Goal: Task Accomplishment & Management: Manage account settings

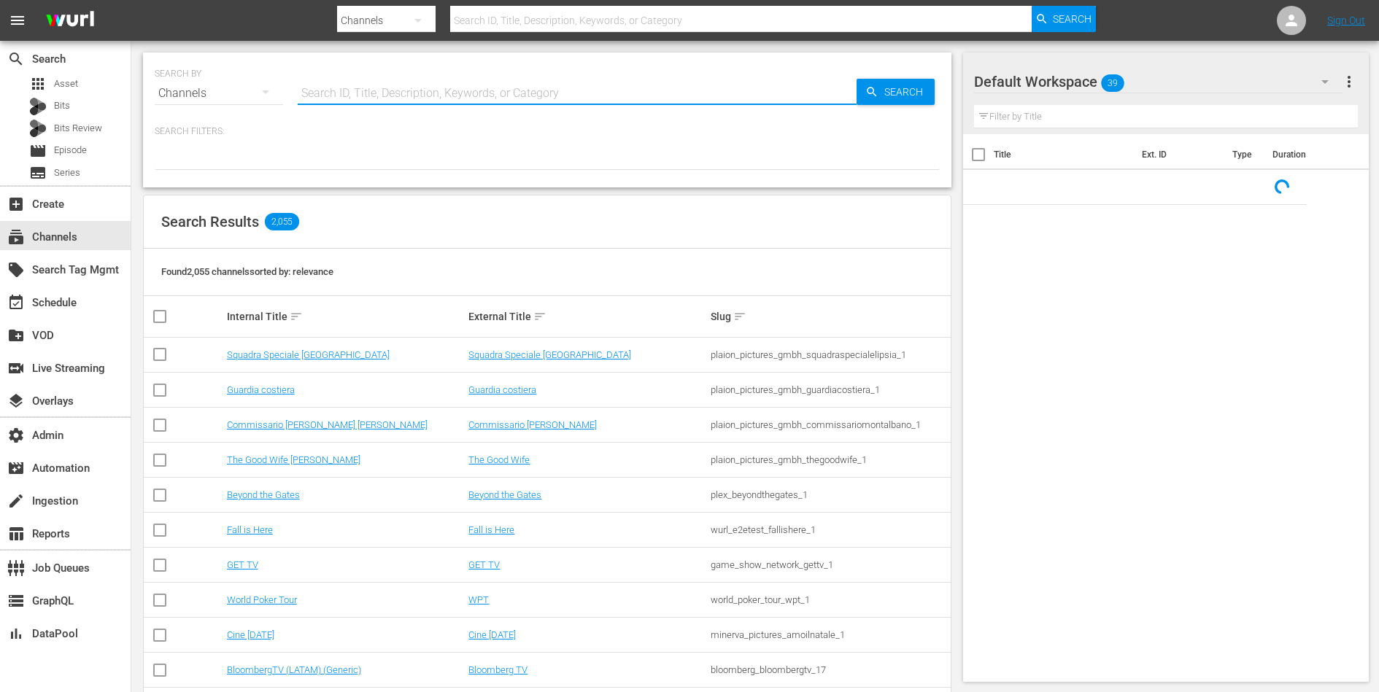
click at [381, 80] on input "text" at bounding box center [577, 93] width 559 height 35
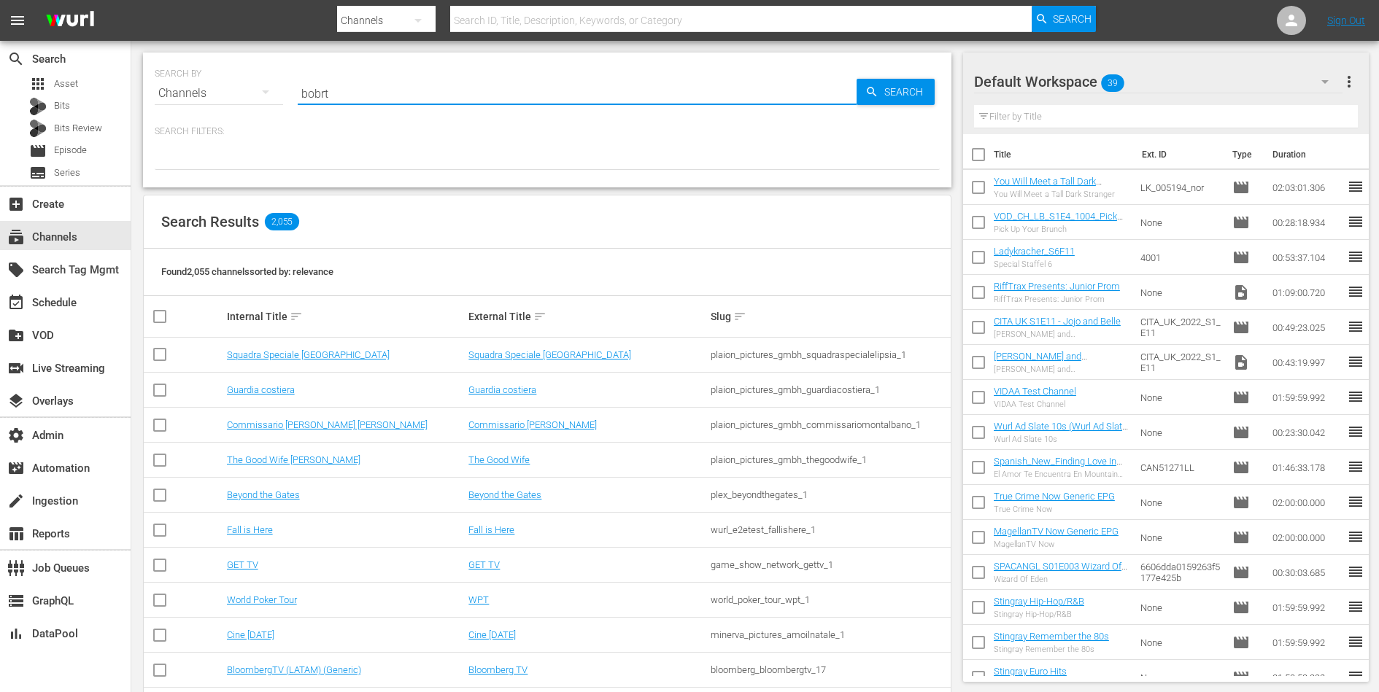
type input "bobrto"
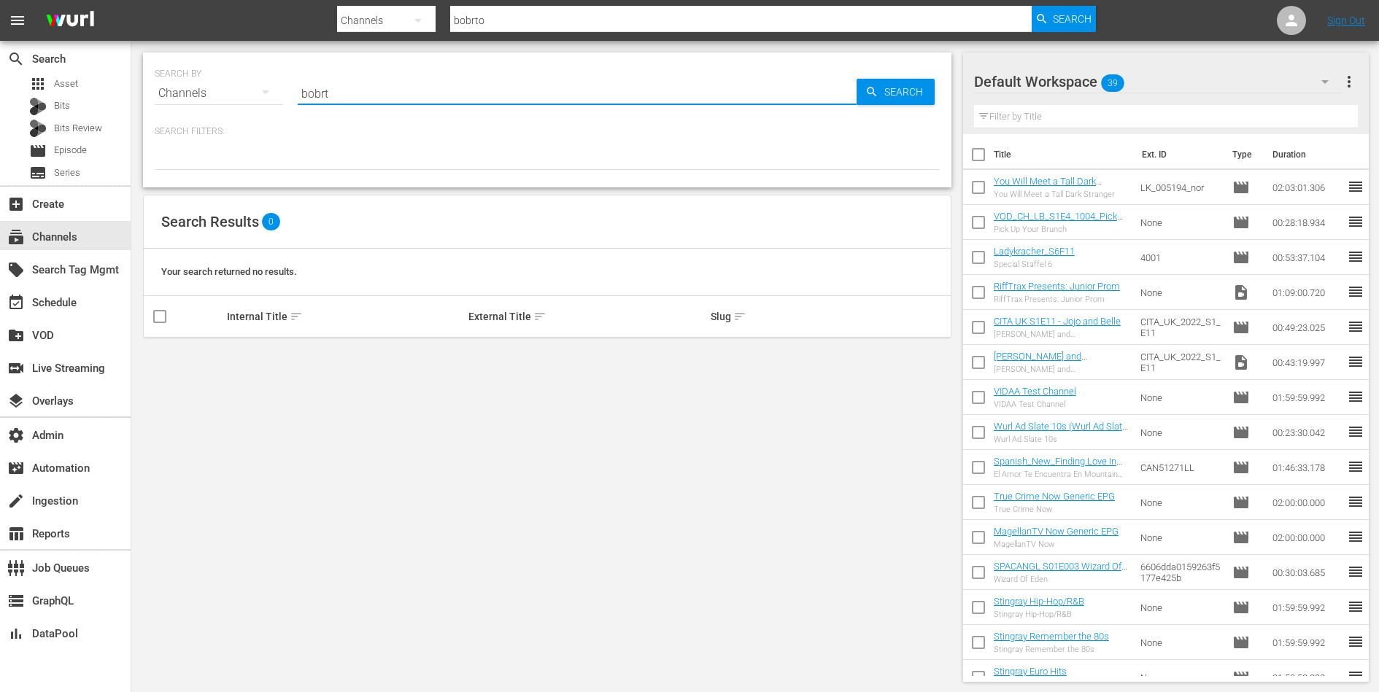
type input "bobr"
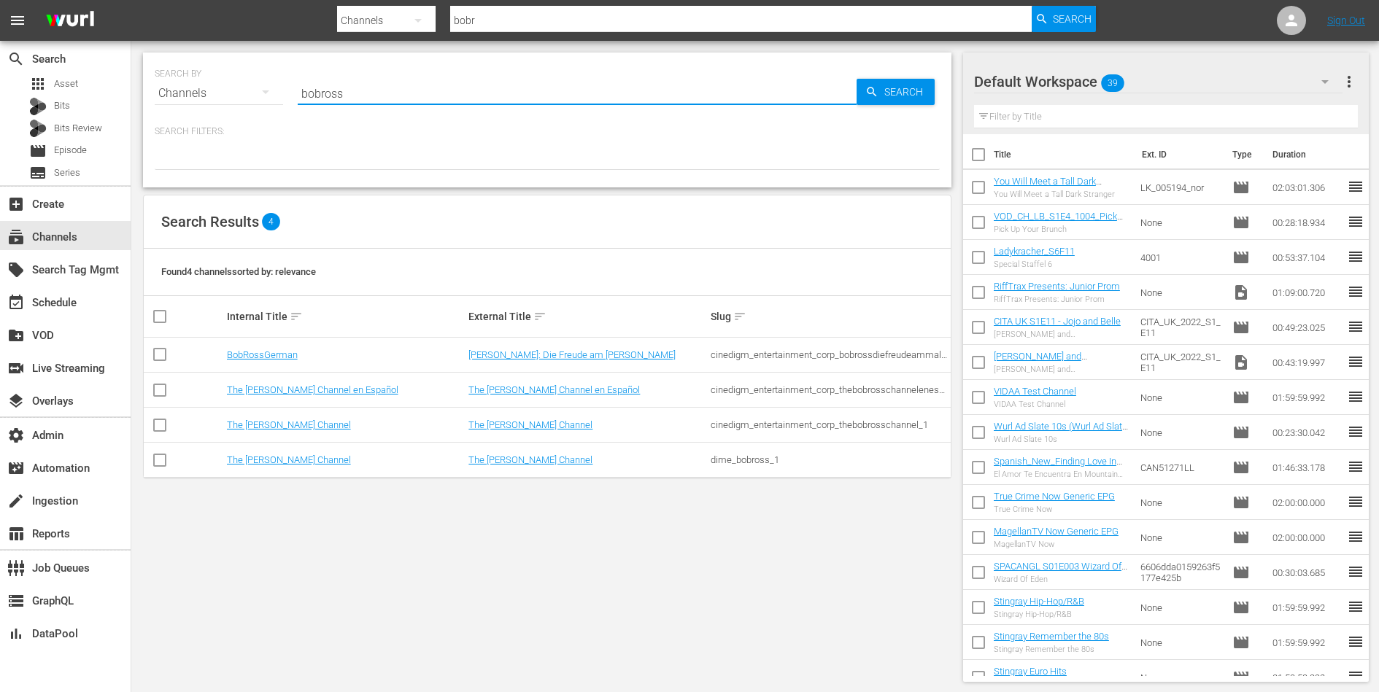
type input "bobross"
click at [268, 361] on td "BobRossGerman" at bounding box center [346, 355] width 242 height 35
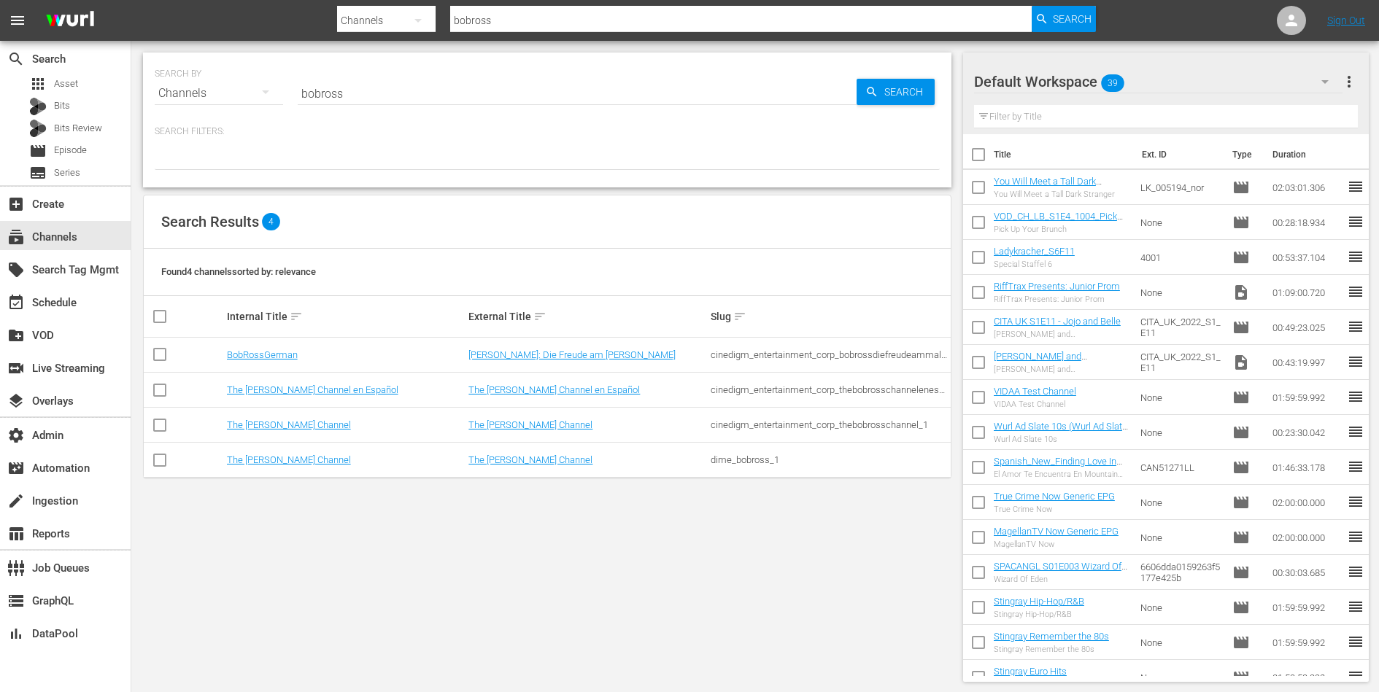
click at [268, 361] on td "BobRossGerman" at bounding box center [346, 355] width 242 height 35
click at [271, 356] on link "BobRossGerman" at bounding box center [262, 354] width 71 height 11
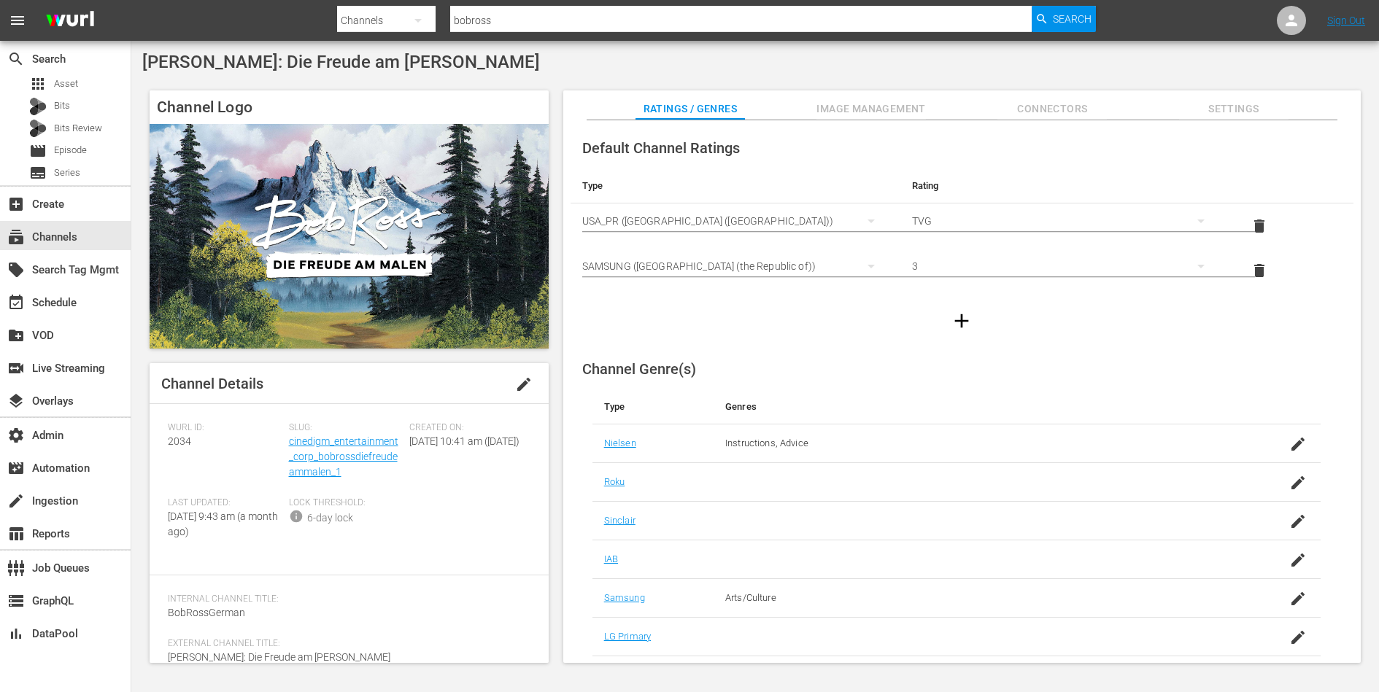
click at [317, 448] on div "Slug: cinedigm_entertainment_corp_bobrossdiefreudeammalen_1" at bounding box center [349, 459] width 121 height 75
click at [322, 454] on link "cinedigm_entertainment_corp_bobrossdiefreudeammalen_1" at bounding box center [343, 457] width 109 height 42
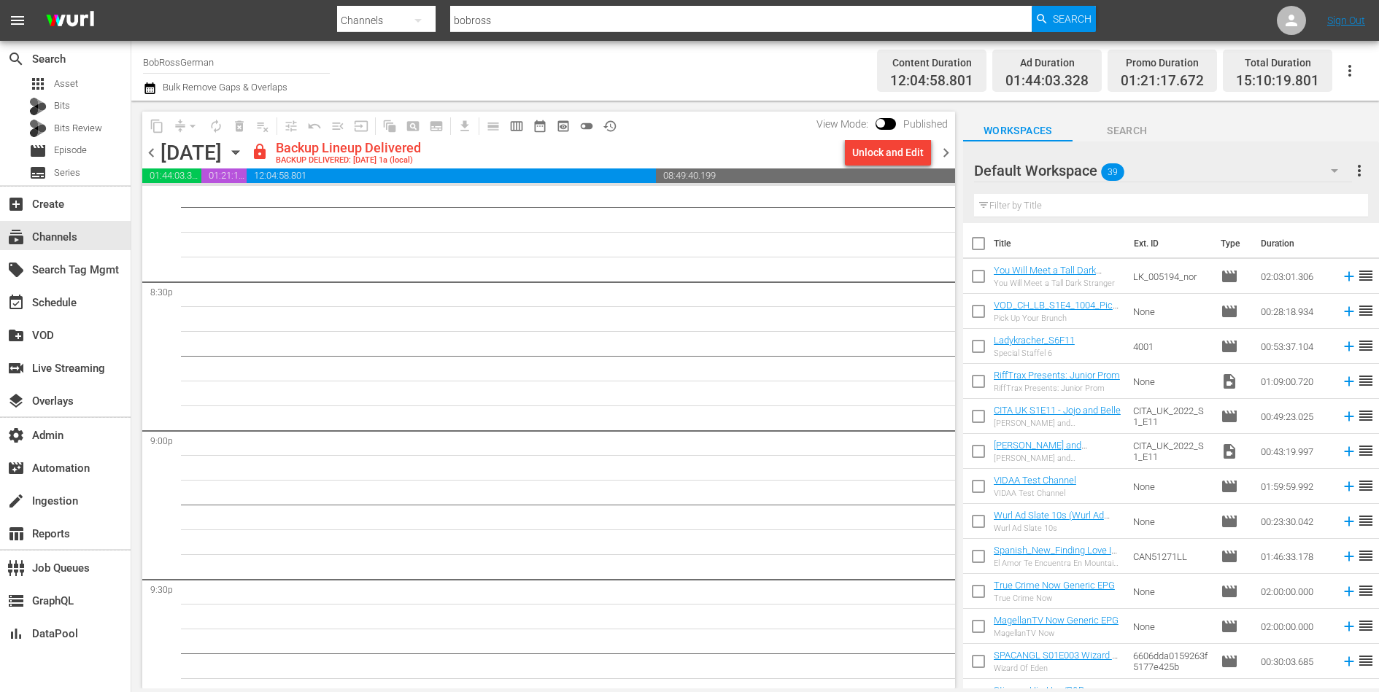
scroll to position [6640, 0]
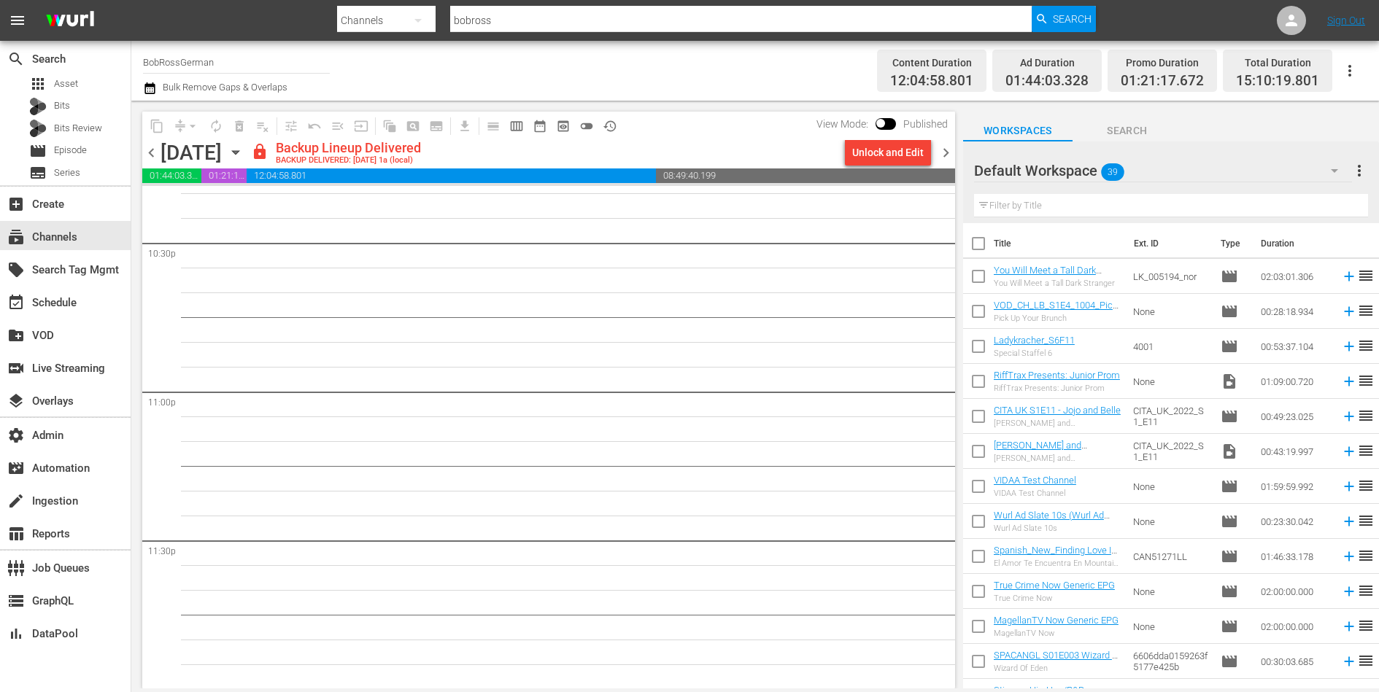
click at [946, 157] on span "chevron_right" at bounding box center [946, 153] width 18 height 18
click at [949, 152] on span "chevron_right" at bounding box center [946, 153] width 18 height 18
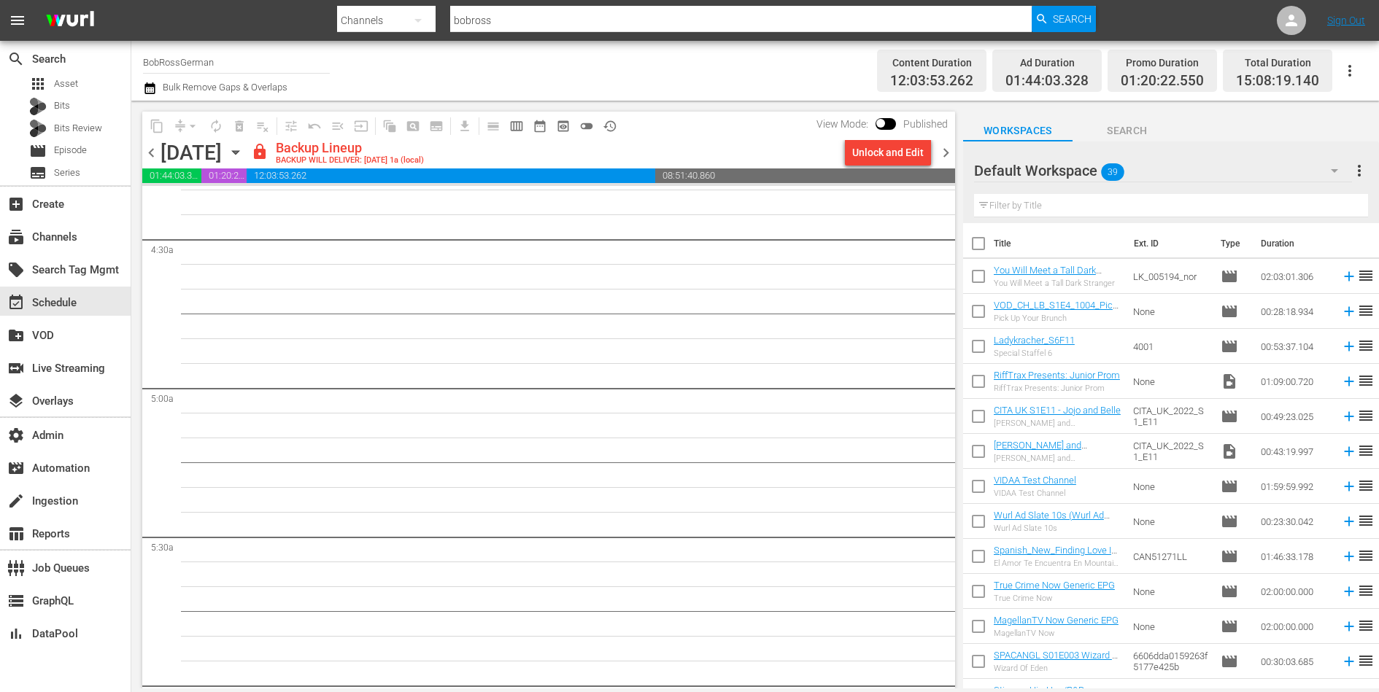
scroll to position [818, 0]
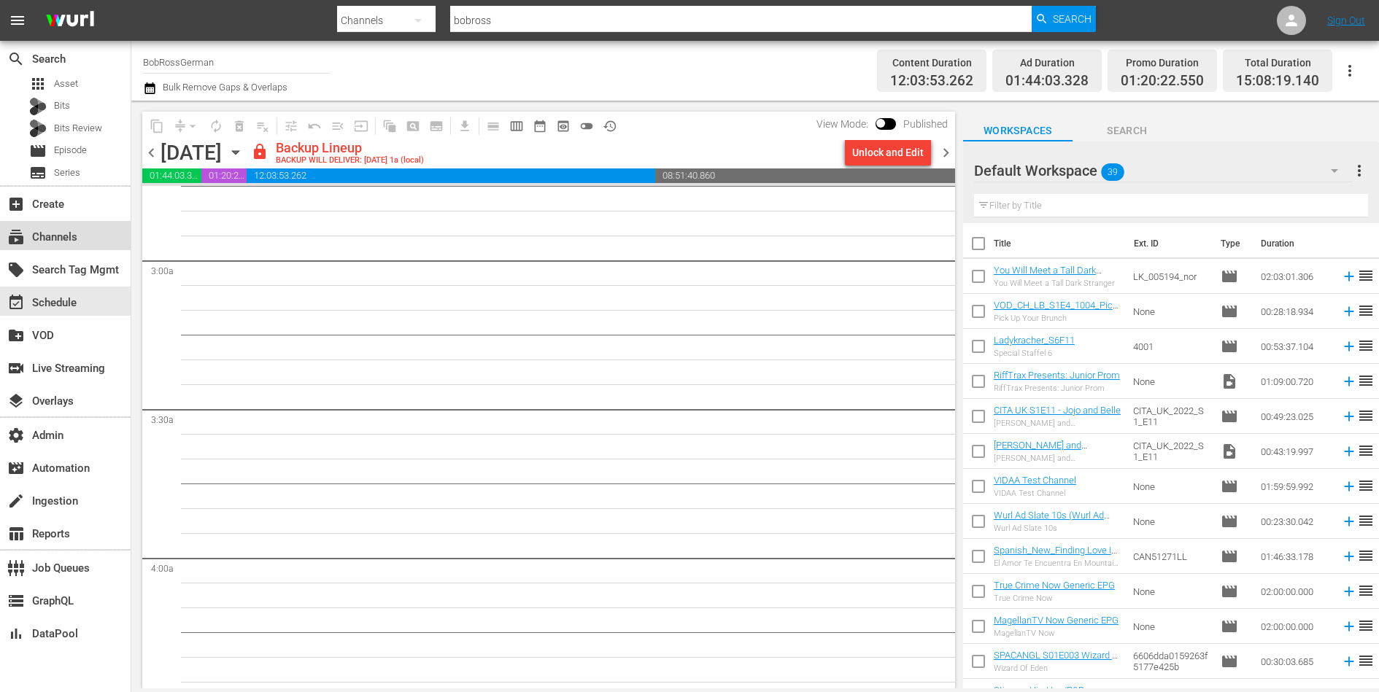
click at [65, 240] on div "subscriptions Channels" at bounding box center [41, 234] width 82 height 13
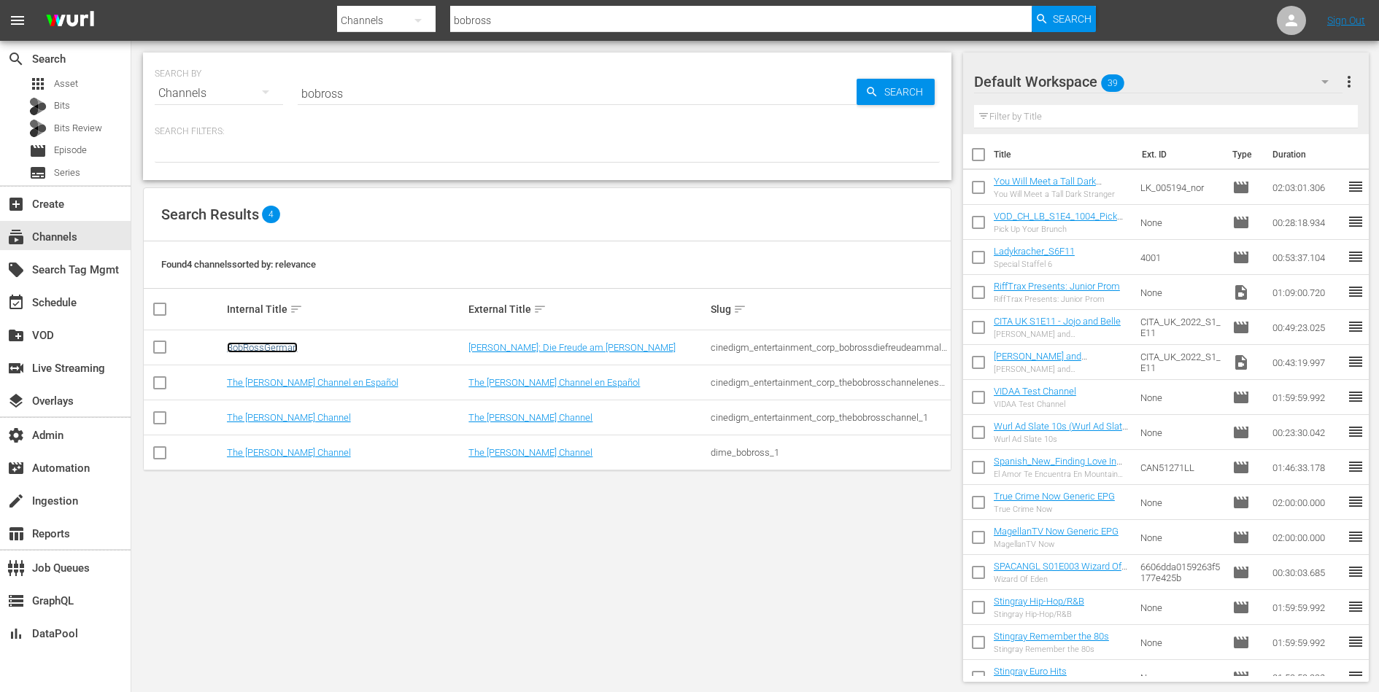
click at [241, 345] on link "BobRossGerman" at bounding box center [262, 347] width 71 height 11
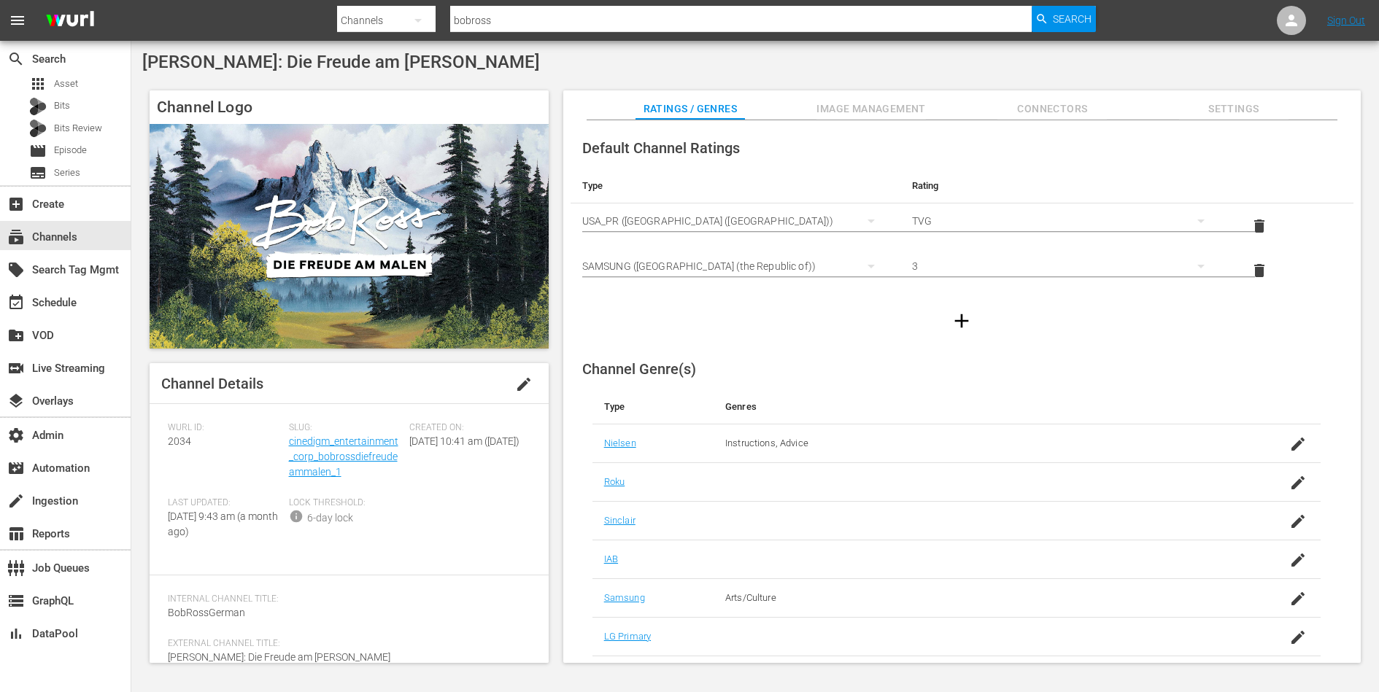
click at [854, 109] on span "Image Management" at bounding box center [870, 109] width 109 height 18
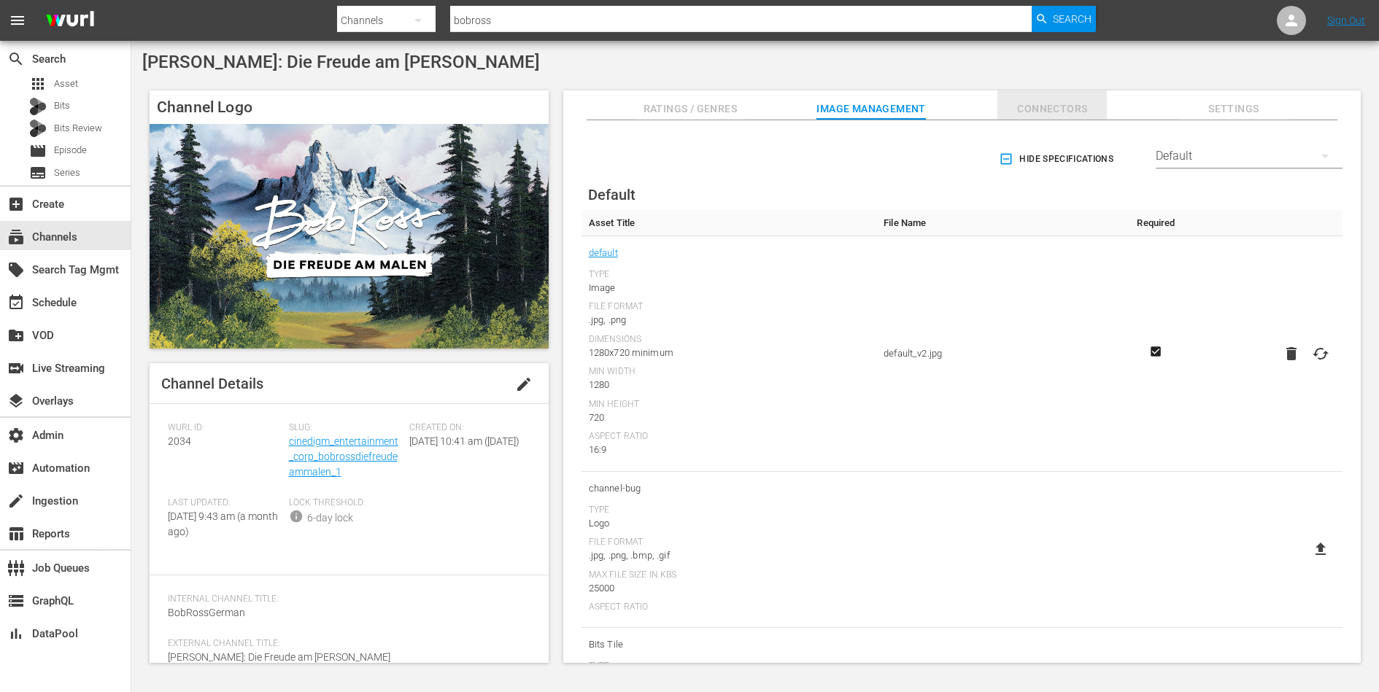
click at [1043, 98] on button "Connectors" at bounding box center [1051, 104] width 109 height 29
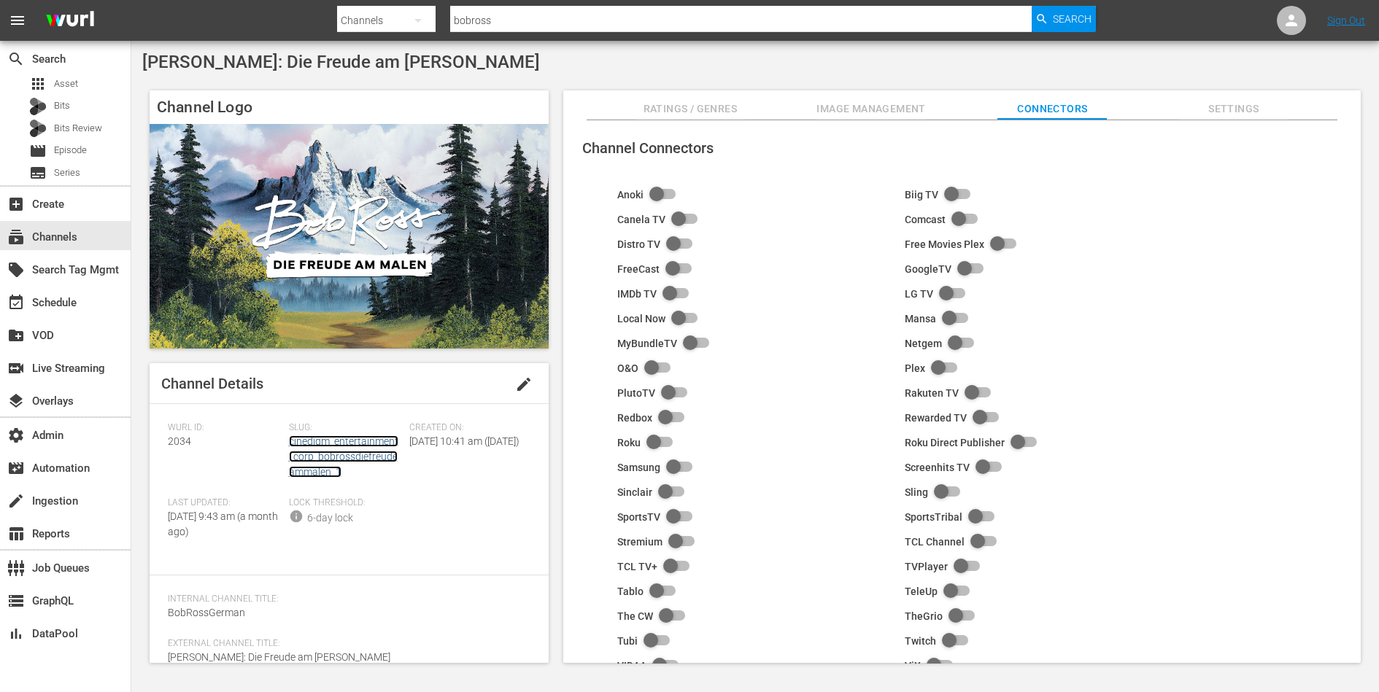
click at [329, 468] on link "cinedigm_entertainment_corp_bobrossdiefreudeammalen_1" at bounding box center [343, 457] width 109 height 42
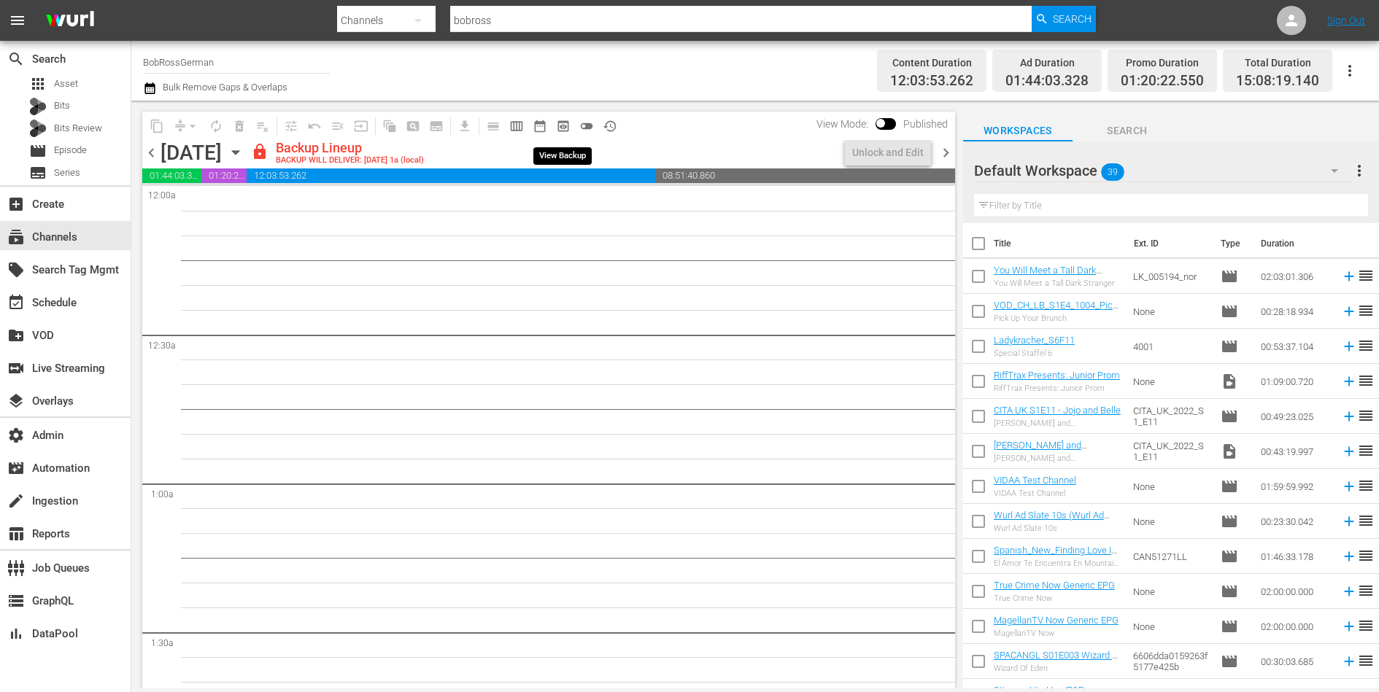
click at [569, 116] on button "preview_outlined" at bounding box center [562, 126] width 23 height 23
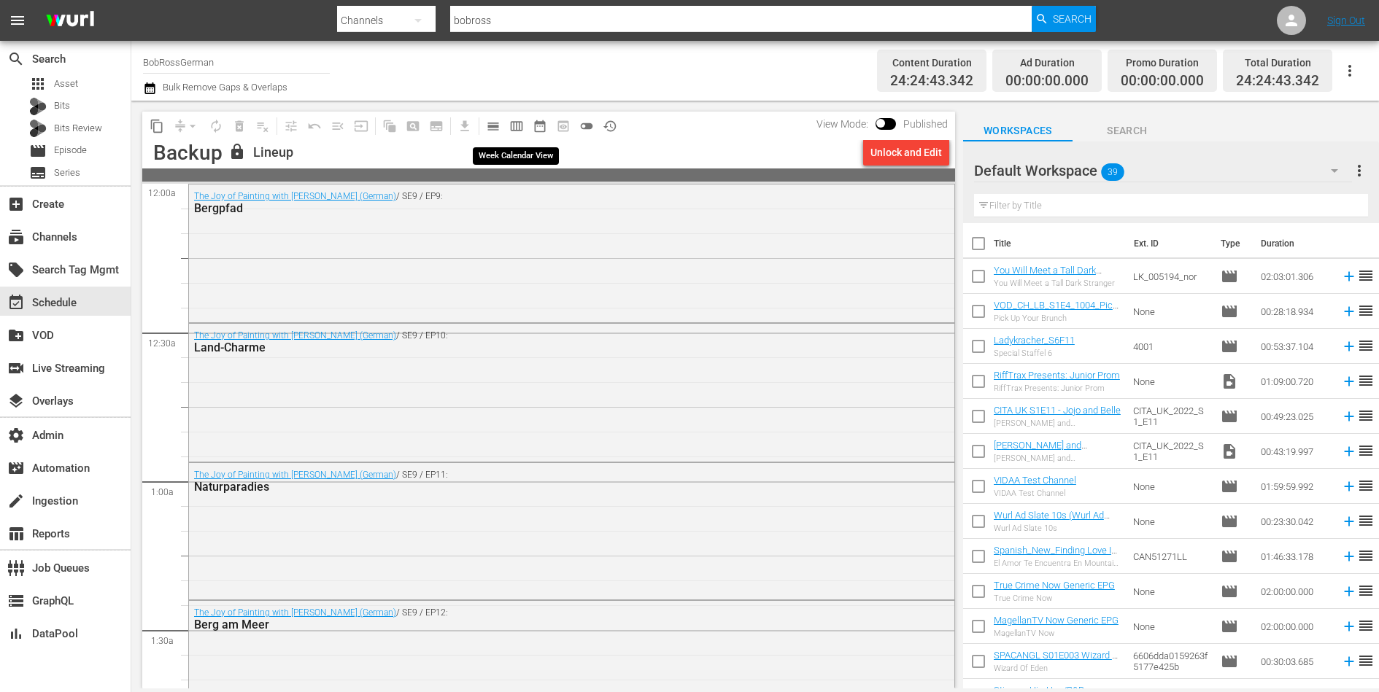
click at [498, 125] on span "calendar_view_day_outlined" at bounding box center [493, 126] width 15 height 15
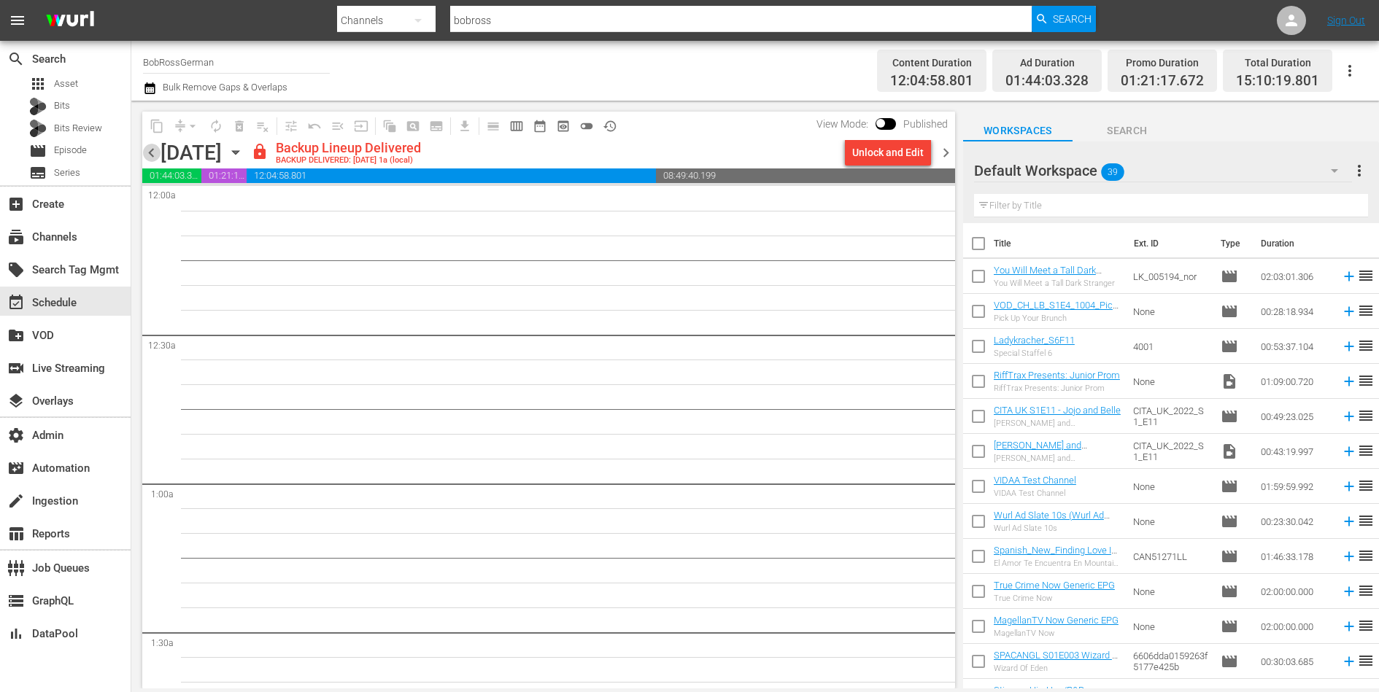
click at [151, 150] on span "chevron_left" at bounding box center [151, 153] width 18 height 18
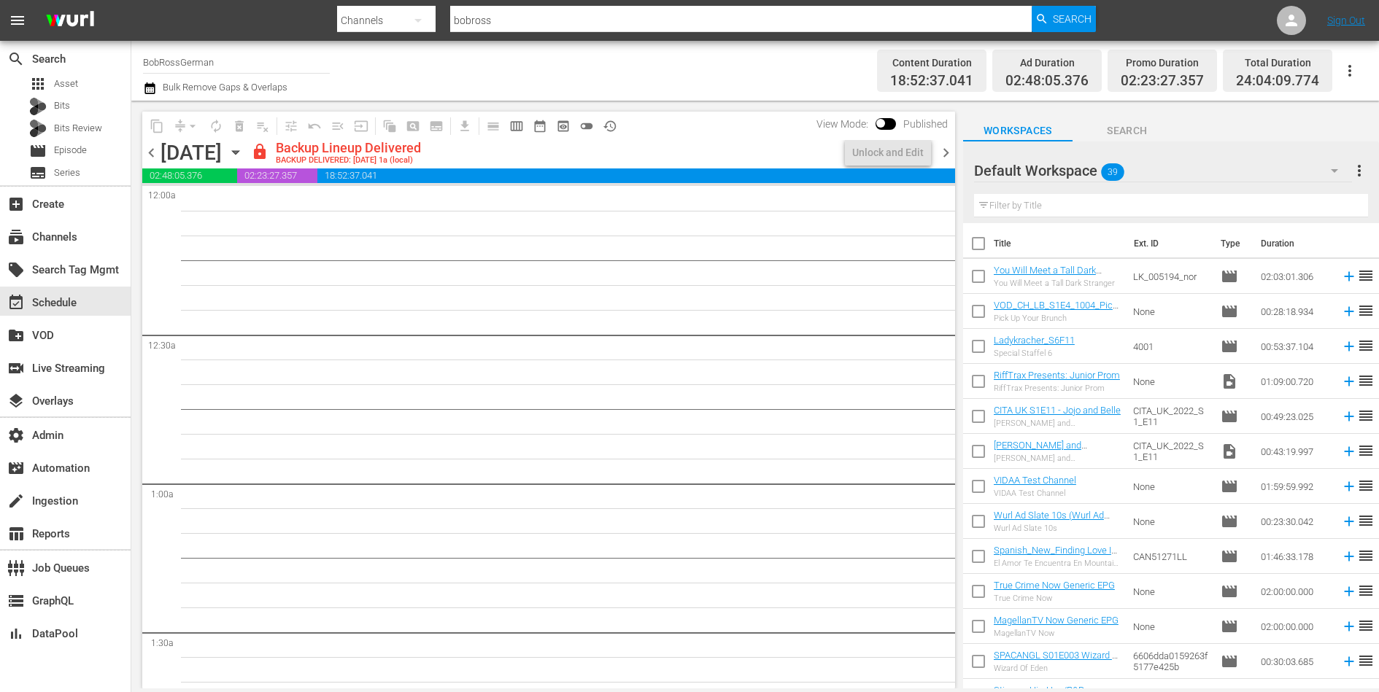
click at [151, 150] on span "chevron_left" at bounding box center [151, 153] width 18 height 18
click at [942, 155] on span "chevron_right" at bounding box center [946, 153] width 18 height 18
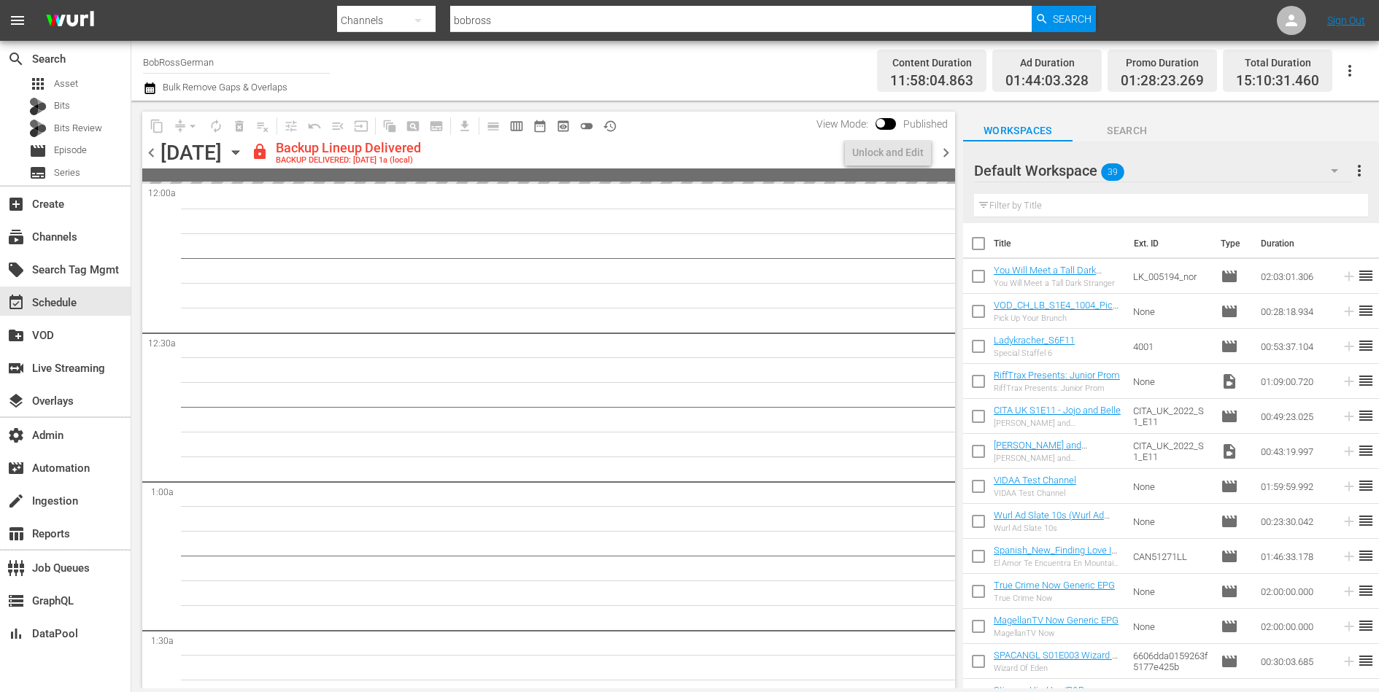
click at [942, 155] on span "chevron_right" at bounding box center [946, 153] width 18 height 18
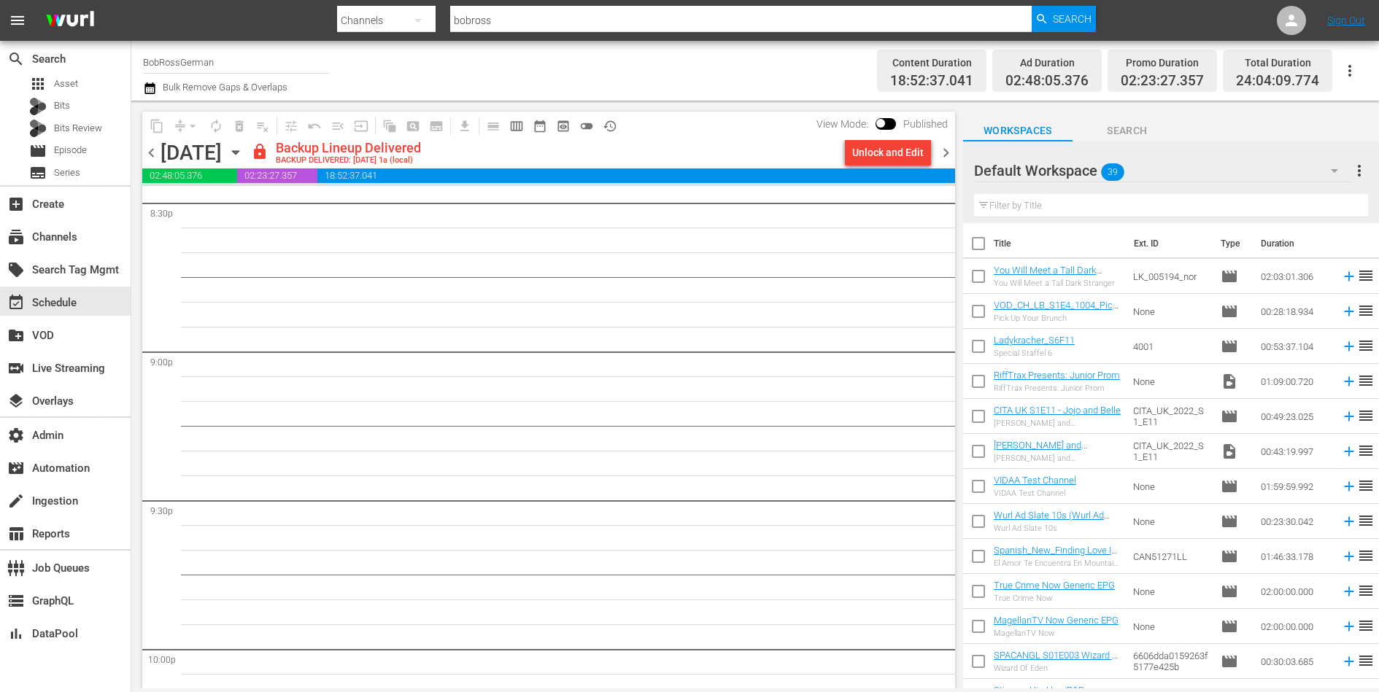
scroll to position [6640, 0]
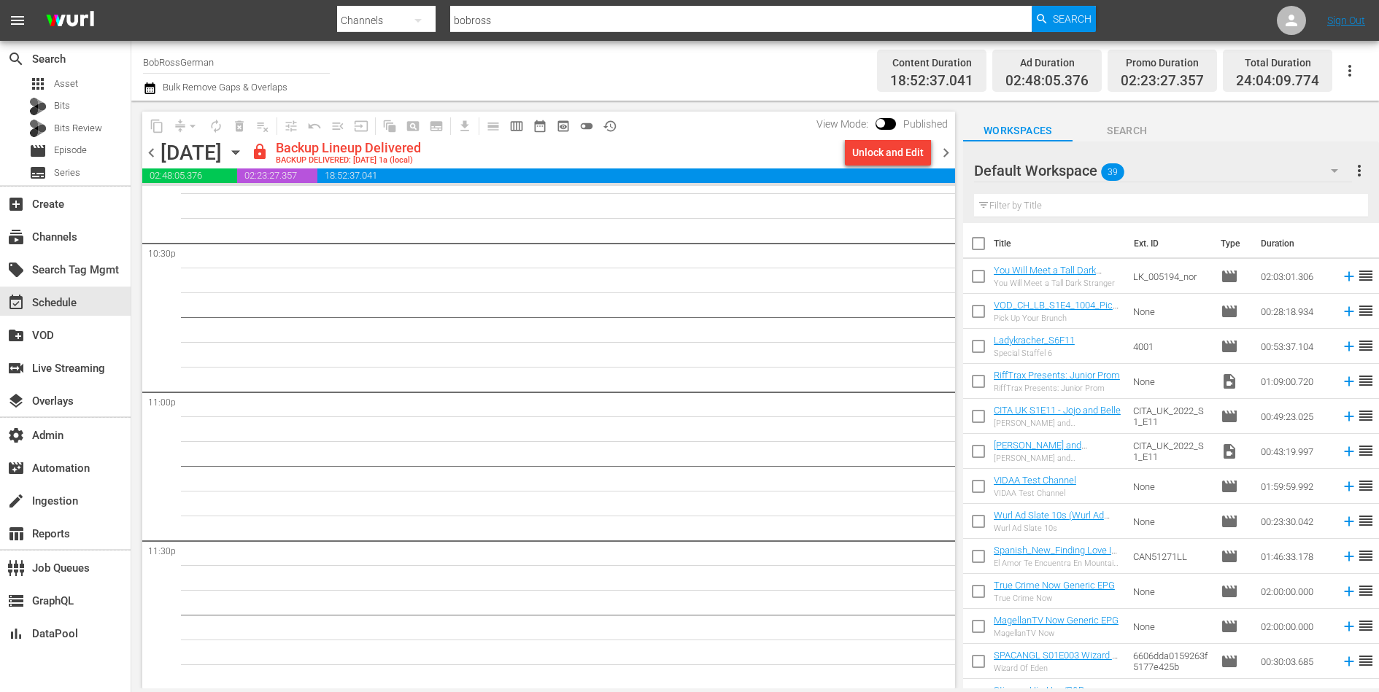
click at [942, 155] on span "chevron_right" at bounding box center [946, 153] width 18 height 18
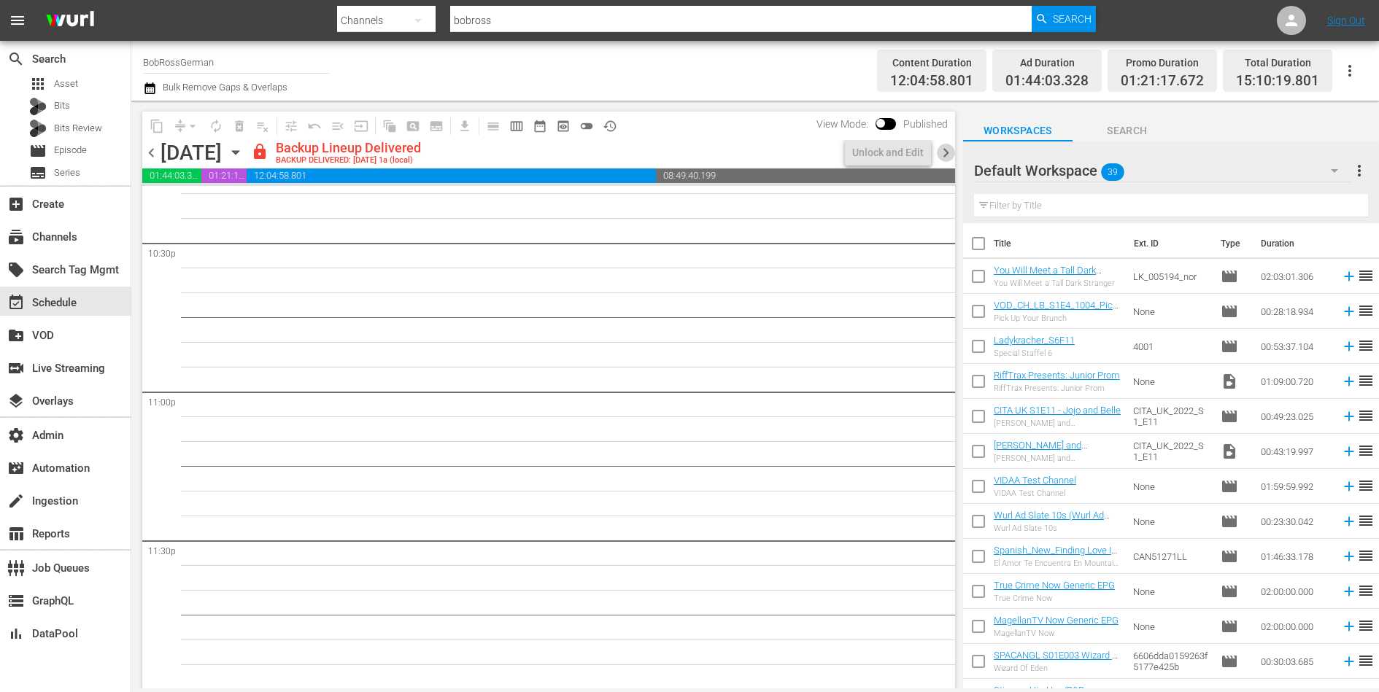
click at [942, 155] on span "chevron_right" at bounding box center [946, 153] width 18 height 18
click at [943, 152] on span "chevron_right" at bounding box center [946, 153] width 18 height 18
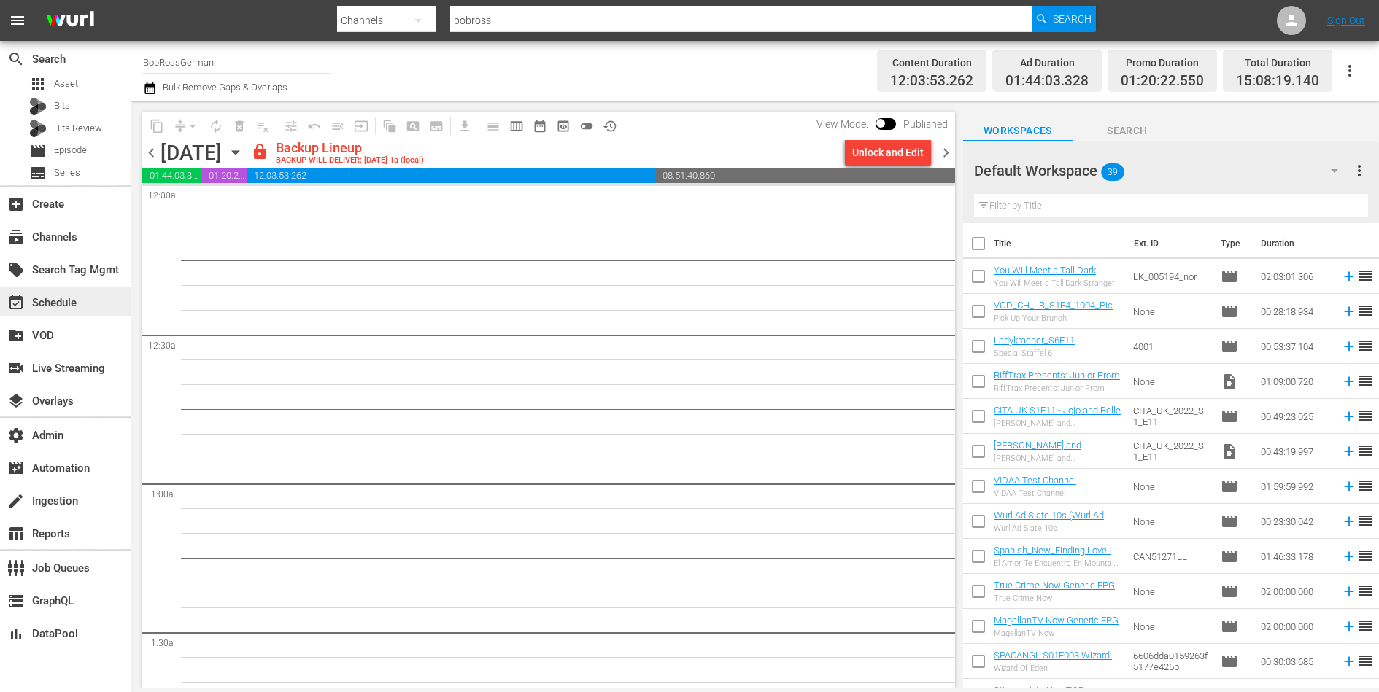
click at [71, 295] on div "event_available Schedule" at bounding box center [41, 300] width 82 height 13
click at [66, 248] on div "subscriptions Channels" at bounding box center [65, 235] width 131 height 29
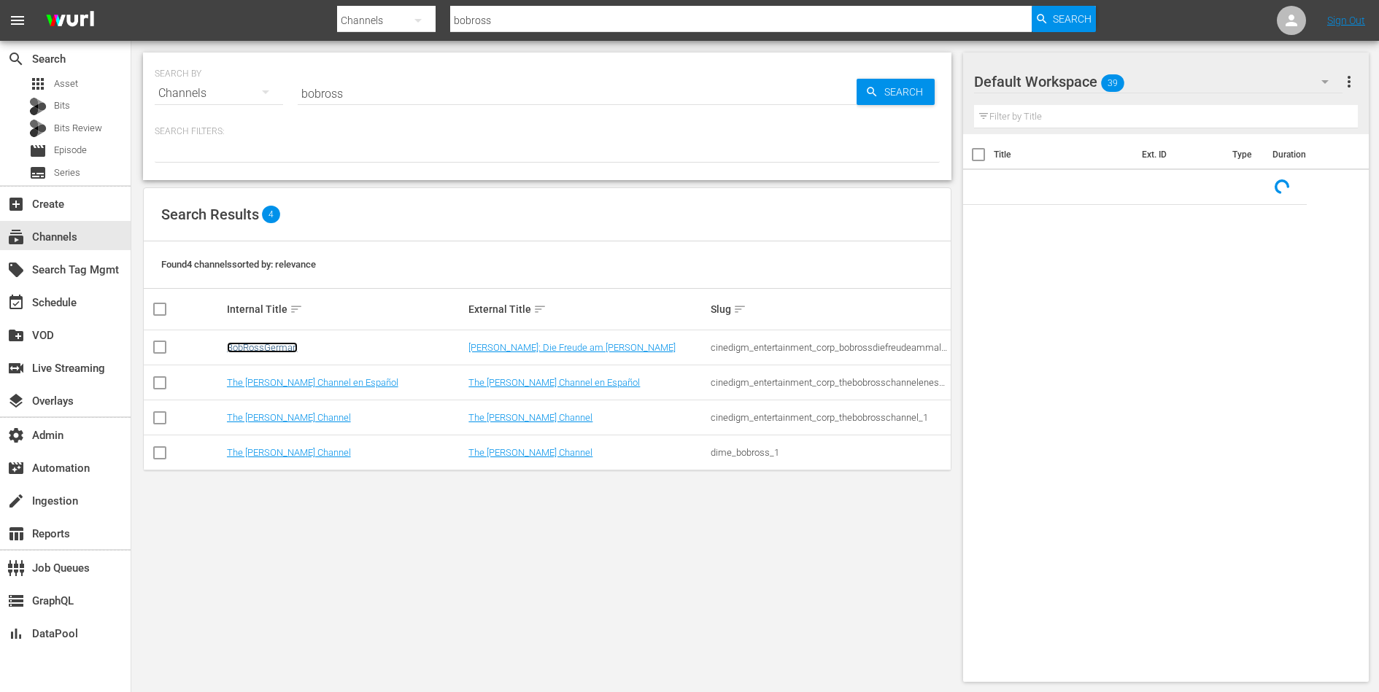
click at [276, 347] on link "BobRossGerman" at bounding box center [262, 347] width 71 height 11
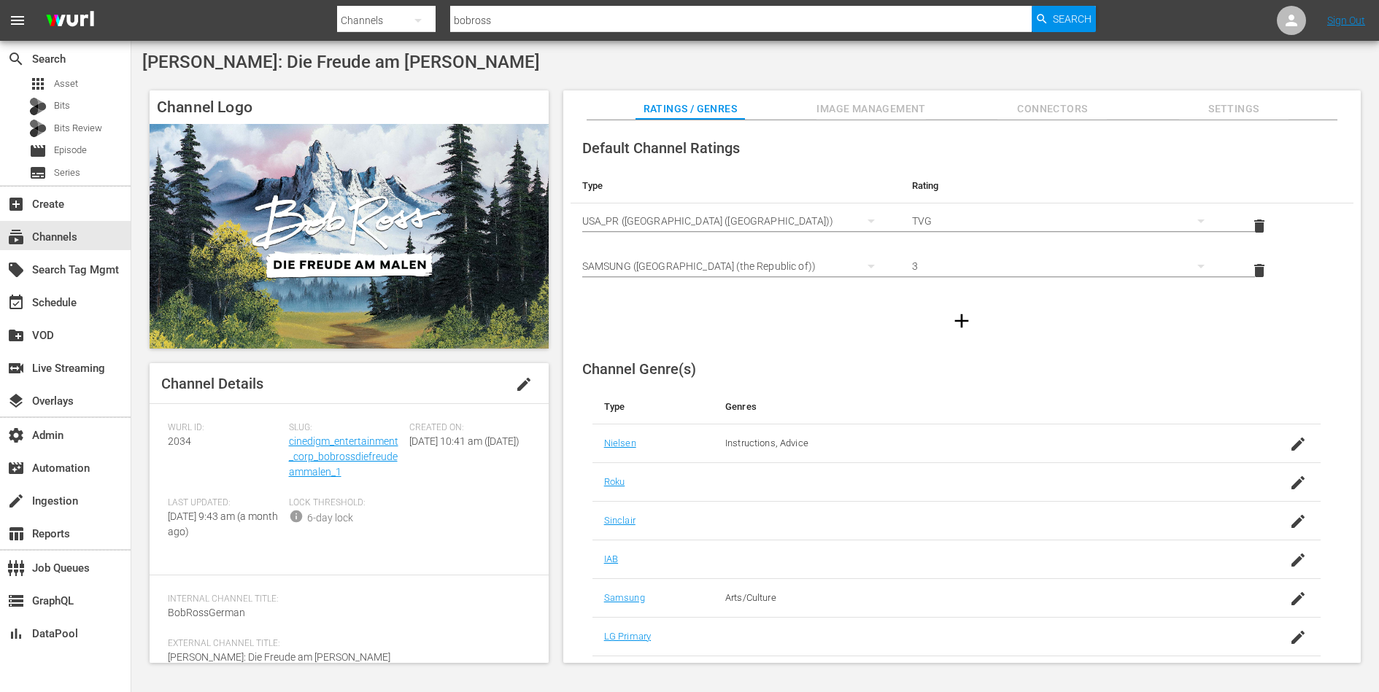
click at [885, 112] on span "Image Management" at bounding box center [870, 109] width 109 height 18
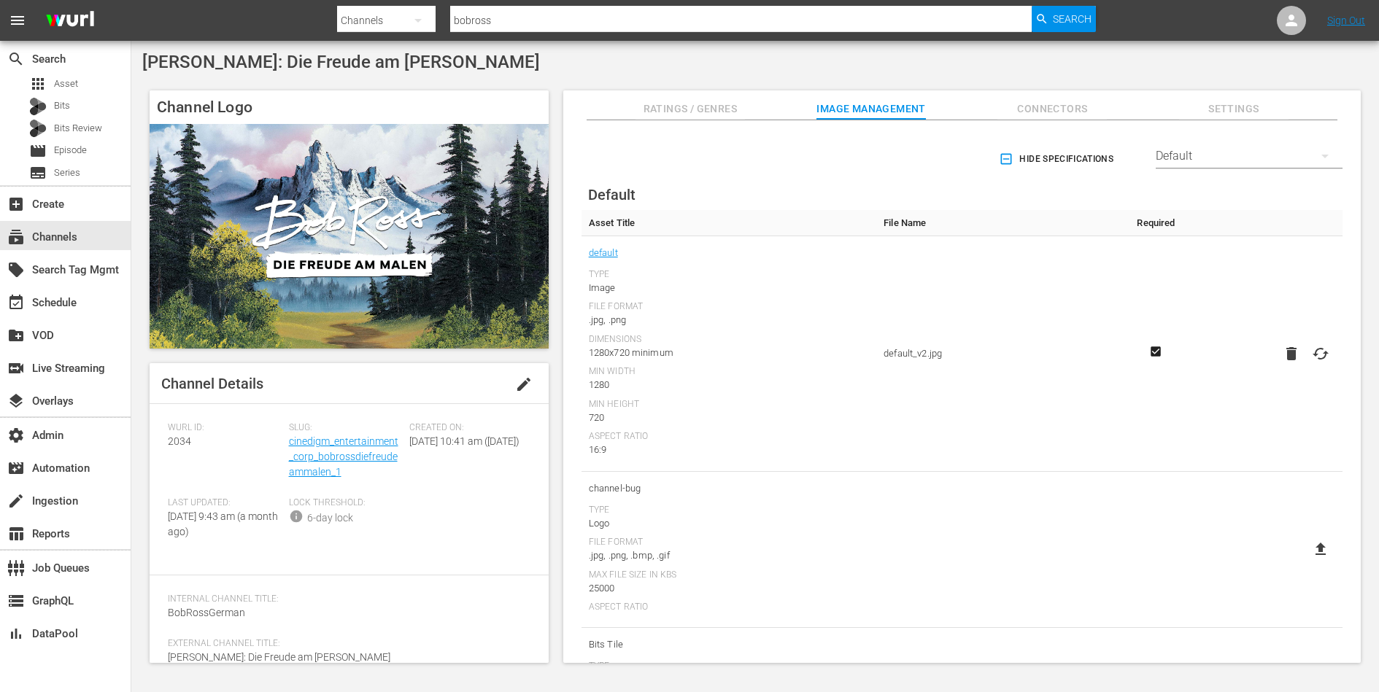
click at [1214, 152] on div "Default" at bounding box center [1249, 156] width 187 height 41
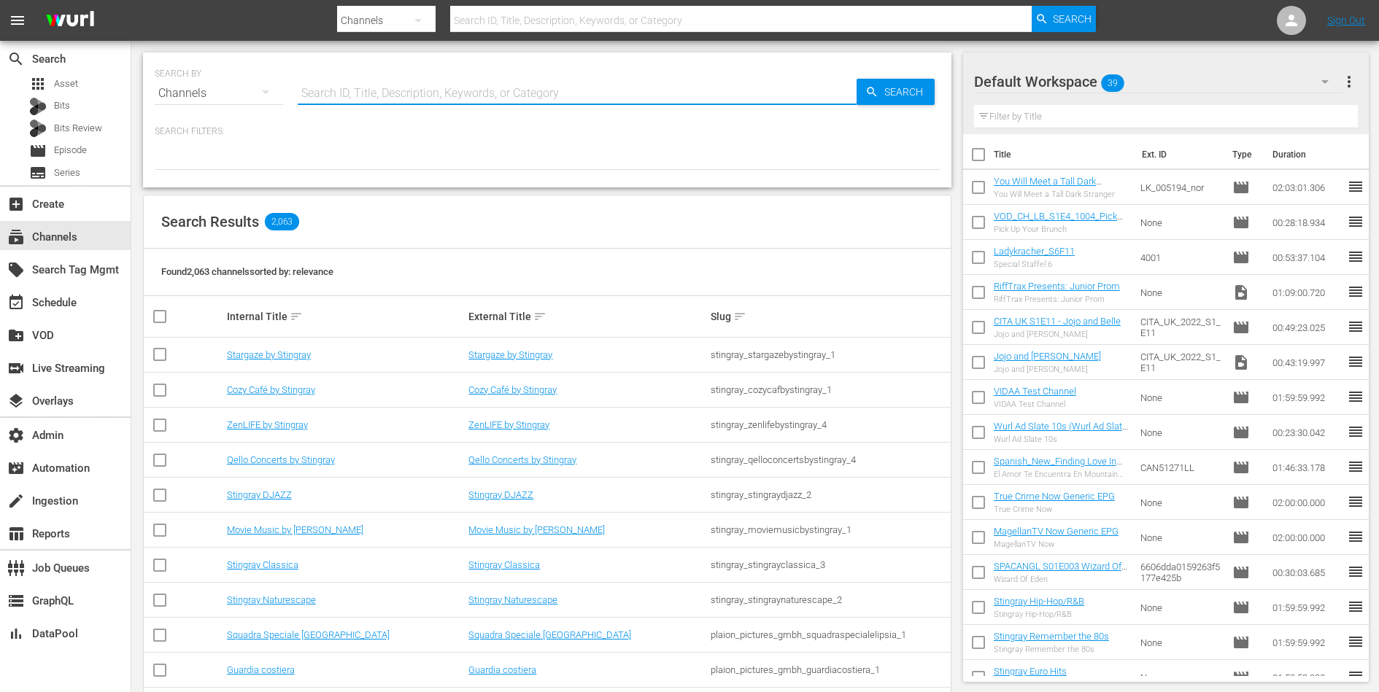
click at [330, 93] on input "text" at bounding box center [577, 93] width 559 height 35
type input "wein"
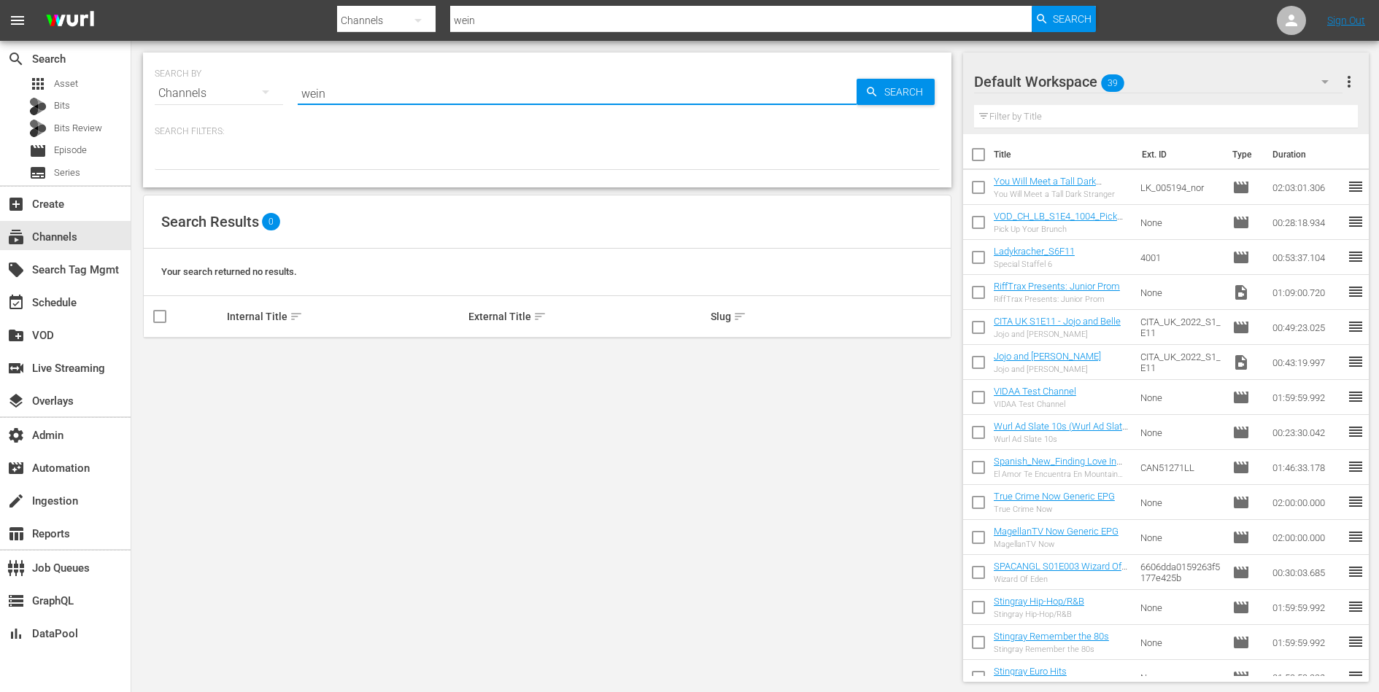
type input "Weihnachtskino"
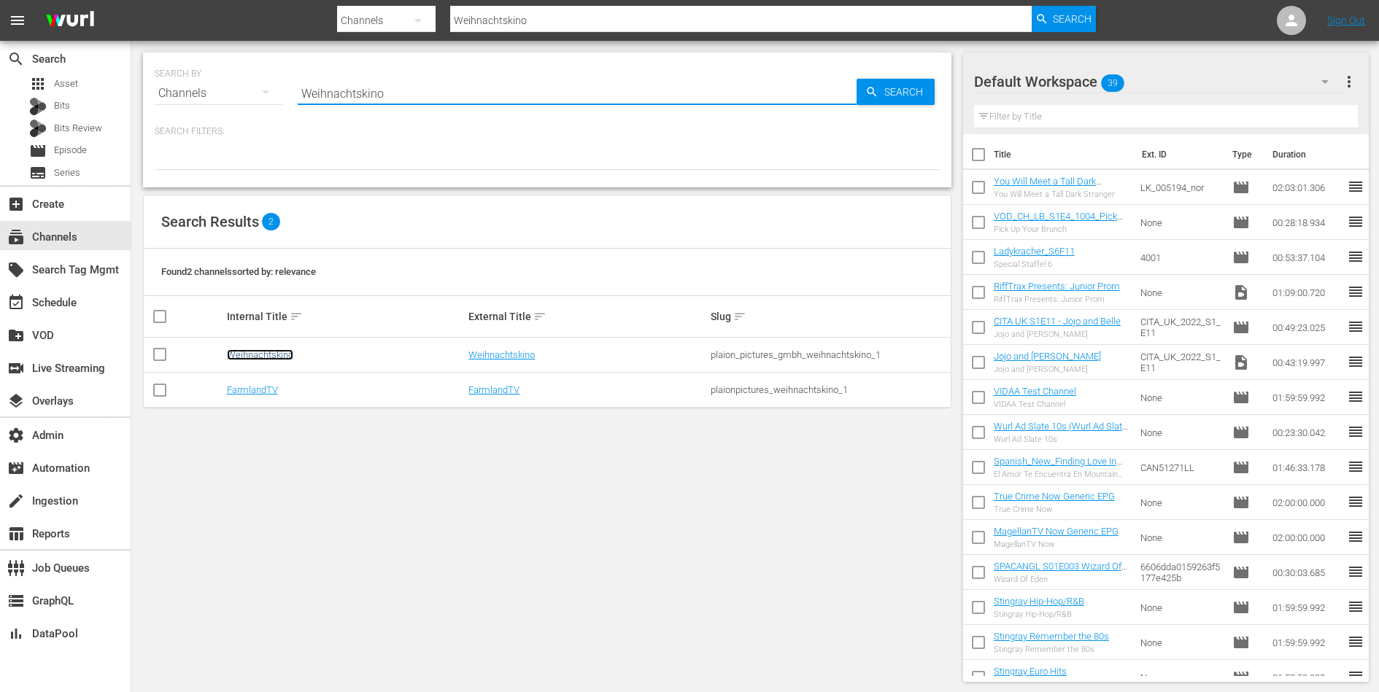
click at [251, 354] on link "Weihnachtskino" at bounding box center [260, 354] width 66 height 11
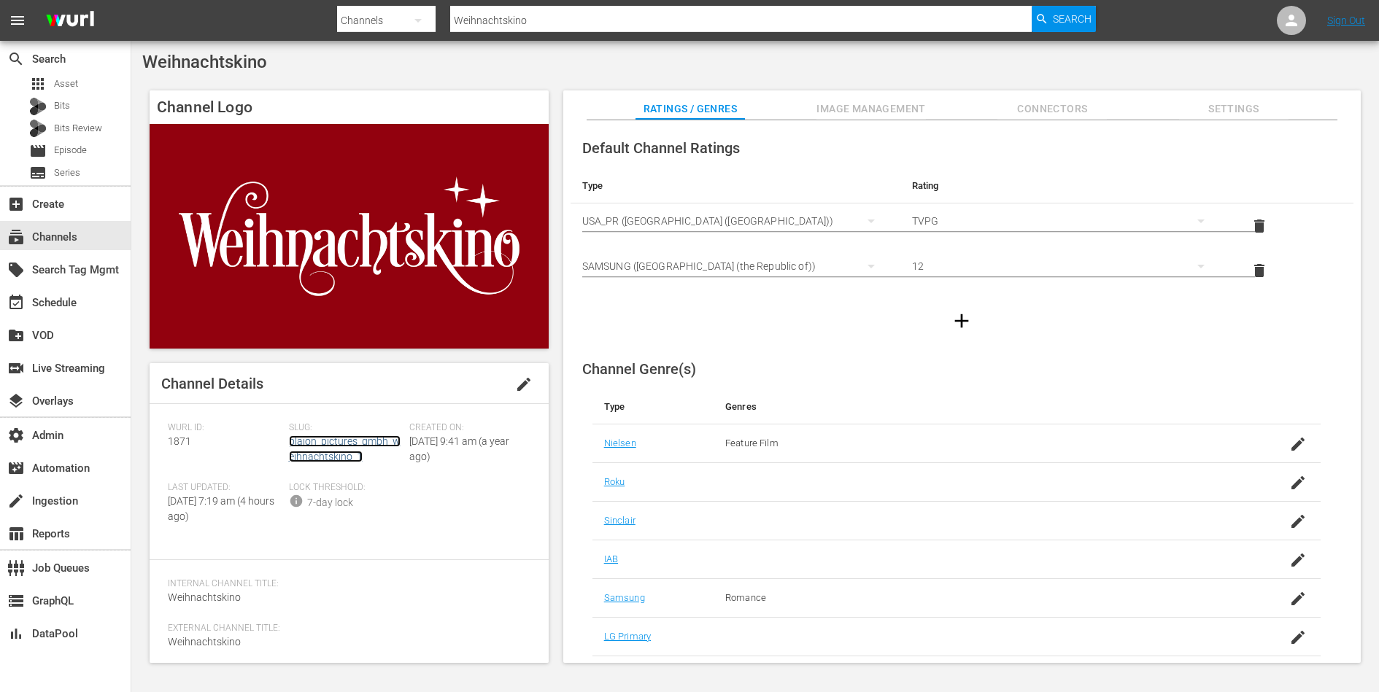
click at [311, 446] on link "plaion_pictures_gmbh_weihnachtskino_1" at bounding box center [345, 449] width 112 height 27
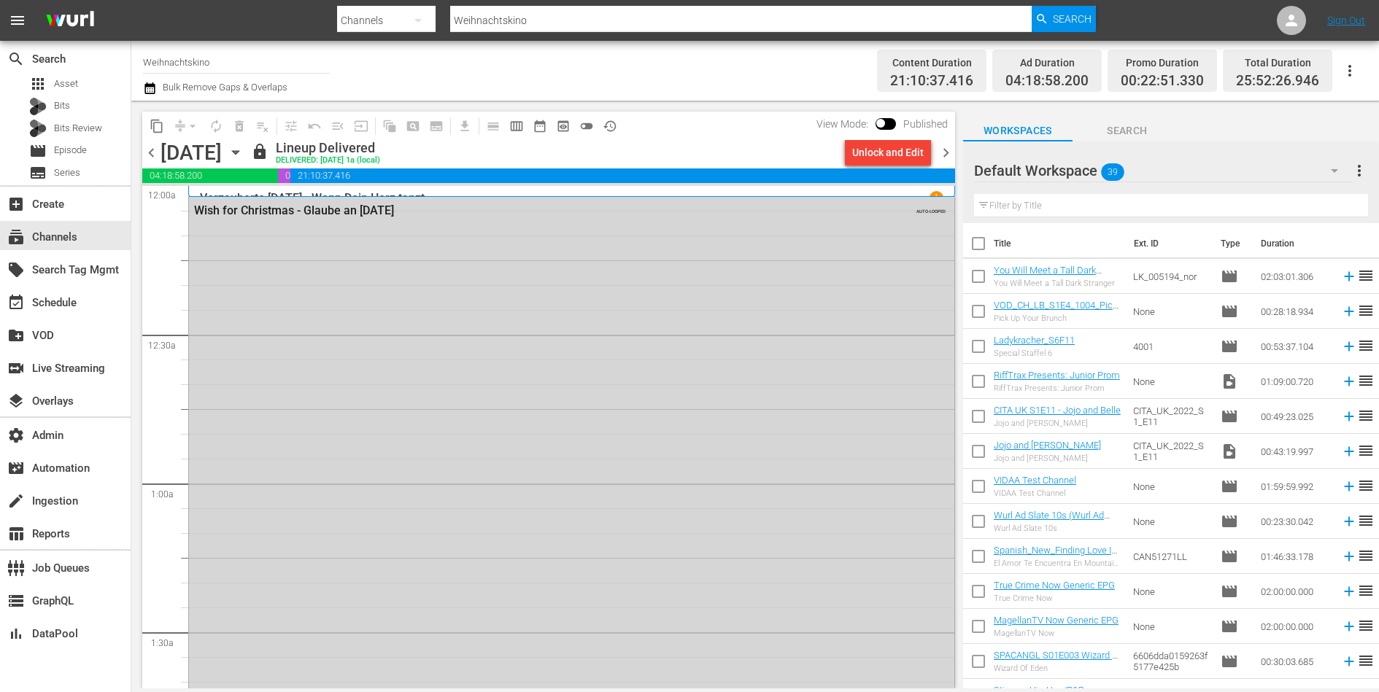
click at [376, 349] on div "Wish for Christmas - Glaube an Weihnachten AUTO-LOOPED" at bounding box center [571, 483] width 765 height 573
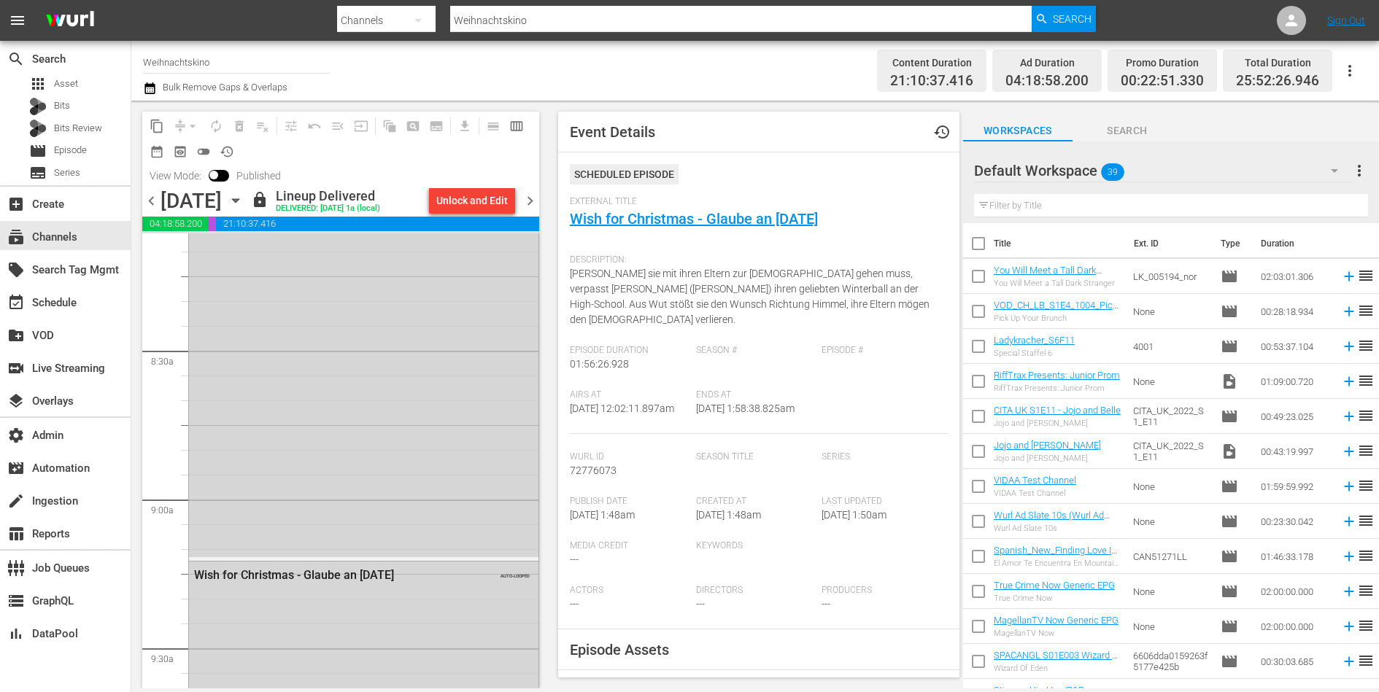
scroll to position [2696, 0]
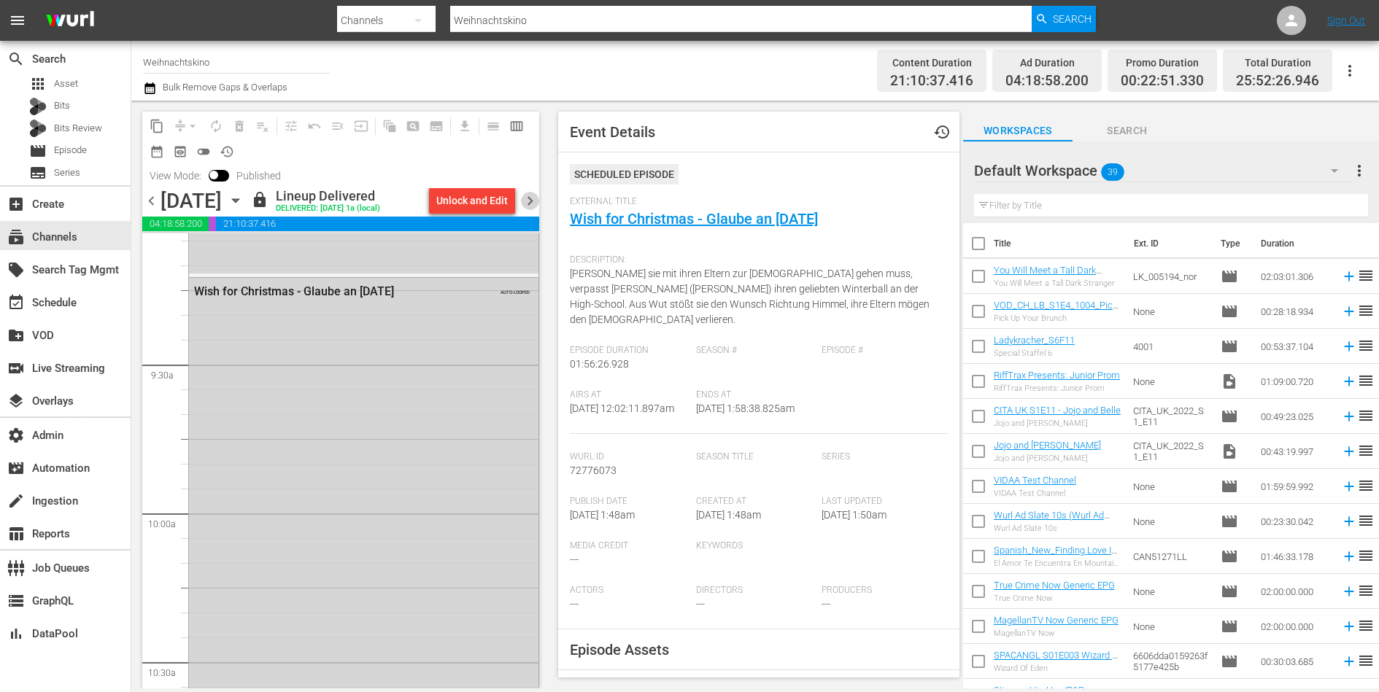
click at [533, 201] on span "chevron_right" at bounding box center [530, 201] width 18 height 18
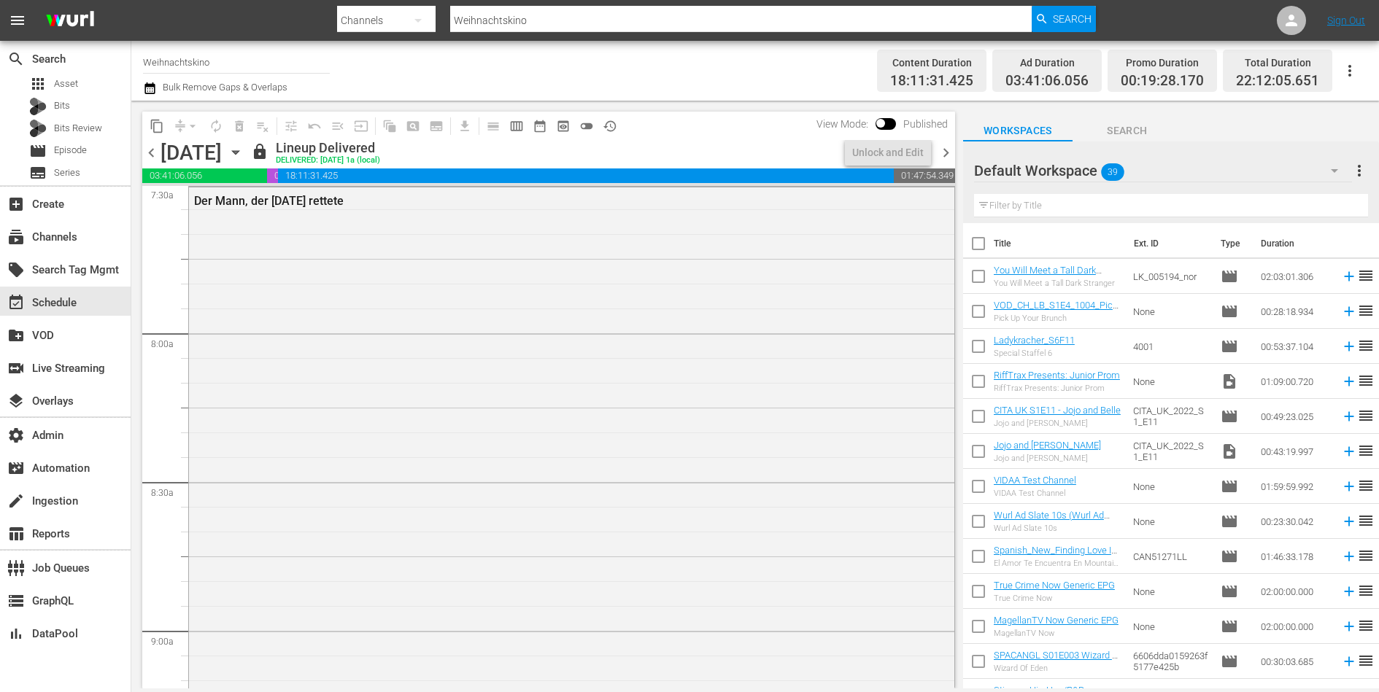
scroll to position [2106, 0]
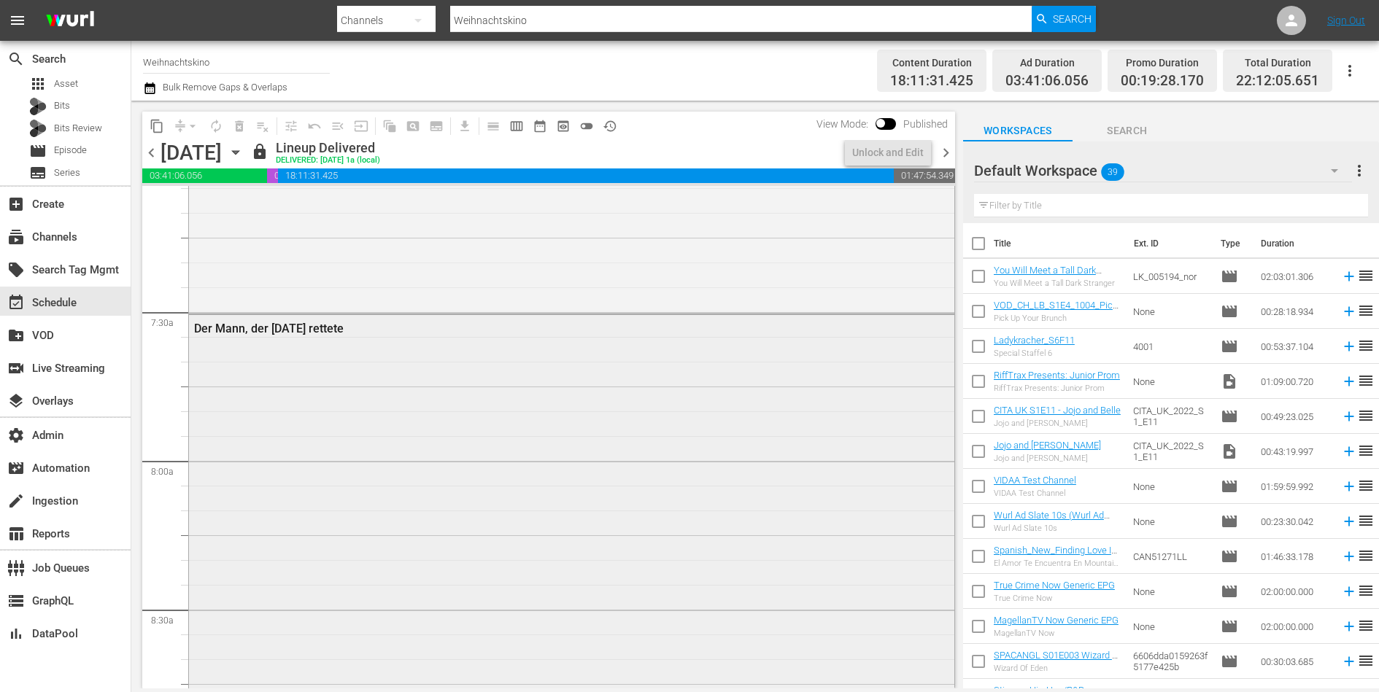
click at [436, 409] on div "Der Mann, der Weihnachten rettete" at bounding box center [571, 570] width 765 height 510
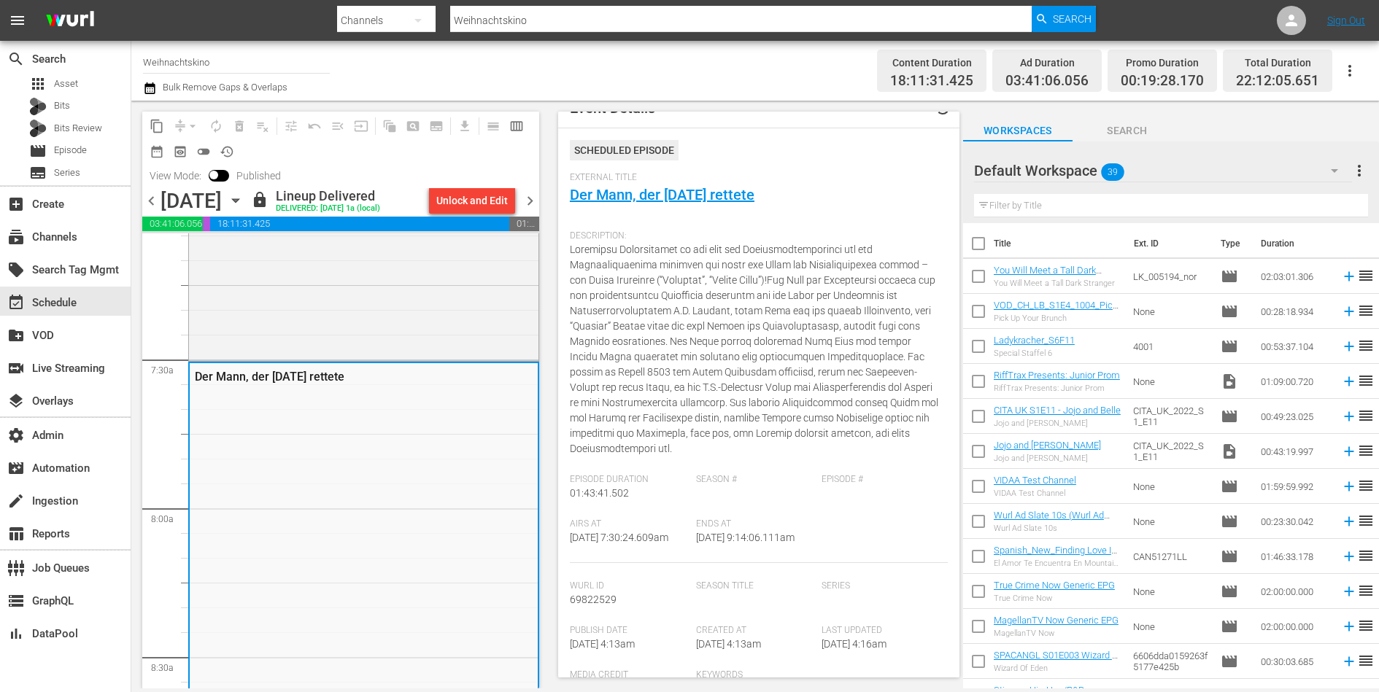
scroll to position [0, 0]
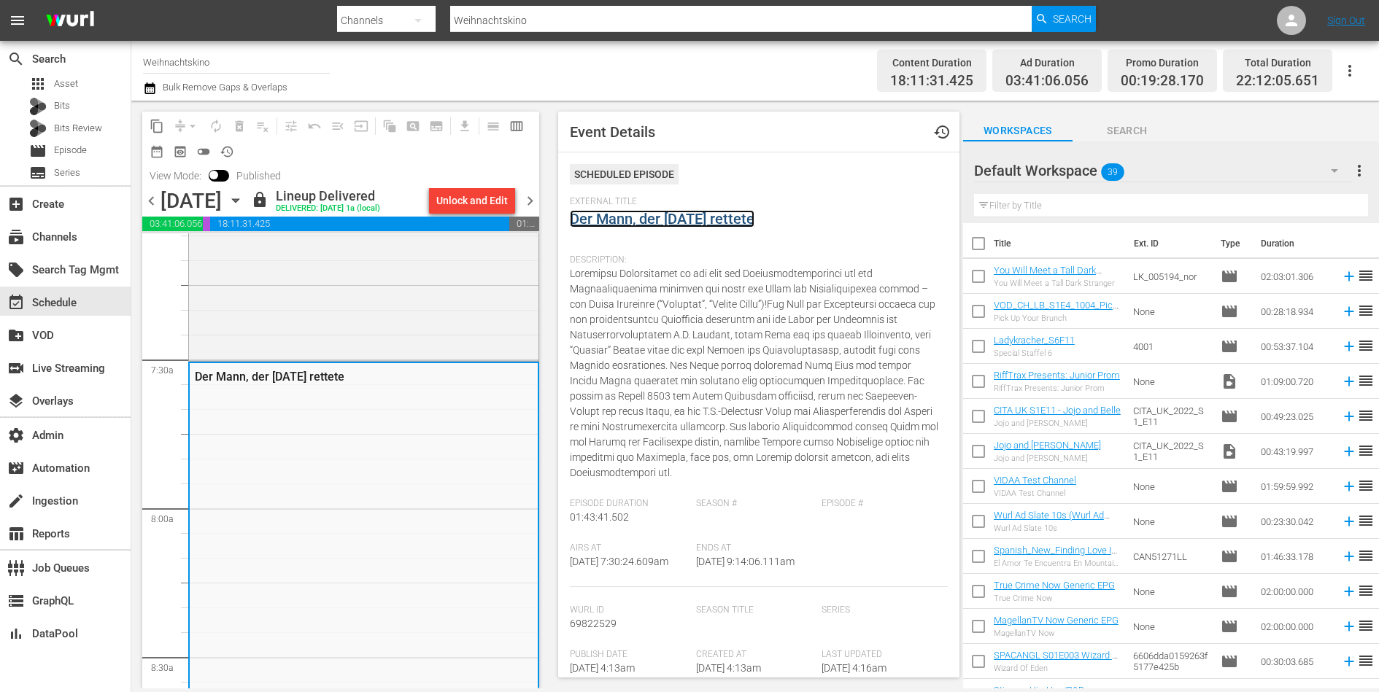
click at [655, 214] on link "Der Mann, der Weihnachten rettete" at bounding box center [662, 219] width 185 height 18
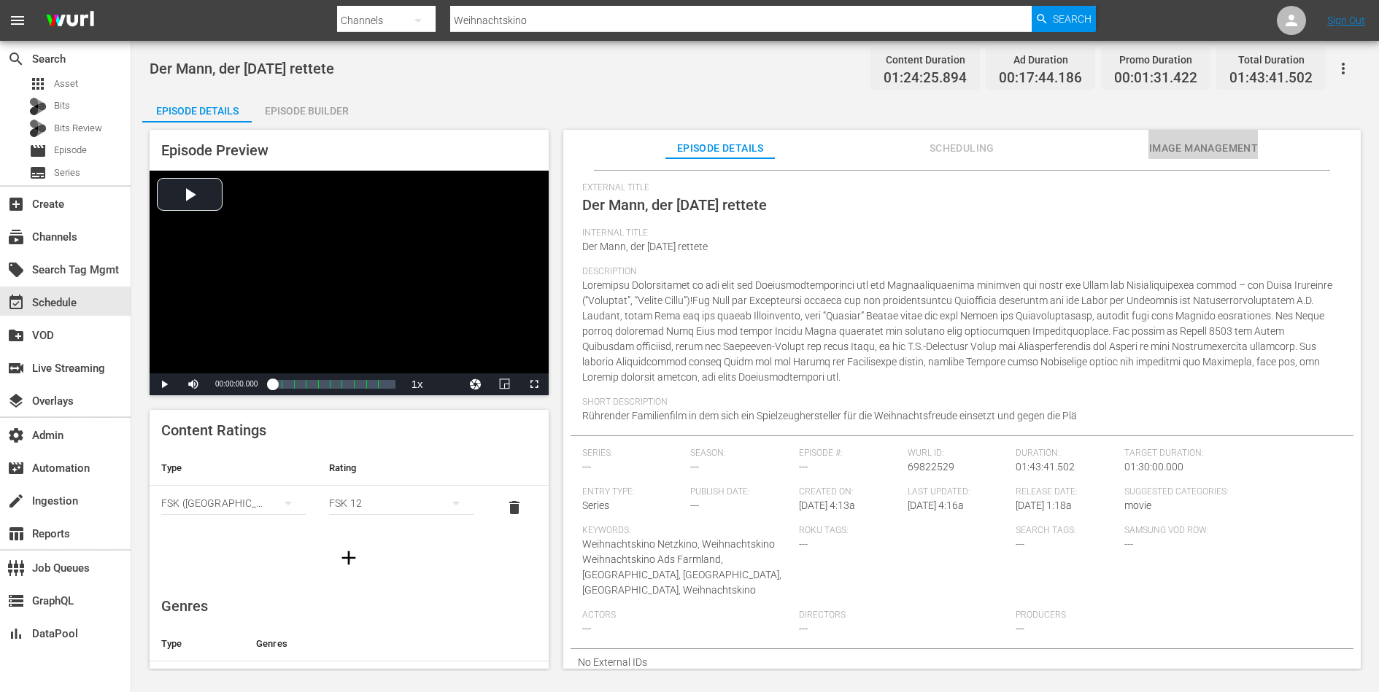
click at [1189, 147] on span "Image Management" at bounding box center [1202, 148] width 109 height 18
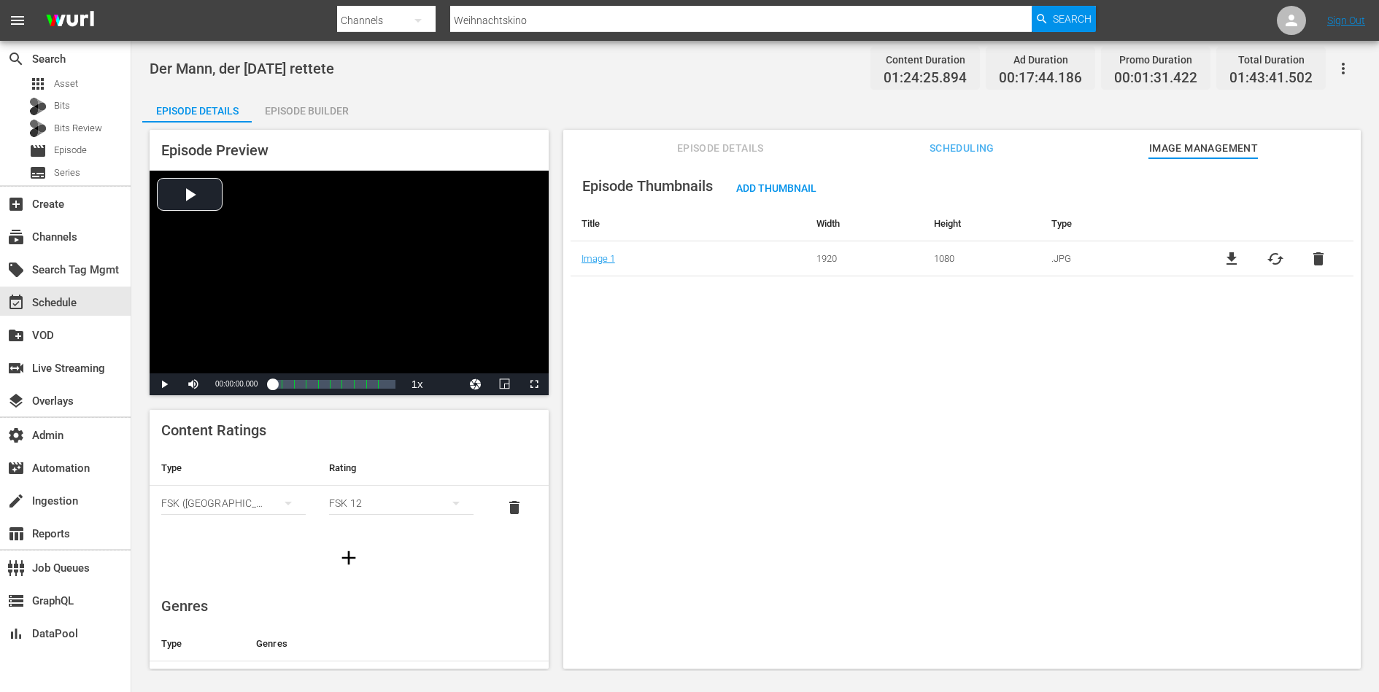
click at [746, 149] on span "Episode Details" at bounding box center [719, 148] width 109 height 18
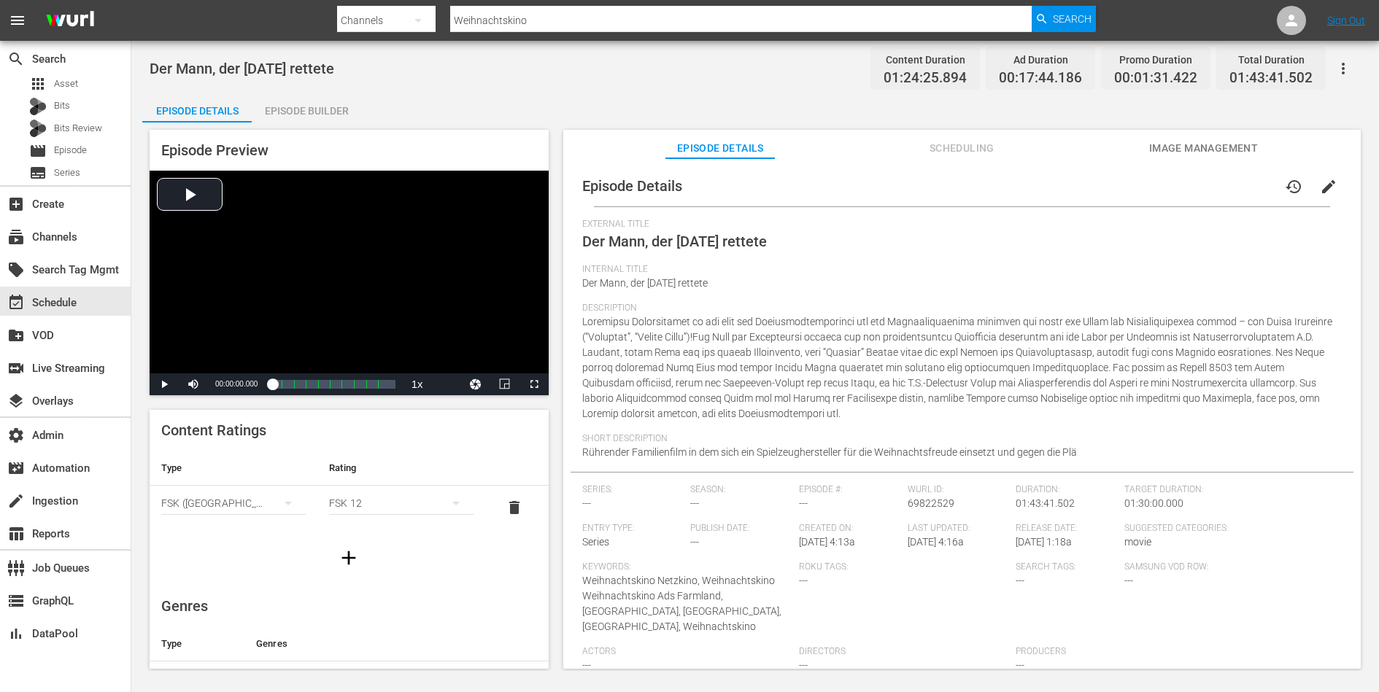
scroll to position [36, 0]
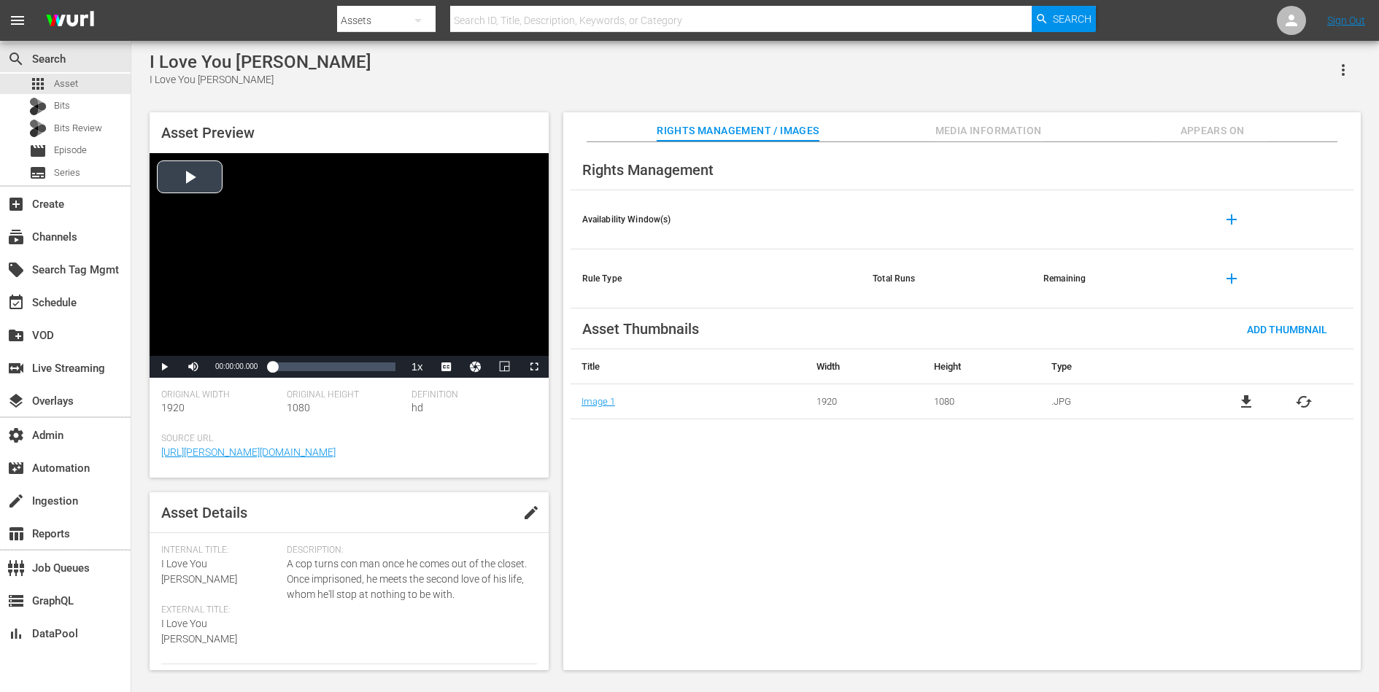
click at [217, 196] on div "Video Player" at bounding box center [349, 254] width 399 height 203
click at [1197, 126] on span "Appears On" at bounding box center [1212, 131] width 109 height 18
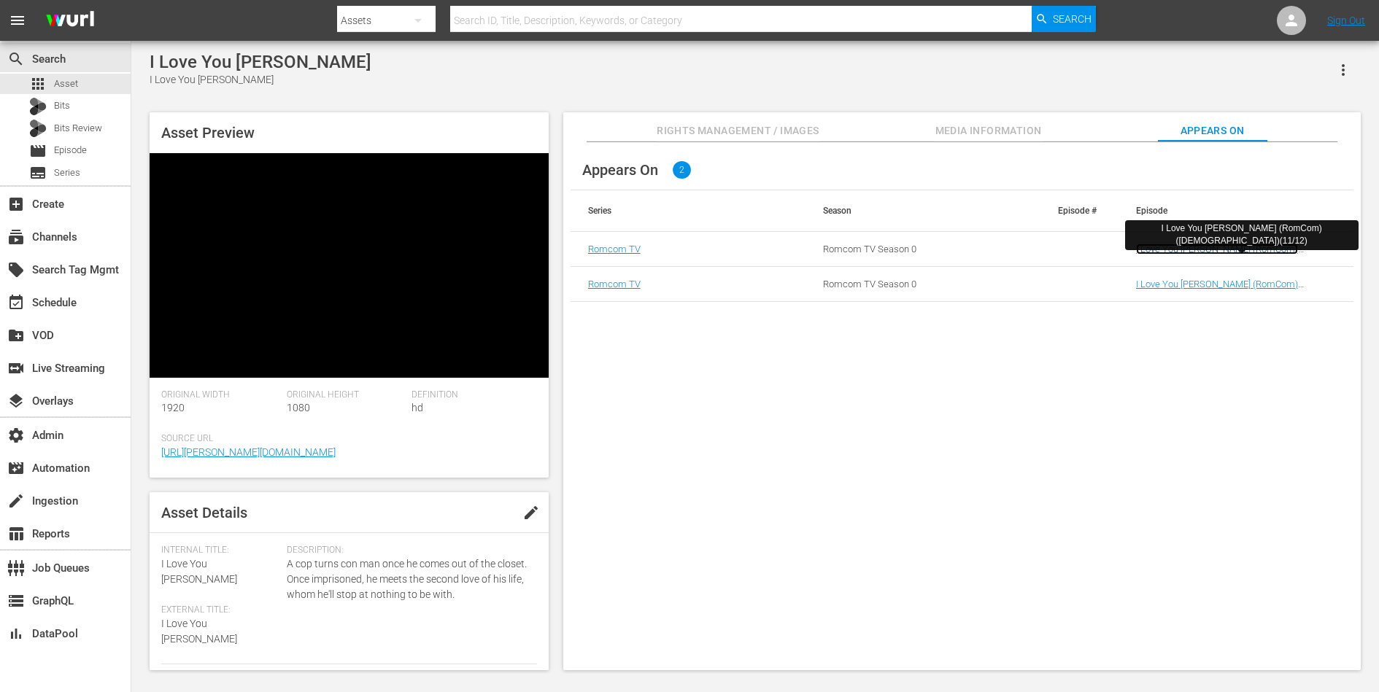
click at [1161, 250] on link "I Love You [PERSON_NAME] (RomCom)([DEMOGRAPHIC_DATA])(11/12)" at bounding box center [1217, 255] width 162 height 22
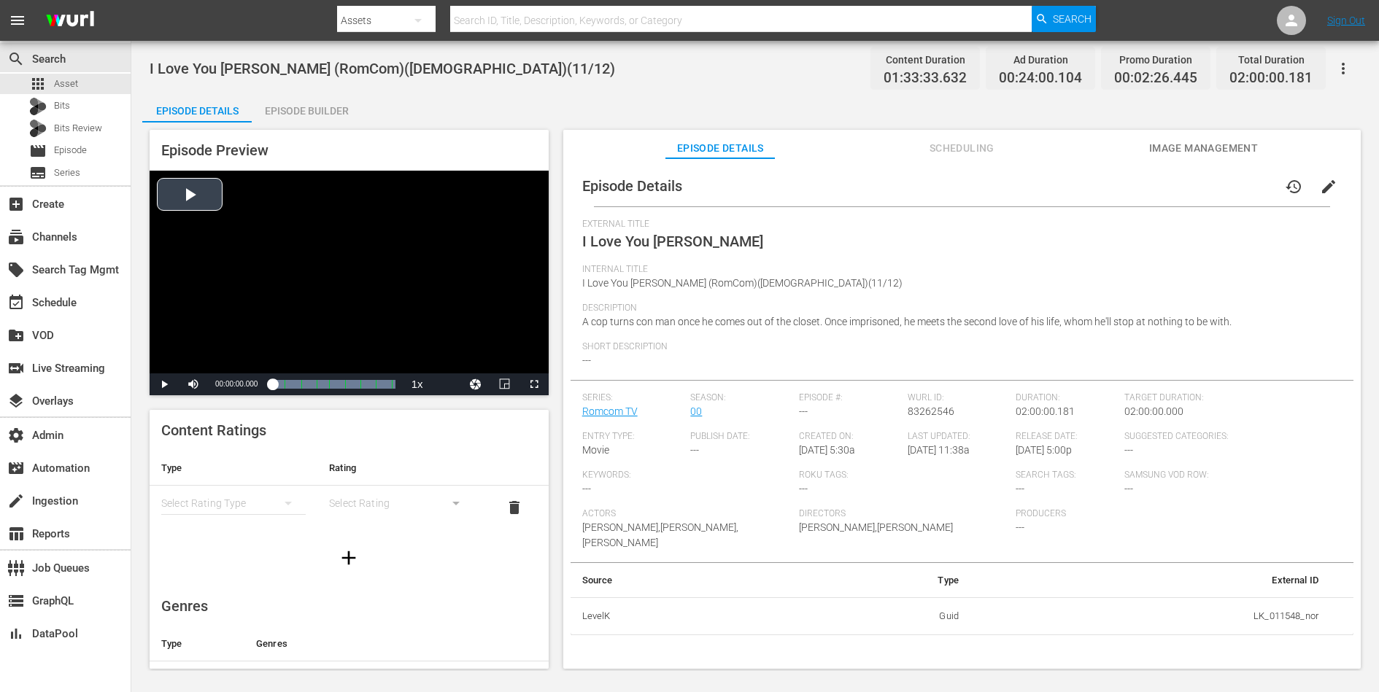
click at [198, 205] on div "Video Player" at bounding box center [349, 272] width 399 height 203
click at [365, 384] on div "Loaded : 100.00% 01:30:42.993 I Love You Phillip Morris (7/8) 00:00:02.665 Cue …" at bounding box center [333, 384] width 123 height 15
click at [452, 358] on span "Video Player" at bounding box center [452, 365] width 13 height 15
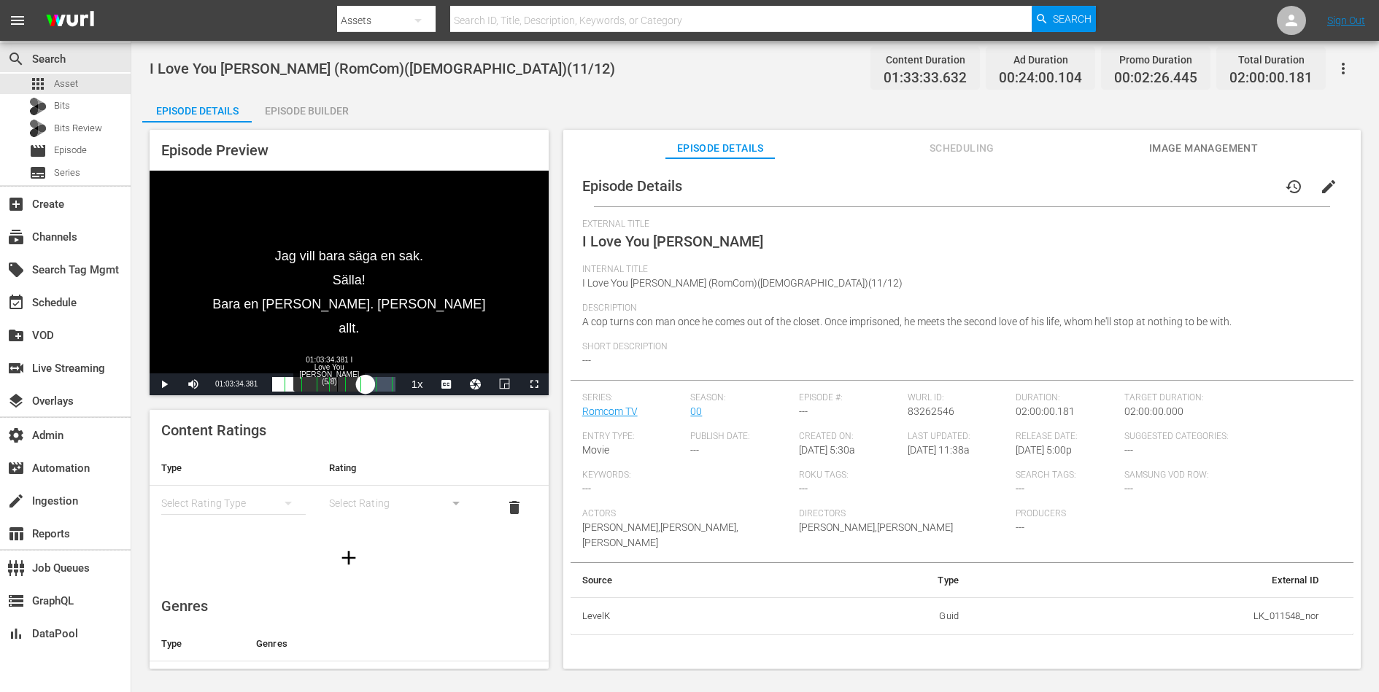
click at [337, 390] on div "01:03:34.381 I Love You Phillip Morris (5/8)" at bounding box center [337, 384] width 1 height 15
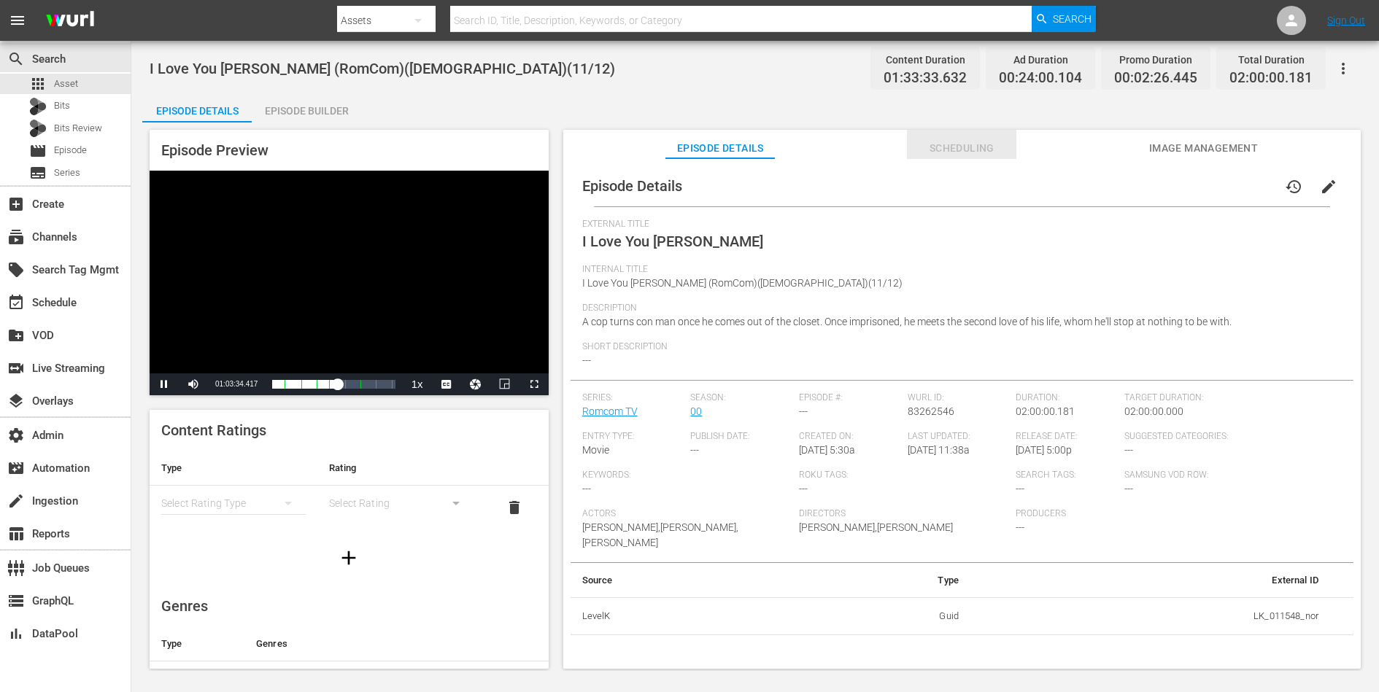
click at [968, 153] on span "Scheduling" at bounding box center [961, 148] width 109 height 18
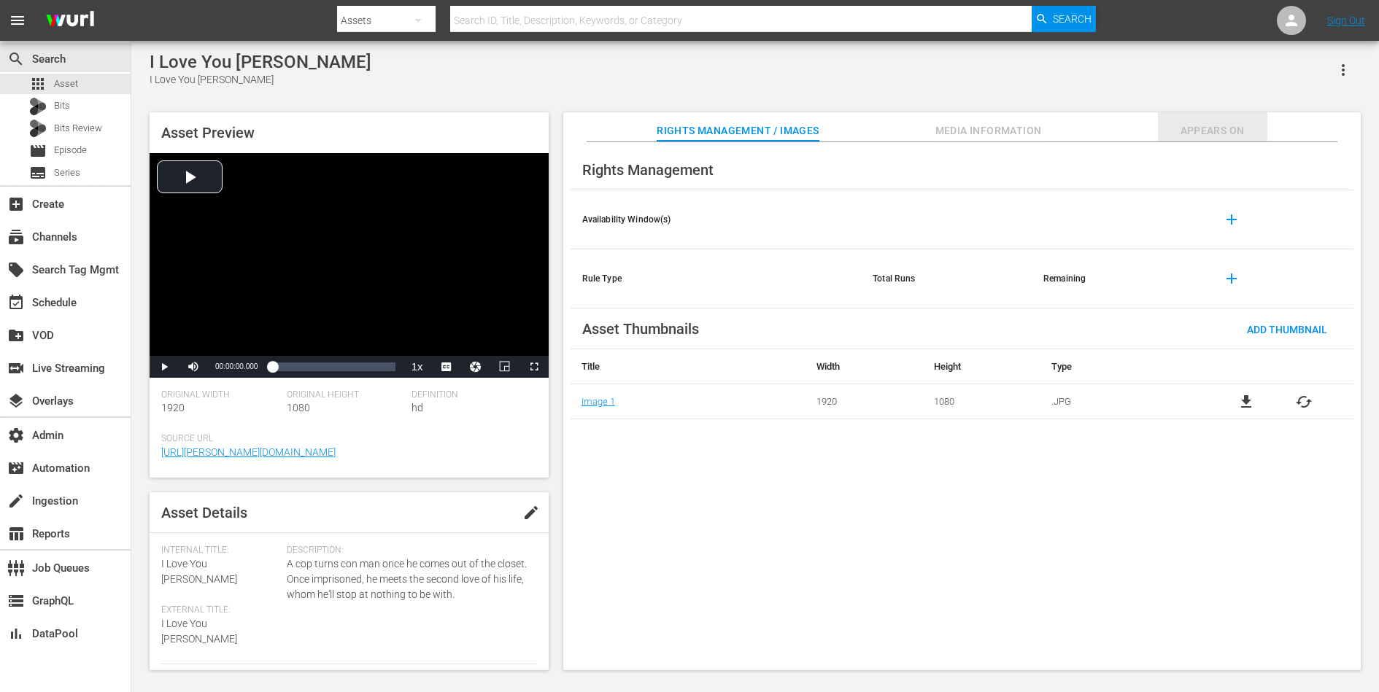
click at [1218, 134] on span "Appears On" at bounding box center [1212, 131] width 109 height 18
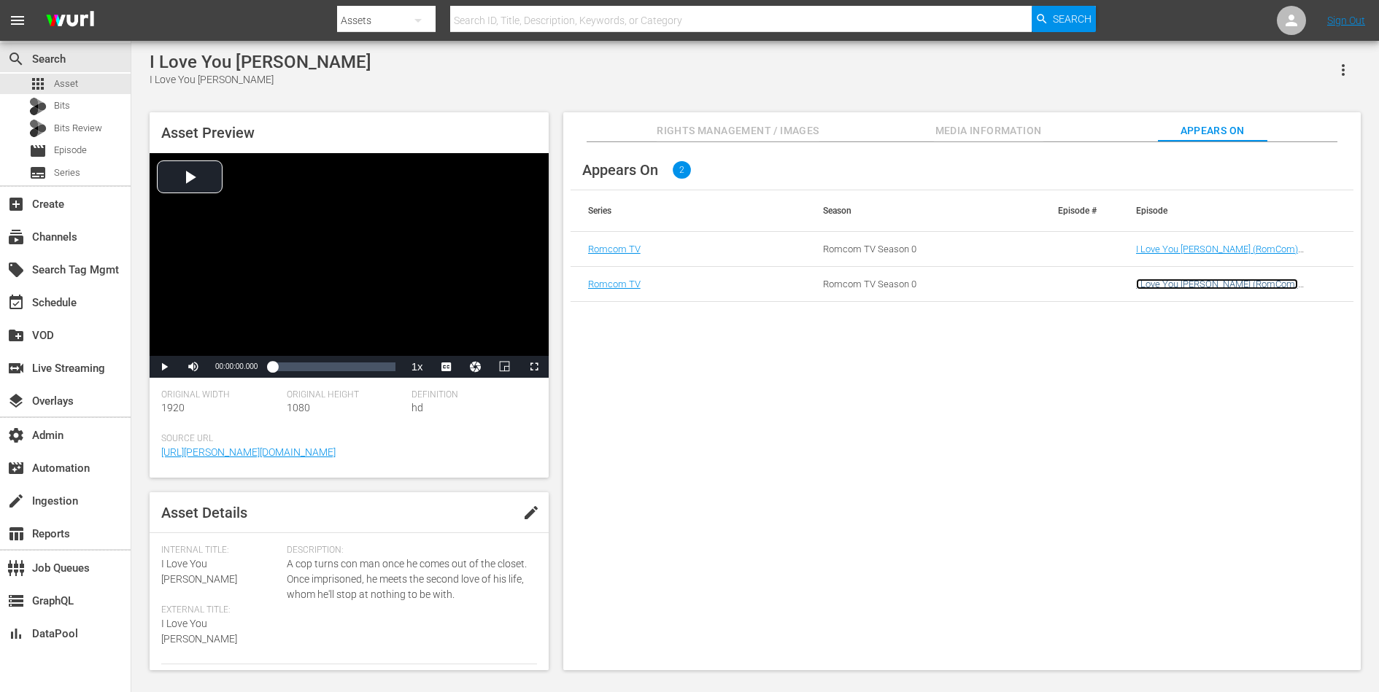
click at [1215, 285] on link "I Love You Phillip Morris (RomCom)(LGBTQ)(11/12) (I Love You Phillip Morris (02…" at bounding box center [1225, 295] width 179 height 33
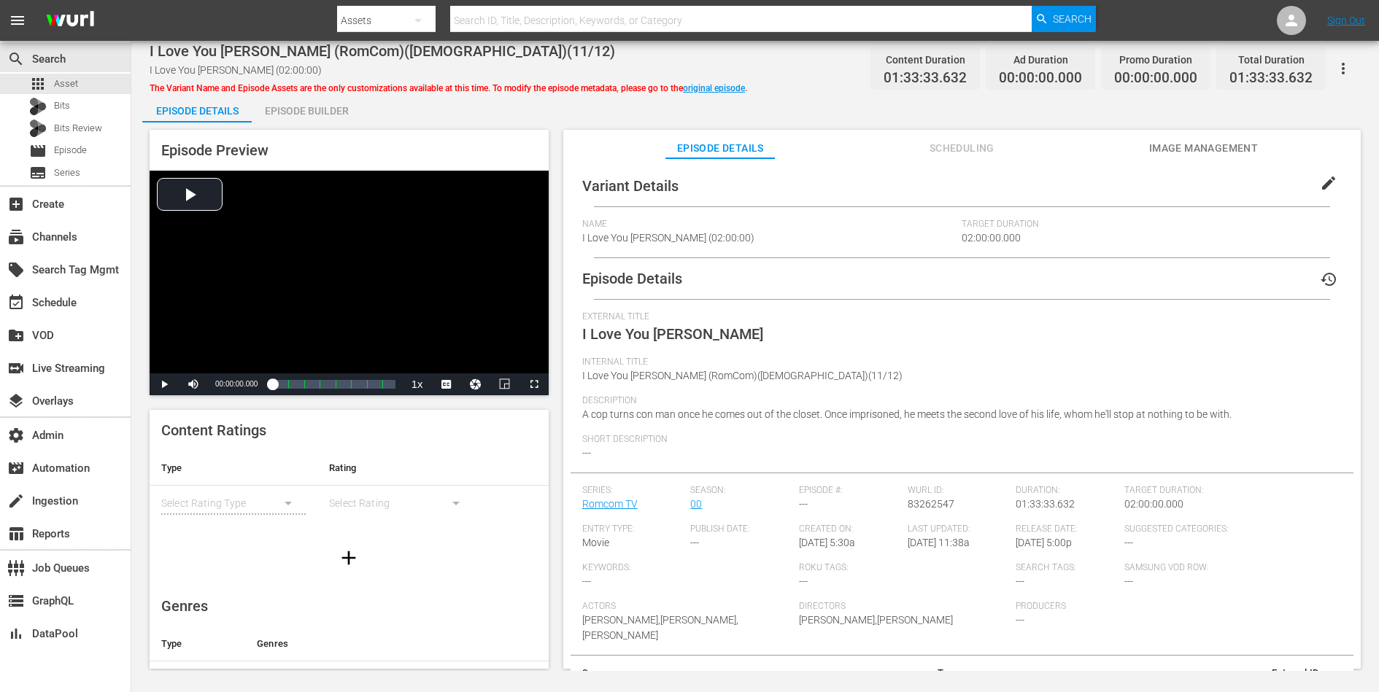
click at [967, 149] on span "Scheduling" at bounding box center [961, 148] width 109 height 18
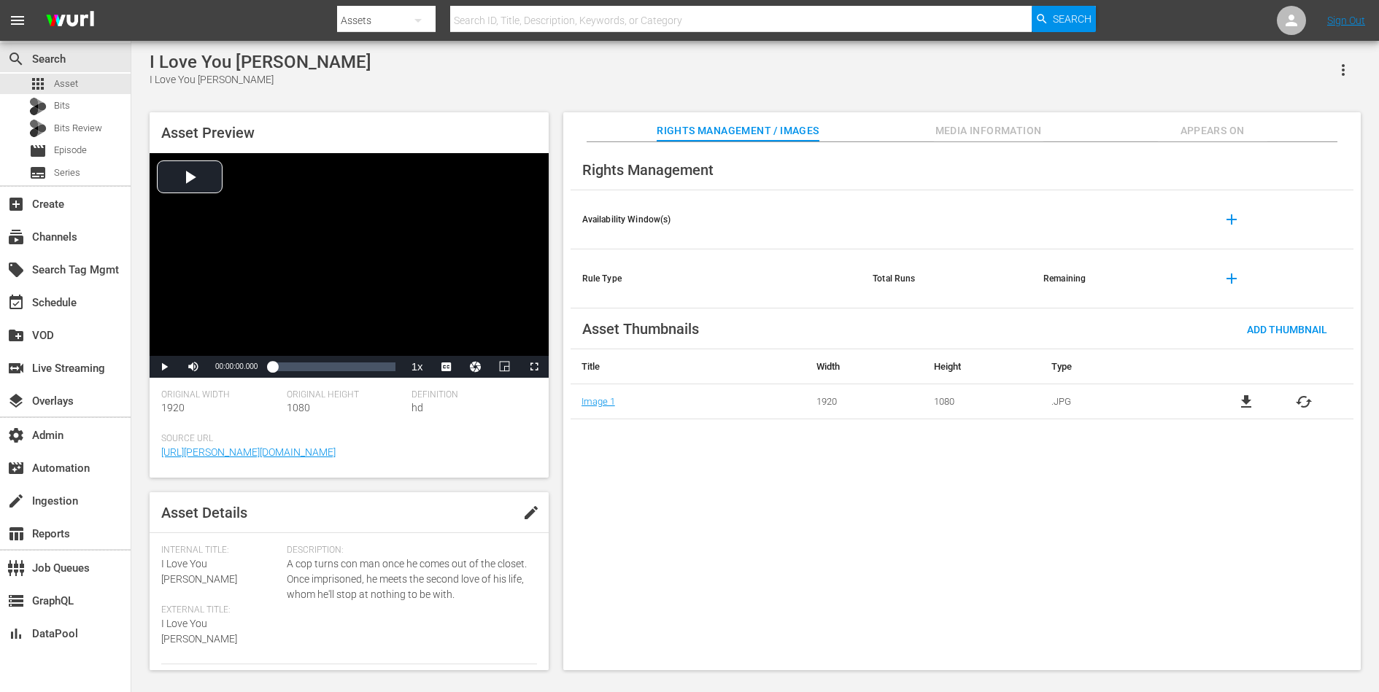
click at [956, 131] on span "Media Information" at bounding box center [988, 131] width 109 height 18
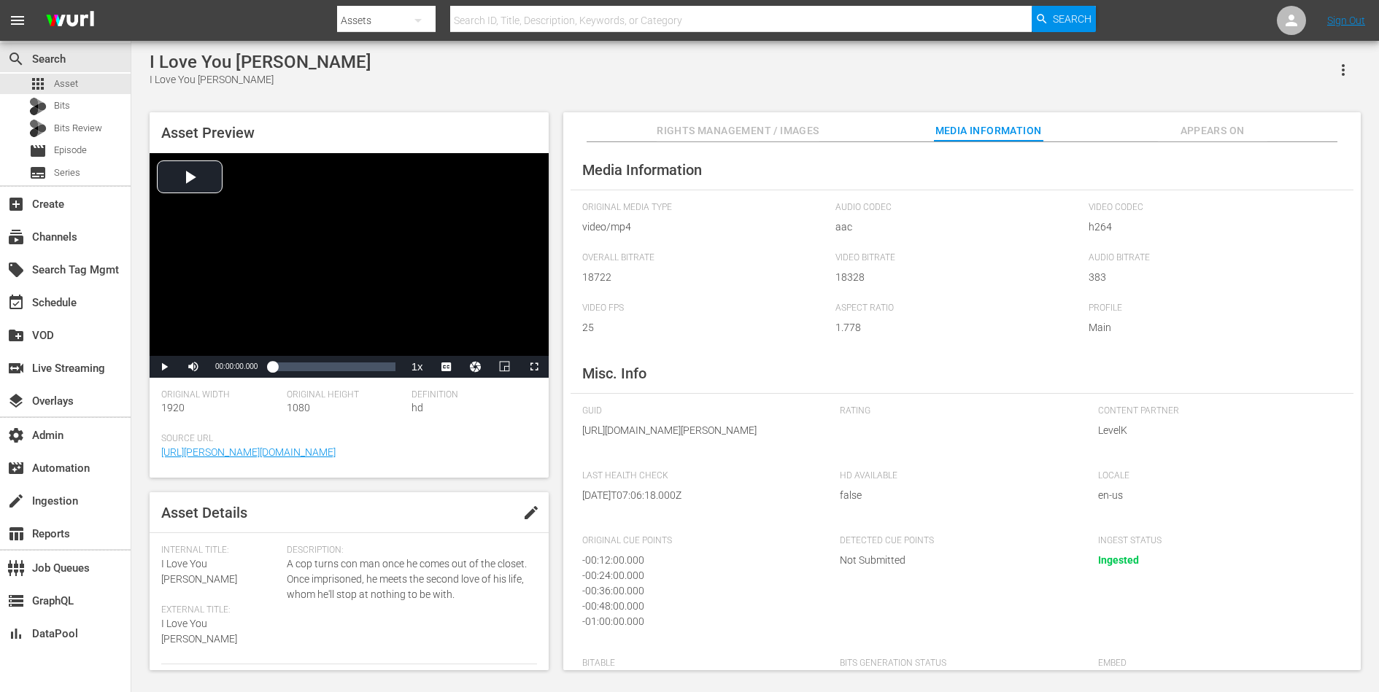
click at [1196, 135] on span "Appears On" at bounding box center [1212, 131] width 109 height 18
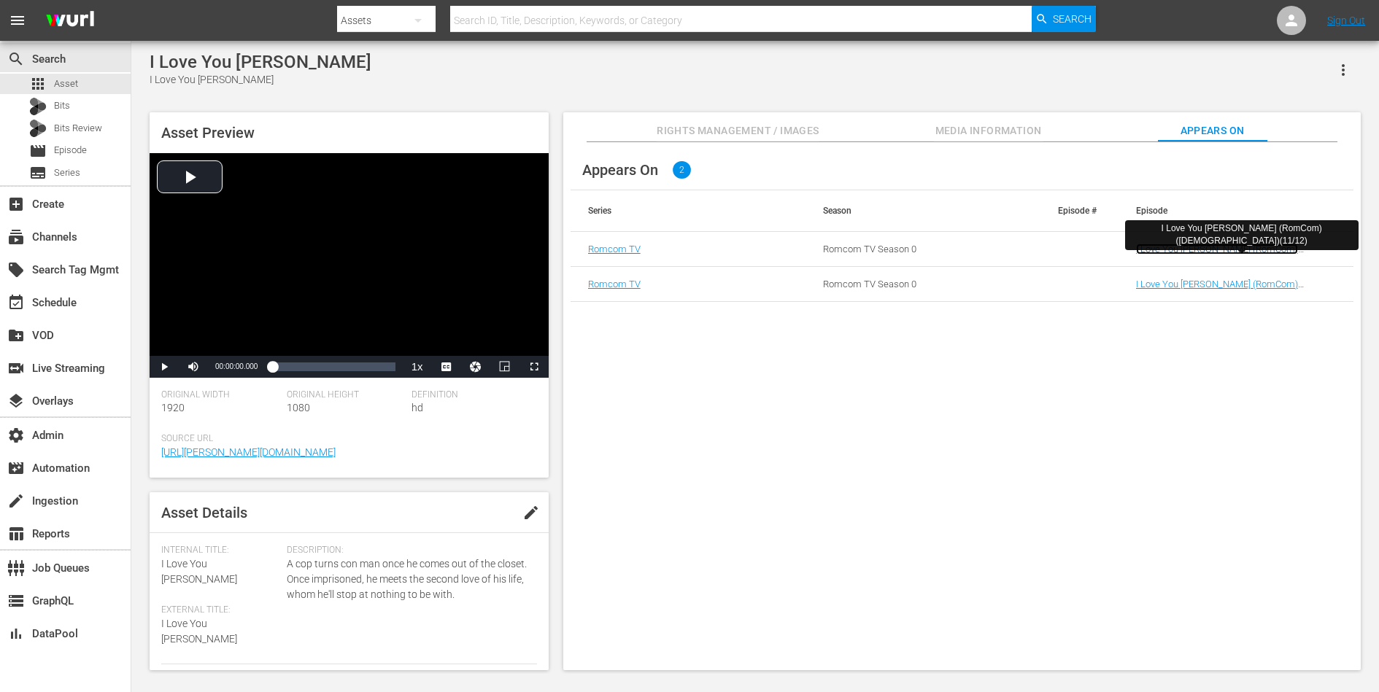
click at [1153, 249] on link "I Love You Phillip Morris (RomCom)(LGBTQ)(11/12)" at bounding box center [1217, 255] width 162 height 22
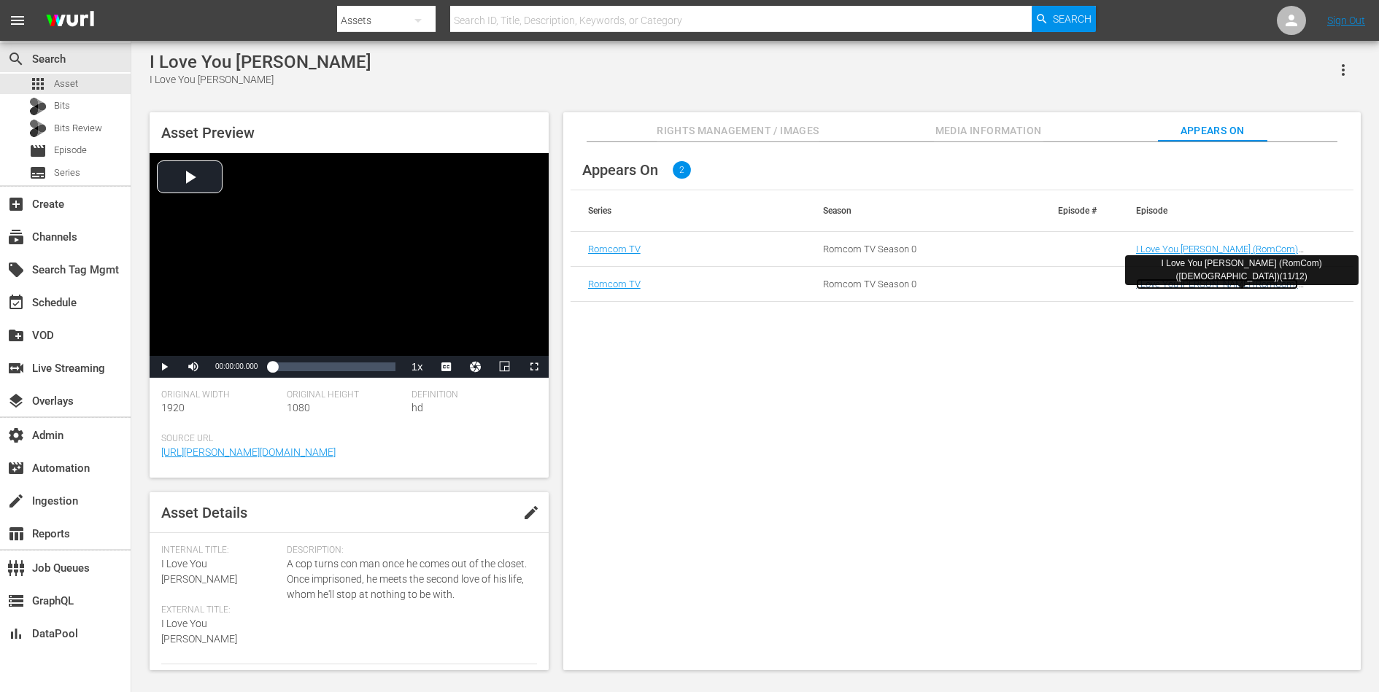
click at [1160, 283] on link "I Love You Phillip Morris (RomCom)(LGBTQ)(11/12) (I Love You Phillip Morris (02…" at bounding box center [1225, 295] width 179 height 33
click at [1007, 347] on div "Appears On 2 Series Season Episode # Episode Romcom TV Romcom TV Season 0 I Lov…" at bounding box center [961, 406] width 797 height 529
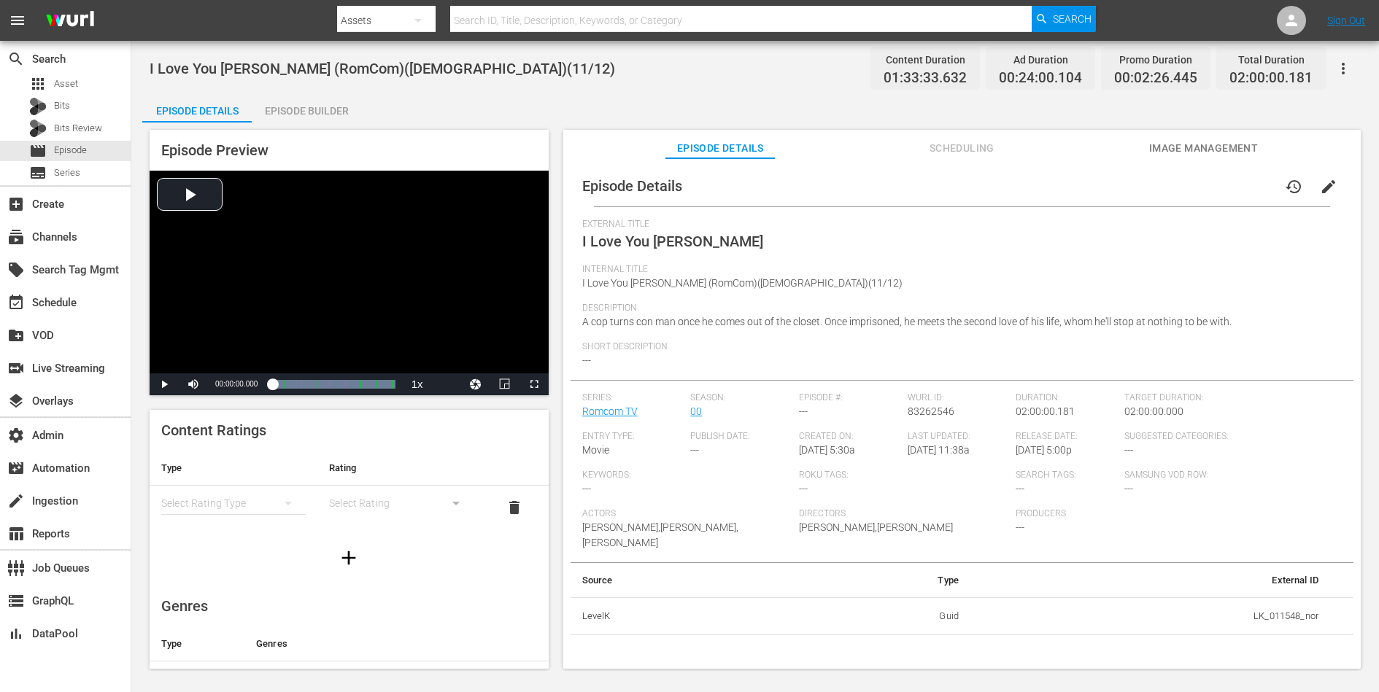
click at [980, 143] on span "Scheduling" at bounding box center [961, 148] width 109 height 18
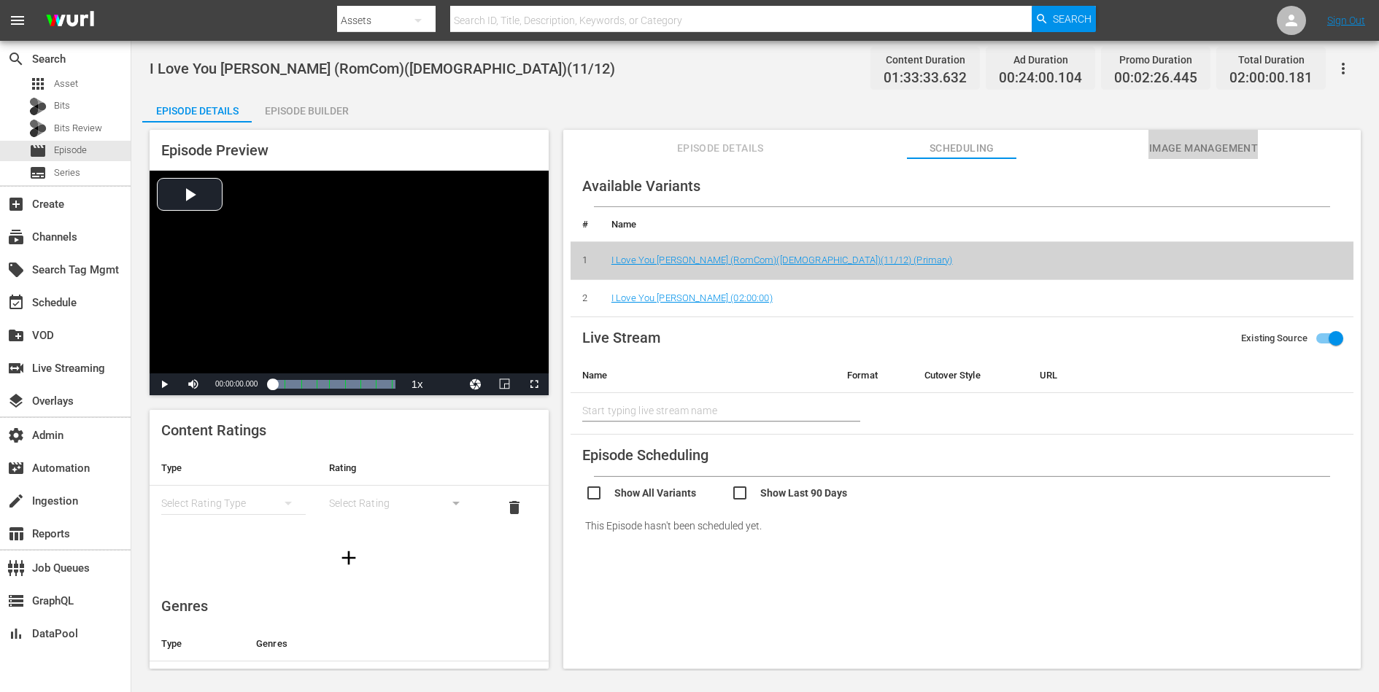
click at [1102, 139] on span "Image Management" at bounding box center [1202, 148] width 109 height 18
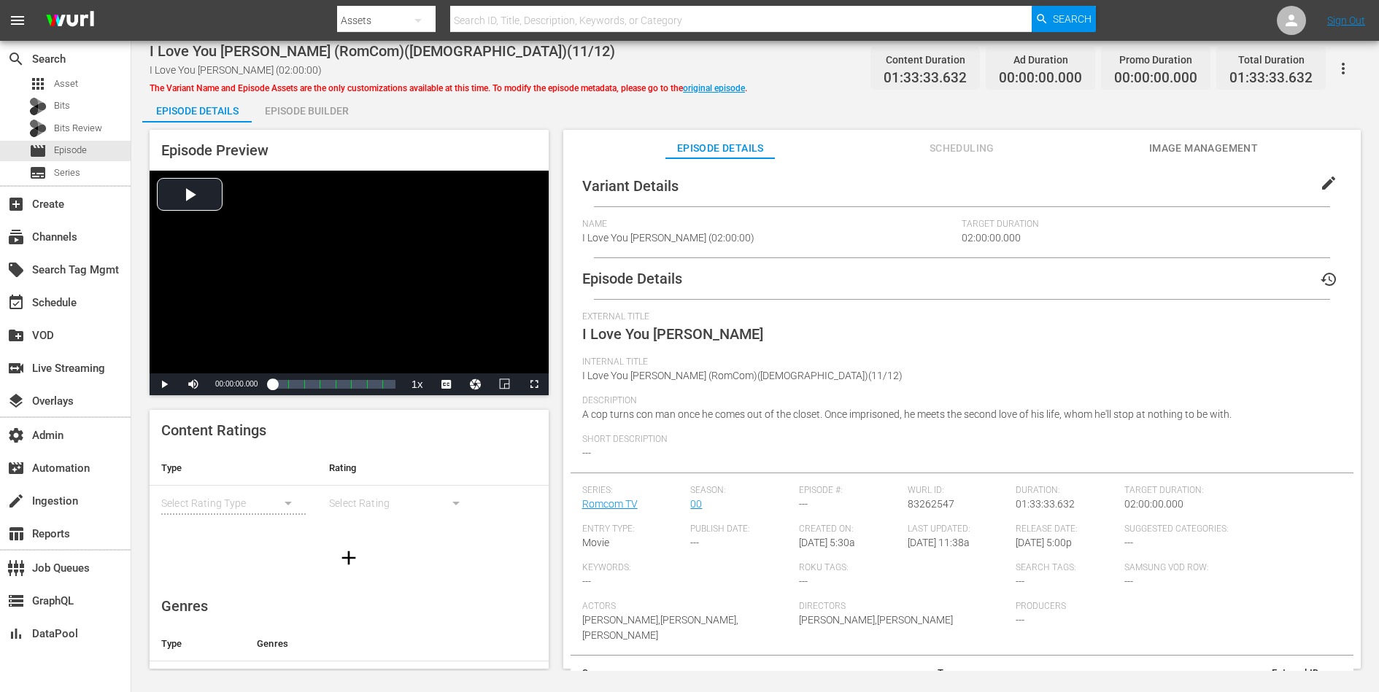
click at [1102, 150] on span "Image Management" at bounding box center [1202, 148] width 109 height 18
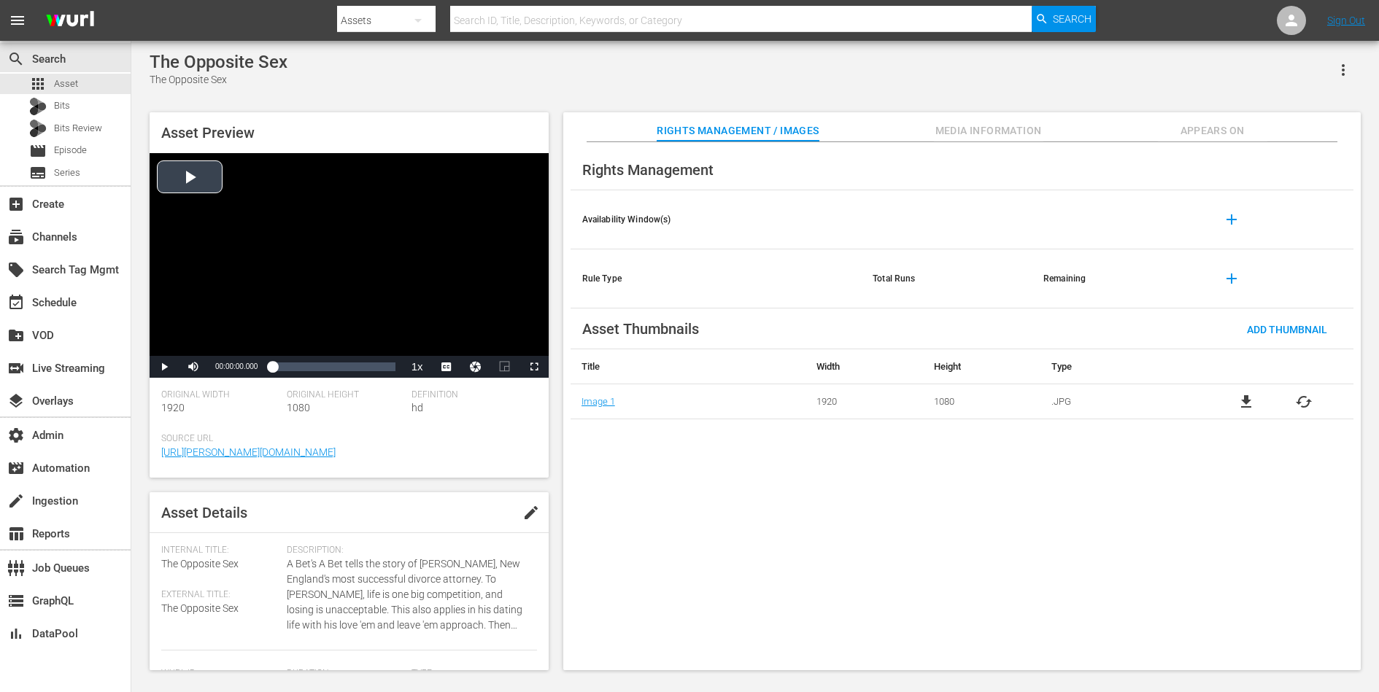
click at [330, 231] on div "Video Player" at bounding box center [349, 254] width 399 height 203
click at [449, 352] on li "DAN" at bounding box center [446, 348] width 73 height 16
click at [338, 363] on div "Loaded : 0.65% 00:49:57.307 00:00:01.734" at bounding box center [333, 367] width 123 height 15
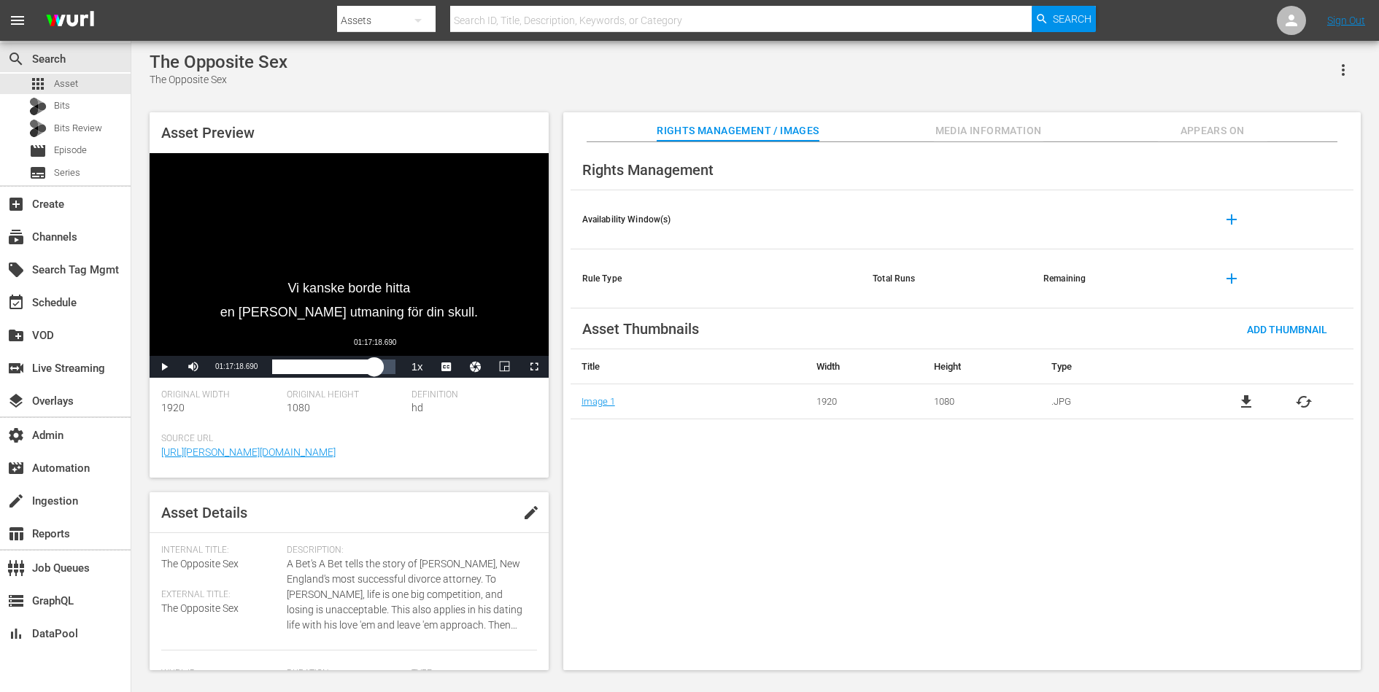
click at [373, 365] on div "Loaded : 55.14% 01:17:18.690 00:50:05.025" at bounding box center [333, 367] width 123 height 15
click at [164, 367] on span "Video Player" at bounding box center [164, 367] width 0 height 0
click at [1209, 118] on button "Appears On" at bounding box center [1212, 126] width 109 height 29
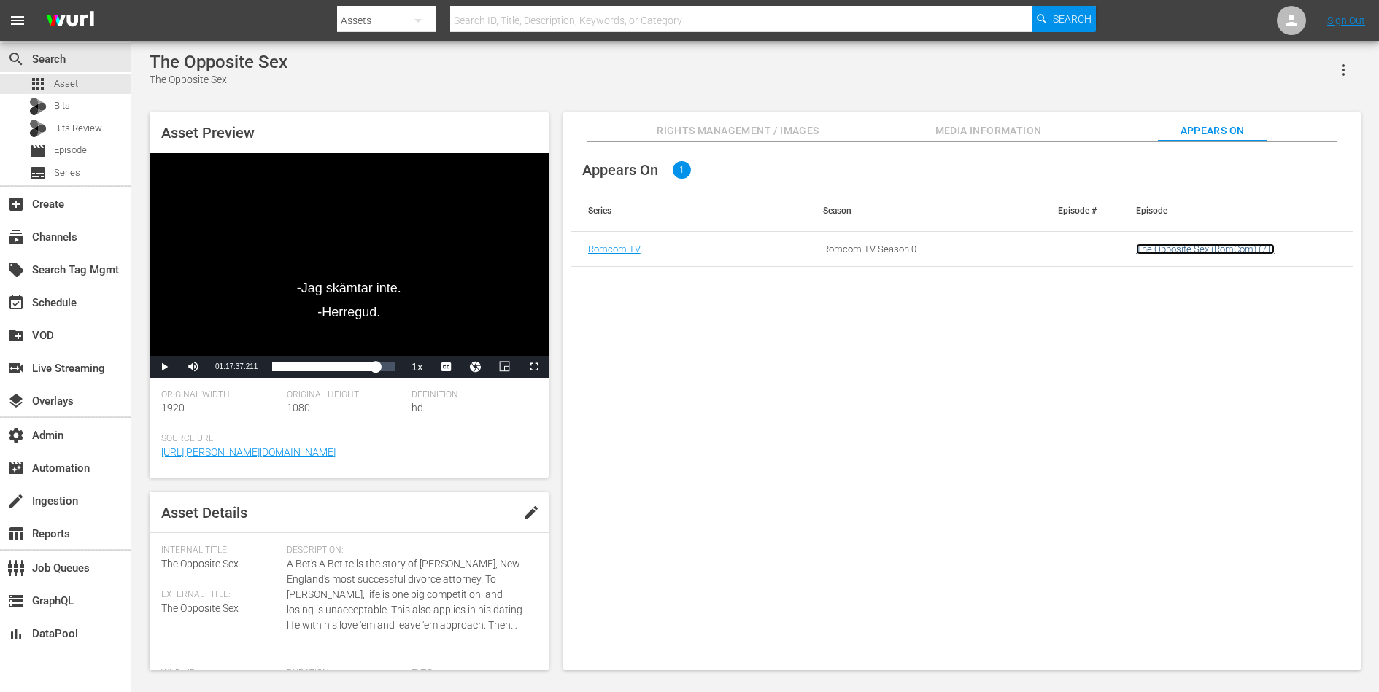
click at [1199, 253] on link "The Opposite Sex (RomCom) (7+)" at bounding box center [1205, 249] width 139 height 11
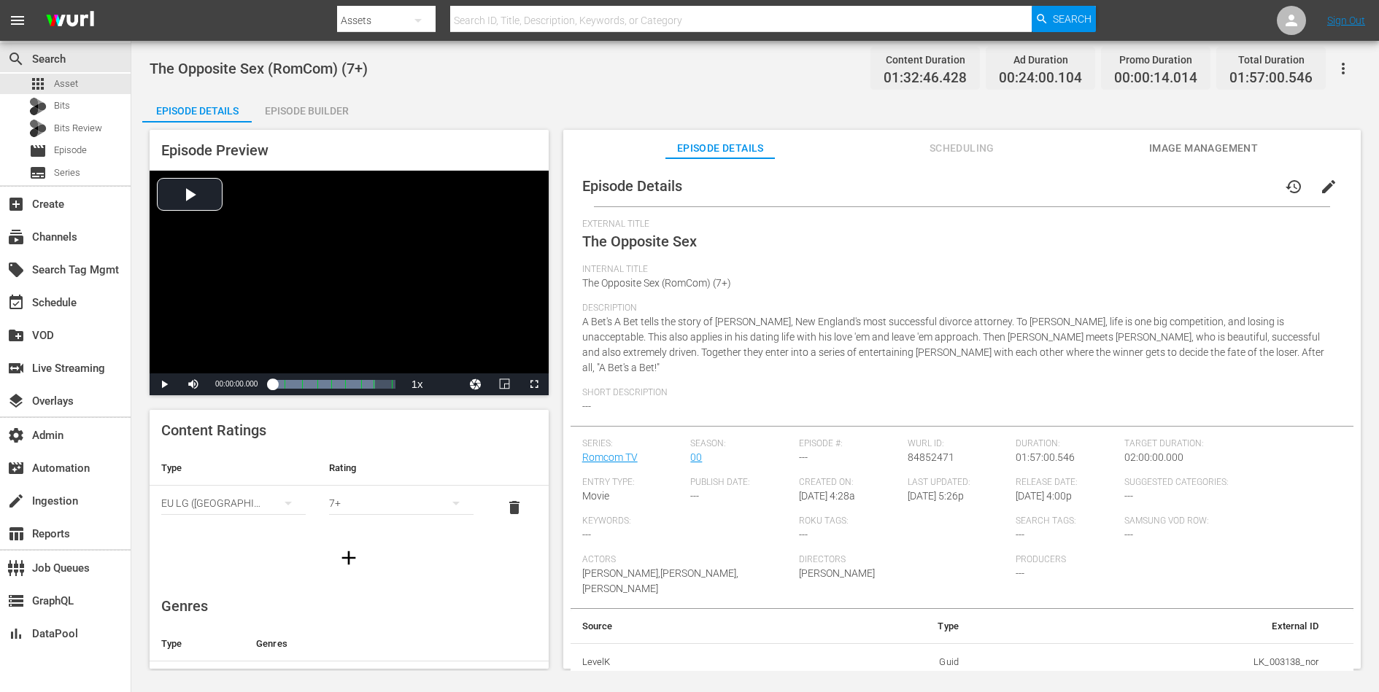
click at [960, 147] on span "Scheduling" at bounding box center [961, 148] width 109 height 18
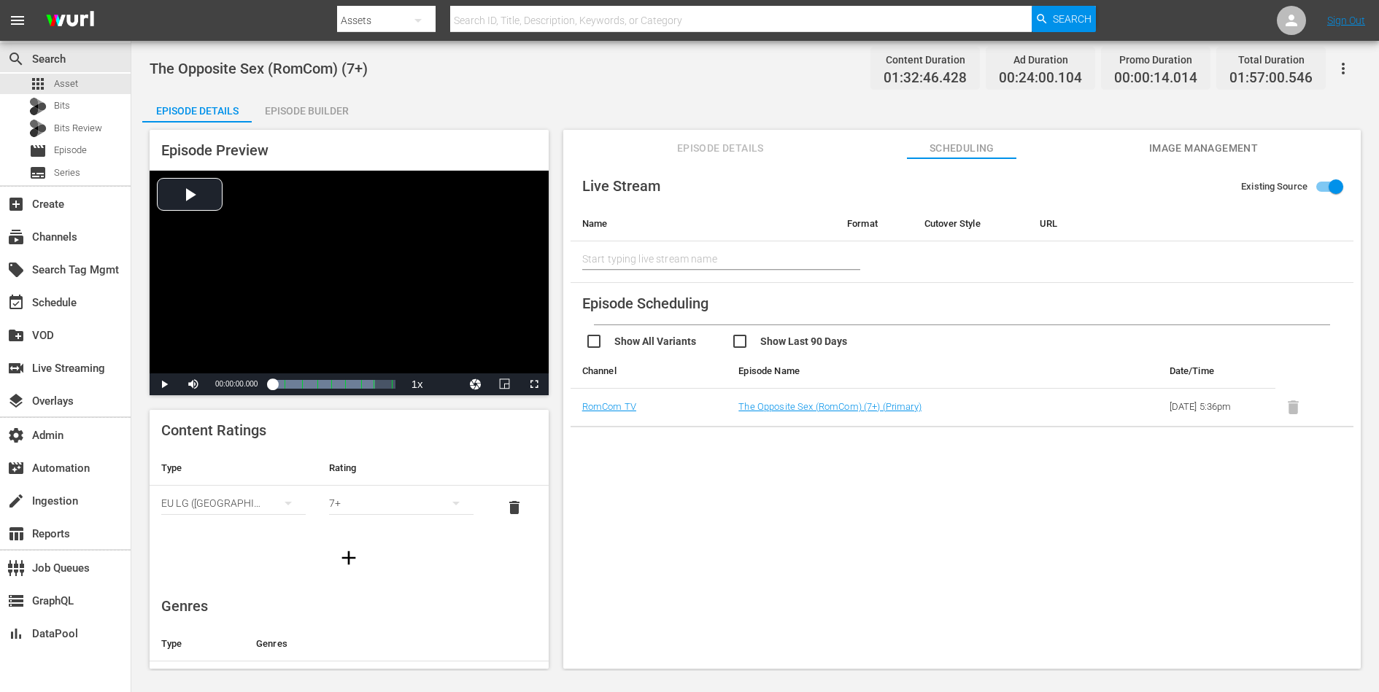
click at [1189, 154] on span "Image Management" at bounding box center [1202, 148] width 109 height 18
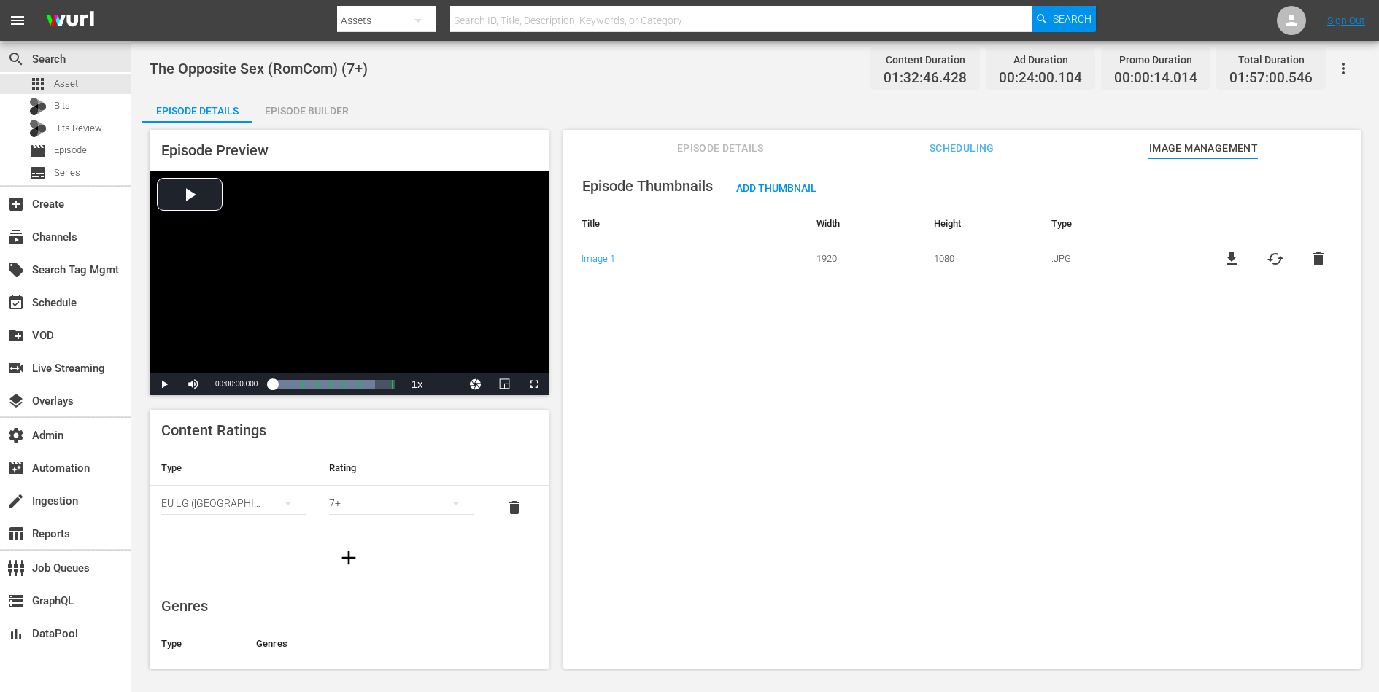
click at [1008, 158] on button "Scheduling" at bounding box center [961, 144] width 109 height 29
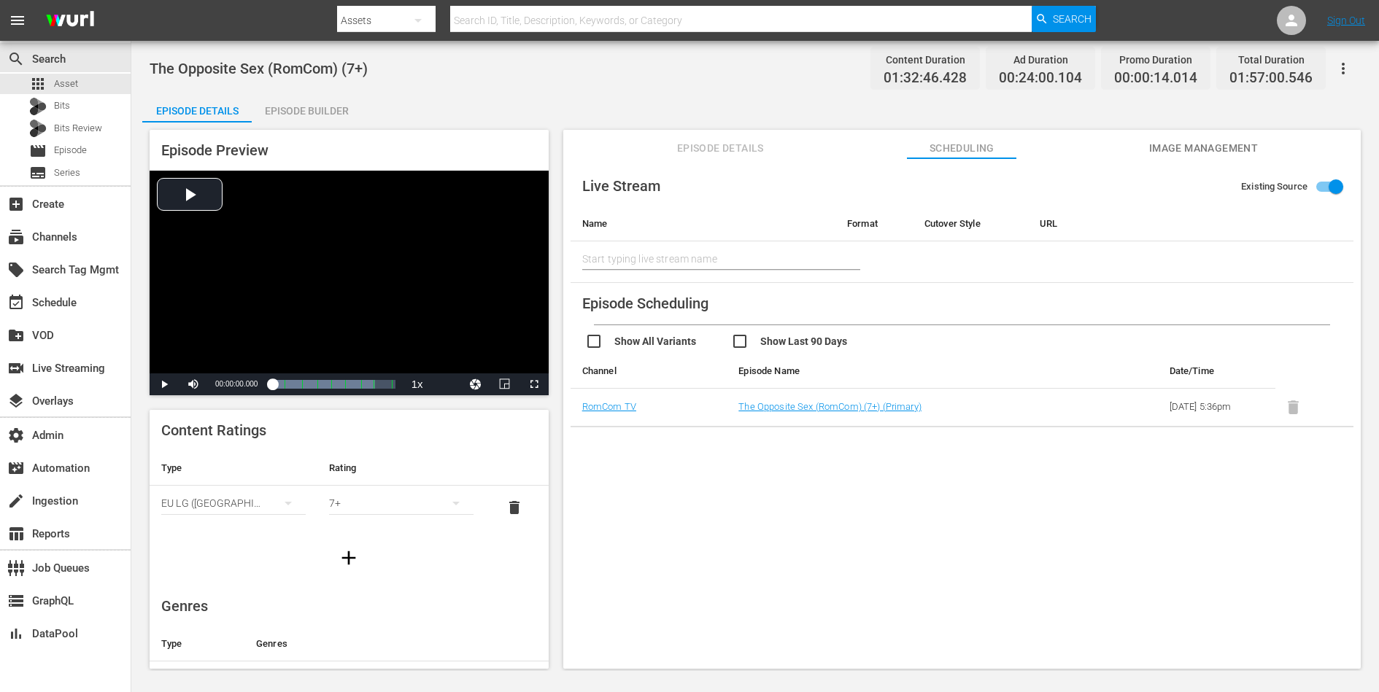
click at [716, 492] on div "Live Stream Existing Source Name Format Cutover Style URL Start typing live str…" at bounding box center [961, 420] width 797 height 524
click at [69, 89] on span "Asset" at bounding box center [66, 84] width 24 height 15
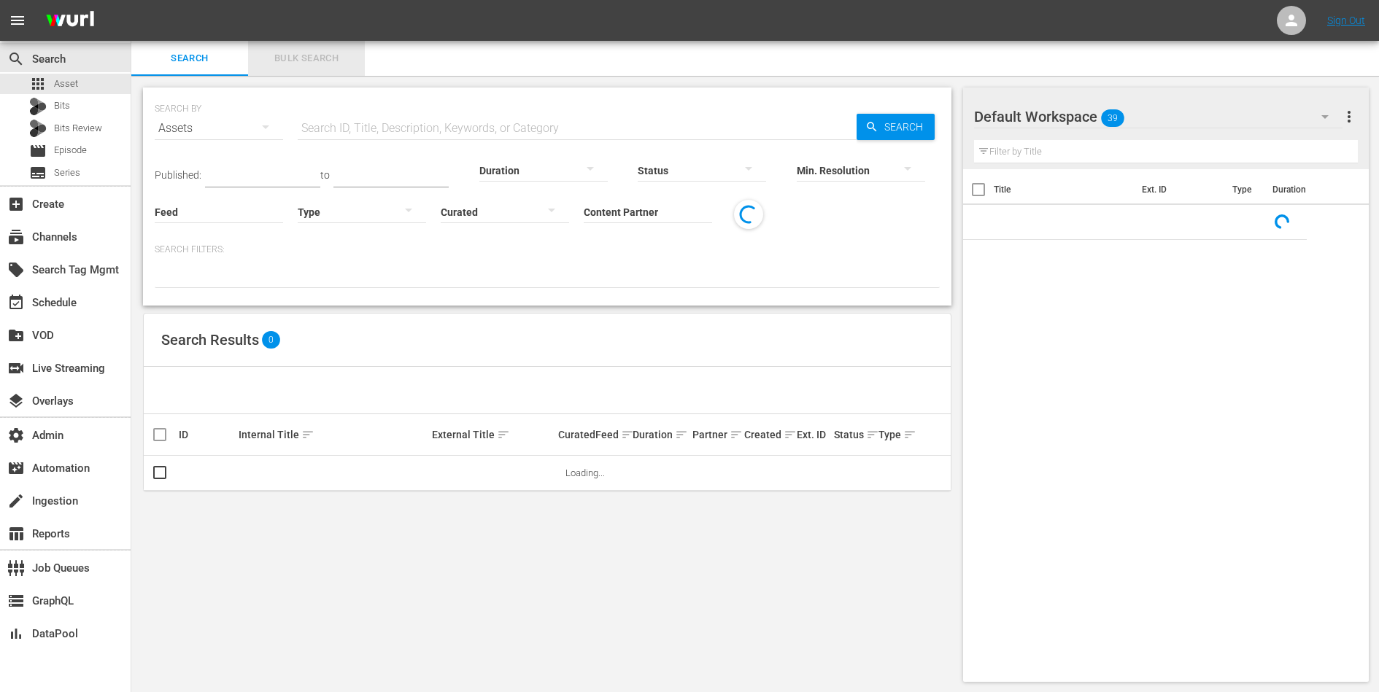
click at [313, 55] on span "Bulk Search" at bounding box center [306, 58] width 99 height 17
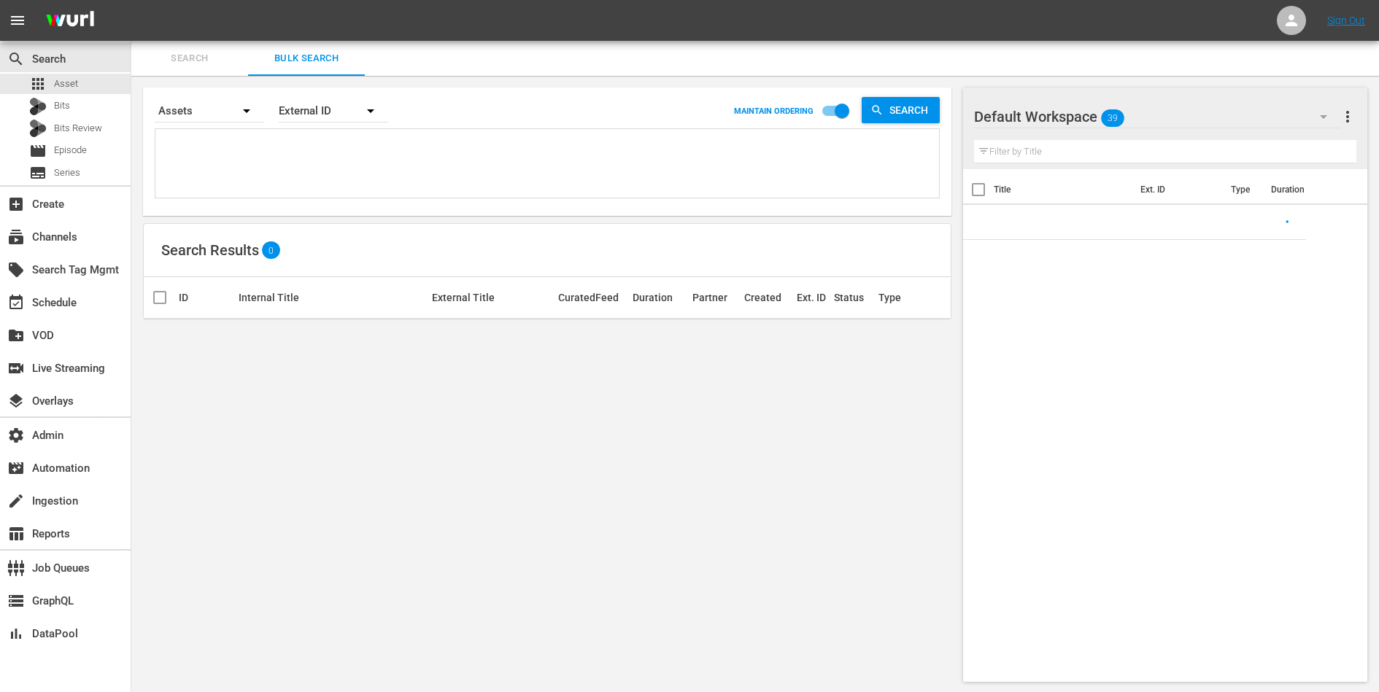
click at [291, 150] on textarea at bounding box center [549, 166] width 780 height 66
paste textarea "185909607 182753041 182753042"
type textarea "185909607 182753041 182753042"
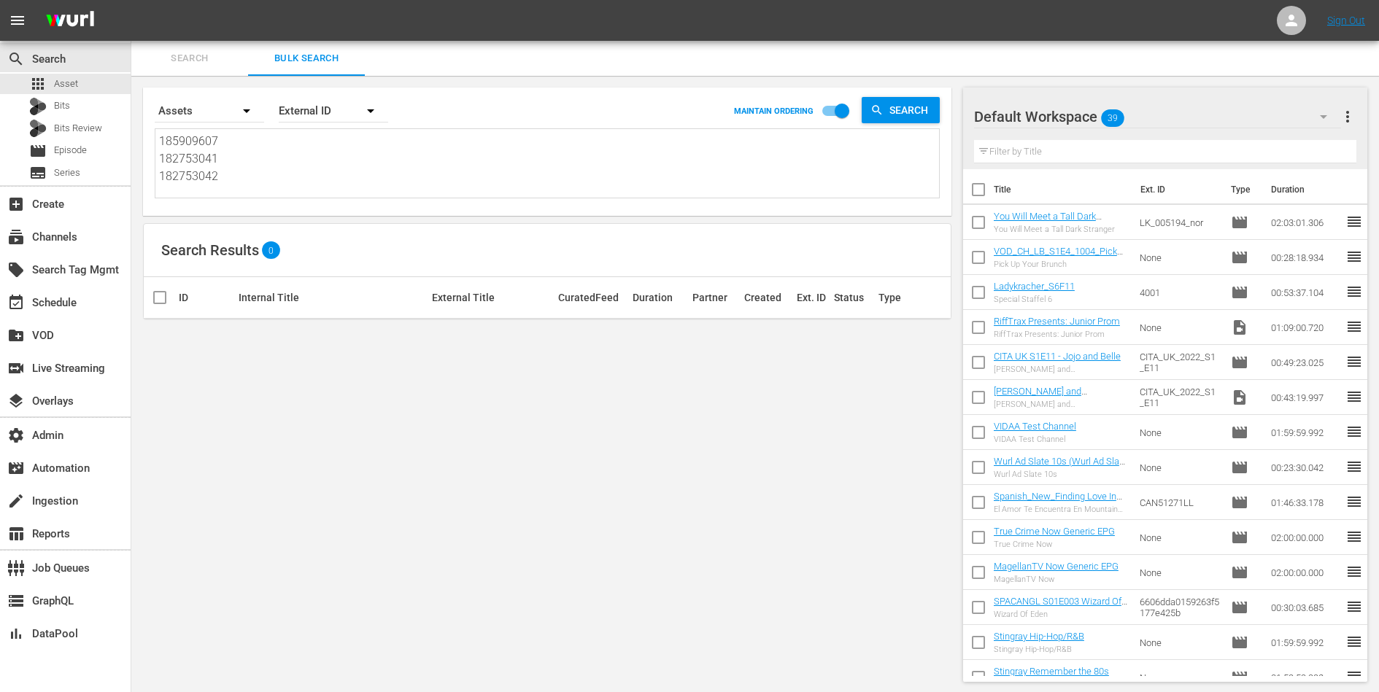
type textarea "185909607 182753041 182753042"
click at [896, 109] on span "Search" at bounding box center [911, 110] width 56 height 26
click at [216, 179] on textarea "185909607 182753041 182753042" at bounding box center [549, 166] width 780 height 66
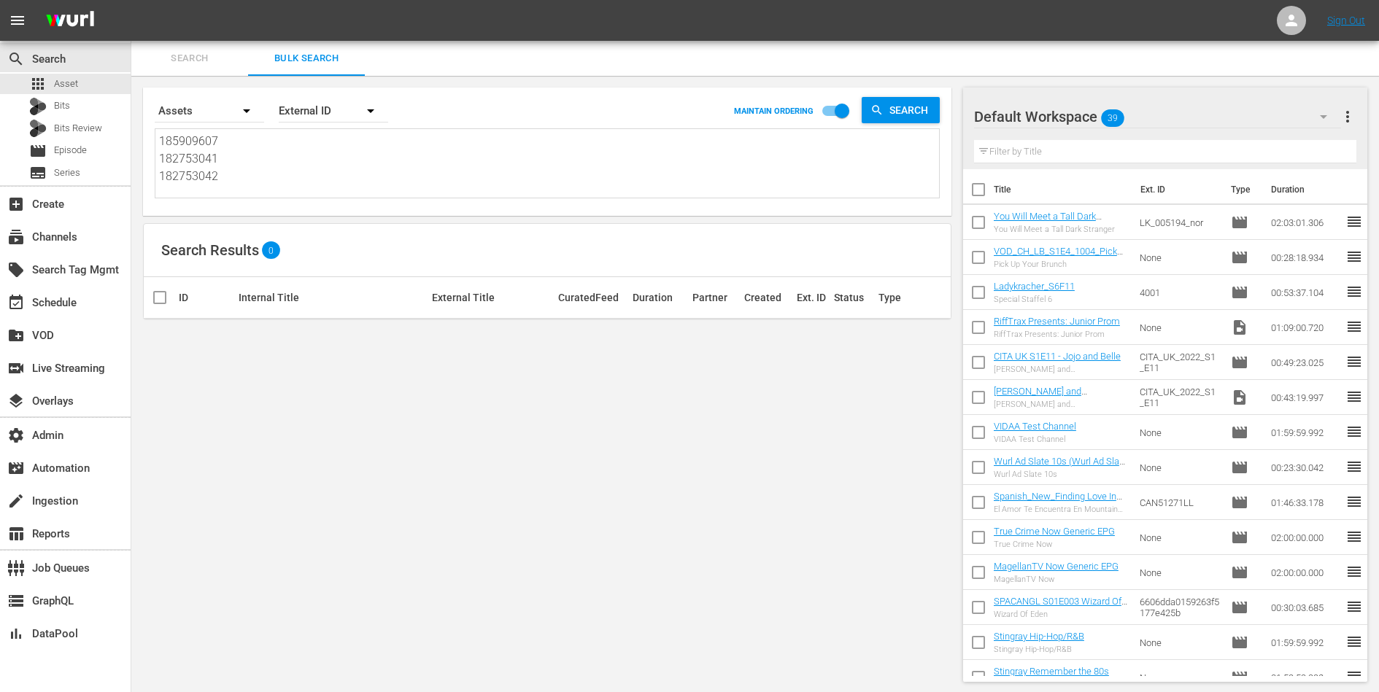
click at [314, 112] on div "External ID" at bounding box center [333, 110] width 109 height 41
click at [319, 168] on div "Wurl ID" at bounding box center [325, 174] width 58 height 23
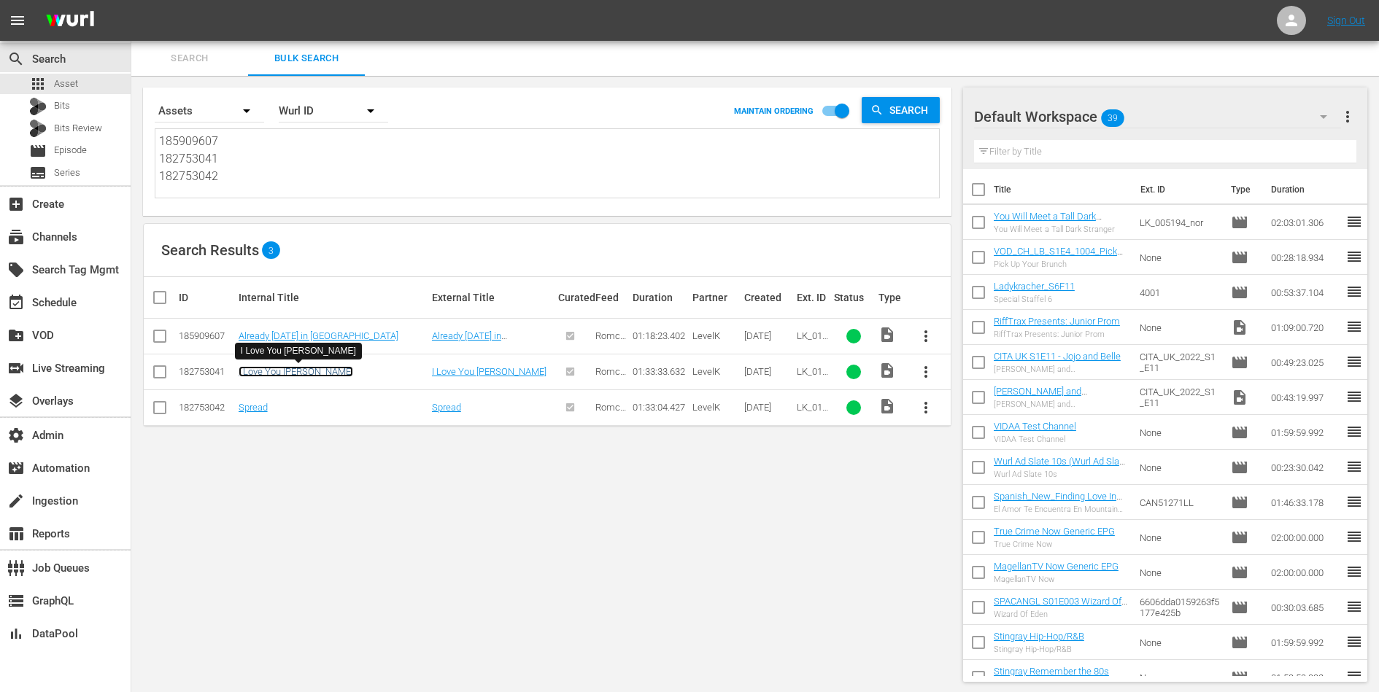
click at [295, 373] on link "I Love You Phillip Morris" at bounding box center [296, 371] width 115 height 11
drag, startPoint x: 345, startPoint y: 372, endPoint x: 238, endPoint y: 371, distance: 107.2
click at [239, 371] on div "I Love You Phillip Morris" at bounding box center [333, 371] width 189 height 11
copy link "I Love You Phillip Morris"
click at [259, 406] on link "Spread" at bounding box center [253, 407] width 29 height 11
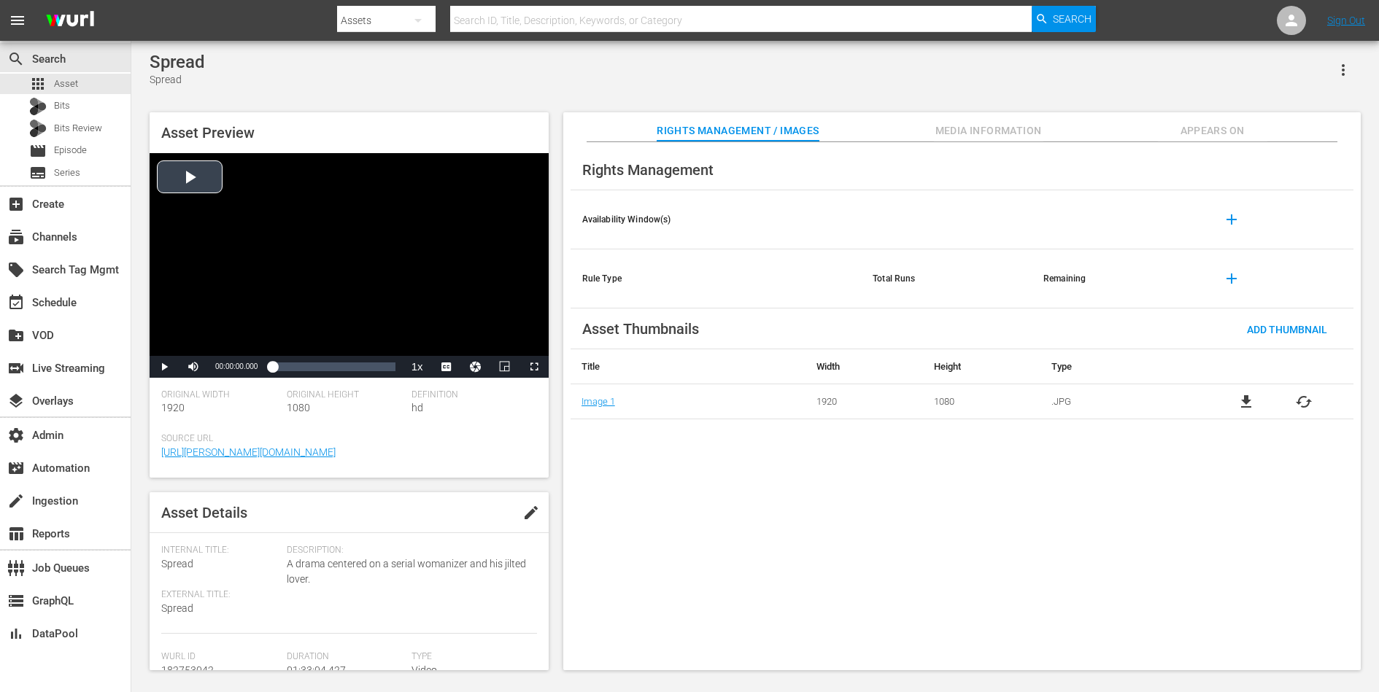
click at [352, 250] on div "Video Player" at bounding box center [349, 254] width 399 height 203
click at [445, 349] on span "dan" at bounding box center [446, 347] width 58 height 10
click at [348, 356] on div "Loaded : 0.64% 01:33:04.427 00:00:01.395" at bounding box center [333, 367] width 137 height 22
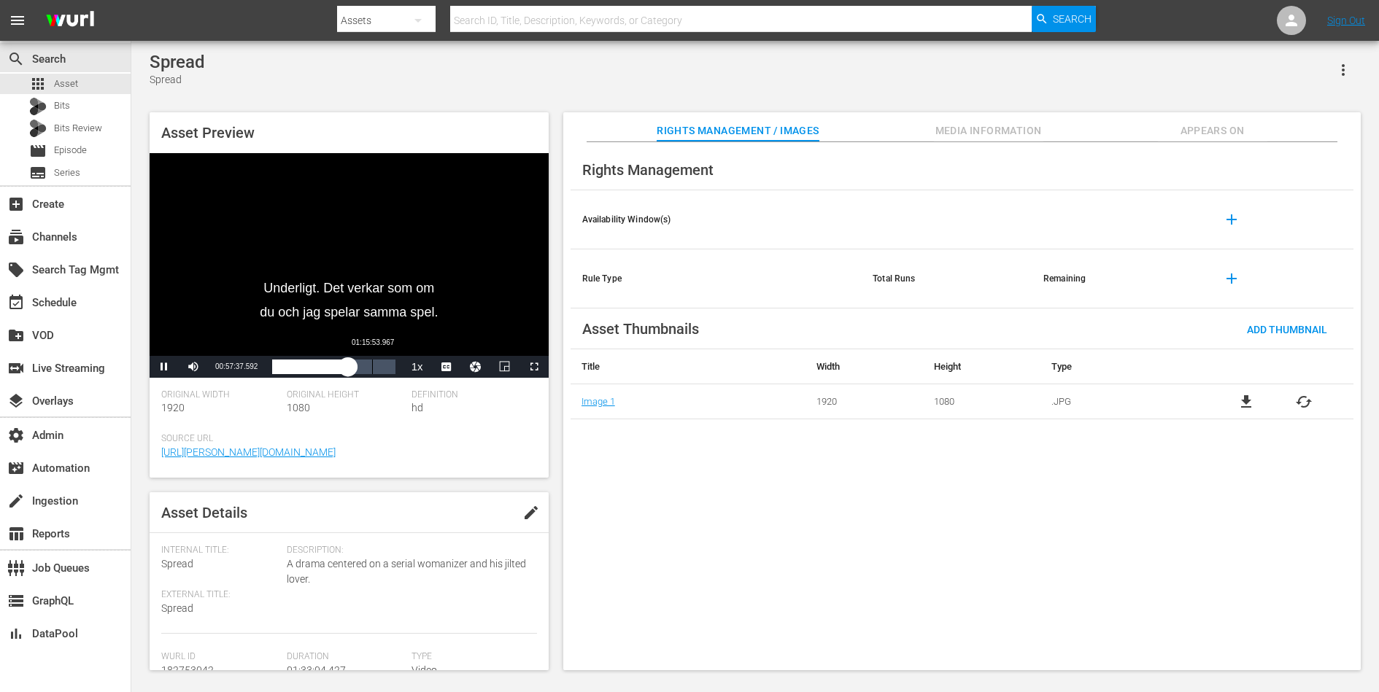
click at [372, 370] on div "01:15:53.967" at bounding box center [372, 367] width 1 height 15
click at [1193, 123] on span "Appears On" at bounding box center [1212, 131] width 109 height 18
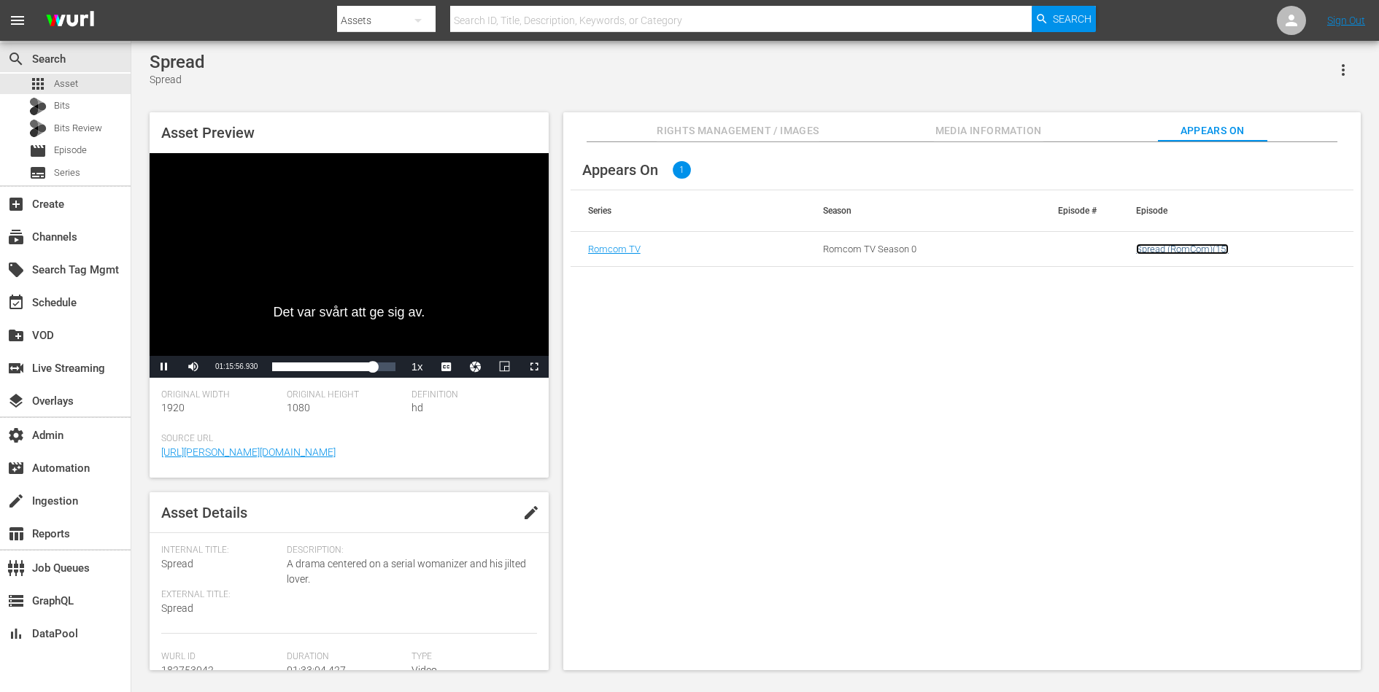
click at [1142, 244] on link "Spread (RomCom)(15)" at bounding box center [1182, 249] width 93 height 11
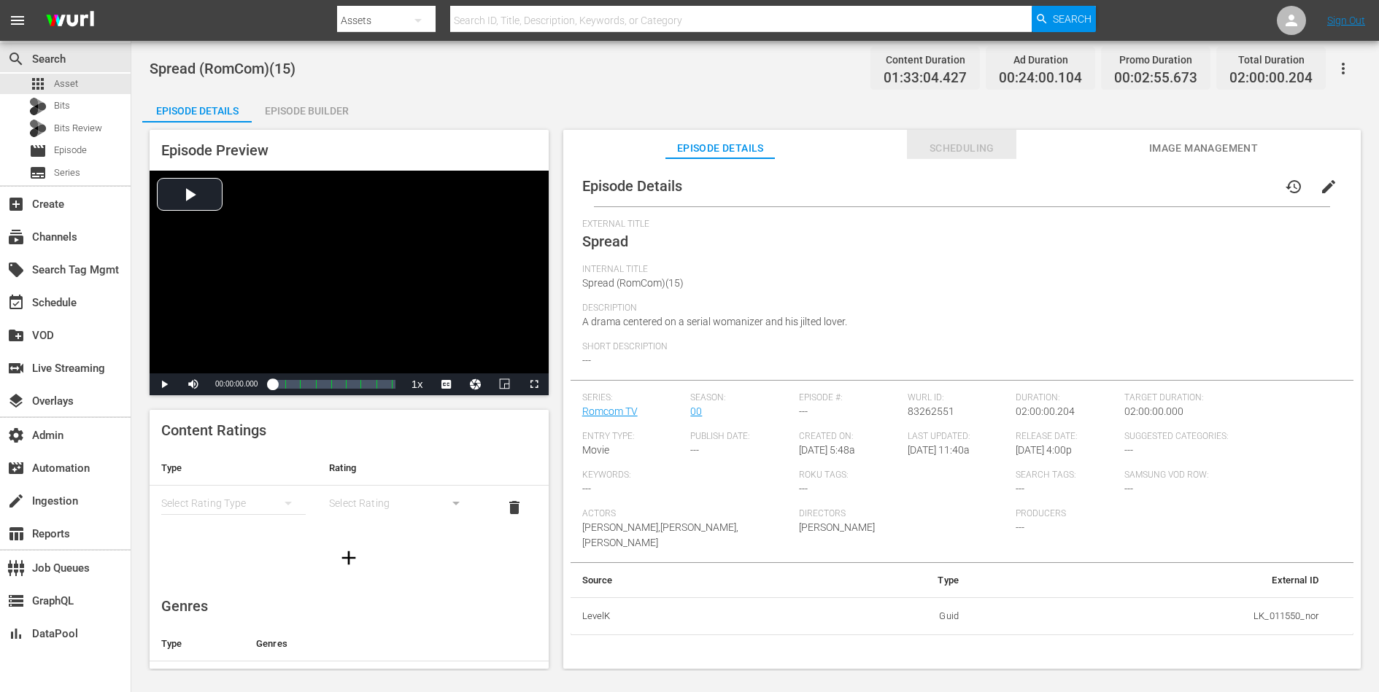
click at [978, 151] on span "Scheduling" at bounding box center [961, 148] width 109 height 18
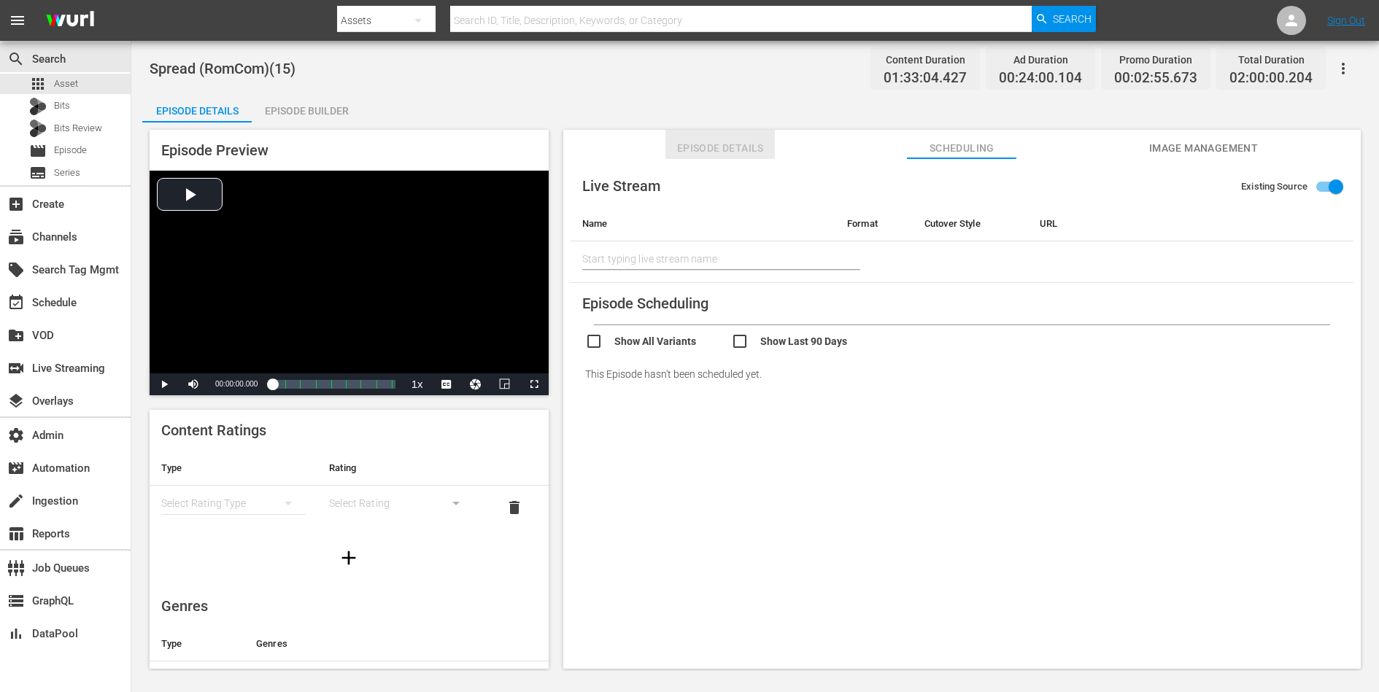
click at [700, 137] on button "Episode Details" at bounding box center [719, 144] width 109 height 29
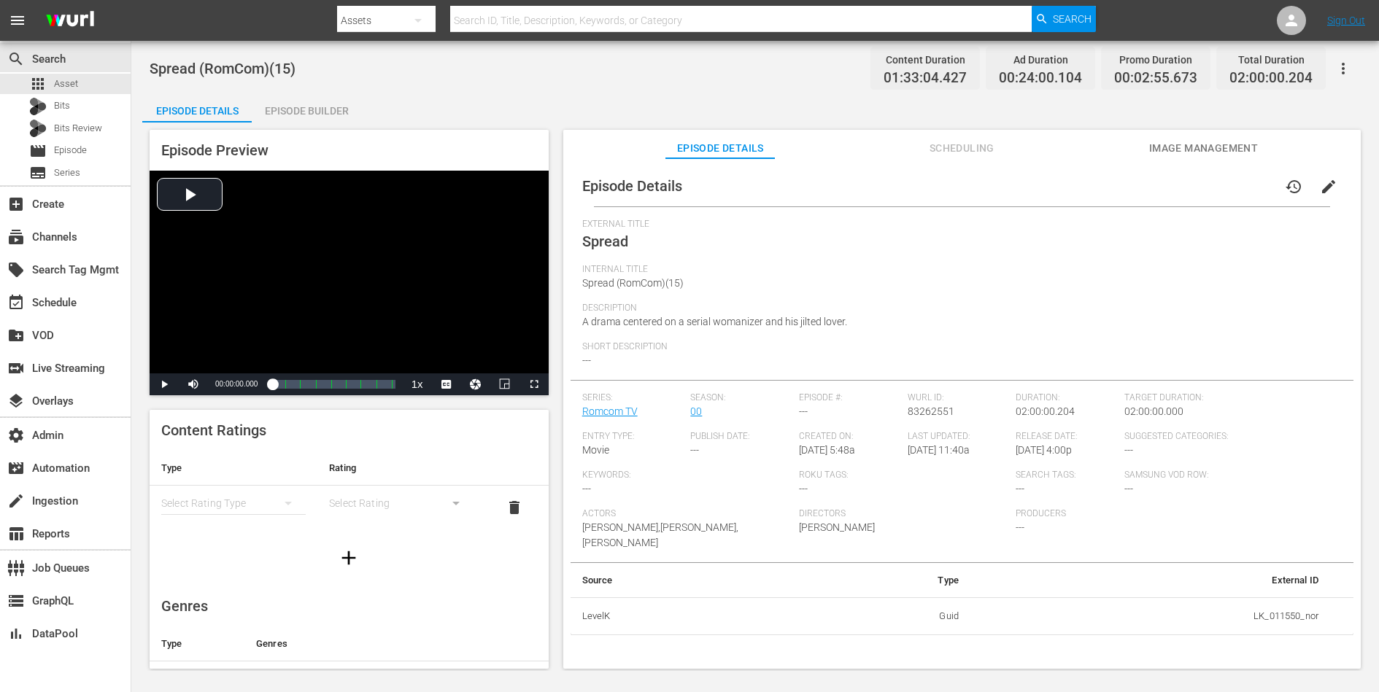
click at [1342, 60] on icon "button" at bounding box center [1343, 69] width 18 height 18
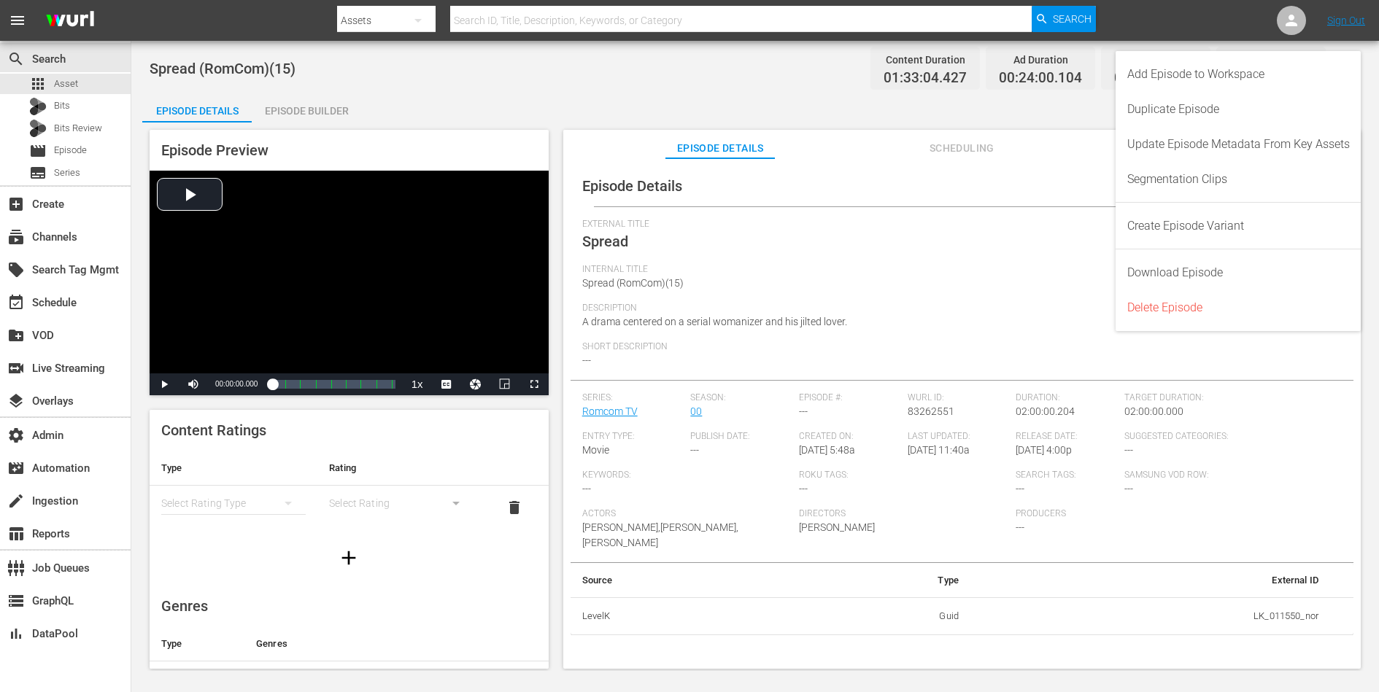
click at [1065, 103] on div "Episode Details Episode Builder Episode Preview Video Player is loading. Play V…" at bounding box center [755, 386] width 1226 height 587
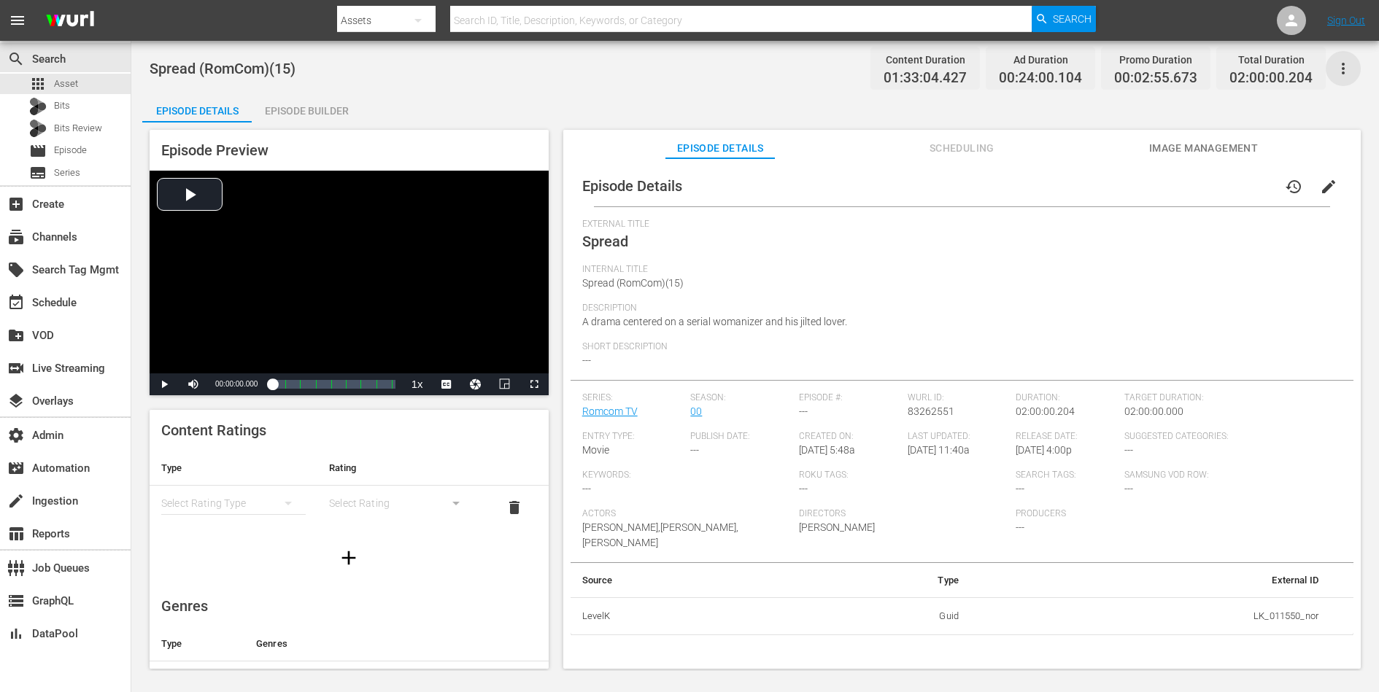
click at [1342, 63] on icon "button" at bounding box center [1343, 69] width 3 height 12
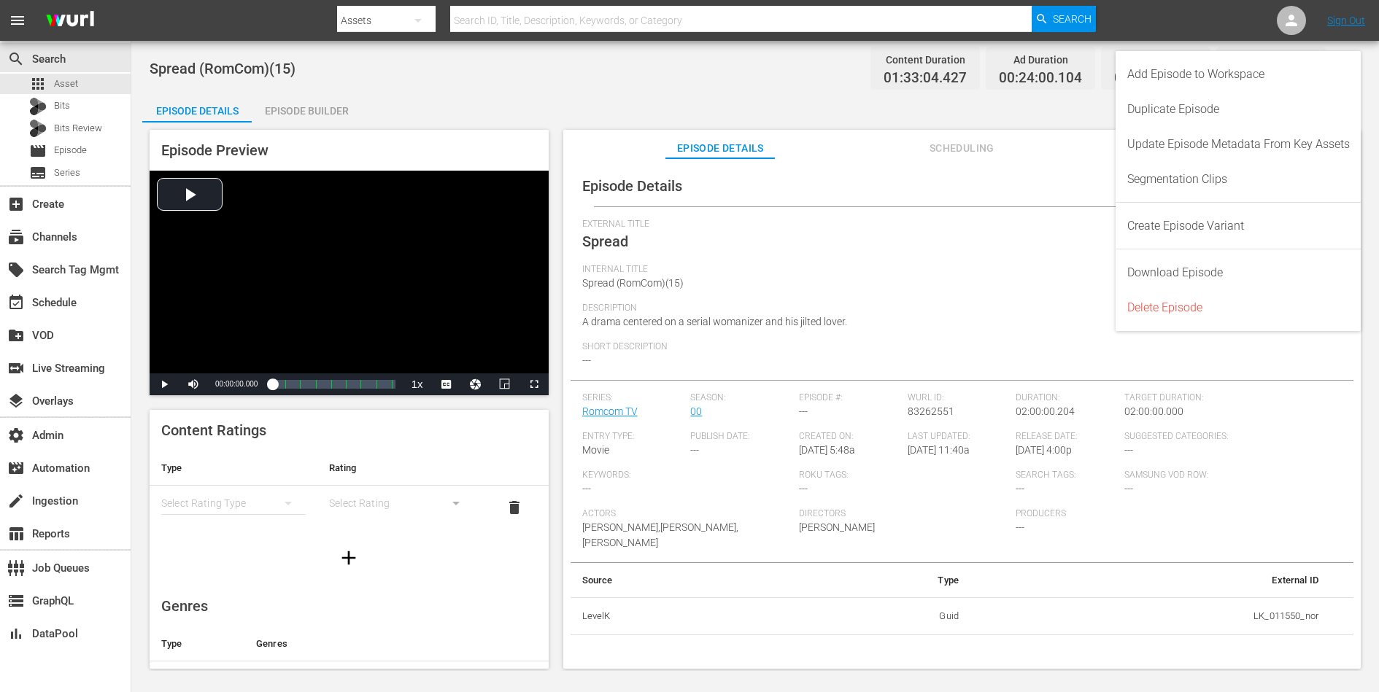
click at [554, 434] on div "Episode Preview Video Player is loading. Play Video Play Mute Current Time 00:0…" at bounding box center [755, 402] width 1226 height 558
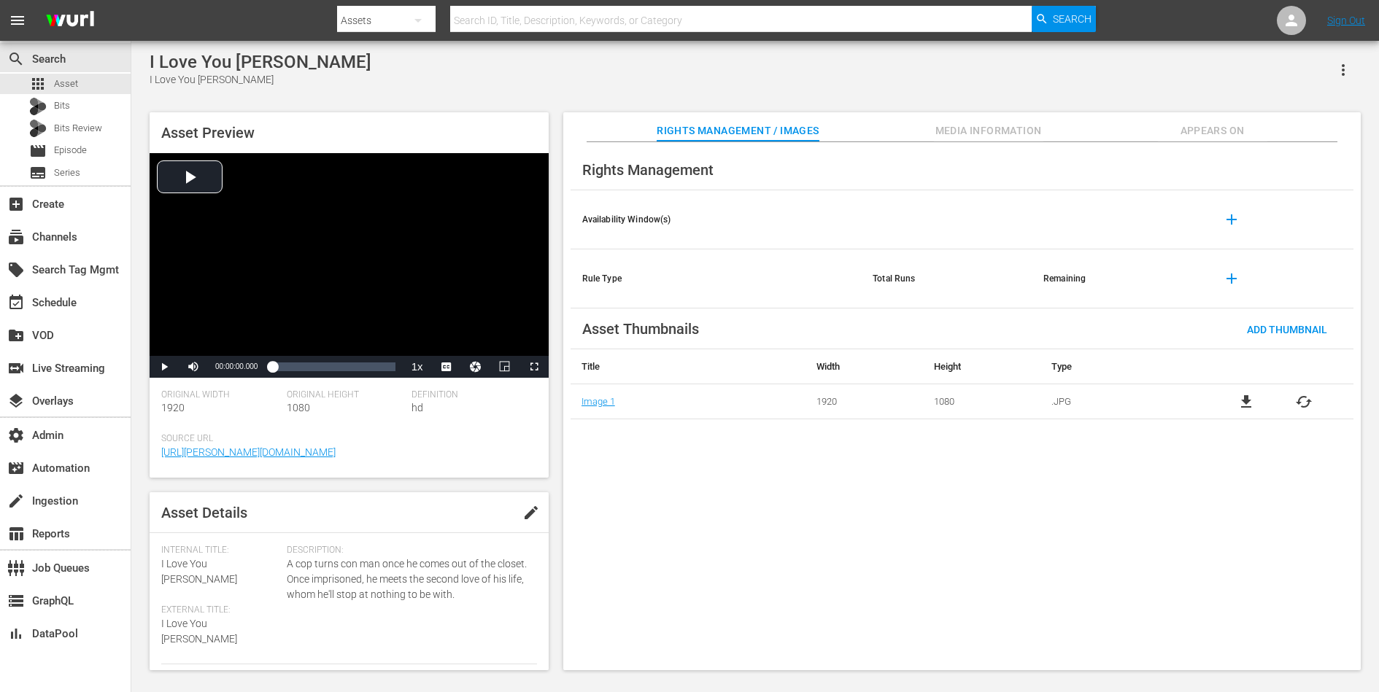
click at [996, 137] on span "Media Information" at bounding box center [988, 131] width 109 height 18
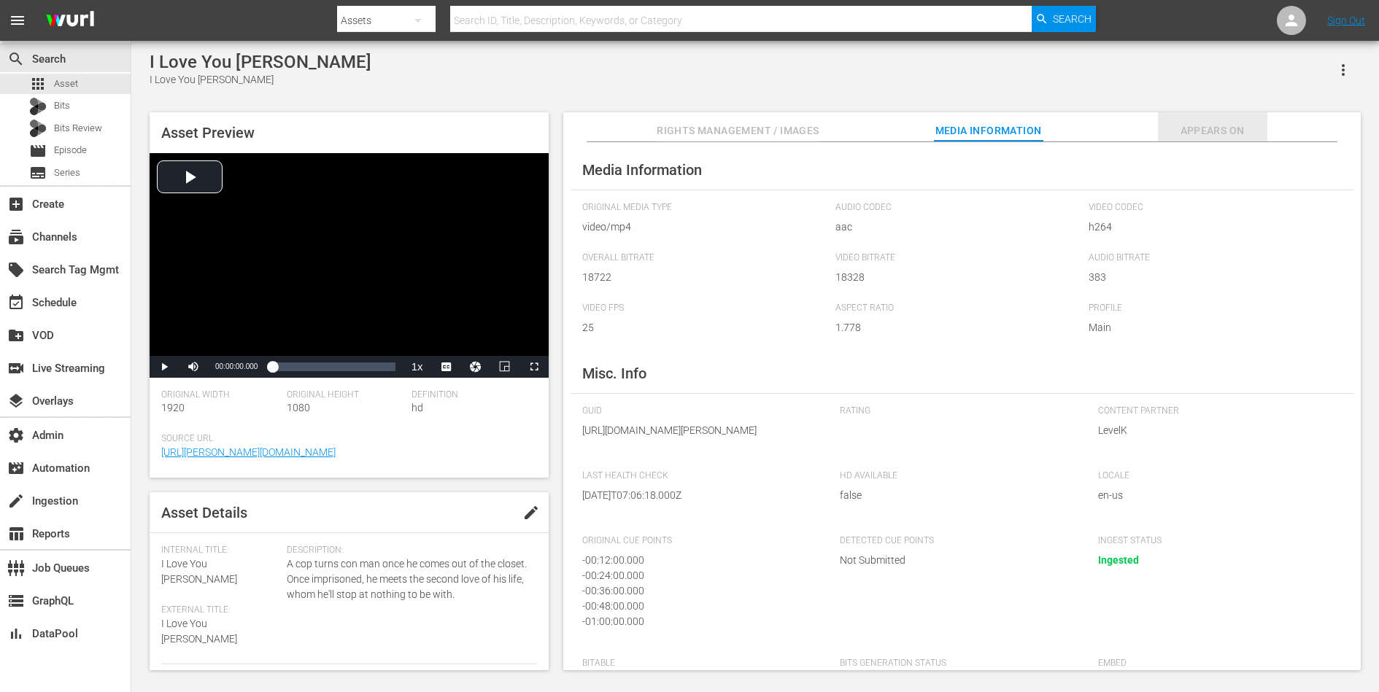
click at [1210, 128] on span "Appears On" at bounding box center [1212, 131] width 109 height 18
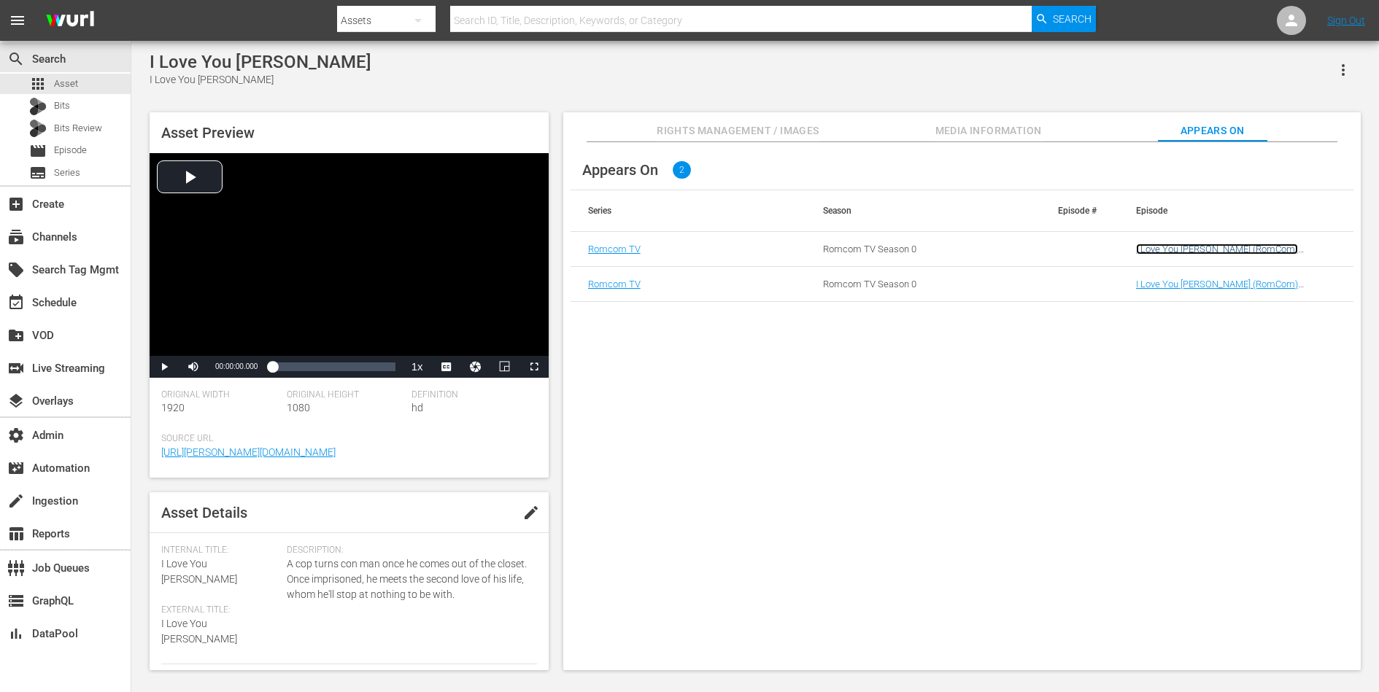
click at [1189, 245] on link "I Love You [PERSON_NAME] (RomCom)([DEMOGRAPHIC_DATA])(11/12)" at bounding box center [1217, 255] width 162 height 22
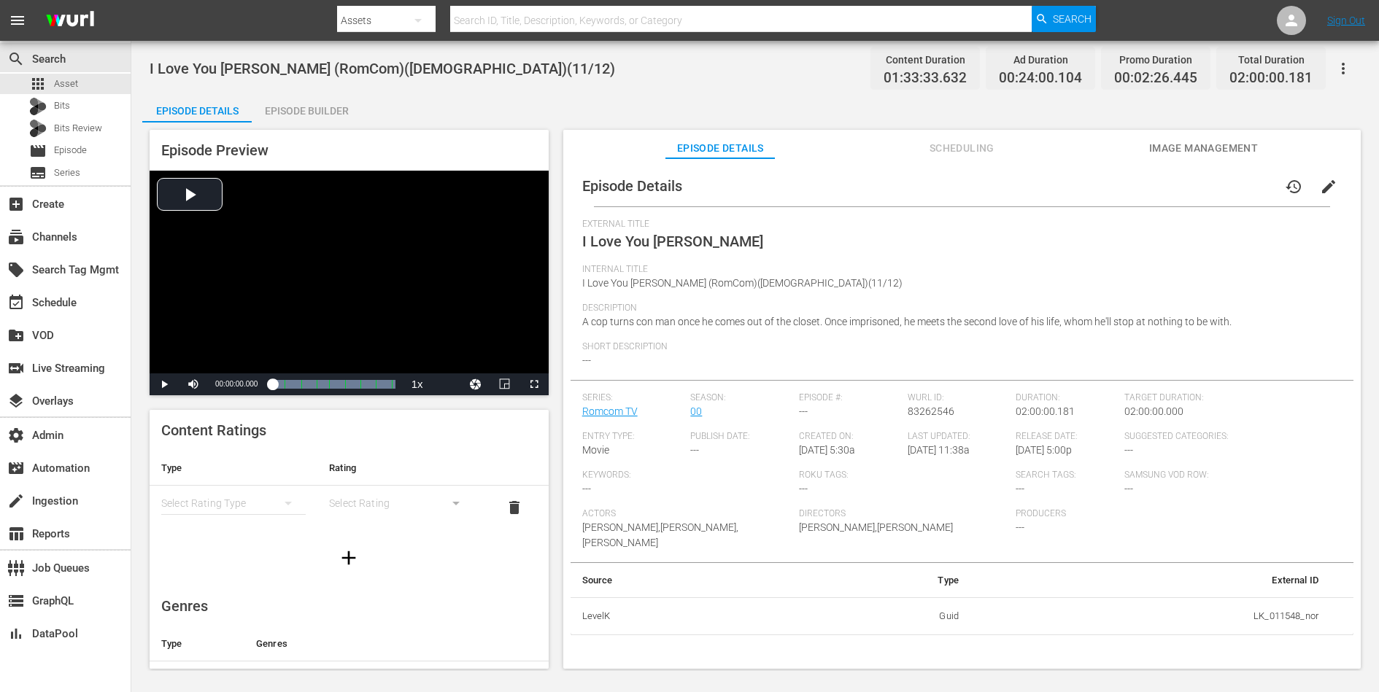
click at [964, 145] on span "Scheduling" at bounding box center [961, 148] width 109 height 18
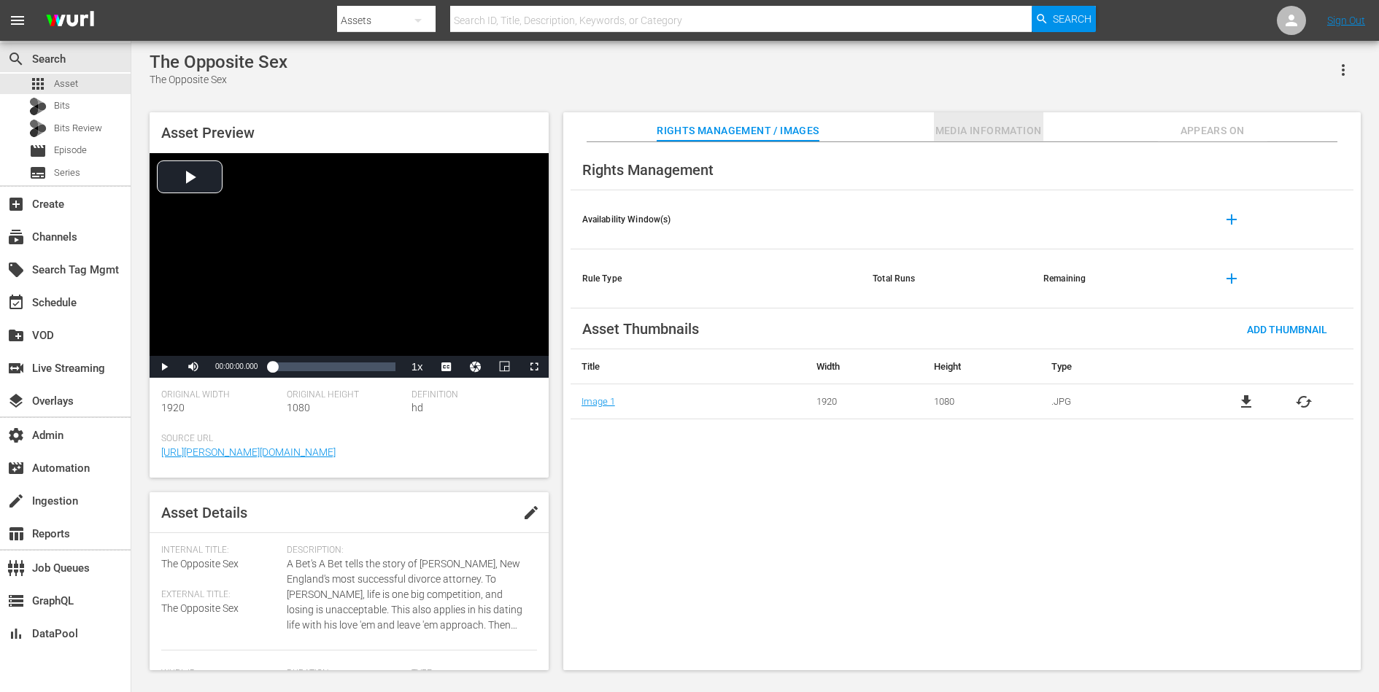
click at [965, 132] on span "Media Information" at bounding box center [988, 131] width 109 height 18
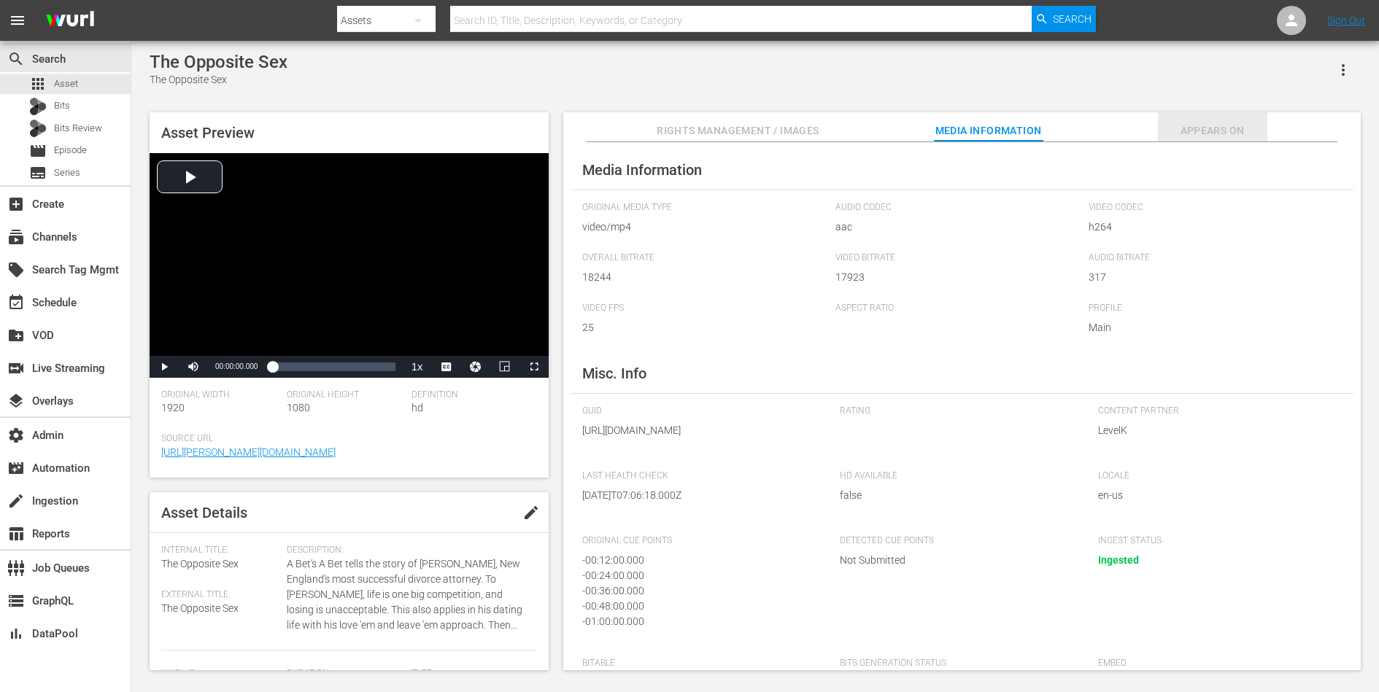
click at [1177, 125] on span "Appears On" at bounding box center [1212, 131] width 109 height 18
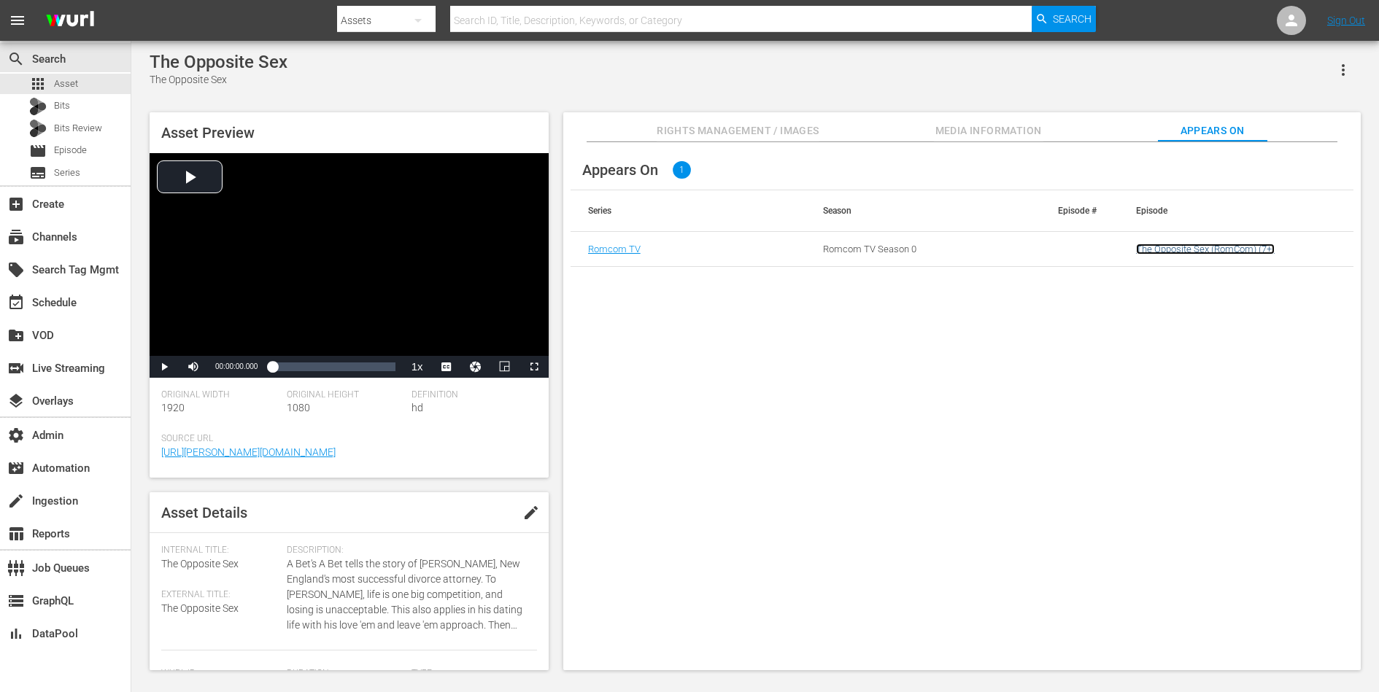
click at [1149, 245] on link "The Opposite Sex (RomCom) (7+)" at bounding box center [1205, 249] width 139 height 11
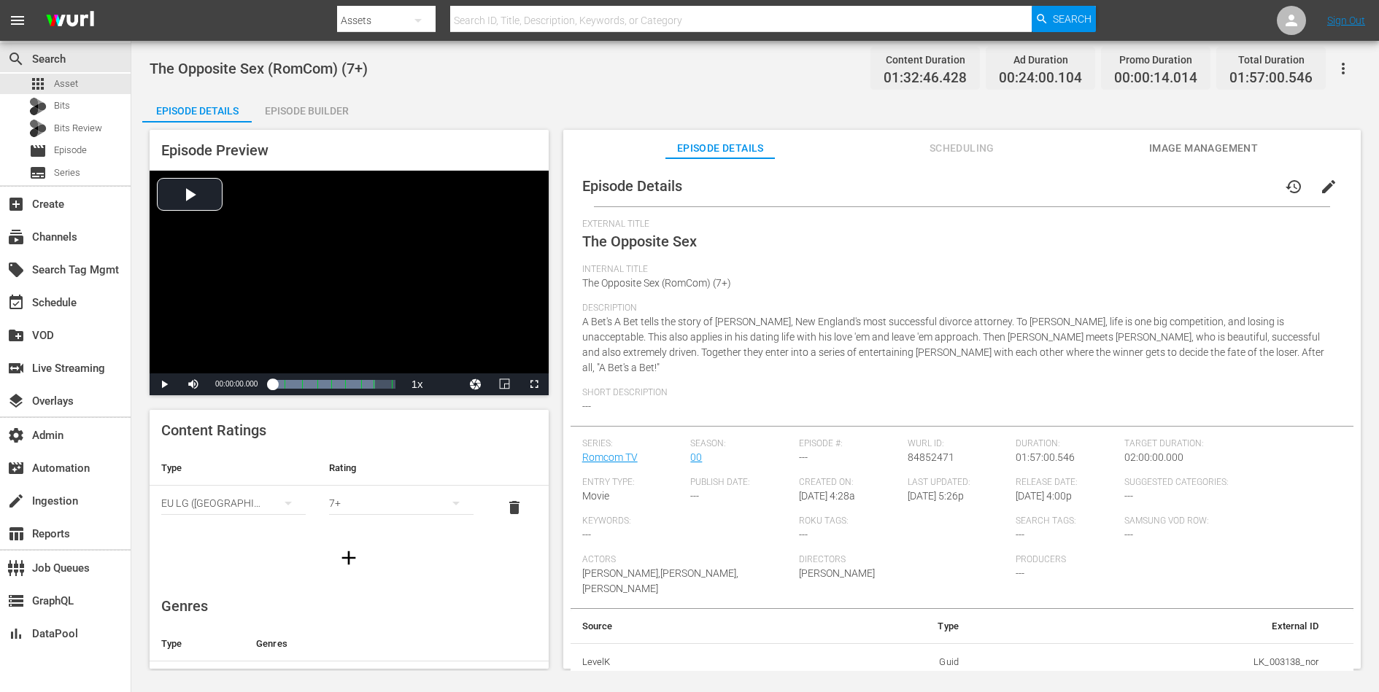
click at [953, 164] on div "Episode Details history edit External Title The Opposite Sex Internal Title The…" at bounding box center [961, 420] width 797 height 524
click at [328, 287] on div "Video Player" at bounding box center [349, 272] width 399 height 203
click at [361, 388] on div "Progress Bar" at bounding box center [361, 384] width 0 height 19
click at [164, 384] on span "Video Player" at bounding box center [164, 384] width 0 height 0
click at [986, 161] on div "Episode Details history edit External Title The Opposite Sex Internal Title The…" at bounding box center [961, 420] width 797 height 524
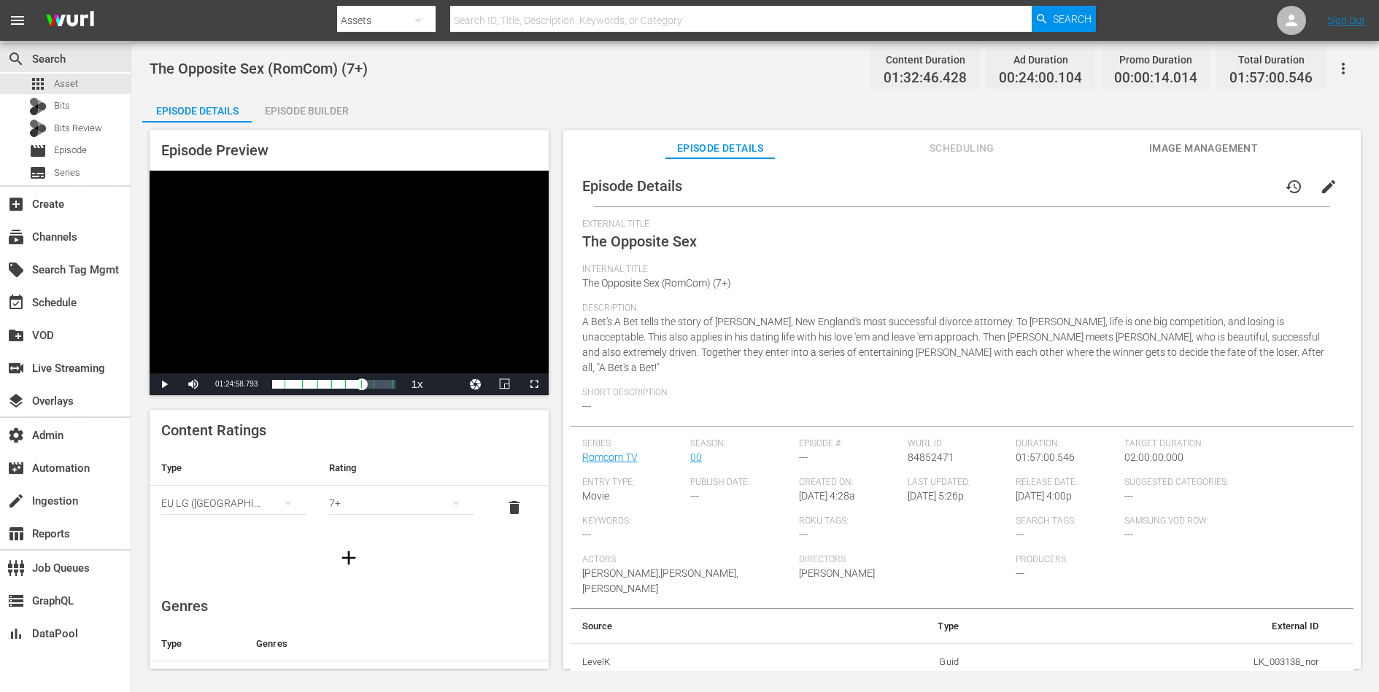
click at [975, 149] on span "Scheduling" at bounding box center [961, 148] width 109 height 18
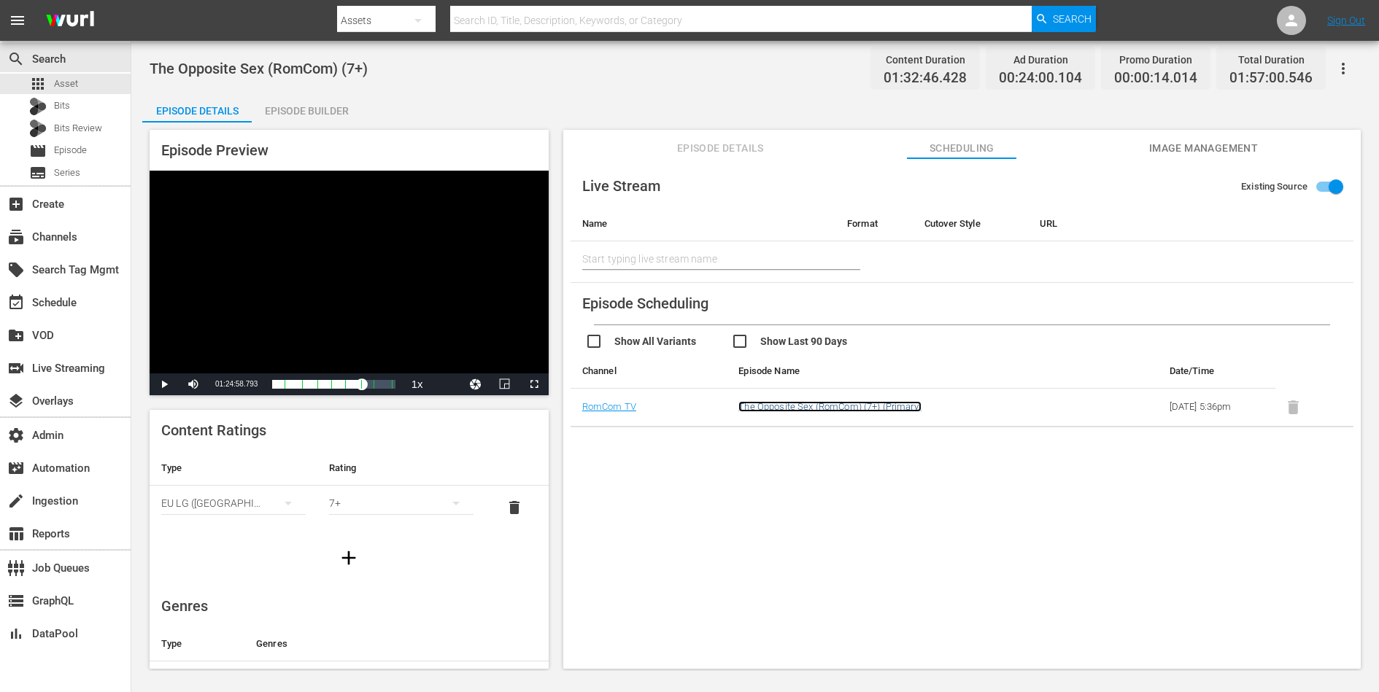
click at [867, 401] on link "The Opposite Sex (RomCom) (7+) (Primary)" at bounding box center [829, 406] width 183 height 11
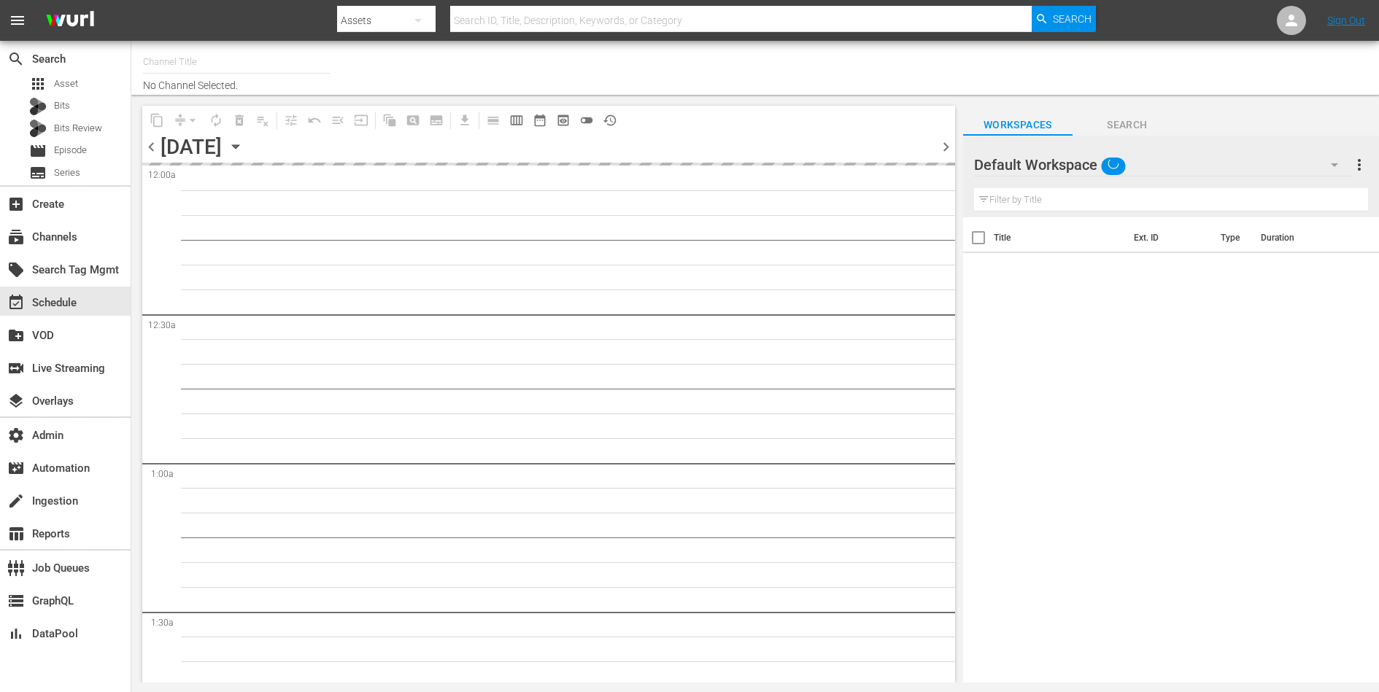
type input "RomCom TV (2020)"
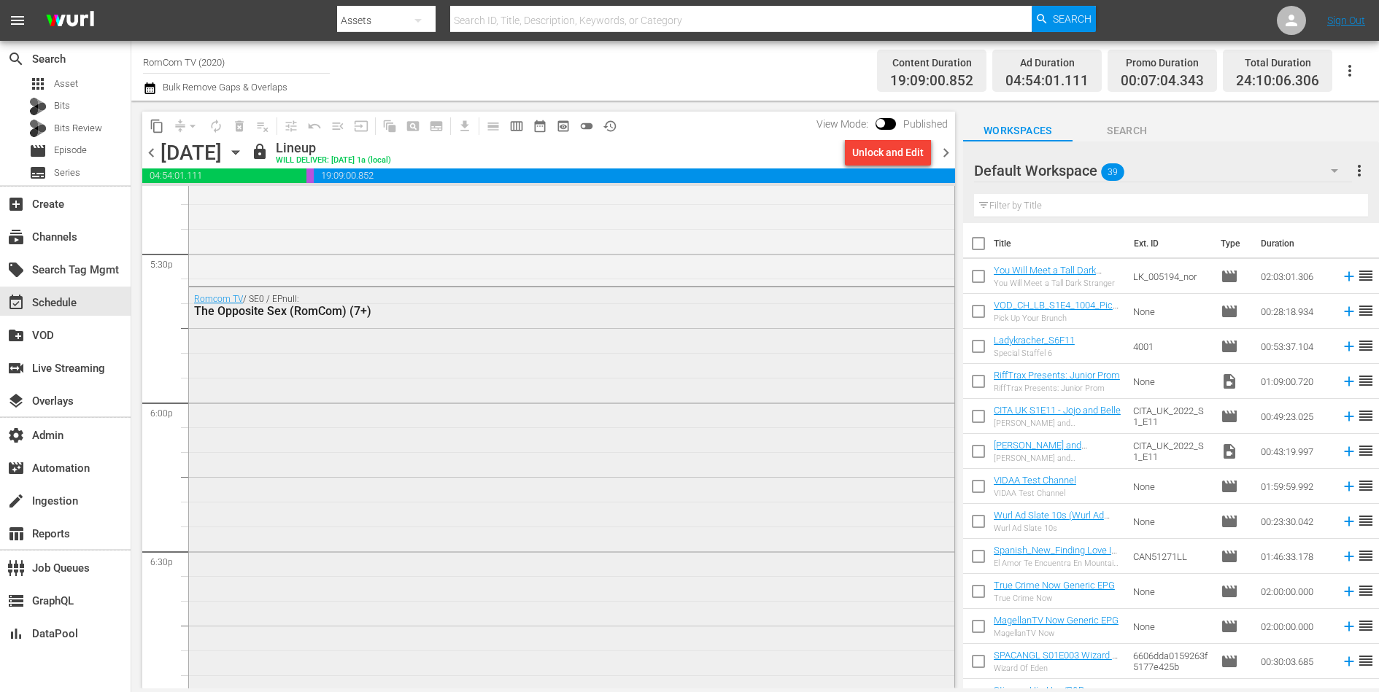
scroll to position [5144, 0]
click at [677, 366] on div "Romcom TV / SE0 / EPnull: The Opposite Sex (RomCom) (7+)" at bounding box center [571, 572] width 765 height 576
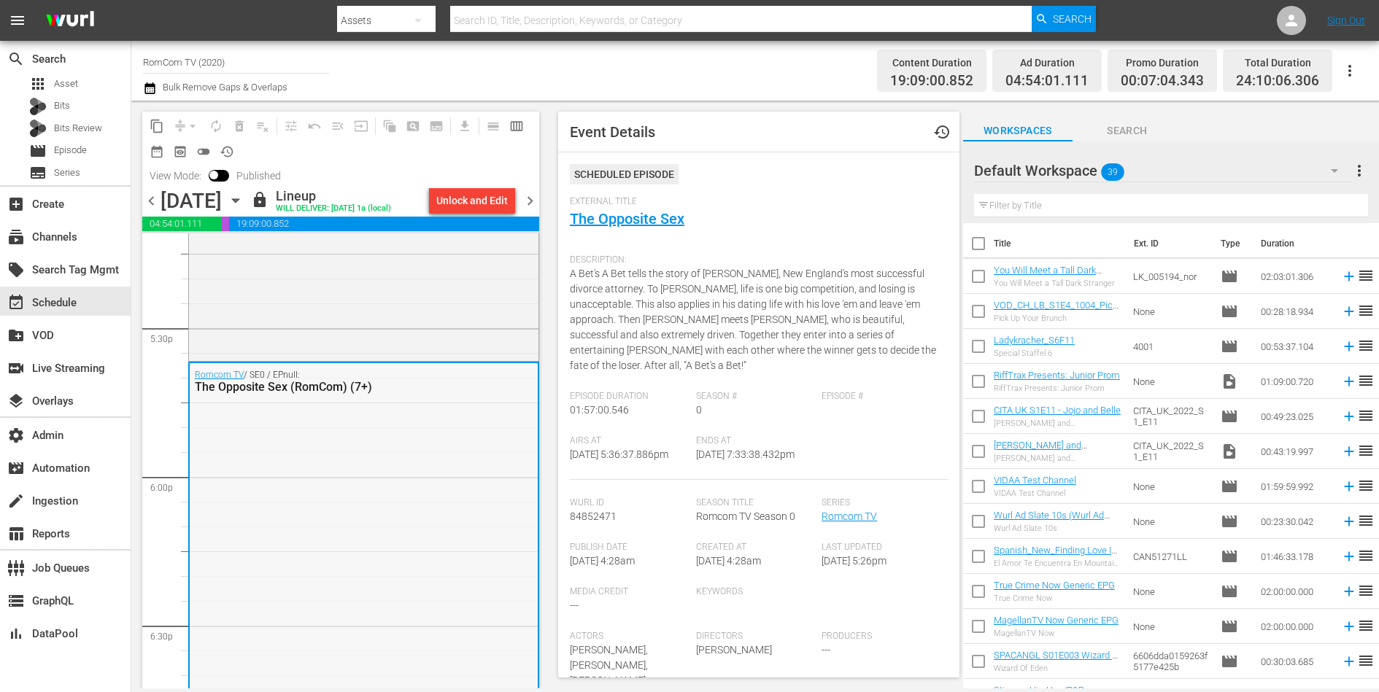
scroll to position [5094, 0]
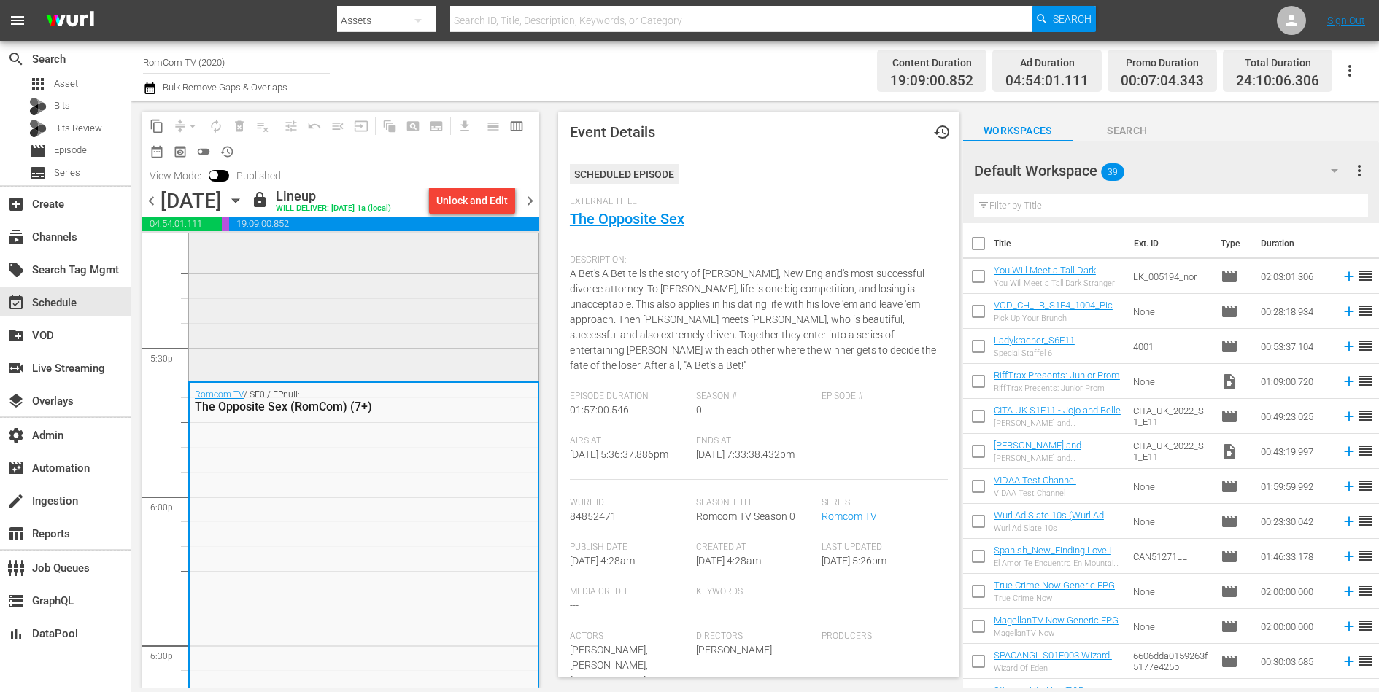
click at [454, 340] on div "Romcom TV / SE0 / EPnull: Now Add Honey (RomCom) (7+)" at bounding box center [363, 86] width 349 height 581
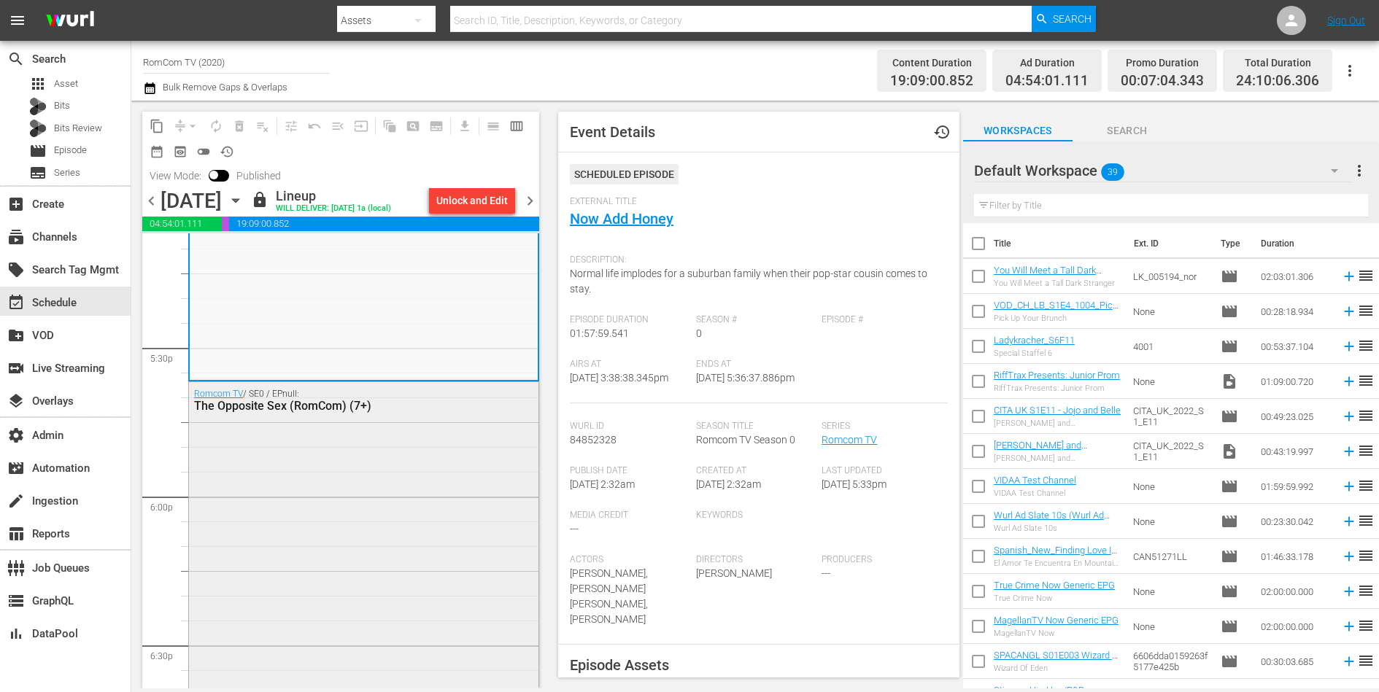
click at [468, 440] on div "Romcom TV / SE0 / EPnull: The Opposite Sex (RomCom) (7+)" at bounding box center [363, 670] width 349 height 576
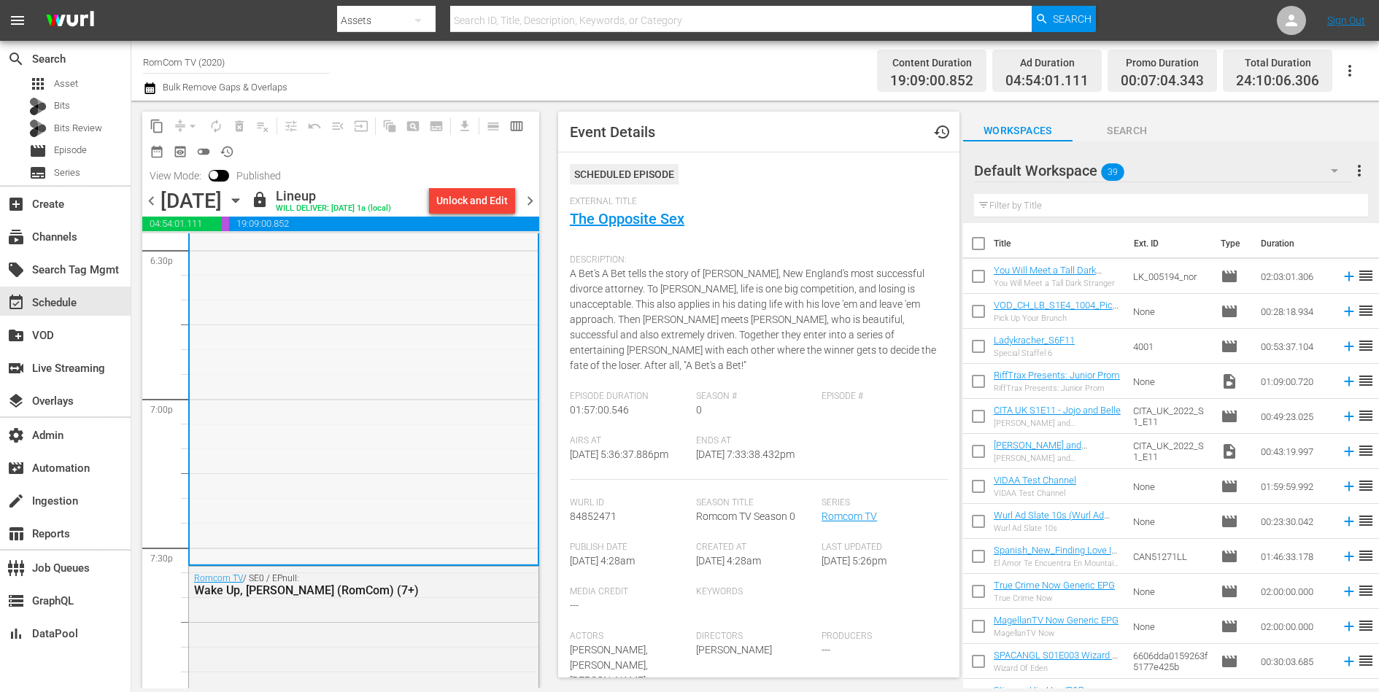
scroll to position [5519, 0]
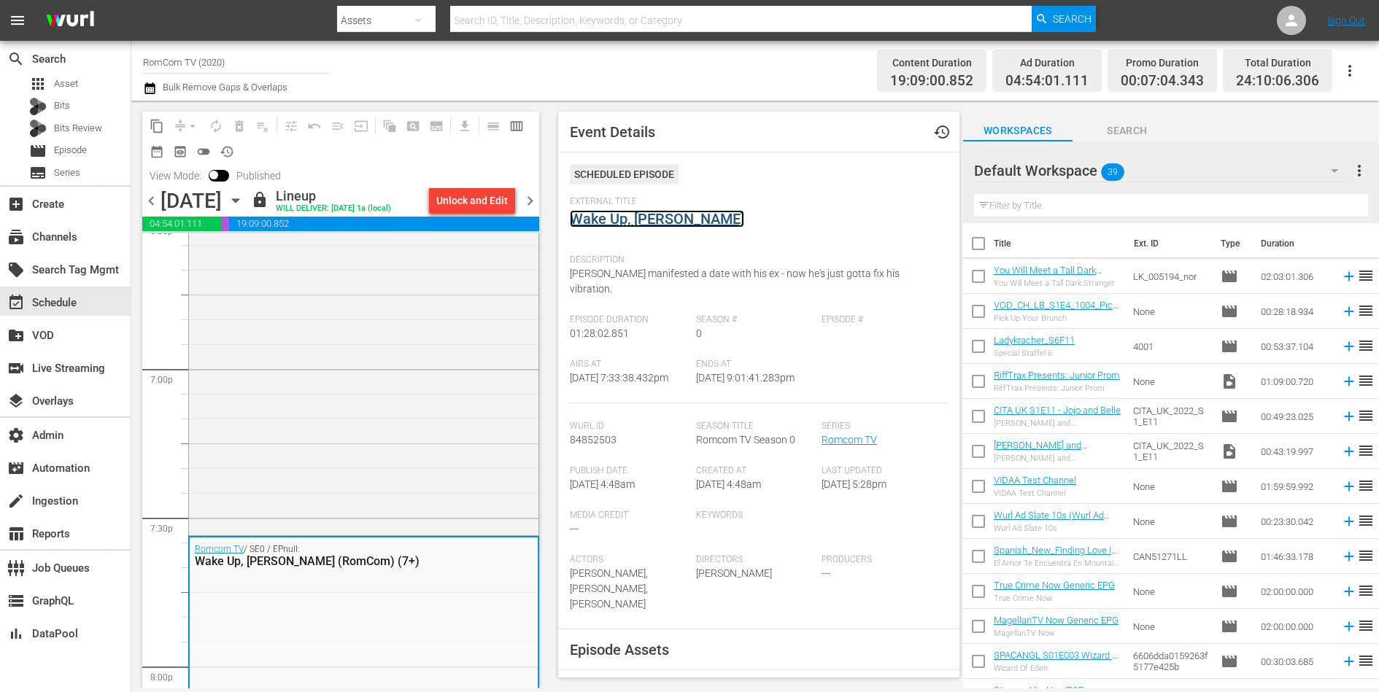
click at [659, 217] on link "Wake Up, Leonard" at bounding box center [657, 219] width 174 height 18
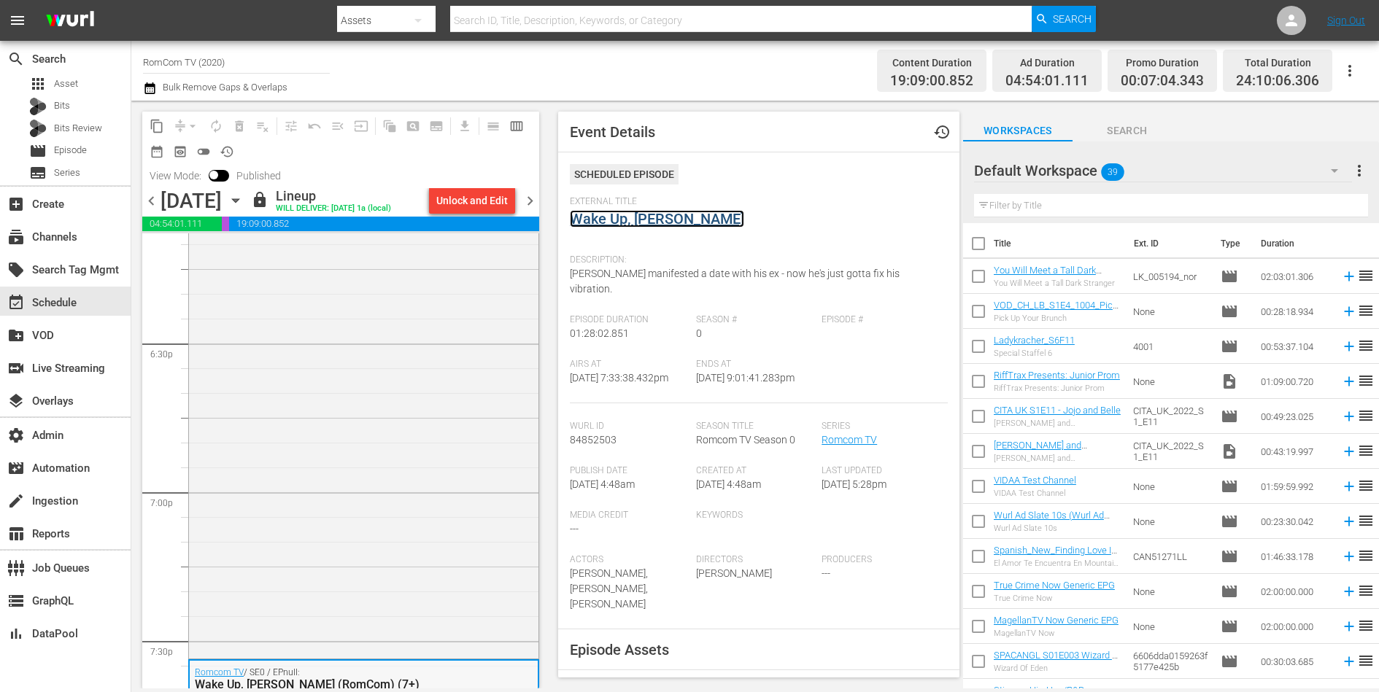
scroll to position [5188, 0]
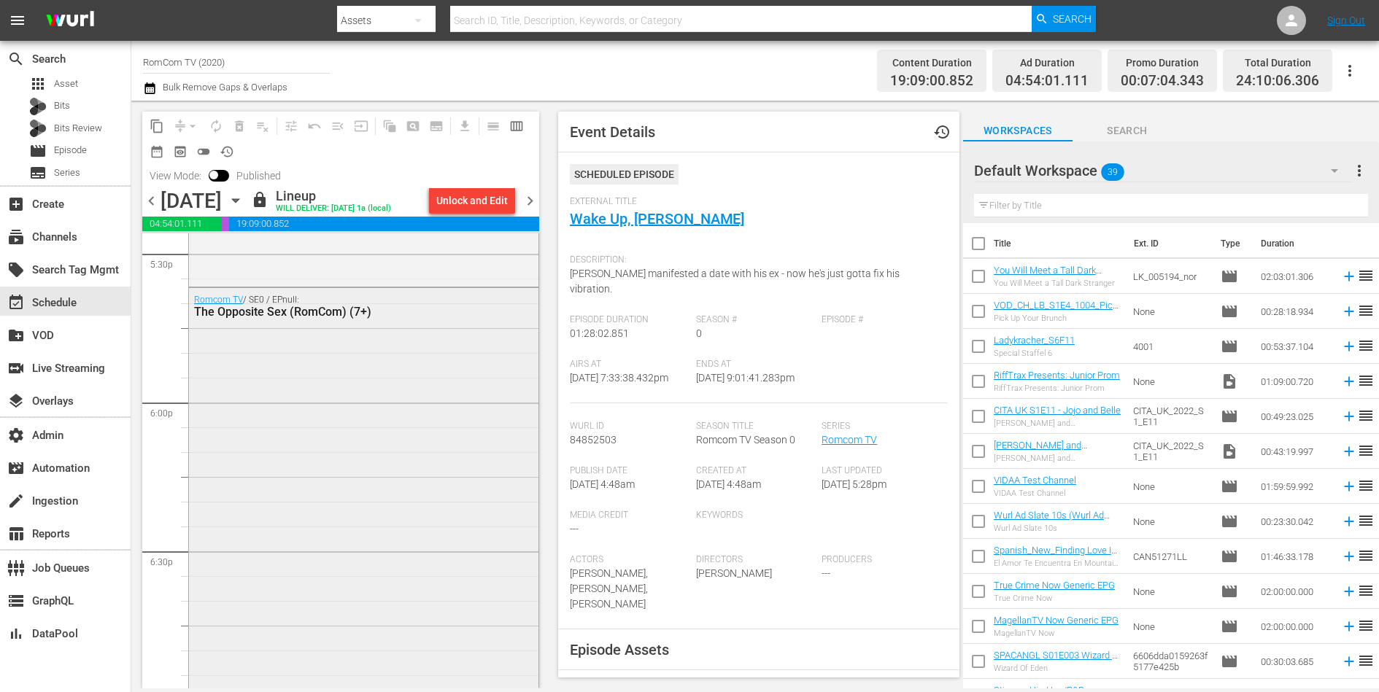
click at [390, 365] on div "Romcom TV / SE0 / EPnull: The Opposite Sex (RomCom) (7+)" at bounding box center [363, 576] width 349 height 576
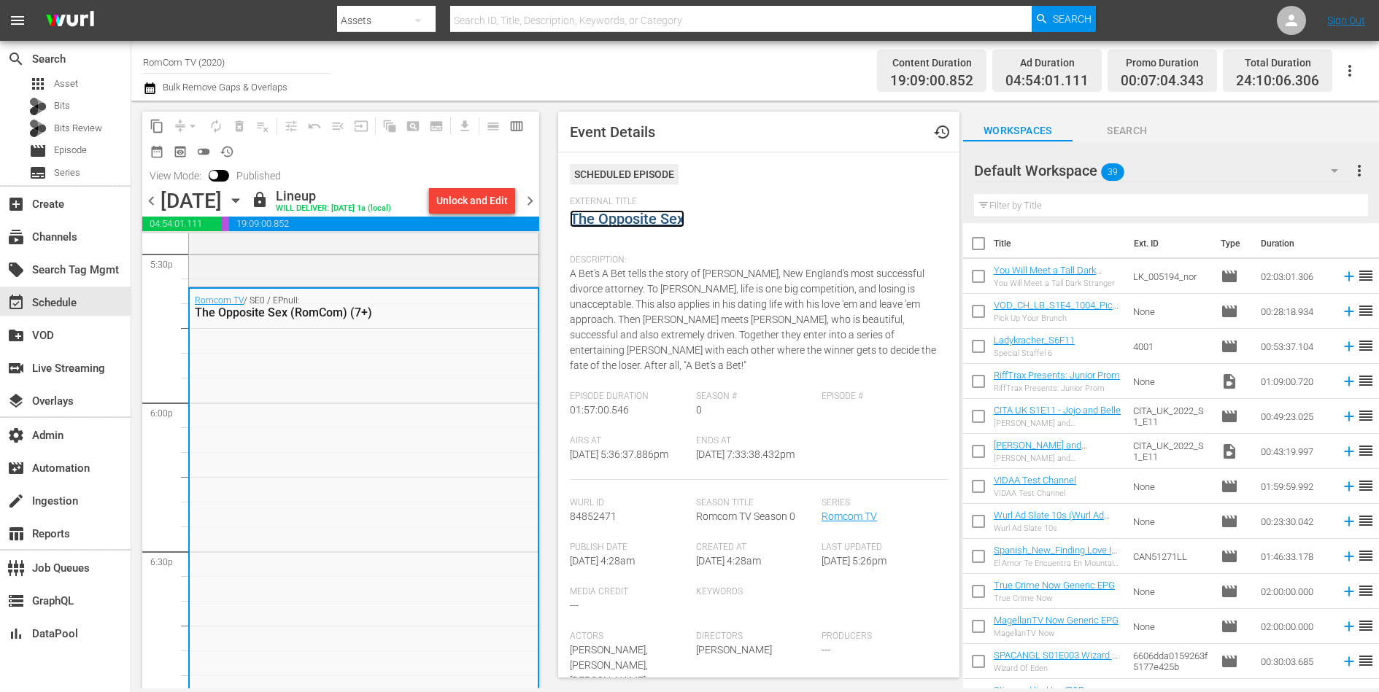
click at [638, 221] on link "The Opposite Sex" at bounding box center [627, 219] width 115 height 18
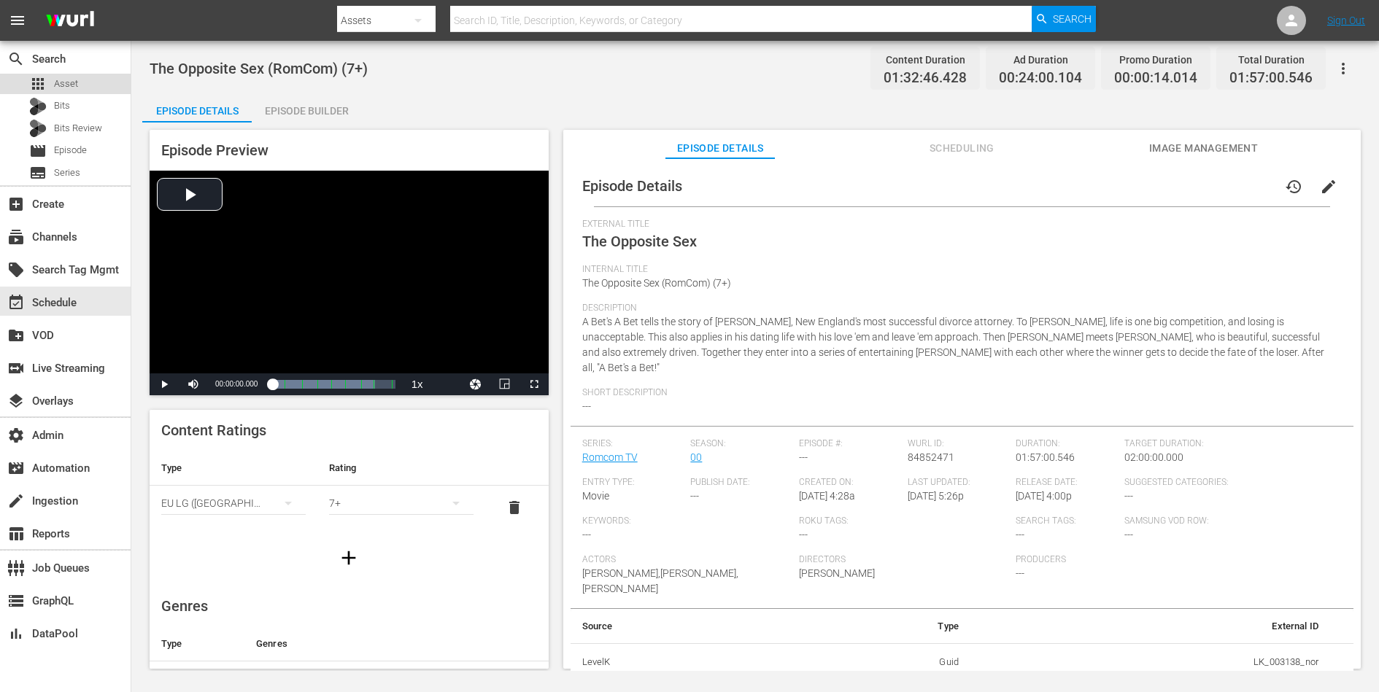
click at [75, 84] on span "Asset" at bounding box center [66, 84] width 24 height 15
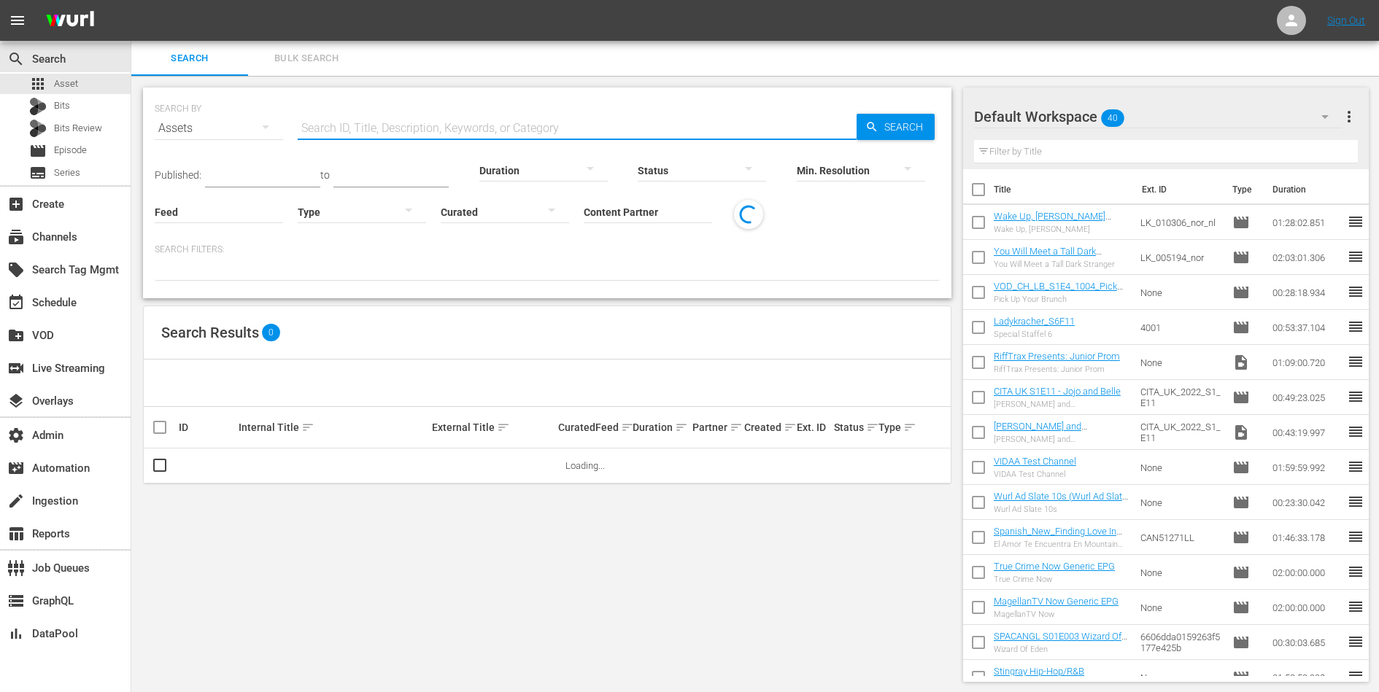
click at [340, 120] on input "text" at bounding box center [577, 128] width 559 height 35
paste input "185909607"
type input "185909607"
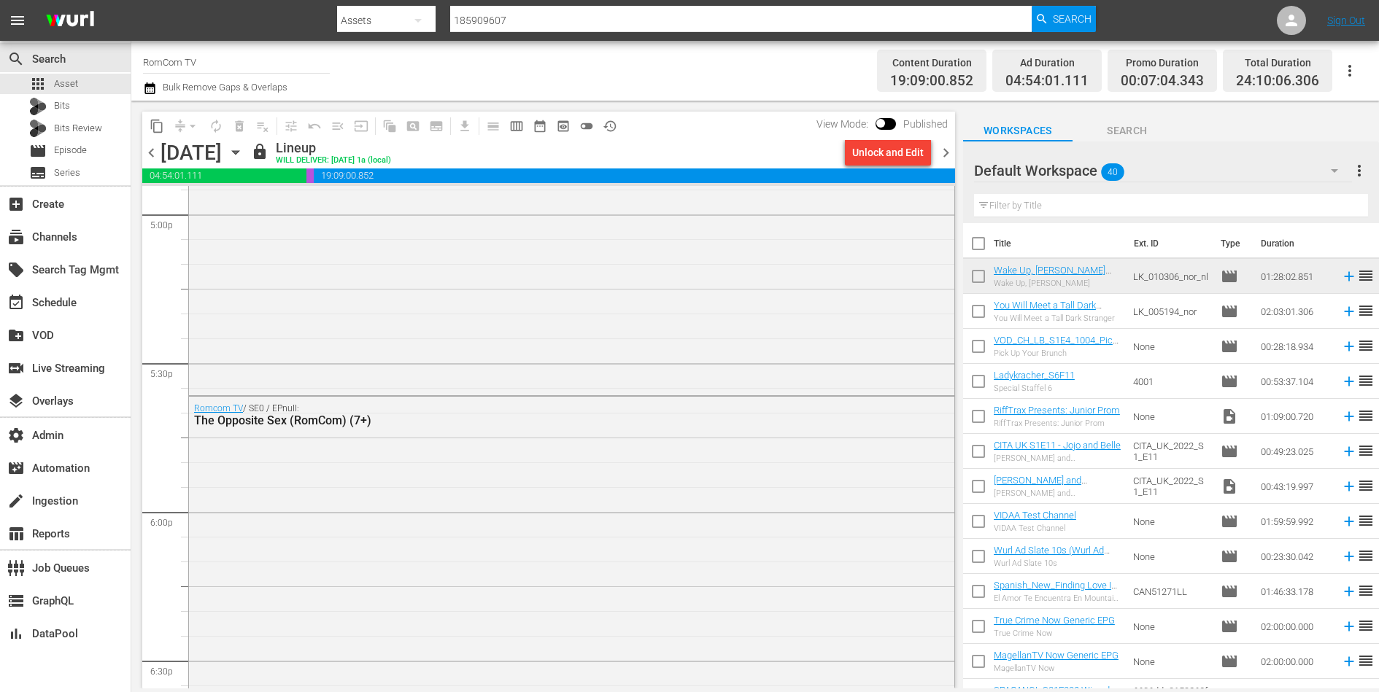
scroll to position [5055, 0]
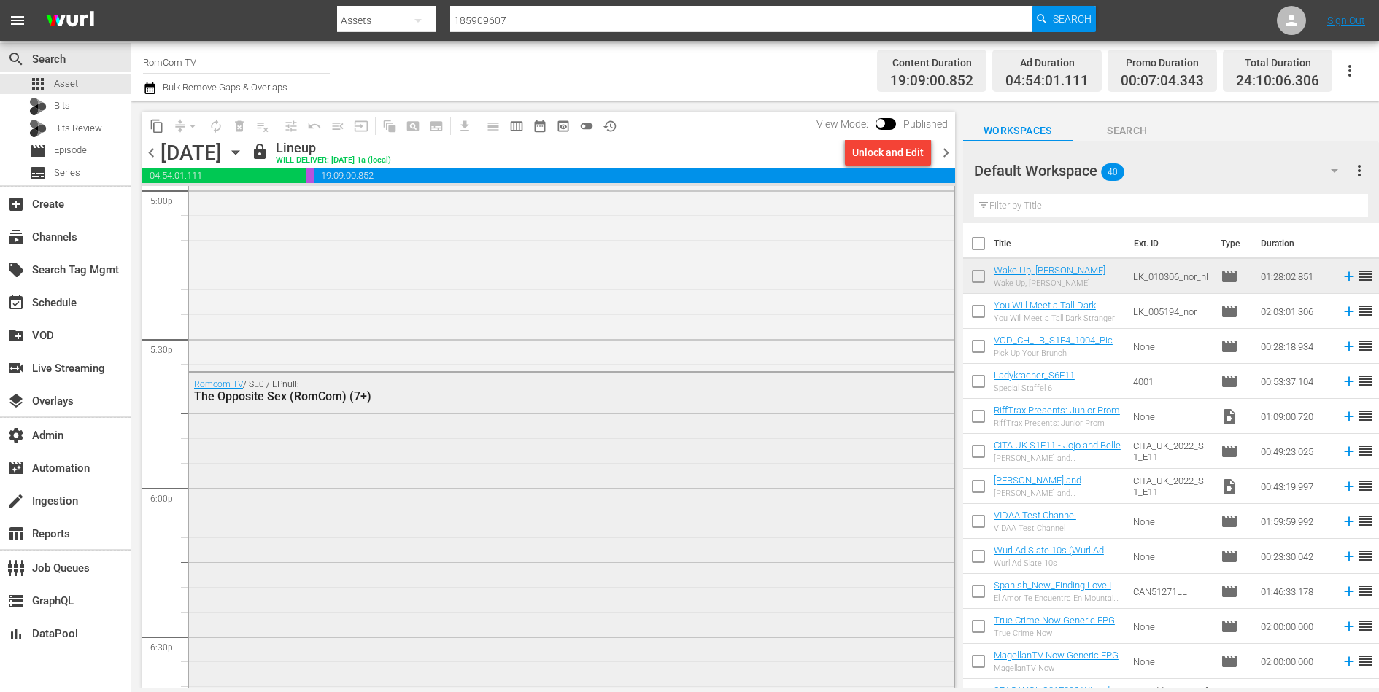
click at [439, 524] on div "Romcom TV / SE0 / EPnull: The Opposite Sex (RomCom) (7+)" at bounding box center [571, 661] width 765 height 576
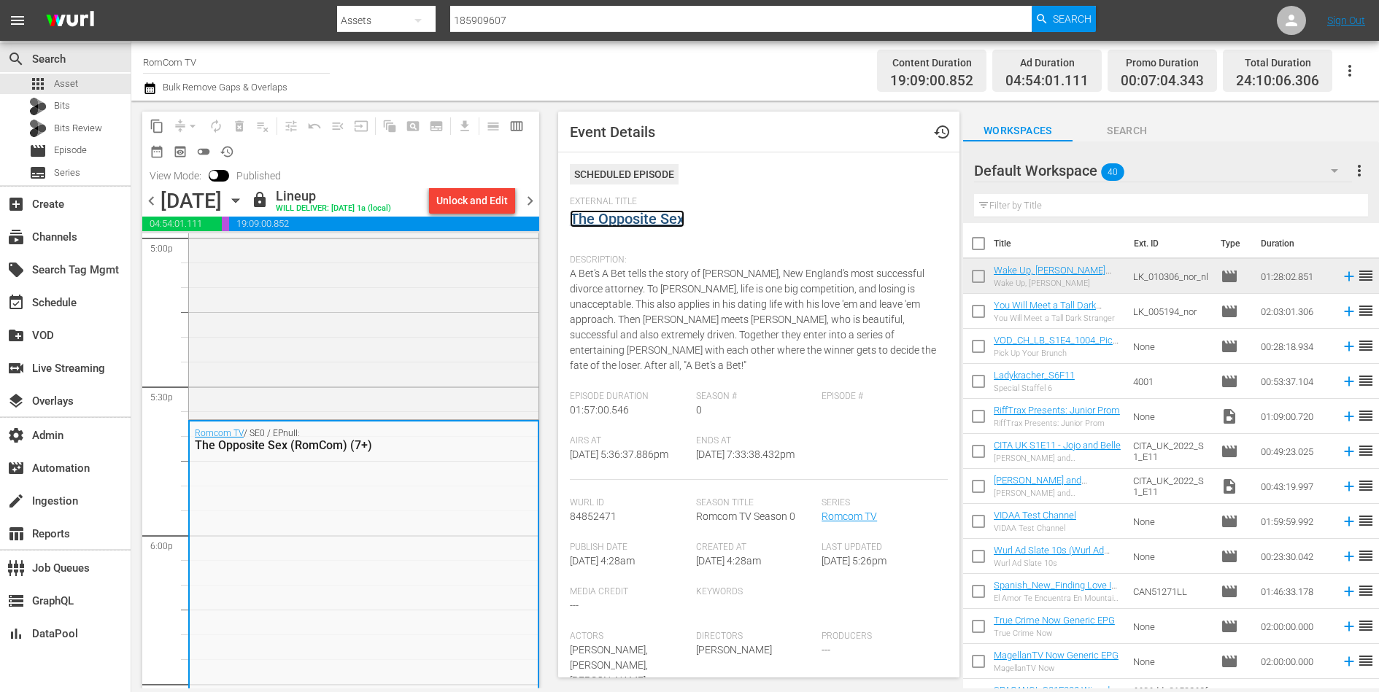
click at [635, 220] on link "The Opposite Sex" at bounding box center [627, 219] width 115 height 18
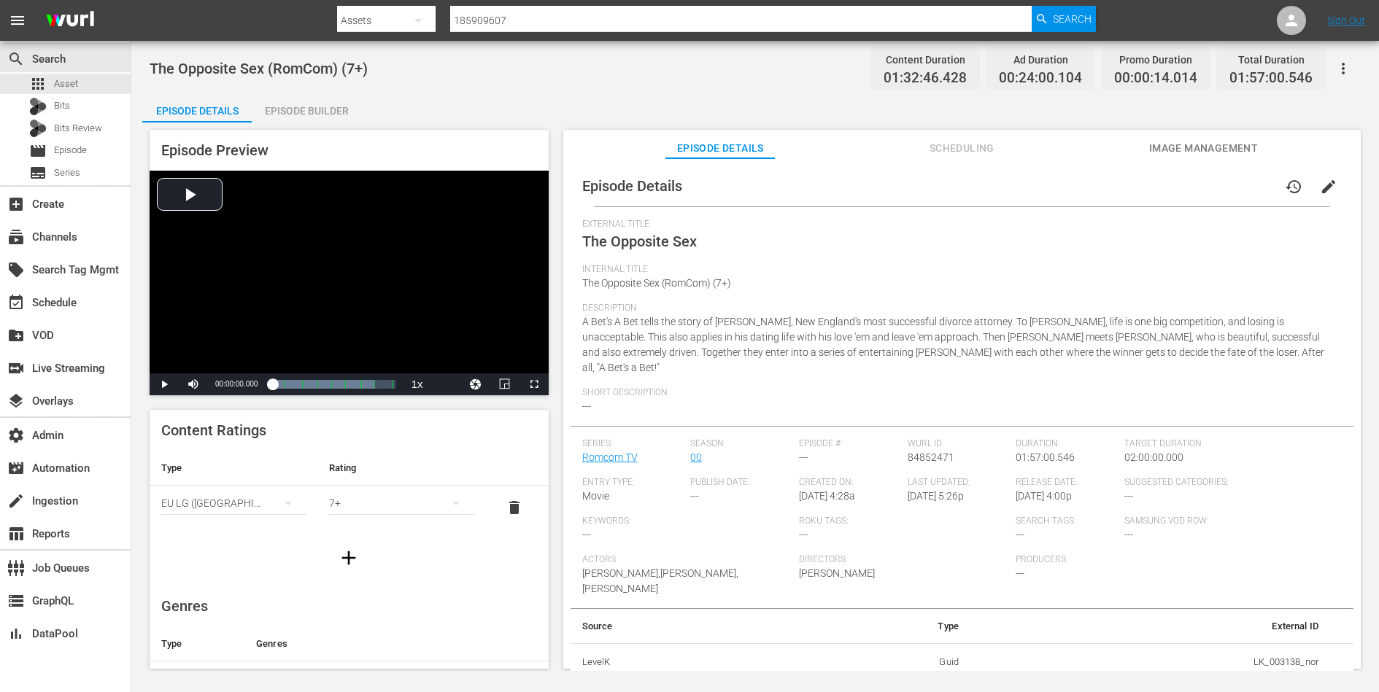
click at [1347, 72] on icon "button" at bounding box center [1343, 69] width 18 height 18
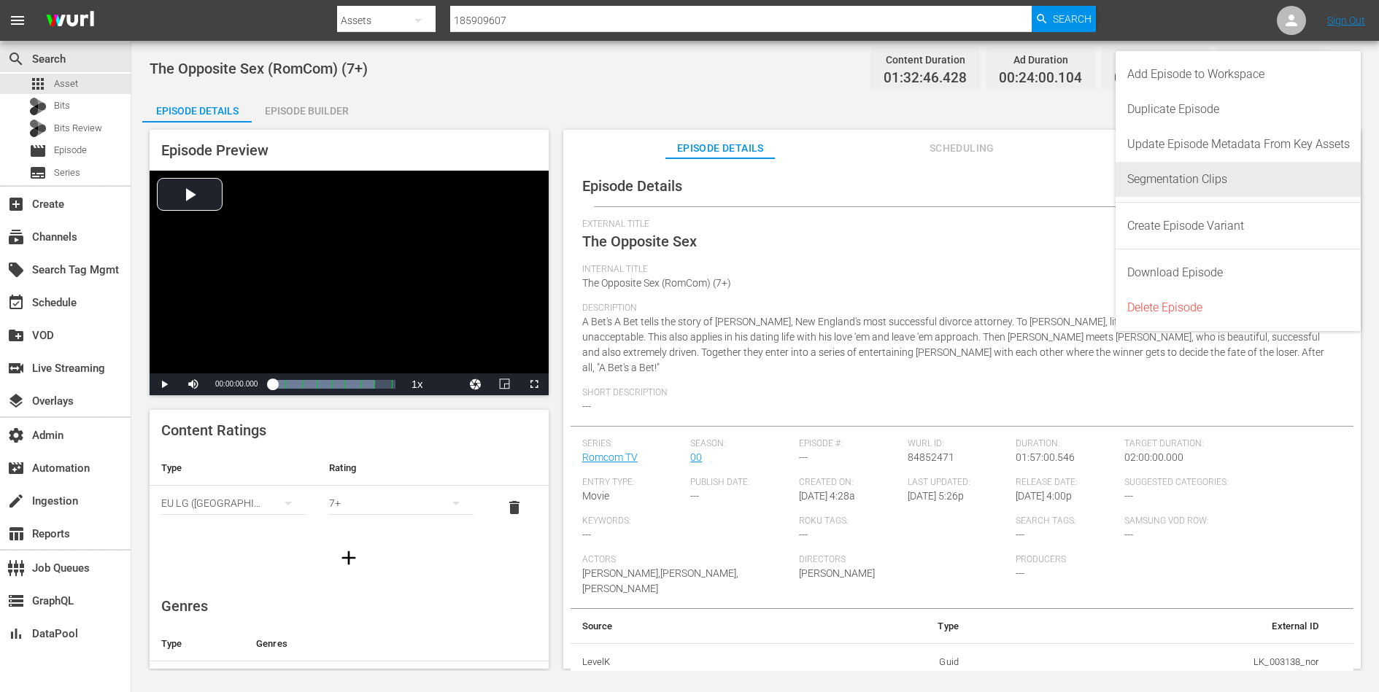
click at [1260, 180] on div "Segmentation Clips" at bounding box center [1238, 179] width 222 height 35
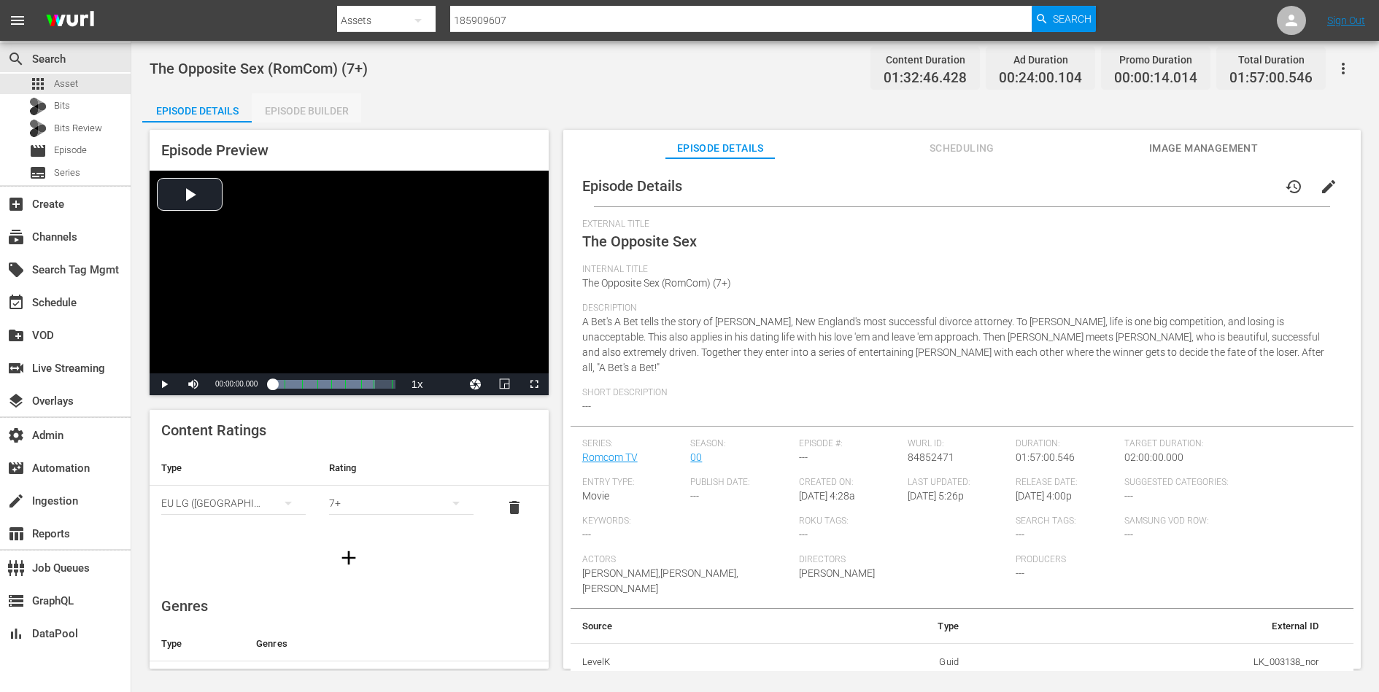
click at [314, 114] on div "Episode Builder" at bounding box center [306, 110] width 109 height 35
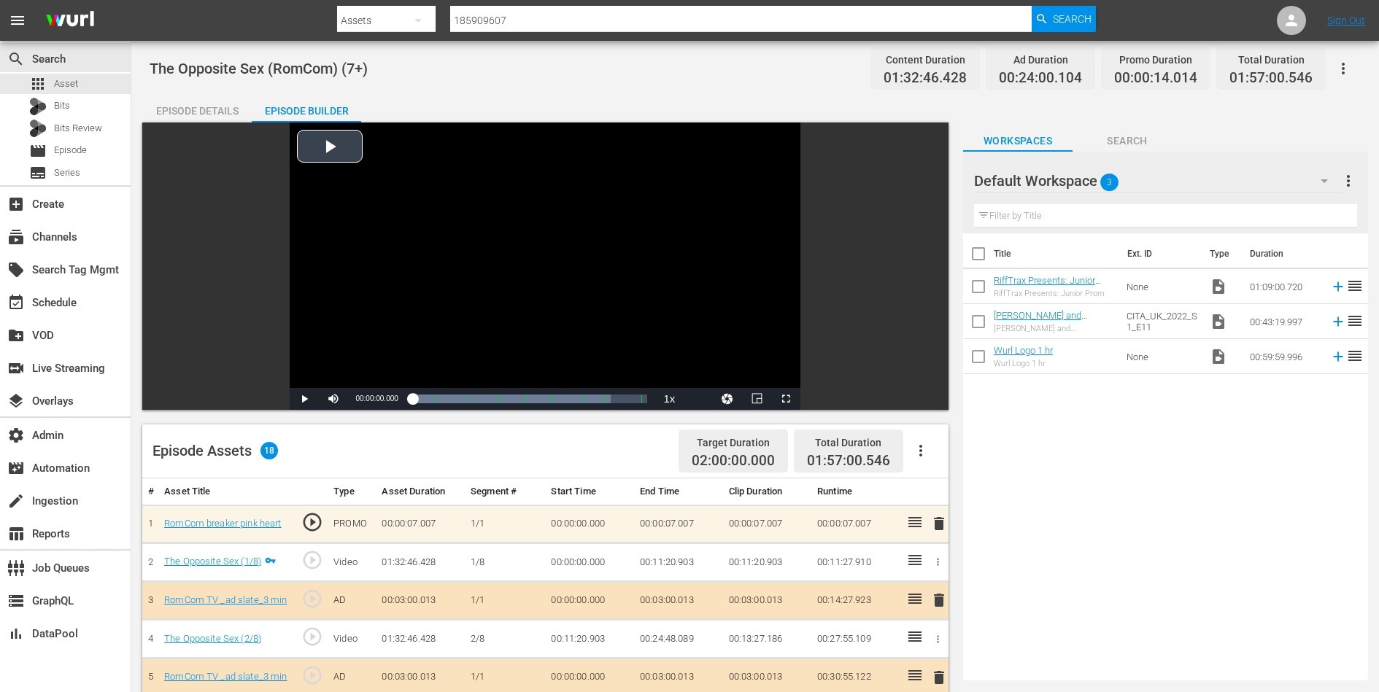
click at [518, 233] on div "Video Player" at bounding box center [545, 256] width 511 height 266
click at [565, 396] on div "Loaded : 100.00% 01:19:56.646 The Opposite Sex (6/8) 00:00:00.303" at bounding box center [530, 399] width 235 height 15
drag, startPoint x: 308, startPoint y: 400, endPoint x: 300, endPoint y: 430, distance: 30.3
click at [300, 430] on div "Video Player is loading. Play Video Pause Mute Current Time 01:15:37.440 / Dura…" at bounding box center [548, 659] width 813 height 1073
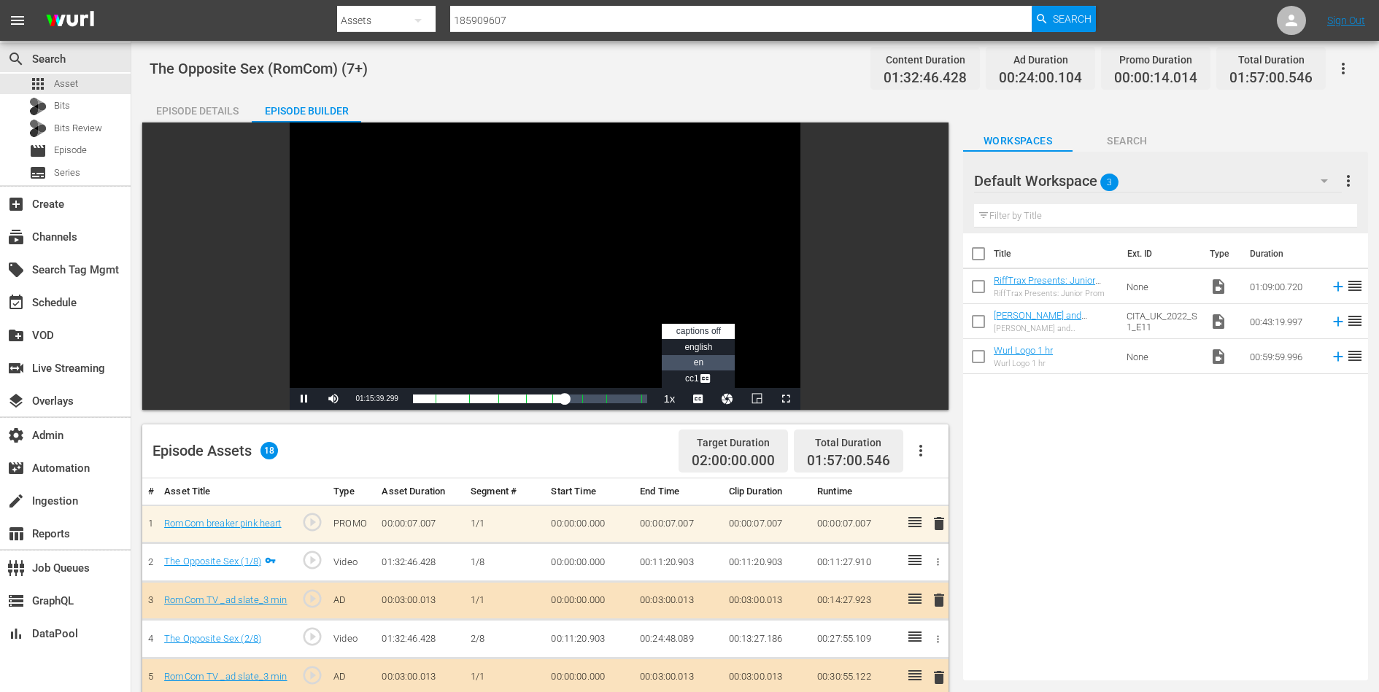
click at [702, 365] on span "en" at bounding box center [698, 362] width 9 height 10
click at [304, 399] on span "Video Player" at bounding box center [304, 399] width 0 height 0
click at [221, 566] on div "The Opposite Sex (1/8)" at bounding box center [212, 562] width 97 height 14
click at [222, 549] on div "The Opposite Sex (1/8)" at bounding box center [213, 539] width 102 height 24
click at [221, 560] on link "The Opposite Sex (1/8)" at bounding box center [212, 561] width 97 height 11
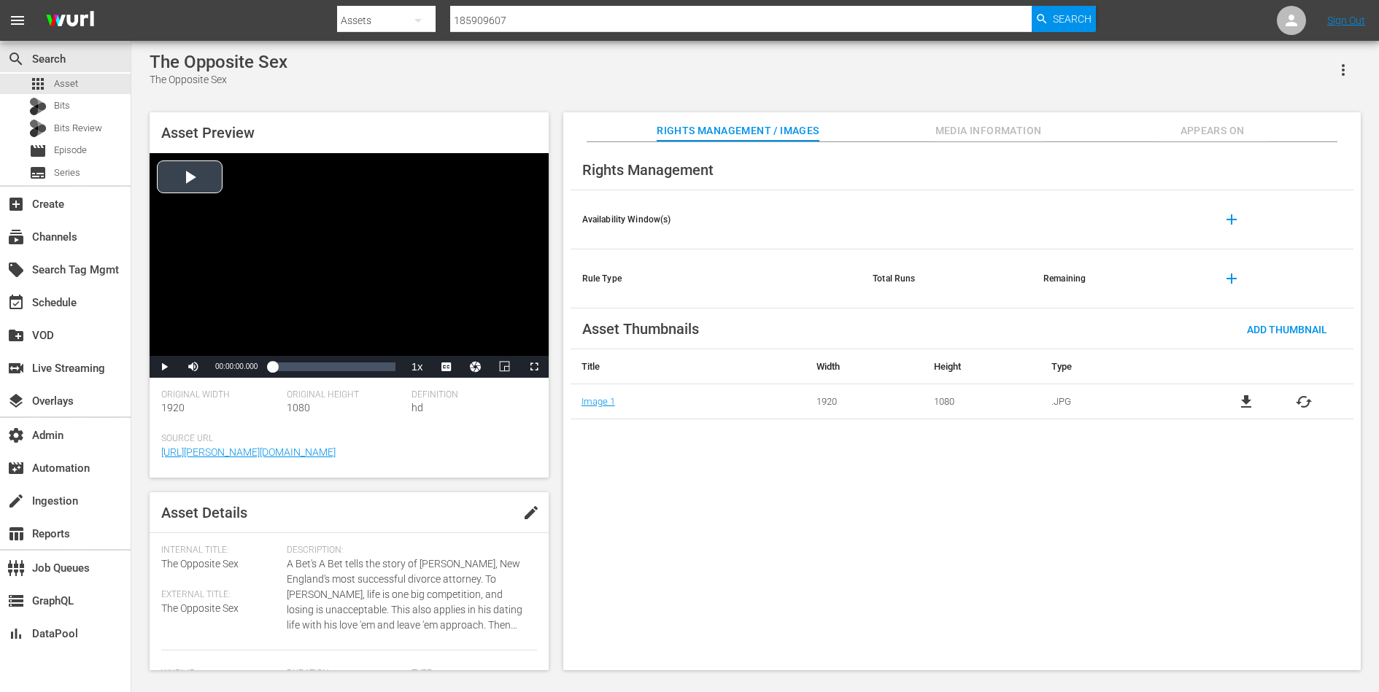
click at [339, 266] on div "Video Player" at bounding box center [349, 254] width 399 height 203
click at [449, 348] on span "DAN" at bounding box center [446, 347] width 15 height 10
click at [346, 366] on div "Loaded : 0.65% 00:56:19.616 00:00:01.148" at bounding box center [333, 367] width 123 height 15
click at [371, 365] on div "Loaded : 60.64% 01:14:33.022 00:55:47.745" at bounding box center [333, 367] width 123 height 15
click at [320, 371] on div "Loaded : 80.92% 00:36:26.811 01:14:34.699" at bounding box center [333, 367] width 123 height 15
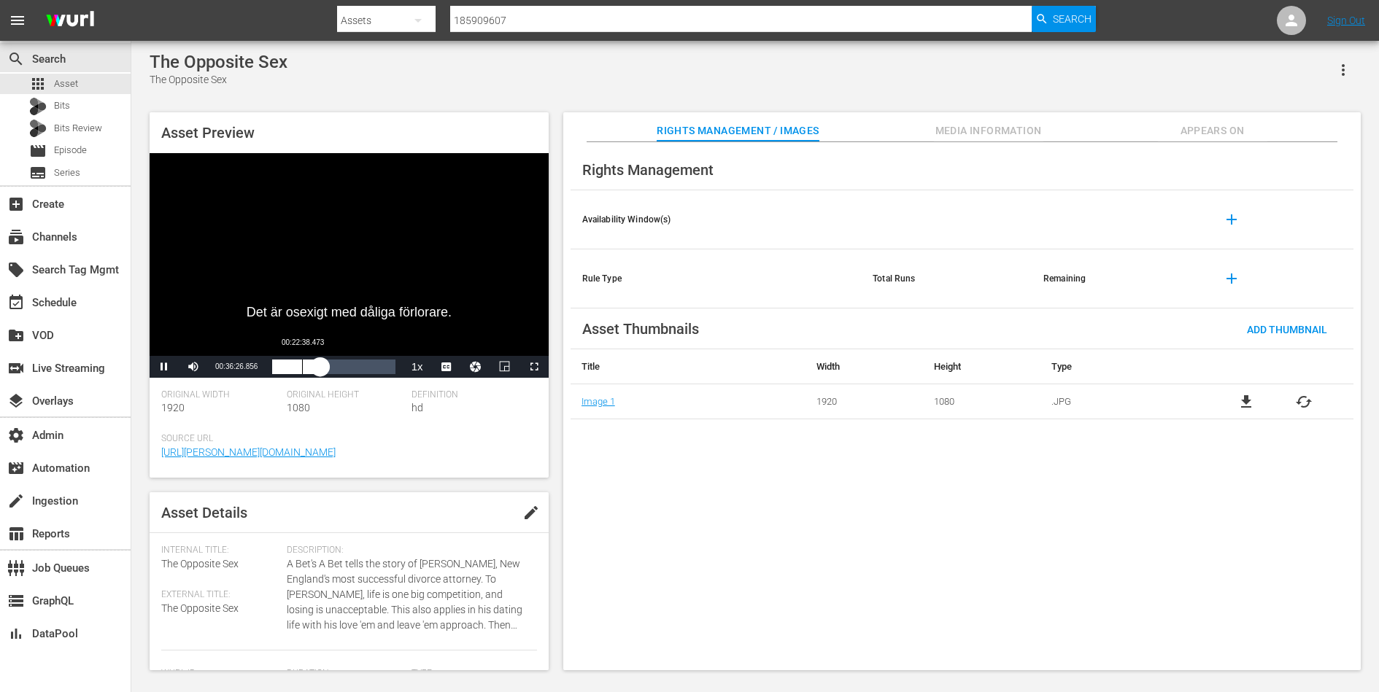
click at [302, 371] on div "00:22:38.473" at bounding box center [302, 367] width 1 height 15
click at [294, 371] on div "00:22:38.838" at bounding box center [287, 367] width 30 height 15
click at [321, 373] on div "Loaded : 18.77% 00:36:59.944 00:17:07.768" at bounding box center [333, 367] width 123 height 15
click at [449, 351] on span "Video Player" at bounding box center [452, 348] width 13 height 15
click at [164, 367] on span "Video Player" at bounding box center [164, 367] width 0 height 0
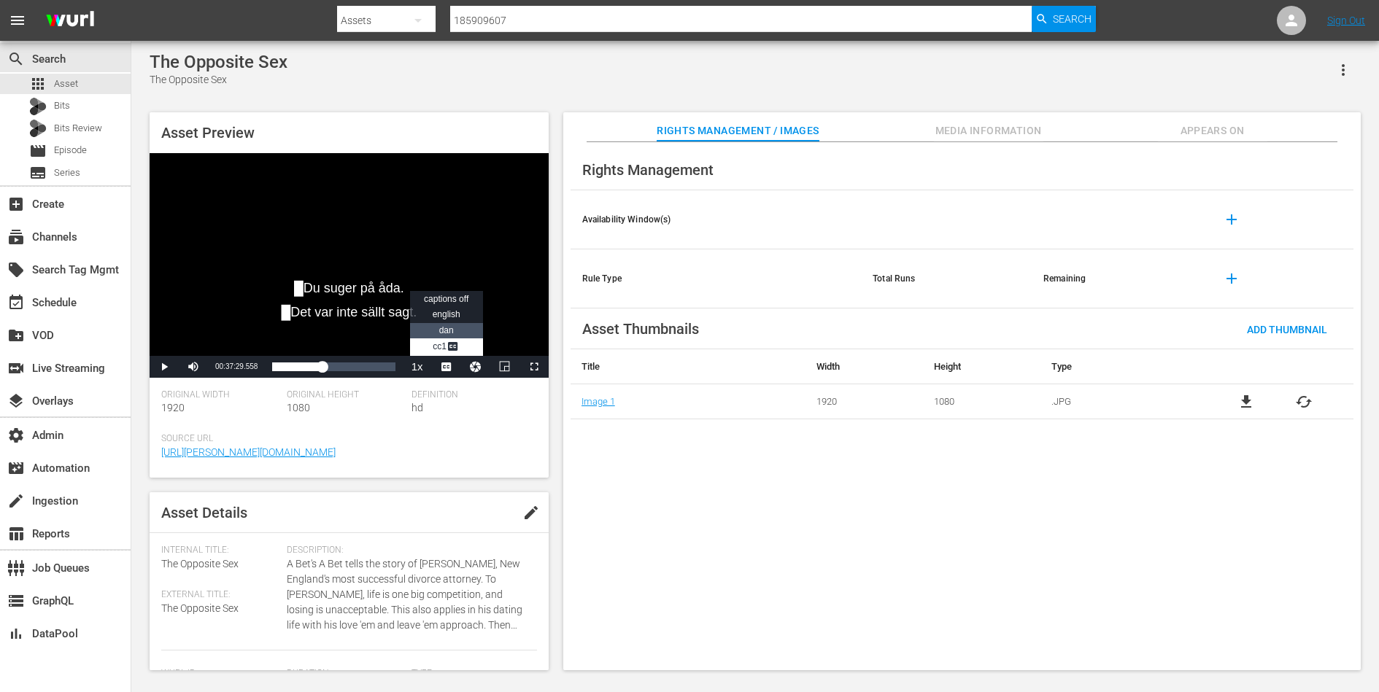
click at [450, 335] on li "DAN" at bounding box center [446, 331] width 73 height 16
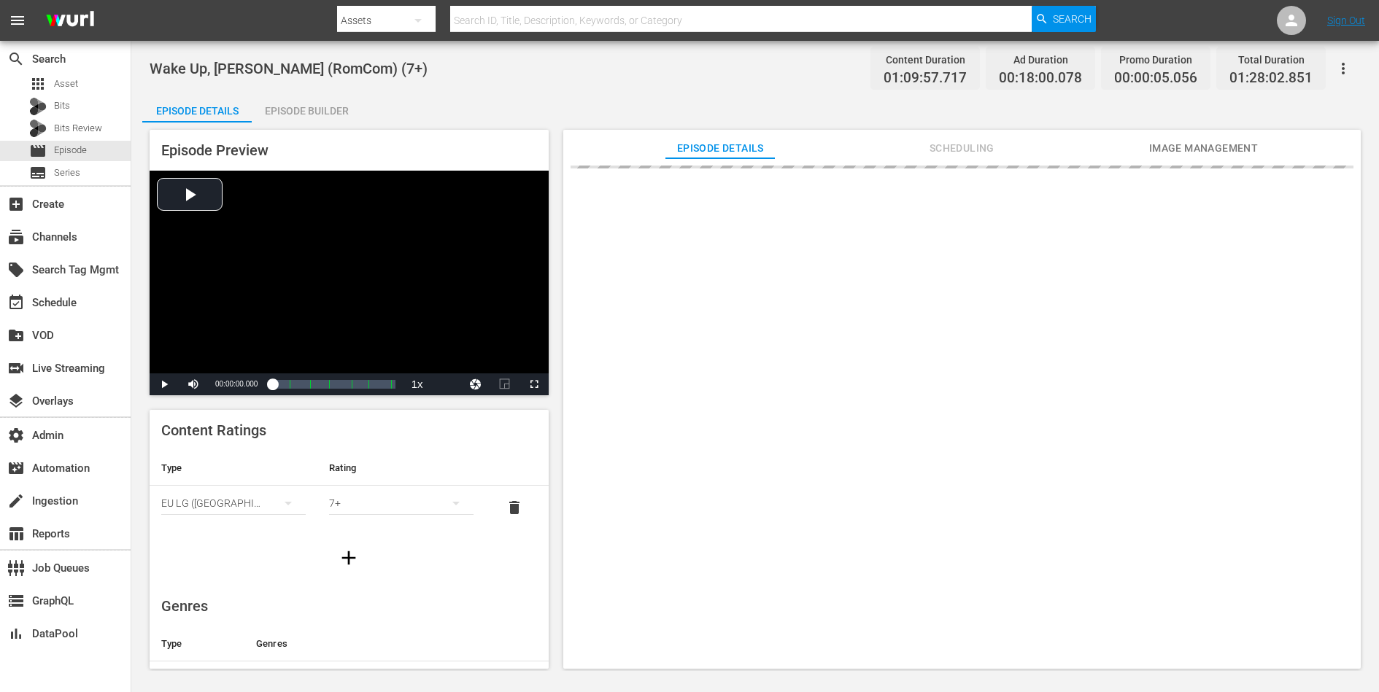
click at [1343, 71] on icon "button" at bounding box center [1343, 69] width 18 height 18
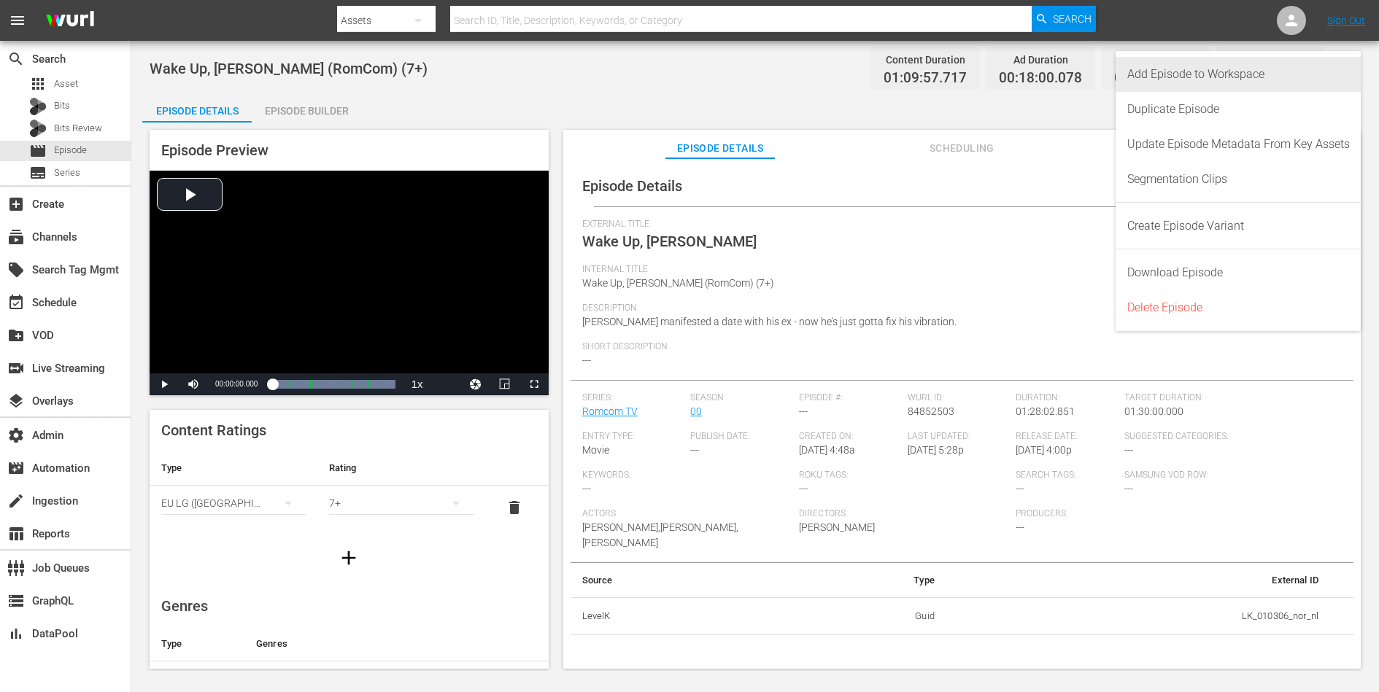
click at [1207, 71] on div "Add Episode to Workspace" at bounding box center [1238, 74] width 222 height 35
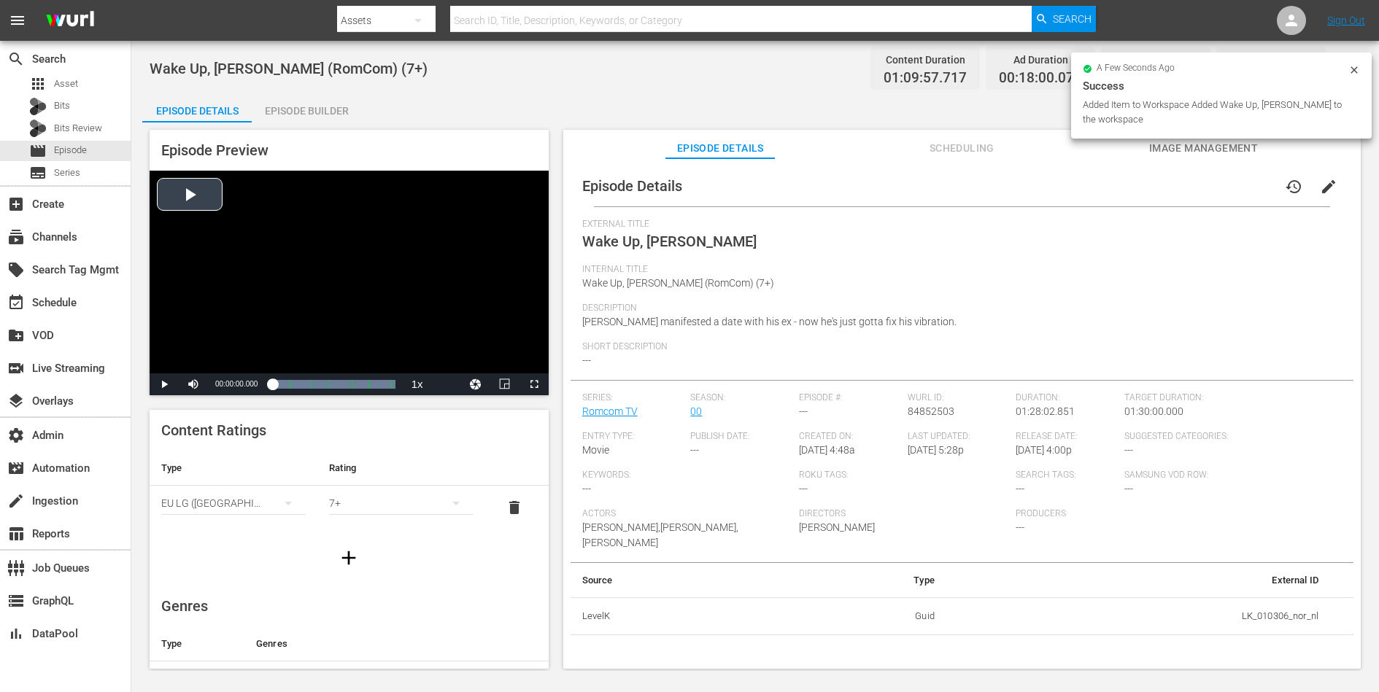
click at [411, 289] on div "Video Player" at bounding box center [349, 272] width 399 height 203
click at [358, 384] on div "Loaded : 100.00% 01:02:22.019 Wake Up, Leonard (5/6) 00:00:00.834 Cue Point 6: …" at bounding box center [333, 384] width 123 height 15
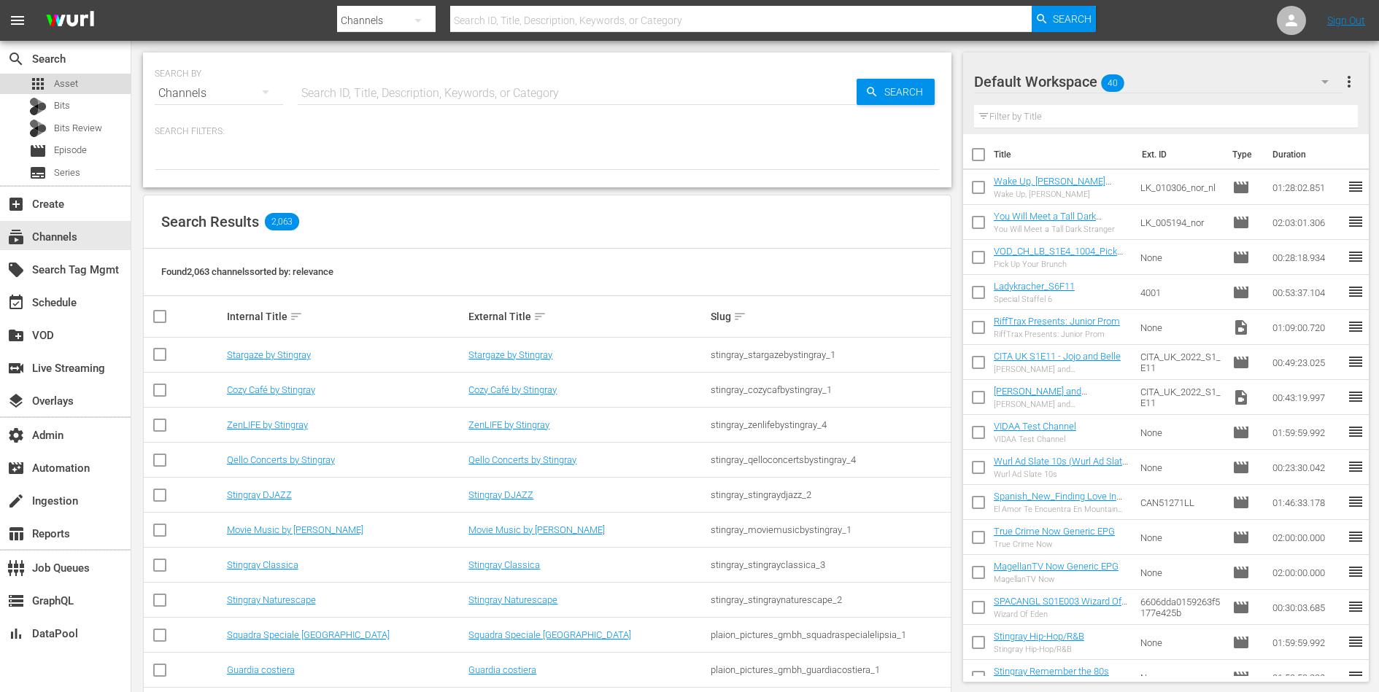
click at [66, 82] on span "Asset" at bounding box center [66, 84] width 24 height 15
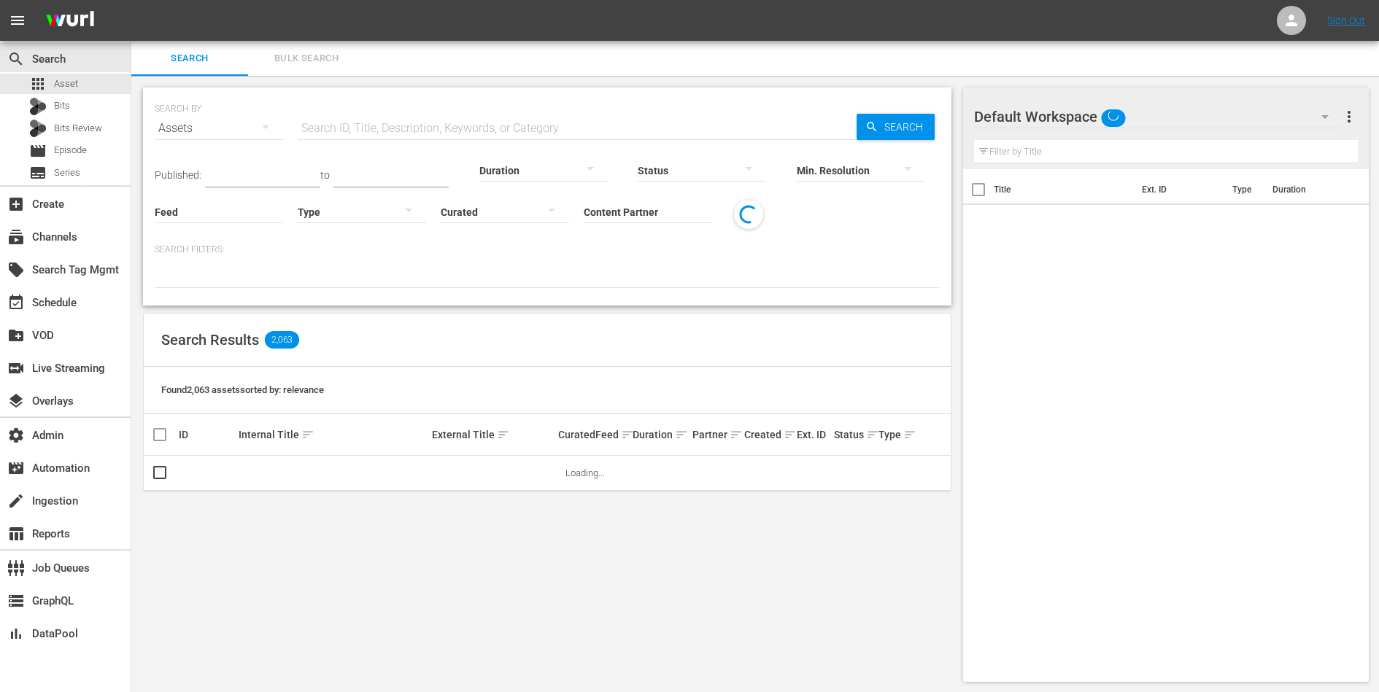
click at [373, 124] on input "text" at bounding box center [577, 128] width 559 height 35
paste input "182753041"
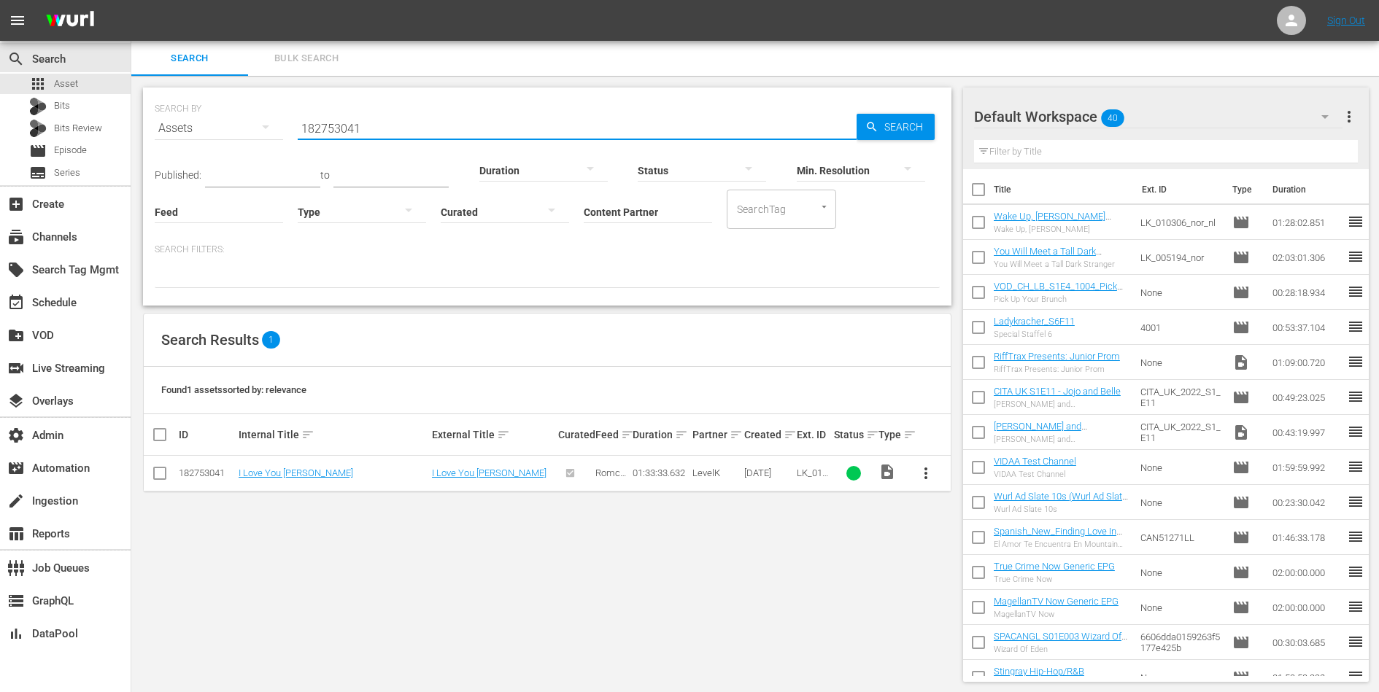
click at [411, 128] on input "182753041" at bounding box center [577, 128] width 559 height 35
paste input "2"
click at [351, 135] on input "182753042" at bounding box center [577, 128] width 559 height 35
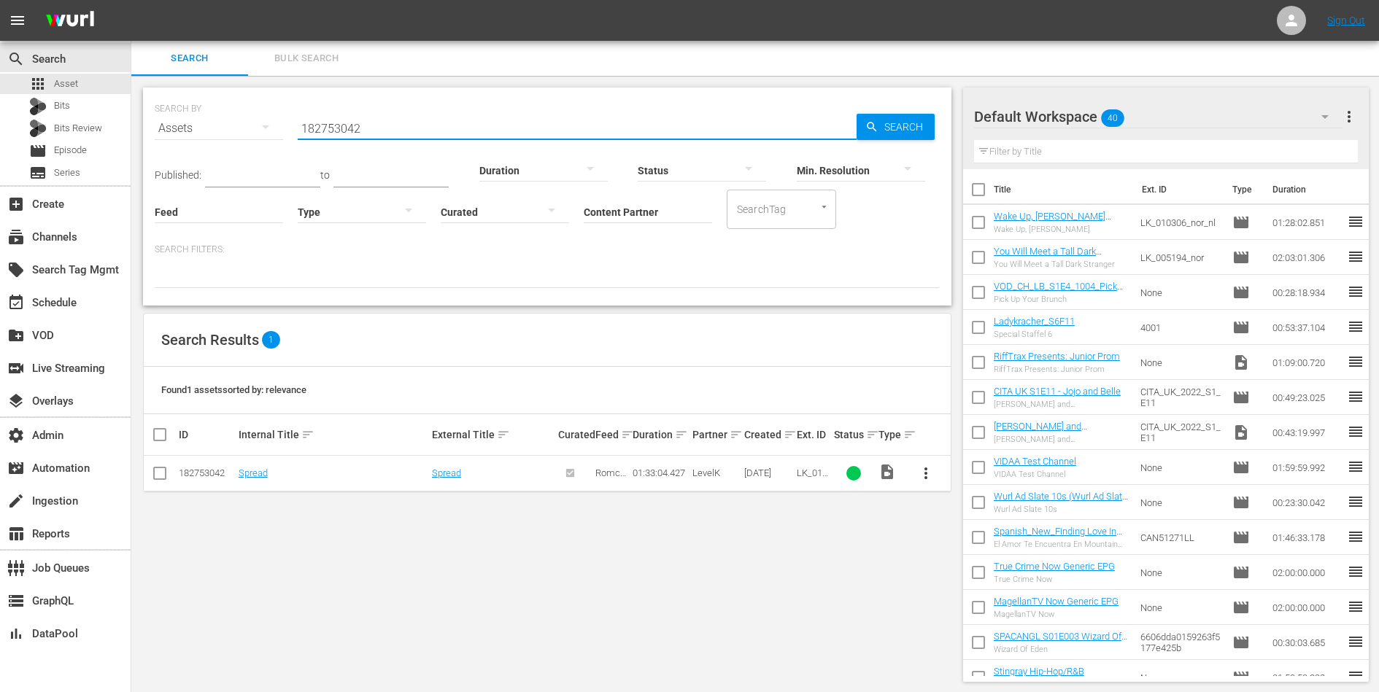
click at [351, 135] on input "182753042" at bounding box center [577, 128] width 559 height 35
paste input "5909607"
type input "185909607"
click at [304, 471] on link "Already Tomorrow in Hong Kong" at bounding box center [319, 473] width 160 height 11
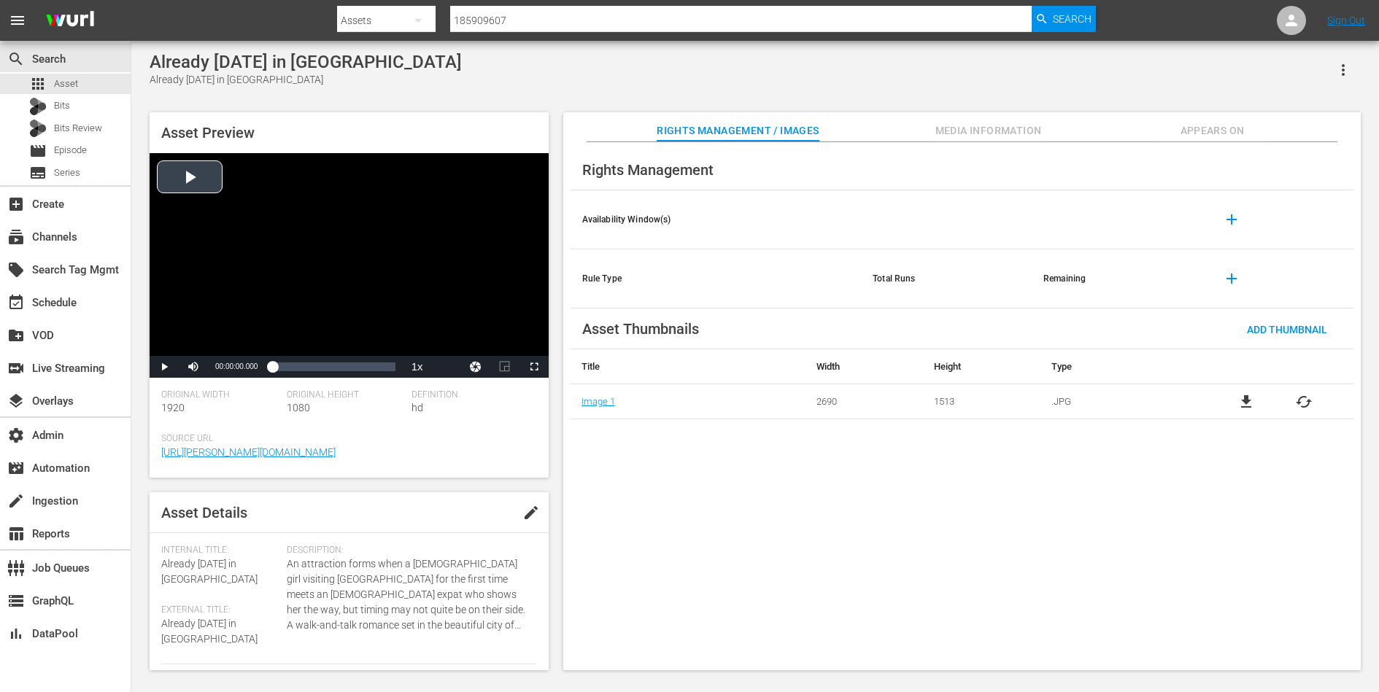
click at [251, 220] on div "Video Player" at bounding box center [349, 254] width 399 height 203
click at [450, 336] on span "english" at bounding box center [447, 332] width 28 height 10
click at [445, 351] on span "DAN" at bounding box center [446, 347] width 15 height 10
click at [334, 350] on div "Video Player" at bounding box center [349, 254] width 399 height 203
click at [334, 362] on div "Loaded : 0.76% 00:34:31.736 00:00:01.916" at bounding box center [333, 367] width 123 height 15
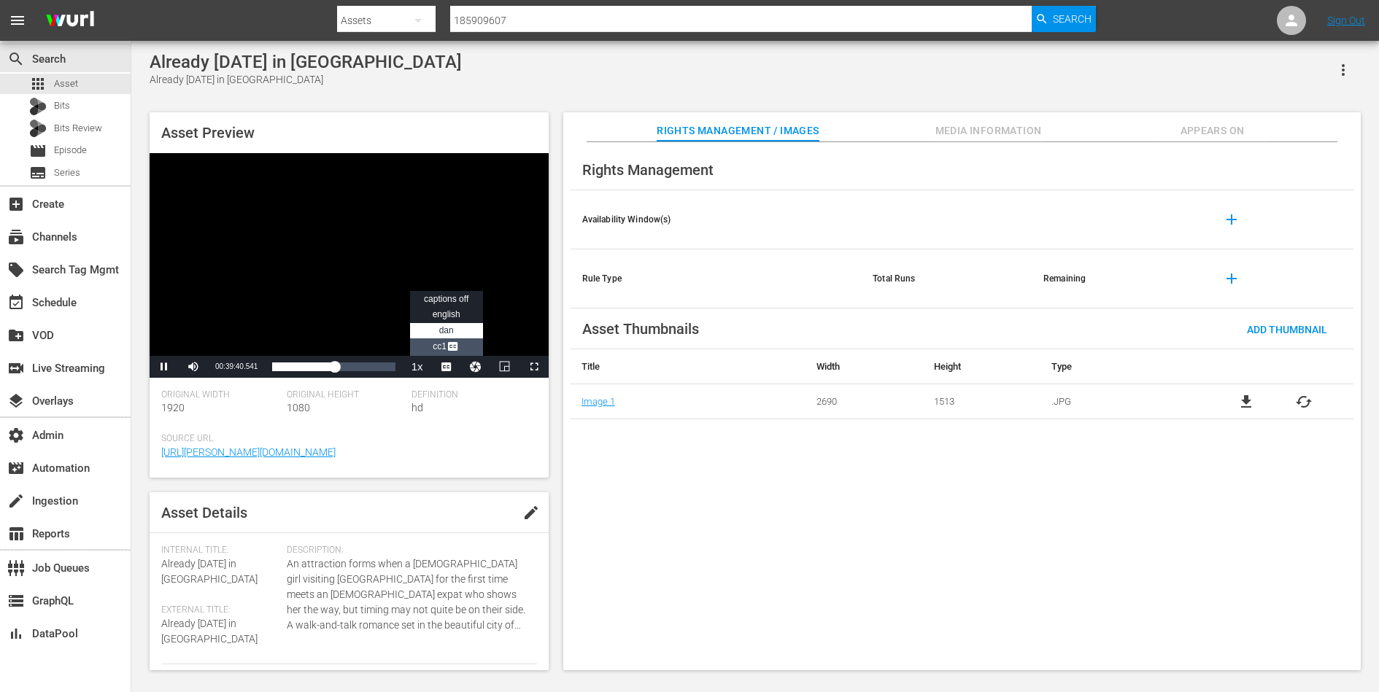
click at [449, 347] on span "Video Player" at bounding box center [452, 348] width 13 height 15
click at [446, 367] on span "Video Player" at bounding box center [446, 367] width 0 height 0
click at [452, 347] on span "Video Player" at bounding box center [452, 348] width 13 height 15
click at [362, 369] on div "Loaded : 51.97% 00:59:15.547 00:39:44.626" at bounding box center [333, 367] width 123 height 15
click at [435, 329] on li "DAN" at bounding box center [446, 331] width 73 height 16
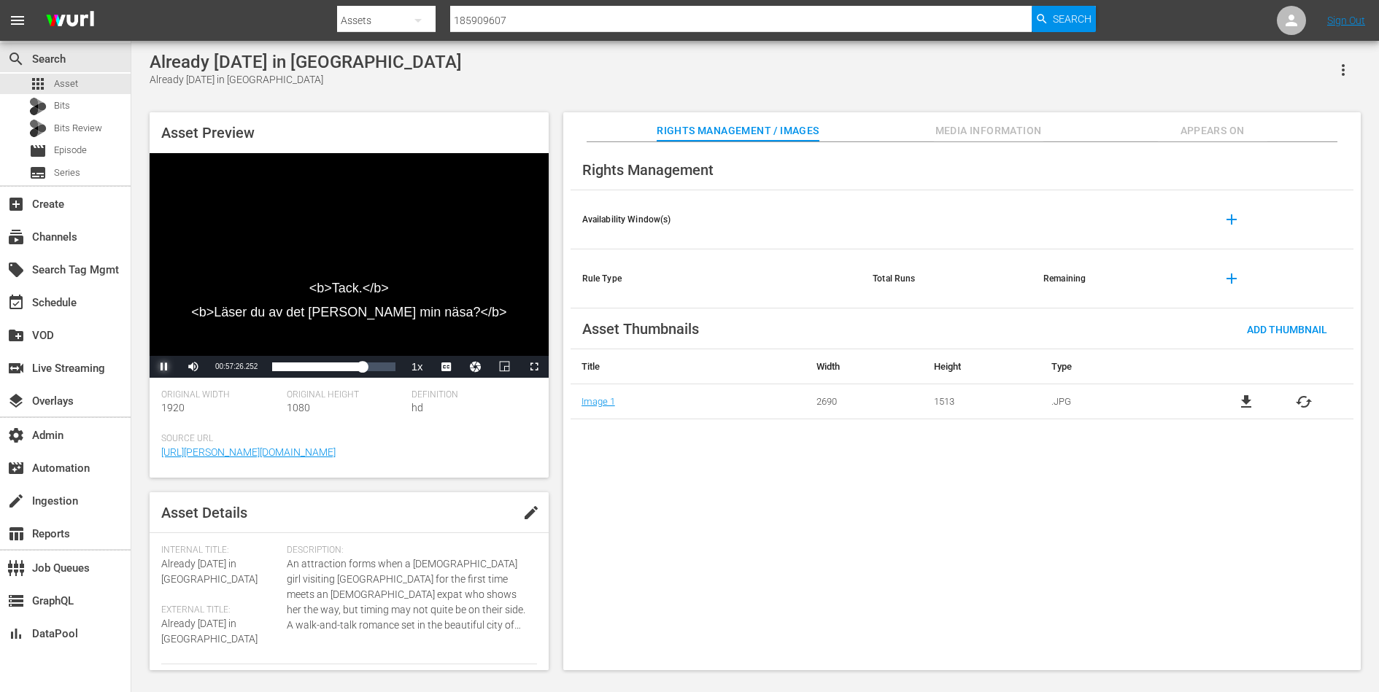
click at [164, 367] on span "Video Player" at bounding box center [164, 367] width 0 height 0
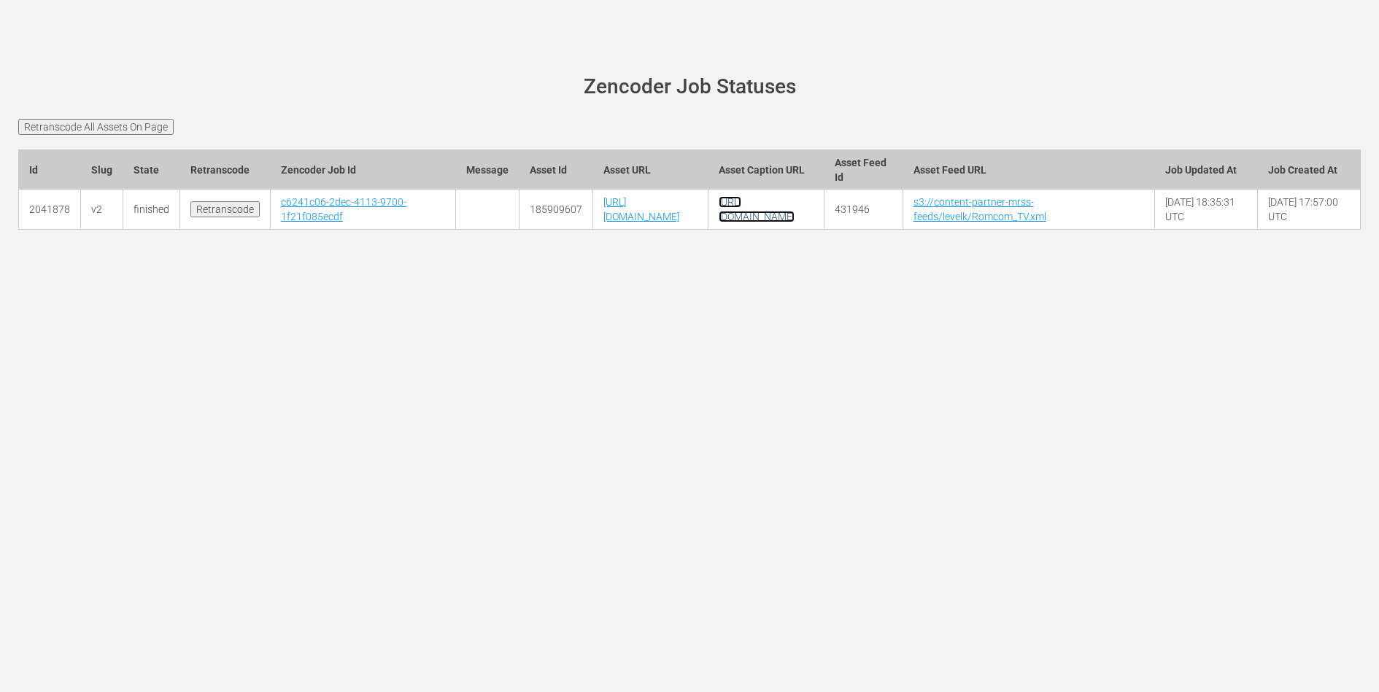
click at [794, 222] on link "[URL][DOMAIN_NAME]" at bounding box center [757, 209] width 76 height 26
click at [797, 222] on link "[URL][DOMAIN_NAME]" at bounding box center [759, 209] width 76 height 26
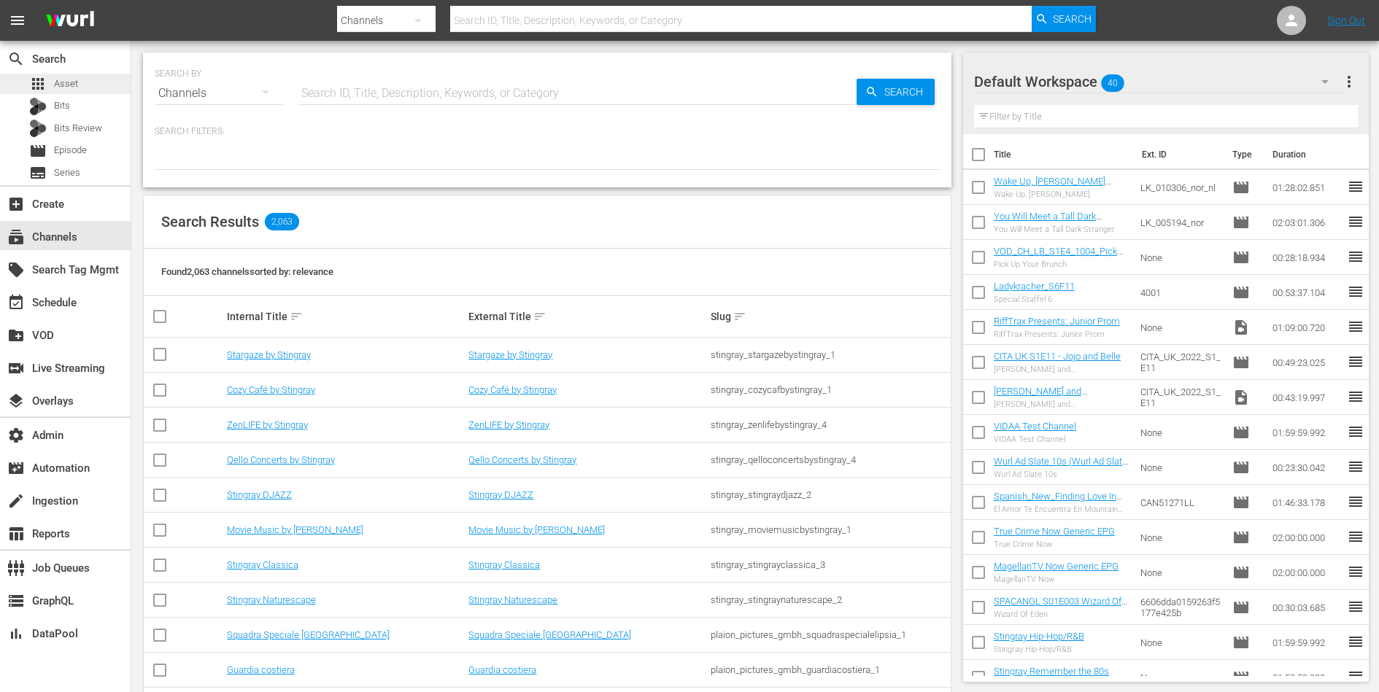
click at [88, 86] on div "apps Asset" at bounding box center [65, 84] width 131 height 20
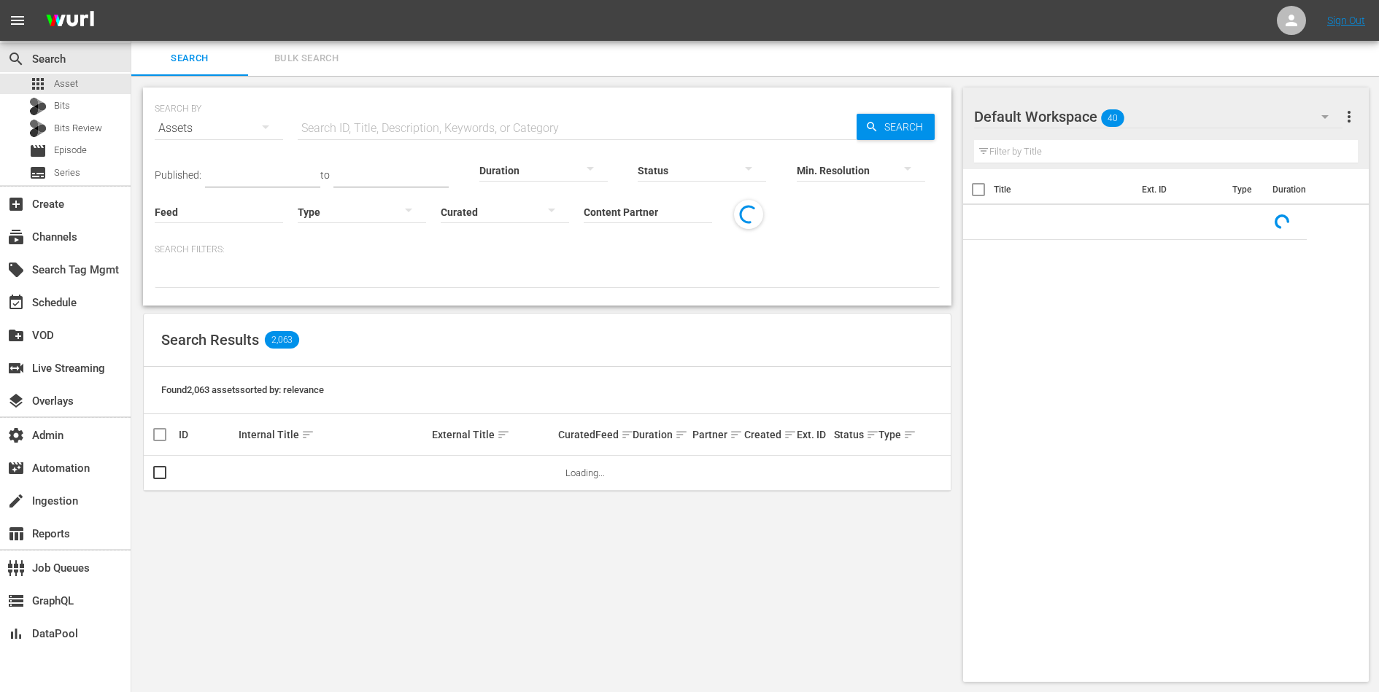
click at [317, 47] on button "Bulk Search" at bounding box center [306, 58] width 117 height 35
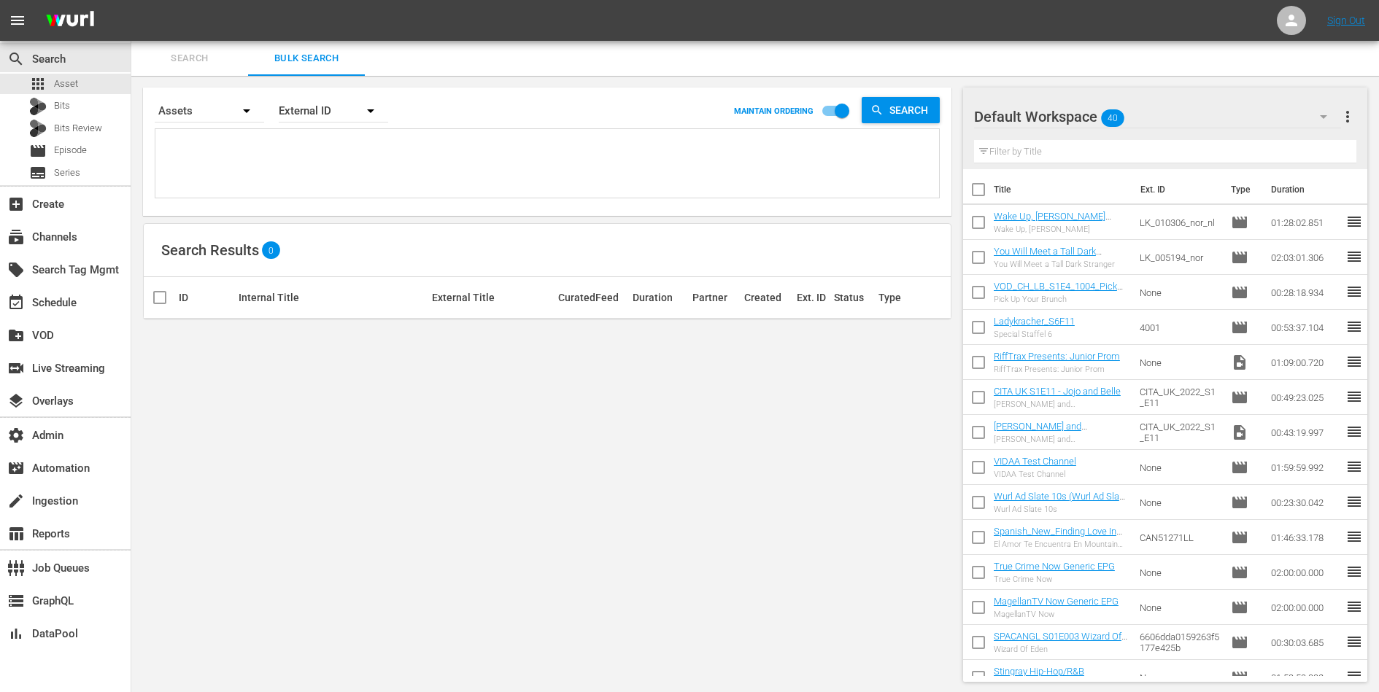
click at [305, 160] on textarea at bounding box center [549, 166] width 780 height 66
paste textarea "L8 I4 – Dolorsitam C3 A2 – Elitsed D1 E9 – Temporinc U0 L7 – Etdol ma Aliquaeni…"
type textarea "L8 I4 – Dolorsitam C3 A2 – Elitsed D1 E9 – Temporinc U0 L7 – Etdol ma Aliquaeni…"
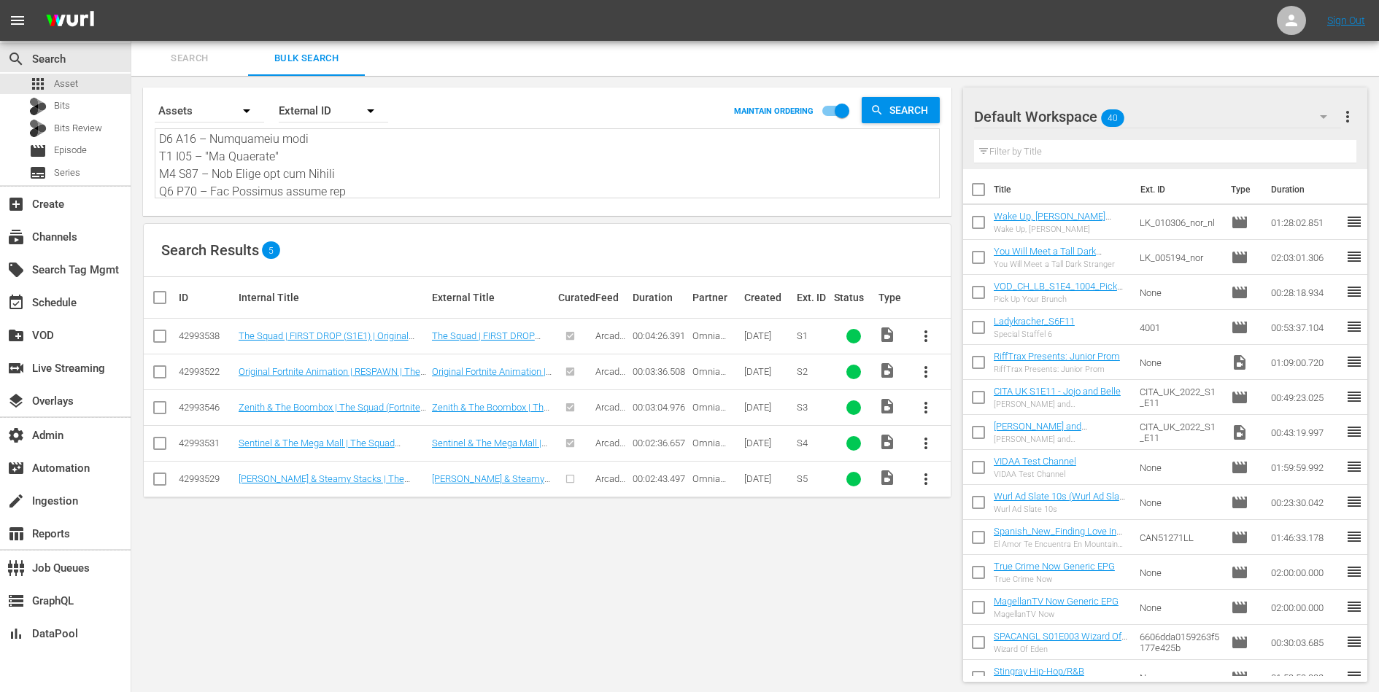
type textarea "L8 I4 – Dolorsitam C3 A2 – Elitsed D1 E9 – Temporinc U0 L7 – Etdol ma Aliquaeni…"
click at [88, 75] on div "apps Asset" at bounding box center [65, 84] width 131 height 20
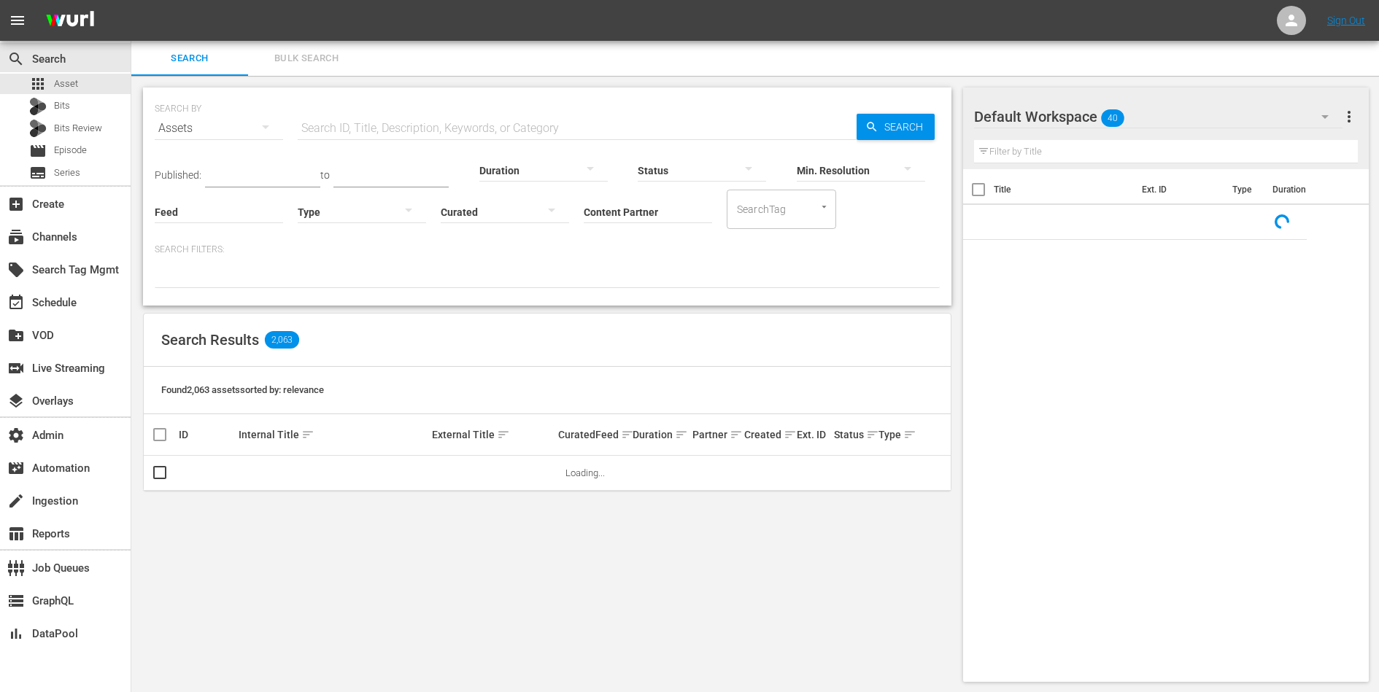
click at [364, 127] on input "text" at bounding box center [577, 128] width 559 height 35
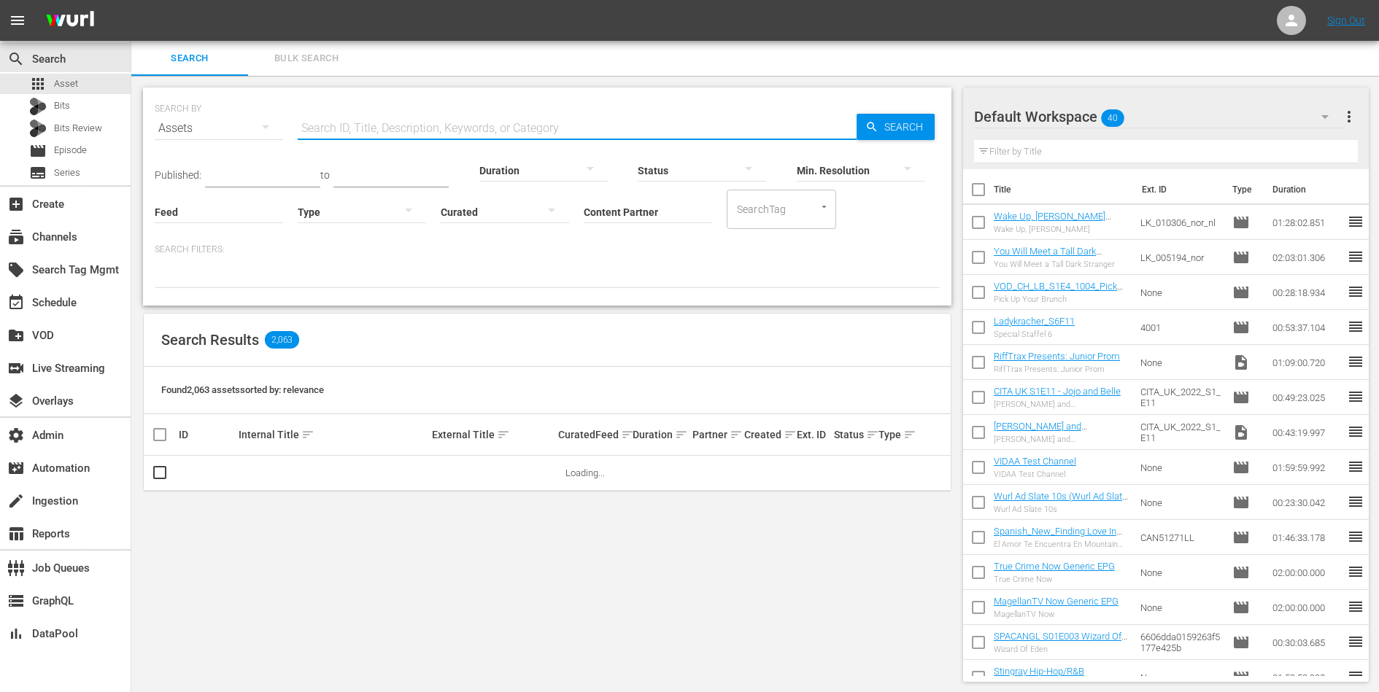
paste input "S1 F1 – Pilotfolge"
type input "S1 F1 – Pilotfolge"
click at [275, 468] on link "S1 F1 – Pilotfolge" at bounding box center [275, 473] width 72 height 11
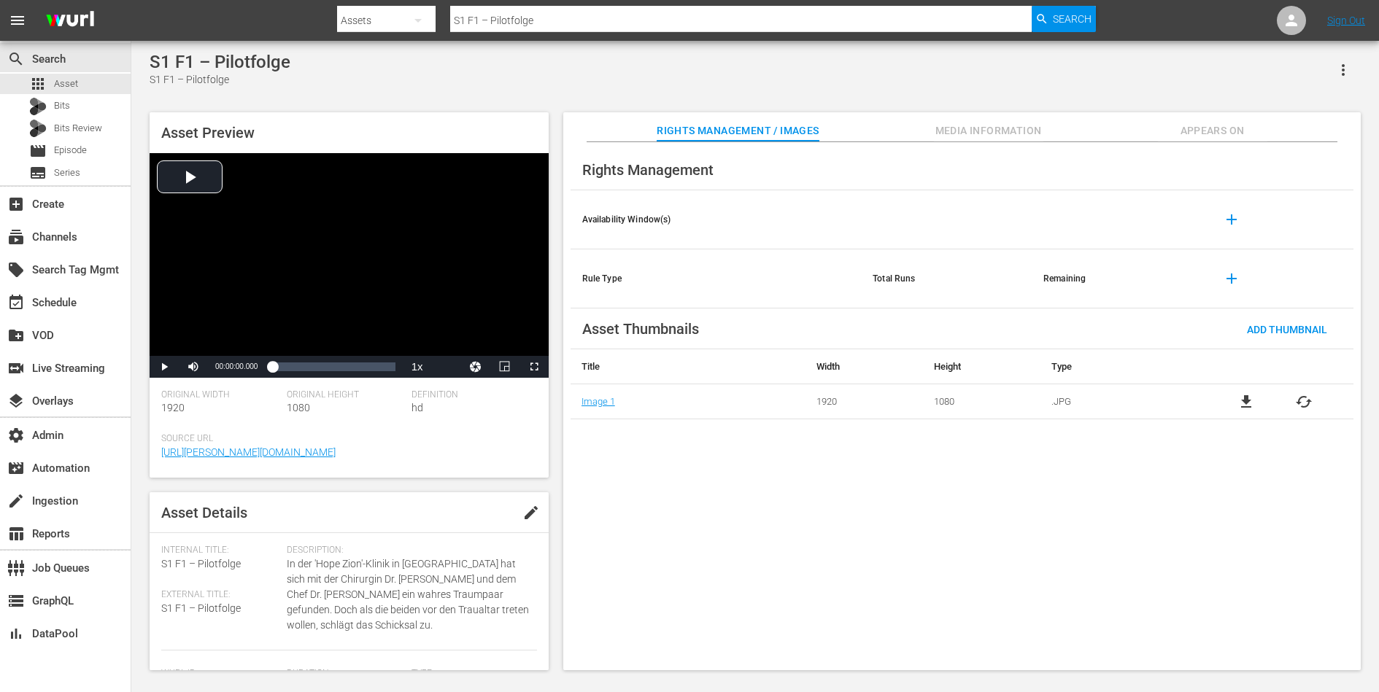
click at [1200, 123] on span "Appears On" at bounding box center [1212, 131] width 109 height 18
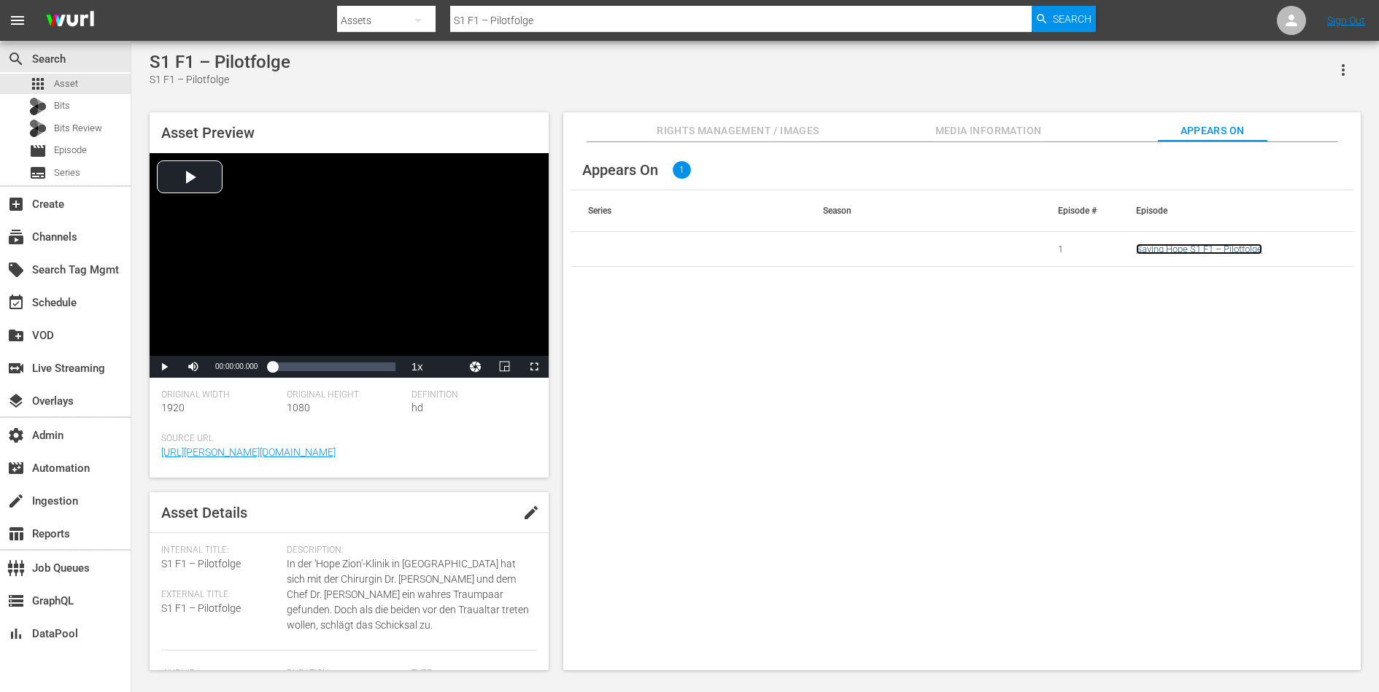
click at [1209, 250] on link "Saving Hope S1 F1 – Pilotfolge" at bounding box center [1199, 249] width 126 height 11
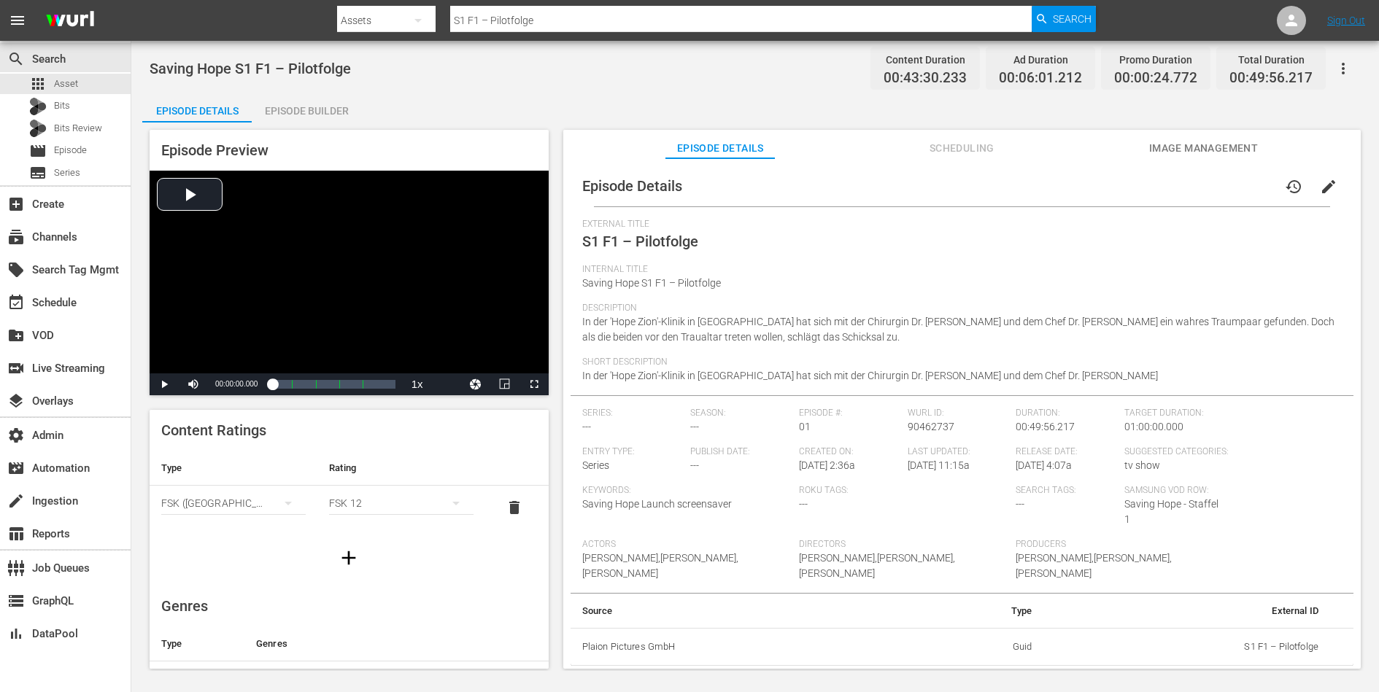
click at [1213, 147] on span "Image Management" at bounding box center [1202, 148] width 109 height 18
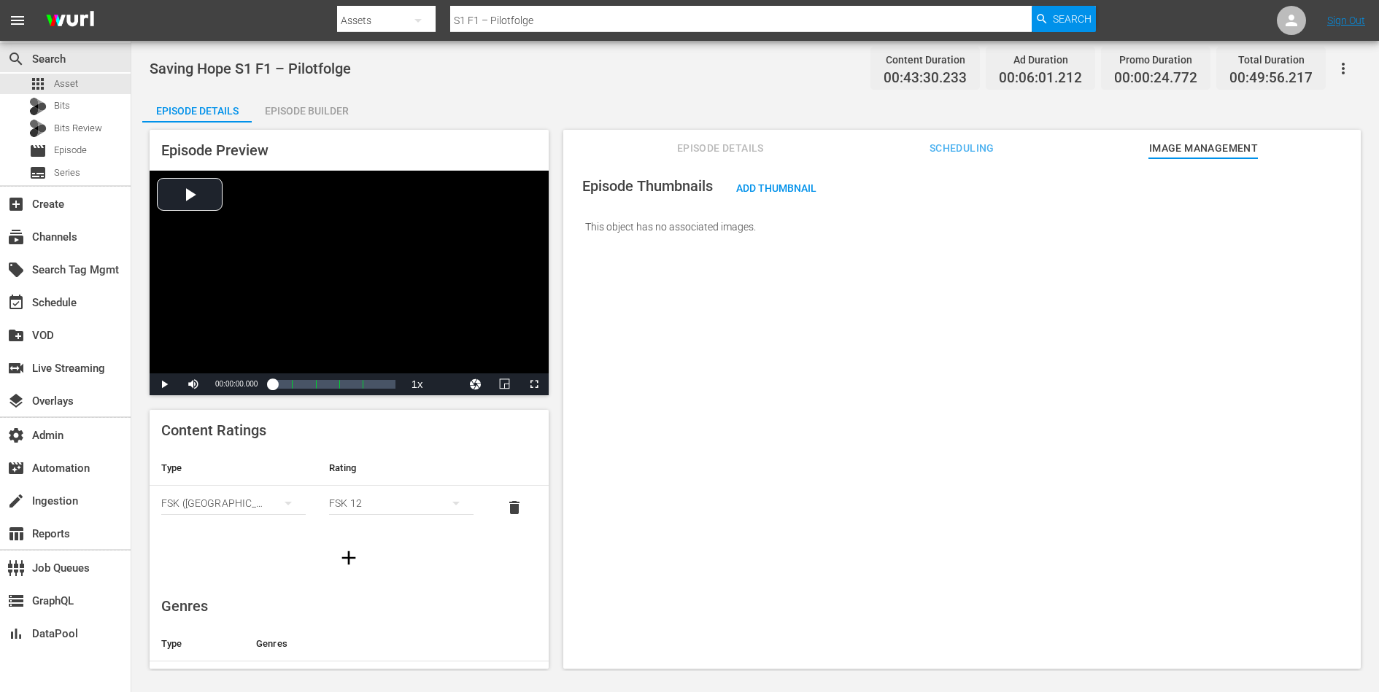
click at [450, 96] on div "Episode Details Episode Builder Episode Preview Video Player is loading. Play V…" at bounding box center [755, 386] width 1226 height 587
click at [1296, 22] on icon at bounding box center [1291, 21] width 18 height 18
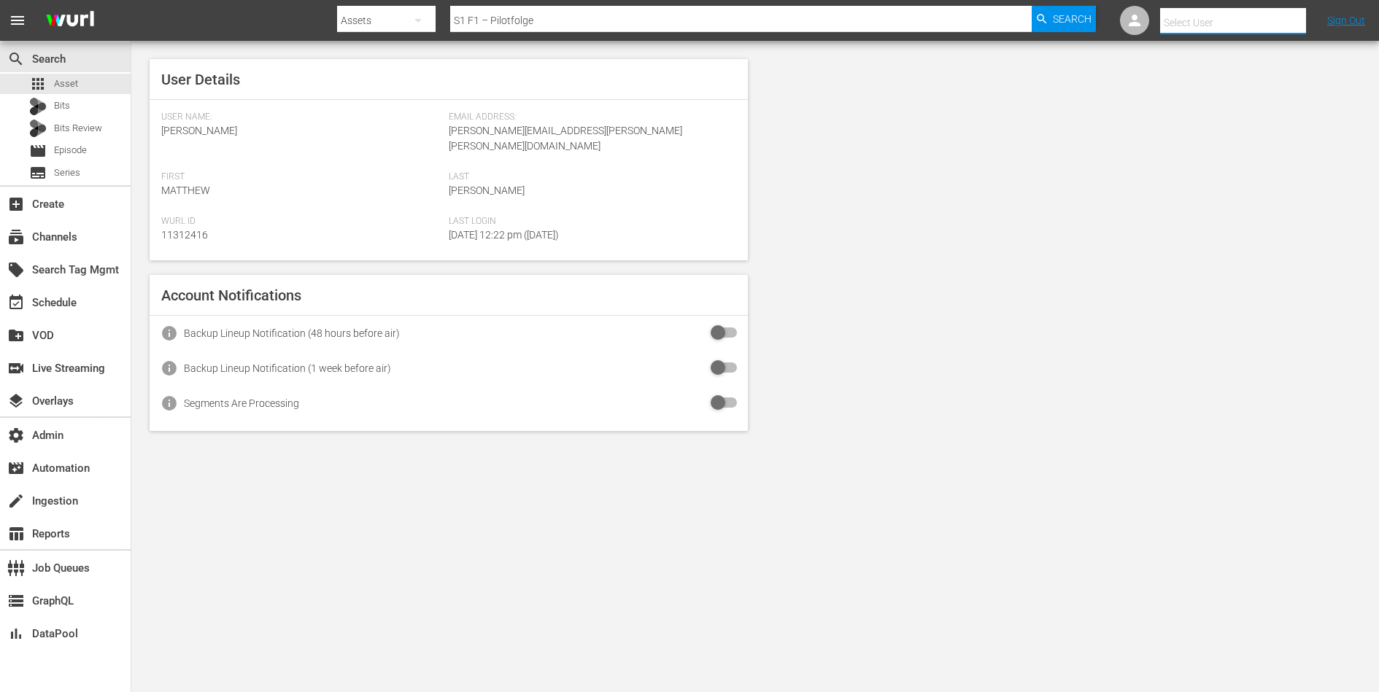
click at [1261, 26] on input "text" at bounding box center [1253, 22] width 187 height 35
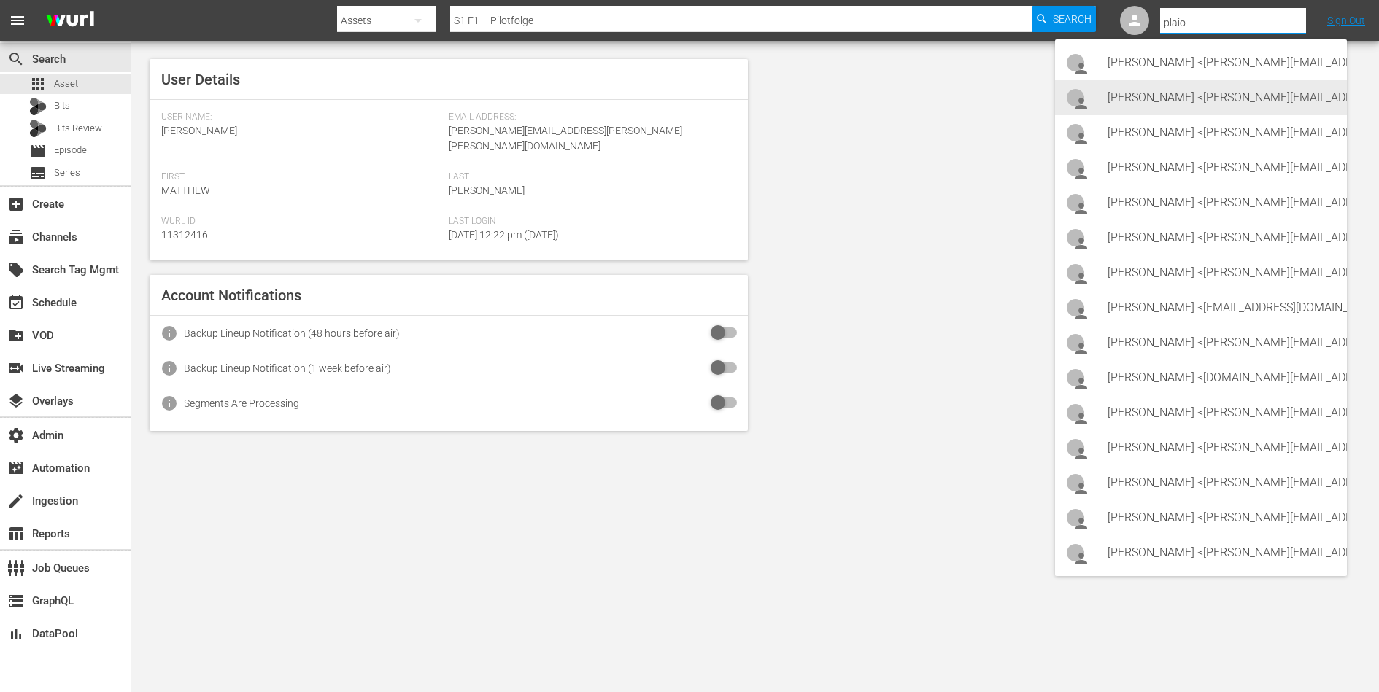
click at [1253, 92] on div "Caroline Grau <c.grau@plaion.com>" at bounding box center [1221, 97] width 228 height 35
type input "Caroline Grau (11314891)"
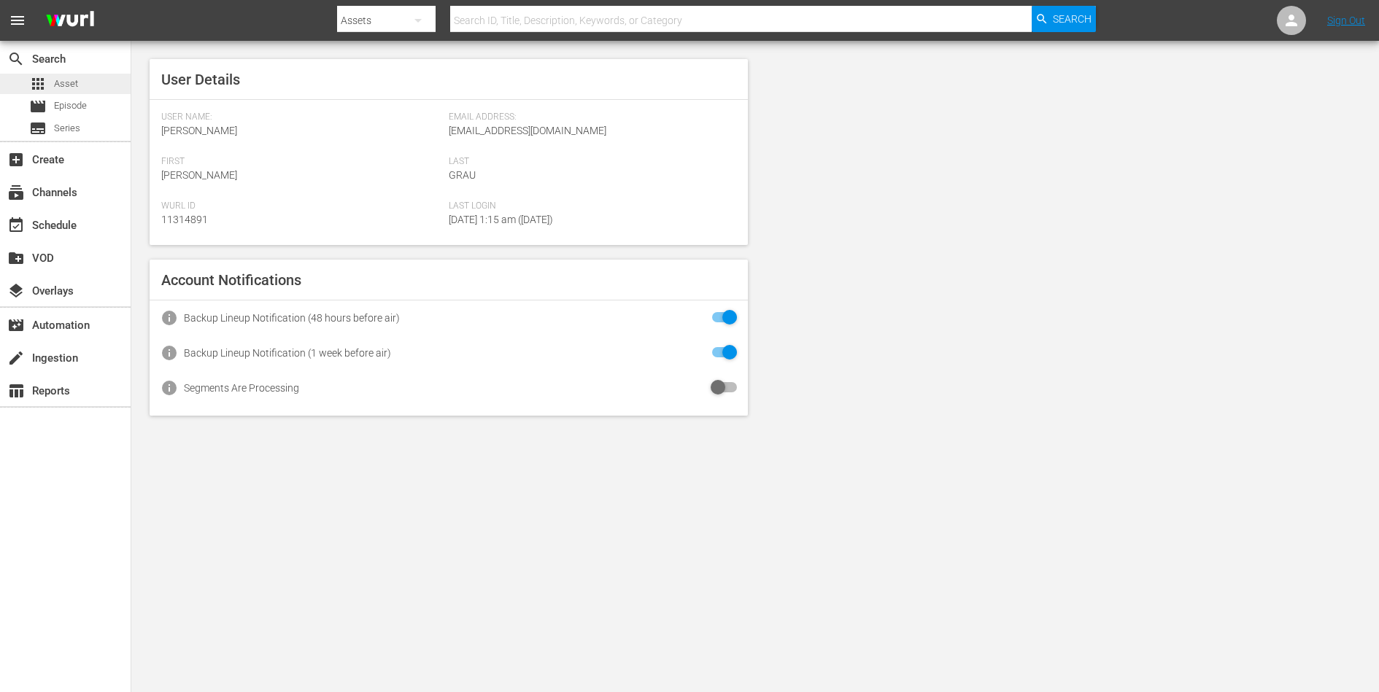
click at [74, 81] on span "Asset" at bounding box center [66, 84] width 24 height 15
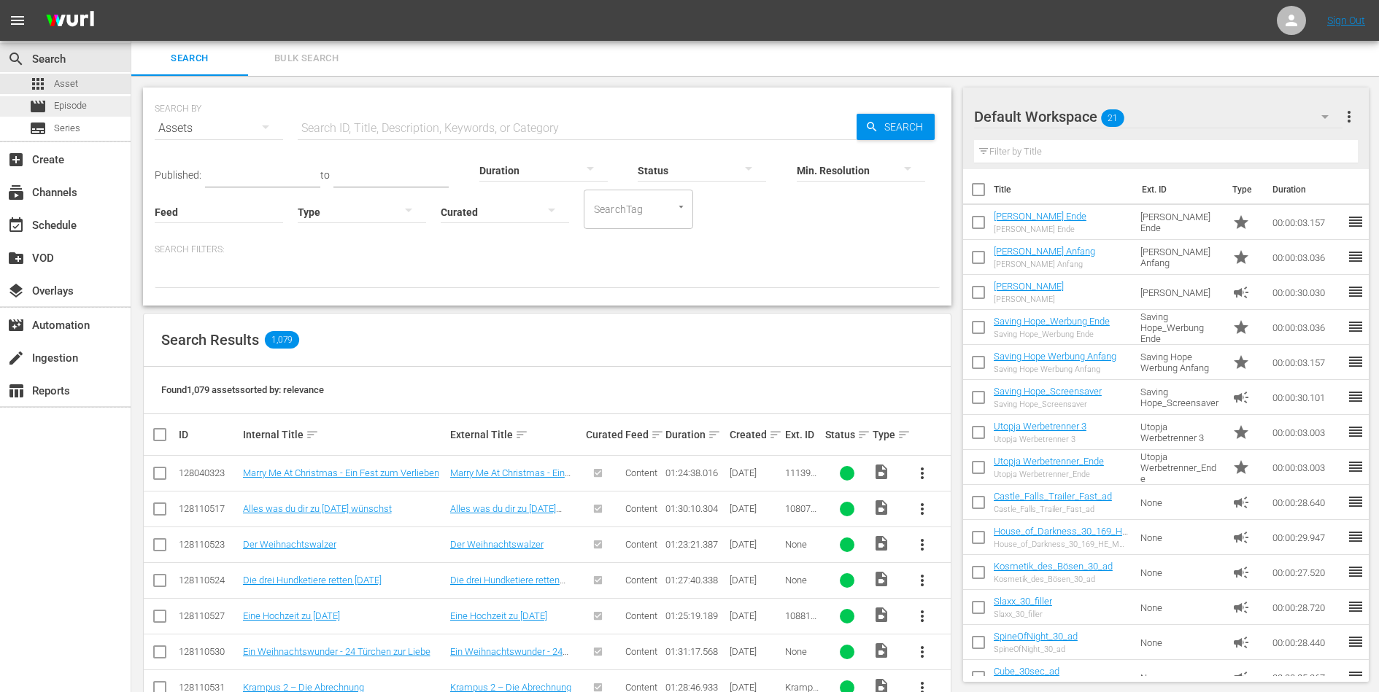
click at [71, 104] on span "Episode" at bounding box center [70, 105] width 33 height 15
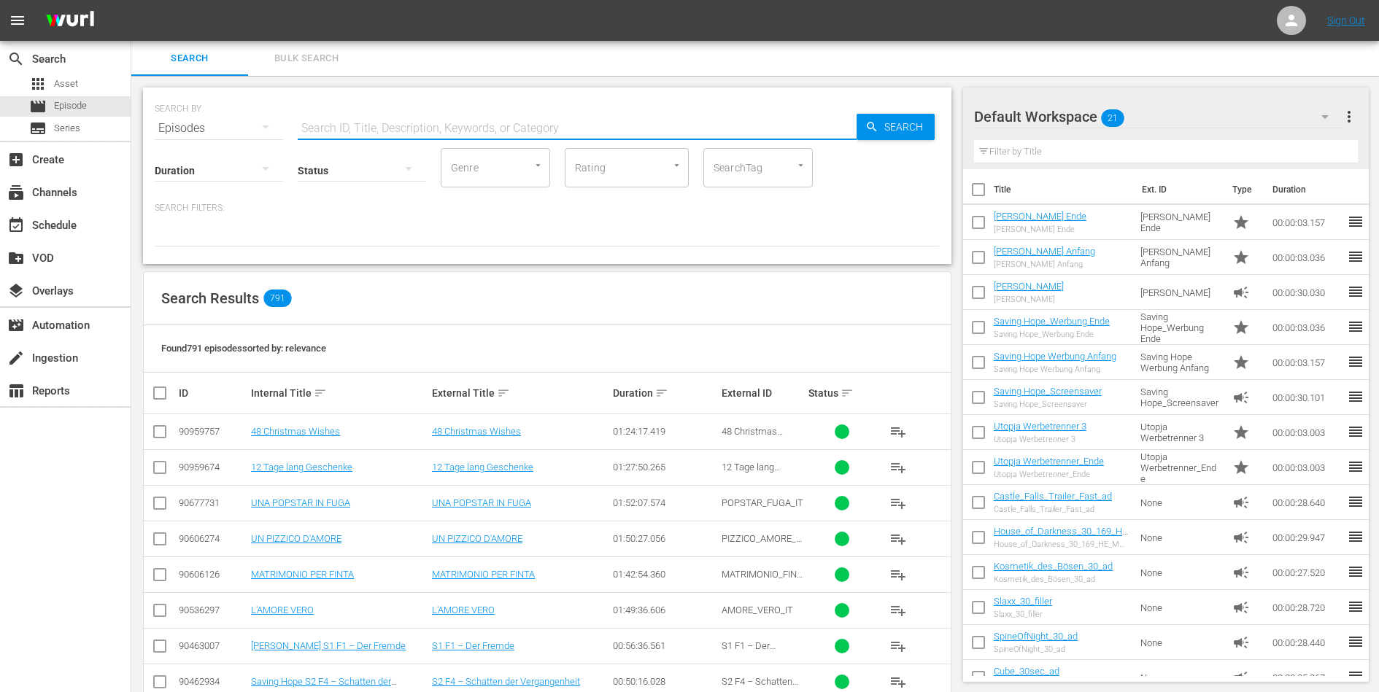
click at [355, 125] on input "text" at bounding box center [577, 128] width 559 height 35
type input "saving hope"
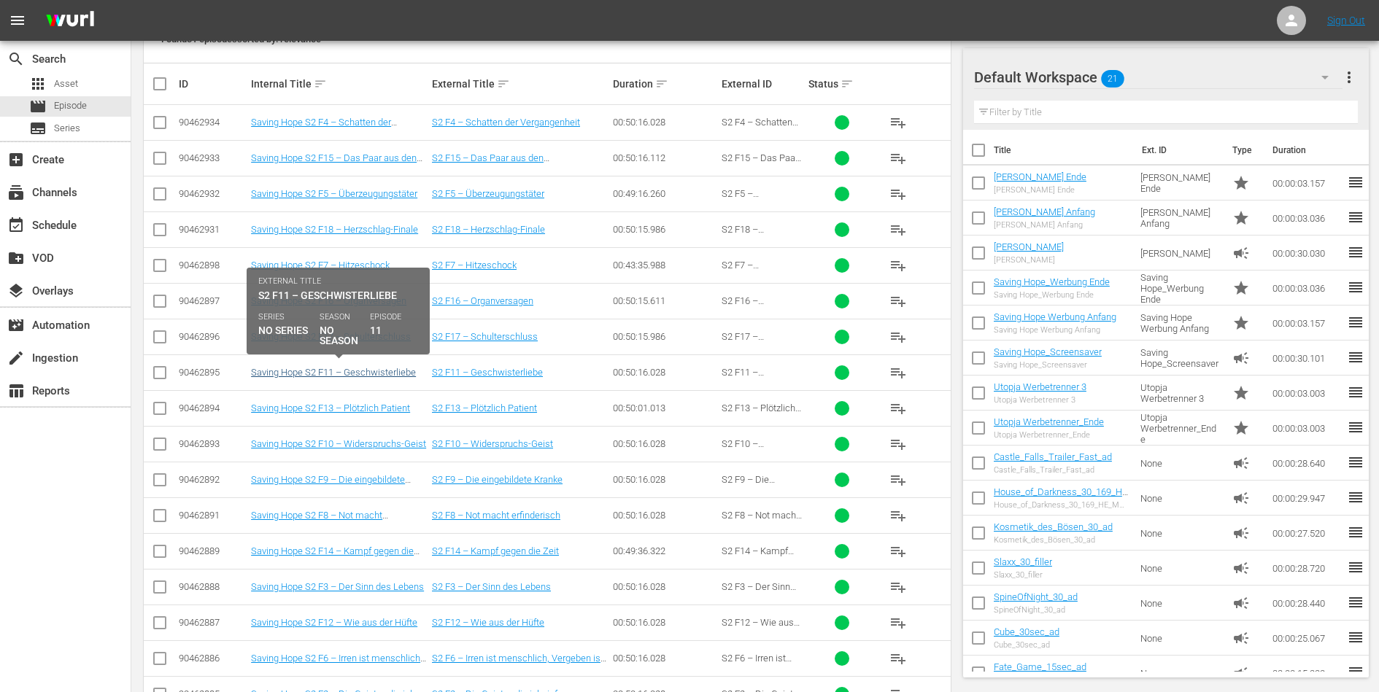
scroll to position [847, 0]
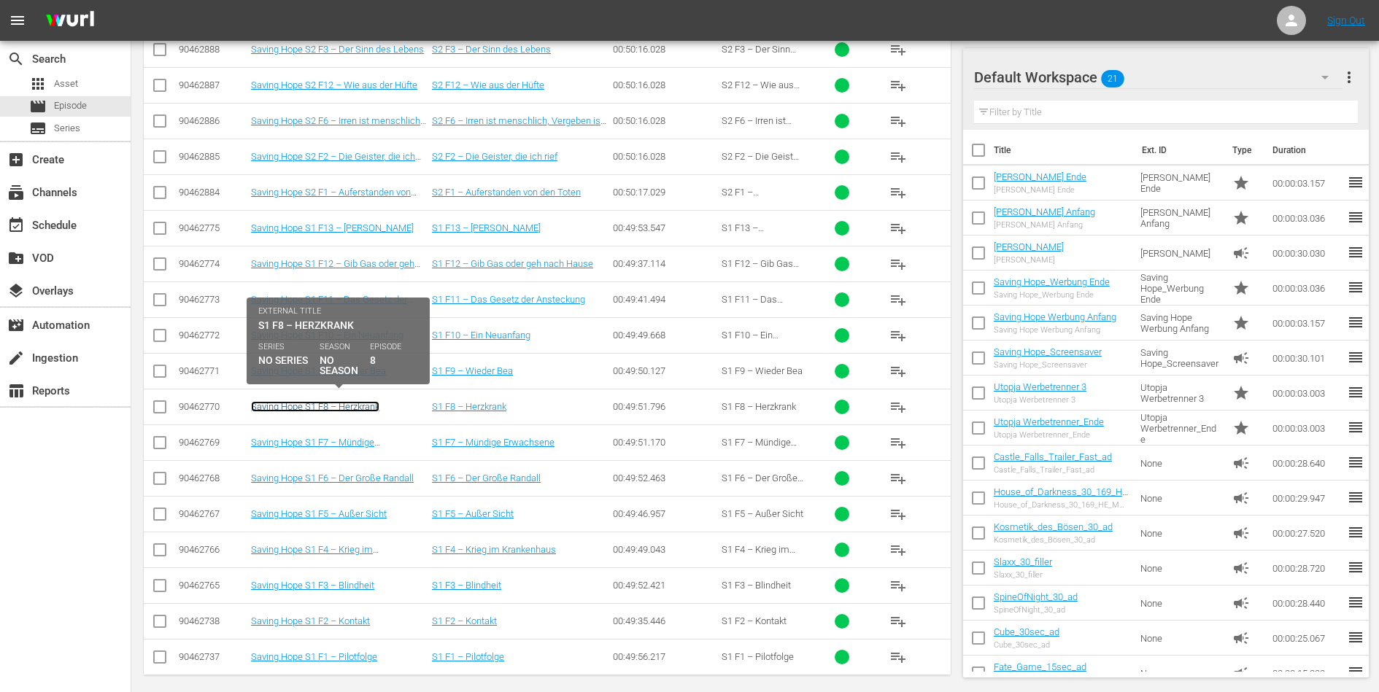
click at [335, 401] on link "Saving Hope S1 F8 – Herzkrank" at bounding box center [315, 406] width 128 height 11
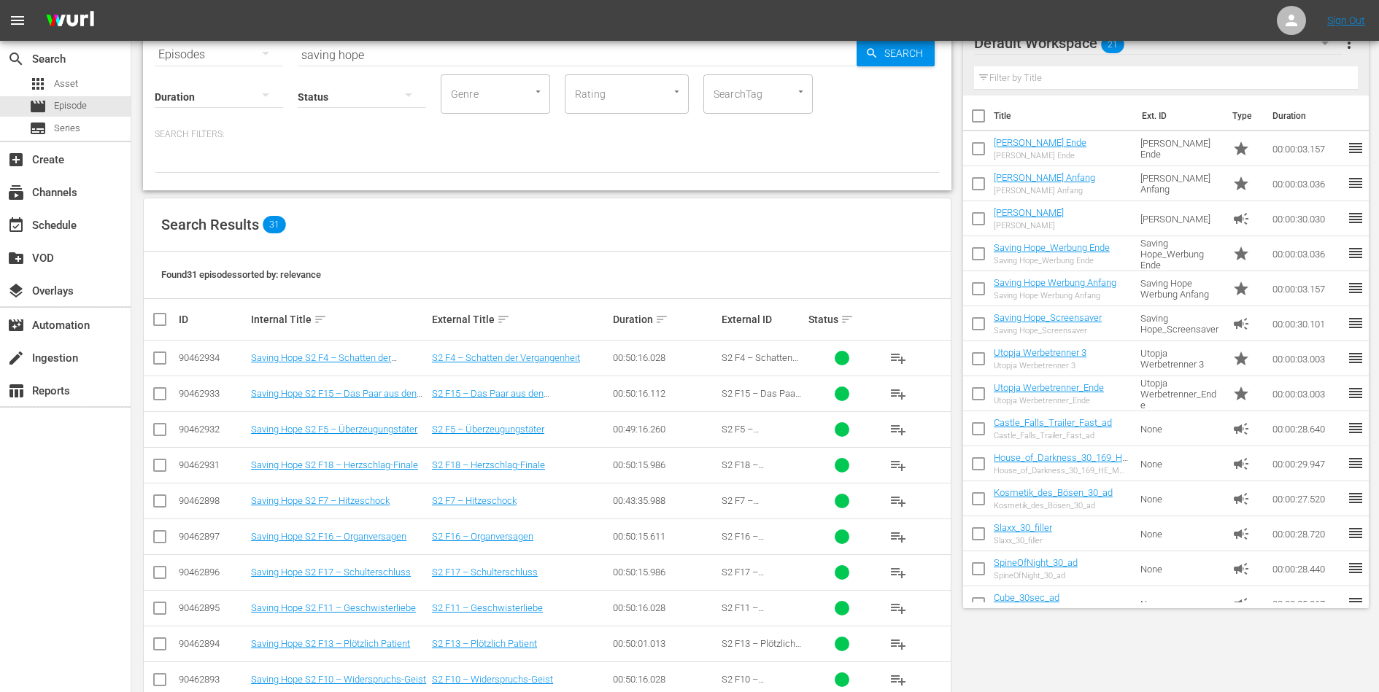
scroll to position [0, 0]
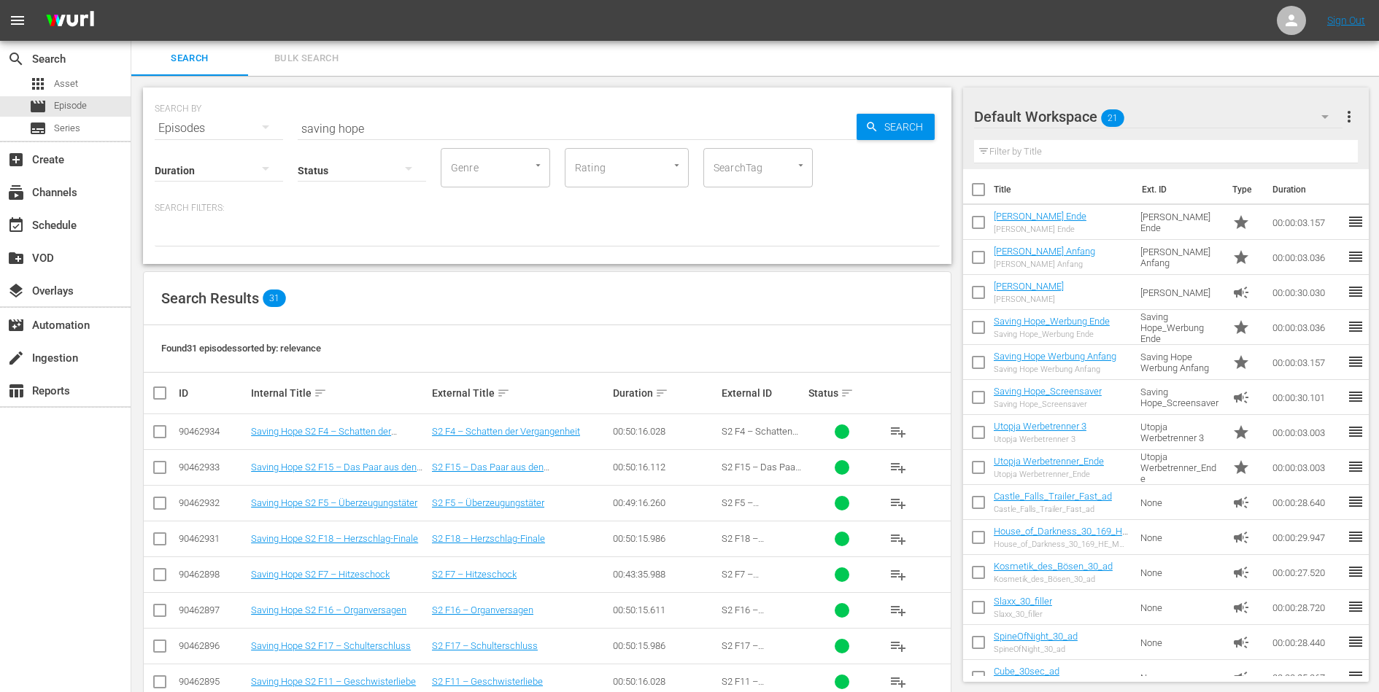
click at [161, 396] on input "checkbox" at bounding box center [165, 393] width 29 height 18
checkbox input "true"
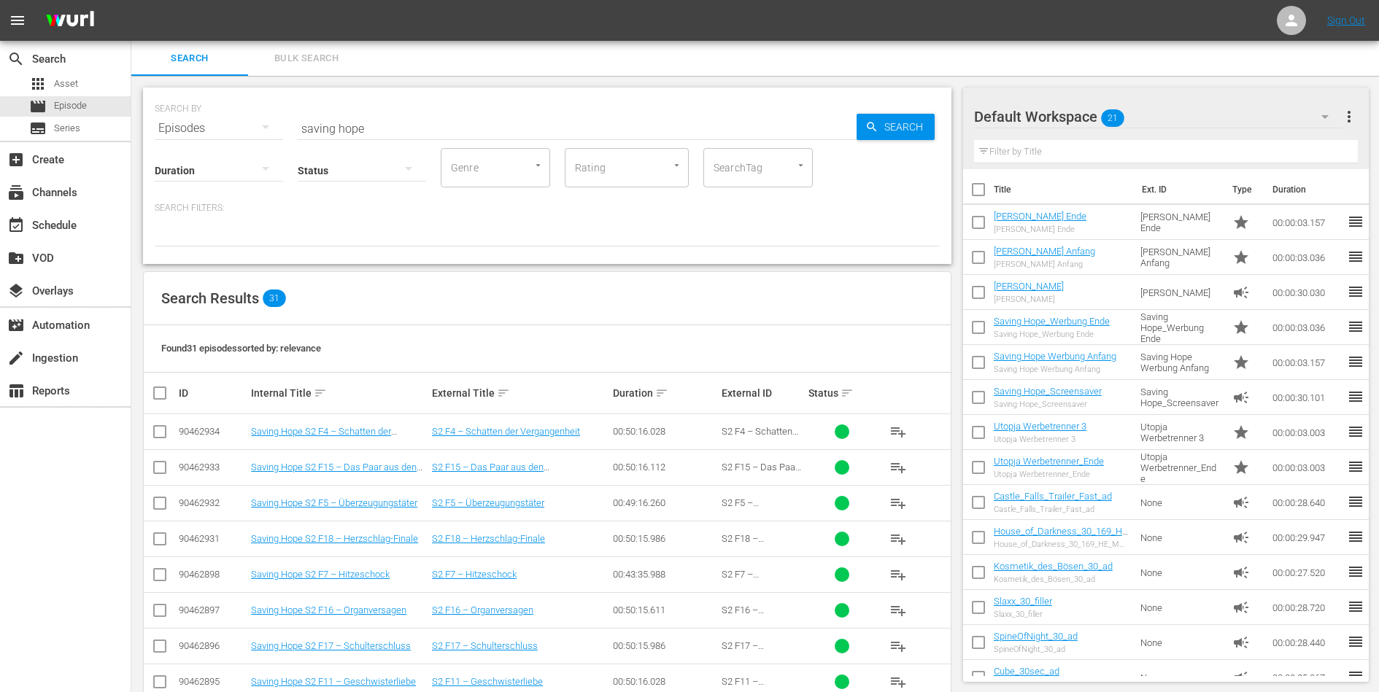
checkbox input "true"
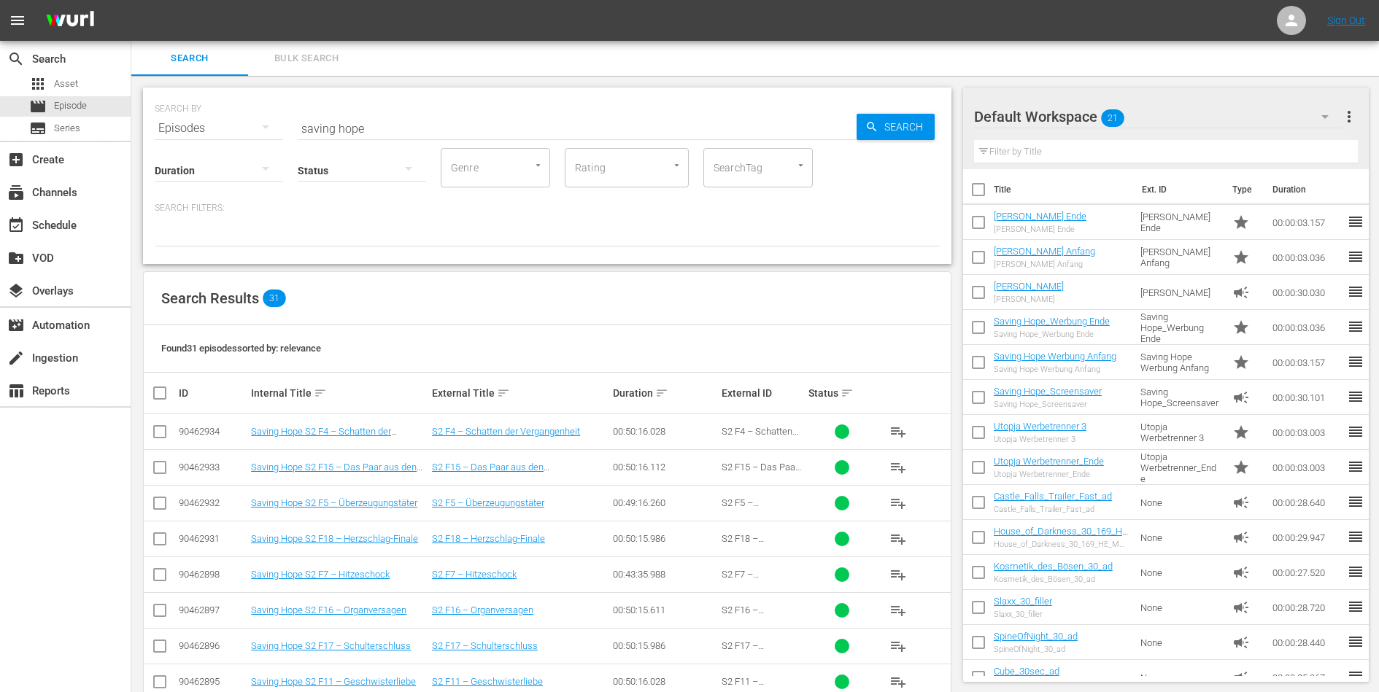
checkbox input "true"
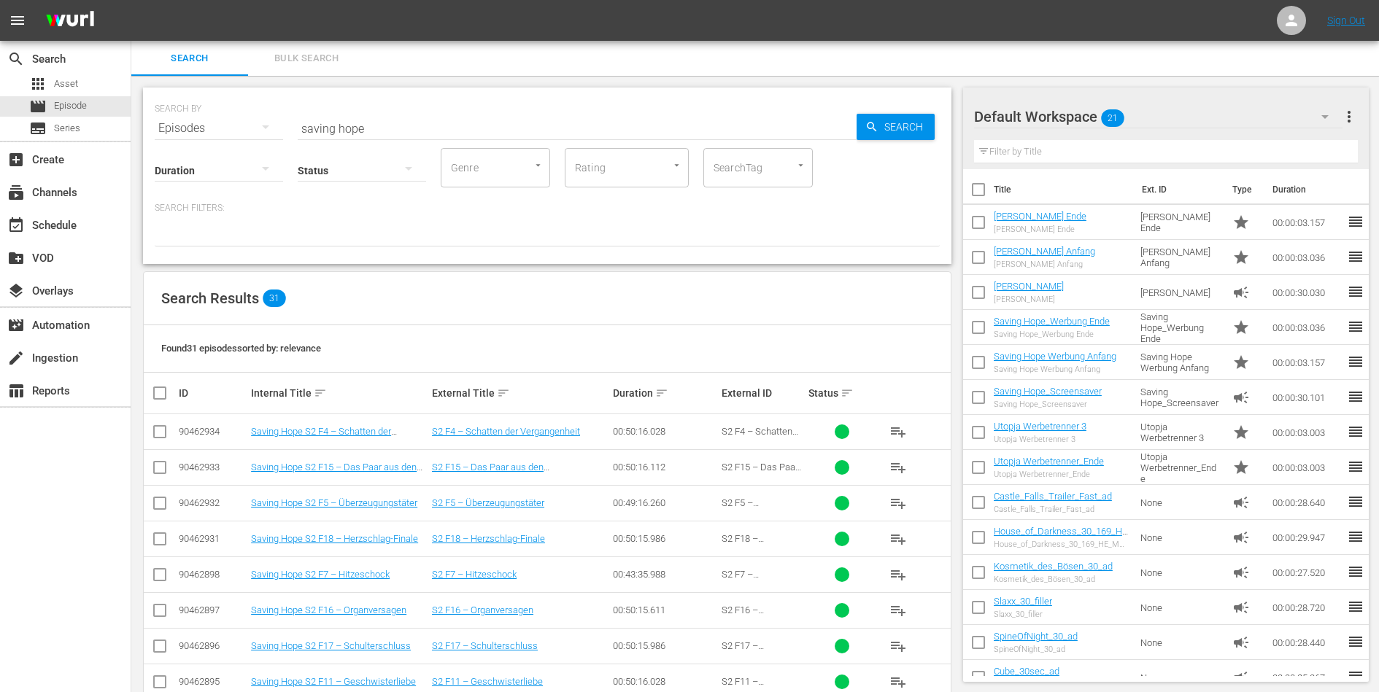
checkbox input "true"
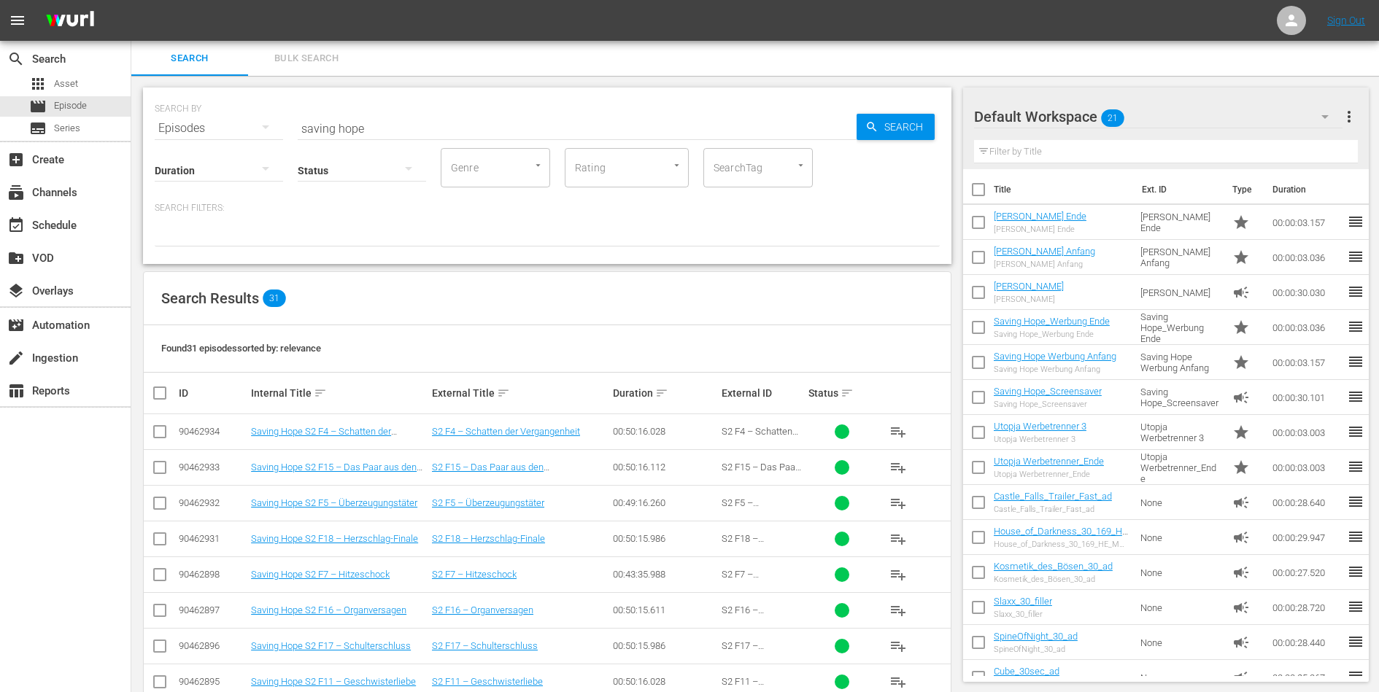
checkbox input "true"
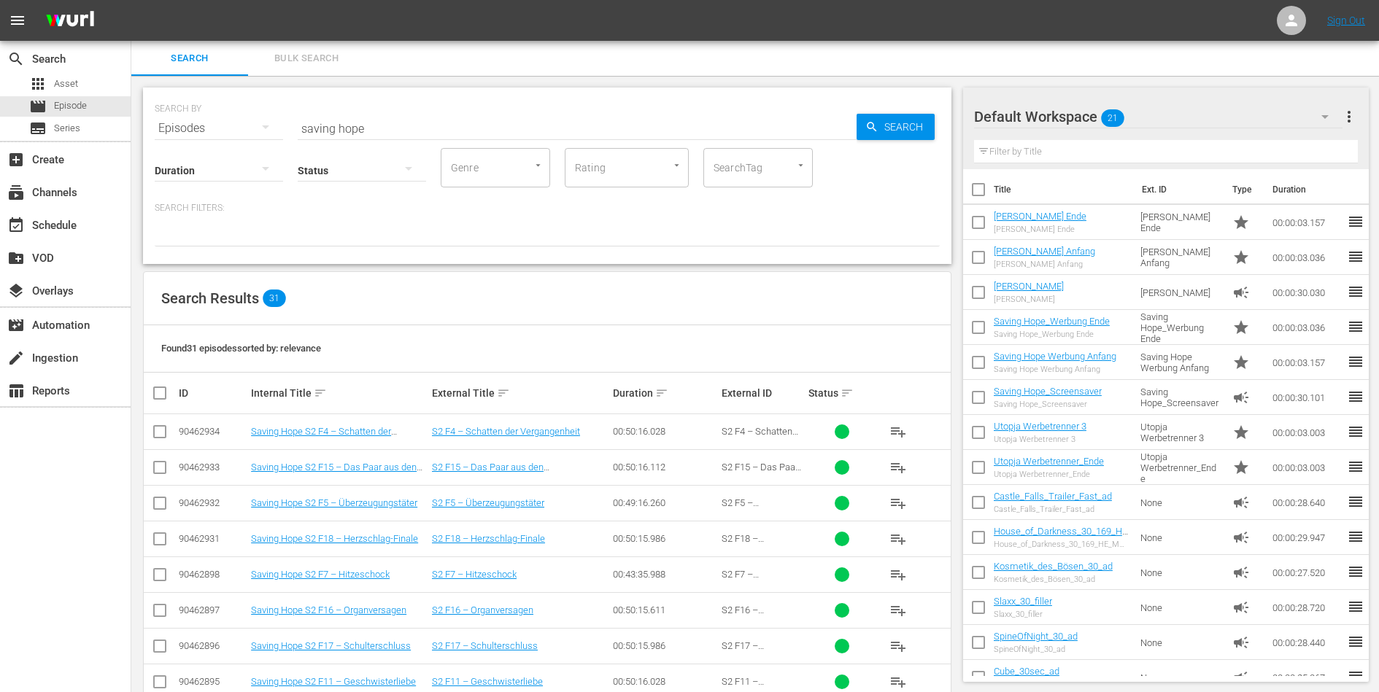
checkbox input "true"
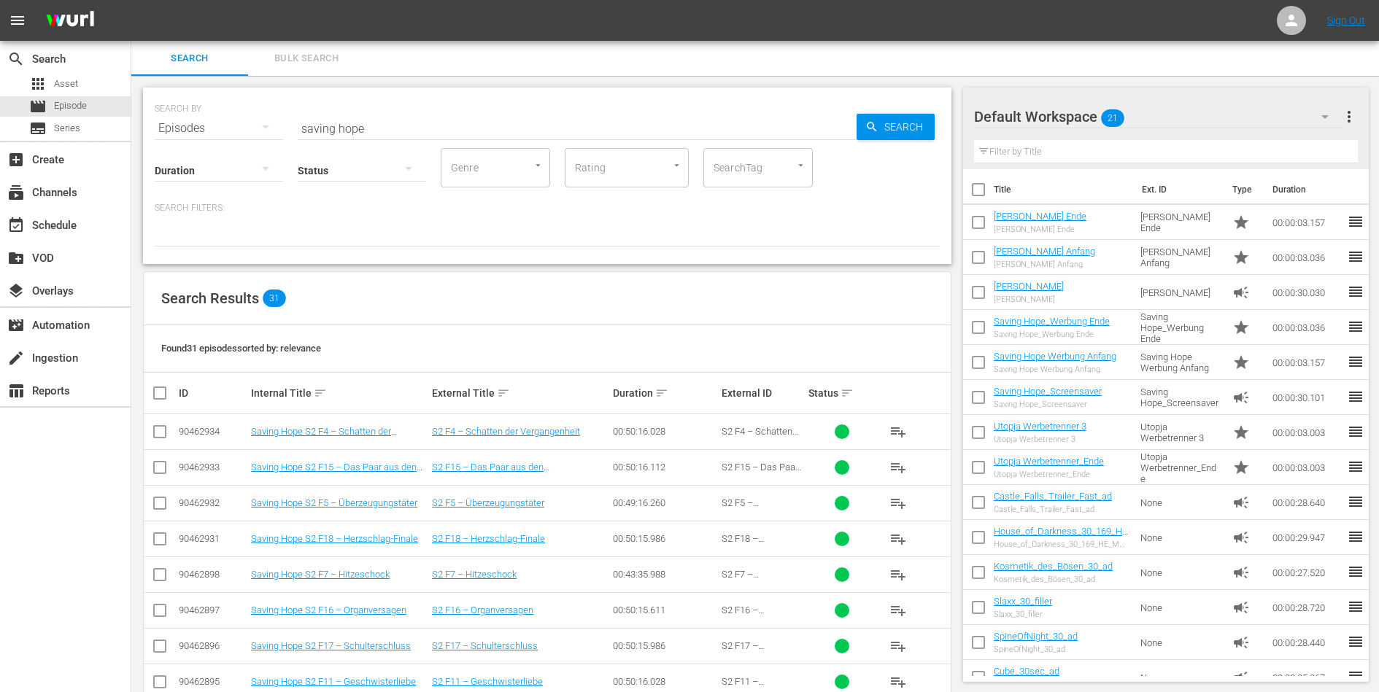
checkbox input "true"
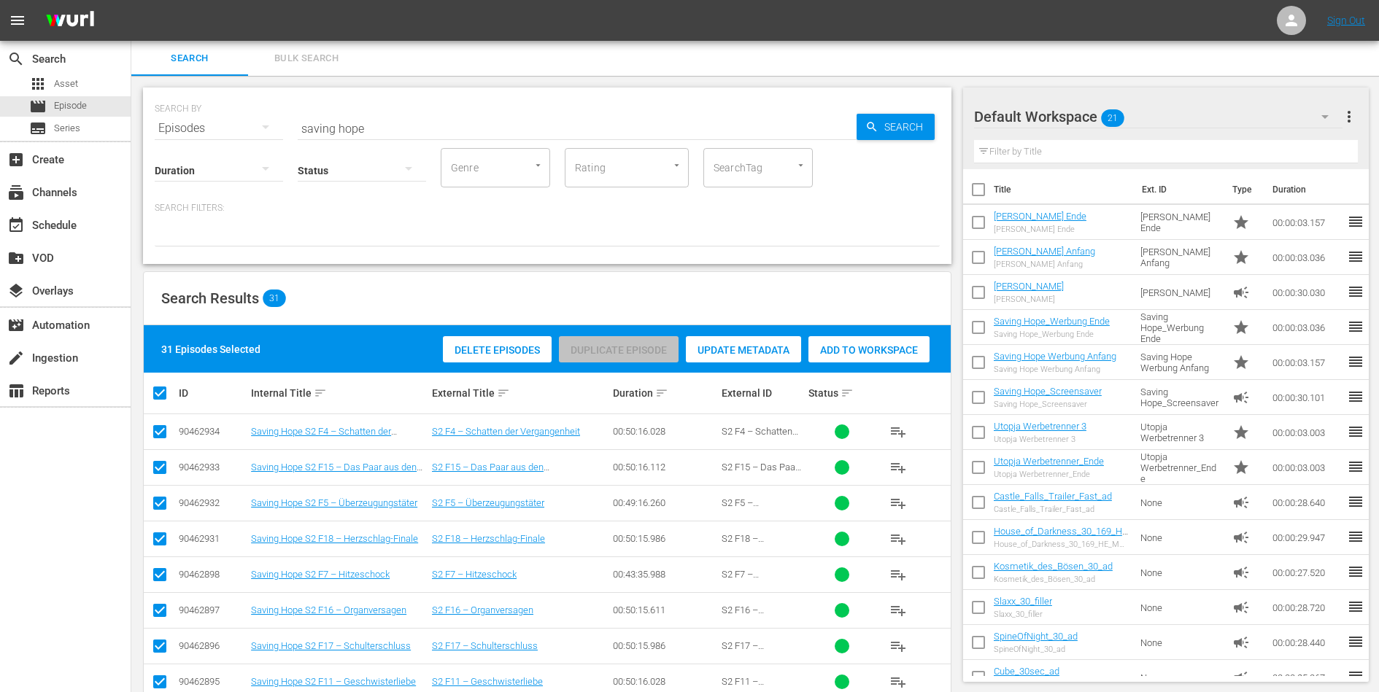
click at [740, 342] on div "Update Metadata" at bounding box center [743, 350] width 115 height 28
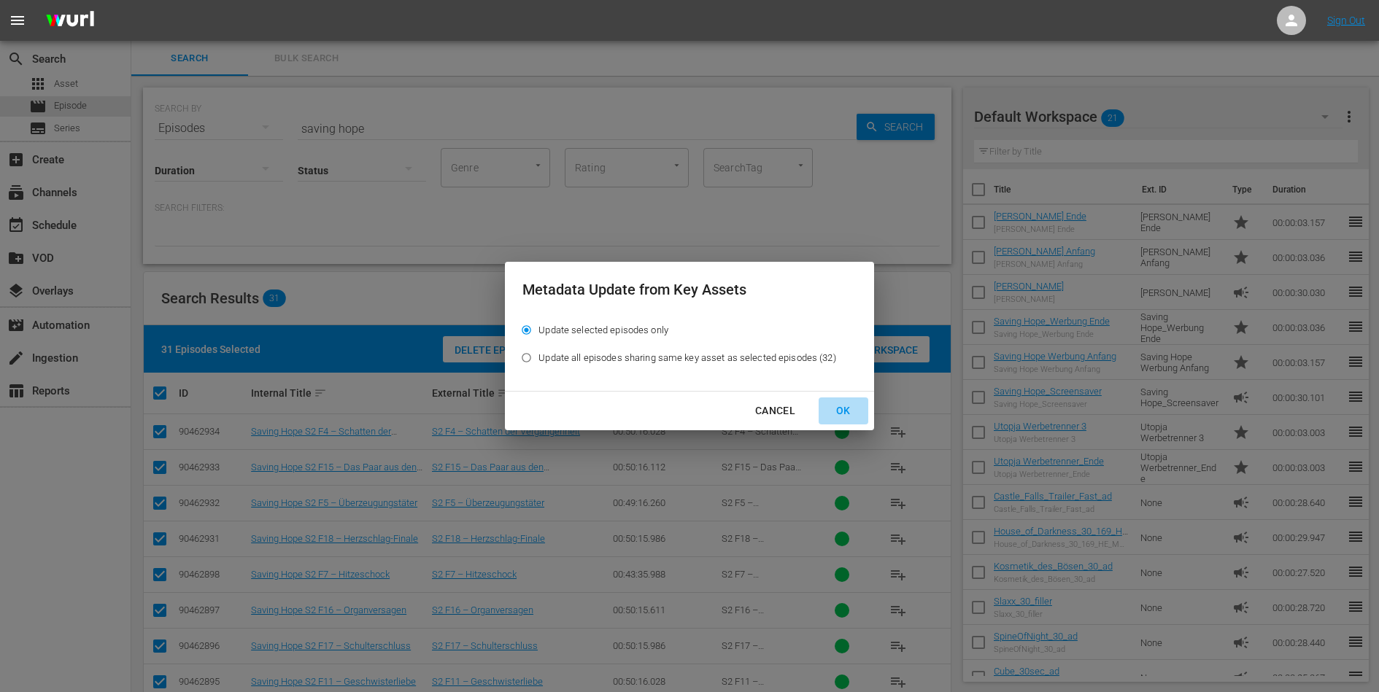
click at [843, 407] on div "OK" at bounding box center [843, 411] width 38 height 18
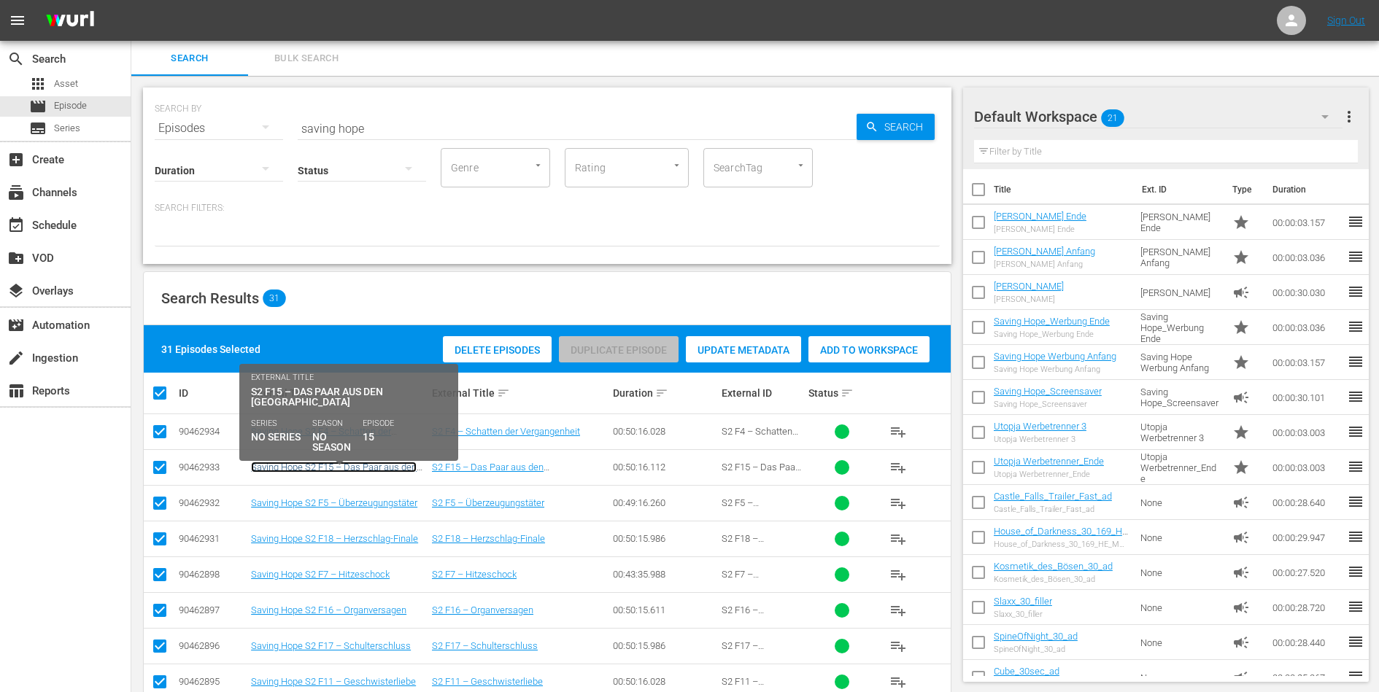
click at [371, 468] on link "Saving Hope S2 F15 – Das Paar aus den Bergen" at bounding box center [334, 473] width 166 height 22
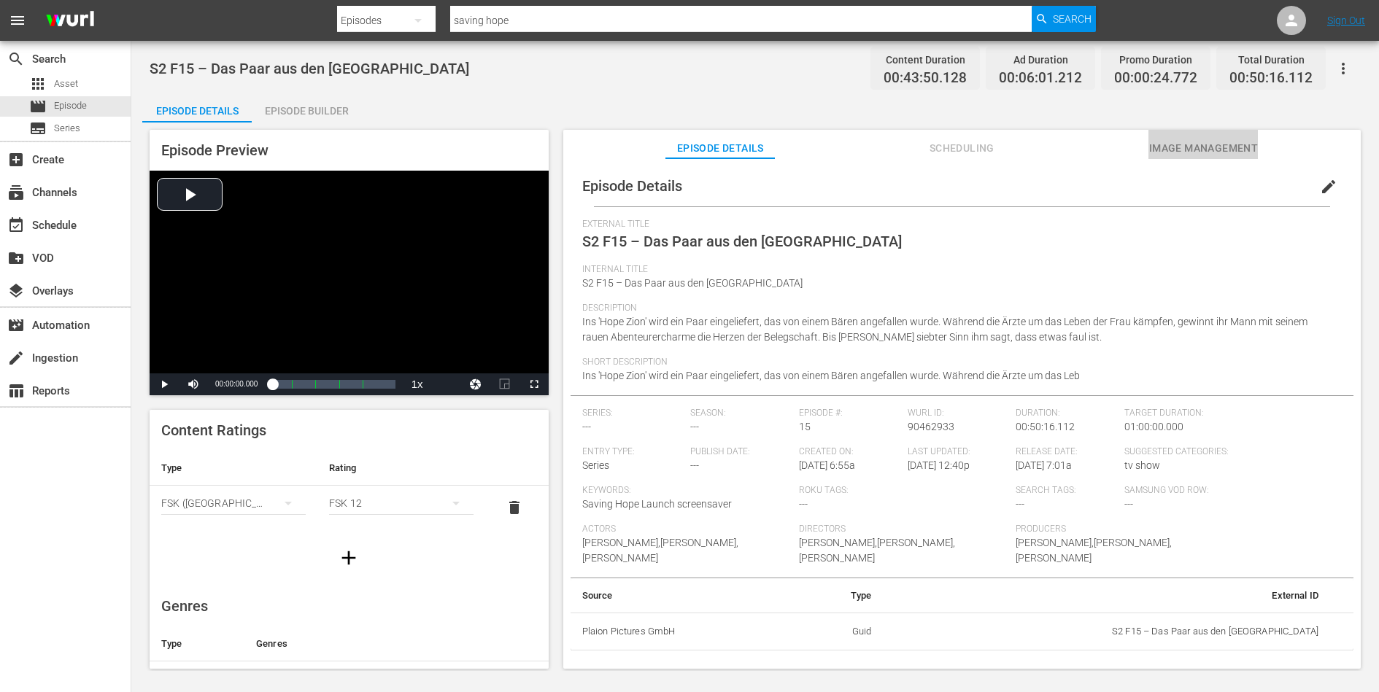
click at [1172, 144] on span "Image Management" at bounding box center [1202, 148] width 109 height 18
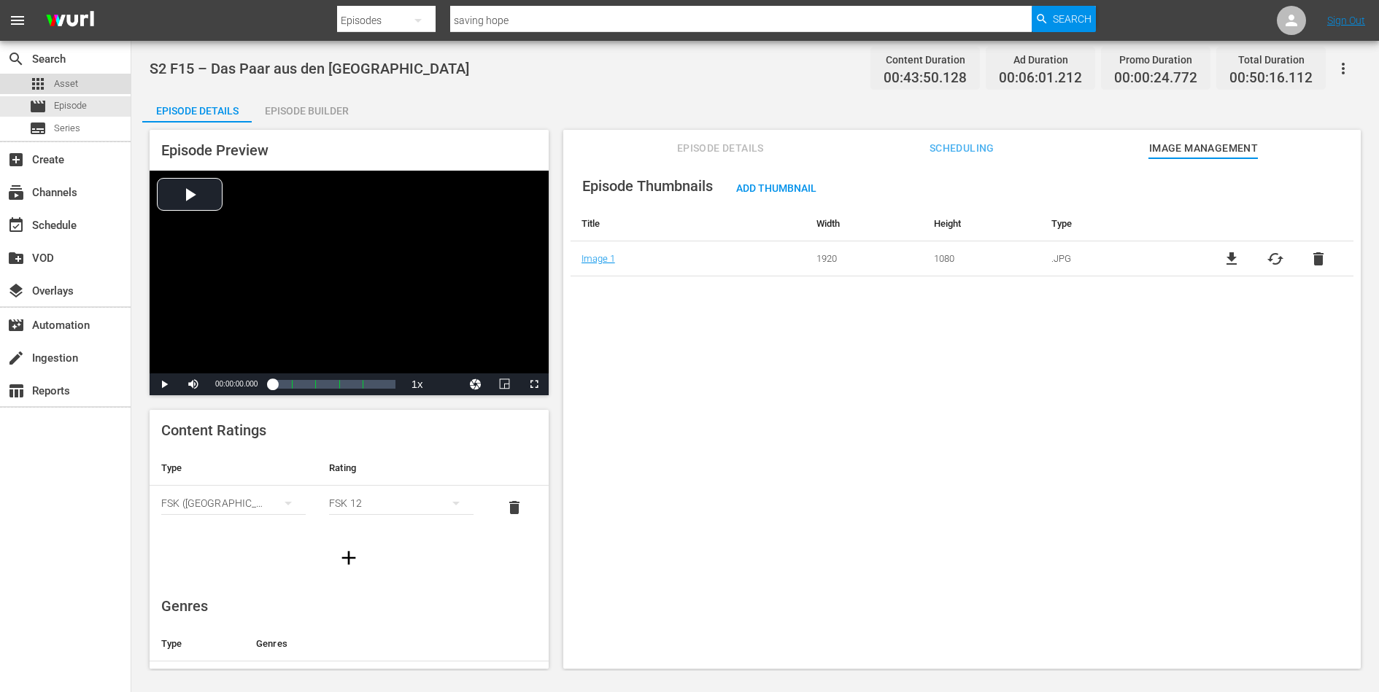
click at [90, 86] on div "apps Asset" at bounding box center [65, 84] width 131 height 20
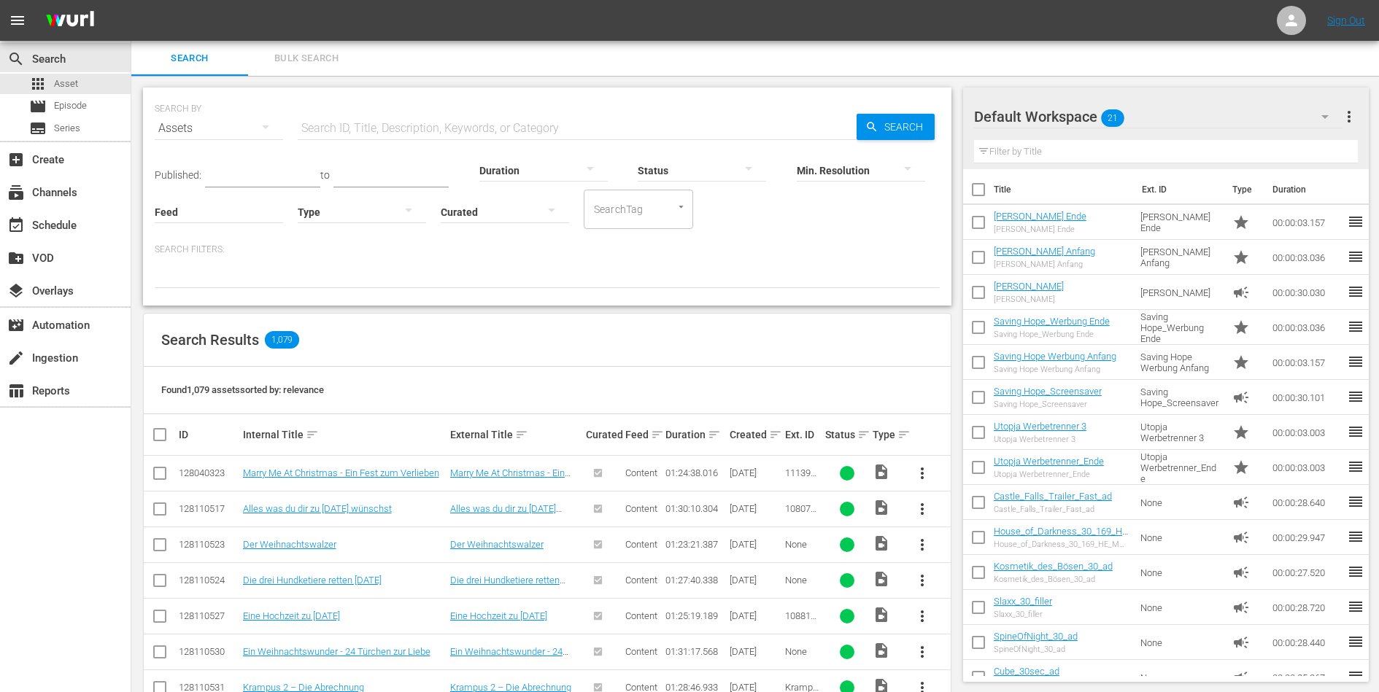
click at [339, 130] on input "text" at bounding box center [577, 128] width 559 height 35
paste input "S5 F13 – Problemkind"
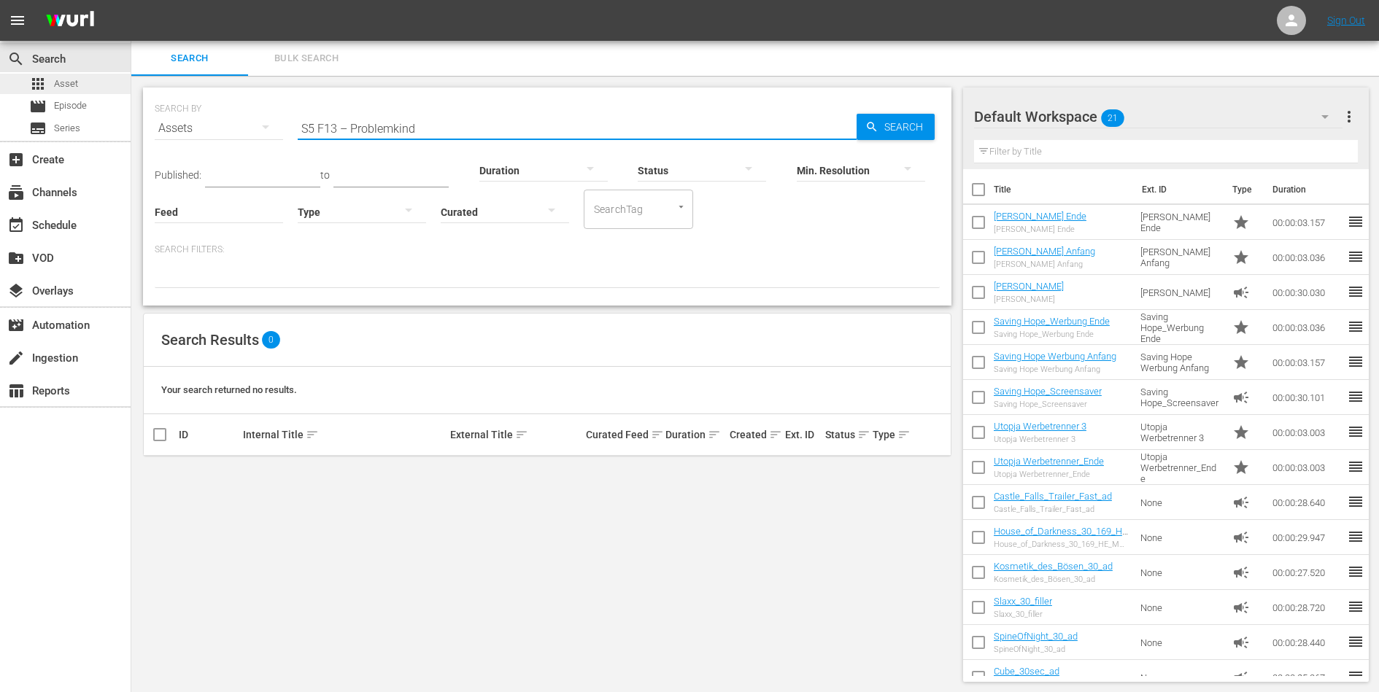
click at [102, 87] on div "apps Asset" at bounding box center [65, 84] width 131 height 20
click at [298, 130] on input "S5 F13 – Problemkind" at bounding box center [577, 128] width 559 height 35
click at [469, 133] on input "S5 F13 – Problemkind" at bounding box center [577, 128] width 559 height 35
click at [898, 136] on div "Min. Resolution" at bounding box center [861, 161] width 128 height 53
click at [898, 128] on span "Search" at bounding box center [906, 127] width 56 height 26
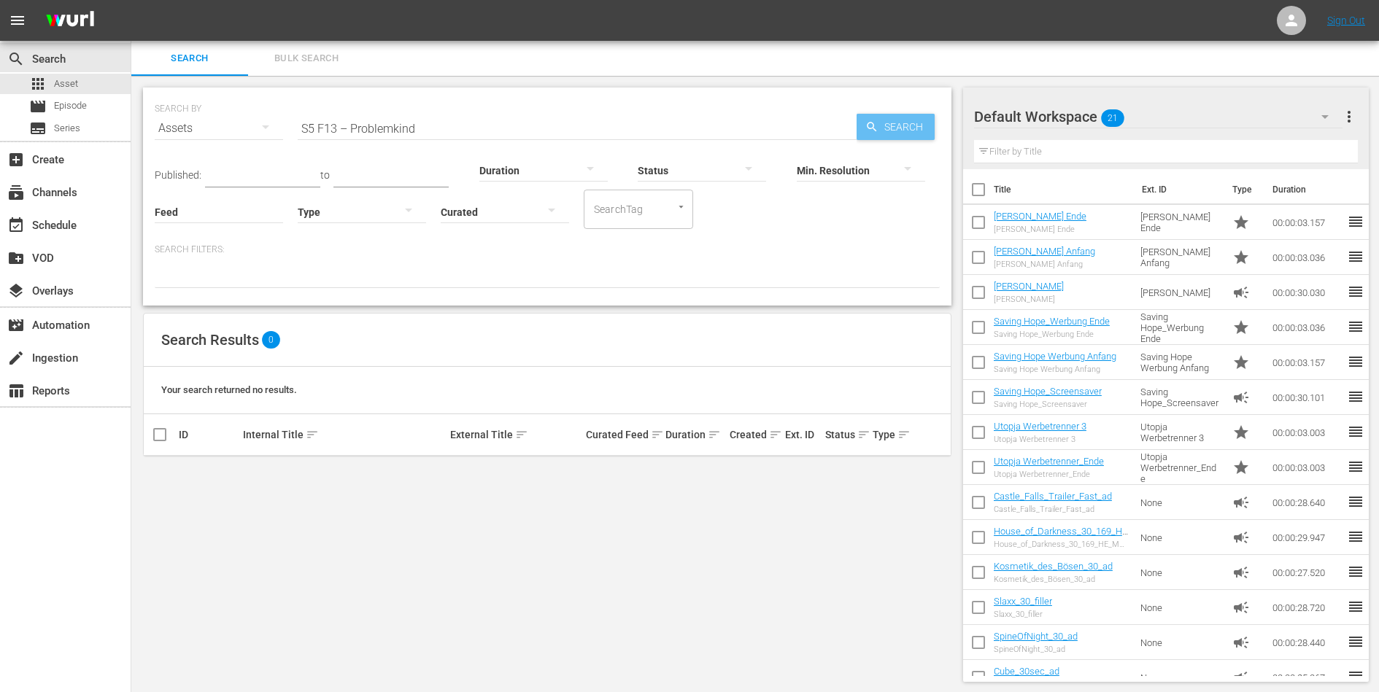
click at [898, 128] on span "Search" at bounding box center [906, 127] width 56 height 26
click at [375, 124] on input "S5 F13 – Problemkind" at bounding box center [577, 128] width 559 height 35
paste input "6 – Doktor Roboter"
type input "S5 F6 – Doktor Roboter"
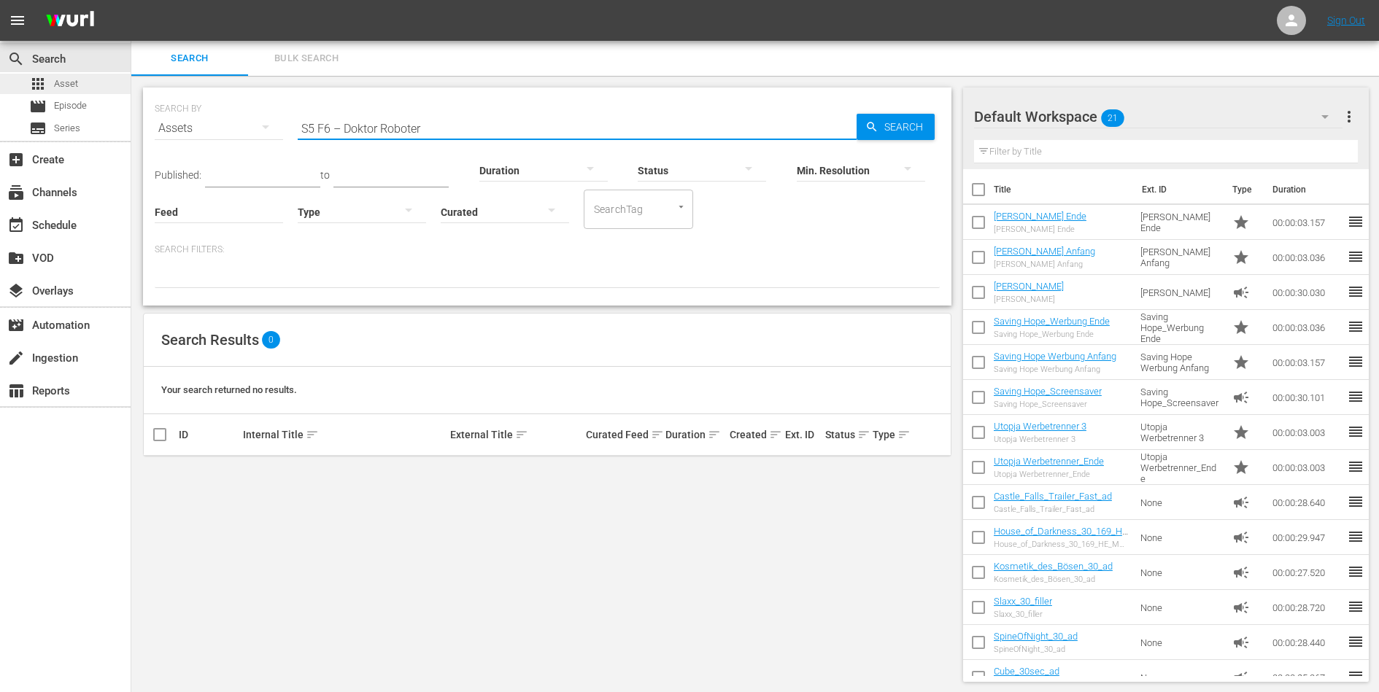
click at [101, 82] on div "apps Asset" at bounding box center [65, 84] width 131 height 20
click at [84, 104] on span "Episode" at bounding box center [70, 105] width 33 height 15
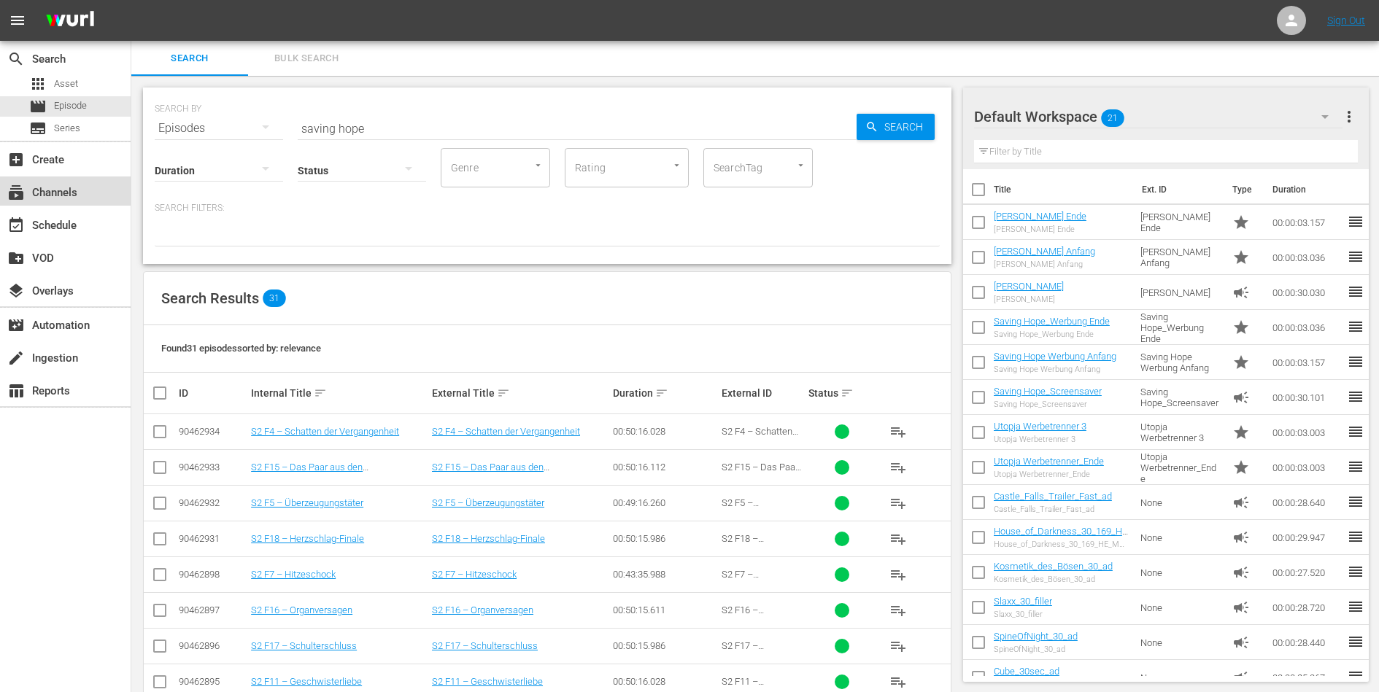
click at [53, 192] on div "subscriptions Channels" at bounding box center [41, 190] width 82 height 13
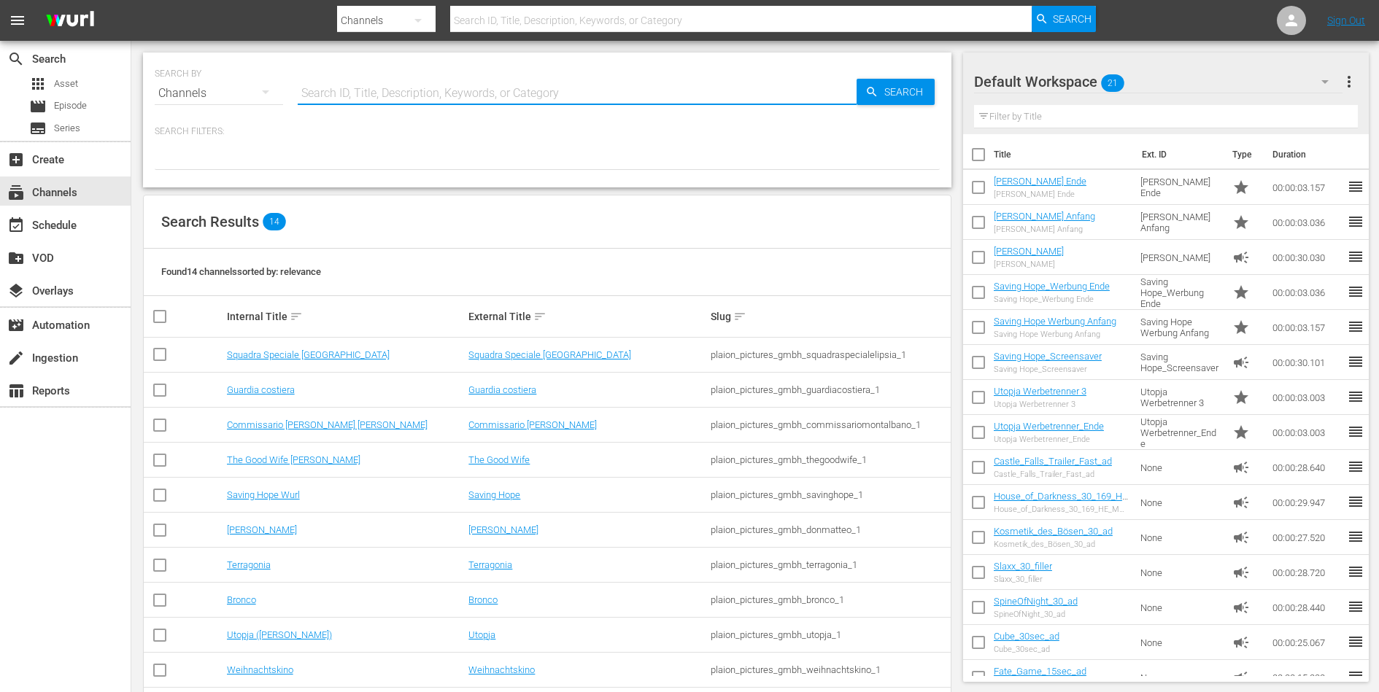
click input "text"
type input "saving"
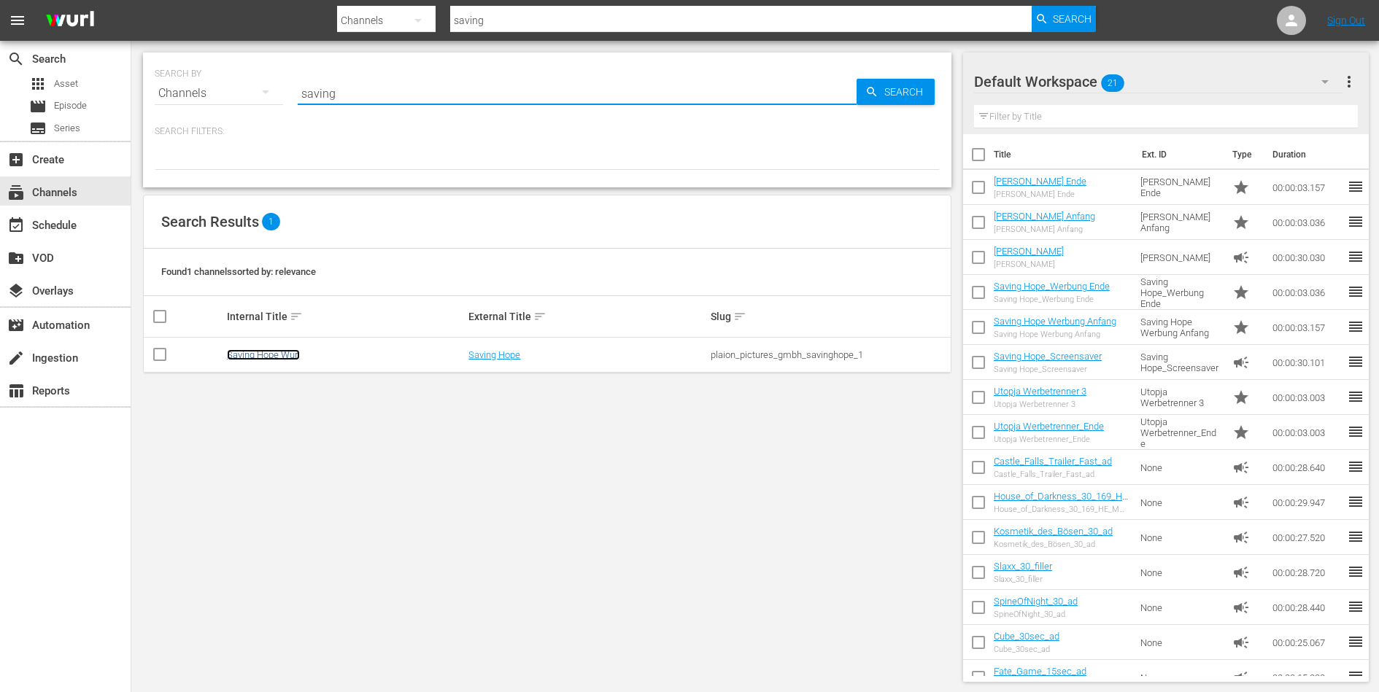
click link "Saving Hope Wurl"
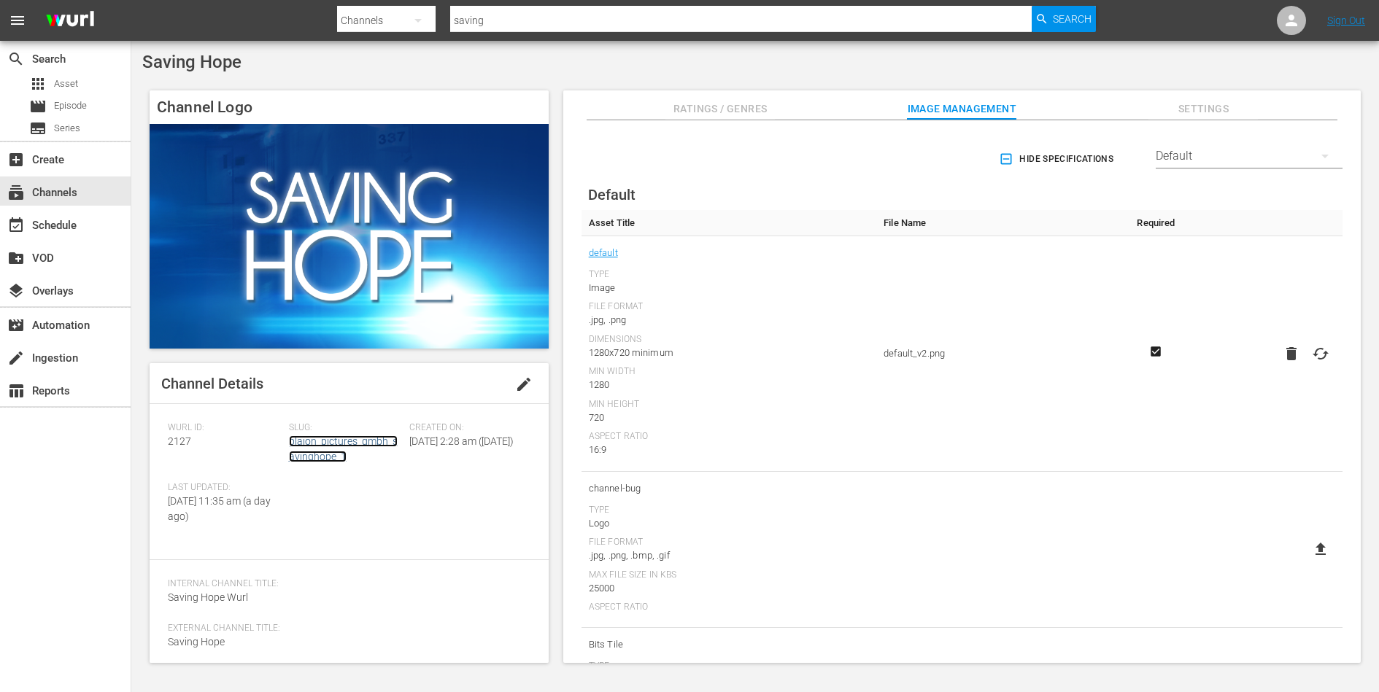
click link "plaion_pictures_gmbh_savinghope_1"
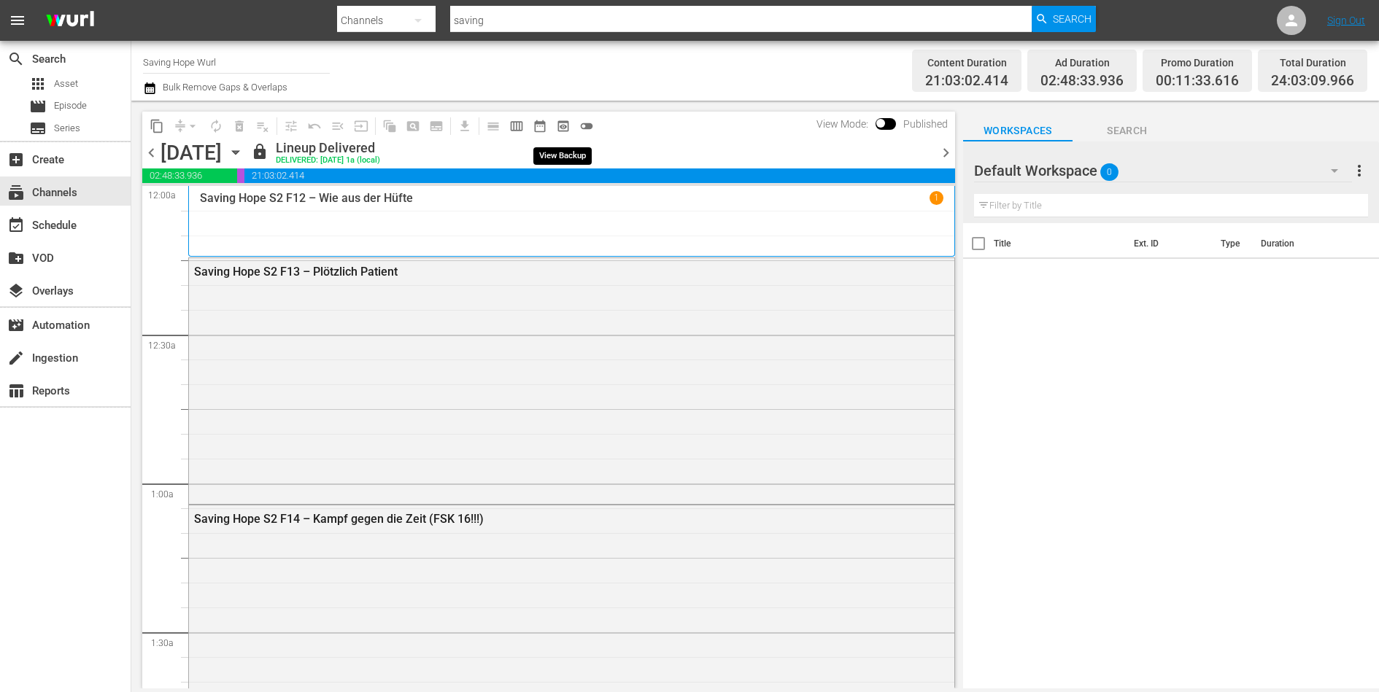
click span "preview_outlined"
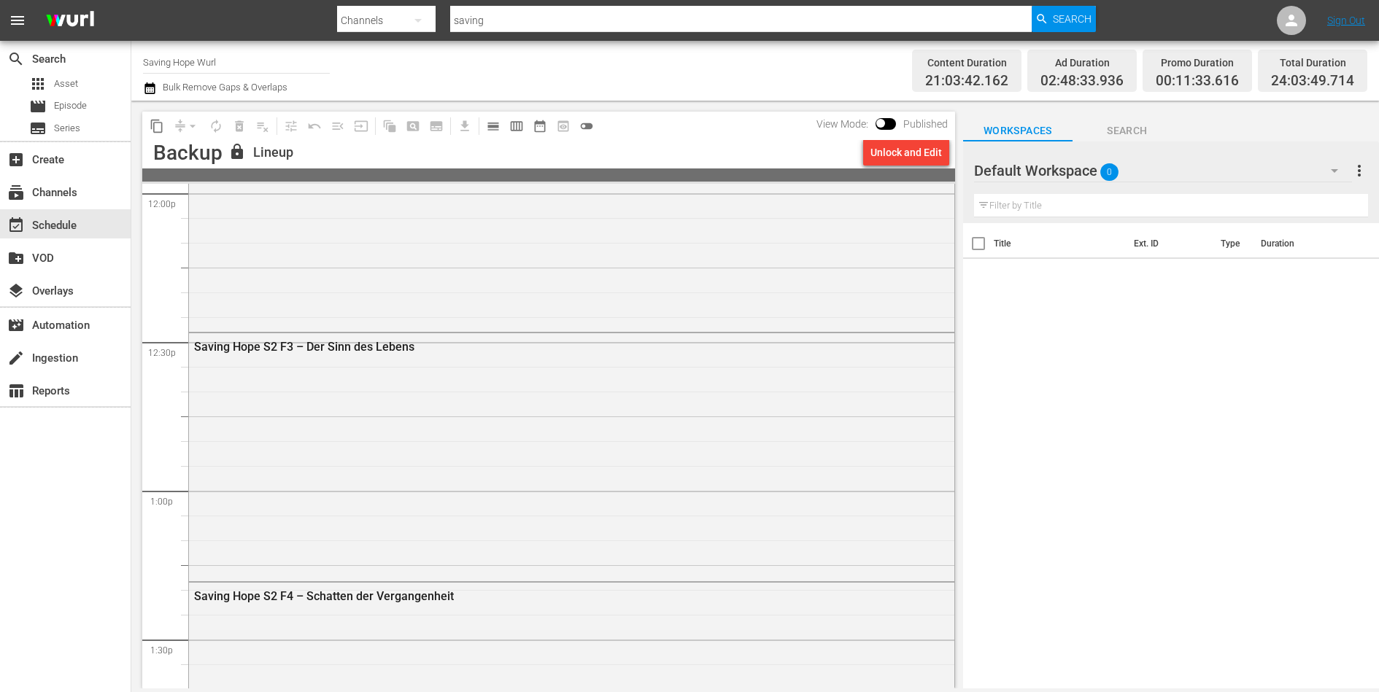
scroll to position [3351, 0]
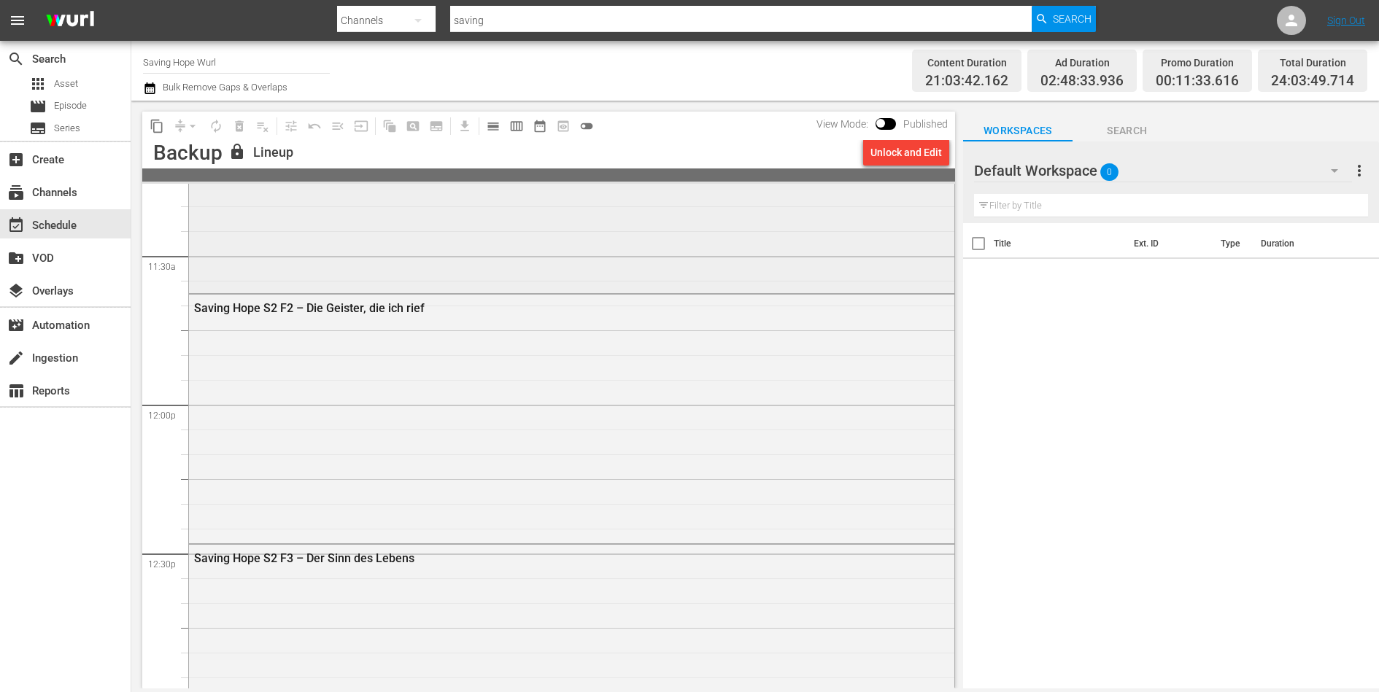
click div "Saving Hope S2 F1 – Auferstanden von den Toten"
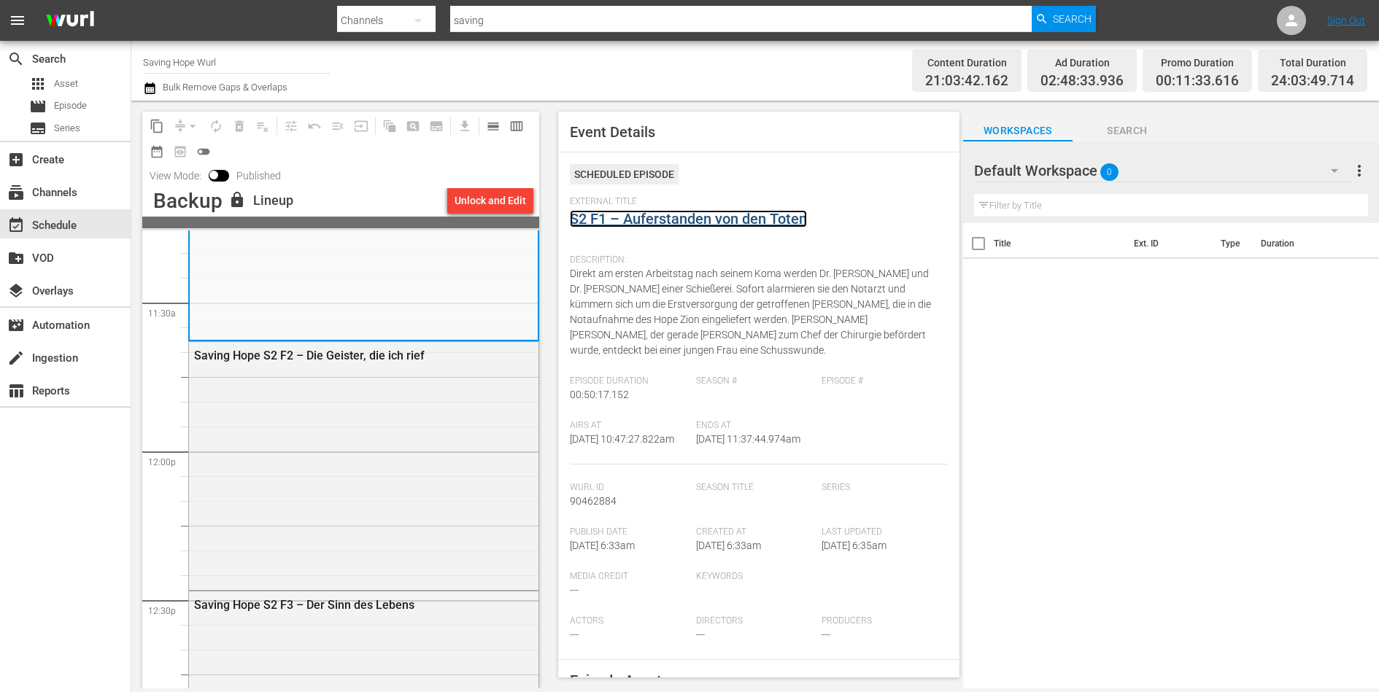
click link "S2 F1 – Auferstanden von den Toten"
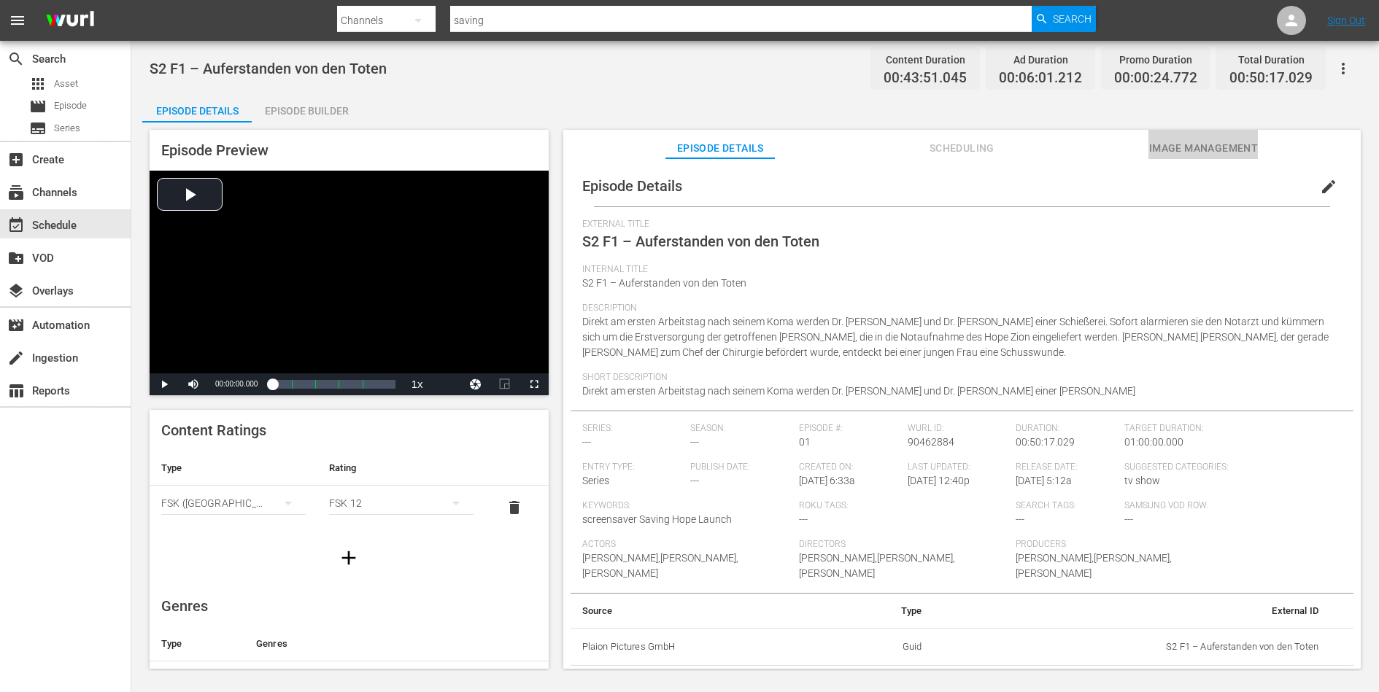
click span "Image Management"
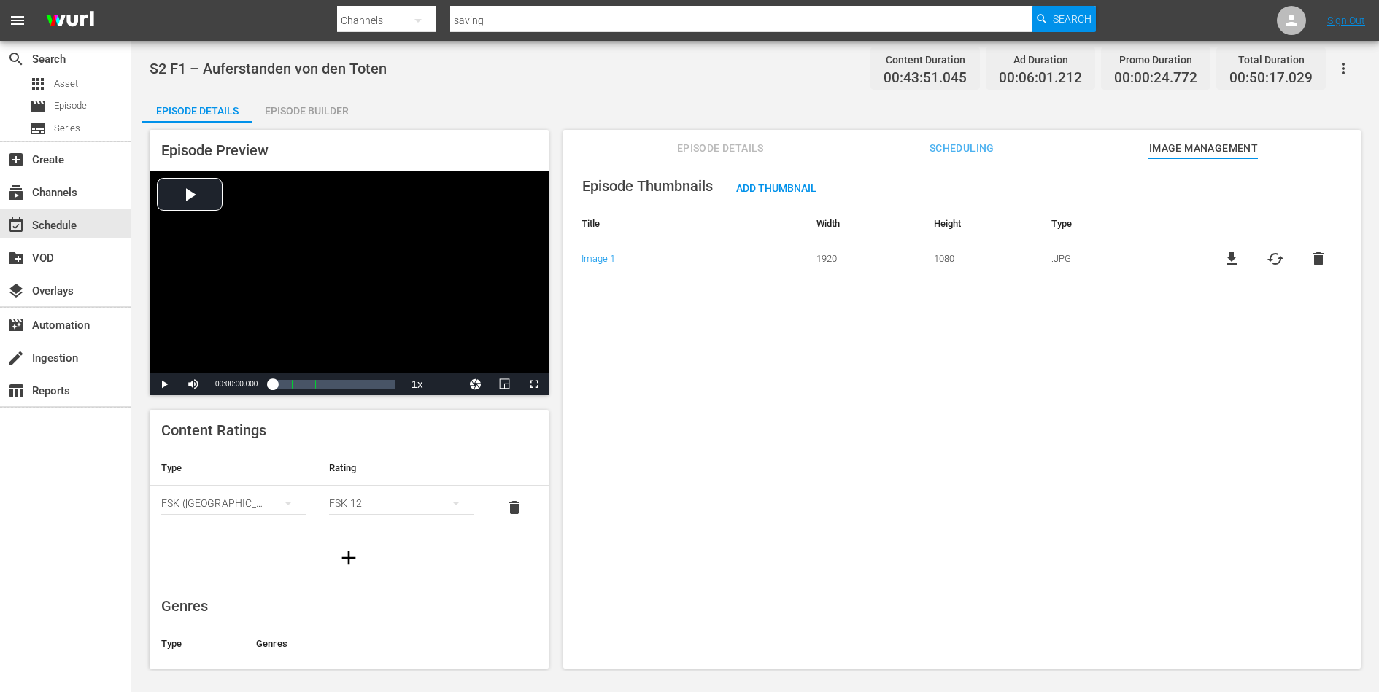
click div "Episode Thumbnails Add Thumbnail Title Width Height Type Image 1 1920 1080 .JPG…"
click div "create_new_folder VOD"
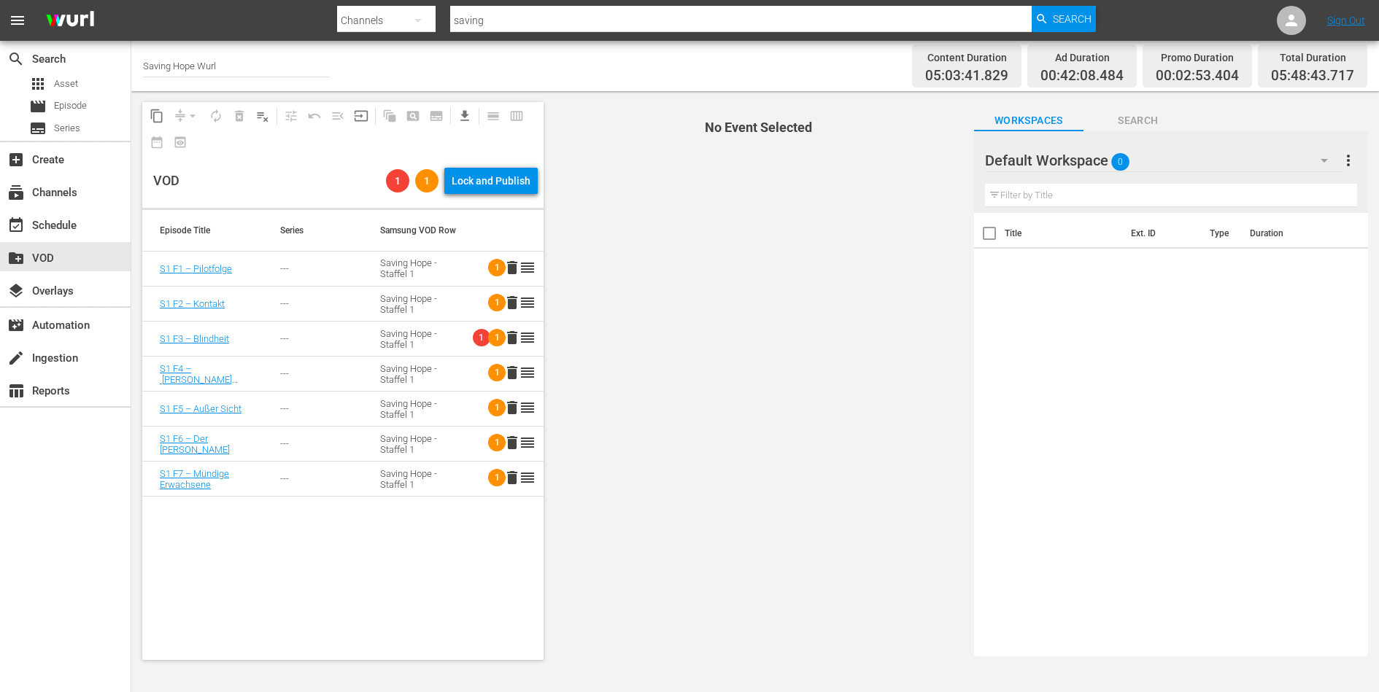
click div "Saving Hope - Staffel 1"
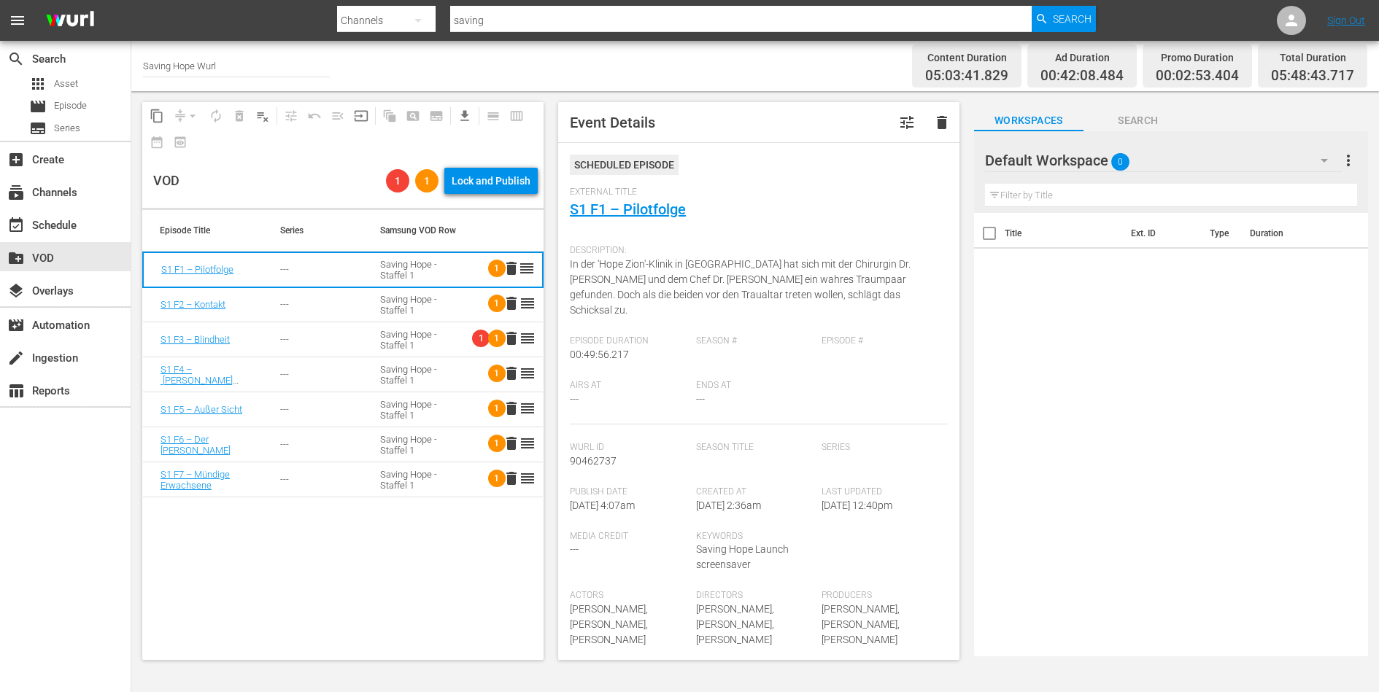
click div "Saving Hope - Staffel 1"
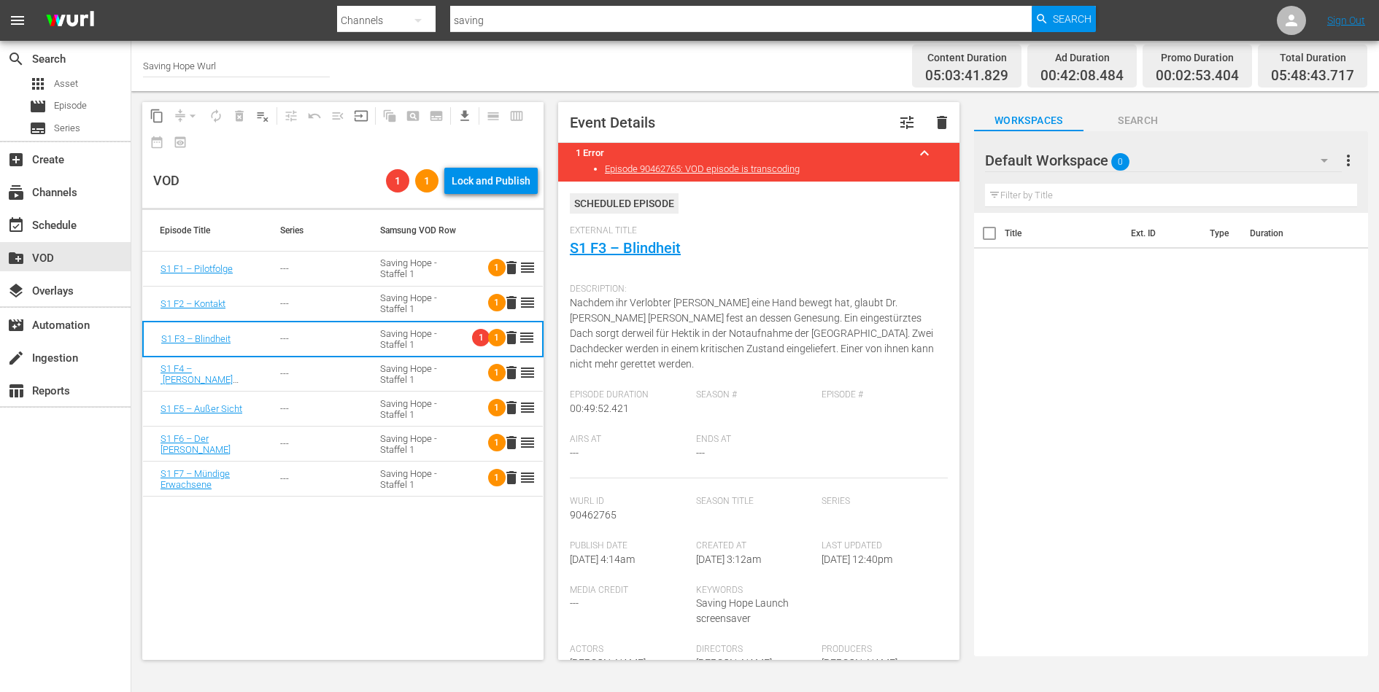
click div "Saving Hope - Staffel 1"
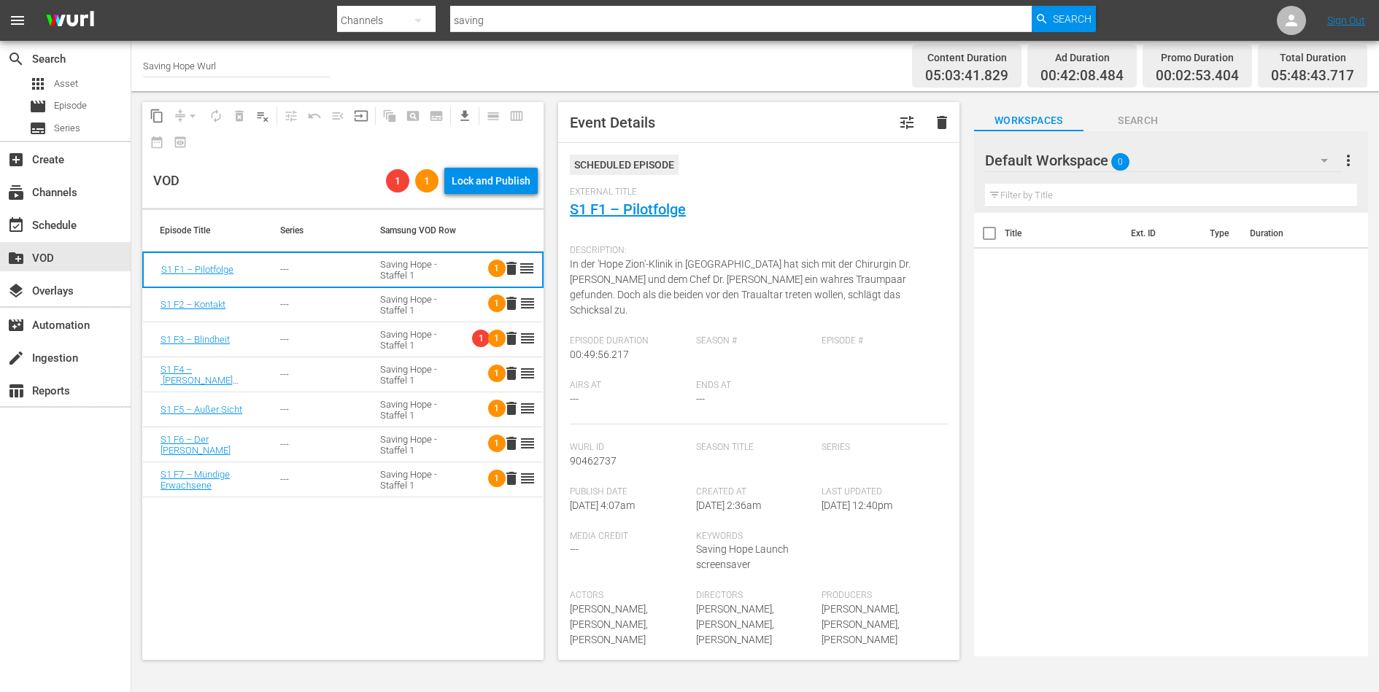
click div "VOD 1 1 Lock and Publish"
click div "Lock and Publish"
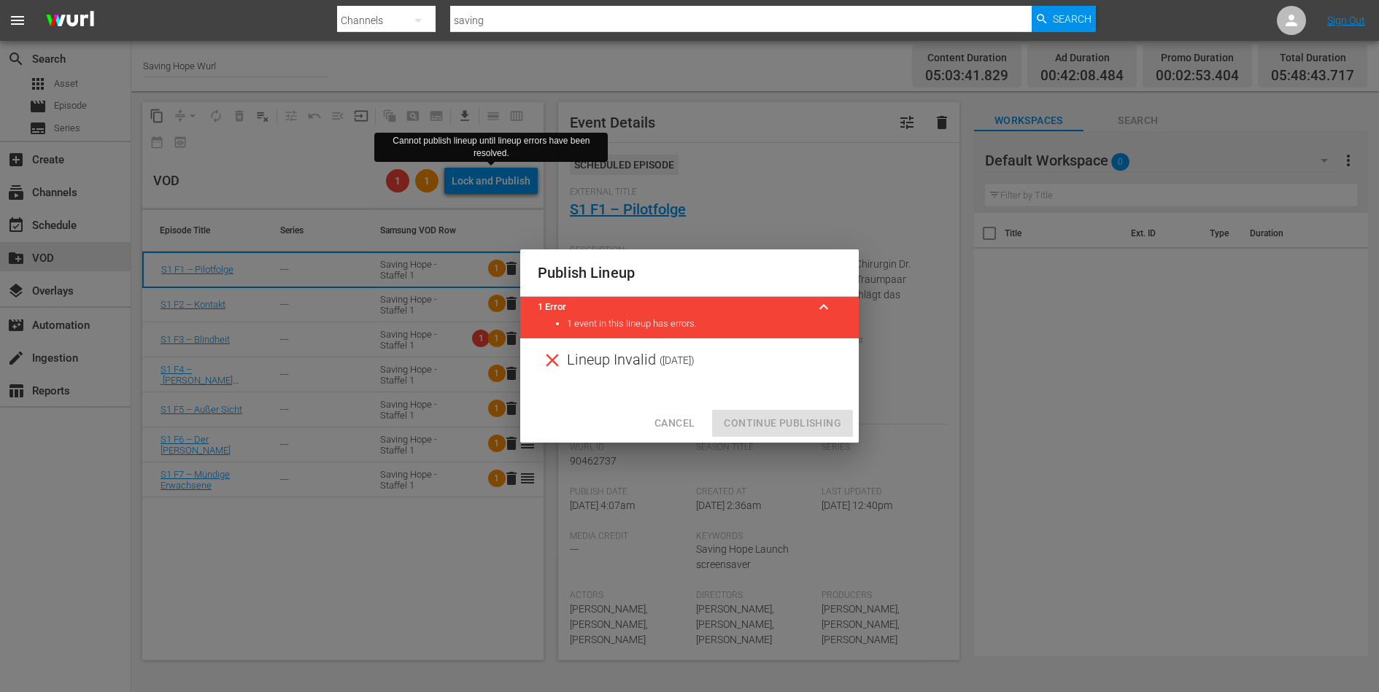
click span "keyboard_arrow_up"
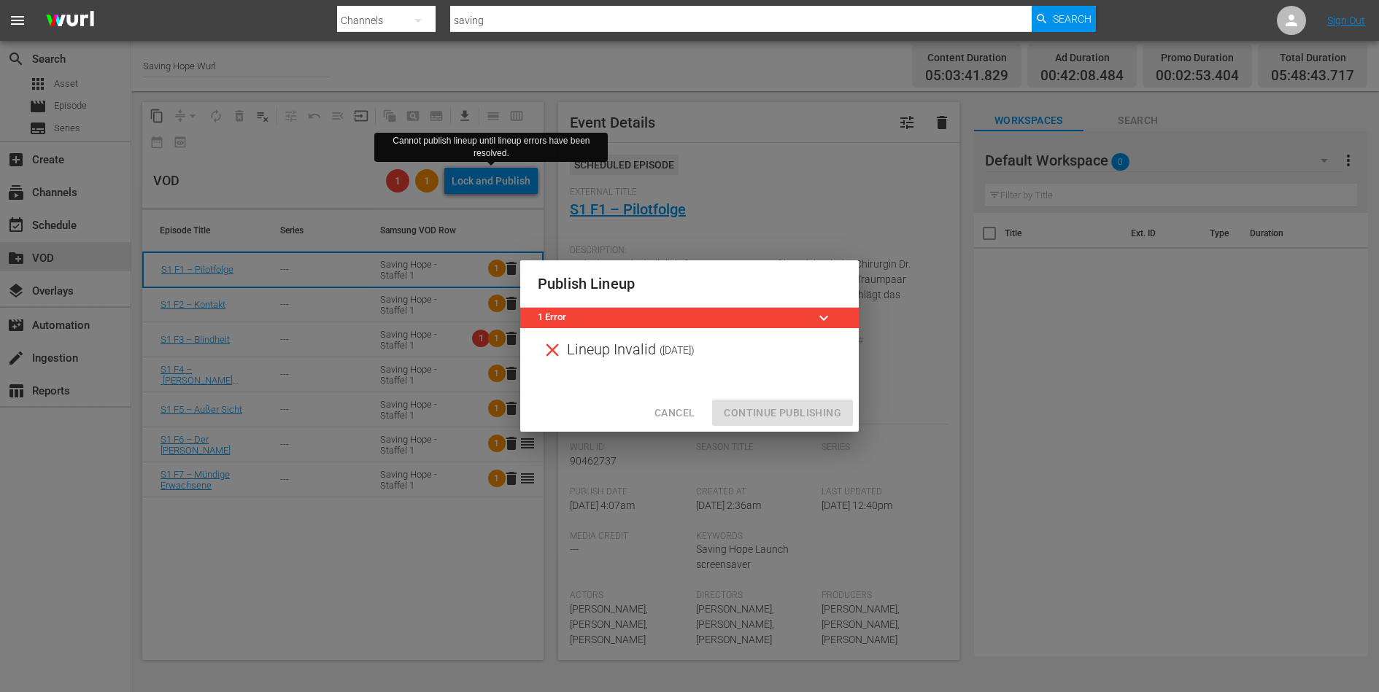
click div "Publish Lineup"
click span "Cancel"
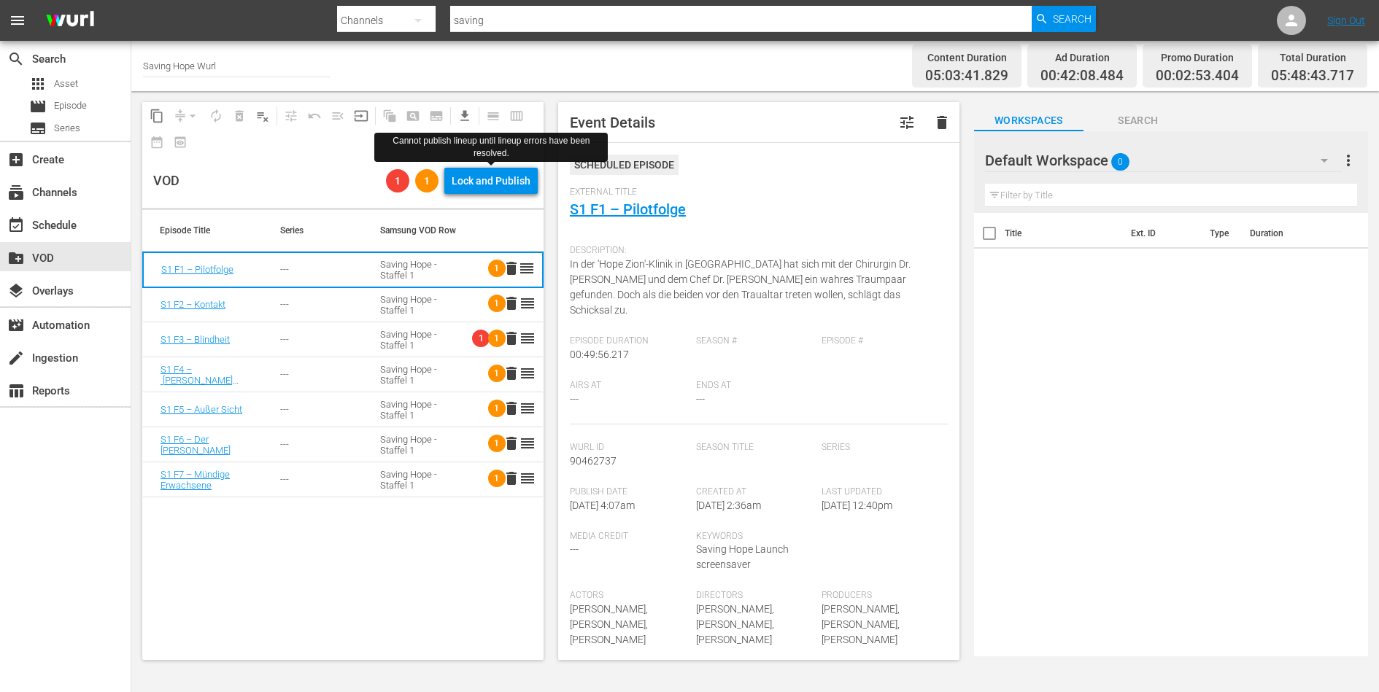
click td "Saving Hope - Staffel 1"
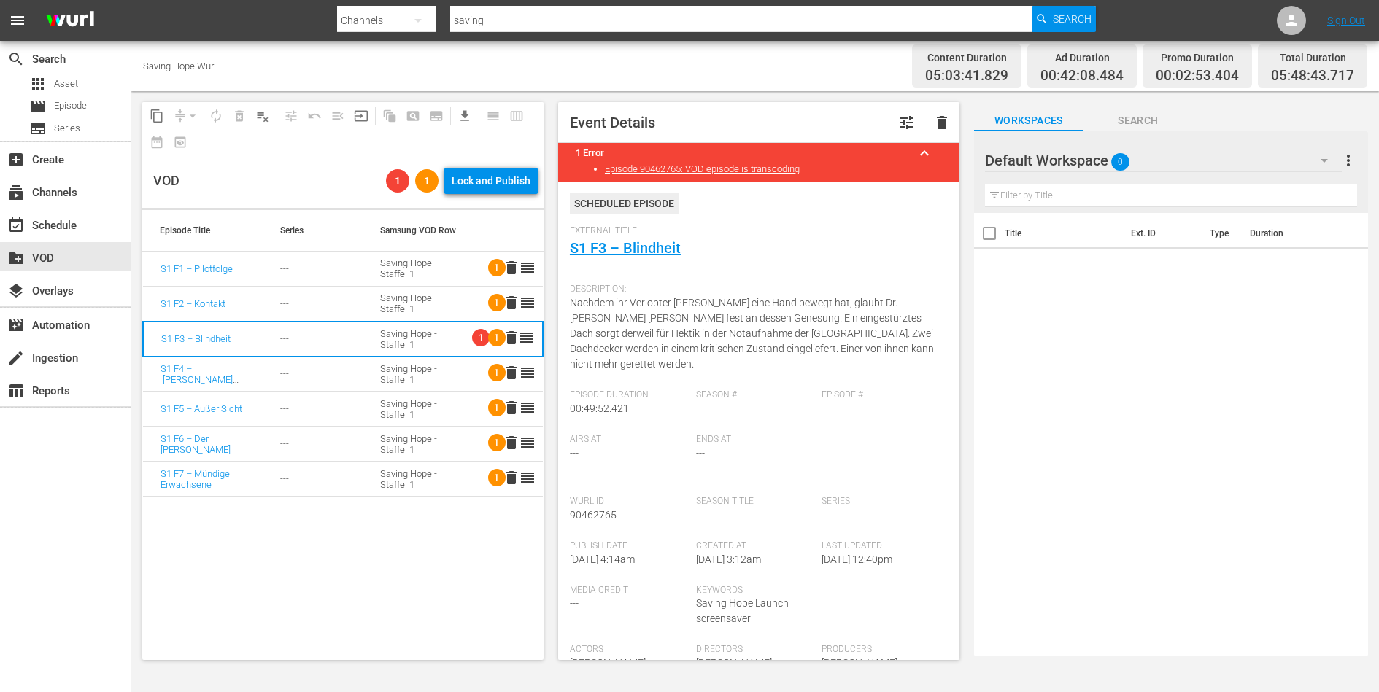
click div "Saving Hope - Staffel 1"
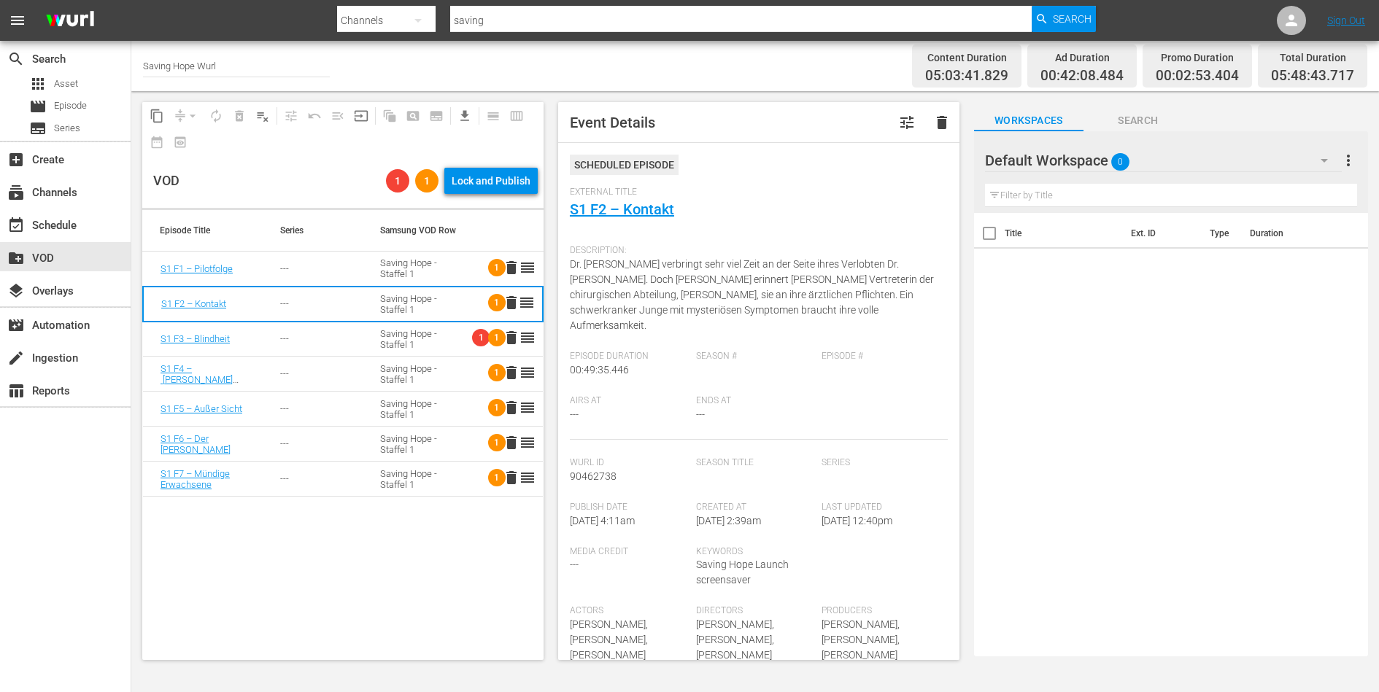
click div "External Title S1 F2 – Kontakt"
click link "S1 F2 – Kontakt"
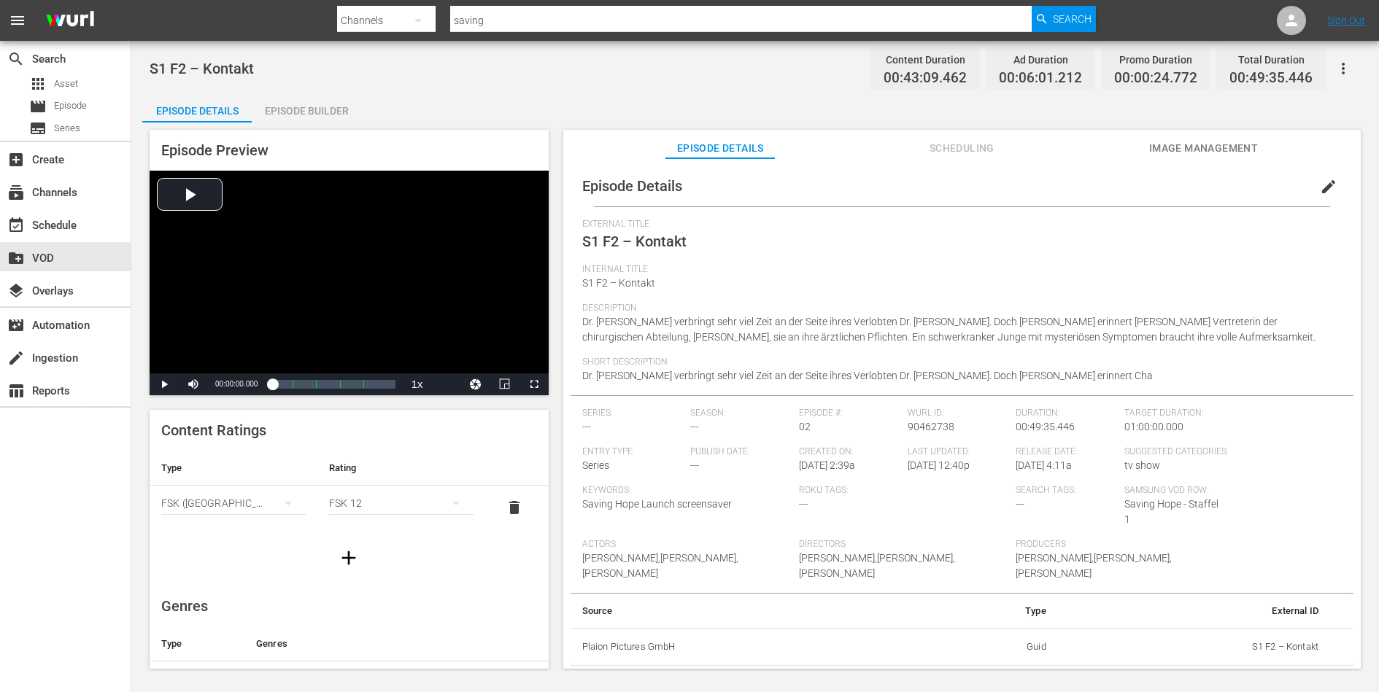
click span "Image Management"
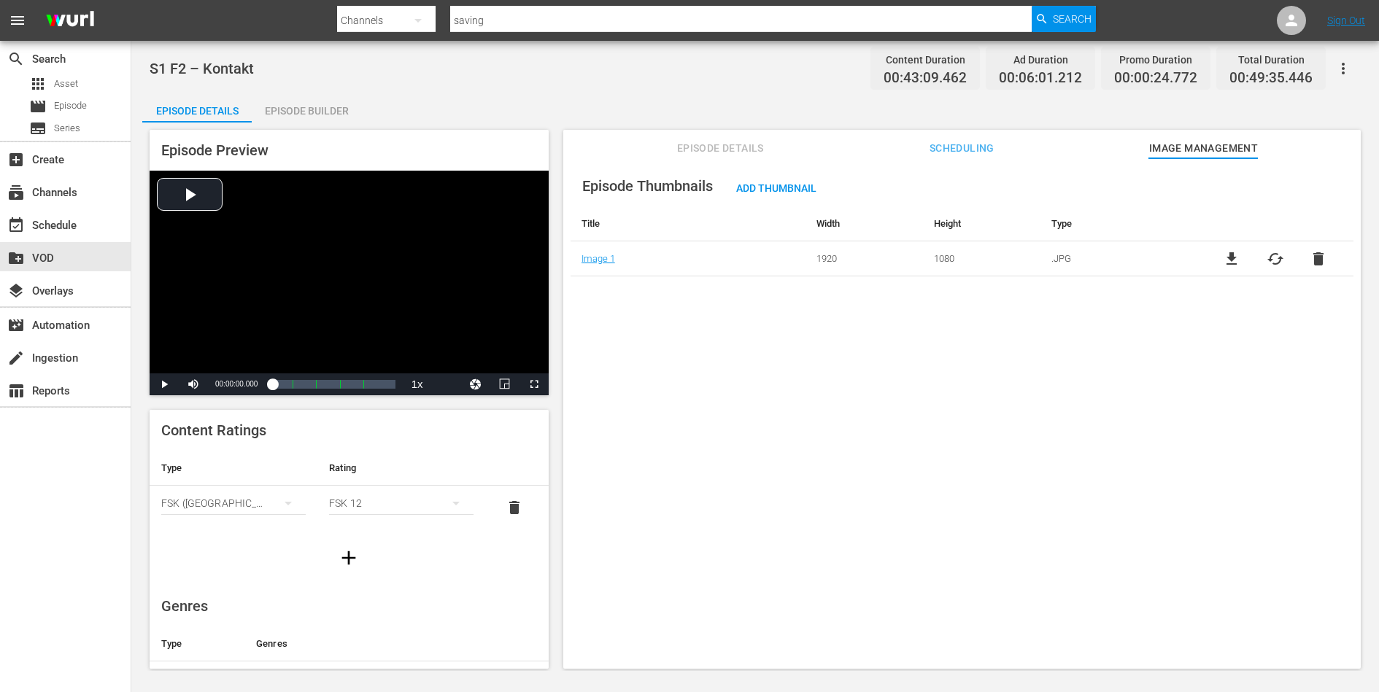
click div "Episode Thumbnails Add Thumbnail Title Width Height Type Image 1 1920 1080 .JPG…"
click div "Video Player"
click div "Loaded : 0.46% 00:11:48.439 S1 F2 – Kontakt (2/5) 00:00:00.225"
click span "Video Player"
click div "movie Episode"
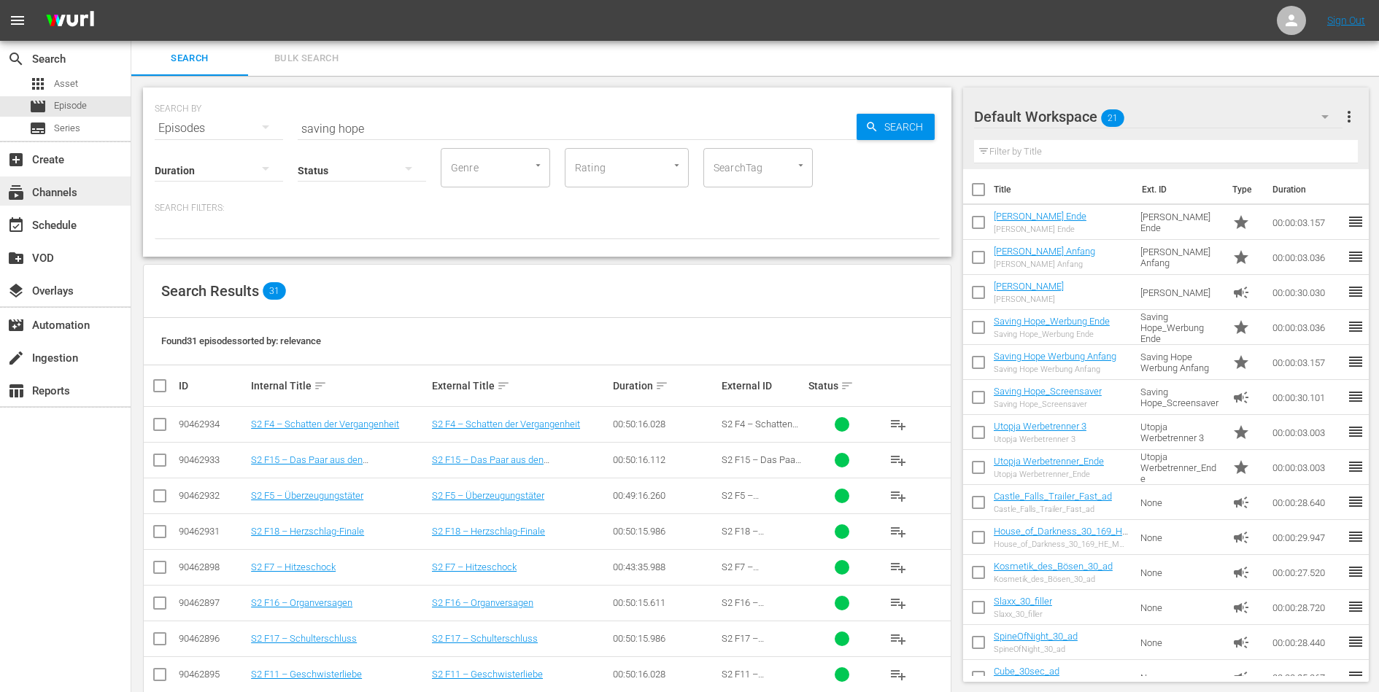
click div "subscriptions Channels"
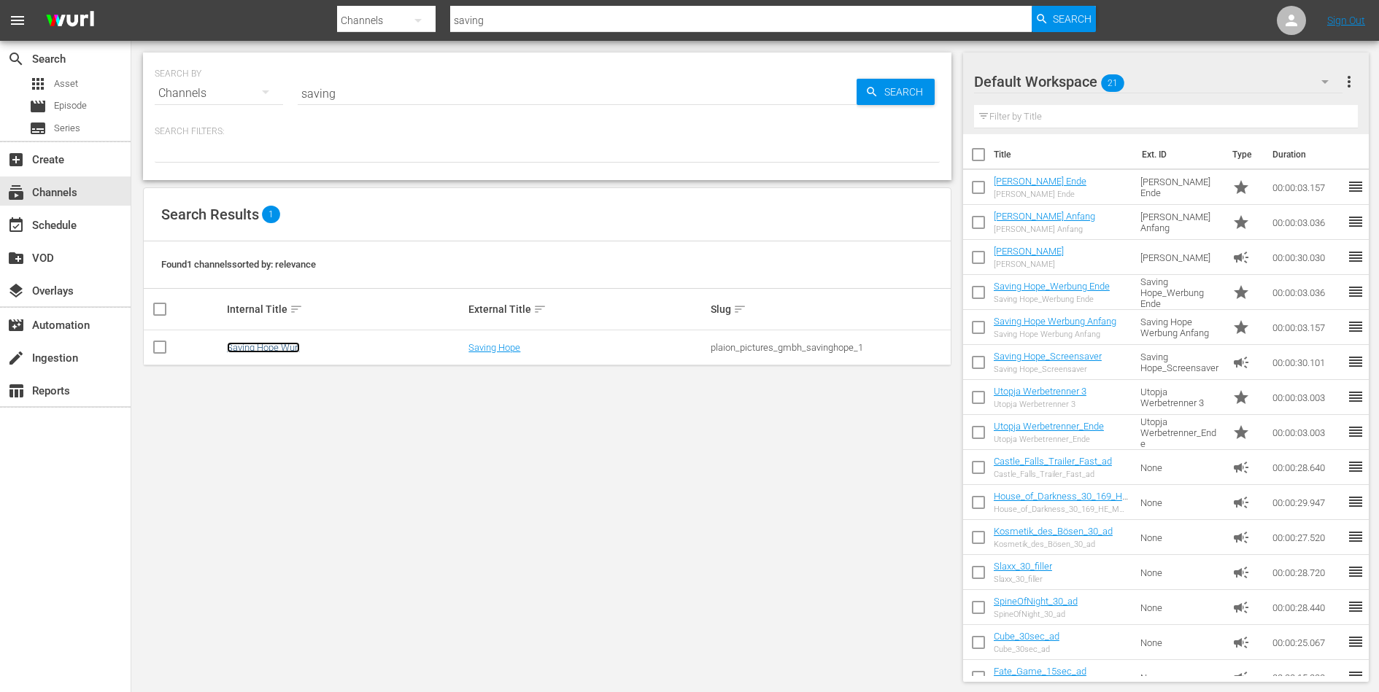
click link "Saving Hope Wurl"
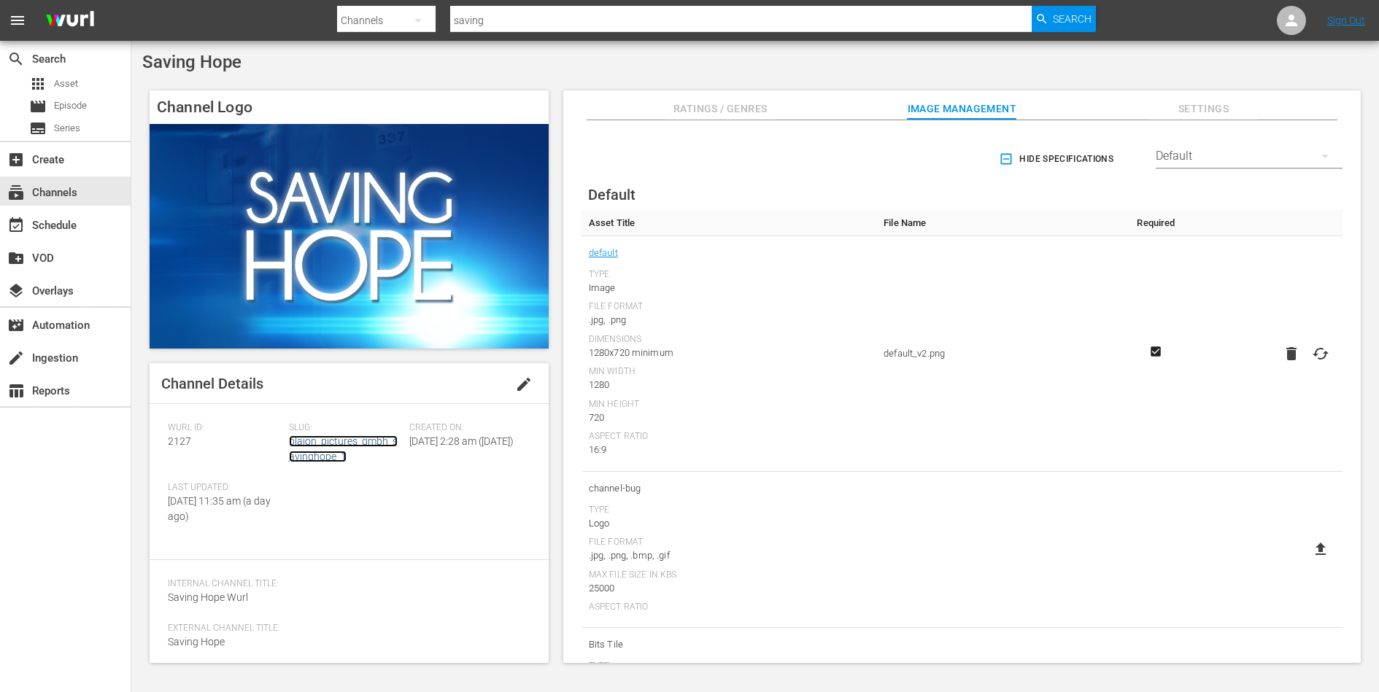
click link "plaion_pictures_gmbh_savinghope_1"
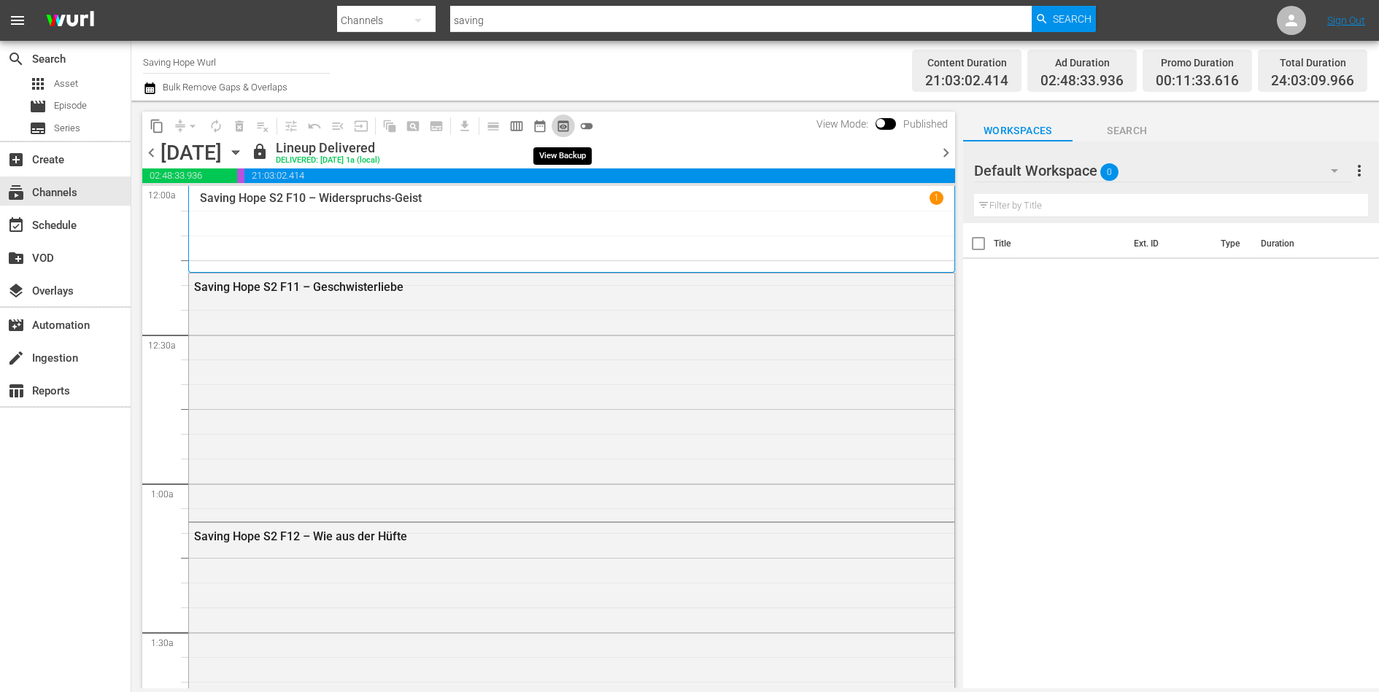
click span "preview_outlined"
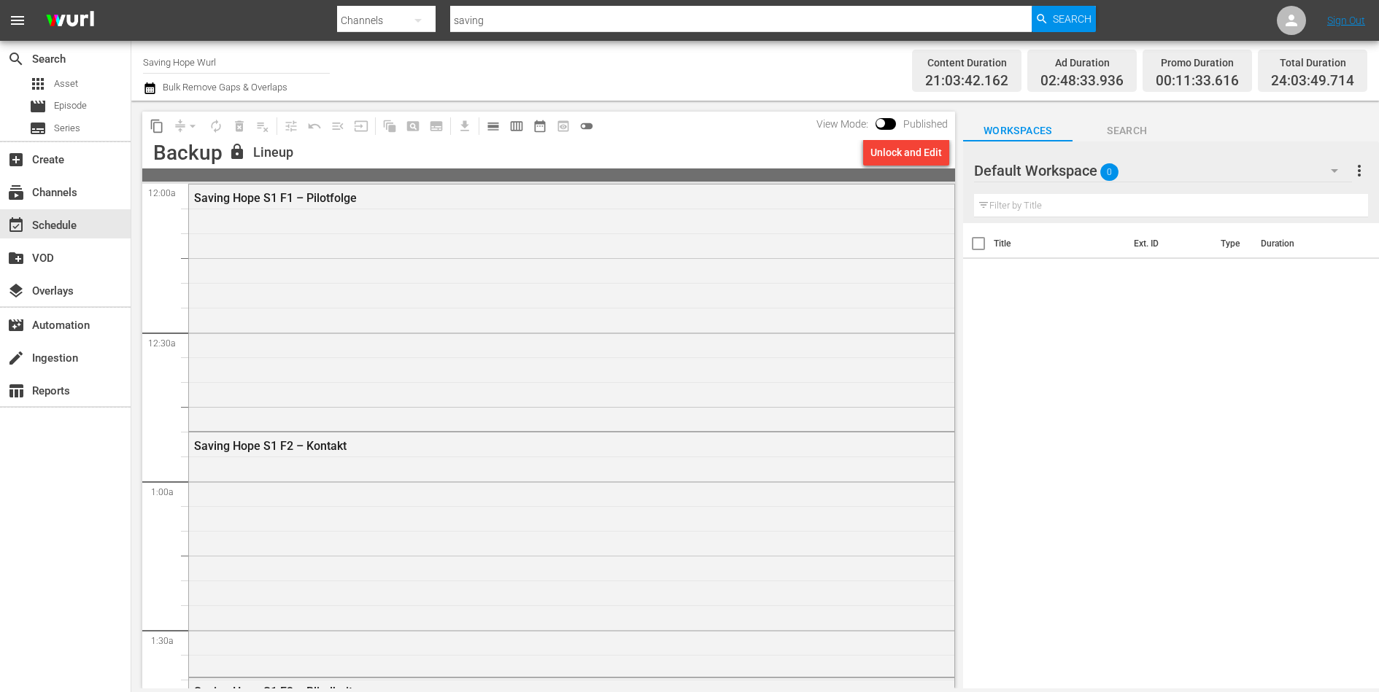
click div "Saving Hope S1 F1 – Pilotfolge"
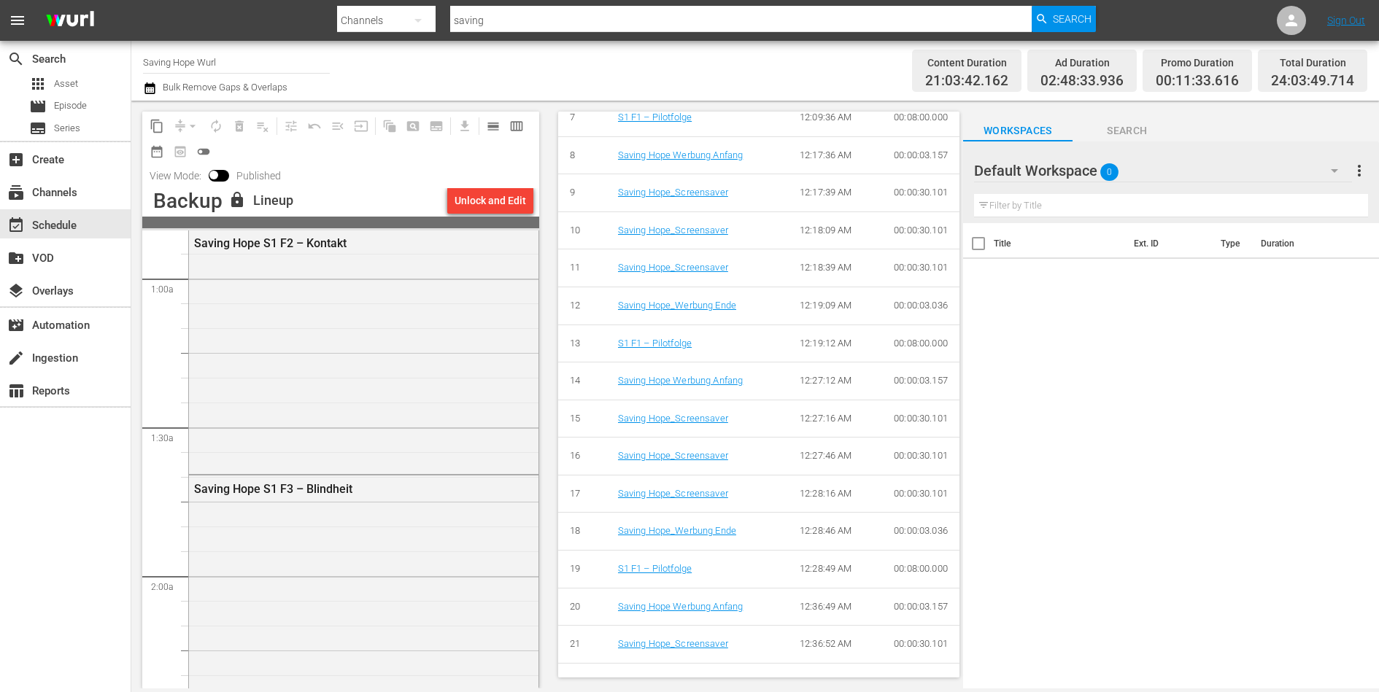
scroll to position [341, 0]
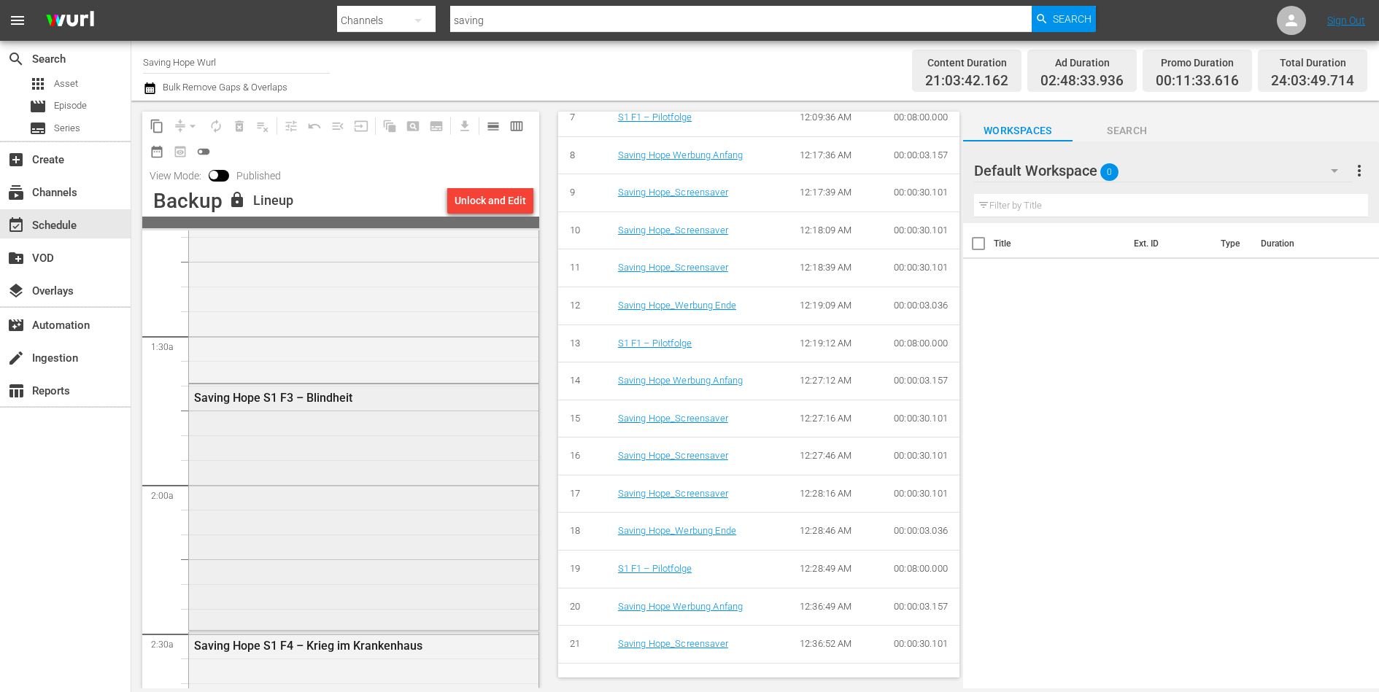
click div "Saving Hope S1 F3 – Blindheit"
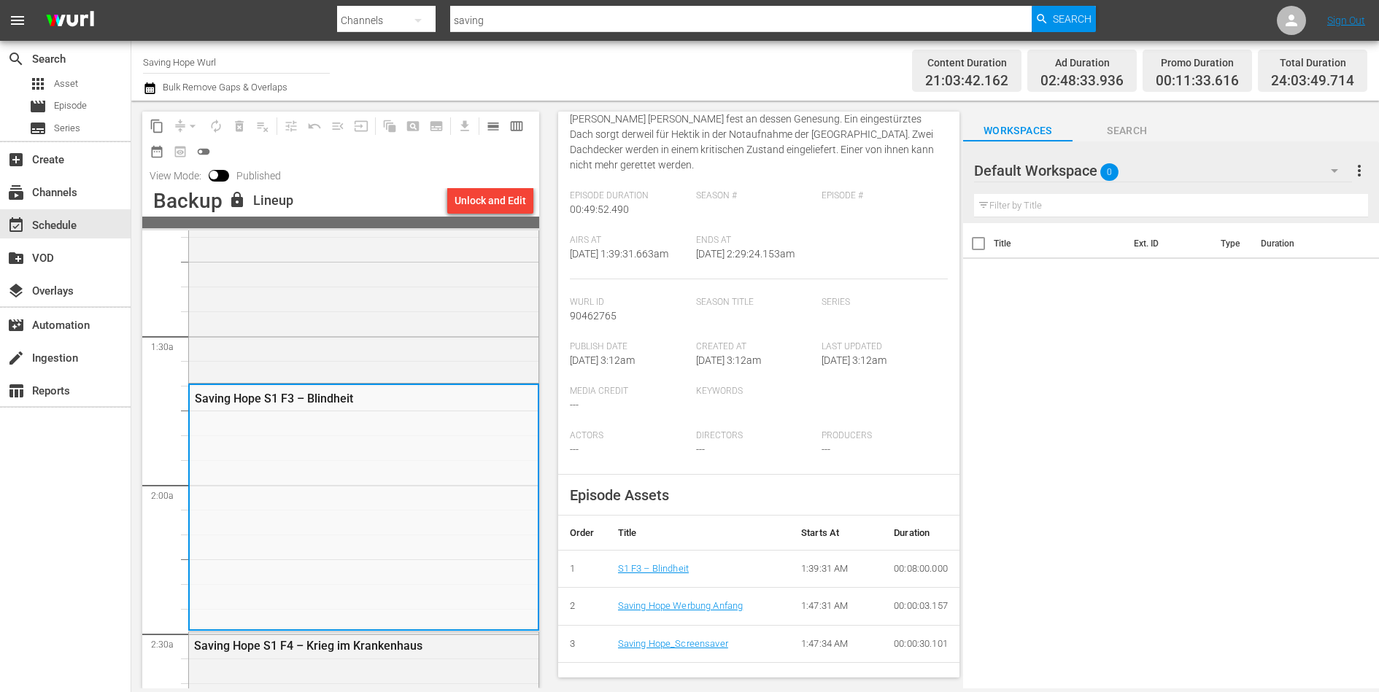
scroll to position [0, 0]
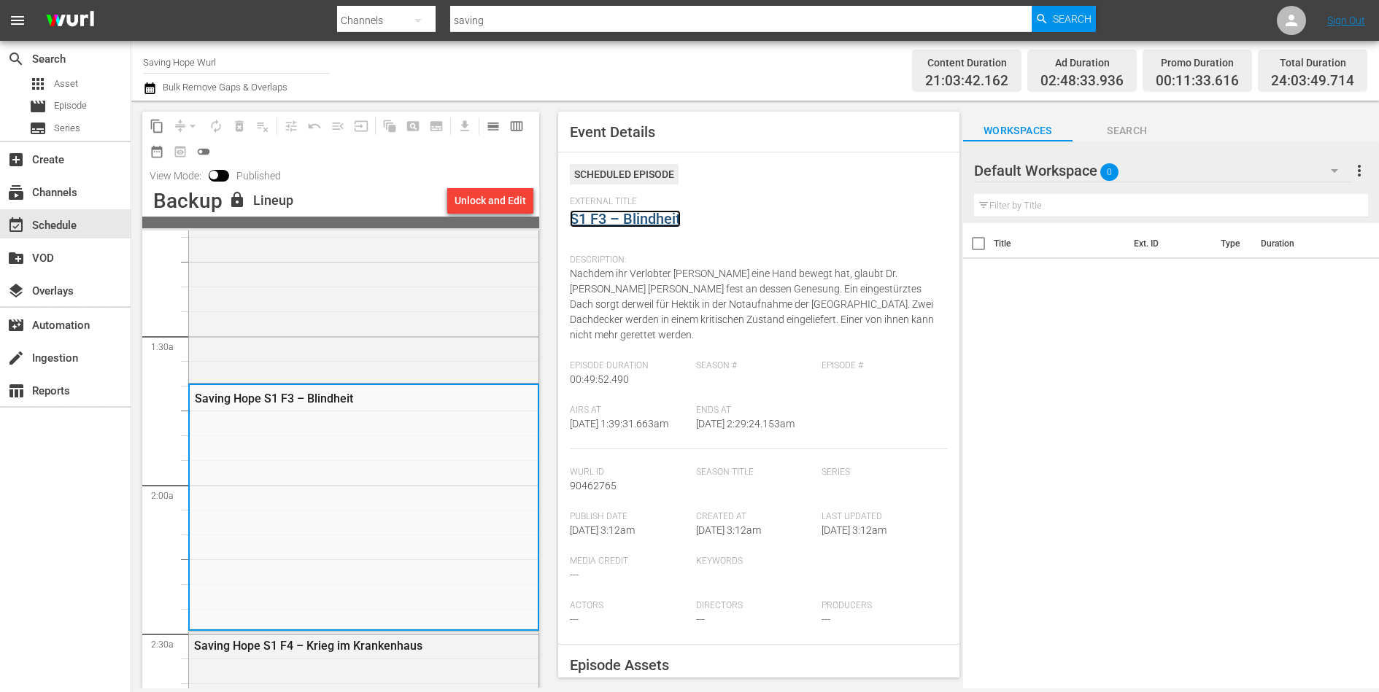
click link "S1 F3 – Blindheit"
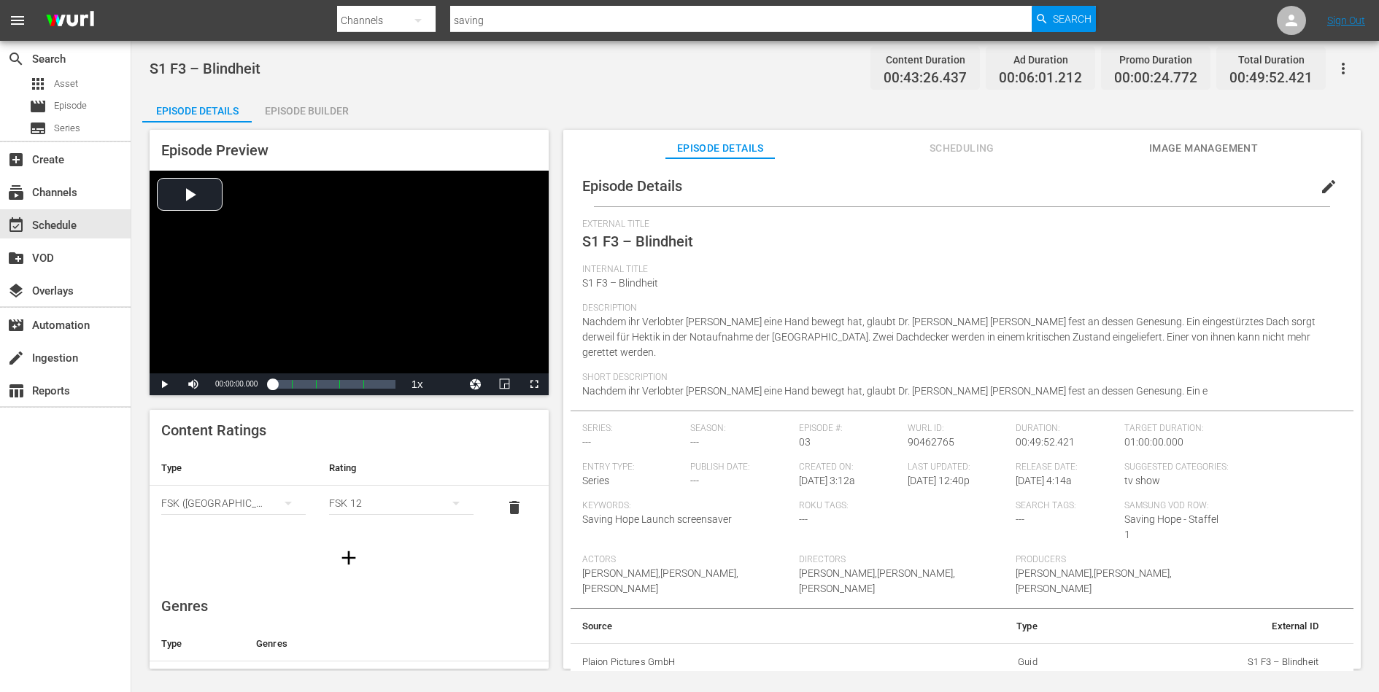
click span "Image Management"
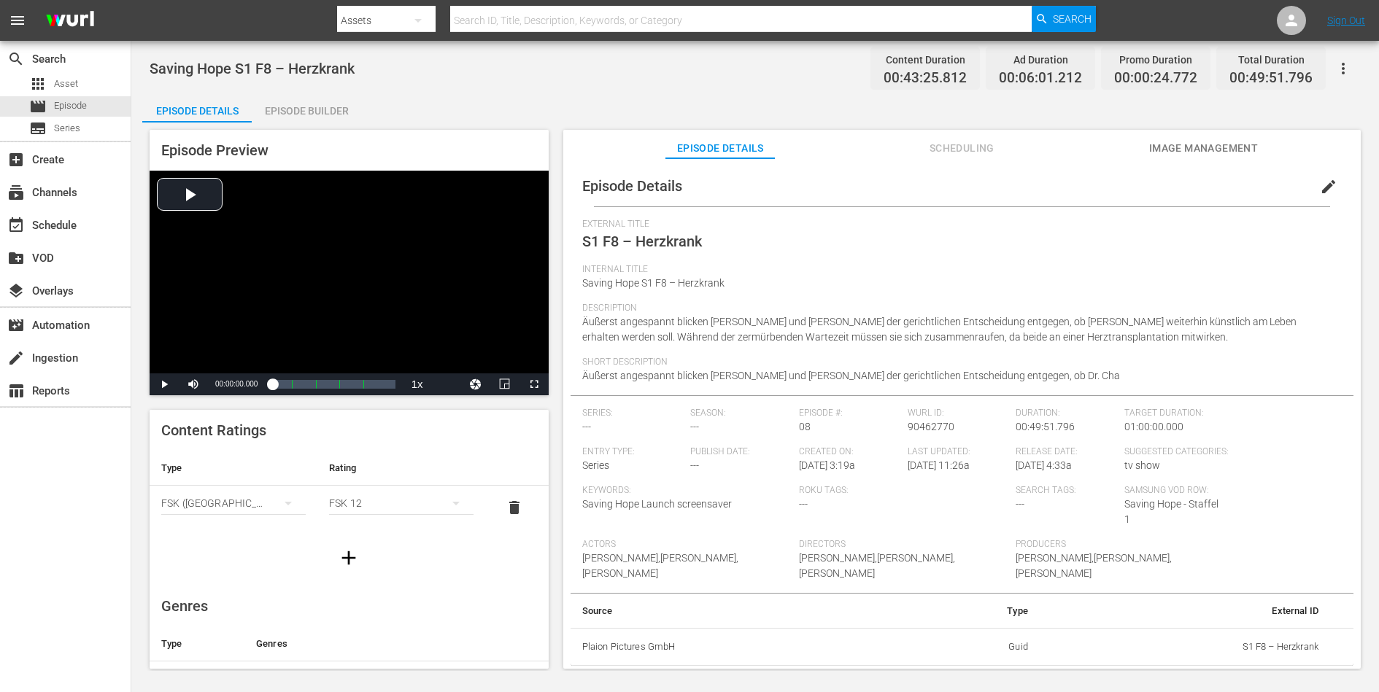
click at [1206, 145] on span "Image Management" at bounding box center [1202, 148] width 109 height 18
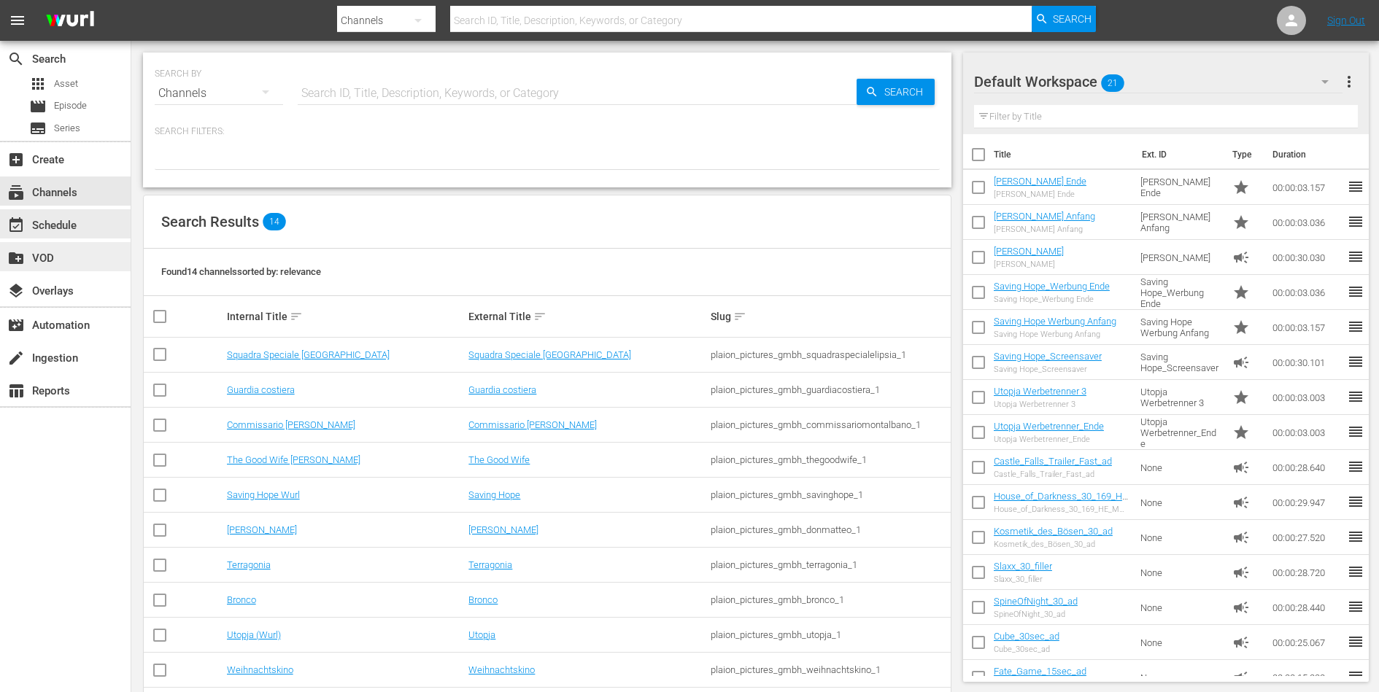
click at [37, 256] on div "create_new_folder VOD" at bounding box center [41, 255] width 82 height 13
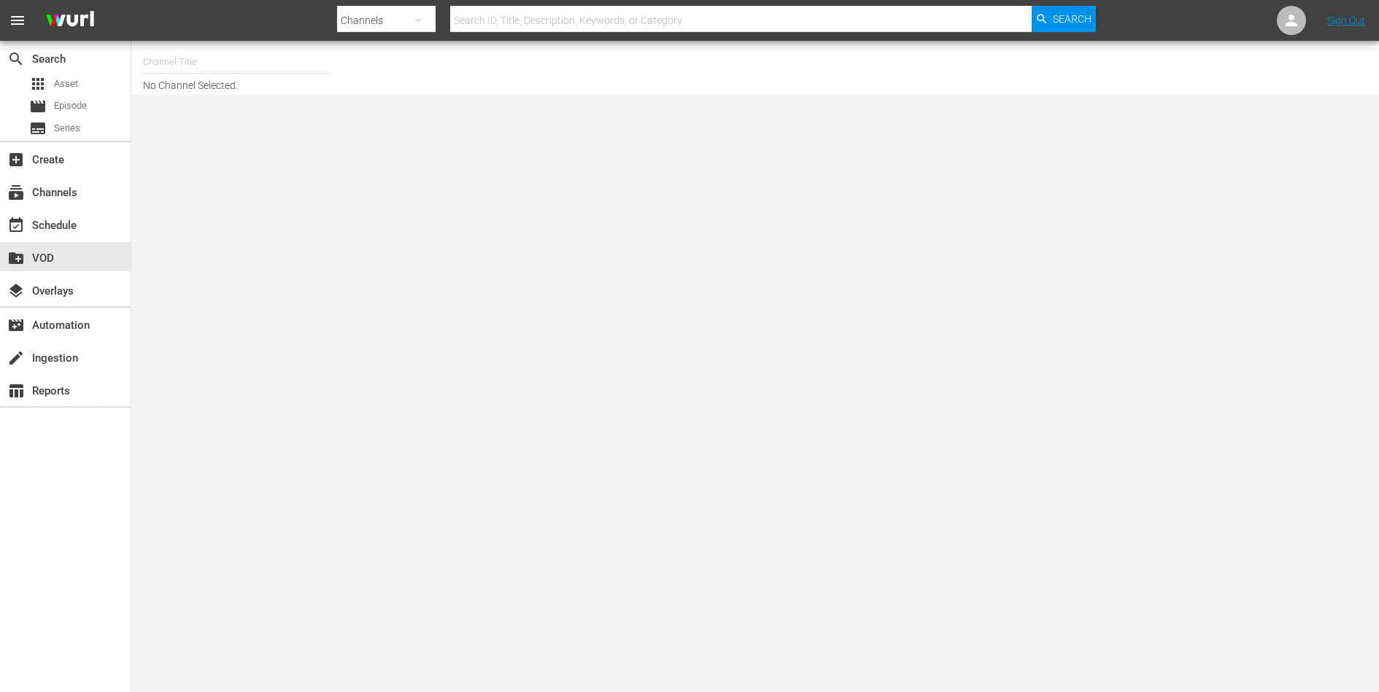
click at [210, 55] on input "text" at bounding box center [236, 61] width 187 height 35
click at [218, 96] on div "Saving Hope Wurl (2127 - plaion_pictures_gmbh_savinghope_1)" at bounding box center [344, 102] width 378 height 35
type input "Saving Hope Wurl (2127 - plaion_pictures_gmbh_savinghope_1)"
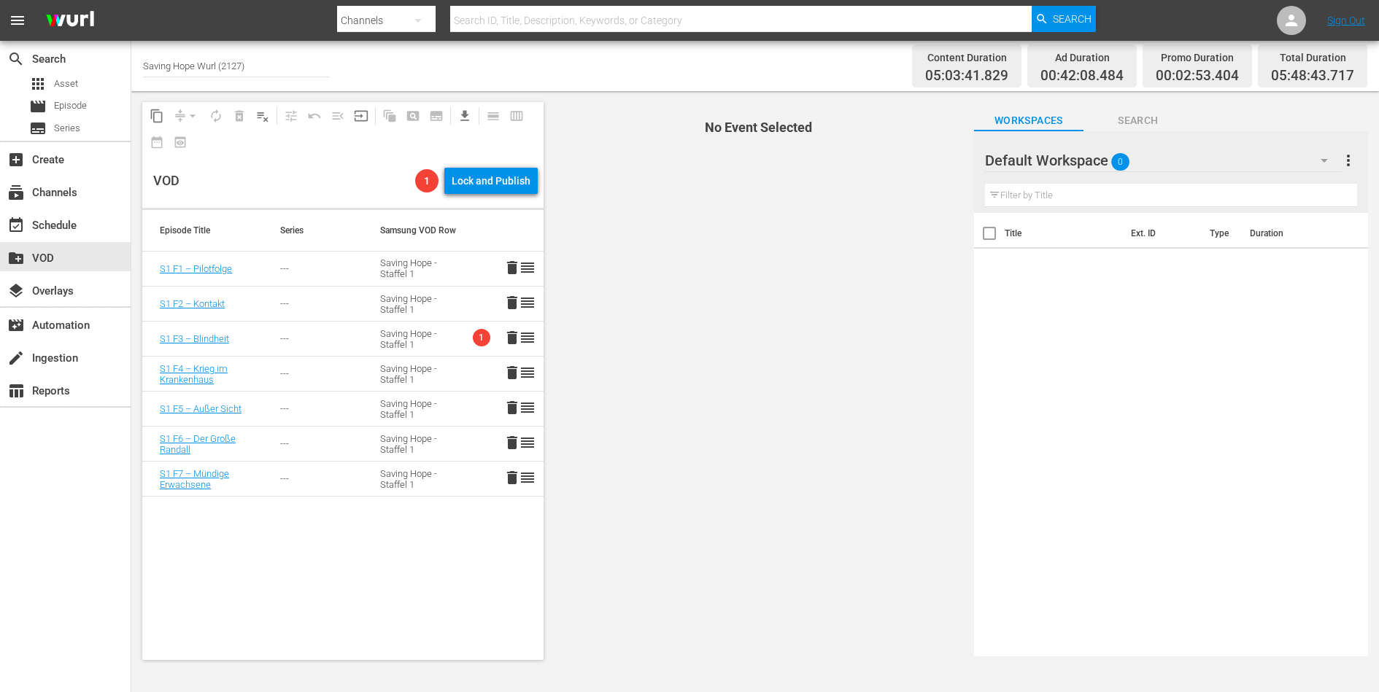
click at [395, 337] on div "Saving Hope - Staffel 1" at bounding box center [412, 339] width 65 height 22
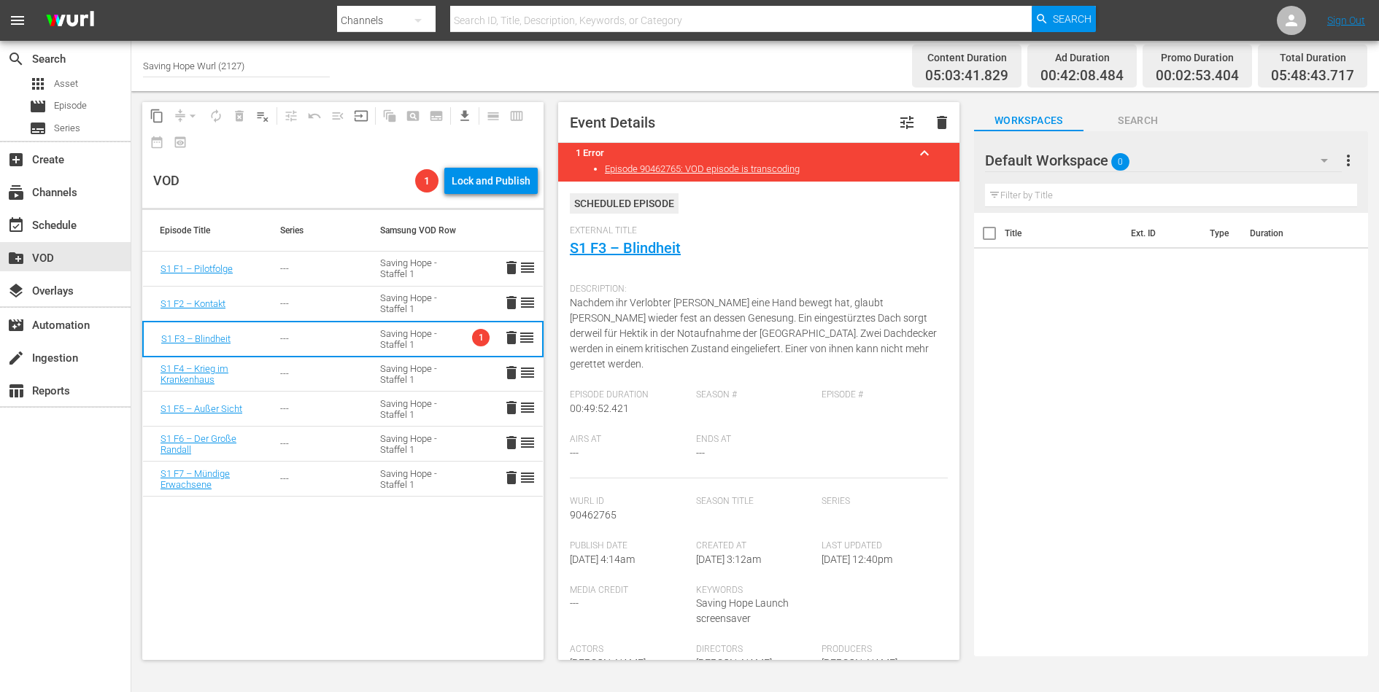
click at [595, 313] on span "Nachdem ihr Verlobter [PERSON_NAME] eine Hand bewegt hat, glaubt [PERSON_NAME] …" at bounding box center [753, 333] width 367 height 73
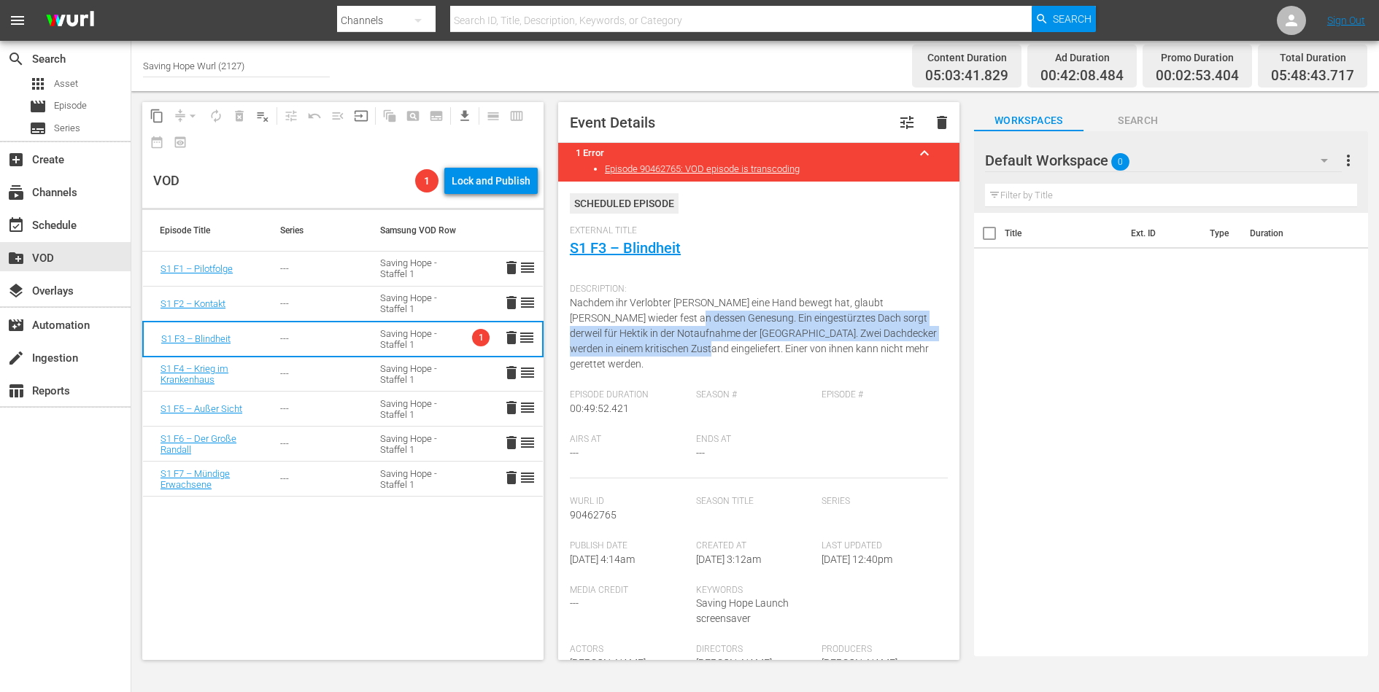
drag, startPoint x: 622, startPoint y: 349, endPoint x: 622, endPoint y: 315, distance: 33.6
click at [622, 315] on span "Nachdem ihr Verlobter [PERSON_NAME] eine Hand bewegt hat, glaubt [PERSON_NAME] …" at bounding box center [753, 333] width 367 height 73
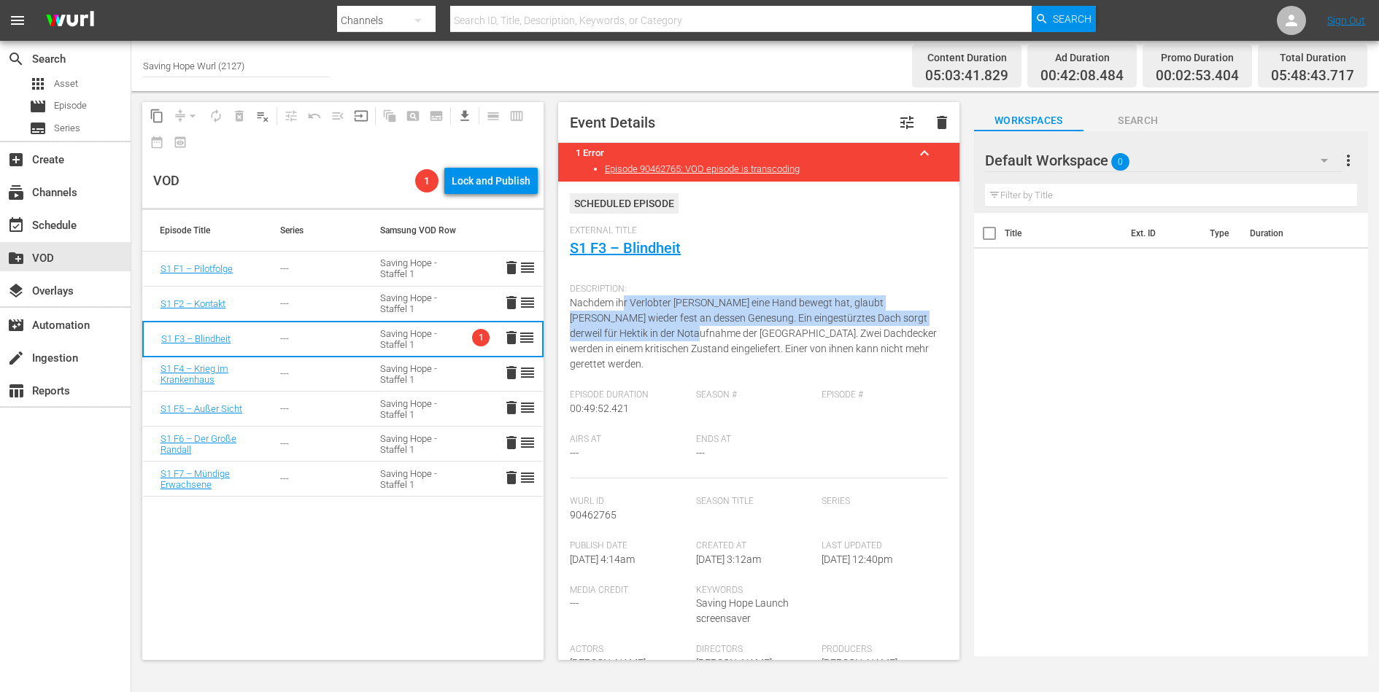
drag, startPoint x: 622, startPoint y: 304, endPoint x: 622, endPoint y: 331, distance: 27.0
click at [622, 331] on span "Nachdem ihr Verlobter [PERSON_NAME] eine Hand bewegt hat, glaubt [PERSON_NAME] …" at bounding box center [753, 333] width 367 height 73
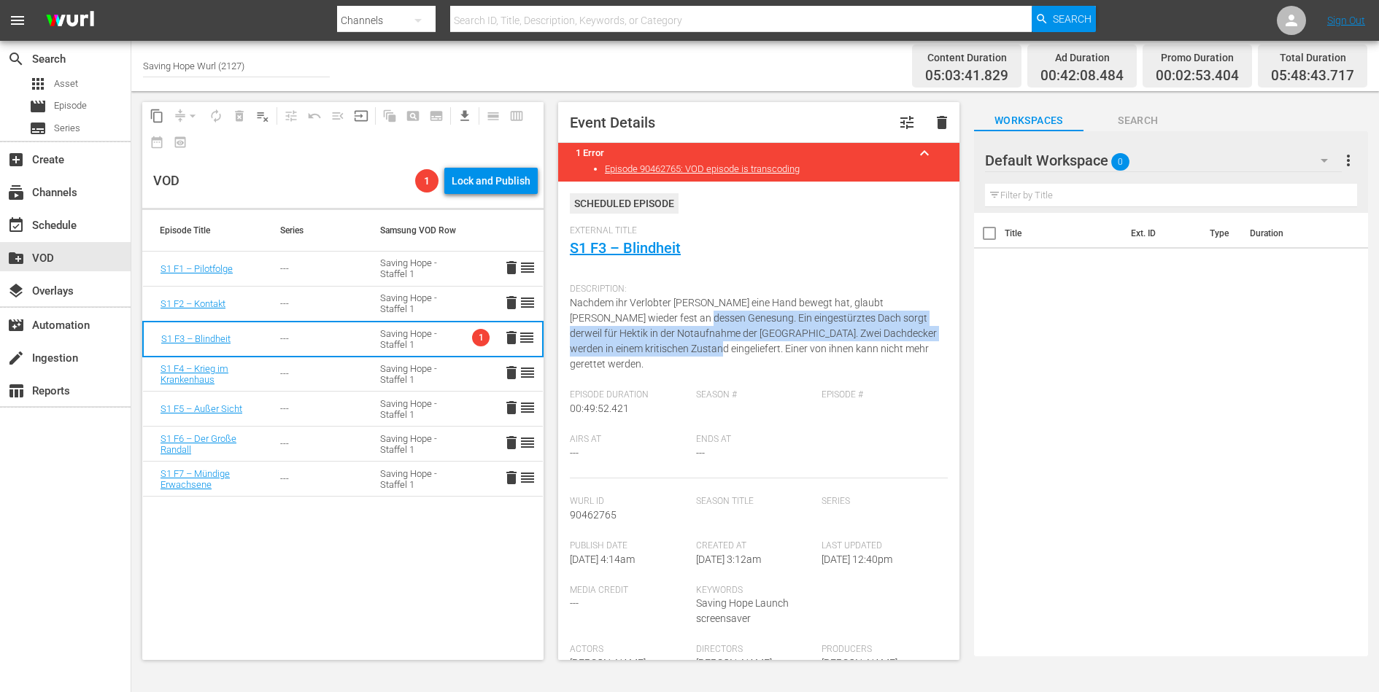
drag, startPoint x: 632, startPoint y: 349, endPoint x: 632, endPoint y: 319, distance: 30.6
click at [632, 319] on span "Nachdem ihr Verlobter [PERSON_NAME] eine Hand bewegt hat, glaubt [PERSON_NAME] …" at bounding box center [753, 333] width 367 height 73
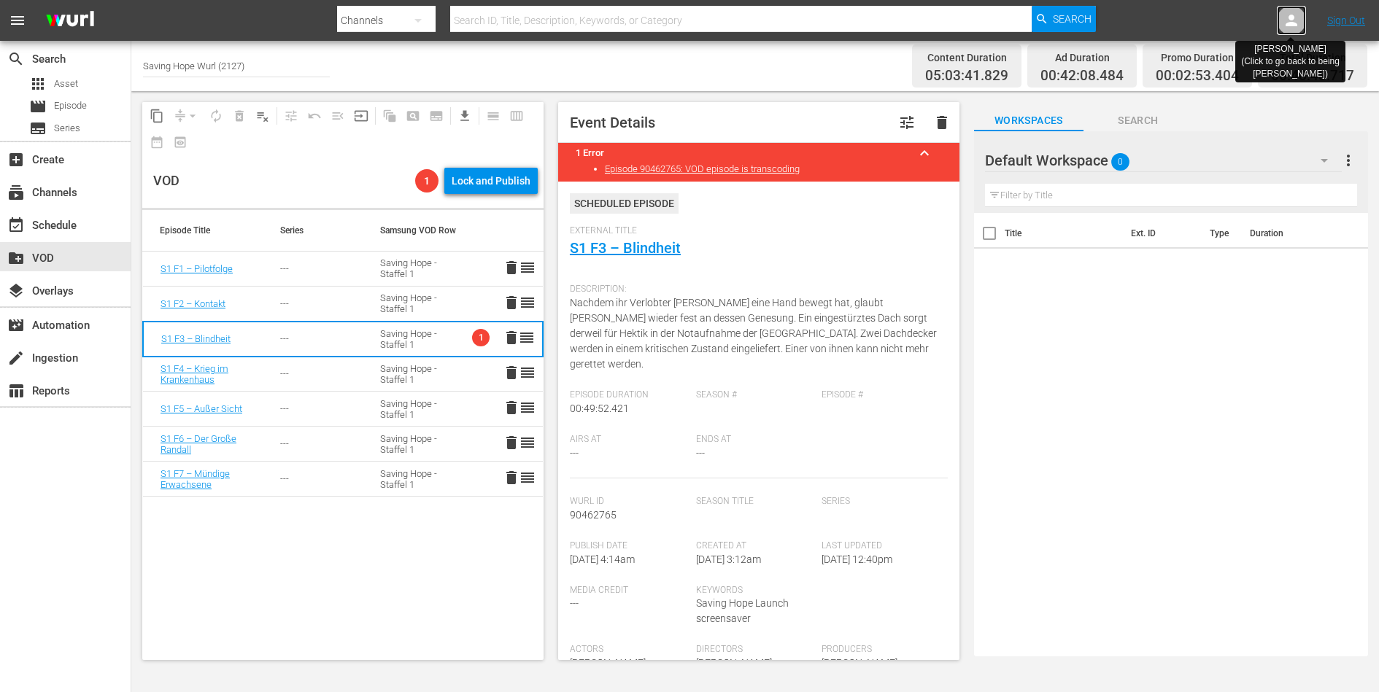
click at [1295, 20] on icon at bounding box center [1291, 21] width 18 height 18
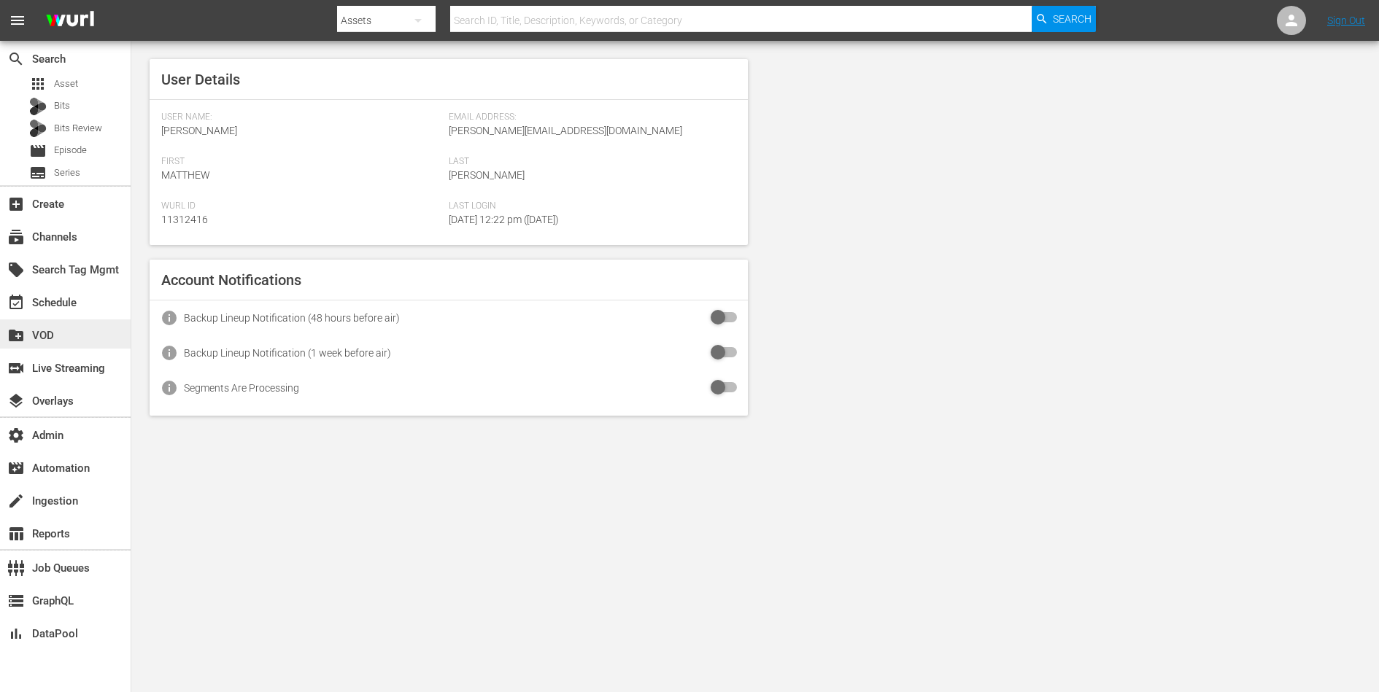
click at [69, 329] on div "create_new_folder VOD" at bounding box center [41, 333] width 82 height 13
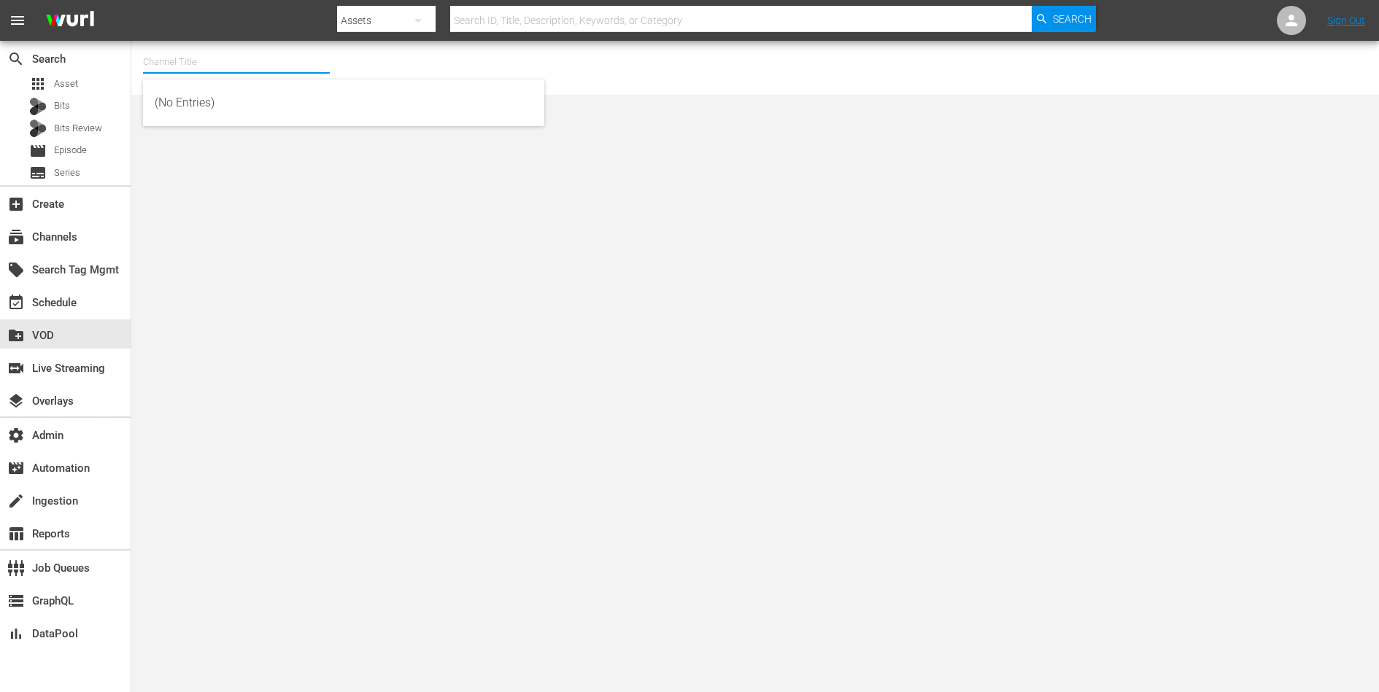
click at [238, 74] on input "text" at bounding box center [236, 61] width 187 height 35
click at [247, 98] on div "Saving Hope Wurl (2127 - plaion_pictures_gmbh_savinghope_1)" at bounding box center [344, 102] width 378 height 35
type input "Saving Hope Wurl (2127 - plaion_pictures_gmbh_savinghope_1)"
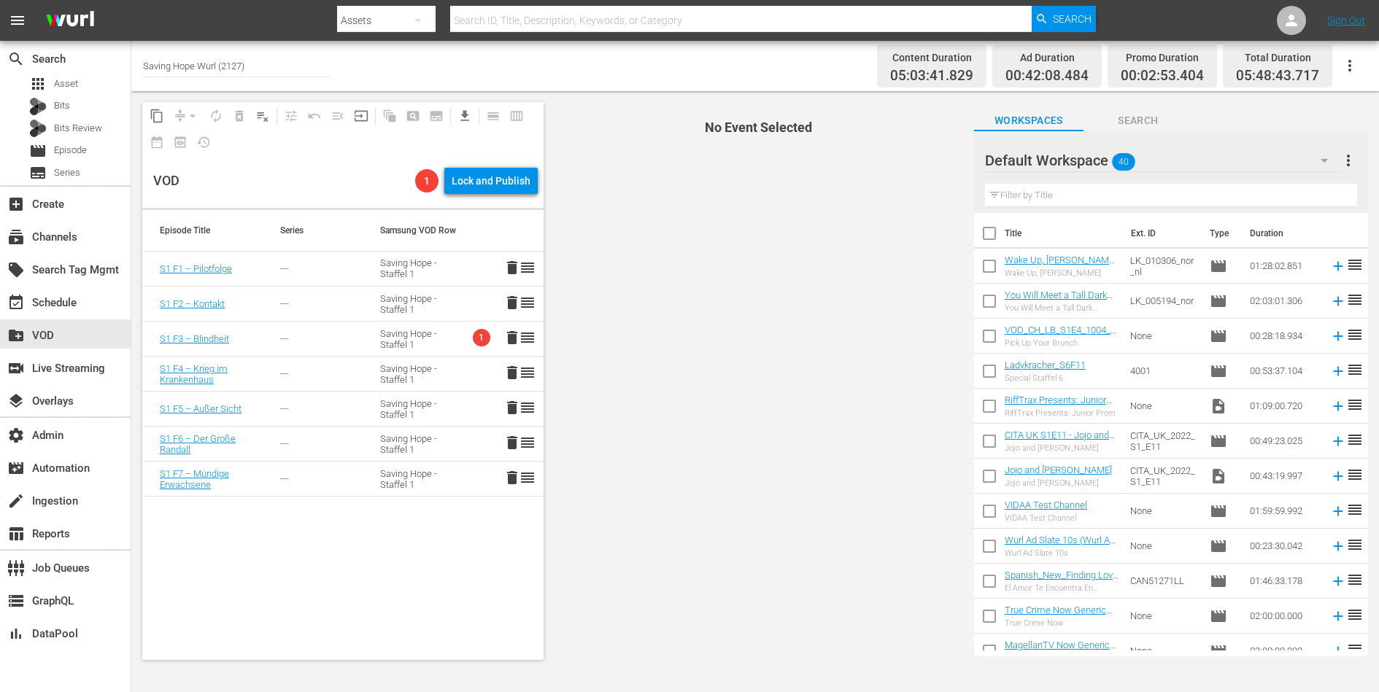
click at [288, 274] on td "---" at bounding box center [313, 269] width 100 height 35
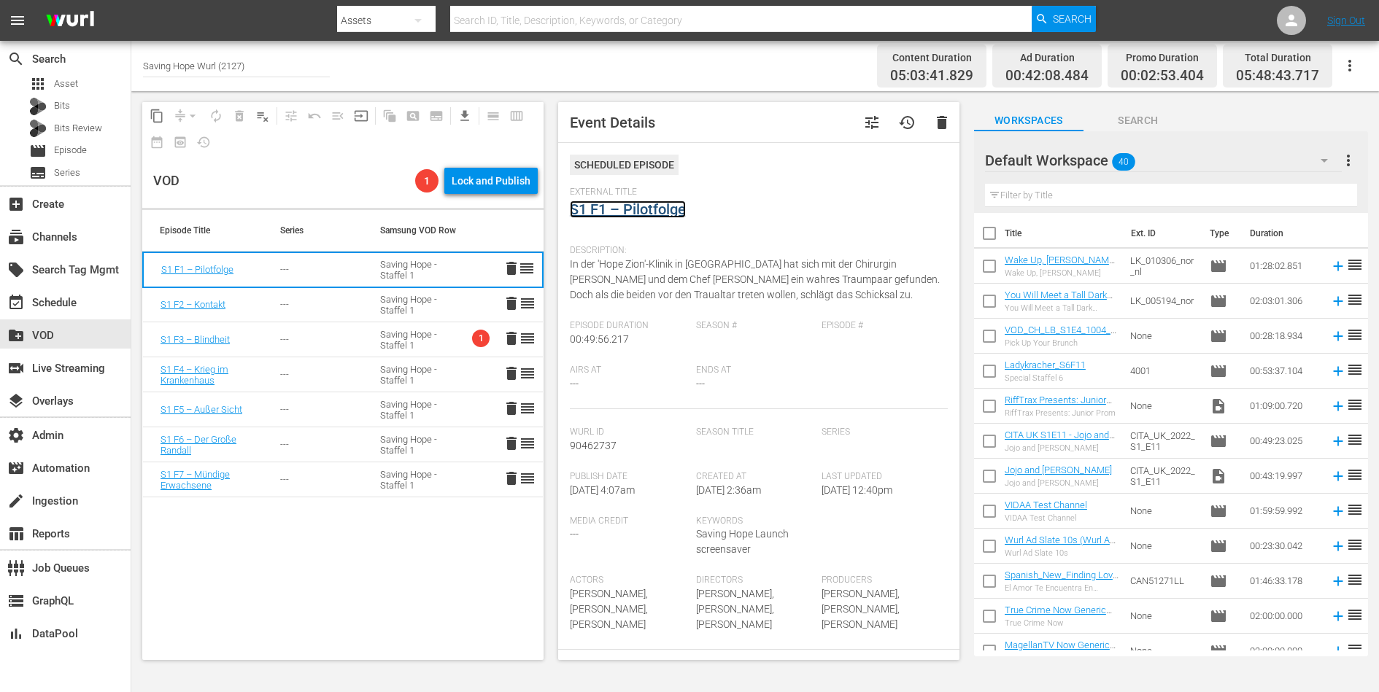
click at [638, 208] on link "S1 F1 – Pilotfolge" at bounding box center [628, 210] width 116 height 18
click at [325, 300] on div "---" at bounding box center [312, 304] width 65 height 11
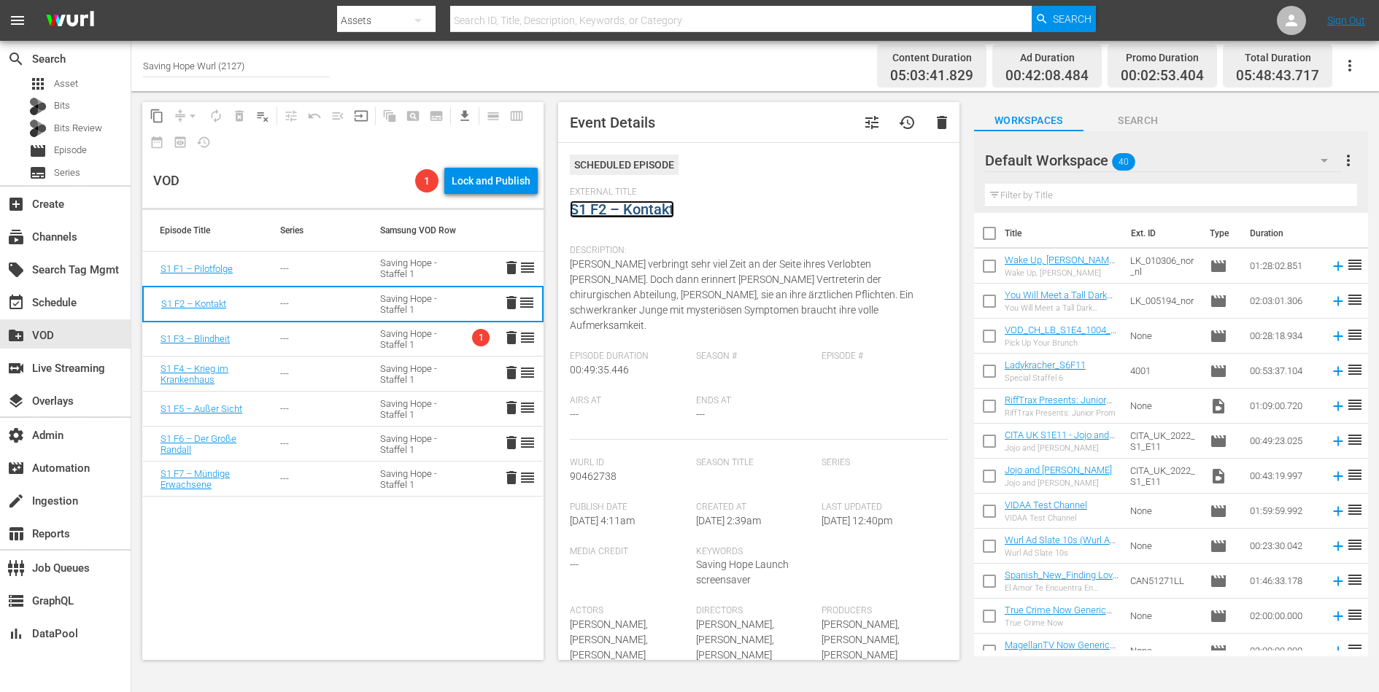
click at [640, 212] on link "S1 F2 – Kontakt" at bounding box center [622, 210] width 104 height 18
click at [290, 324] on td "---" at bounding box center [313, 339] width 100 height 35
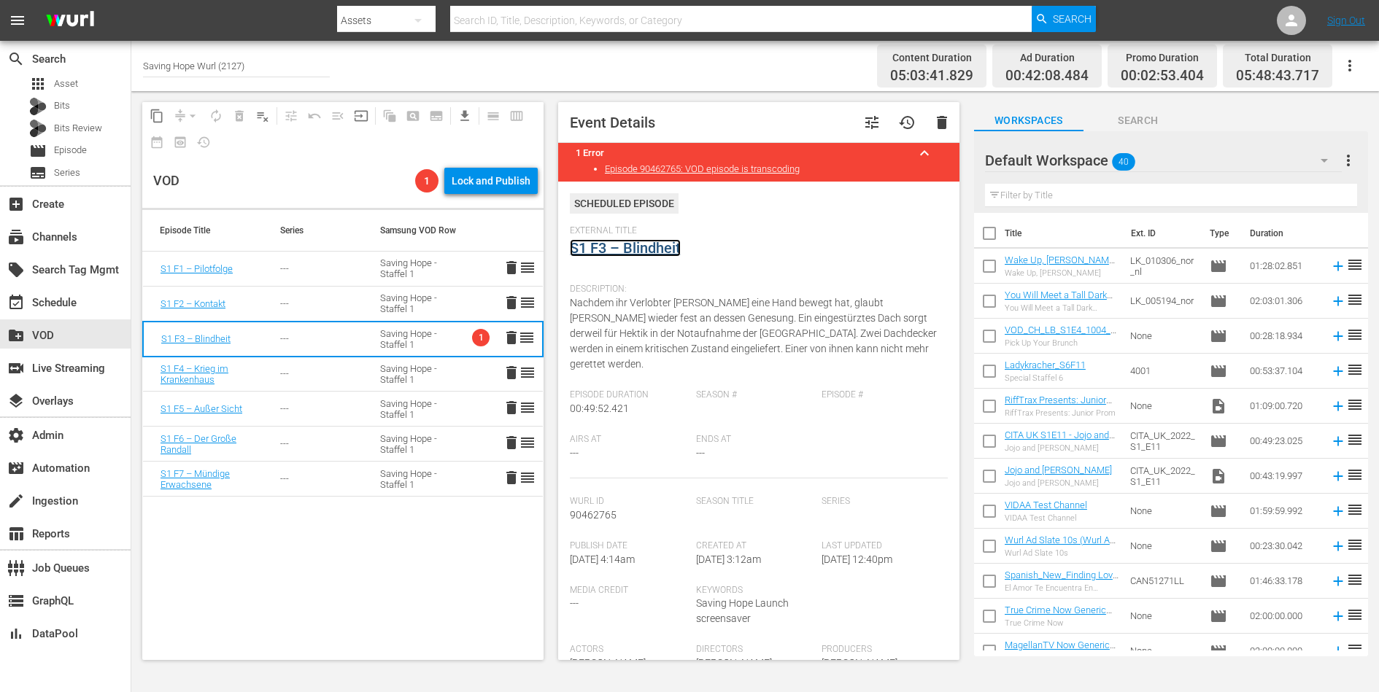
click at [646, 247] on link "S1 F3 – Blindheit" at bounding box center [625, 248] width 111 height 18
click at [317, 373] on div "---" at bounding box center [312, 373] width 65 height 11
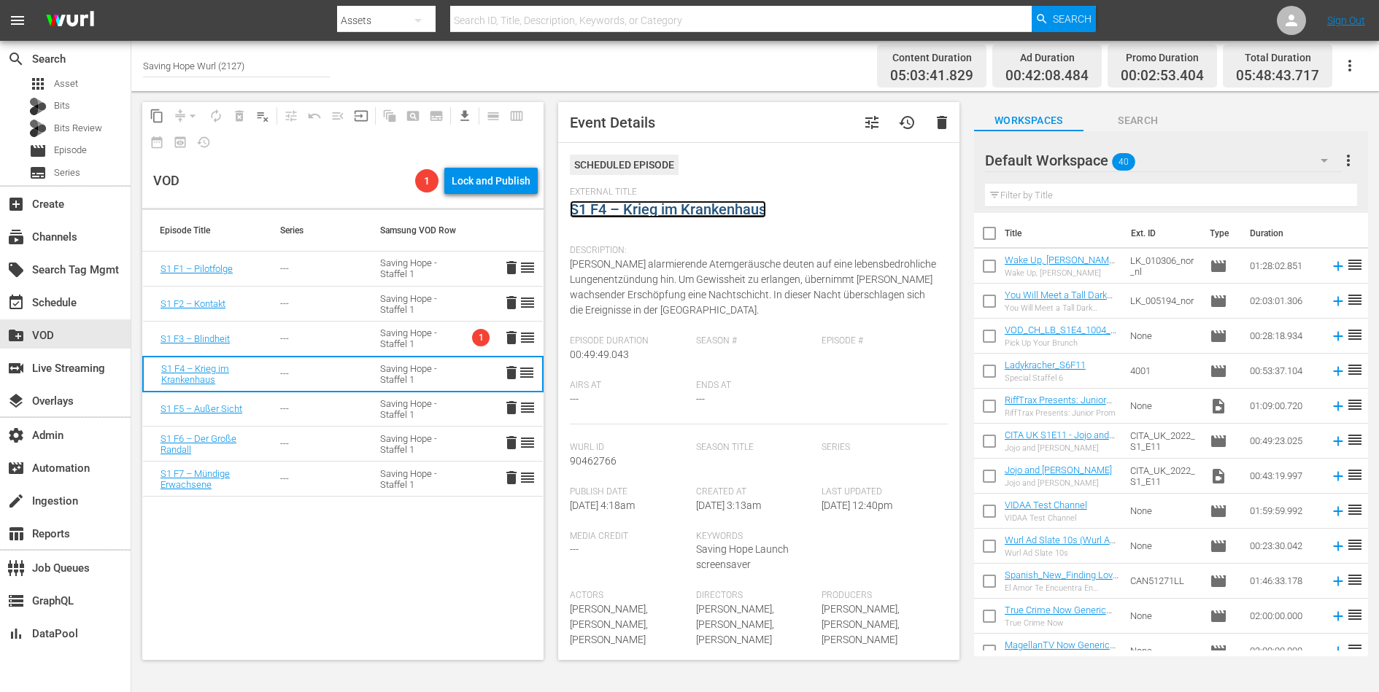
click at [627, 211] on link "S1 F4 – Krieg im Krankenhaus" at bounding box center [668, 210] width 196 height 18
click at [338, 408] on div "---" at bounding box center [312, 408] width 65 height 11
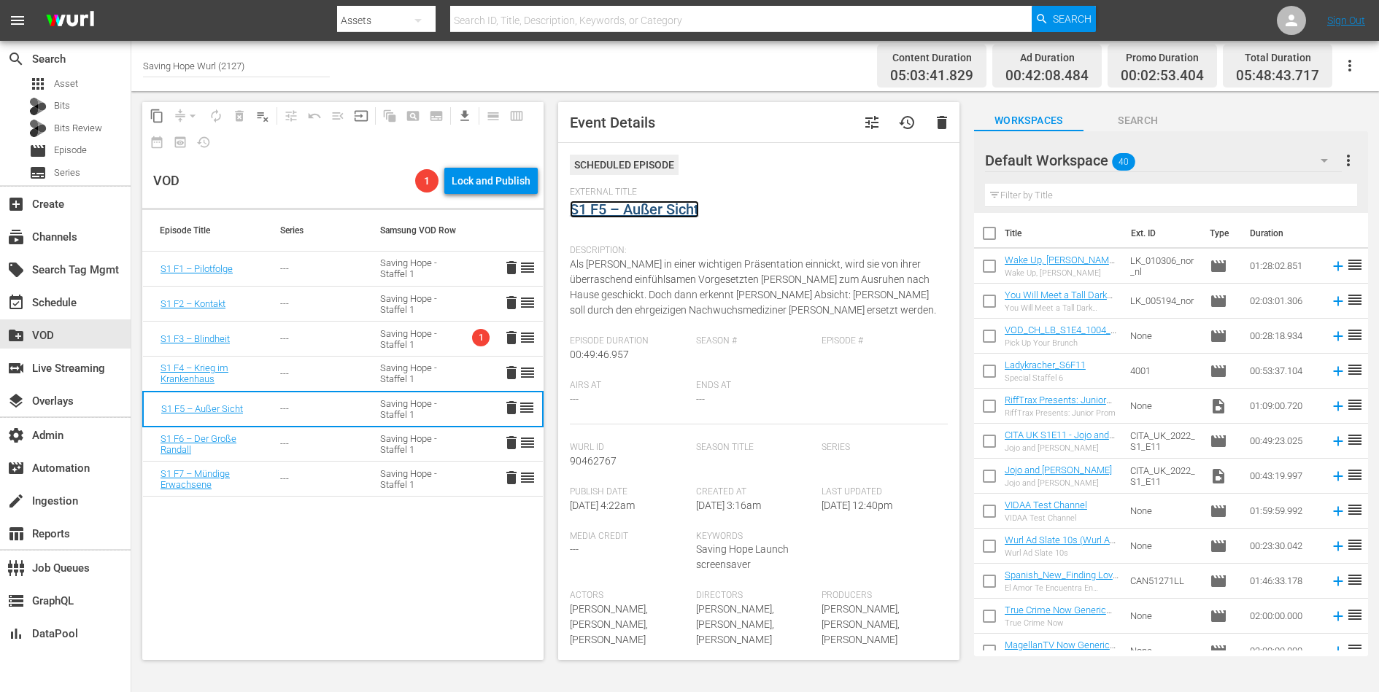
click at [622, 209] on link "S1 F5 – Außer Sicht" at bounding box center [634, 210] width 129 height 18
click at [314, 453] on td "---" at bounding box center [313, 444] width 100 height 35
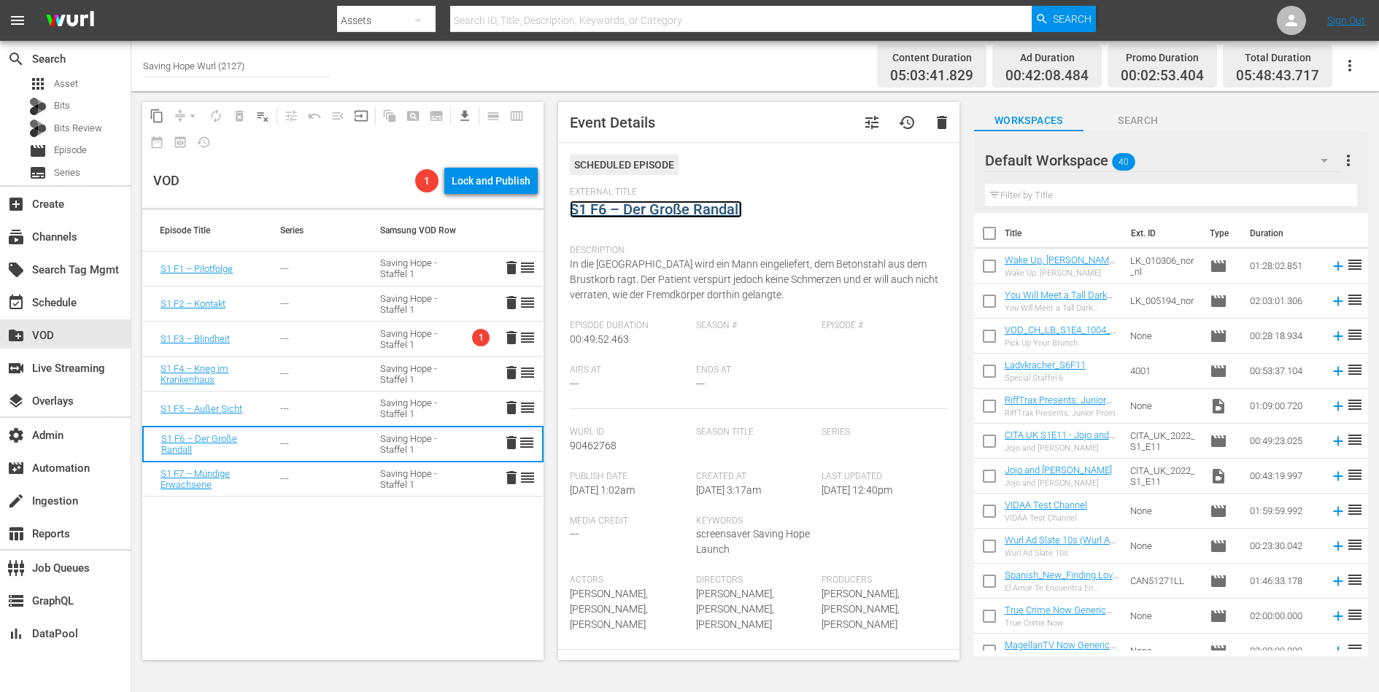
click at [632, 214] on link "S1 F6 – Der Große Randall" at bounding box center [656, 210] width 172 height 18
click at [376, 475] on td "Saving Hope - Staffel 1" at bounding box center [413, 479] width 100 height 35
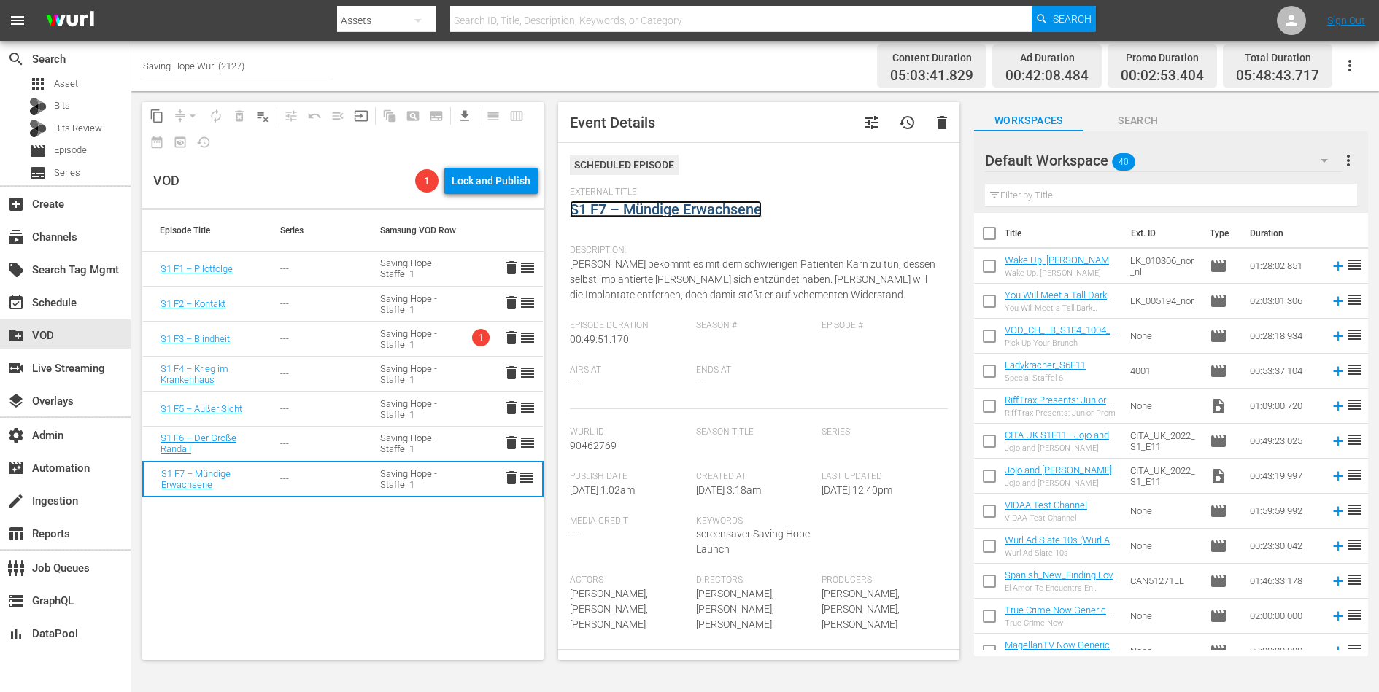
click at [625, 213] on link "S1 F7 – Mündige Erwachsene" at bounding box center [666, 210] width 192 height 18
click at [515, 340] on span "delete" at bounding box center [512, 338] width 18 height 18
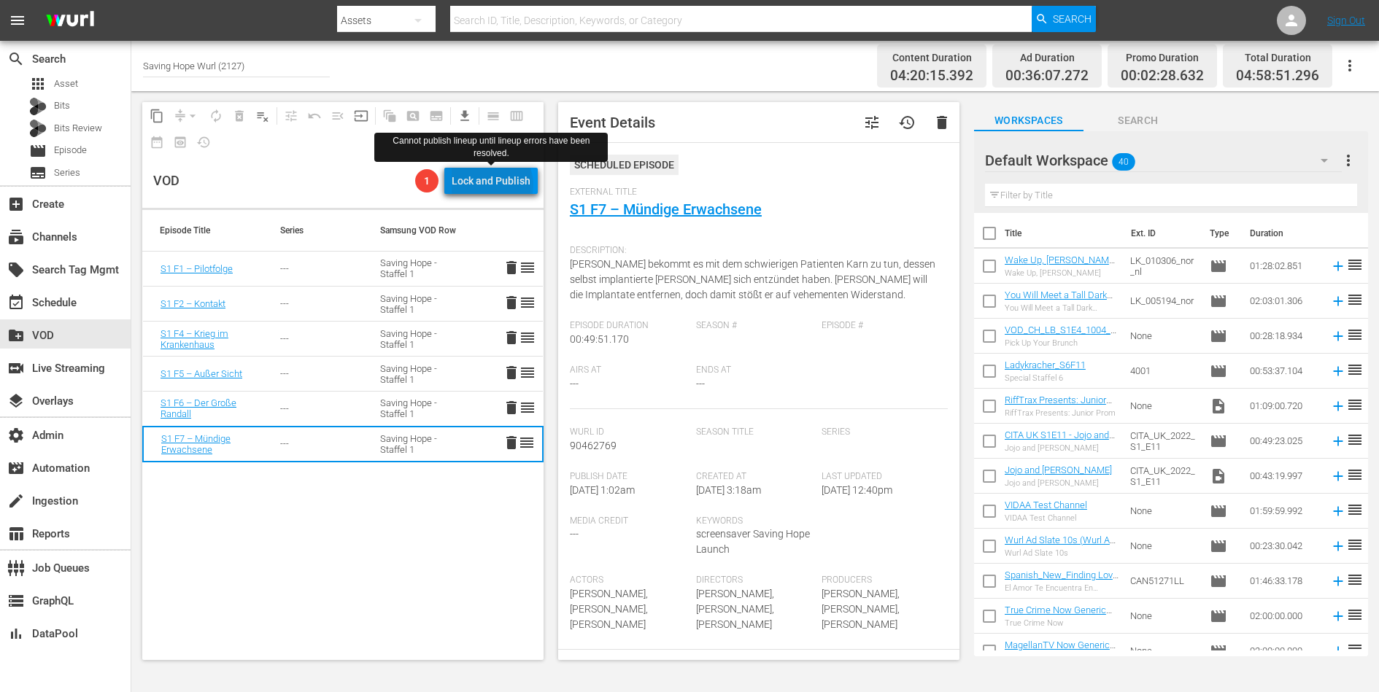
click at [495, 185] on div "Lock and Publish" at bounding box center [491, 181] width 79 height 26
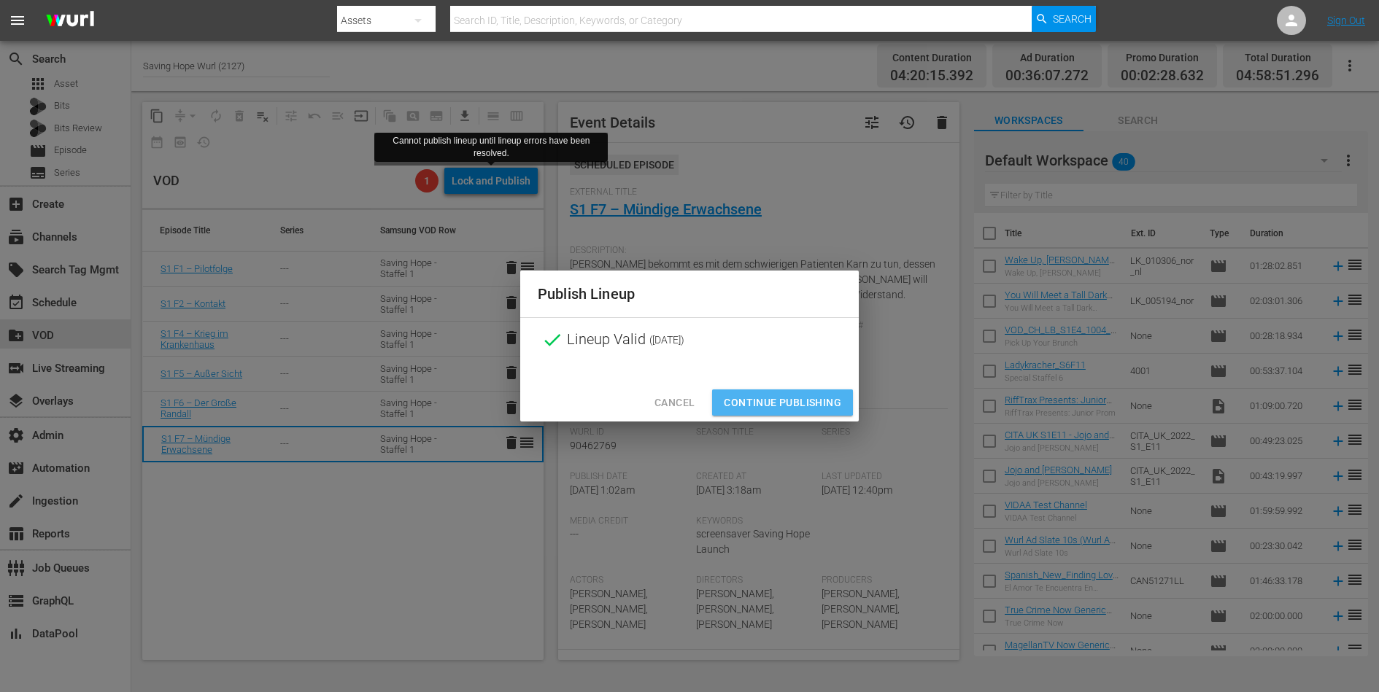
click at [766, 397] on span "Continue Publishing" at bounding box center [782, 403] width 117 height 18
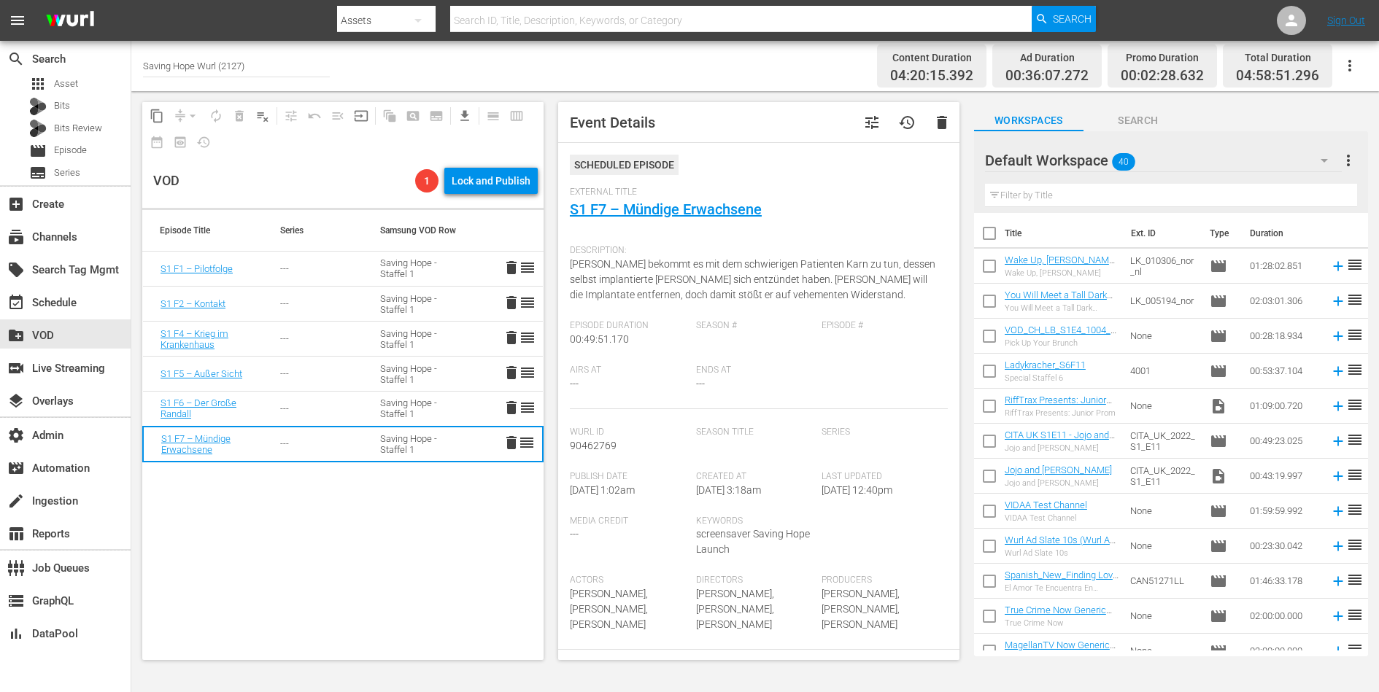
click at [454, 335] on td "Saving Hope - Staffel 1" at bounding box center [413, 339] width 100 height 35
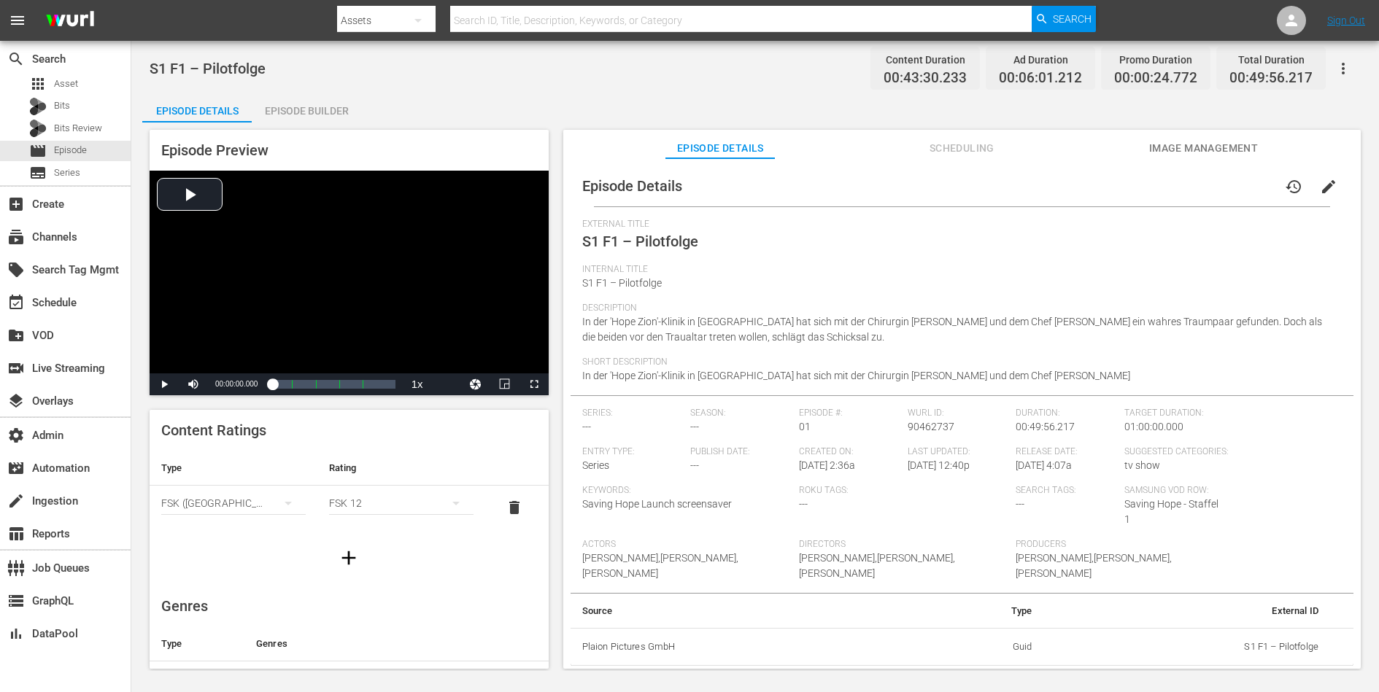
click at [1102, 63] on icon "button" at bounding box center [1343, 69] width 18 height 18
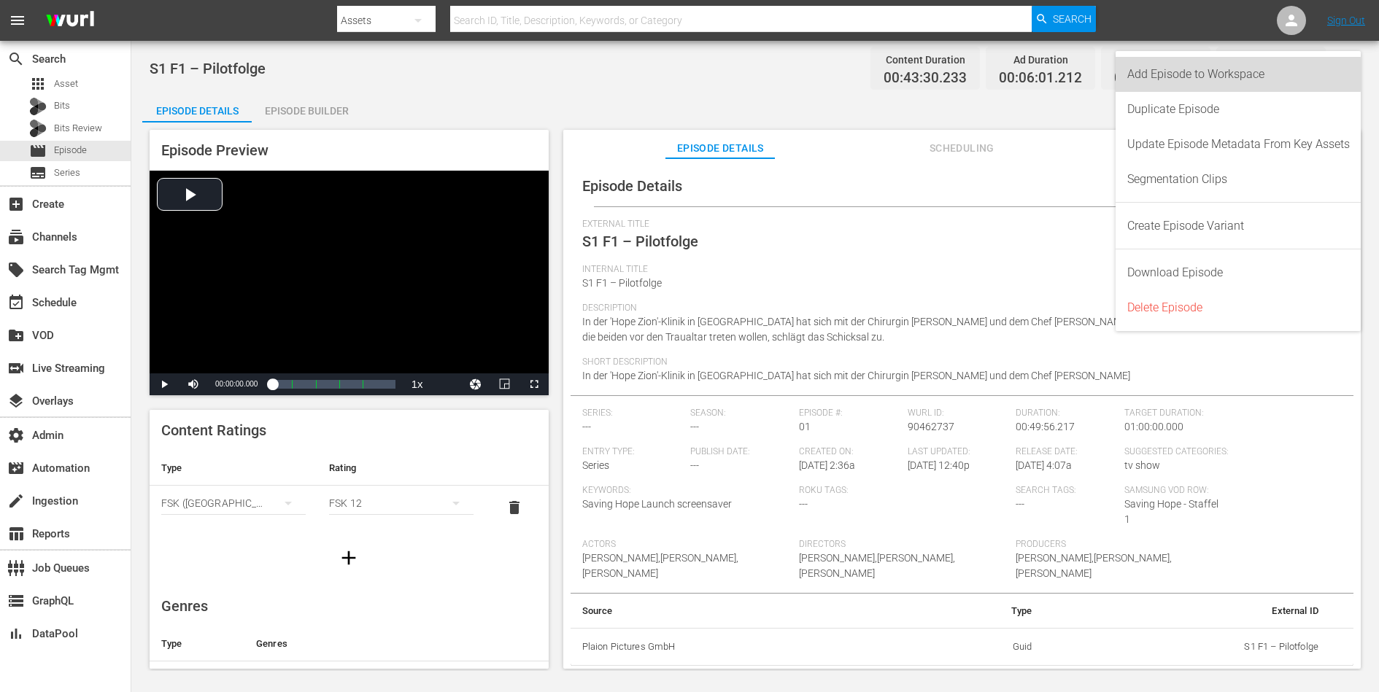
click at [1102, 74] on div "Add Episode to Workspace" at bounding box center [1238, 74] width 222 height 35
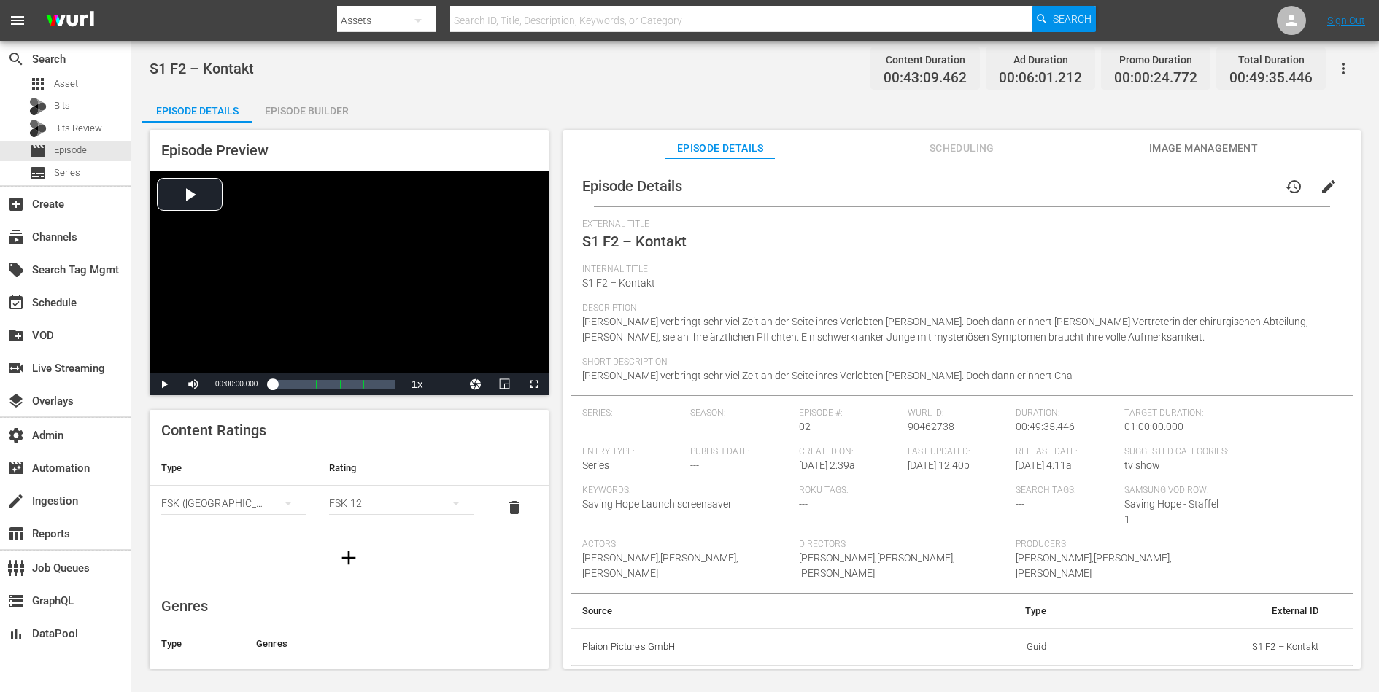
click at [1102, 71] on icon "button" at bounding box center [1343, 69] width 3 height 12
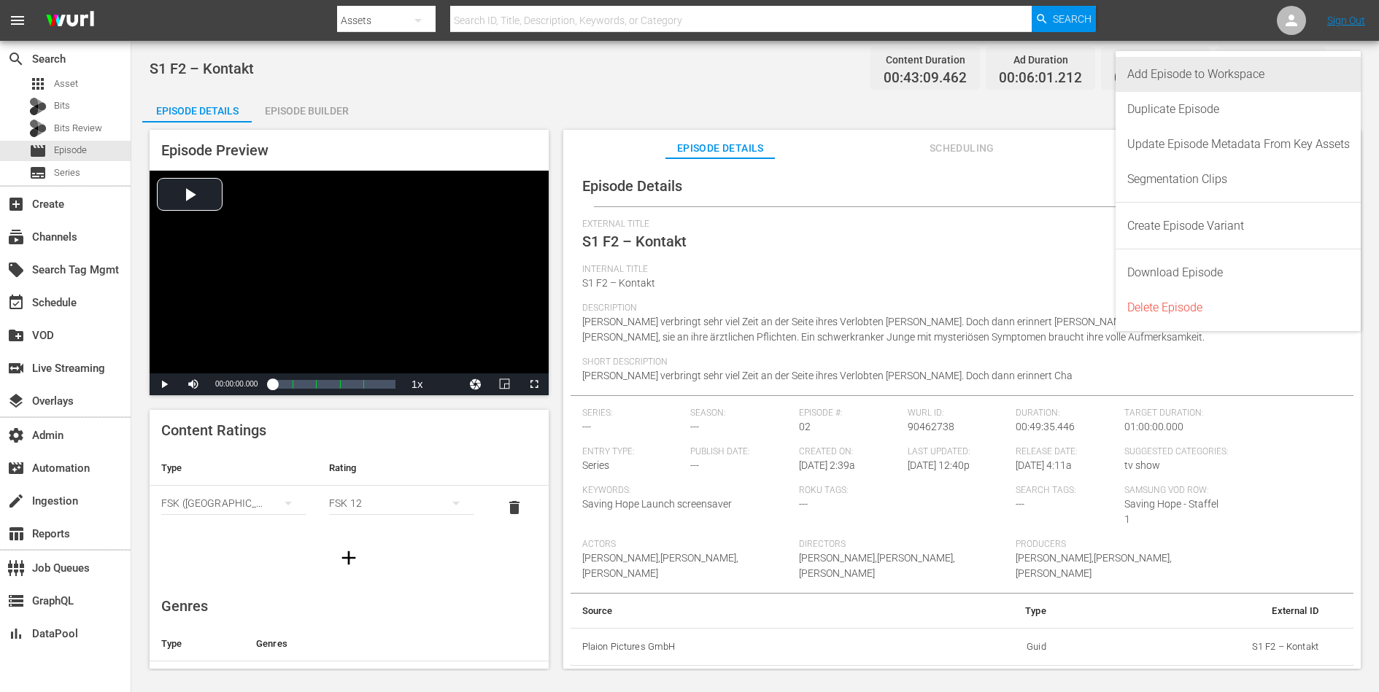
click at [1102, 82] on div "Add Episode to Workspace" at bounding box center [1238, 74] width 222 height 35
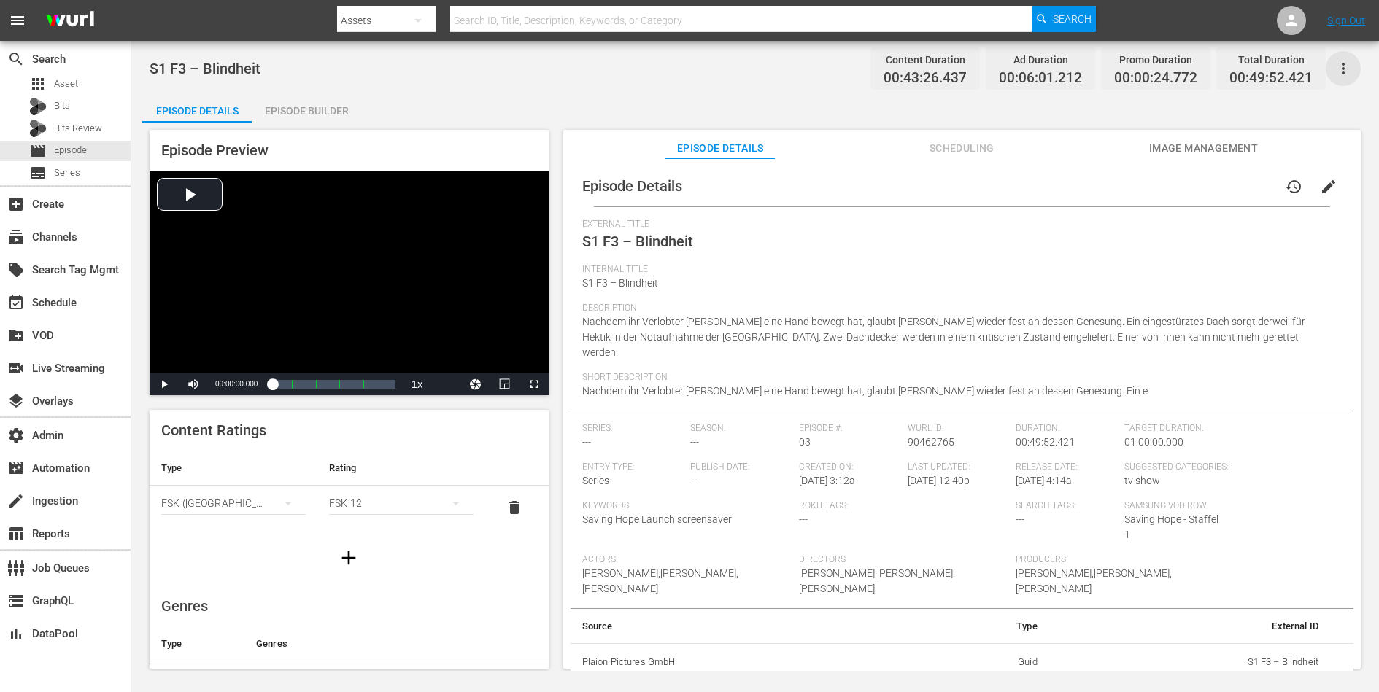
click at [1102, 70] on icon "button" at bounding box center [1343, 69] width 18 height 18
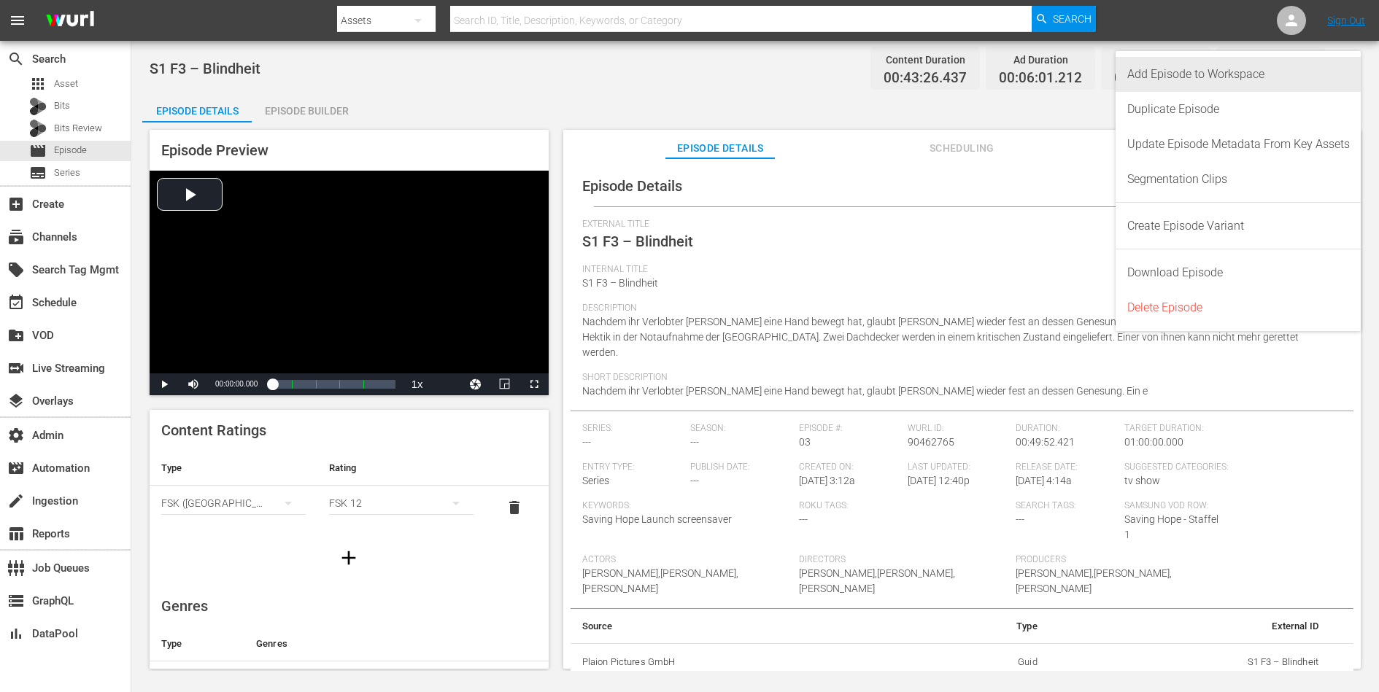
click at [1102, 70] on div "Add Episode to Workspace" at bounding box center [1238, 74] width 222 height 35
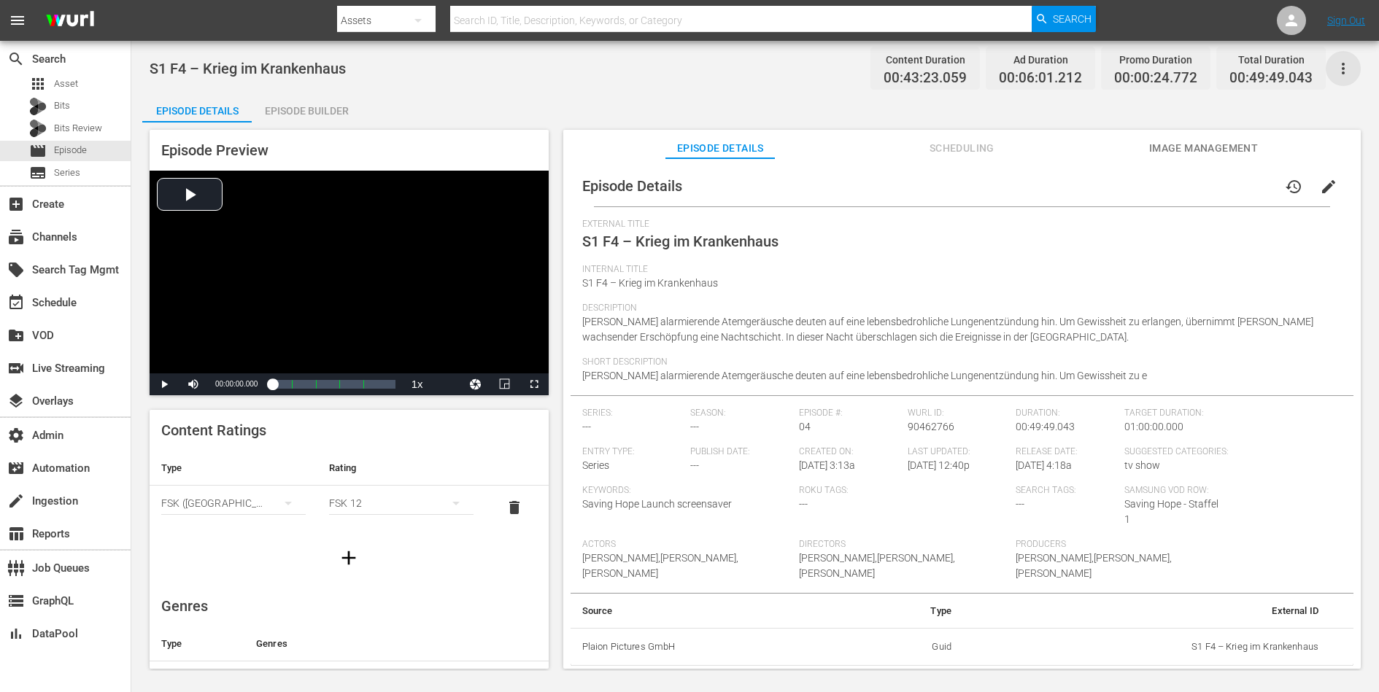
click at [1102, 71] on icon "button" at bounding box center [1343, 69] width 18 height 18
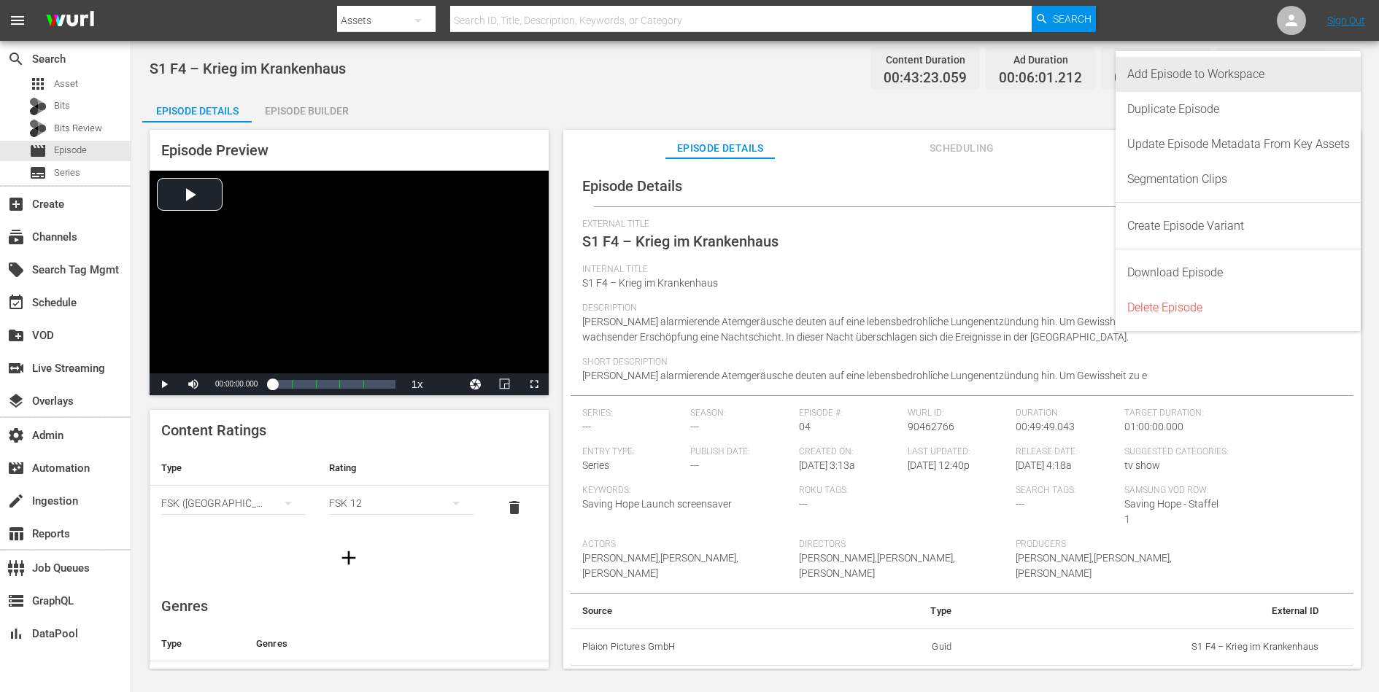
click at [1102, 74] on div "Add Episode to Workspace" at bounding box center [1238, 74] width 222 height 35
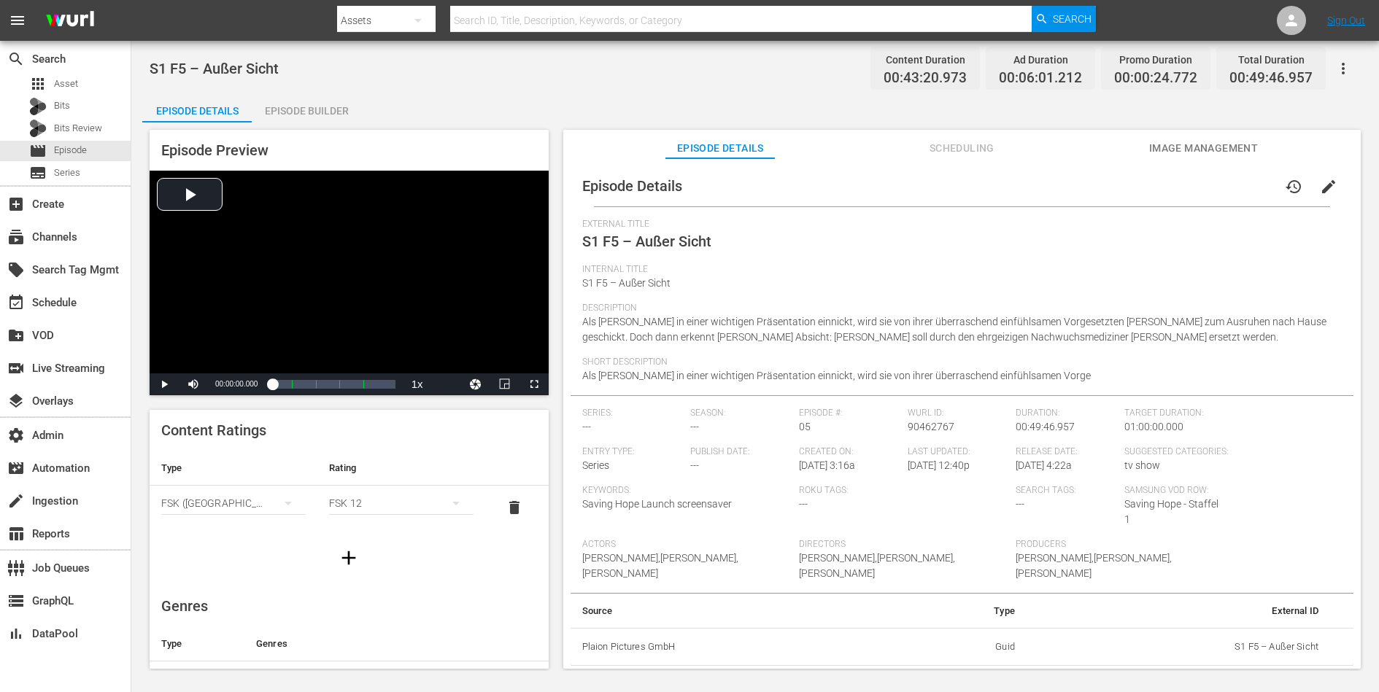
click at [1102, 71] on icon "button" at bounding box center [1343, 69] width 18 height 18
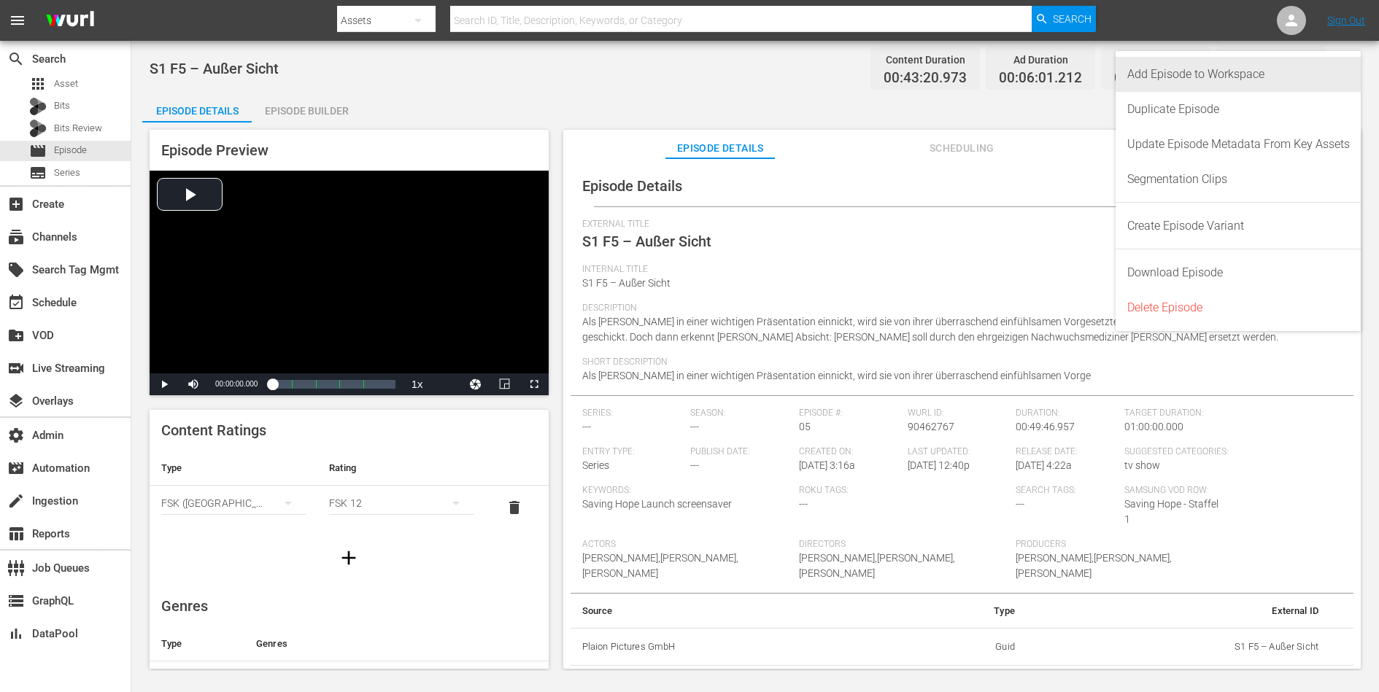
click at [1102, 78] on div "Add Episode to Workspace" at bounding box center [1238, 74] width 222 height 35
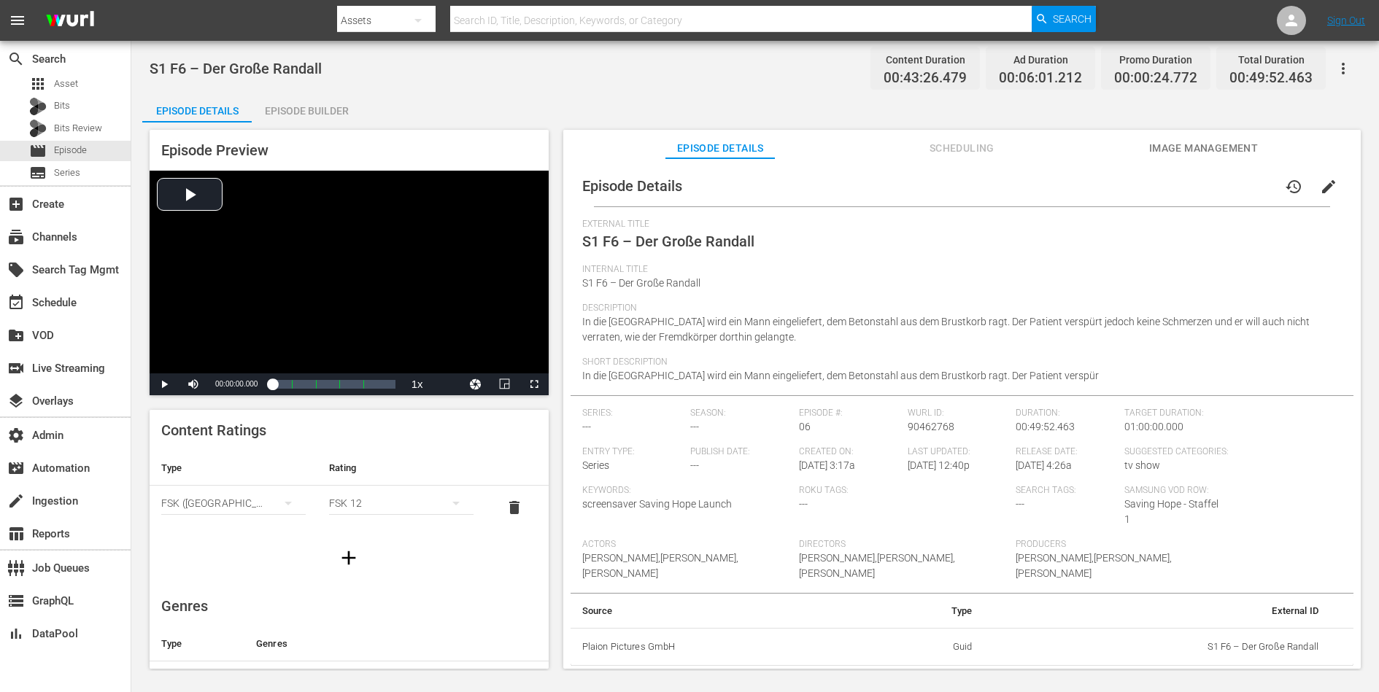
click at [1102, 77] on icon "button" at bounding box center [1343, 69] width 18 height 18
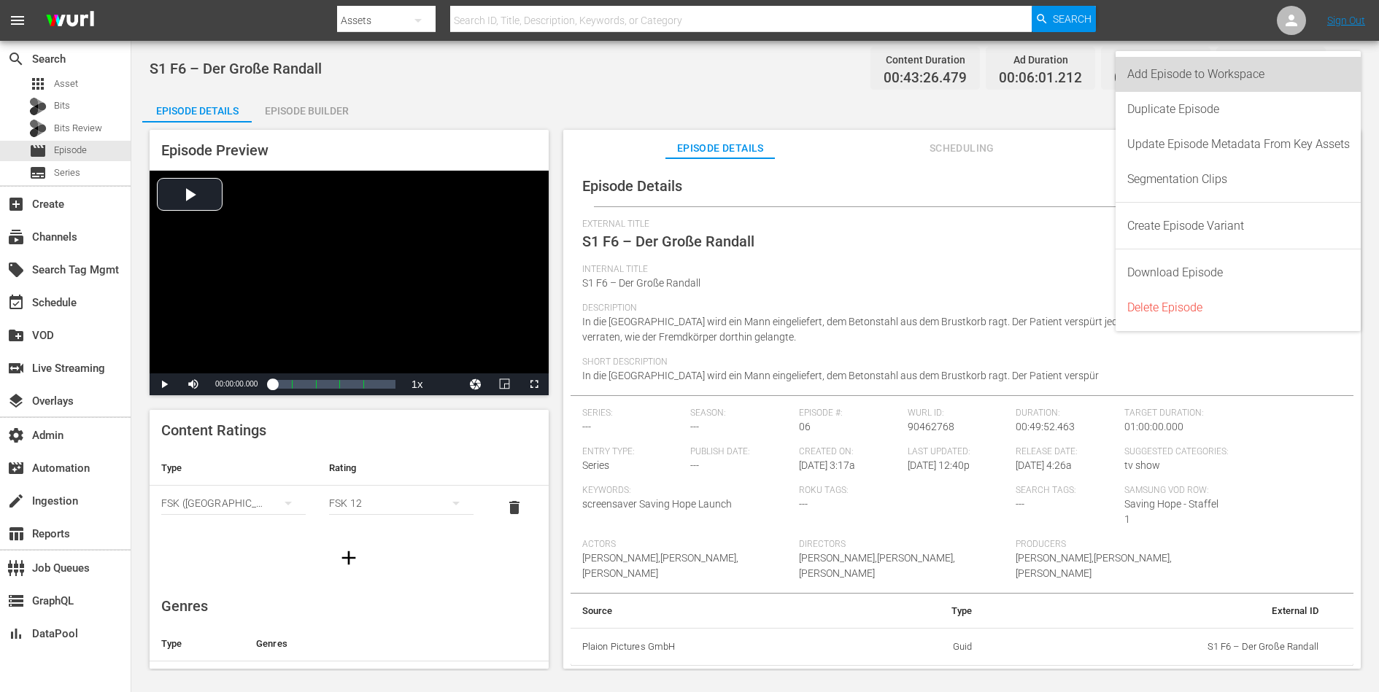
click at [1102, 77] on div "Add Episode to Workspace" at bounding box center [1238, 74] width 222 height 35
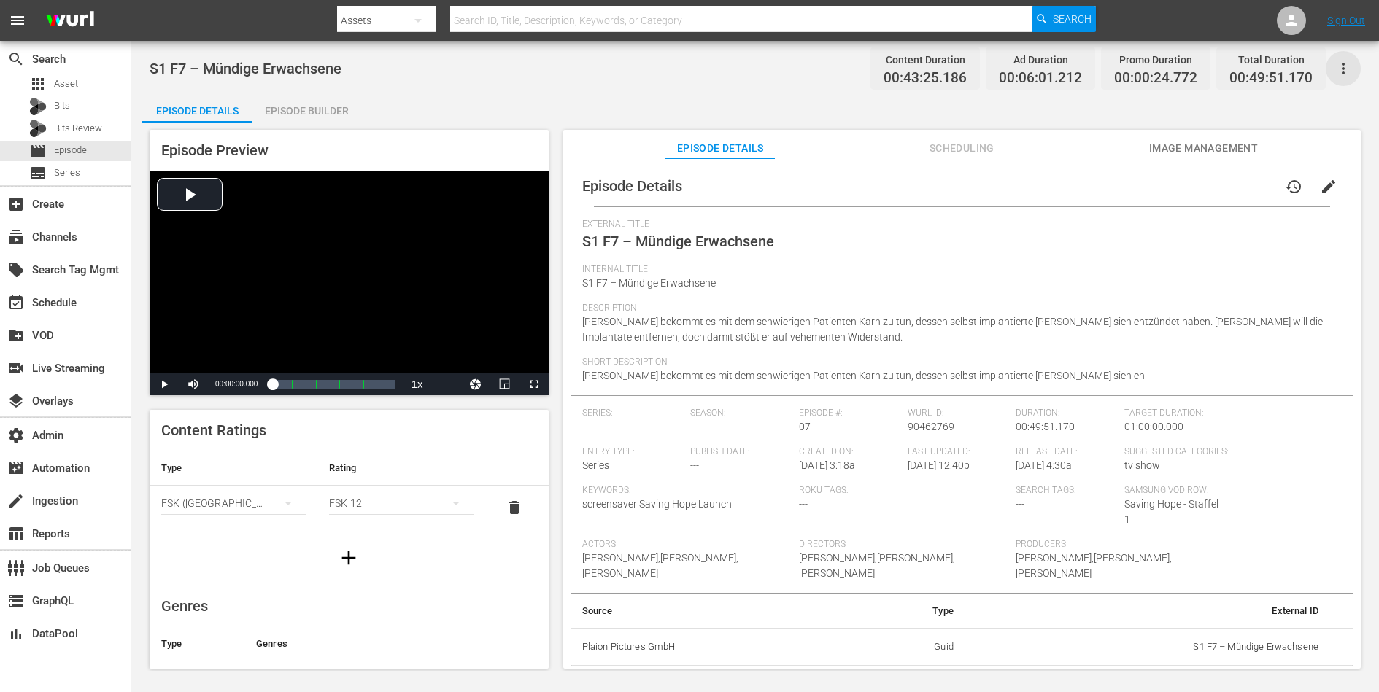
click at [1102, 63] on icon "button" at bounding box center [1343, 69] width 18 height 18
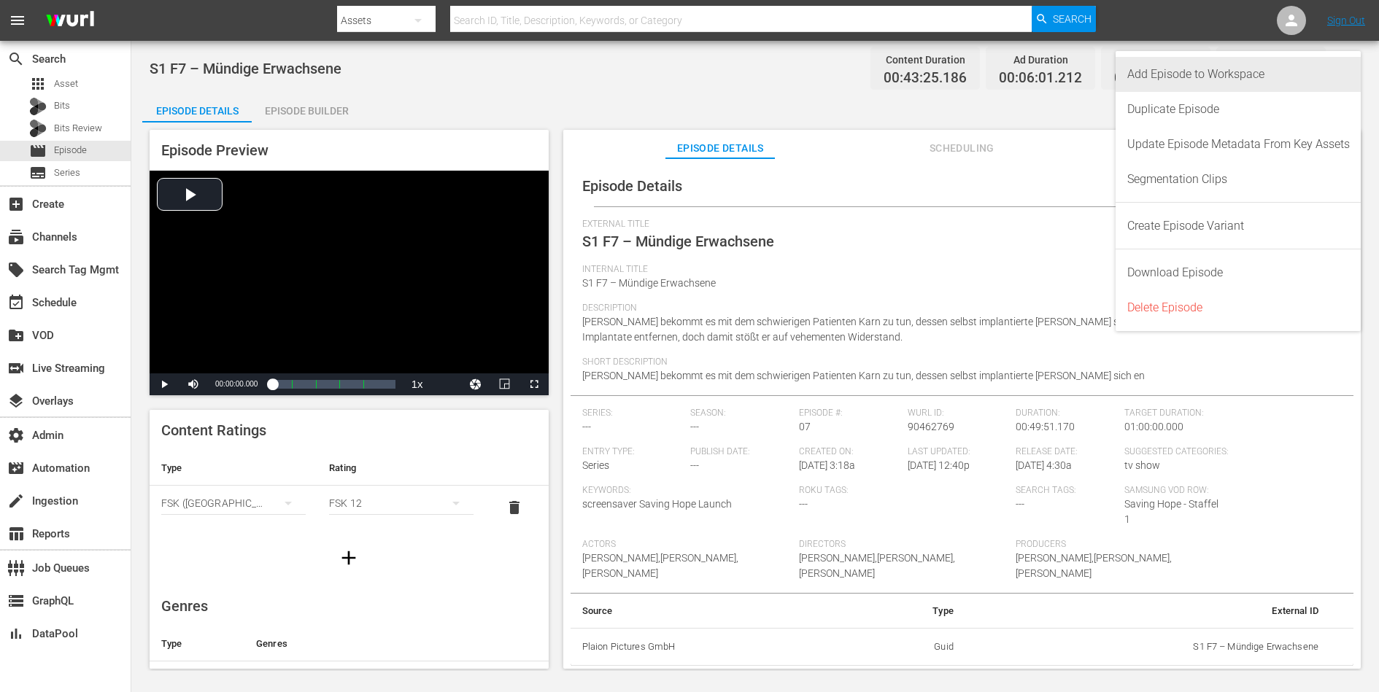
click at [1102, 72] on div "Add Episode to Workspace" at bounding box center [1238, 74] width 222 height 35
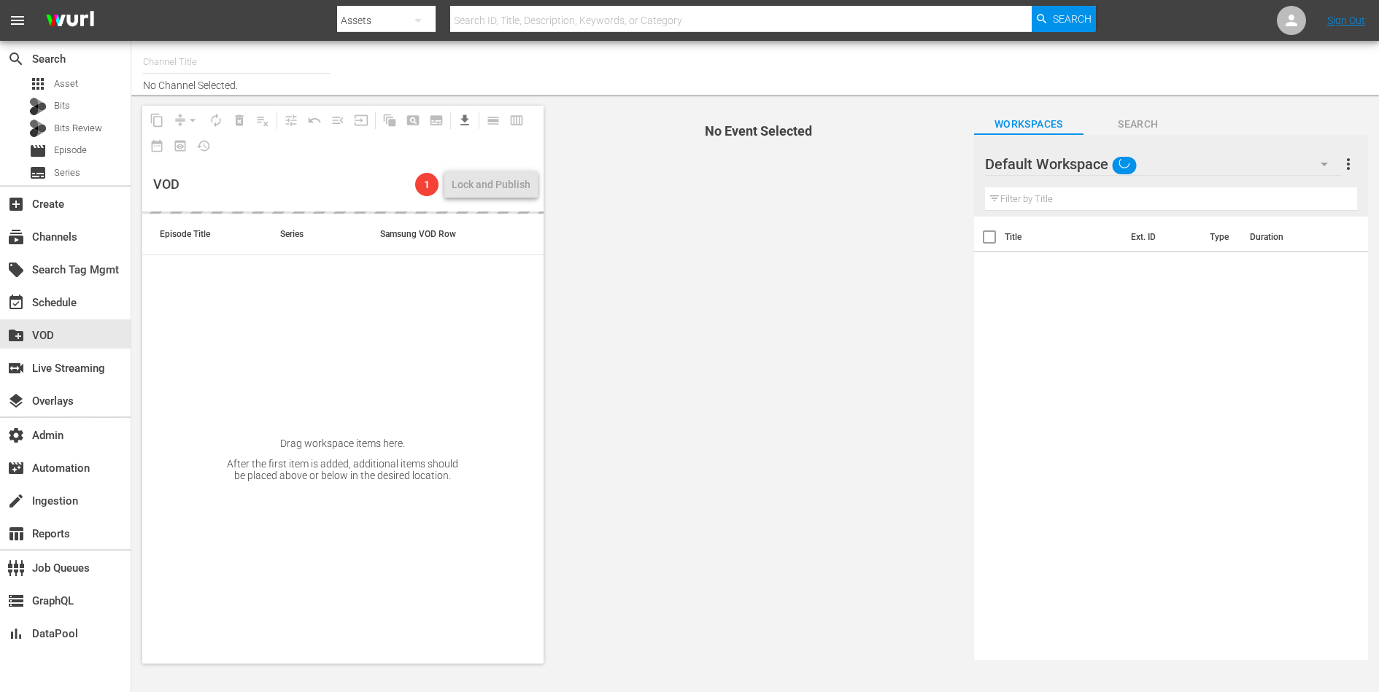
type input "Saving Hope Wurl (2127)"
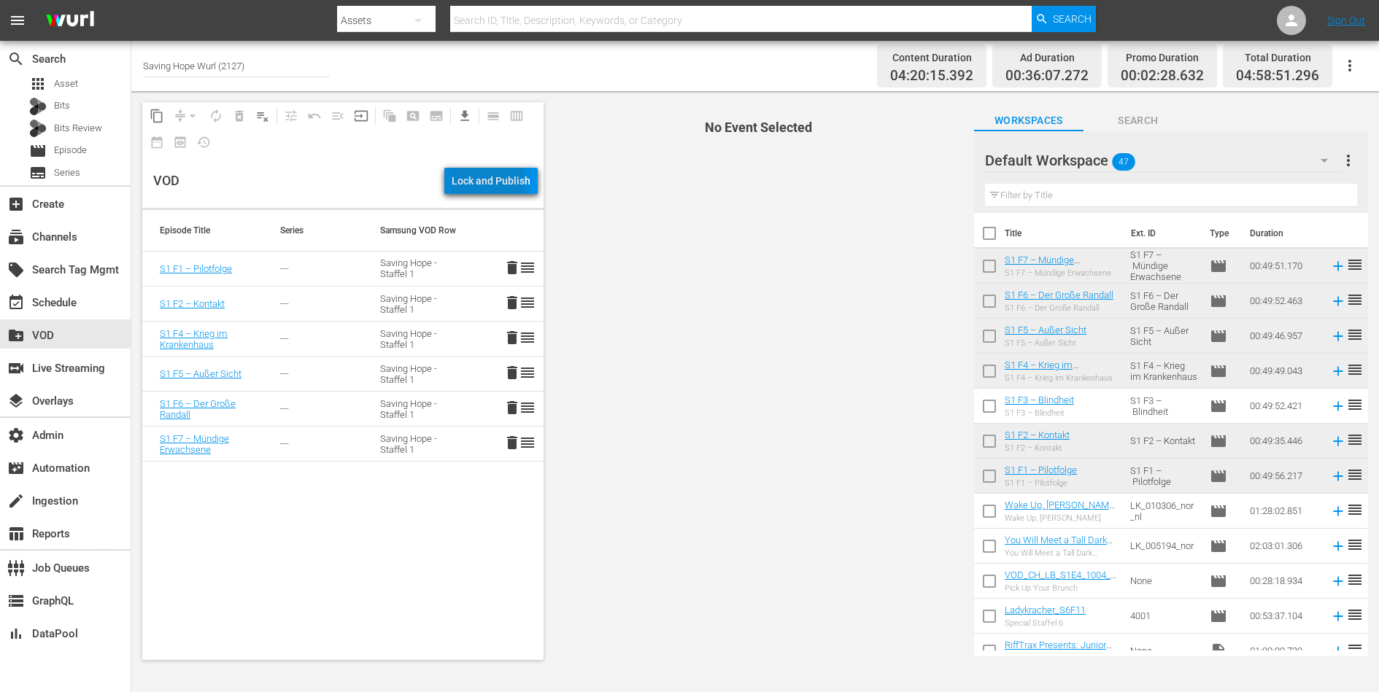
click at [491, 183] on div "Lock and Publish" at bounding box center [491, 181] width 79 height 26
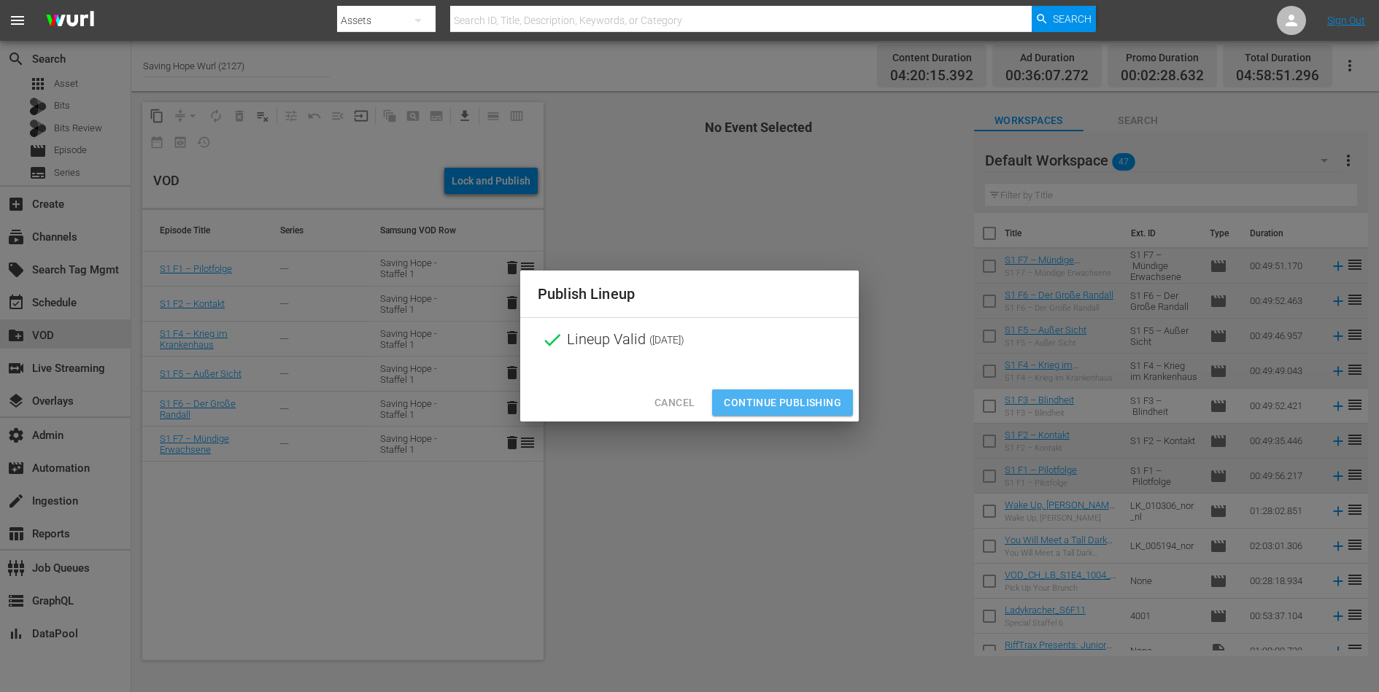
click at [781, 406] on span "Continue Publishing" at bounding box center [782, 403] width 117 height 18
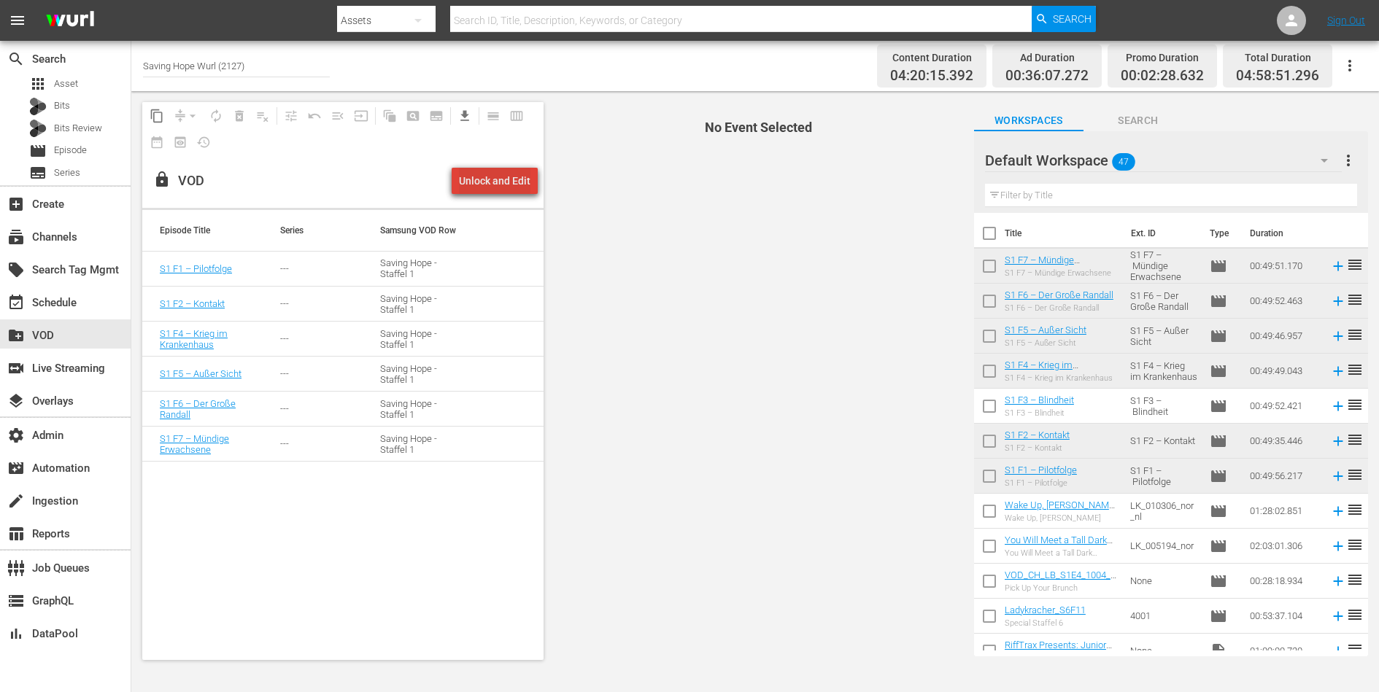
click at [515, 190] on div "Unlock and Edit" at bounding box center [494, 181] width 71 height 26
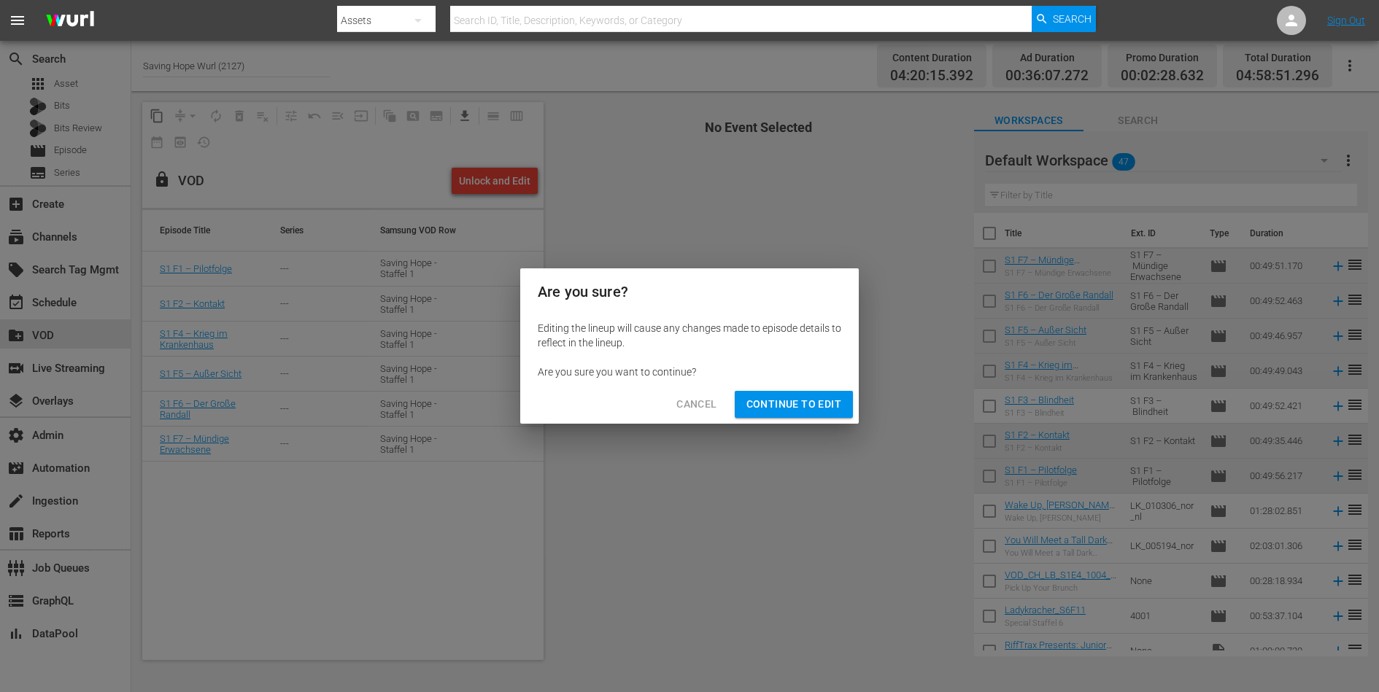
click at [786, 392] on button "Continue to Edit" at bounding box center [794, 404] width 118 height 27
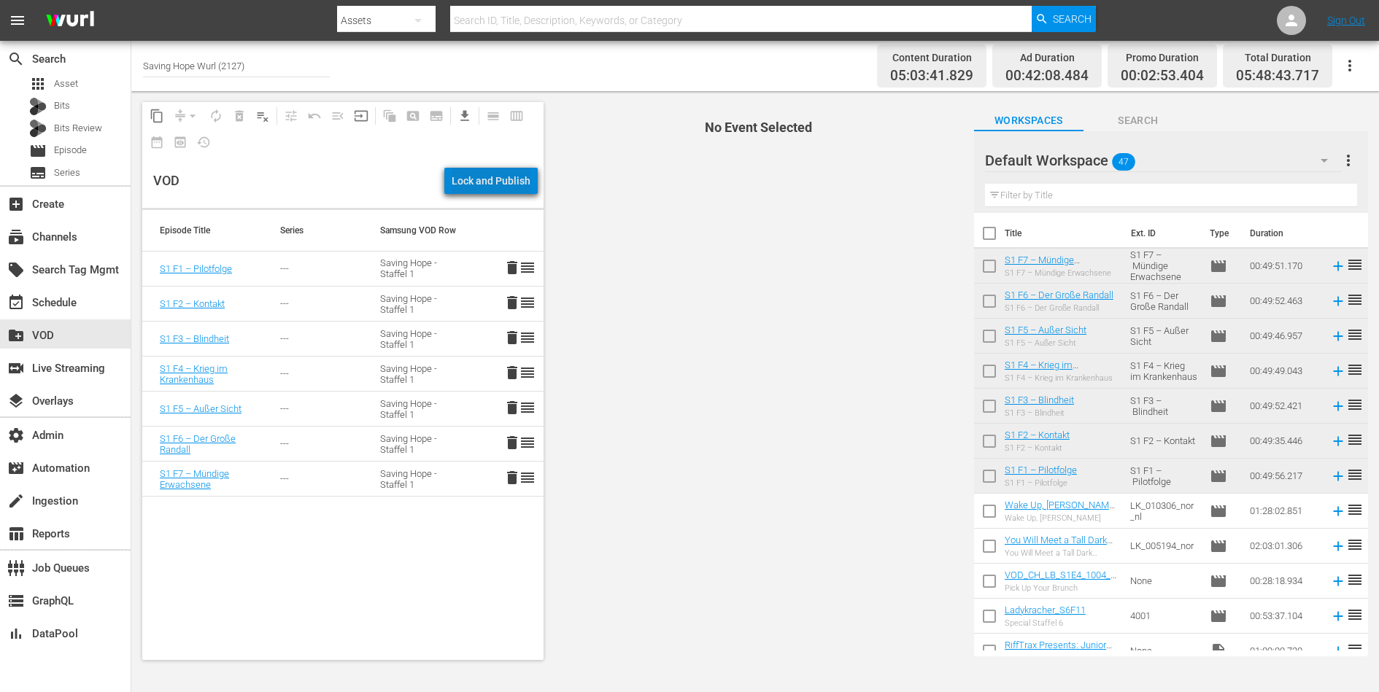
click at [501, 181] on div "Lock and Publish" at bounding box center [491, 181] width 79 height 26
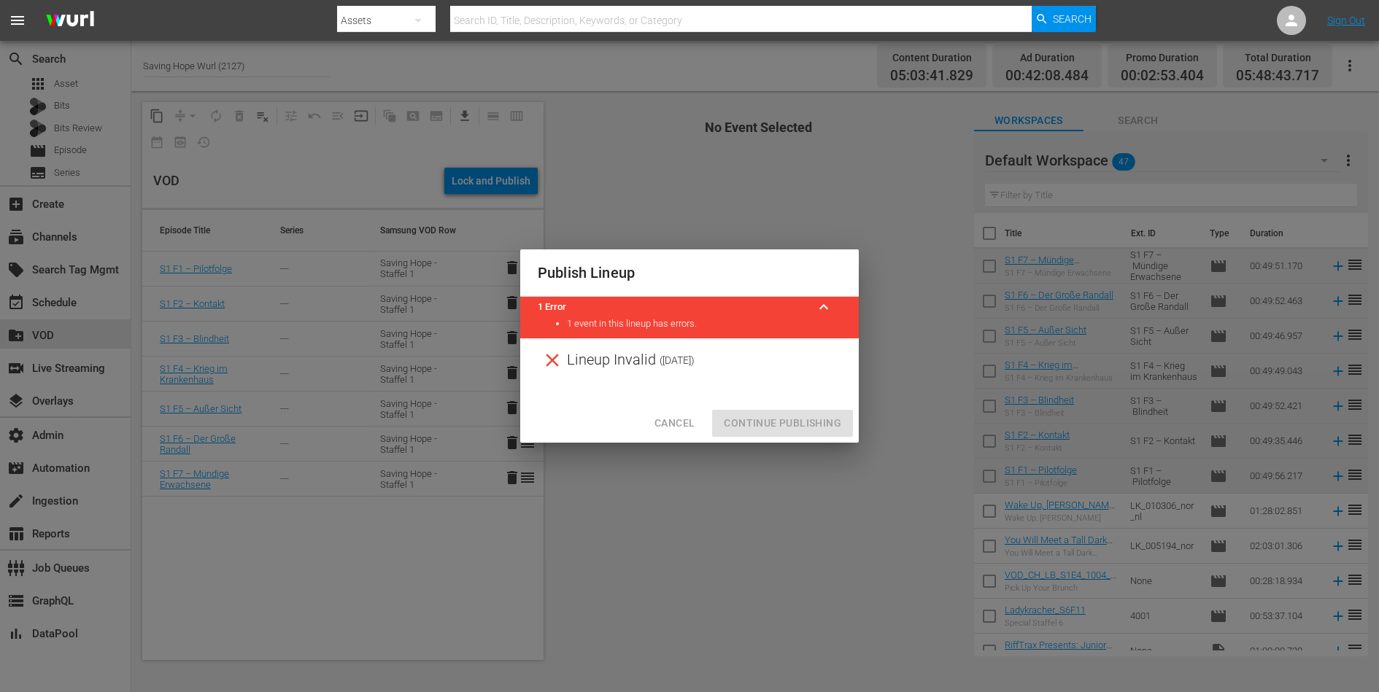
click at [654, 364] on div "Lineup Invalid ( 1970-01-01 )" at bounding box center [689, 360] width 338 height 44
click at [678, 422] on span "Cancel" at bounding box center [674, 423] width 40 height 18
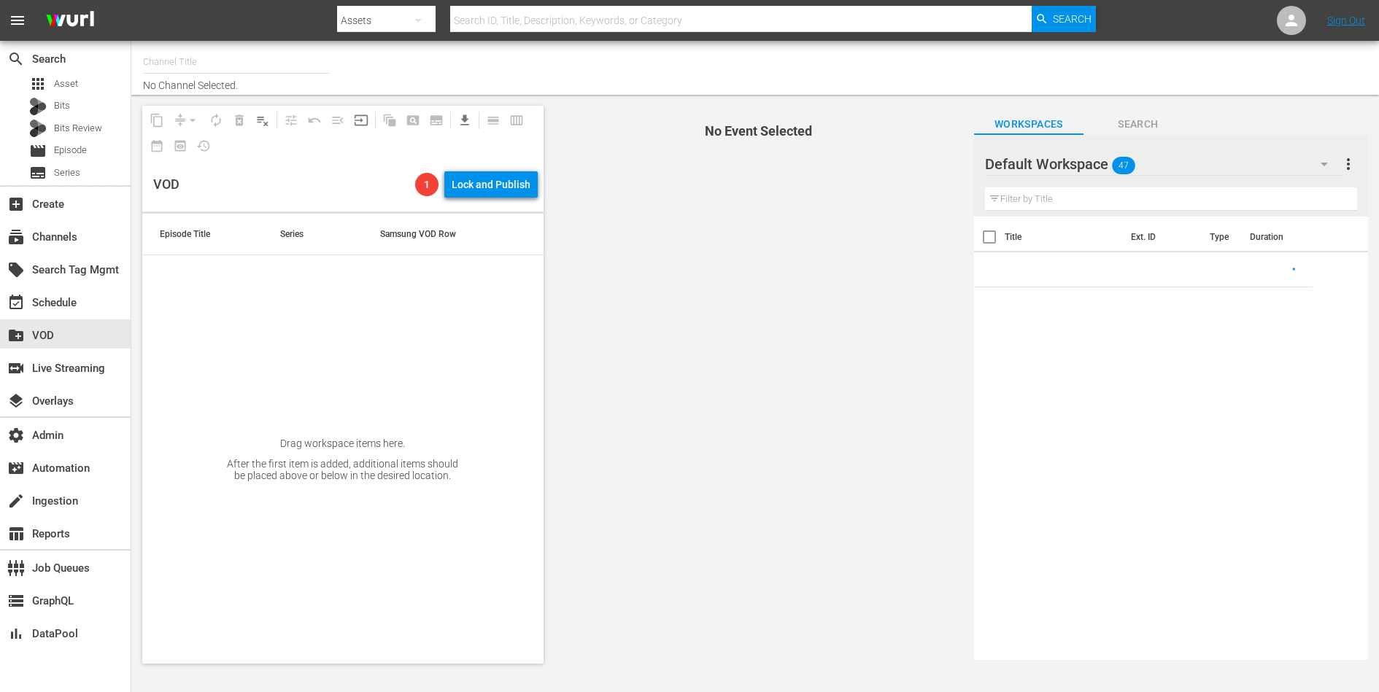
type input "Saving Hope Wurl (2127)"
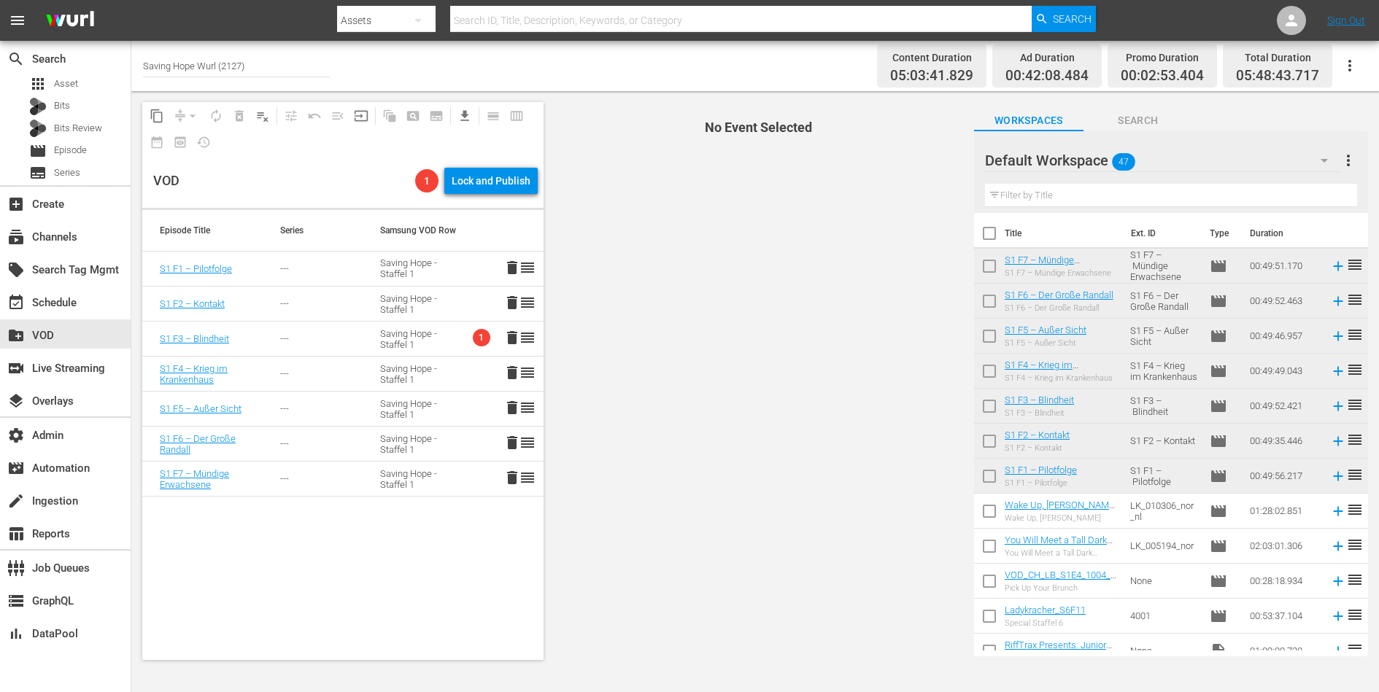
click at [405, 343] on div "Saving Hope - Staffel 1" at bounding box center [412, 339] width 65 height 22
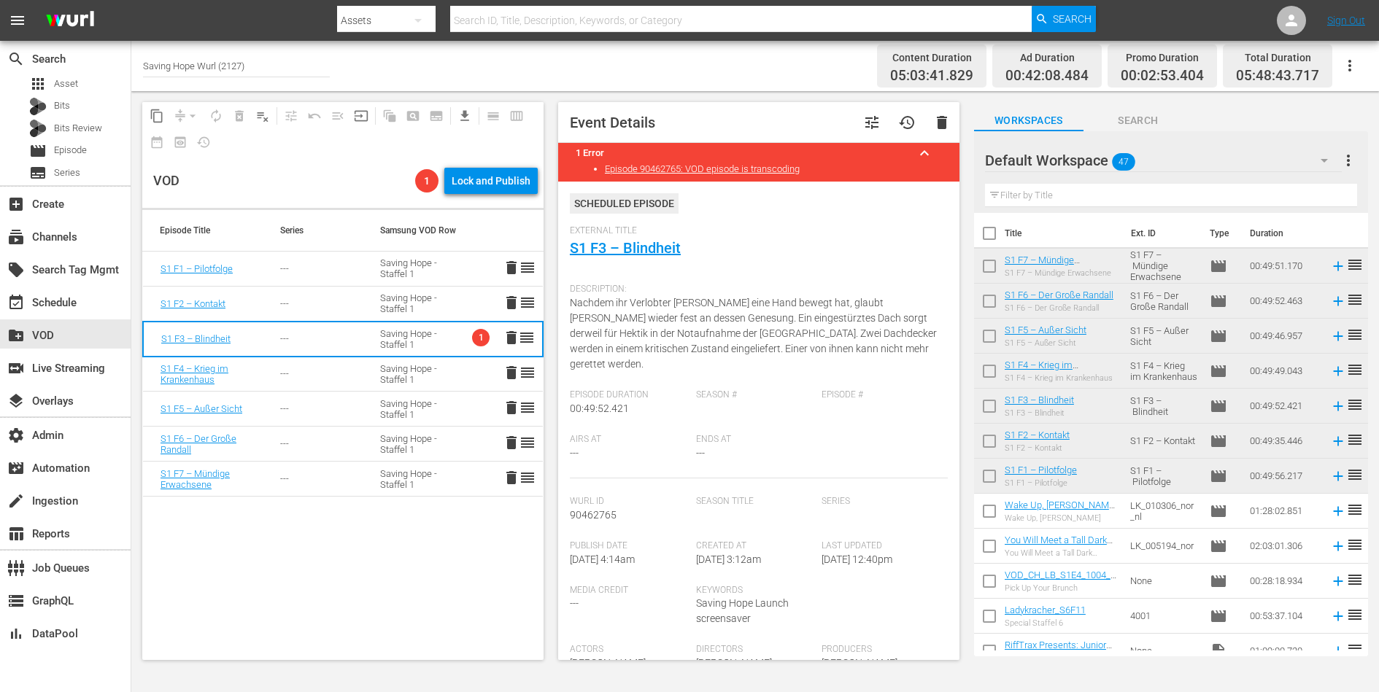
click at [988, 269] on input "checkbox" at bounding box center [989, 269] width 31 height 31
checkbox input "true"
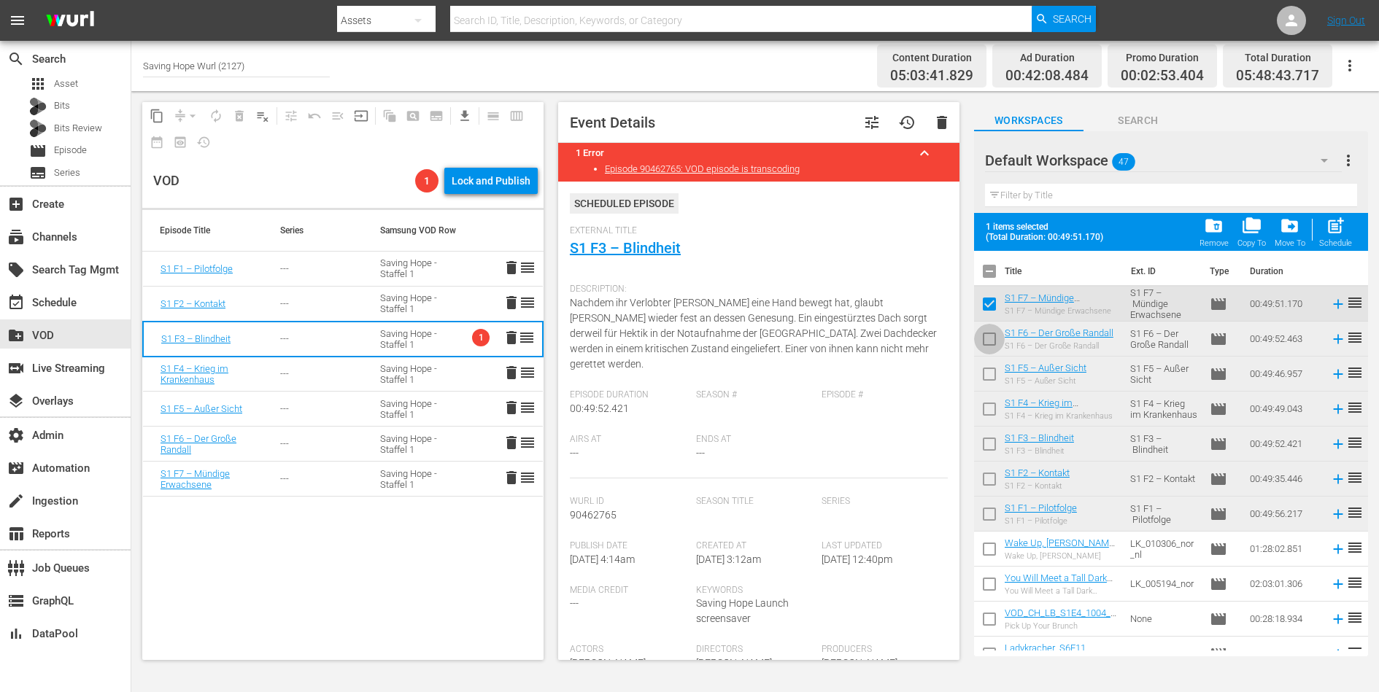
click at [988, 333] on input "checkbox" at bounding box center [989, 342] width 31 height 31
checkbox input "true"
click at [988, 376] on input "checkbox" at bounding box center [989, 377] width 31 height 31
checkbox input "true"
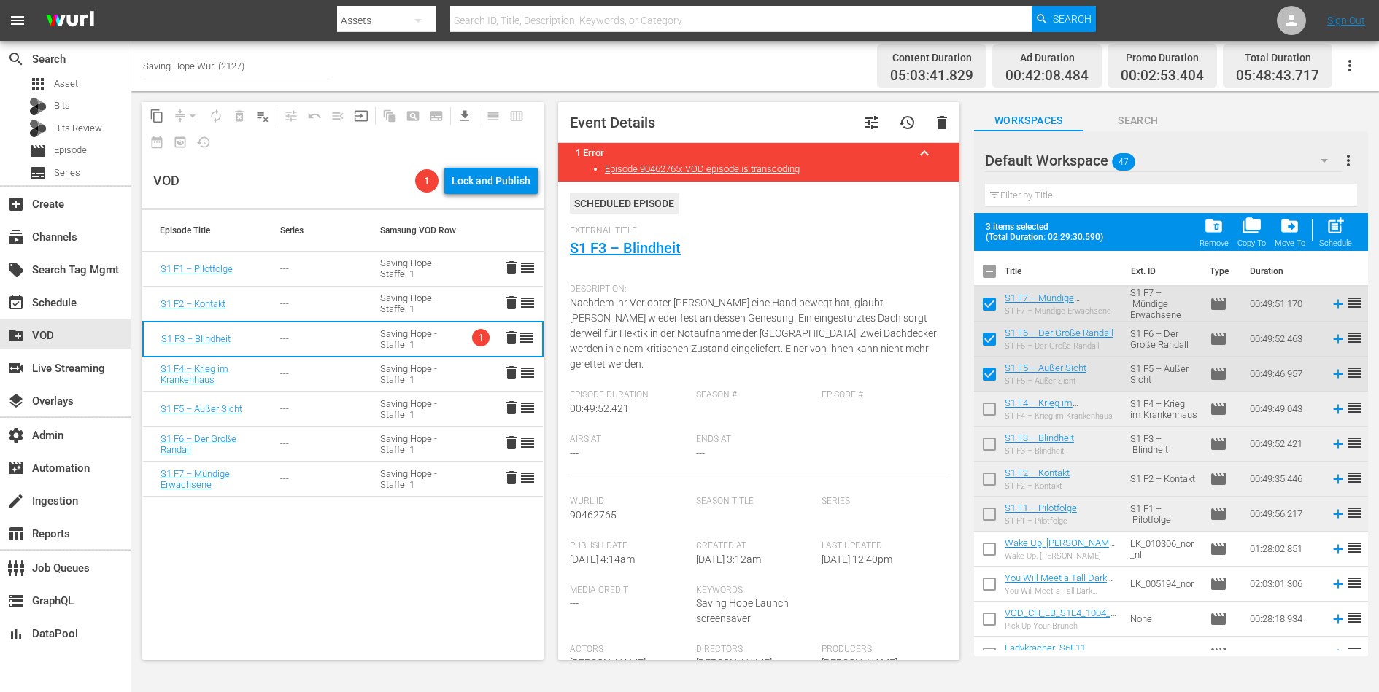
click at [991, 411] on input "checkbox" at bounding box center [989, 412] width 31 height 31
checkbox input "true"
click at [989, 445] on input "checkbox" at bounding box center [989, 447] width 31 height 31
checkbox input "true"
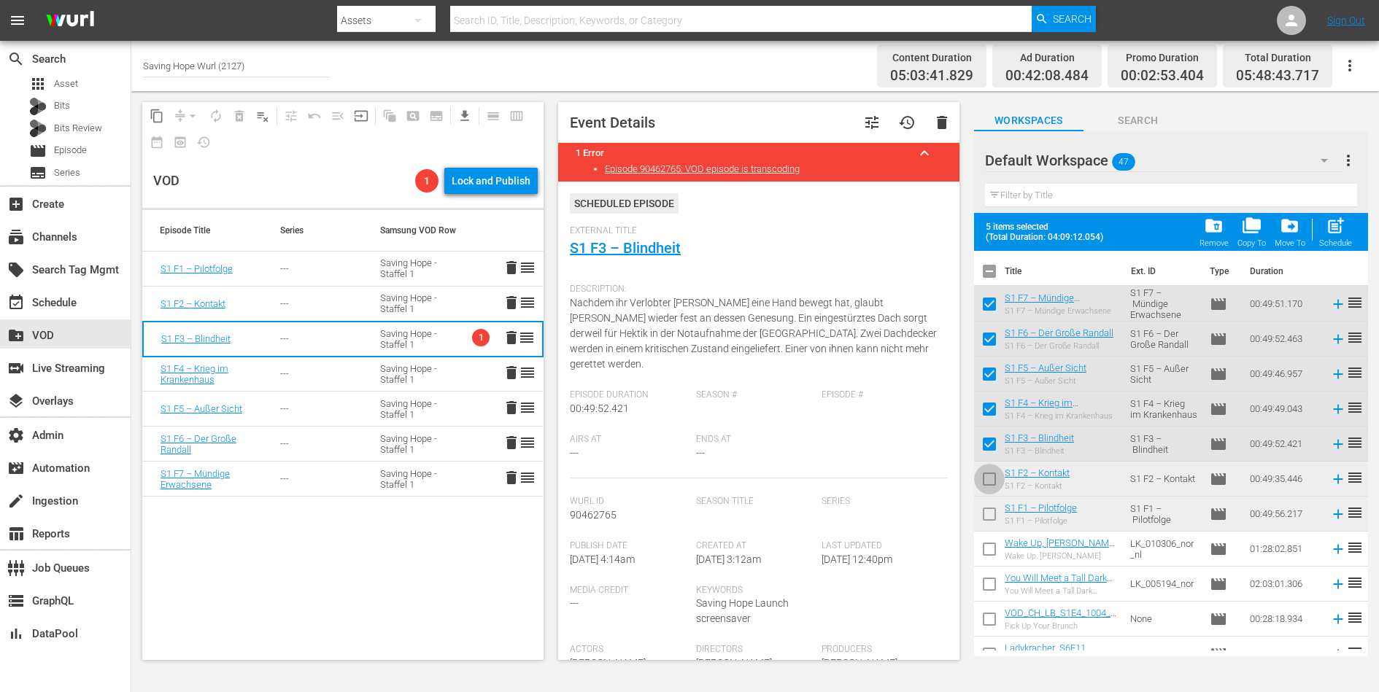
click at [988, 476] on input "checkbox" at bounding box center [989, 482] width 31 height 31
checkbox input "true"
click at [993, 511] on input "checkbox" at bounding box center [989, 517] width 31 height 31
checkbox input "true"
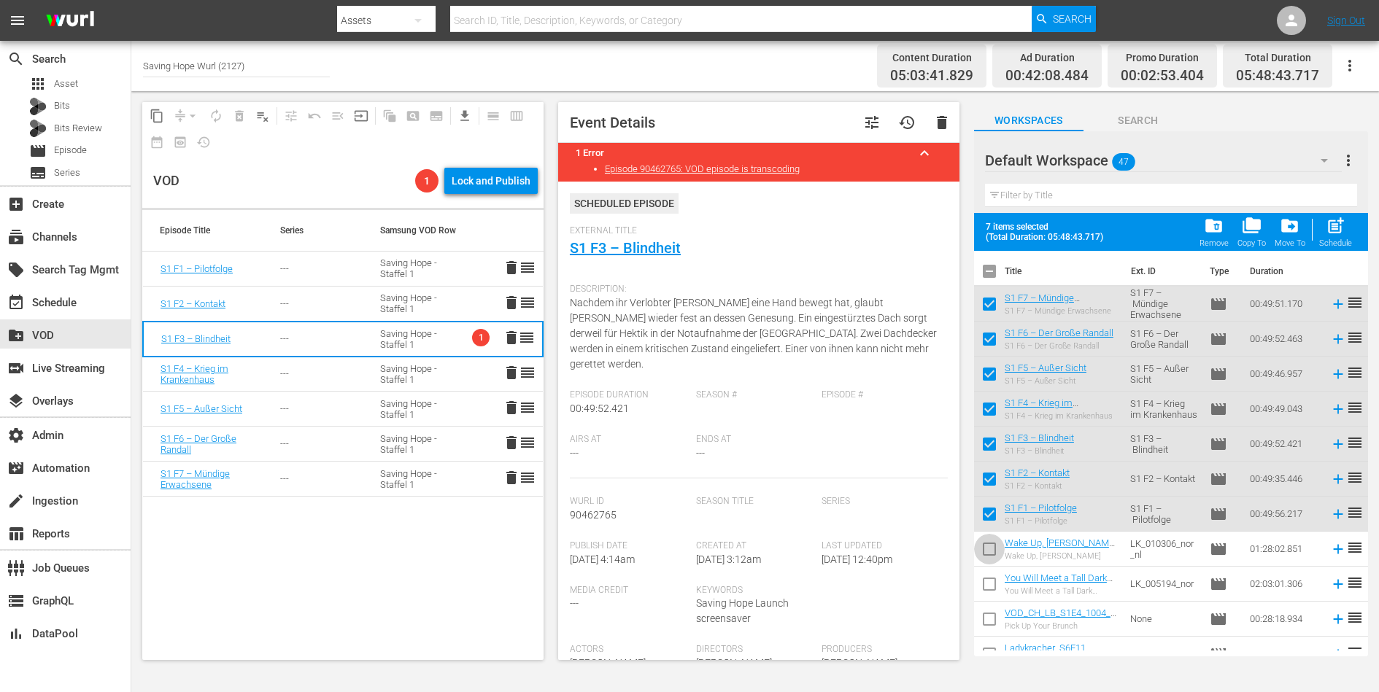
click at [994, 551] on input "checkbox" at bounding box center [989, 552] width 31 height 31
checkbox input "true"
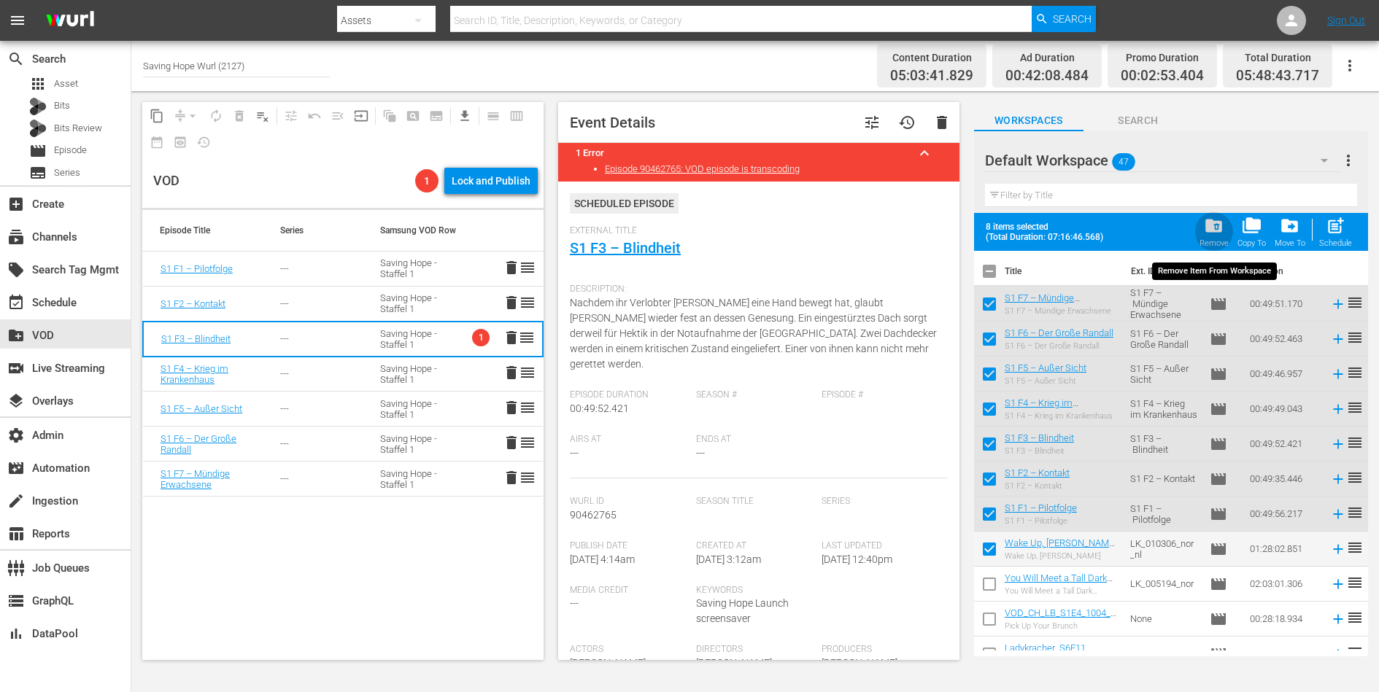
click at [1214, 230] on span "folder_delete" at bounding box center [1214, 226] width 20 height 20
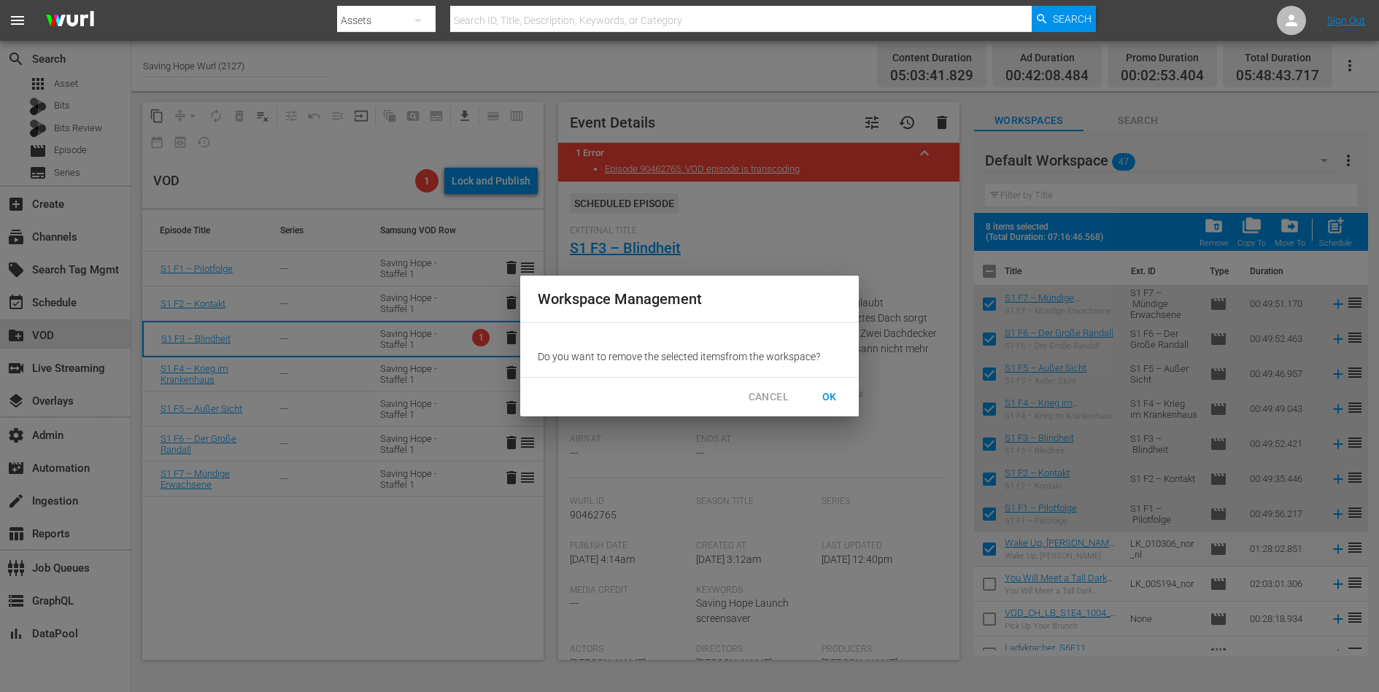
click at [832, 392] on span "OK" at bounding box center [829, 397] width 23 height 18
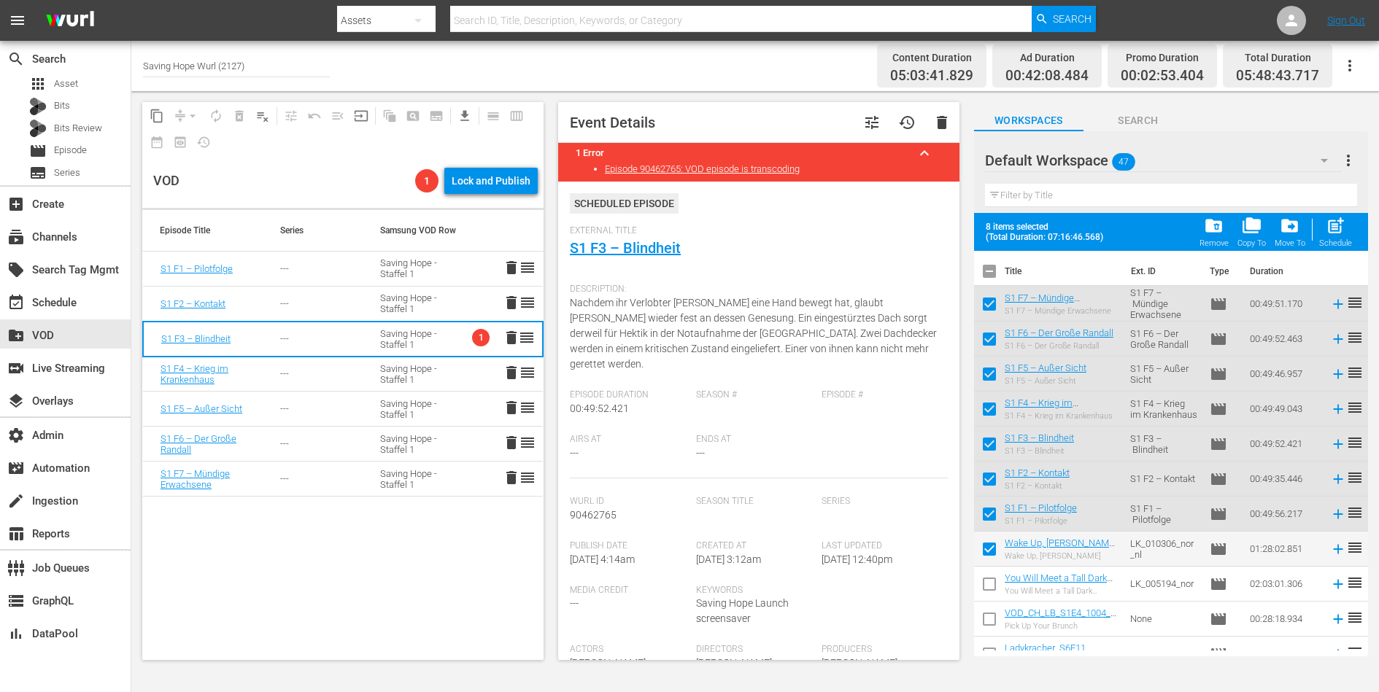
checkbox input "false"
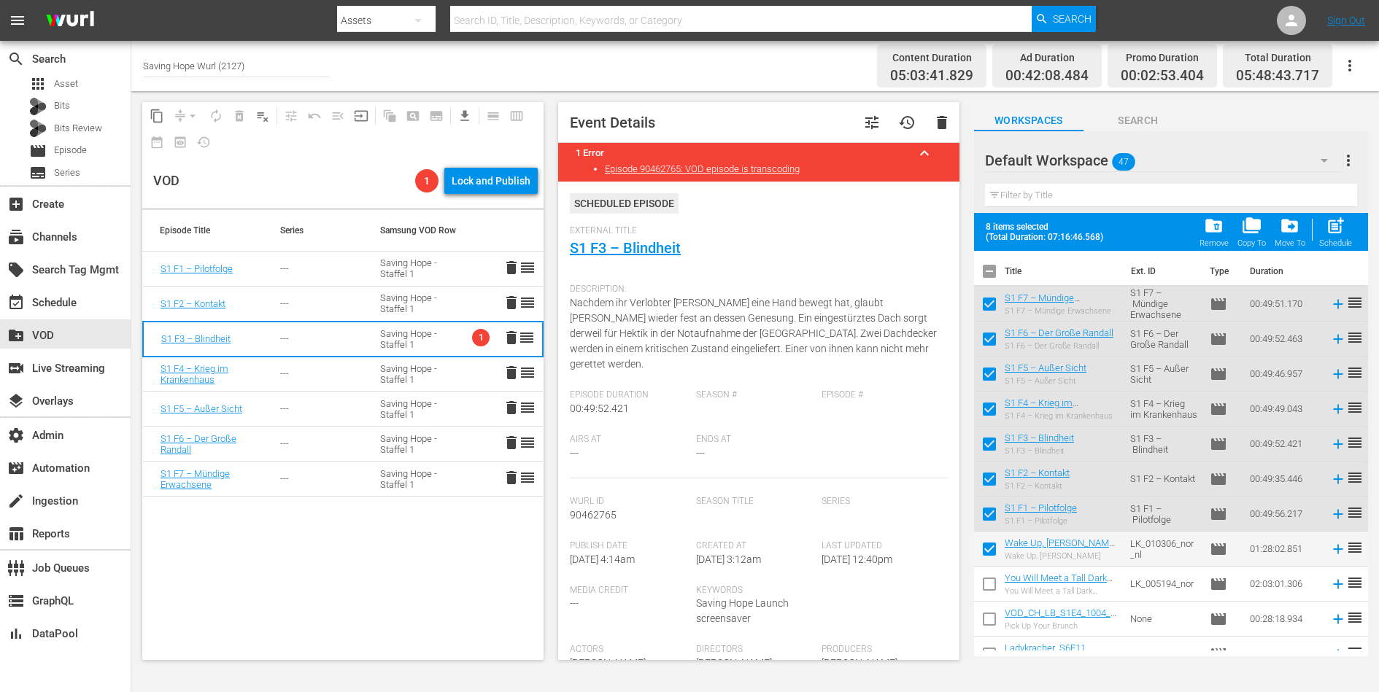
checkbox input "false"
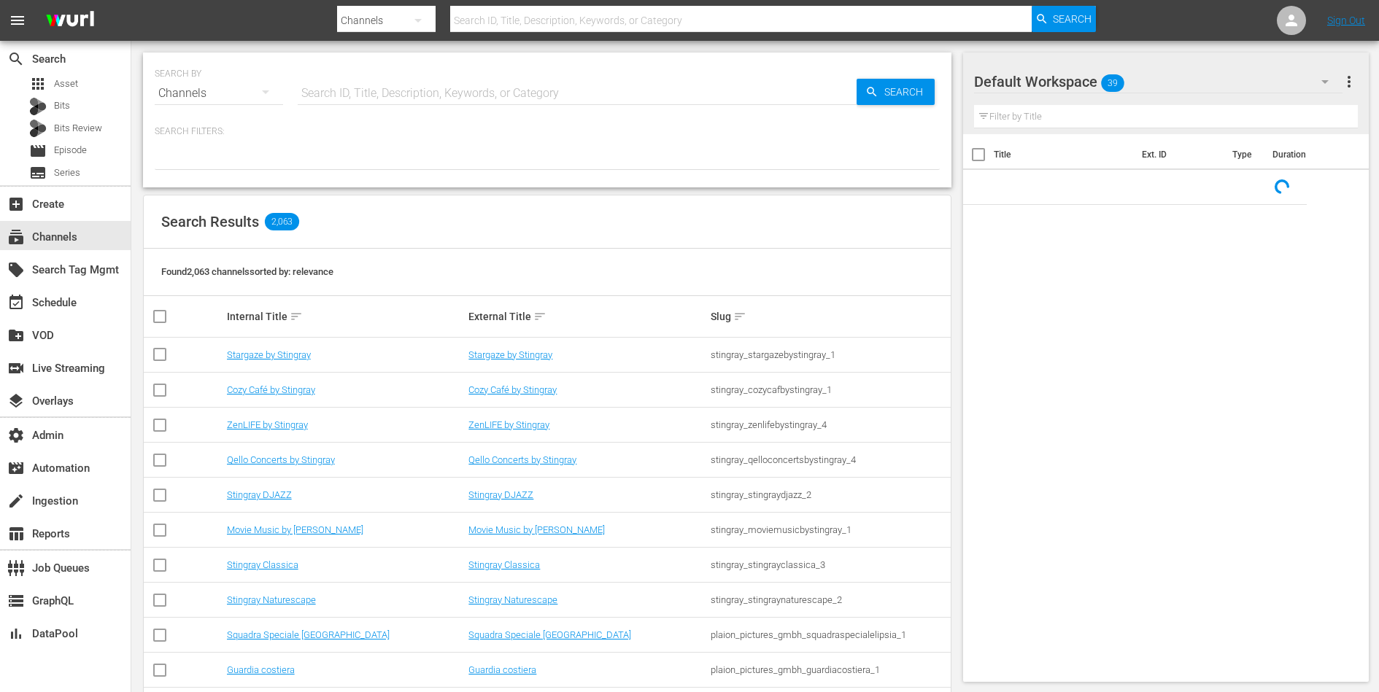
click at [381, 104] on div "Search ID, Title, Description, Keywords, or Category" at bounding box center [577, 93] width 559 height 35
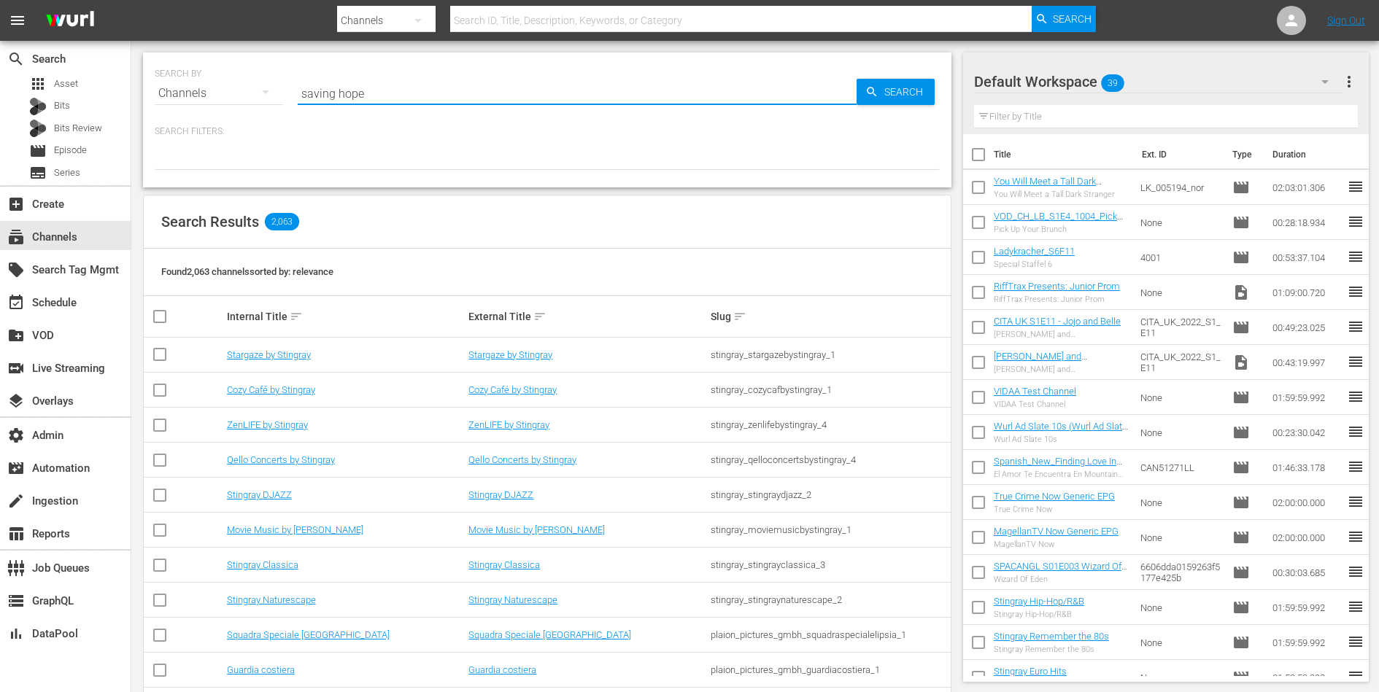
type input "saving hope"
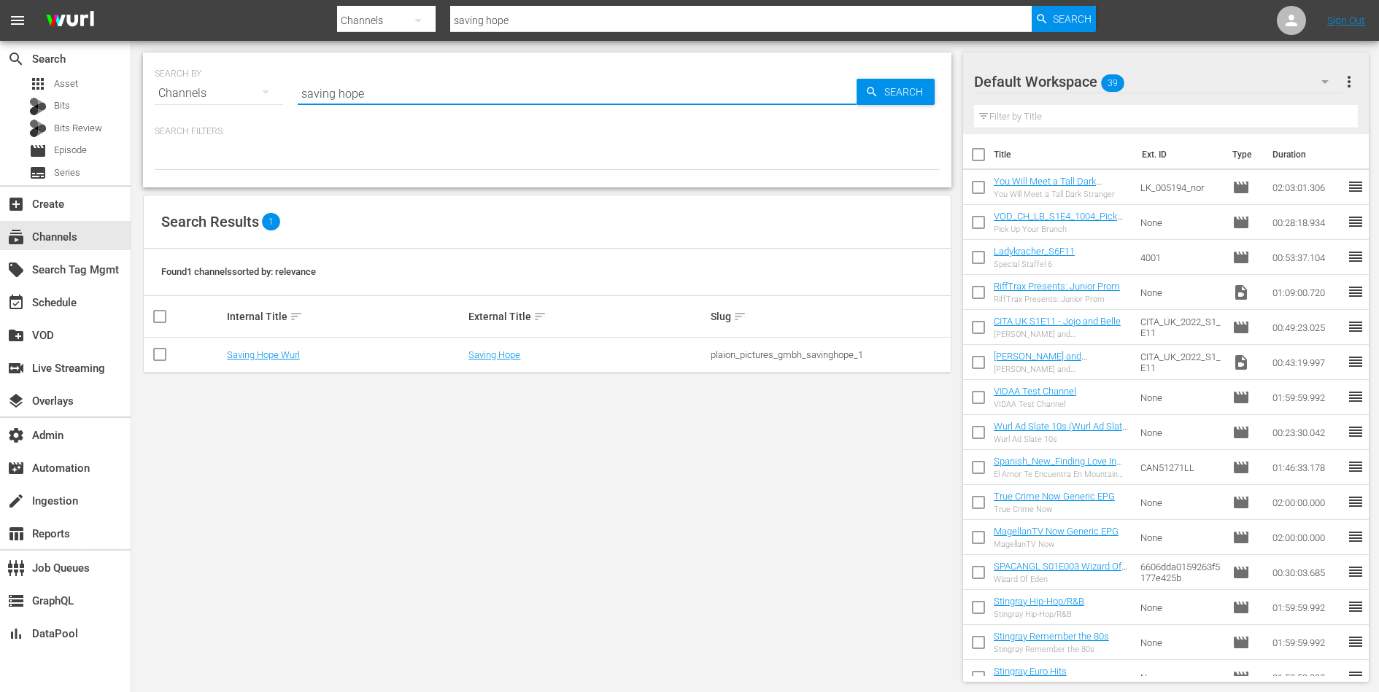
click at [754, 349] on div "plaion_pictures_gmbh_savinghope_1" at bounding box center [830, 354] width 238 height 11
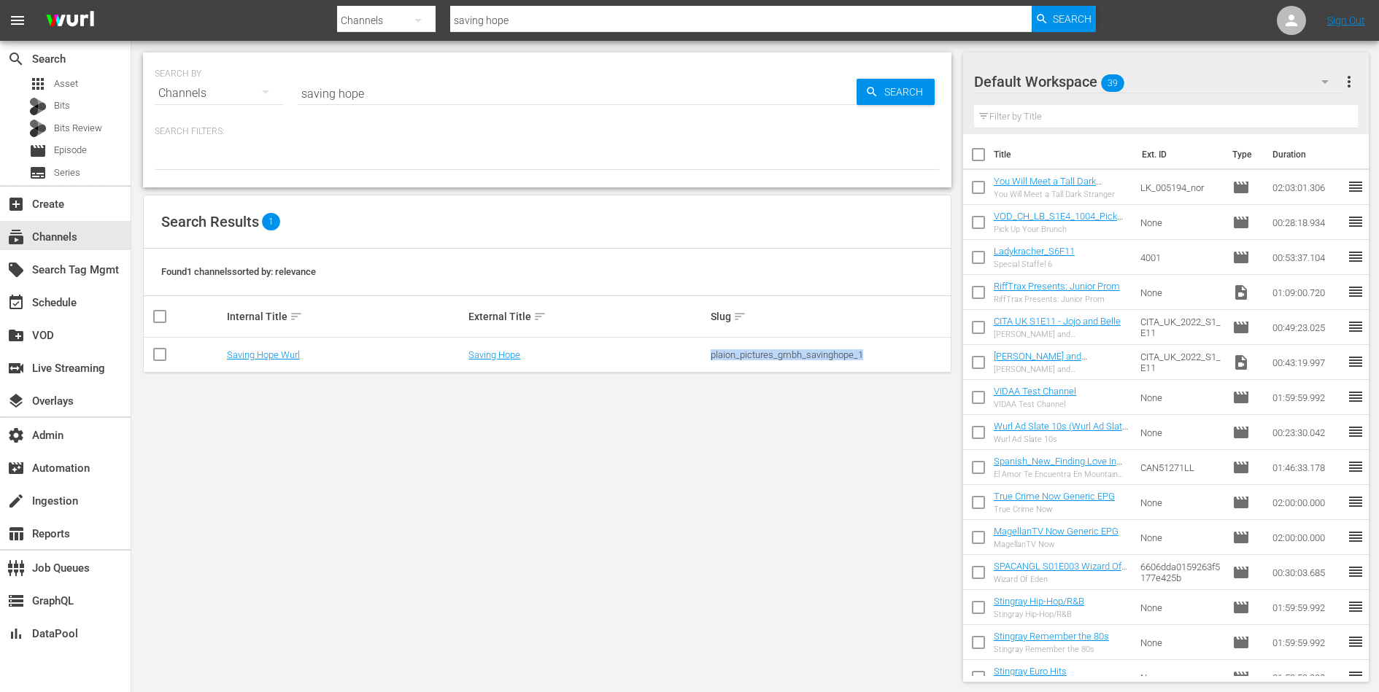
click at [754, 349] on div "plaion_pictures_gmbh_savinghope_1" at bounding box center [830, 354] width 238 height 11
copy div "plaion_pictures_gmbh_savinghope_1"
click at [506, 349] on link "Saving Hope" at bounding box center [494, 354] width 52 height 11
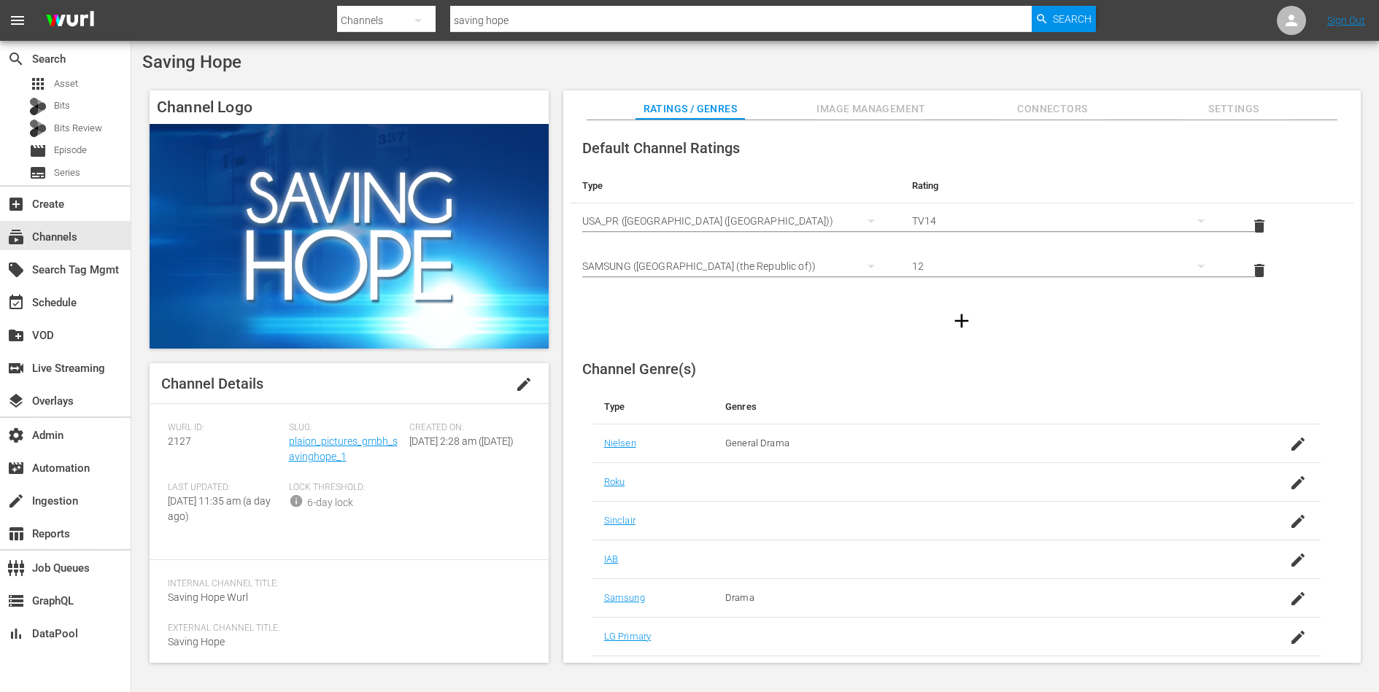
click at [912, 107] on span "Image Management" at bounding box center [870, 109] width 109 height 18
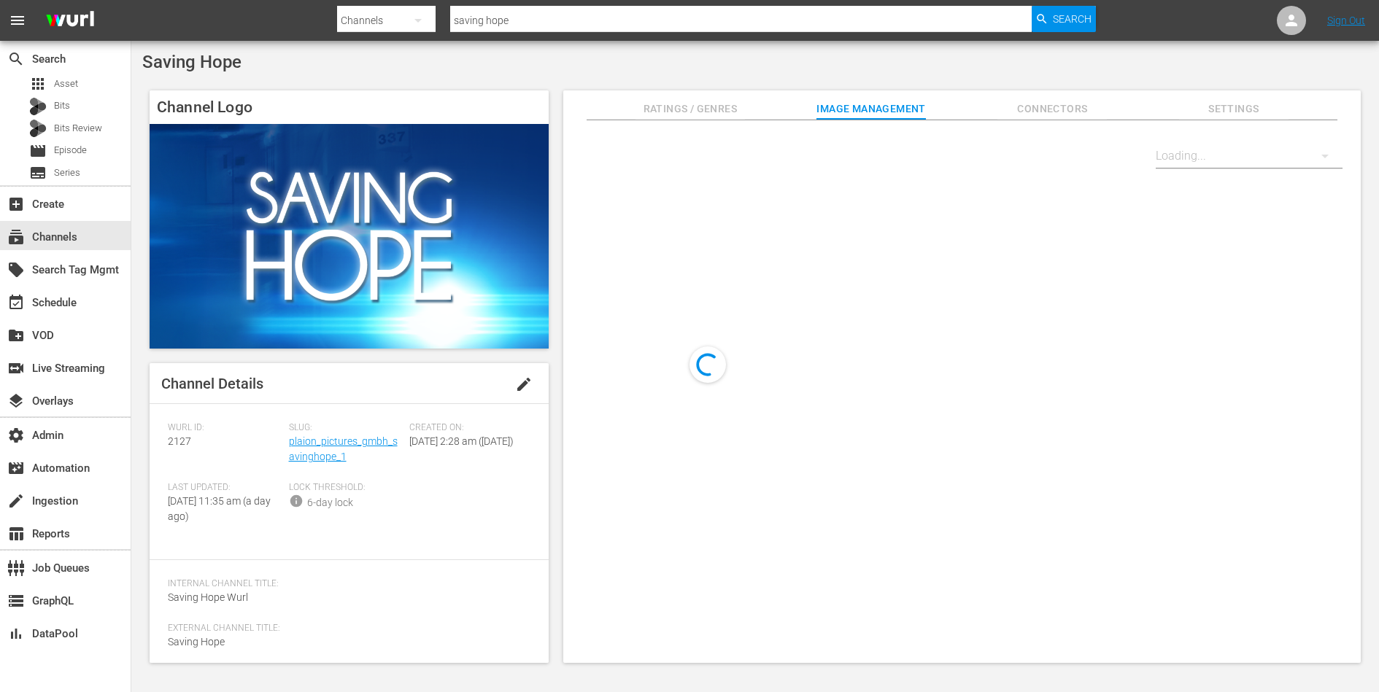
click at [1056, 101] on span "Connectors" at bounding box center [1051, 109] width 109 height 18
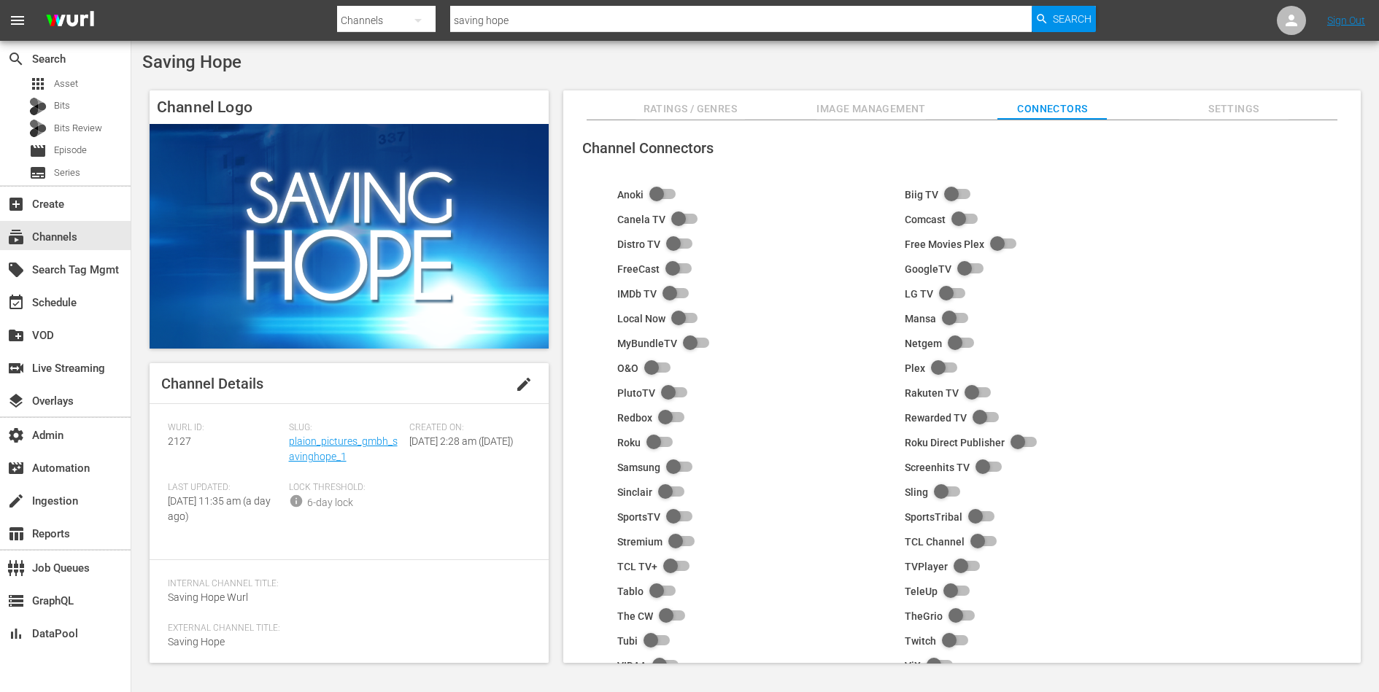
click at [304, 449] on div "Slug: plaion_pictures_gmbh_savinghope_1" at bounding box center [349, 452] width 121 height 60
click at [306, 457] on link "plaion_pictures_gmbh_savinghope_1" at bounding box center [343, 449] width 109 height 27
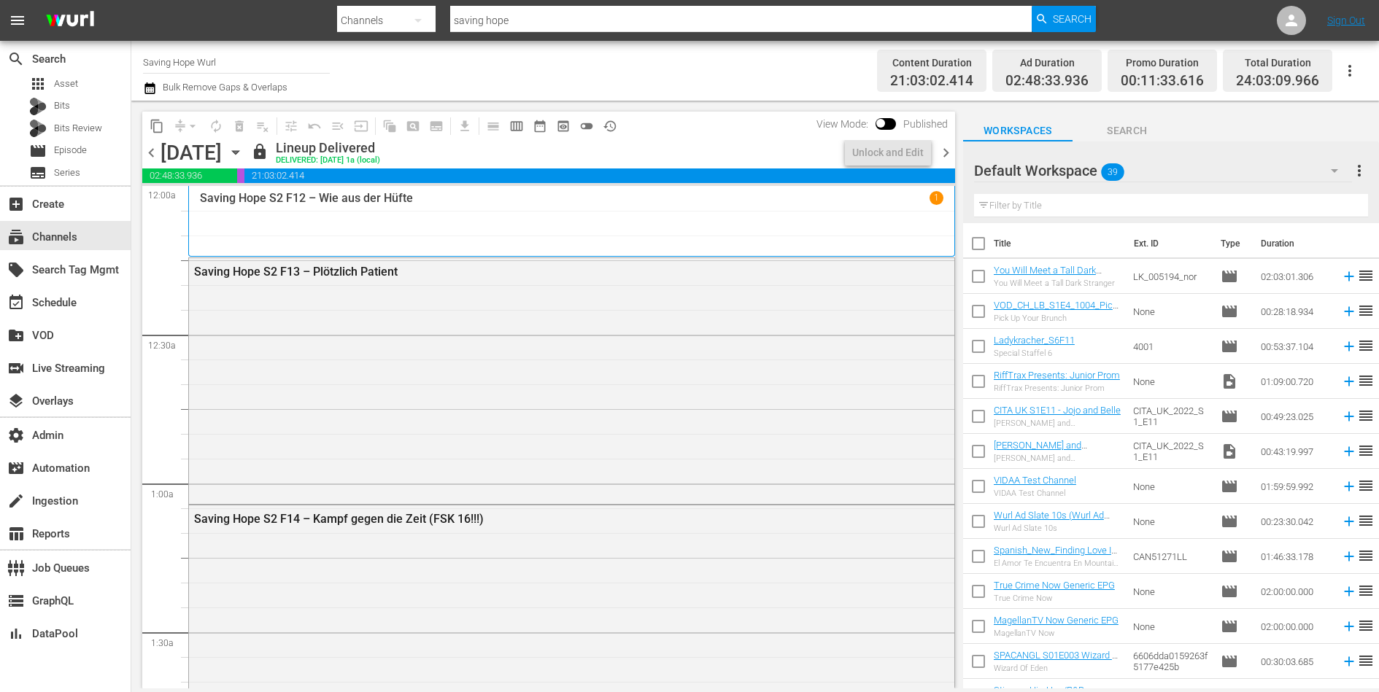
click at [562, 129] on span "preview_outlined" at bounding box center [563, 126] width 15 height 15
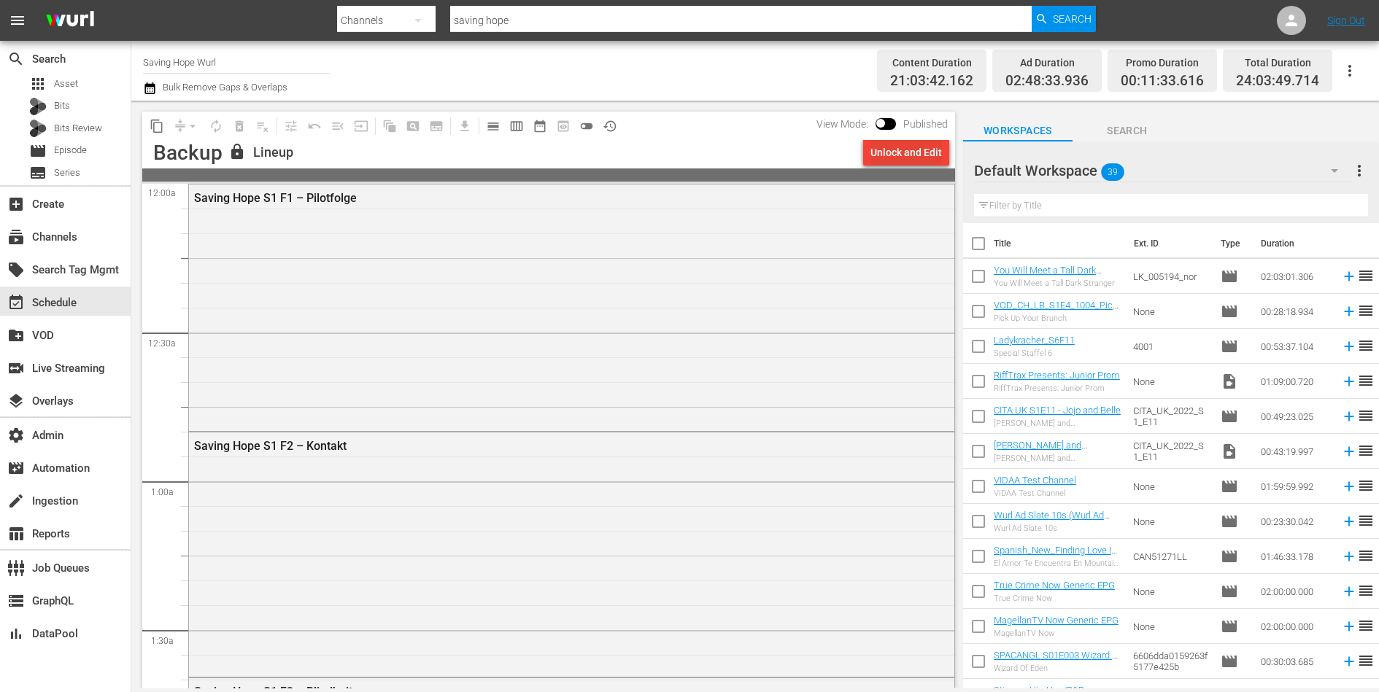
click at [898, 158] on div "Unlock and Edit" at bounding box center [905, 152] width 71 height 26
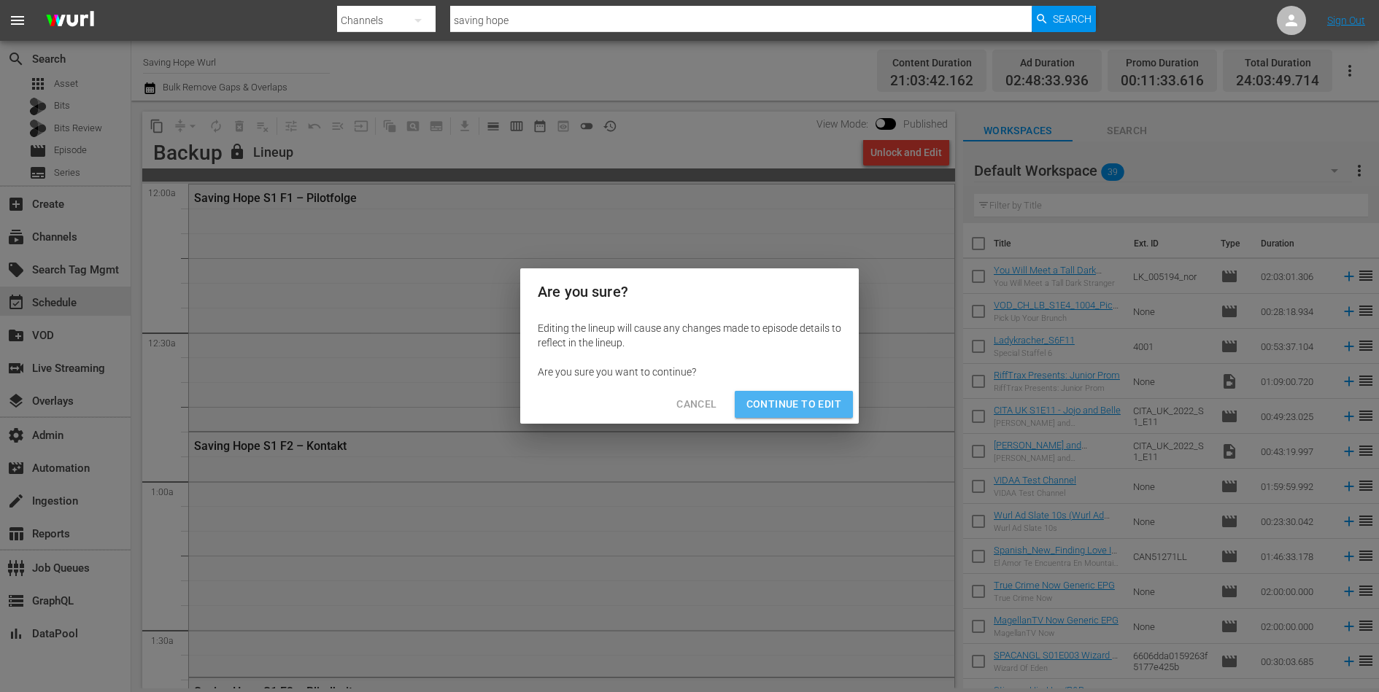
click at [804, 405] on span "Continue to Edit" at bounding box center [793, 404] width 95 height 18
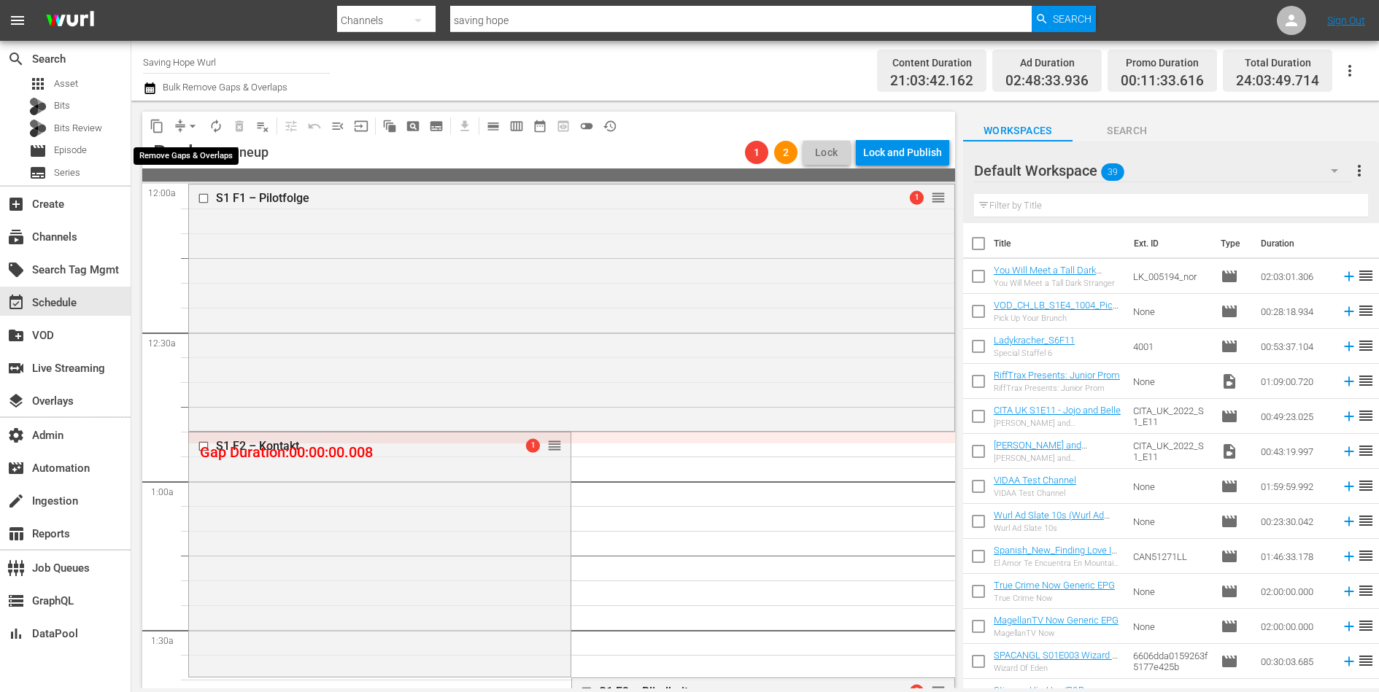
click at [190, 122] on span "arrow_drop_down" at bounding box center [192, 126] width 15 height 15
click at [194, 157] on li "Align to Midnight" at bounding box center [193, 155] width 120 height 24
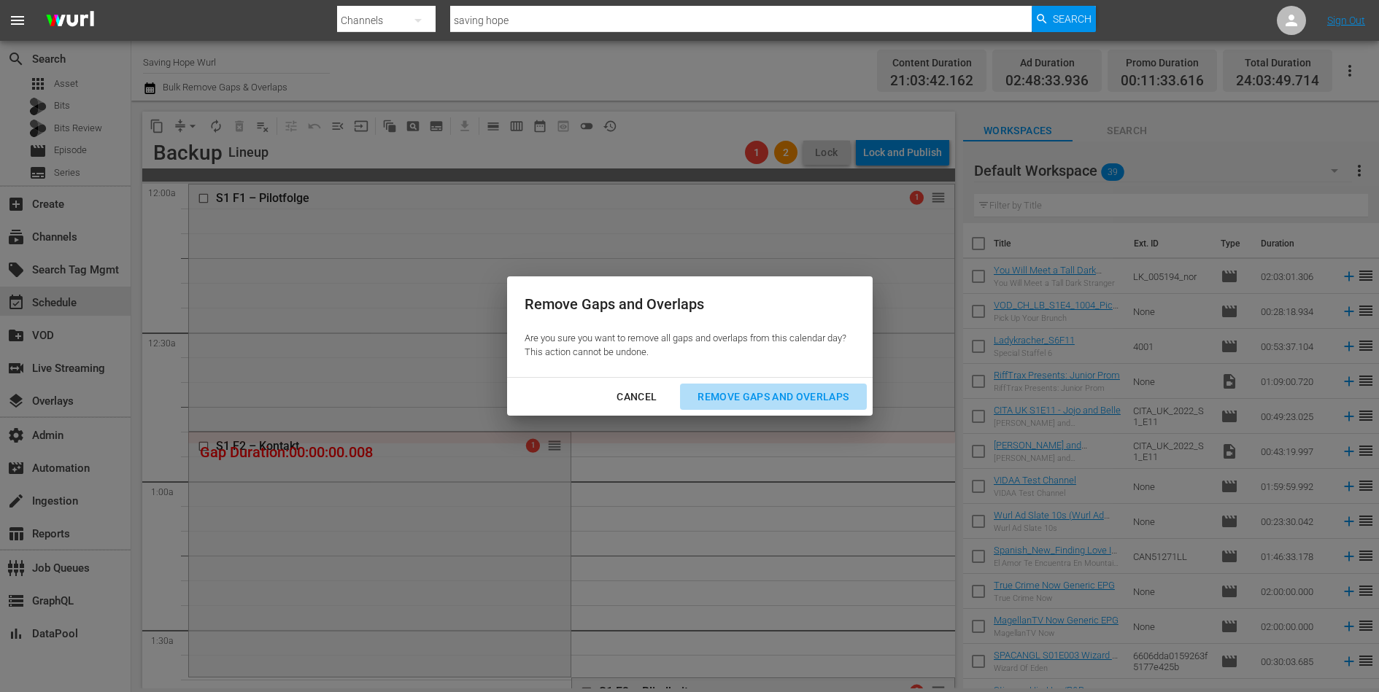
click at [759, 404] on div "Remove Gaps and Overlaps" at bounding box center [773, 397] width 174 height 18
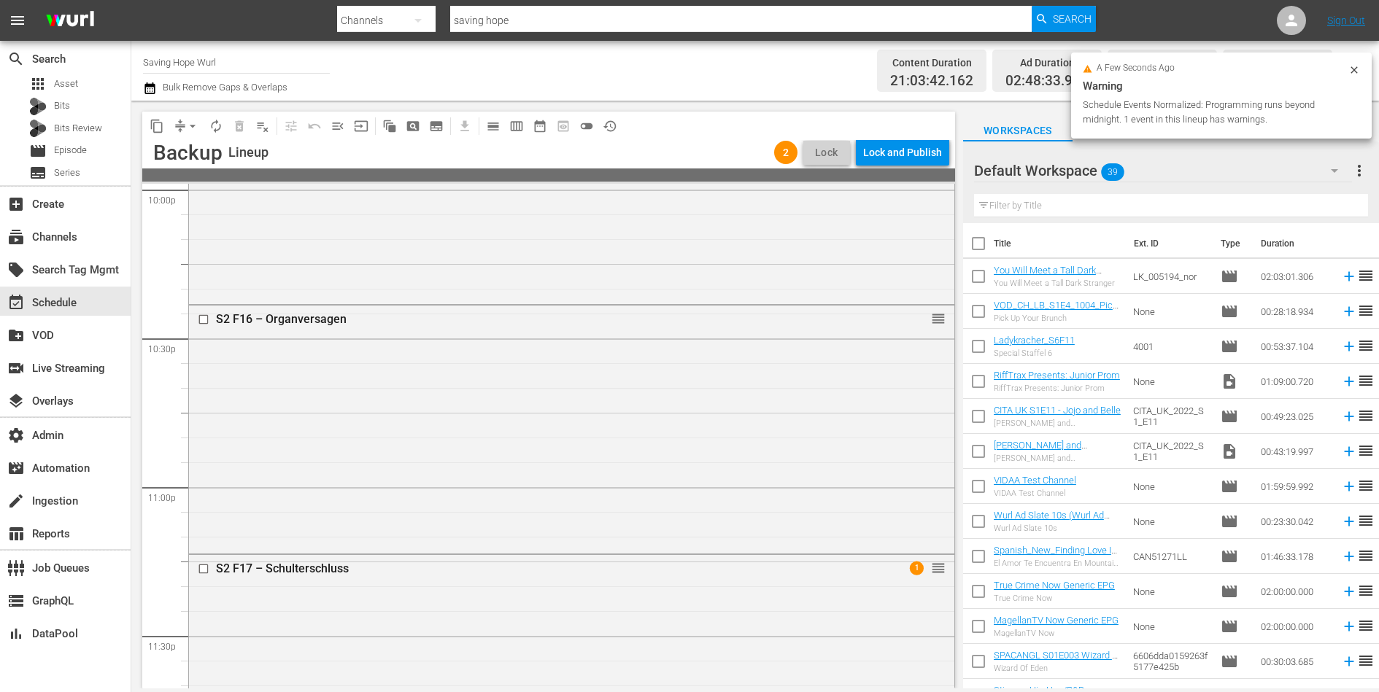
scroll to position [6657, 0]
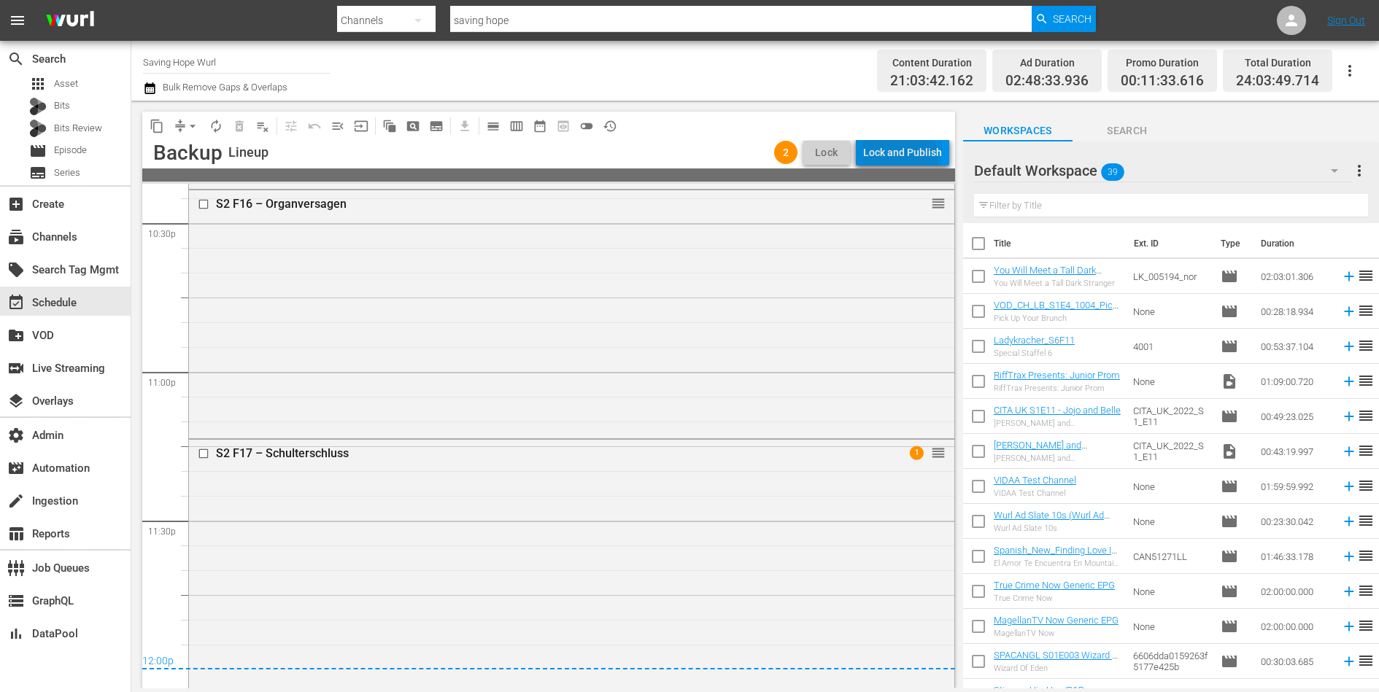
click at [895, 160] on div "Lock and Publish" at bounding box center [902, 152] width 79 height 26
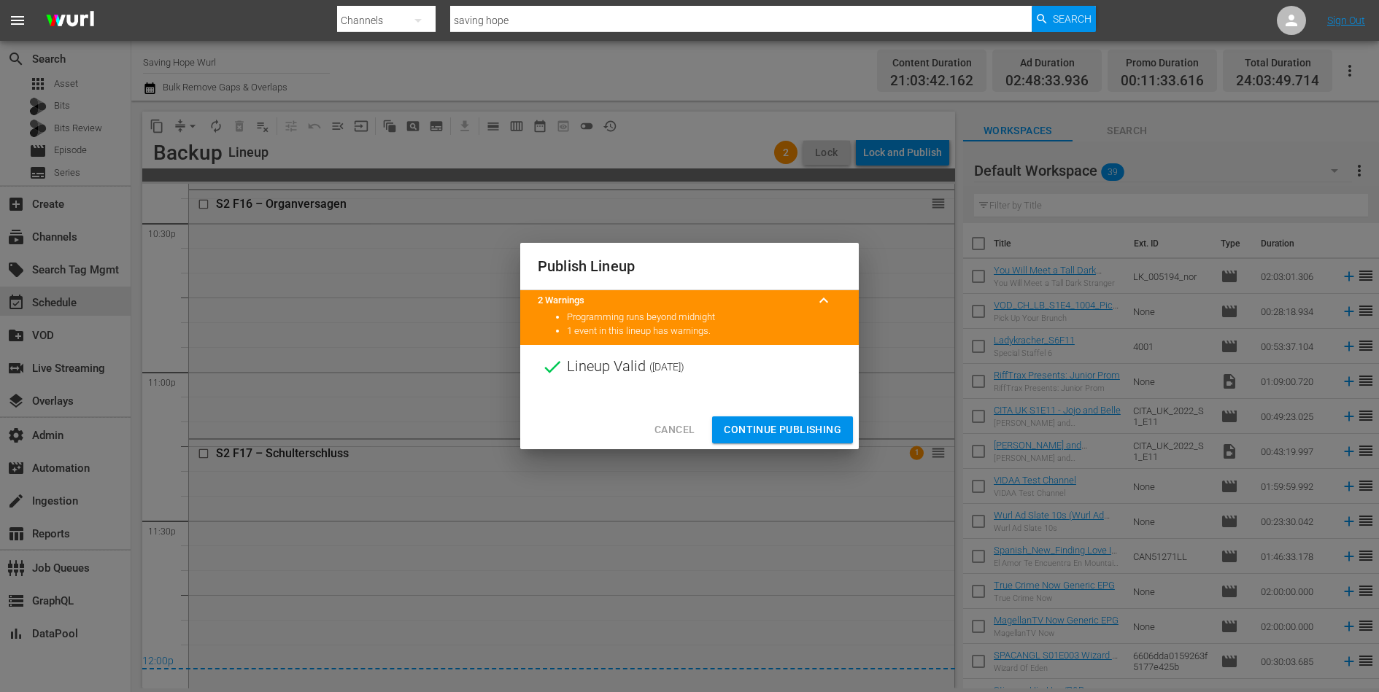
click at [791, 433] on span "Continue Publishing" at bounding box center [782, 430] width 117 height 18
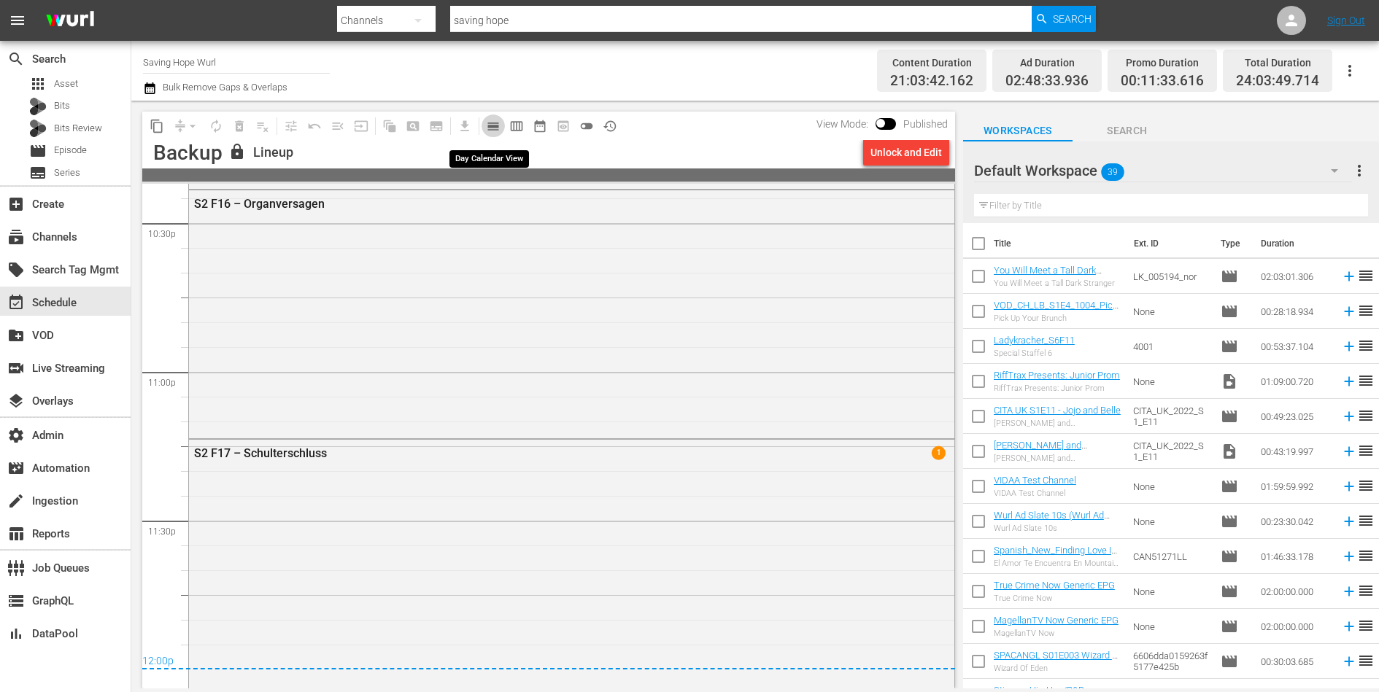
click at [491, 128] on span "calendar_view_day_outlined" at bounding box center [493, 126] width 15 height 15
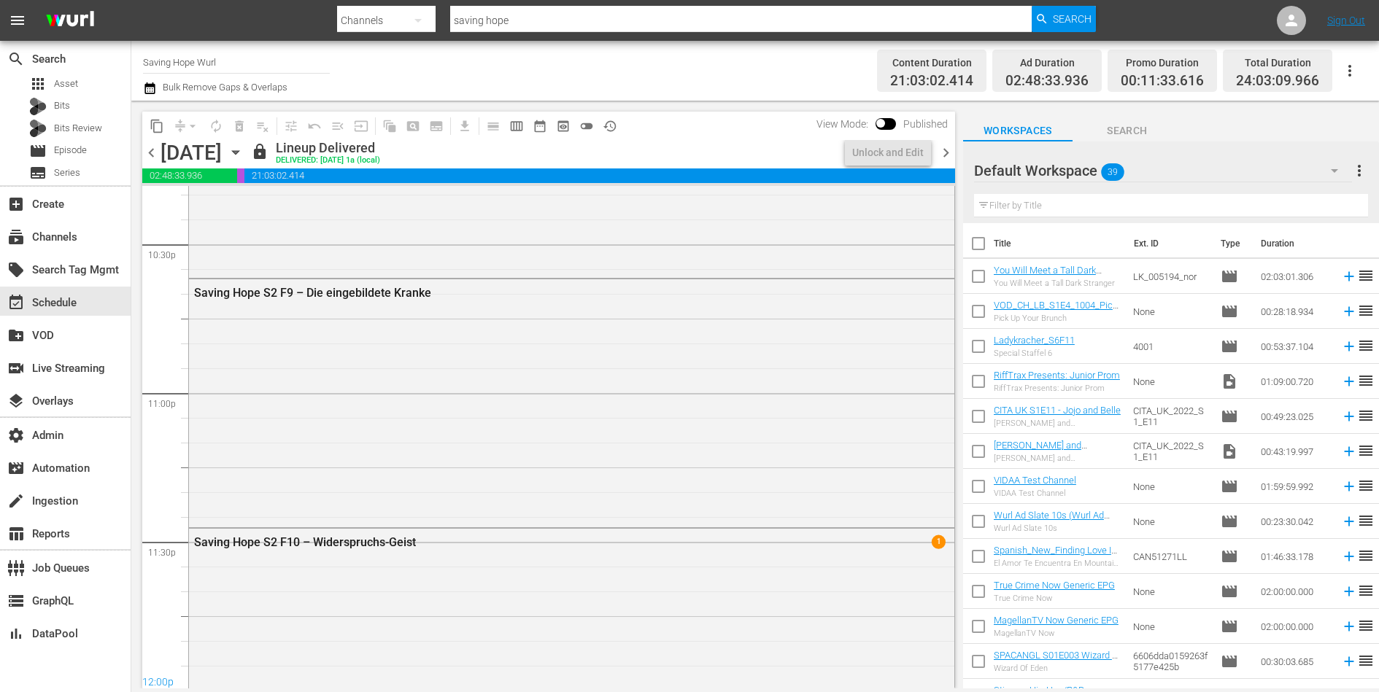
scroll to position [6657, 0]
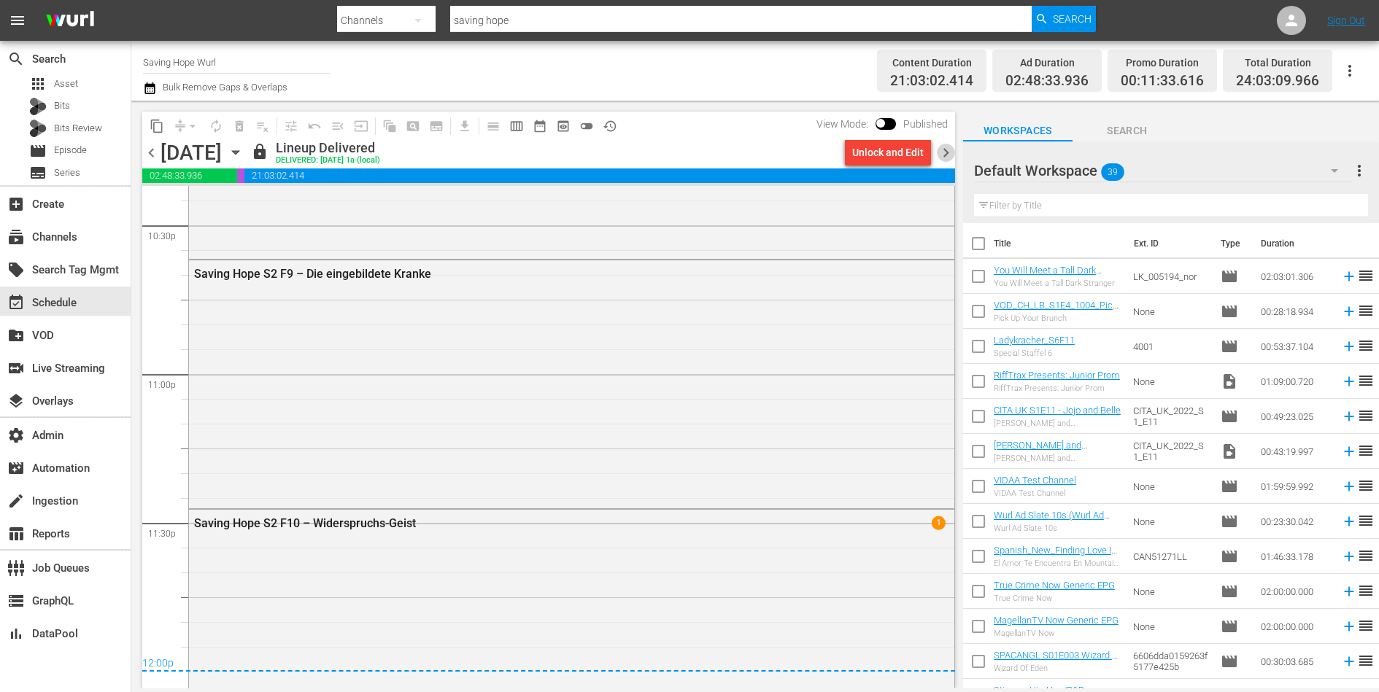
click at [948, 155] on span "chevron_right" at bounding box center [946, 153] width 18 height 18
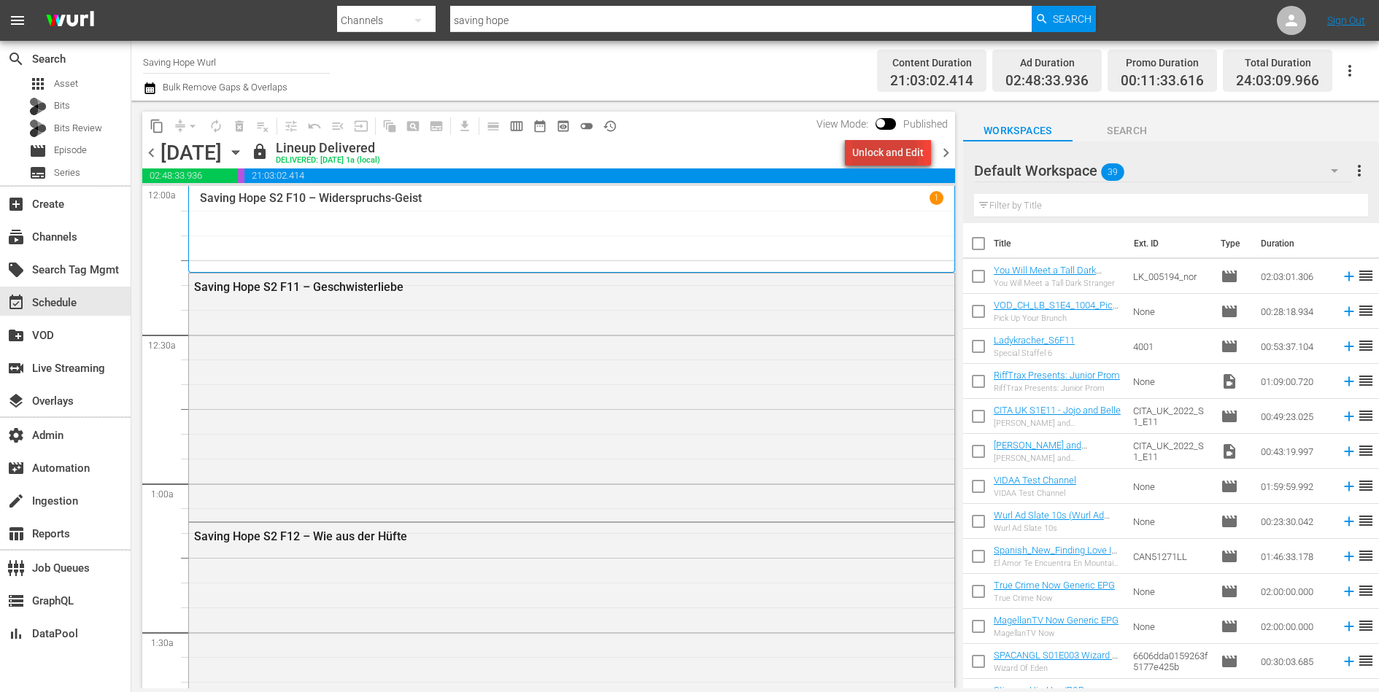
click at [875, 155] on div "Unlock and Edit" at bounding box center [887, 152] width 71 height 26
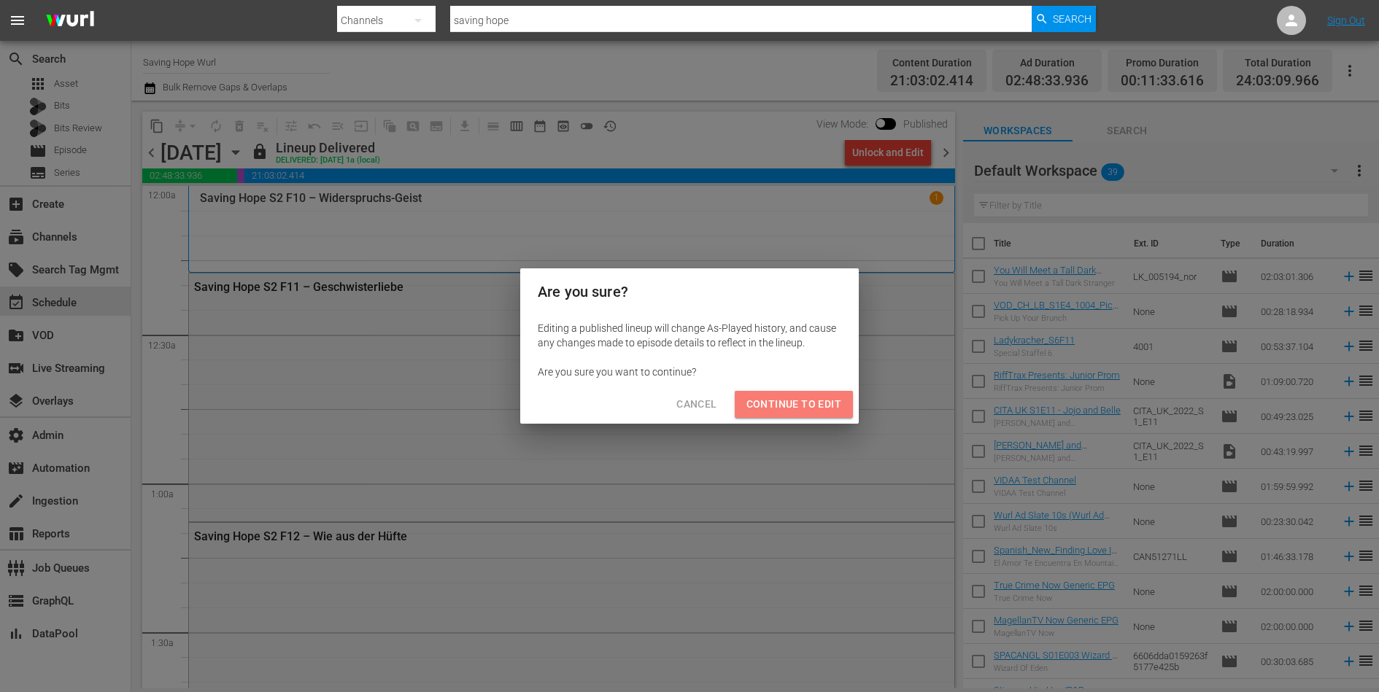
click at [817, 407] on span "Continue to Edit" at bounding box center [793, 404] width 95 height 18
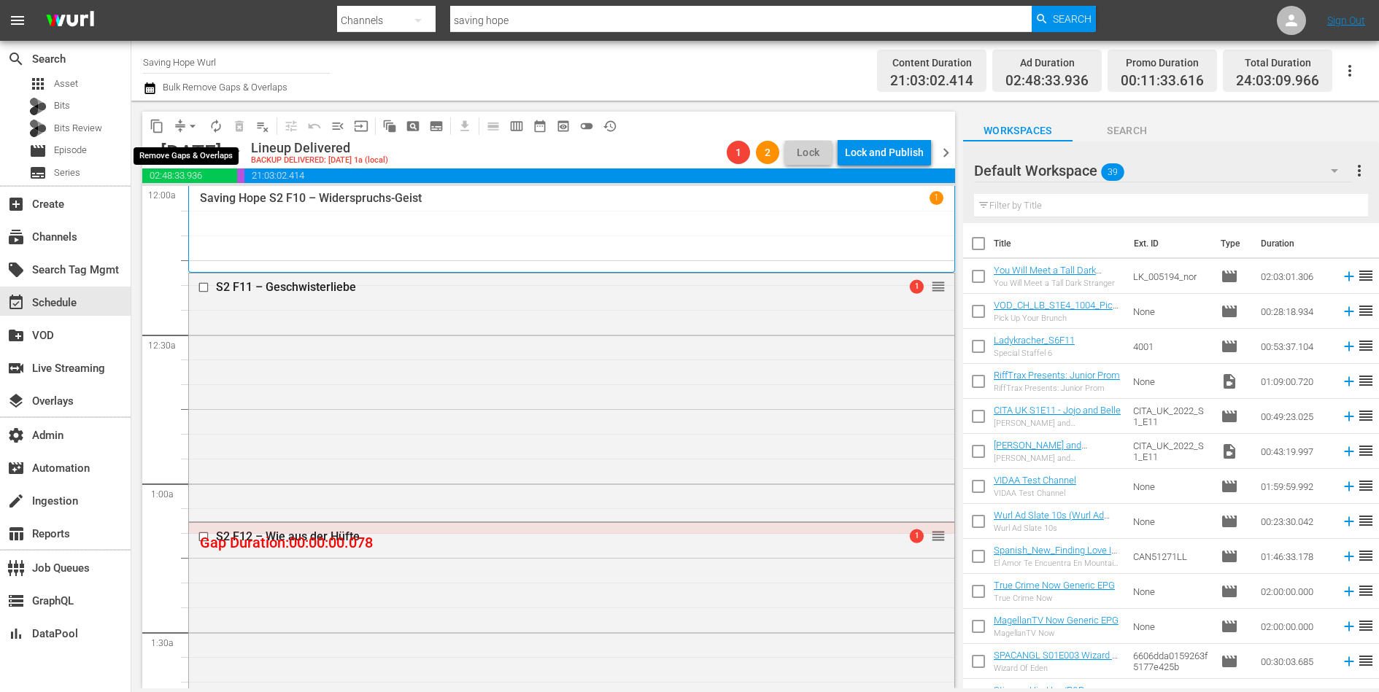
click at [187, 122] on span "arrow_drop_down" at bounding box center [192, 126] width 15 height 15
drag, startPoint x: 196, startPoint y: 179, endPoint x: 190, endPoint y: 204, distance: 25.5
click at [190, 204] on ul "Align to Midnight Align to First Episode Align to End of Previous Day" at bounding box center [193, 179] width 153 height 84
click at [190, 204] on li "Align to End of Previous Day" at bounding box center [193, 203] width 153 height 24
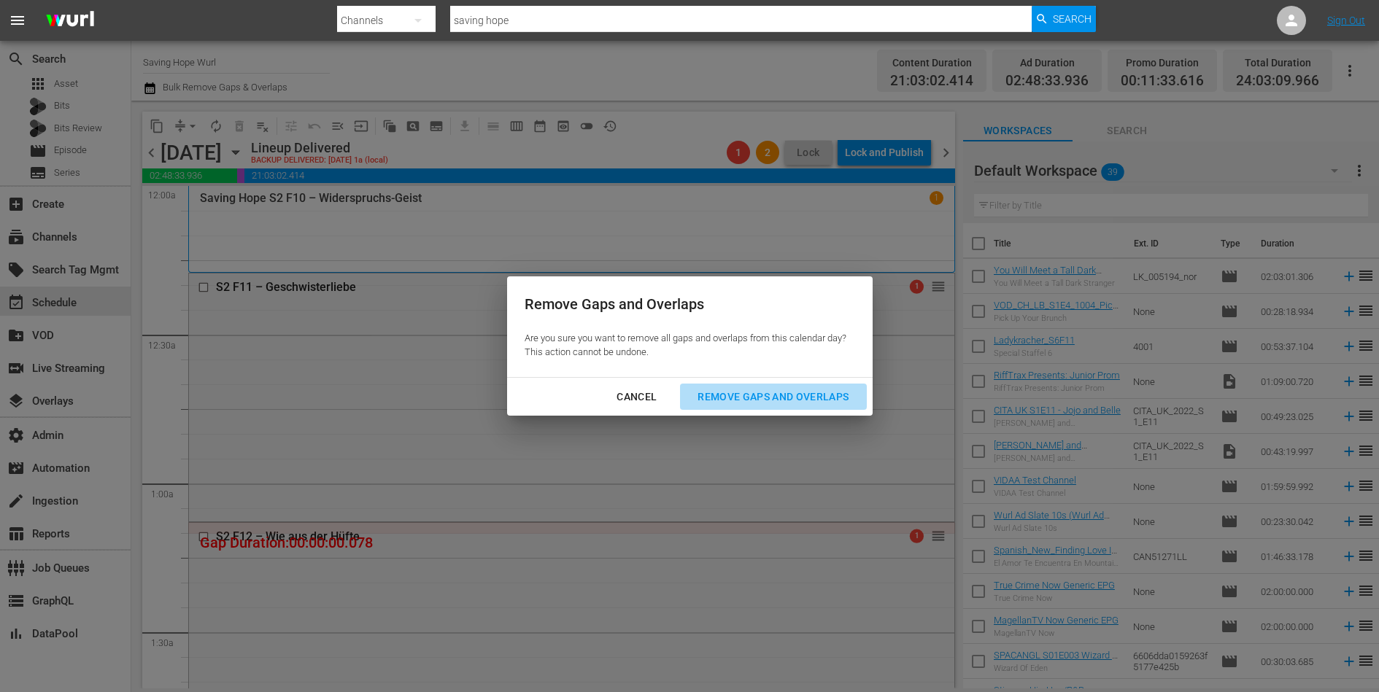
click at [737, 393] on div "Remove Gaps and Overlaps" at bounding box center [773, 397] width 174 height 18
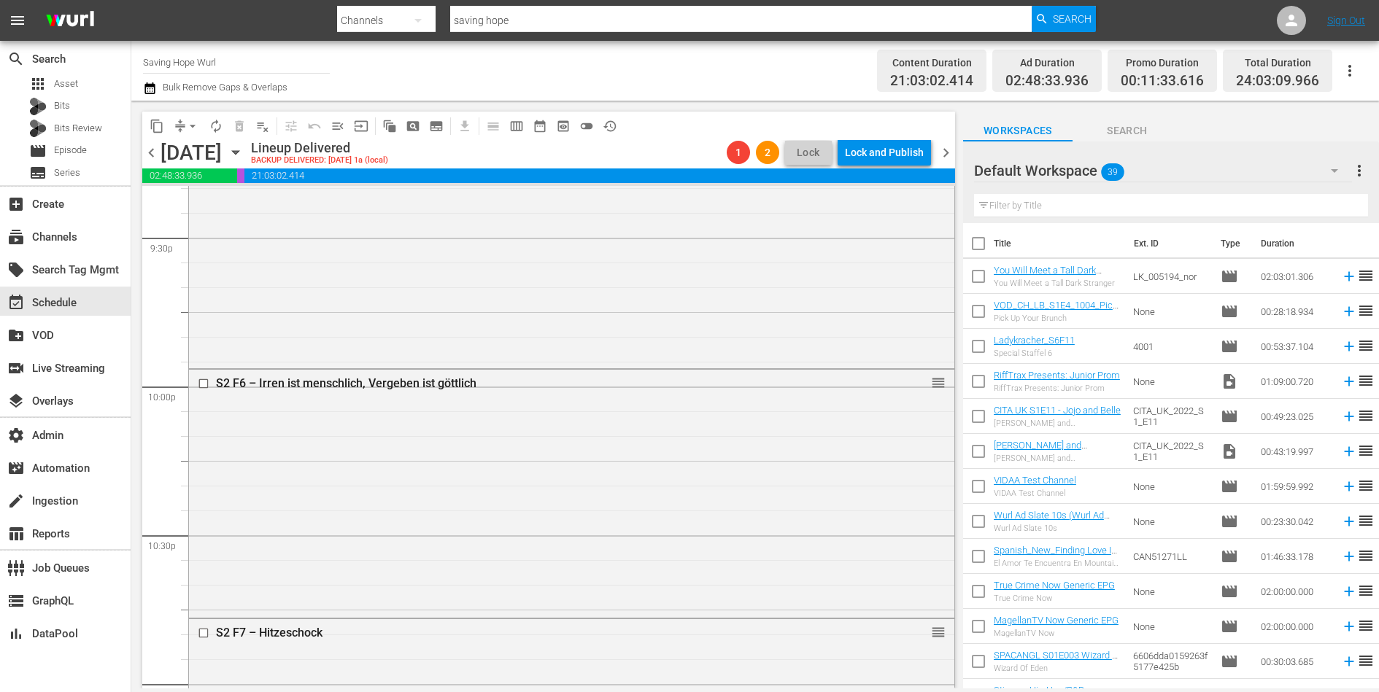
scroll to position [6743, 0]
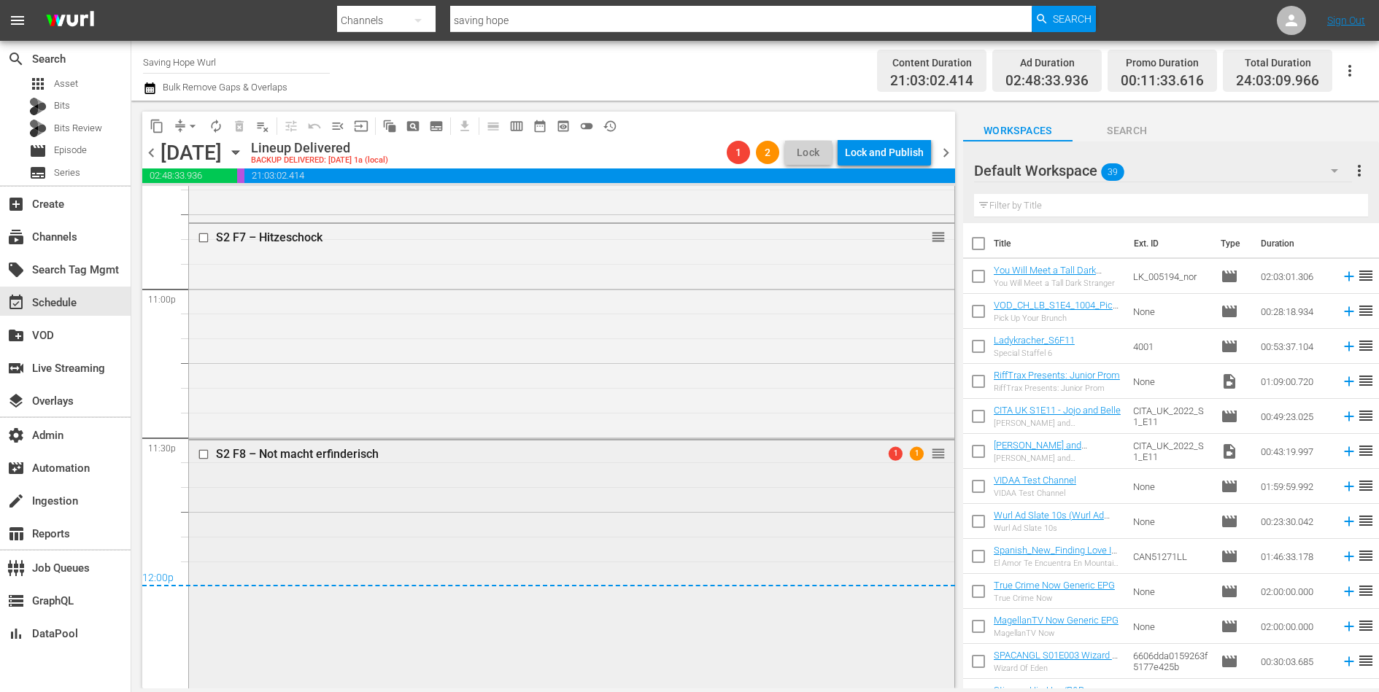
click at [702, 503] on div "S2 F8 – Not macht erfinderisch 1 1 reorder" at bounding box center [571, 563] width 765 height 245
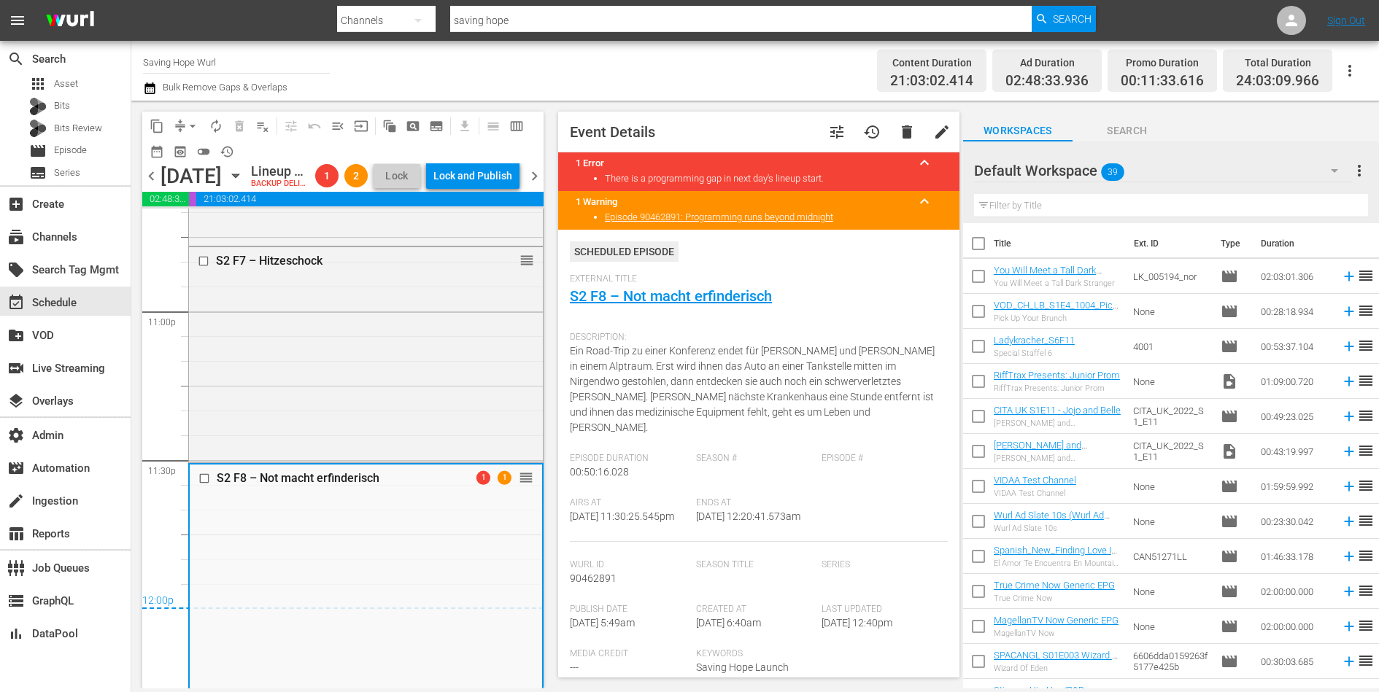
click at [599, 70] on div "Channel Title Saving Hope Wurl Bulk Remove Gaps & Overlaps" at bounding box center [476, 70] width 667 height 53
click at [535, 185] on span "chevron_right" at bounding box center [534, 176] width 18 height 18
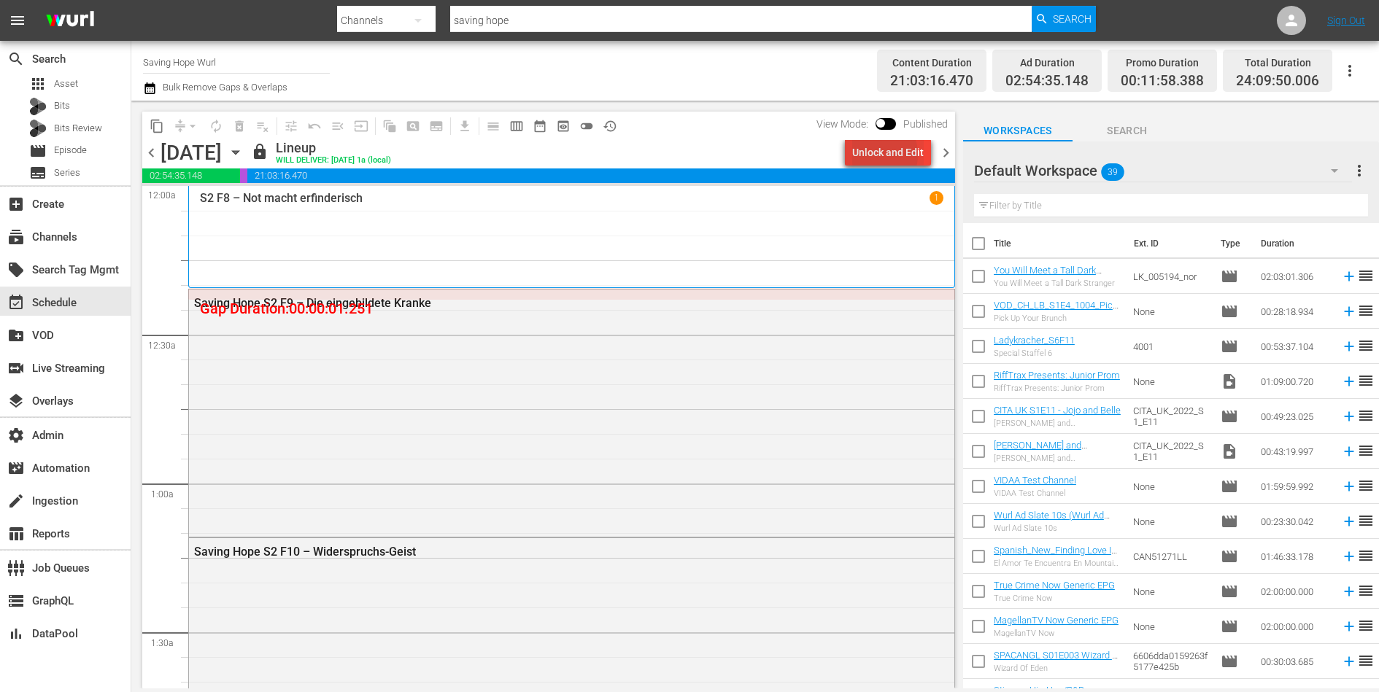
click at [875, 155] on div "Unlock and Edit" at bounding box center [887, 152] width 71 height 26
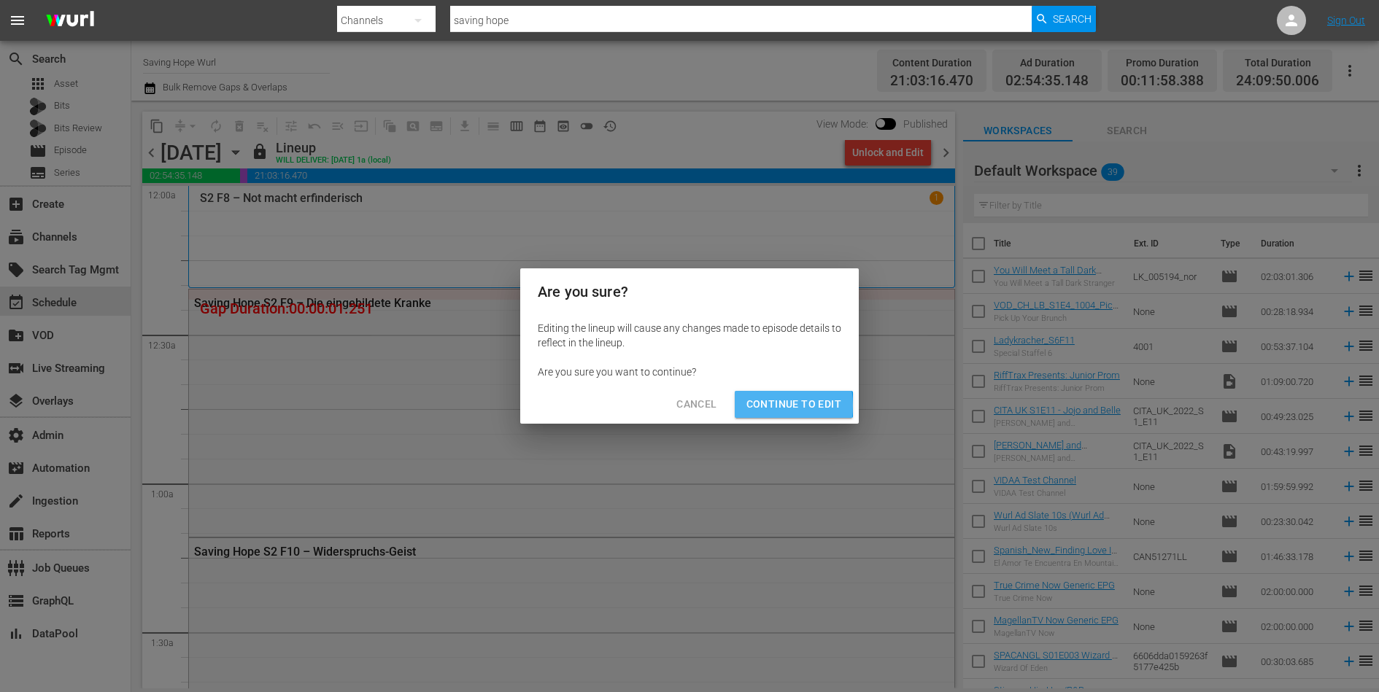
click at [767, 406] on span "Continue to Edit" at bounding box center [793, 404] width 95 height 18
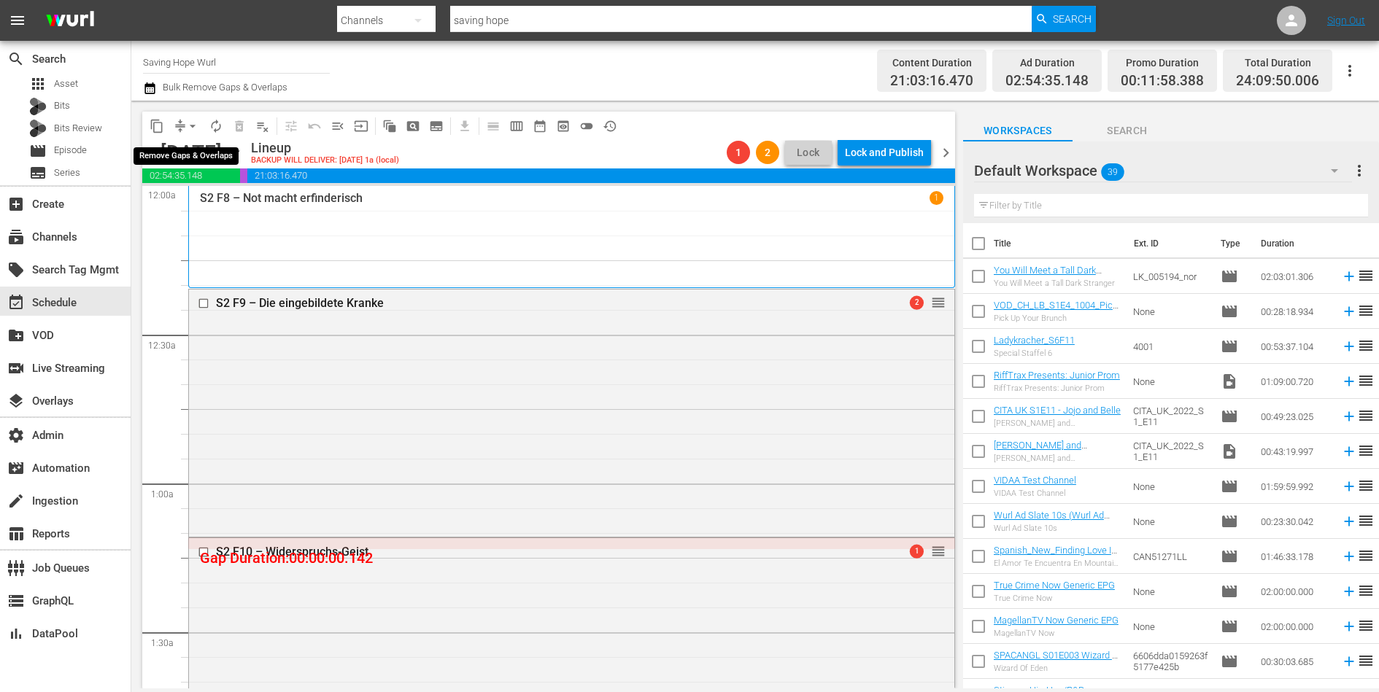
click at [185, 129] on span "arrow_drop_down" at bounding box center [192, 126] width 15 height 15
click at [190, 196] on li "Align to End of Previous Day" at bounding box center [193, 203] width 153 height 24
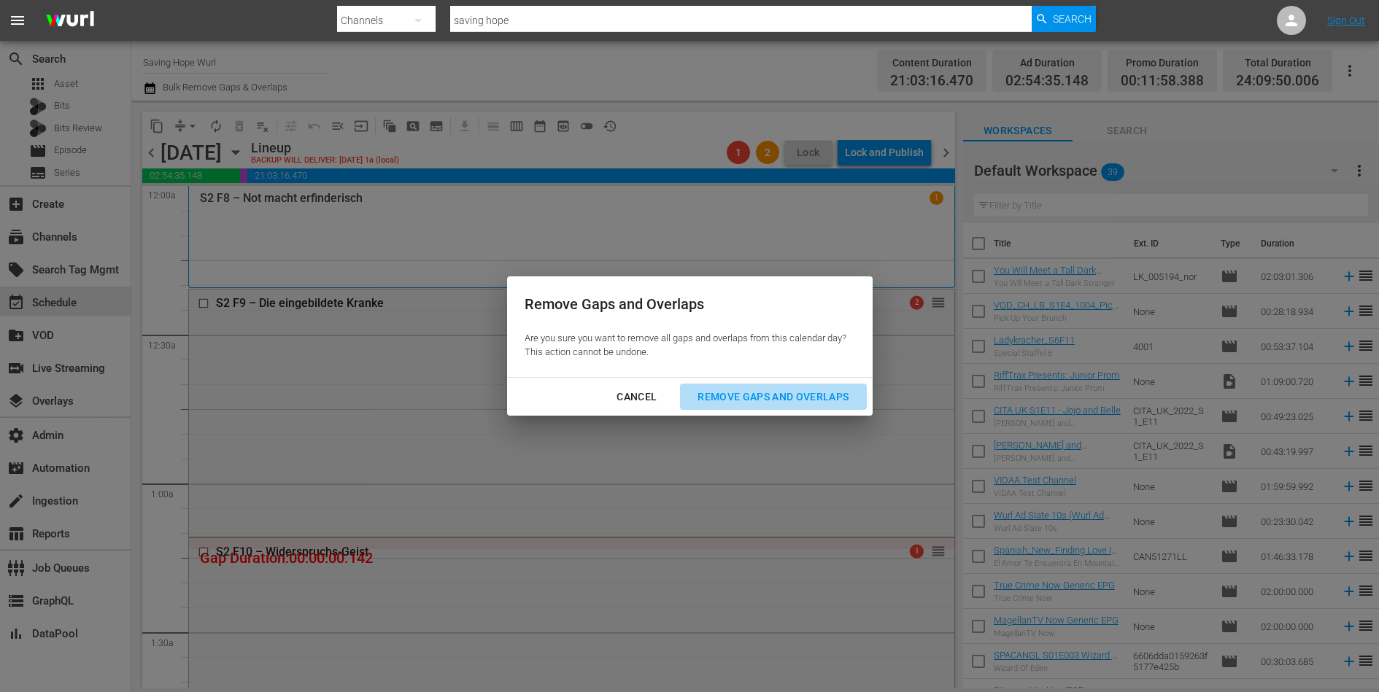
click at [730, 400] on div "Remove Gaps and Overlaps" at bounding box center [773, 397] width 174 height 18
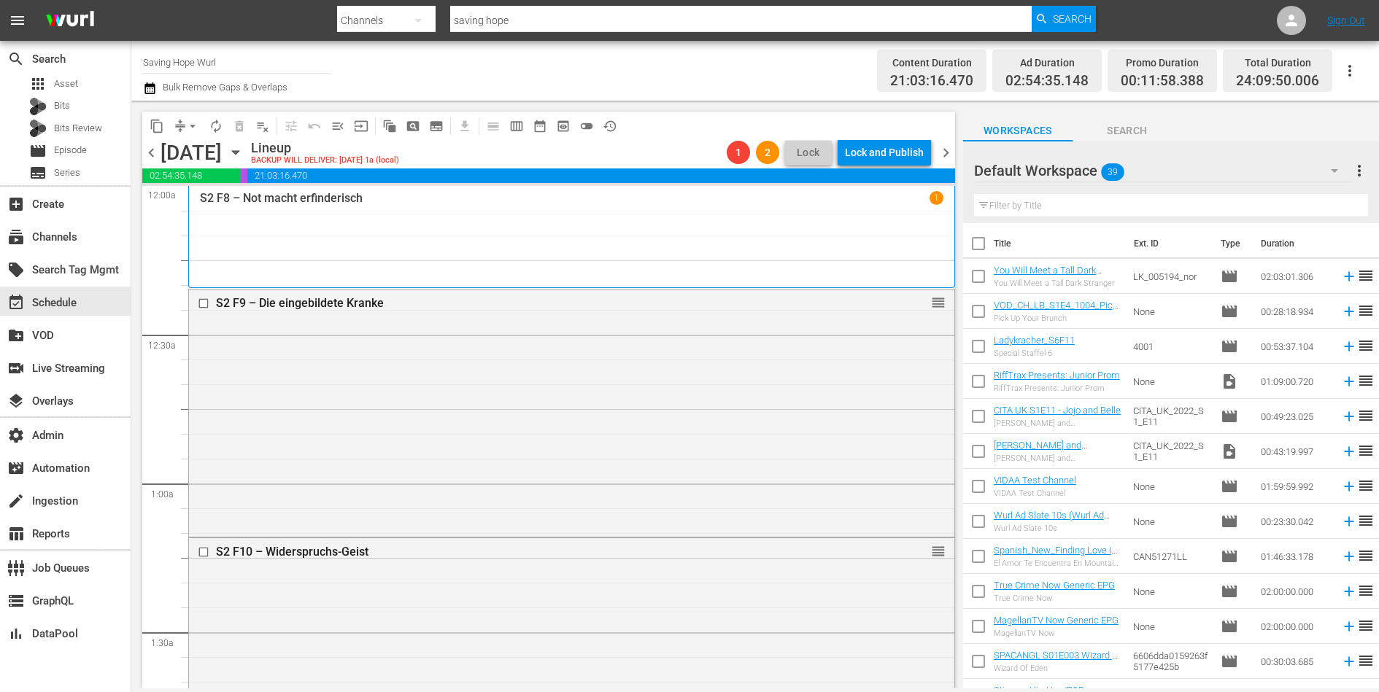
click at [152, 148] on span "chevron_left" at bounding box center [151, 153] width 18 height 18
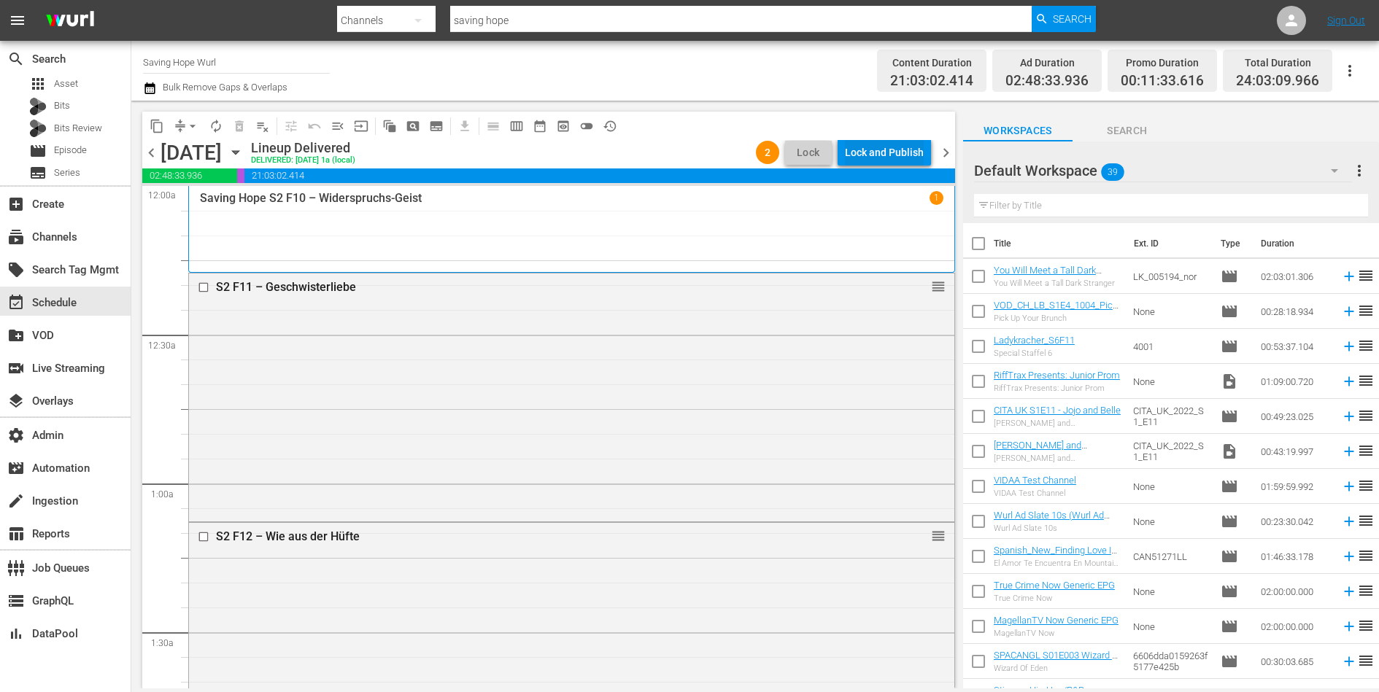
click at [870, 157] on div "Lock and Publish" at bounding box center [884, 152] width 79 height 26
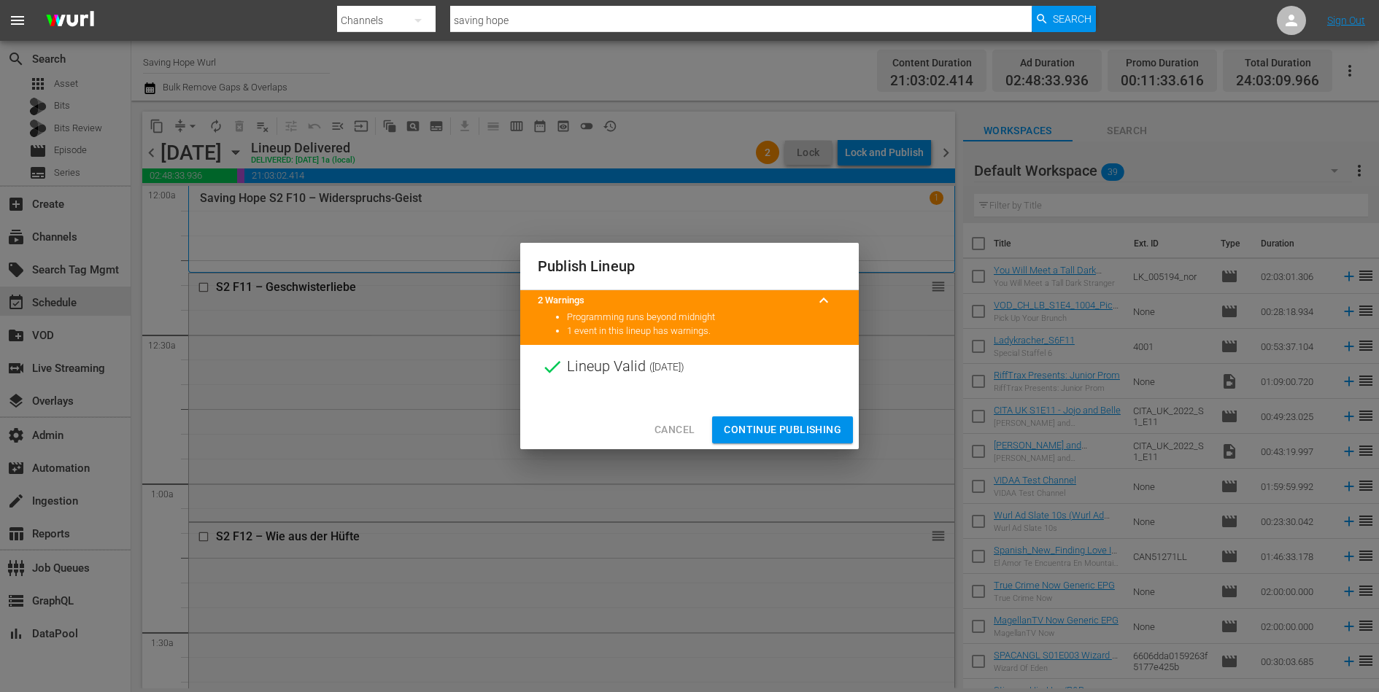
click at [784, 434] on span "Continue Publishing" at bounding box center [782, 430] width 117 height 18
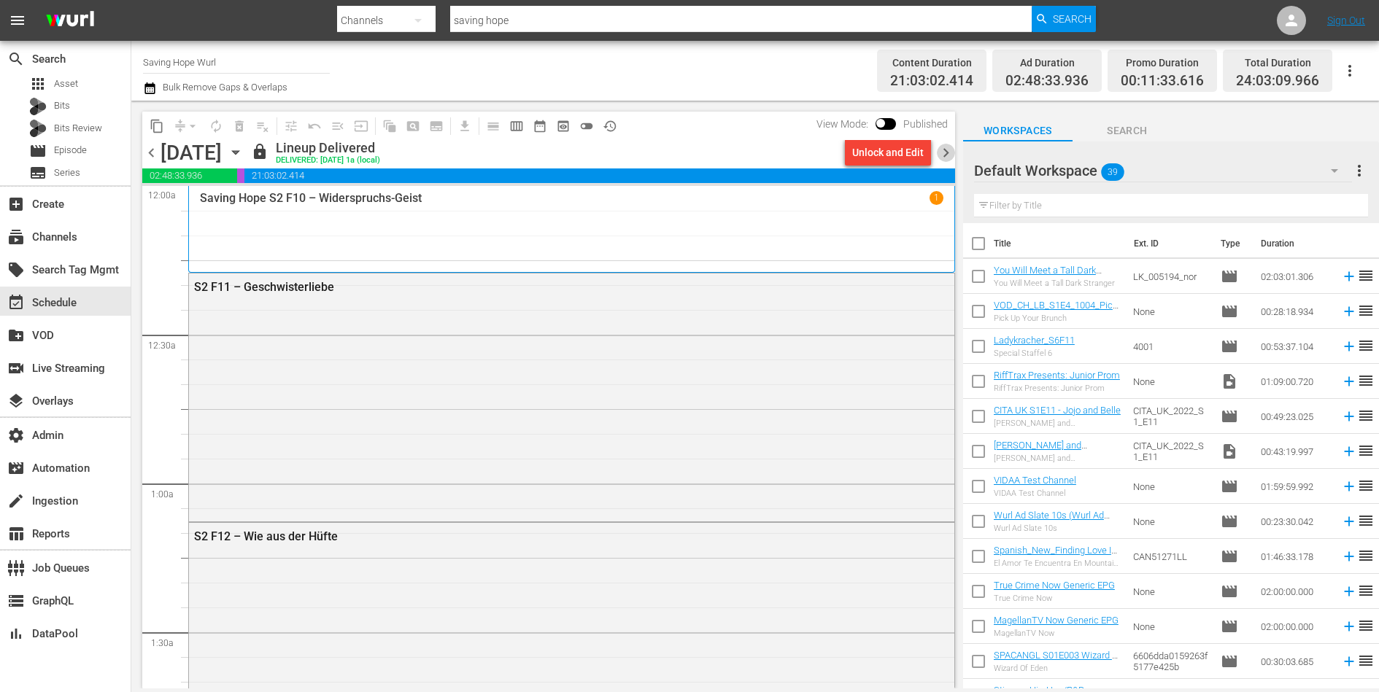
click at [943, 154] on span "chevron_right" at bounding box center [946, 153] width 18 height 18
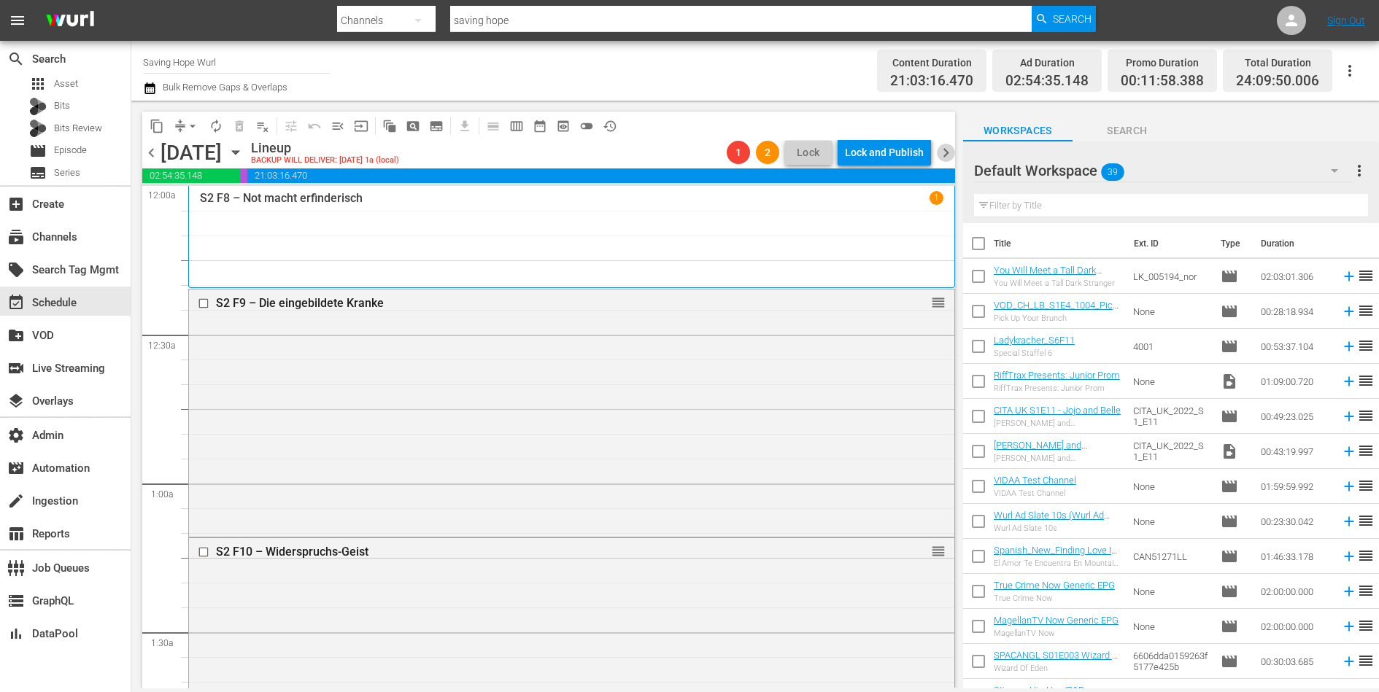
click at [943, 154] on span "chevron_right" at bounding box center [946, 153] width 18 height 18
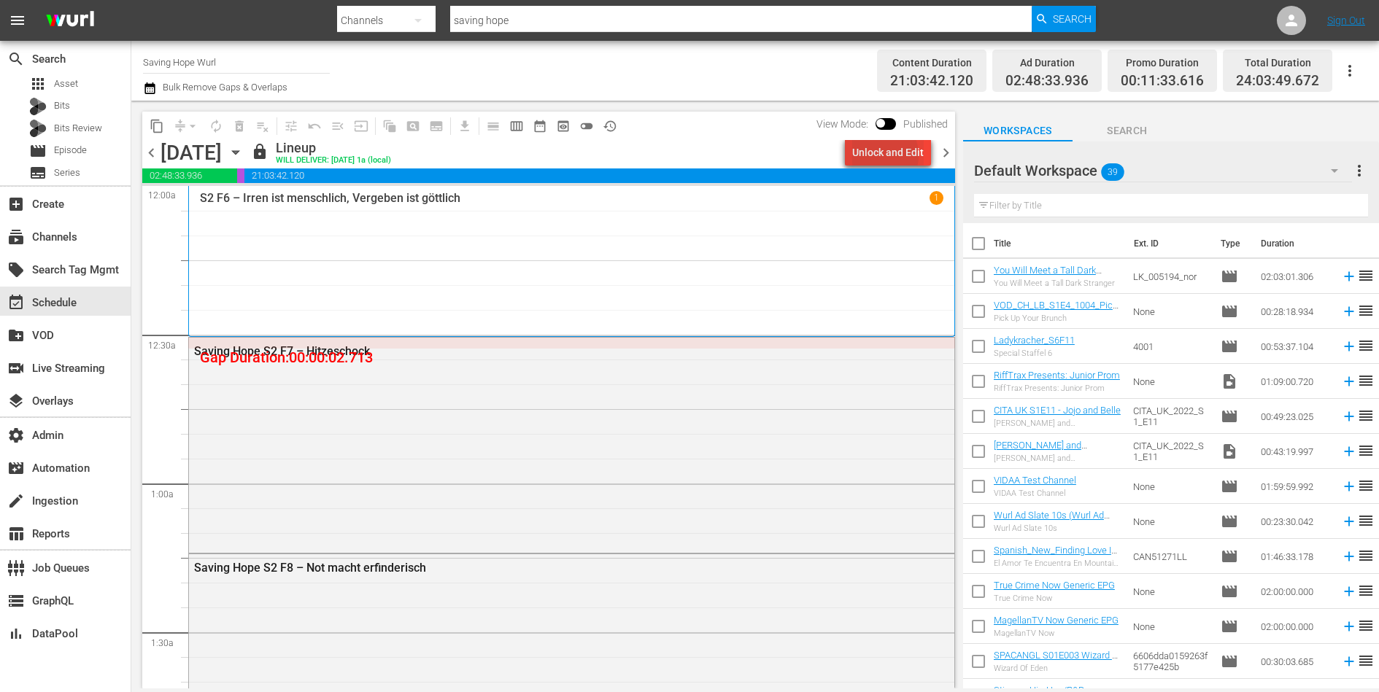
click at [880, 155] on div "Unlock and Edit" at bounding box center [887, 152] width 71 height 26
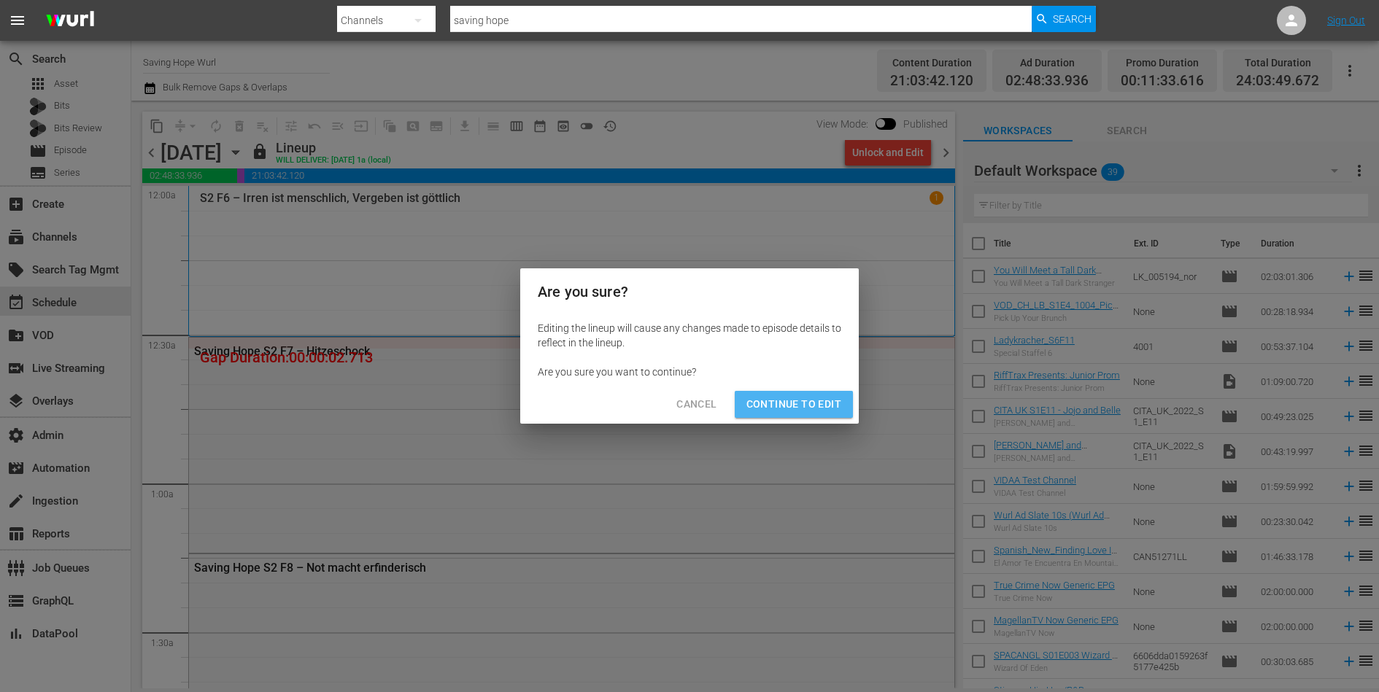
click at [802, 395] on button "Continue to Edit" at bounding box center [794, 404] width 118 height 27
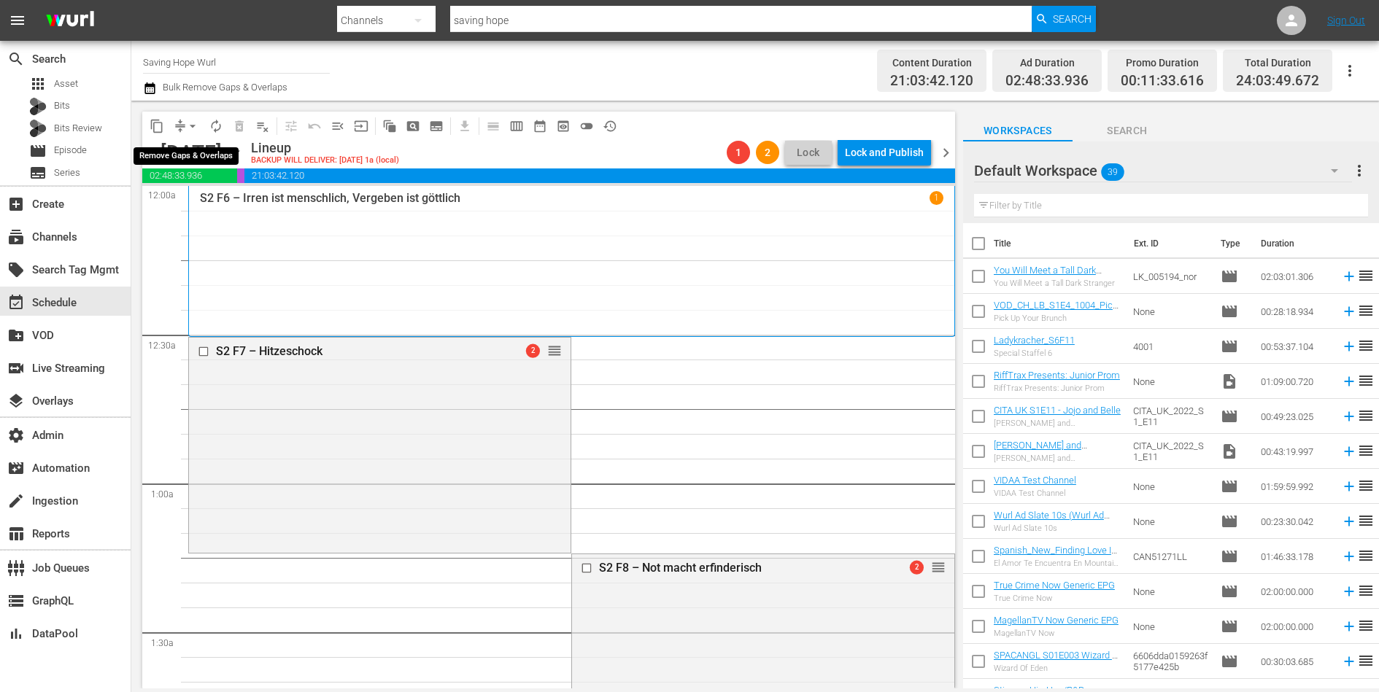
click at [185, 125] on span "arrow_drop_down" at bounding box center [192, 126] width 15 height 15
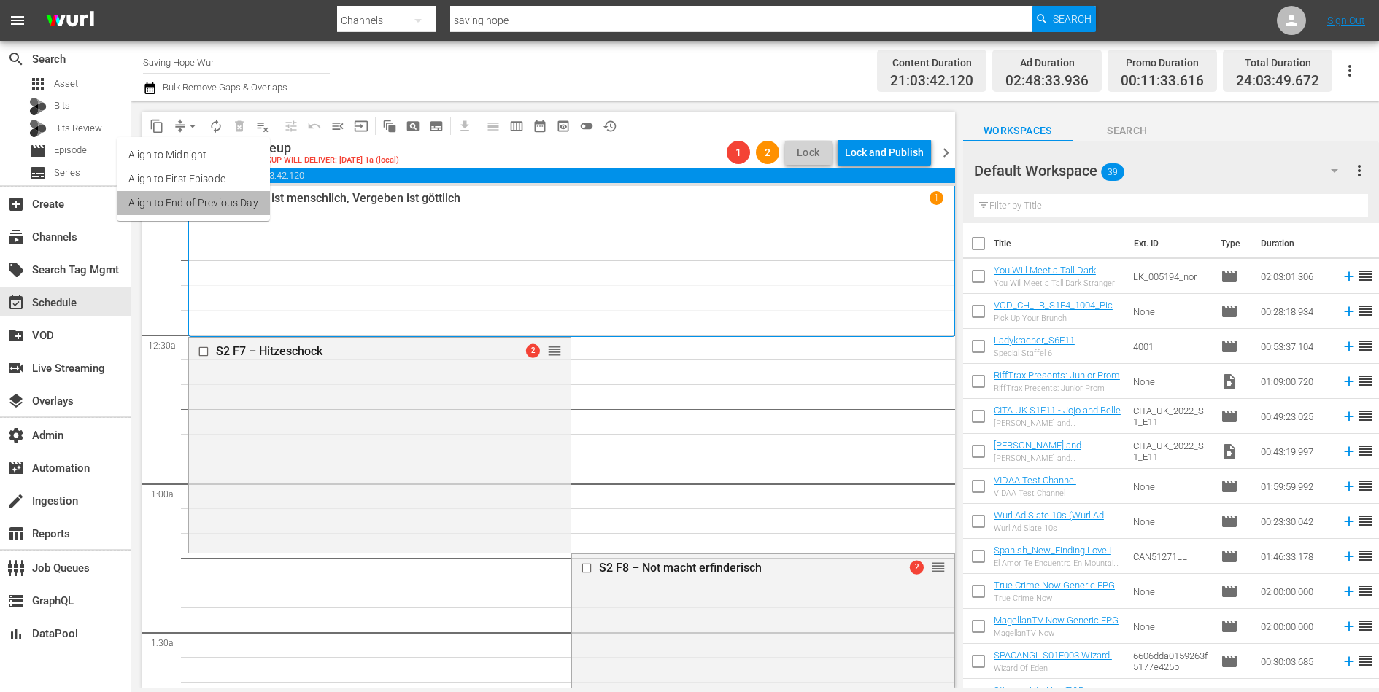
click at [194, 199] on li "Align to End of Previous Day" at bounding box center [193, 203] width 153 height 24
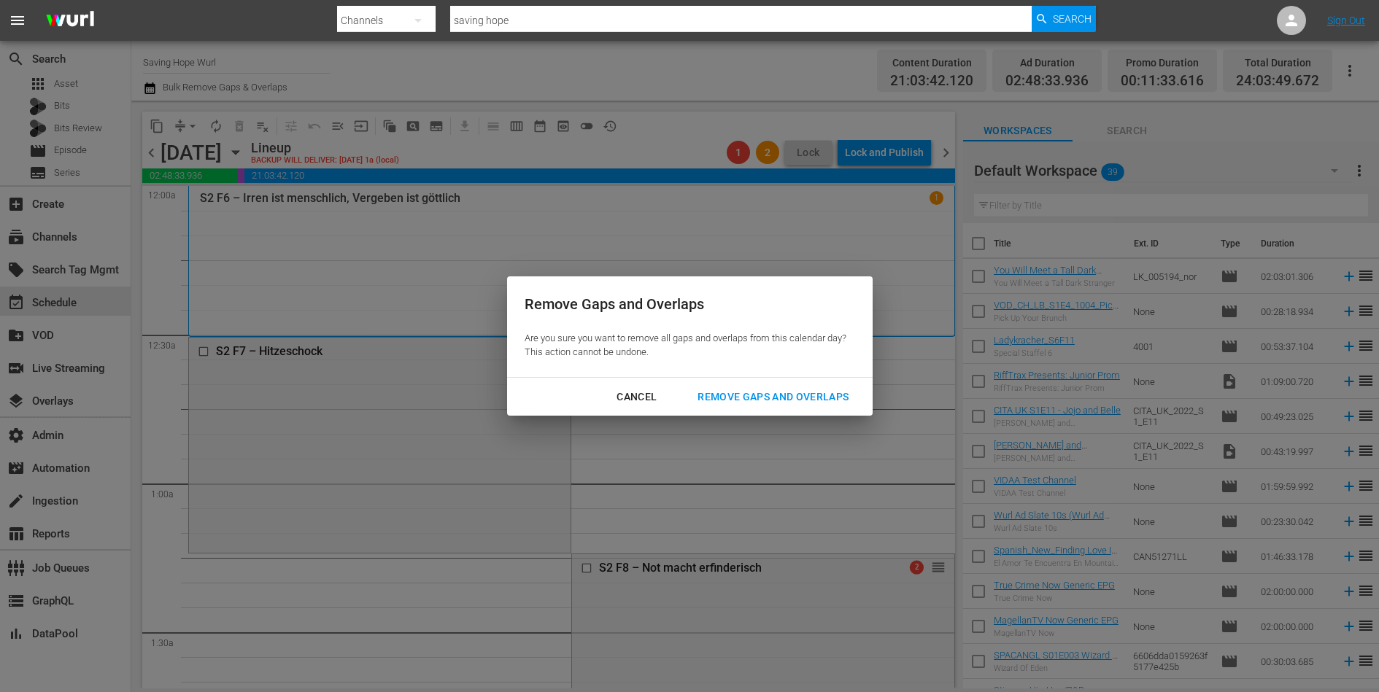
click at [844, 400] on div "Remove Gaps and Overlaps" at bounding box center [773, 397] width 174 height 18
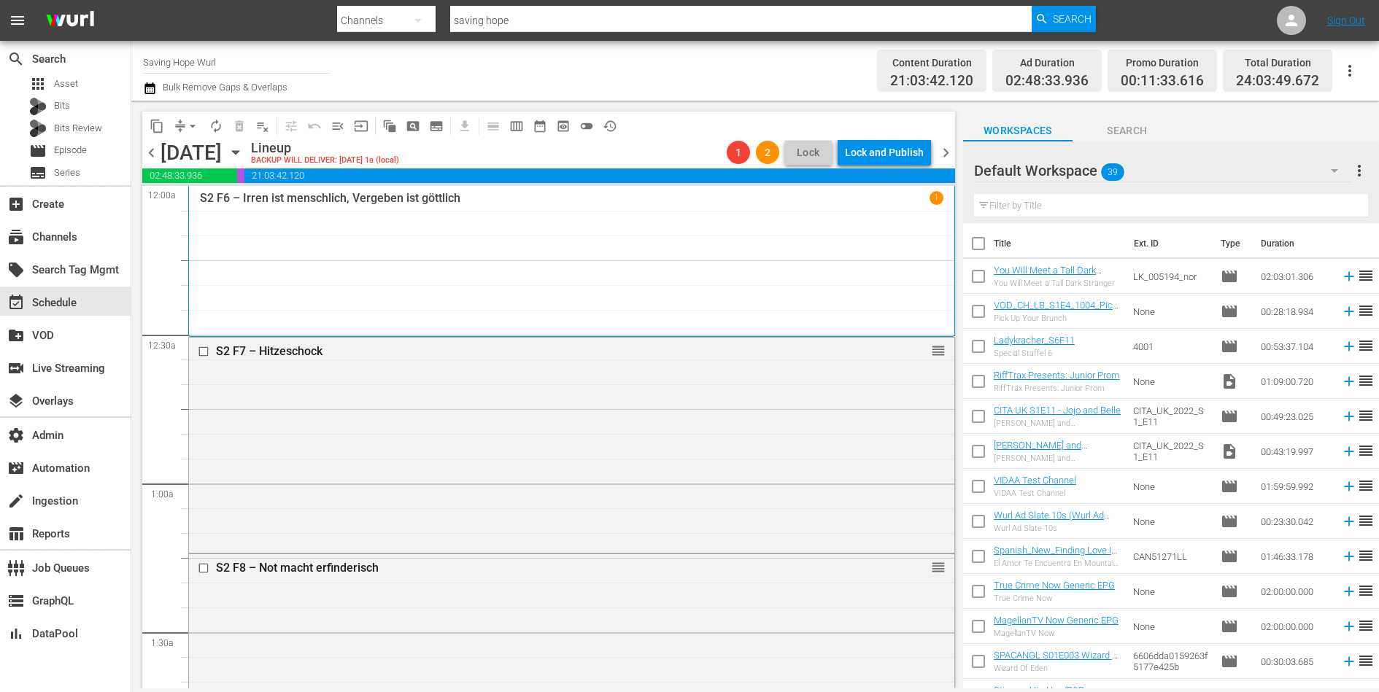
click at [150, 147] on span "chevron_left" at bounding box center [151, 153] width 18 height 18
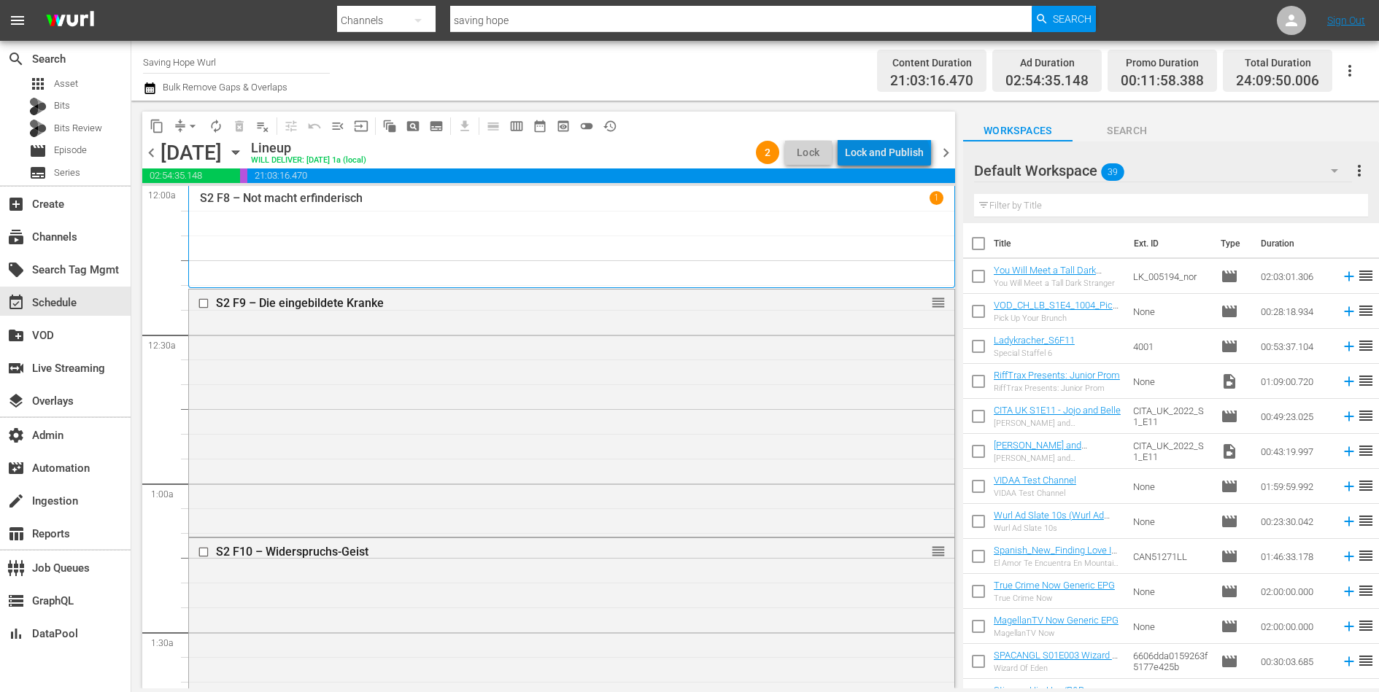
click at [890, 161] on div "Lock and Publish" at bounding box center [884, 152] width 79 height 26
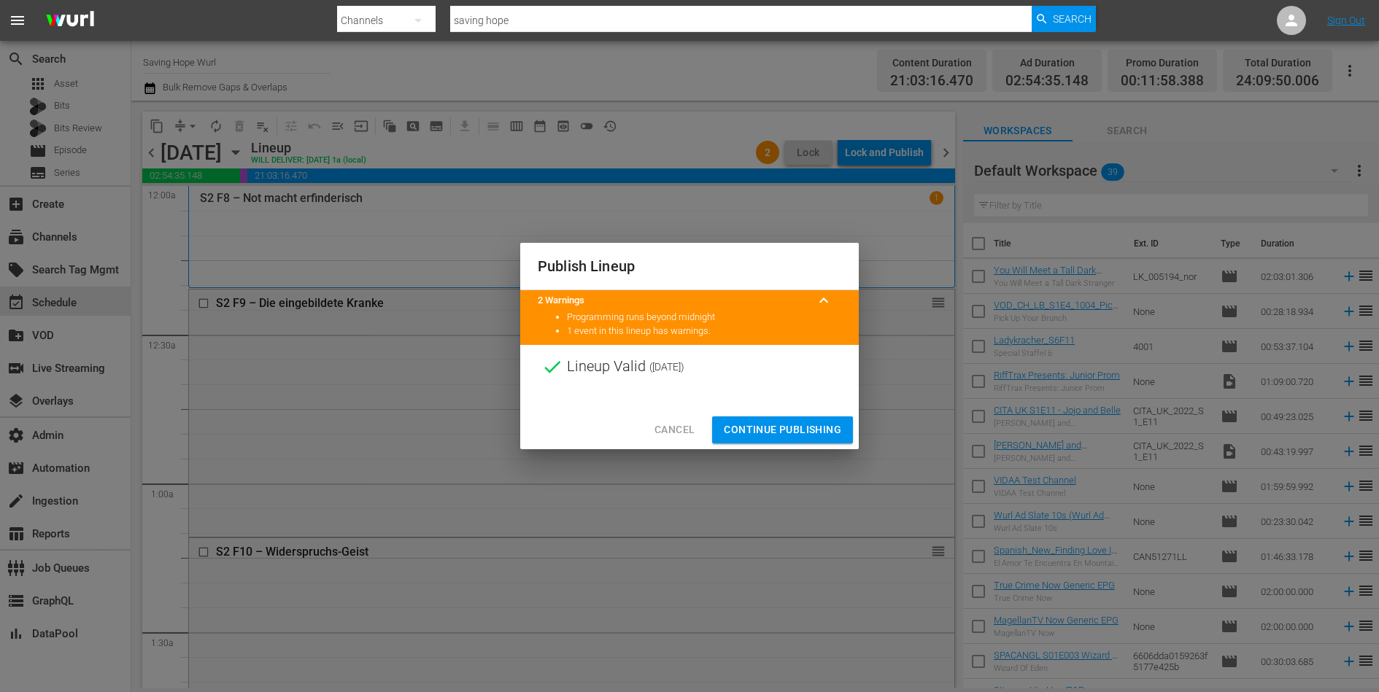
click at [786, 427] on span "Continue Publishing" at bounding box center [782, 430] width 117 height 18
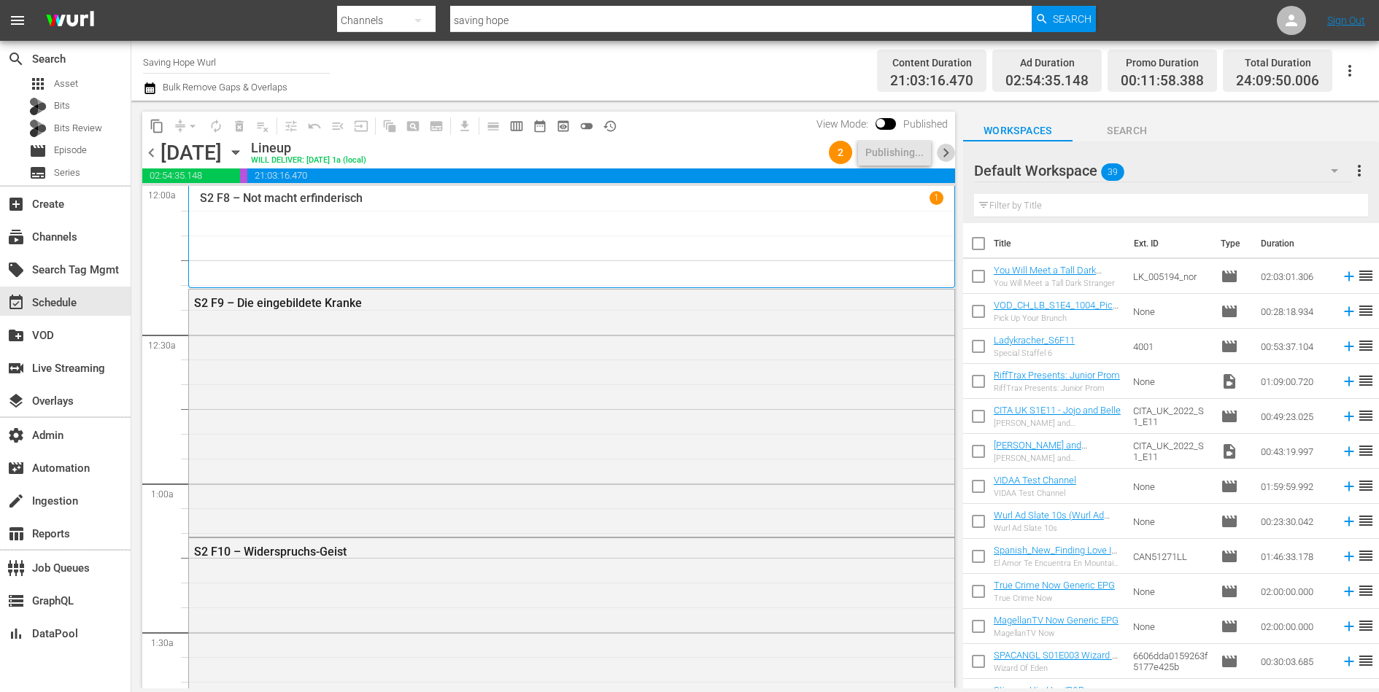
click at [946, 152] on span "chevron_right" at bounding box center [946, 153] width 18 height 18
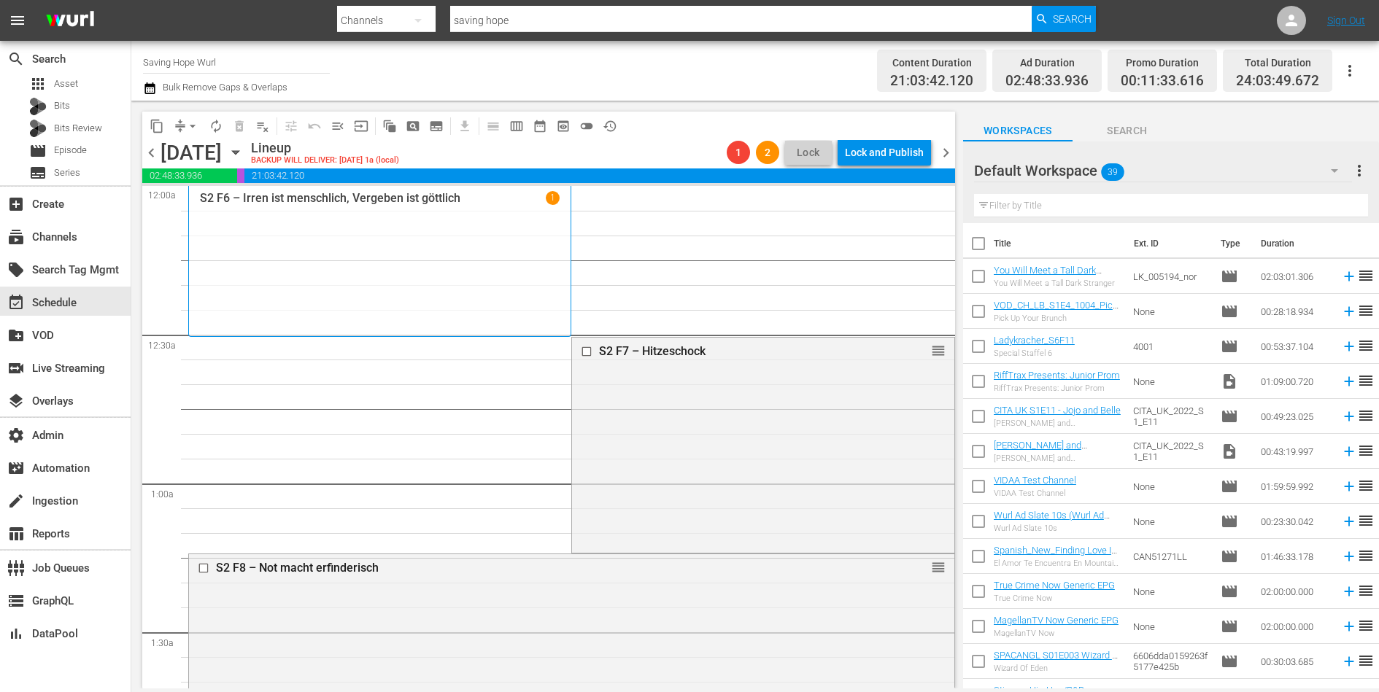
click at [943, 153] on span "chevron_right" at bounding box center [946, 153] width 18 height 18
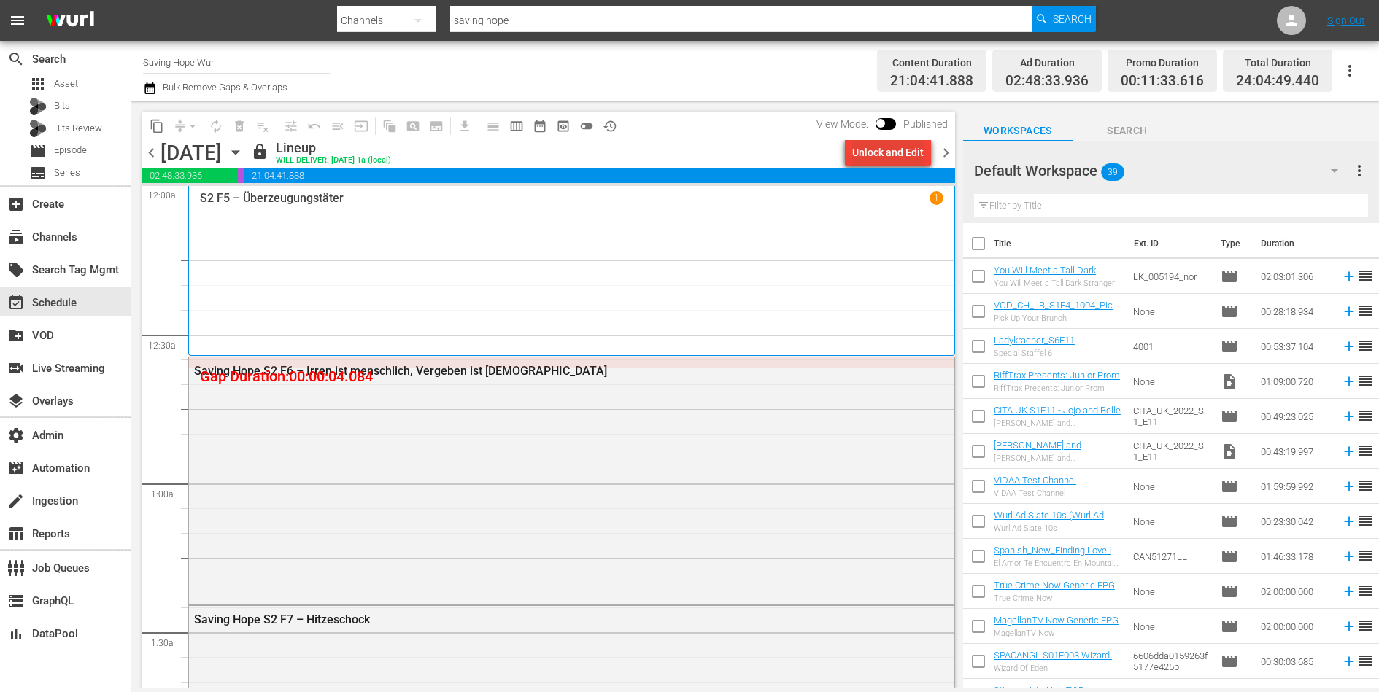
click at [863, 154] on div "Unlock and Edit" at bounding box center [887, 152] width 71 height 26
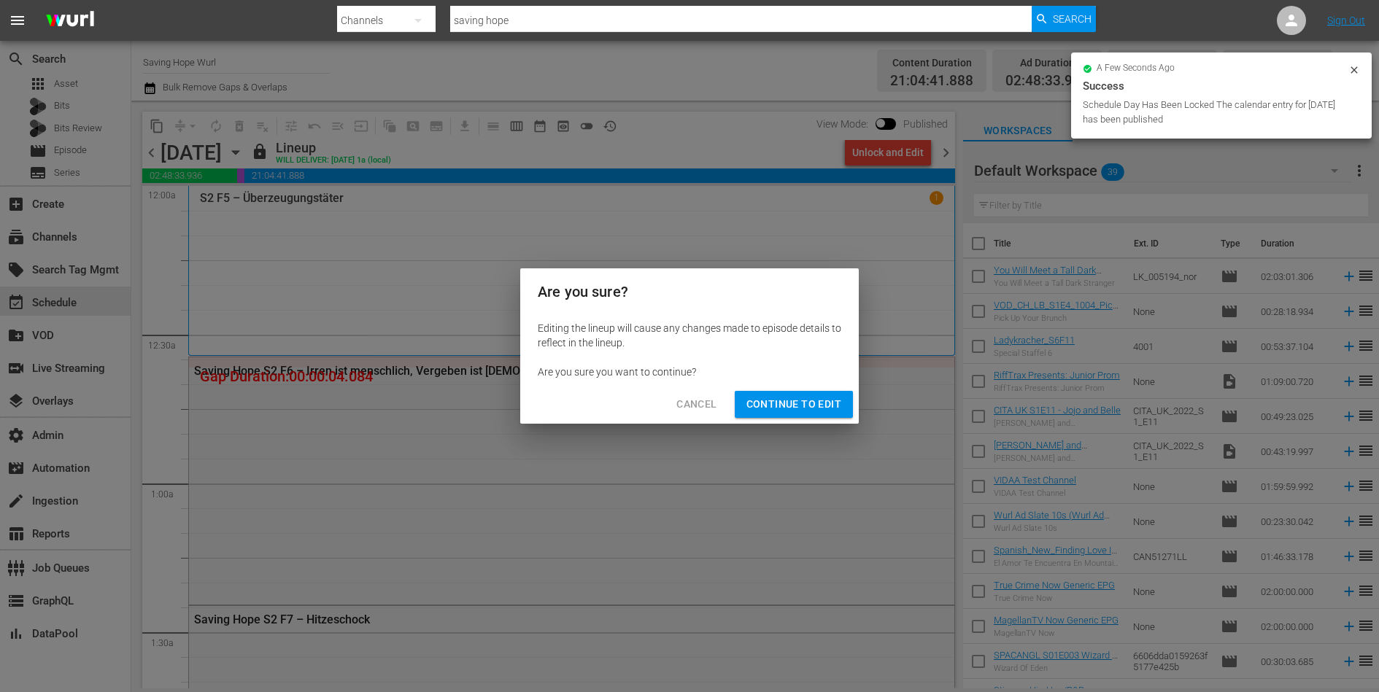
click at [808, 392] on button "Continue to Edit" at bounding box center [794, 404] width 118 height 27
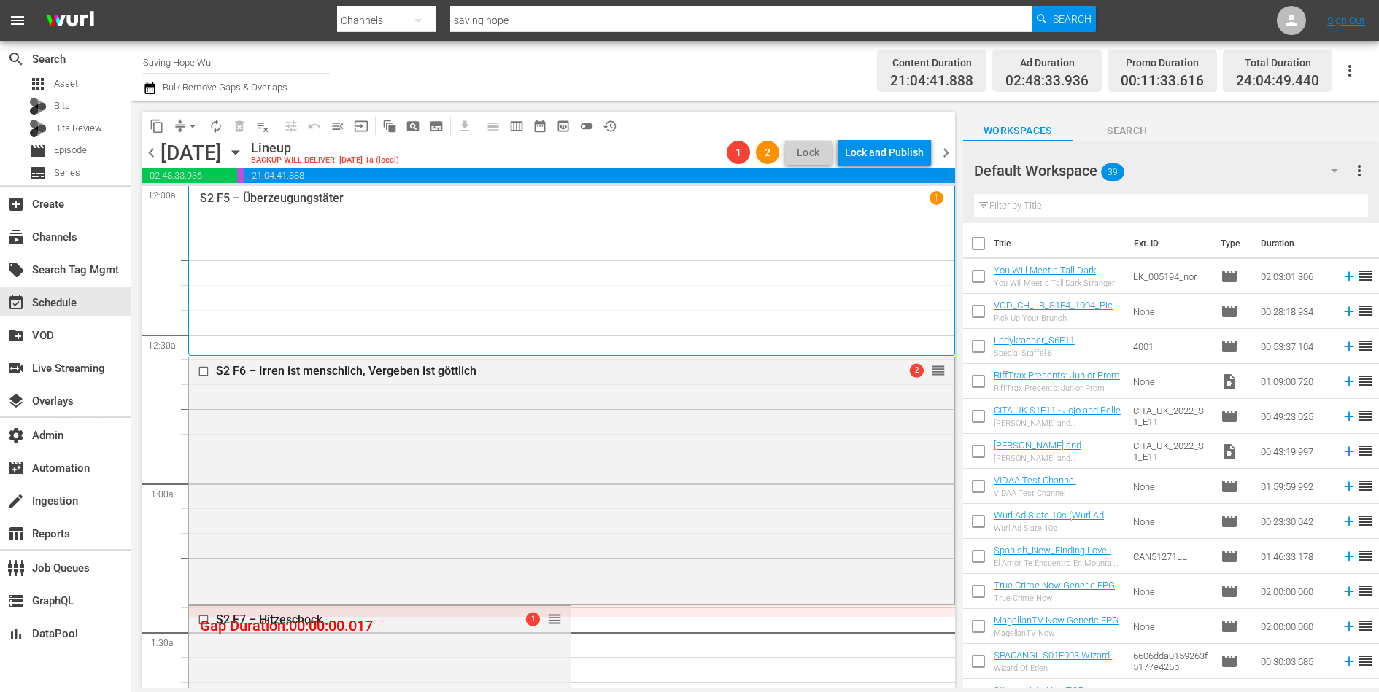
click at [190, 119] on span "arrow_drop_down" at bounding box center [192, 126] width 15 height 15
click at [205, 198] on li "Align to End of Previous Day" at bounding box center [193, 203] width 153 height 24
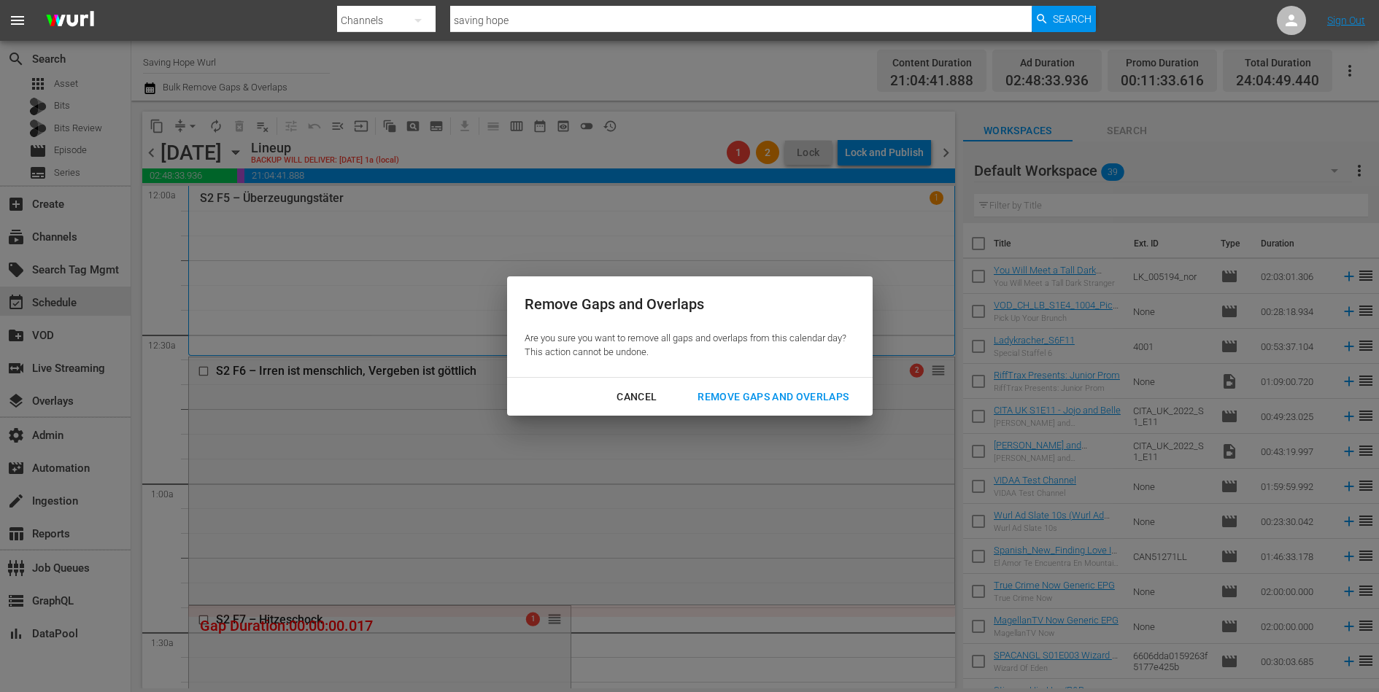
click at [773, 387] on button "Remove Gaps and Overlaps" at bounding box center [773, 397] width 186 height 27
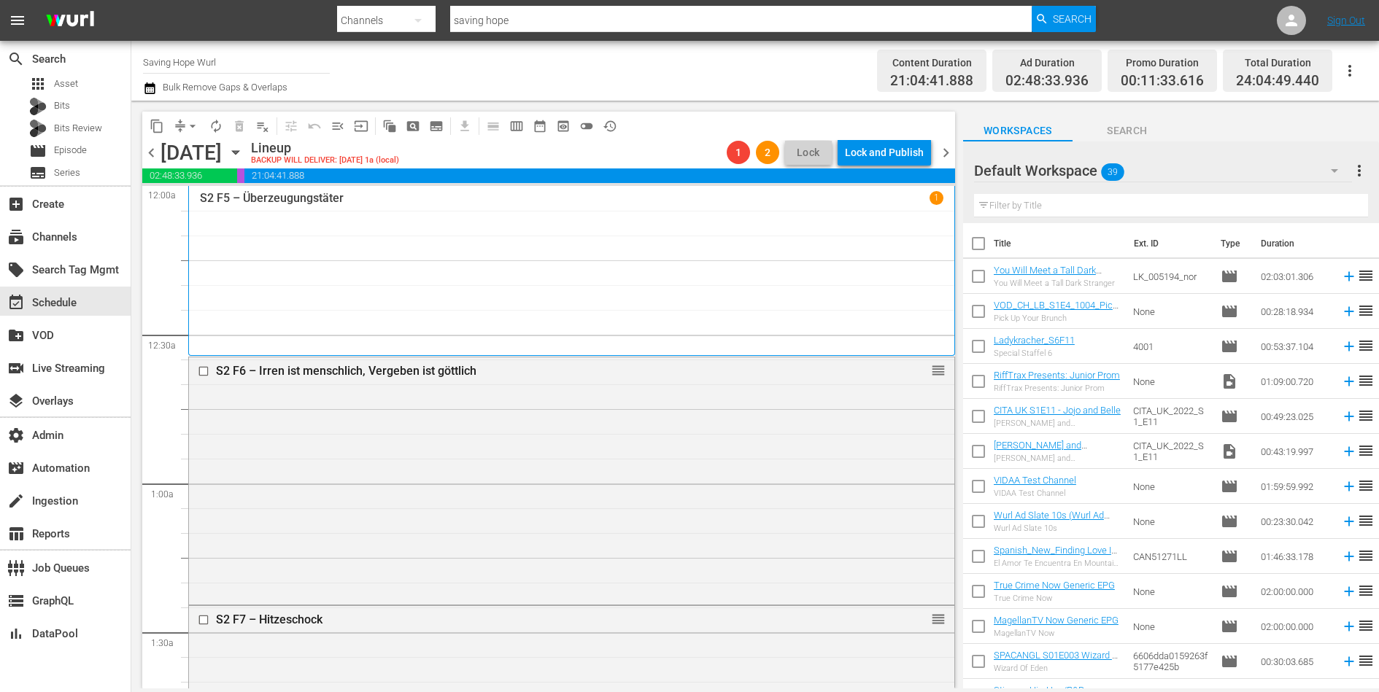
click at [153, 153] on span "chevron_left" at bounding box center [151, 153] width 18 height 18
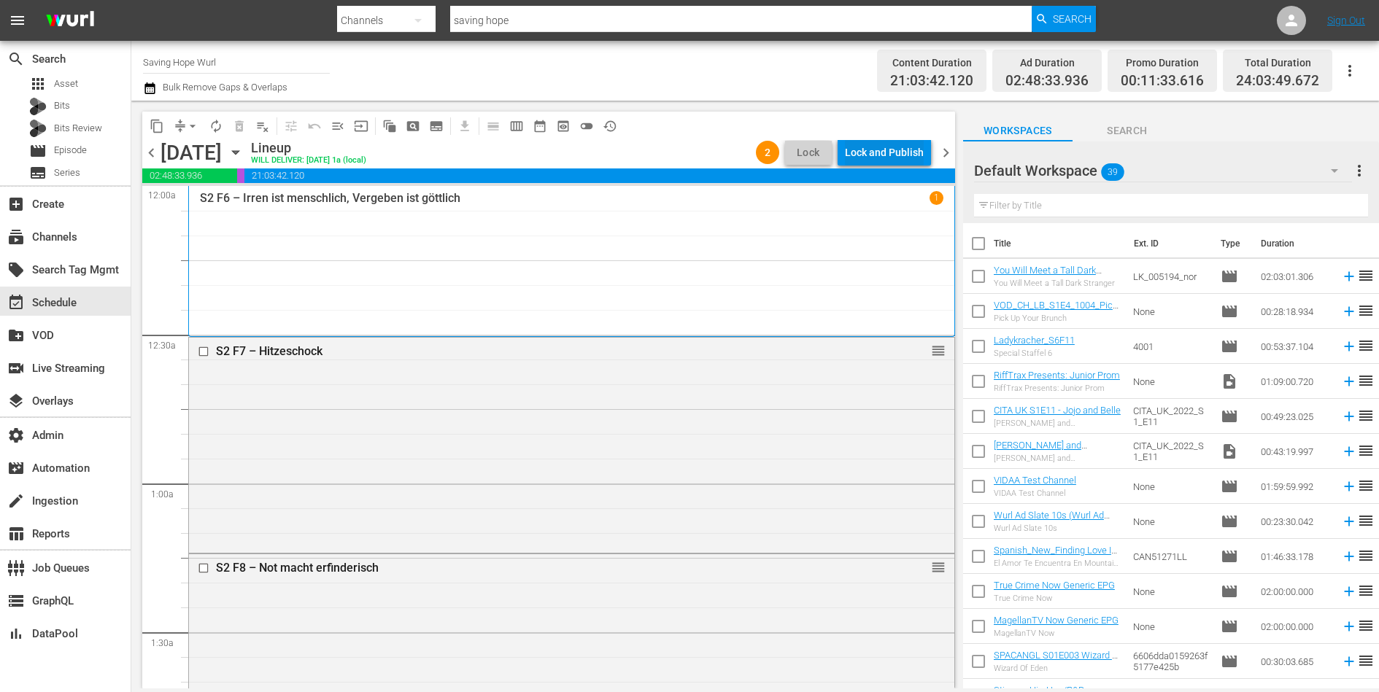
click at [874, 155] on div "Lock and Publish" at bounding box center [884, 152] width 79 height 26
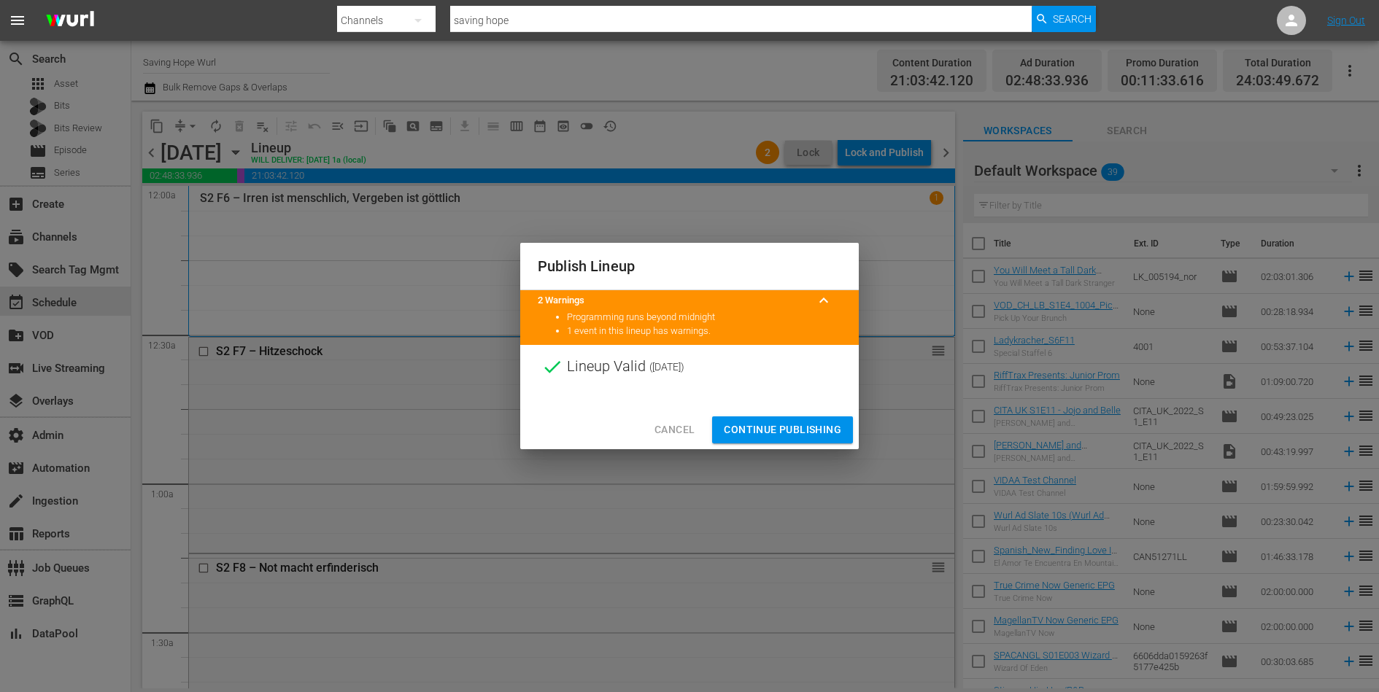
click at [802, 433] on span "Continue Publishing" at bounding box center [782, 430] width 117 height 18
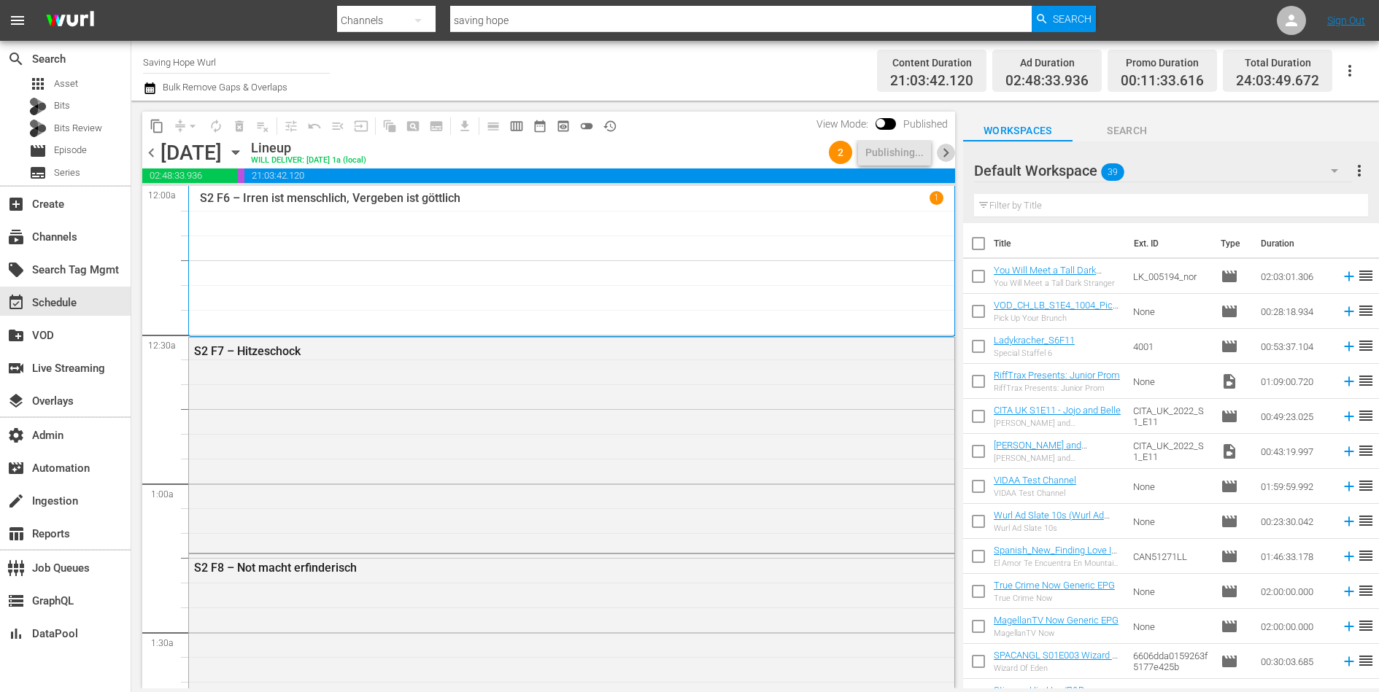
click at [948, 151] on span "chevron_right" at bounding box center [946, 153] width 18 height 18
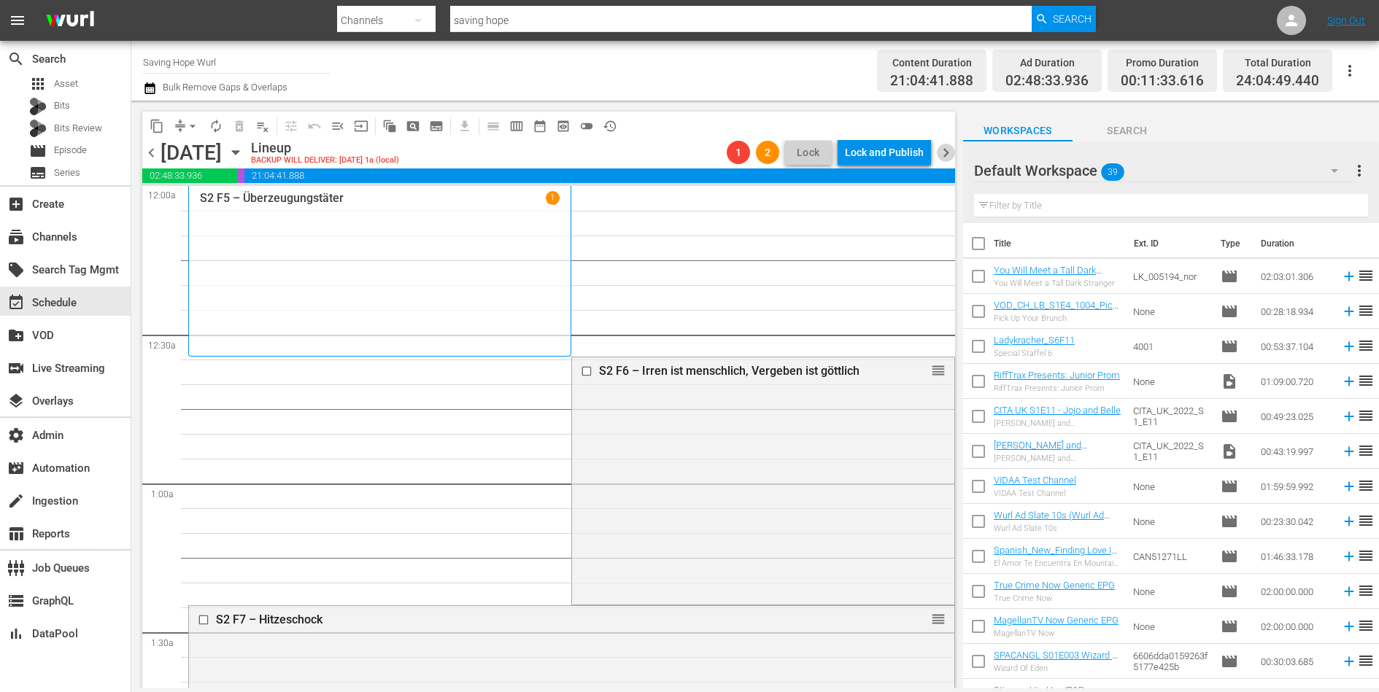
click at [945, 153] on span "chevron_right" at bounding box center [946, 153] width 18 height 18
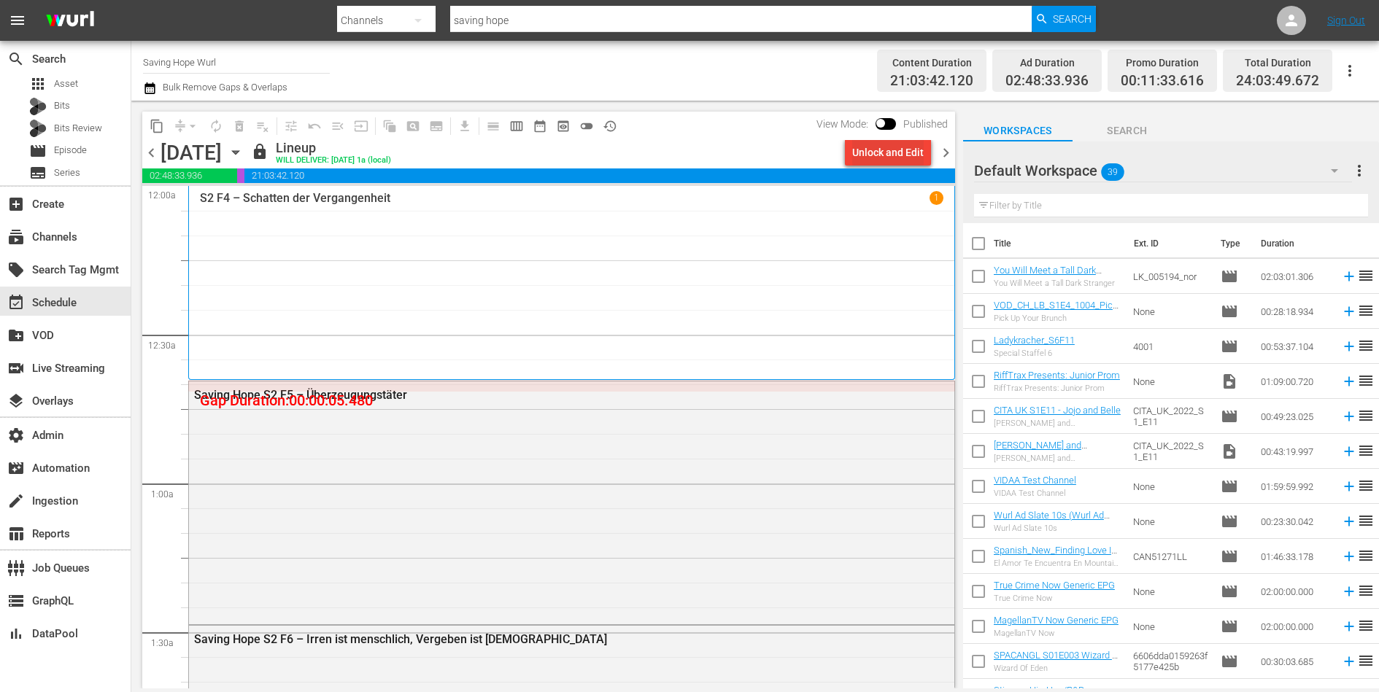
click at [862, 151] on div "Unlock and Edit" at bounding box center [887, 152] width 71 height 26
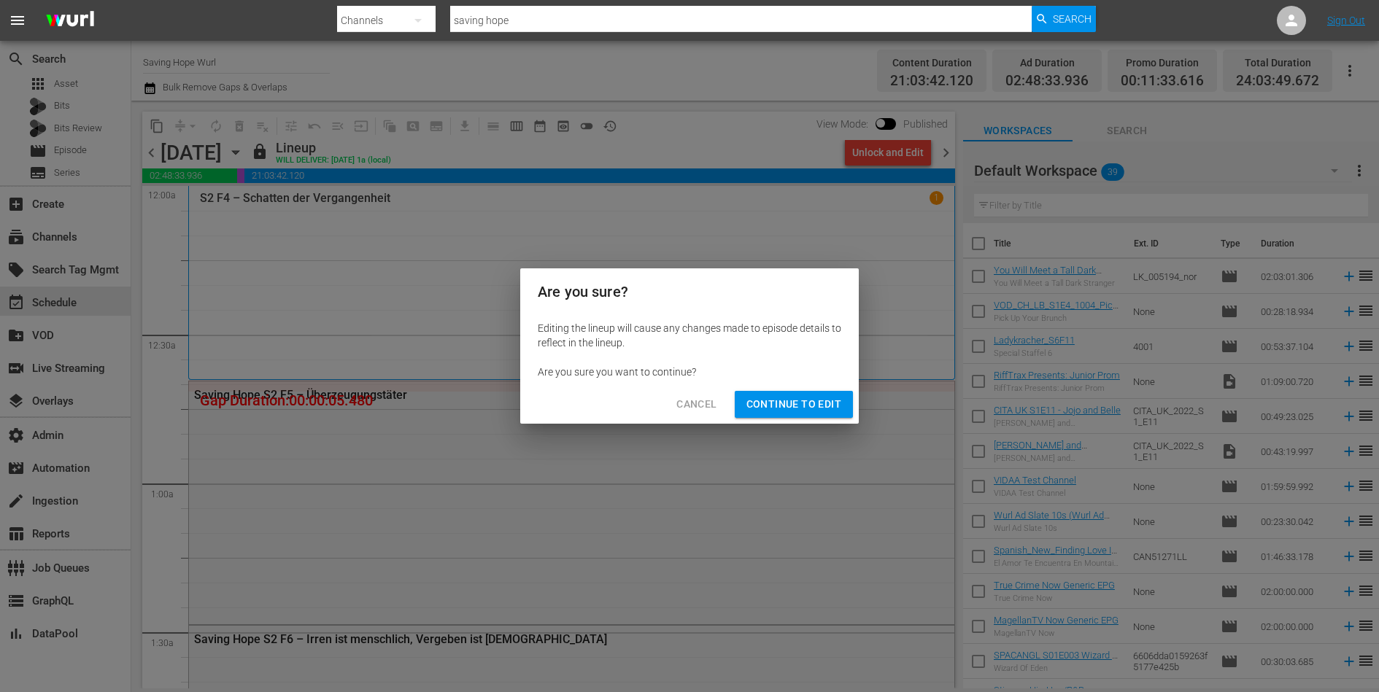
click at [779, 402] on span "Continue to Edit" at bounding box center [793, 404] width 95 height 18
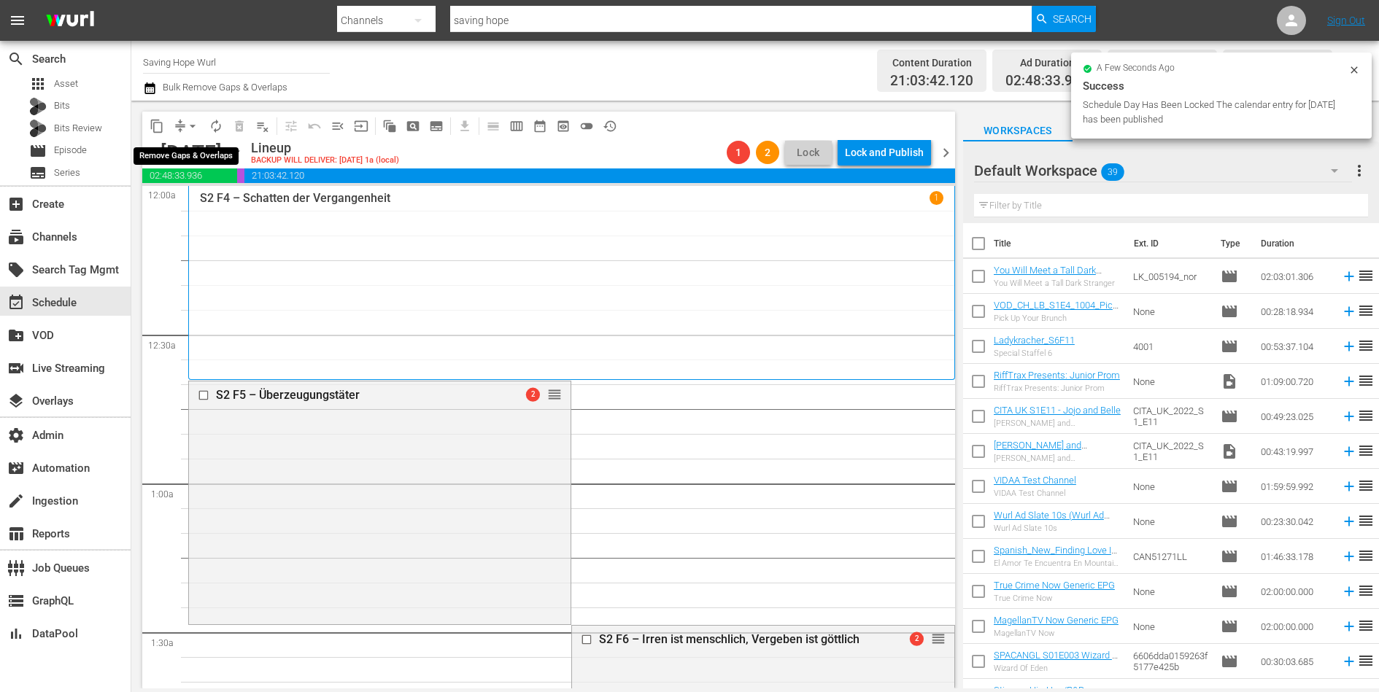
click at [185, 129] on button "arrow_drop_down" at bounding box center [192, 126] width 23 height 23
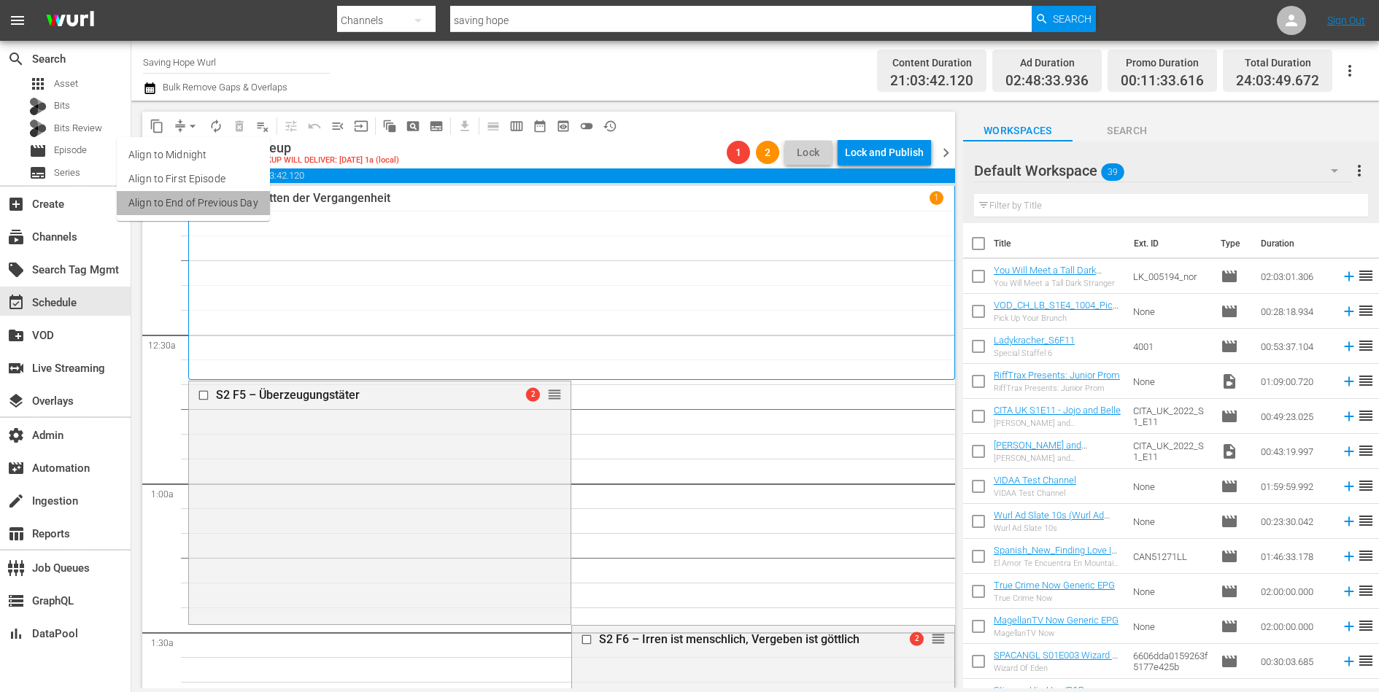
click at [217, 201] on li "Align to End of Previous Day" at bounding box center [193, 203] width 153 height 24
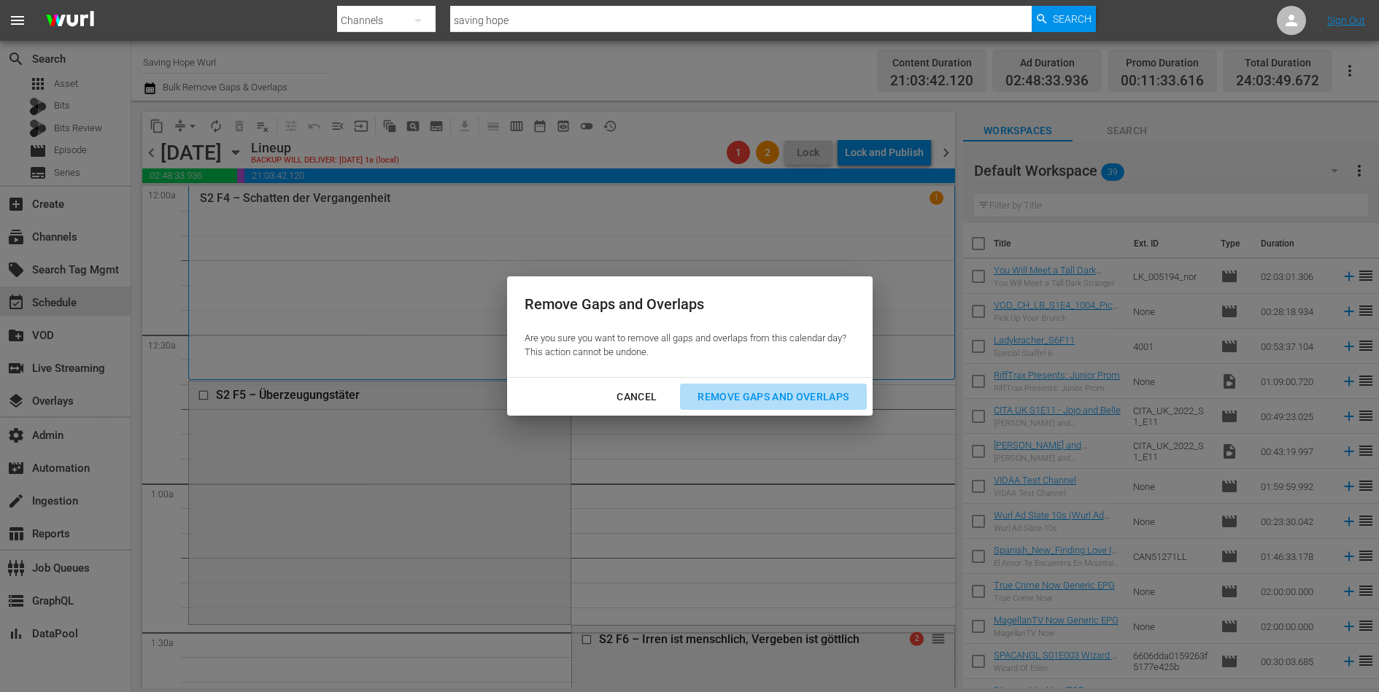
click at [776, 394] on div "Remove Gaps and Overlaps" at bounding box center [773, 397] width 174 height 18
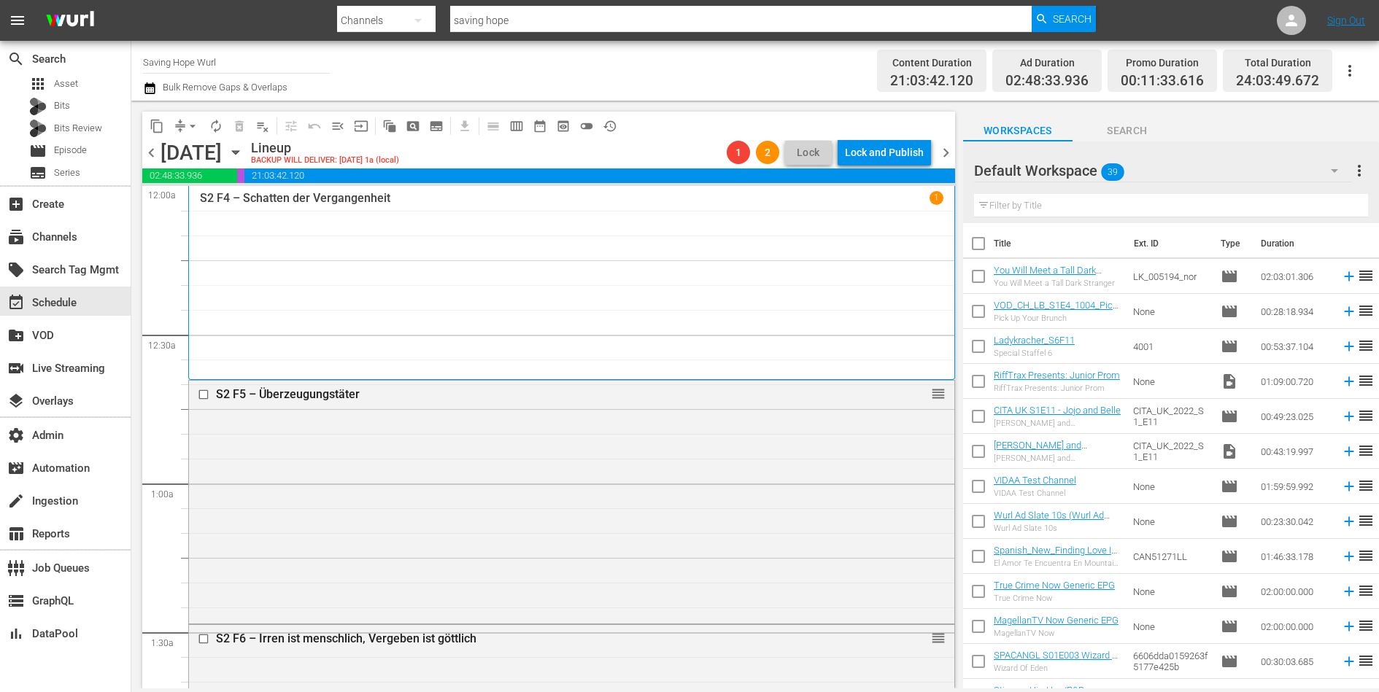
click at [155, 156] on span "chevron_left" at bounding box center [151, 153] width 18 height 18
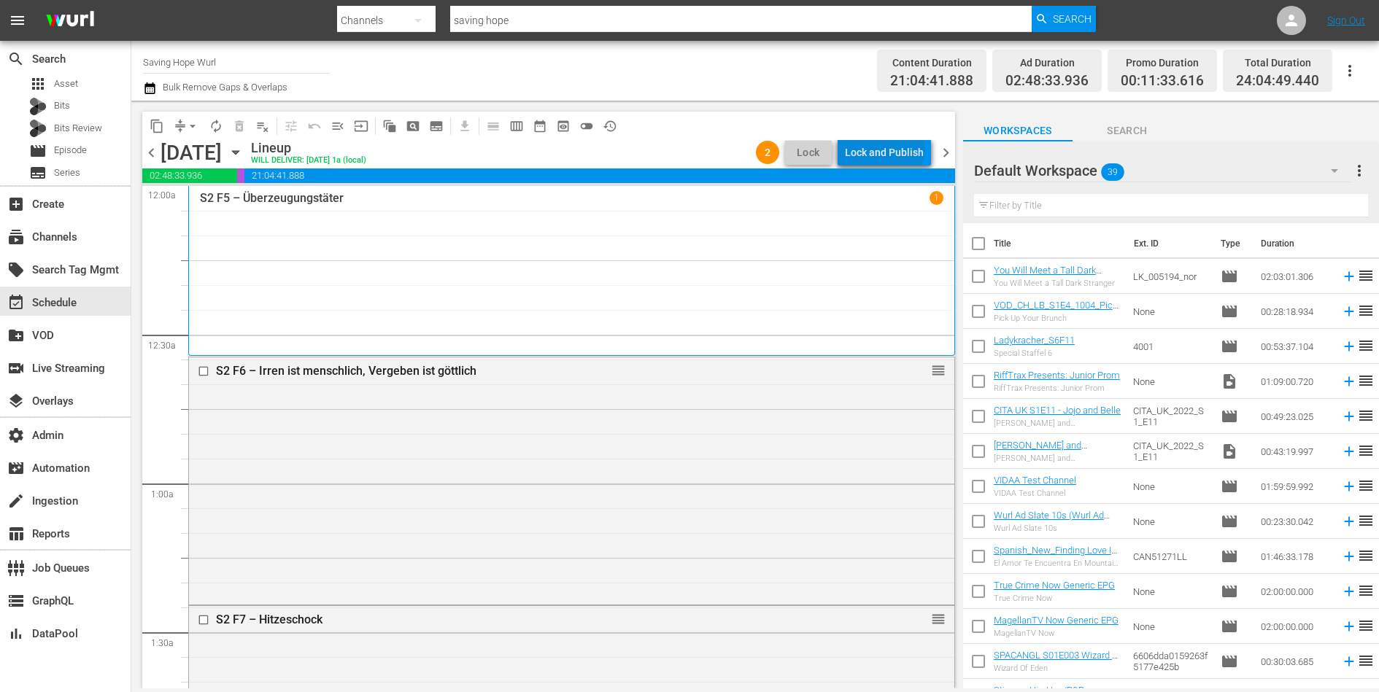
click at [887, 149] on div "Lock and Publish" at bounding box center [884, 152] width 79 height 26
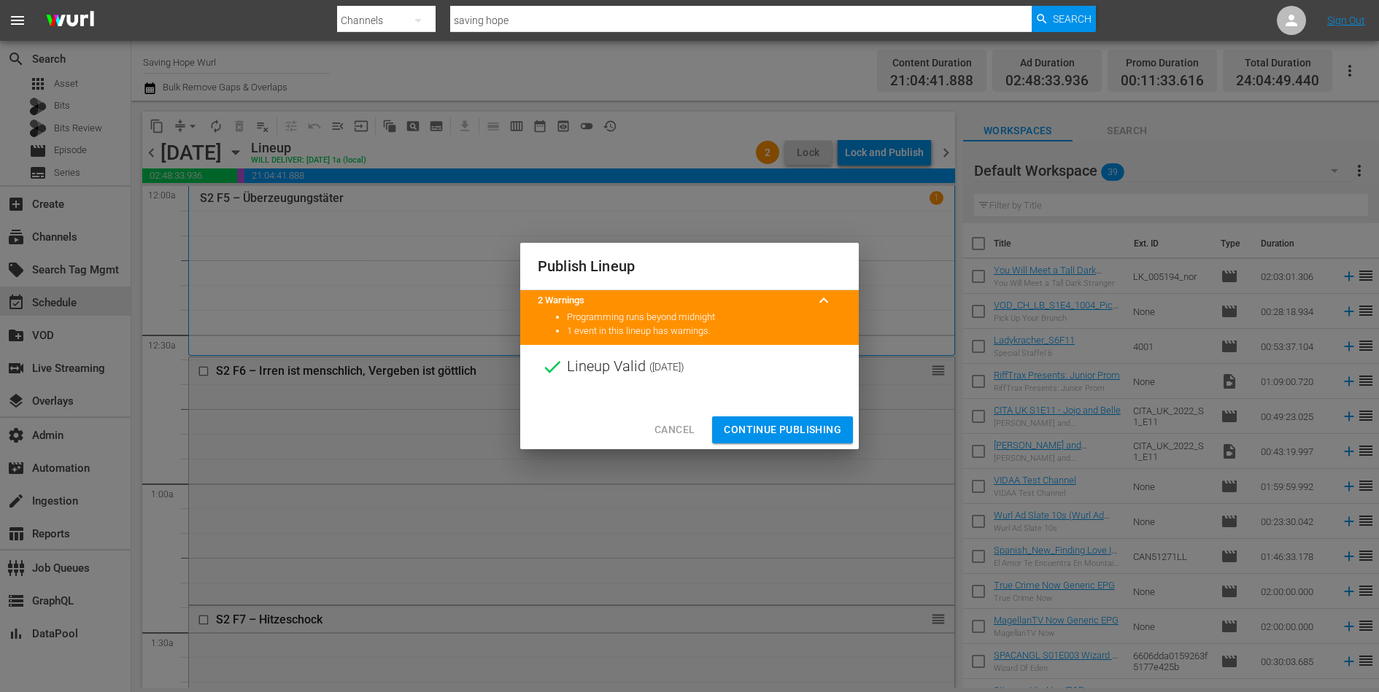
click at [791, 430] on span "Continue Publishing" at bounding box center [782, 430] width 117 height 18
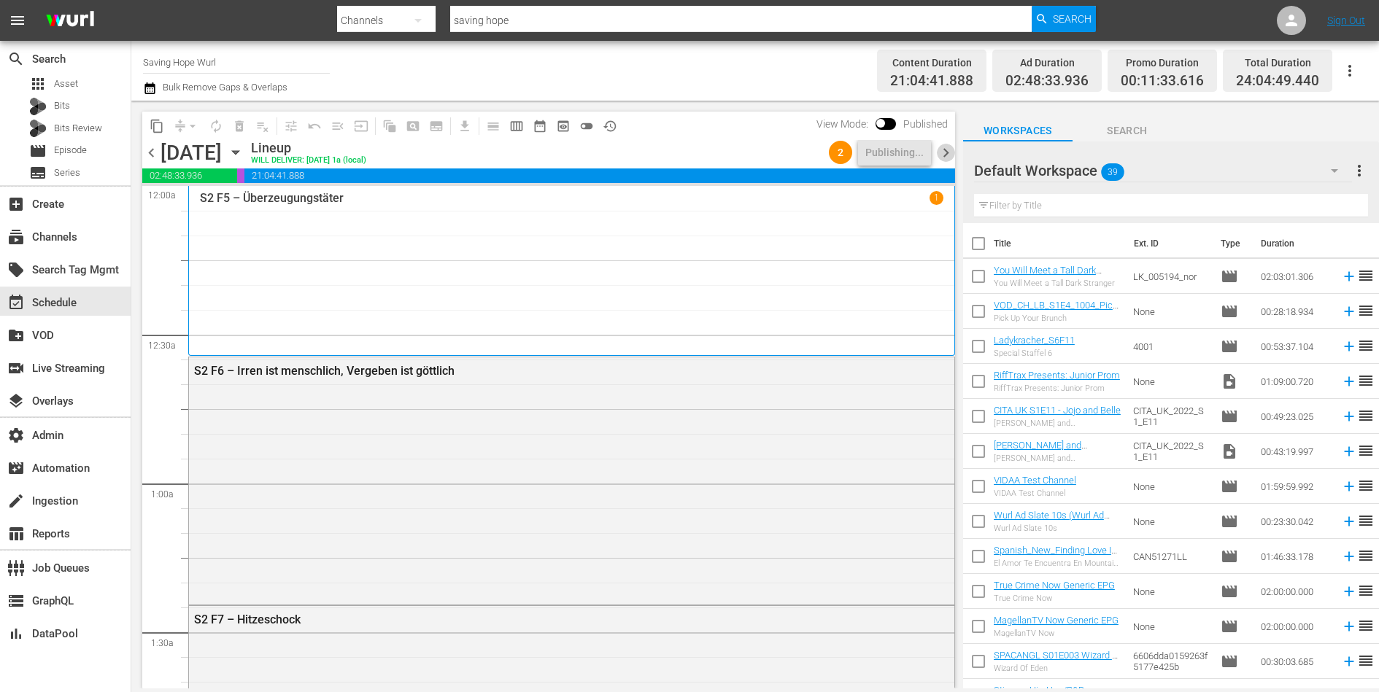
click at [945, 154] on span "chevron_right" at bounding box center [946, 153] width 18 height 18
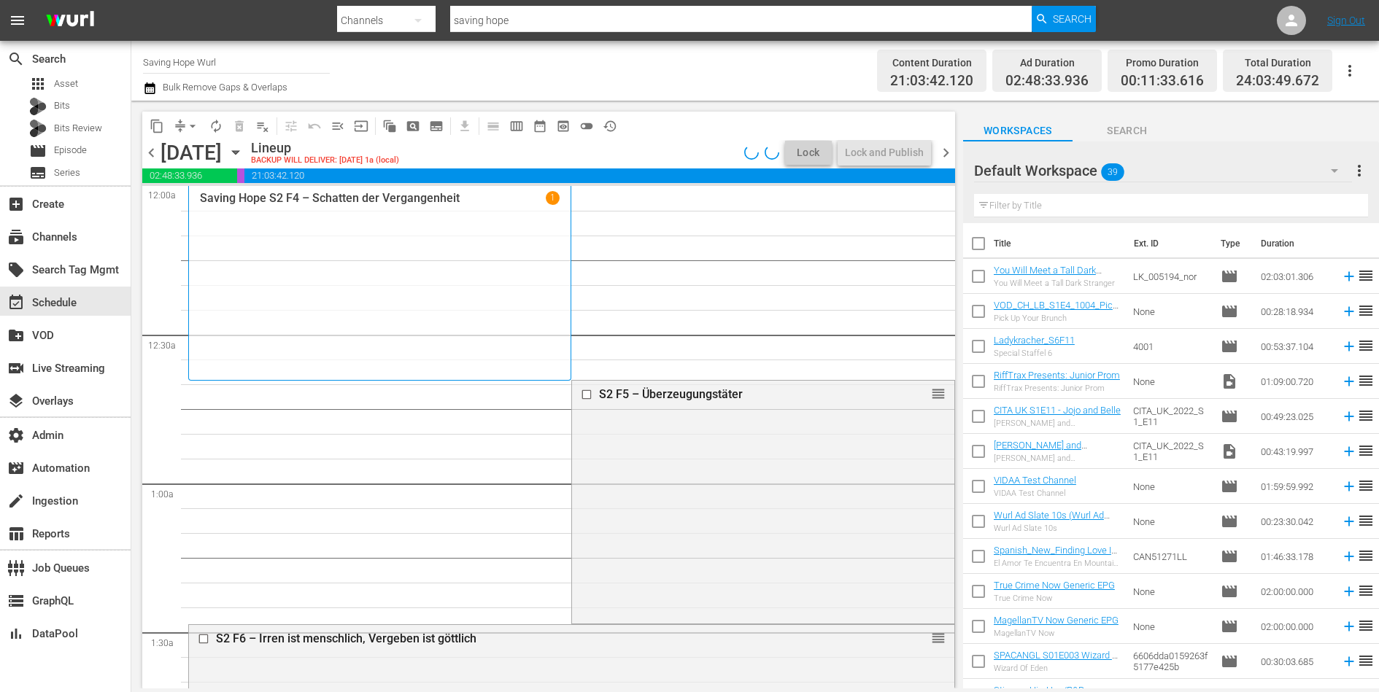
click at [945, 154] on span "chevron_right" at bounding box center [946, 153] width 18 height 18
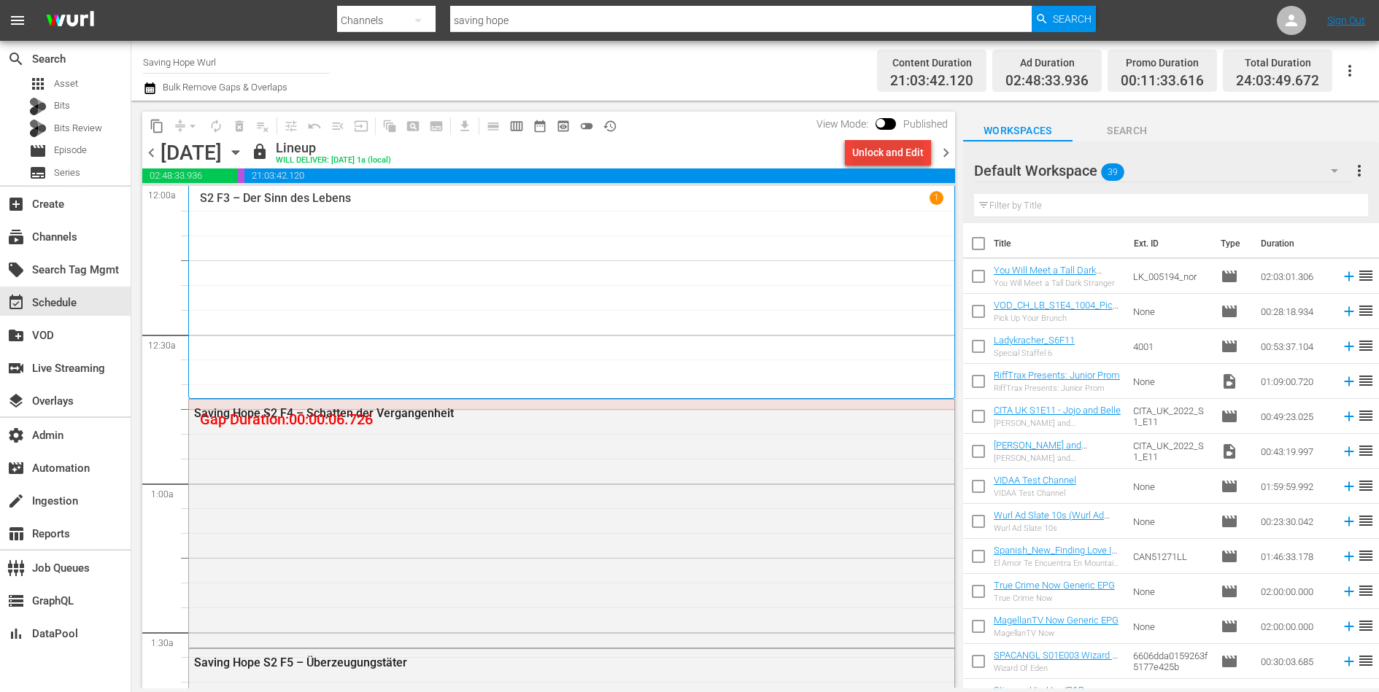
click at [865, 147] on div "Unlock and Edit" at bounding box center [887, 152] width 71 height 26
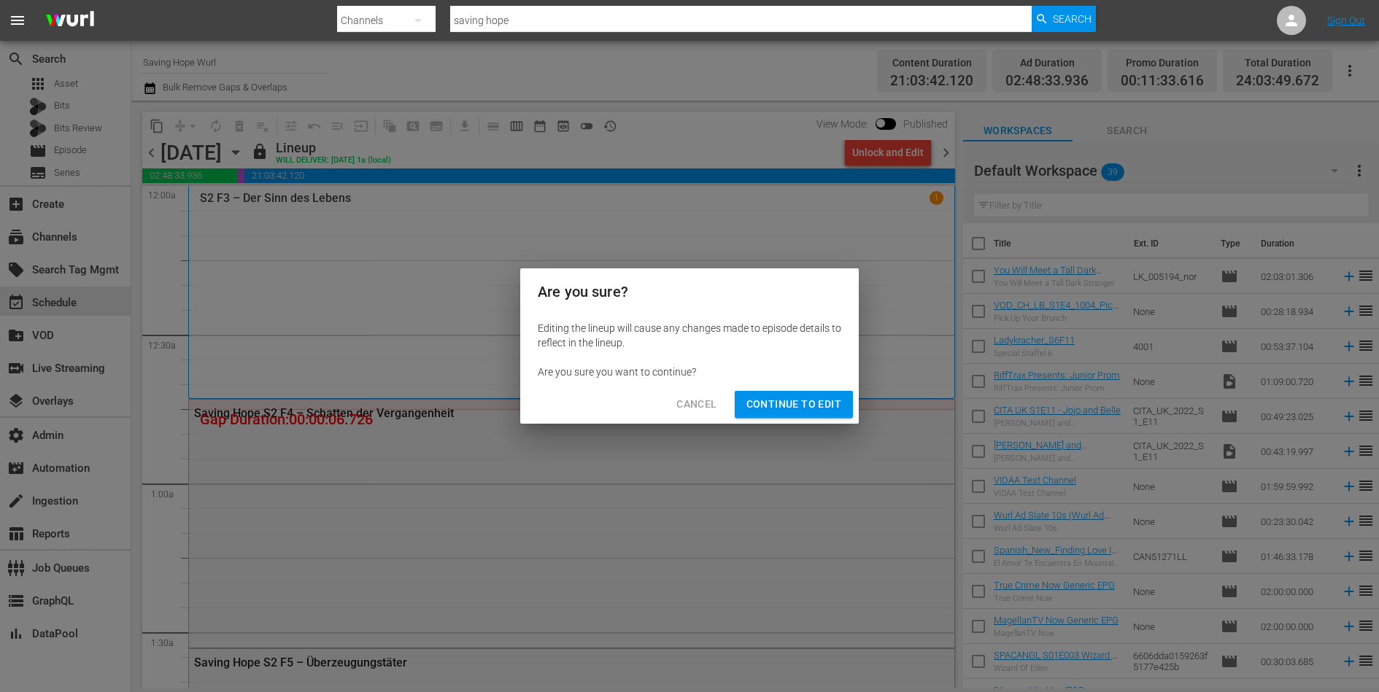
click at [796, 402] on span "Continue to Edit" at bounding box center [793, 404] width 95 height 18
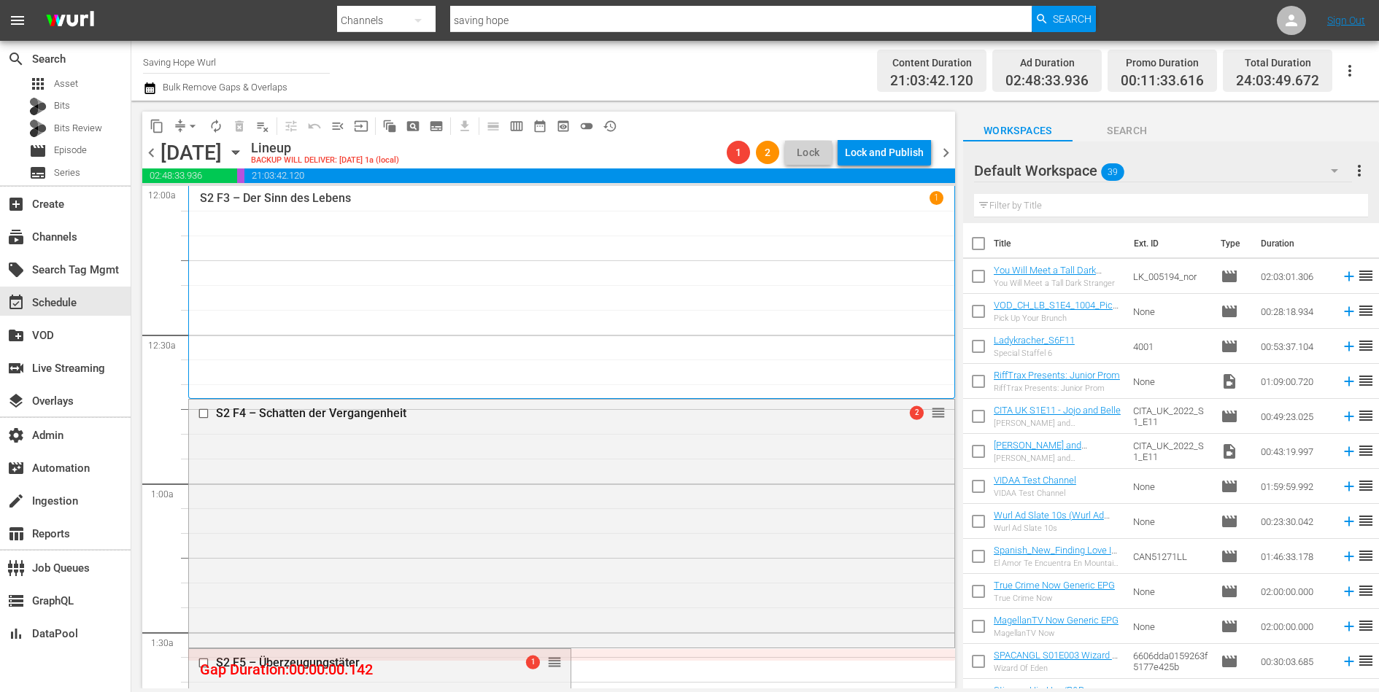
click at [186, 122] on span "arrow_drop_down" at bounding box center [192, 126] width 15 height 15
click at [193, 198] on li "Align to End of Previous Day" at bounding box center [193, 203] width 153 height 24
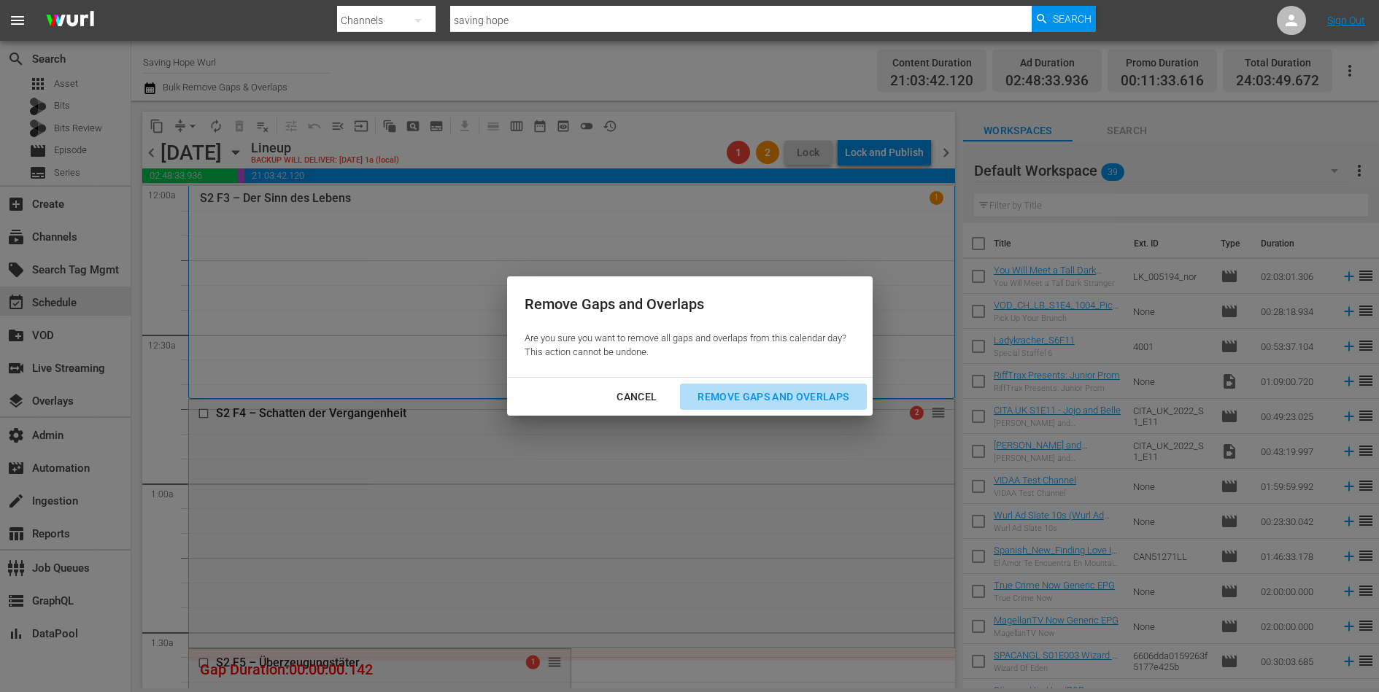
click at [792, 394] on div "Remove Gaps and Overlaps" at bounding box center [773, 397] width 174 height 18
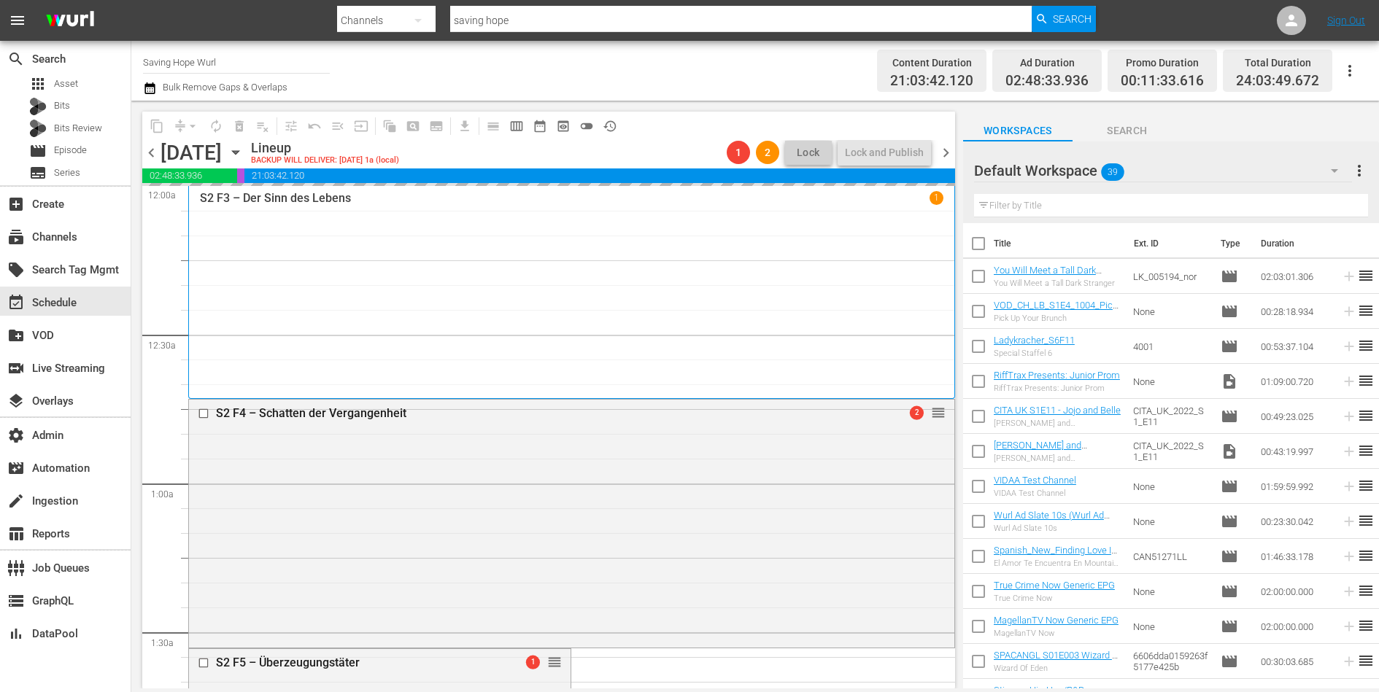
click at [152, 154] on span "chevron_left" at bounding box center [151, 153] width 18 height 18
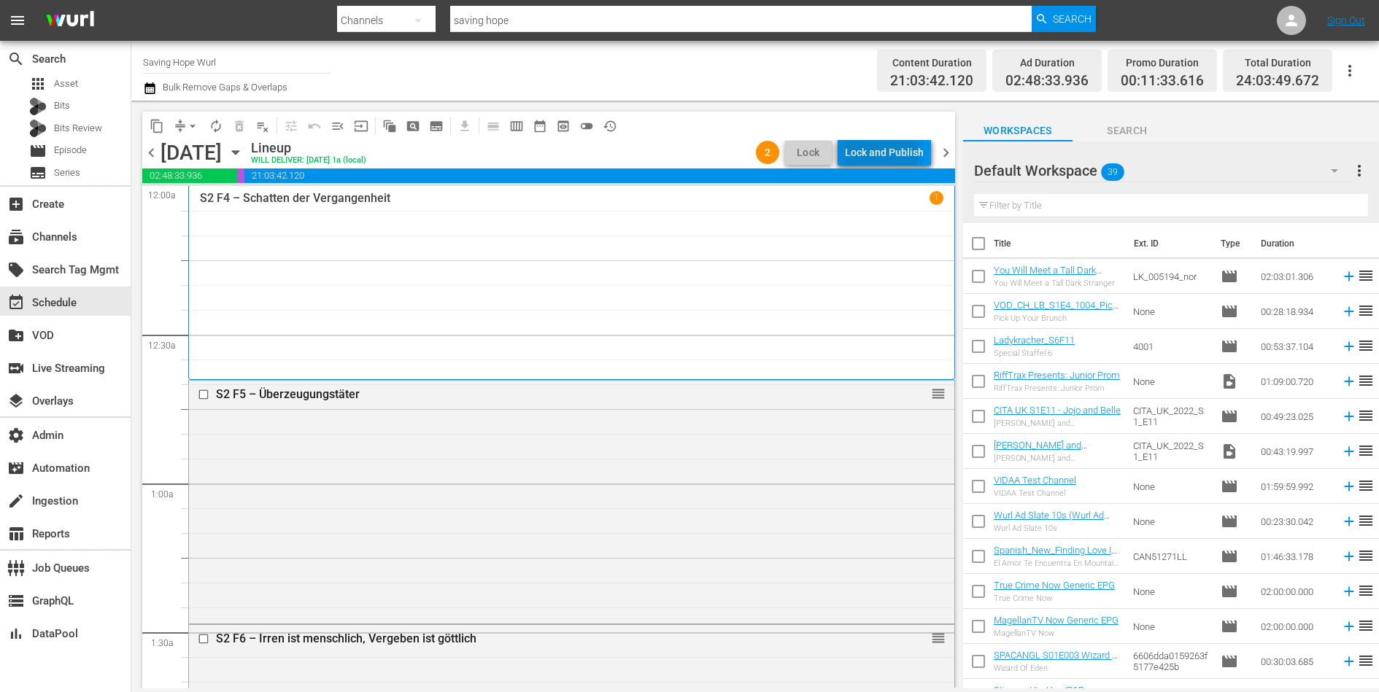
click at [883, 153] on div "Lock and Publish" at bounding box center [884, 152] width 79 height 26
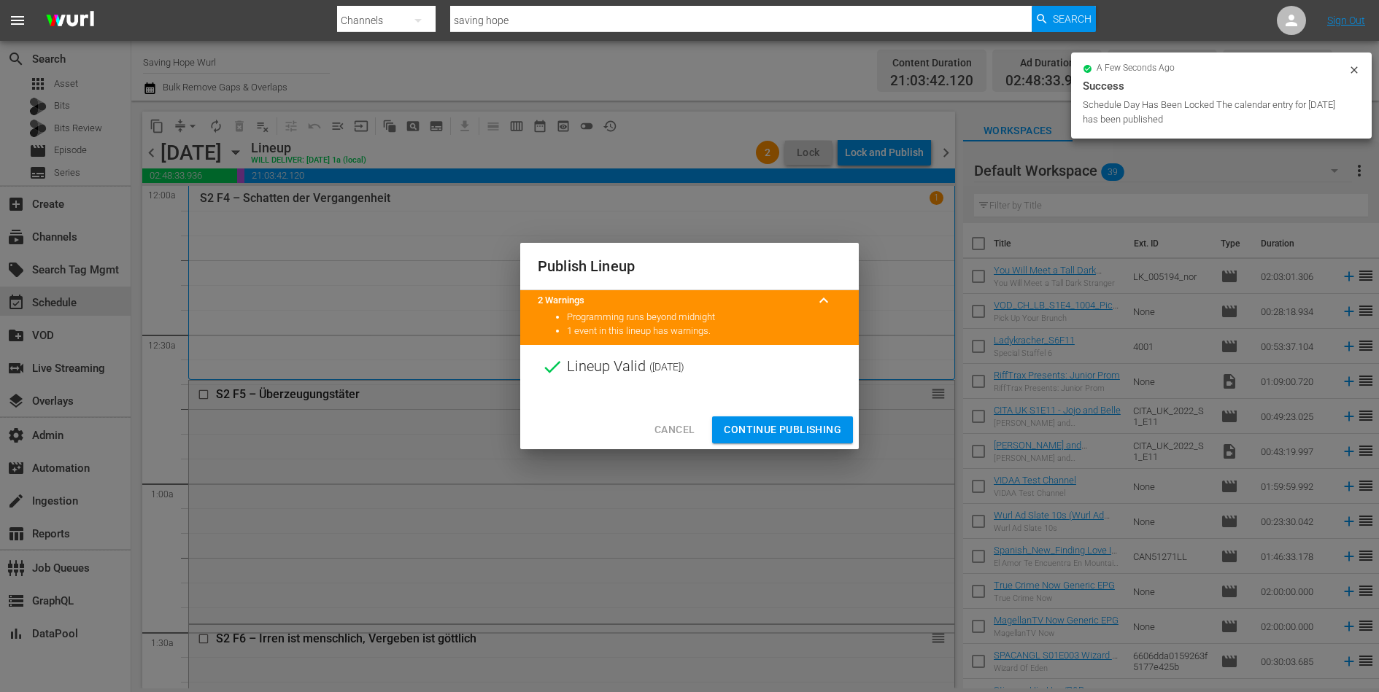
click at [778, 426] on span "Continue Publishing" at bounding box center [782, 430] width 117 height 18
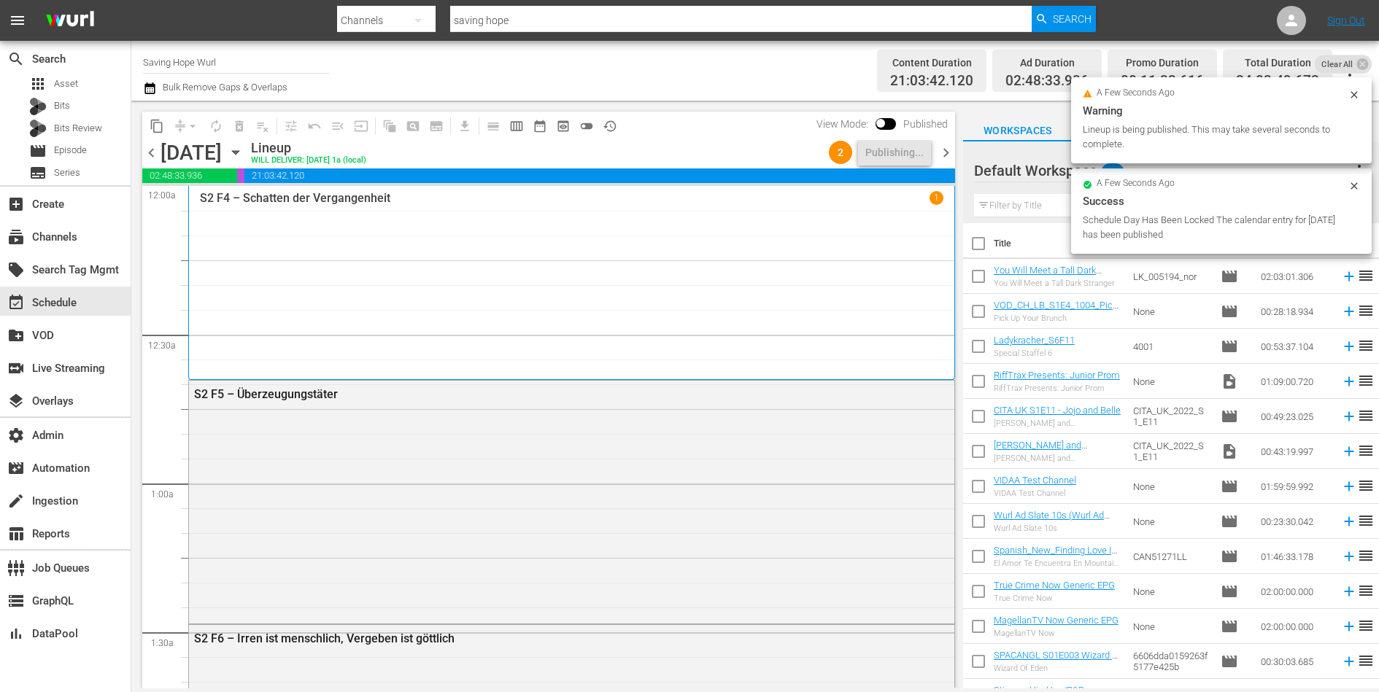
click at [949, 155] on span "chevron_right" at bounding box center [946, 153] width 18 height 18
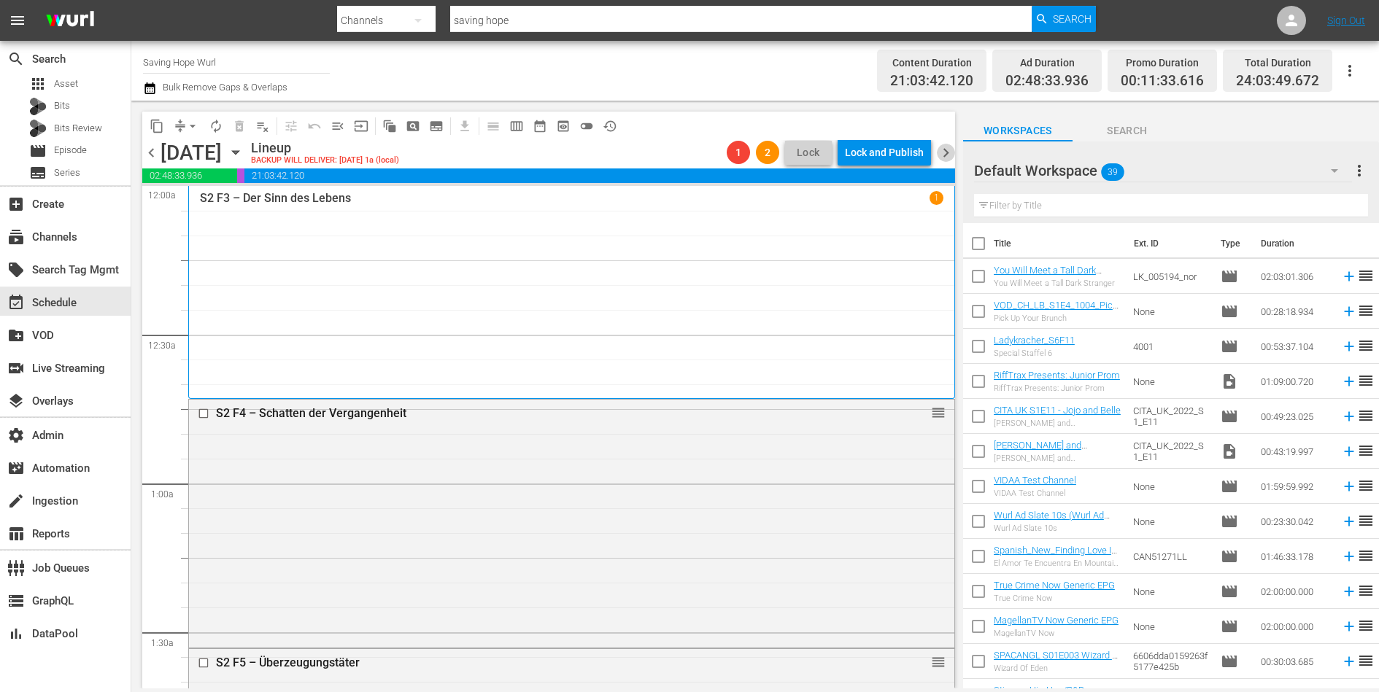
click at [949, 155] on span "chevron_right" at bounding box center [946, 153] width 18 height 18
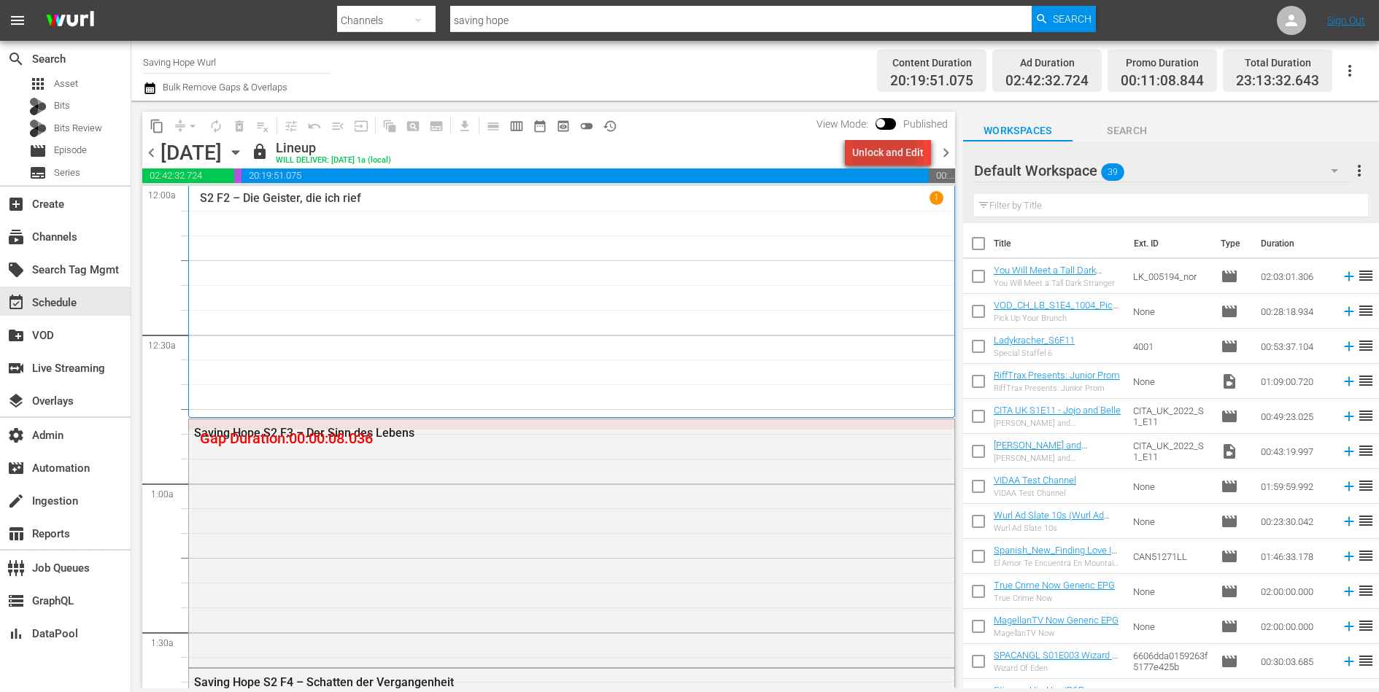
click at [862, 152] on div "Unlock and Edit" at bounding box center [887, 152] width 71 height 26
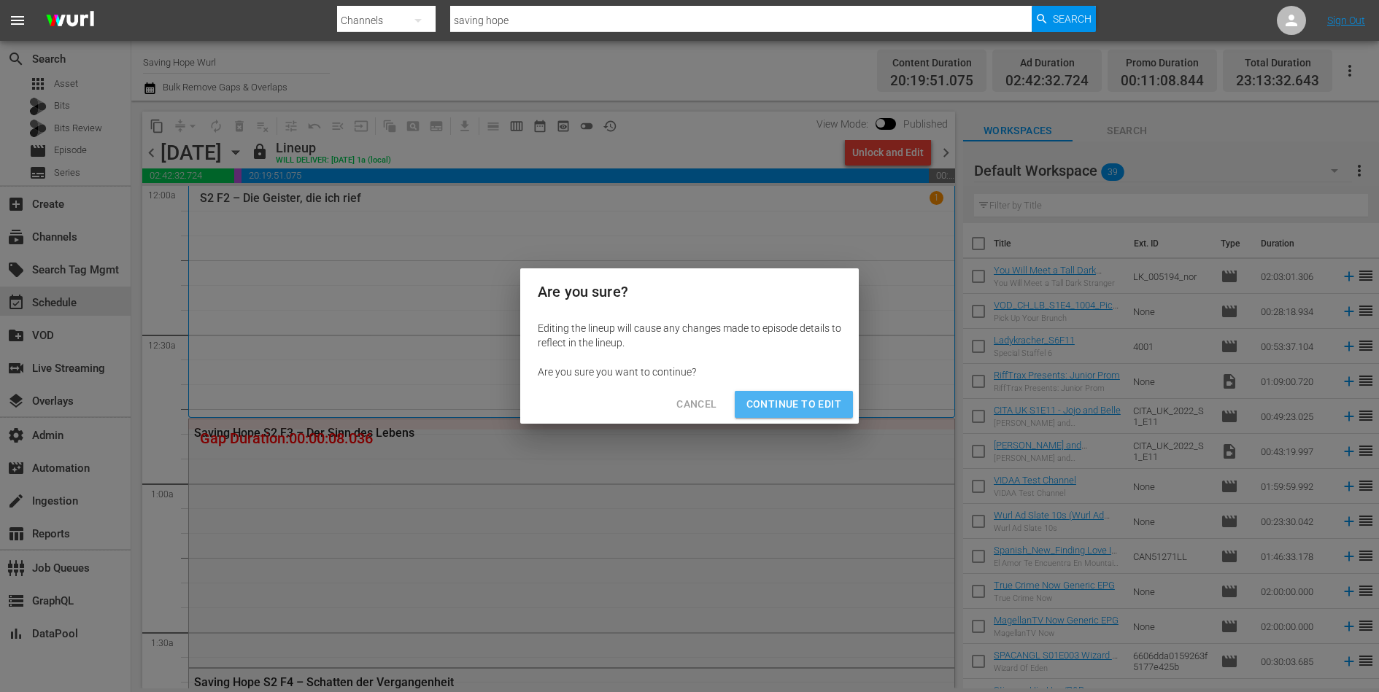
click at [803, 406] on span "Continue to Edit" at bounding box center [793, 404] width 95 height 18
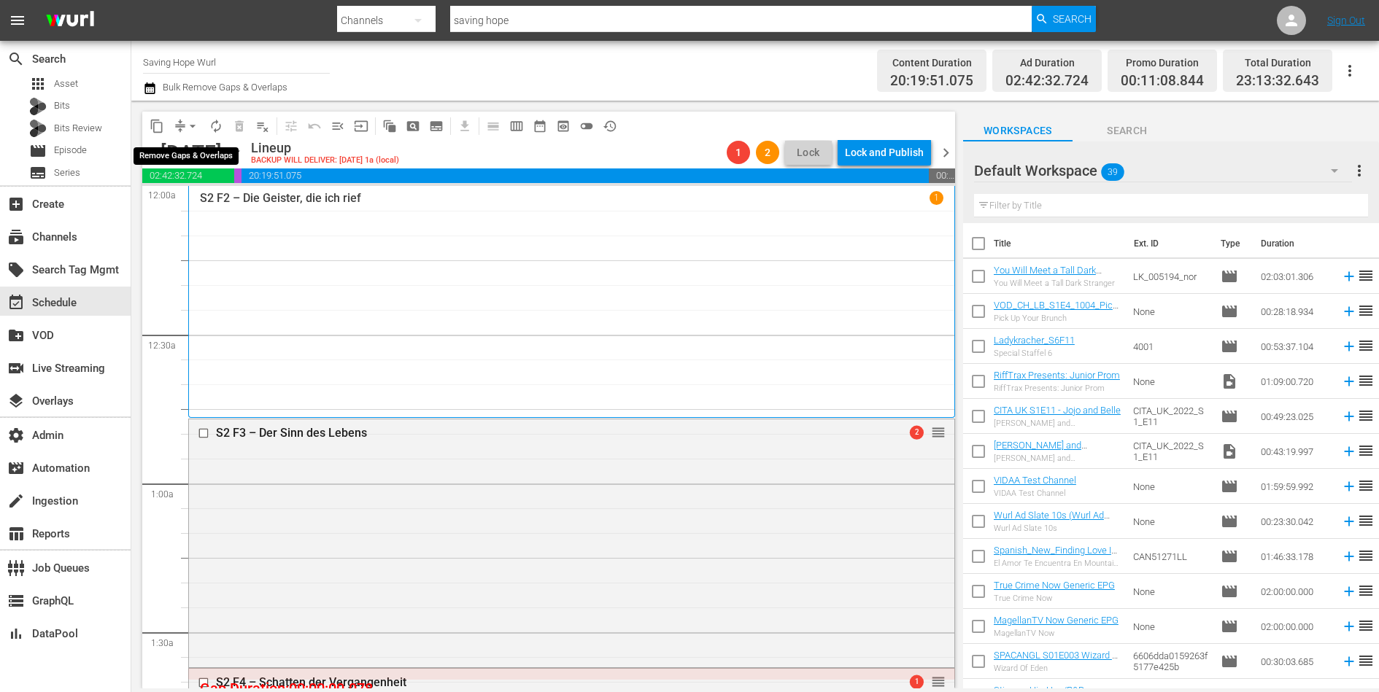
click at [174, 128] on span "compress" at bounding box center [180, 126] width 15 height 15
click at [183, 128] on button "arrow_drop_down" at bounding box center [192, 126] width 23 height 23
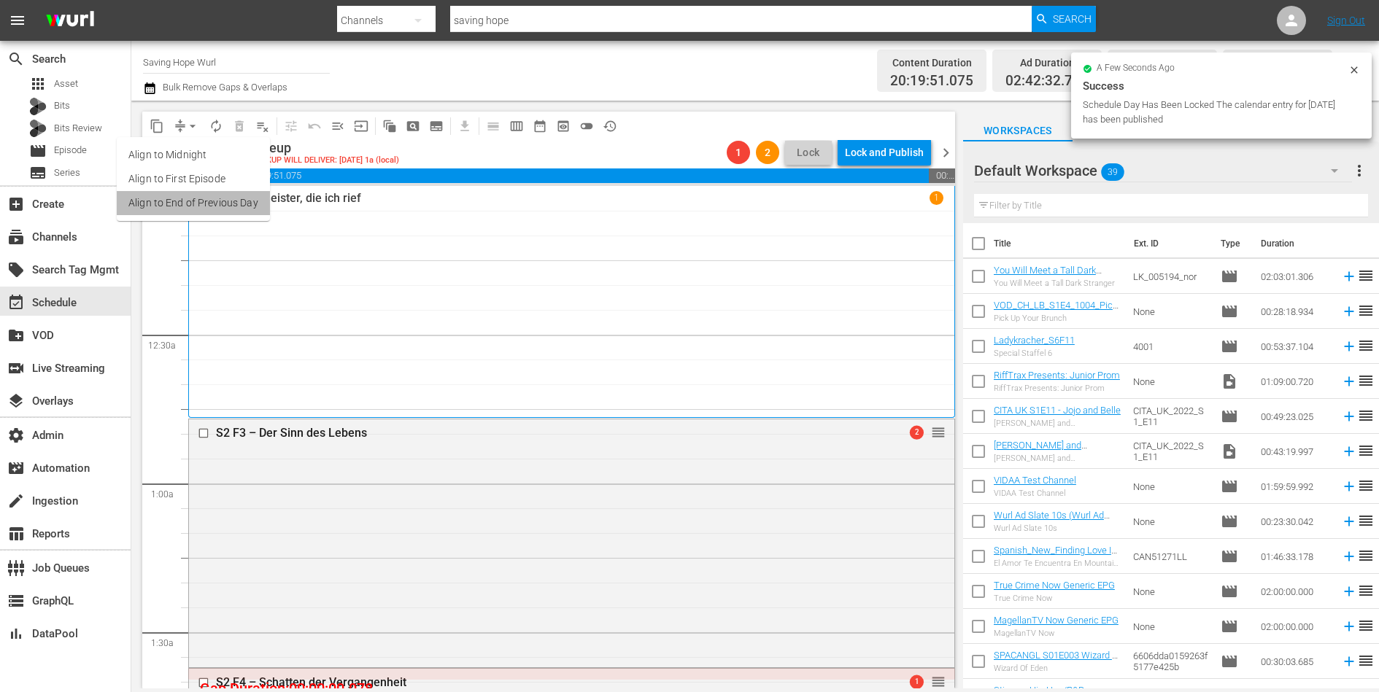
click at [195, 196] on li "Align to End of Previous Day" at bounding box center [193, 203] width 153 height 24
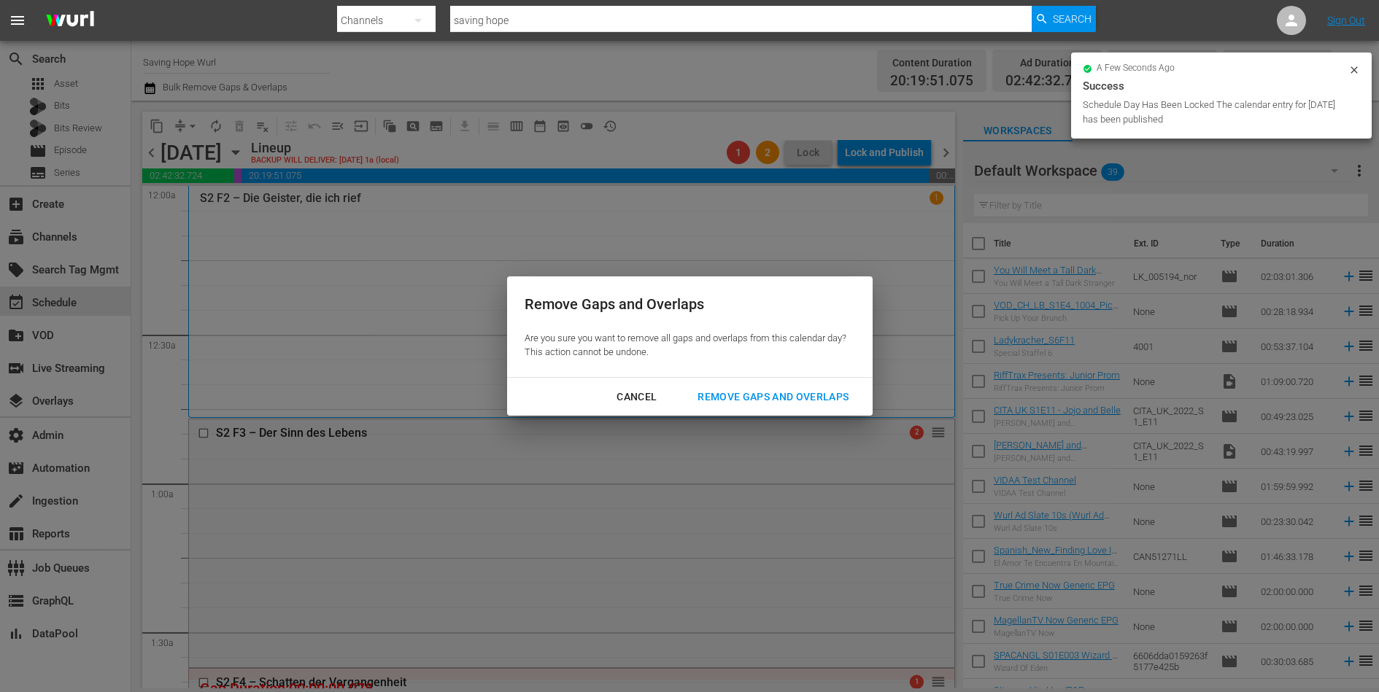
click at [734, 391] on div "Remove Gaps and Overlaps" at bounding box center [773, 397] width 174 height 18
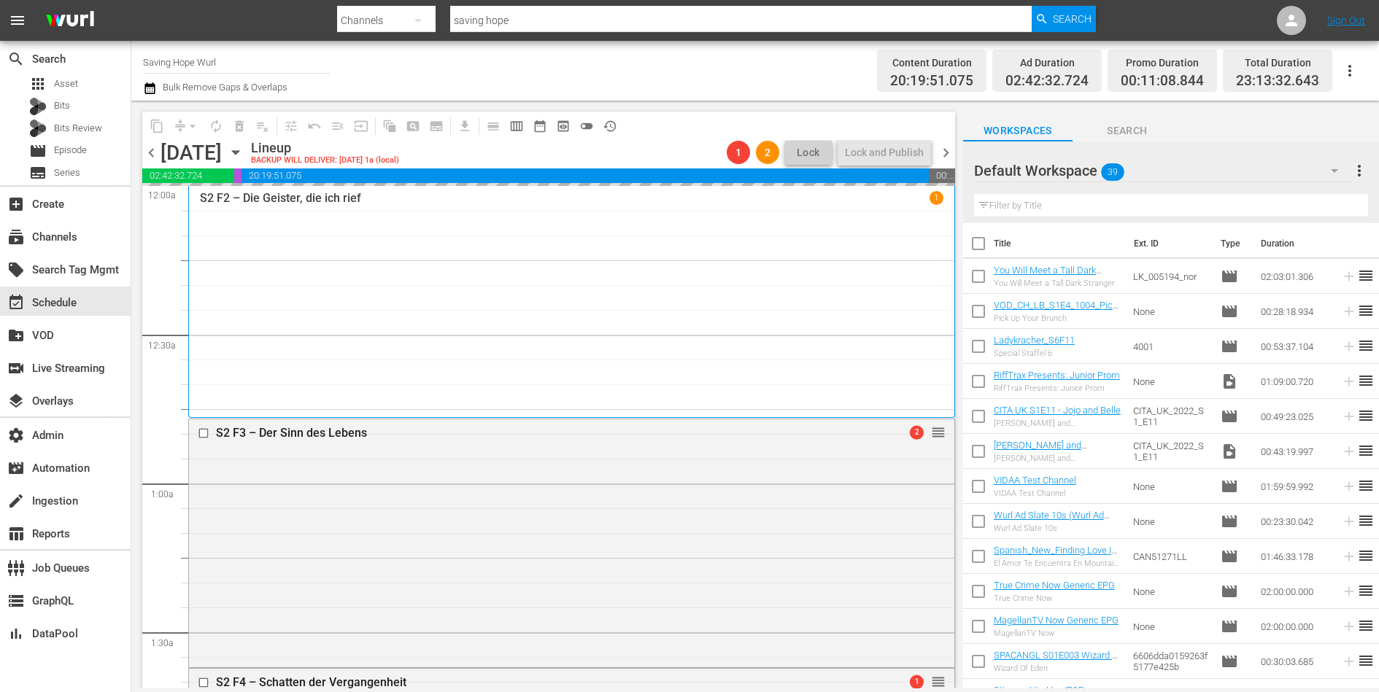
click at [155, 148] on span "chevron_left" at bounding box center [151, 153] width 18 height 18
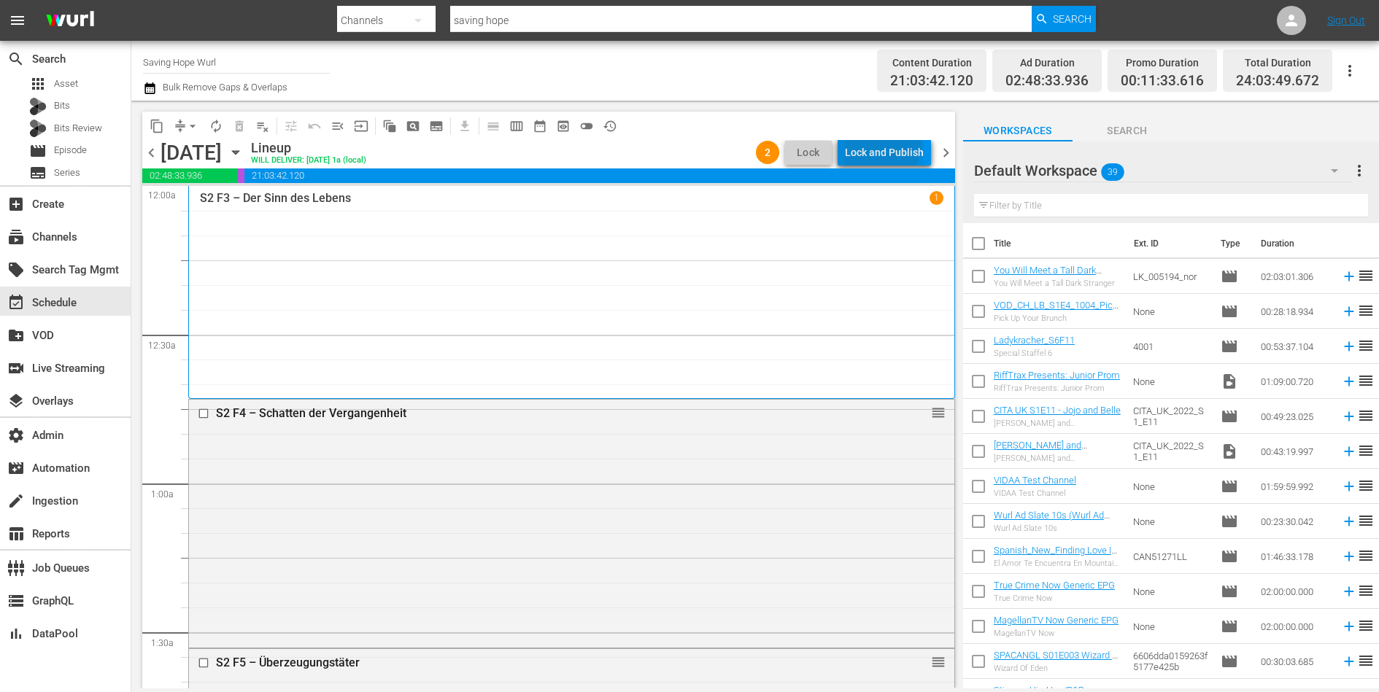
click at [883, 143] on div "Lock and Publish" at bounding box center [884, 152] width 79 height 26
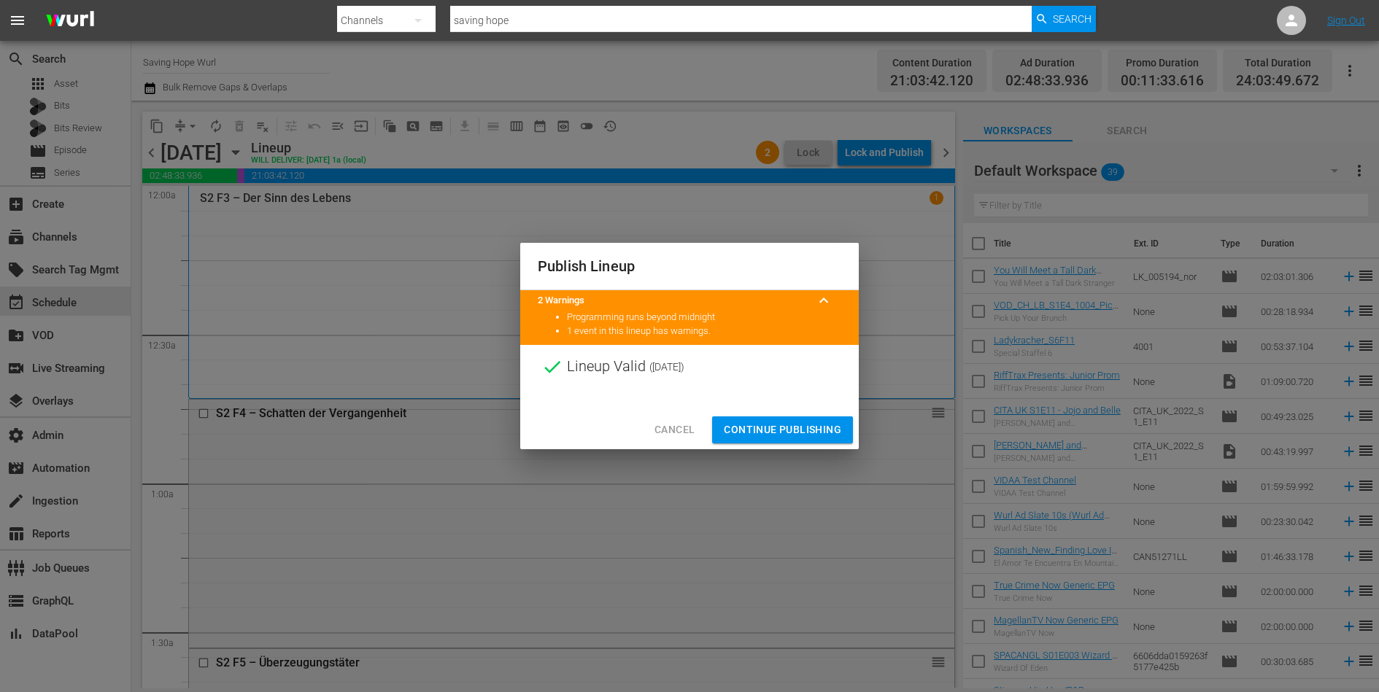
click at [792, 433] on span "Continue Publishing" at bounding box center [782, 430] width 117 height 18
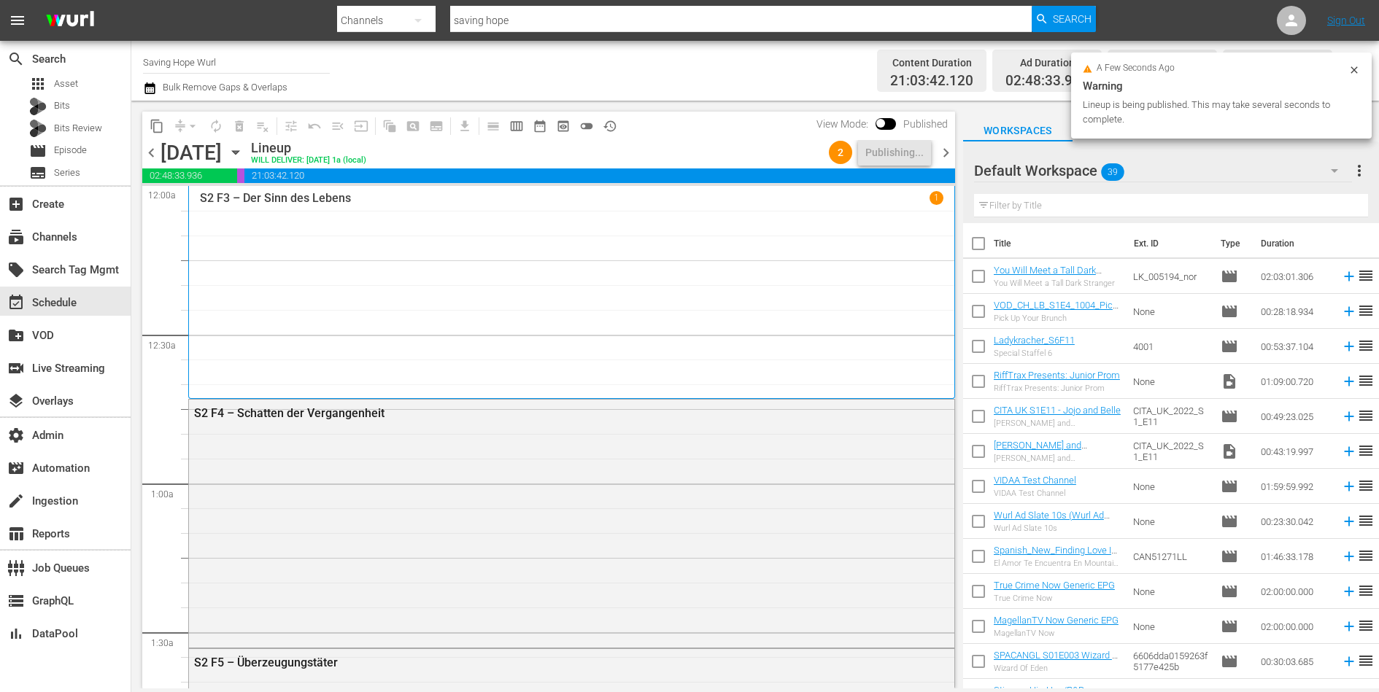
click at [944, 155] on span "chevron_right" at bounding box center [946, 153] width 18 height 18
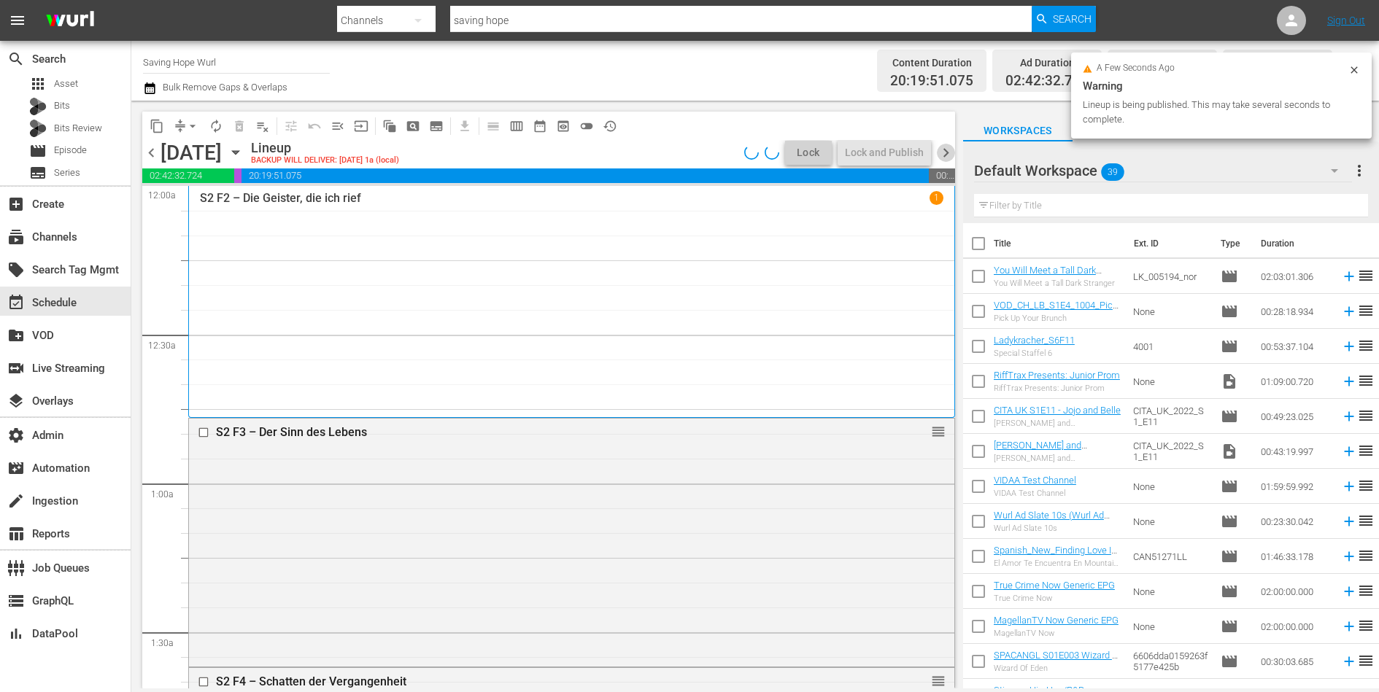
click at [944, 155] on span "chevron_right" at bounding box center [946, 153] width 18 height 18
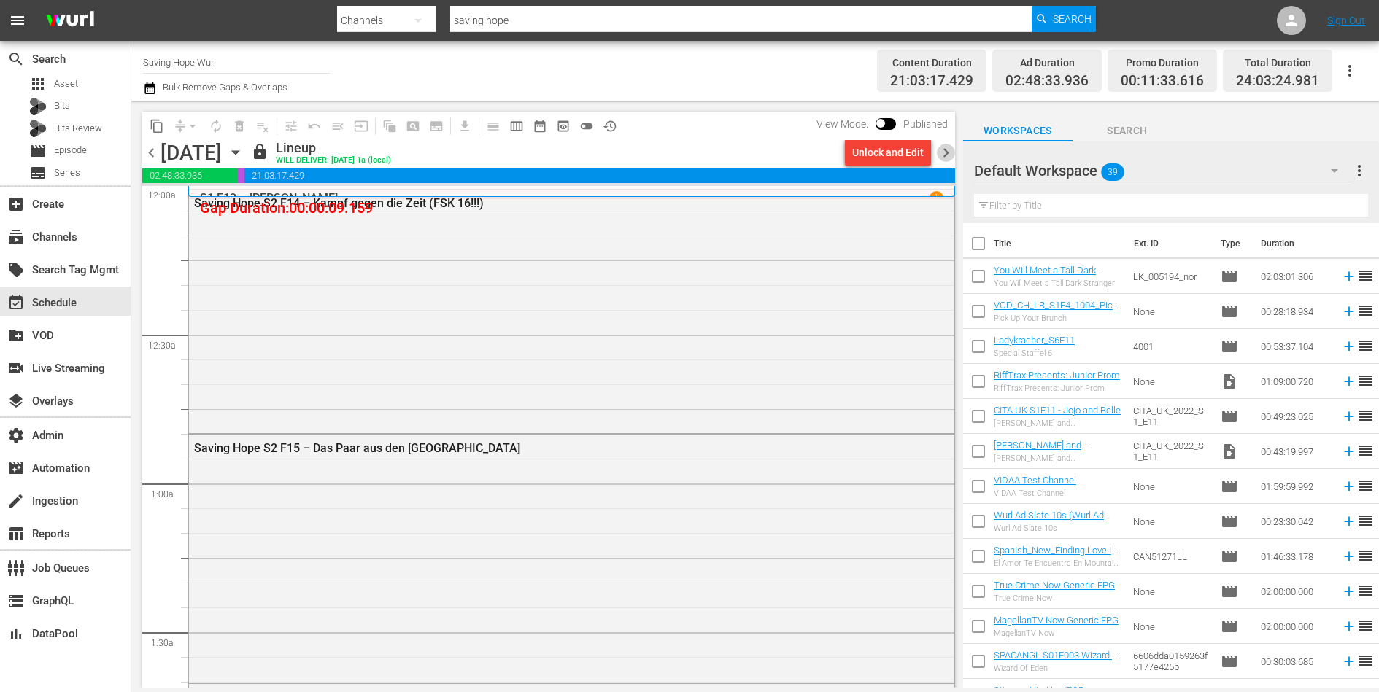
click at [944, 155] on span "chevron_right" at bounding box center [946, 153] width 18 height 18
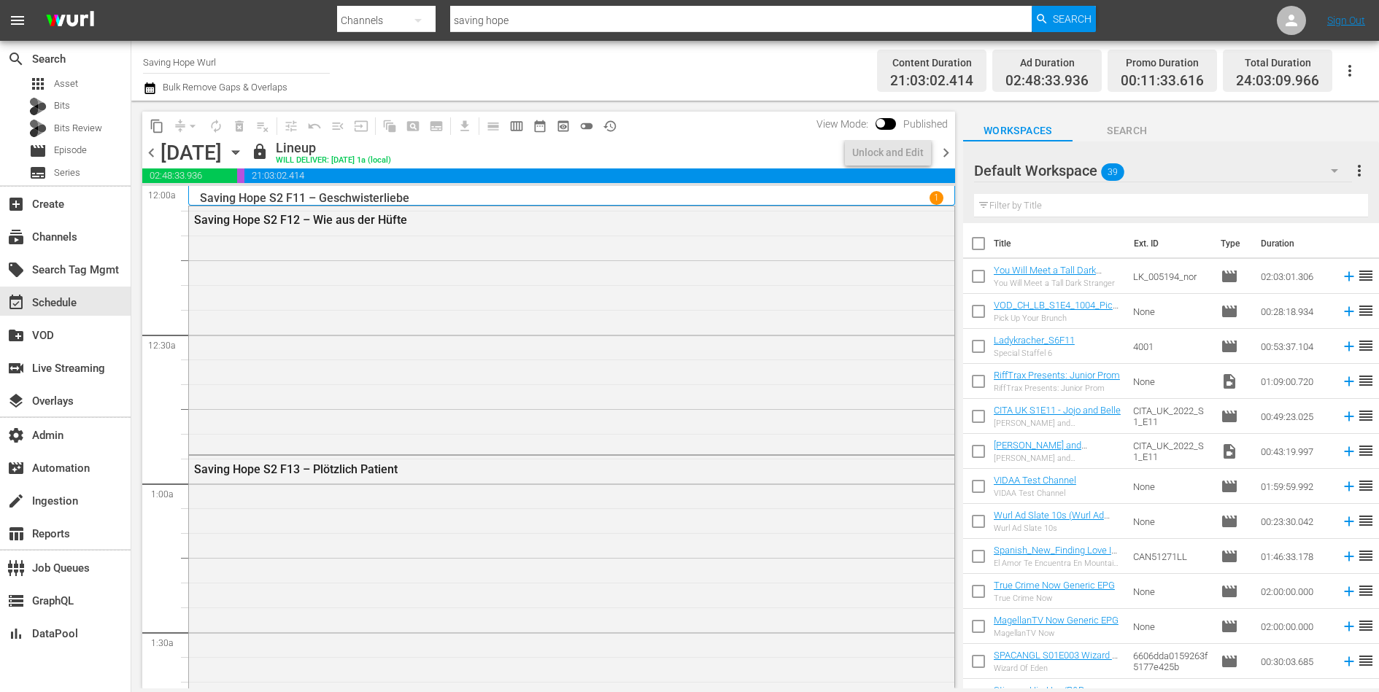
click at [944, 155] on span "chevron_right" at bounding box center [946, 153] width 18 height 18
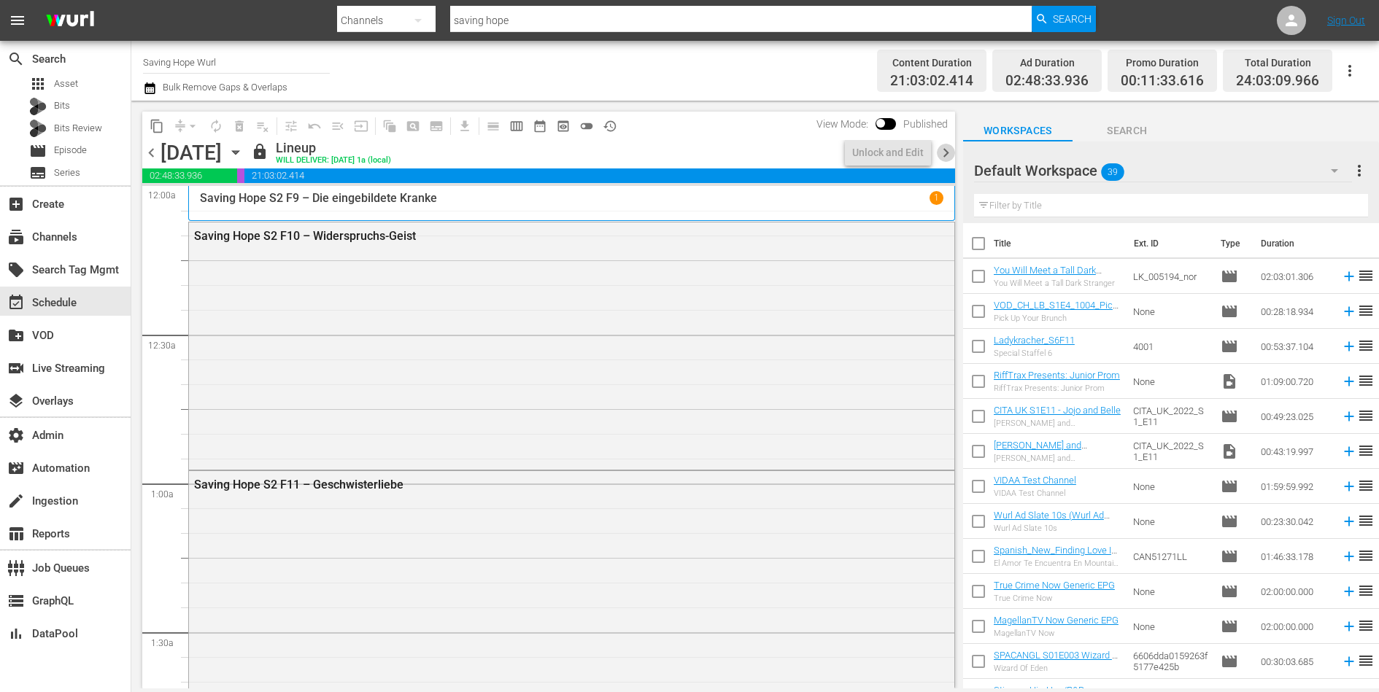
click at [944, 155] on span "chevron_right" at bounding box center [946, 153] width 18 height 18
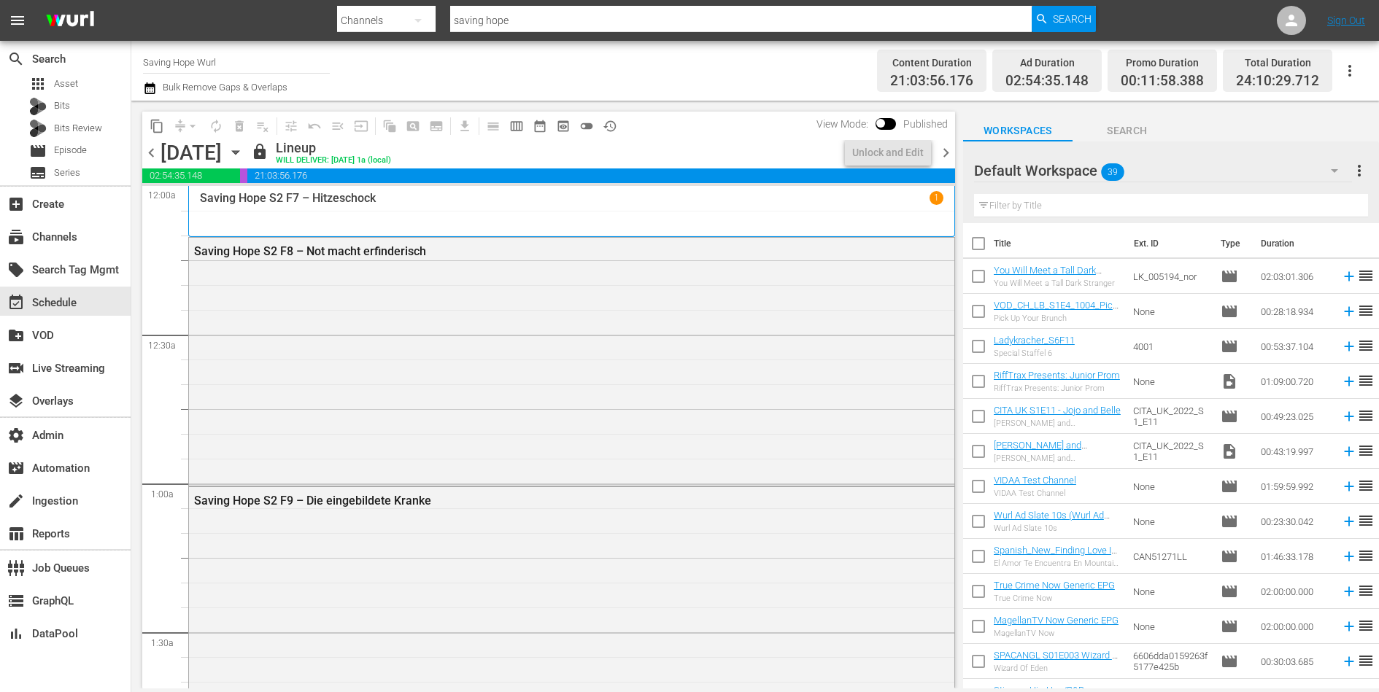
click at [944, 155] on span "chevron_right" at bounding box center [946, 153] width 18 height 18
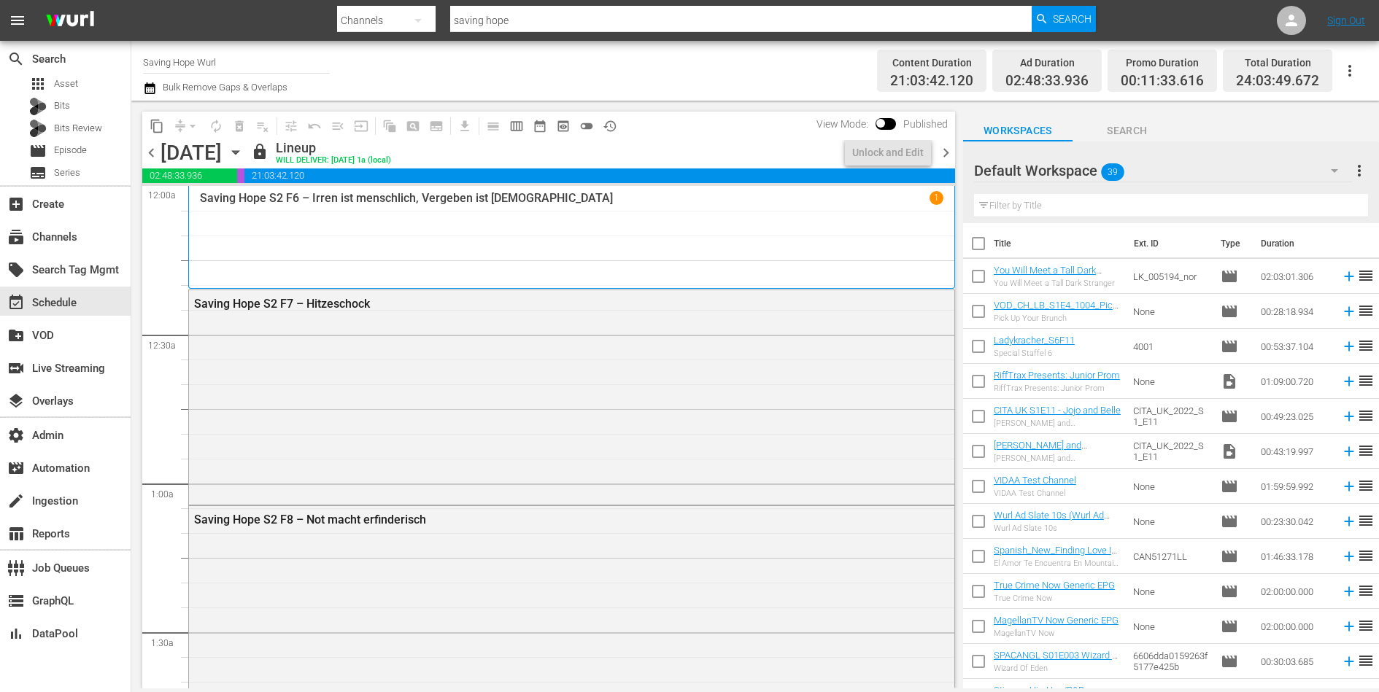
click at [944, 155] on span "chevron_right" at bounding box center [946, 153] width 18 height 18
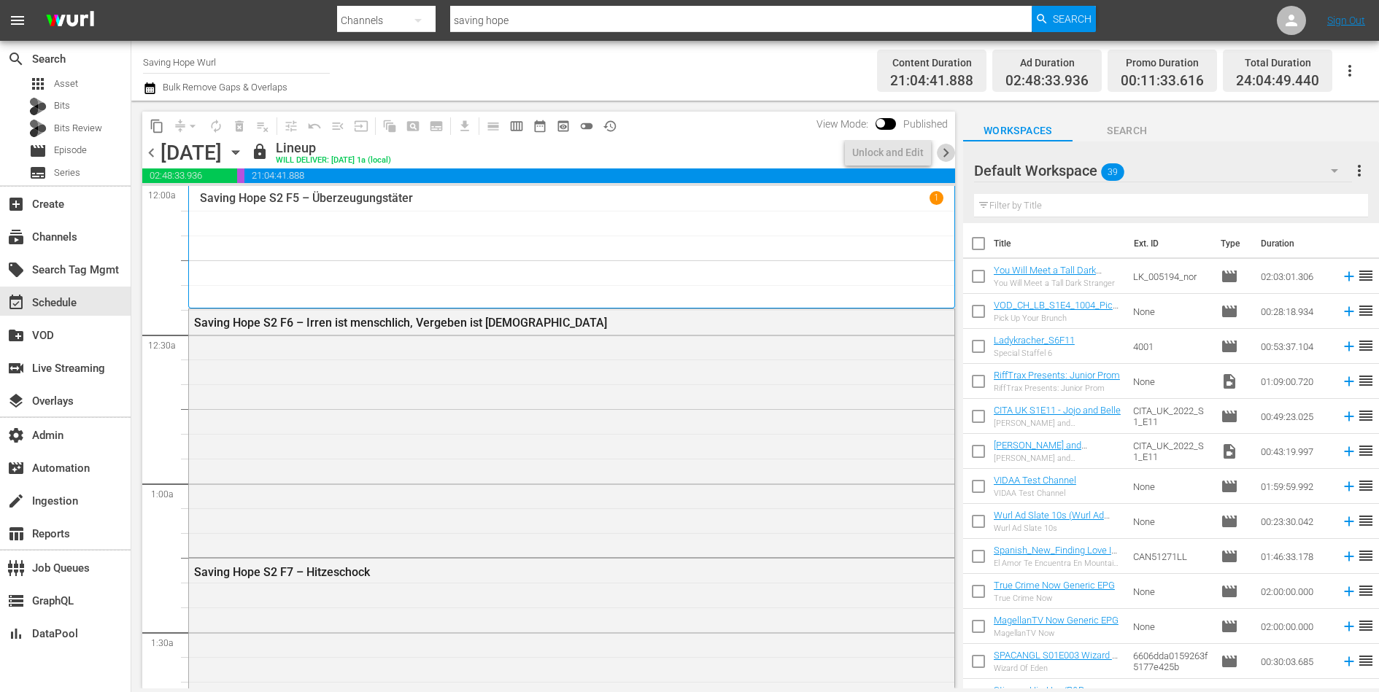
click at [944, 155] on span "chevron_right" at bounding box center [946, 153] width 18 height 18
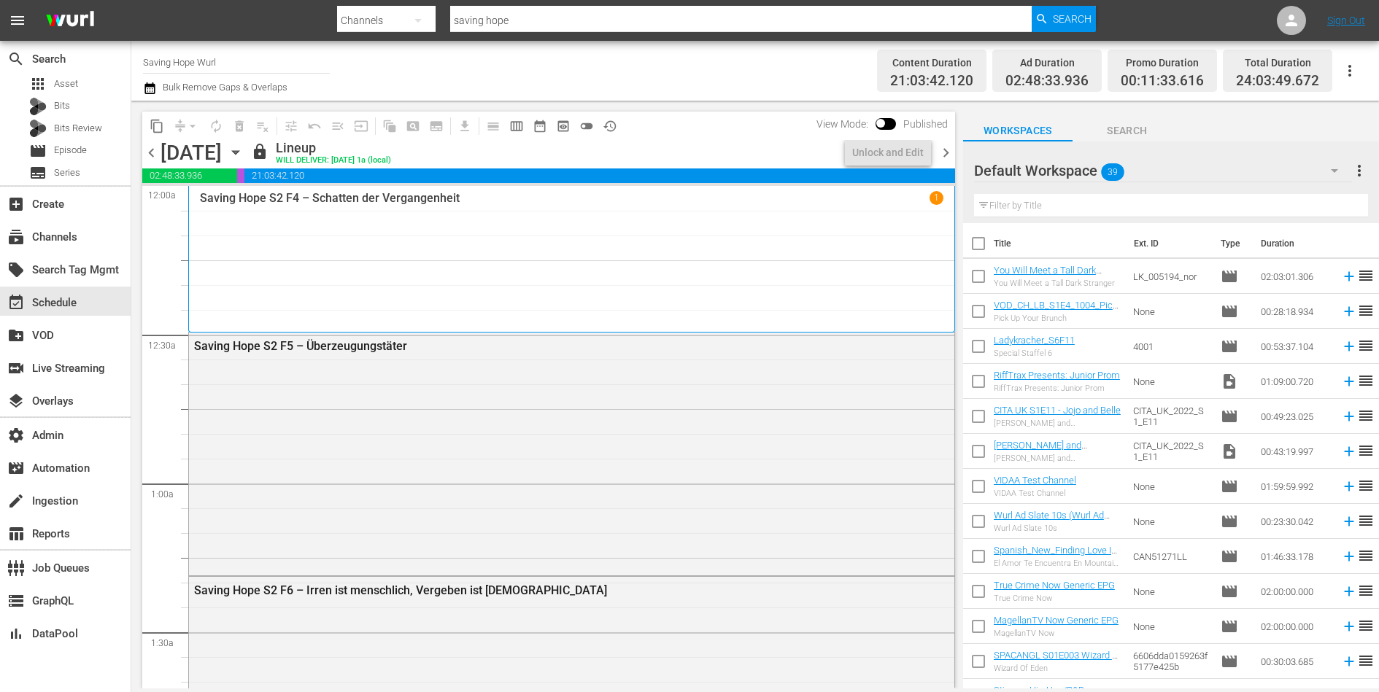
click at [944, 155] on span "chevron_right" at bounding box center [946, 153] width 18 height 18
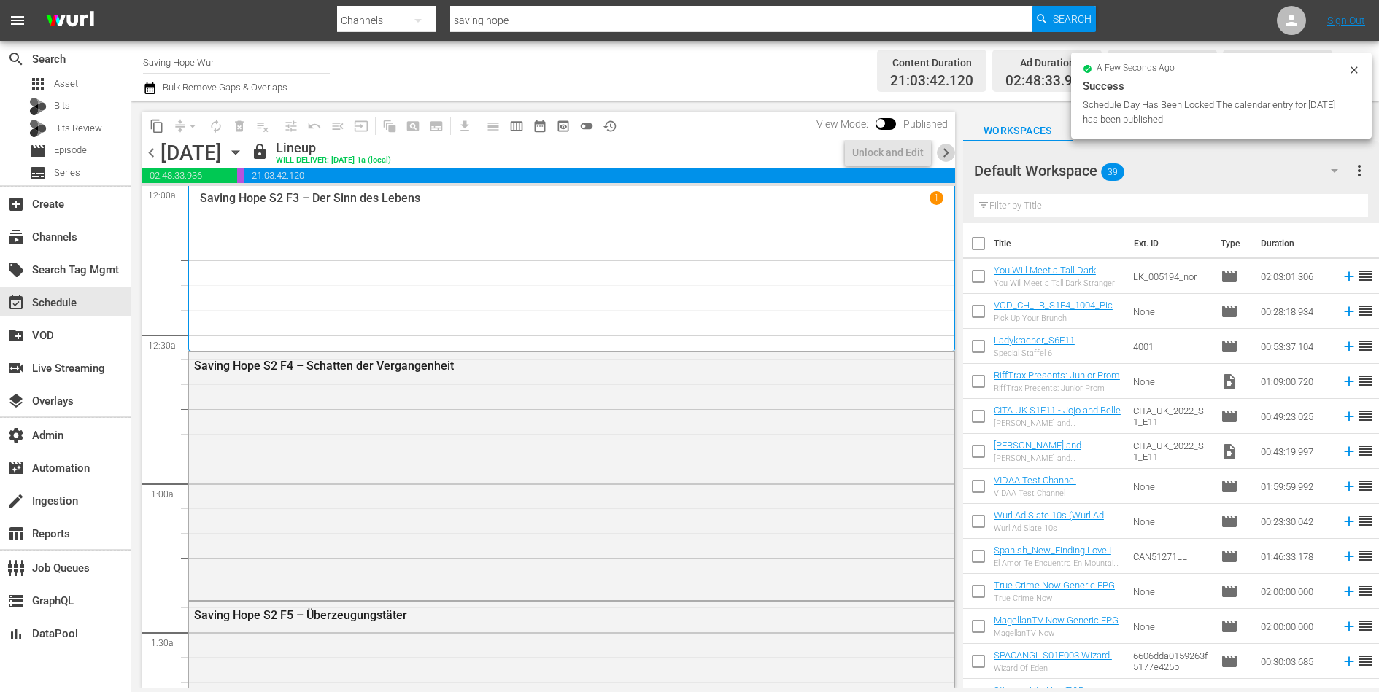
click at [944, 155] on span "chevron_right" at bounding box center [946, 153] width 18 height 18
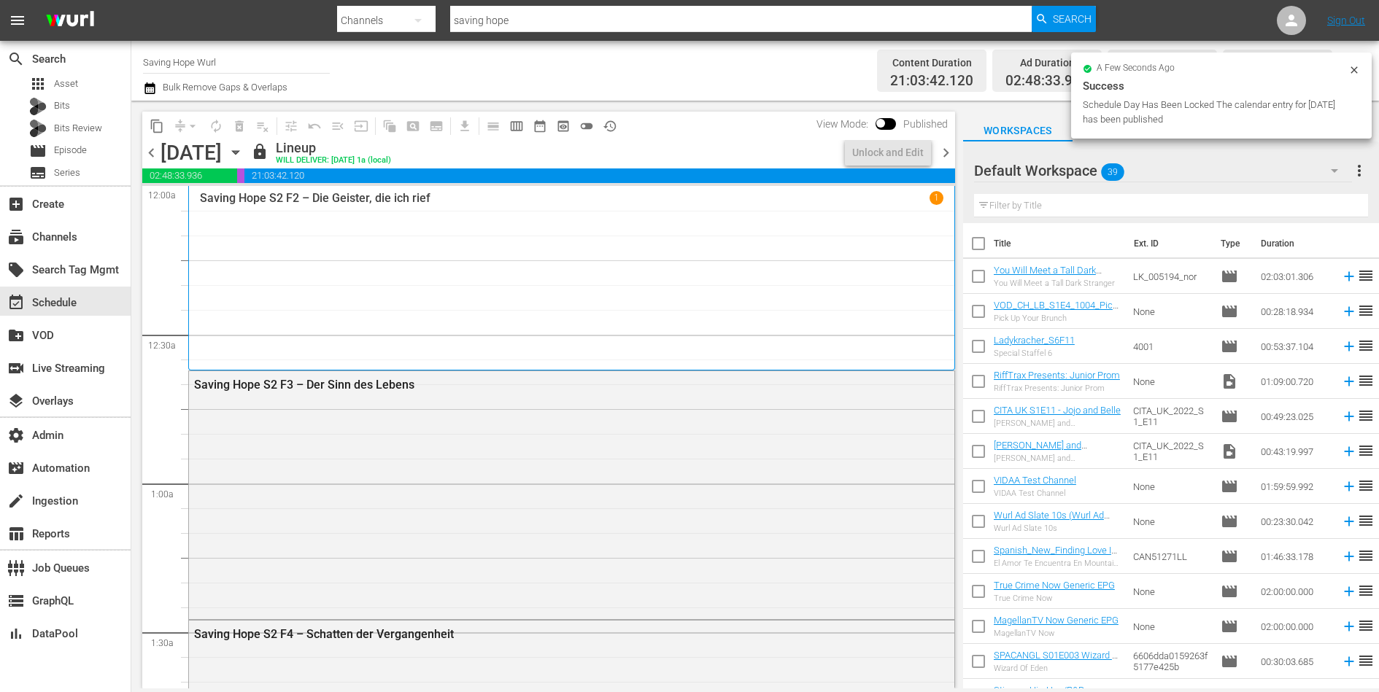
click at [944, 155] on span "chevron_right" at bounding box center [946, 153] width 18 height 18
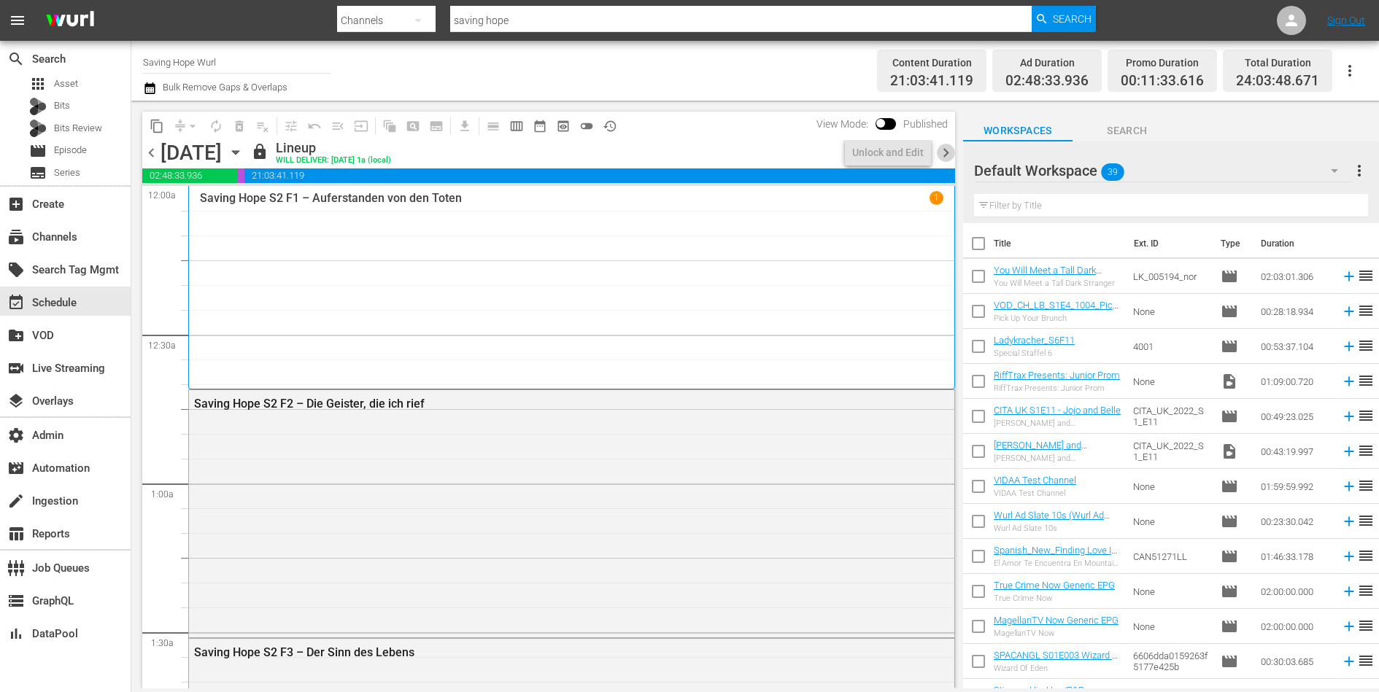
click at [944, 155] on span "chevron_right" at bounding box center [946, 153] width 18 height 18
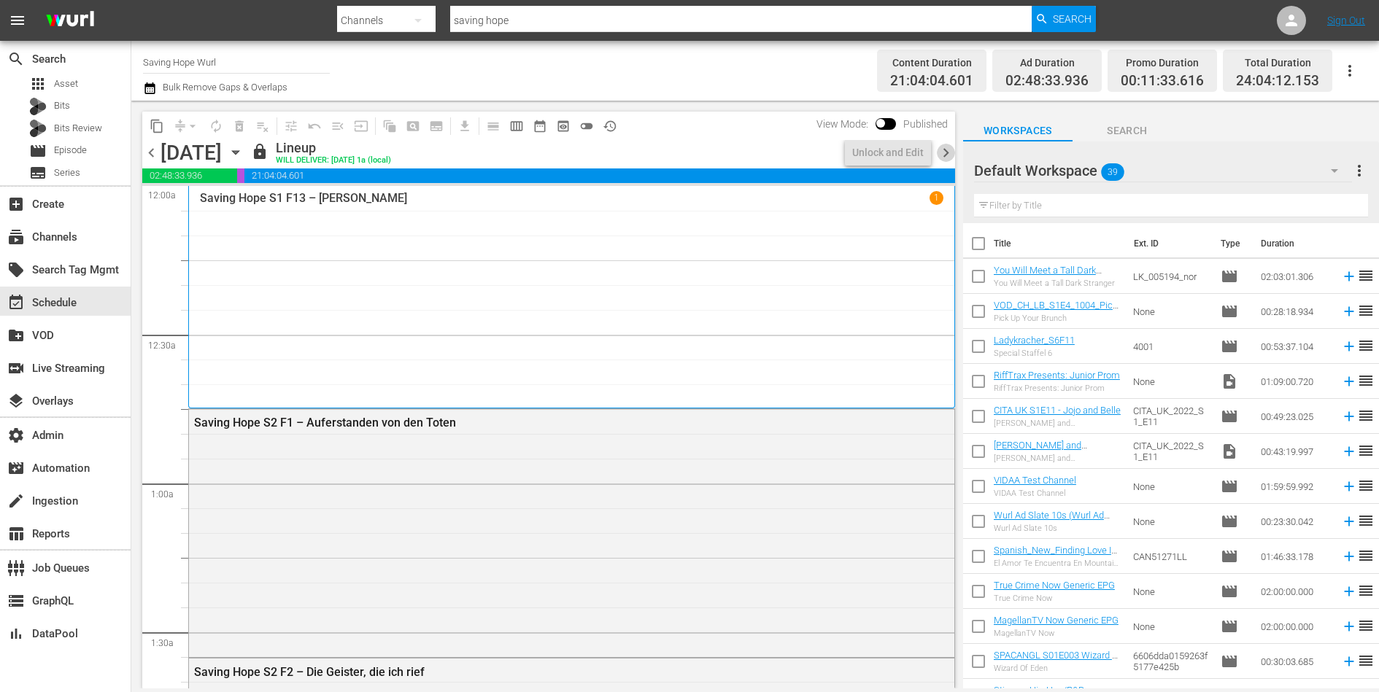
click at [944, 155] on span "chevron_right" at bounding box center [946, 153] width 18 height 18
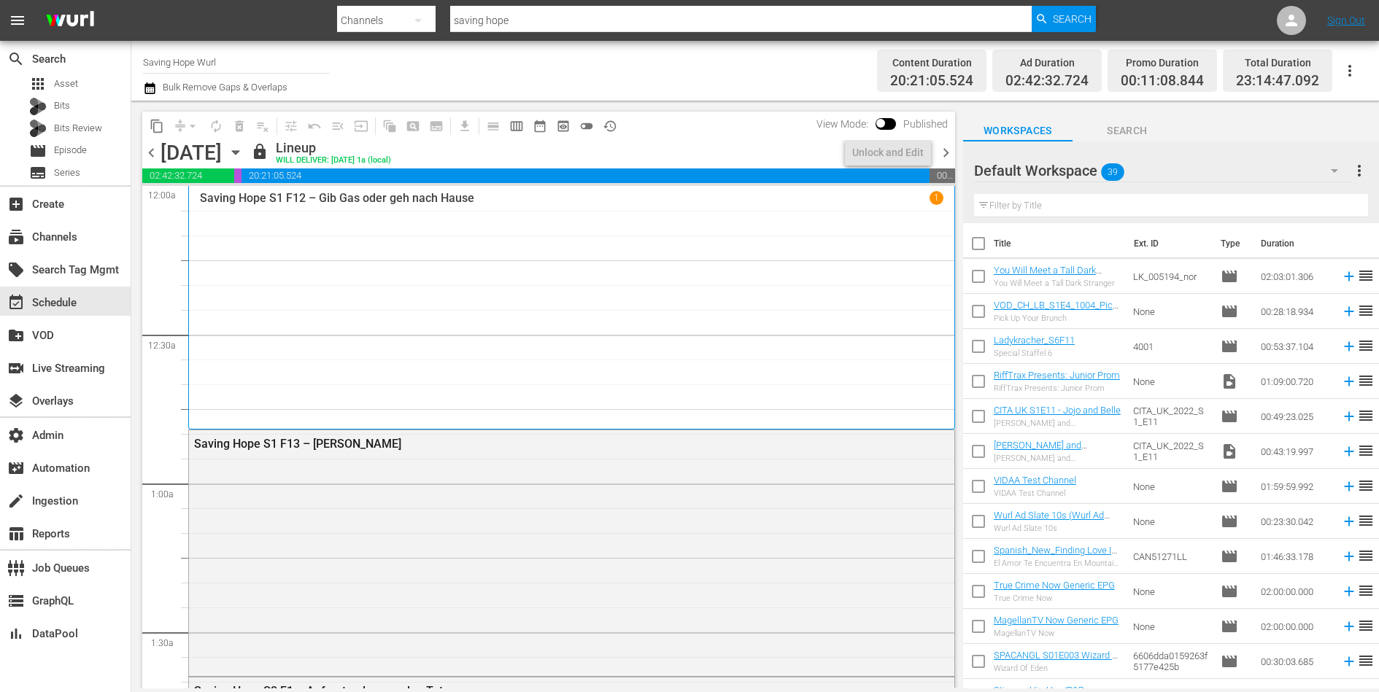
click at [944, 155] on span "chevron_right" at bounding box center [946, 153] width 18 height 18
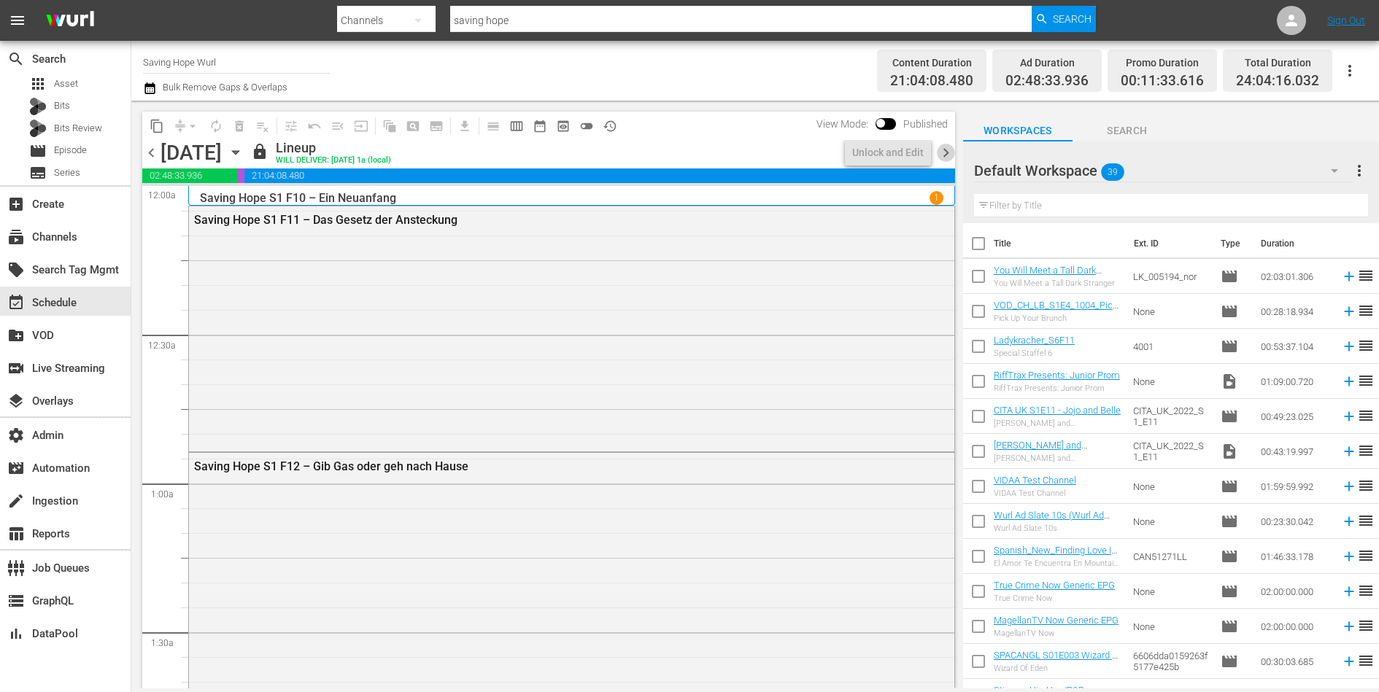
click at [944, 155] on span "chevron_right" at bounding box center [946, 153] width 18 height 18
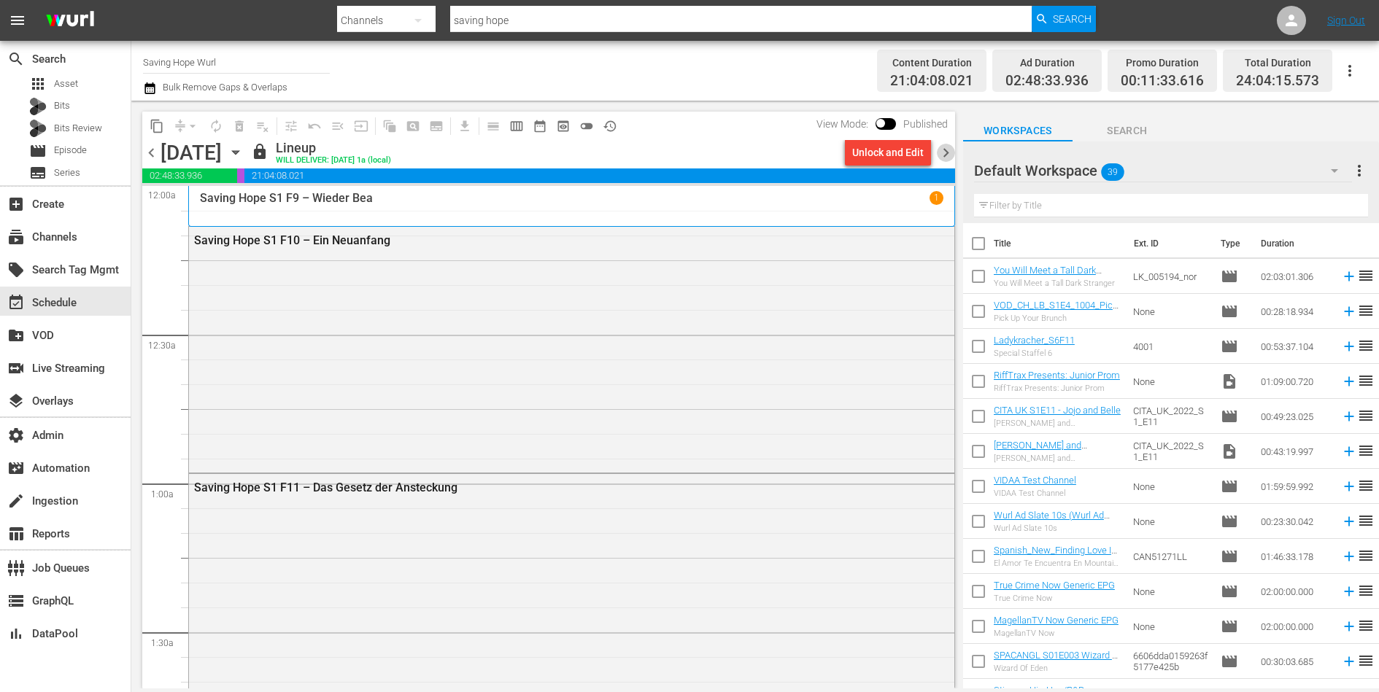
click at [945, 155] on span "chevron_right" at bounding box center [946, 153] width 18 height 18
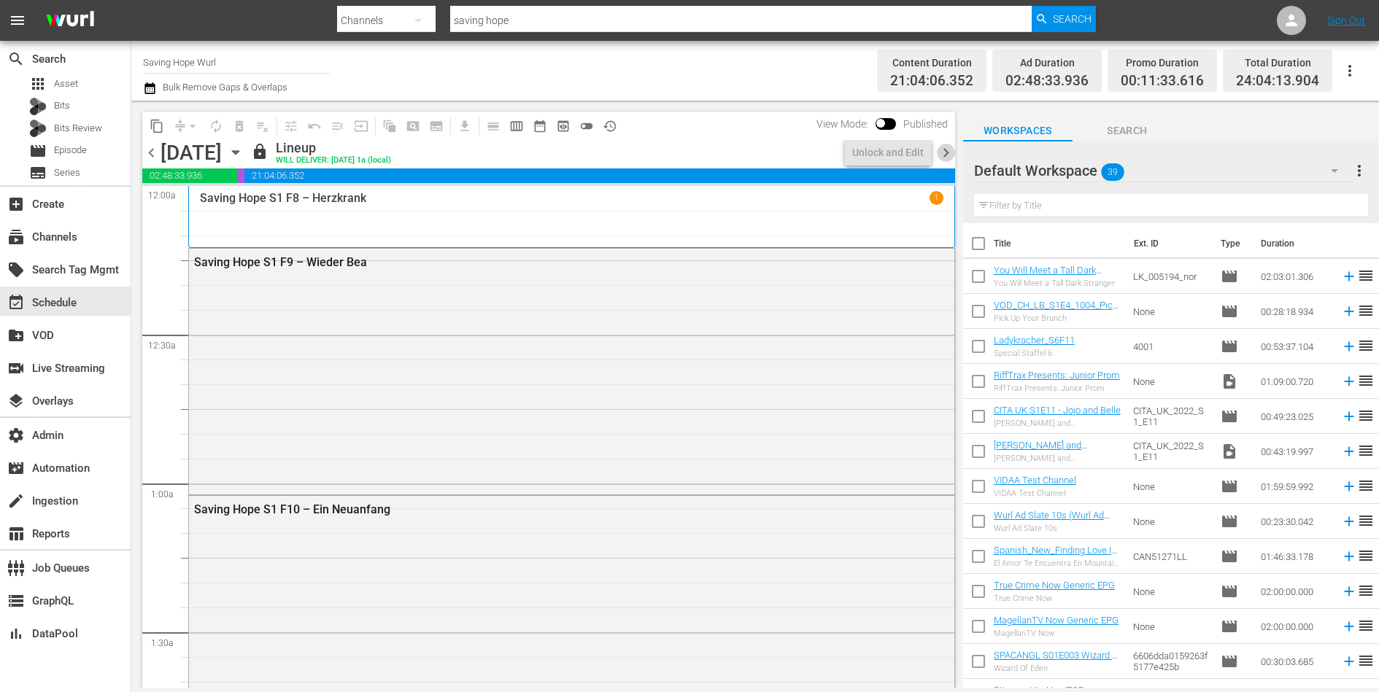
click at [945, 155] on span "chevron_right" at bounding box center [946, 153] width 18 height 18
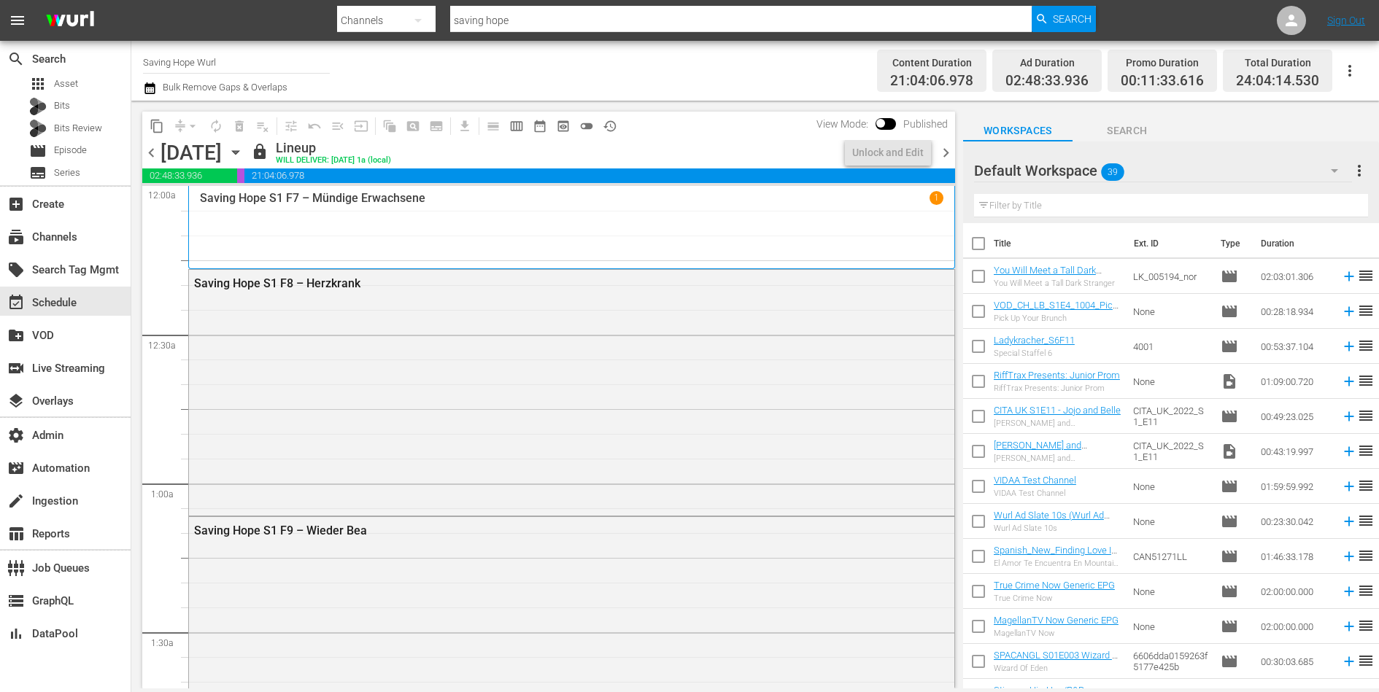
click at [945, 155] on span "chevron_right" at bounding box center [946, 153] width 18 height 18
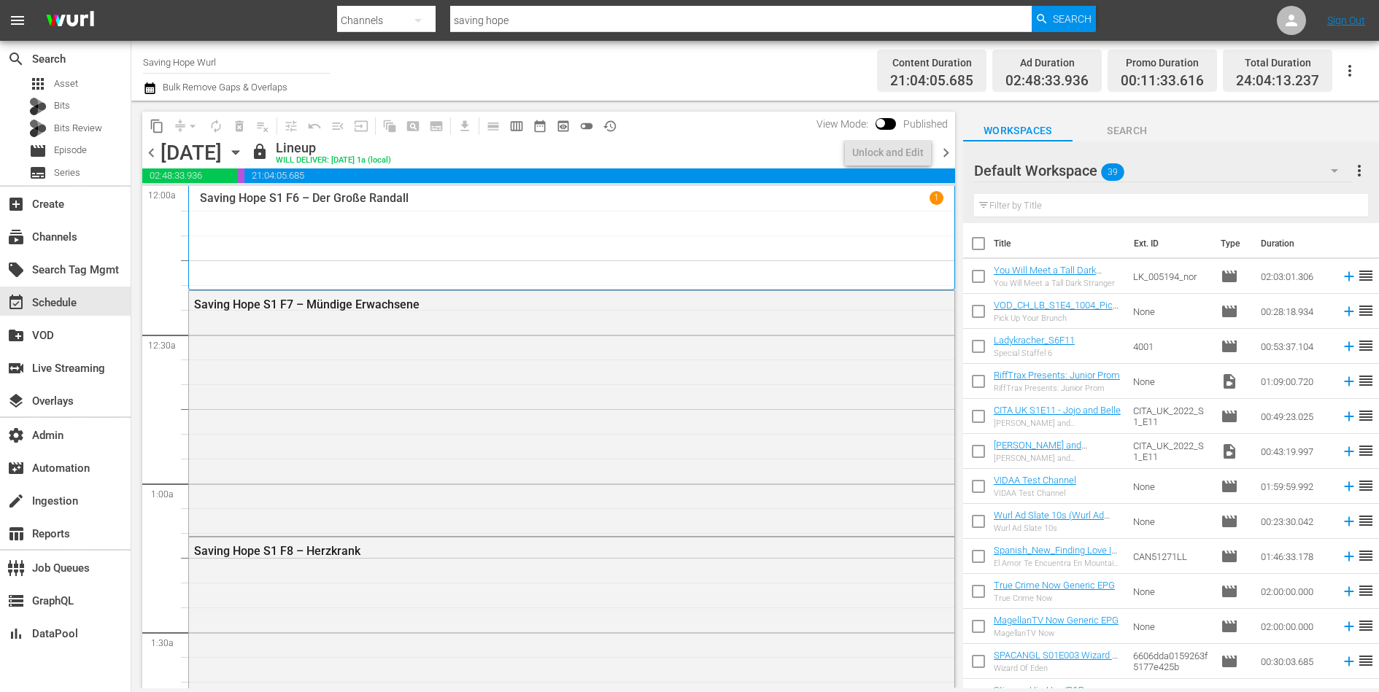
click at [945, 155] on span "chevron_right" at bounding box center [946, 153] width 18 height 18
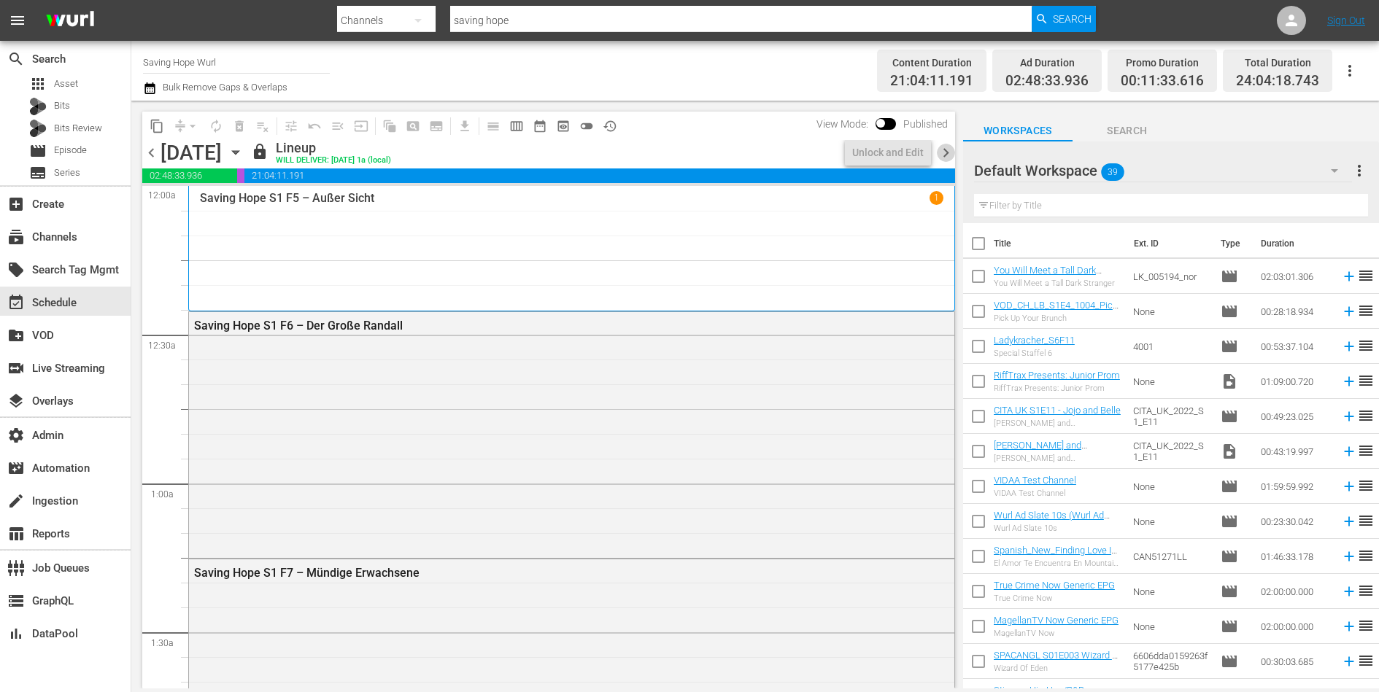
click at [945, 155] on span "chevron_right" at bounding box center [946, 153] width 18 height 18
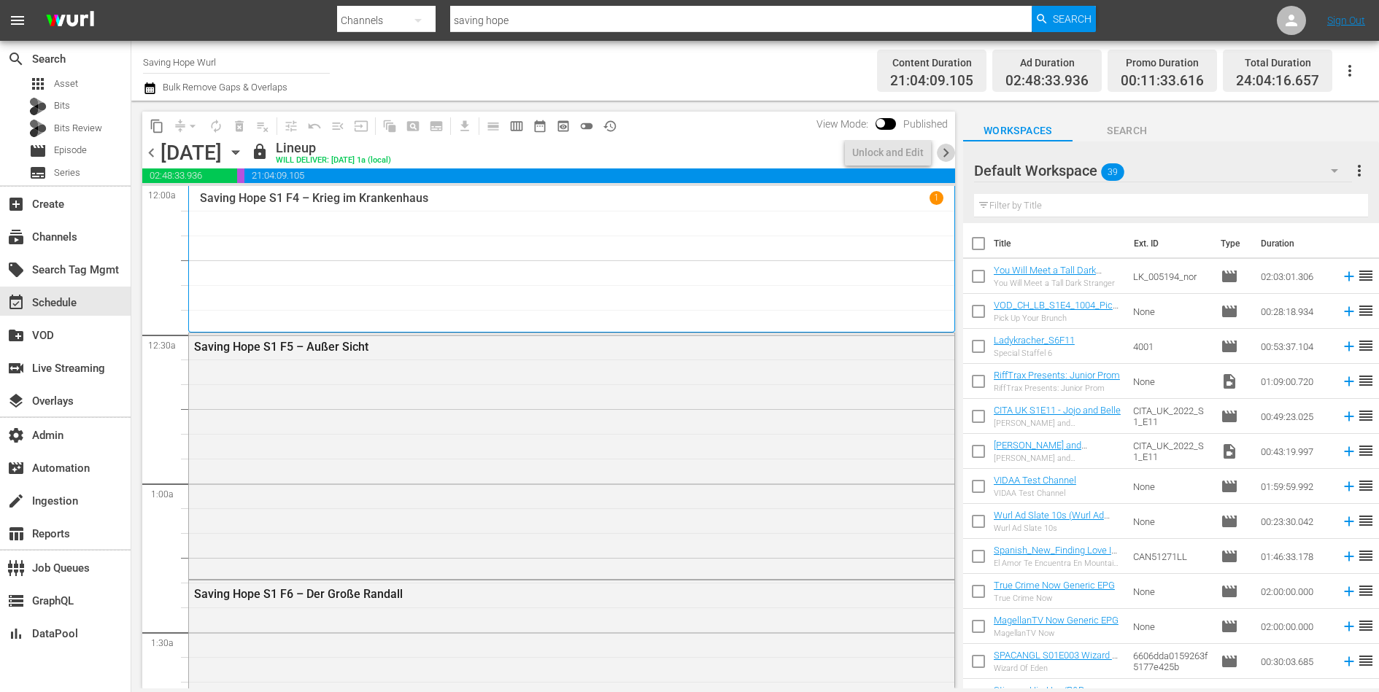
click at [945, 155] on span "chevron_right" at bounding box center [946, 153] width 18 height 18
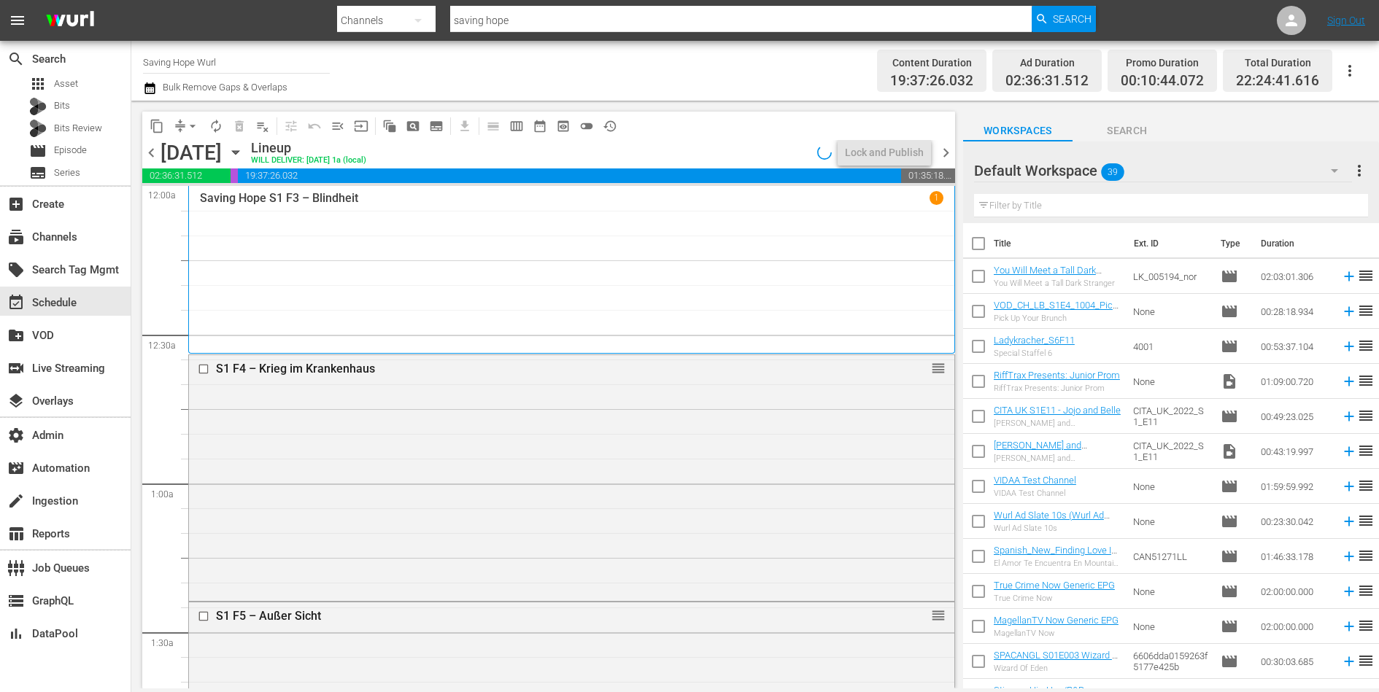
click at [945, 155] on span "chevron_right" at bounding box center [946, 153] width 18 height 18
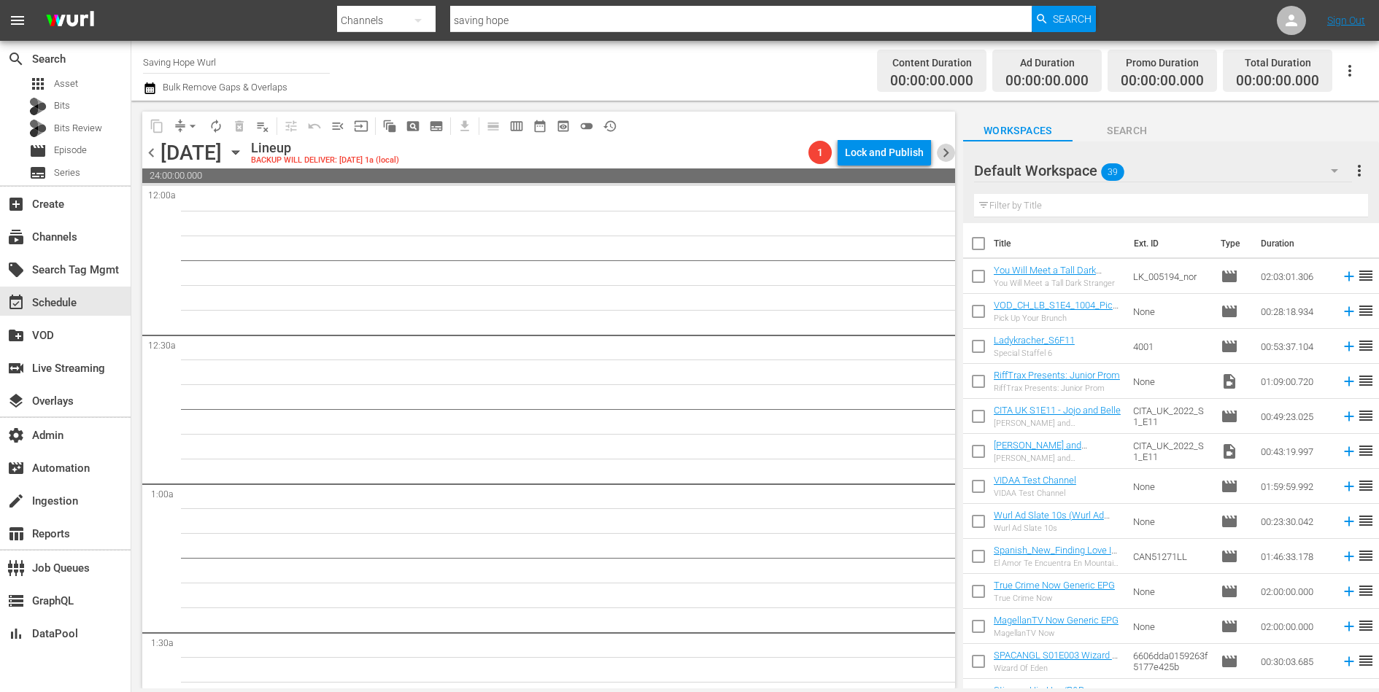
click at [945, 155] on span "chevron_right" at bounding box center [946, 153] width 18 height 18
click at [534, 123] on span "date_range_outlined" at bounding box center [540, 126] width 15 height 15
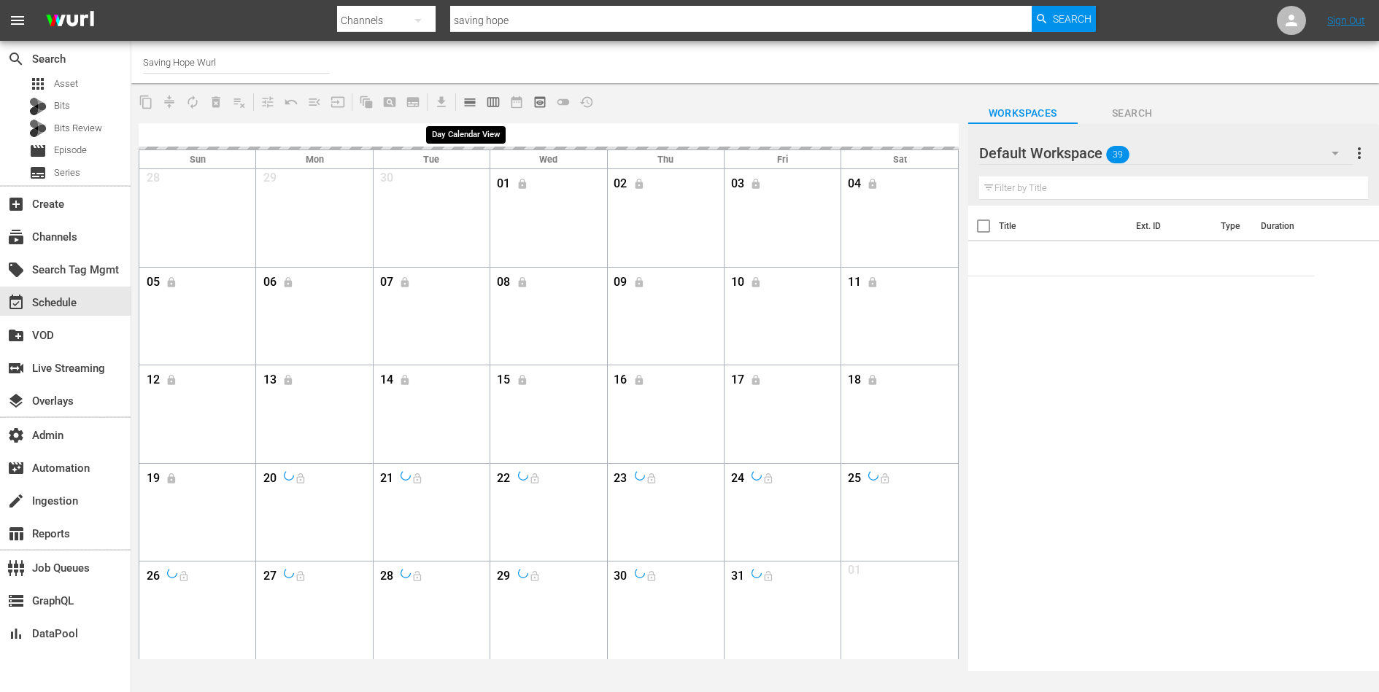
click at [467, 103] on span "calendar_view_day_outlined" at bounding box center [469, 102] width 15 height 15
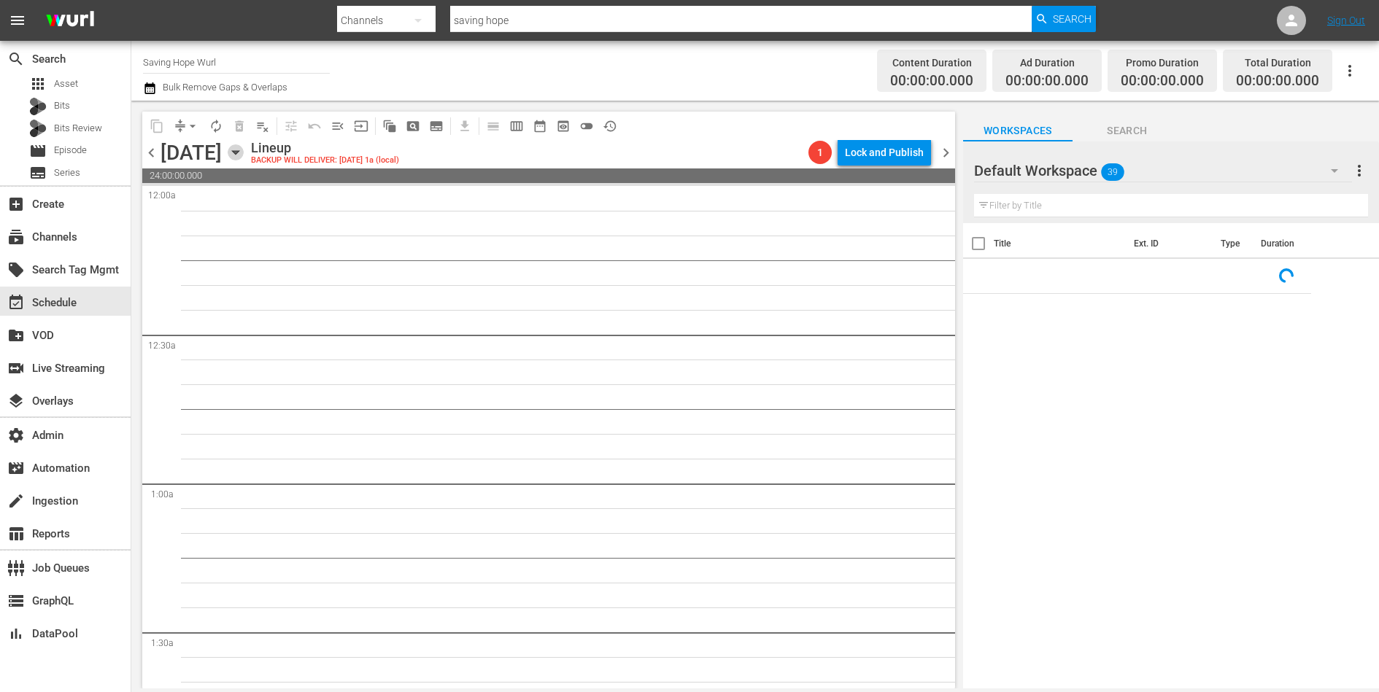
click at [244, 150] on icon "button" at bounding box center [236, 152] width 16 height 16
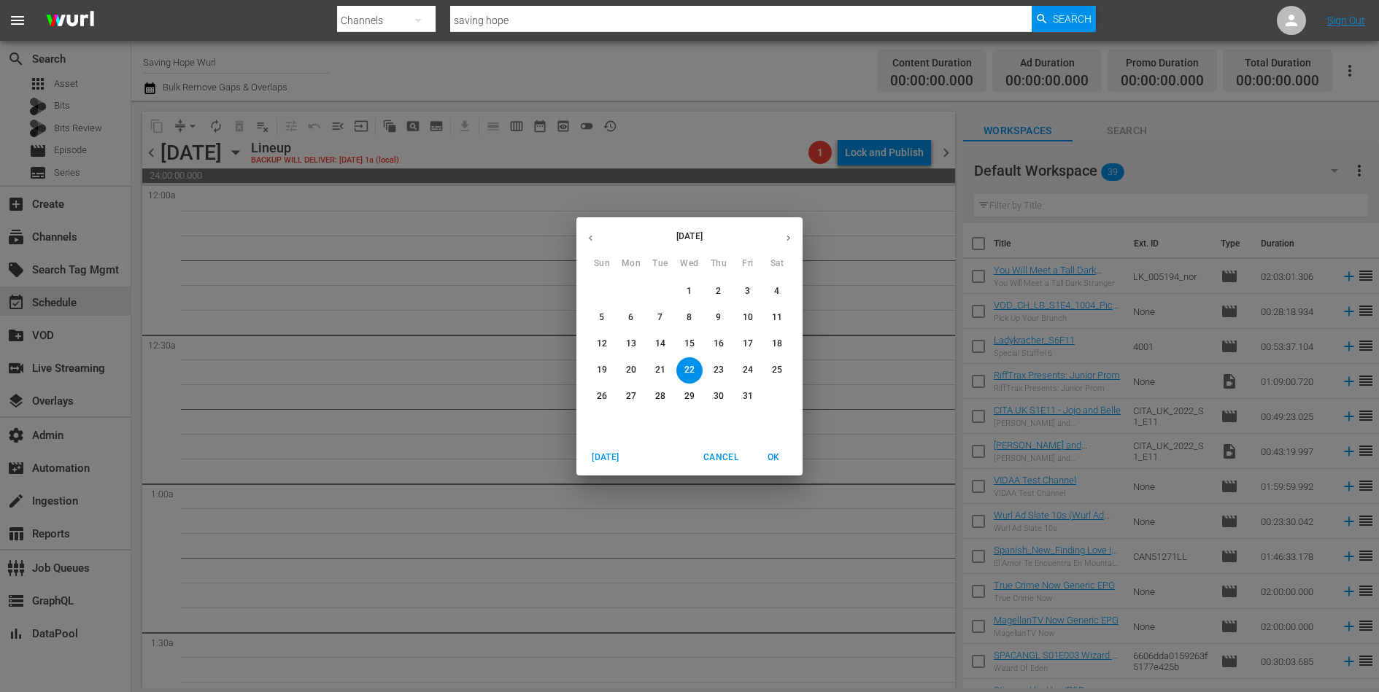
click at [694, 295] on span "1" at bounding box center [689, 291] width 26 height 12
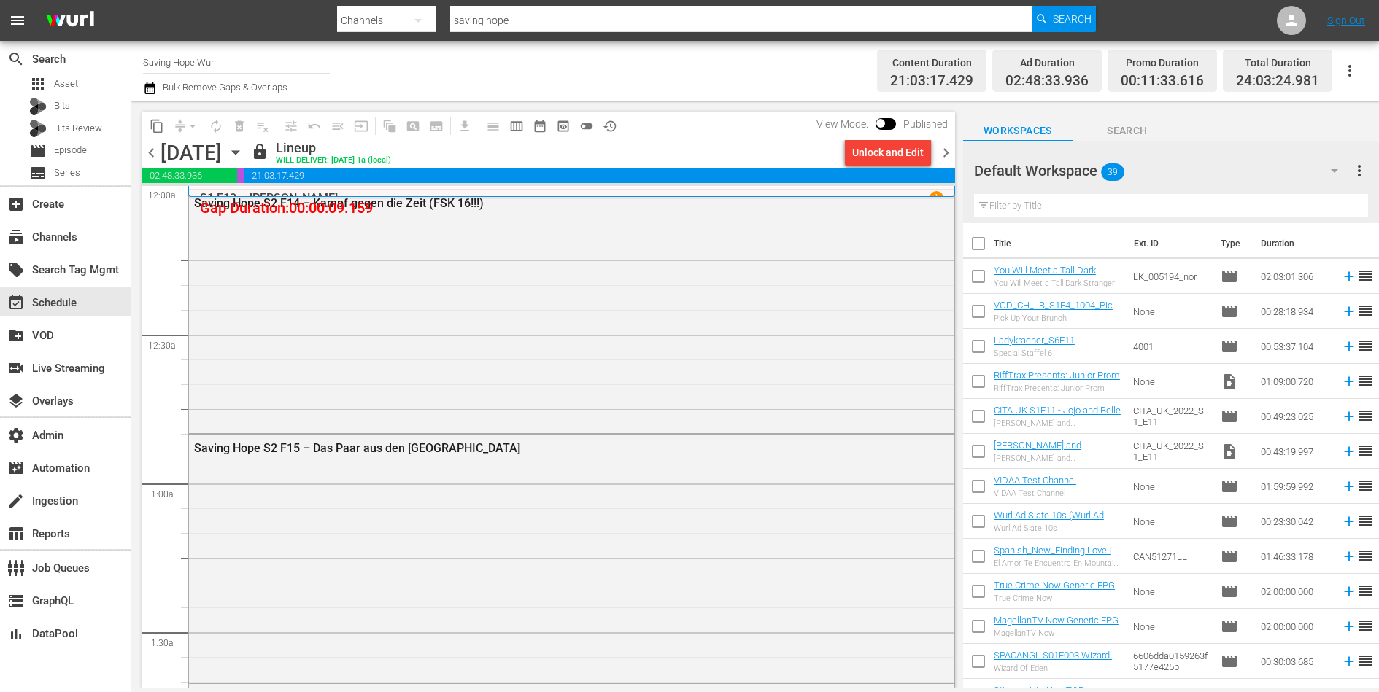
click at [152, 150] on span "chevron_left" at bounding box center [151, 153] width 18 height 18
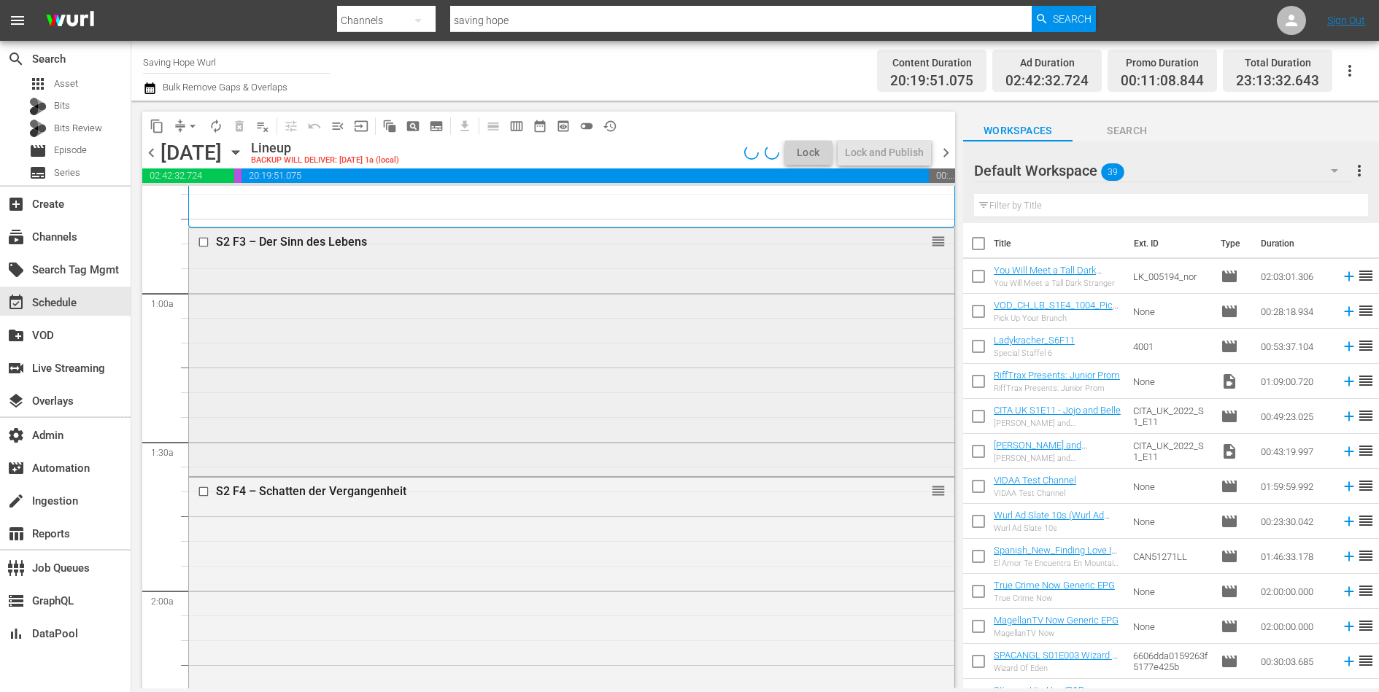
scroll to position [272, 0]
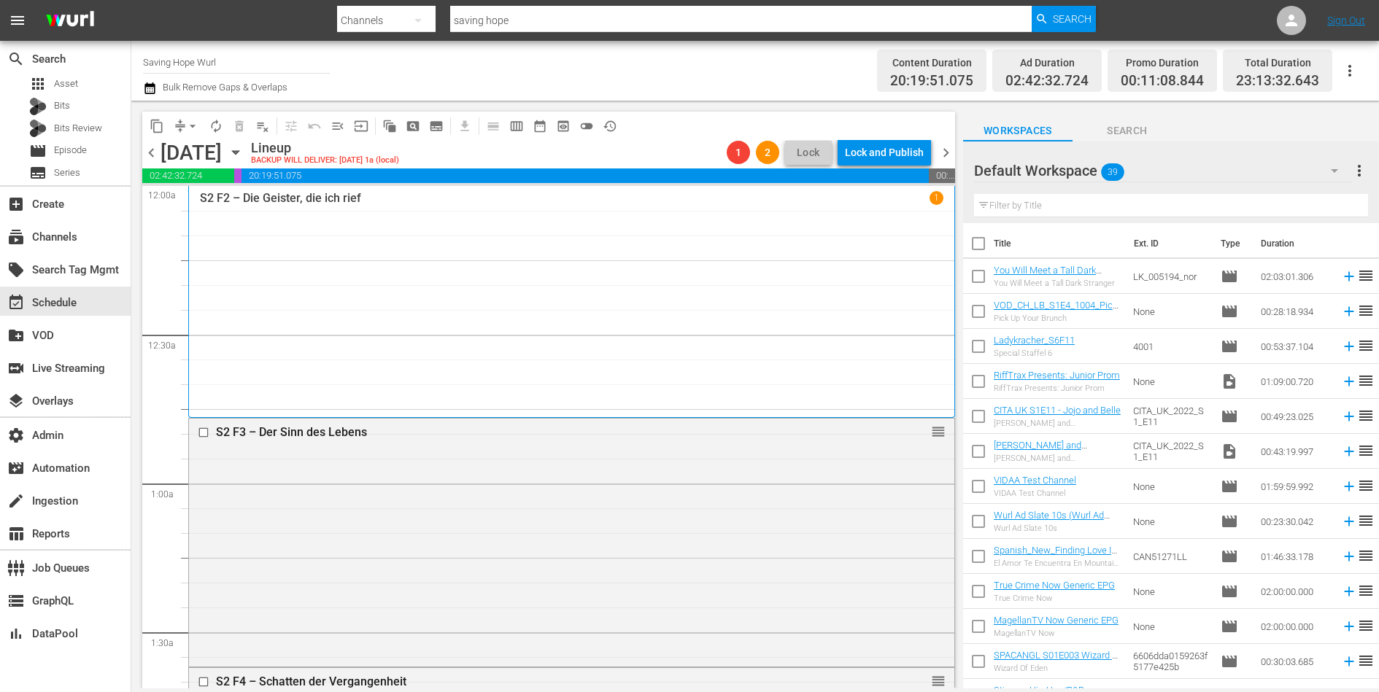
click at [945, 148] on span "chevron_right" at bounding box center [946, 153] width 18 height 18
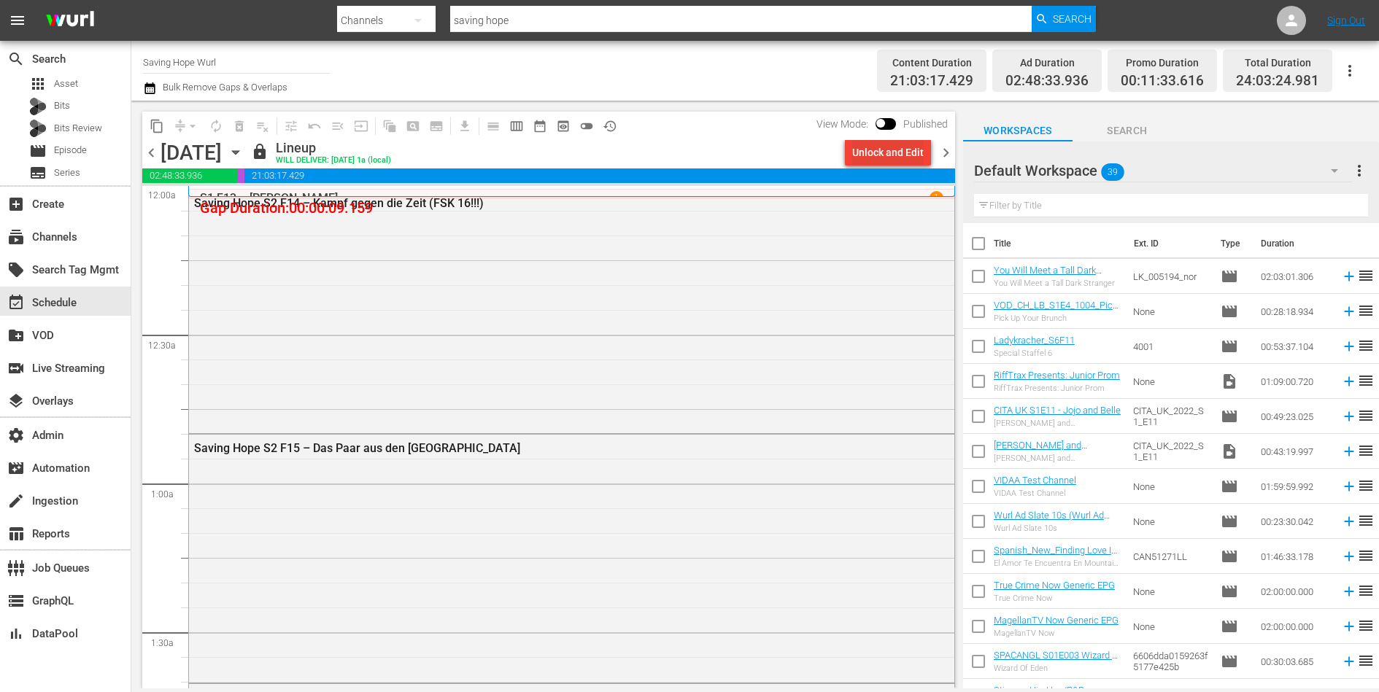
click at [897, 147] on div "Unlock and Edit" at bounding box center [887, 152] width 71 height 26
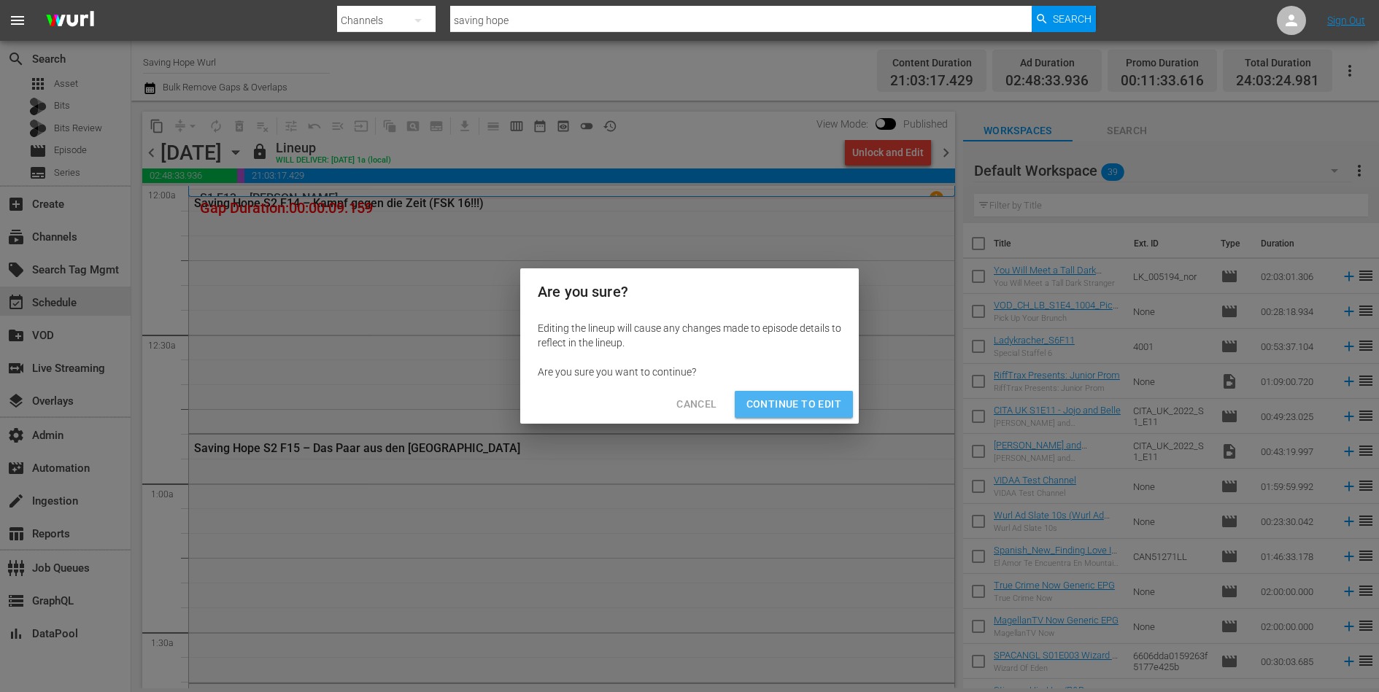
click at [812, 403] on span "Continue to Edit" at bounding box center [793, 404] width 95 height 18
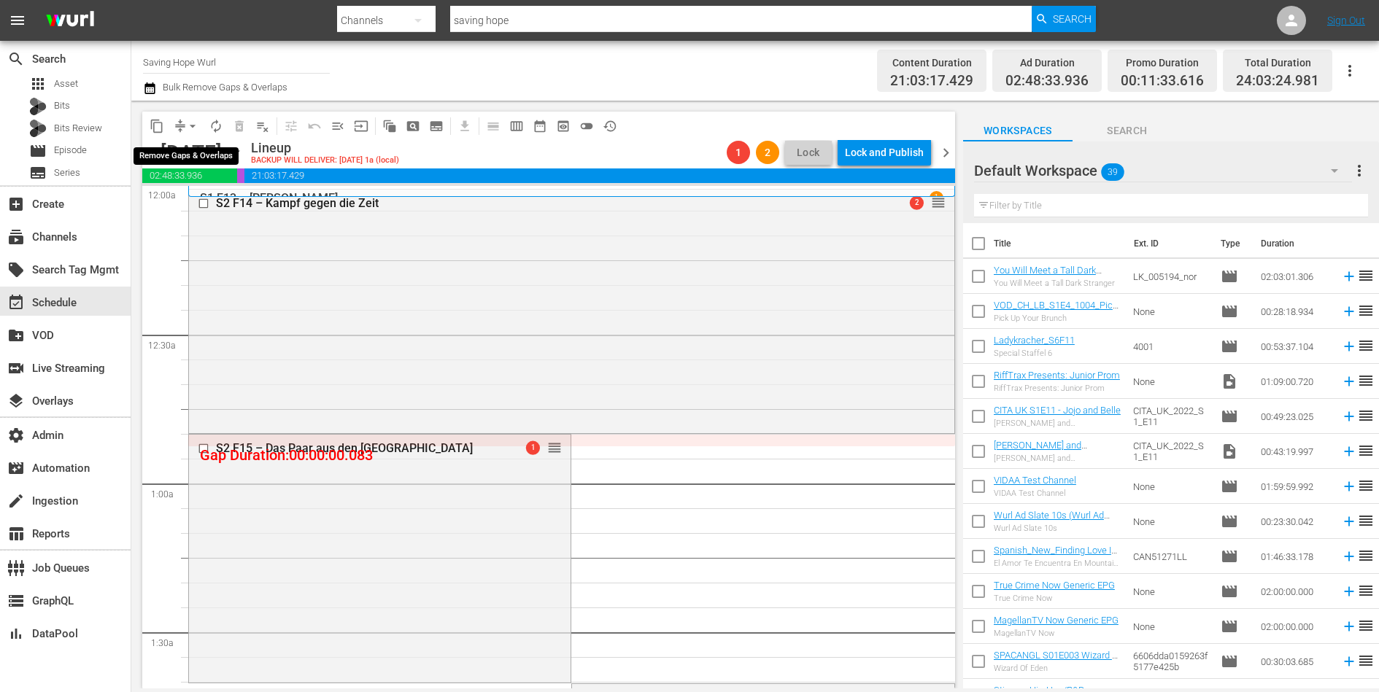
click at [185, 127] on button "arrow_drop_down" at bounding box center [192, 126] width 23 height 23
click at [210, 207] on li "Align to End of Previous Day" at bounding box center [193, 203] width 153 height 24
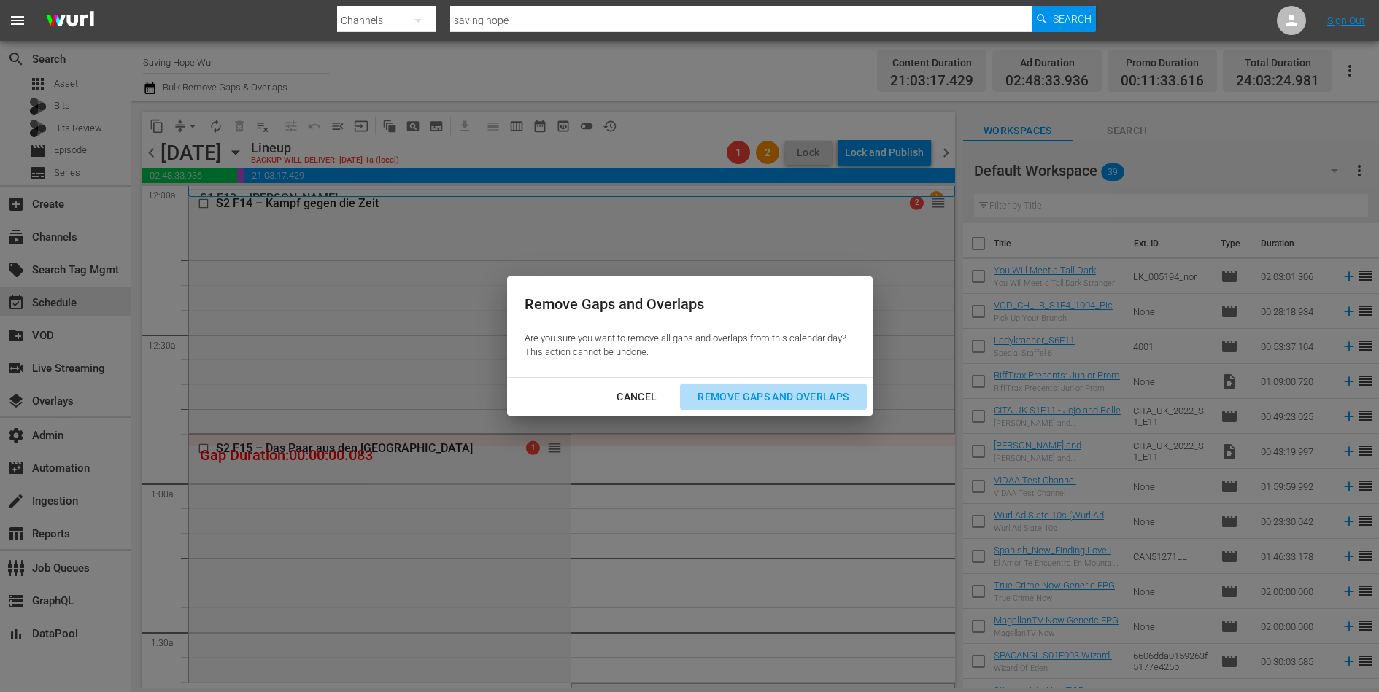
click at [740, 388] on div "Remove Gaps and Overlaps" at bounding box center [773, 397] width 174 height 18
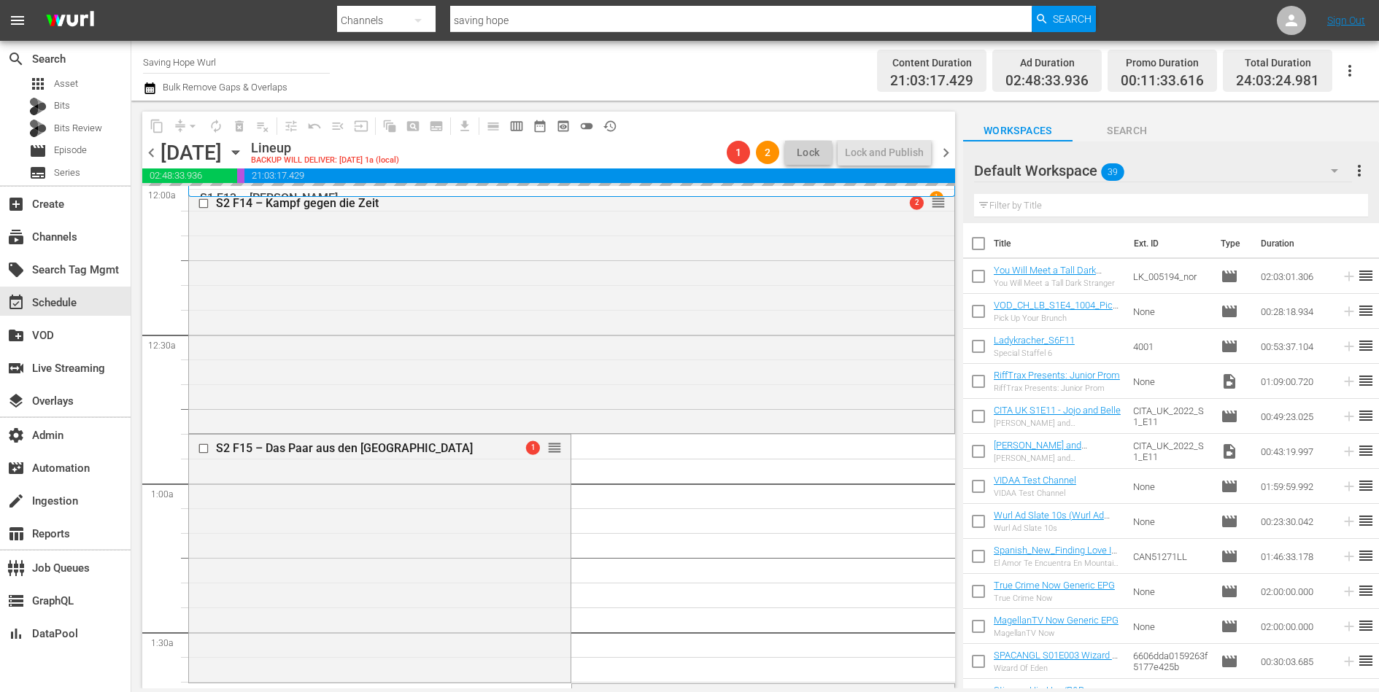
click at [153, 153] on span "chevron_left" at bounding box center [151, 153] width 18 height 18
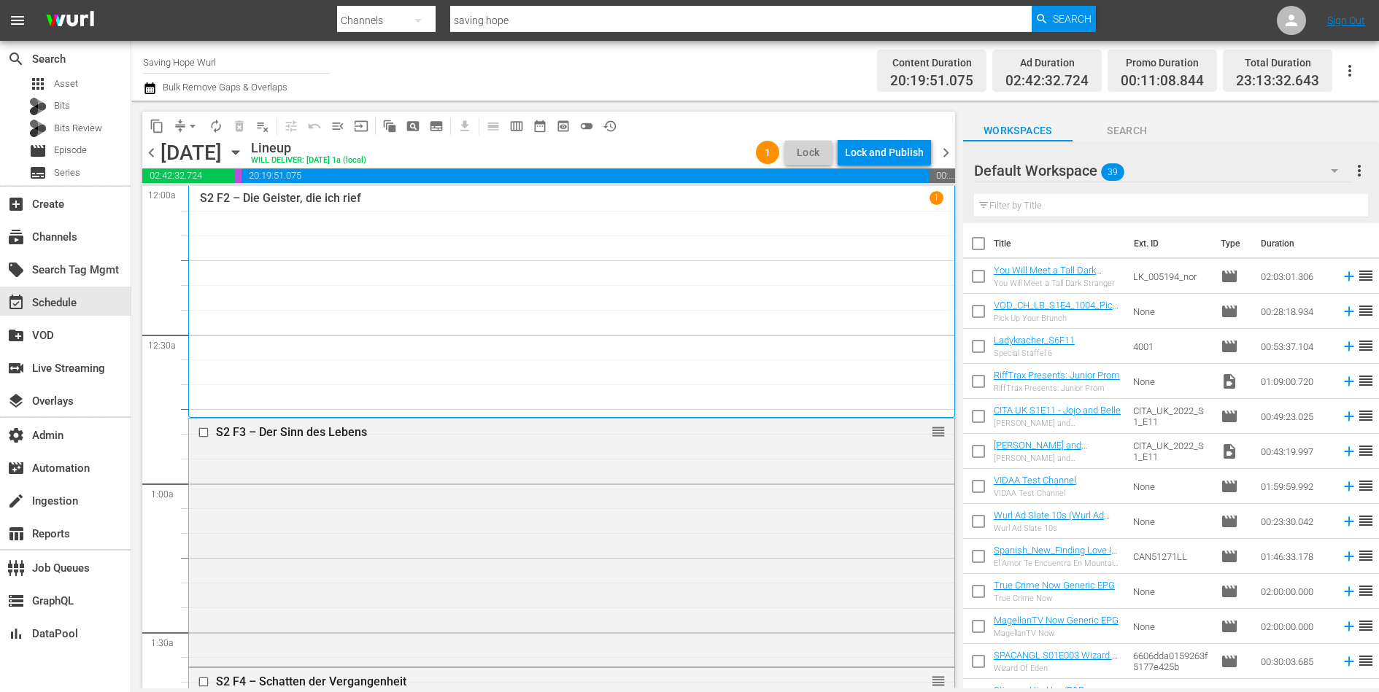
click at [895, 154] on div "Lock and Publish" at bounding box center [884, 152] width 79 height 26
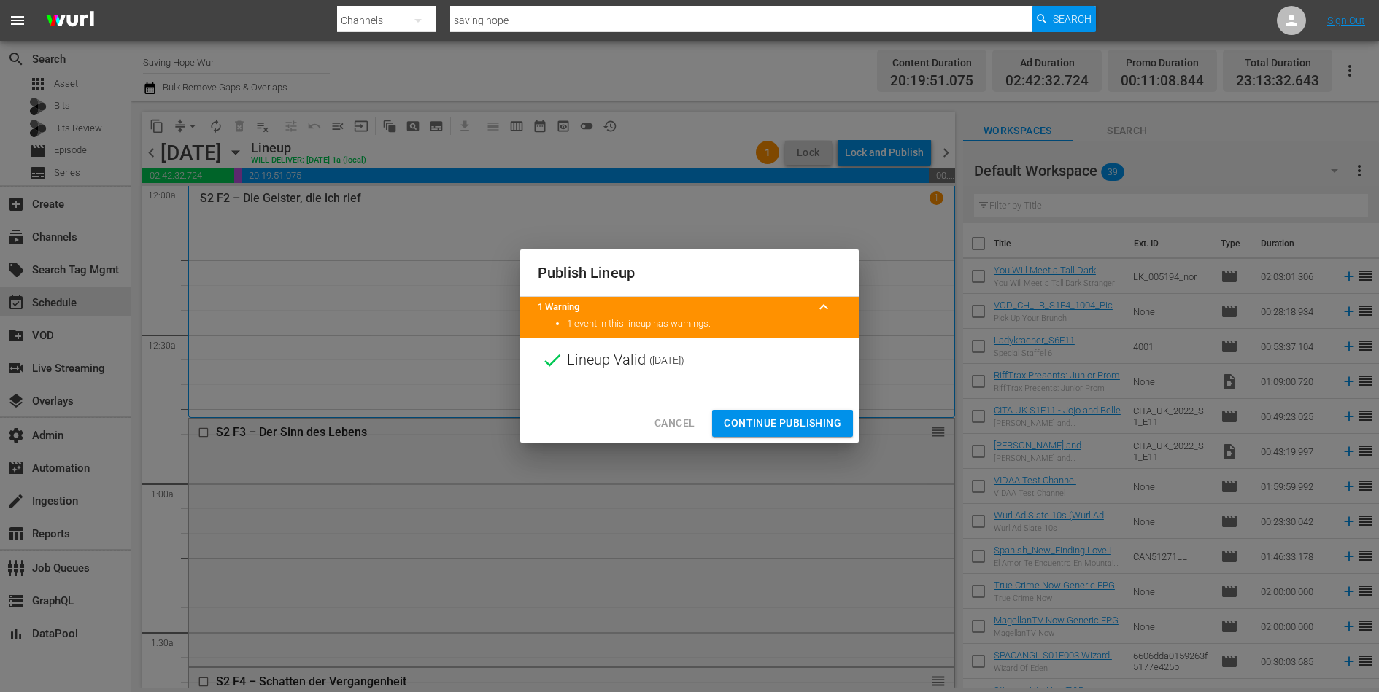
drag, startPoint x: 890, startPoint y: 157, endPoint x: 808, endPoint y: 310, distance: 173.6
click at [880, 175] on div "Publish Lineup 1 Warning keyboard_arrow_up 1 event in this lineup has warnings.…" at bounding box center [689, 346] width 1379 height 692
click at [765, 428] on span "Continue Publishing" at bounding box center [782, 423] width 117 height 18
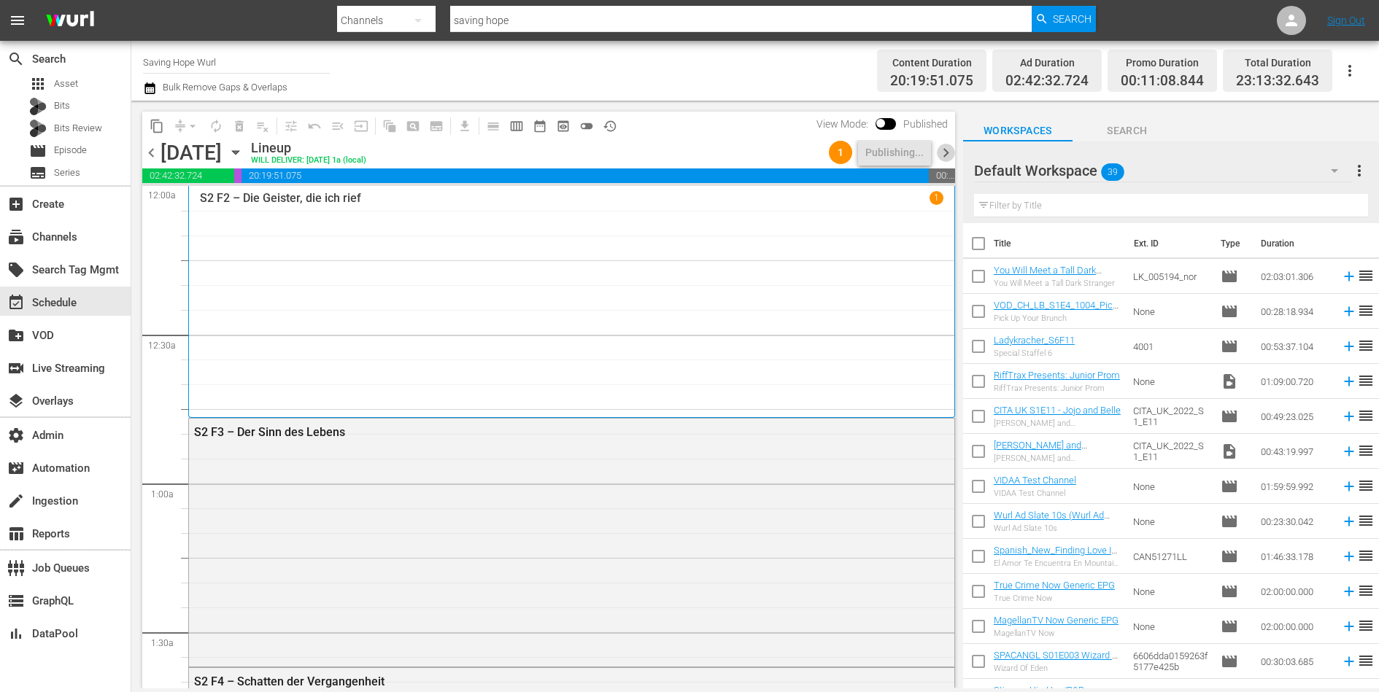
click at [945, 153] on span "chevron_right" at bounding box center [946, 153] width 18 height 18
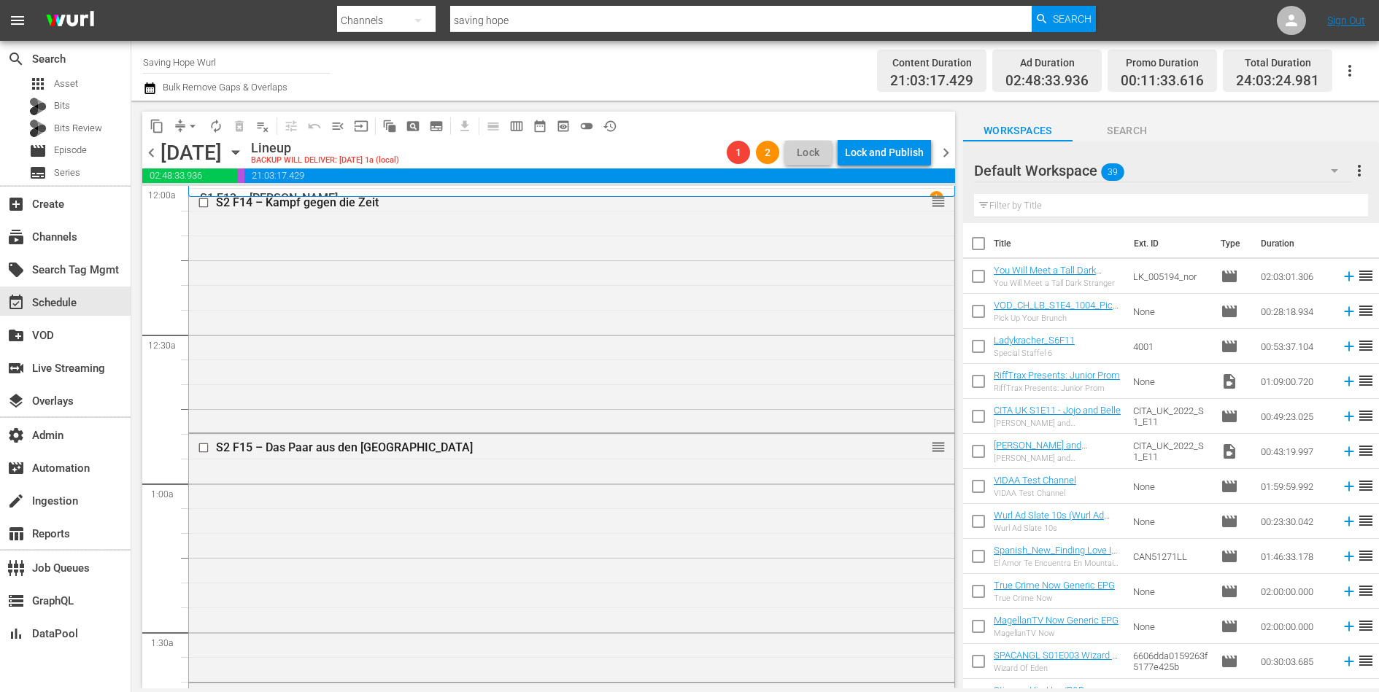
click at [950, 152] on span "chevron_right" at bounding box center [946, 153] width 18 height 18
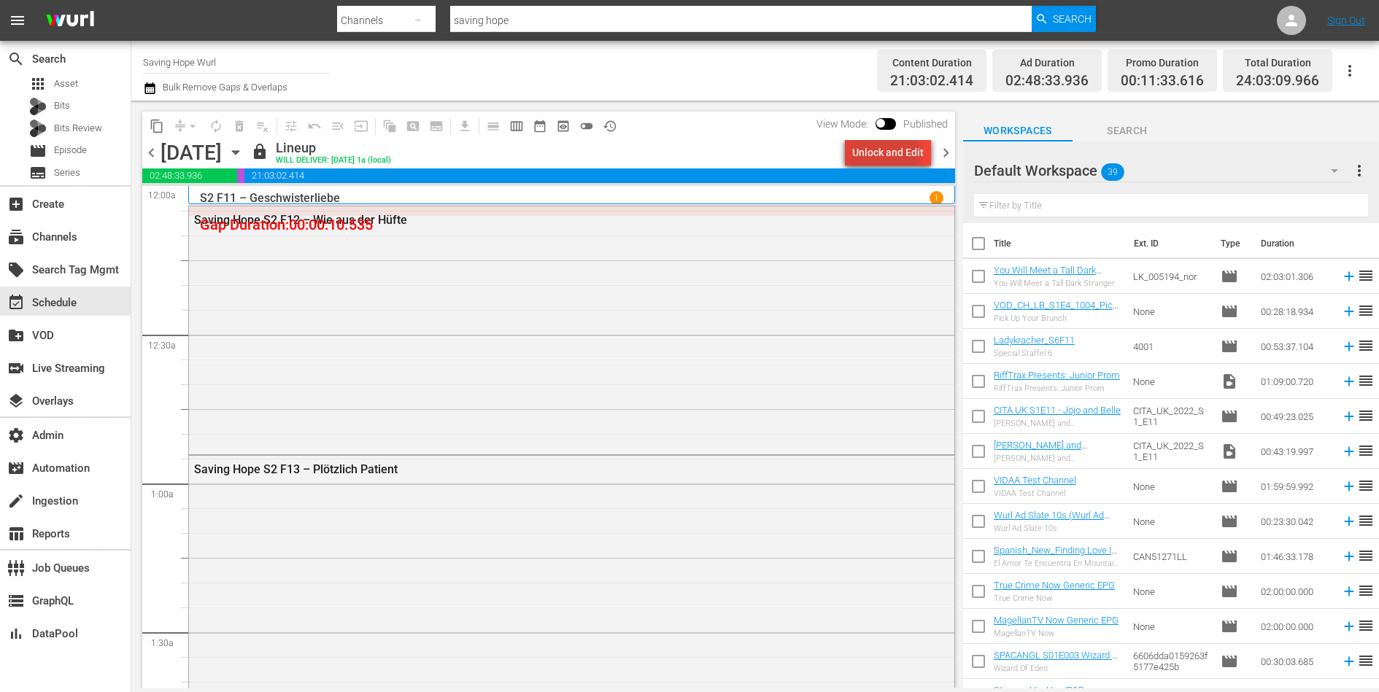
click at [882, 149] on div "Unlock and Edit" at bounding box center [887, 152] width 71 height 26
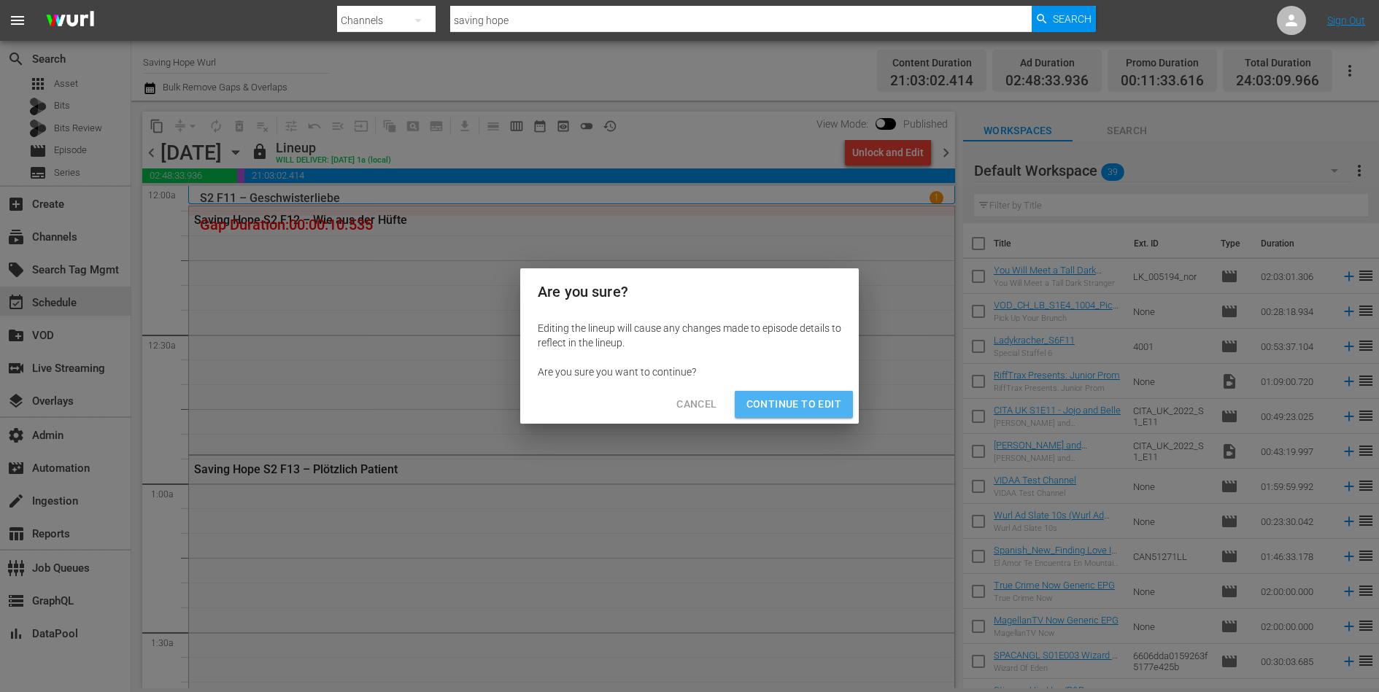
click at [794, 400] on span "Continue to Edit" at bounding box center [793, 404] width 95 height 18
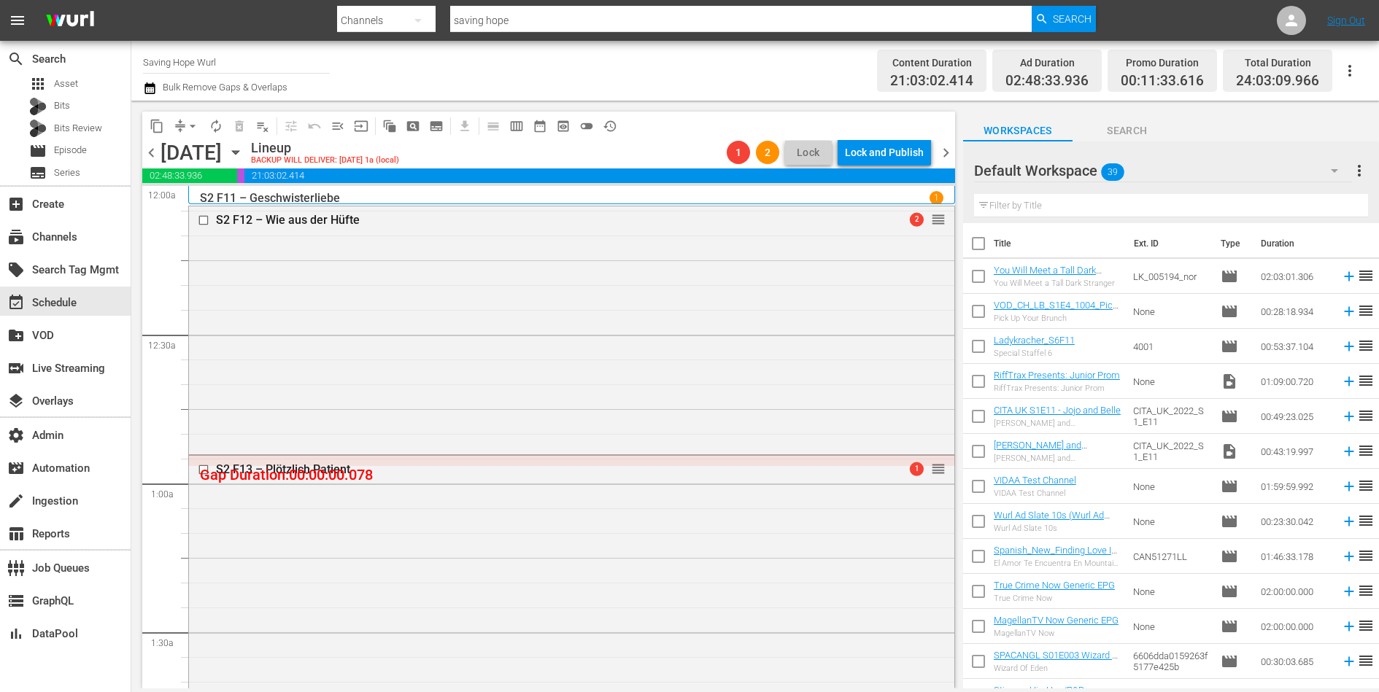
click at [179, 128] on span "compress" at bounding box center [180, 126] width 15 height 15
click at [185, 117] on button "arrow_drop_down" at bounding box center [192, 126] width 23 height 23
click at [220, 206] on li "Align to End of Previous Day" at bounding box center [193, 203] width 153 height 24
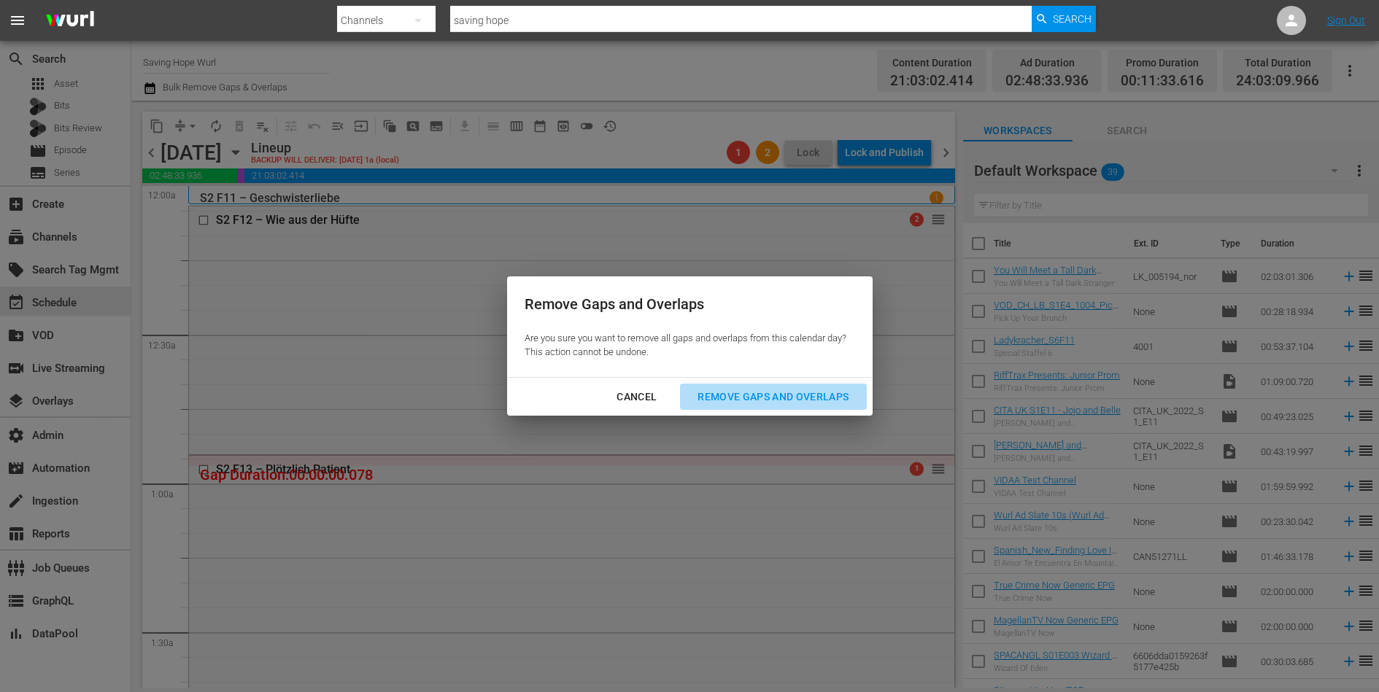
click at [786, 398] on div "Remove Gaps and Overlaps" at bounding box center [773, 397] width 174 height 18
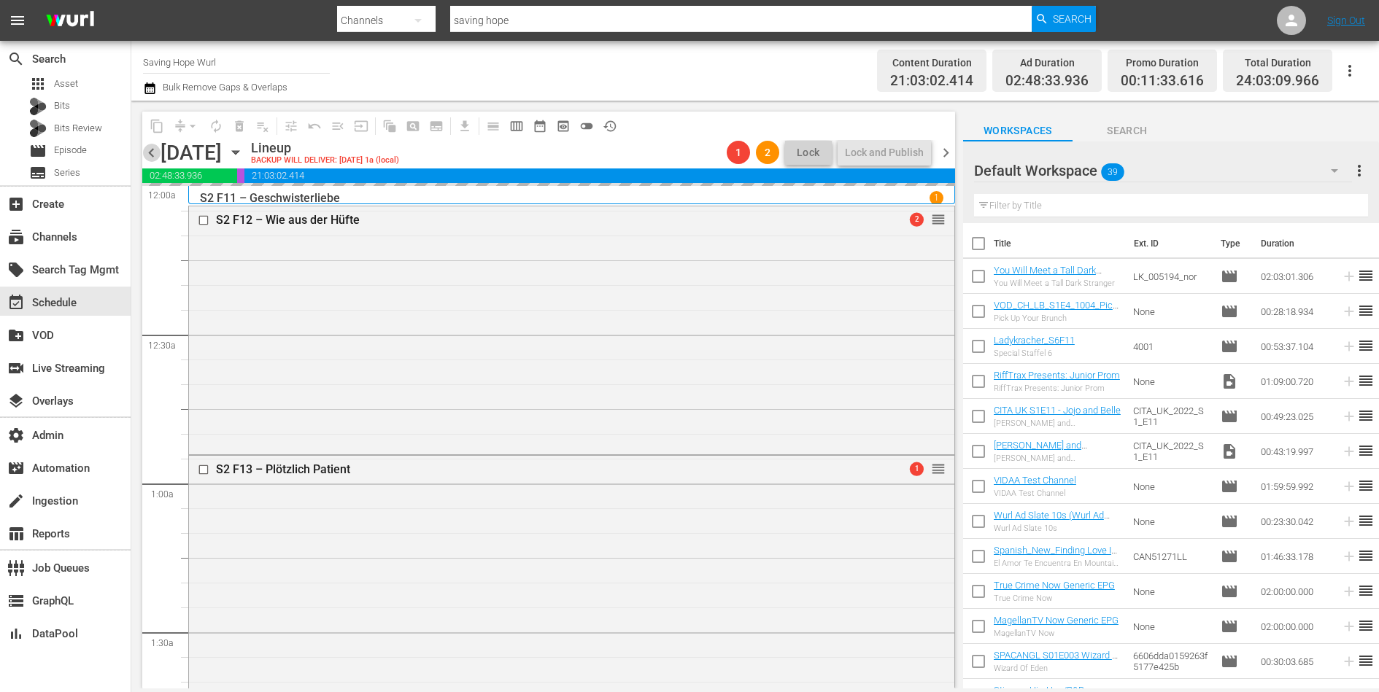
click at [150, 152] on span "chevron_left" at bounding box center [151, 153] width 18 height 18
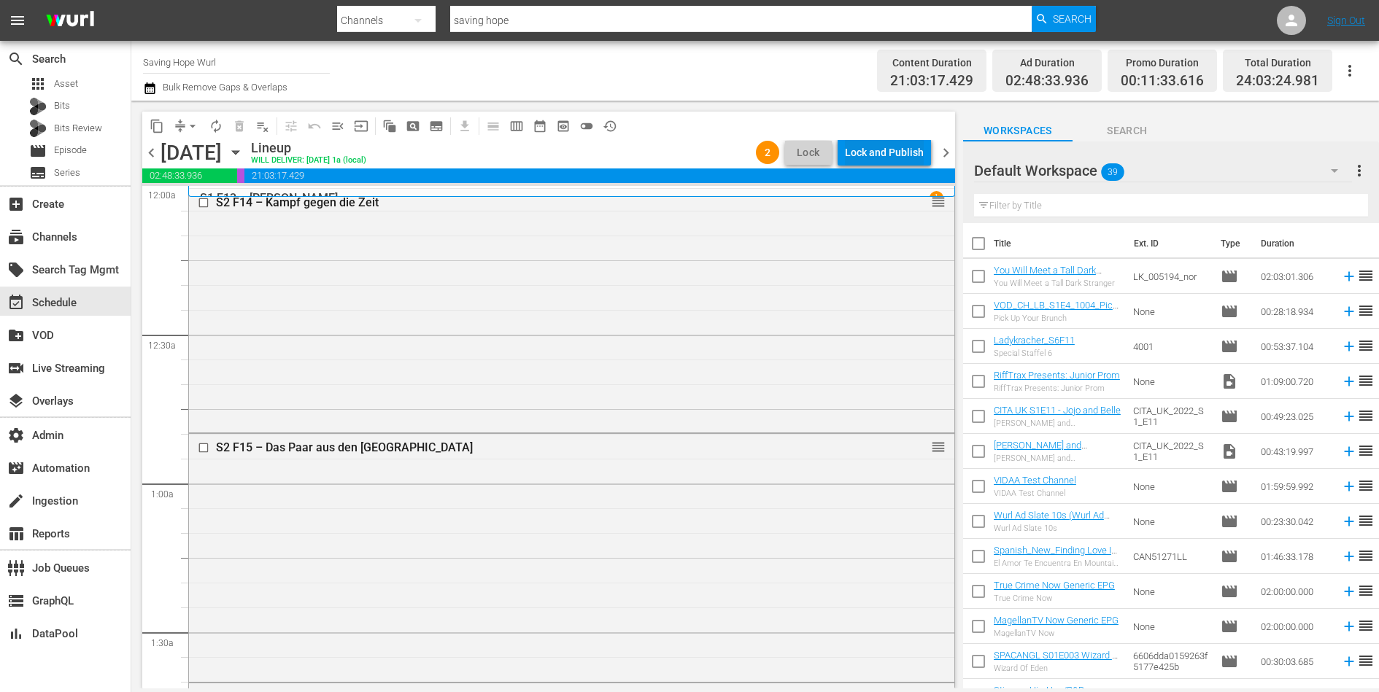
click at [894, 161] on div "Lock and Publish" at bounding box center [884, 152] width 79 height 26
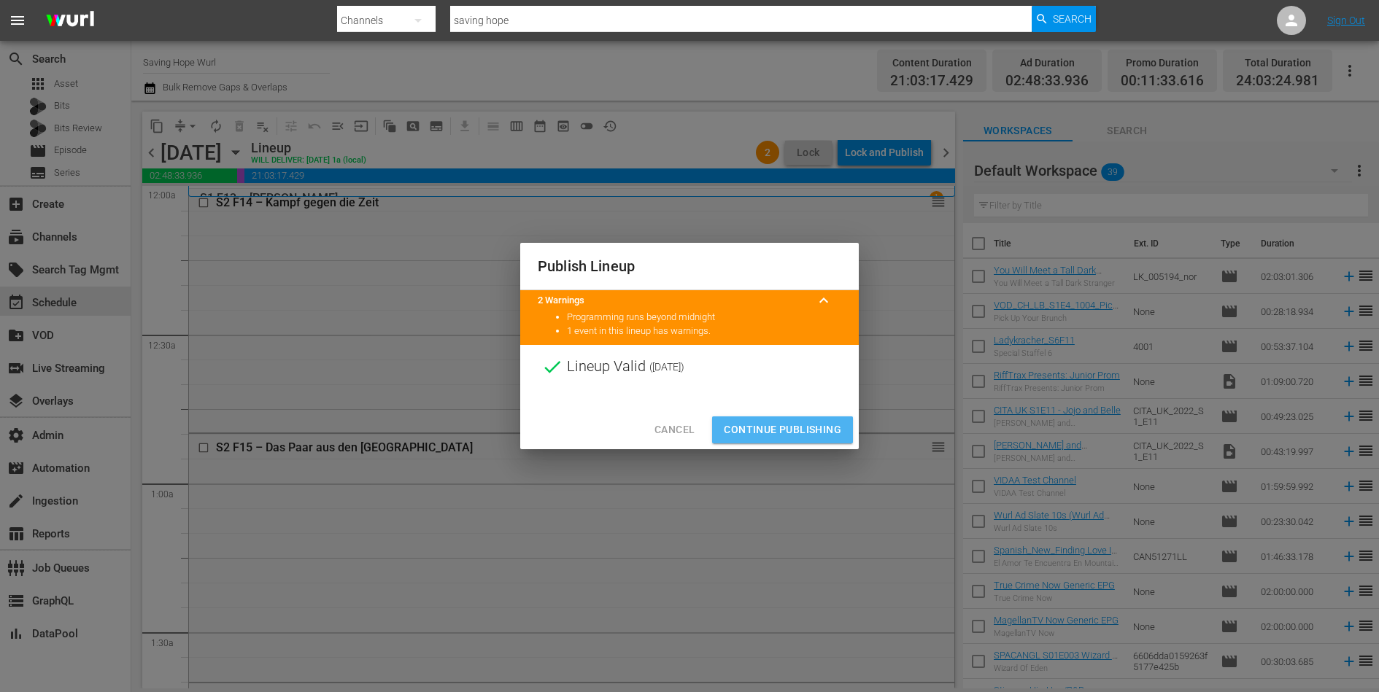
click at [795, 426] on span "Continue Publishing" at bounding box center [782, 430] width 117 height 18
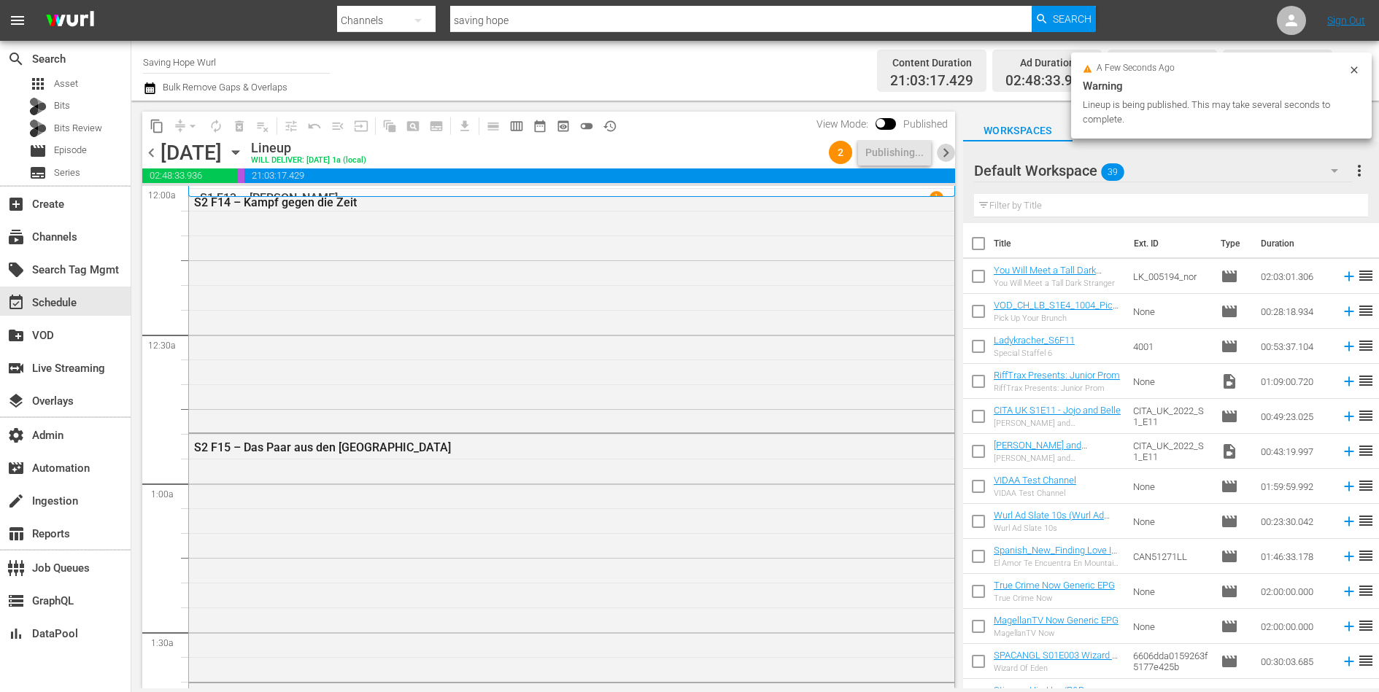
click at [946, 155] on span "chevron_right" at bounding box center [946, 153] width 18 height 18
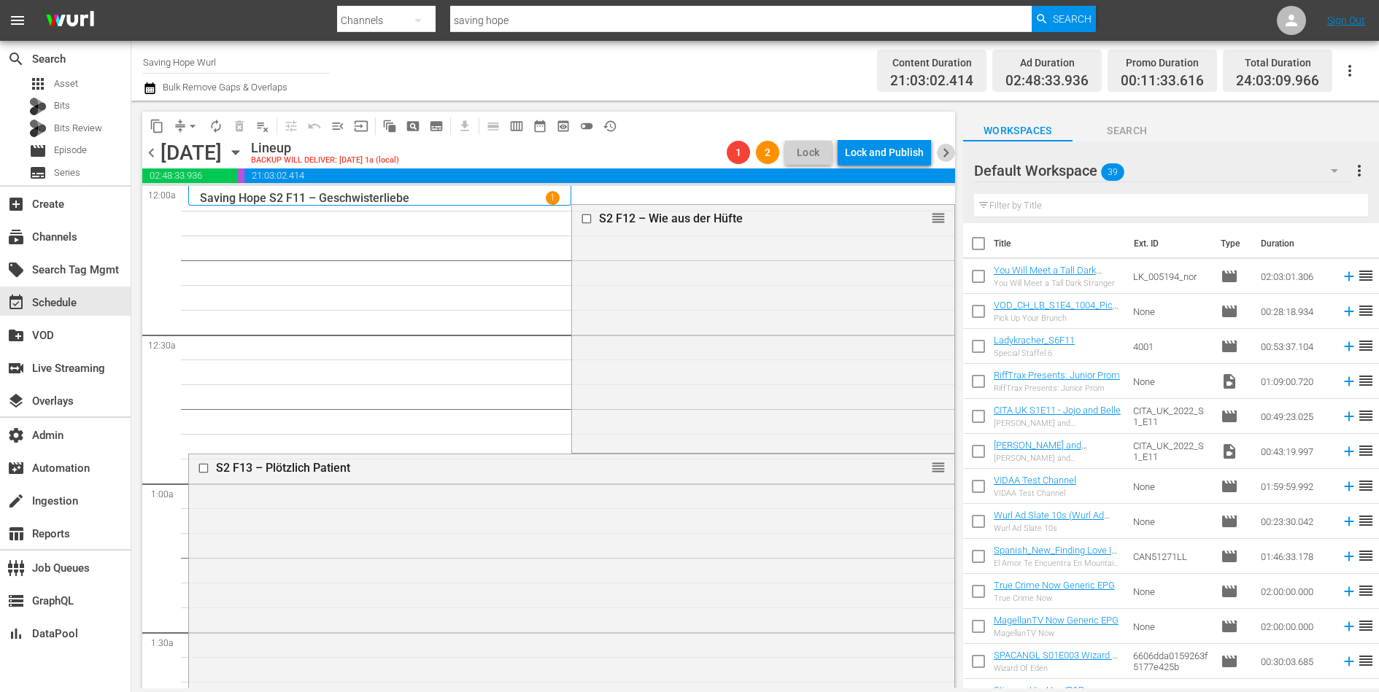
click at [948, 150] on span "chevron_right" at bounding box center [946, 153] width 18 height 18
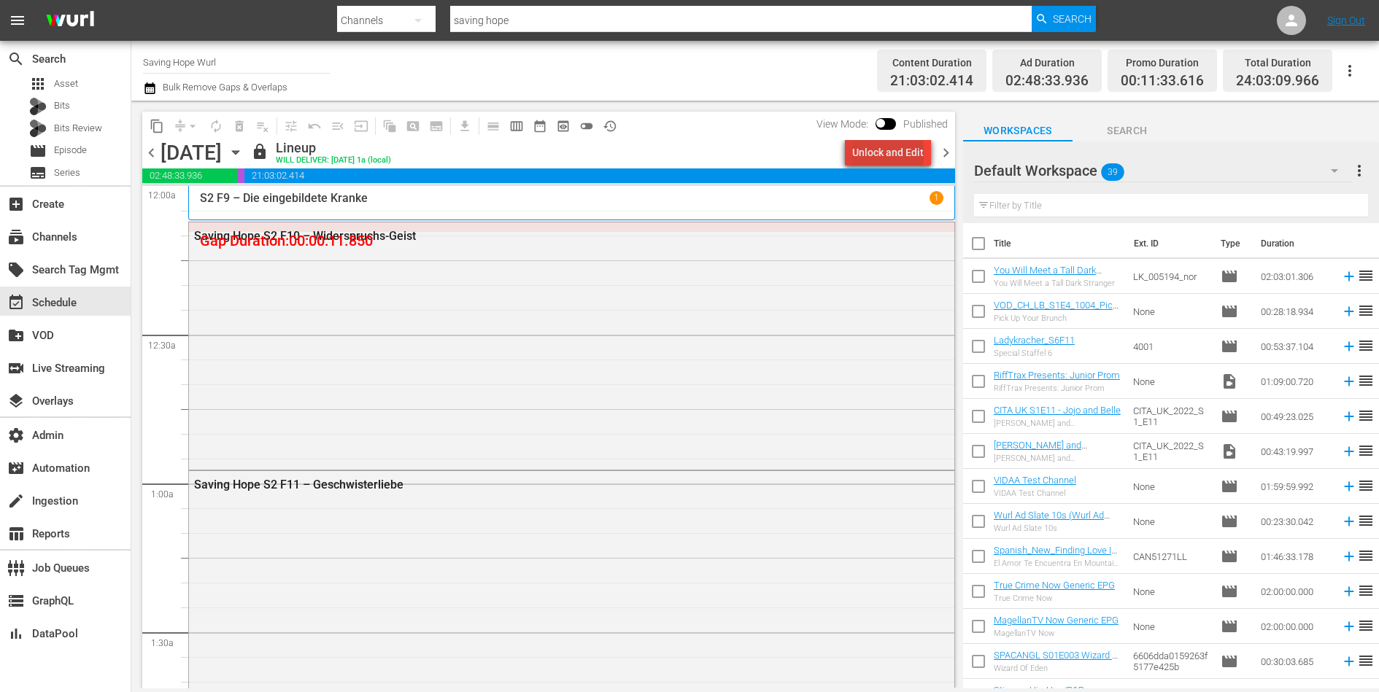
click at [891, 152] on div "Unlock and Edit" at bounding box center [887, 152] width 71 height 26
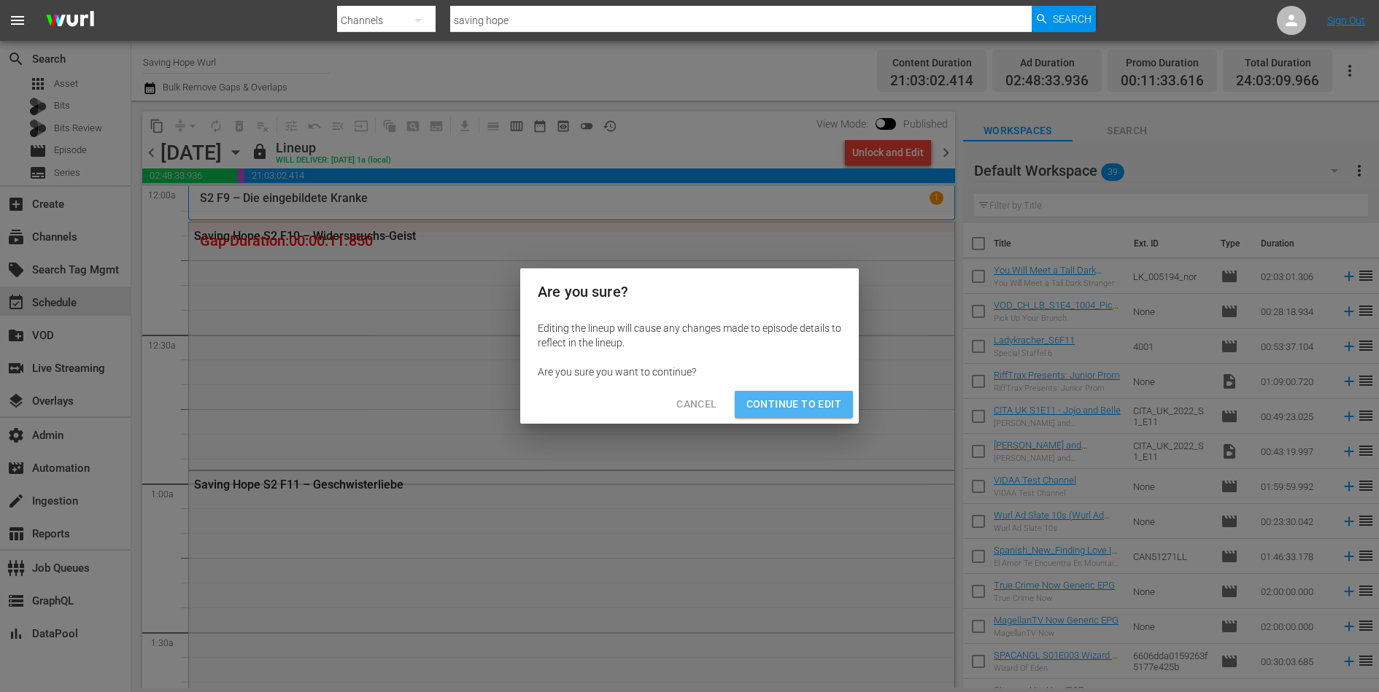
click at [797, 400] on span "Continue to Edit" at bounding box center [793, 404] width 95 height 18
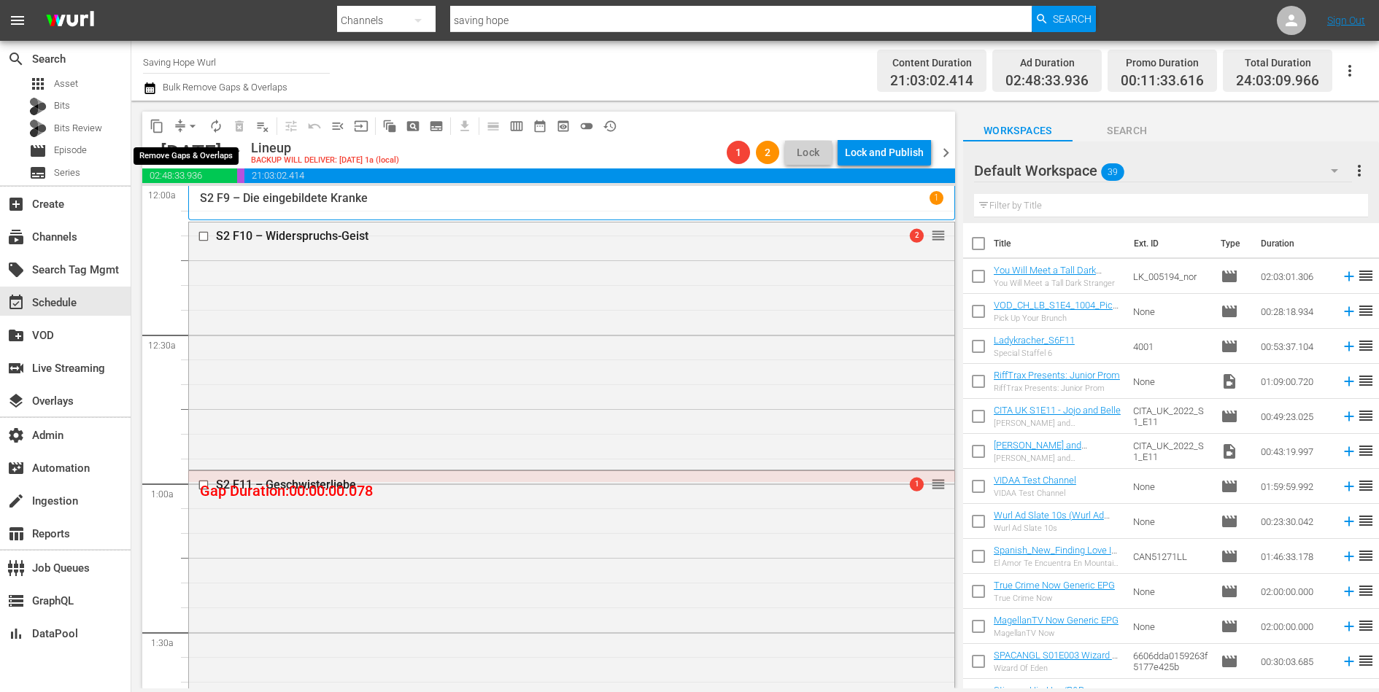
click at [182, 122] on button "arrow_drop_down" at bounding box center [192, 126] width 23 height 23
click at [196, 197] on li "Align to End of Previous Day" at bounding box center [193, 203] width 153 height 24
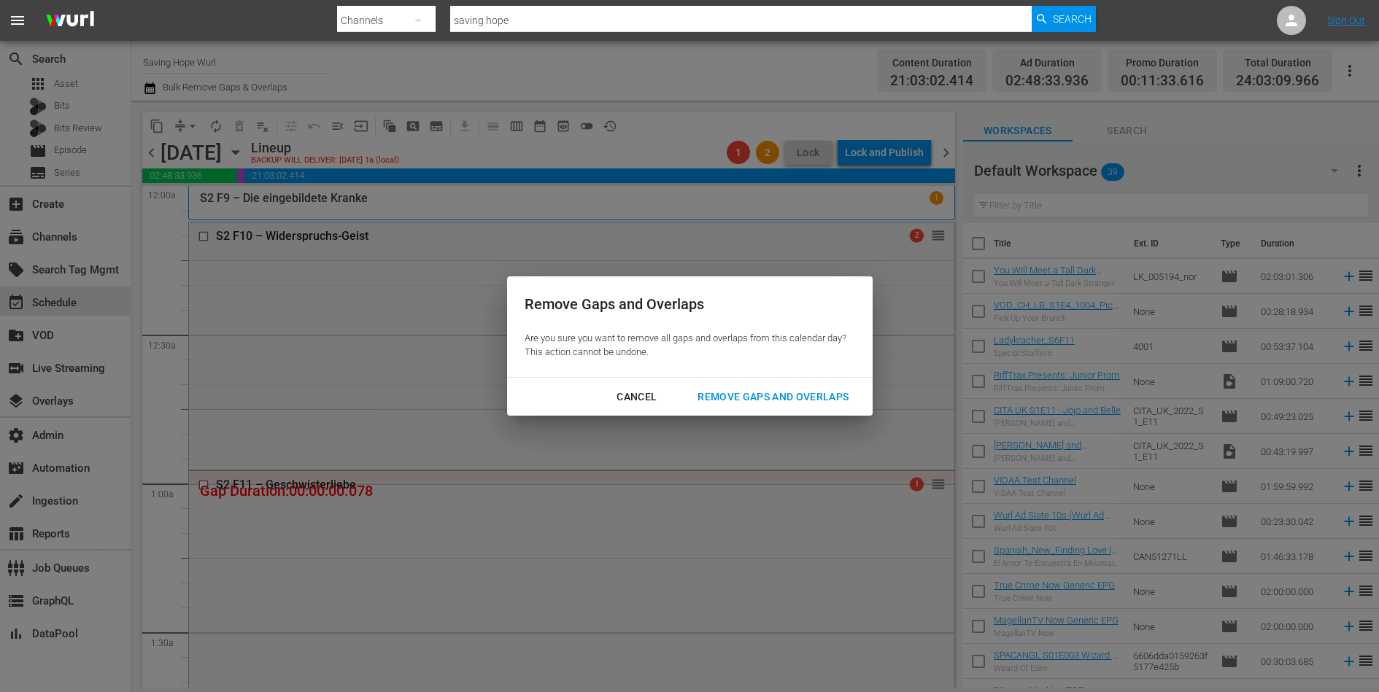
click at [778, 395] on div "Remove Gaps and Overlaps" at bounding box center [773, 397] width 174 height 18
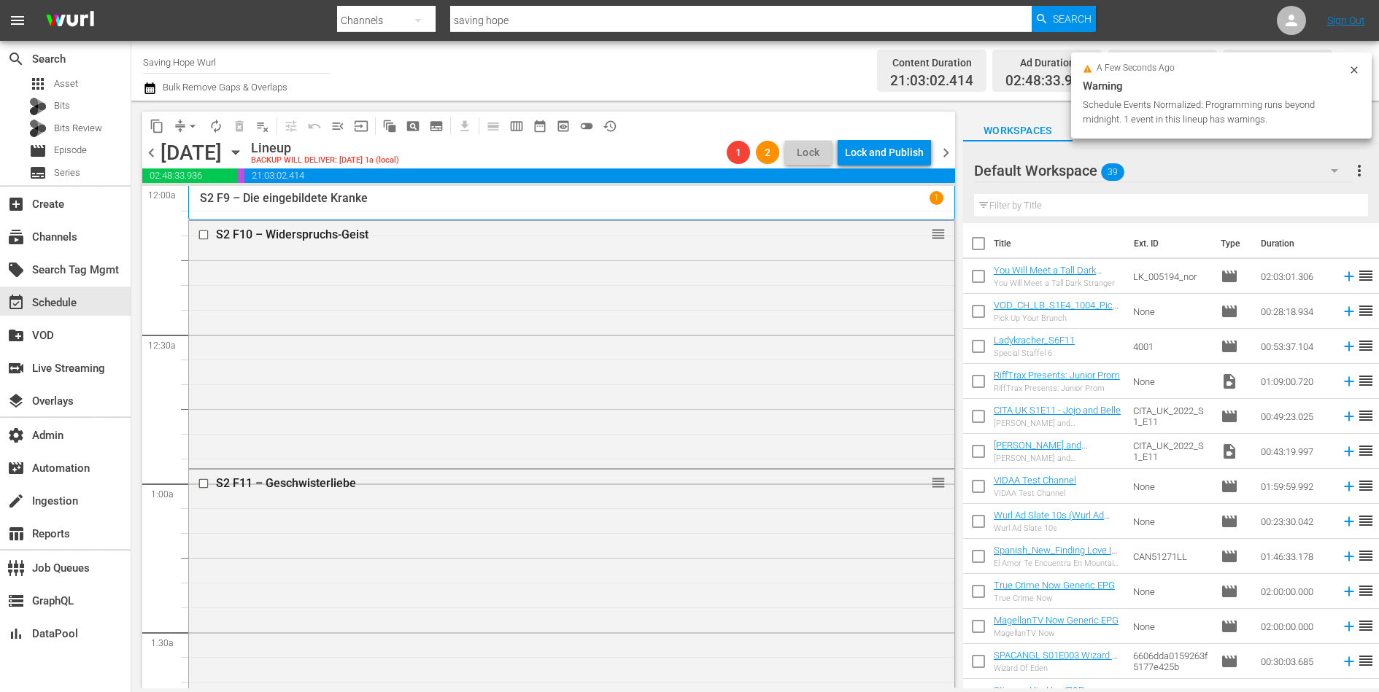
click at [150, 152] on span "chevron_left" at bounding box center [151, 153] width 18 height 18
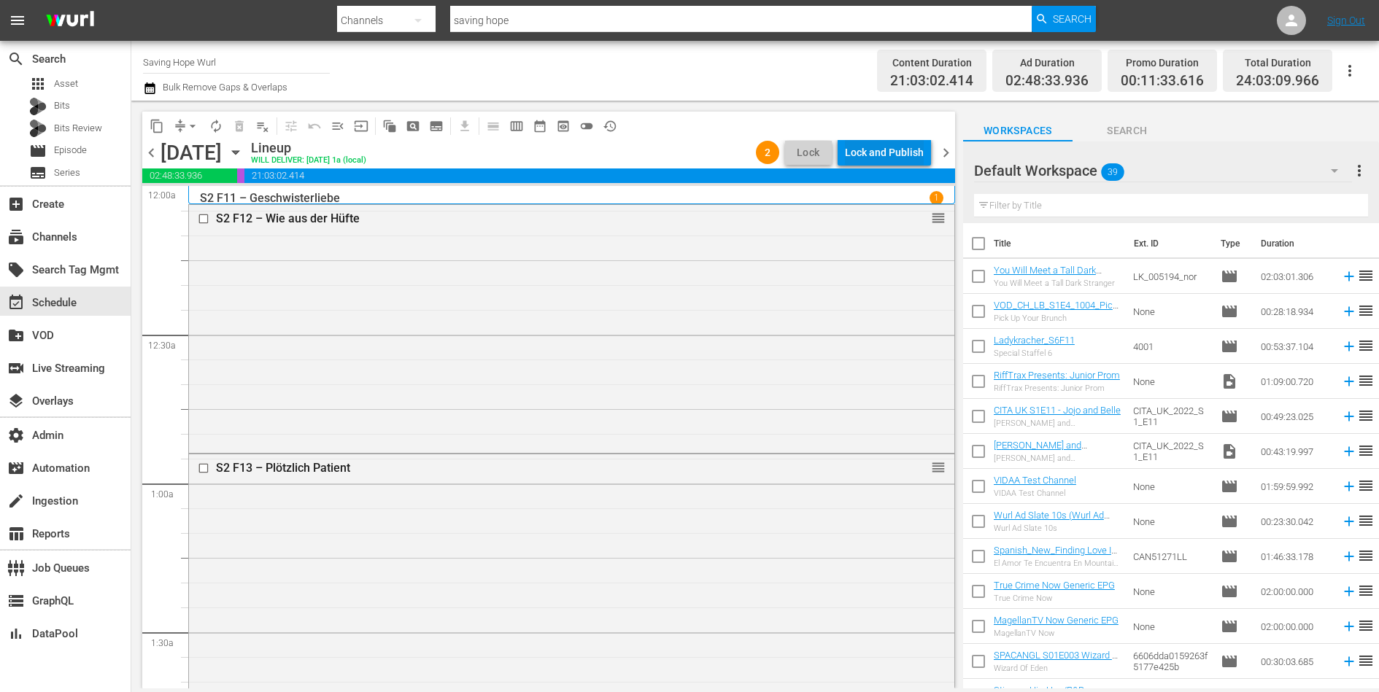
click at [870, 154] on div "Lock and Publish" at bounding box center [884, 152] width 79 height 26
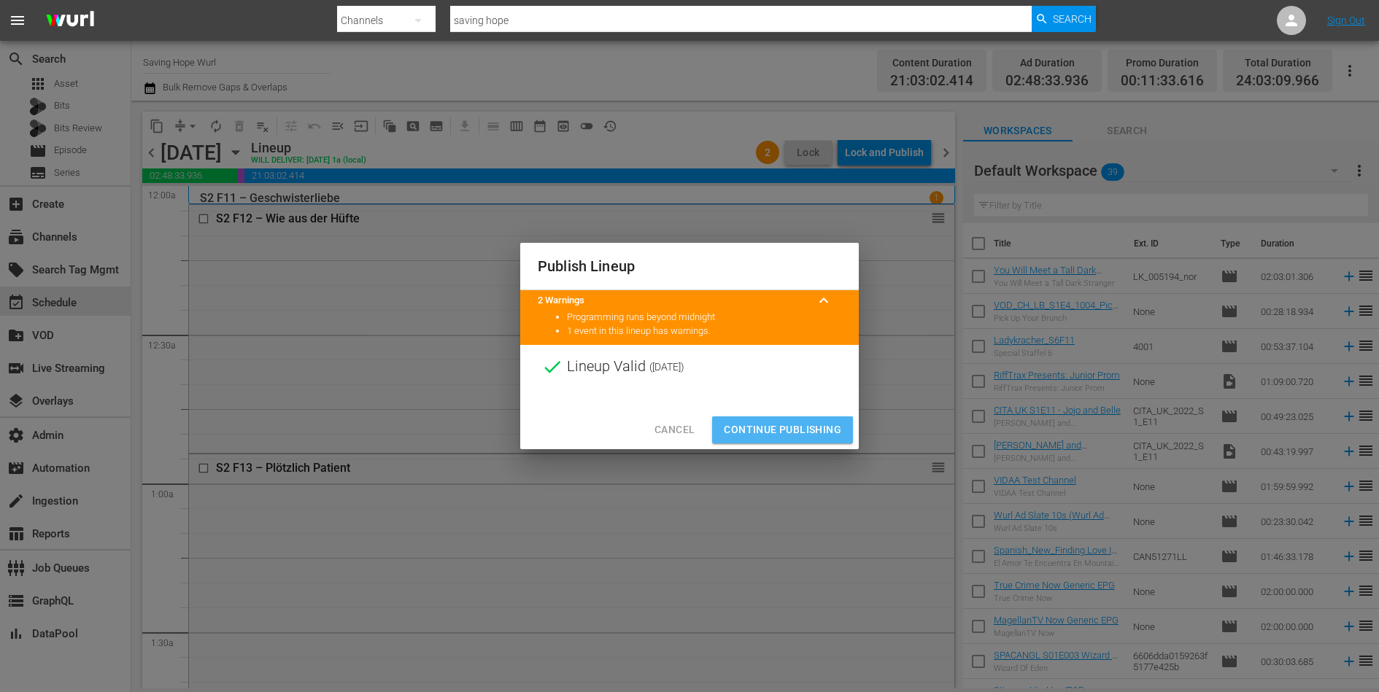
click at [821, 423] on span "Continue Publishing" at bounding box center [782, 430] width 117 height 18
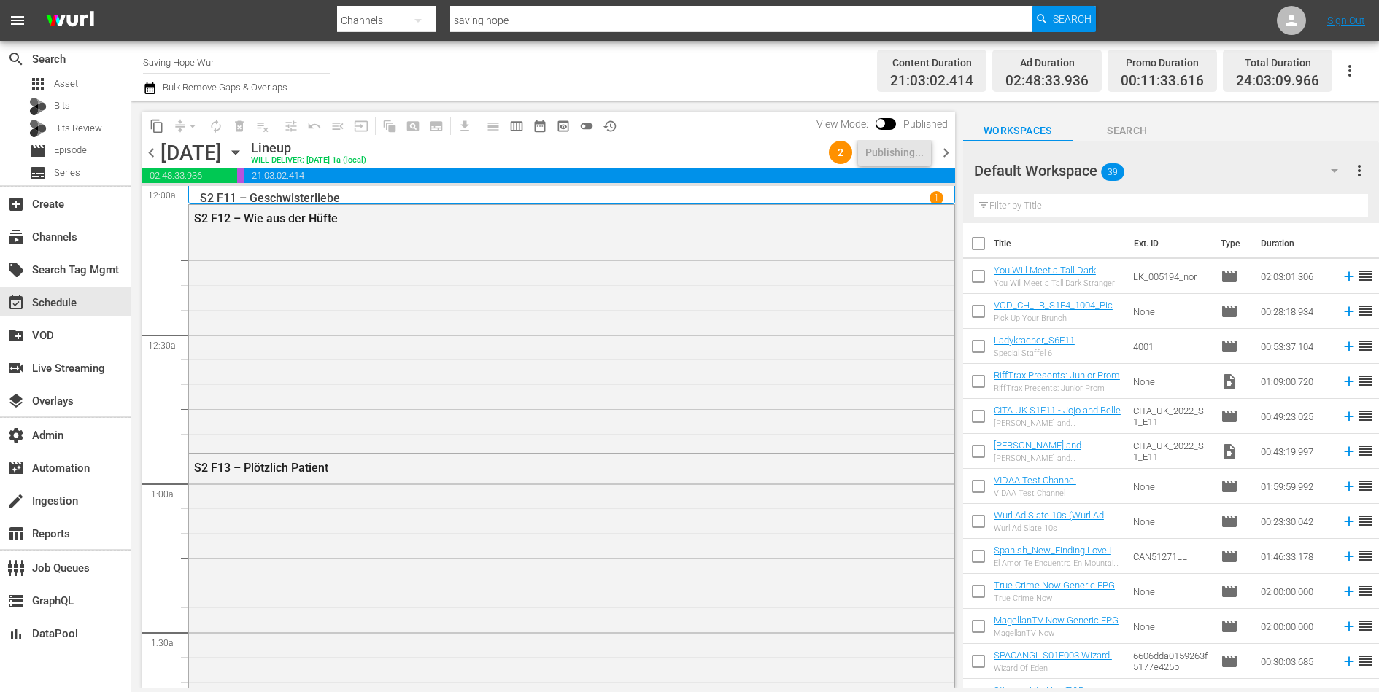
click at [945, 156] on span "chevron_right" at bounding box center [946, 153] width 18 height 18
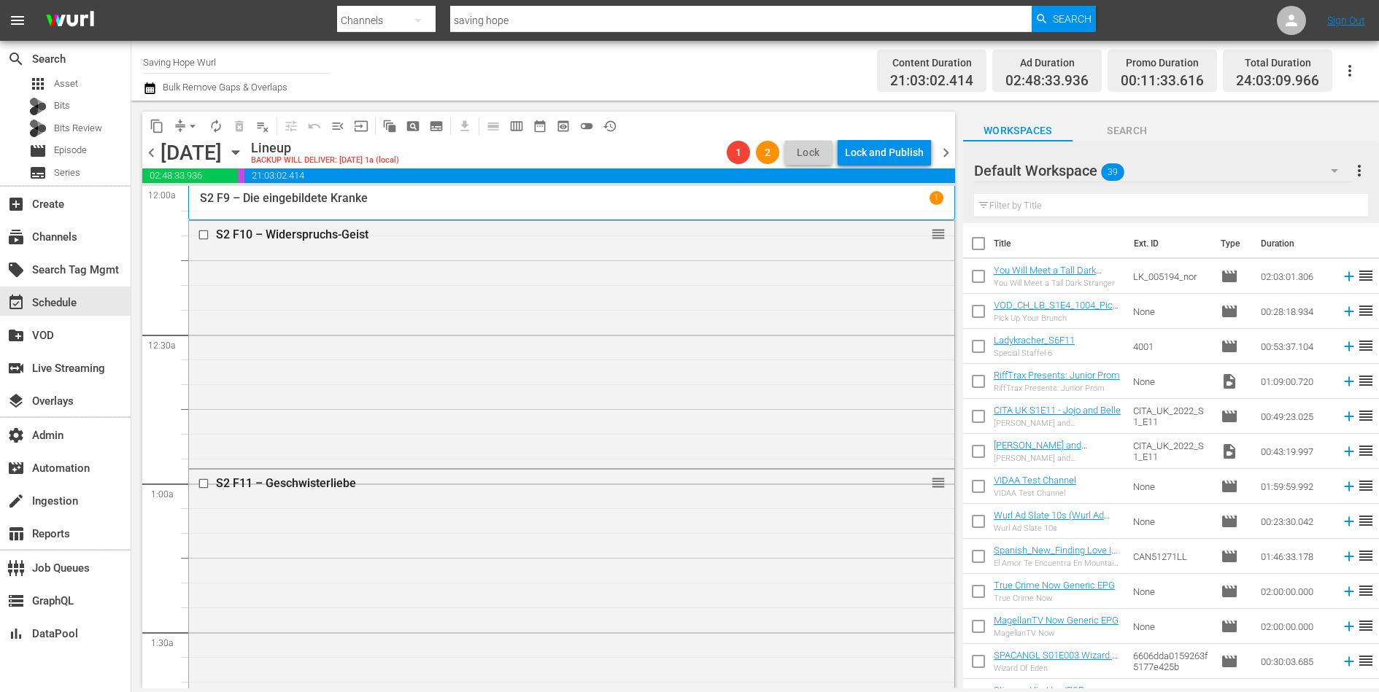
click at [946, 151] on span "chevron_right" at bounding box center [946, 153] width 18 height 18
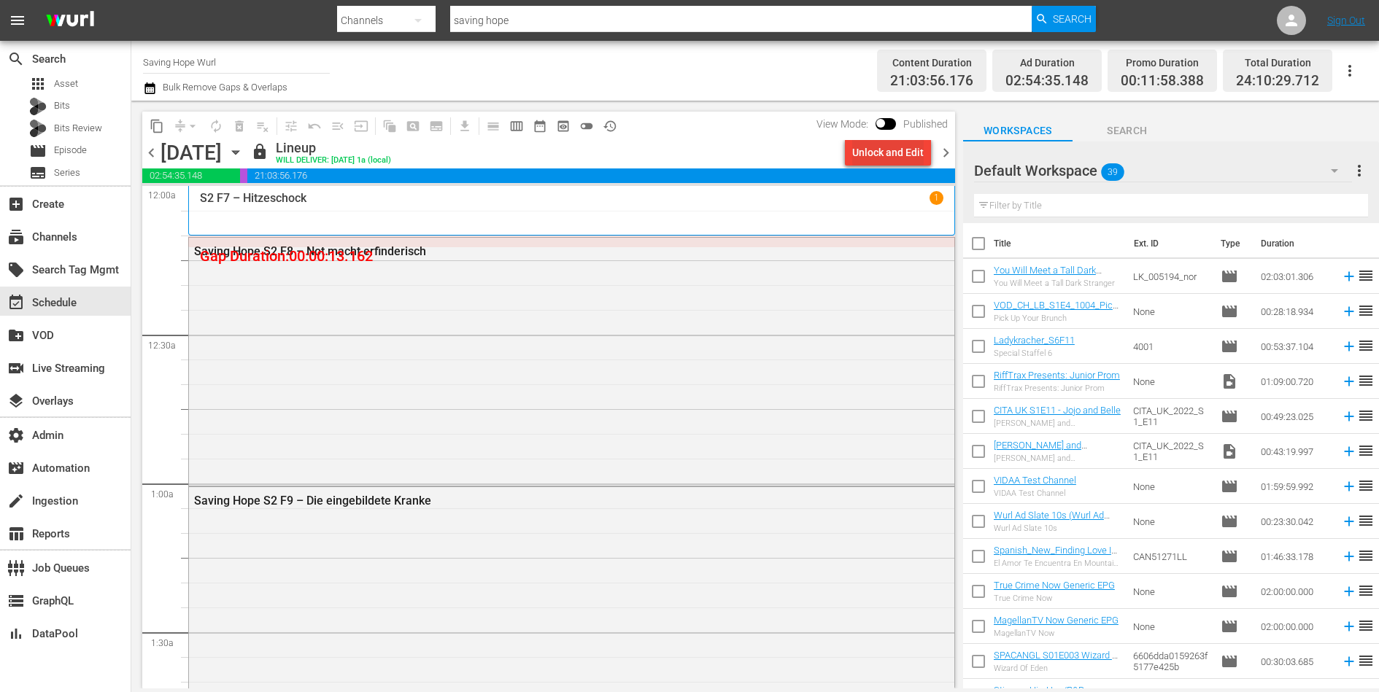
click at [881, 155] on div "Unlock and Edit" at bounding box center [887, 152] width 71 height 26
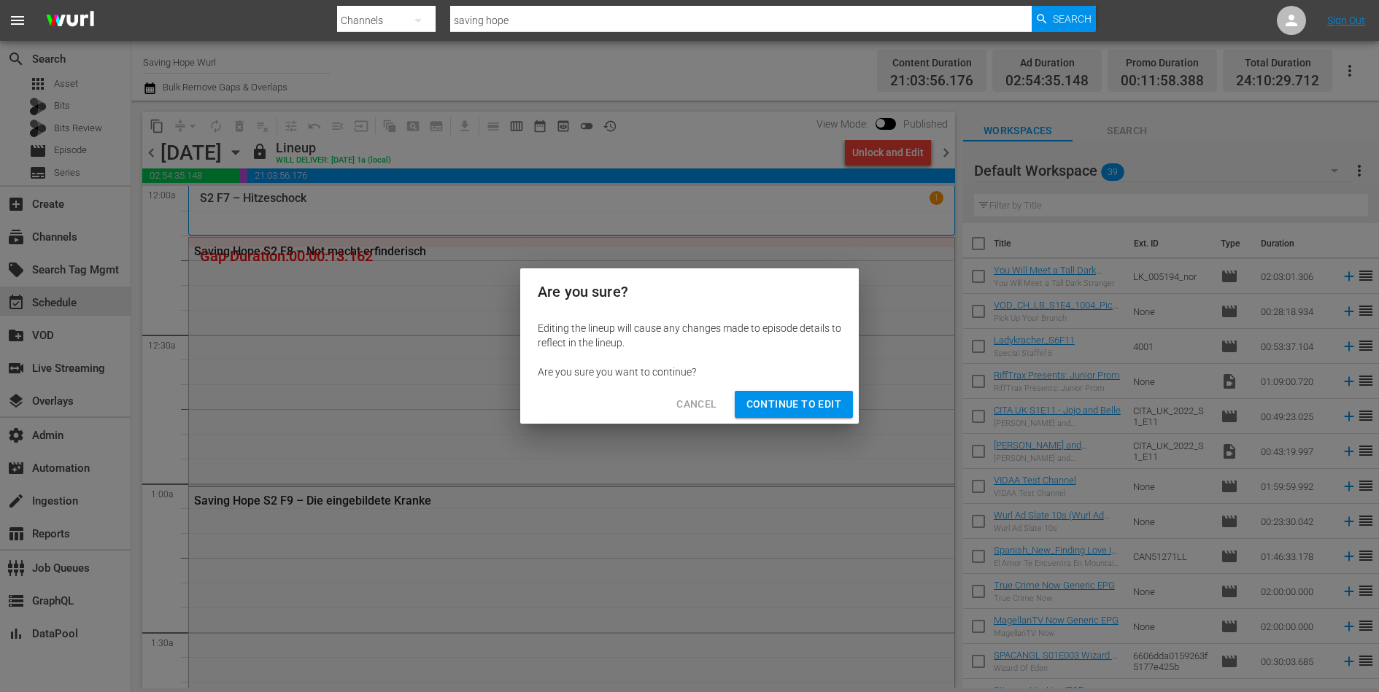
click at [800, 397] on span "Continue to Edit" at bounding box center [793, 404] width 95 height 18
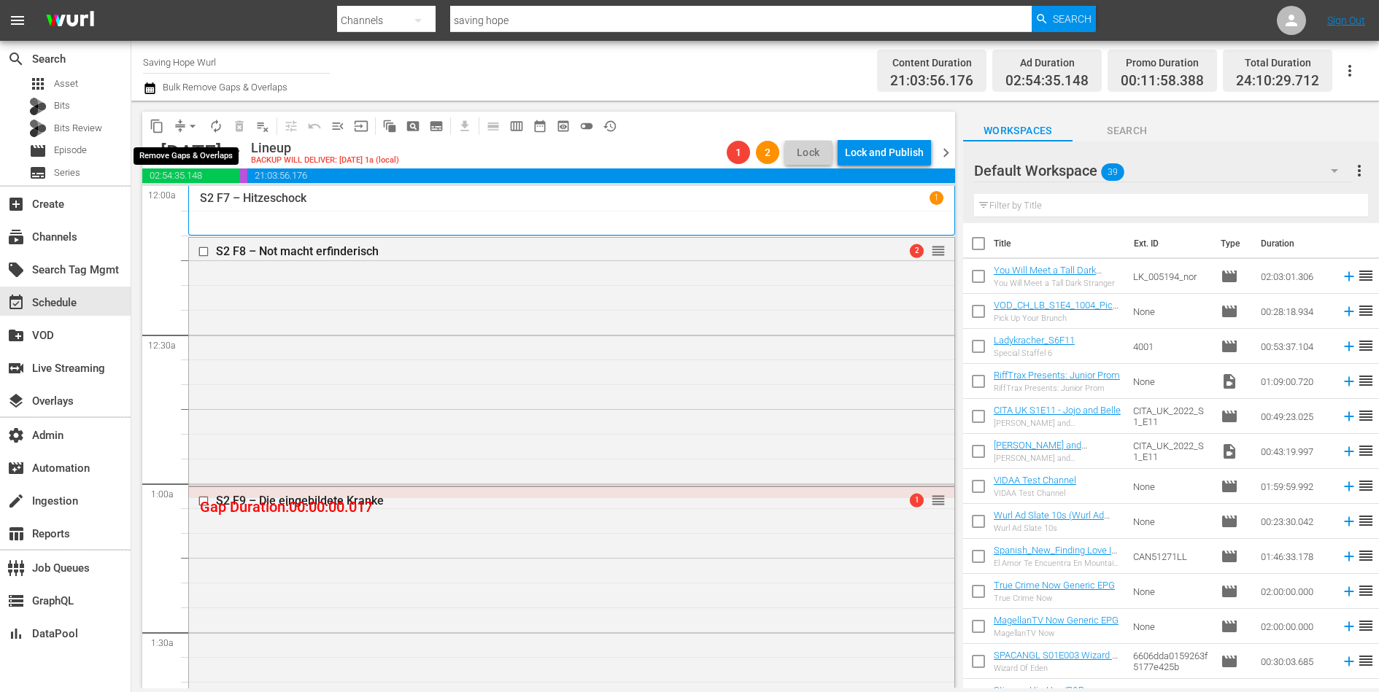
click at [184, 121] on button "arrow_drop_down" at bounding box center [192, 126] width 23 height 23
click at [190, 196] on li "Align to End of Previous Day" at bounding box center [193, 203] width 153 height 24
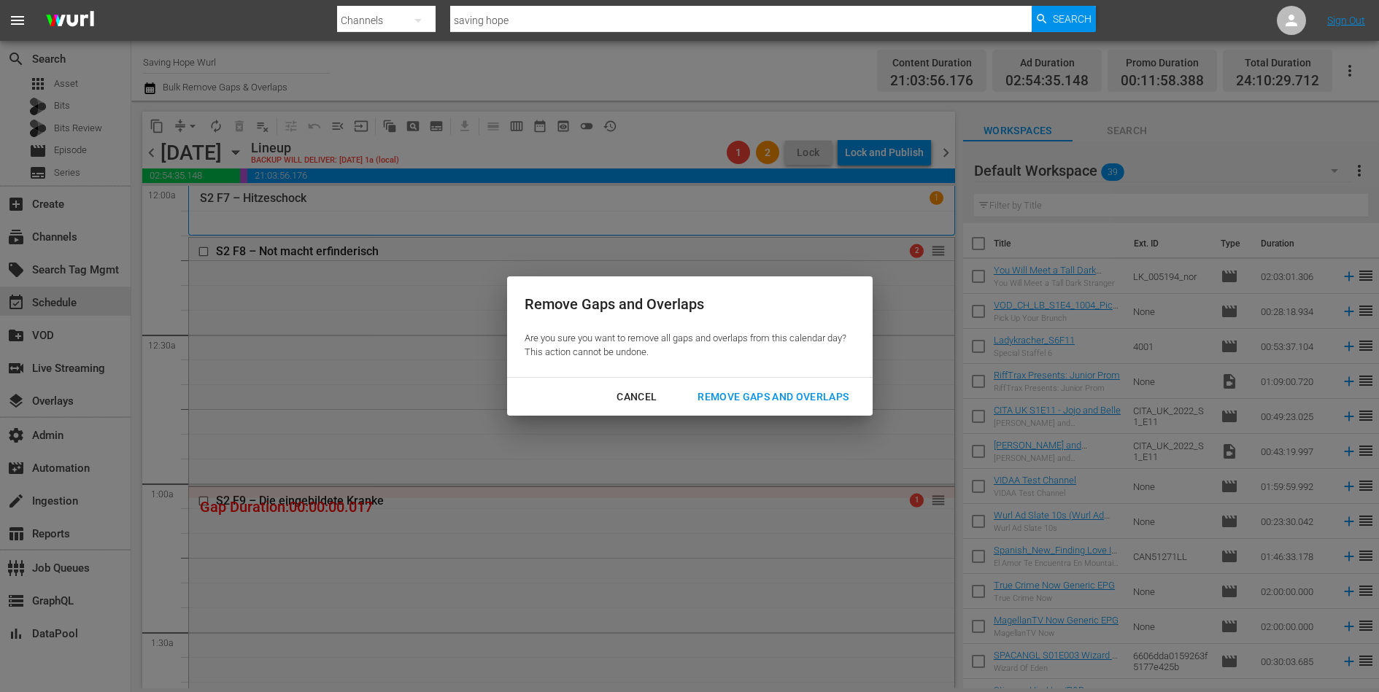
click at [737, 392] on div "Remove Gaps and Overlaps" at bounding box center [773, 397] width 174 height 18
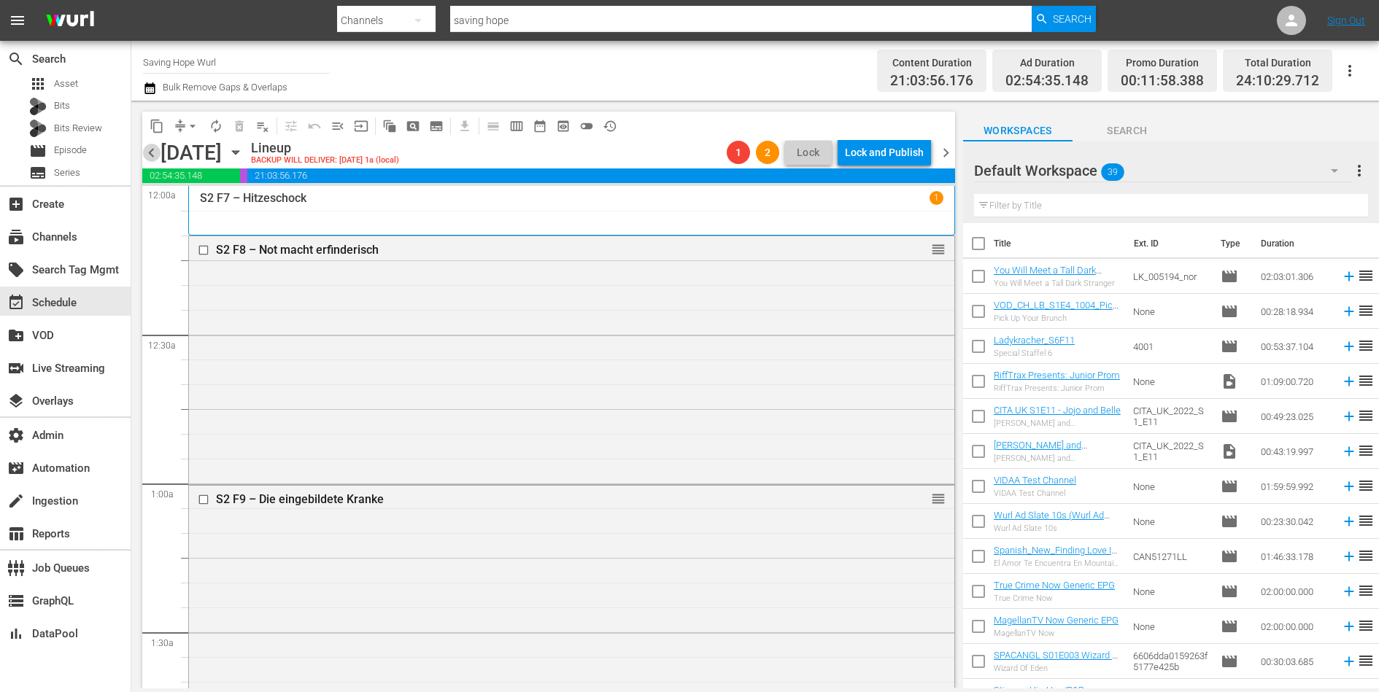
click at [145, 155] on span "chevron_left" at bounding box center [151, 153] width 18 height 18
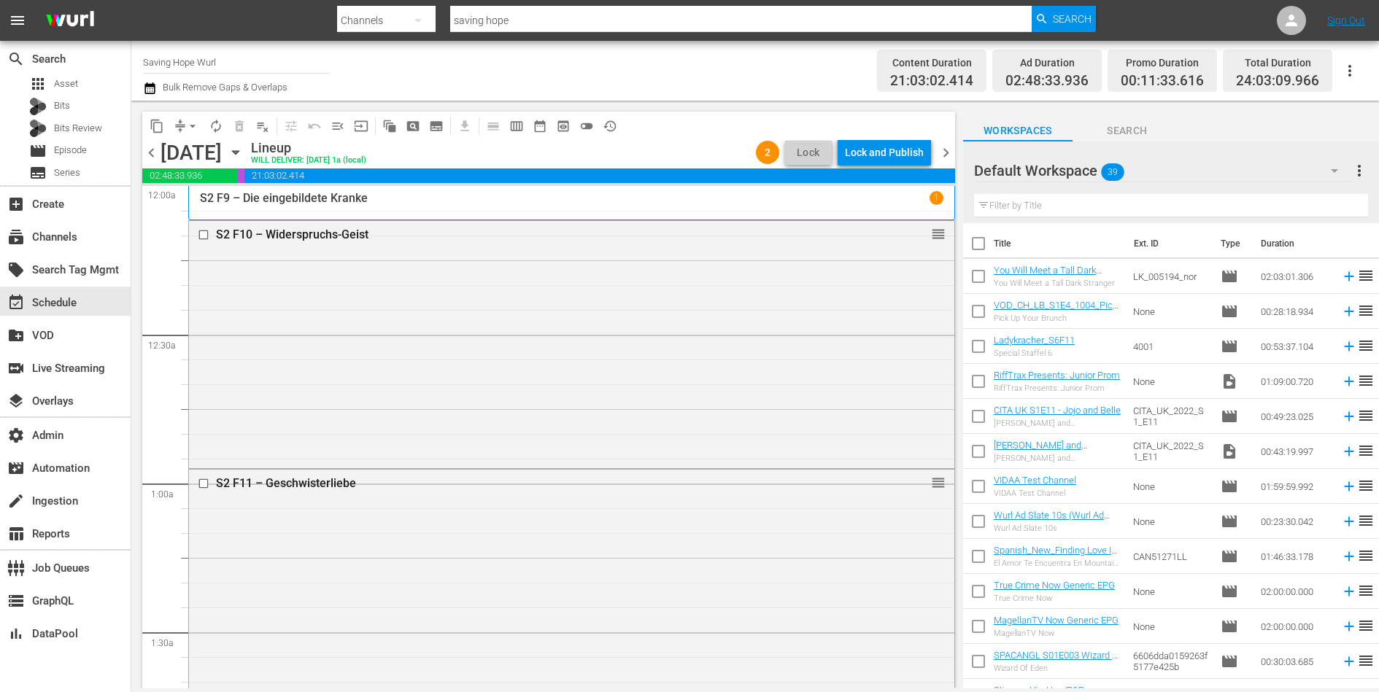
click at [145, 155] on span "chevron_left" at bounding box center [151, 153] width 18 height 18
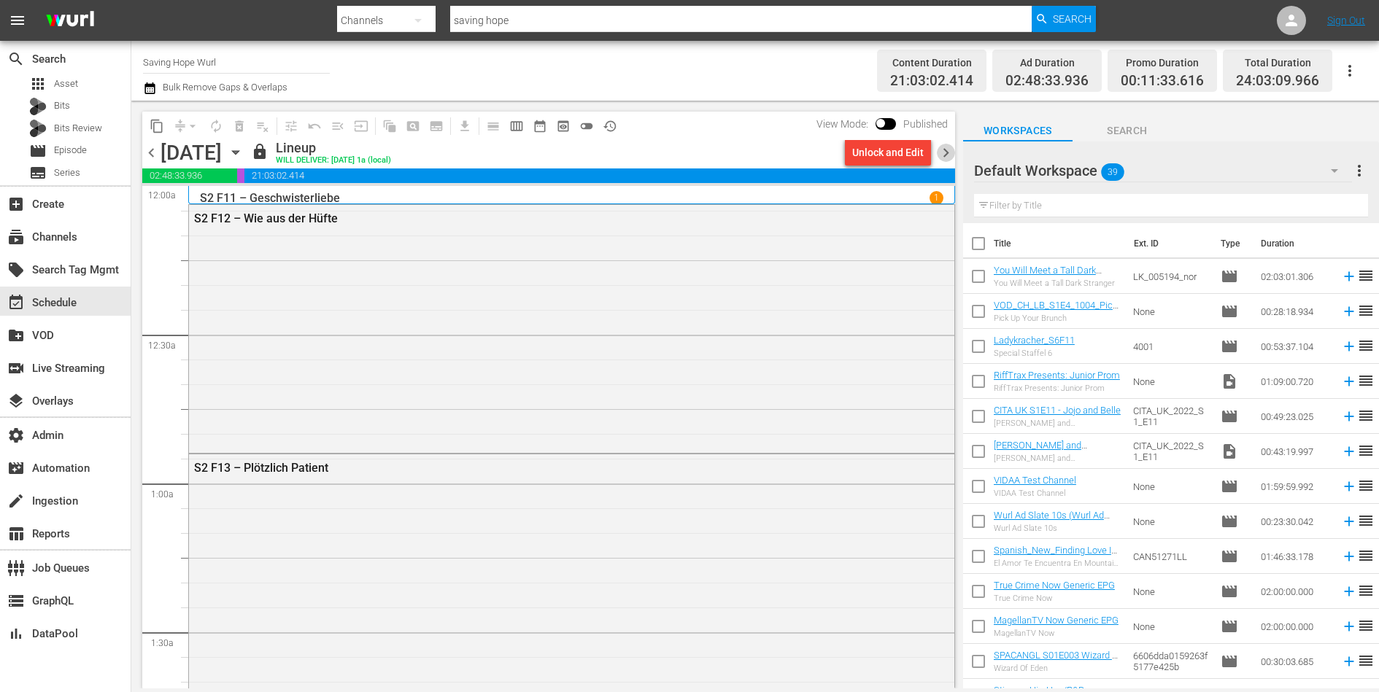
click at [943, 153] on span "chevron_right" at bounding box center [946, 153] width 18 height 18
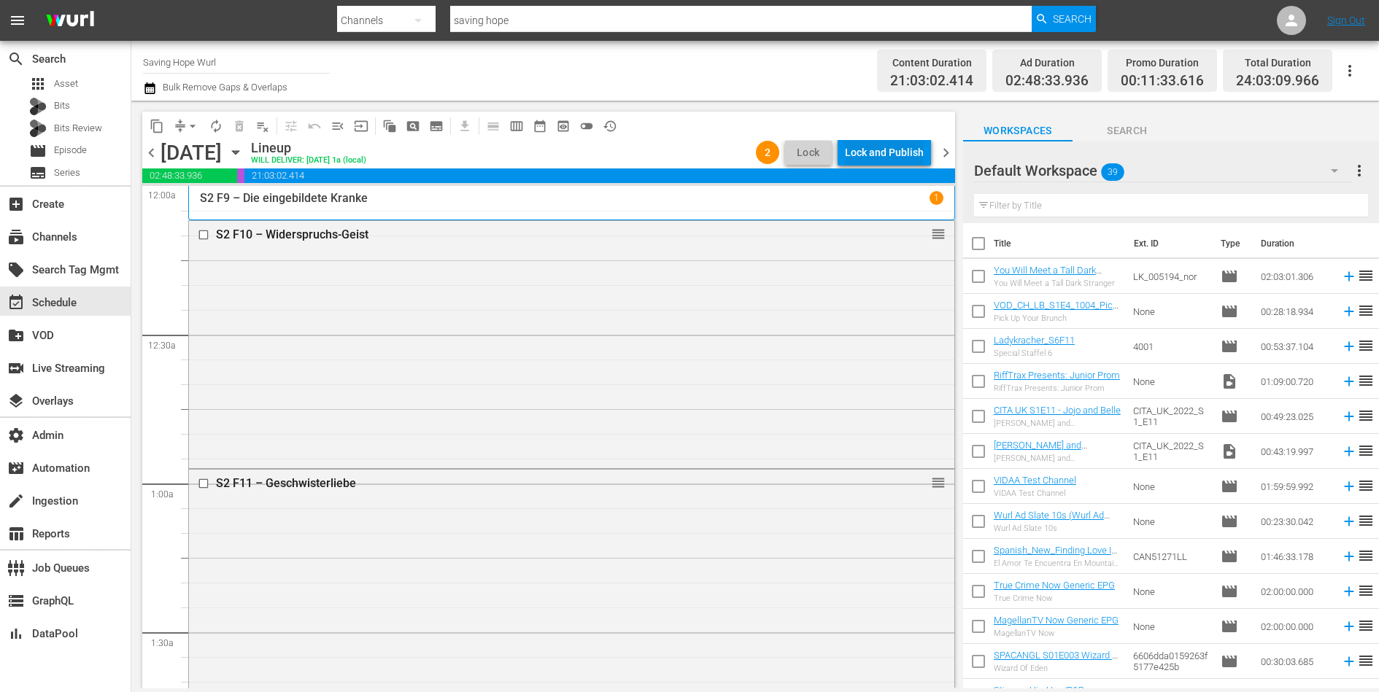
click at [880, 152] on div "Lock and Publish" at bounding box center [884, 152] width 79 height 26
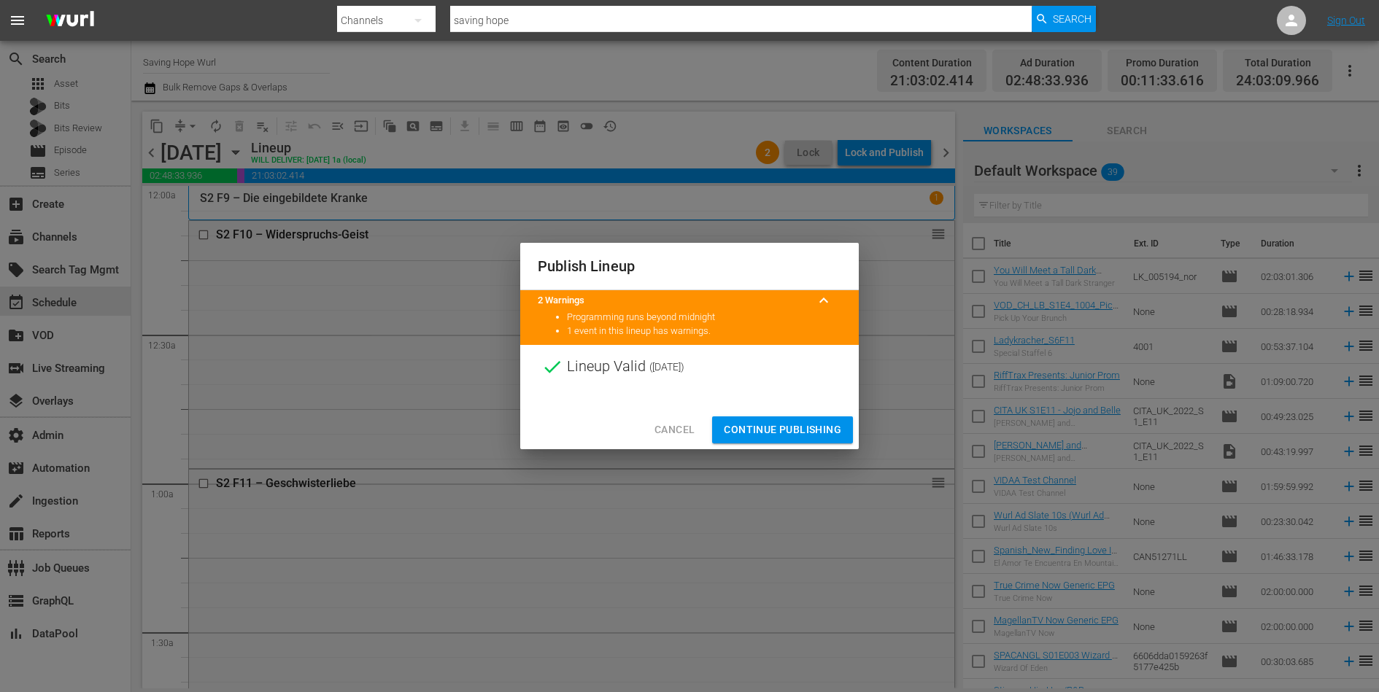
click at [787, 432] on span "Continue Publishing" at bounding box center [782, 430] width 117 height 18
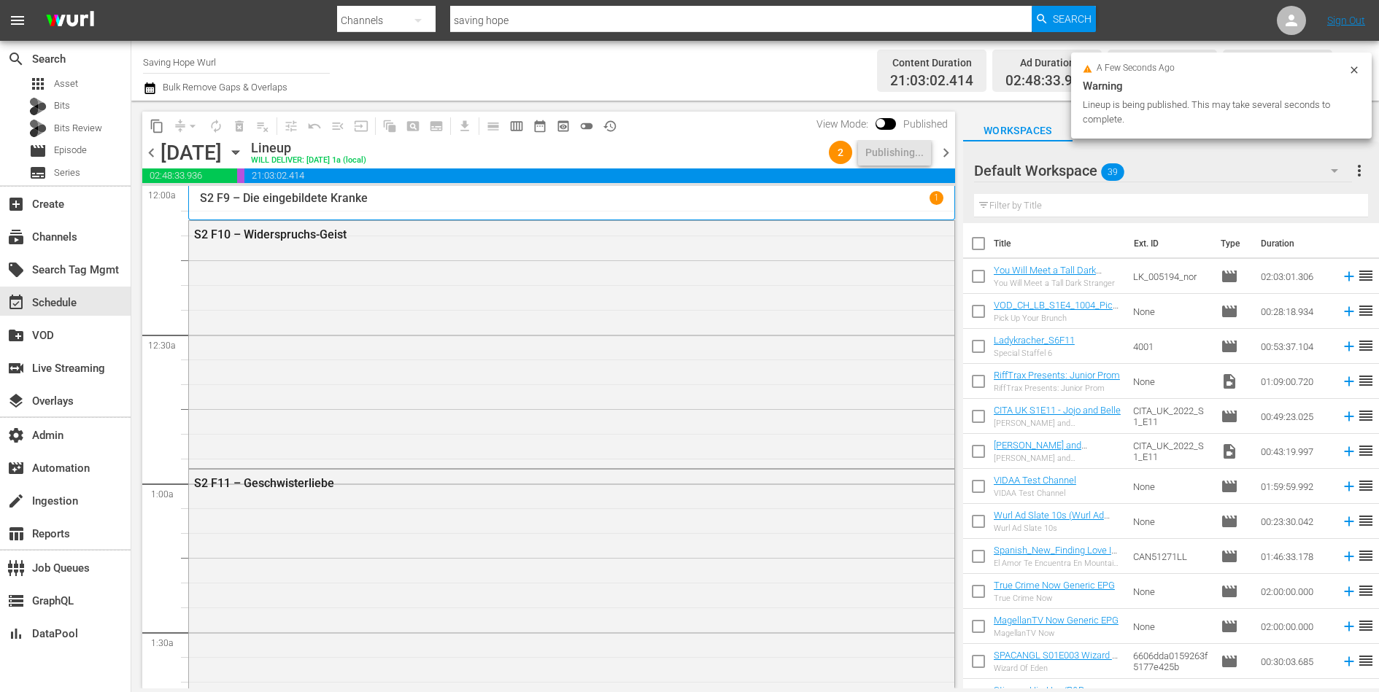
click at [946, 151] on span "chevron_right" at bounding box center [946, 153] width 18 height 18
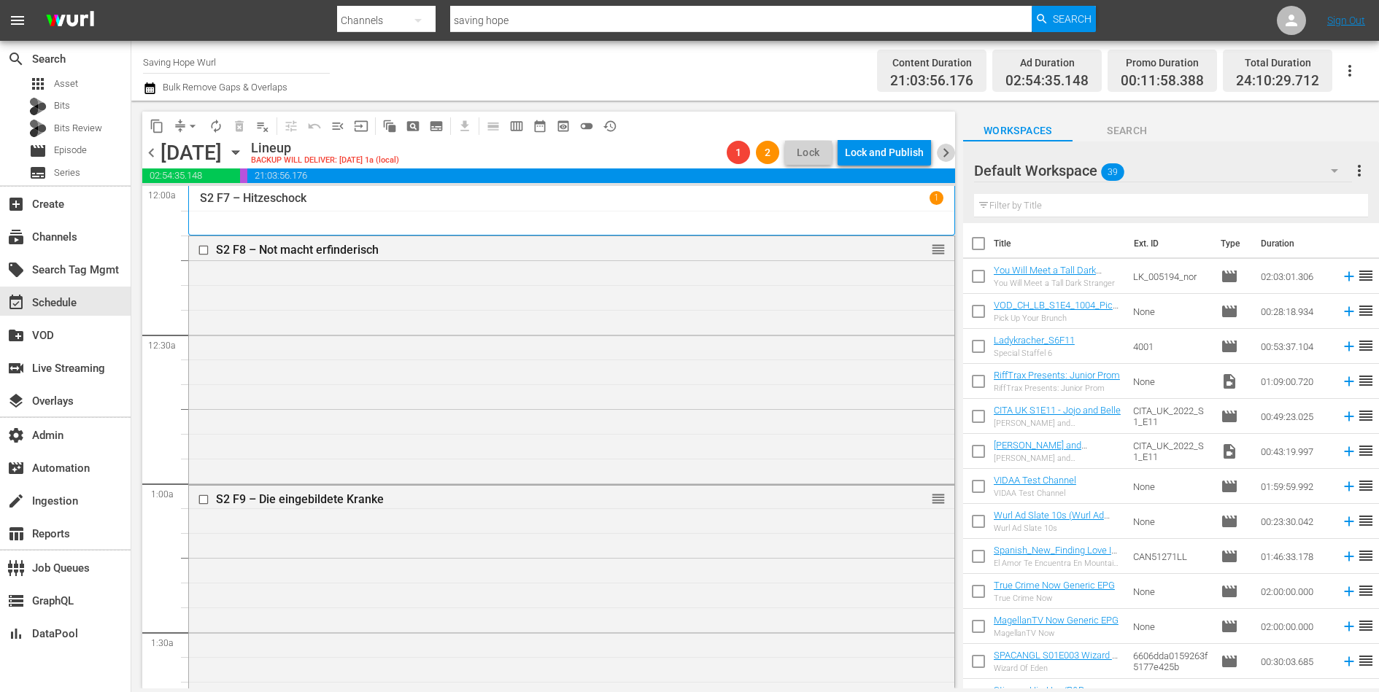
click at [945, 154] on span "chevron_right" at bounding box center [946, 153] width 18 height 18
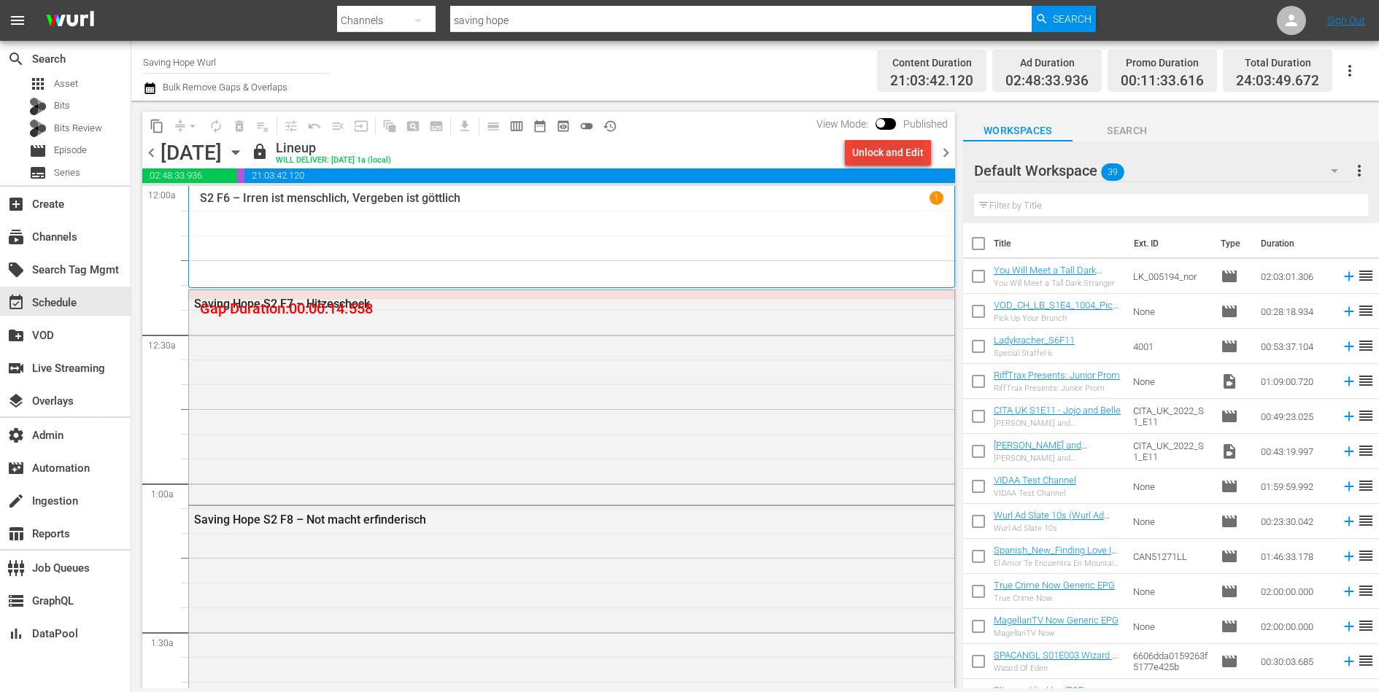
click at [880, 149] on div "Unlock and Edit" at bounding box center [887, 152] width 71 height 26
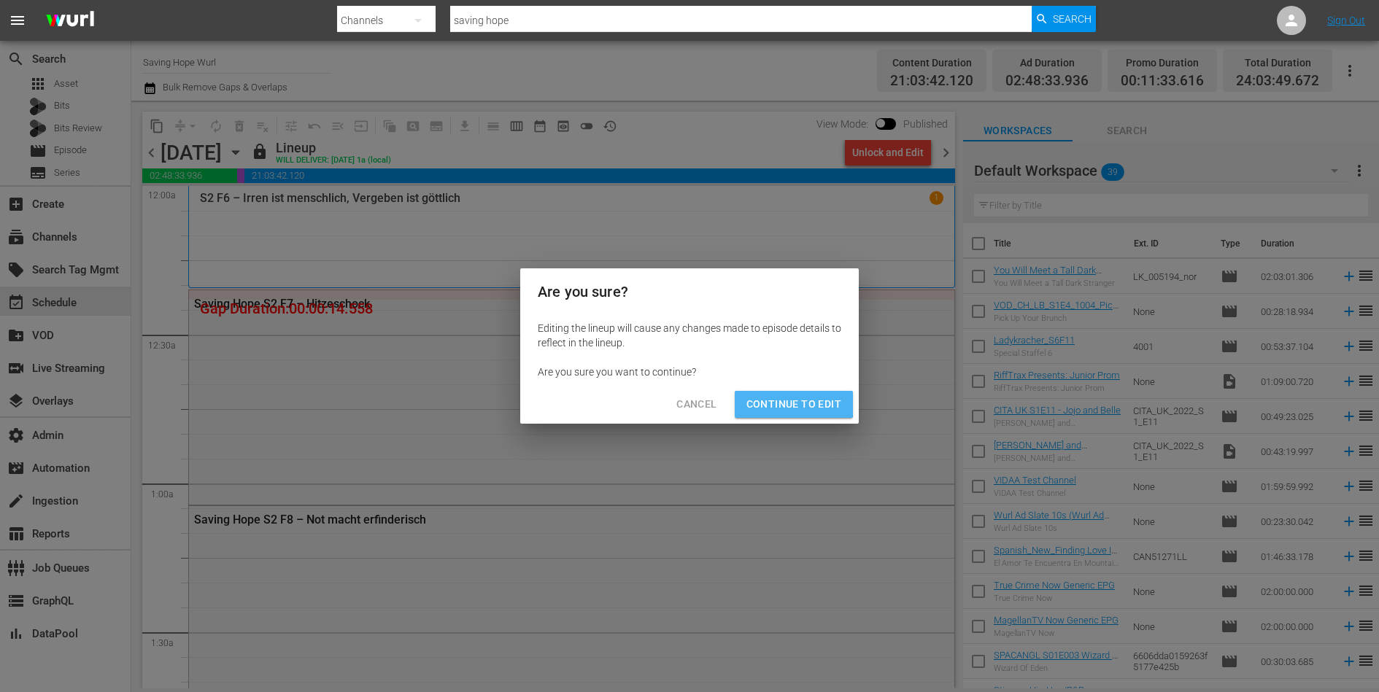
click at [783, 400] on span "Continue to Edit" at bounding box center [793, 404] width 95 height 18
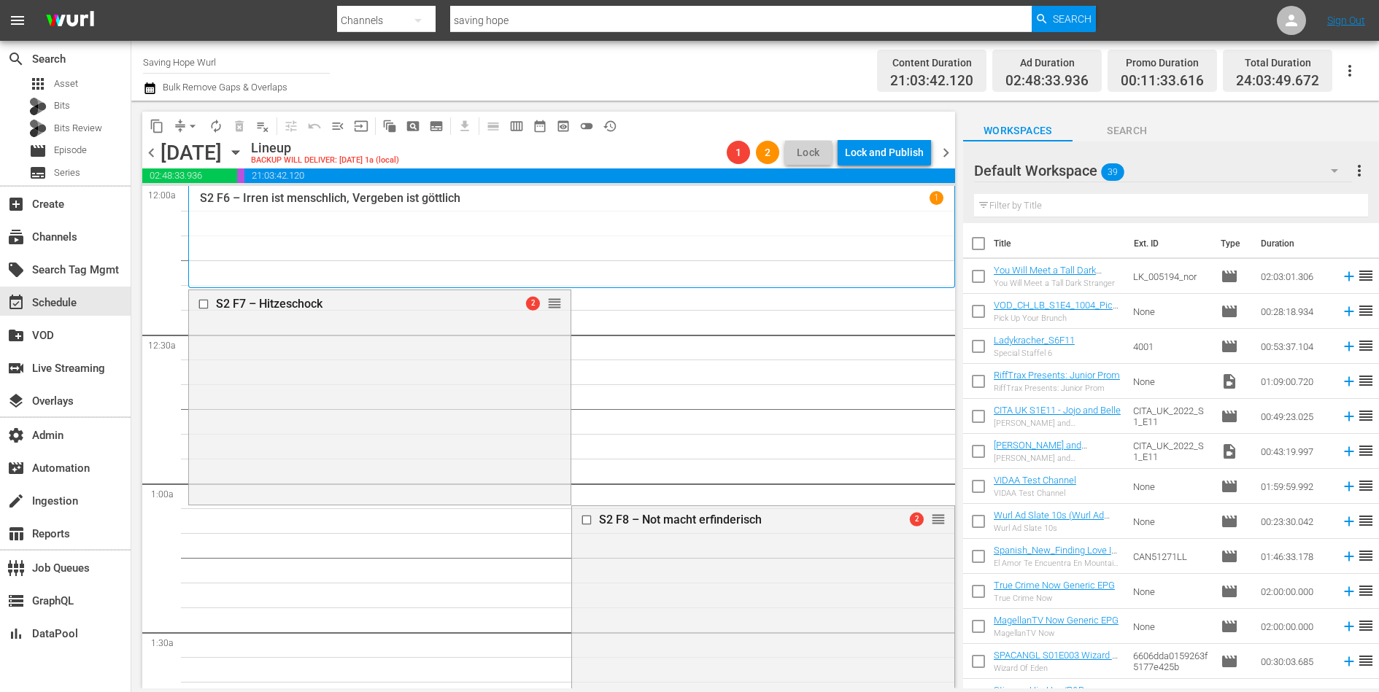
click at [155, 155] on span "chevron_left" at bounding box center [151, 153] width 18 height 18
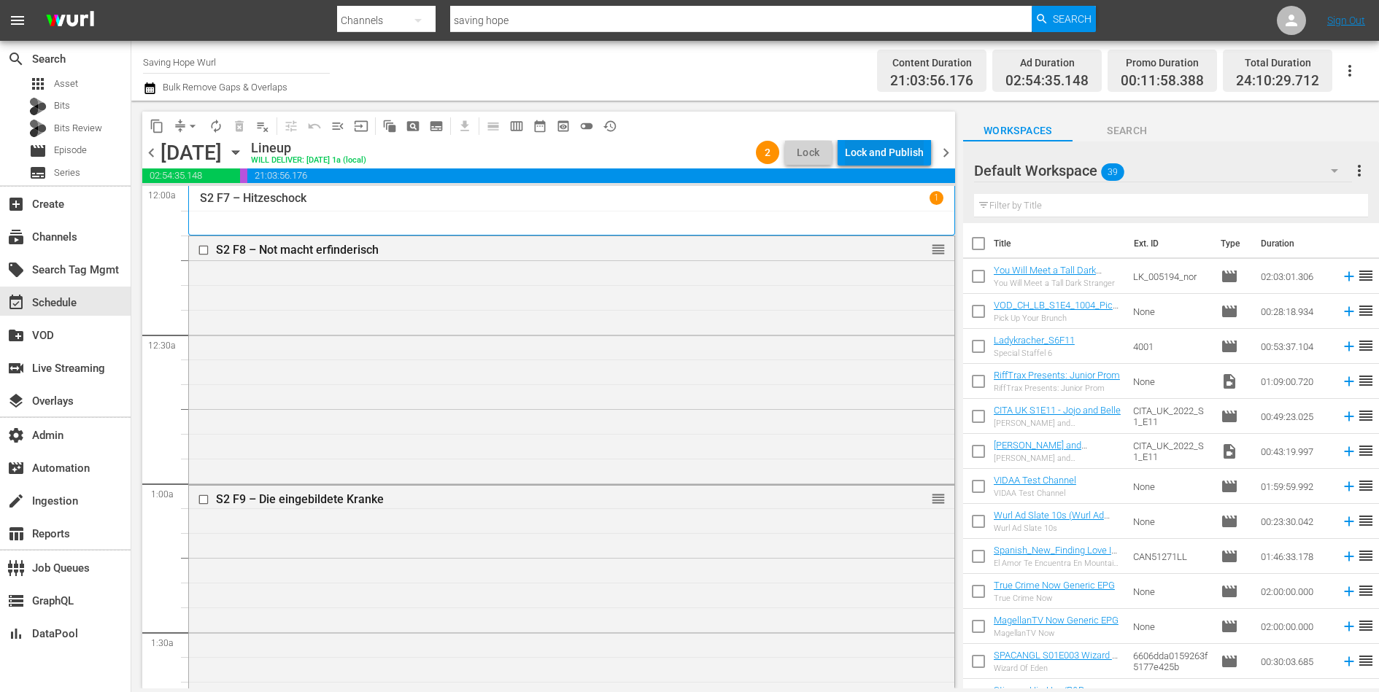
click at [875, 157] on div "Lock and Publish" at bounding box center [884, 152] width 79 height 26
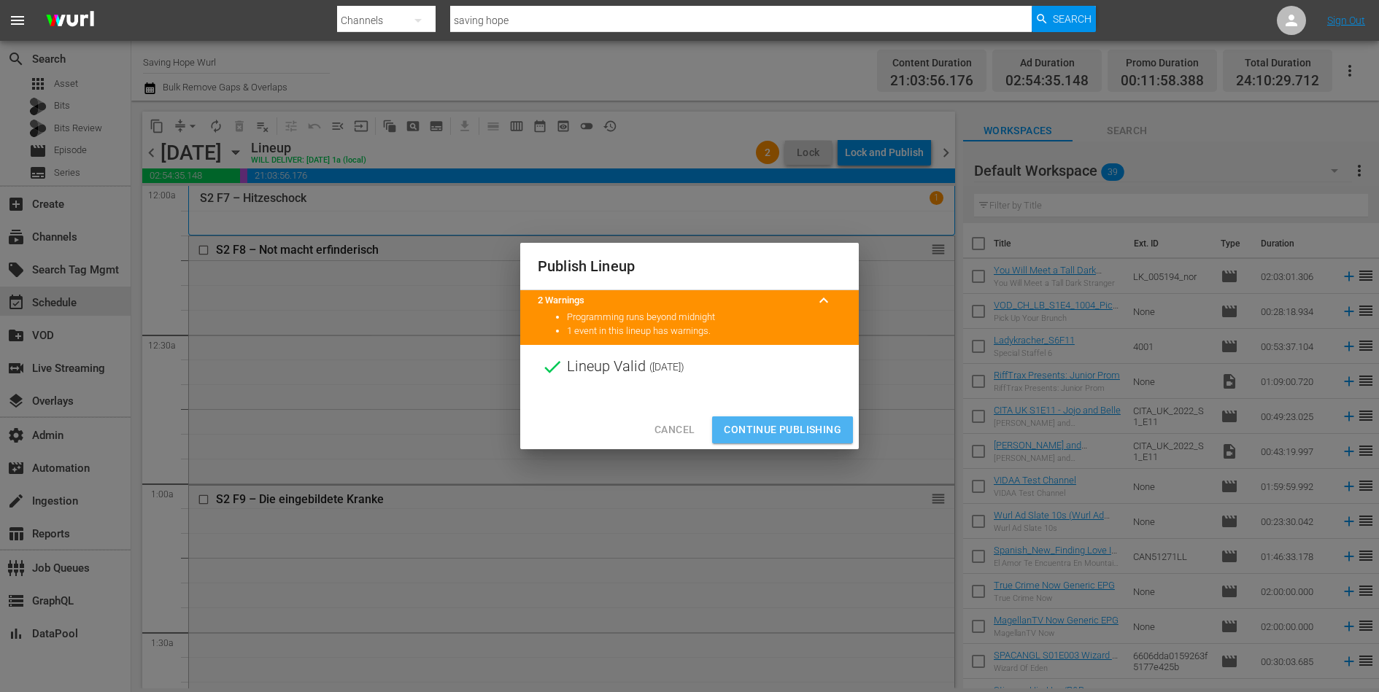
click at [783, 433] on span "Continue Publishing" at bounding box center [782, 430] width 117 height 18
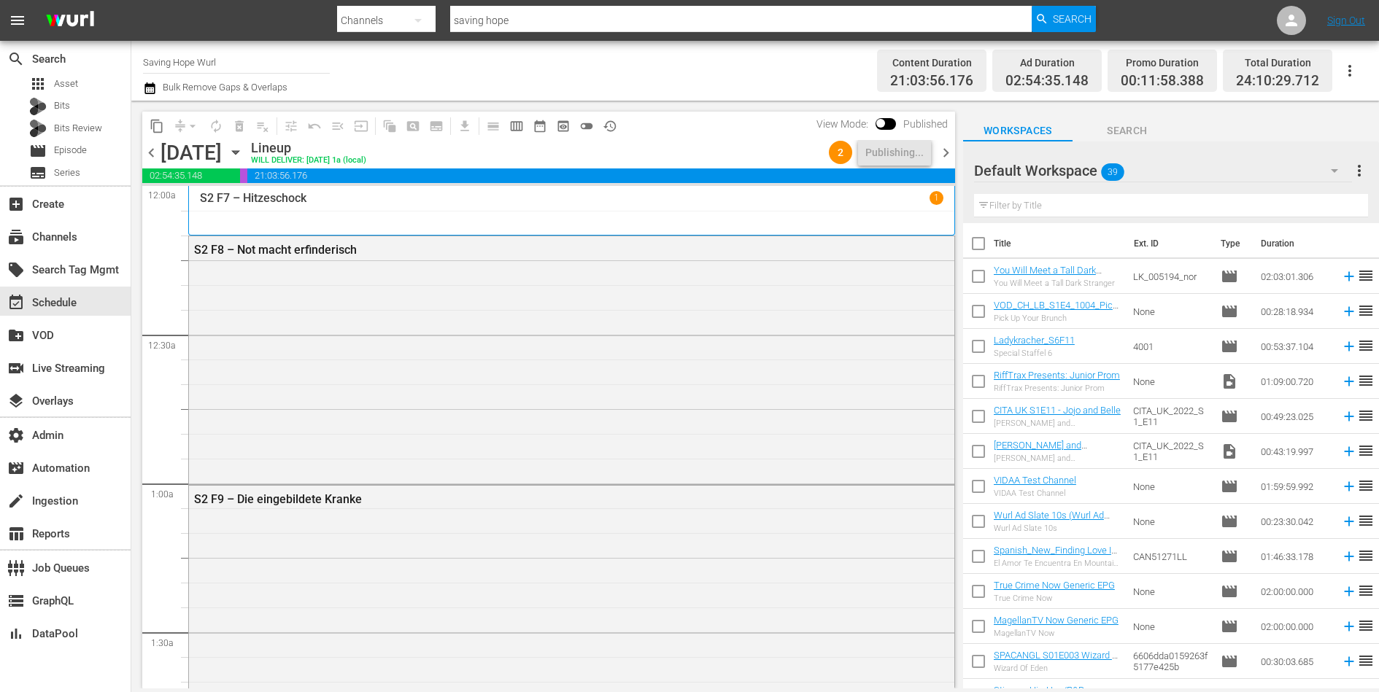
click at [948, 153] on span "chevron_right" at bounding box center [946, 153] width 18 height 18
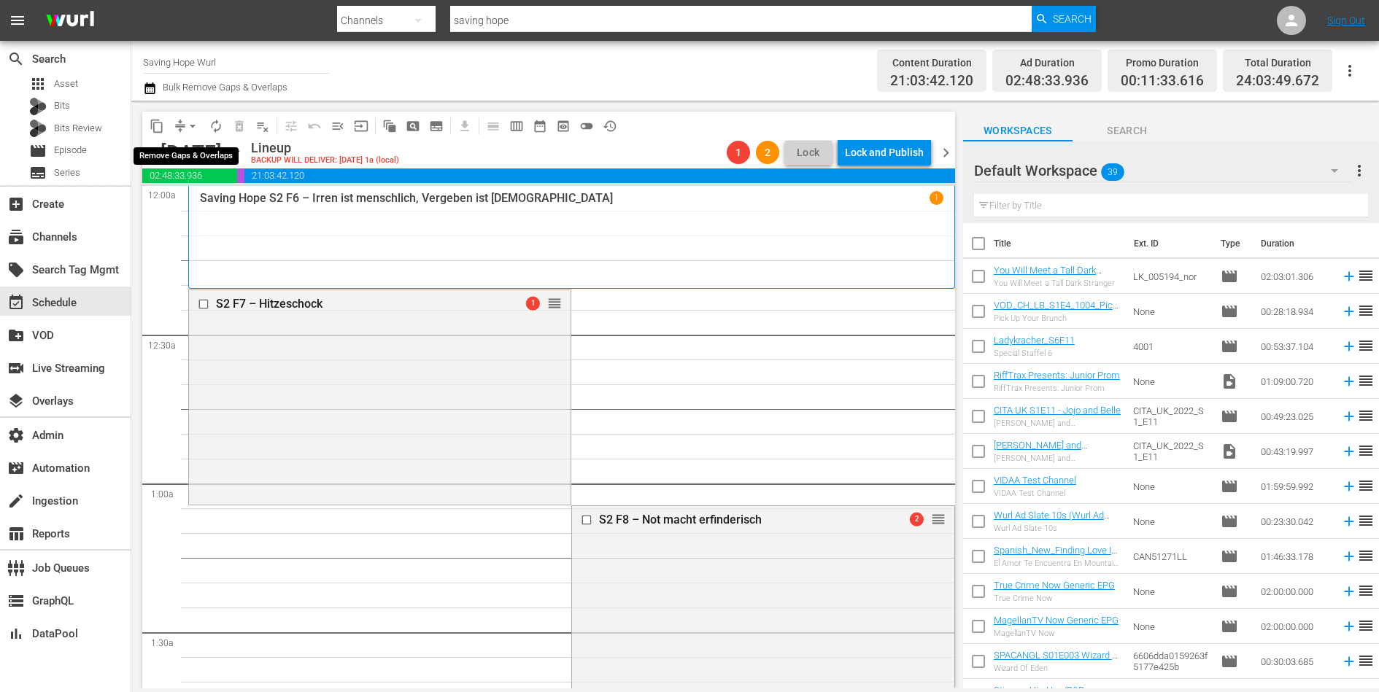
click at [185, 128] on span "arrow_drop_down" at bounding box center [192, 126] width 15 height 15
click at [196, 196] on li "Align to End of Previous Day" at bounding box center [193, 203] width 153 height 24
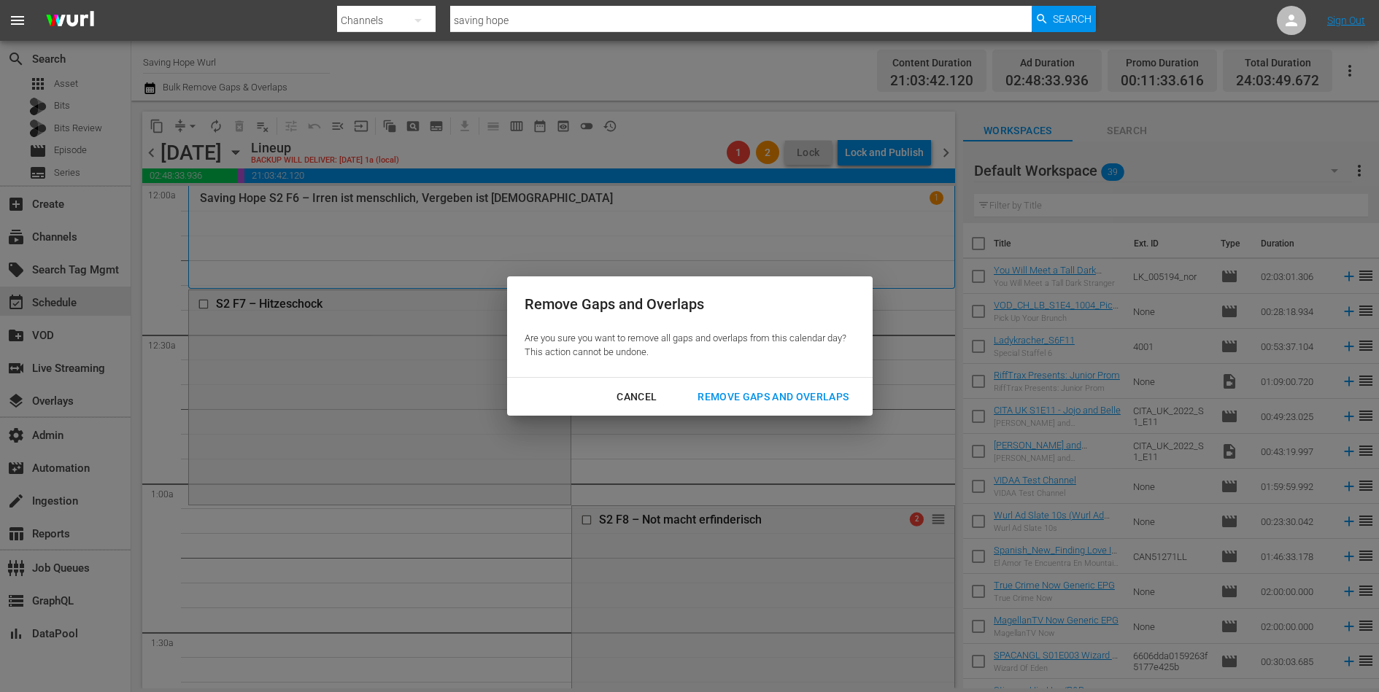
click at [735, 391] on div "Remove Gaps and Overlaps" at bounding box center [773, 397] width 174 height 18
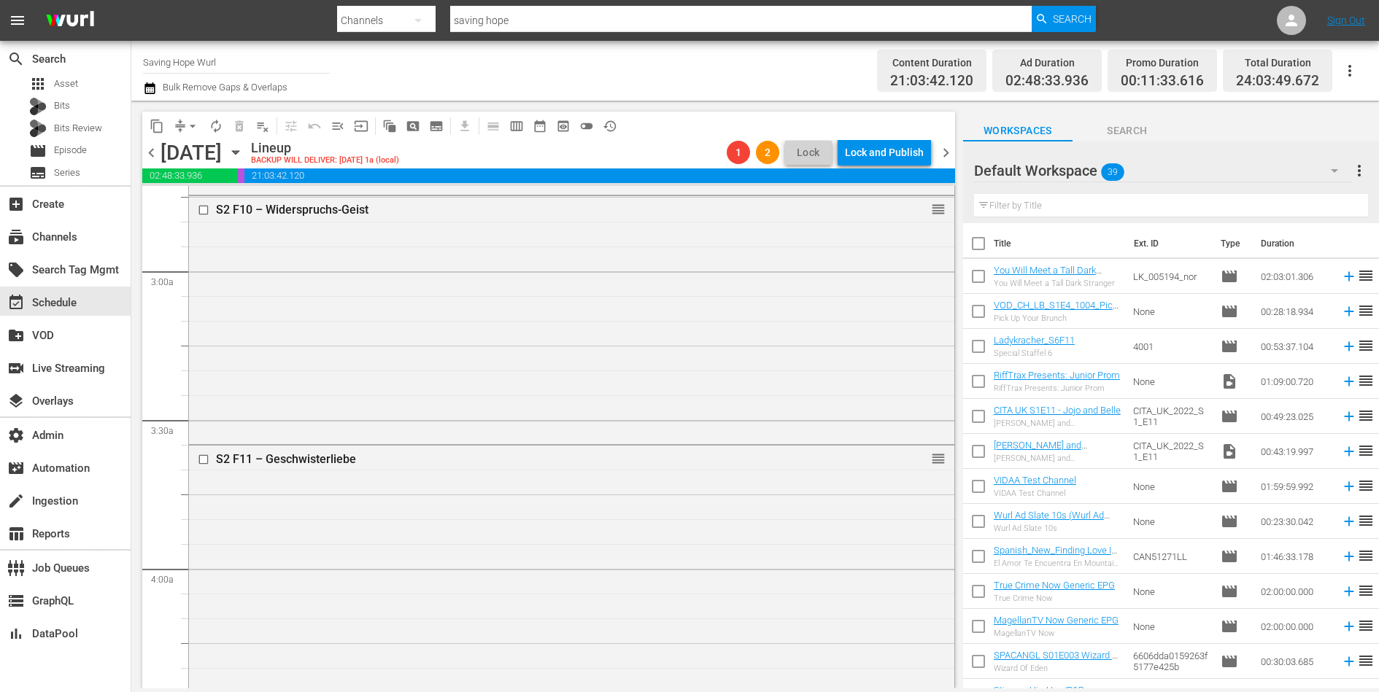
scroll to position [1043, 0]
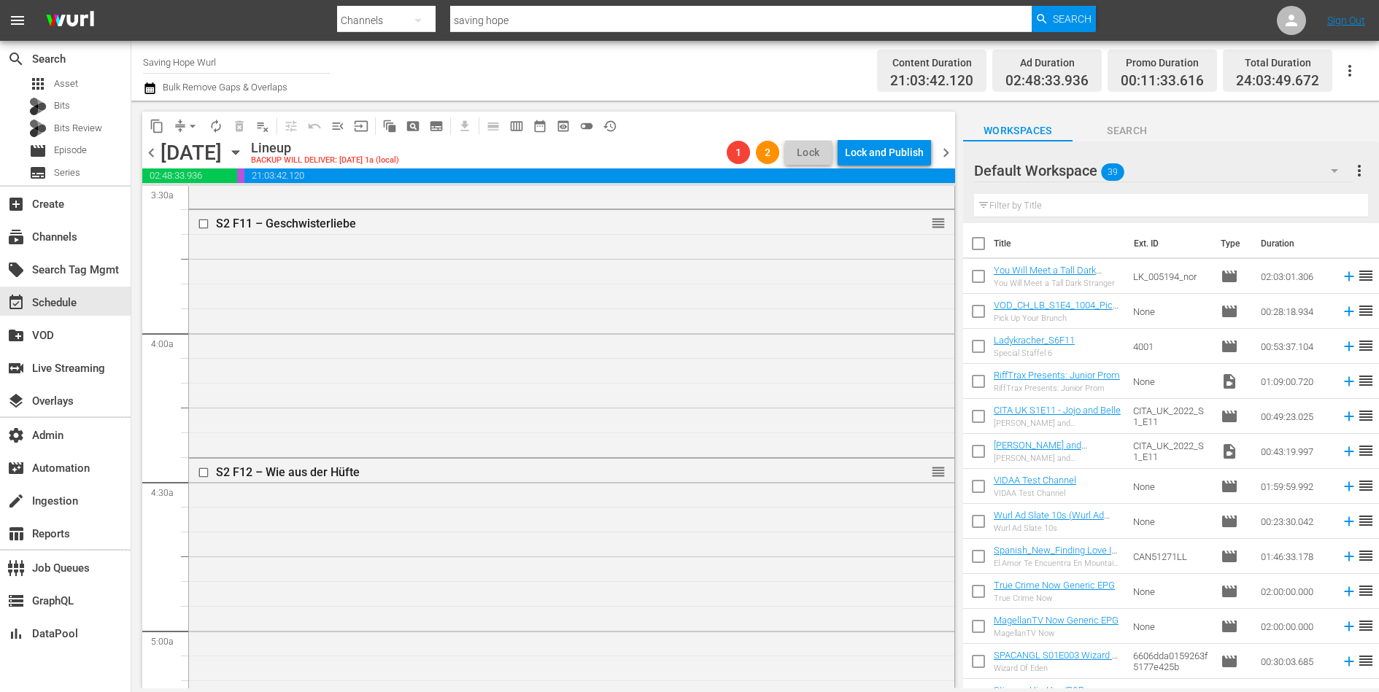
click at [951, 150] on span "chevron_right" at bounding box center [946, 153] width 18 height 18
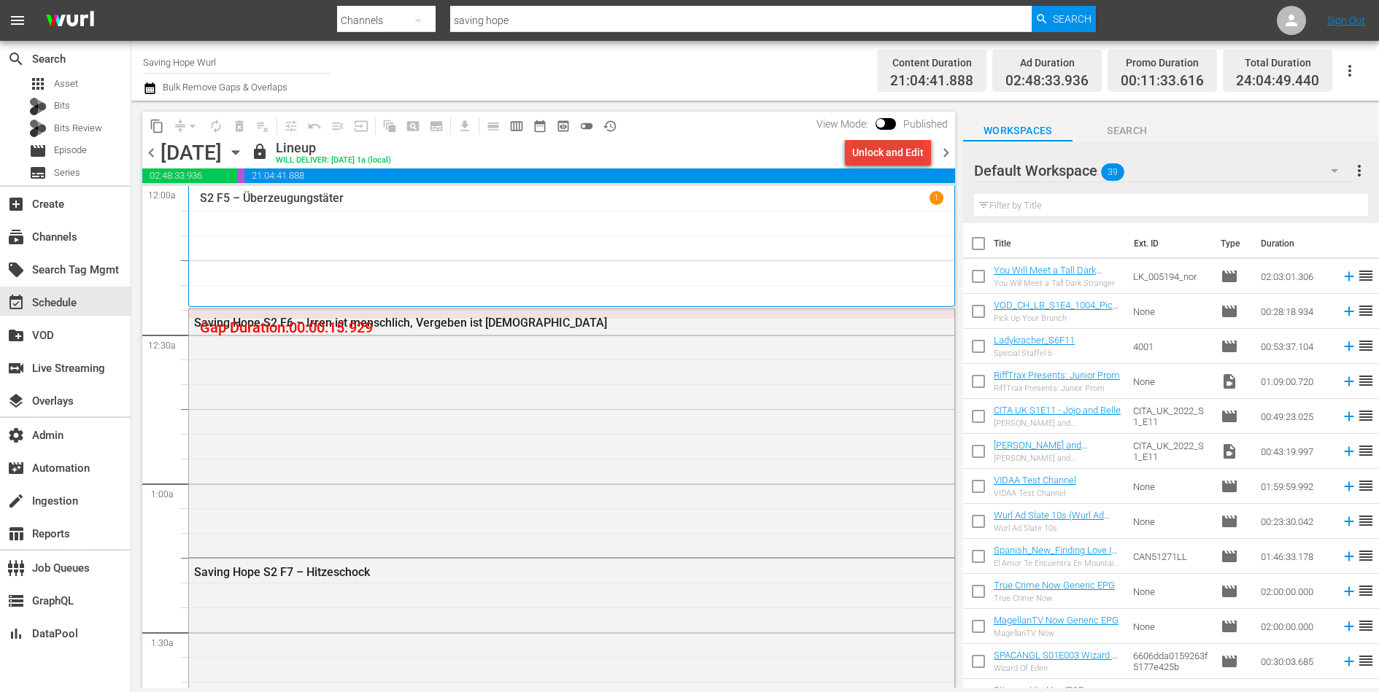
click at [907, 142] on div "Unlock and Edit" at bounding box center [887, 152] width 71 height 26
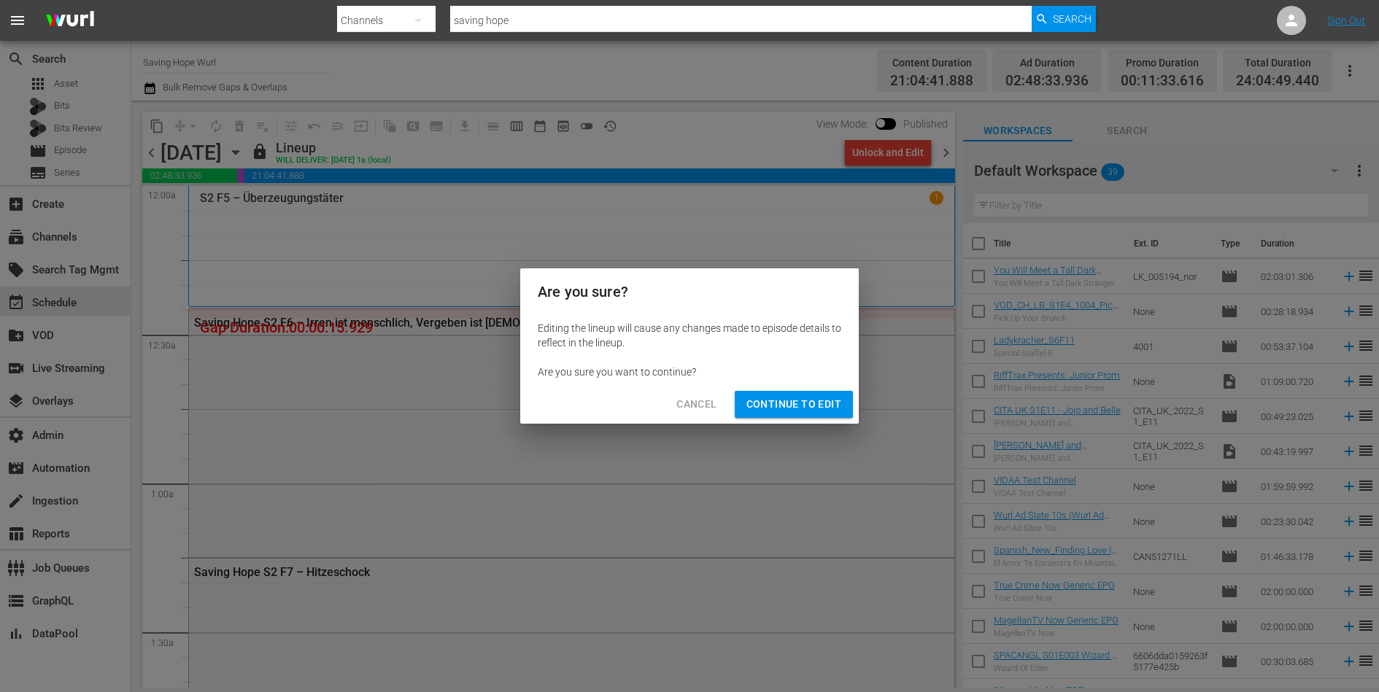
click at [809, 402] on span "Continue to Edit" at bounding box center [793, 404] width 95 height 18
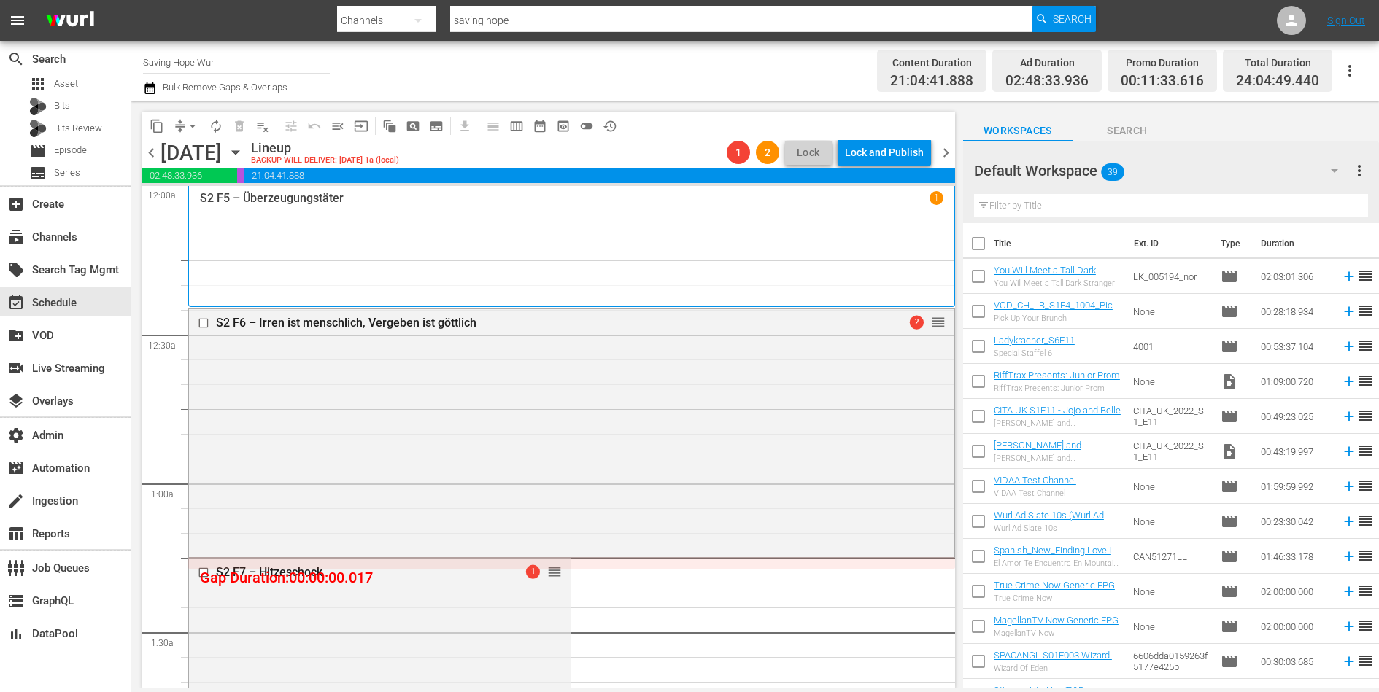
click at [155, 155] on span "chevron_left" at bounding box center [151, 153] width 18 height 18
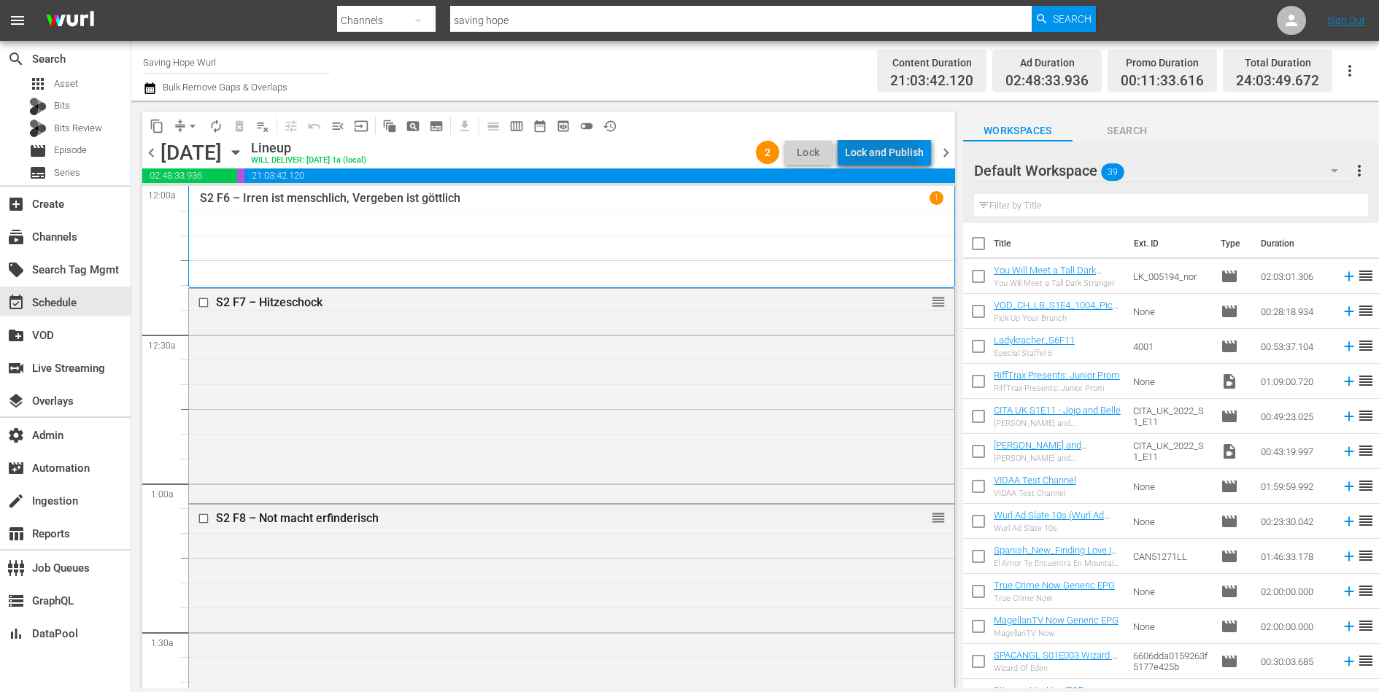
click at [880, 150] on div "Lock and Publish" at bounding box center [884, 152] width 79 height 26
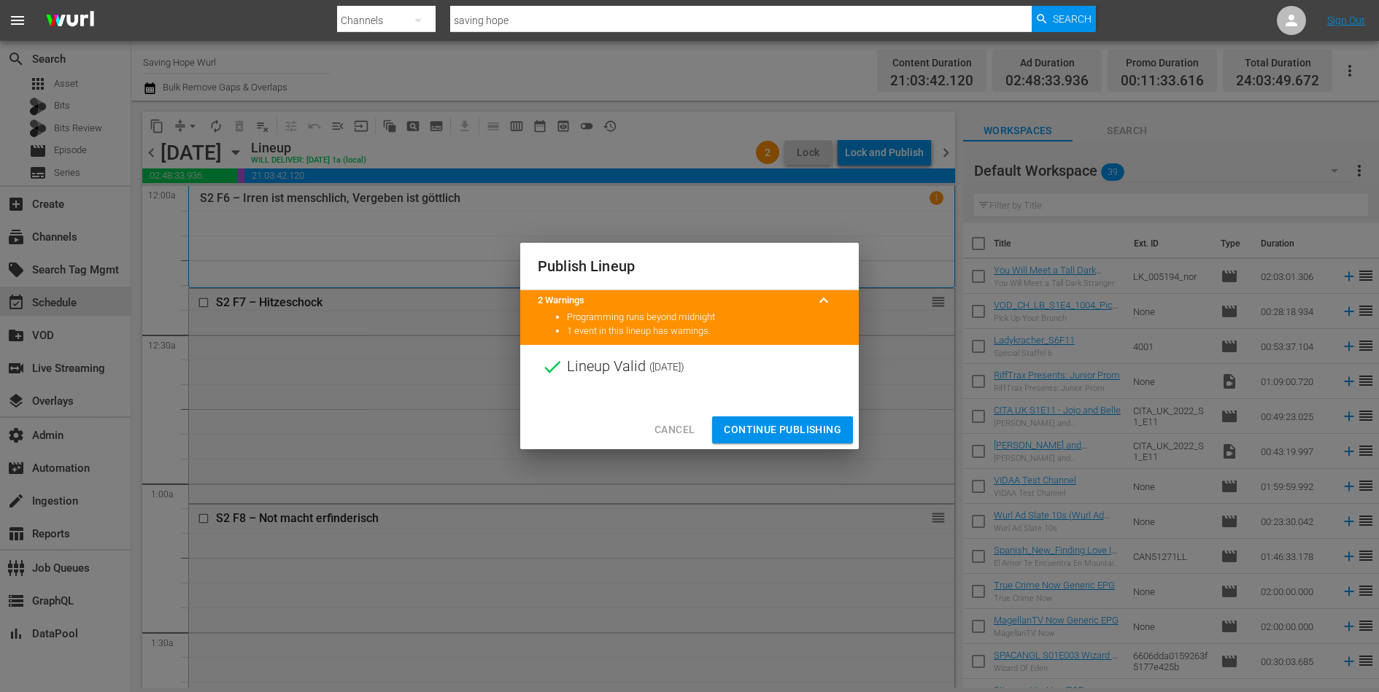
click at [779, 431] on span "Continue Publishing" at bounding box center [782, 430] width 117 height 18
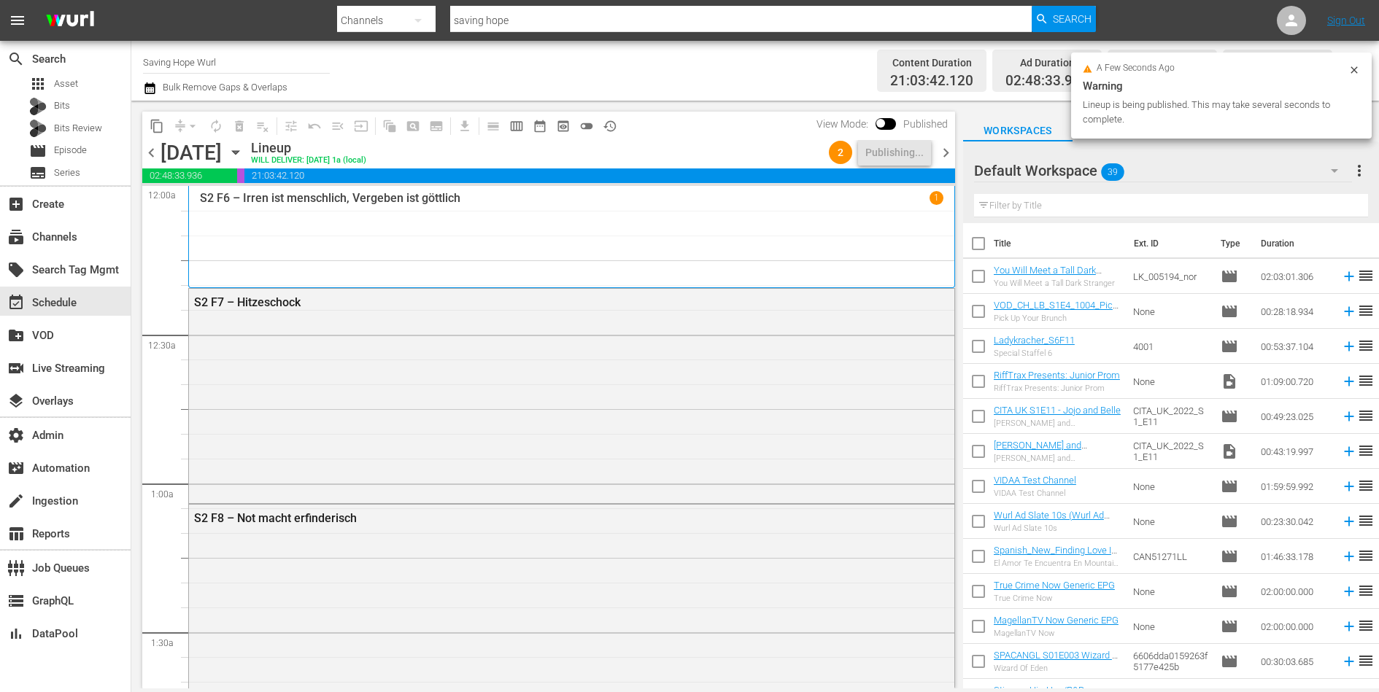
click at [945, 155] on span "chevron_right" at bounding box center [946, 153] width 18 height 18
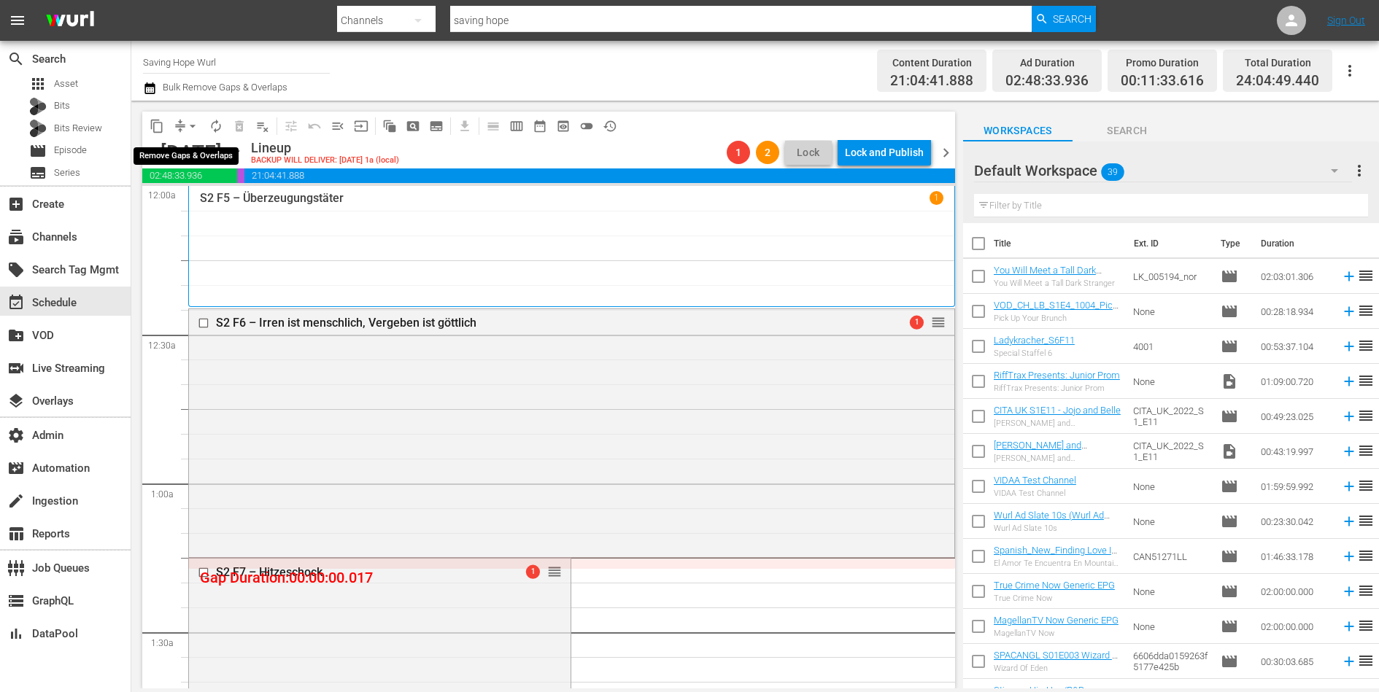
click at [185, 127] on span "arrow_drop_down" at bounding box center [192, 126] width 15 height 15
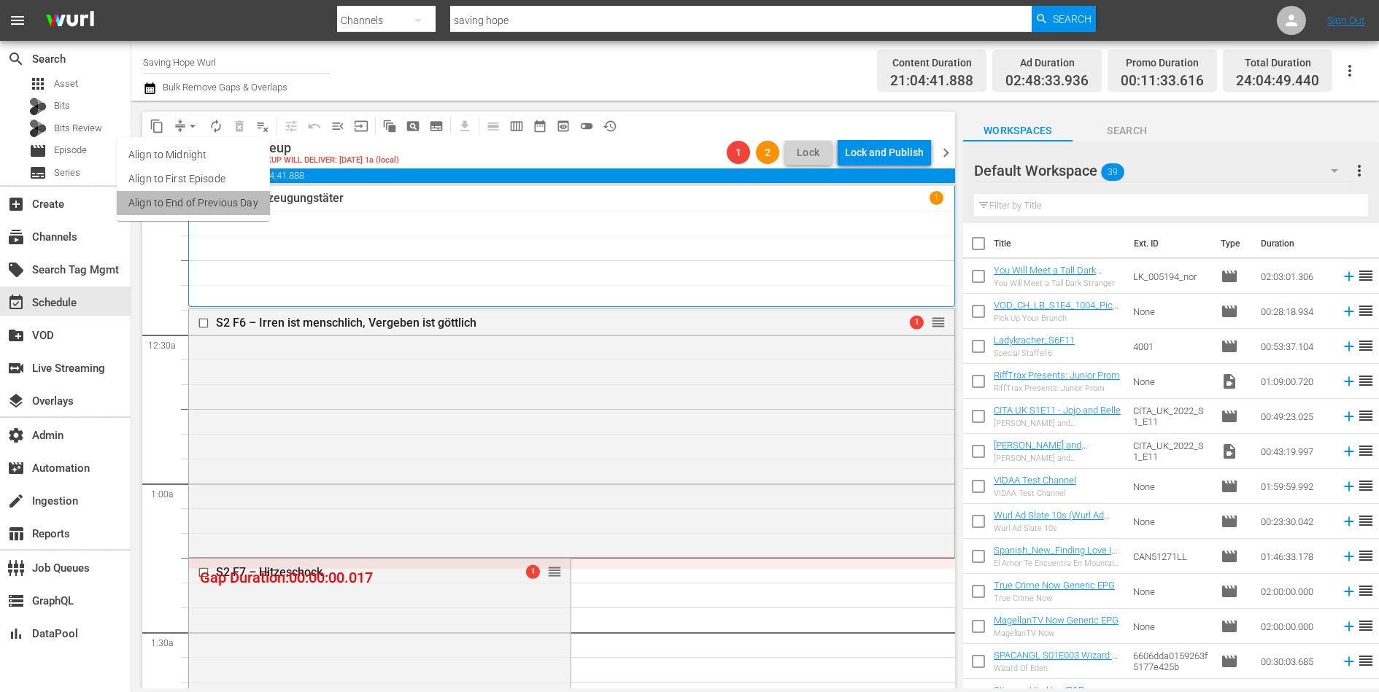
click at [228, 205] on li "Align to End of Previous Day" at bounding box center [193, 203] width 153 height 24
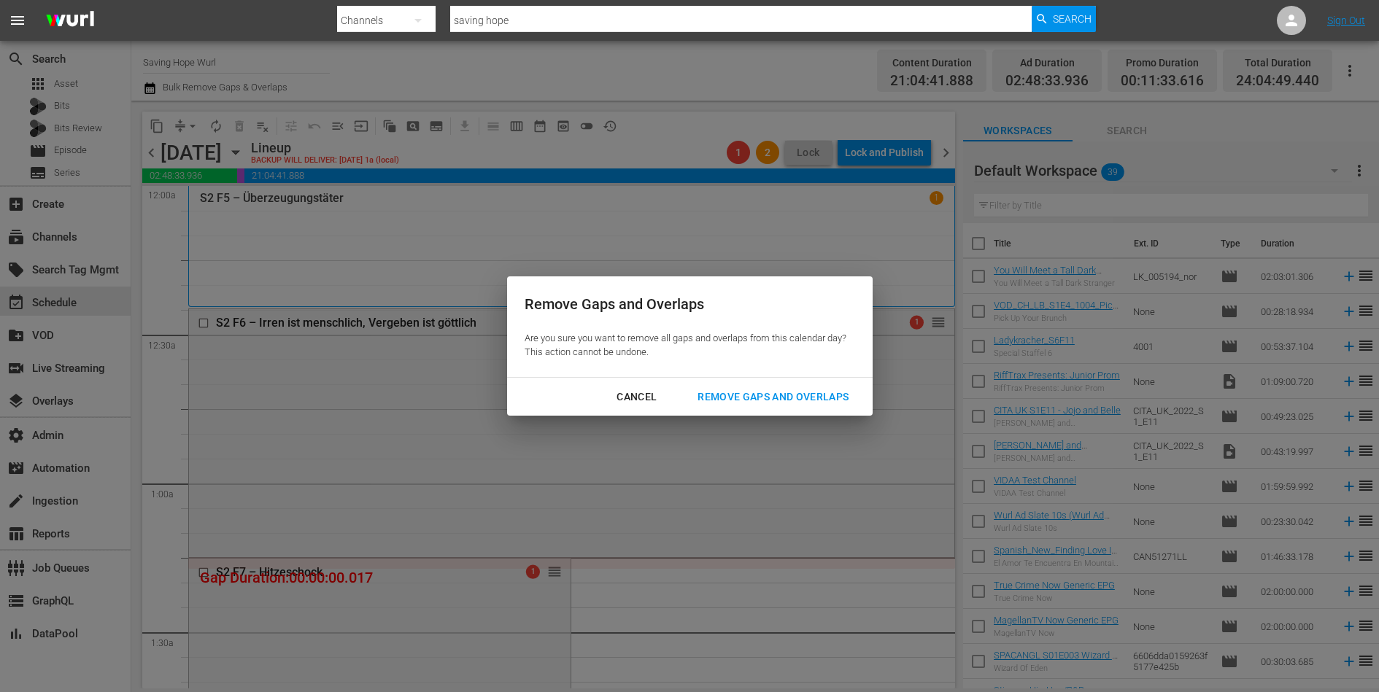
click at [742, 391] on div "Remove Gaps and Overlaps" at bounding box center [773, 397] width 174 height 18
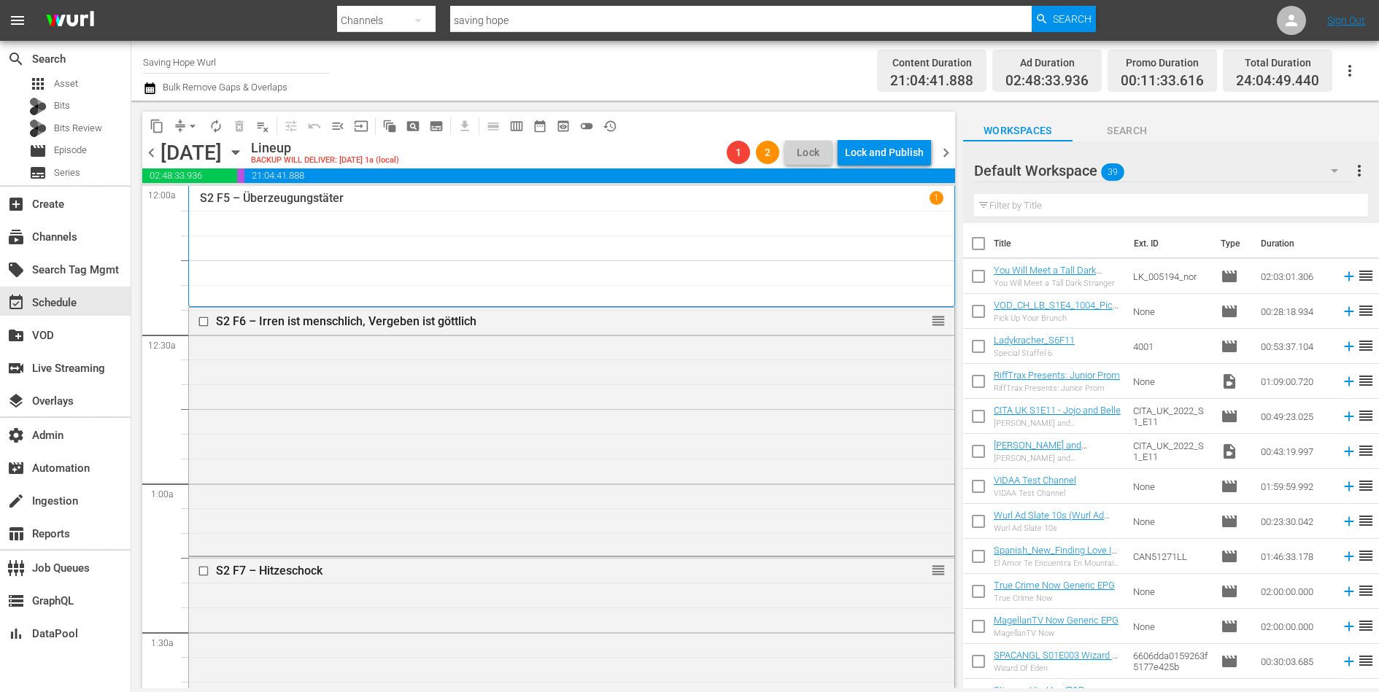
click at [148, 154] on span "chevron_left" at bounding box center [151, 153] width 18 height 18
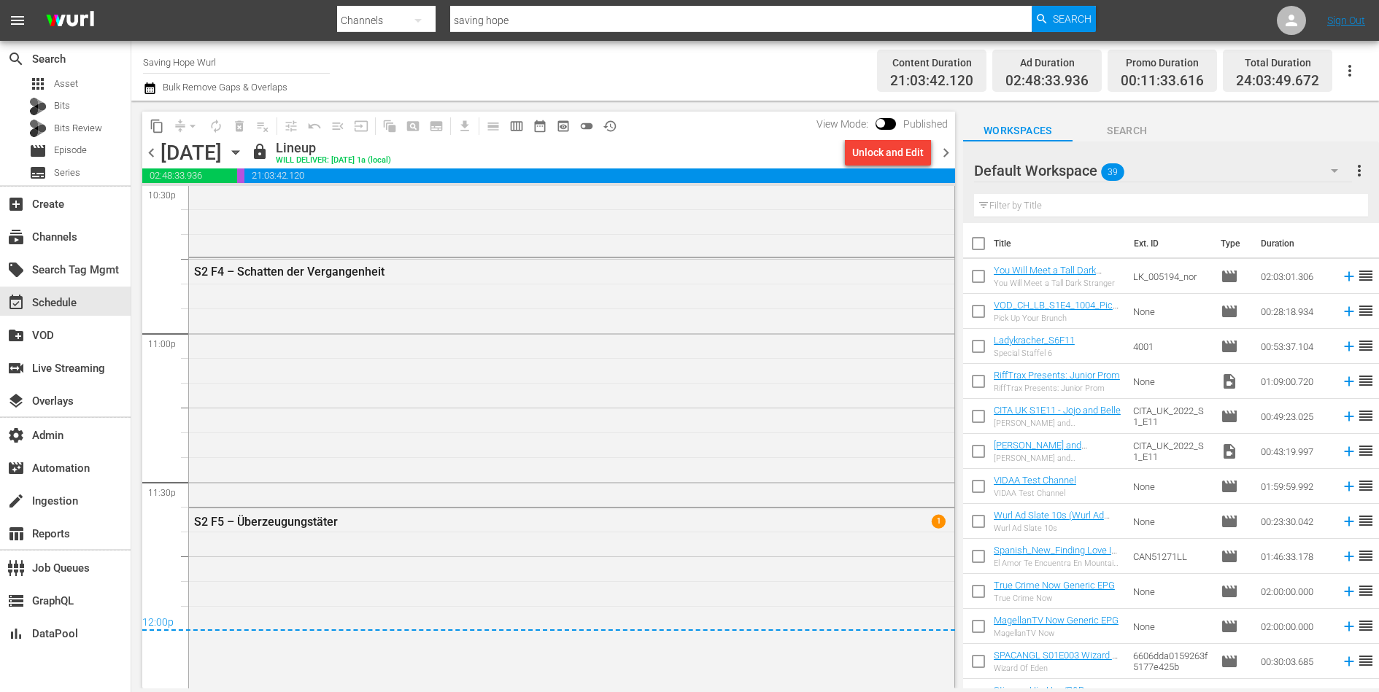
scroll to position [6762, 0]
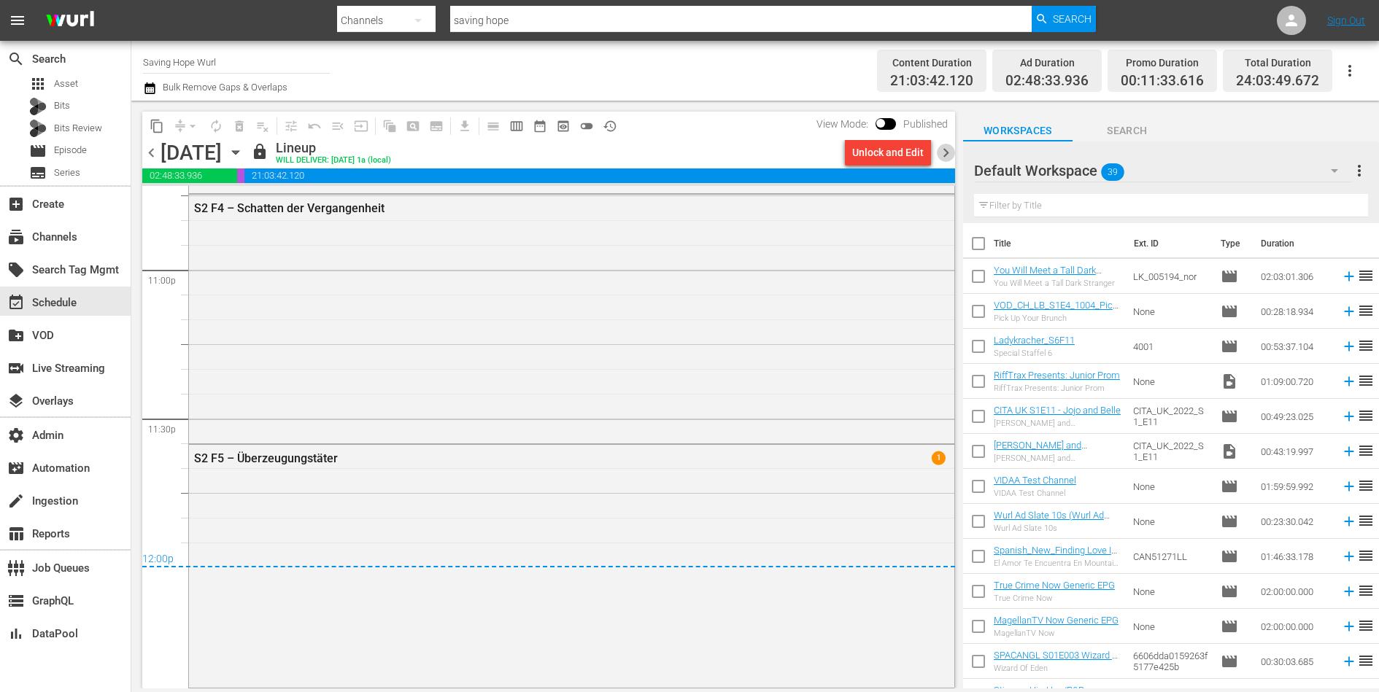
click at [944, 151] on span "chevron_right" at bounding box center [946, 153] width 18 height 18
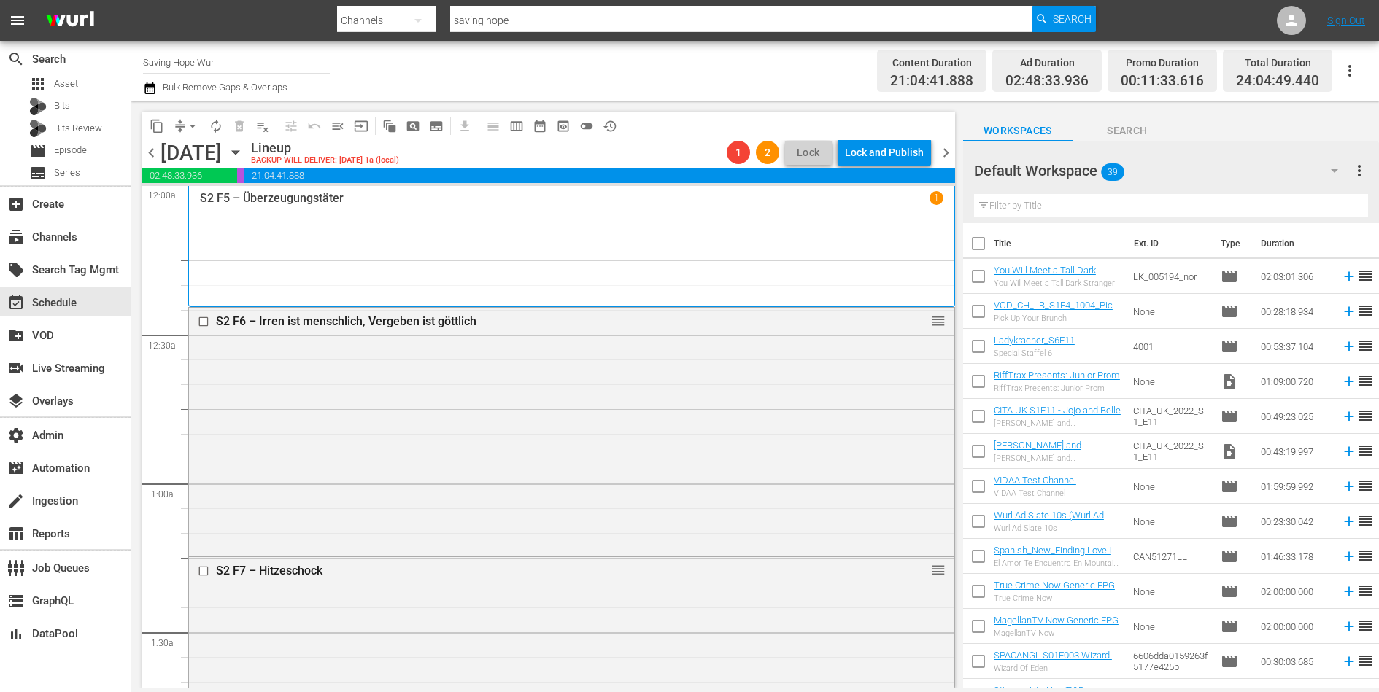
click at [946, 151] on span "chevron_right" at bounding box center [946, 153] width 18 height 18
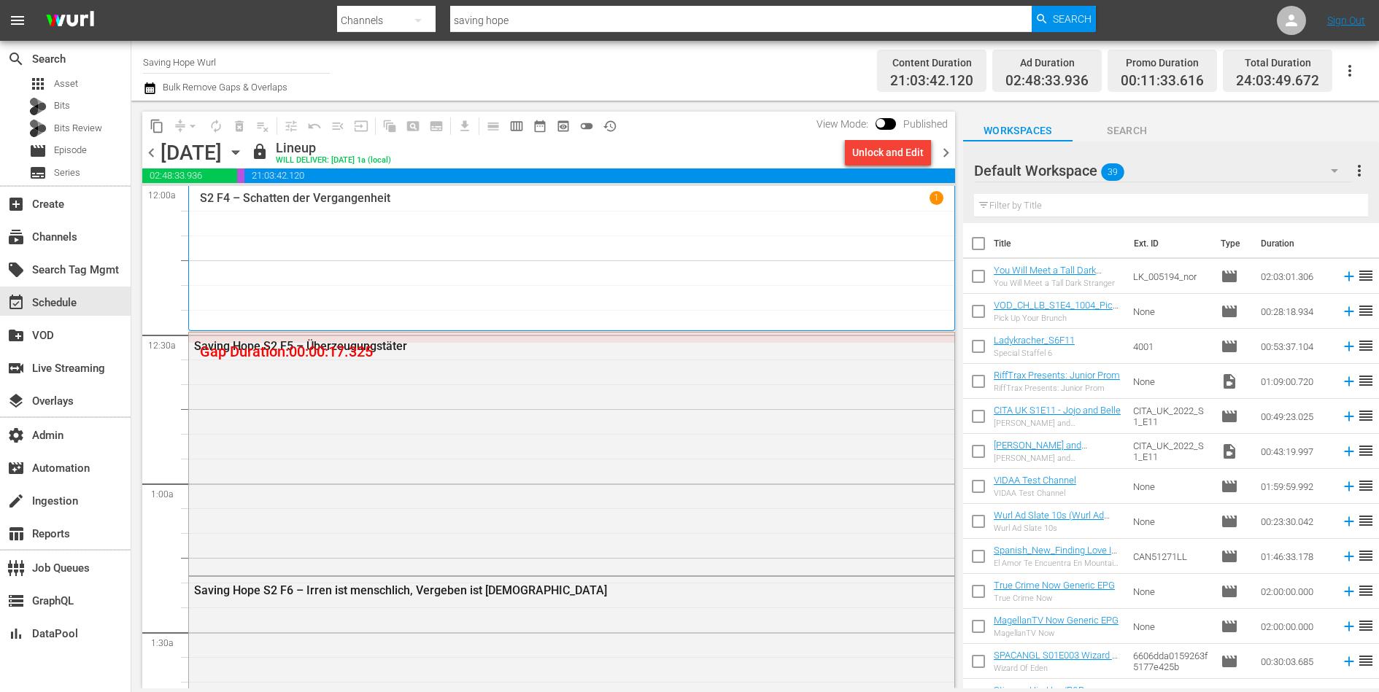
click at [886, 155] on div "Unlock and Edit" at bounding box center [887, 152] width 71 height 26
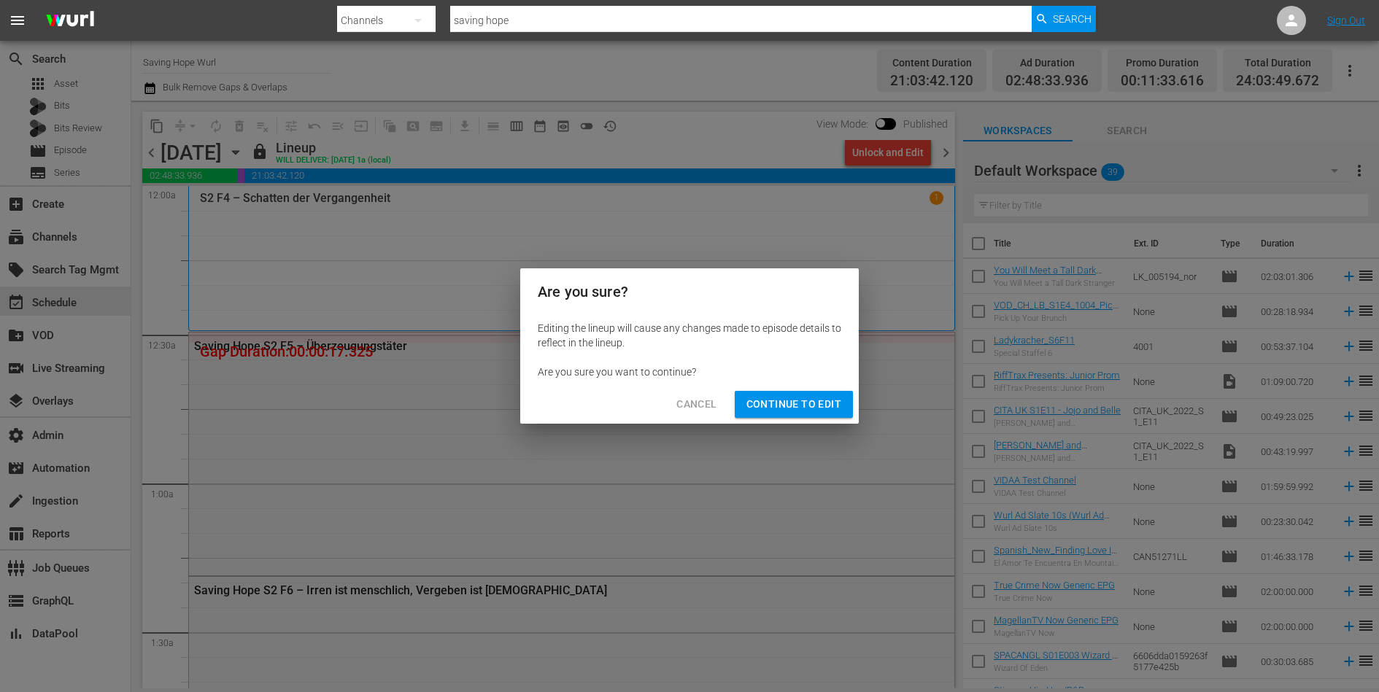
click at [791, 393] on button "Continue to Edit" at bounding box center [794, 404] width 118 height 27
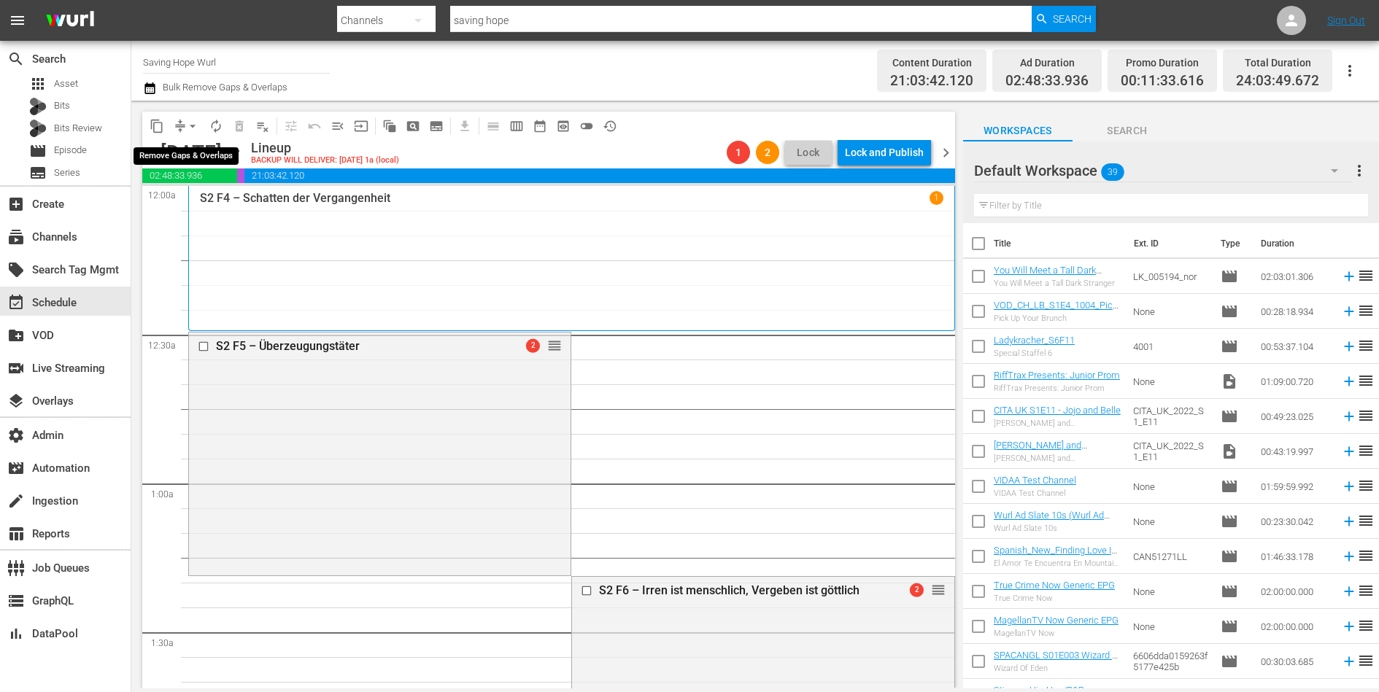
click at [185, 124] on span "arrow_drop_down" at bounding box center [192, 126] width 15 height 15
click at [185, 201] on li "Align to End of Previous Day" at bounding box center [193, 203] width 153 height 24
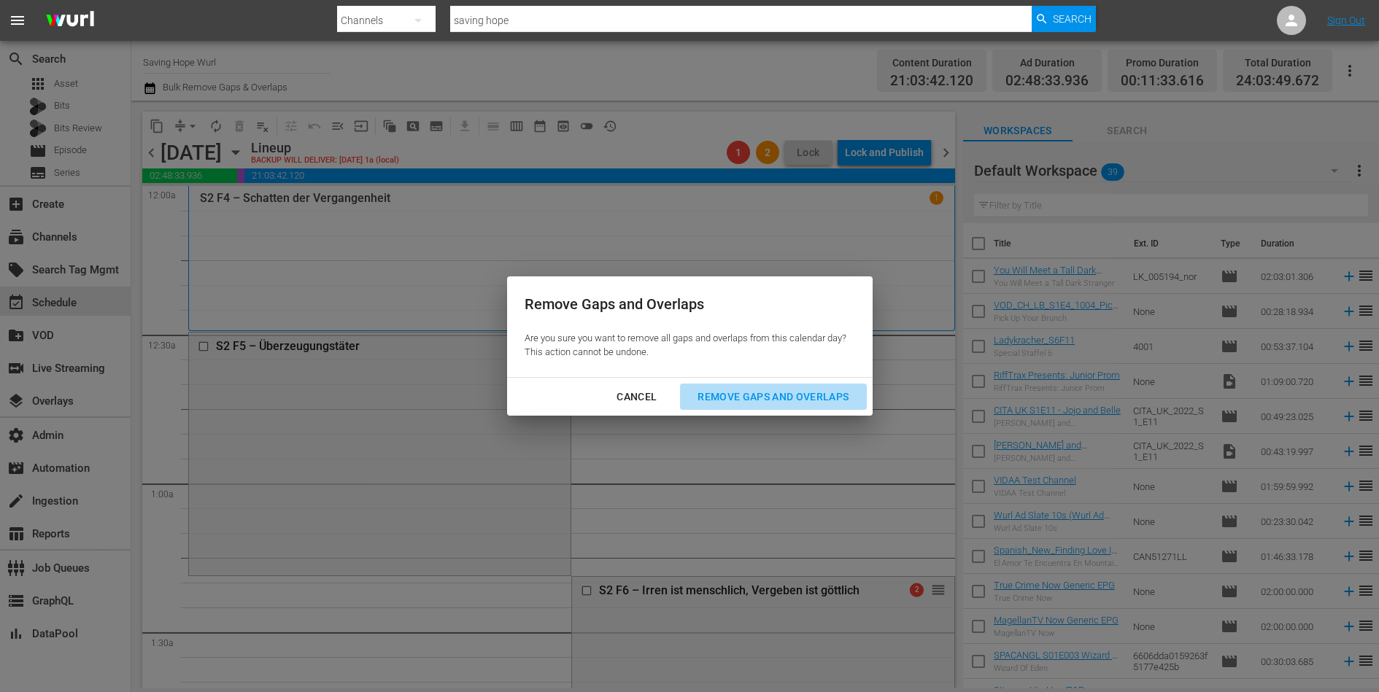
click at [737, 393] on div "Remove Gaps and Overlaps" at bounding box center [773, 397] width 174 height 18
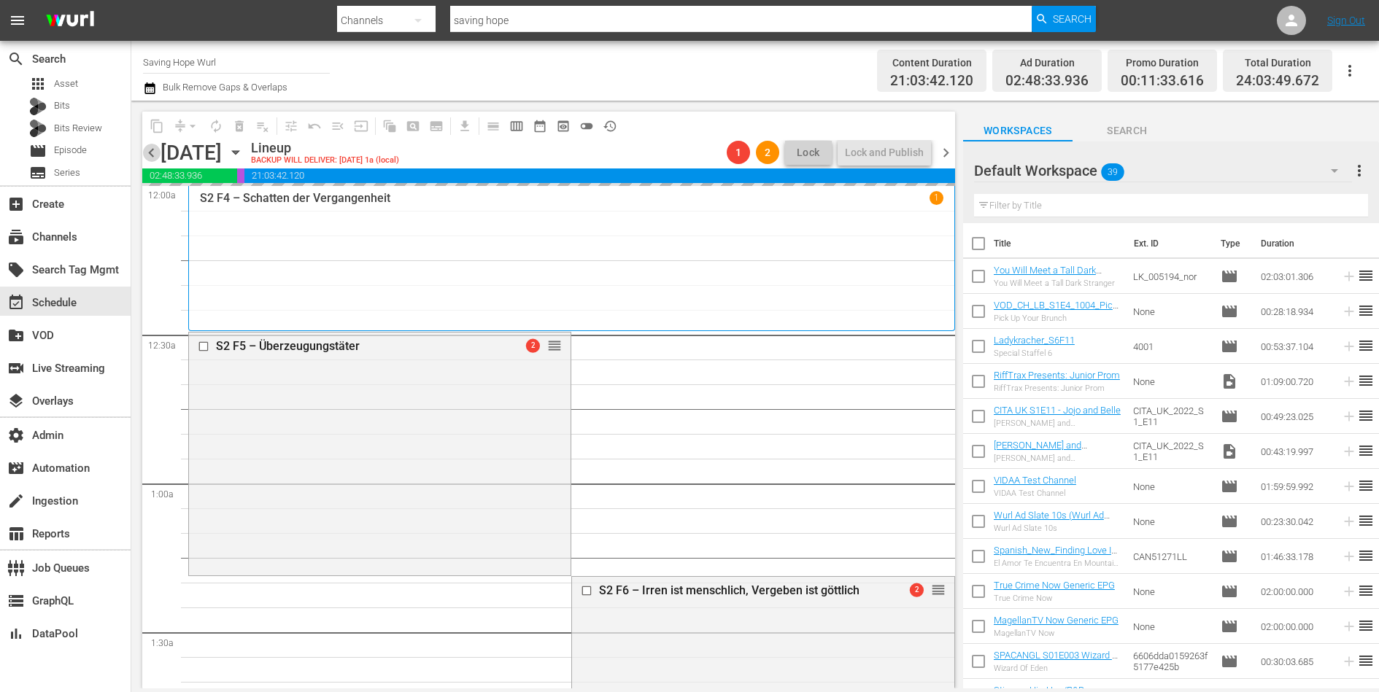
click at [150, 151] on span "chevron_left" at bounding box center [151, 153] width 18 height 18
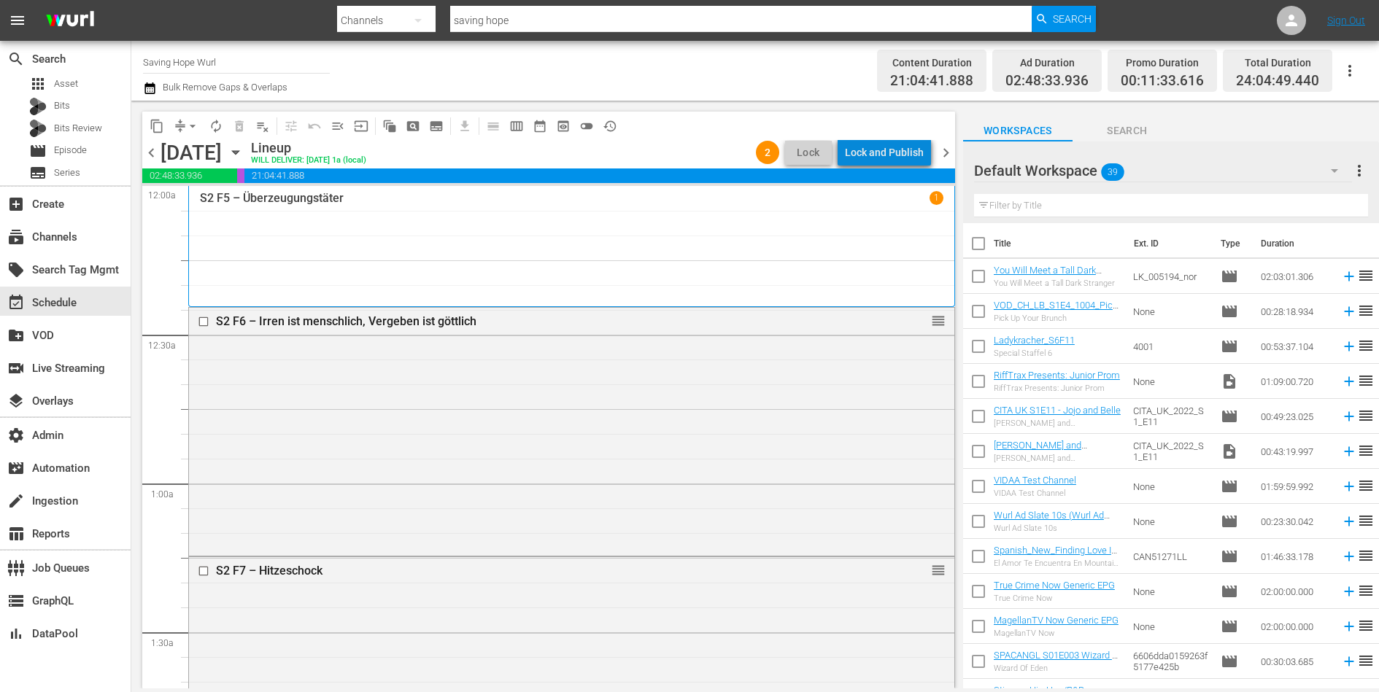
click at [899, 151] on div "Lock and Publish" at bounding box center [884, 152] width 79 height 26
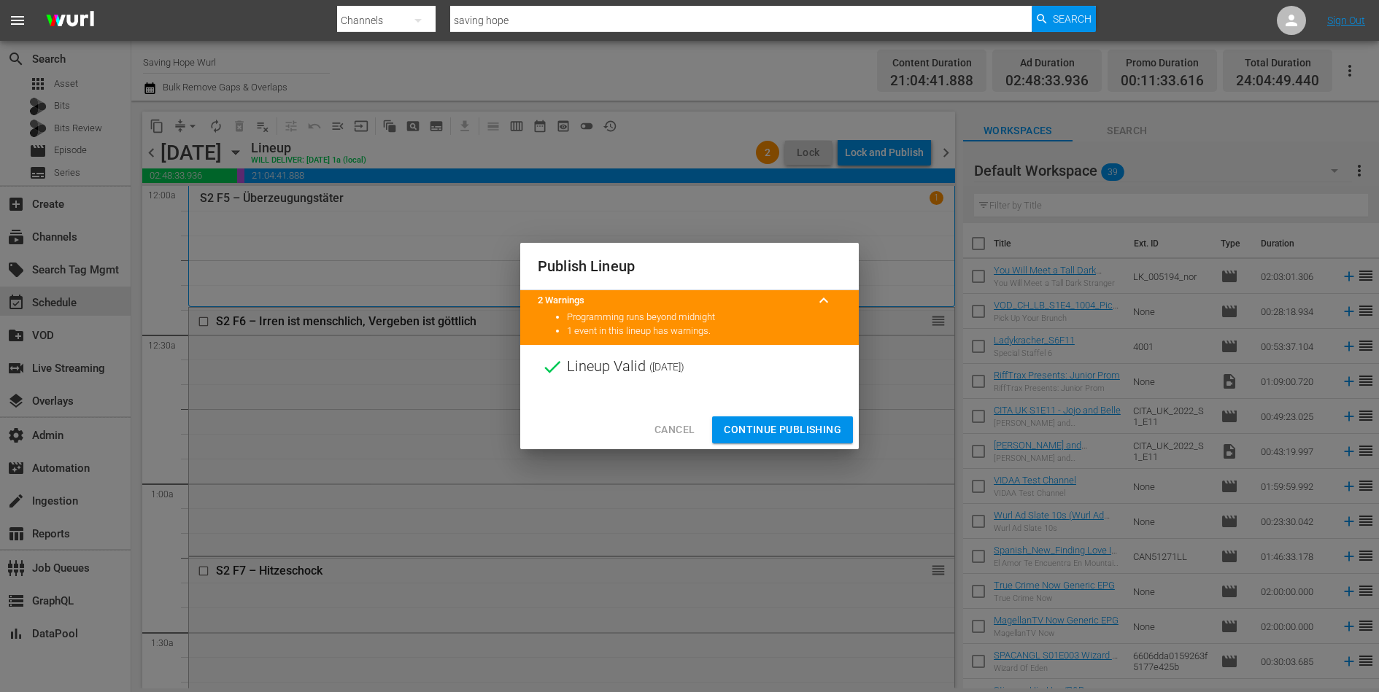
click at [794, 425] on span "Continue Publishing" at bounding box center [782, 430] width 117 height 18
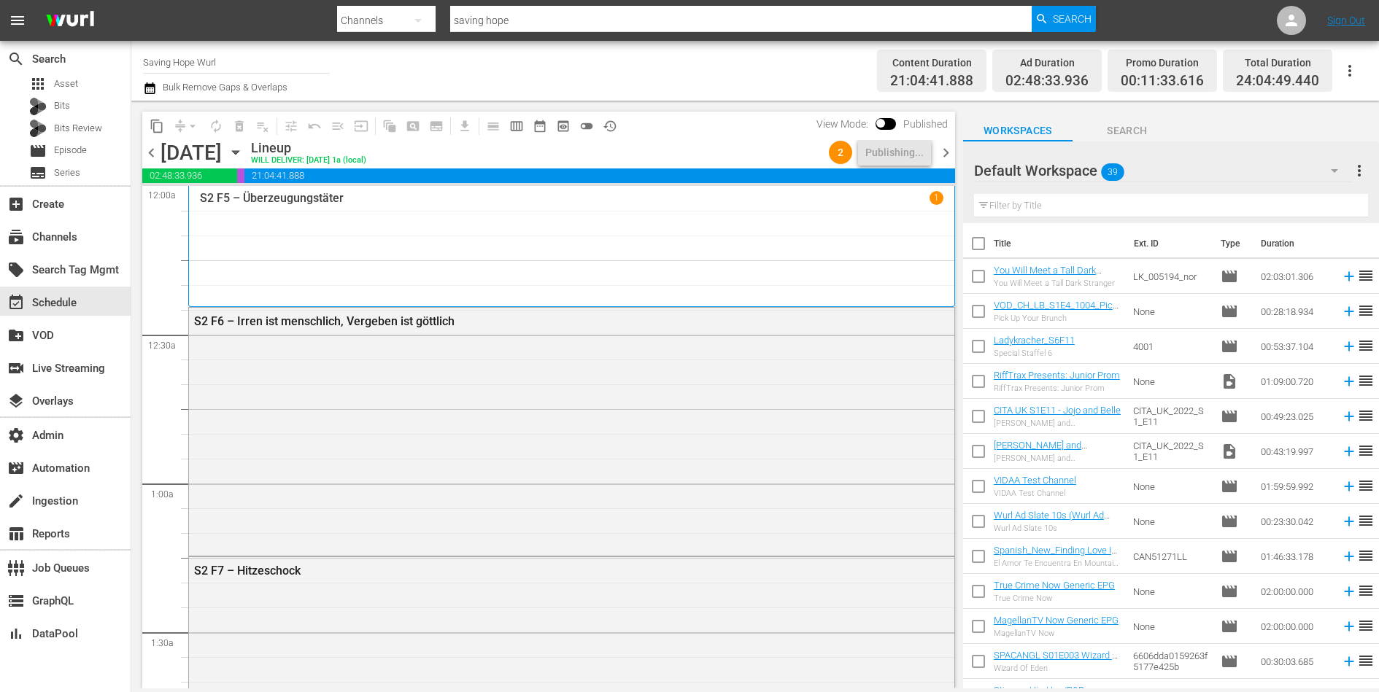
click at [949, 146] on span "chevron_right" at bounding box center [946, 153] width 18 height 18
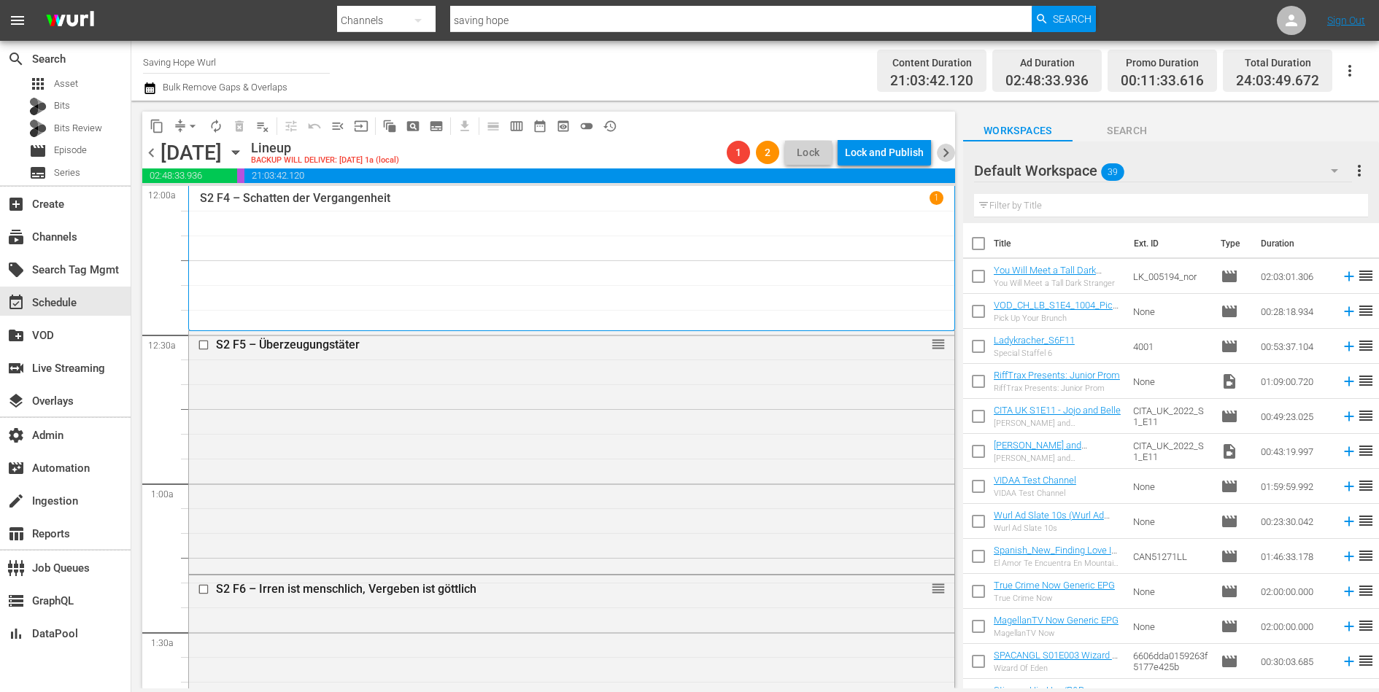
click at [945, 150] on span "chevron_right" at bounding box center [946, 153] width 18 height 18
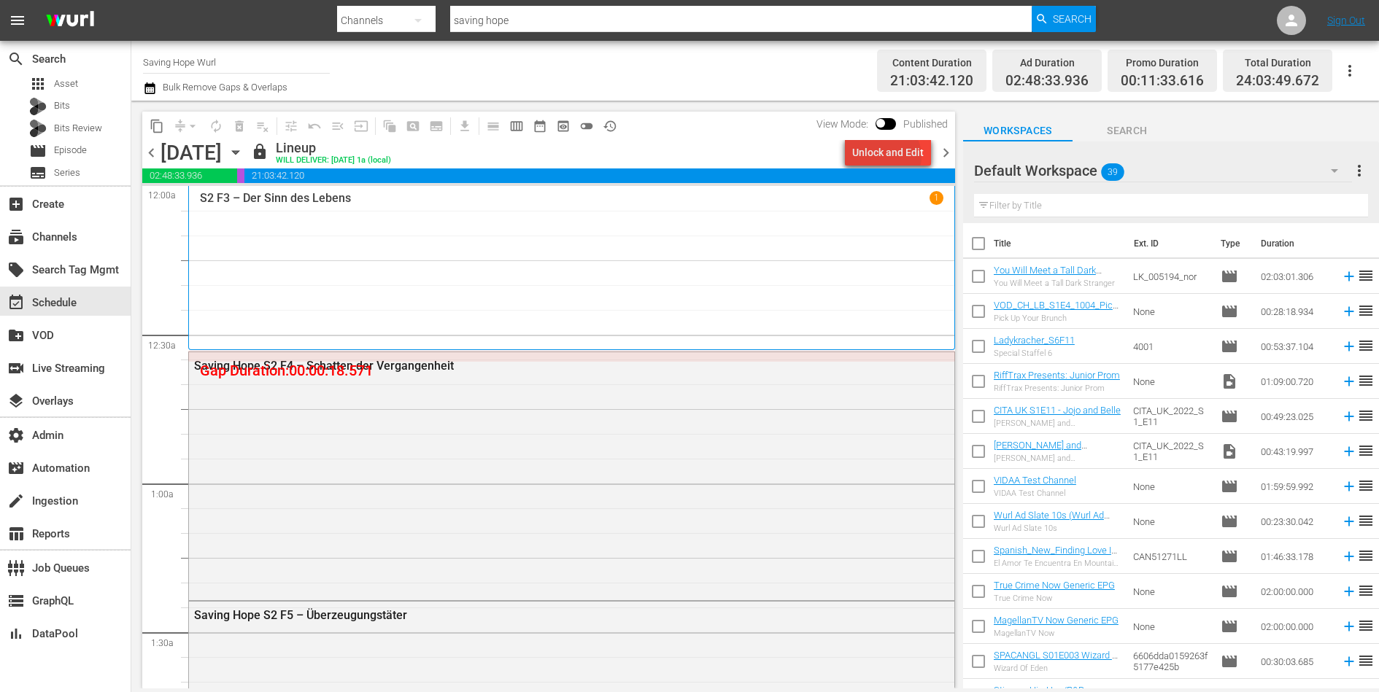
click at [889, 156] on div "Unlock and Edit" at bounding box center [887, 152] width 71 height 26
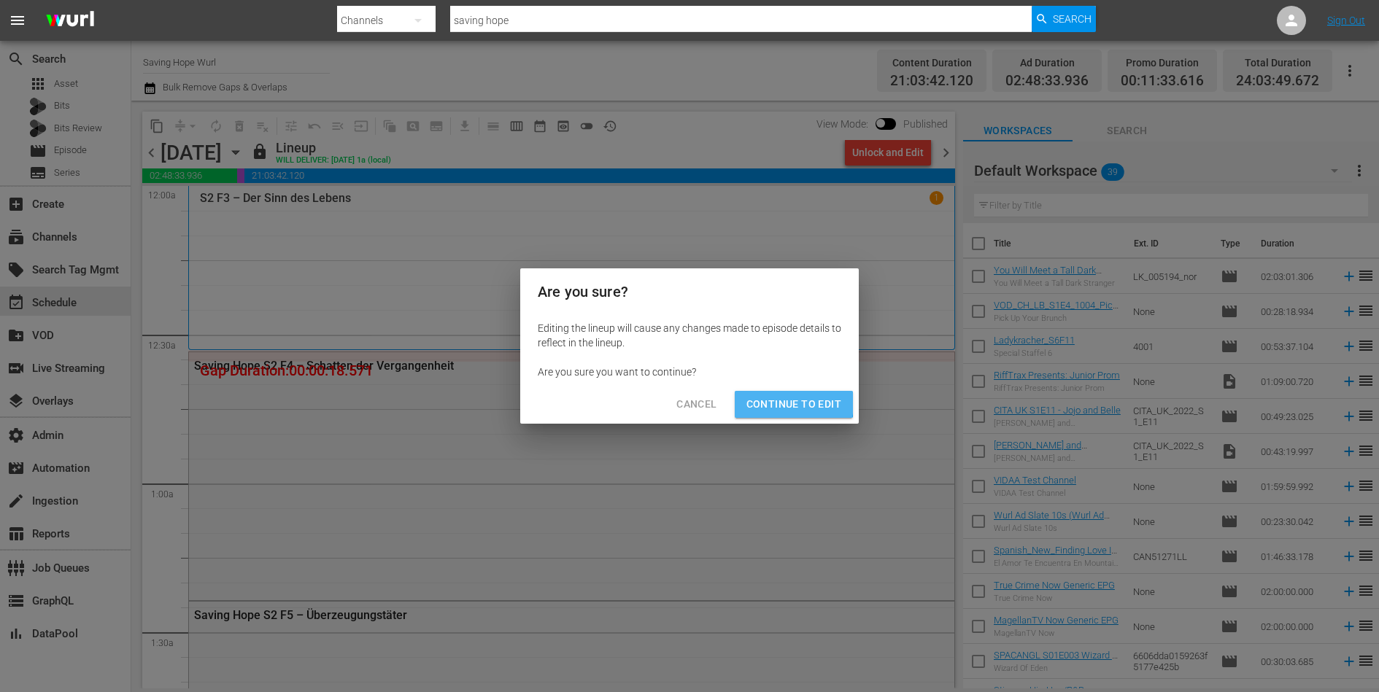
click at [784, 403] on span "Continue to Edit" at bounding box center [793, 404] width 95 height 18
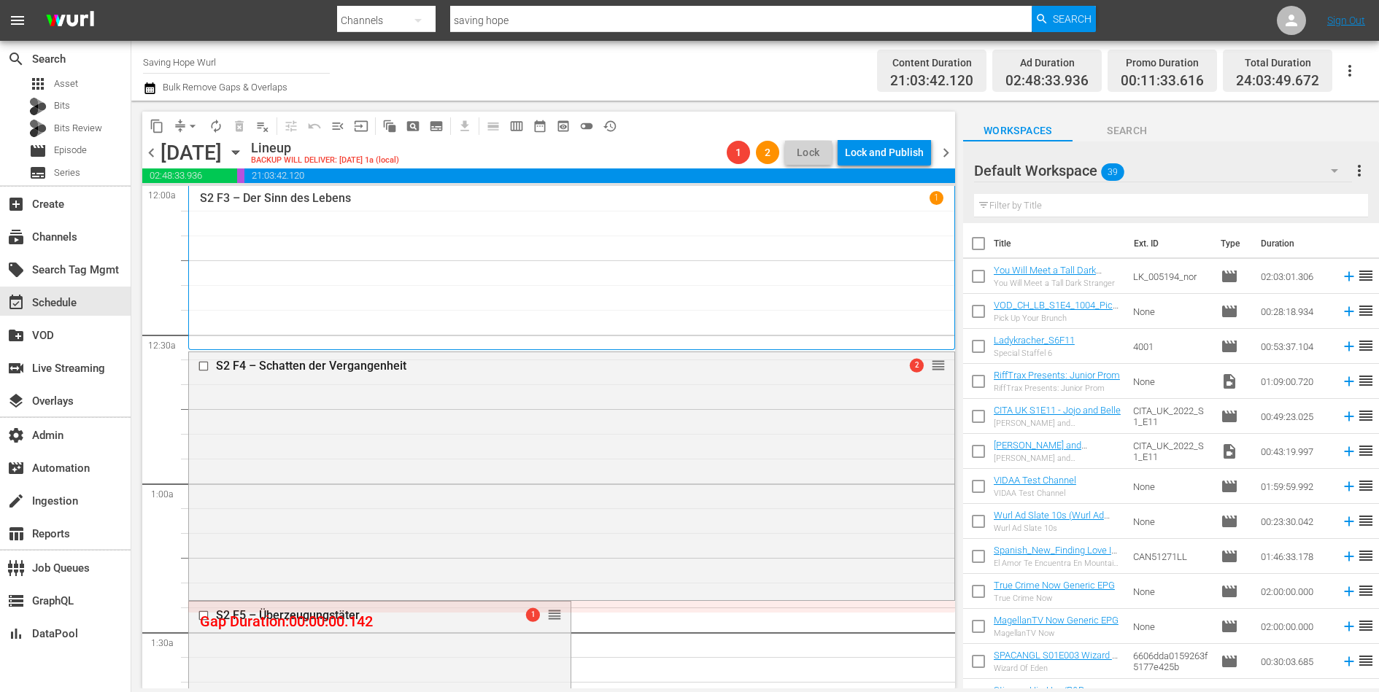
click at [153, 152] on span "chevron_left" at bounding box center [151, 153] width 18 height 18
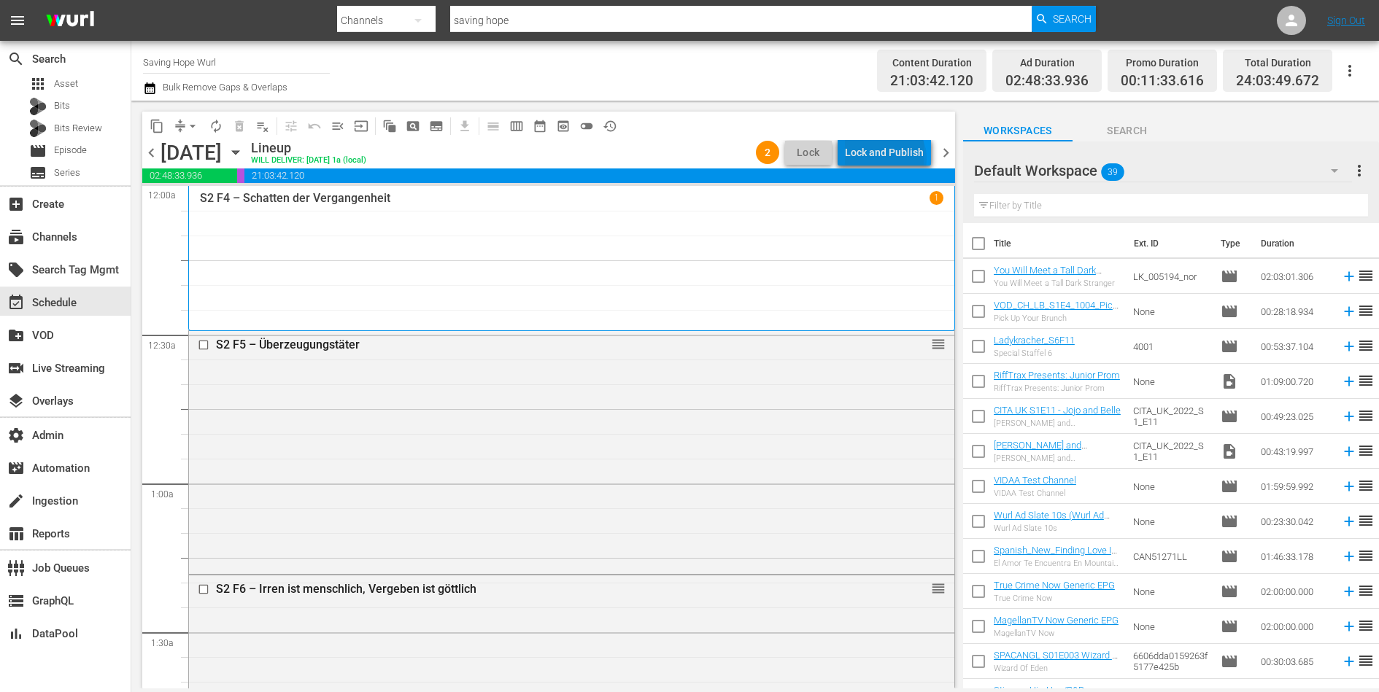
click at [888, 158] on div "Lock and Publish" at bounding box center [884, 152] width 79 height 26
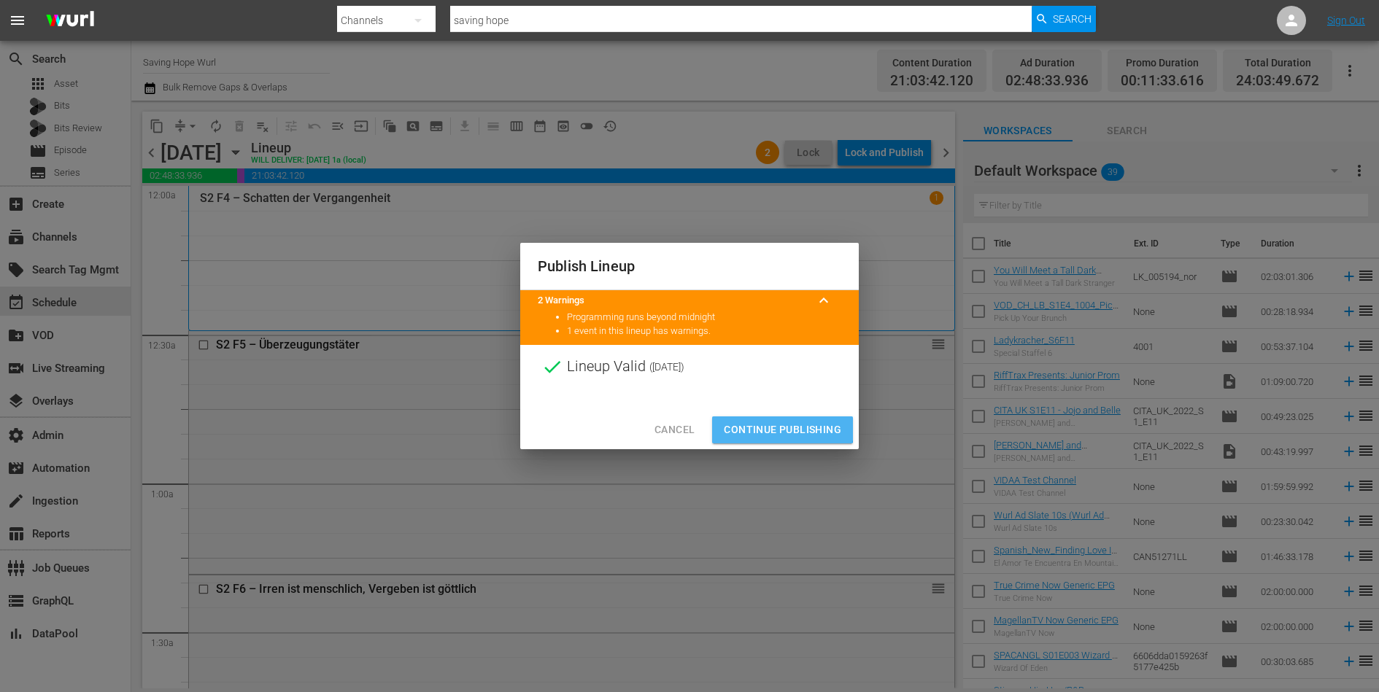
click at [780, 425] on span "Continue Publishing" at bounding box center [782, 430] width 117 height 18
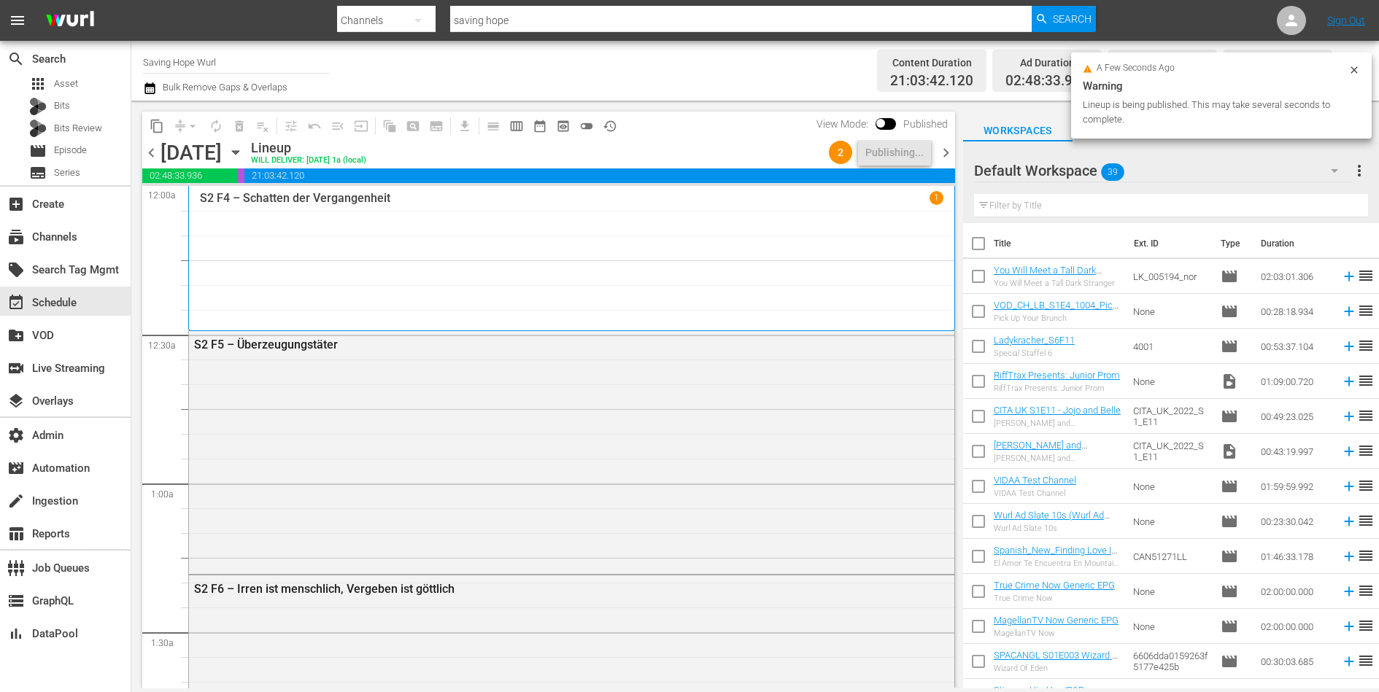
click at [948, 151] on span "chevron_right" at bounding box center [946, 153] width 18 height 18
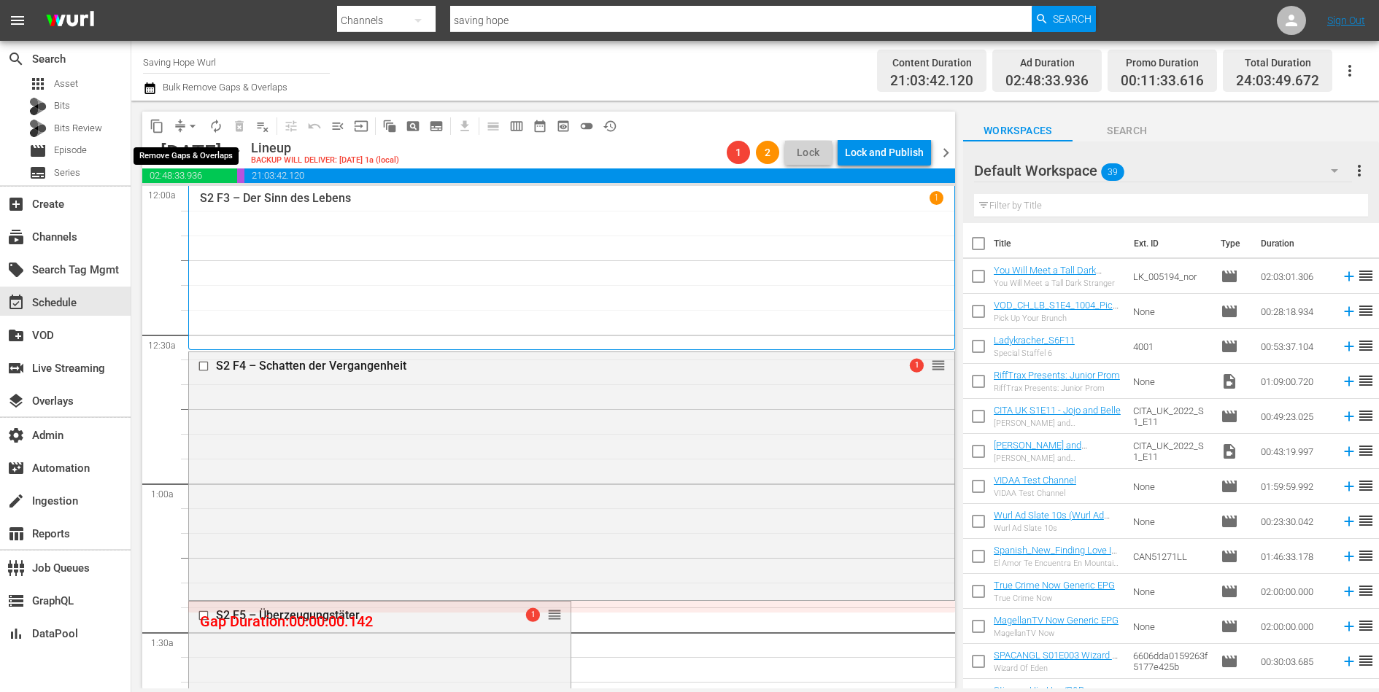
click at [185, 128] on span "arrow_drop_down" at bounding box center [192, 126] width 15 height 15
click at [196, 201] on li "Align to End of Previous Day" at bounding box center [193, 203] width 153 height 24
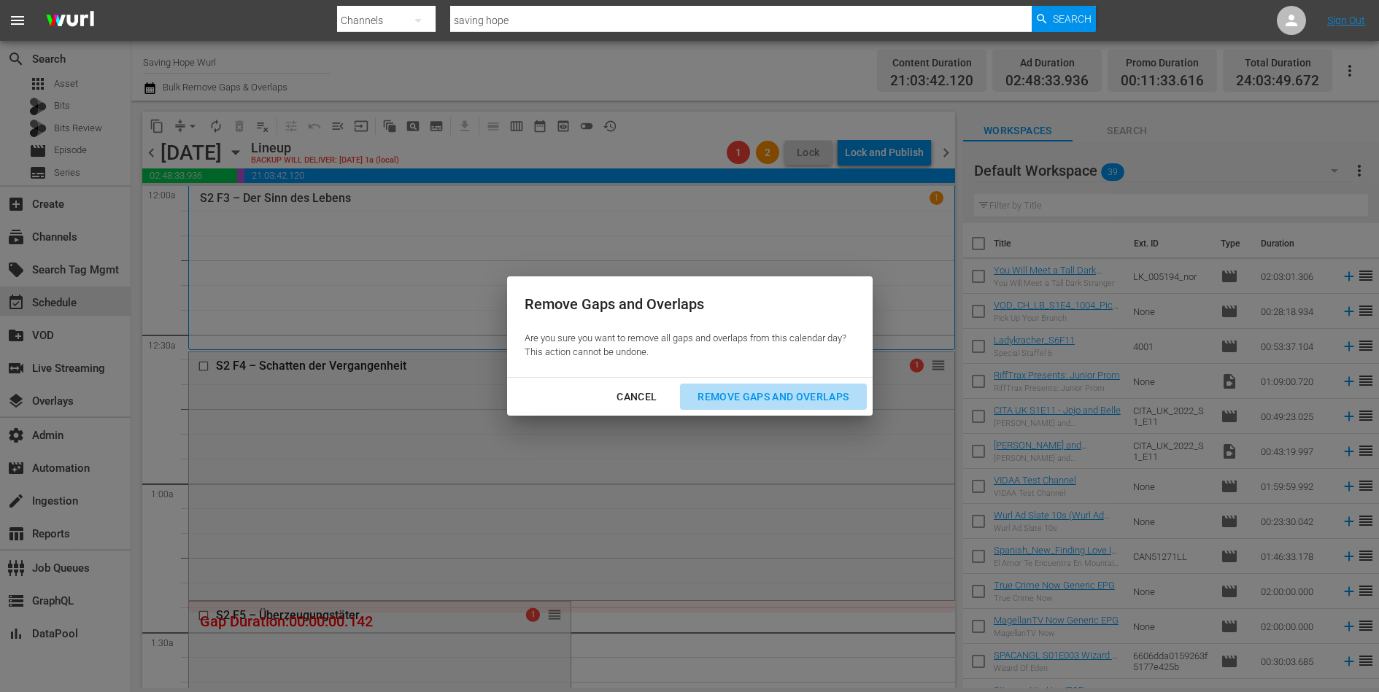
click at [739, 400] on div "Remove Gaps and Overlaps" at bounding box center [773, 397] width 174 height 18
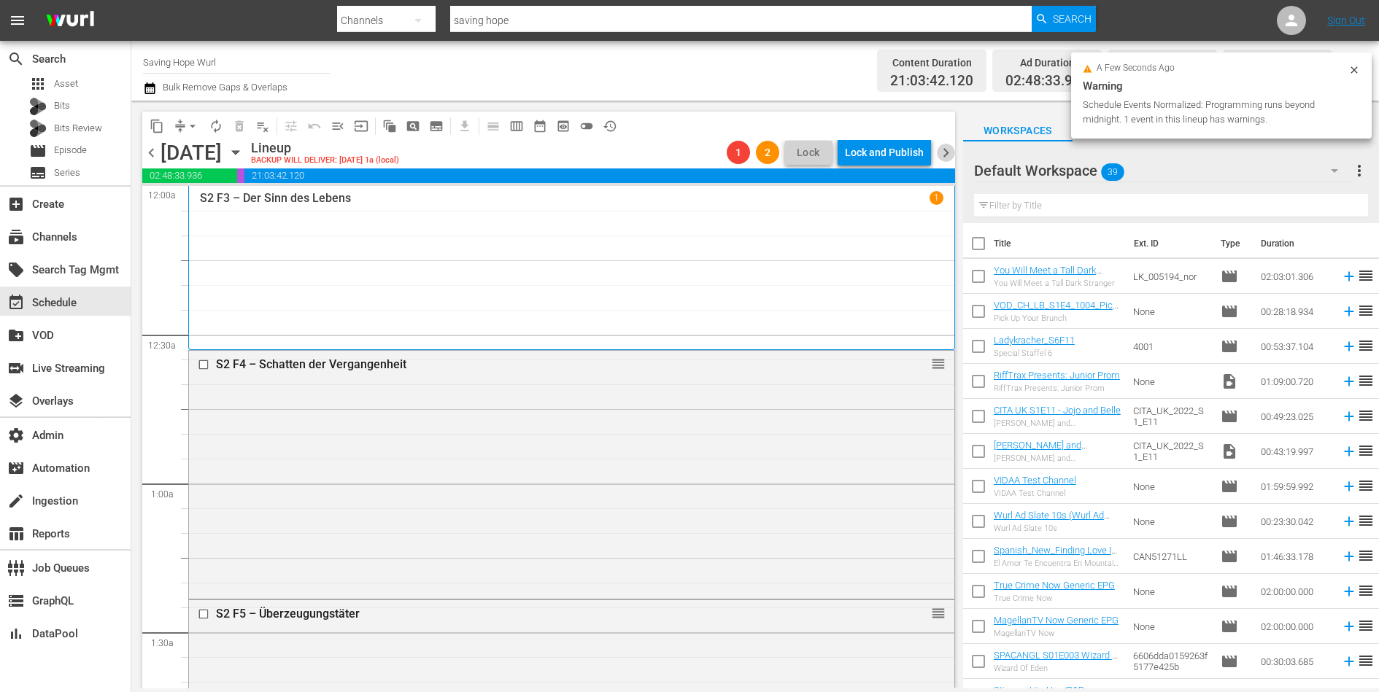
click at [945, 152] on span "chevron_right" at bounding box center [946, 153] width 18 height 18
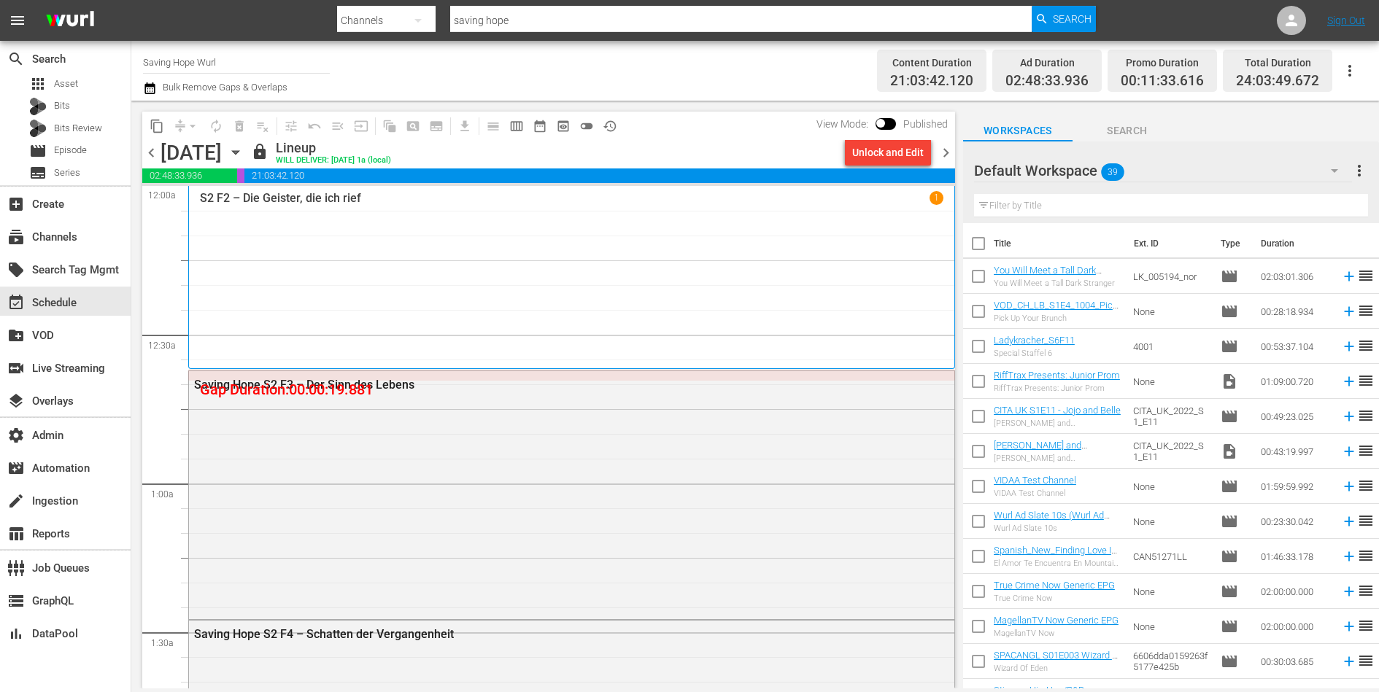
click at [894, 155] on div "Unlock and Edit" at bounding box center [887, 152] width 71 height 26
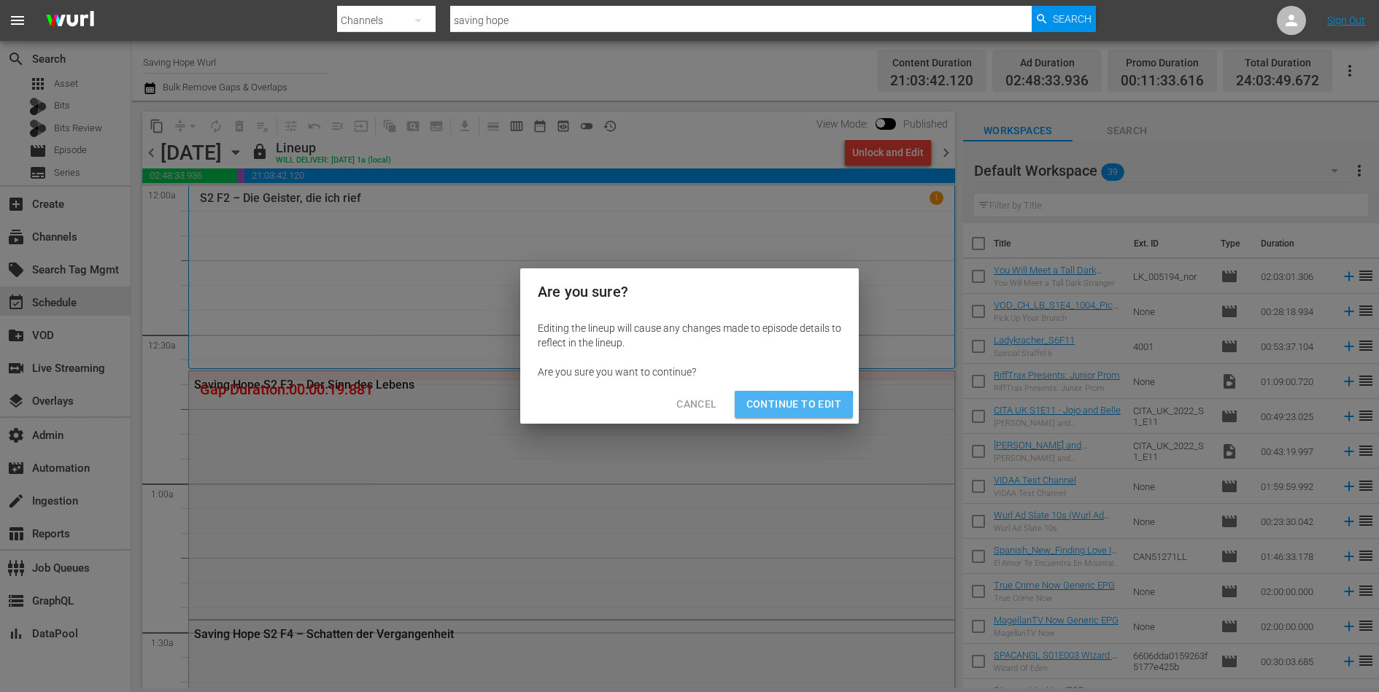
click at [774, 409] on span "Continue to Edit" at bounding box center [793, 404] width 95 height 18
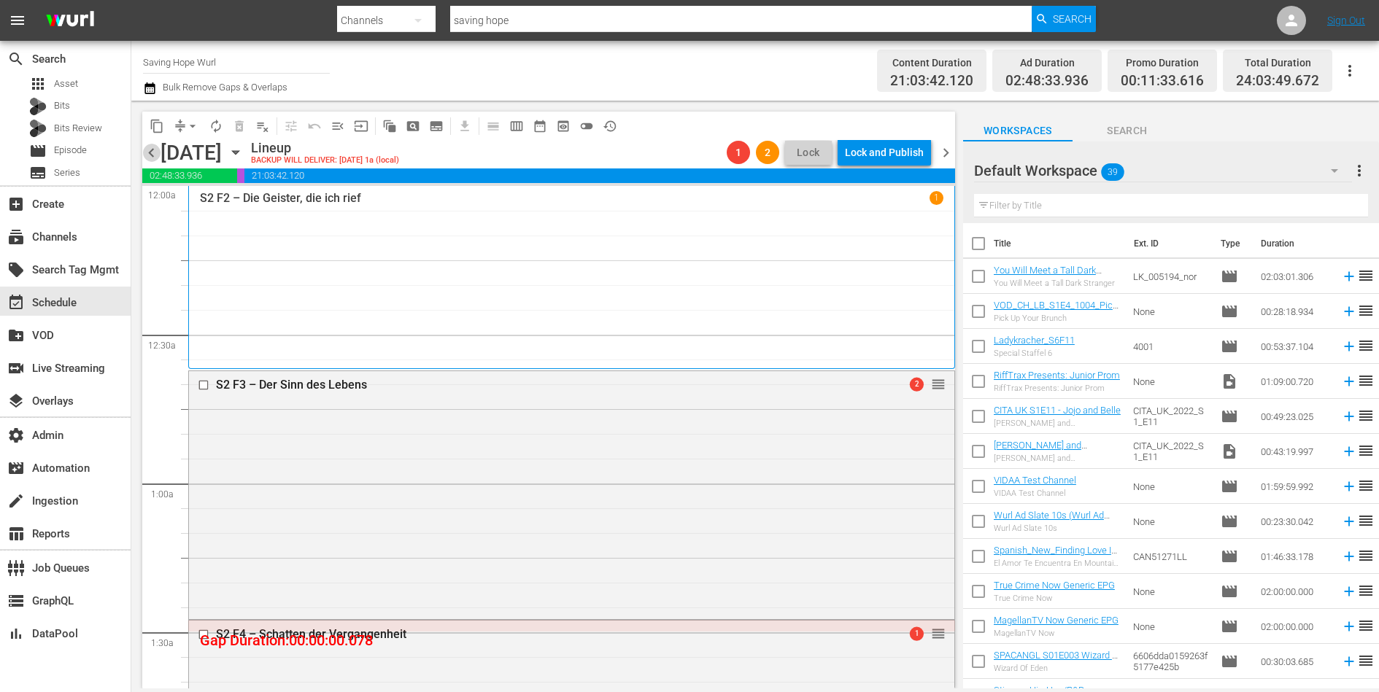
click at [152, 152] on span "chevron_left" at bounding box center [151, 153] width 18 height 18
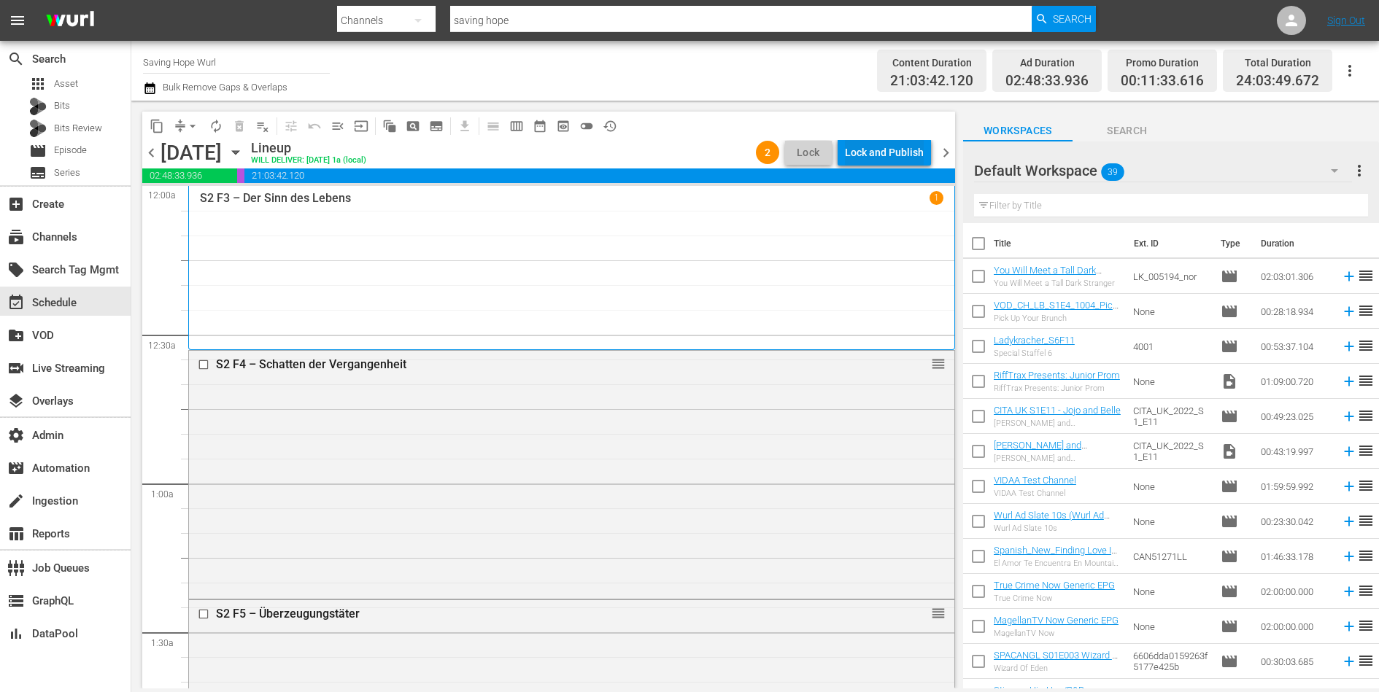
click at [889, 154] on div "Lock and Publish" at bounding box center [884, 152] width 79 height 26
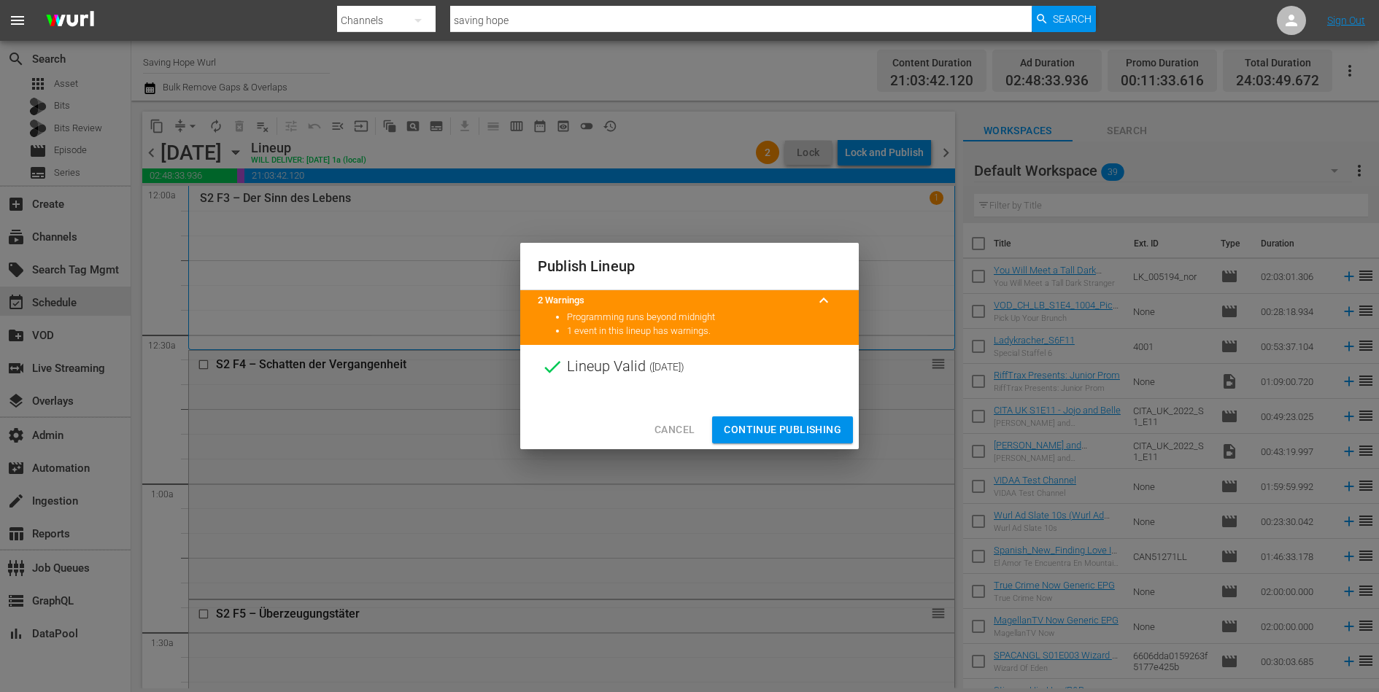
click at [801, 433] on span "Continue Publishing" at bounding box center [782, 430] width 117 height 18
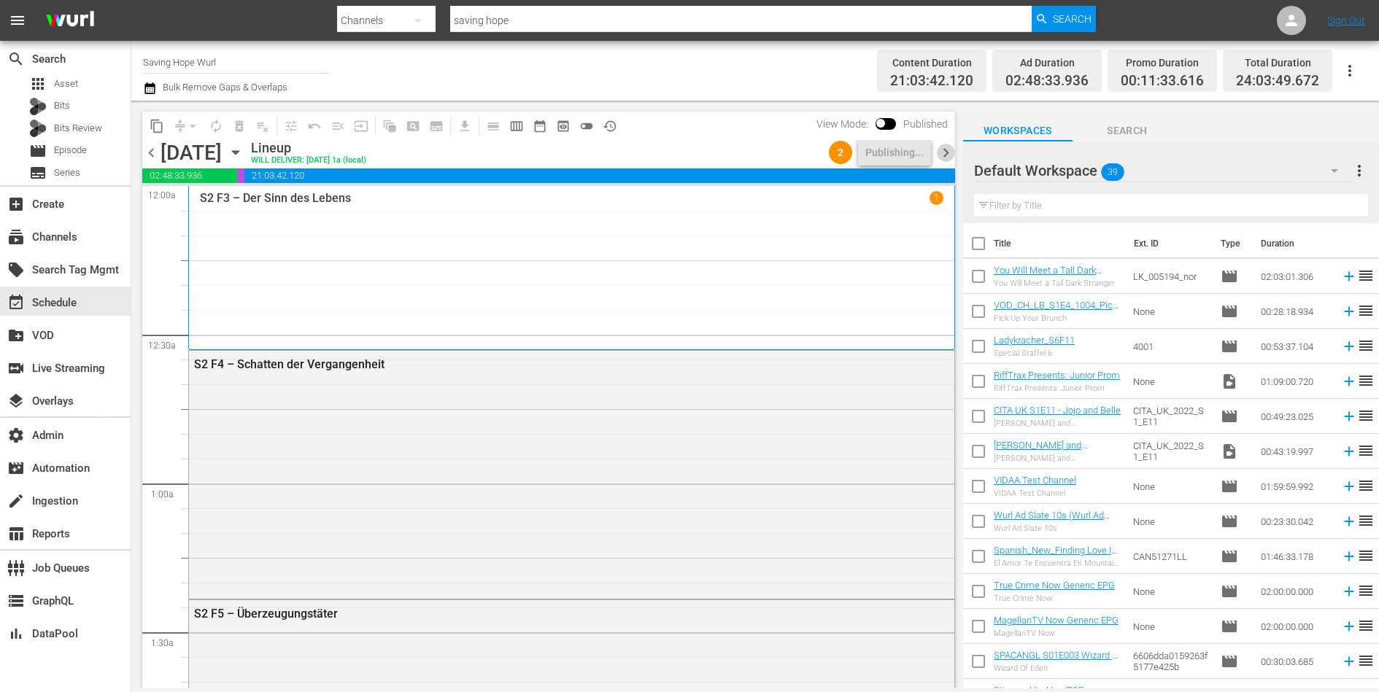
click at [947, 153] on span "chevron_right" at bounding box center [946, 153] width 18 height 18
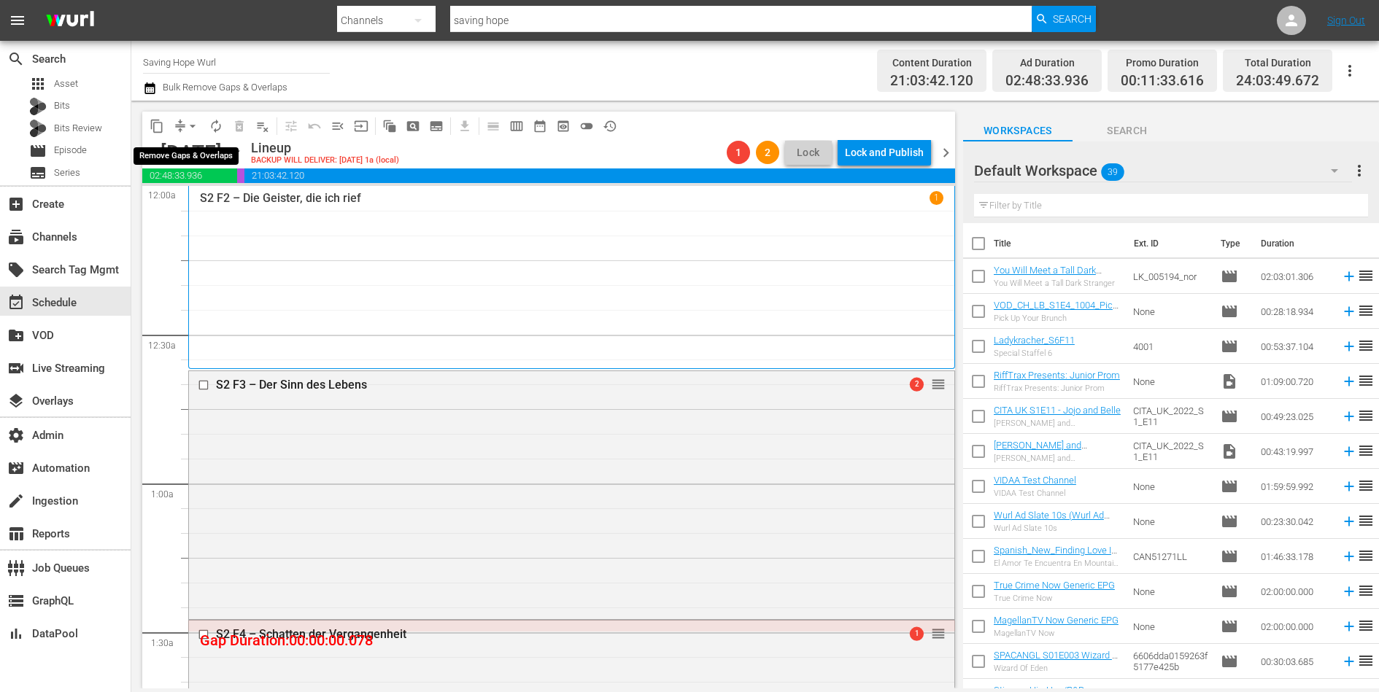
click at [181, 125] on button "arrow_drop_down" at bounding box center [192, 126] width 23 height 23
click at [182, 201] on li "Align to End of Previous Day" at bounding box center [193, 203] width 153 height 24
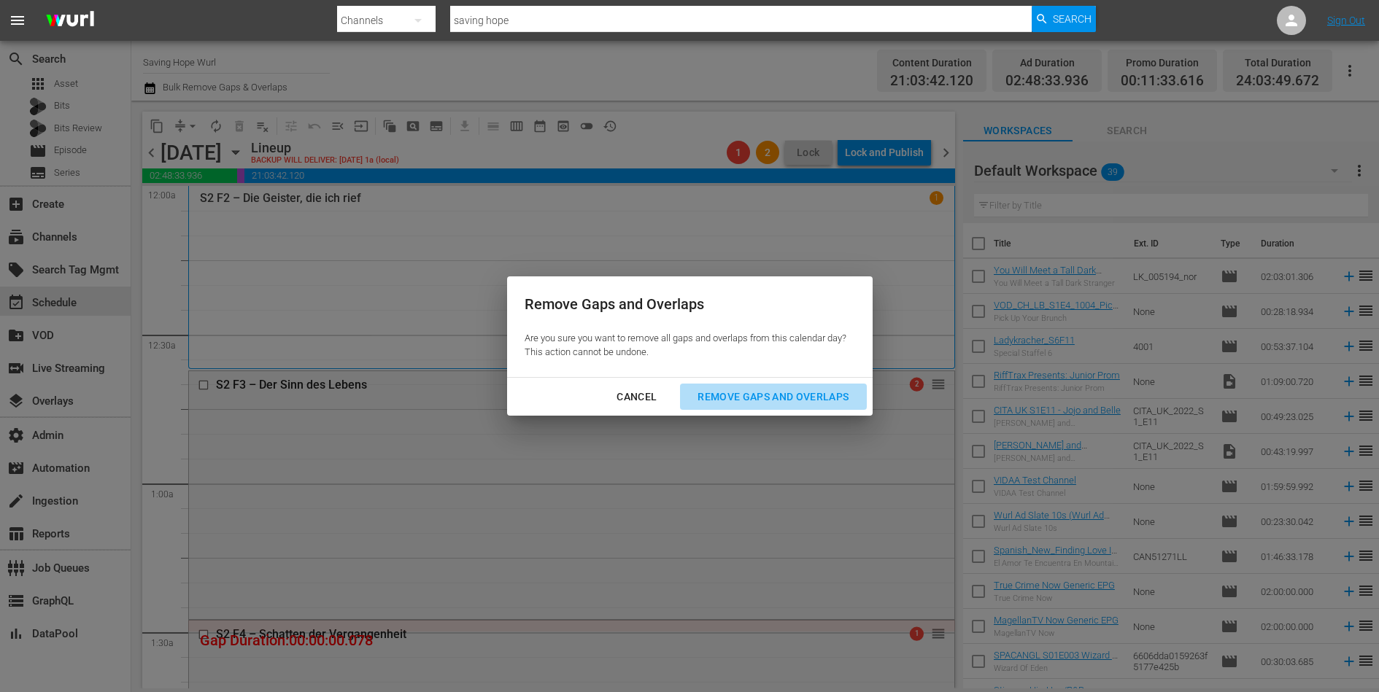
click at [736, 402] on div "Remove Gaps and Overlaps" at bounding box center [773, 397] width 174 height 18
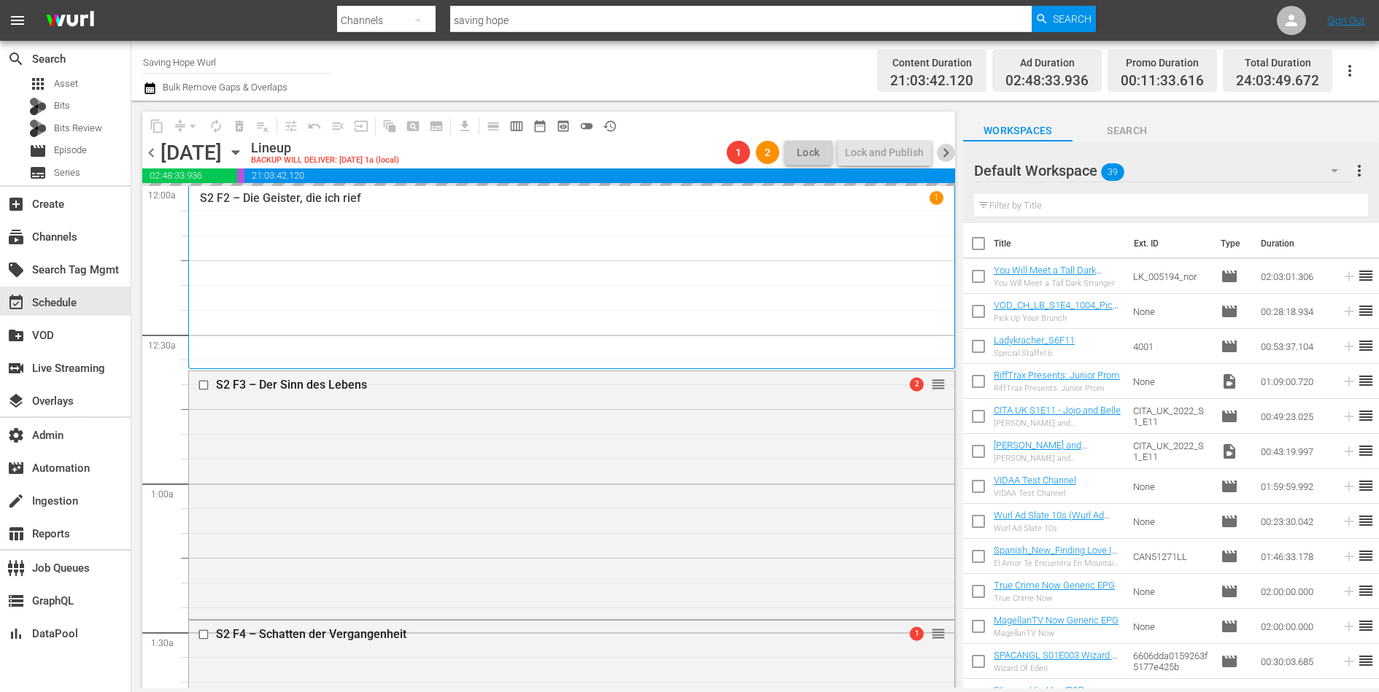
click at [948, 155] on span "chevron_right" at bounding box center [946, 153] width 18 height 18
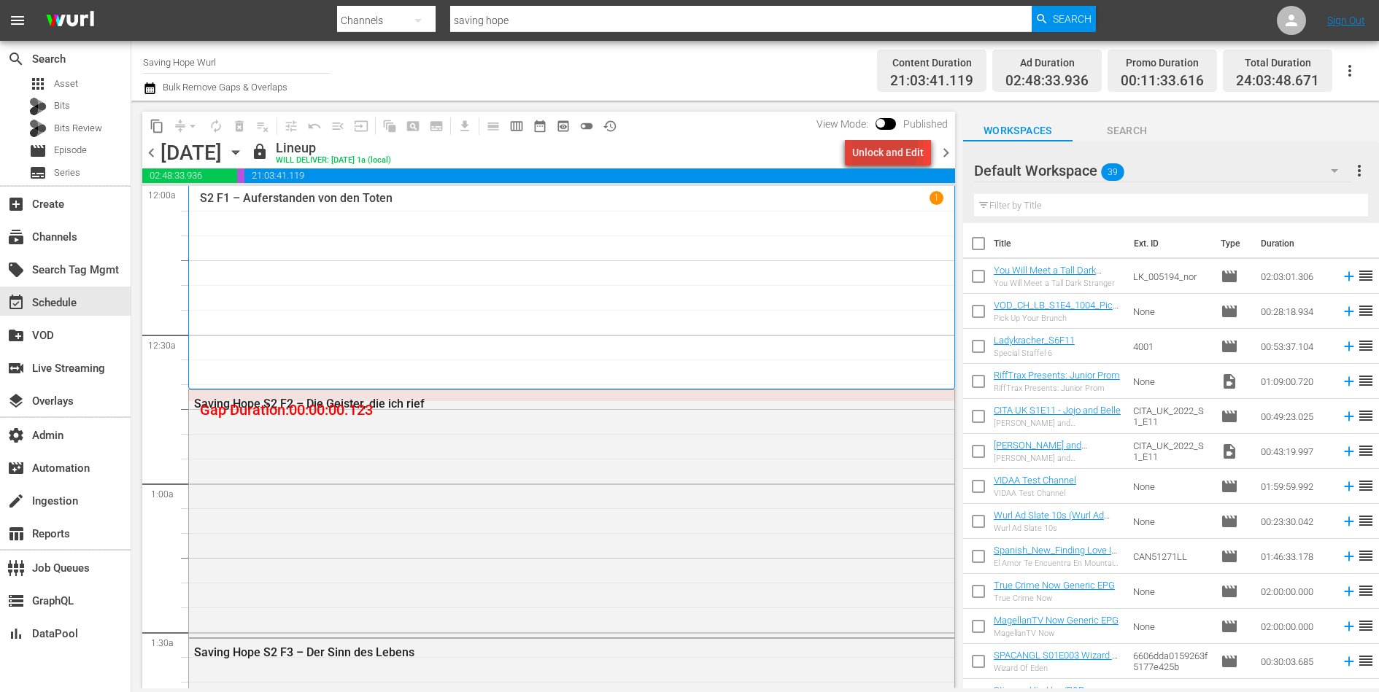
click at [862, 147] on div "Unlock and Edit" at bounding box center [887, 152] width 71 height 26
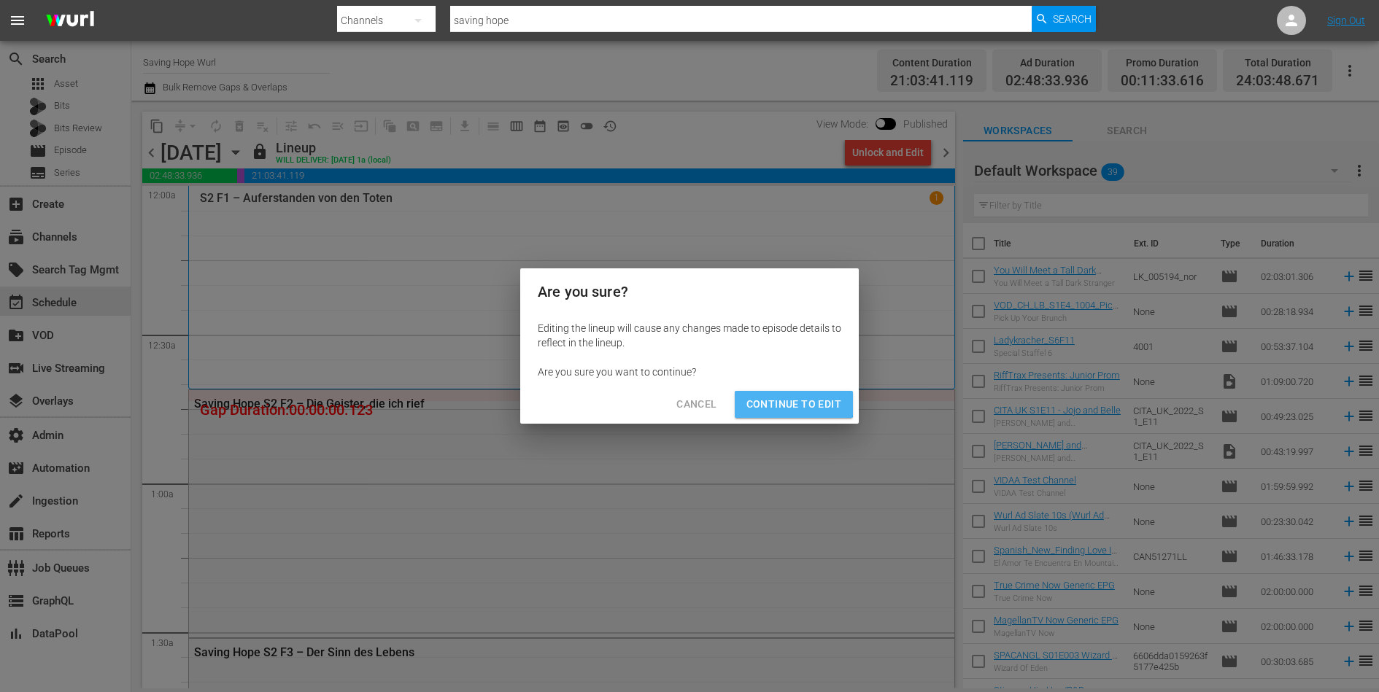
click at [791, 398] on span "Continue to Edit" at bounding box center [793, 404] width 95 height 18
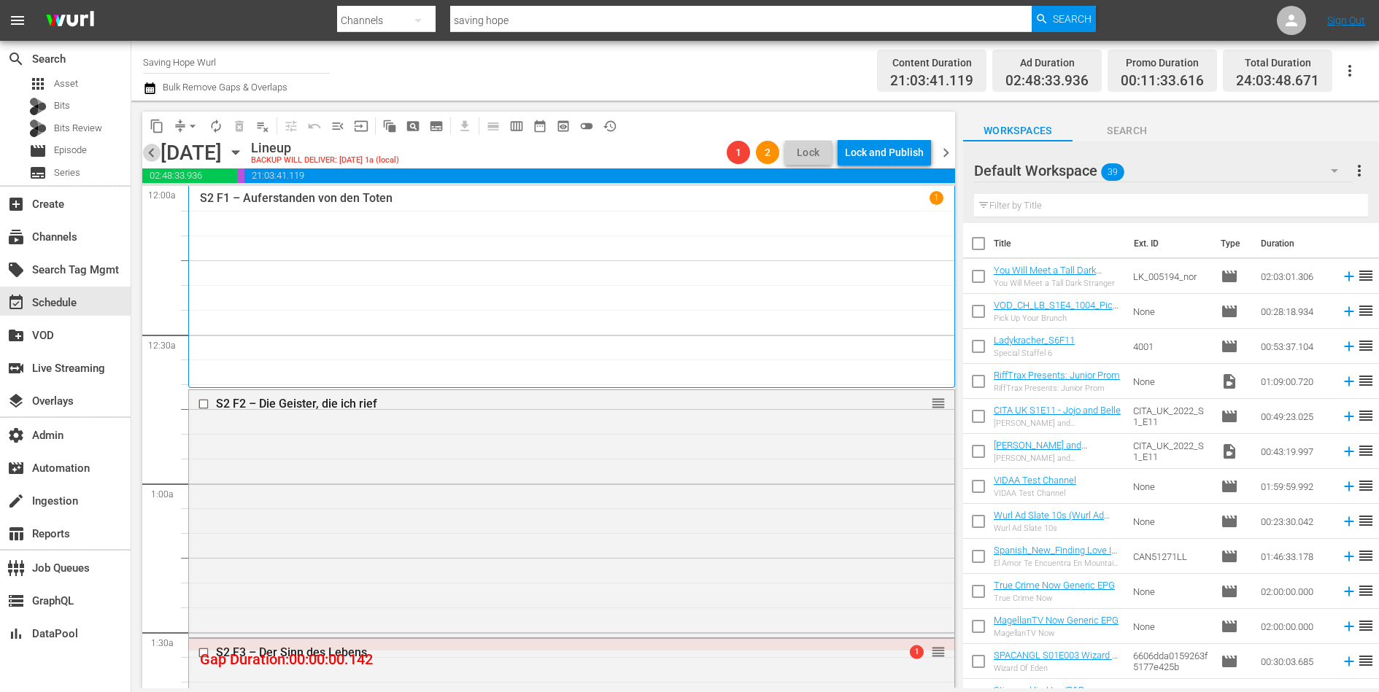
click at [155, 150] on span "chevron_left" at bounding box center [151, 153] width 18 height 18
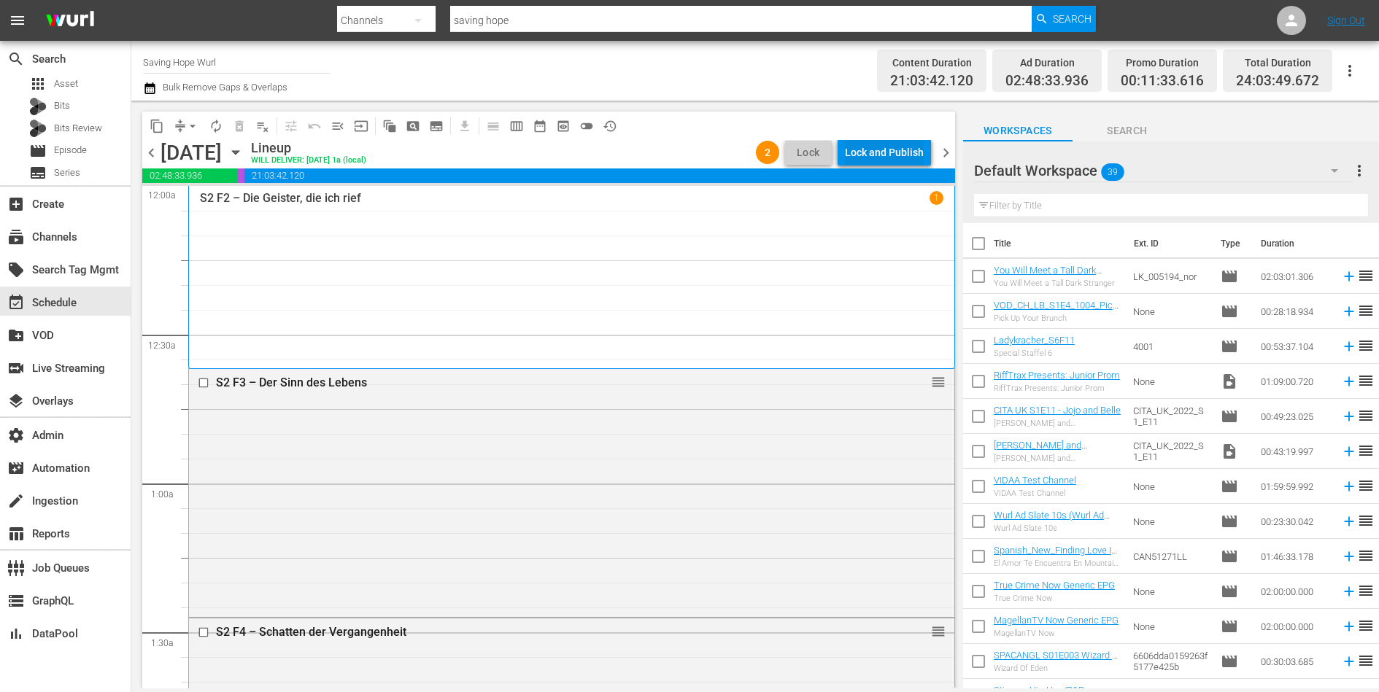
click at [870, 155] on div "Lock and Publish" at bounding box center [884, 152] width 79 height 26
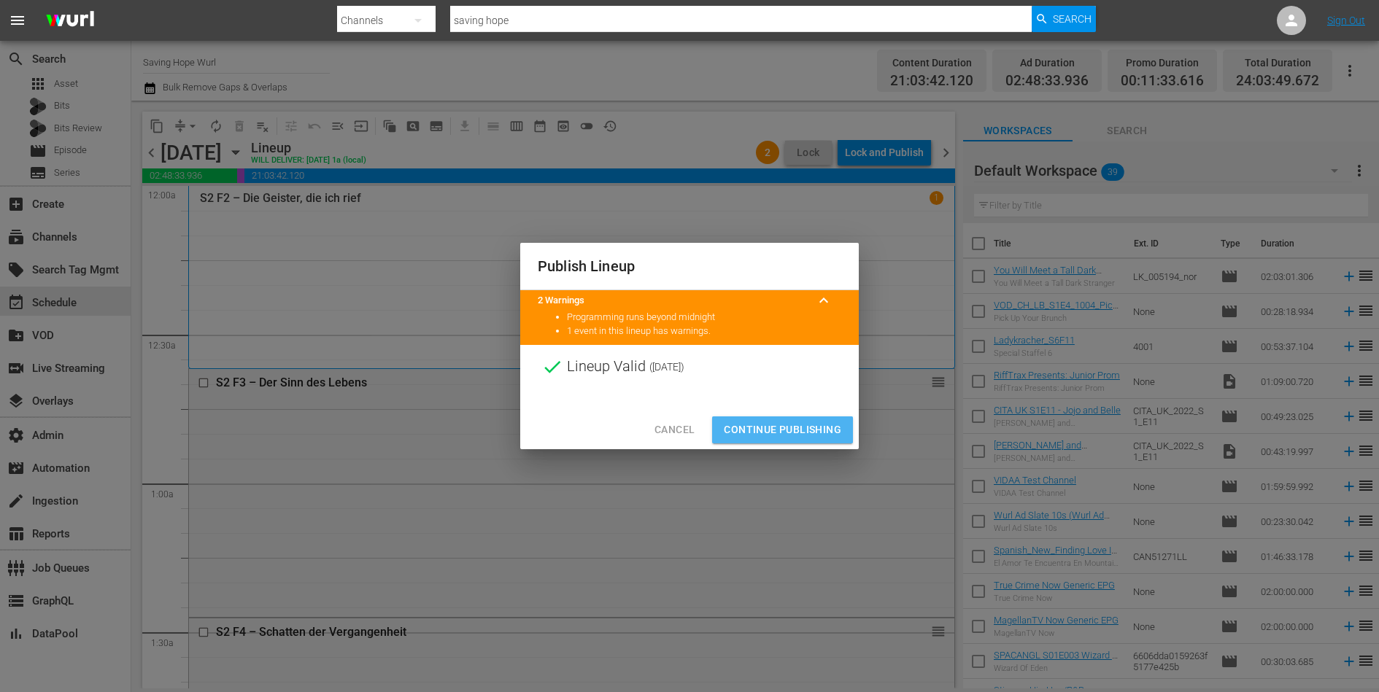
click at [786, 429] on span "Continue Publishing" at bounding box center [782, 430] width 117 height 18
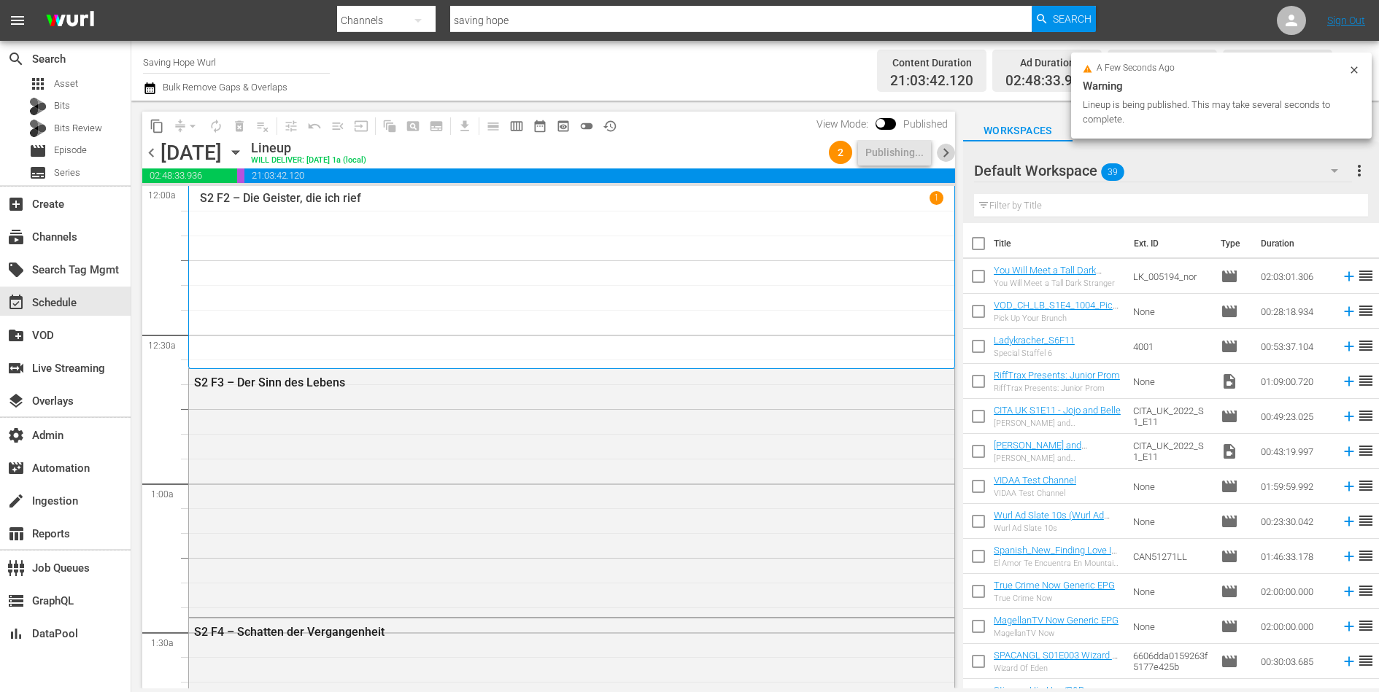
click at [948, 153] on span "chevron_right" at bounding box center [946, 153] width 18 height 18
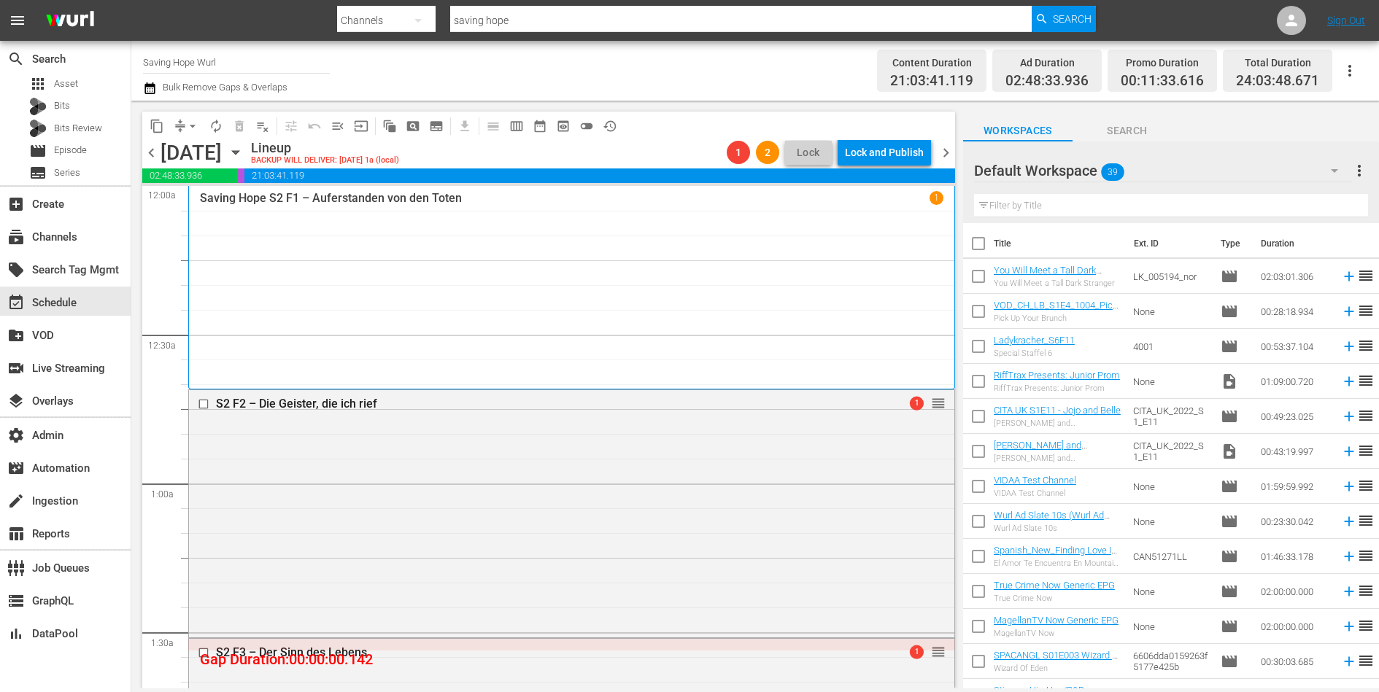
drag, startPoint x: 905, startPoint y: 164, endPoint x: 743, endPoint y: 95, distance: 176.8
click at [743, 95] on div "Channel Title Saving Hope Wurl Bulk Remove Gaps & Overlaps Content Duration 21:…" at bounding box center [754, 365] width 1247 height 648
click at [948, 155] on span "chevron_right" at bounding box center [946, 153] width 18 height 18
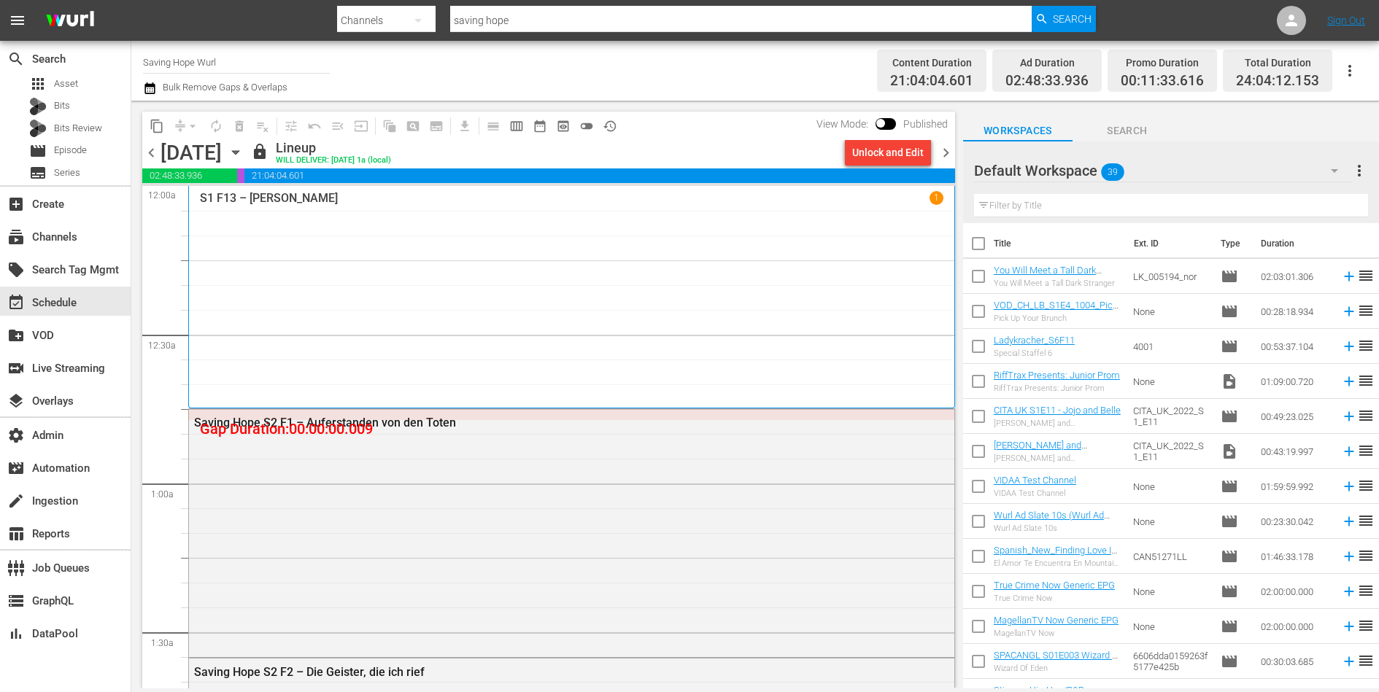
click at [872, 154] on div "Unlock and Edit" at bounding box center [887, 152] width 71 height 26
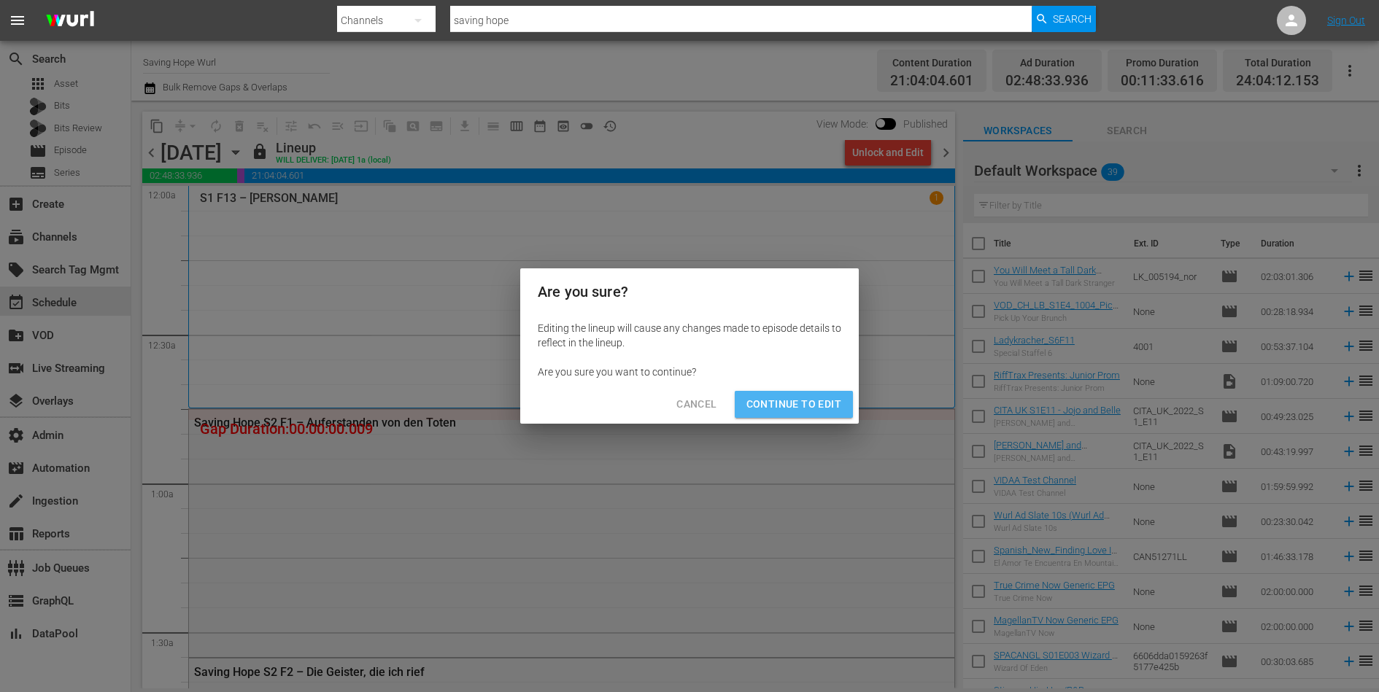
click at [808, 400] on span "Continue to Edit" at bounding box center [793, 404] width 95 height 18
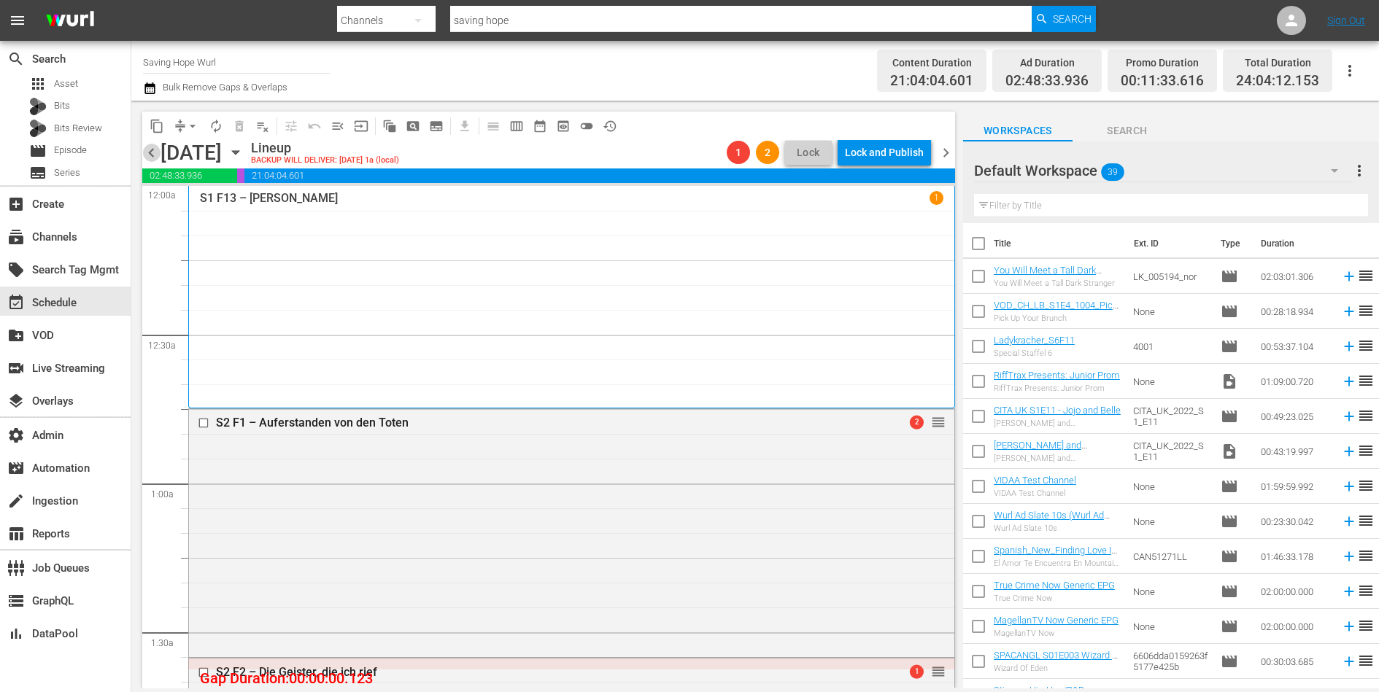
click at [152, 155] on span "chevron_left" at bounding box center [151, 153] width 18 height 18
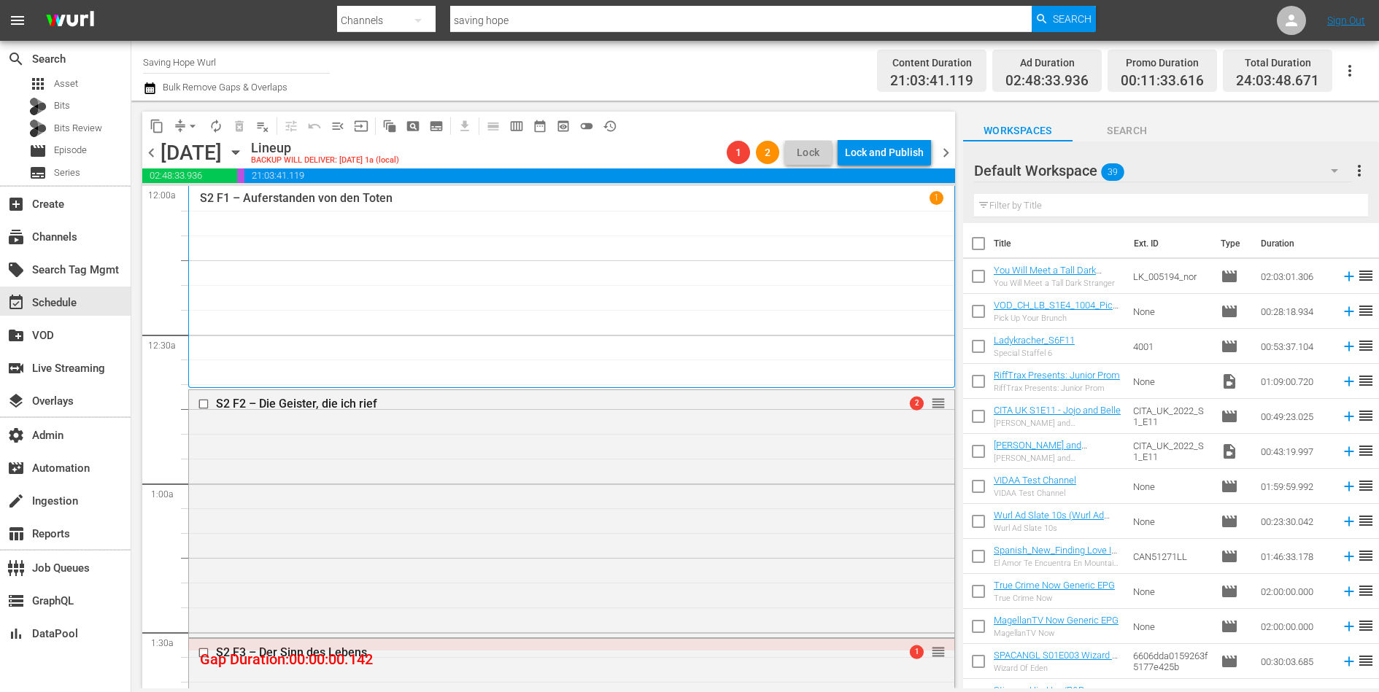
click at [182, 124] on button "arrow_drop_down" at bounding box center [192, 126] width 23 height 23
click at [204, 201] on li "Align to End of Previous Day" at bounding box center [193, 203] width 153 height 24
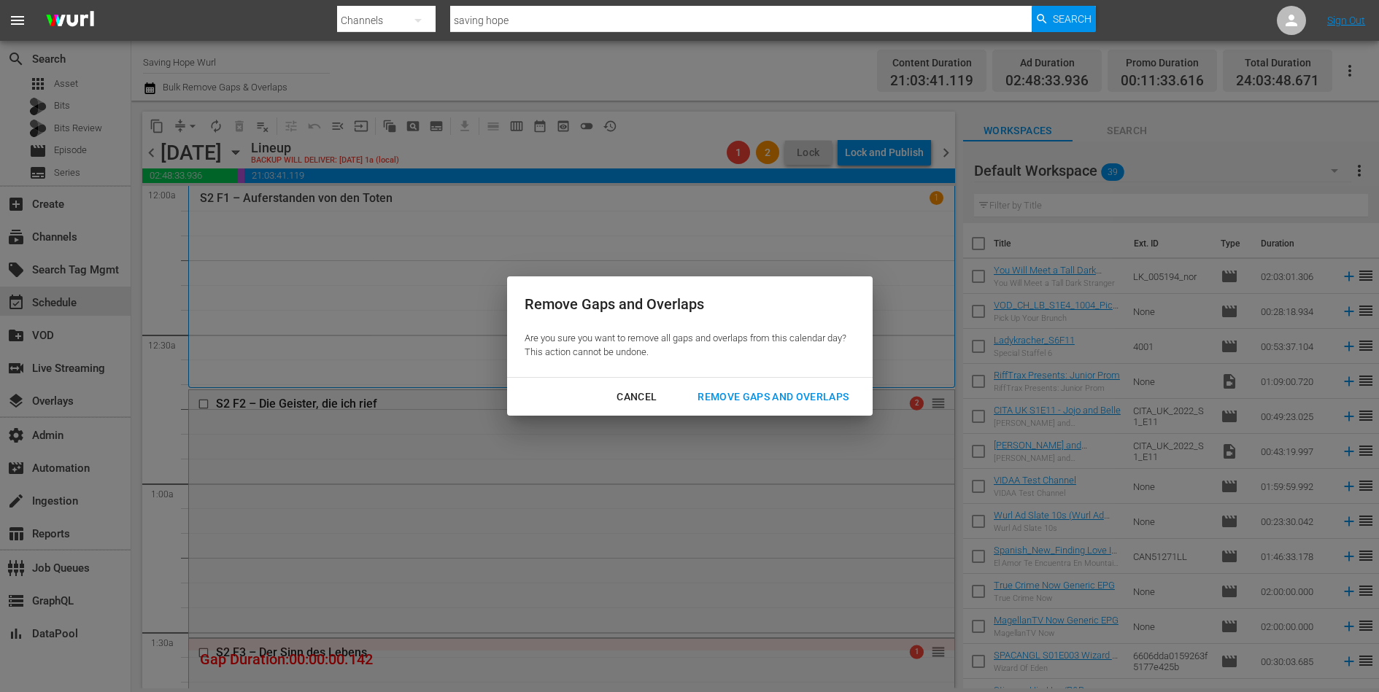
click at [803, 393] on div "Remove Gaps and Overlaps" at bounding box center [773, 397] width 174 height 18
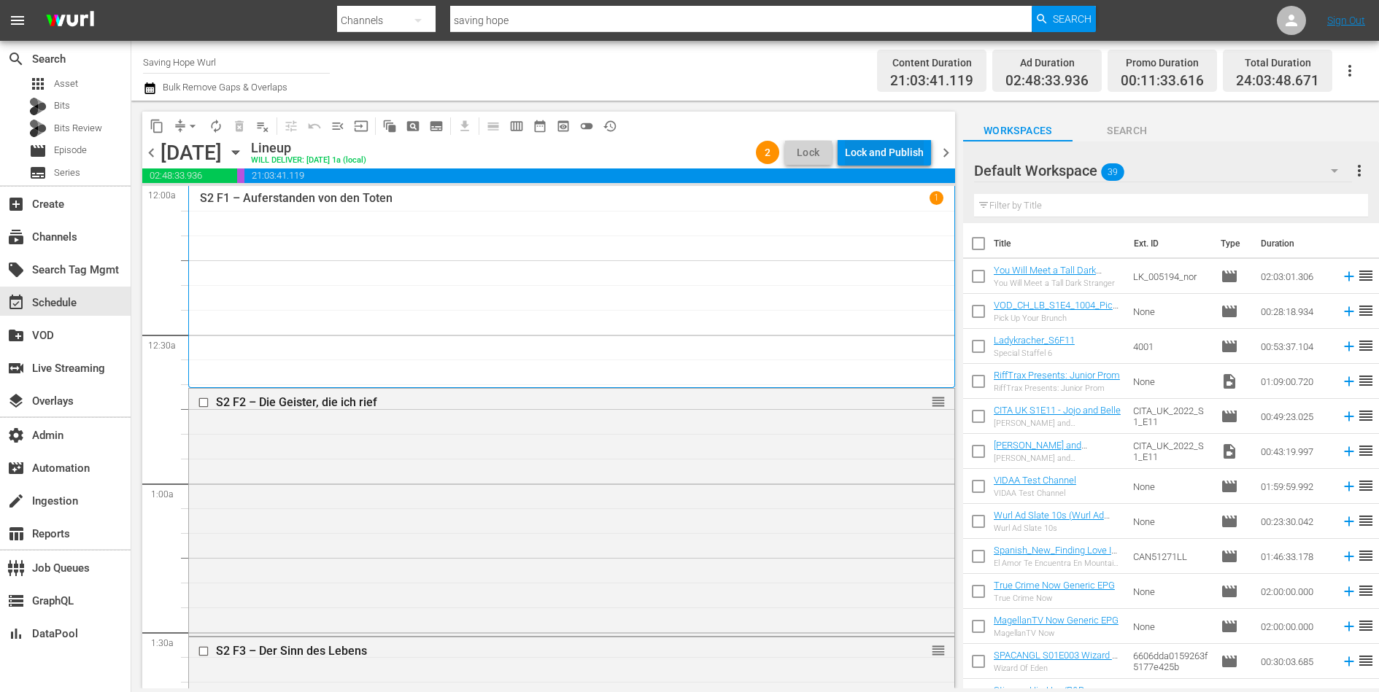
click at [878, 154] on div "Lock and Publish" at bounding box center [884, 152] width 79 height 26
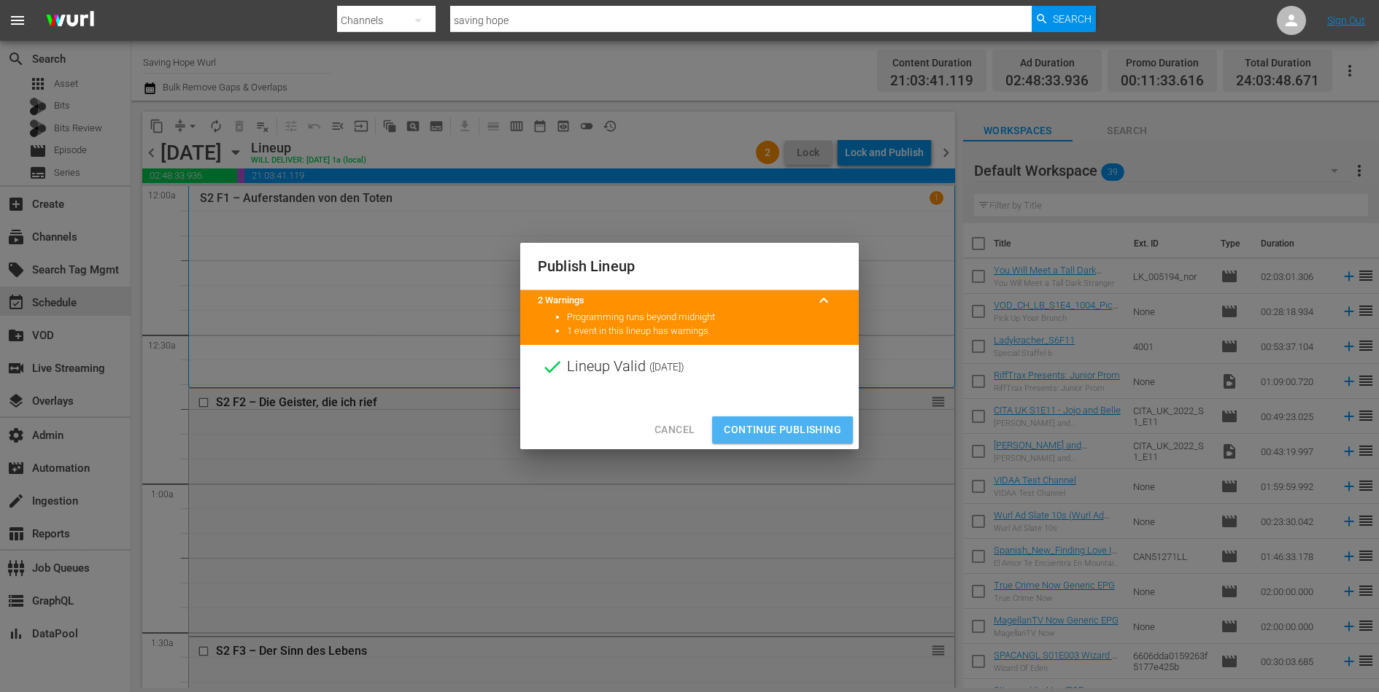
click at [790, 426] on span "Continue Publishing" at bounding box center [782, 430] width 117 height 18
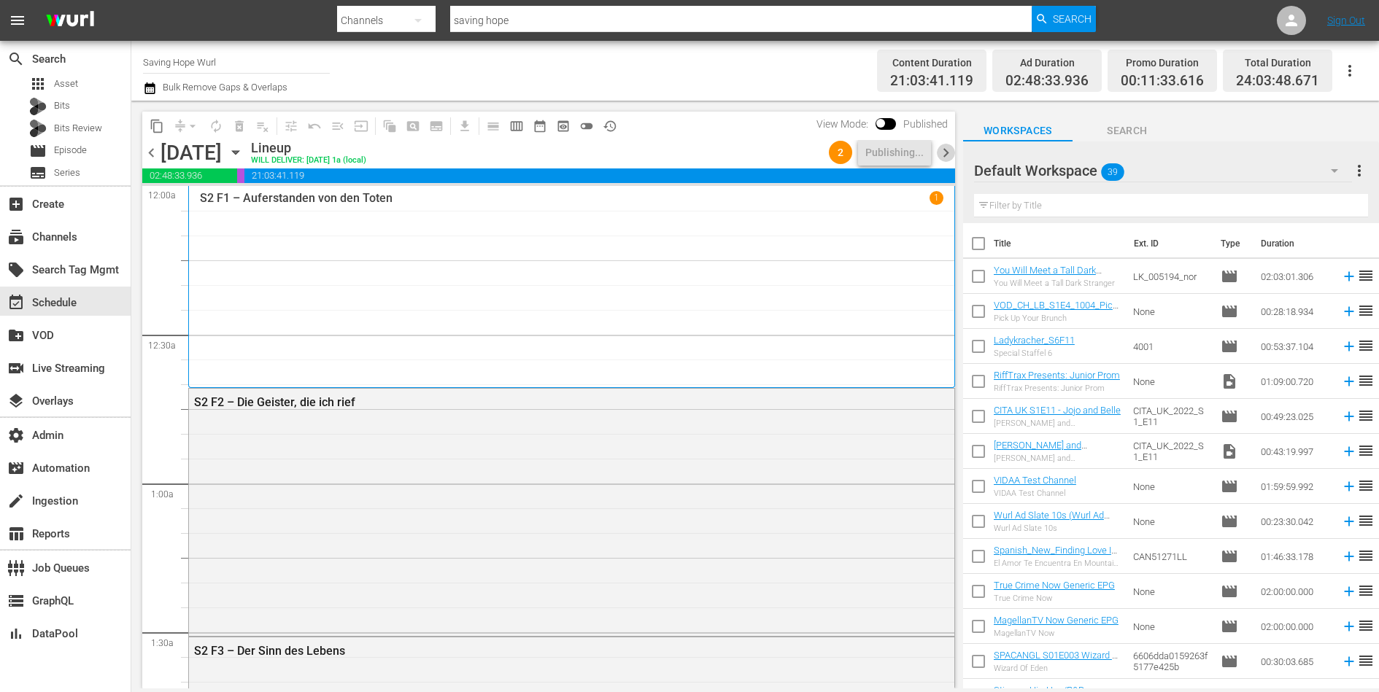
click at [946, 152] on span "chevron_right" at bounding box center [946, 153] width 18 height 18
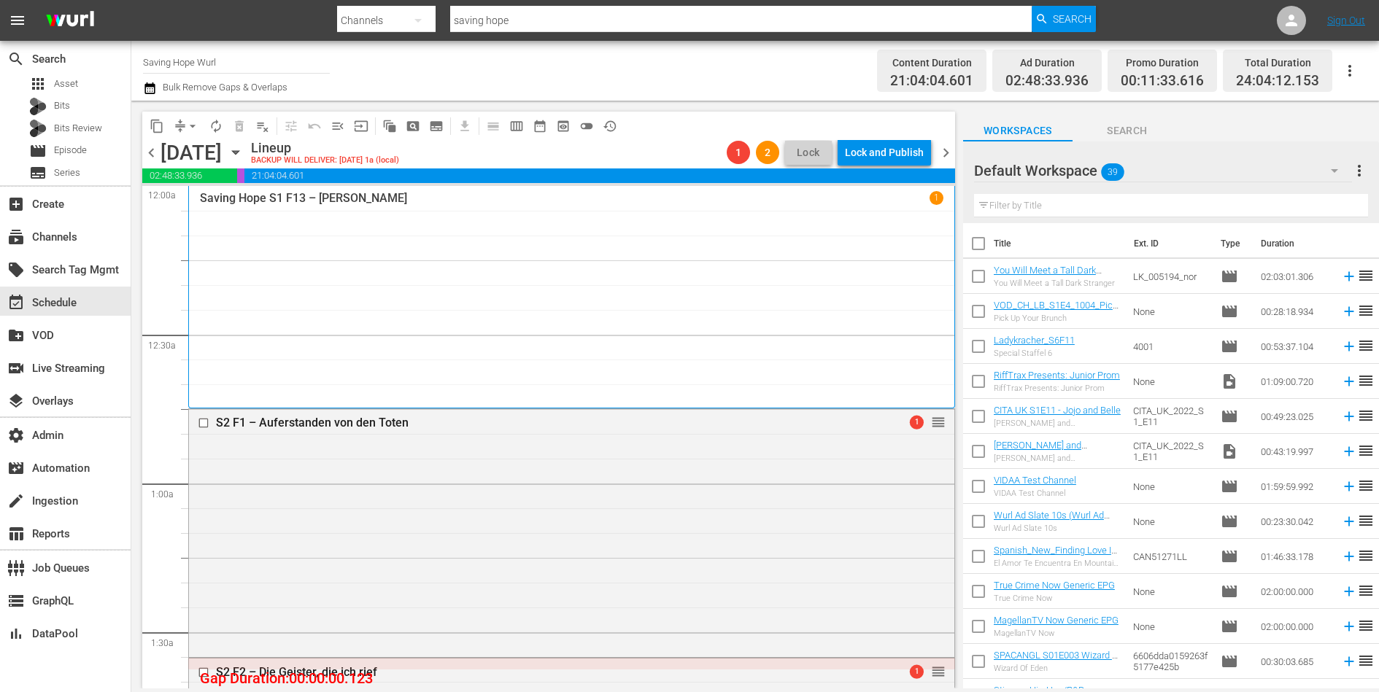
click at [177, 120] on span "compress" at bounding box center [180, 126] width 15 height 15
click at [186, 120] on span "arrow_drop_down" at bounding box center [192, 126] width 15 height 15
click at [188, 198] on li "Align to End of Previous Day" at bounding box center [193, 203] width 153 height 24
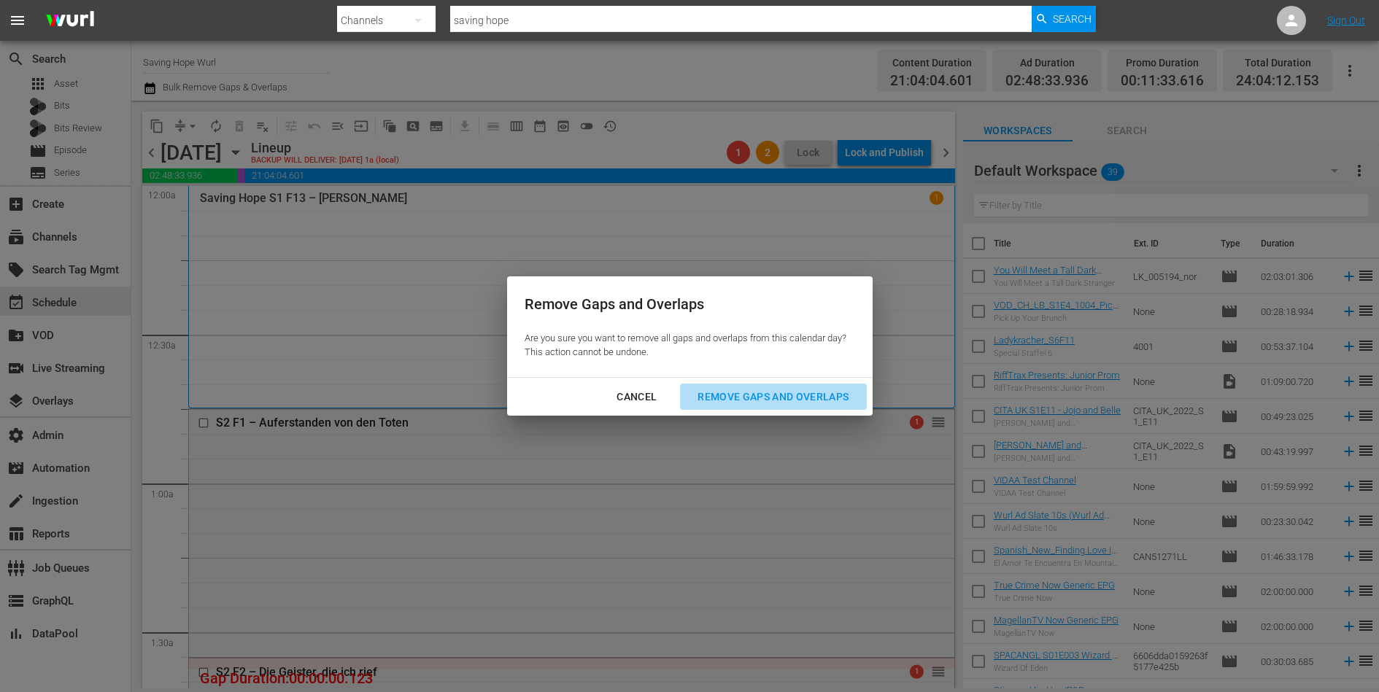
click at [767, 393] on div "Remove Gaps and Overlaps" at bounding box center [773, 397] width 174 height 18
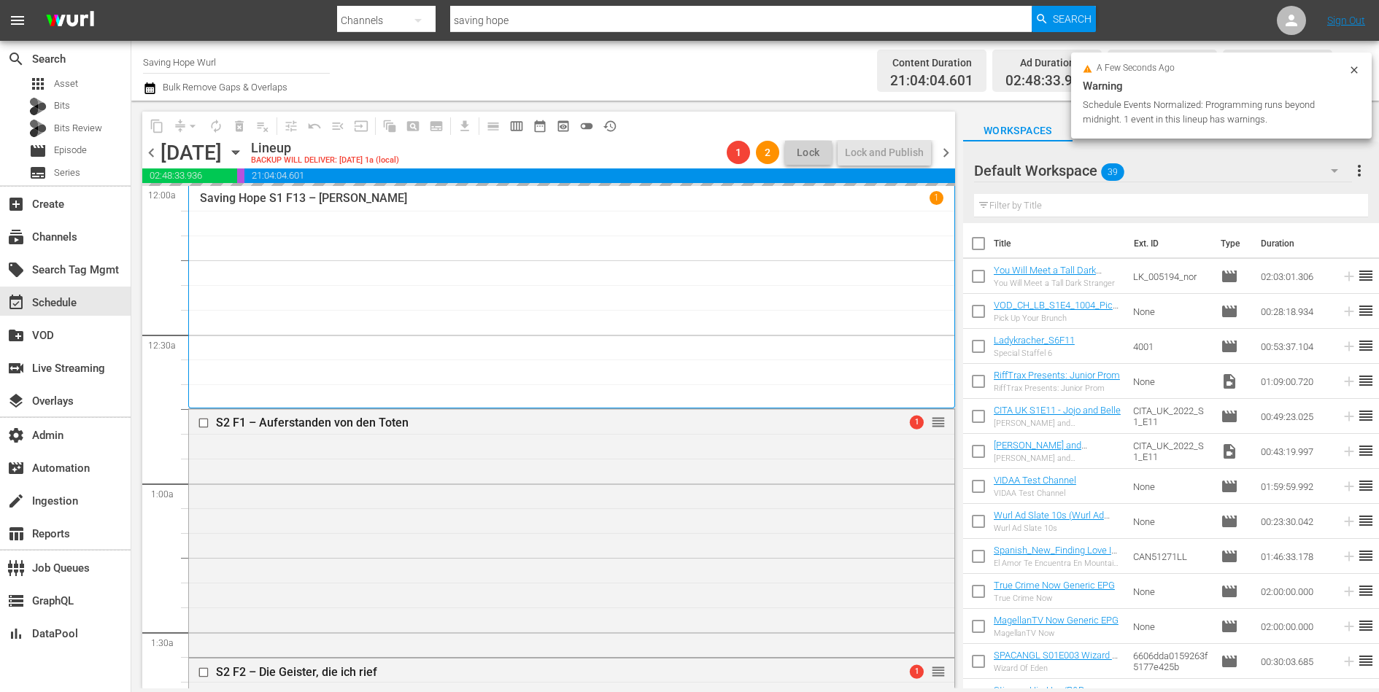
click at [942, 154] on span "chevron_right" at bounding box center [946, 153] width 18 height 18
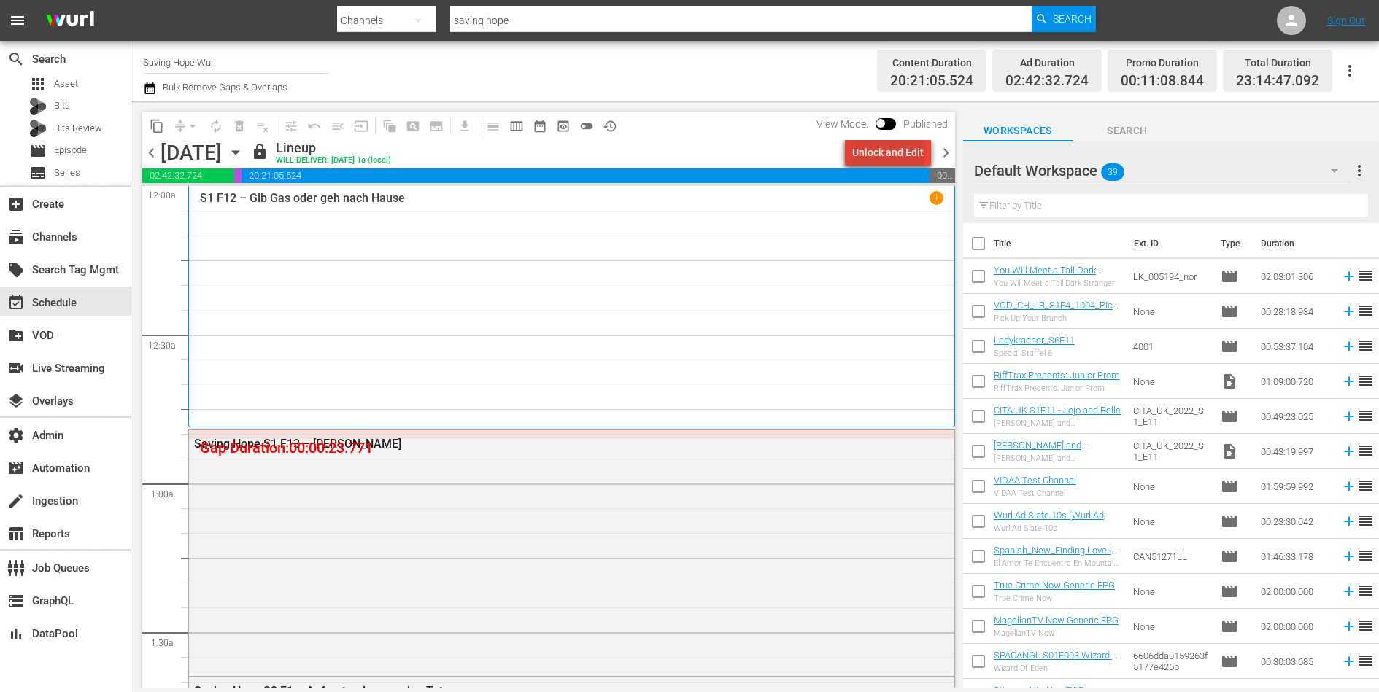
click at [891, 148] on div "Unlock and Edit" at bounding box center [887, 152] width 71 height 26
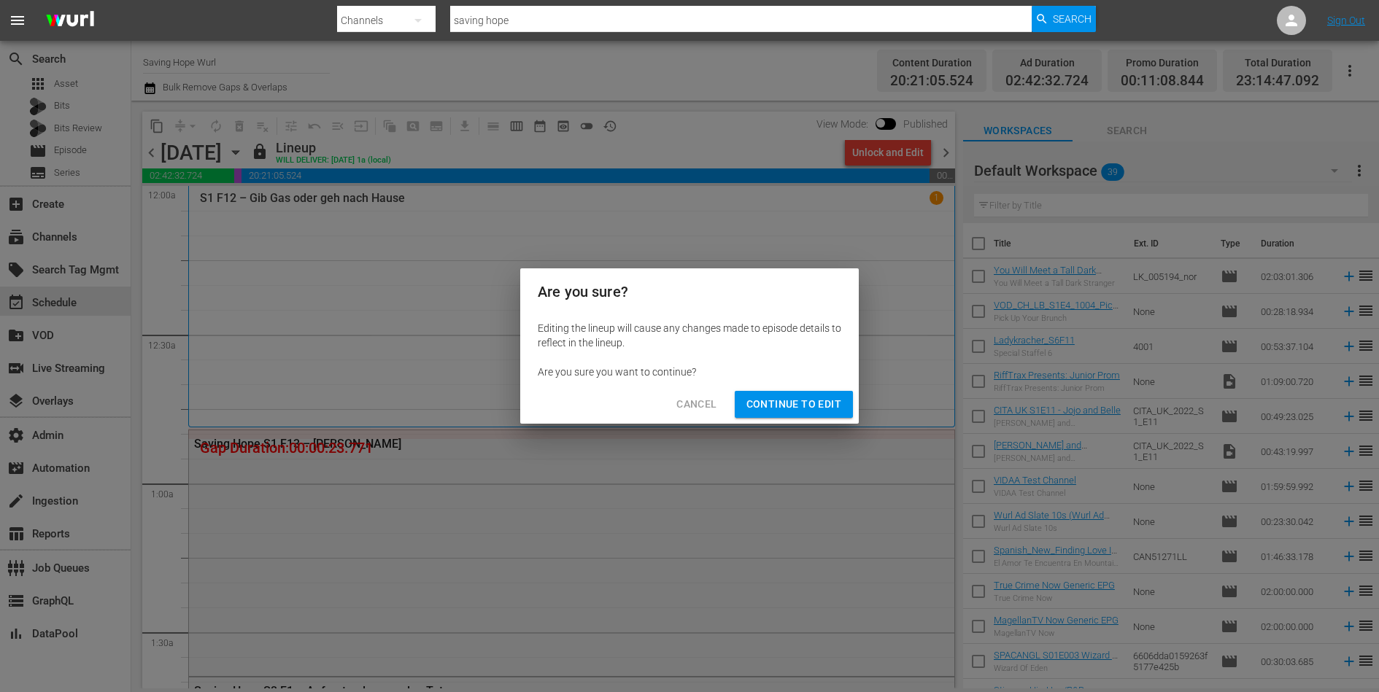
click at [802, 397] on span "Continue to Edit" at bounding box center [793, 404] width 95 height 18
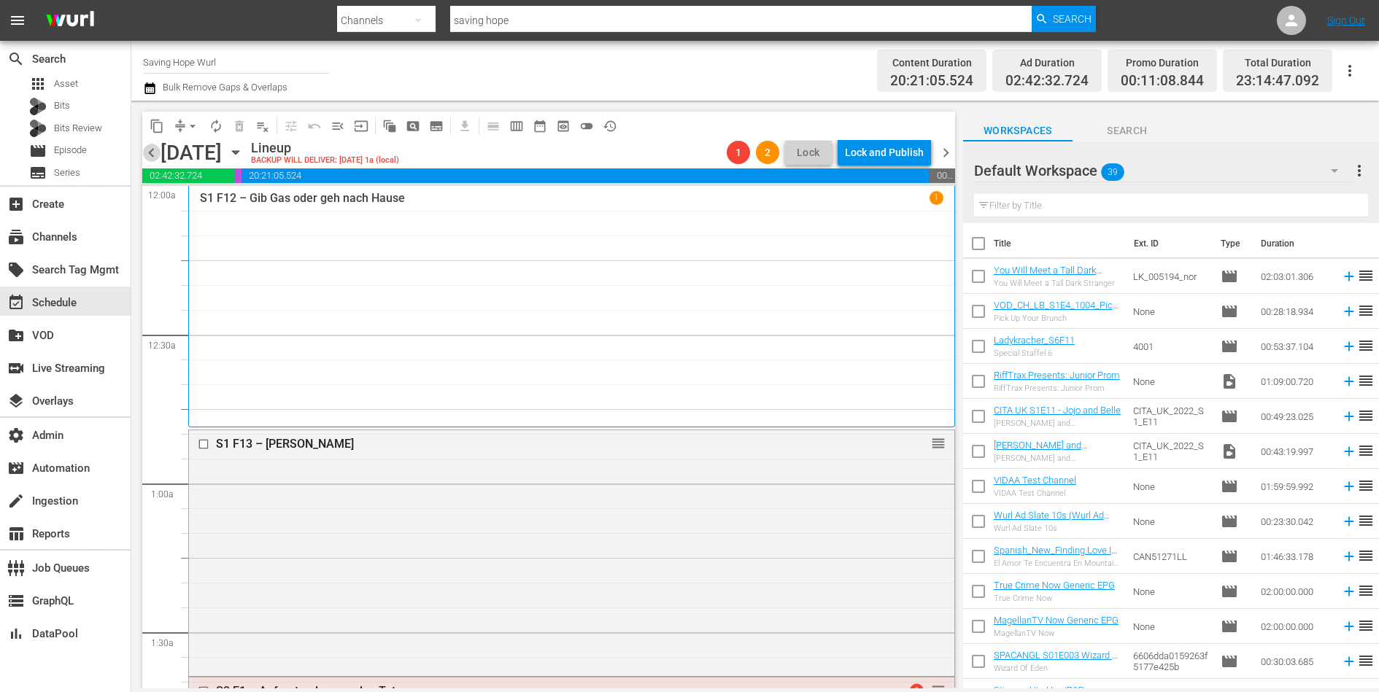
click at [150, 150] on span "chevron_left" at bounding box center [151, 153] width 18 height 18
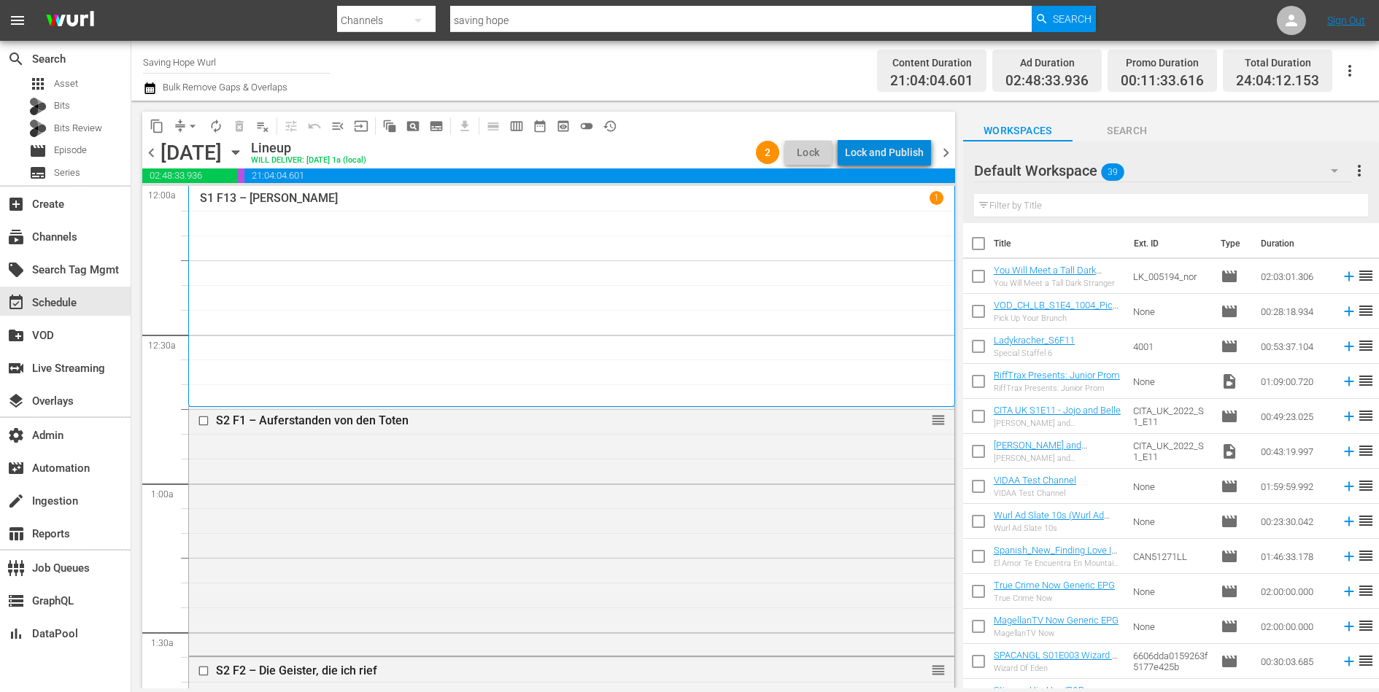
click at [902, 152] on div "Lock and Publish" at bounding box center [884, 152] width 79 height 26
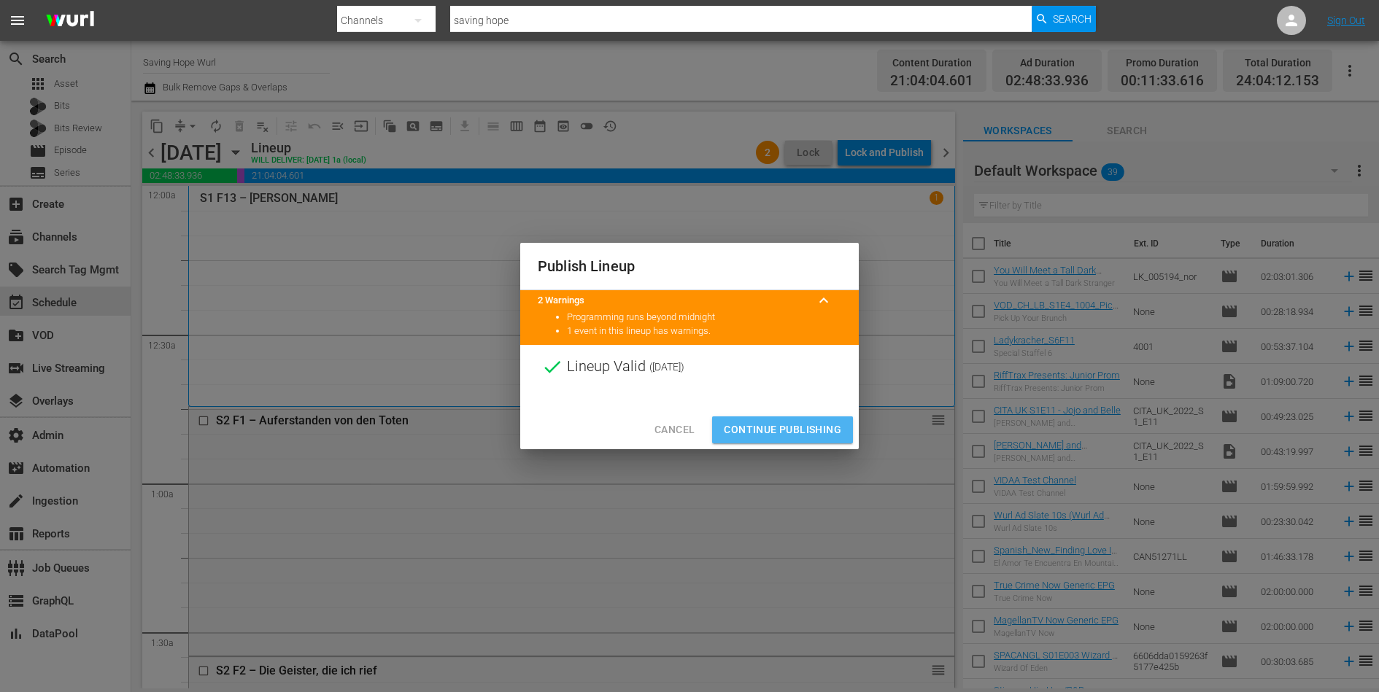
click at [797, 427] on span "Continue Publishing" at bounding box center [782, 430] width 117 height 18
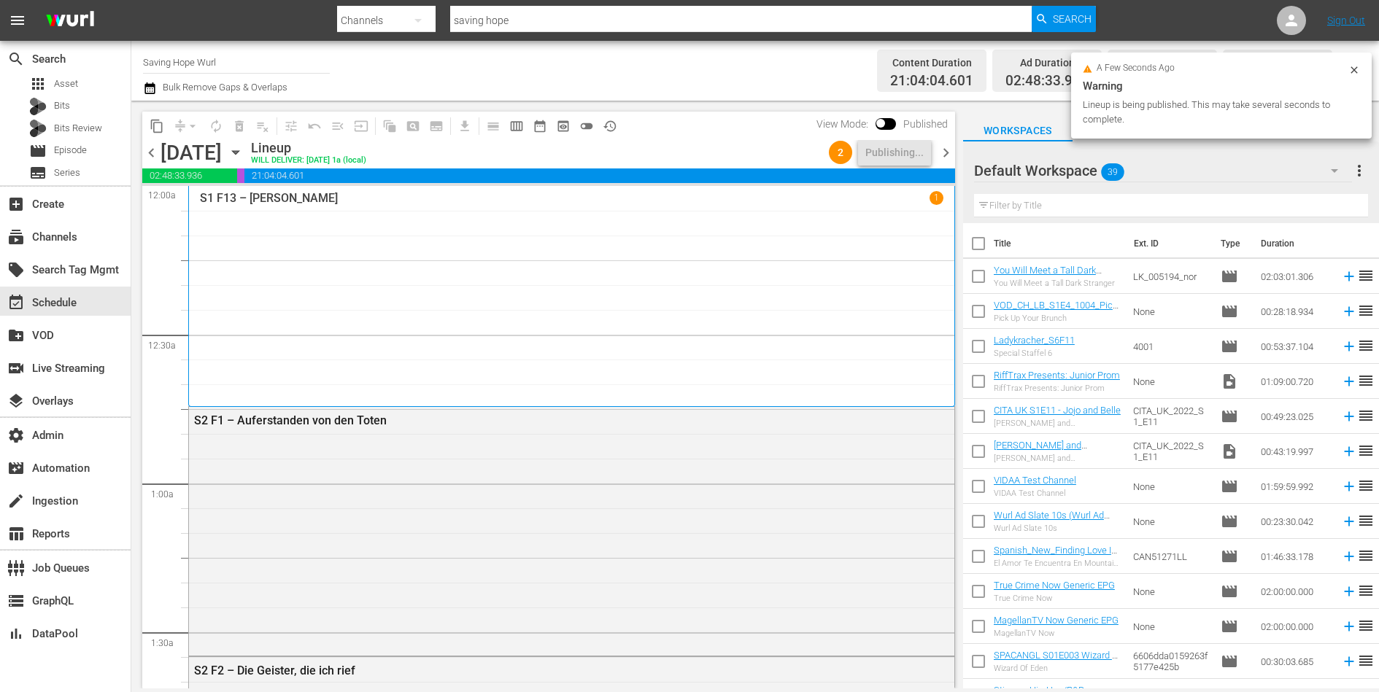
click at [947, 153] on span "chevron_right" at bounding box center [946, 153] width 18 height 18
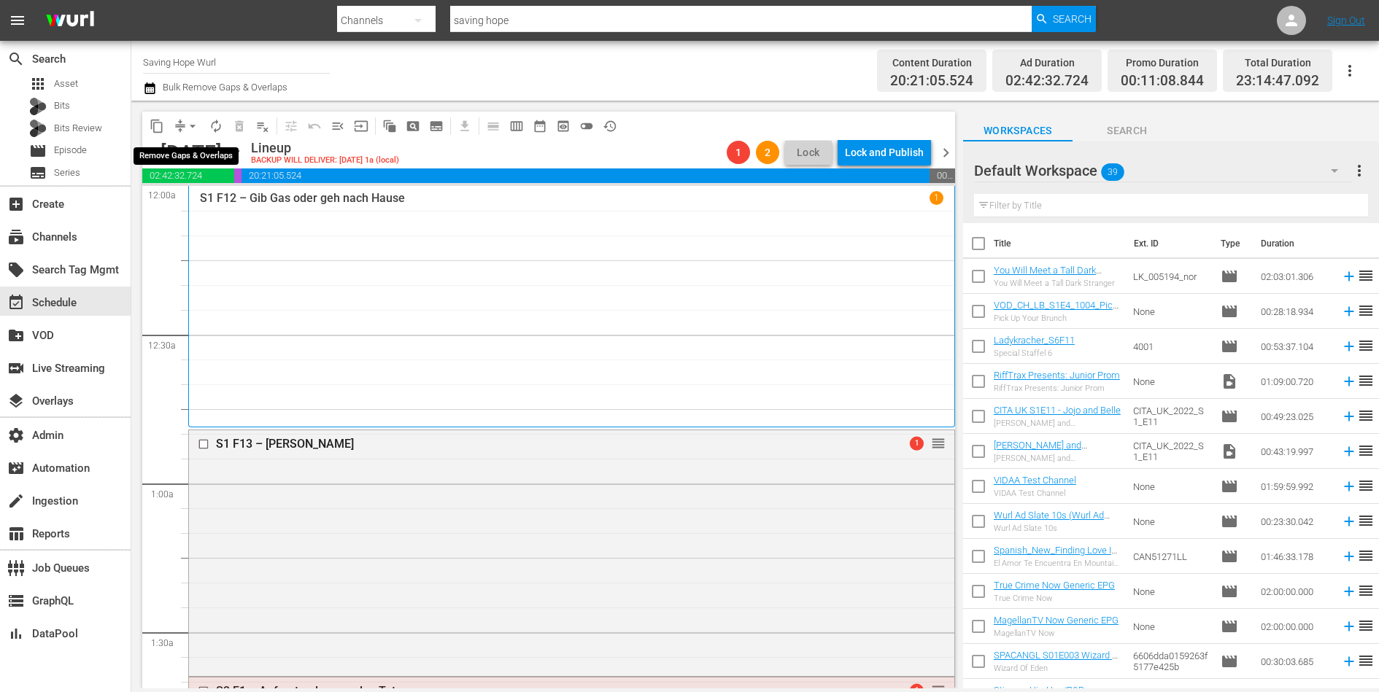
click at [193, 120] on span "arrow_drop_down" at bounding box center [192, 126] width 15 height 15
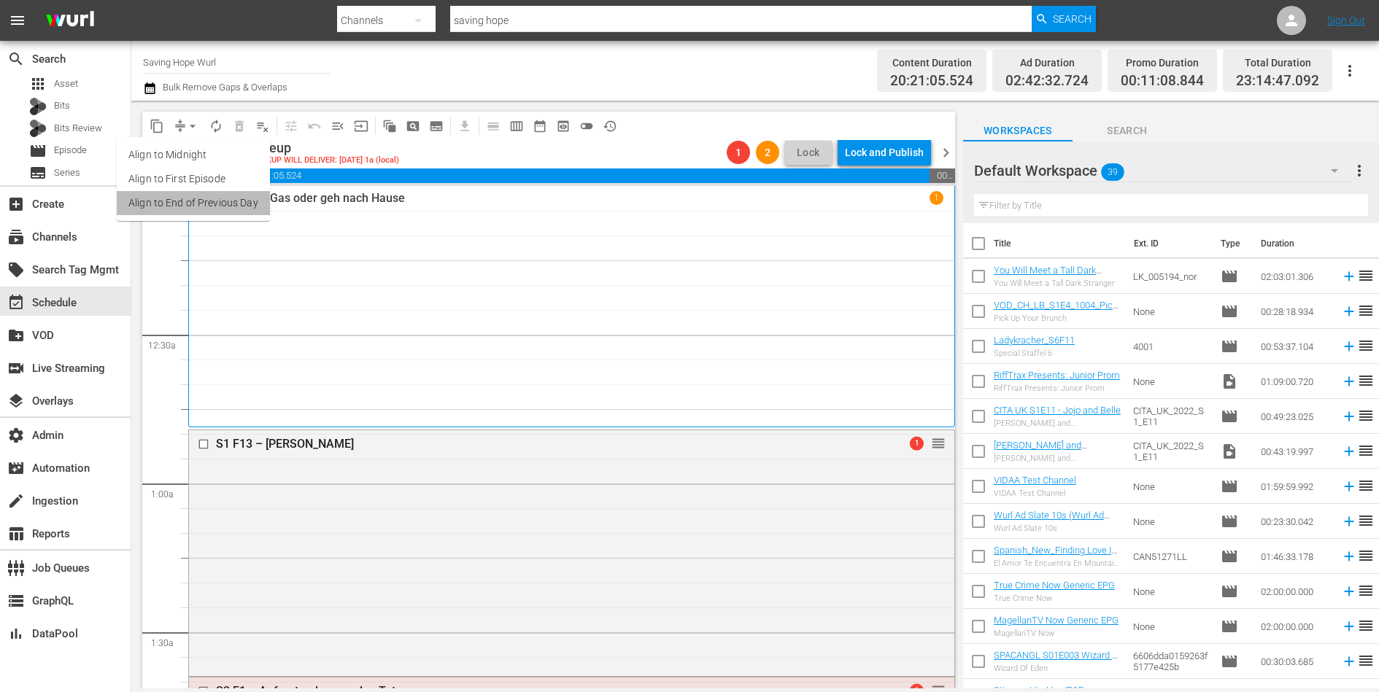
click at [196, 196] on li "Align to End of Previous Day" at bounding box center [193, 203] width 153 height 24
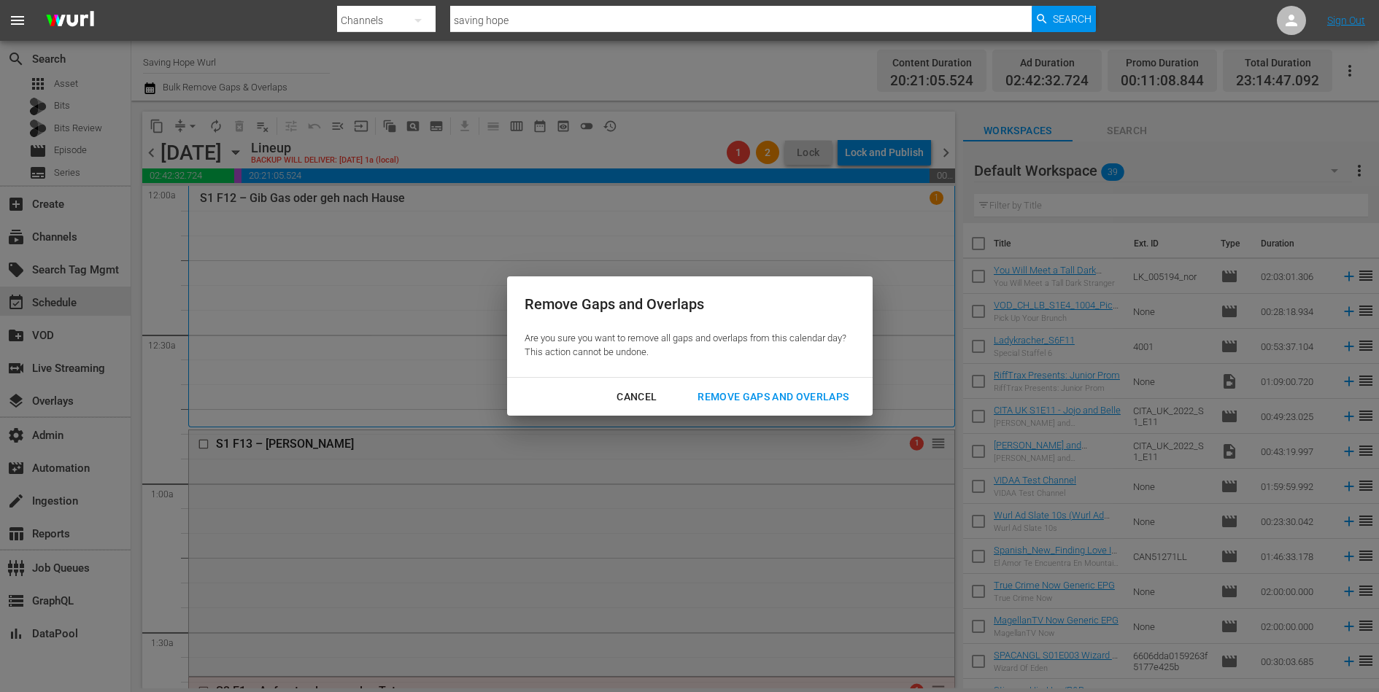
click at [757, 402] on div "Remove Gaps and Overlaps" at bounding box center [773, 397] width 174 height 18
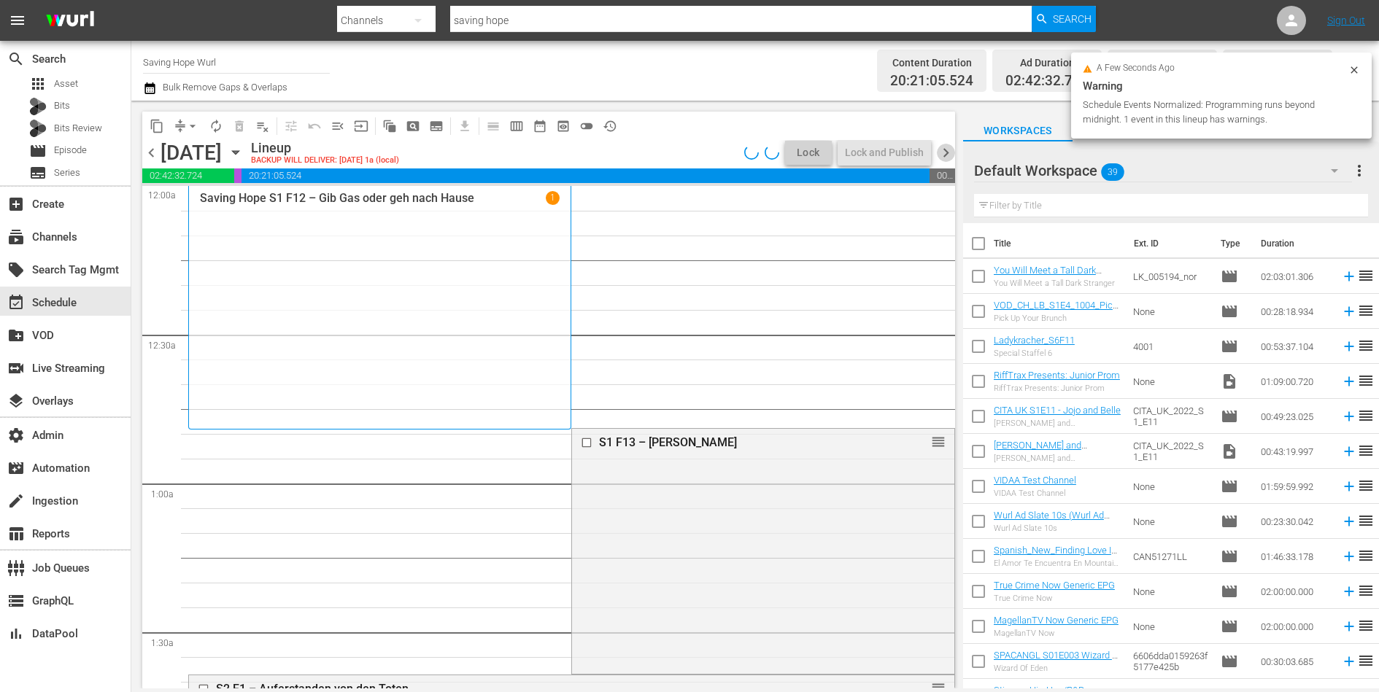
click at [942, 147] on span "chevron_right" at bounding box center [946, 153] width 18 height 18
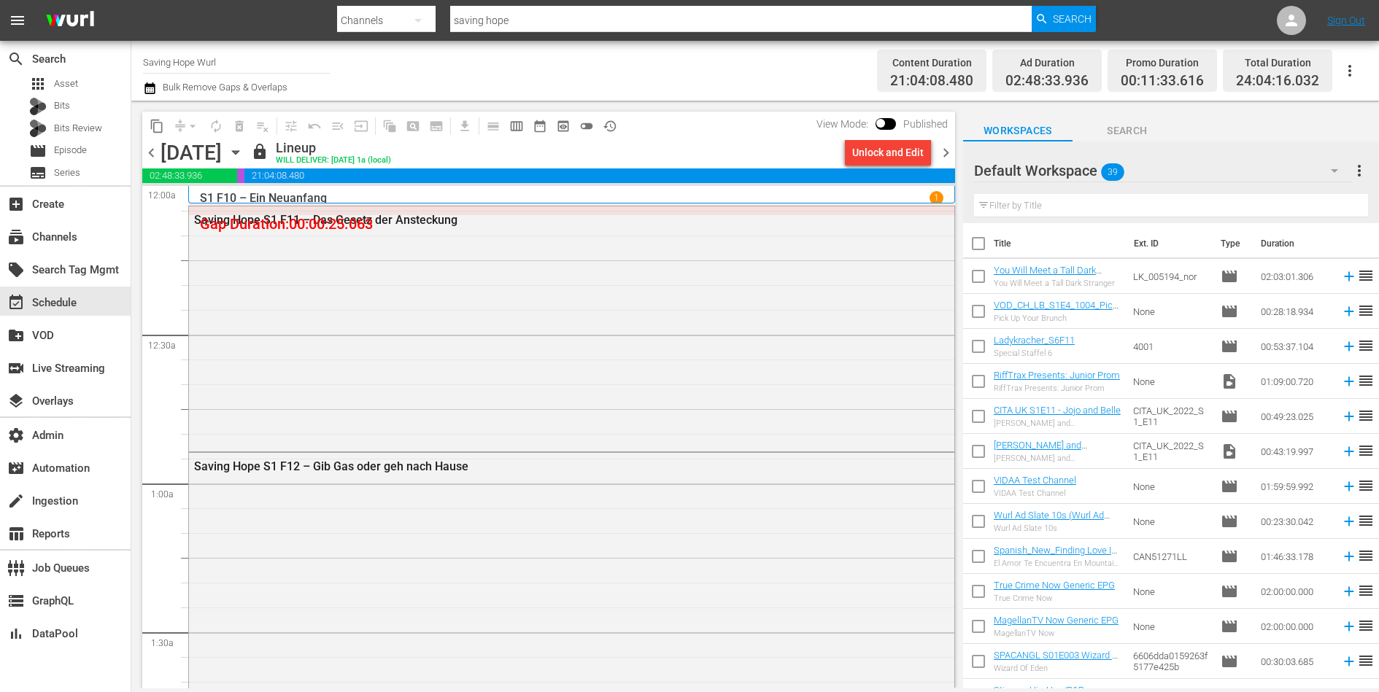
click at [870, 155] on div "Unlock and Edit" at bounding box center [887, 152] width 71 height 26
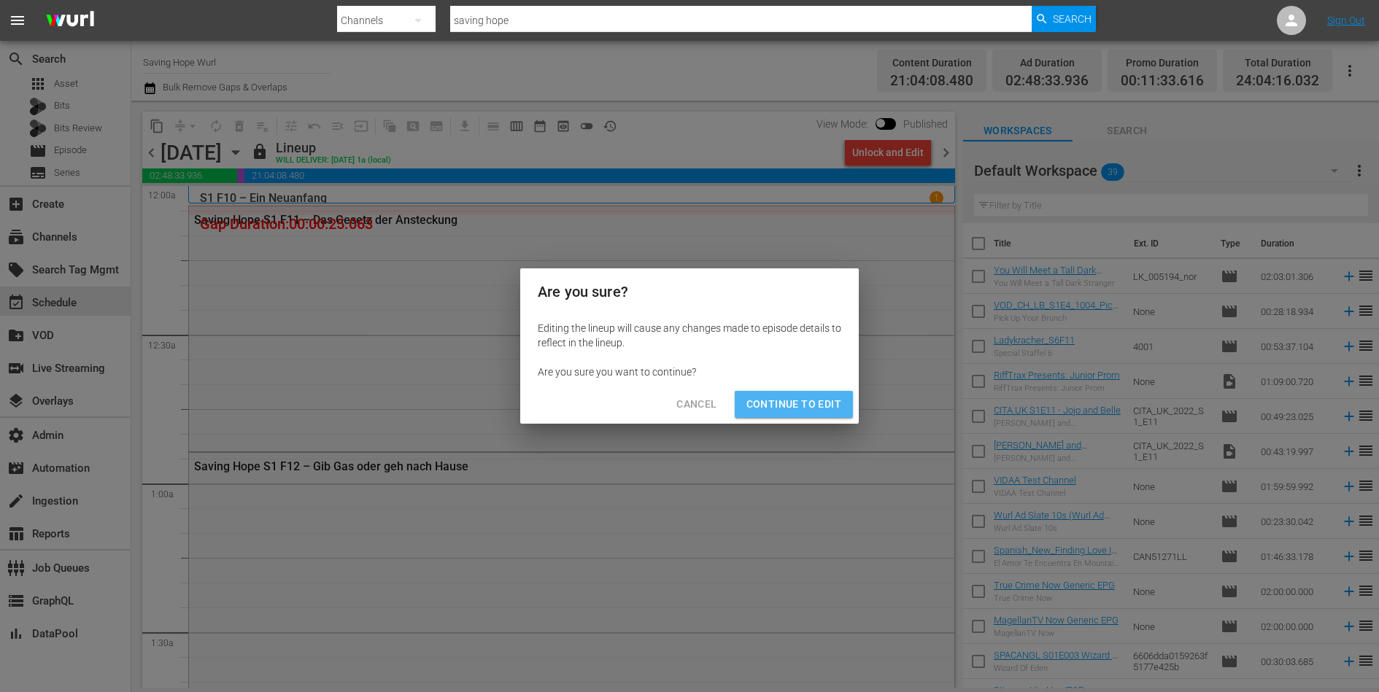
click at [810, 393] on button "Continue to Edit" at bounding box center [794, 404] width 118 height 27
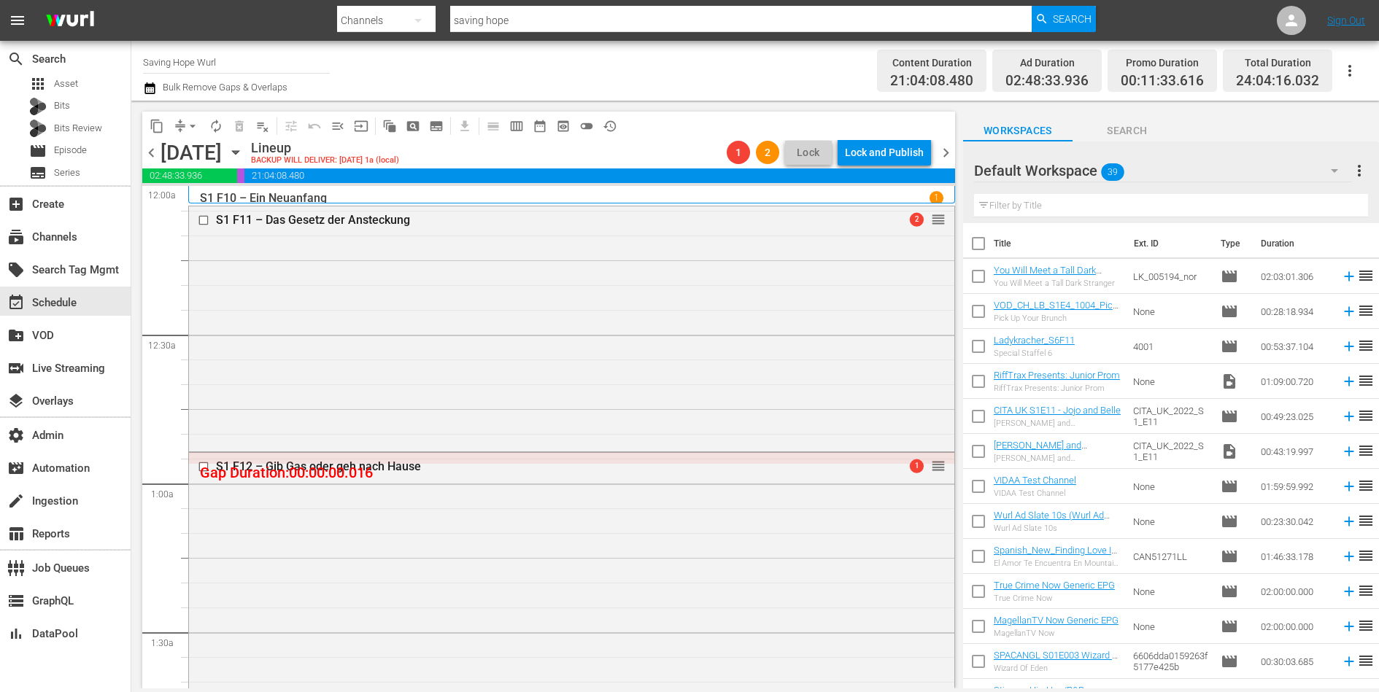
click at [154, 152] on span "chevron_left" at bounding box center [151, 153] width 18 height 18
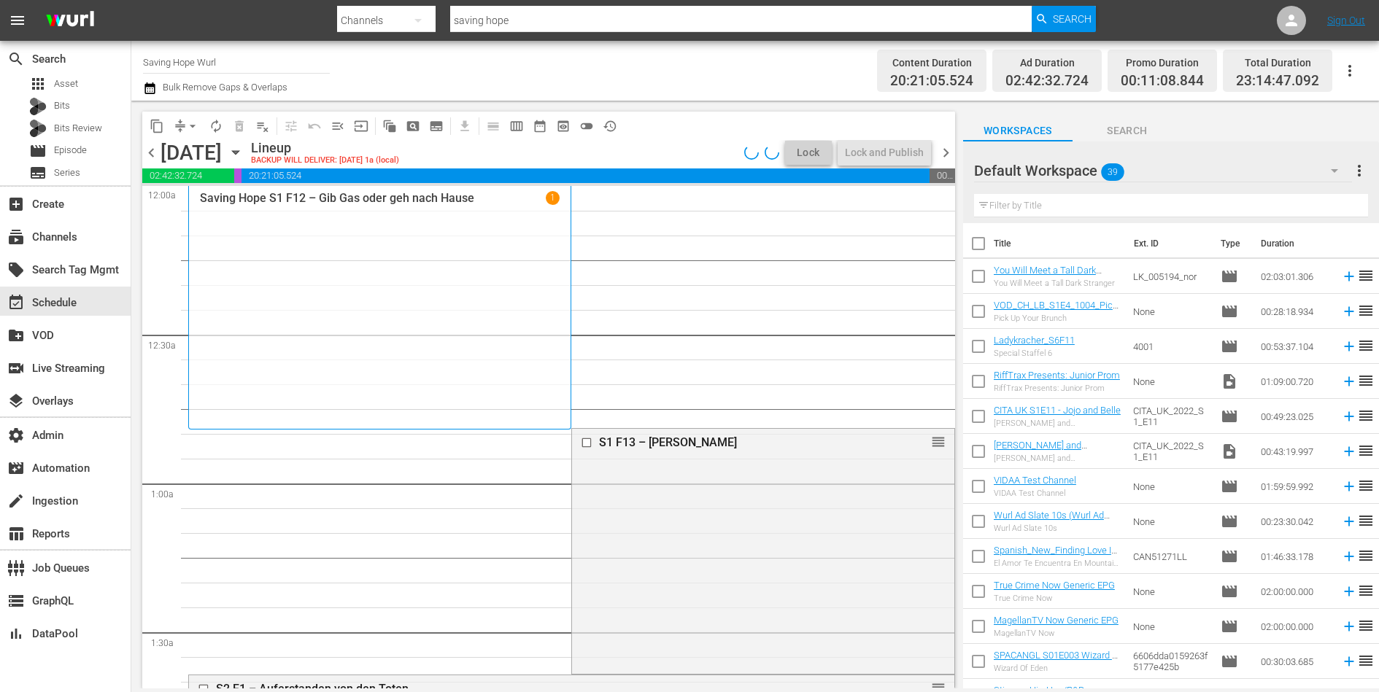
click at [185, 127] on span "arrow_drop_down" at bounding box center [192, 126] width 15 height 15
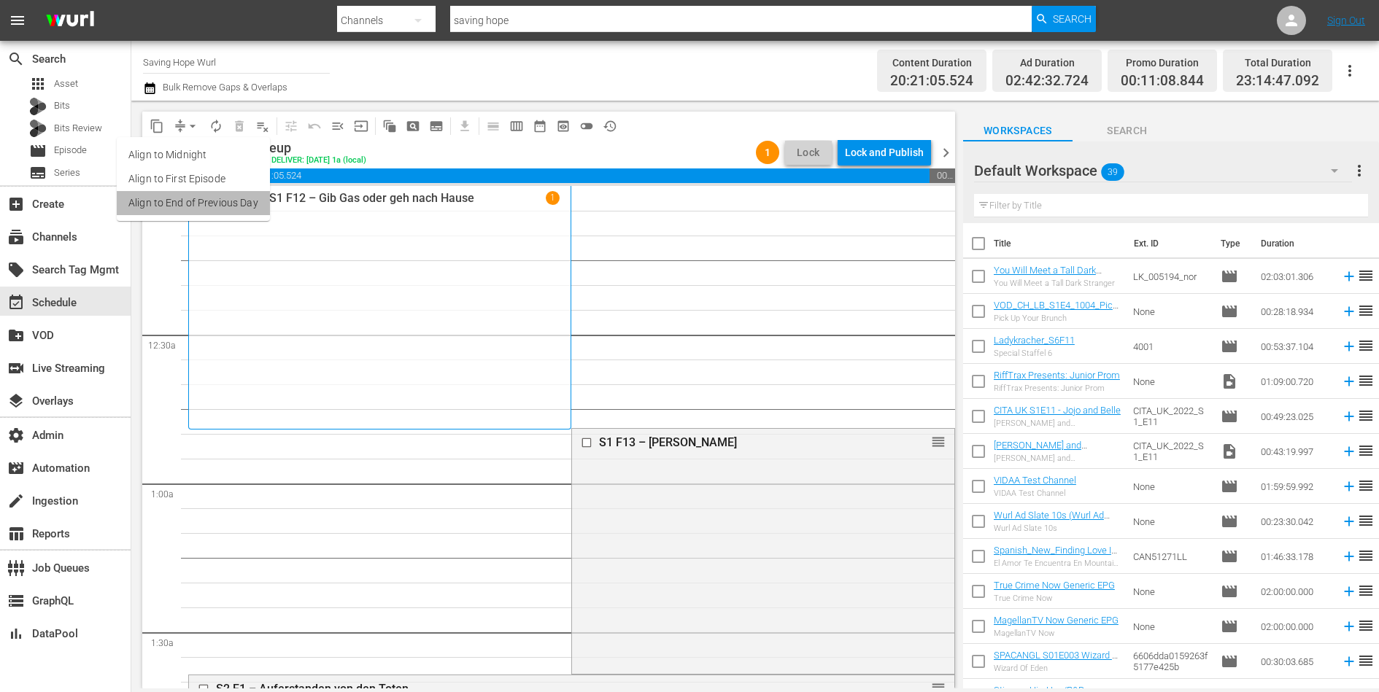
click at [210, 198] on li "Align to End of Previous Day" at bounding box center [193, 203] width 153 height 24
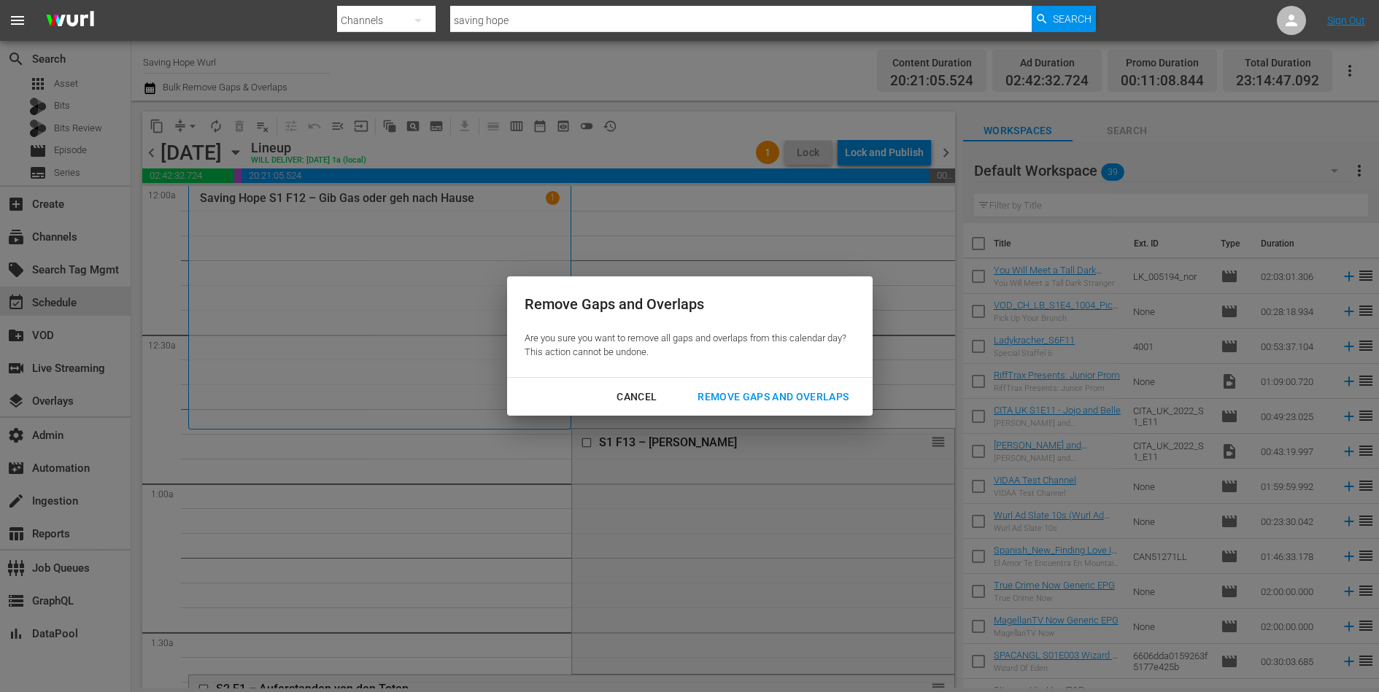
drag, startPoint x: 759, startPoint y: 392, endPoint x: 649, endPoint y: 355, distance: 116.7
click at [649, 355] on div "Remove Gaps and Overlaps Are you sure you want to remove all gaps and overlaps …" at bounding box center [689, 345] width 365 height 139
click at [633, 395] on div "Cancel" at bounding box center [636, 397] width 63 height 18
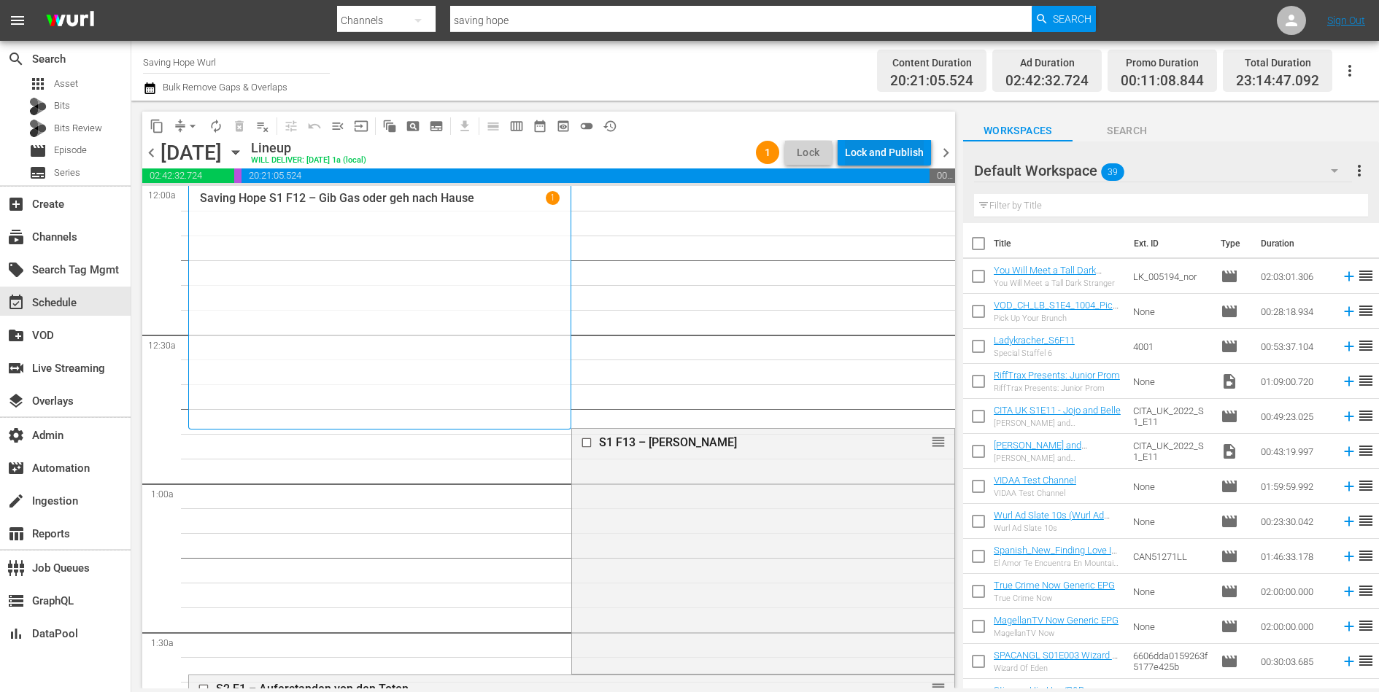
click at [854, 152] on div "Lock and Publish" at bounding box center [884, 152] width 79 height 26
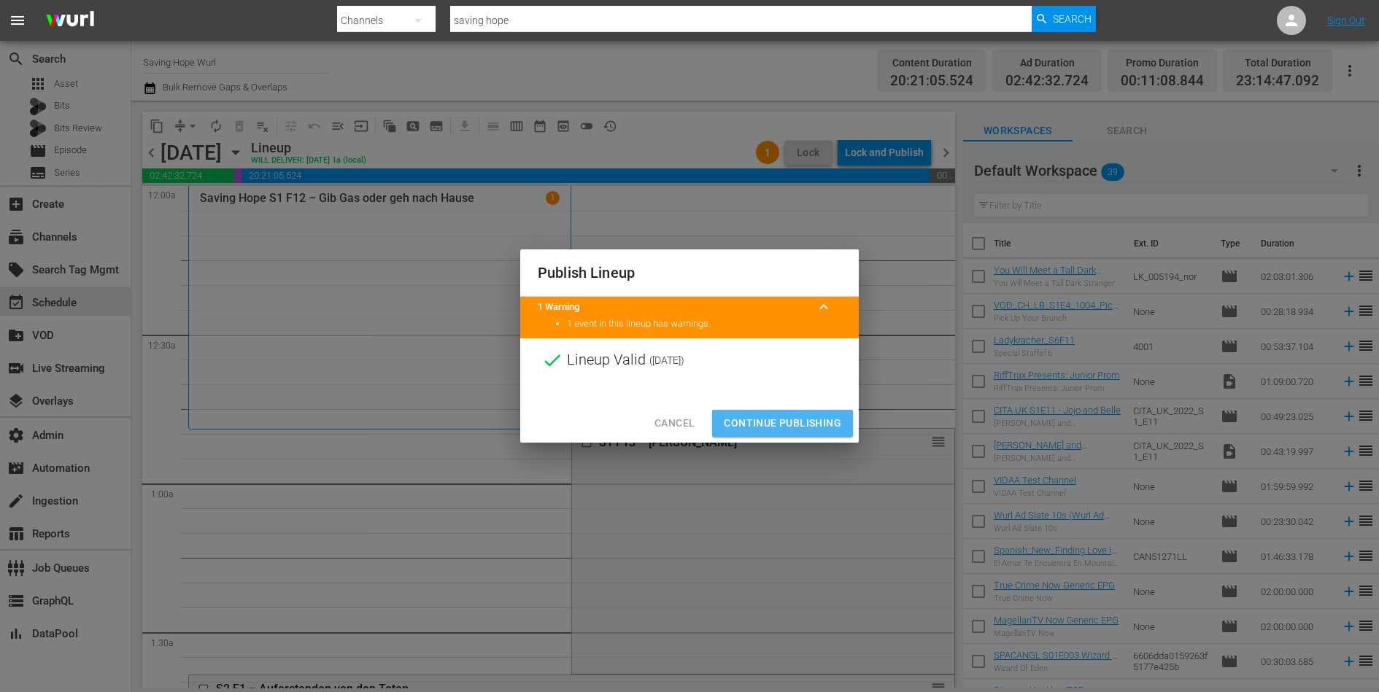
click at [756, 422] on span "Continue Publishing" at bounding box center [782, 423] width 117 height 18
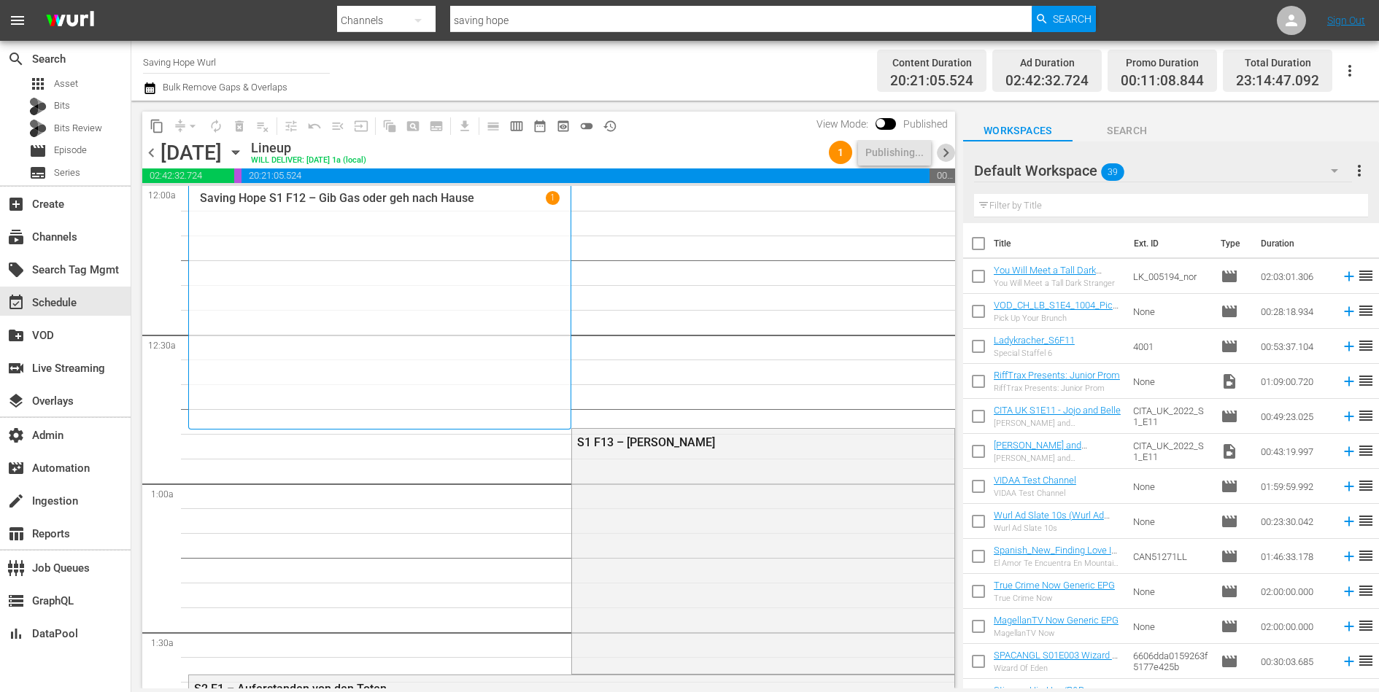
click at [951, 152] on span "chevron_right" at bounding box center [946, 153] width 18 height 18
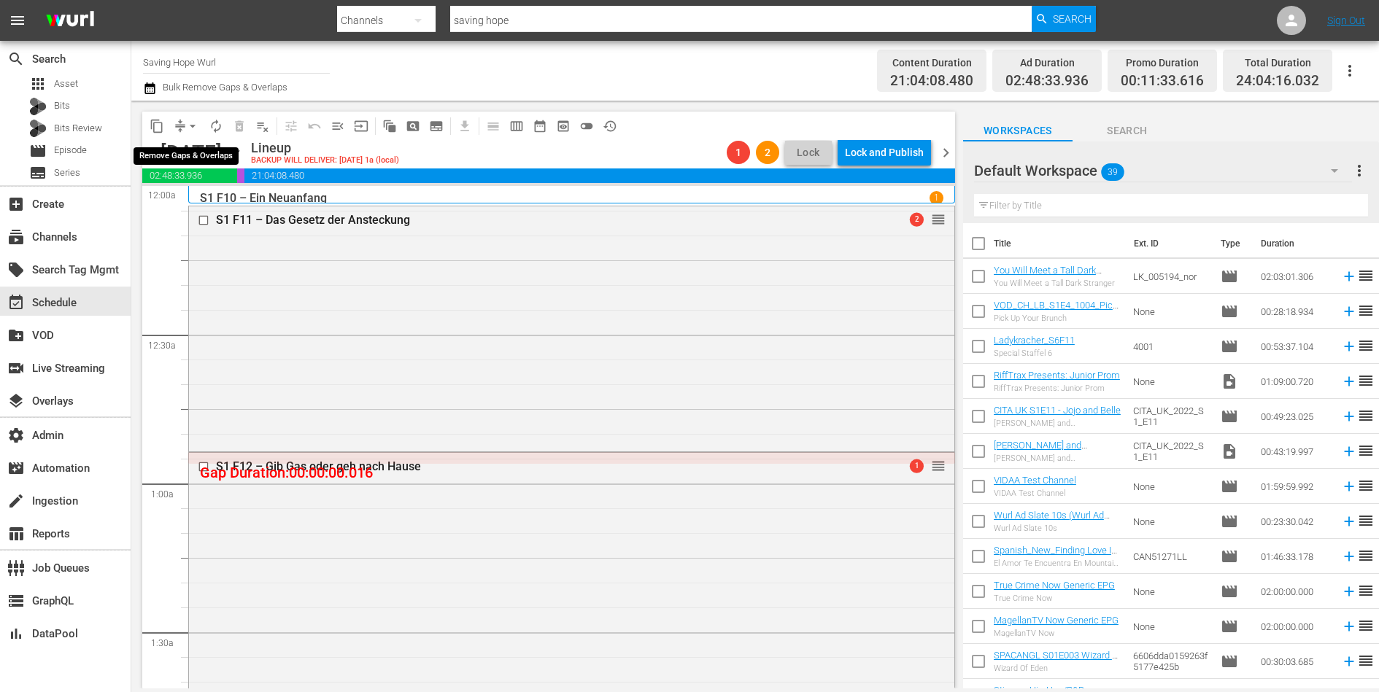
click at [188, 129] on span "arrow_drop_down" at bounding box center [192, 126] width 15 height 15
click at [218, 208] on li "Align to End of Previous Day" at bounding box center [193, 203] width 153 height 24
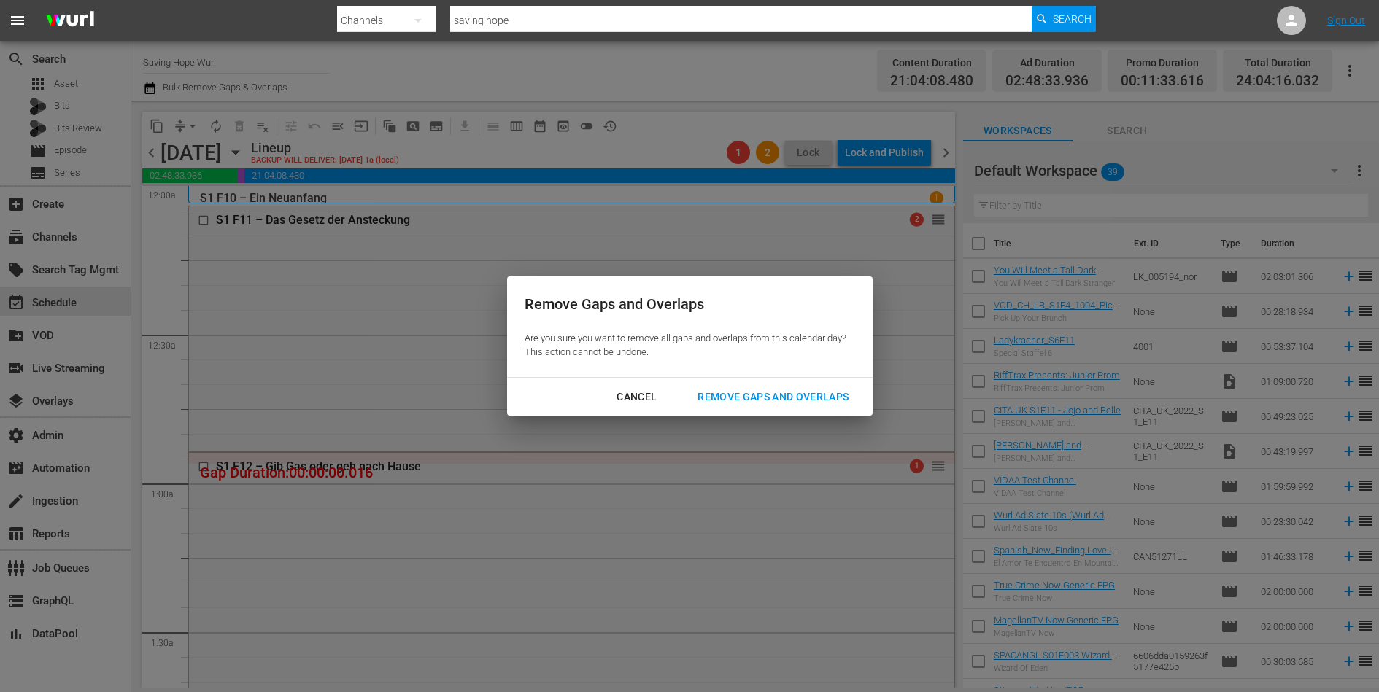
click at [751, 390] on div "Remove Gaps and Overlaps" at bounding box center [773, 397] width 174 height 18
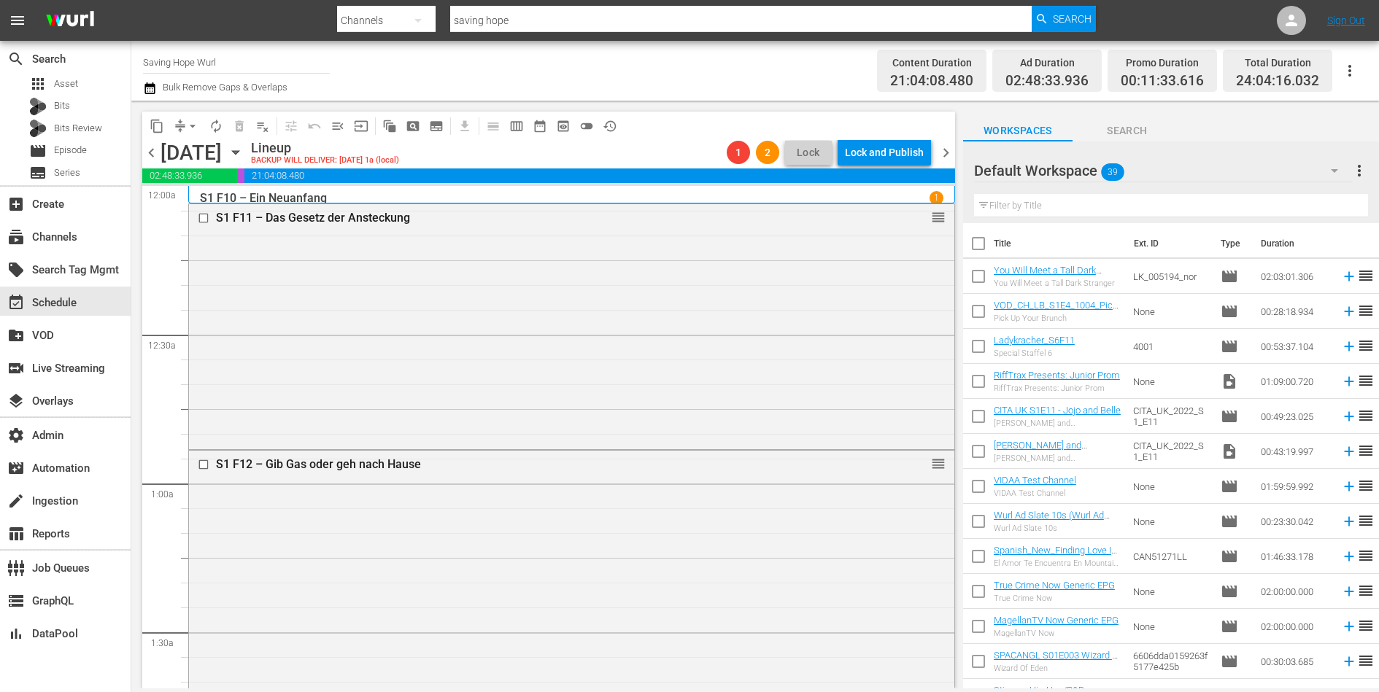
click at [940, 150] on span "chevron_right" at bounding box center [946, 153] width 18 height 18
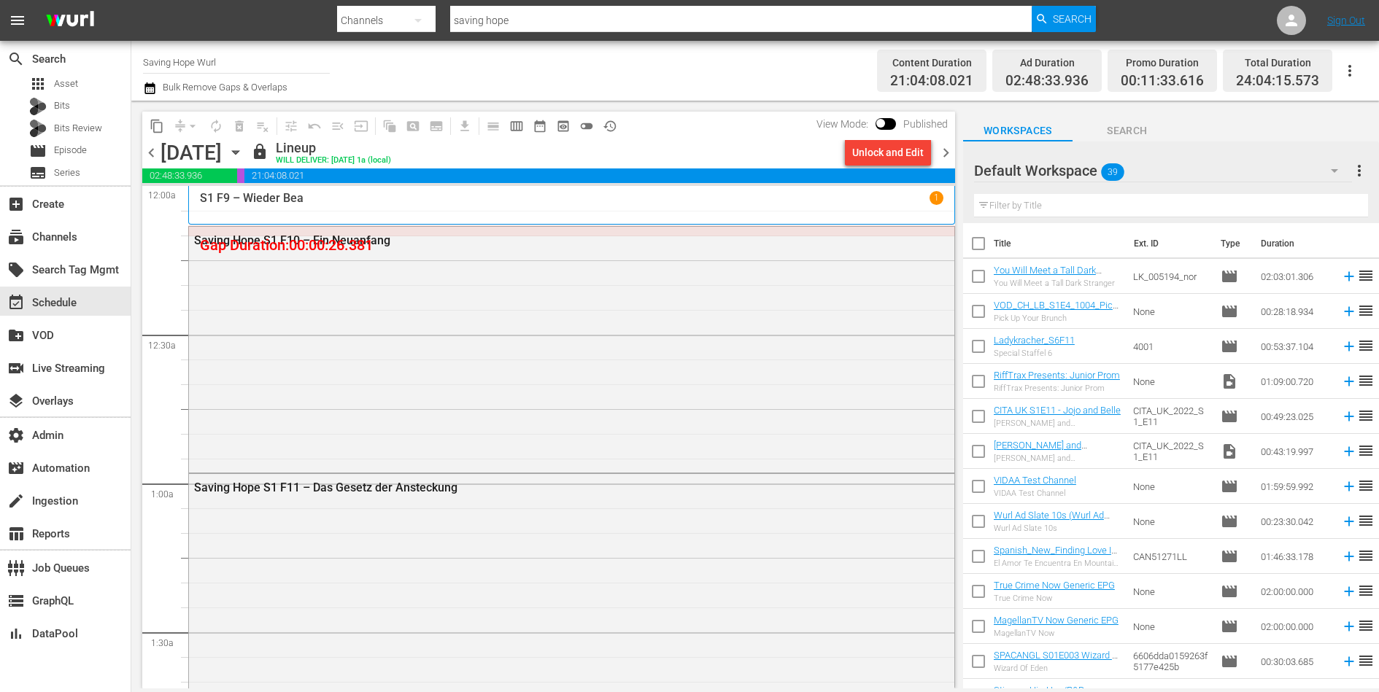
click at [886, 154] on div "Unlock and Edit" at bounding box center [887, 152] width 71 height 26
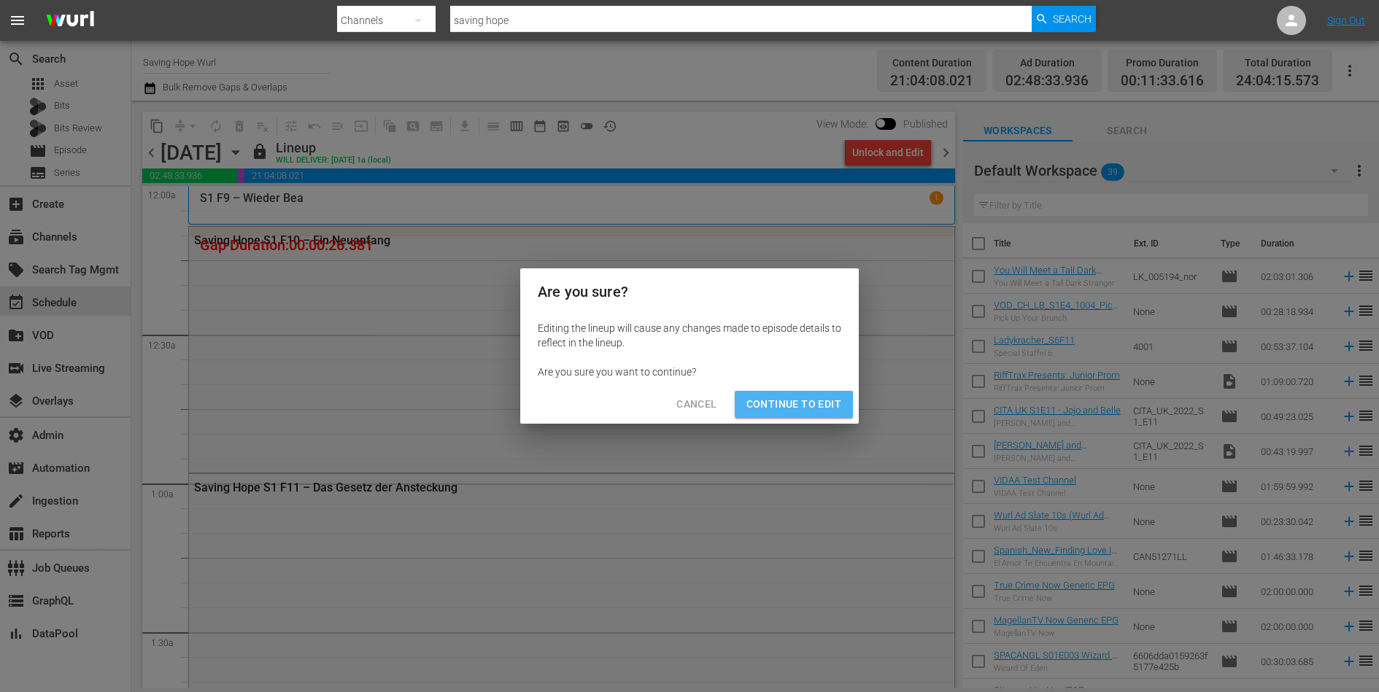
click at [802, 409] on span "Continue to Edit" at bounding box center [793, 404] width 95 height 18
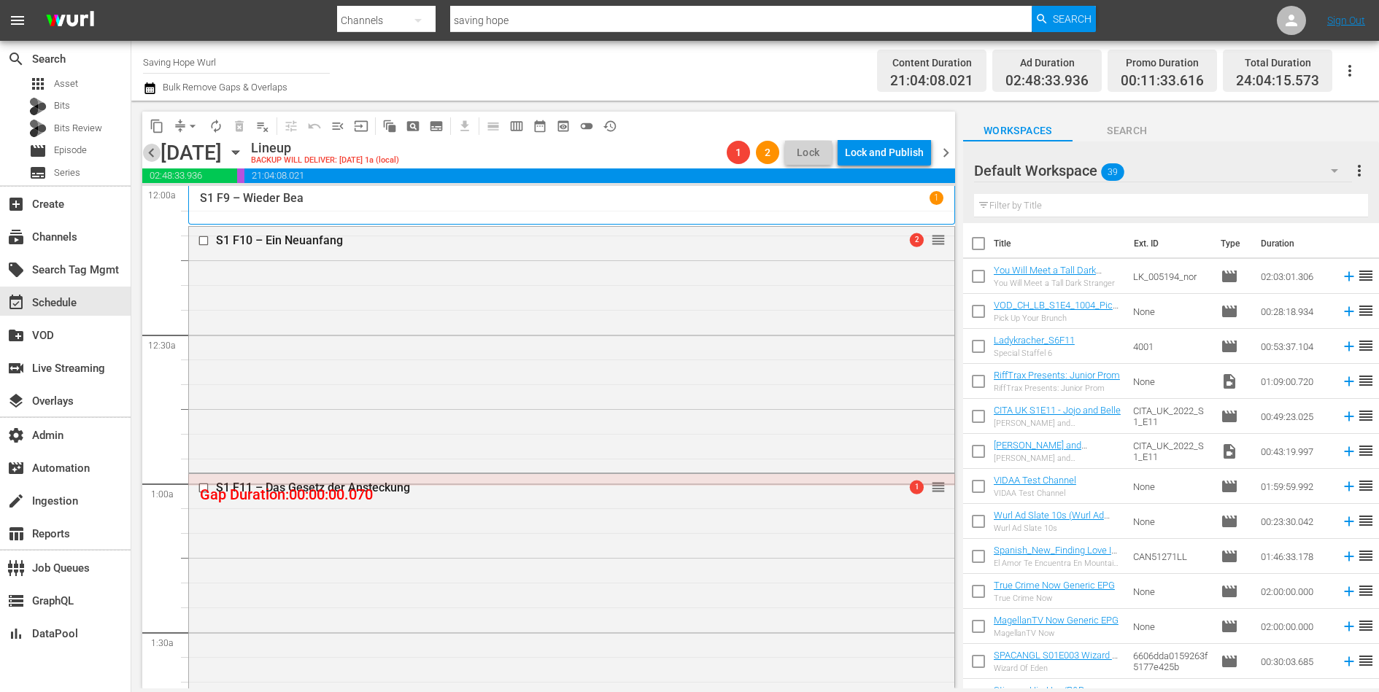
click at [157, 148] on span "chevron_left" at bounding box center [151, 153] width 18 height 18
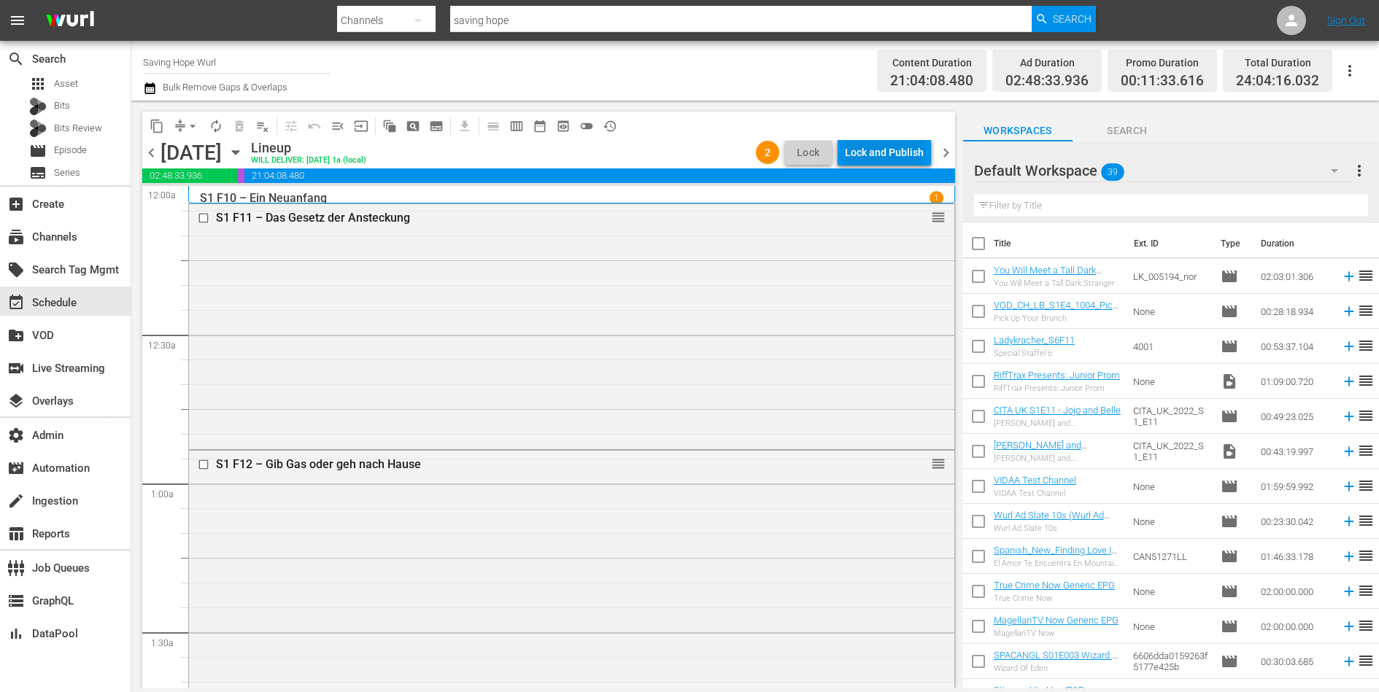
click at [893, 155] on div "Lock and Publish" at bounding box center [884, 152] width 79 height 26
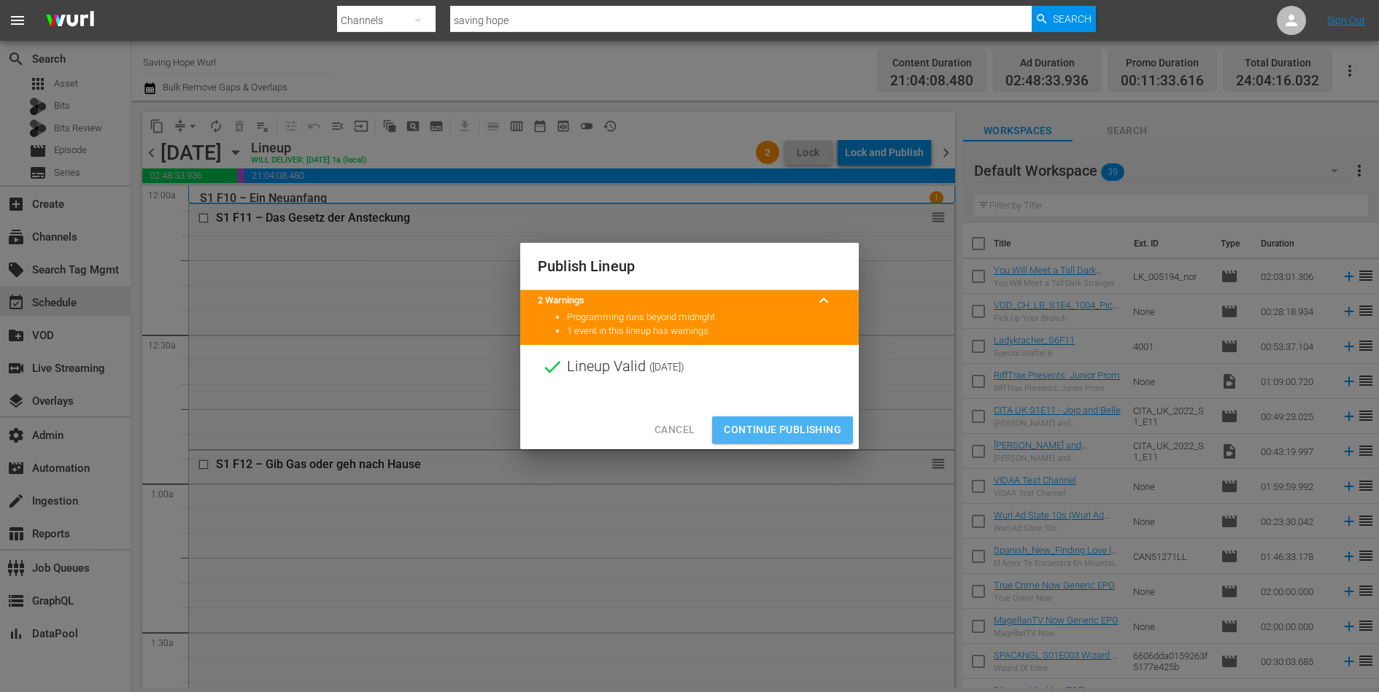
click at [789, 429] on span "Continue Publishing" at bounding box center [782, 430] width 117 height 18
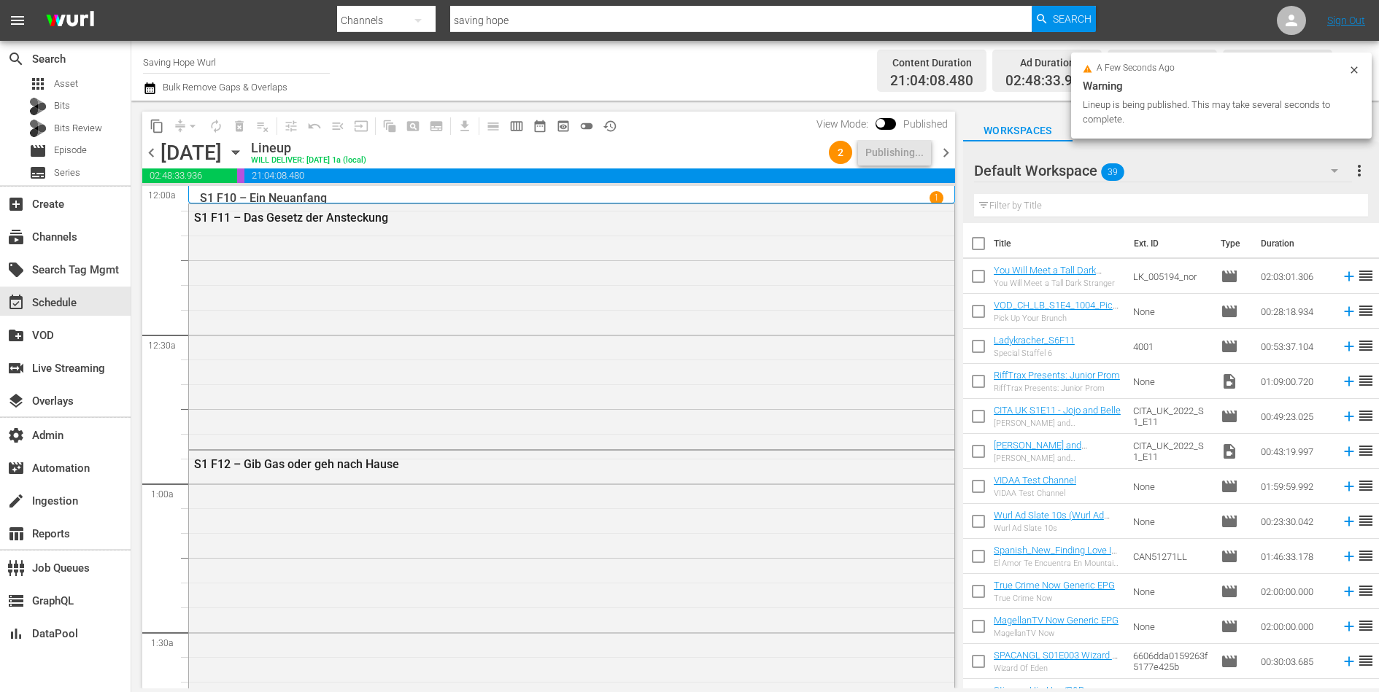
click at [948, 147] on span "chevron_right" at bounding box center [946, 153] width 18 height 18
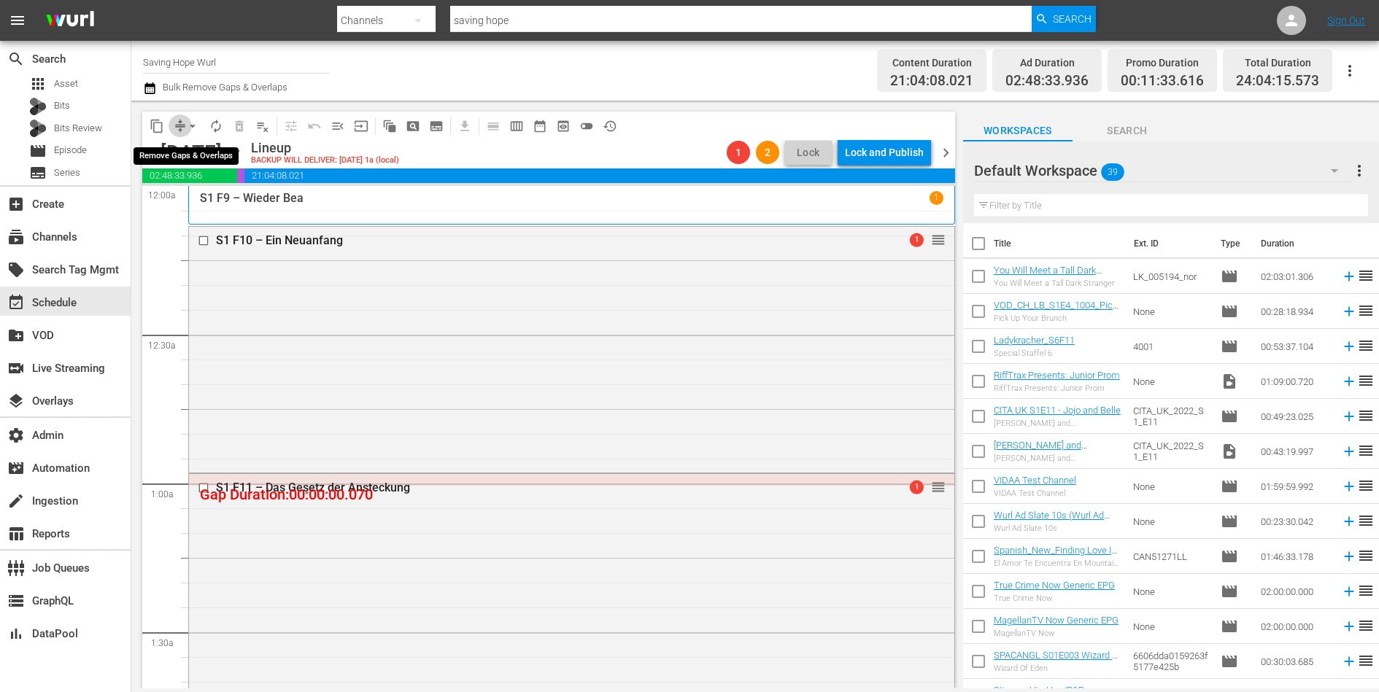
click at [180, 128] on span "compress" at bounding box center [180, 126] width 15 height 15
click at [182, 125] on button "arrow_drop_down" at bounding box center [192, 126] width 23 height 23
click at [192, 203] on li "Align to End of Previous Day" at bounding box center [193, 203] width 153 height 24
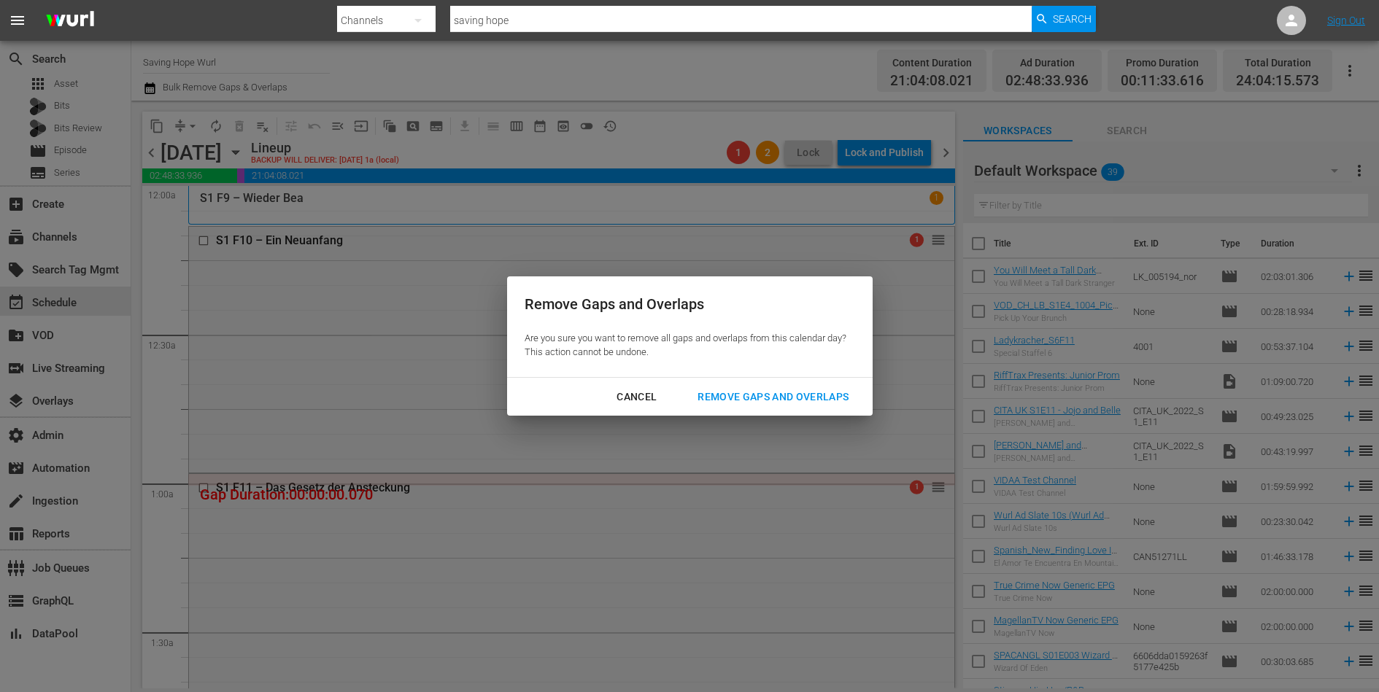
click at [746, 388] on div "Remove Gaps and Overlaps" at bounding box center [773, 397] width 174 height 18
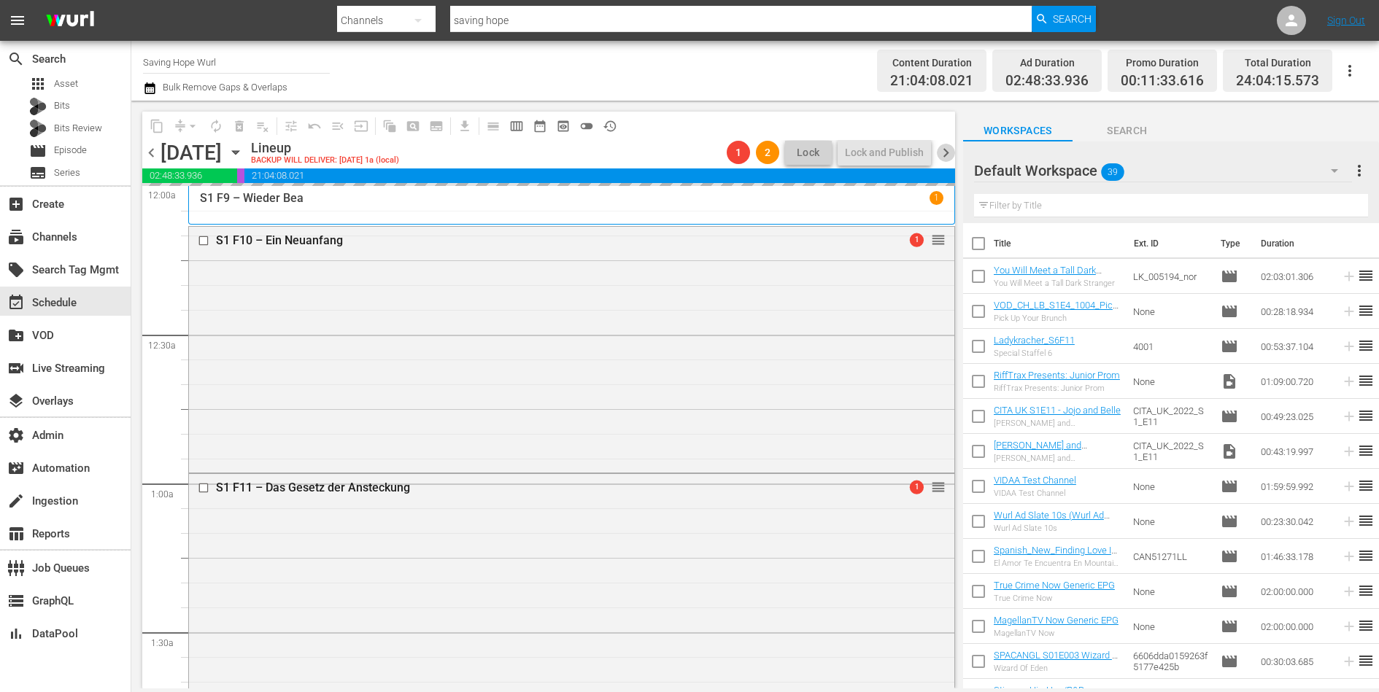
click at [946, 155] on span "chevron_right" at bounding box center [946, 153] width 18 height 18
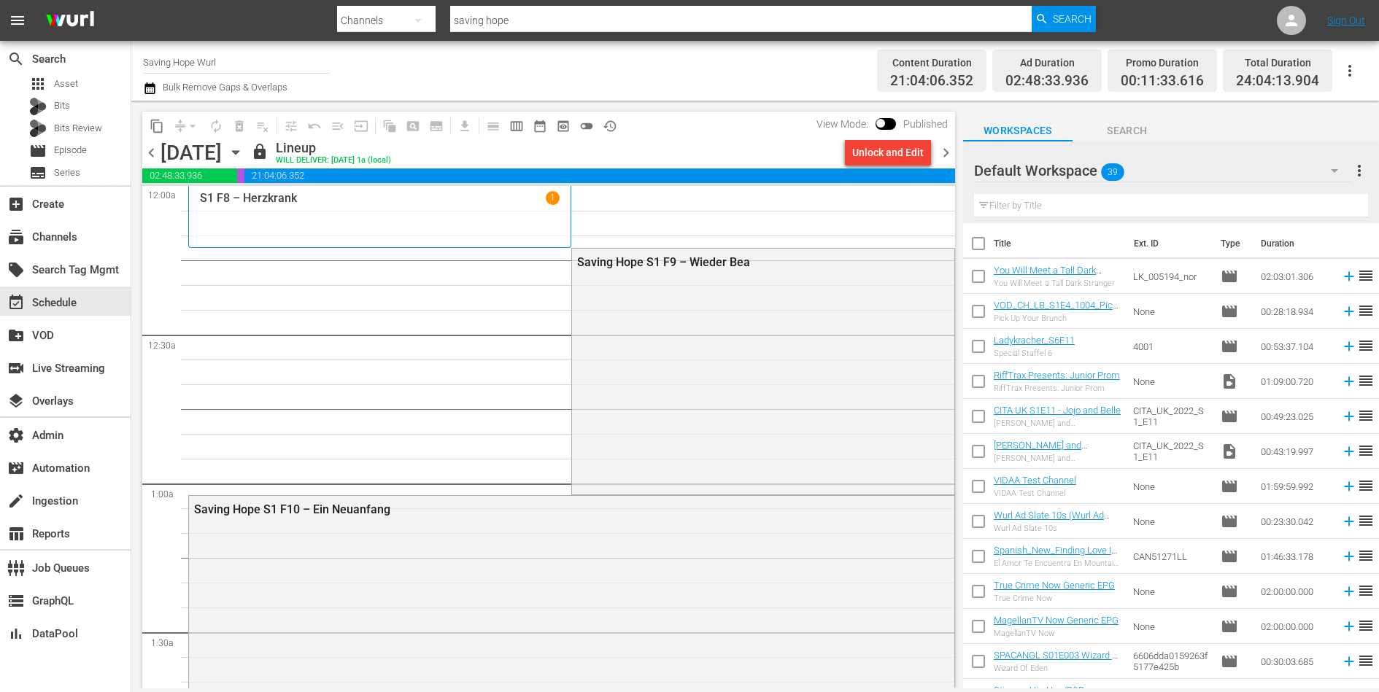
click at [890, 151] on div "Unlock and Edit" at bounding box center [887, 152] width 71 height 26
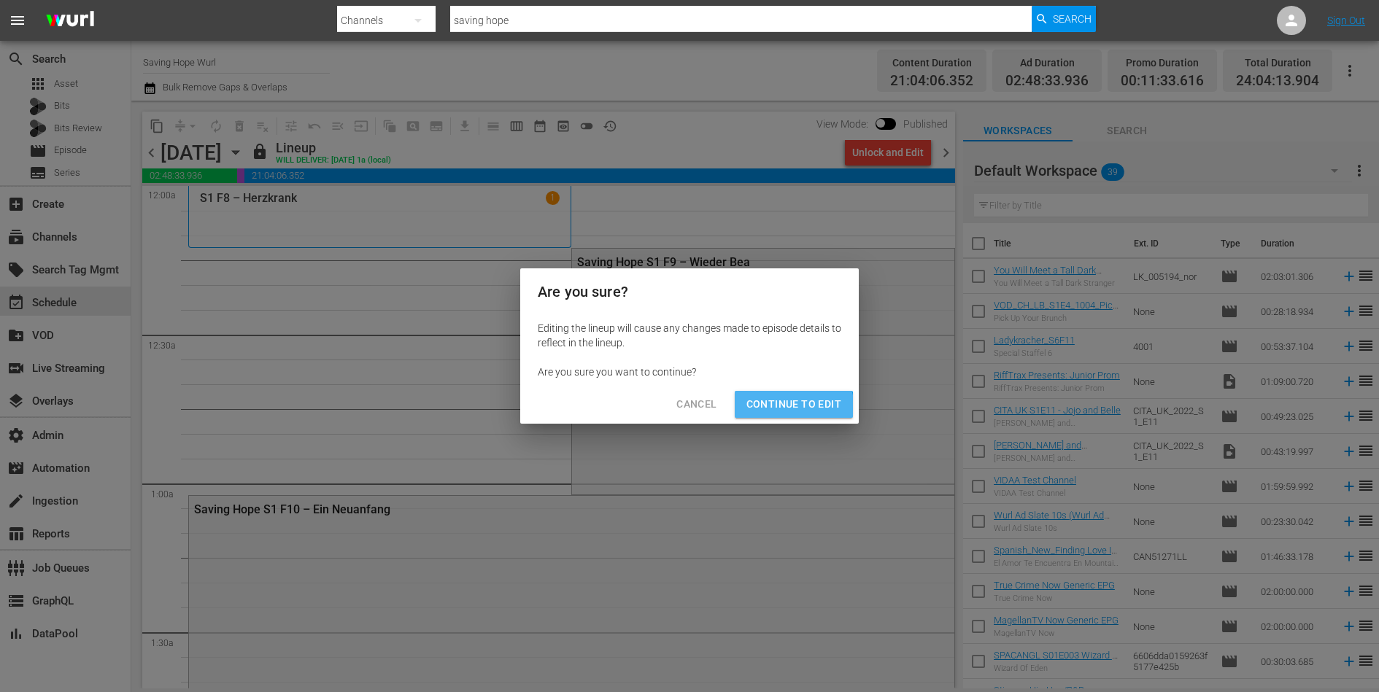
click at [791, 409] on span "Continue to Edit" at bounding box center [793, 404] width 95 height 18
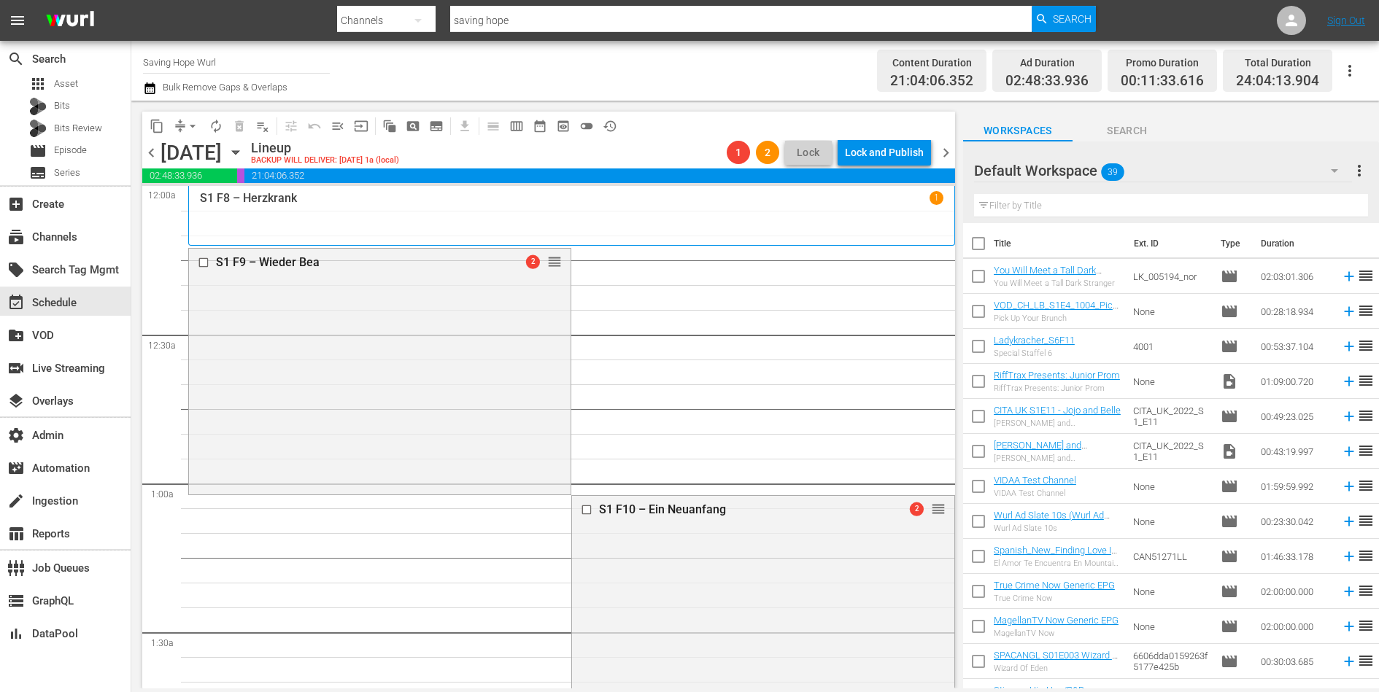
click at [151, 152] on span "chevron_left" at bounding box center [151, 153] width 18 height 18
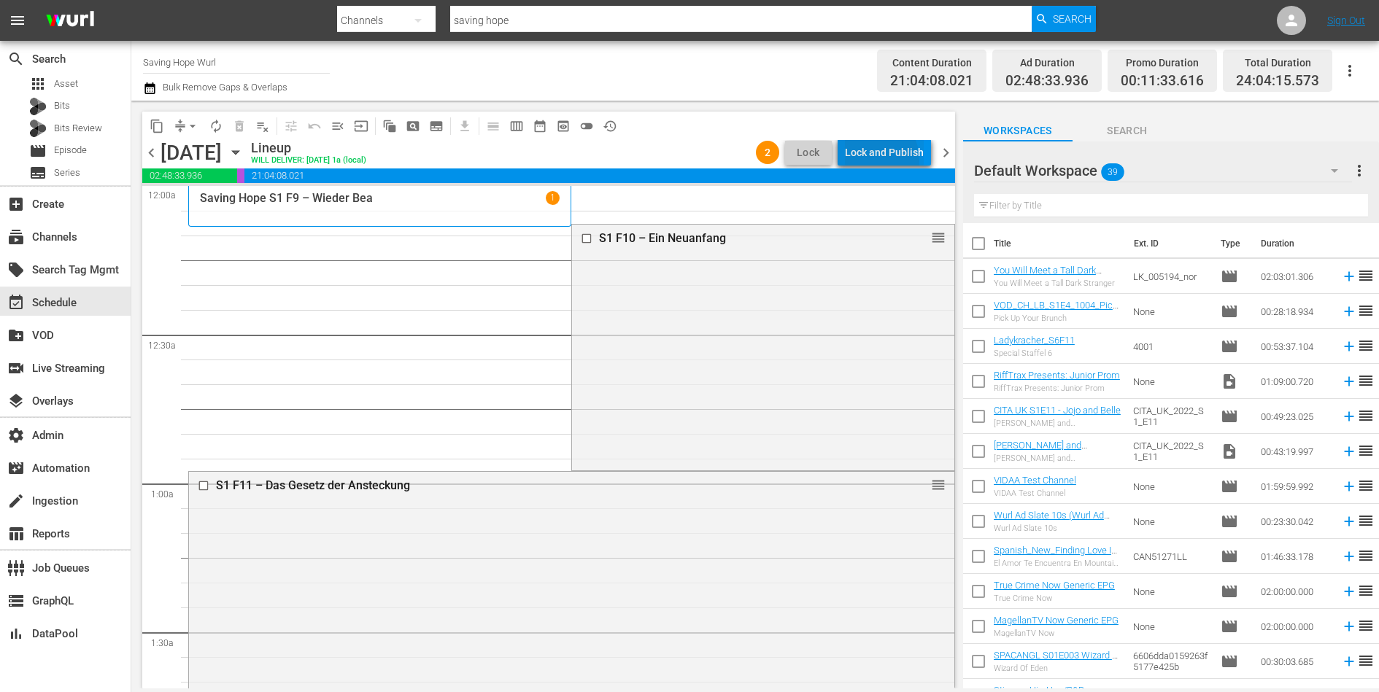
click at [874, 160] on div "Lock and Publish" at bounding box center [884, 152] width 79 height 26
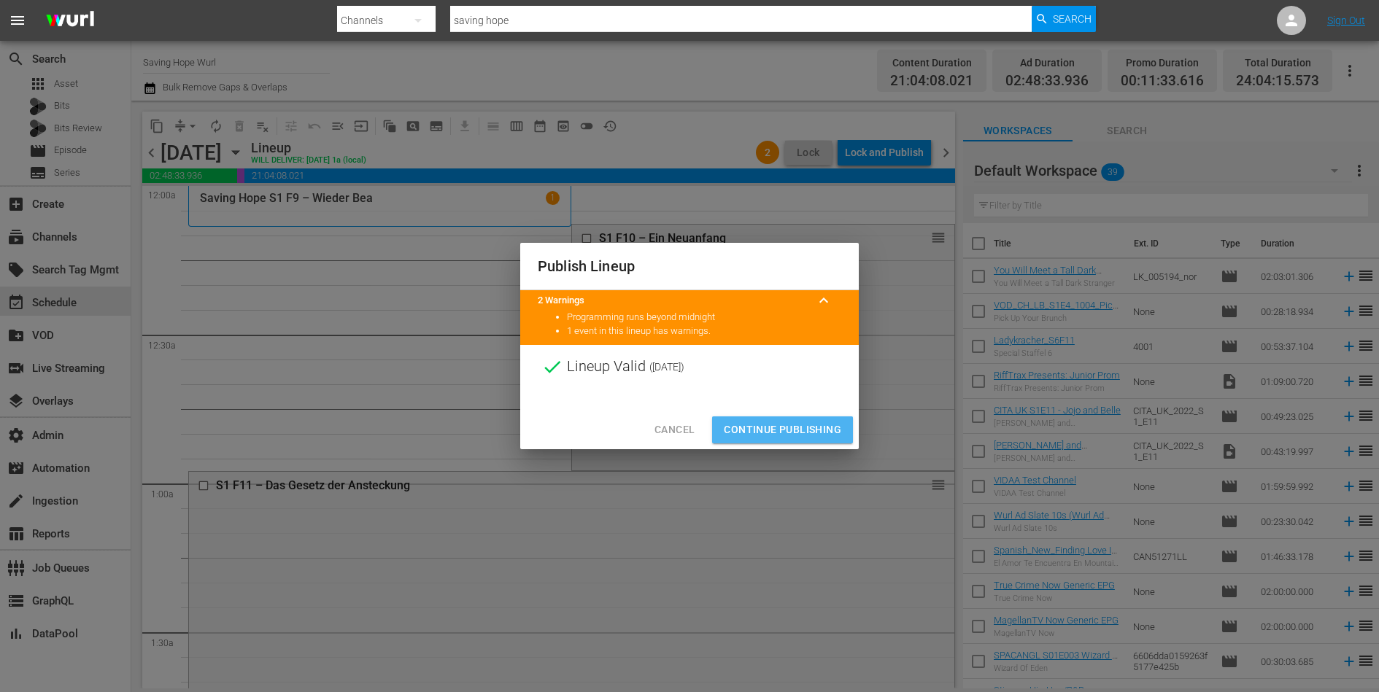
click at [805, 426] on span "Continue Publishing" at bounding box center [782, 430] width 117 height 18
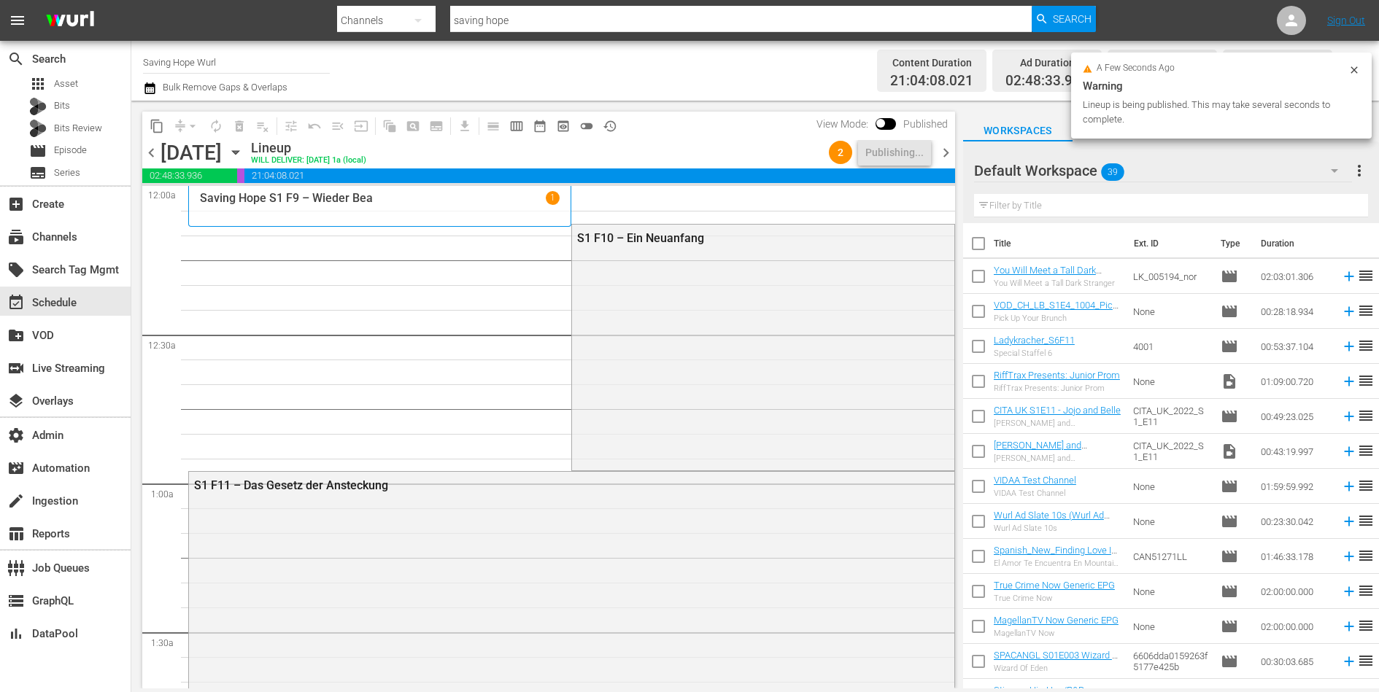
click at [948, 153] on span "chevron_right" at bounding box center [946, 153] width 18 height 18
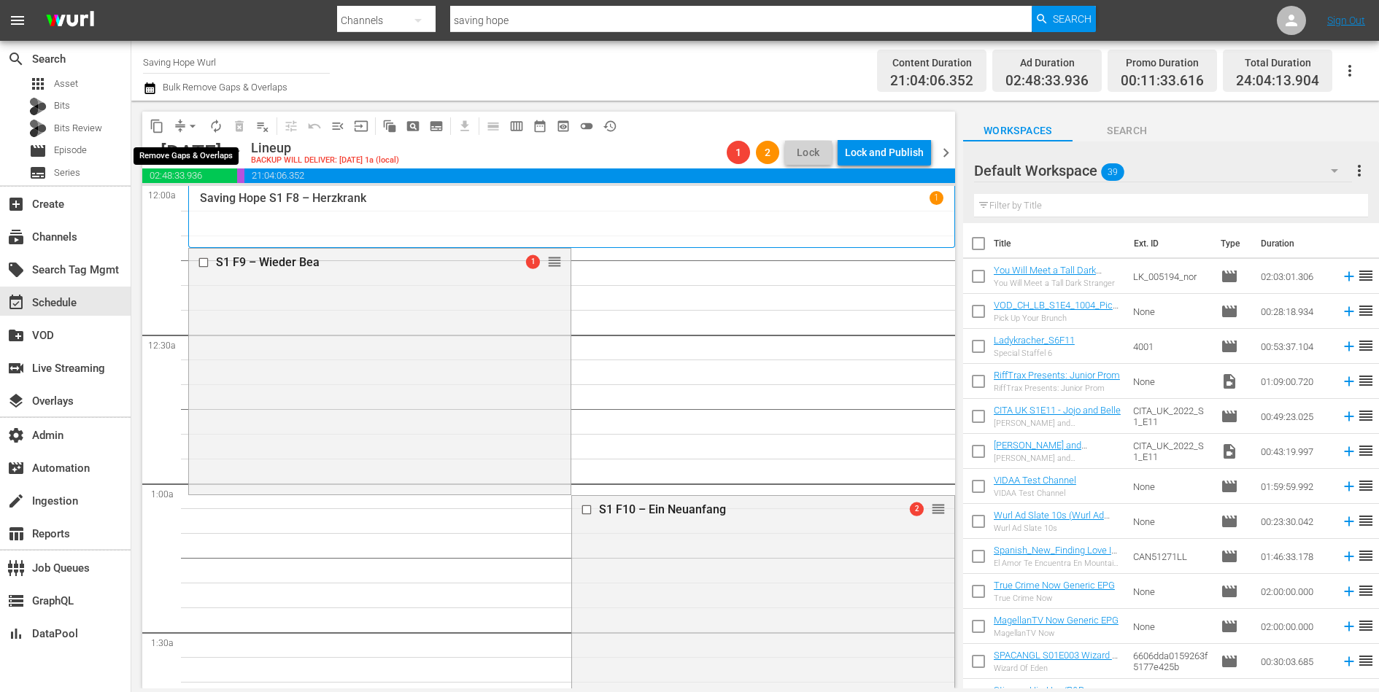
click at [182, 126] on button "arrow_drop_down" at bounding box center [192, 126] width 23 height 23
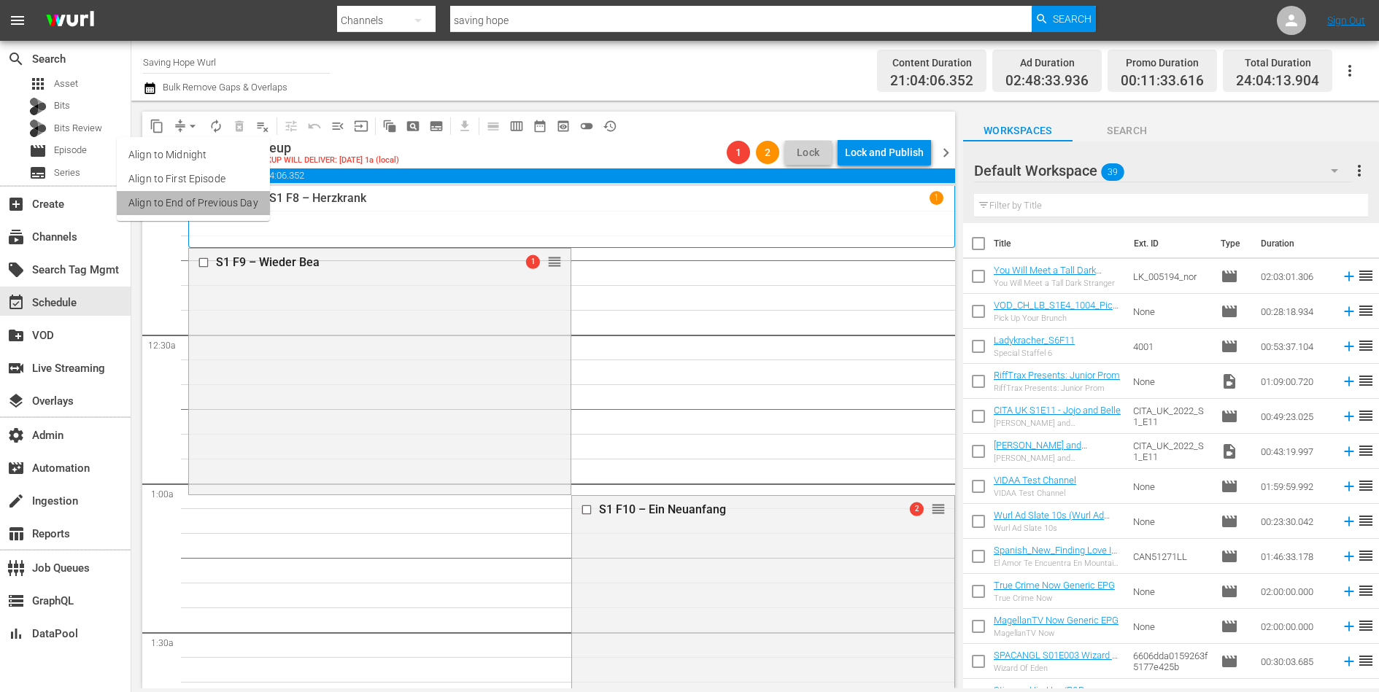
click at [203, 205] on li "Align to End of Previous Day" at bounding box center [193, 203] width 153 height 24
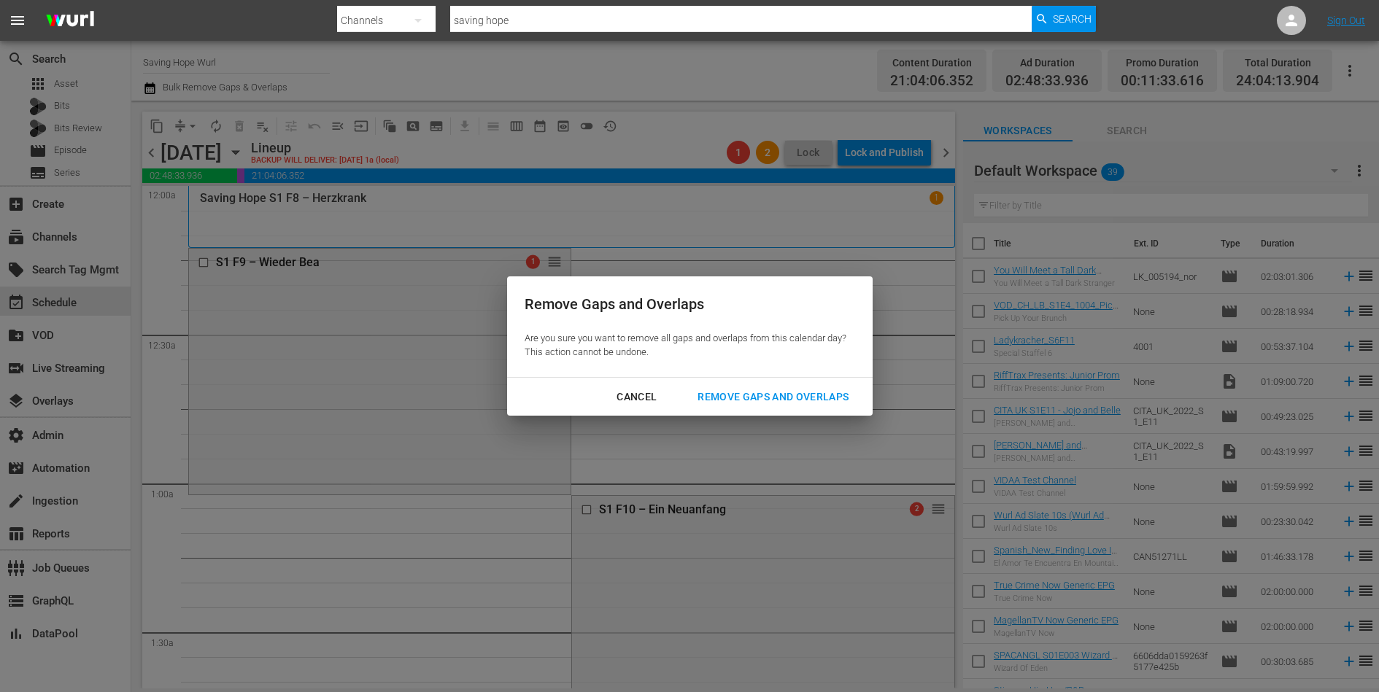
click at [743, 392] on div "Remove Gaps and Overlaps" at bounding box center [773, 397] width 174 height 18
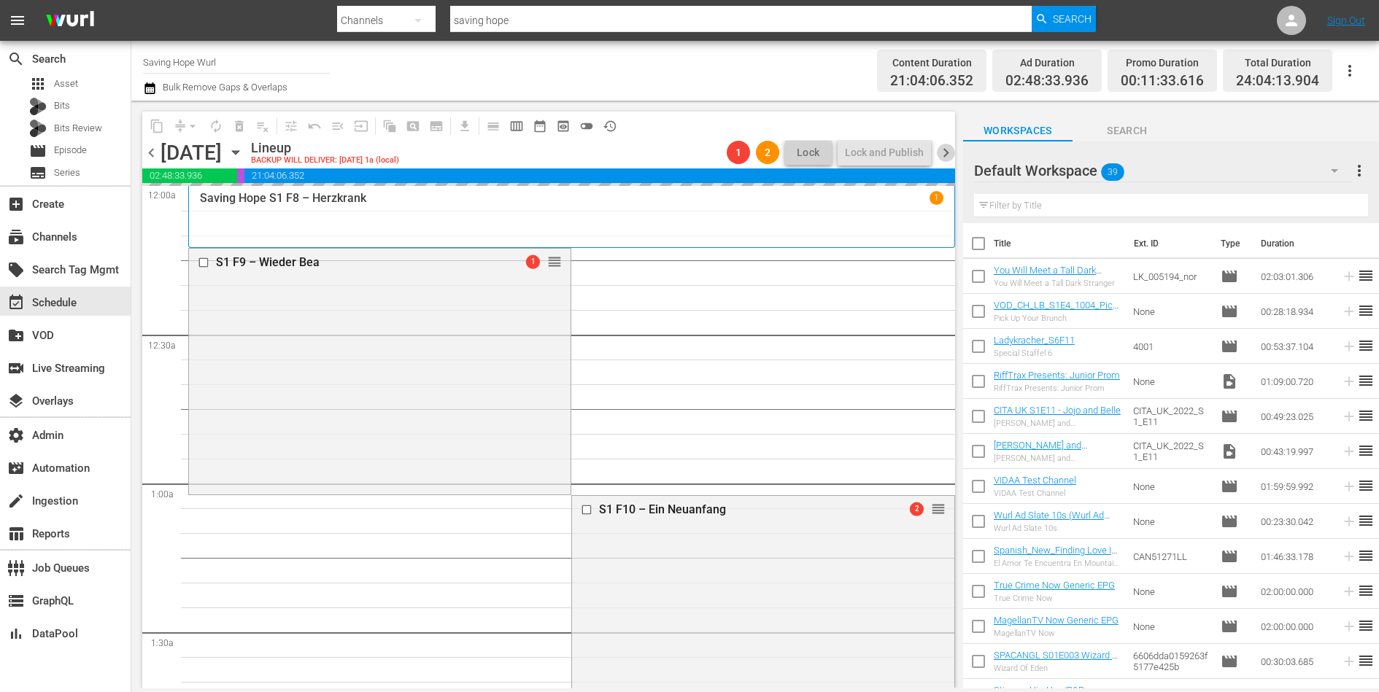
click at [946, 151] on span "chevron_right" at bounding box center [946, 153] width 18 height 18
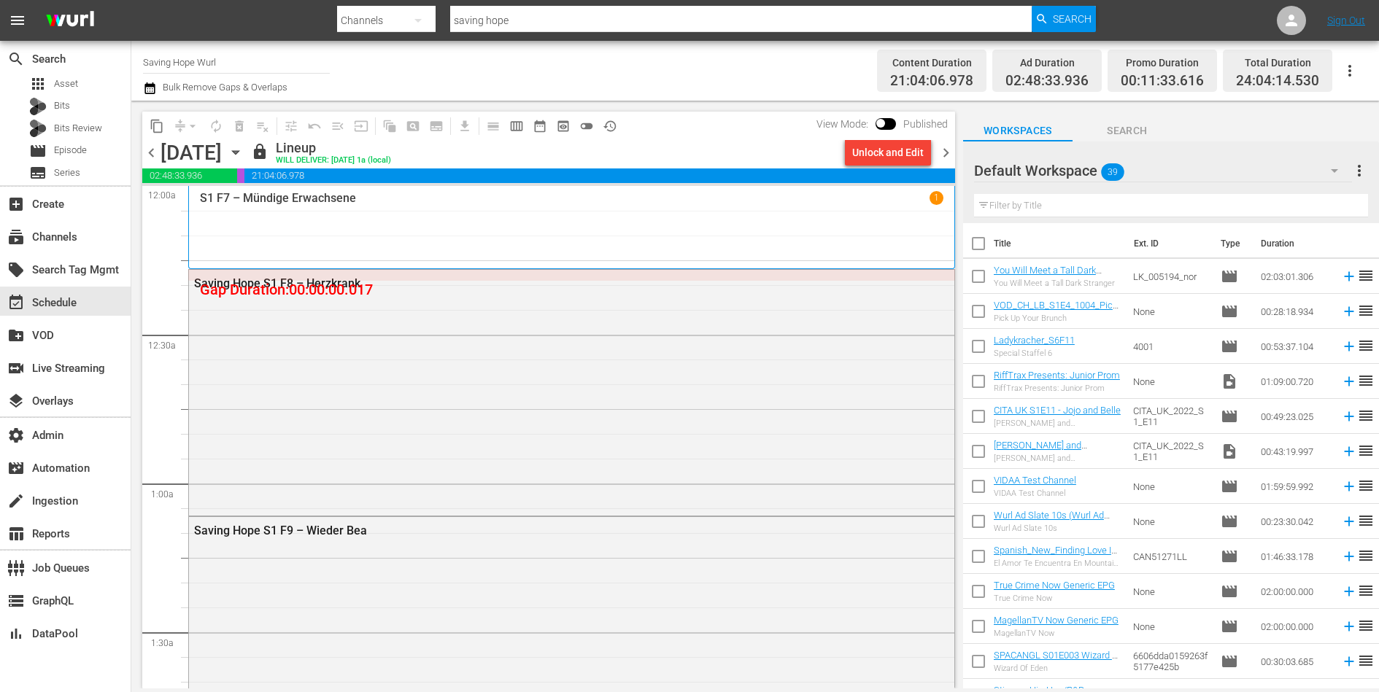
click at [897, 155] on div "Unlock and Edit" at bounding box center [887, 152] width 71 height 26
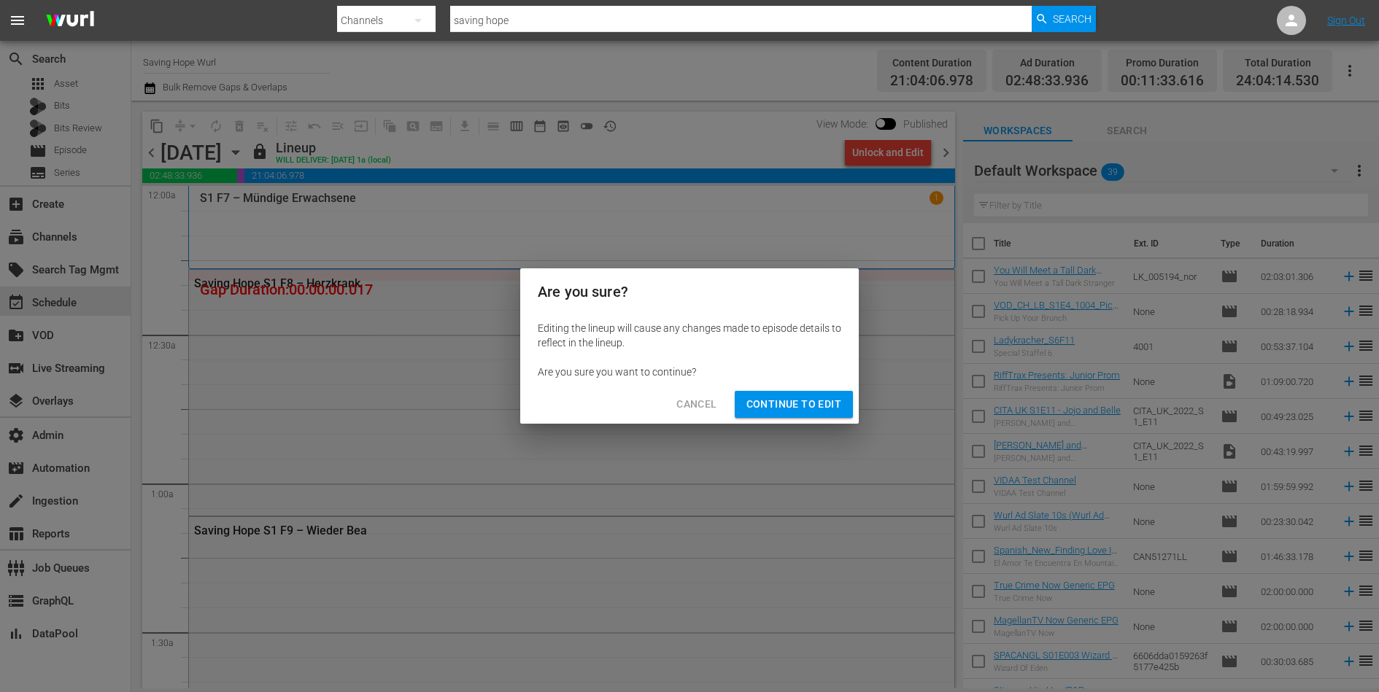
click at [817, 417] on button "Continue to Edit" at bounding box center [794, 404] width 118 height 27
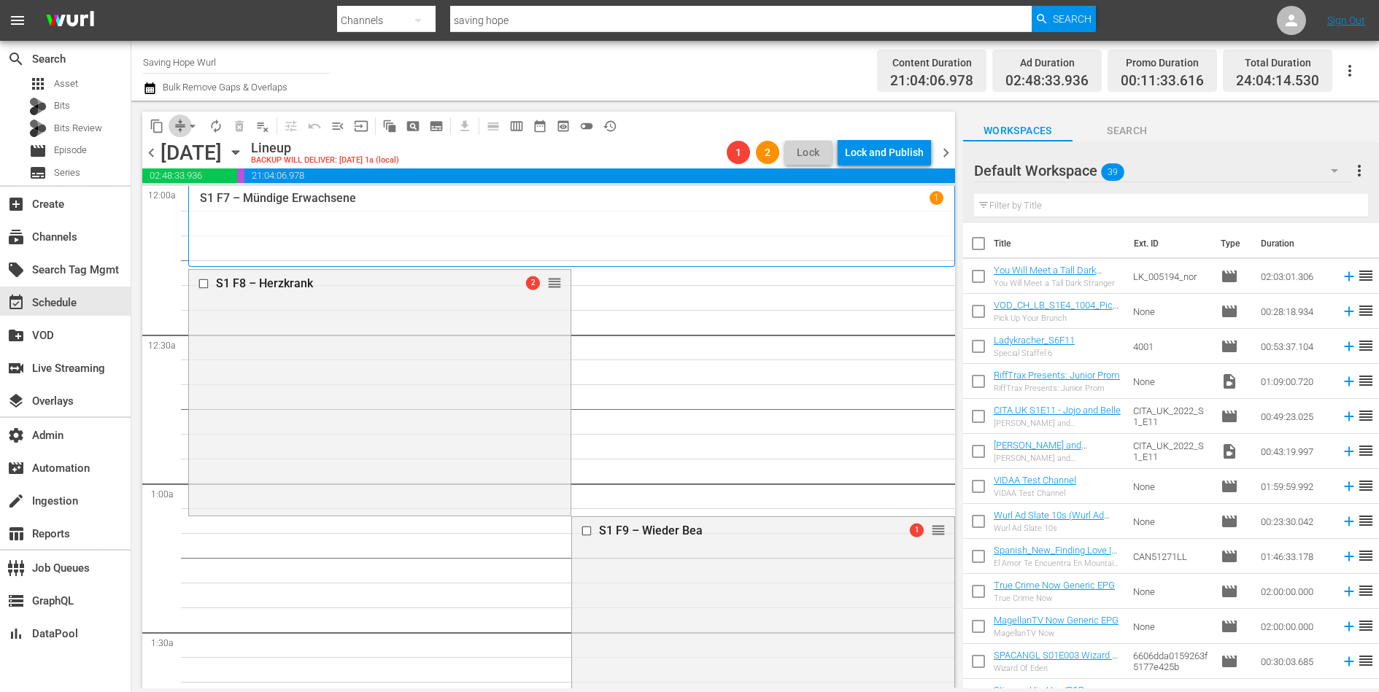
click at [181, 120] on span "compress" at bounding box center [180, 126] width 15 height 15
click at [185, 129] on span "arrow_drop_down" at bounding box center [192, 126] width 15 height 15
click at [206, 199] on li "Align to End of Previous Day" at bounding box center [193, 203] width 153 height 24
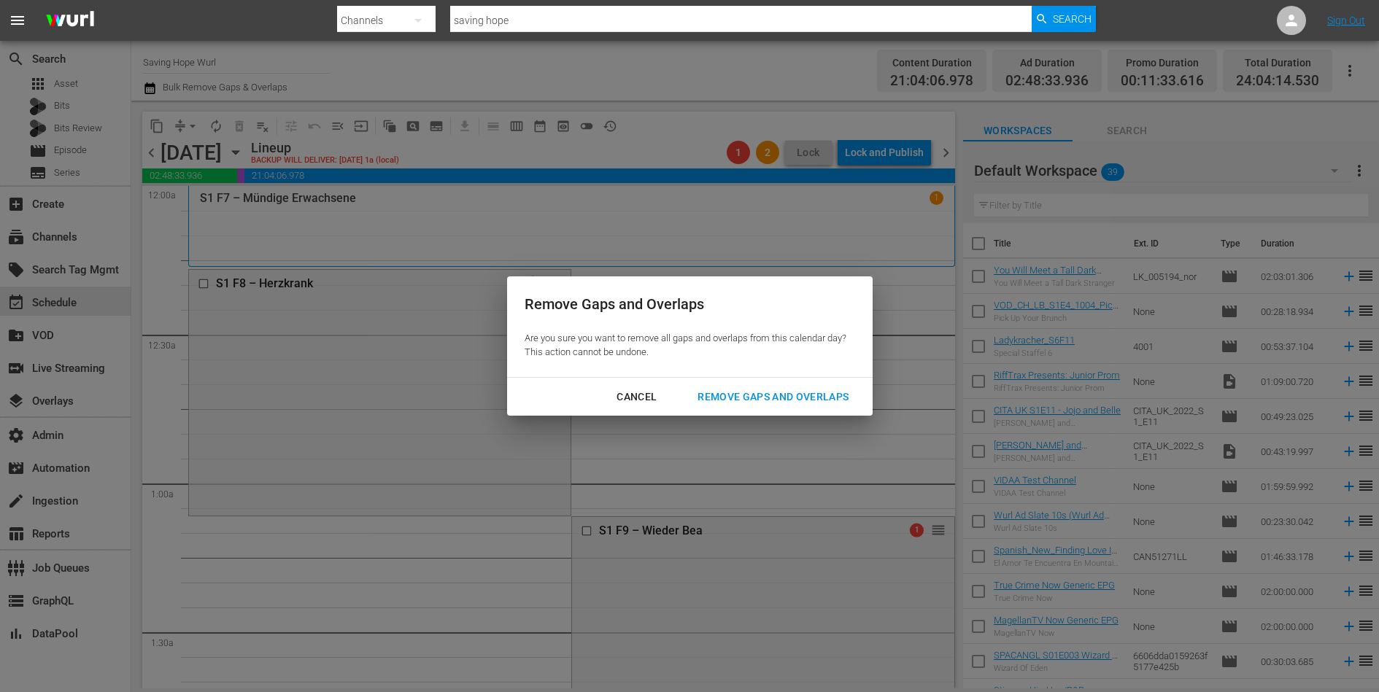
click at [740, 400] on div "Remove Gaps and Overlaps" at bounding box center [773, 397] width 174 height 18
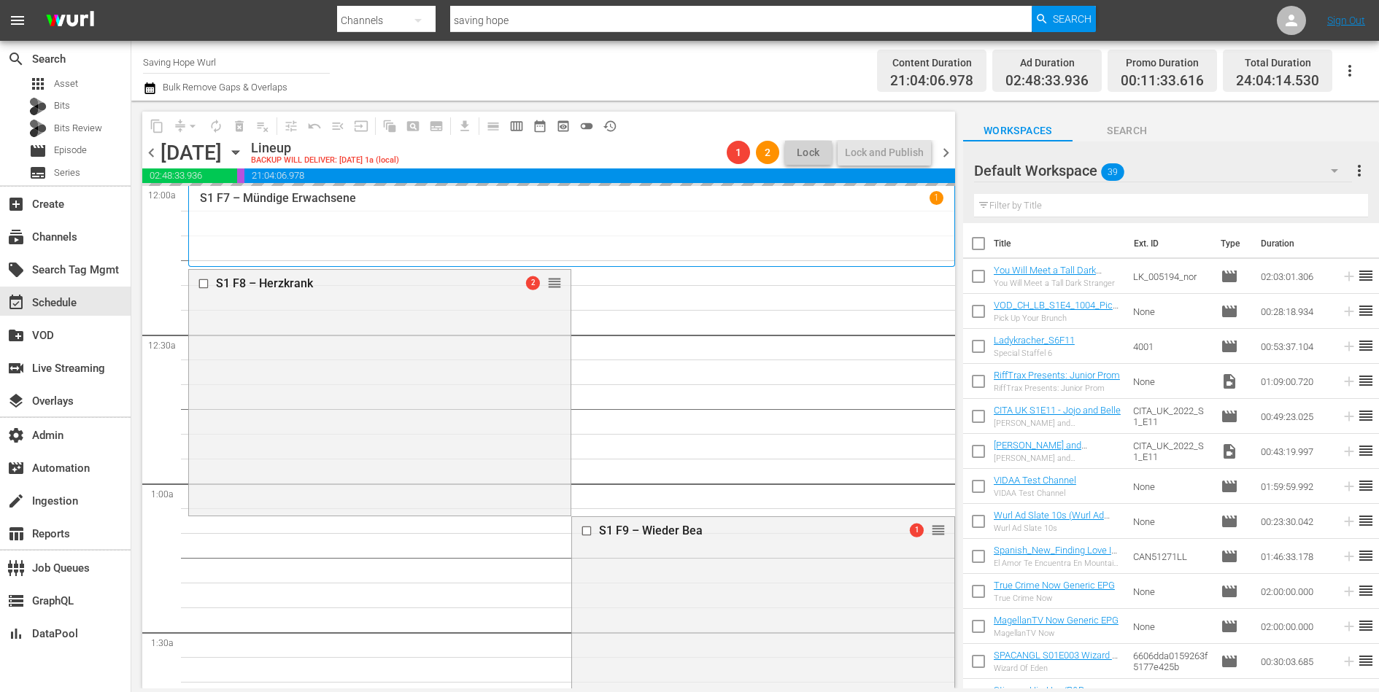
click at [152, 144] on span "chevron_left" at bounding box center [151, 153] width 18 height 18
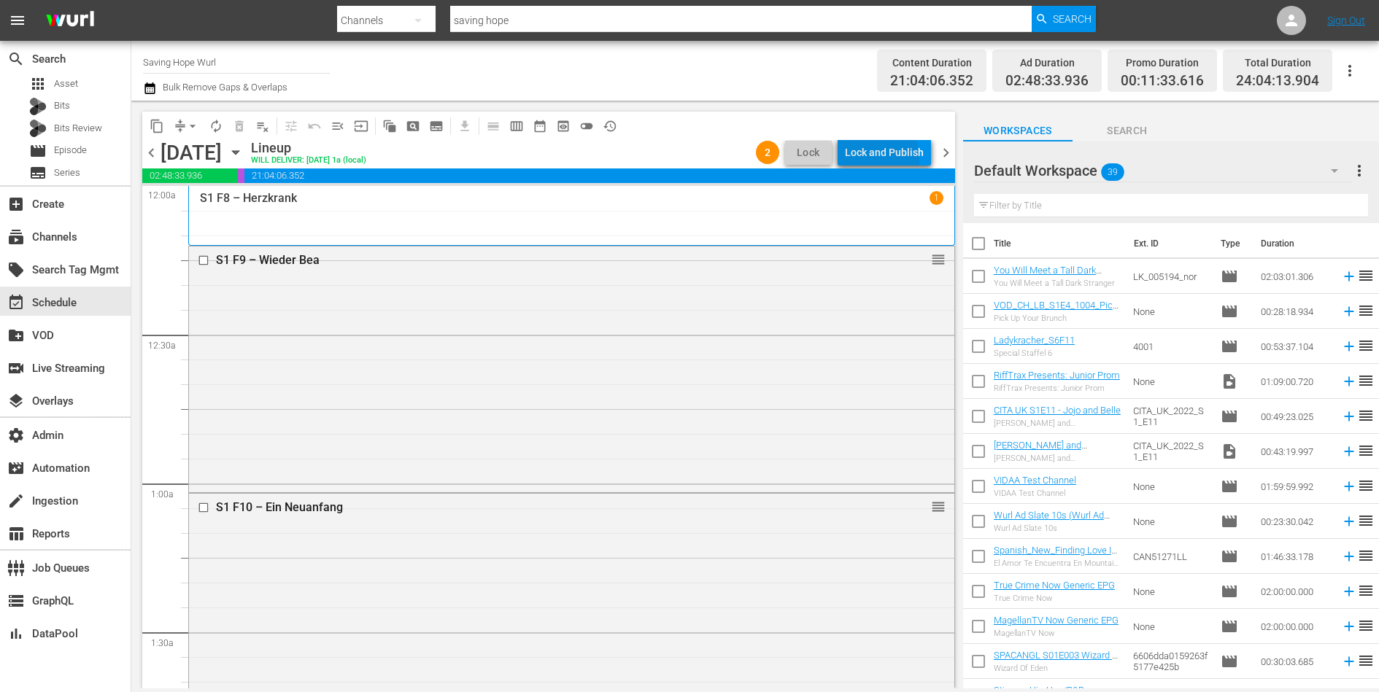
click at [868, 159] on div "Lock and Publish" at bounding box center [884, 152] width 79 height 26
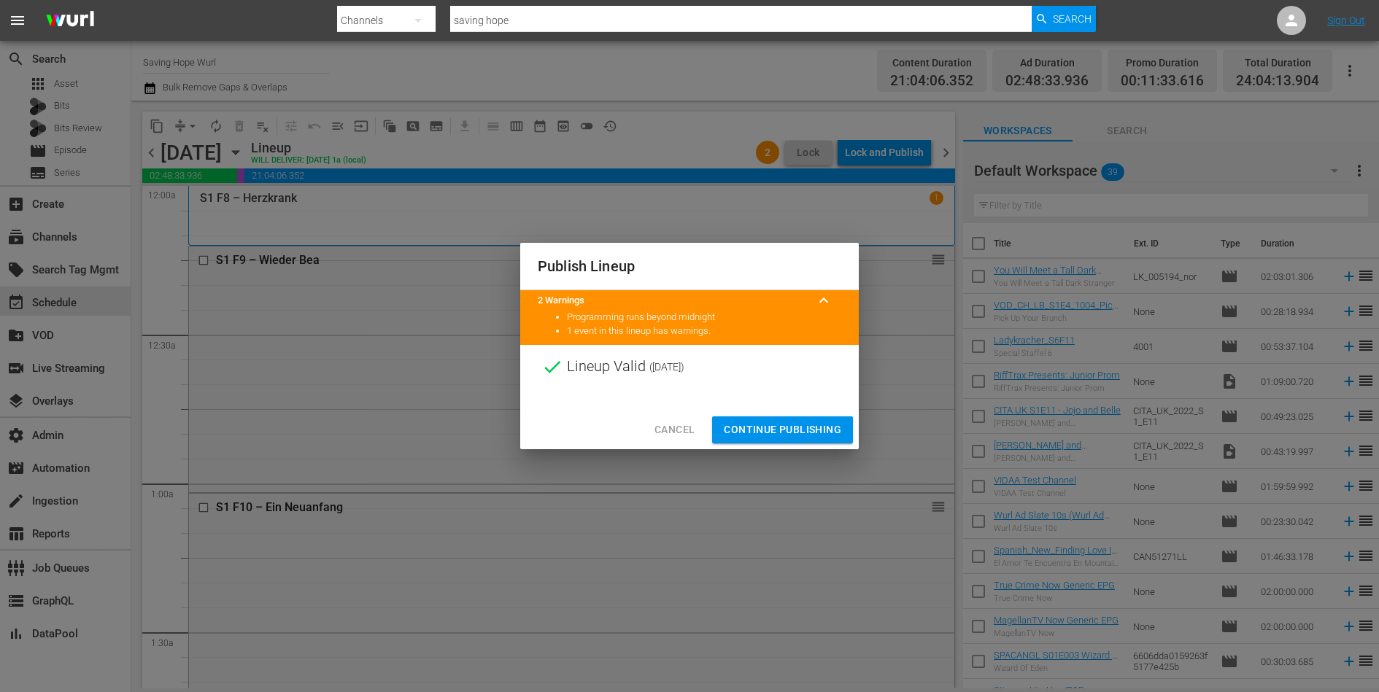
click at [798, 427] on span "Continue Publishing" at bounding box center [782, 430] width 117 height 18
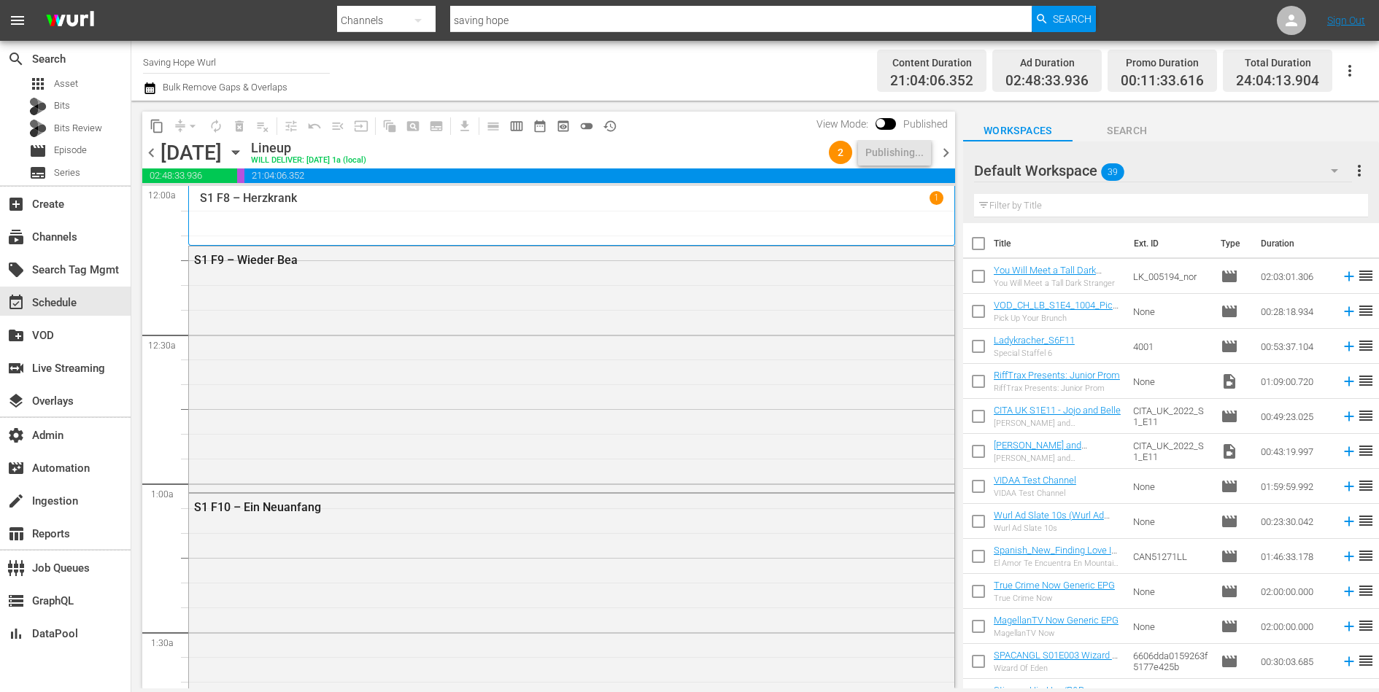
click at [948, 156] on span "chevron_right" at bounding box center [946, 153] width 18 height 18
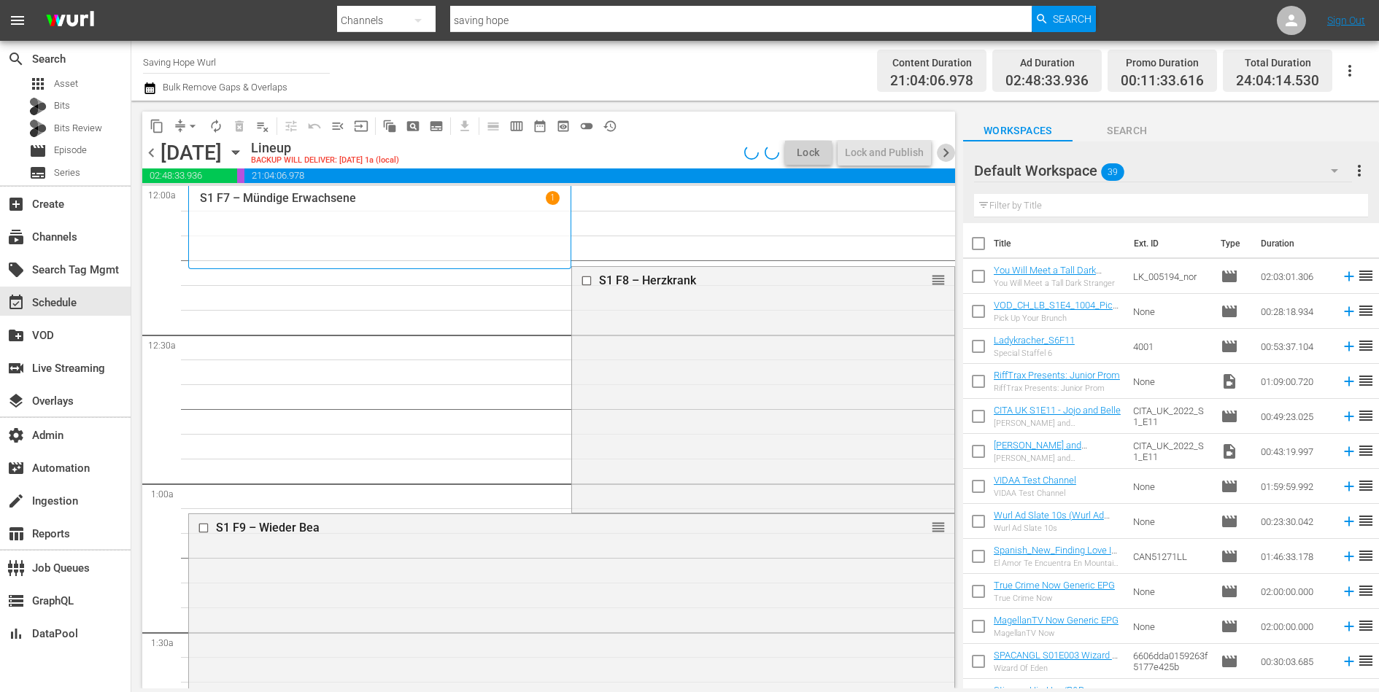
click at [948, 152] on span "chevron_right" at bounding box center [946, 153] width 18 height 18
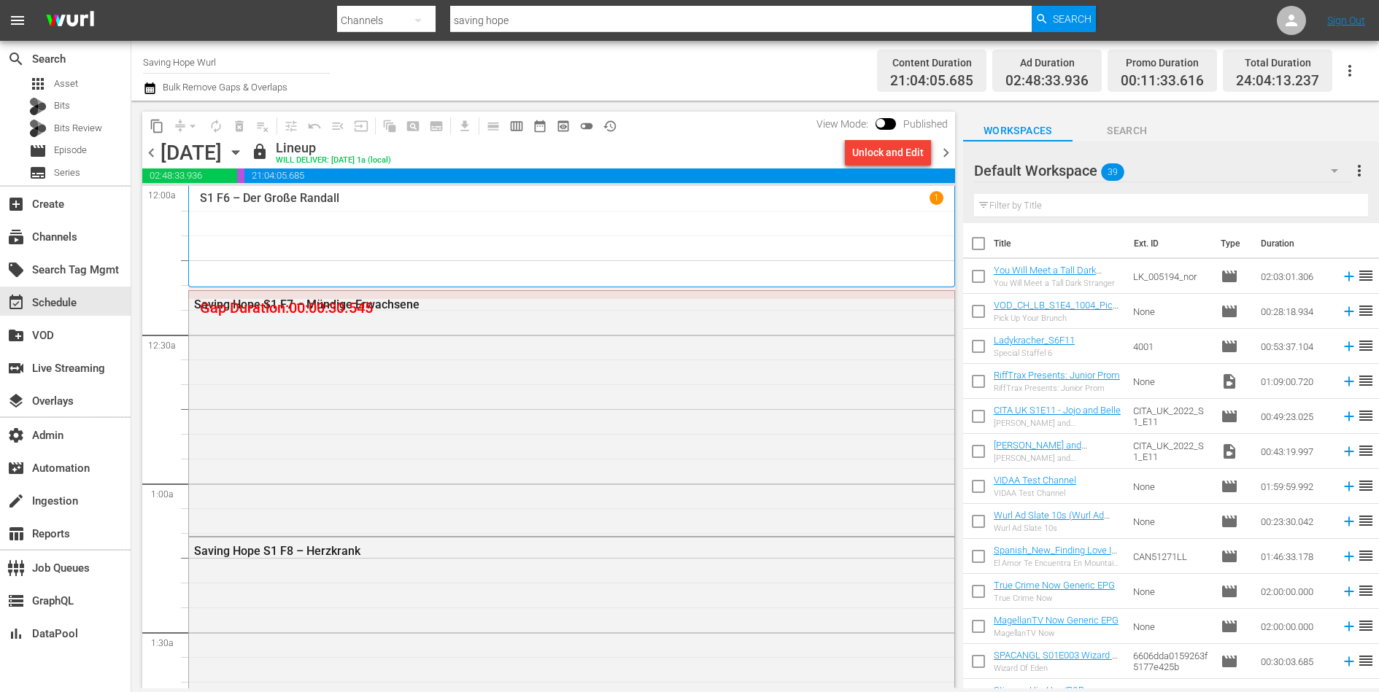
click at [889, 152] on div "Unlock and Edit" at bounding box center [887, 152] width 71 height 26
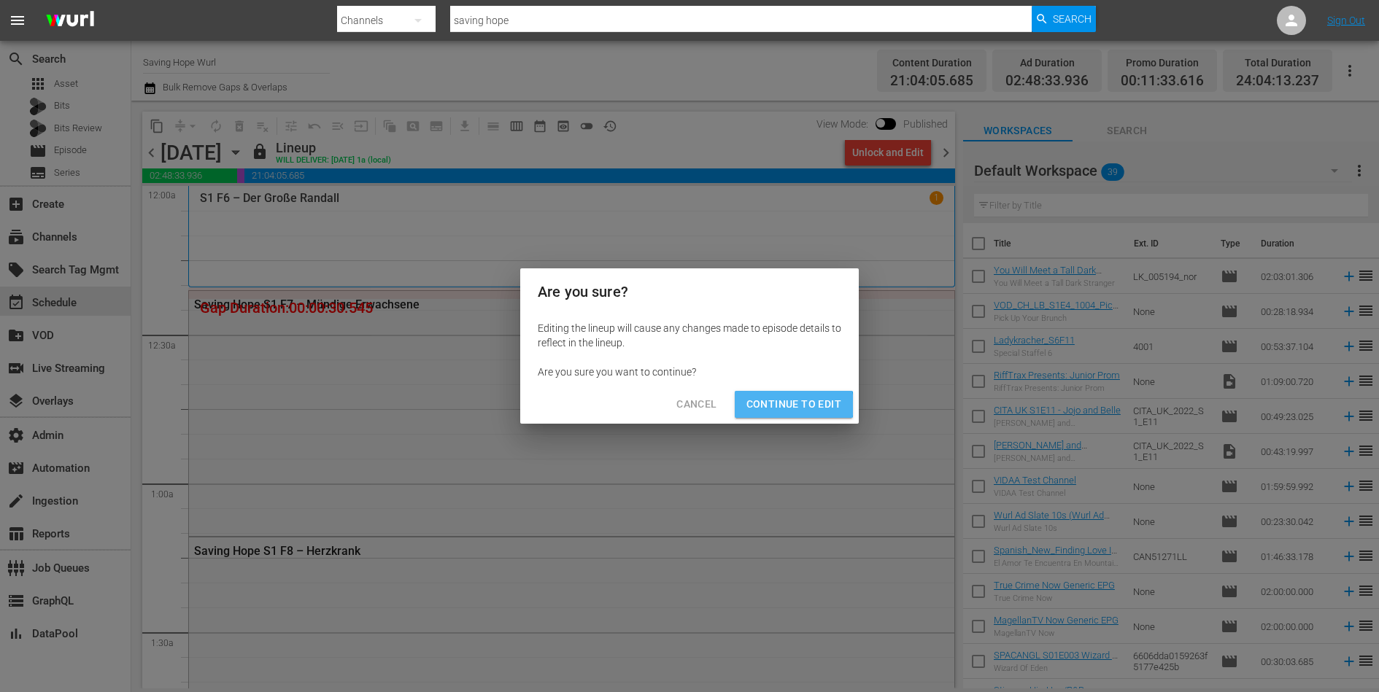
click at [790, 405] on span "Continue to Edit" at bounding box center [793, 404] width 95 height 18
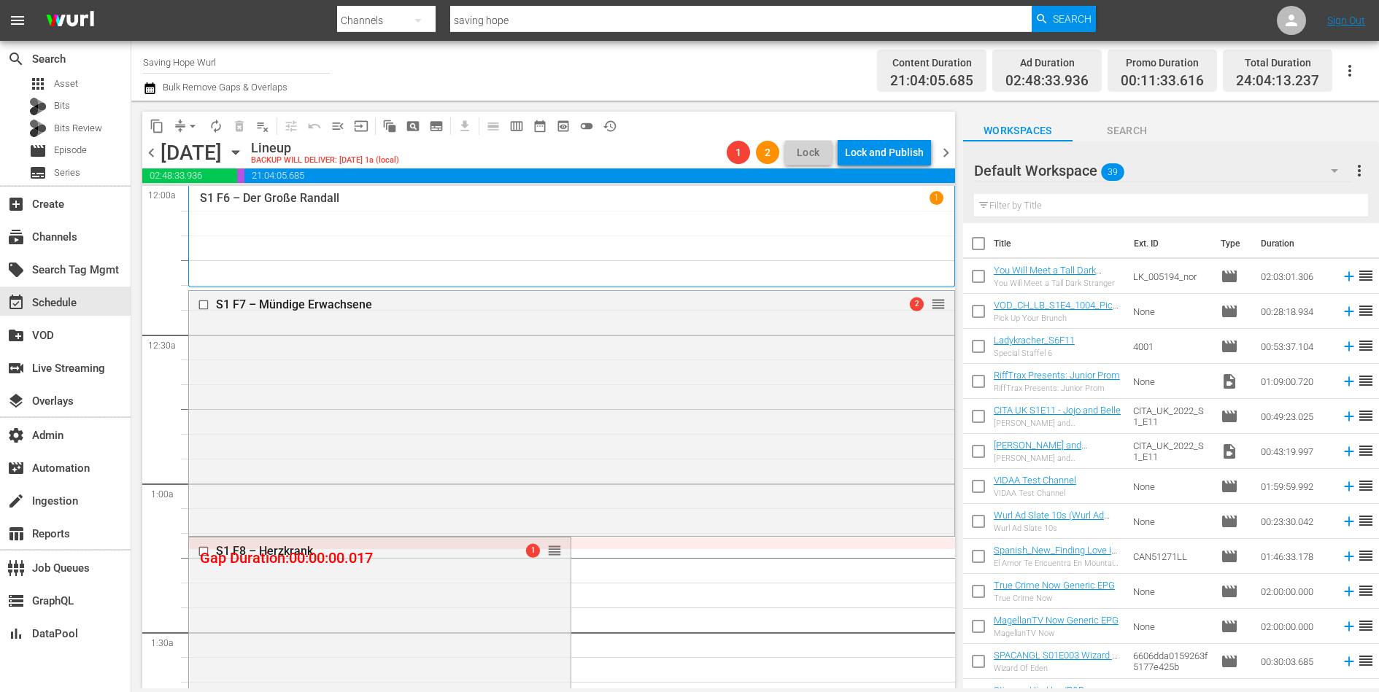
click at [150, 155] on span "chevron_left" at bounding box center [151, 153] width 18 height 18
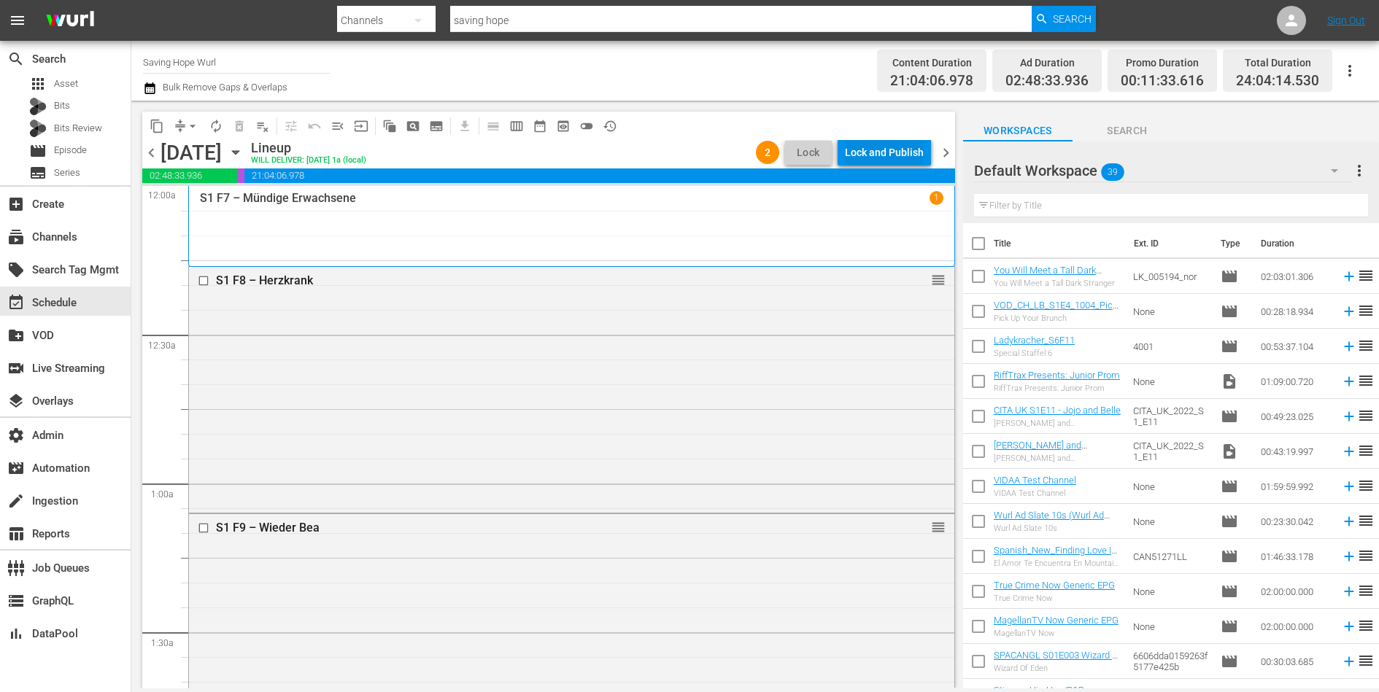
click at [863, 149] on div "Lock and Publish" at bounding box center [884, 152] width 79 height 26
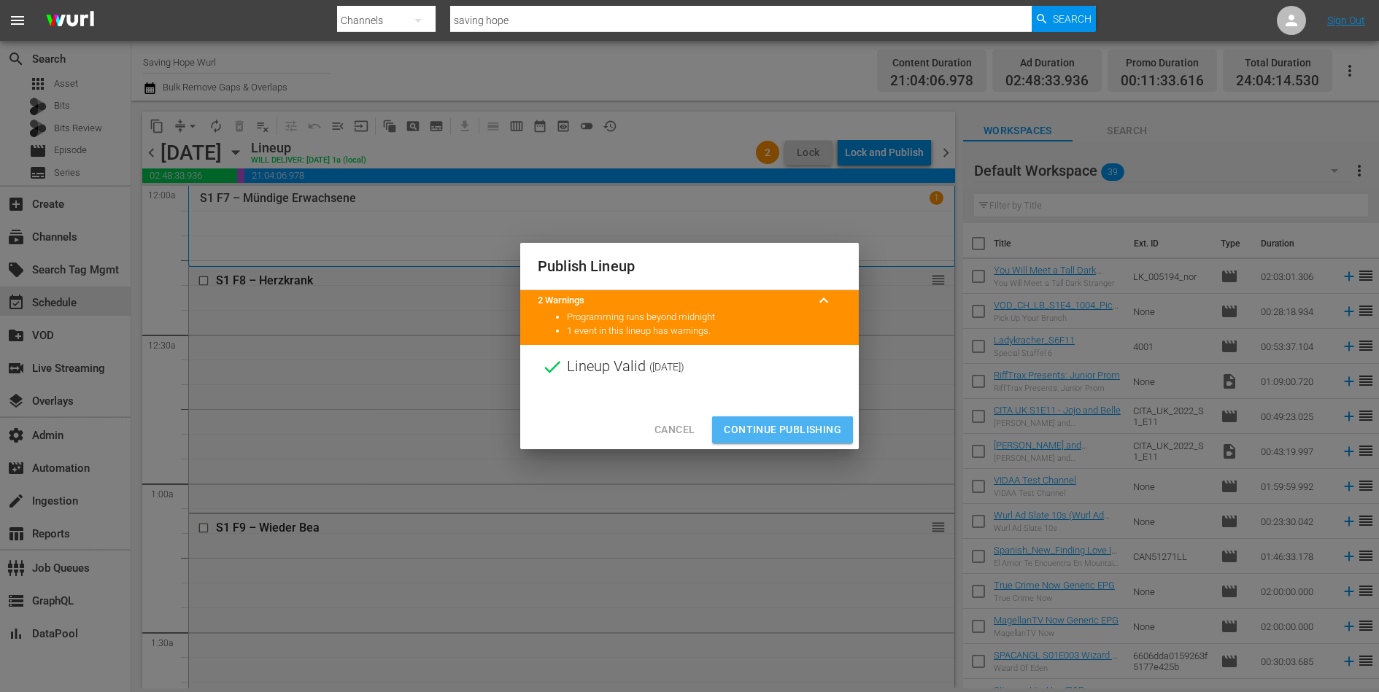
click at [779, 436] on span "Continue Publishing" at bounding box center [782, 430] width 117 height 18
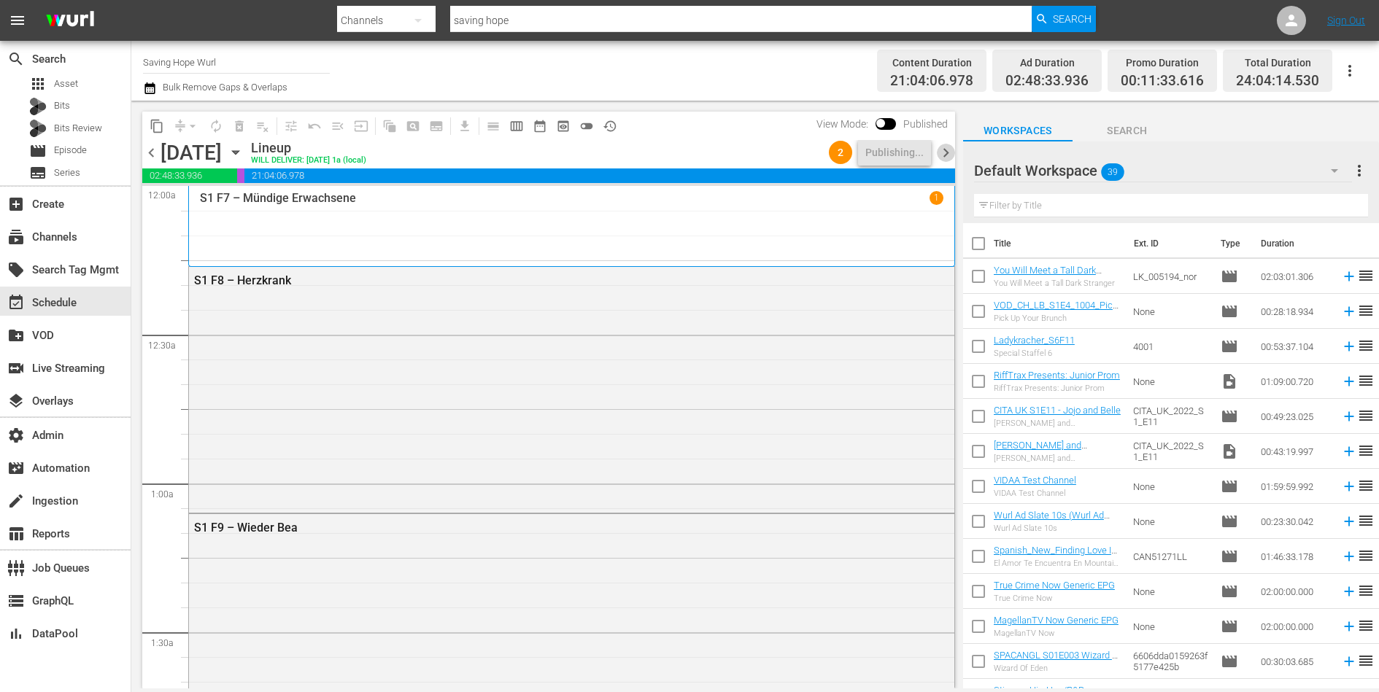
click at [945, 151] on span "chevron_right" at bounding box center [946, 153] width 18 height 18
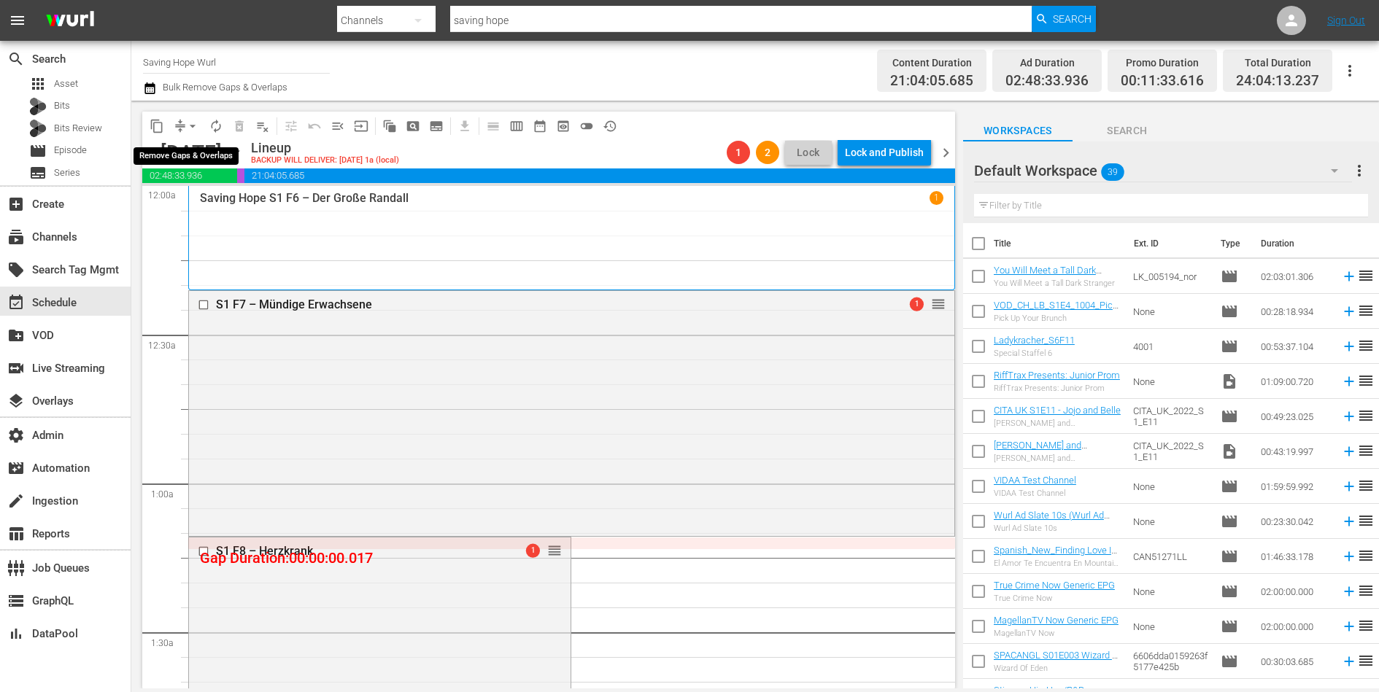
click at [188, 119] on span "arrow_drop_down" at bounding box center [192, 126] width 15 height 15
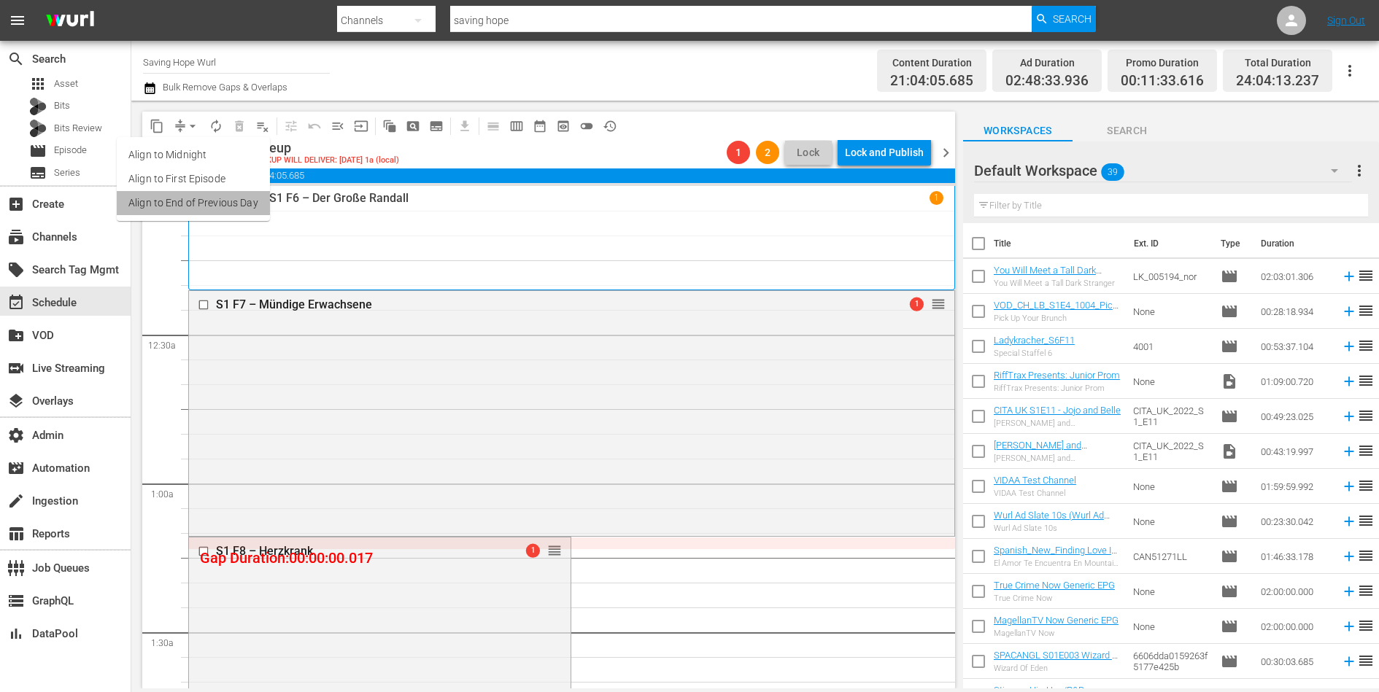
click at [212, 200] on li "Align to End of Previous Day" at bounding box center [193, 203] width 153 height 24
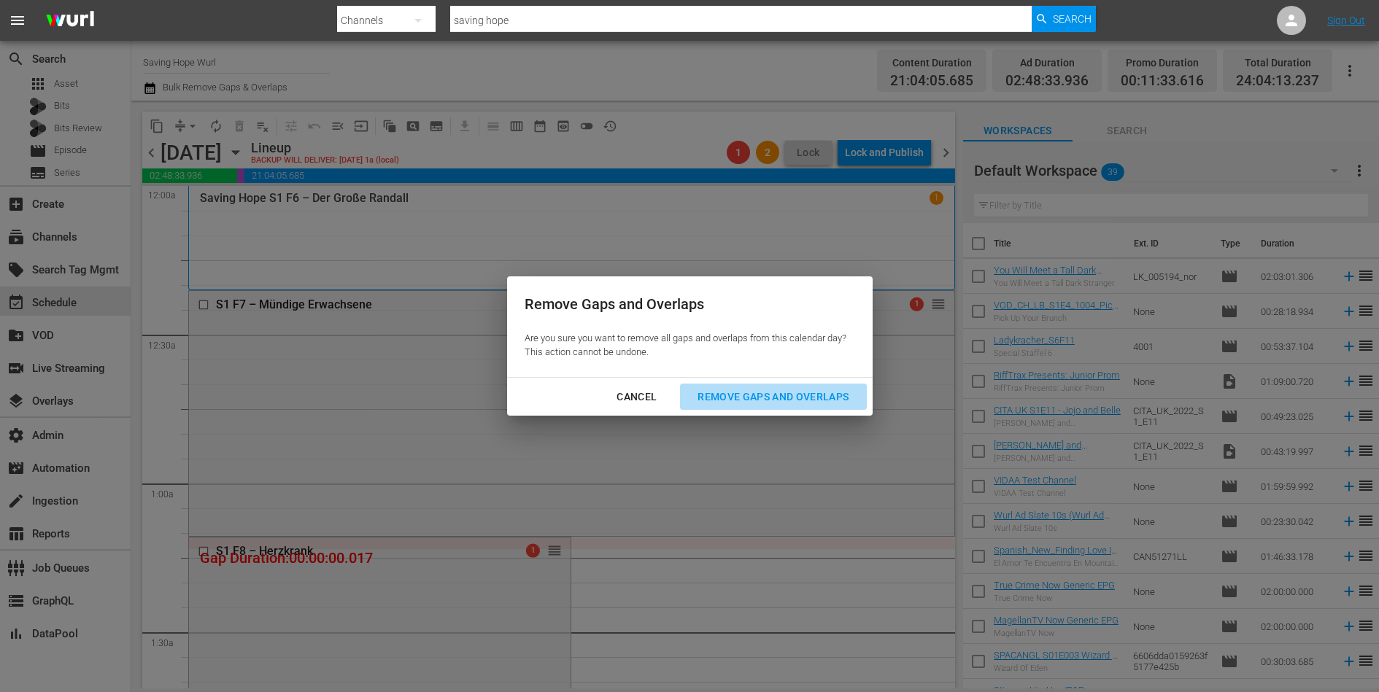
click at [796, 400] on div "Remove Gaps and Overlaps" at bounding box center [773, 397] width 174 height 18
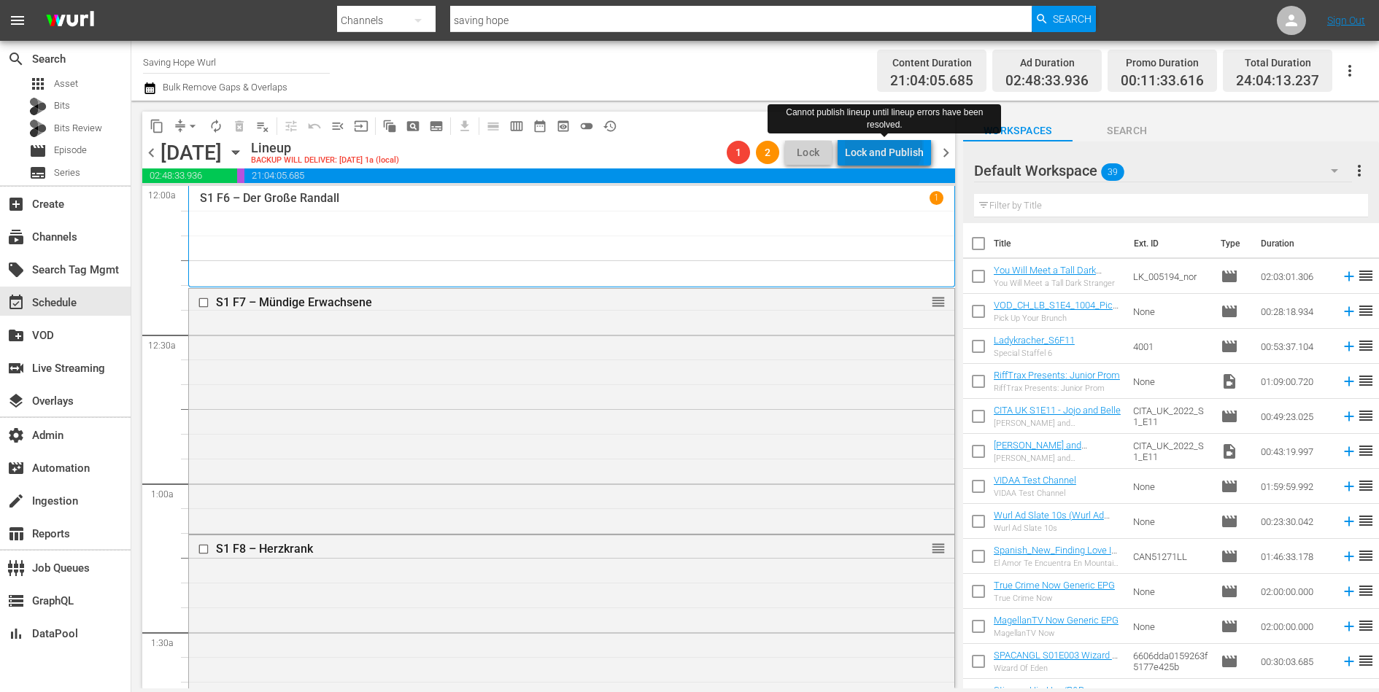
click at [886, 147] on div "Lock and Publish" at bounding box center [884, 152] width 79 height 26
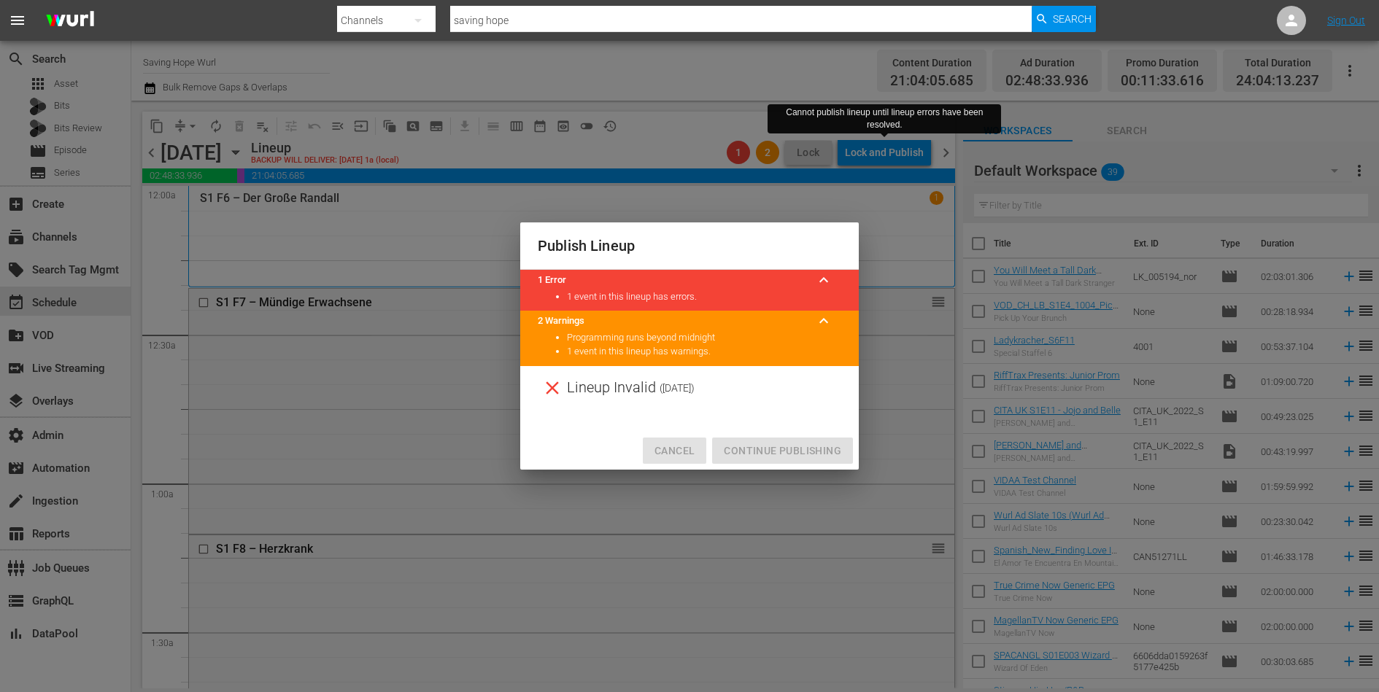
click at [665, 448] on span "Cancel" at bounding box center [674, 451] width 40 height 18
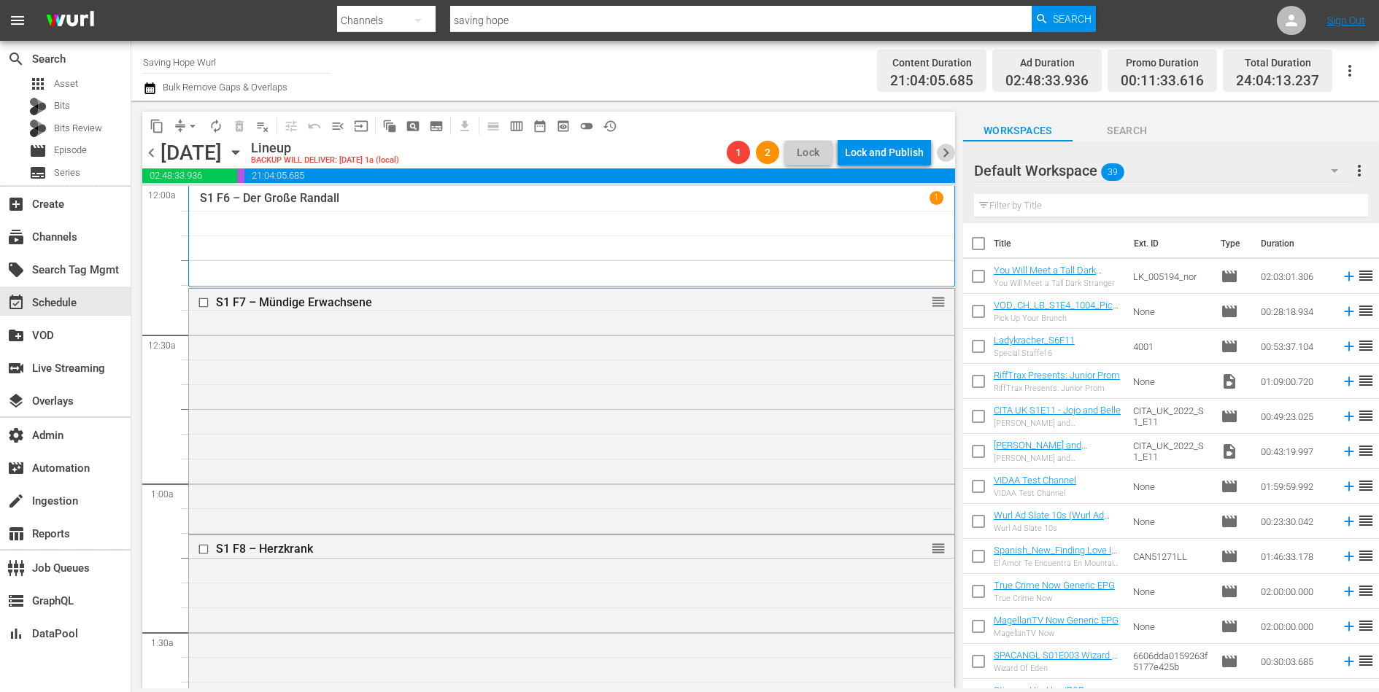
click at [945, 152] on span "chevron_right" at bounding box center [946, 153] width 18 height 18
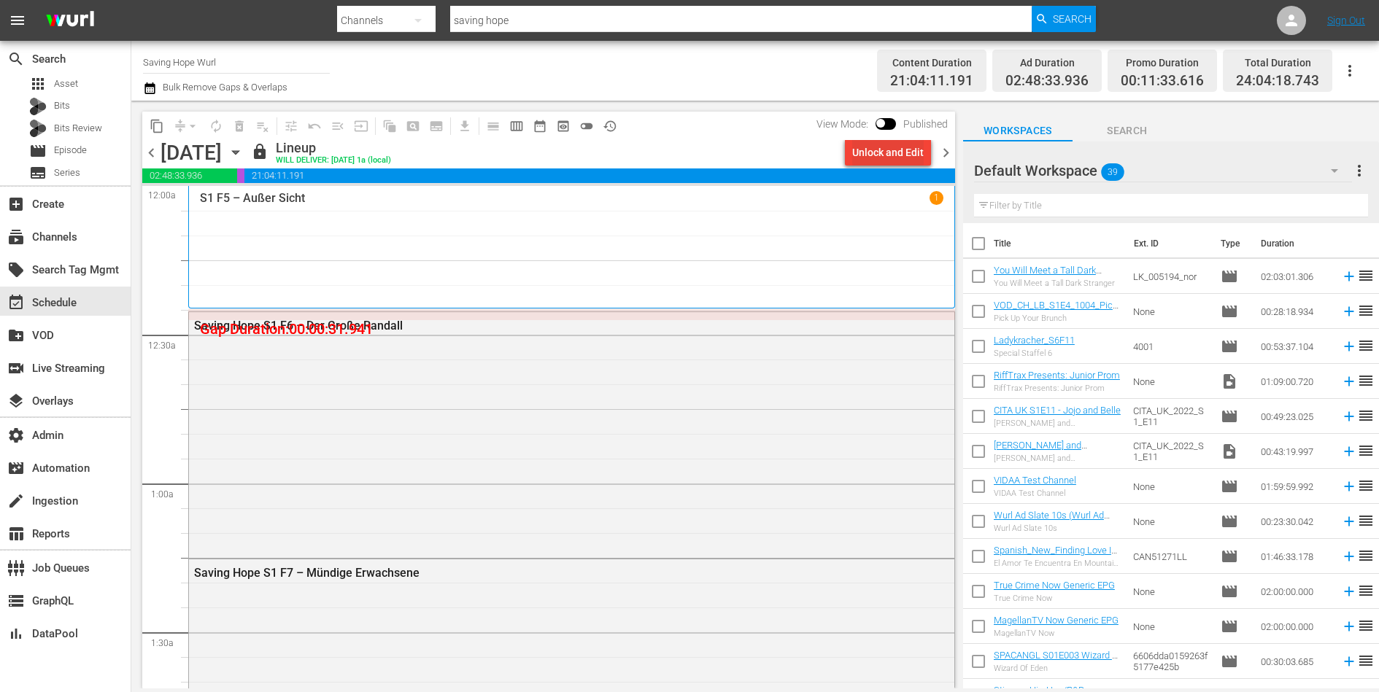
click at [863, 155] on div "Unlock and Edit" at bounding box center [887, 152] width 71 height 26
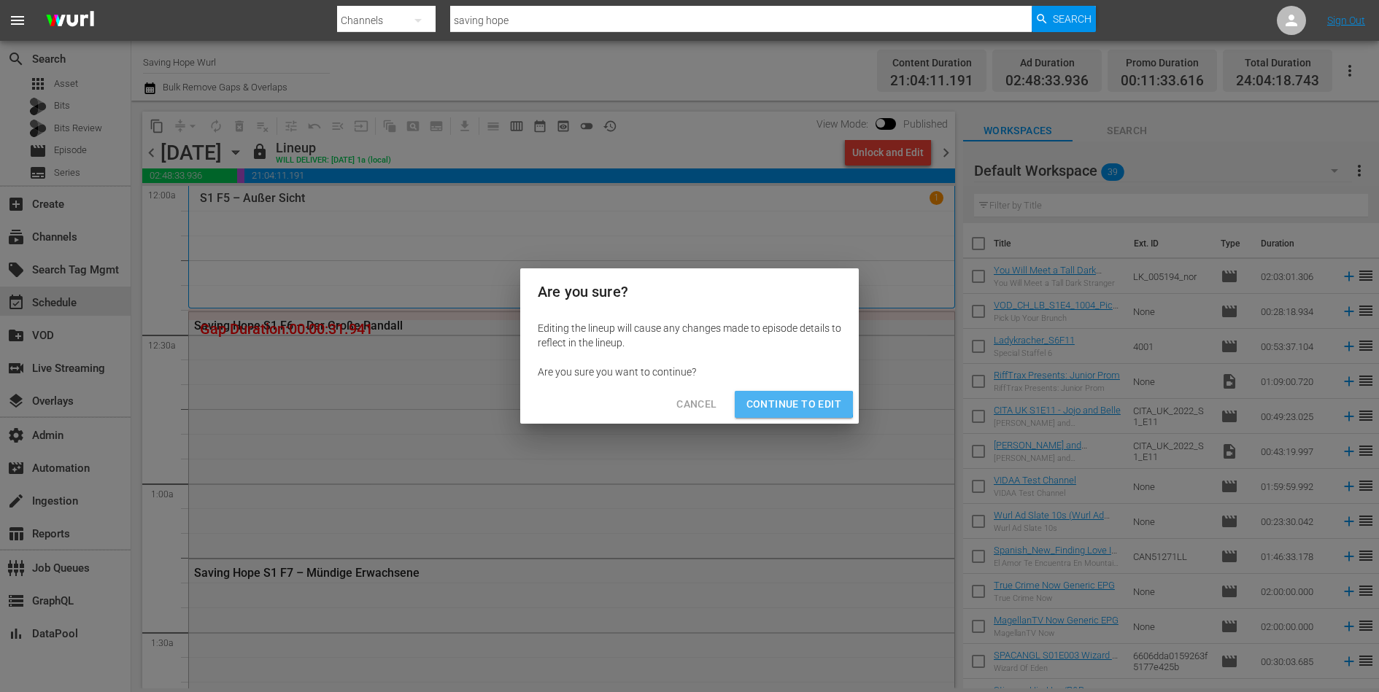
click at [791, 403] on span "Continue to Edit" at bounding box center [793, 404] width 95 height 18
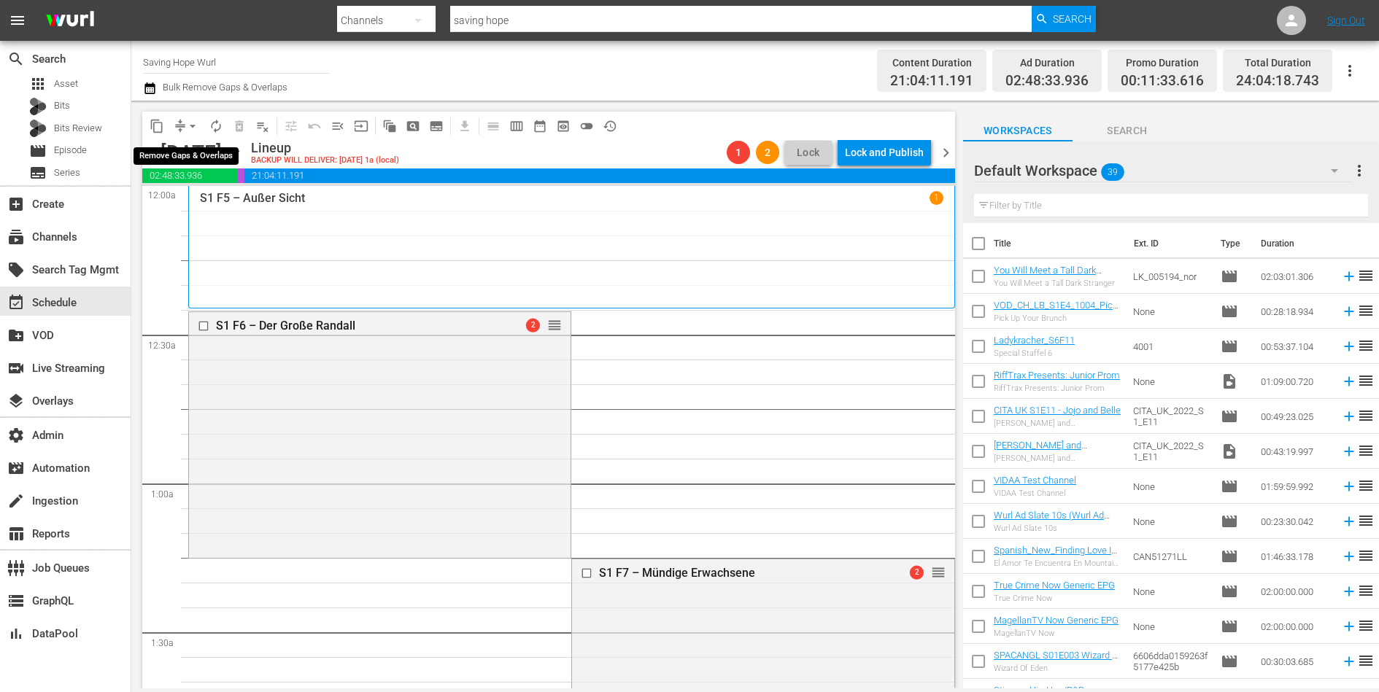
click at [185, 119] on span "arrow_drop_down" at bounding box center [192, 126] width 15 height 15
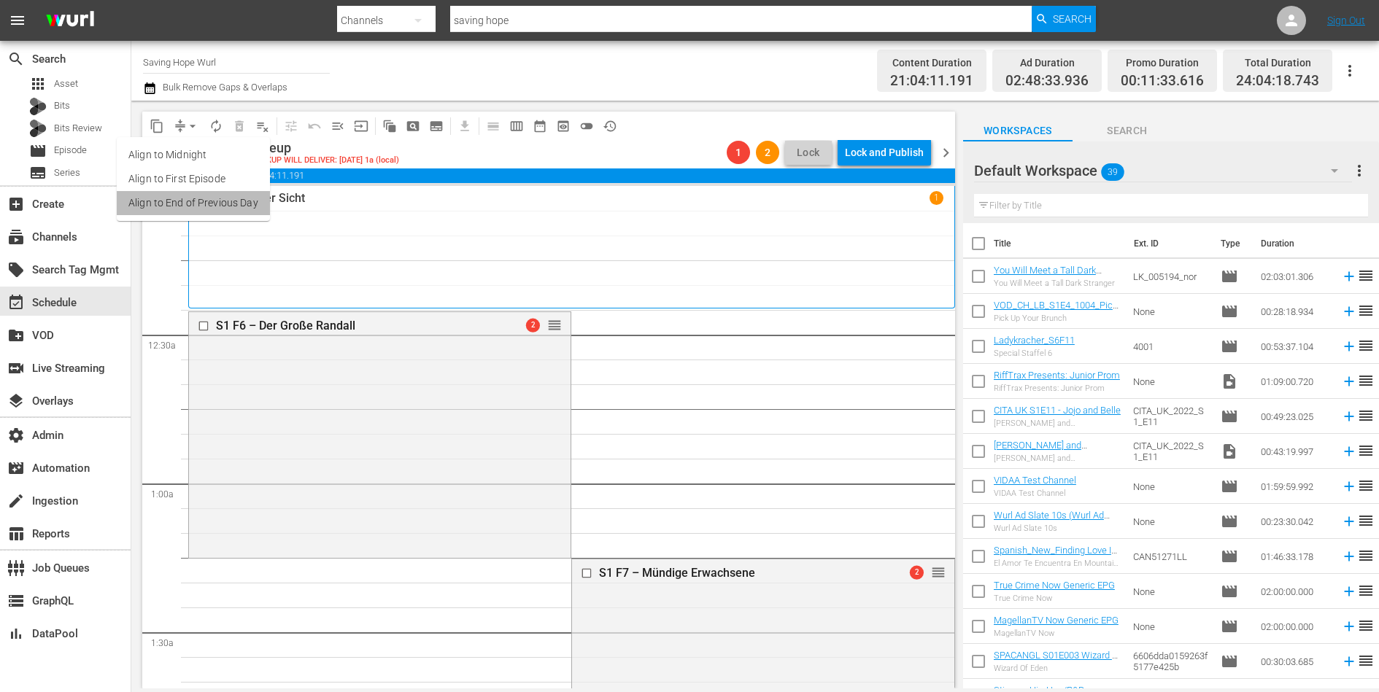
click at [215, 199] on li "Align to End of Previous Day" at bounding box center [193, 203] width 153 height 24
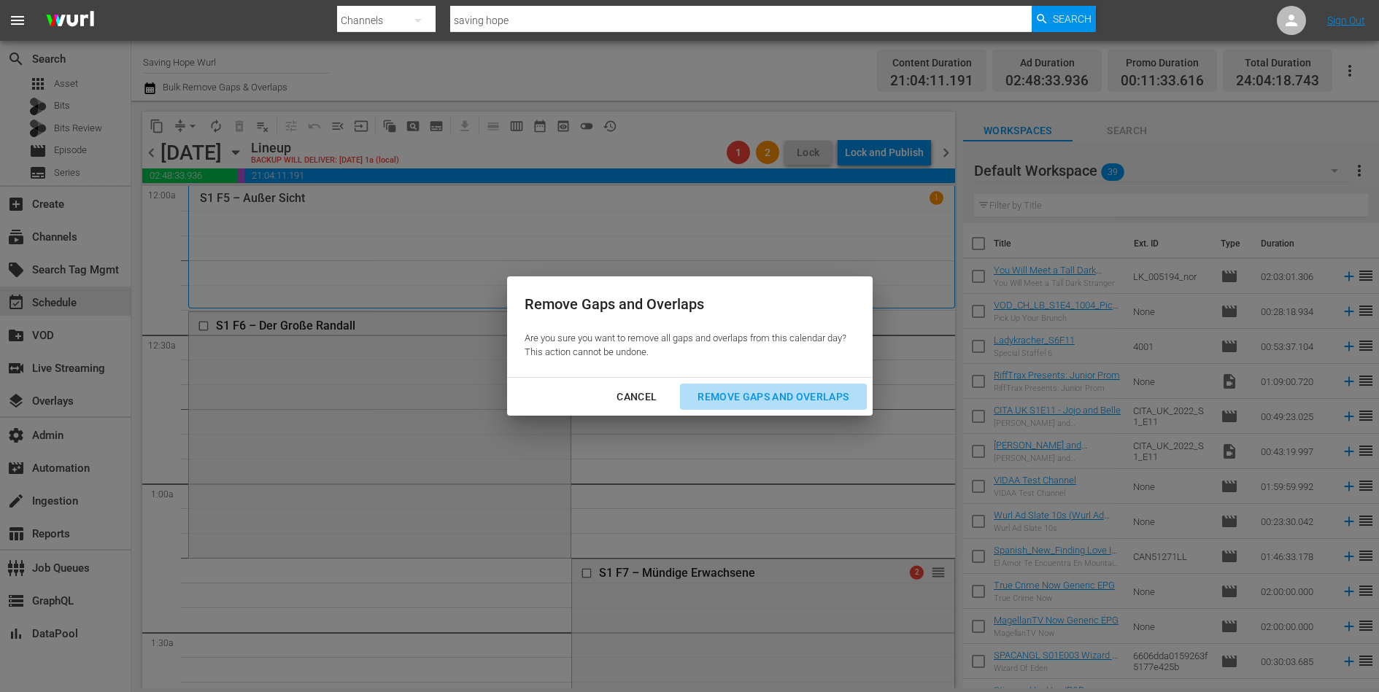
click at [722, 392] on div "Remove Gaps and Overlaps" at bounding box center [773, 397] width 174 height 18
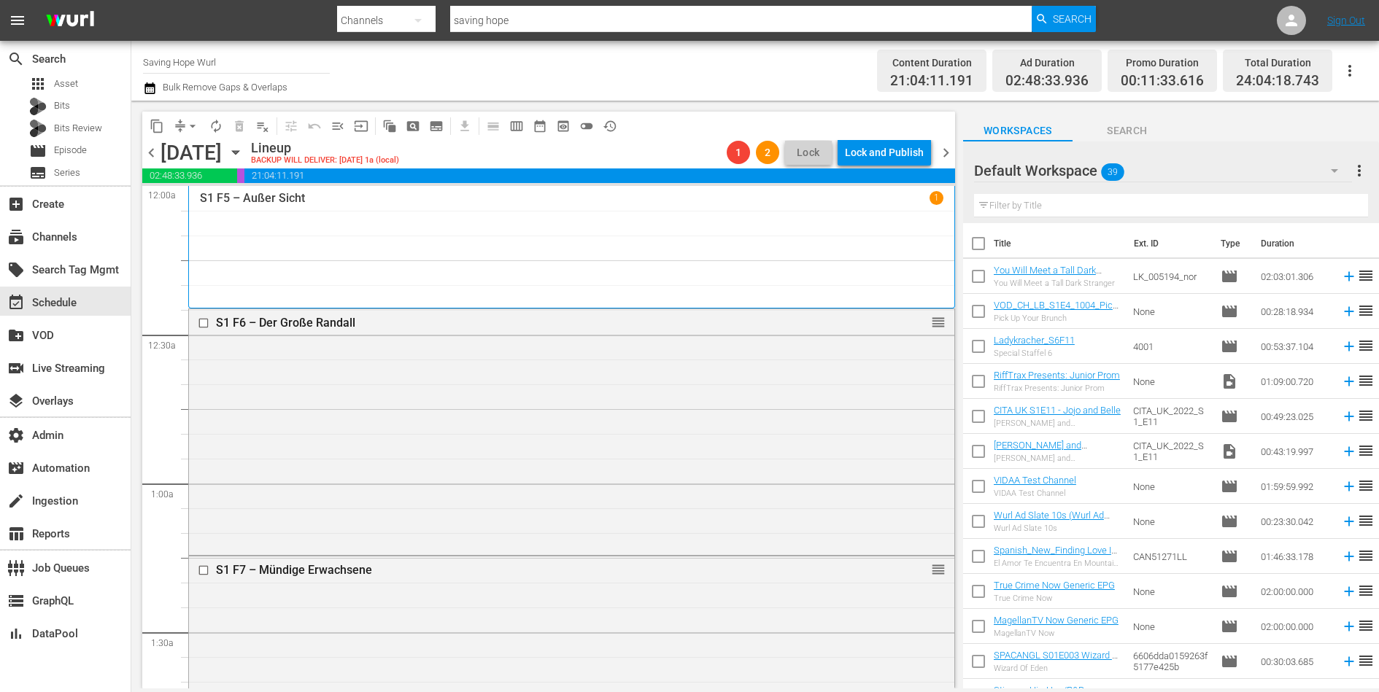
click at [148, 152] on span "chevron_left" at bounding box center [151, 153] width 18 height 18
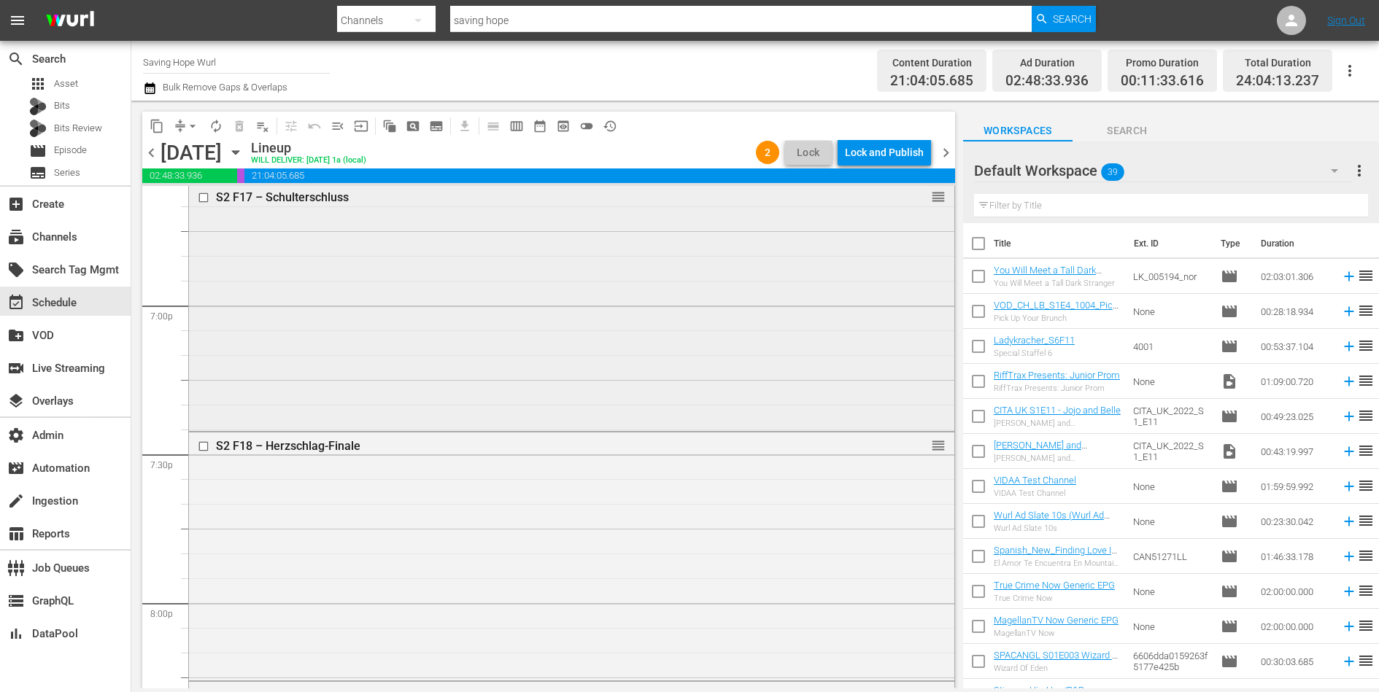
scroll to position [5613, 0]
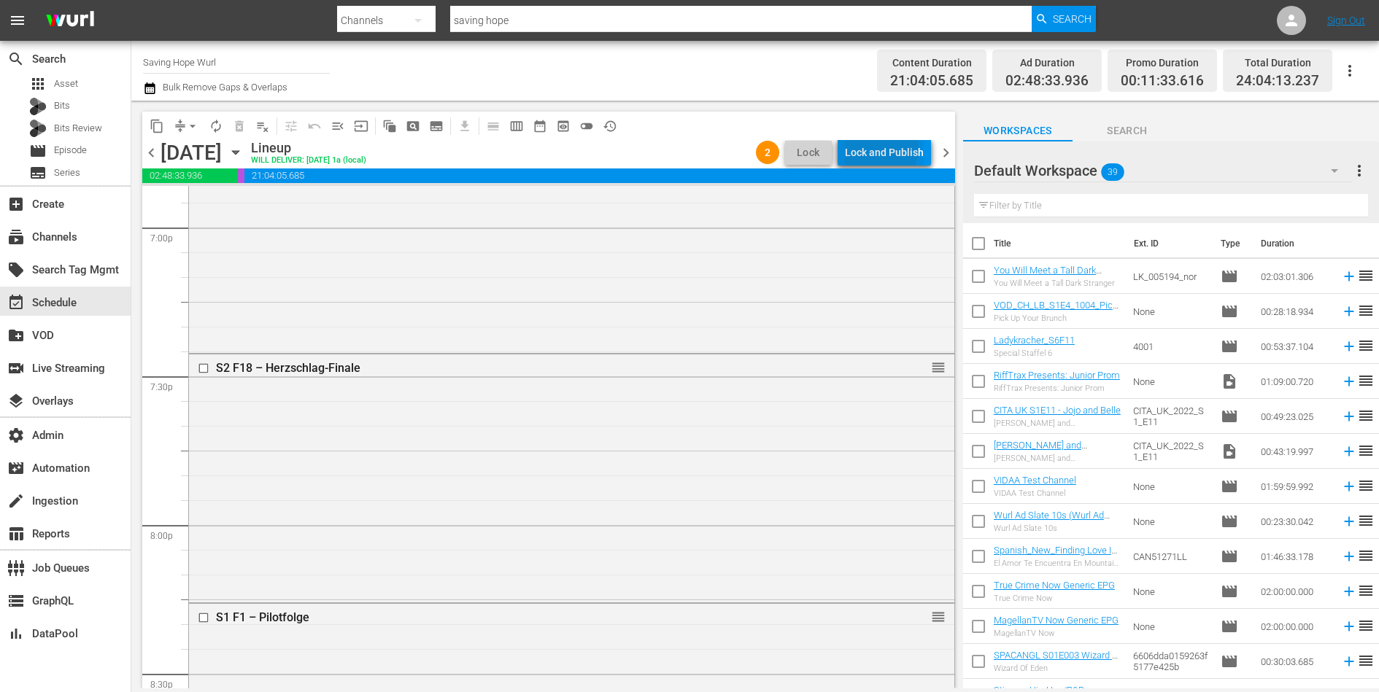
click at [874, 147] on div "Lock and Publish" at bounding box center [884, 152] width 79 height 26
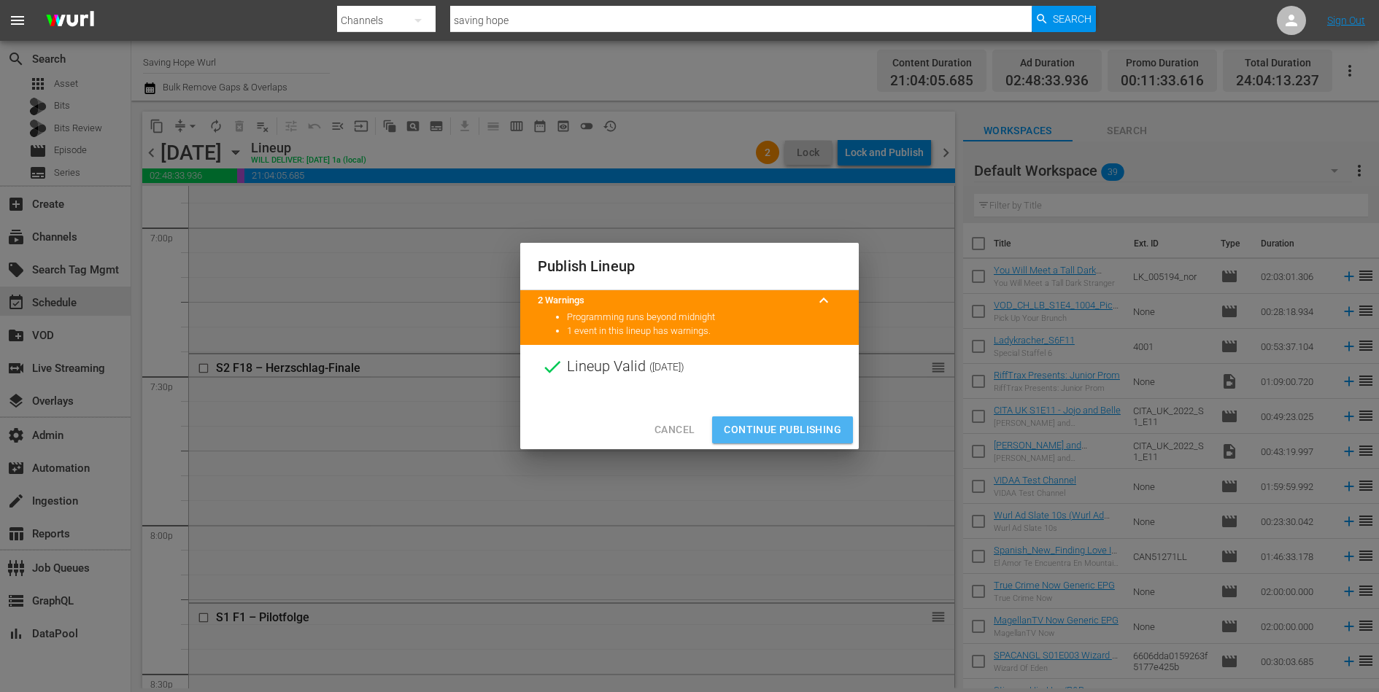
click at [800, 421] on span "Continue Publishing" at bounding box center [782, 430] width 117 height 18
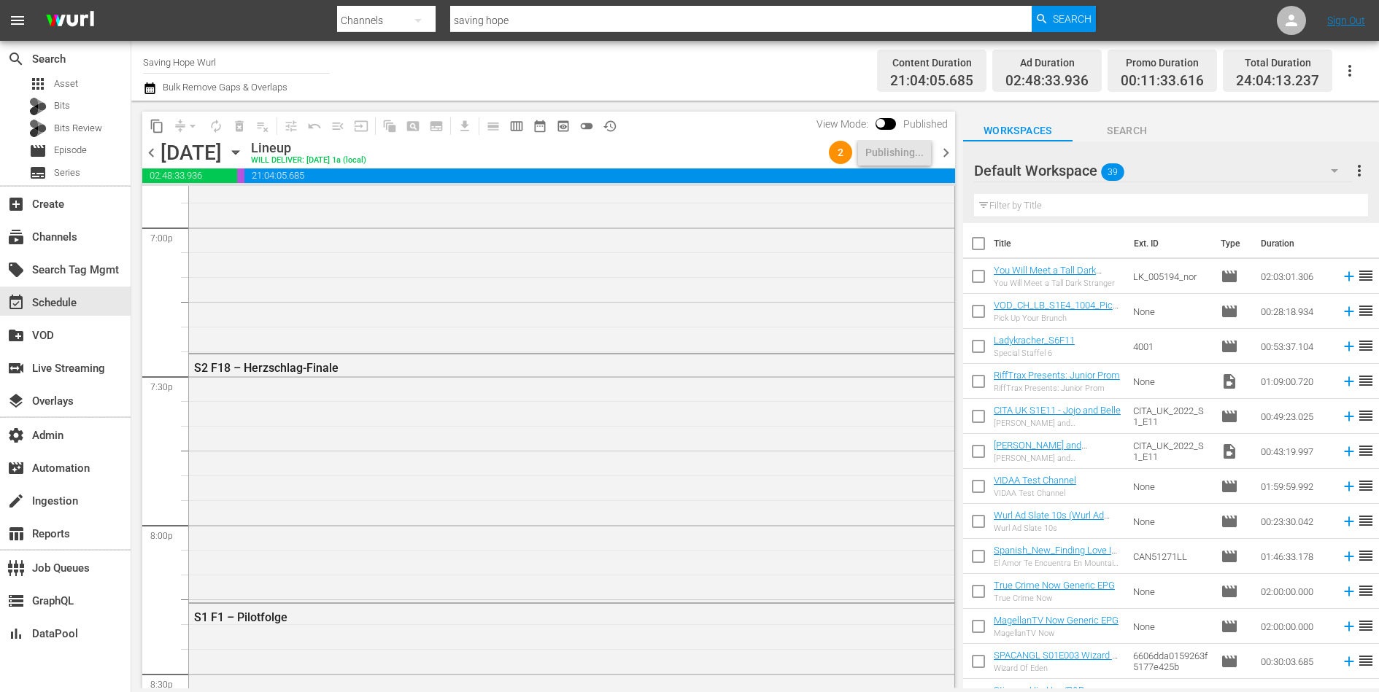
click at [948, 150] on span "chevron_right" at bounding box center [946, 153] width 18 height 18
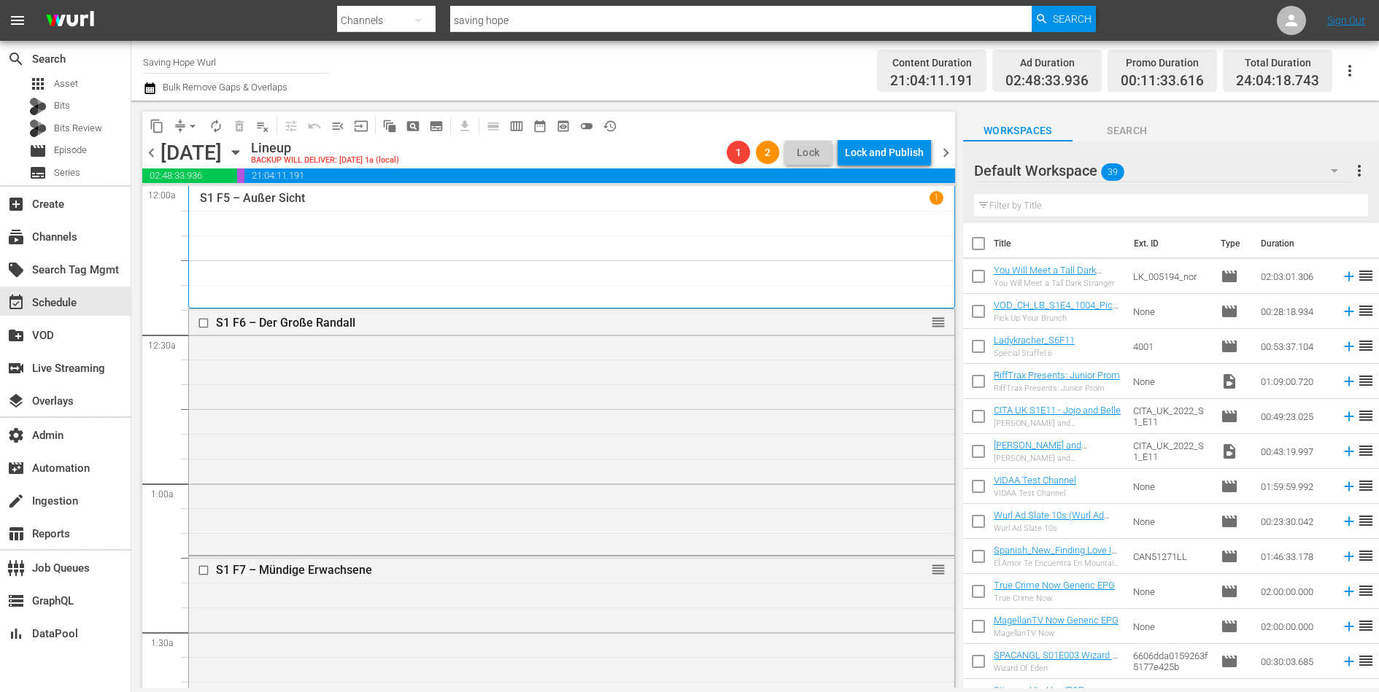
click at [948, 147] on span "chevron_right" at bounding box center [946, 153] width 18 height 18
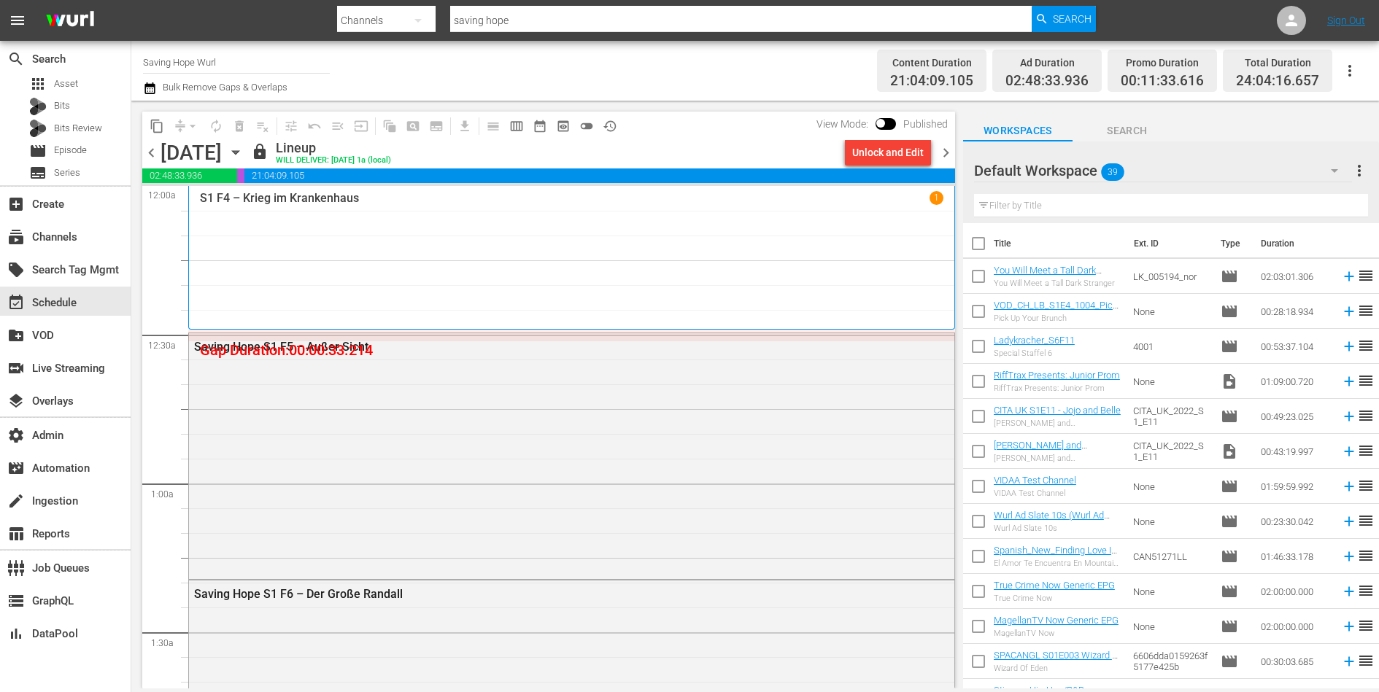
click at [874, 157] on div "Unlock and Edit" at bounding box center [887, 152] width 71 height 26
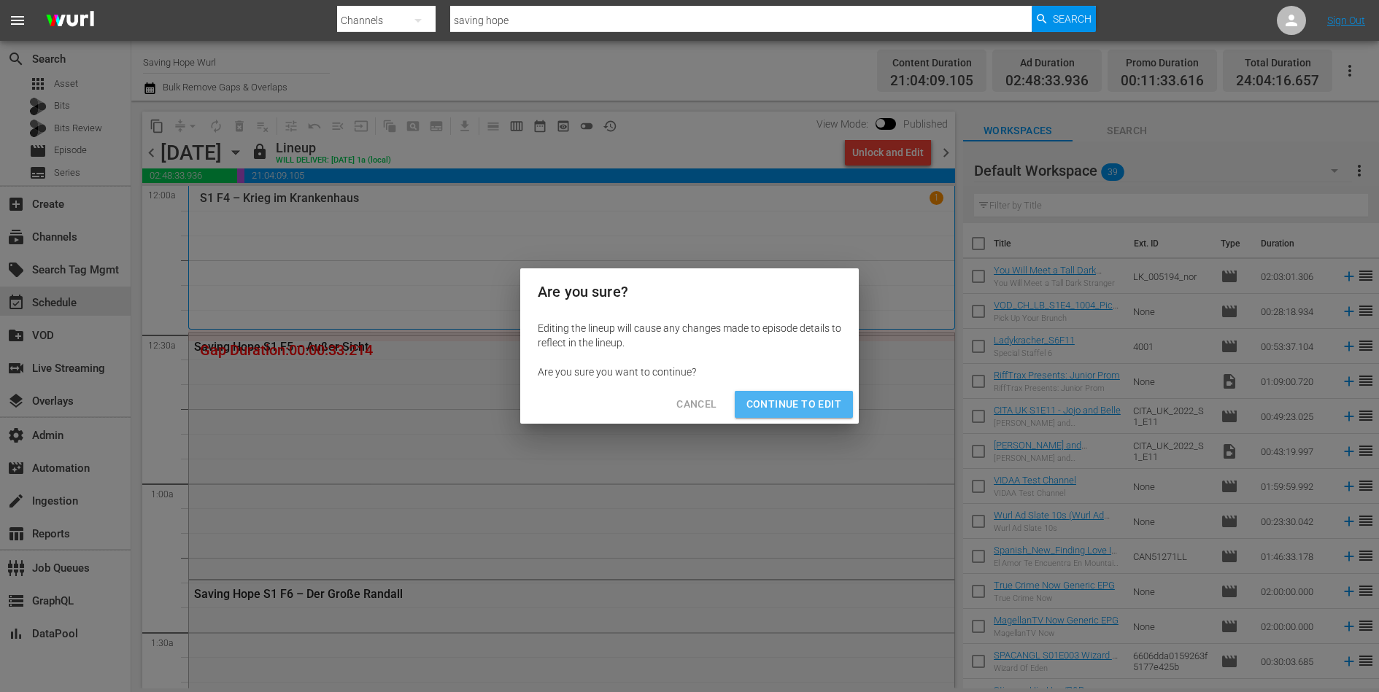
click at [813, 400] on span "Continue to Edit" at bounding box center [793, 404] width 95 height 18
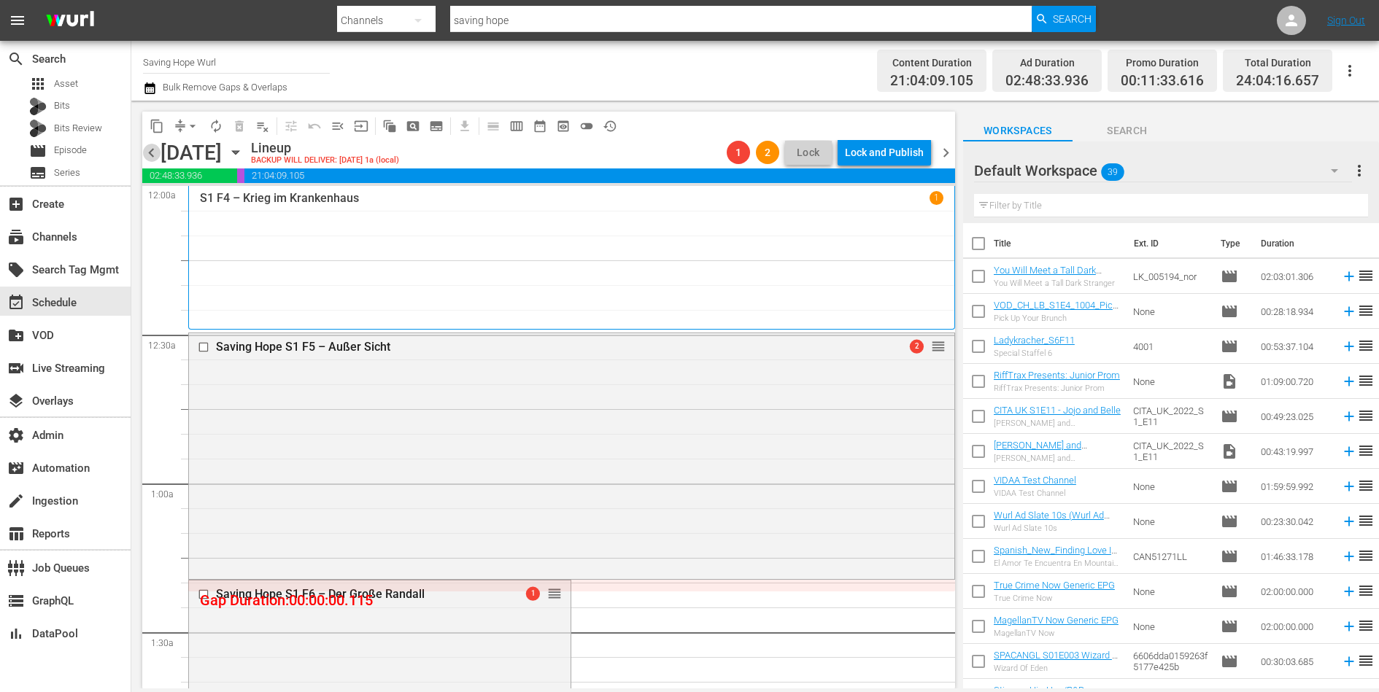
click at [153, 158] on span "chevron_left" at bounding box center [151, 153] width 18 height 18
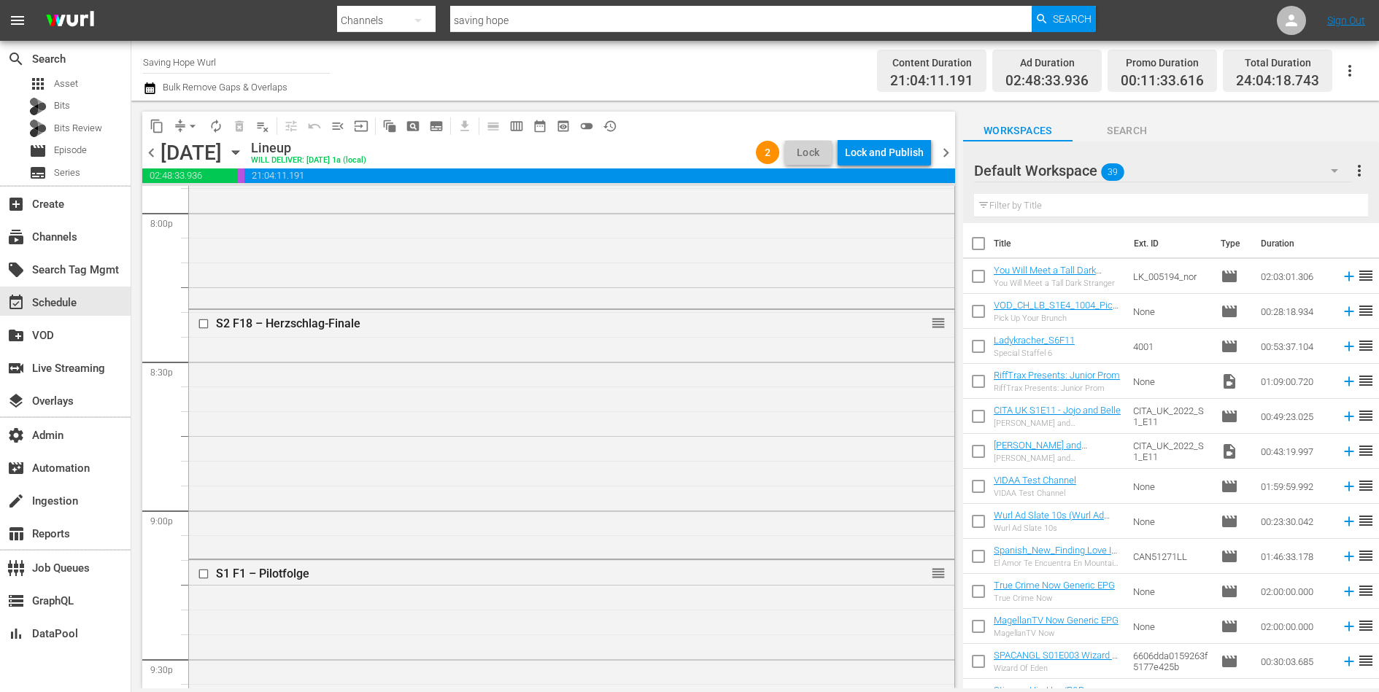
scroll to position [6085, 0]
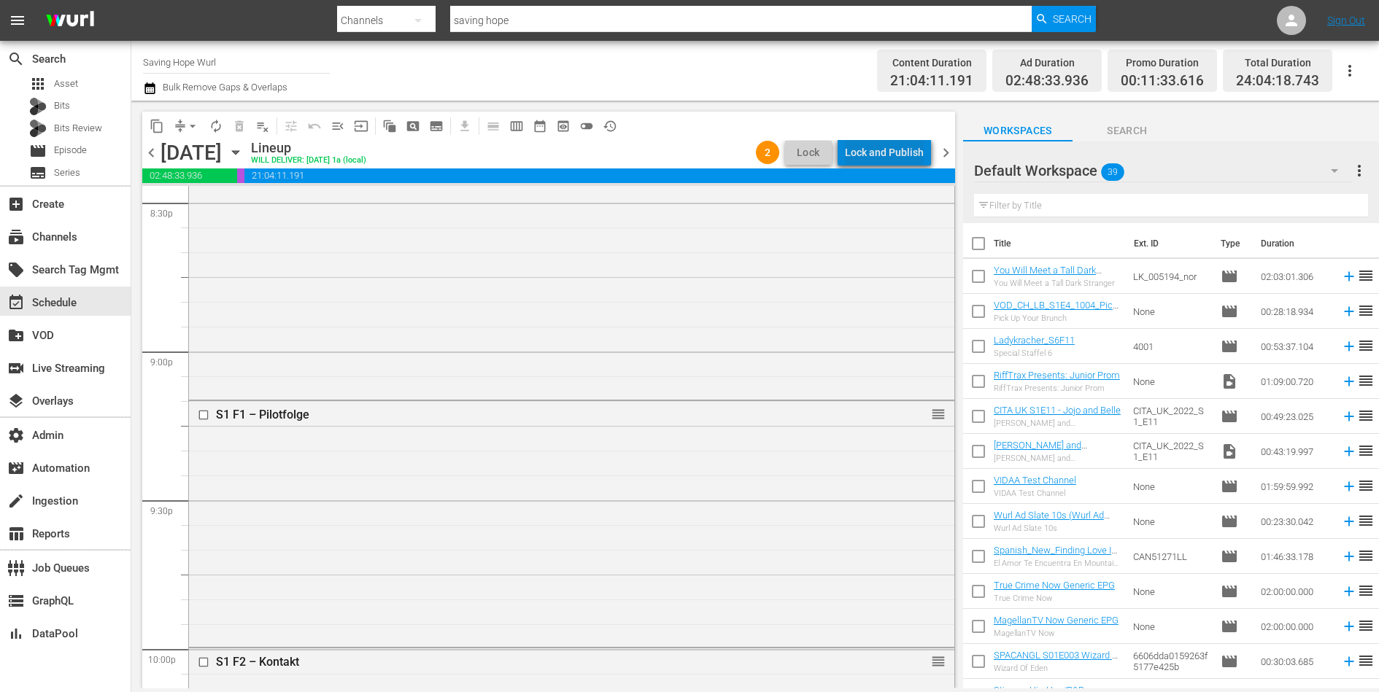
click at [892, 150] on div "Lock and Publish" at bounding box center [884, 152] width 79 height 26
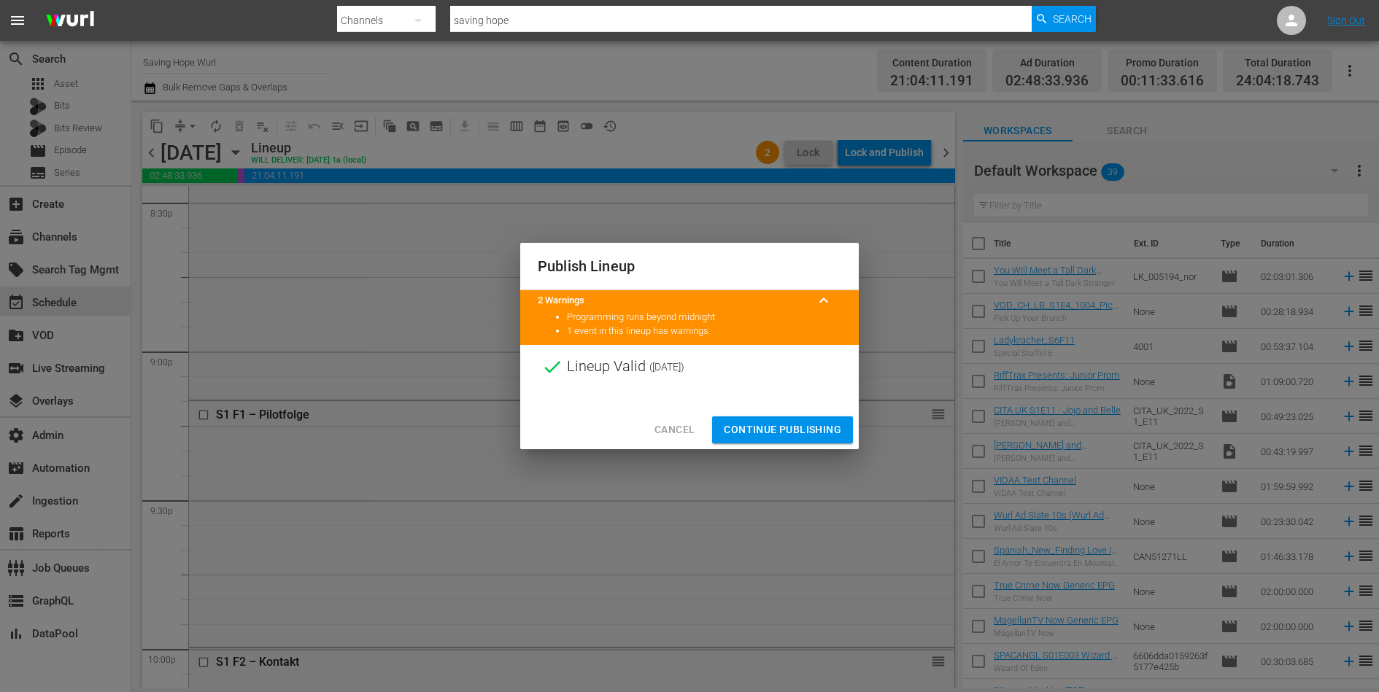
click at [795, 429] on span "Continue Publishing" at bounding box center [782, 430] width 117 height 18
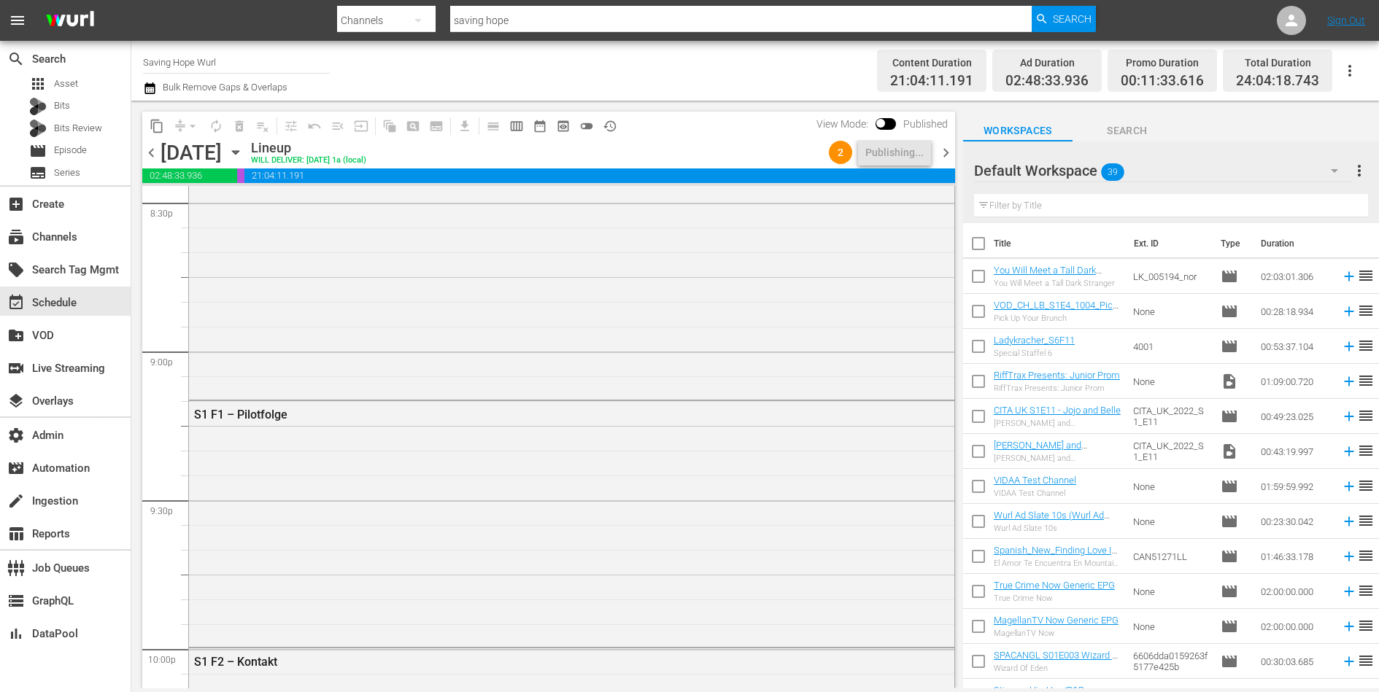
click at [944, 153] on span "chevron_right" at bounding box center [946, 153] width 18 height 18
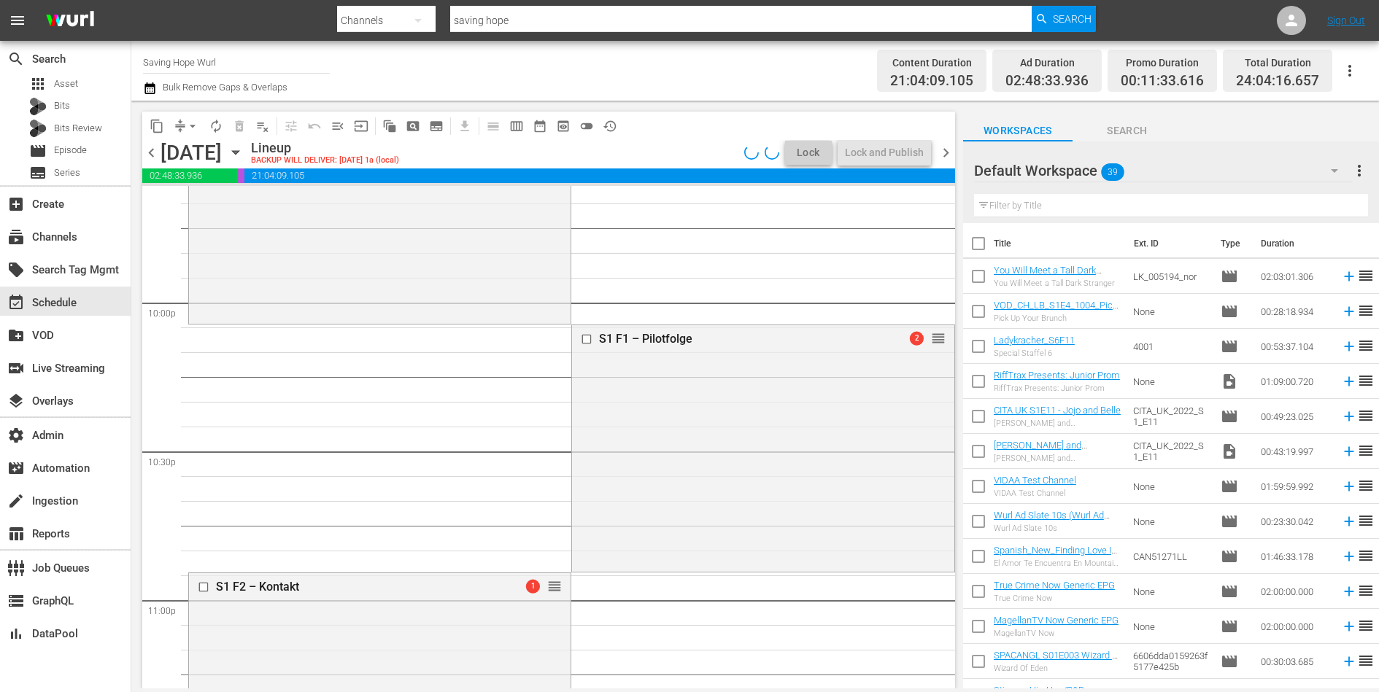
scroll to position [5961, 0]
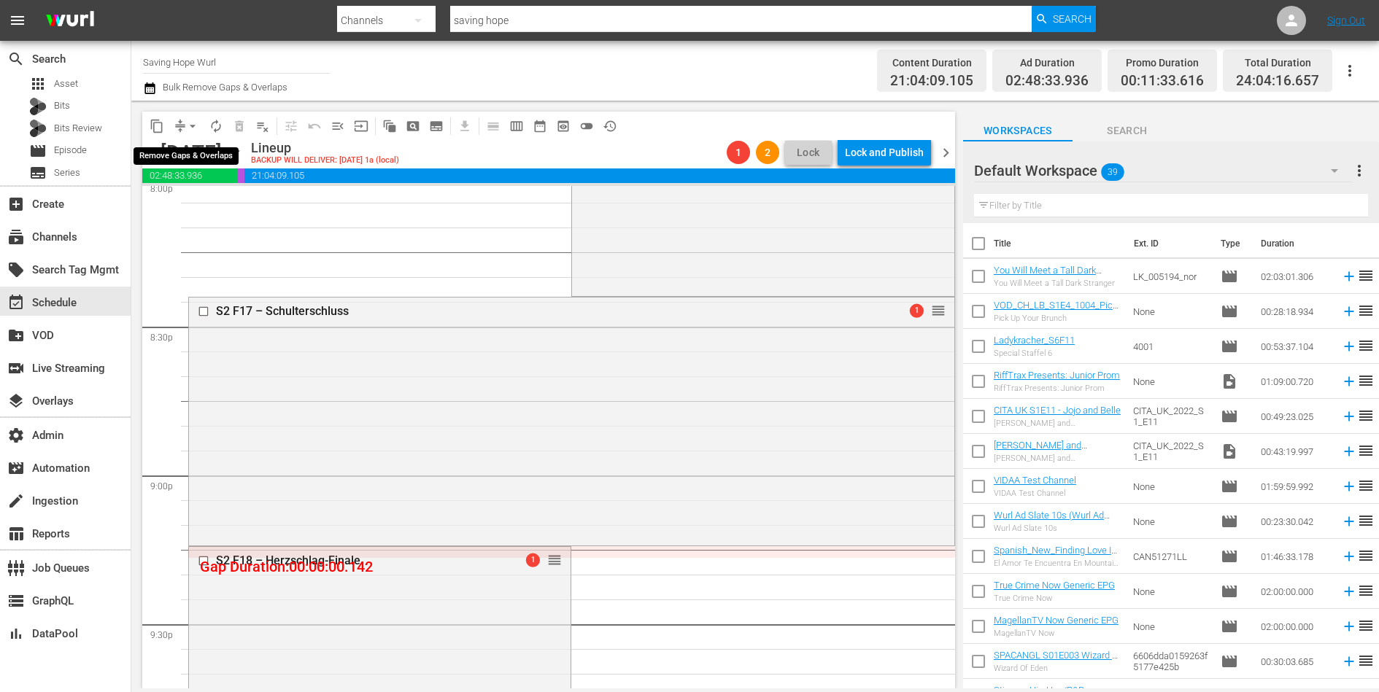
click at [182, 128] on button "arrow_drop_down" at bounding box center [192, 126] width 23 height 23
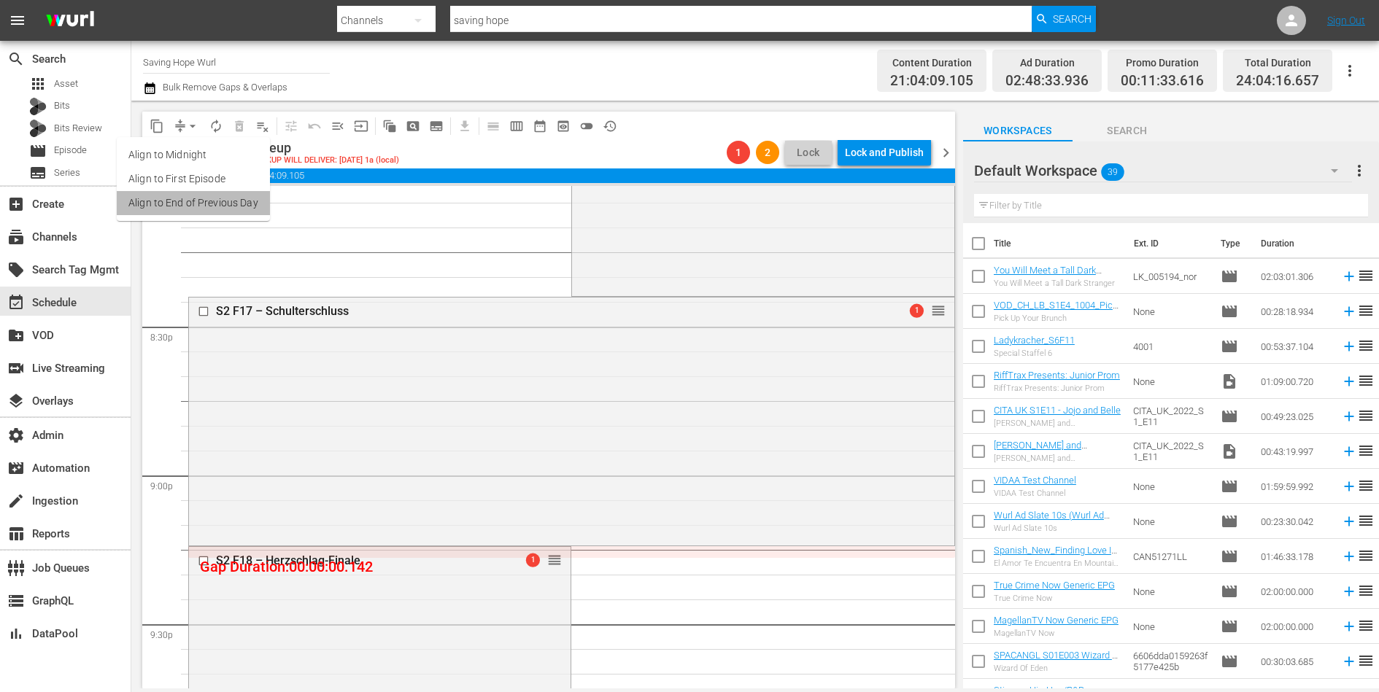
click at [212, 206] on li "Align to End of Previous Day" at bounding box center [193, 203] width 153 height 24
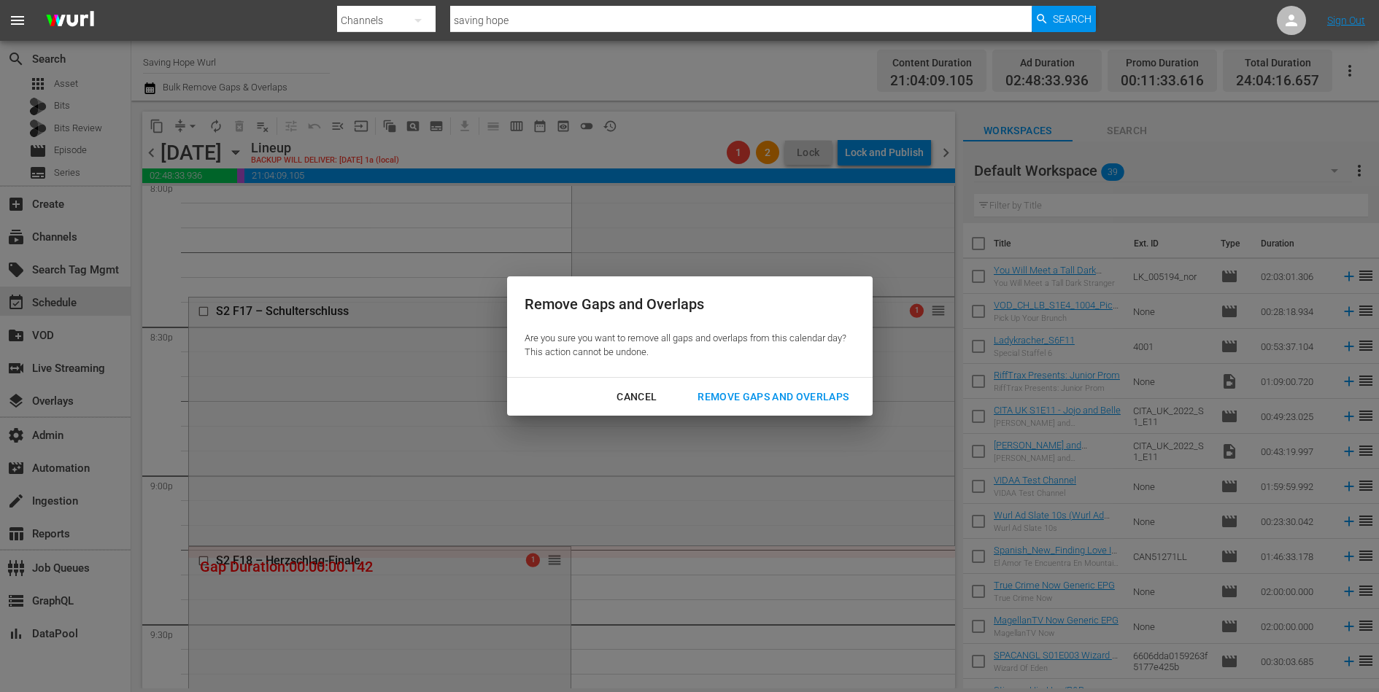
click at [770, 420] on div "Remove Gaps and Overlaps Are you sure you want to remove all gaps and overlaps …" at bounding box center [689, 346] width 1379 height 692
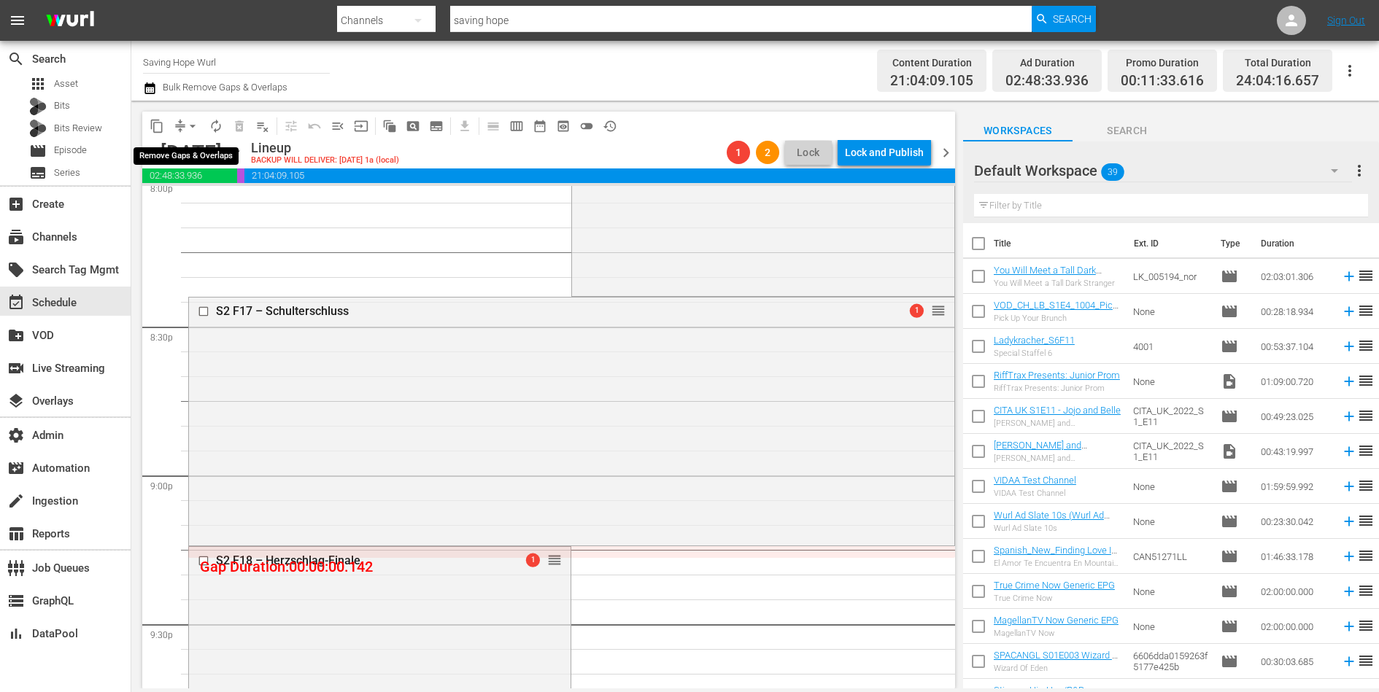
click at [181, 124] on button "arrow_drop_down" at bounding box center [192, 126] width 23 height 23
click at [225, 201] on li "Align to End of Previous Day" at bounding box center [193, 203] width 153 height 24
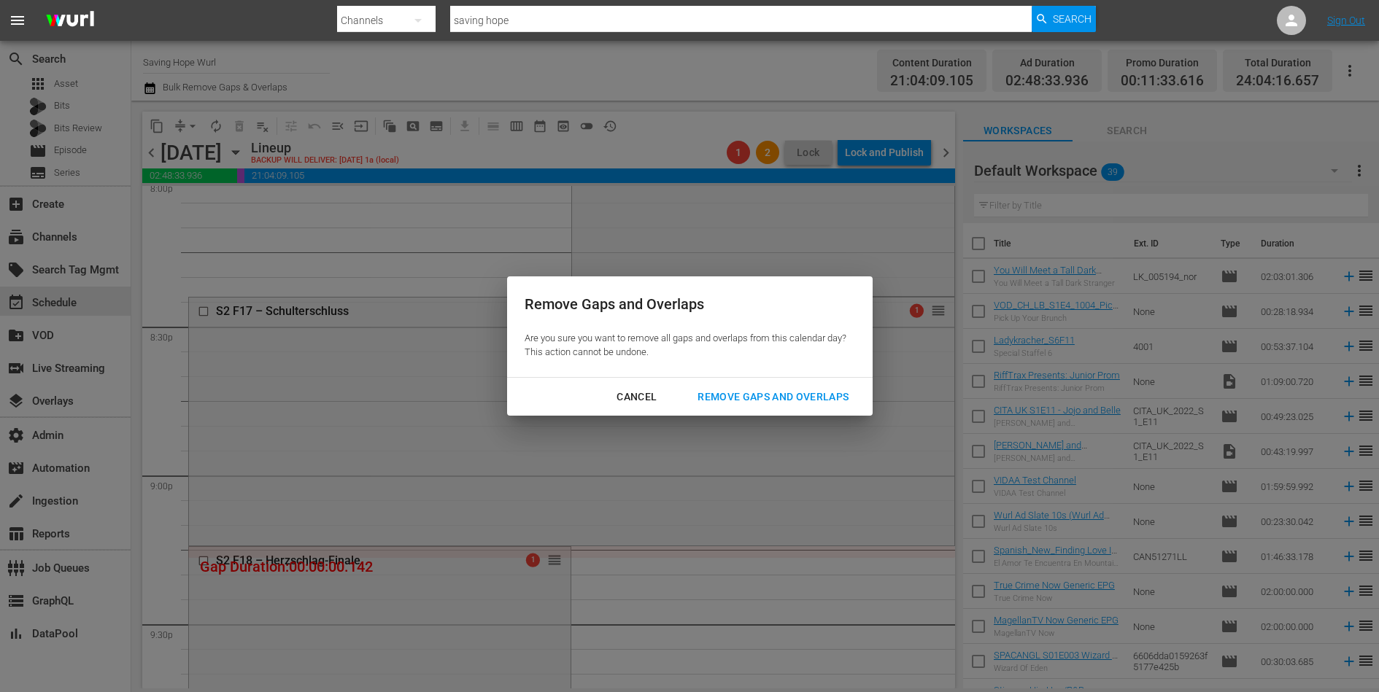
click at [759, 400] on div "Remove Gaps and Overlaps" at bounding box center [773, 397] width 174 height 18
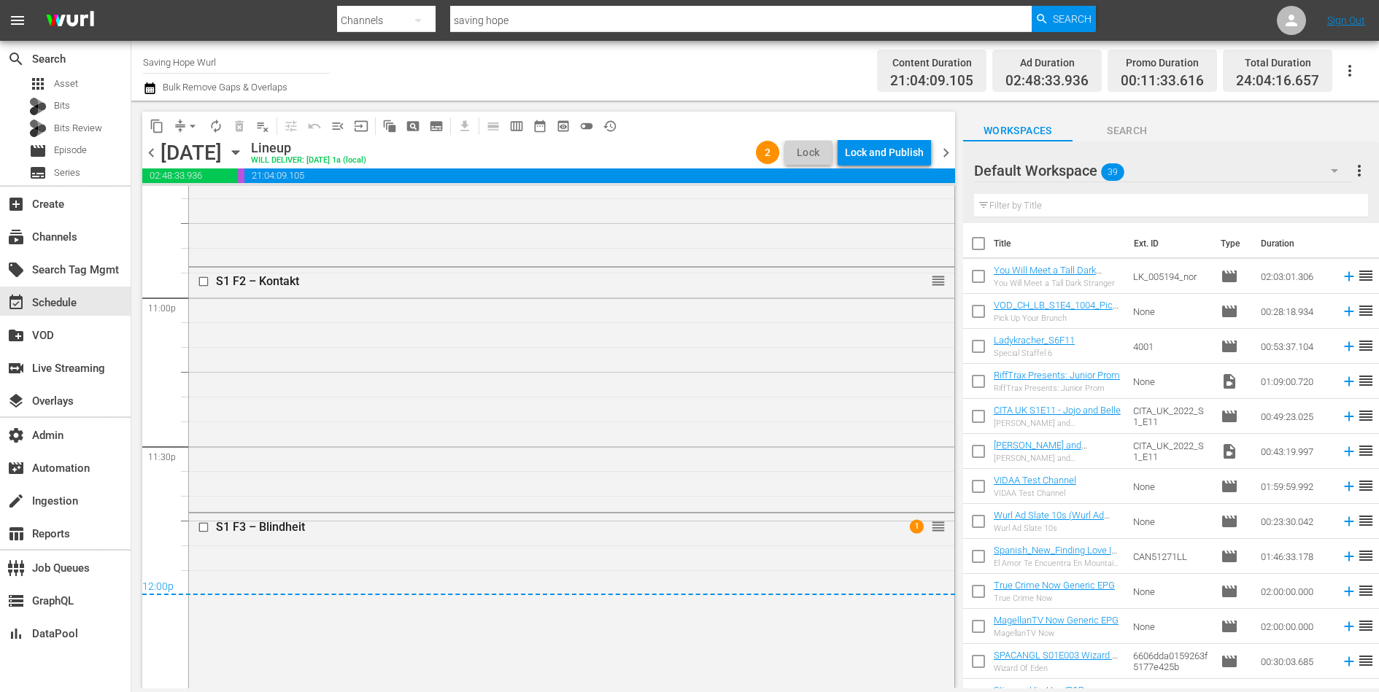
scroll to position [6806, 0]
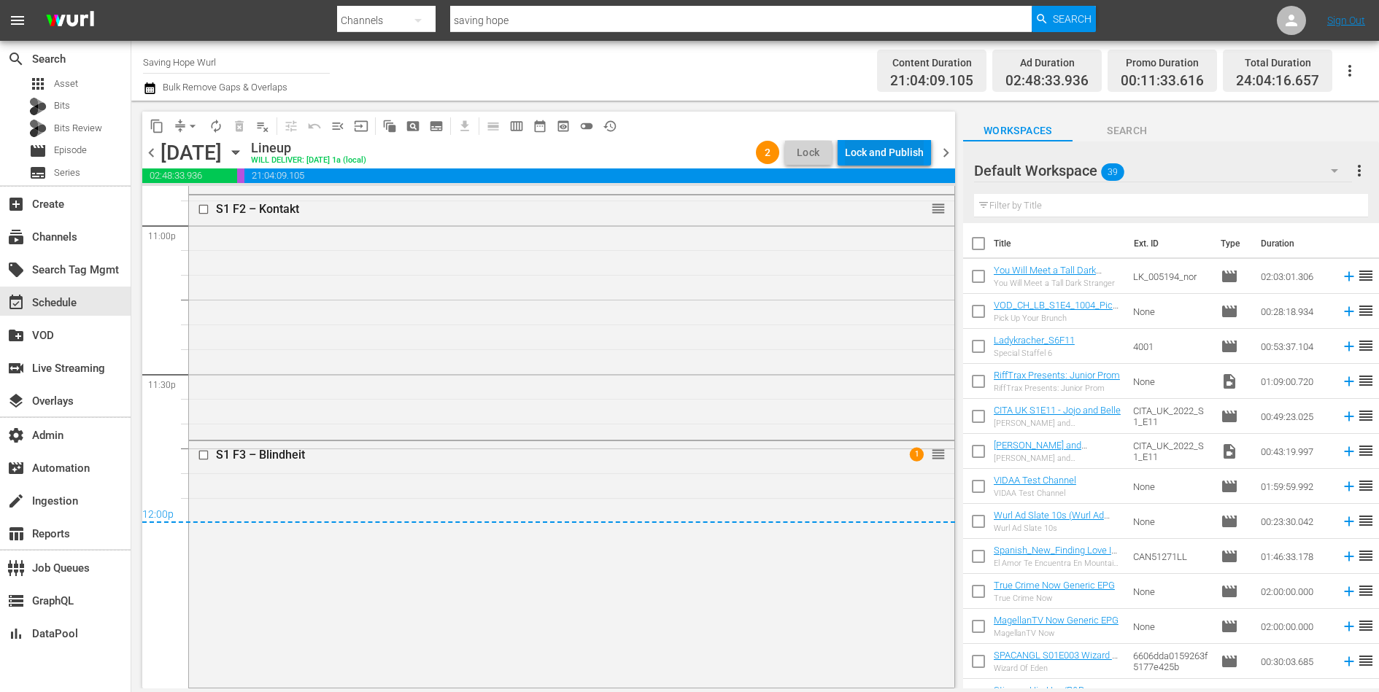
click at [873, 155] on div "Lock and Publish" at bounding box center [884, 152] width 79 height 26
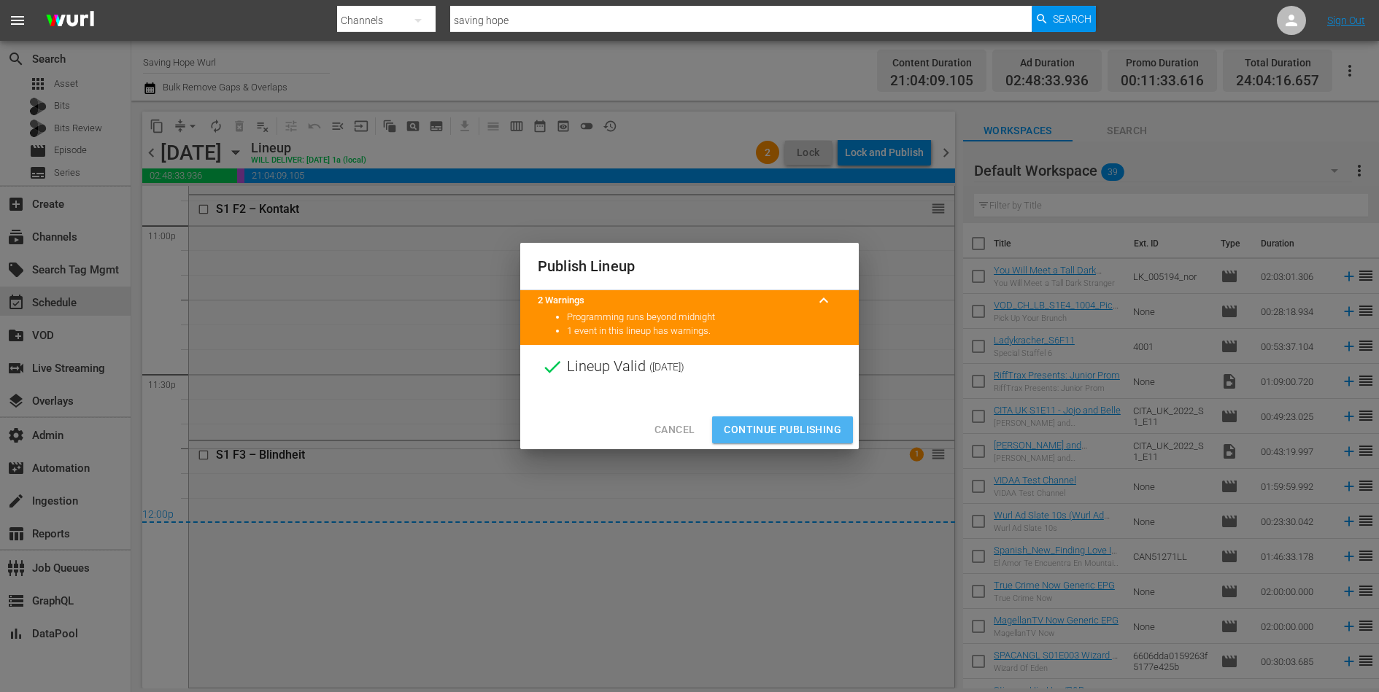
click at [788, 427] on span "Continue Publishing" at bounding box center [782, 430] width 117 height 18
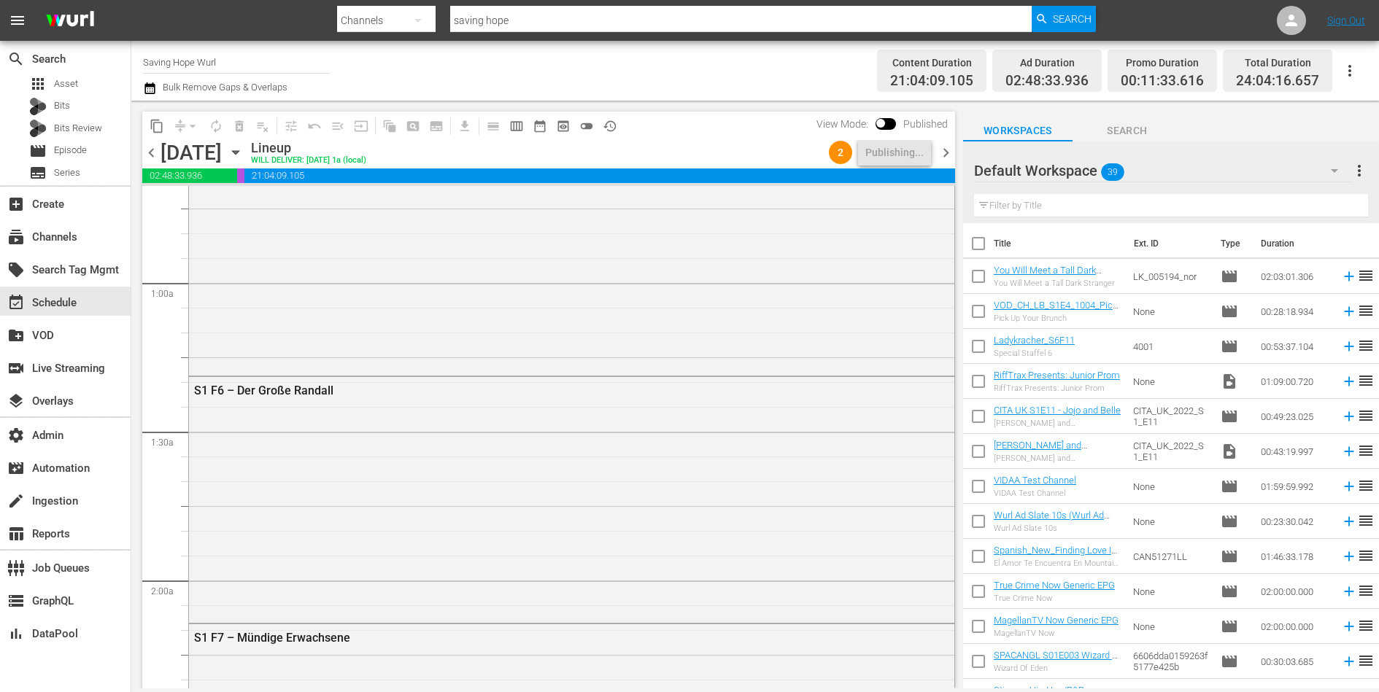
scroll to position [0, 0]
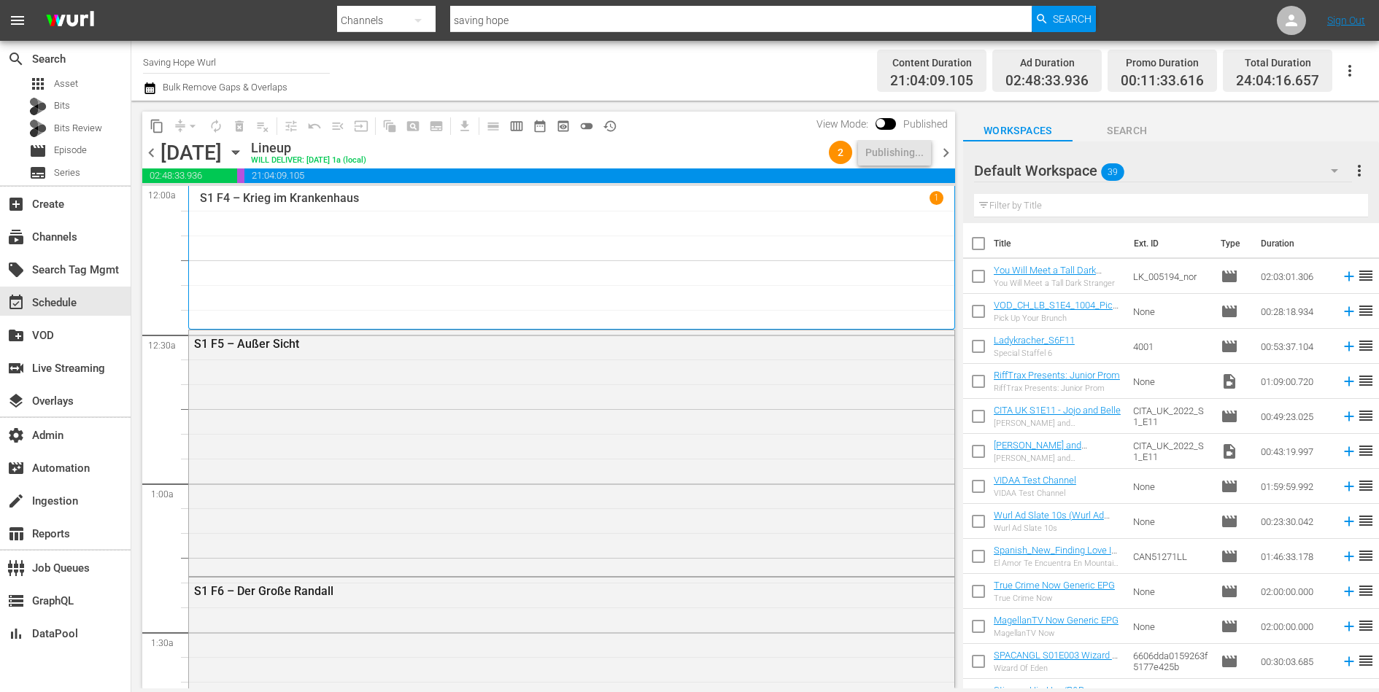
click at [948, 155] on span "chevron_right" at bounding box center [946, 153] width 18 height 18
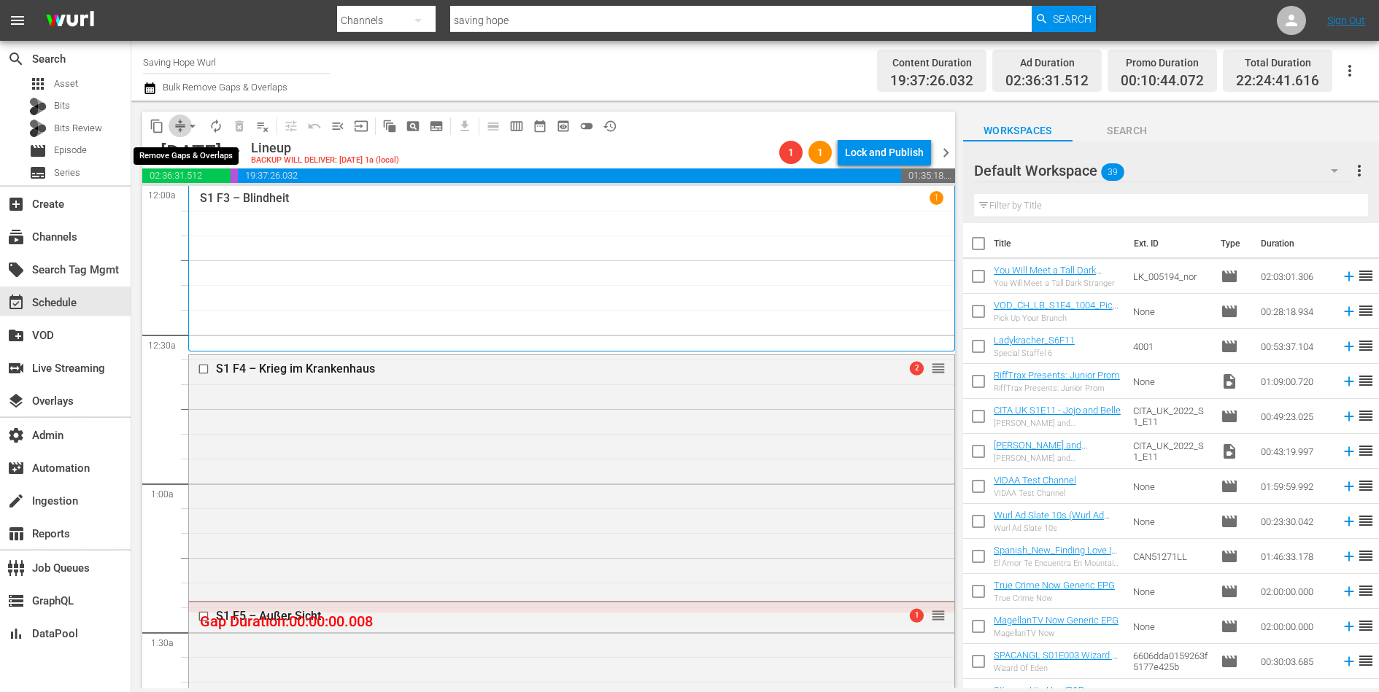
click at [177, 124] on span "compress" at bounding box center [180, 126] width 15 height 15
click at [188, 124] on span "arrow_drop_down" at bounding box center [192, 126] width 15 height 15
click at [198, 194] on li "Align to End of Previous Day" at bounding box center [193, 203] width 153 height 24
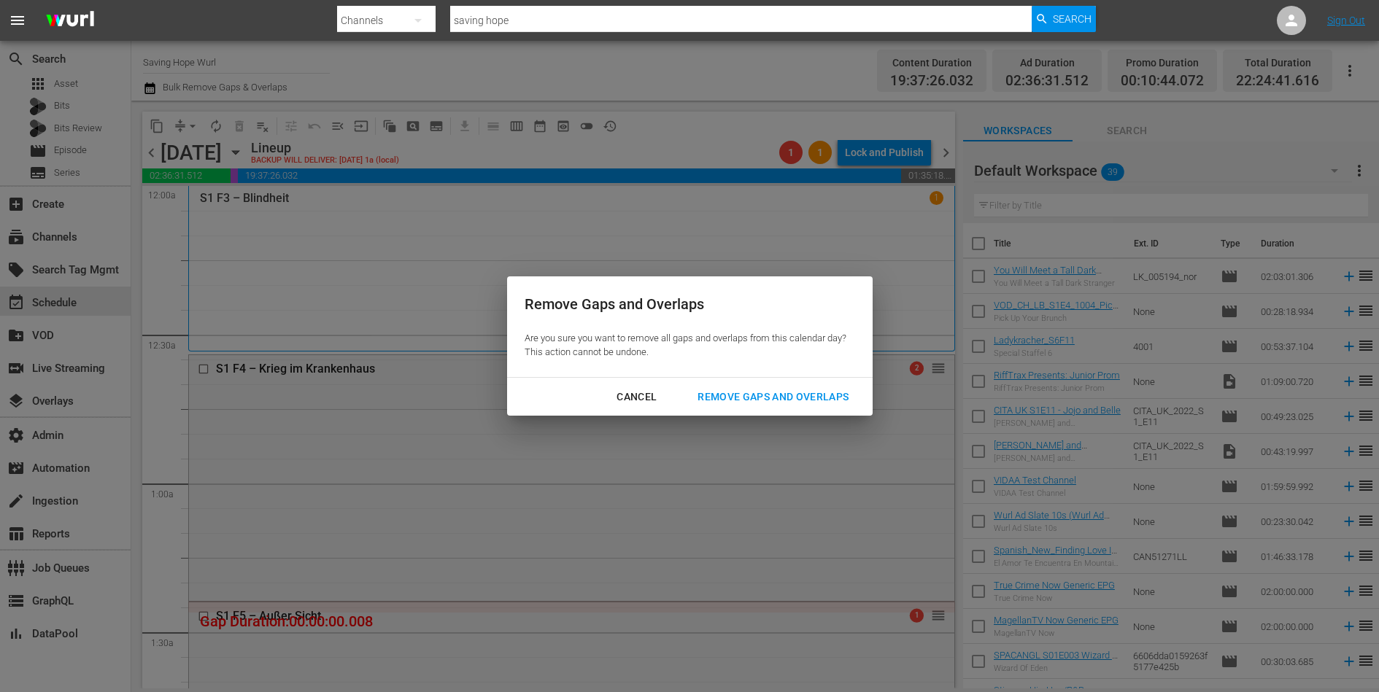
click at [798, 395] on div "Remove Gaps and Overlaps" at bounding box center [773, 397] width 174 height 18
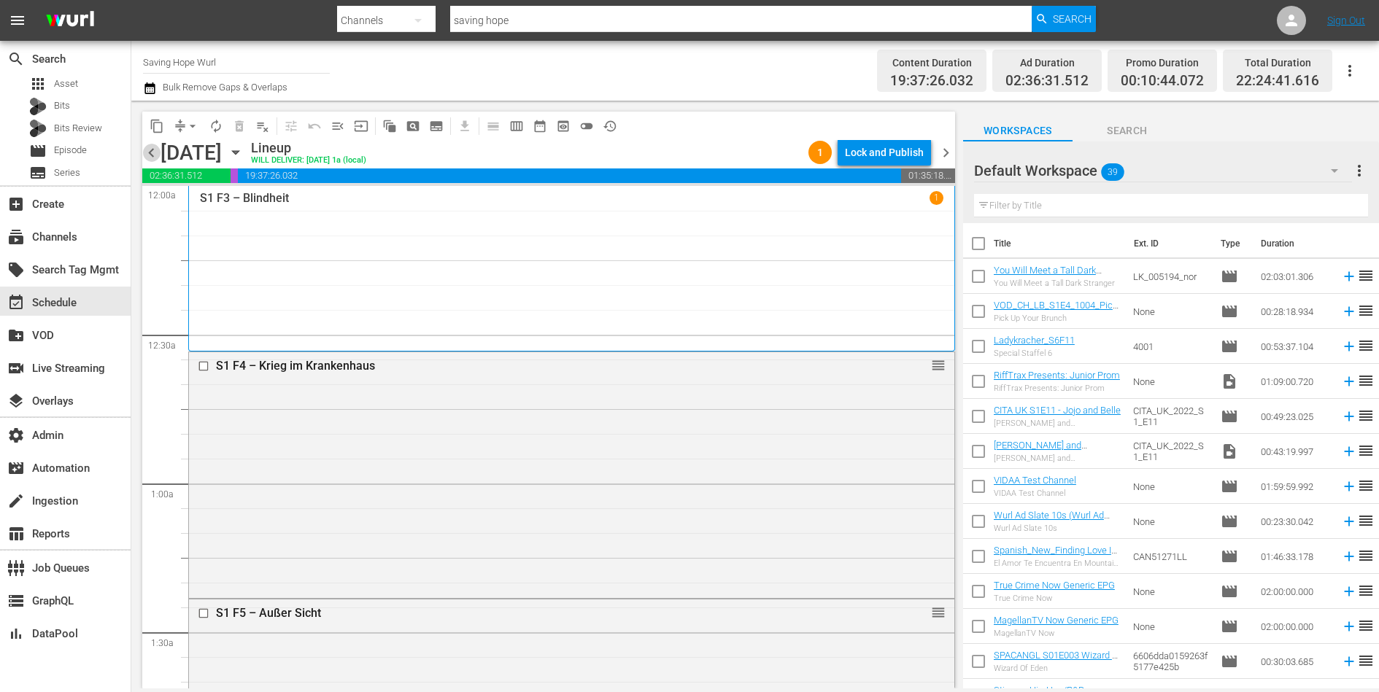
click at [157, 153] on span "chevron_left" at bounding box center [151, 153] width 18 height 18
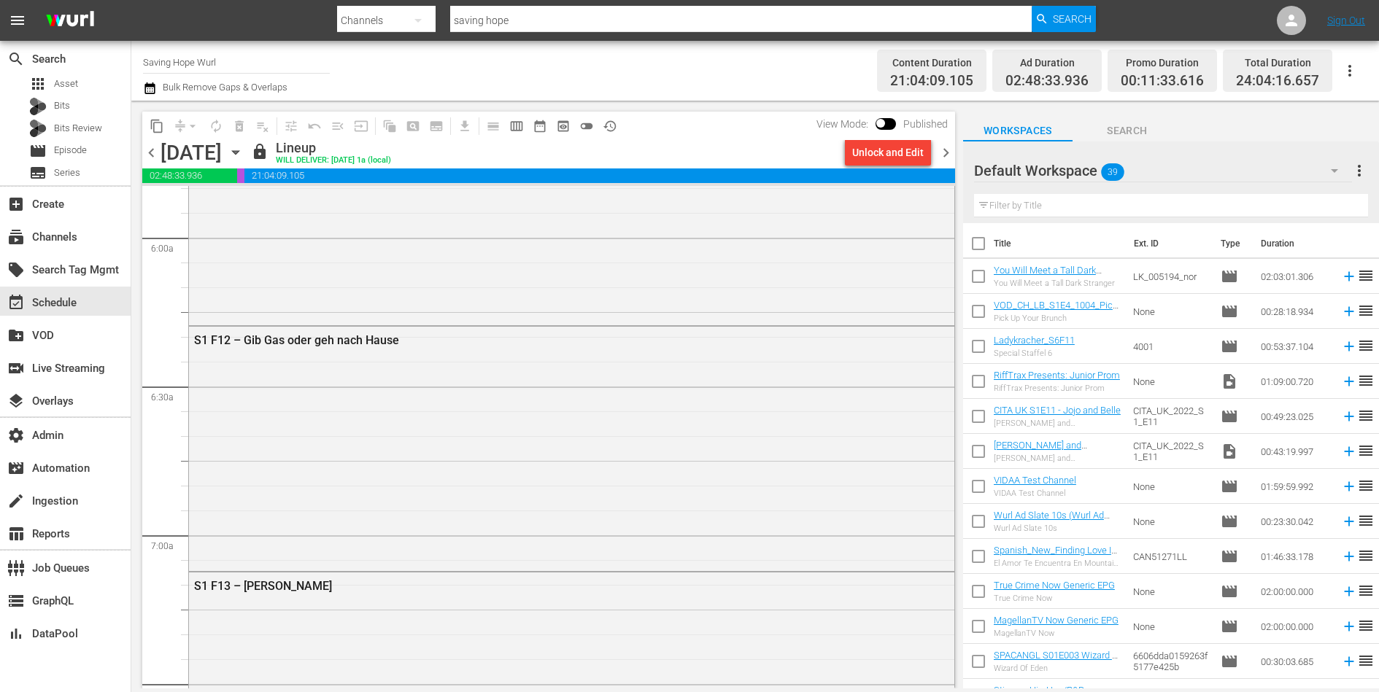
scroll to position [1386, 0]
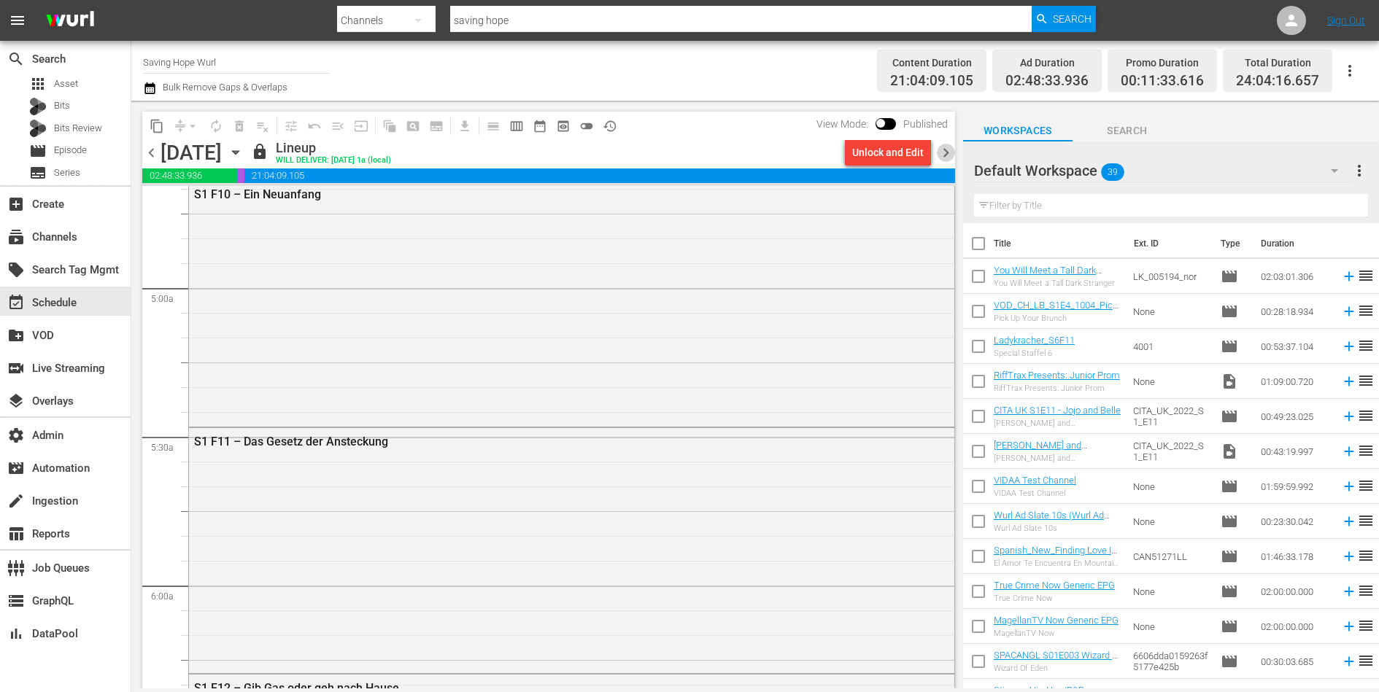
click at [948, 152] on span "chevron_right" at bounding box center [946, 153] width 18 height 18
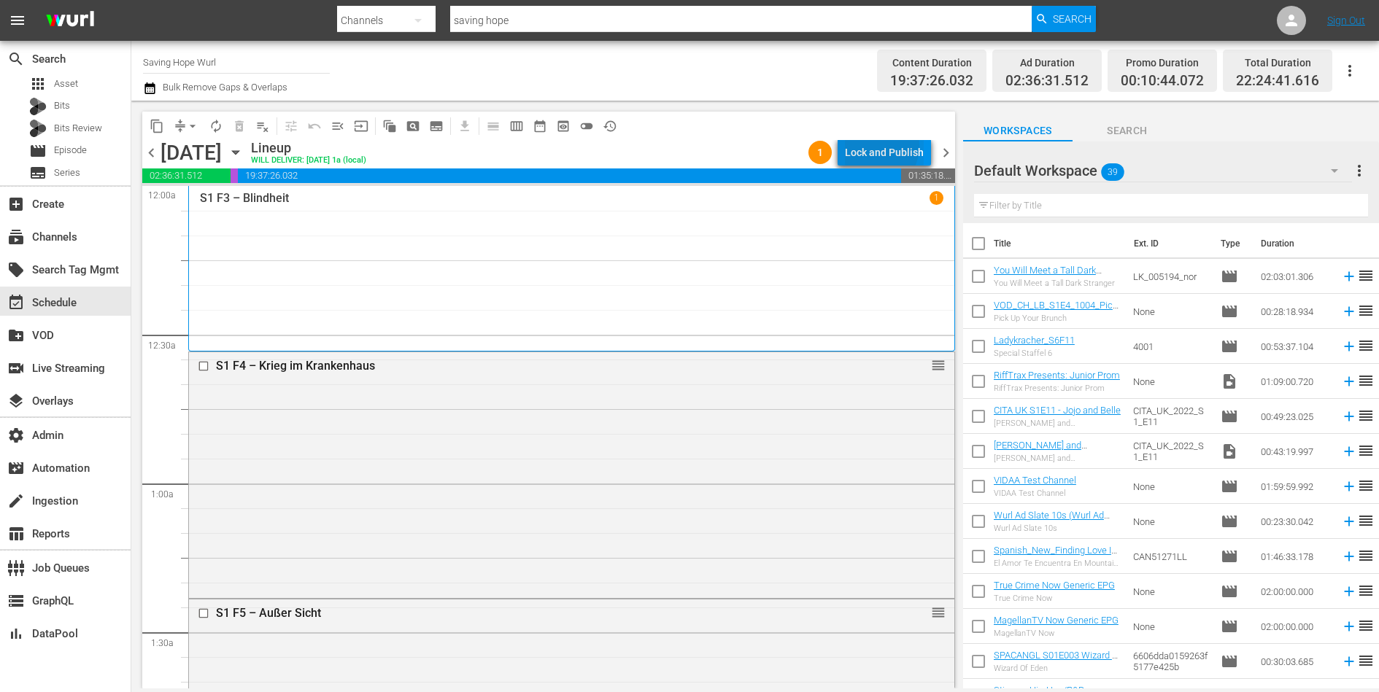
click at [876, 146] on div "Lock and Publish" at bounding box center [884, 152] width 79 height 26
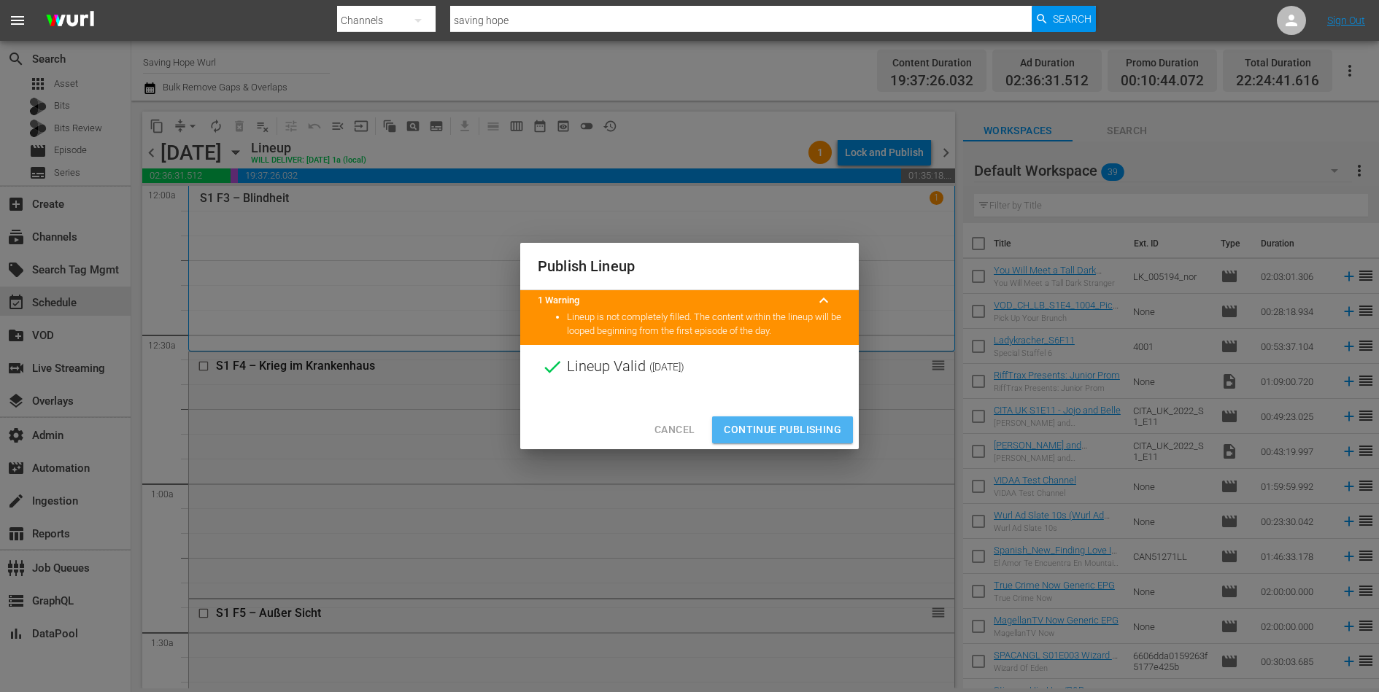
click at [797, 430] on span "Continue Publishing" at bounding box center [782, 430] width 117 height 18
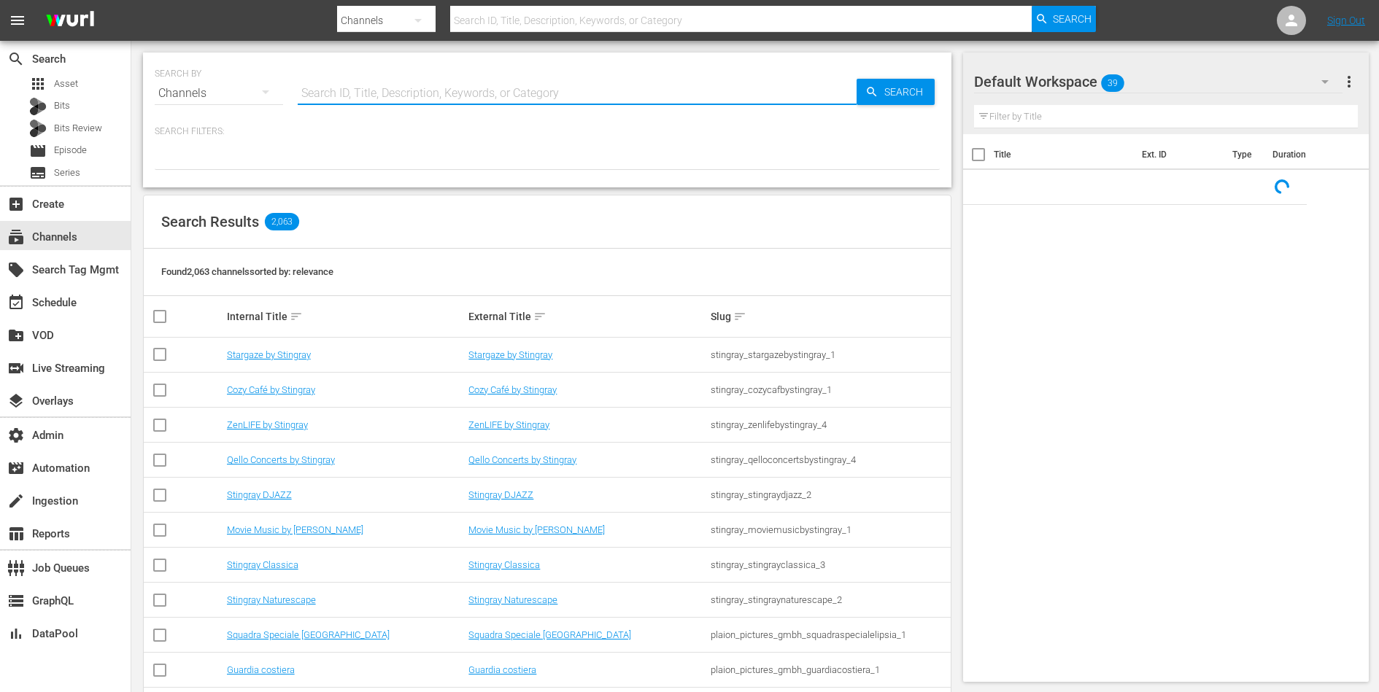
click at [487, 78] on input "text" at bounding box center [577, 93] width 559 height 35
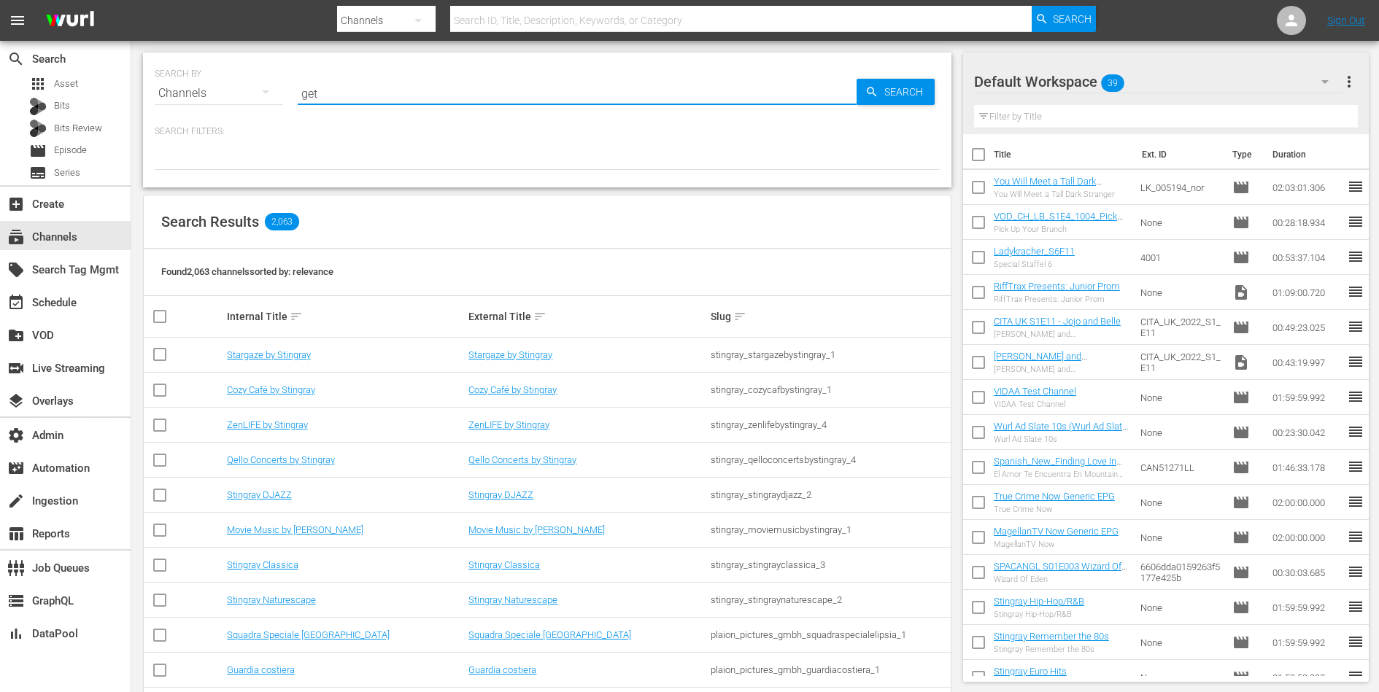
type input "get"
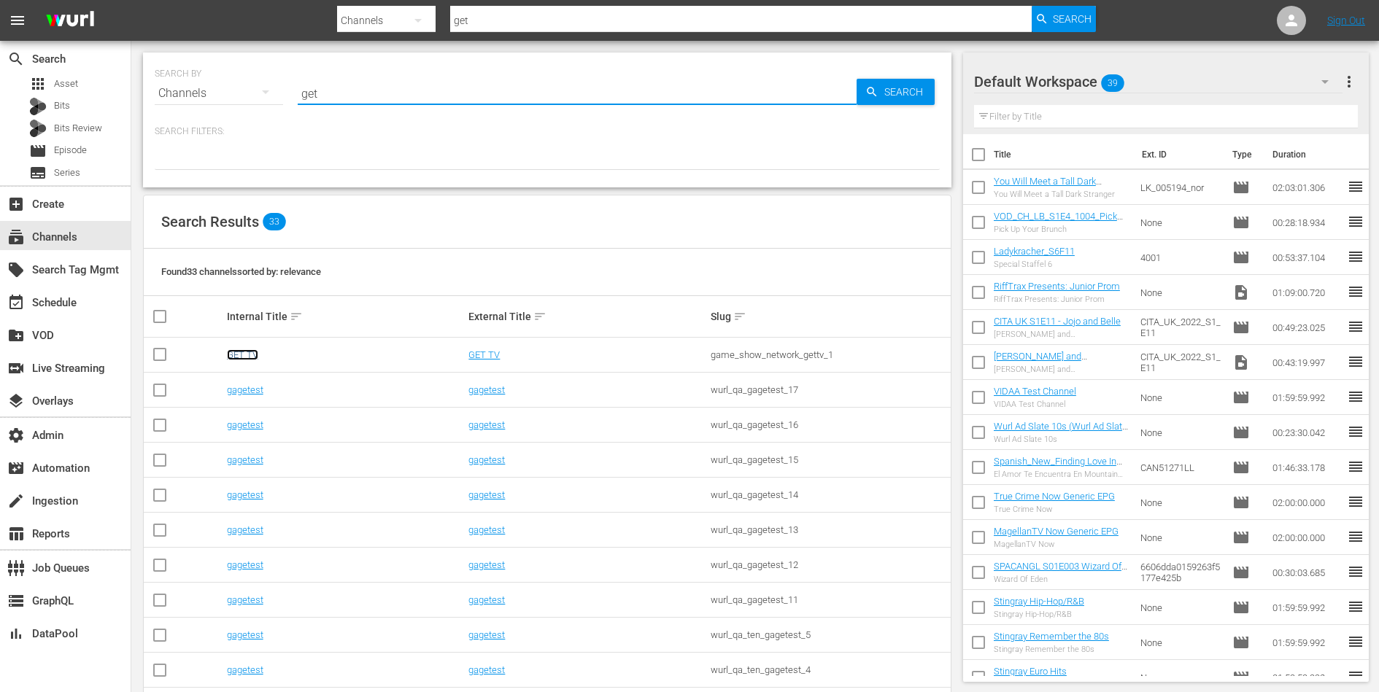
click at [249, 351] on link "GET TV" at bounding box center [242, 354] width 31 height 11
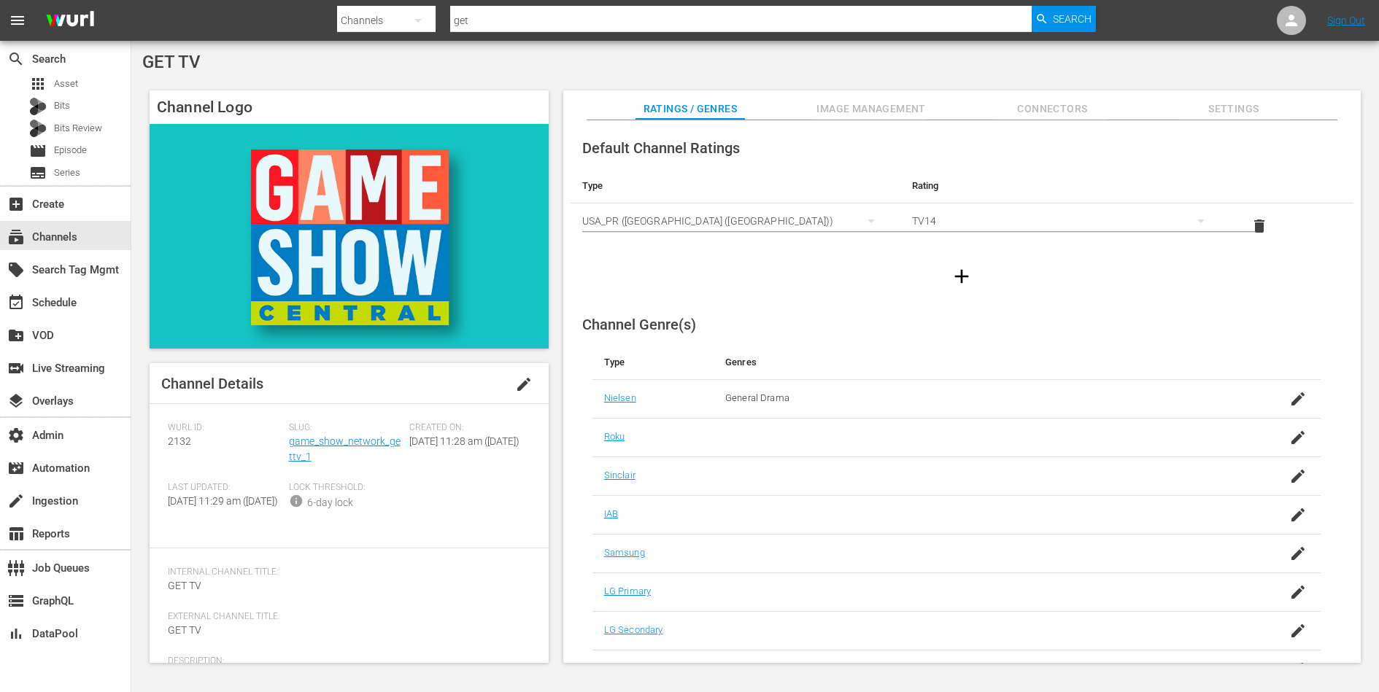
drag, startPoint x: 338, startPoint y: 440, endPoint x: 198, endPoint y: 3, distance: 458.9
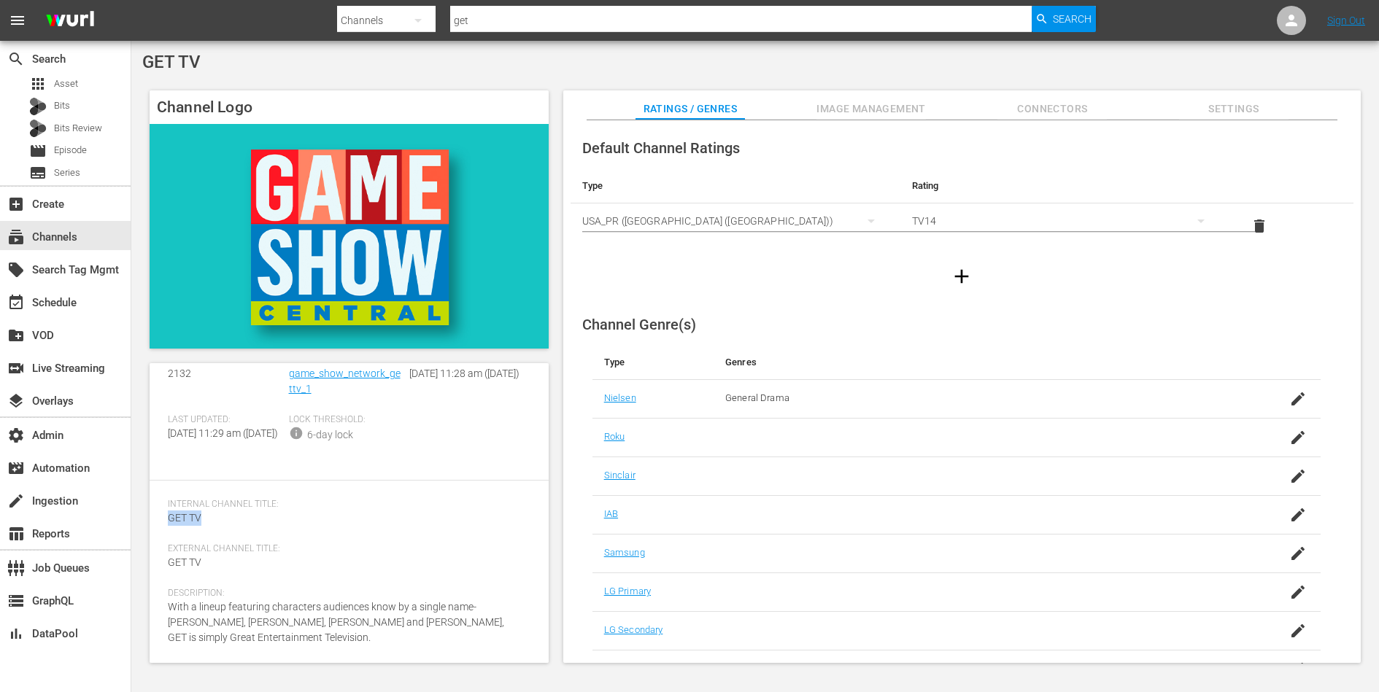
drag, startPoint x: 212, startPoint y: 539, endPoint x: 160, endPoint y: 539, distance: 52.5
click at [160, 539] on div "Channel Details edit [PERSON_NAME] ID: 2132 Slug: game_show_network_gettv_1 Cre…" at bounding box center [349, 445] width 399 height 300
copy span "GET TV"
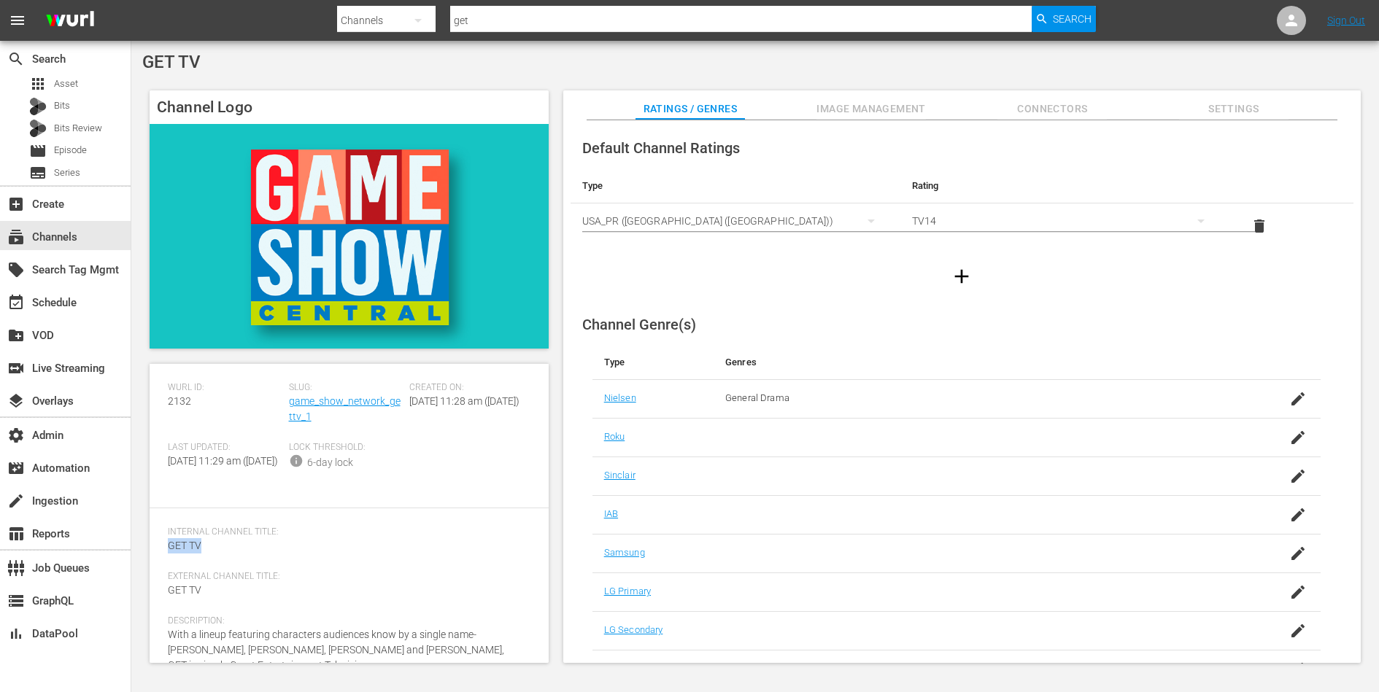
scroll to position [35, 0]
drag, startPoint x: 317, startPoint y: 423, endPoint x: 287, endPoint y: 411, distance: 31.7
click at [289, 411] on div "Slug: game_show_network_gettv_1" at bounding box center [349, 417] width 121 height 60
copy link "game_show_network_gettv_1"
click at [387, 436] on div "Slug: game_show_network_gettv_1" at bounding box center [349, 417] width 121 height 60
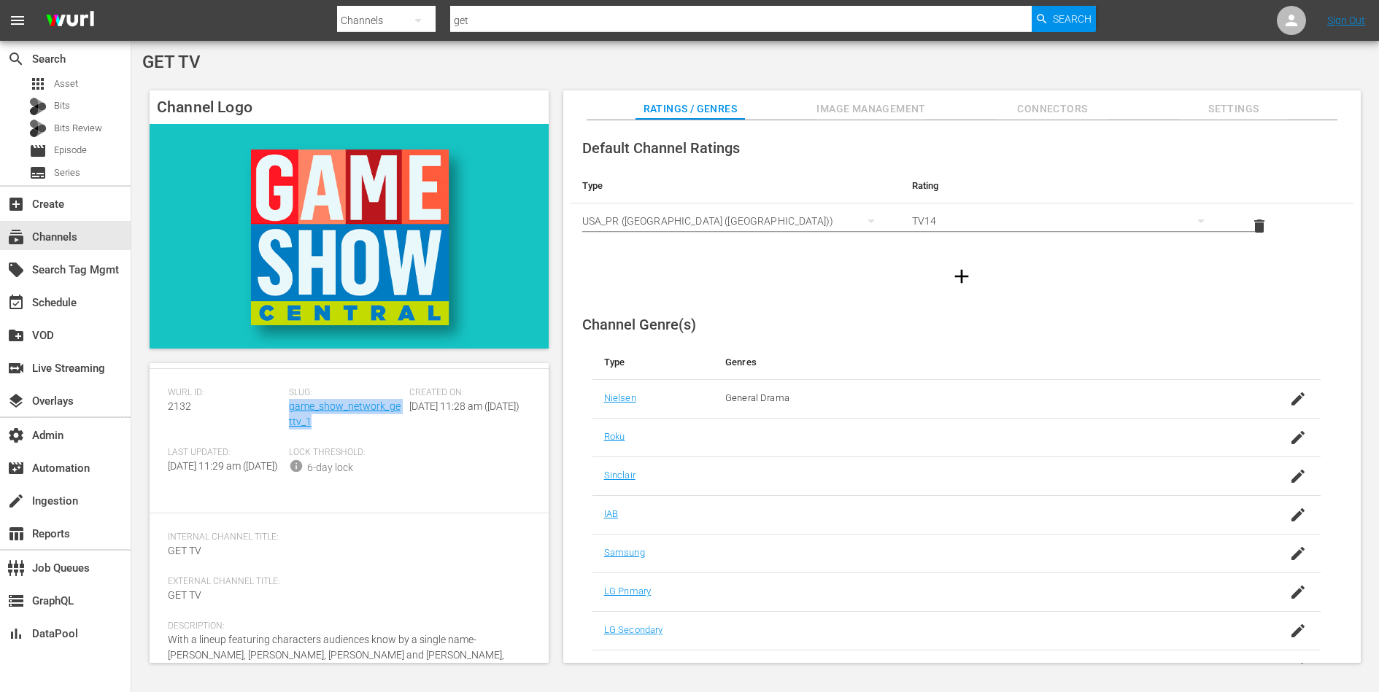
drag, startPoint x: 332, startPoint y: 424, endPoint x: 287, endPoint y: 412, distance: 46.7
click at [289, 412] on div "Slug: game_show_network_gettv_1" at bounding box center [349, 417] width 121 height 60
copy link "game_show_network_gettv_1"
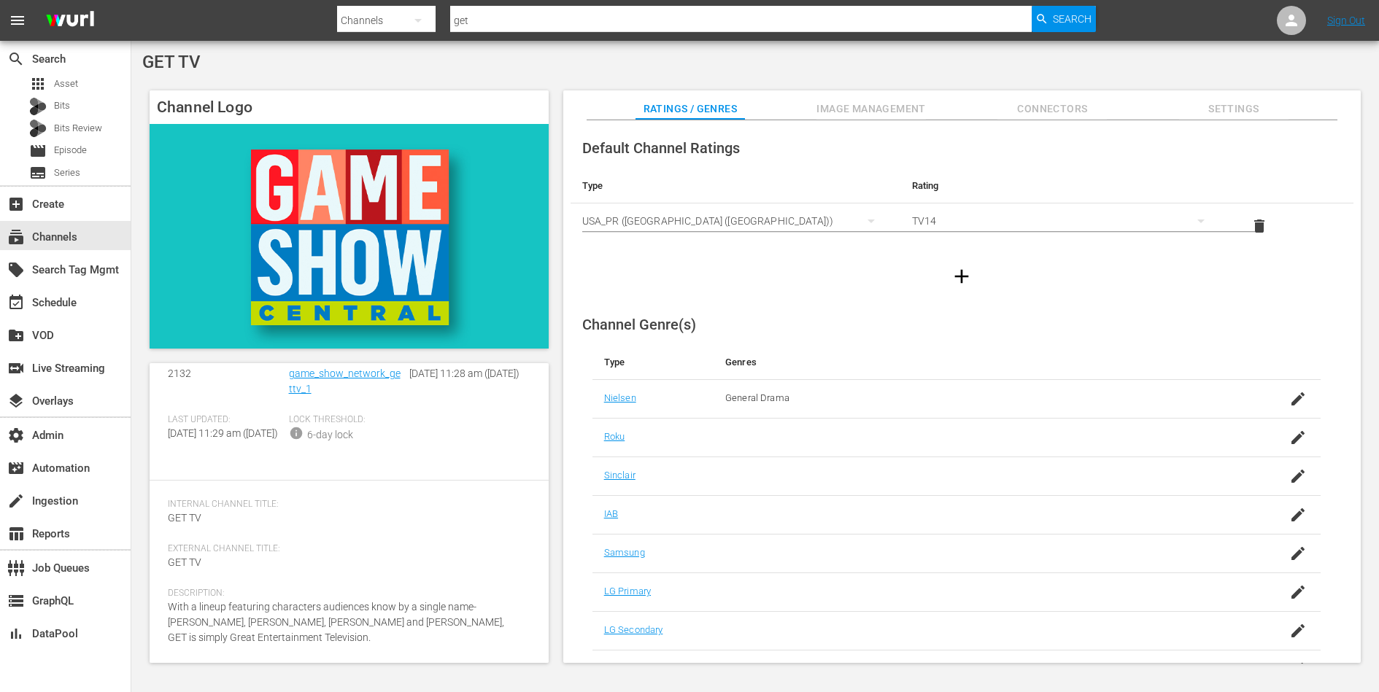
click at [190, 64] on span "GET TV" at bounding box center [171, 62] width 58 height 20
copy div "GET TV"
click at [50, 232] on div "subscriptions Channels" at bounding box center [41, 234] width 82 height 13
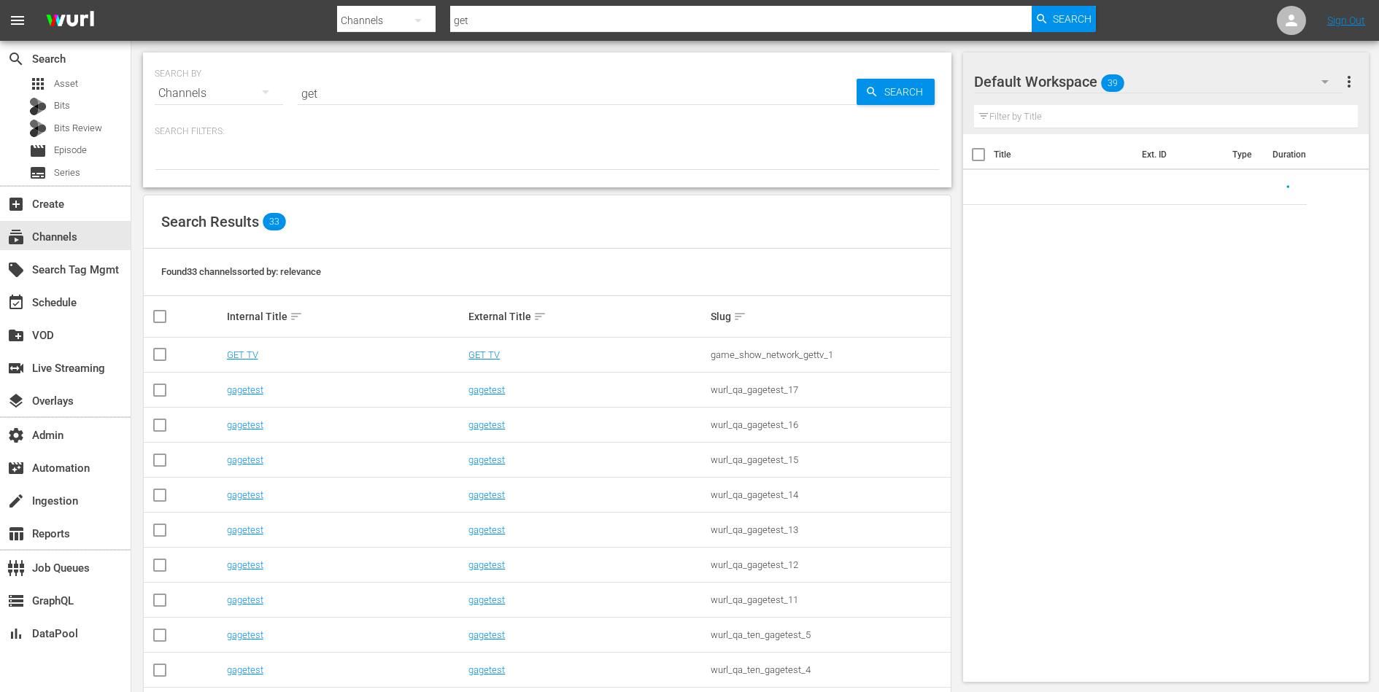
click at [363, 90] on input "get" at bounding box center [577, 93] width 559 height 35
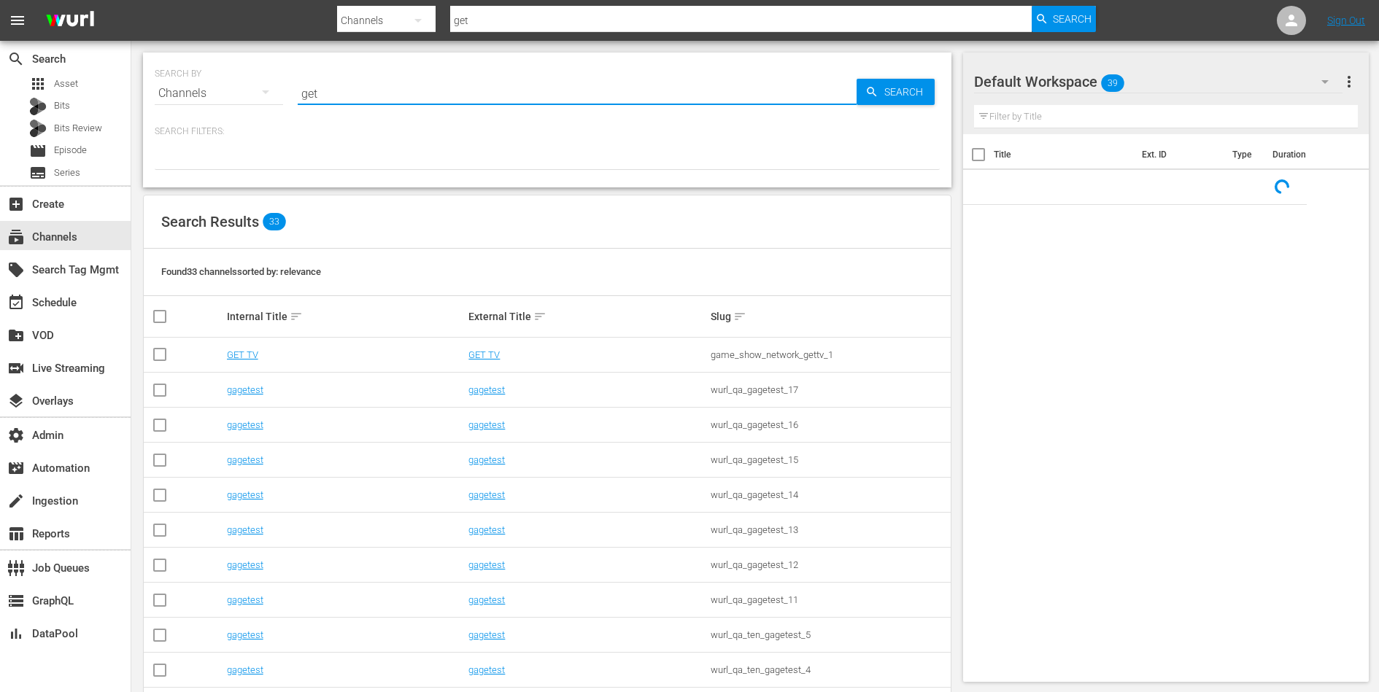
click at [363, 90] on input "get" at bounding box center [577, 93] width 559 height 35
paste input "GET TV"
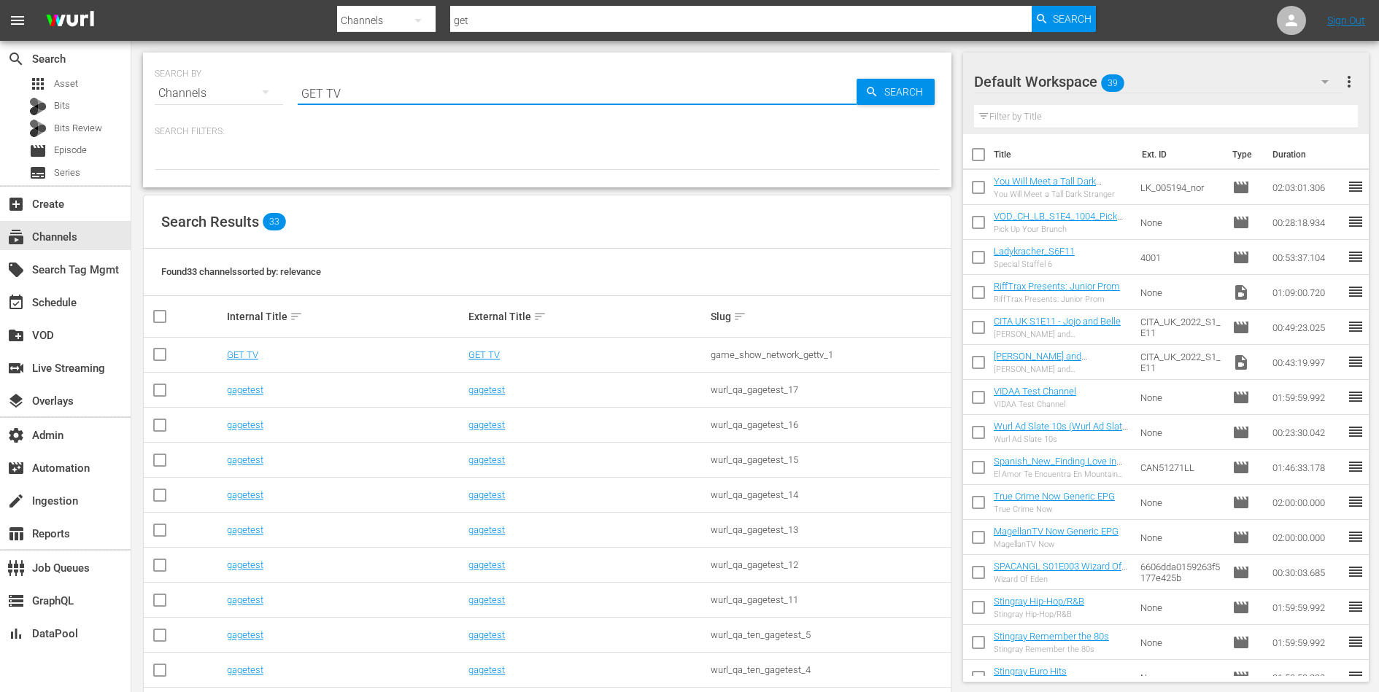
type input "GET TV"
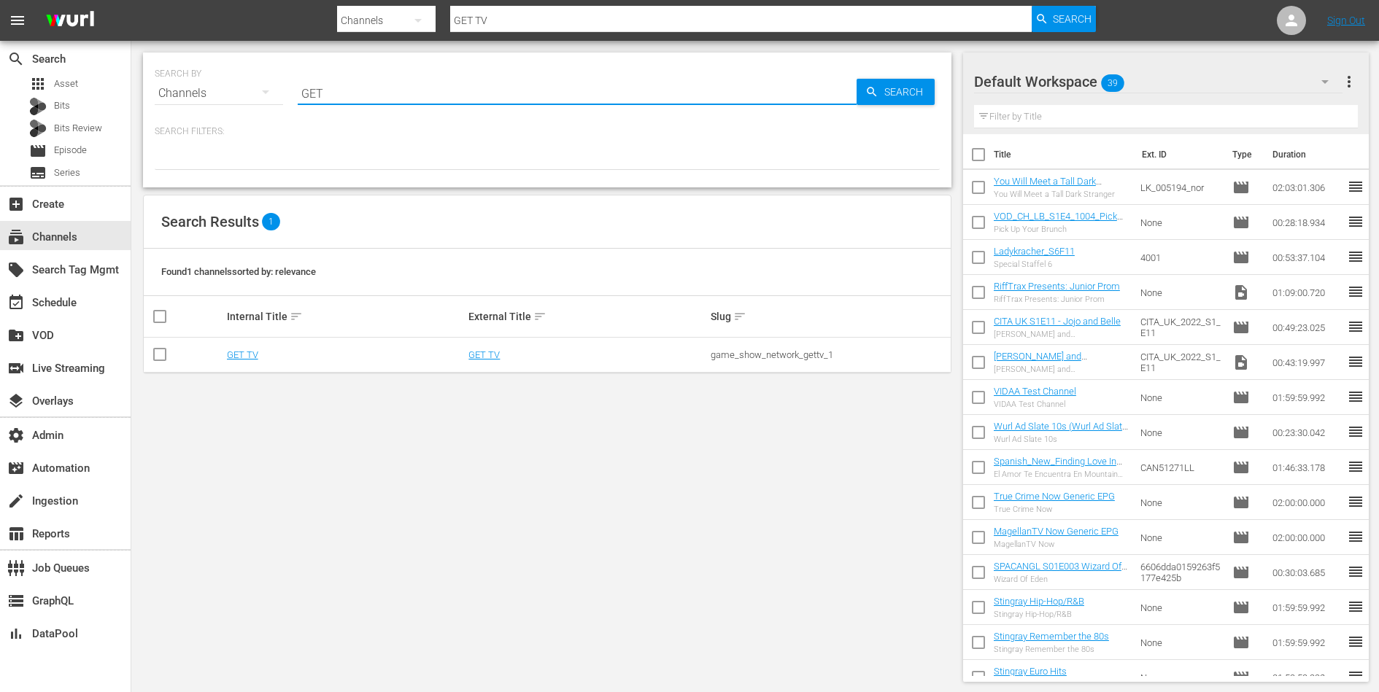
type input "GET"
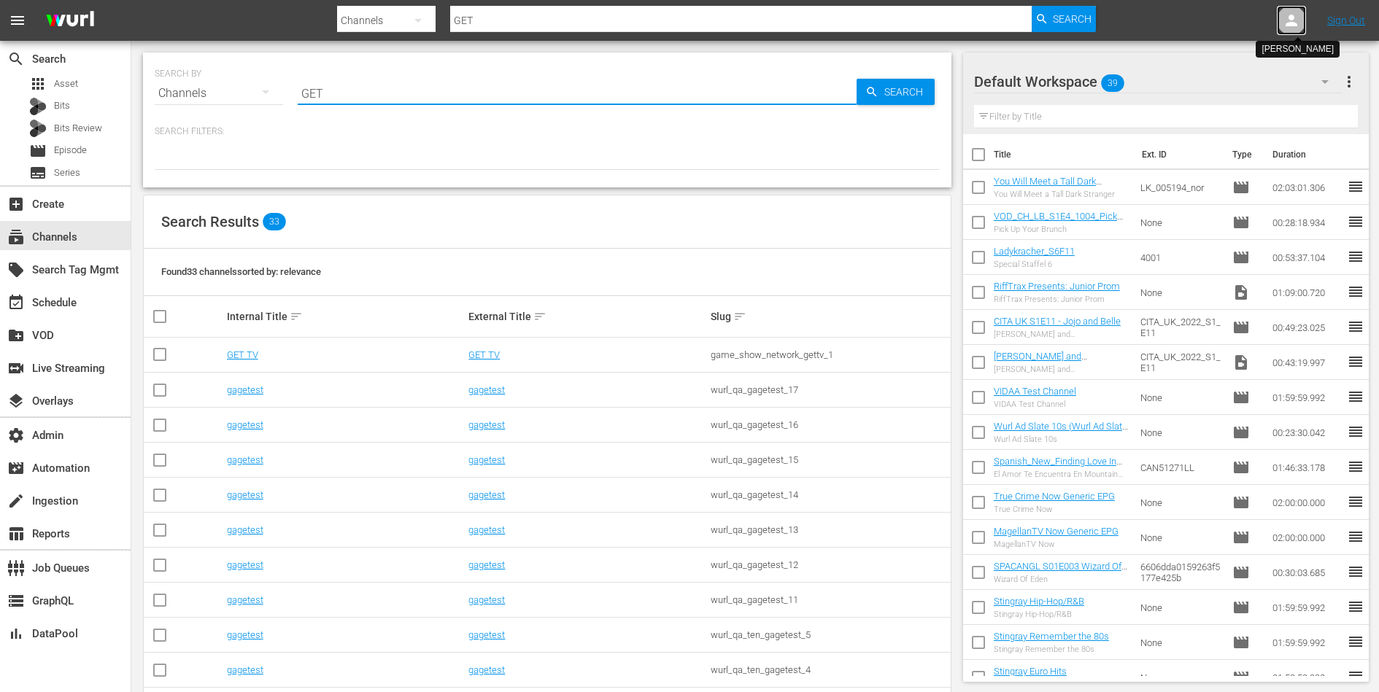
click at [1296, 22] on icon at bounding box center [1291, 21] width 18 height 18
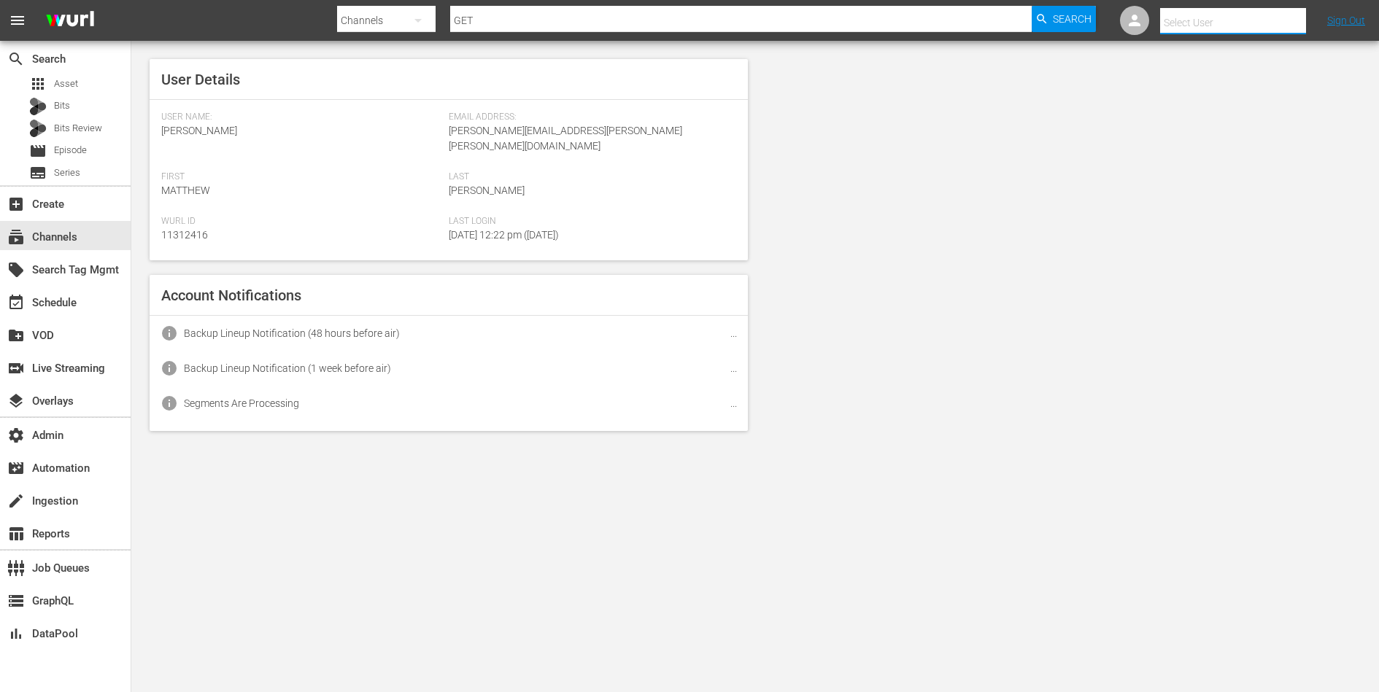
click at [1243, 18] on input "text" at bounding box center [1253, 22] width 187 height 35
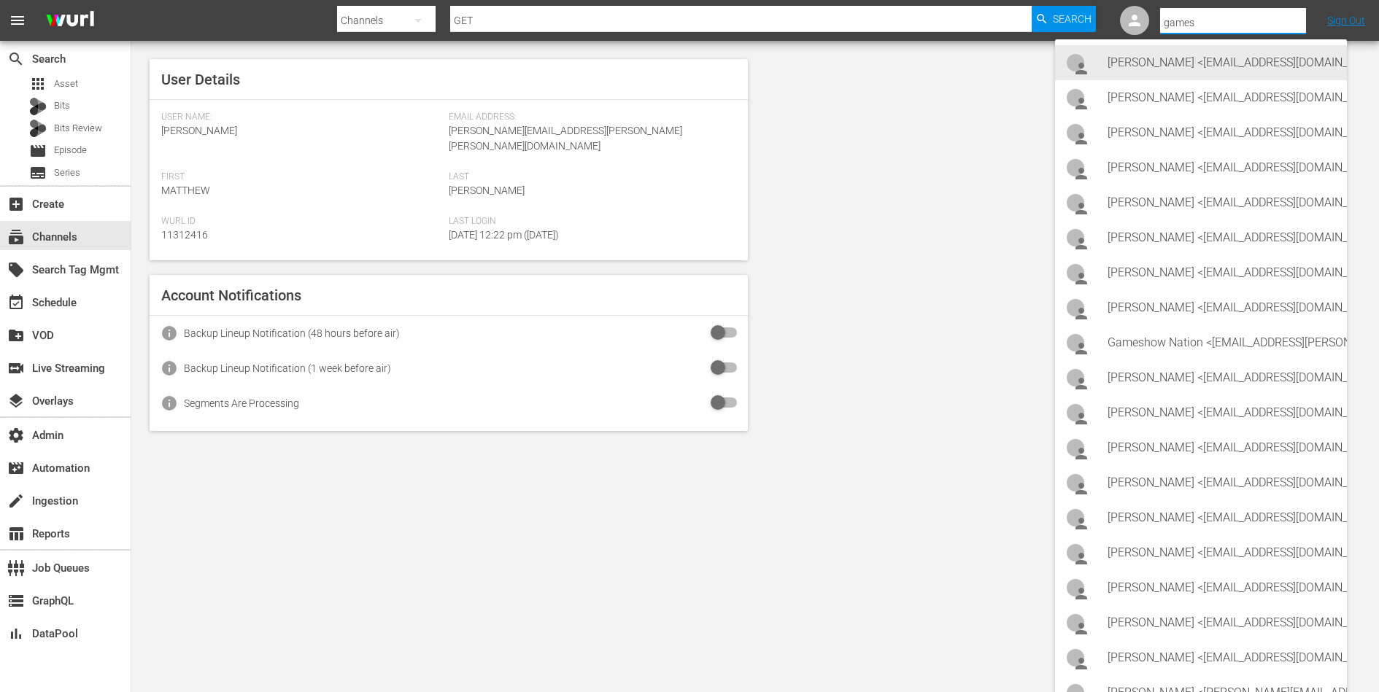
click at [1245, 60] on div "[PERSON_NAME] <[EMAIL_ADDRESS][DOMAIN_NAME]>" at bounding box center [1221, 62] width 228 height 35
type input "[PERSON_NAME] (11313685)"
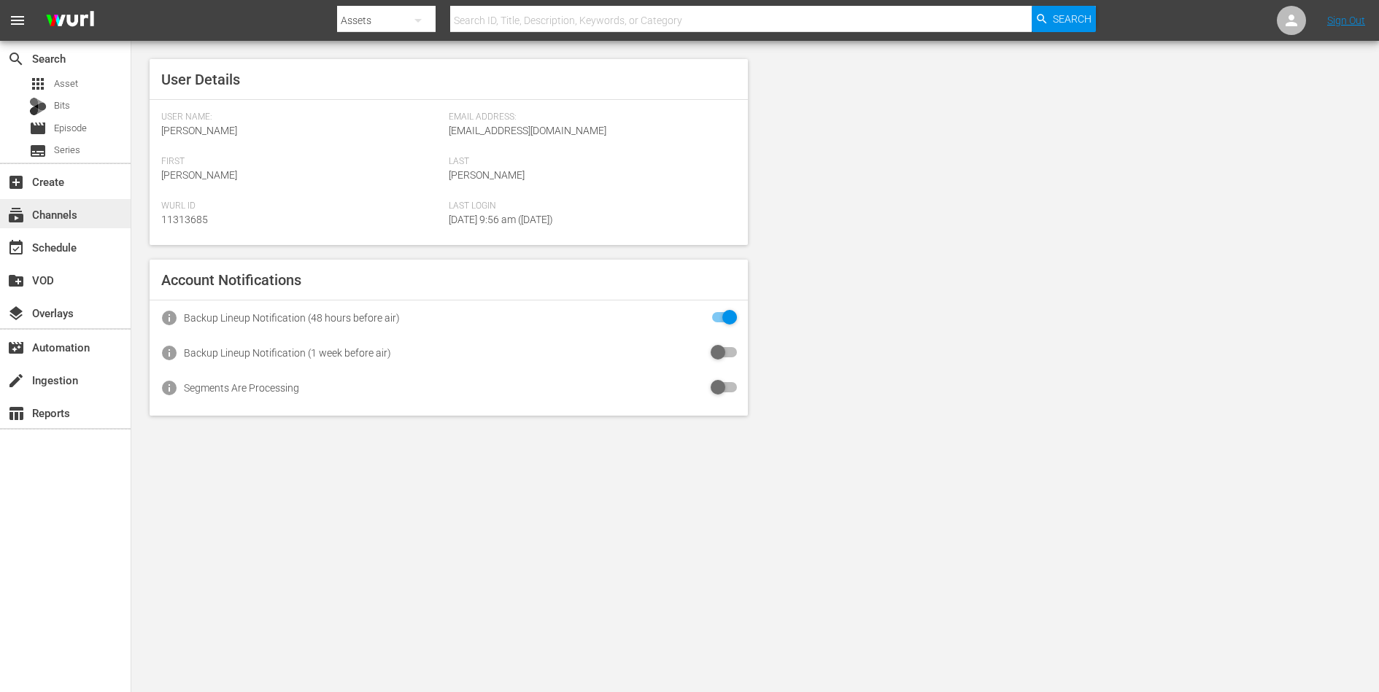
click at [49, 202] on div "subscriptions Channels" at bounding box center [65, 213] width 131 height 29
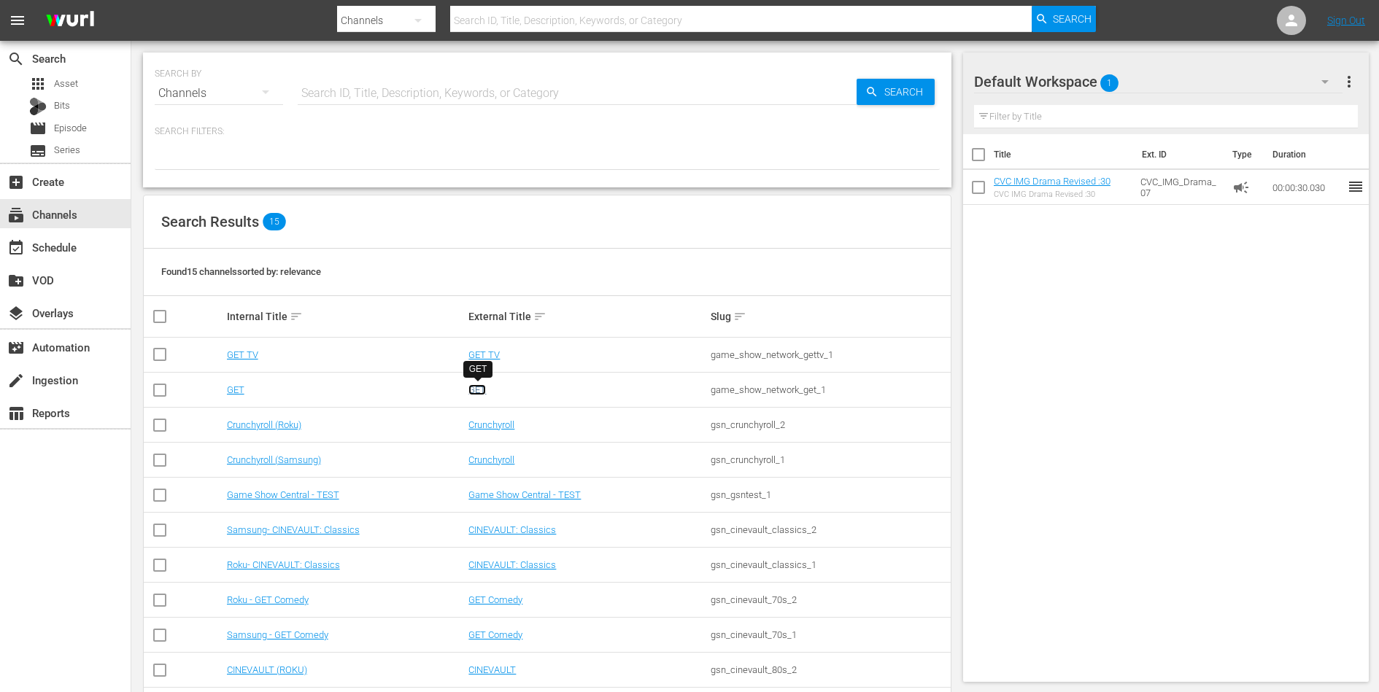
click at [474, 386] on link "GET" at bounding box center [477, 389] width 18 height 11
click at [484, 355] on link "GET TV" at bounding box center [483, 354] width 31 height 11
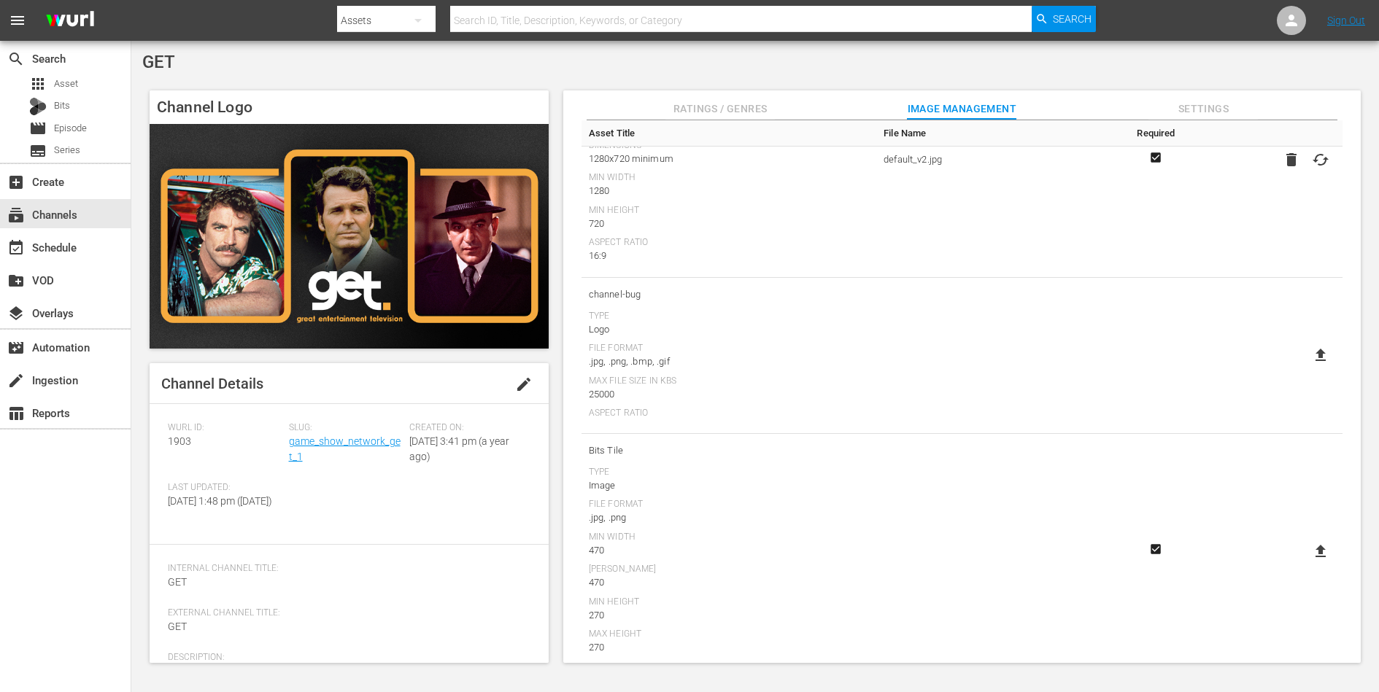
scroll to position [322, 0]
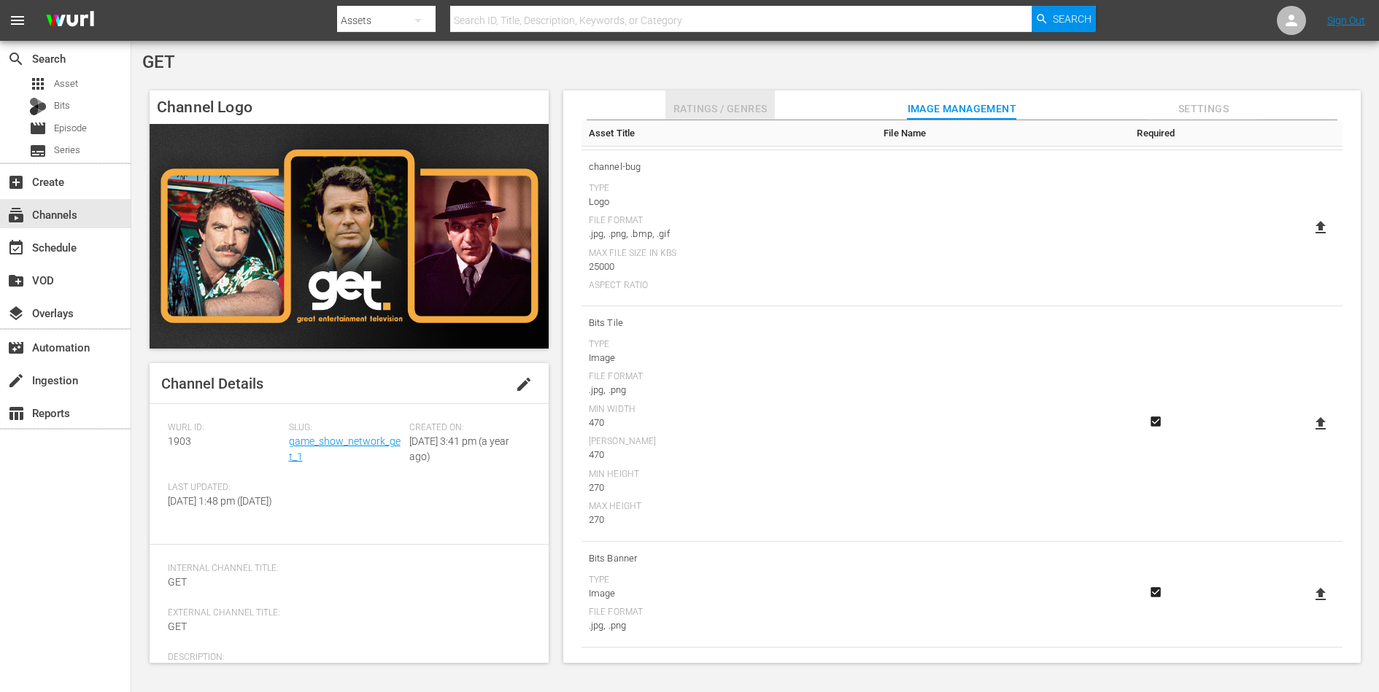
click at [710, 114] on span "Ratings / Genres" at bounding box center [719, 109] width 109 height 18
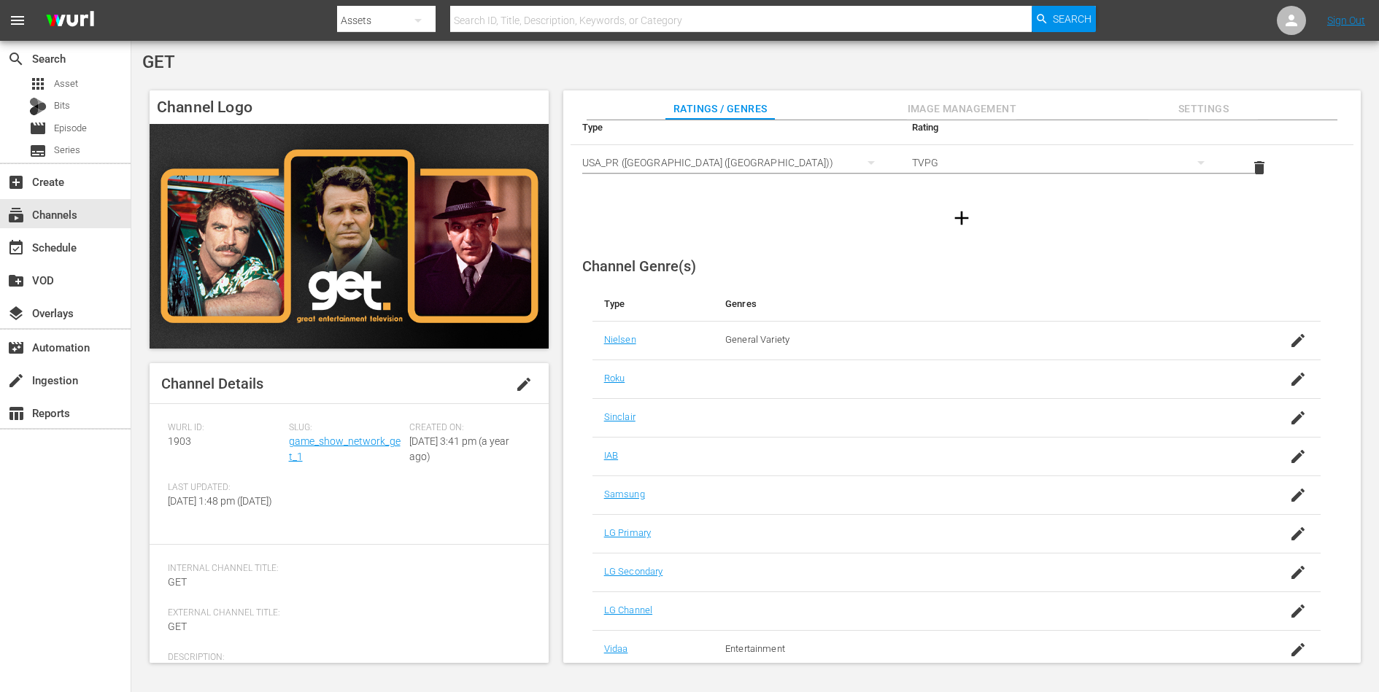
scroll to position [68, 0]
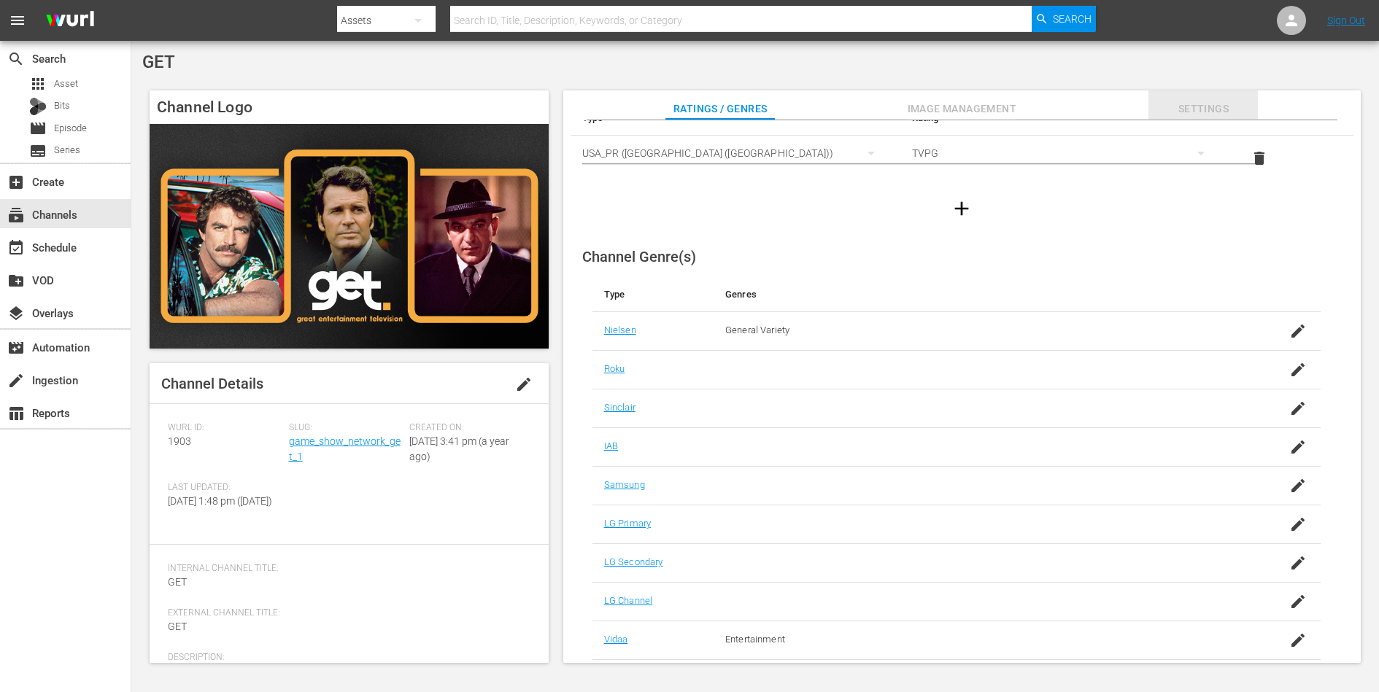
click at [1216, 104] on span "Settings" at bounding box center [1202, 109] width 109 height 18
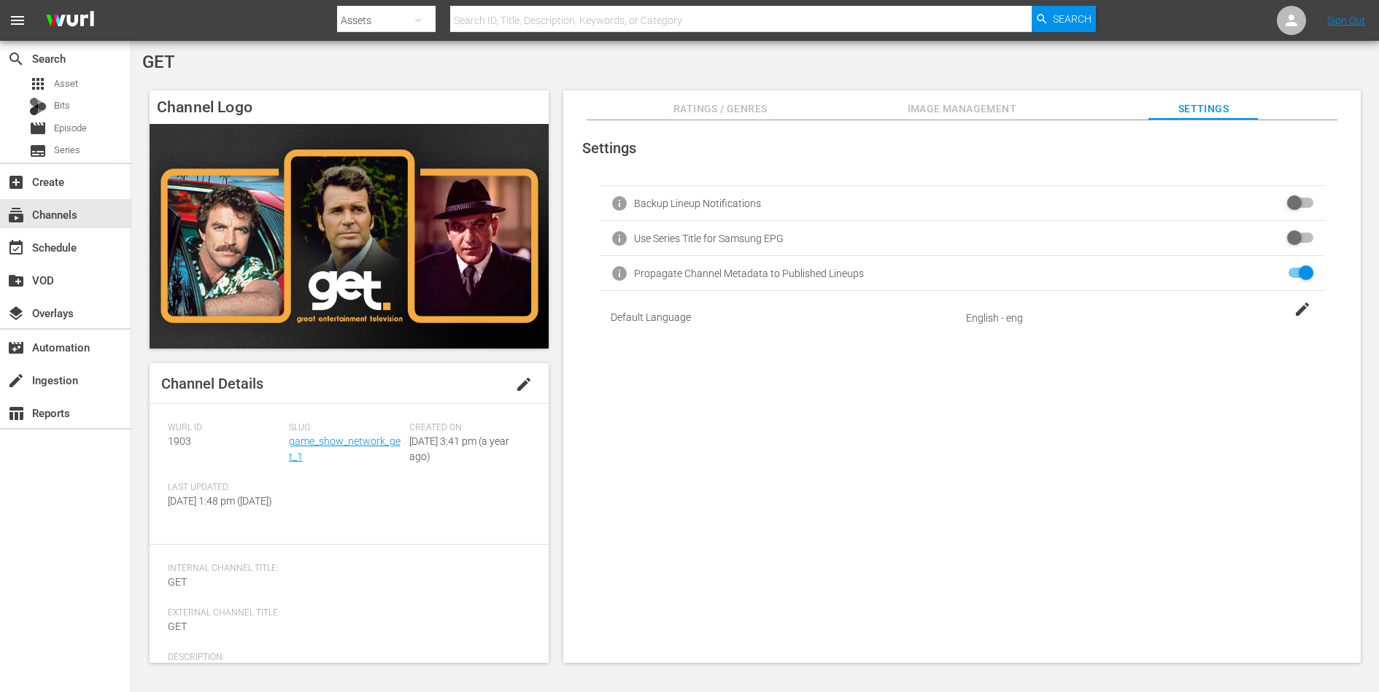
click at [951, 101] on span "Image Management" at bounding box center [961, 109] width 109 height 18
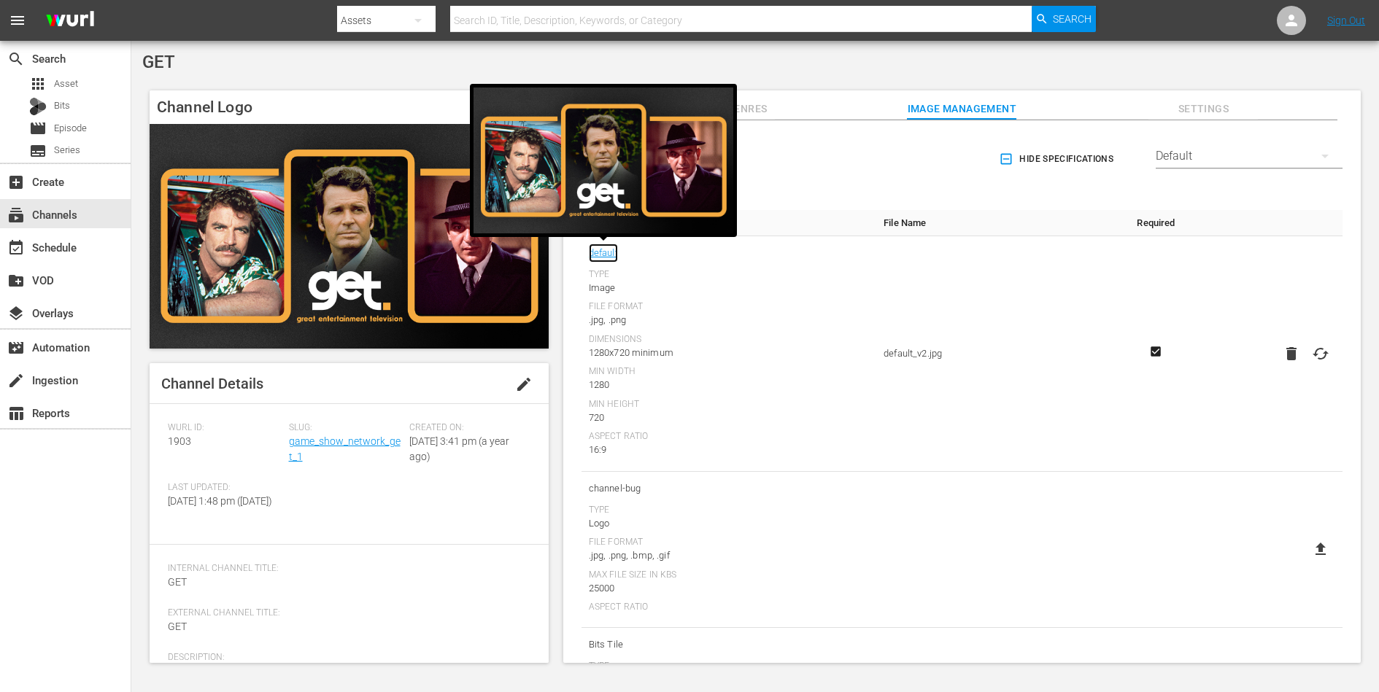
click at [602, 251] on link "default" at bounding box center [603, 253] width 29 height 19
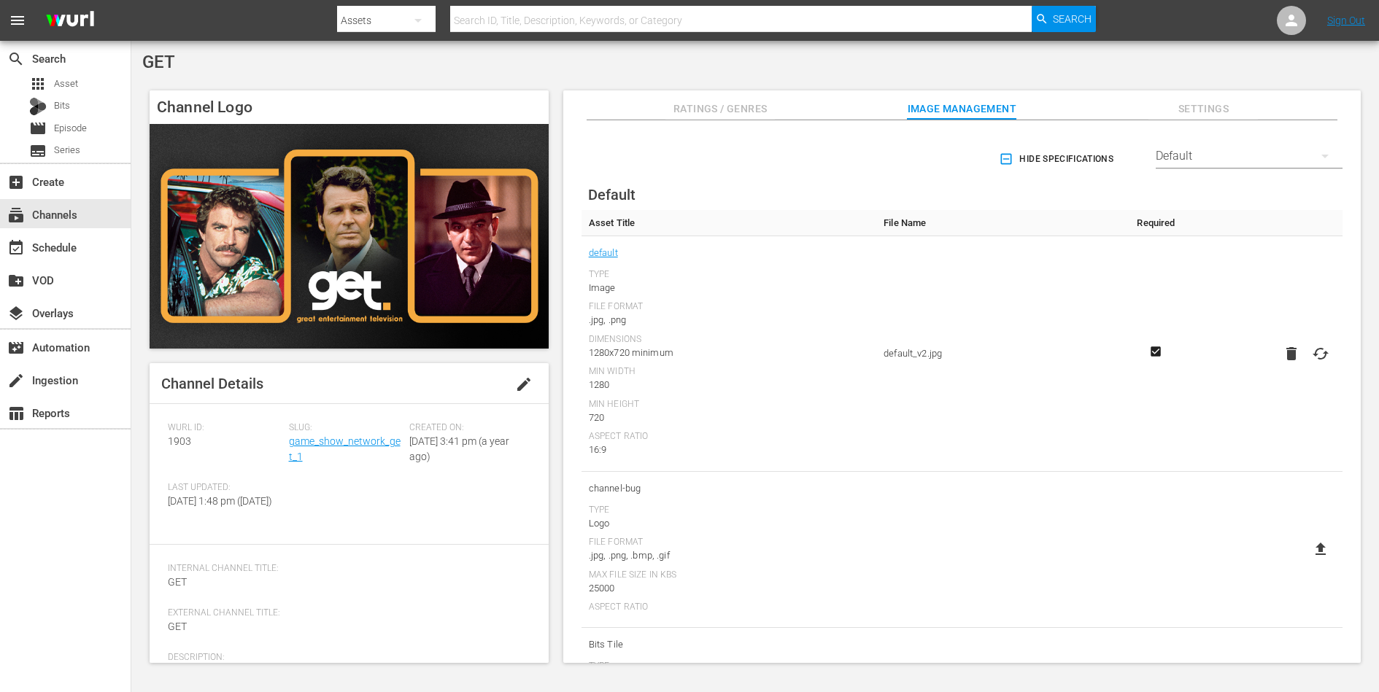
click at [633, 55] on div "GET" at bounding box center [755, 62] width 1226 height 20
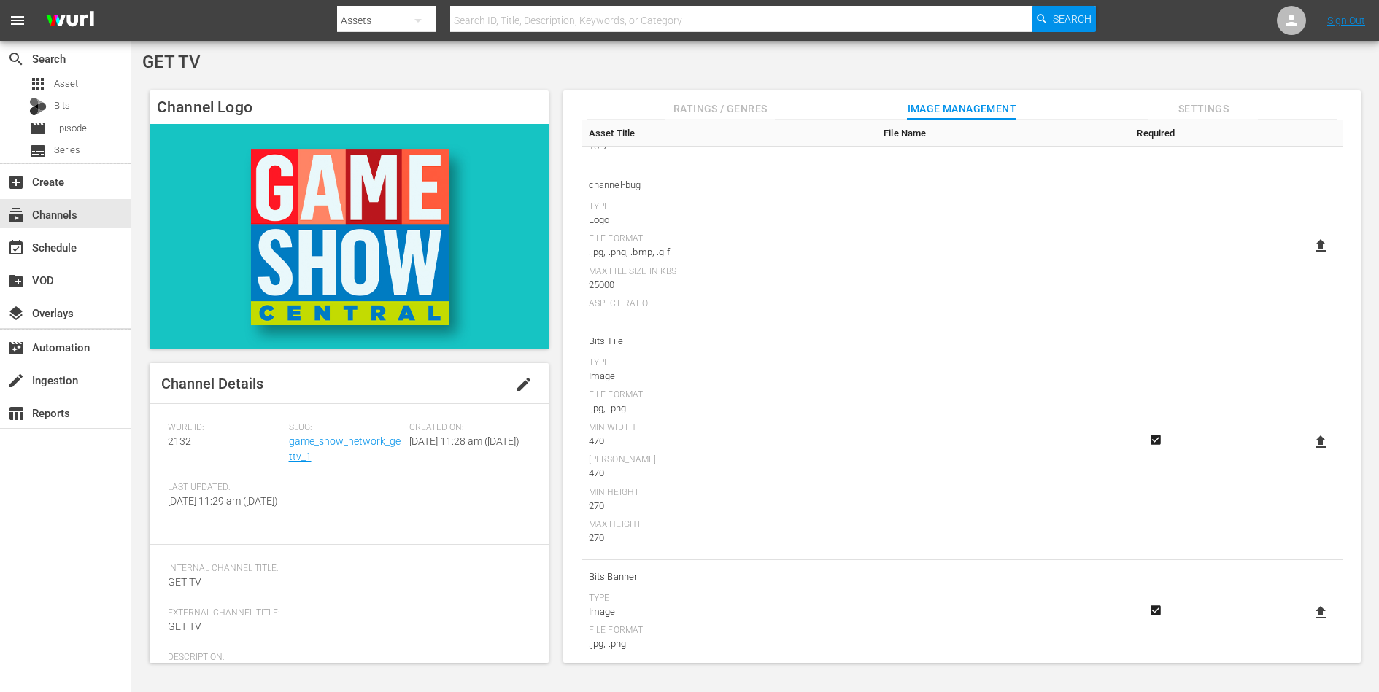
scroll to position [322, 0]
click at [735, 93] on button "Ratings / Genres" at bounding box center [719, 104] width 109 height 29
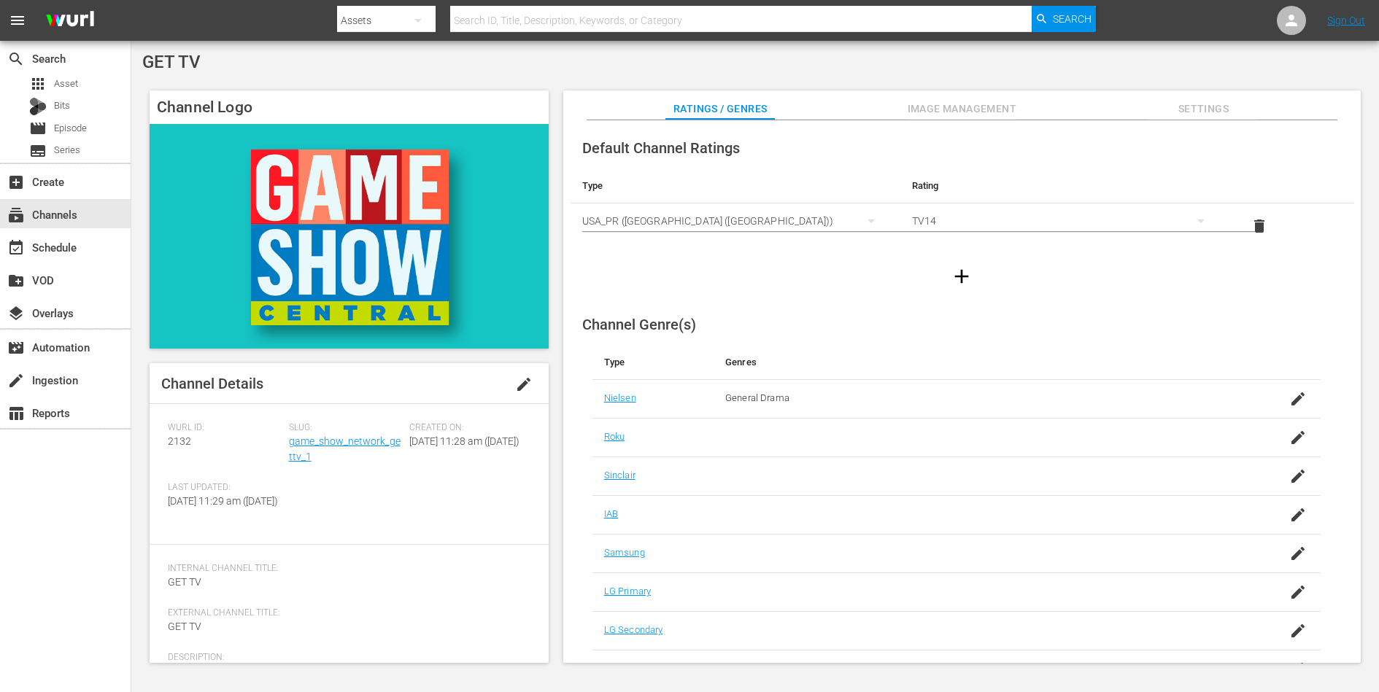
scroll to position [68, 0]
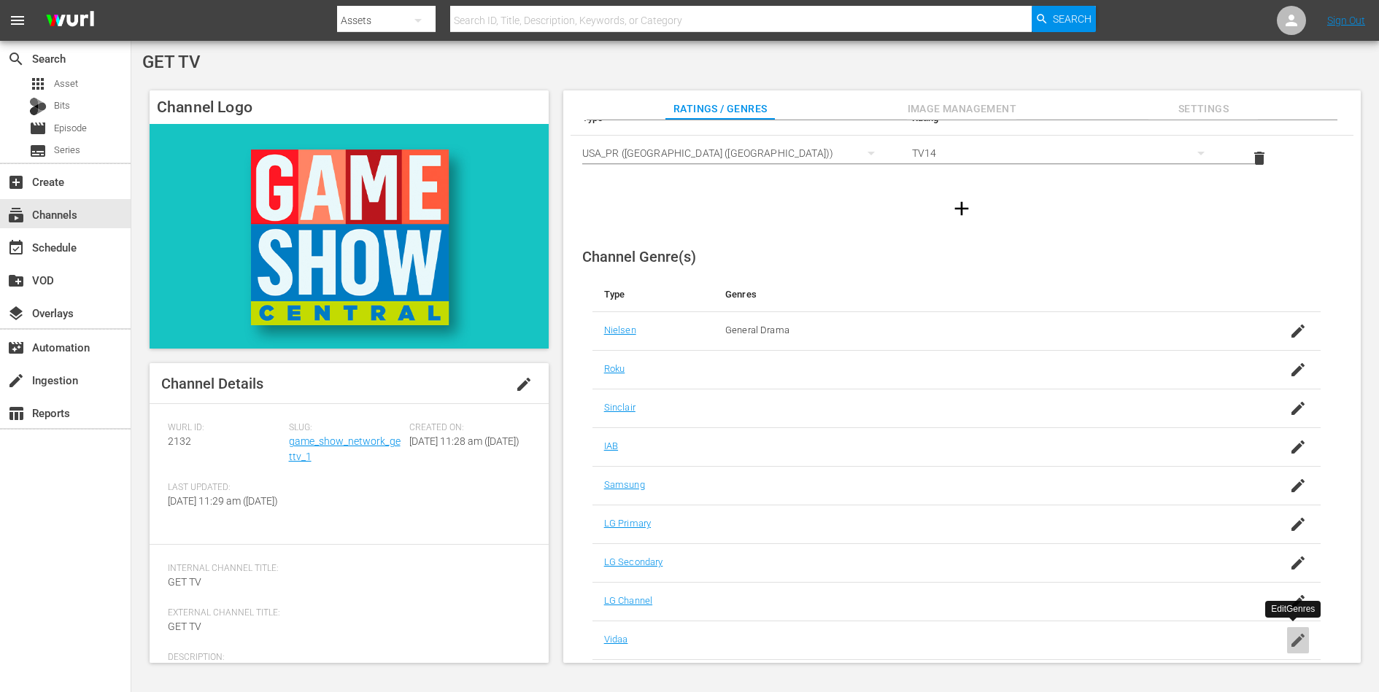
click at [1102, 553] on icon "button" at bounding box center [1298, 641] width 18 height 18
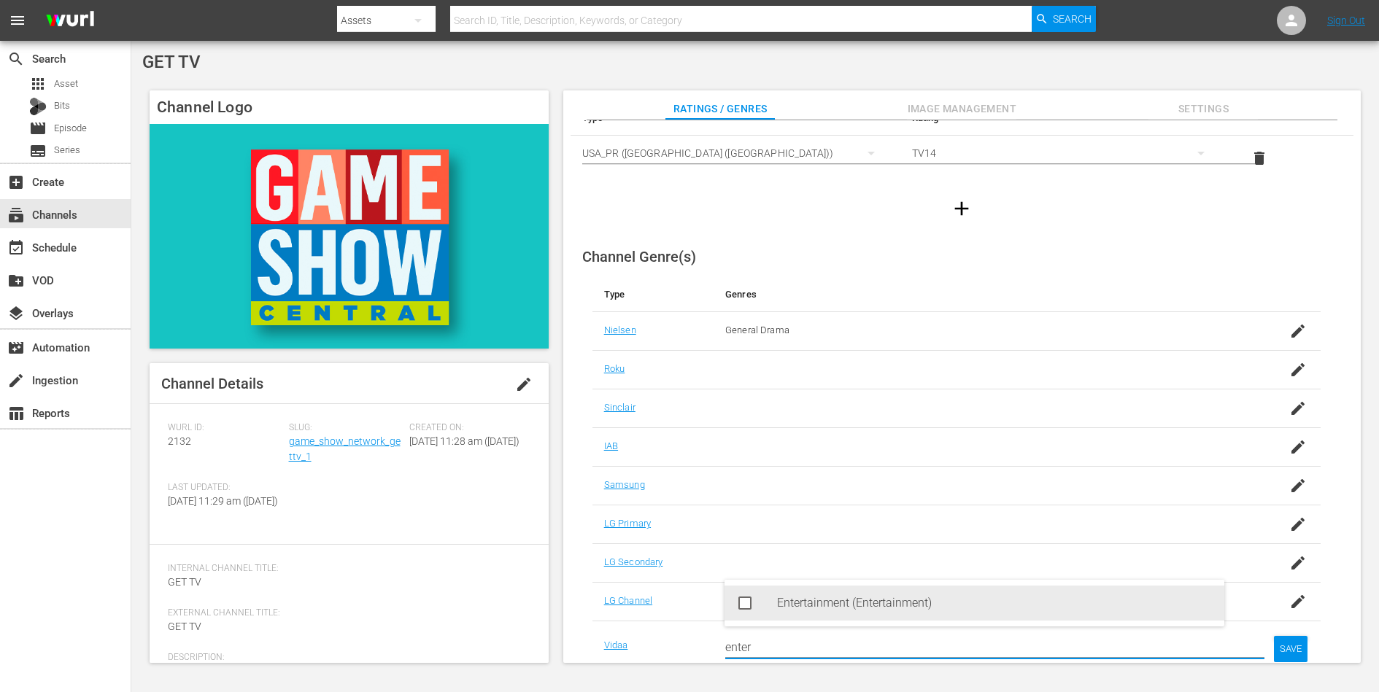
click at [910, 553] on div "Entertainment (Entertainment)" at bounding box center [995, 603] width 436 height 35
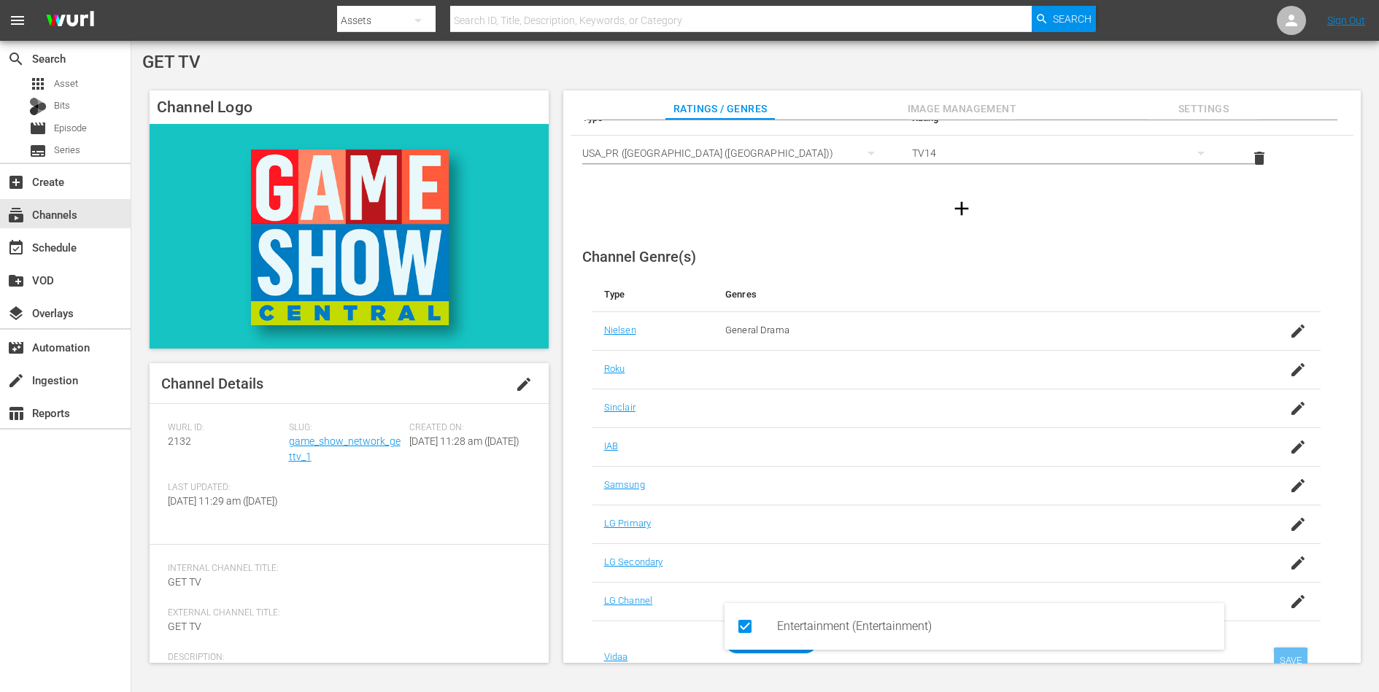
type input "enter"
click at [1102, 553] on div "SAVE" at bounding box center [1291, 661] width 34 height 26
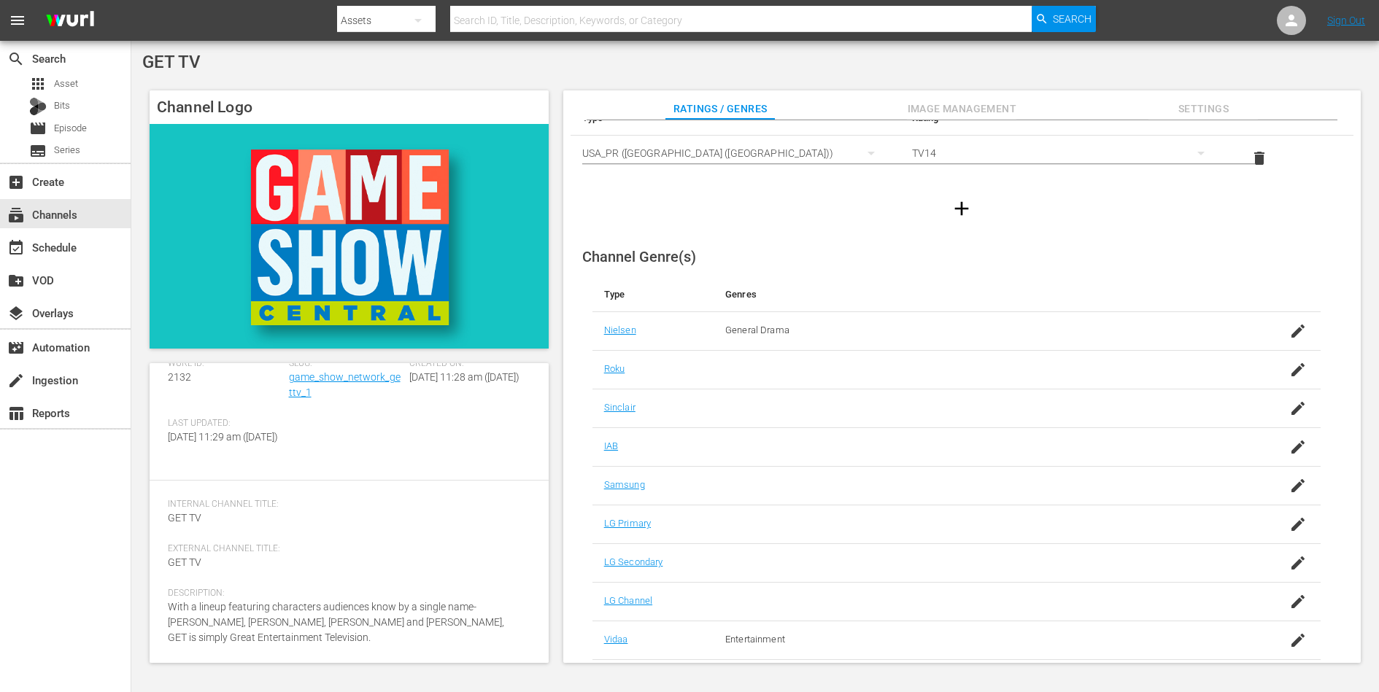
scroll to position [0, 0]
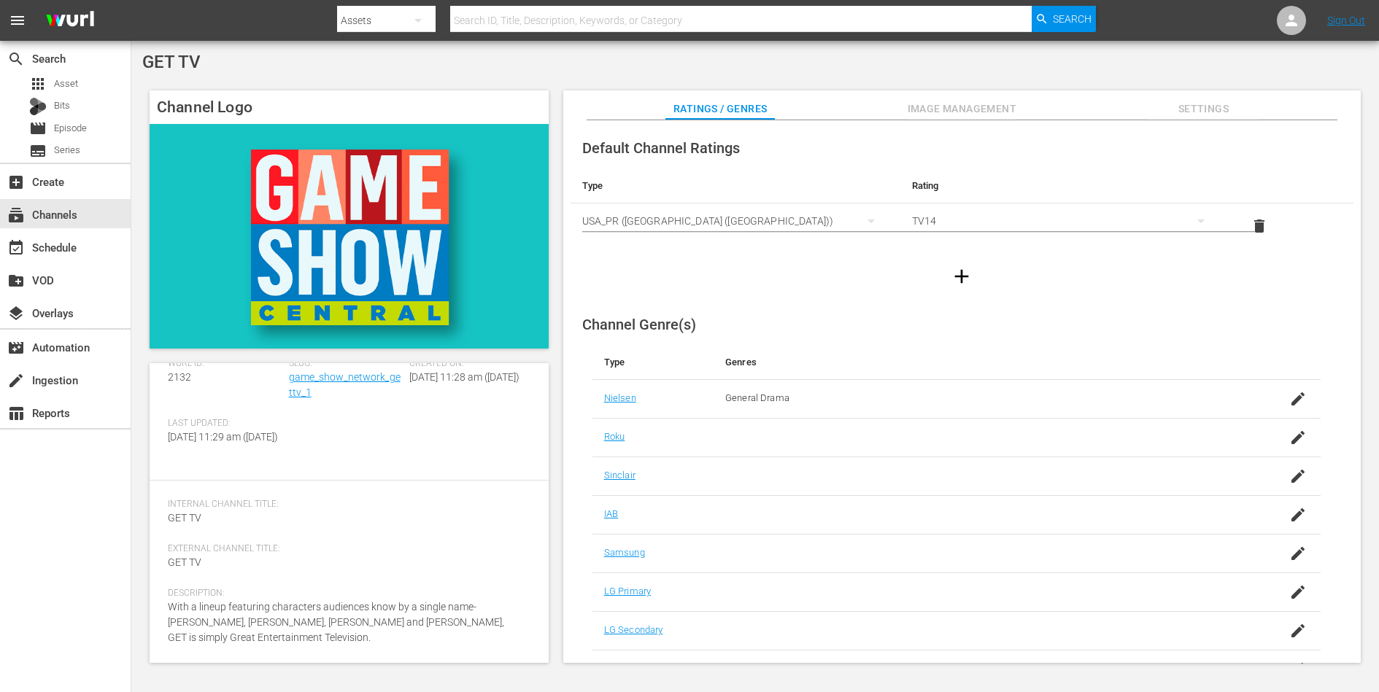
click at [1102, 109] on span "Settings" at bounding box center [1202, 109] width 109 height 18
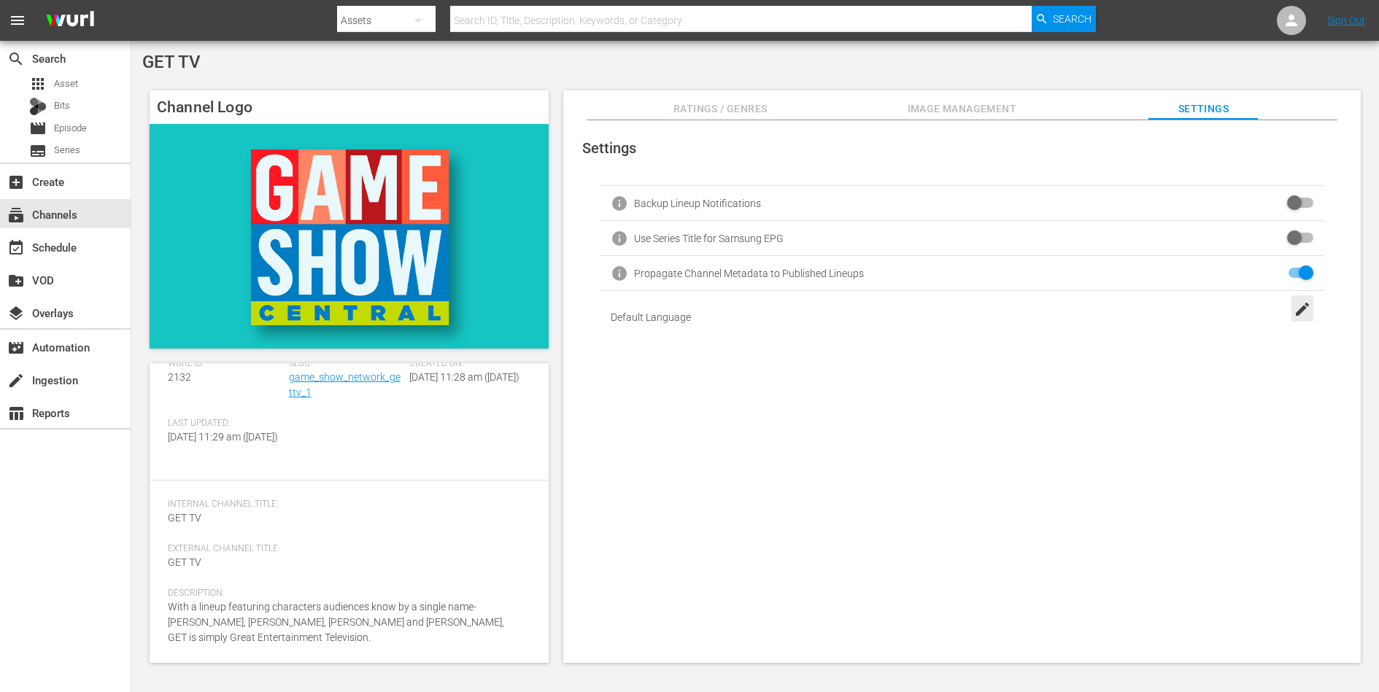
click at [1102, 307] on icon "button" at bounding box center [1302, 310] width 18 height 18
click at [1077, 312] on input "text" at bounding box center [962, 318] width 517 height 26
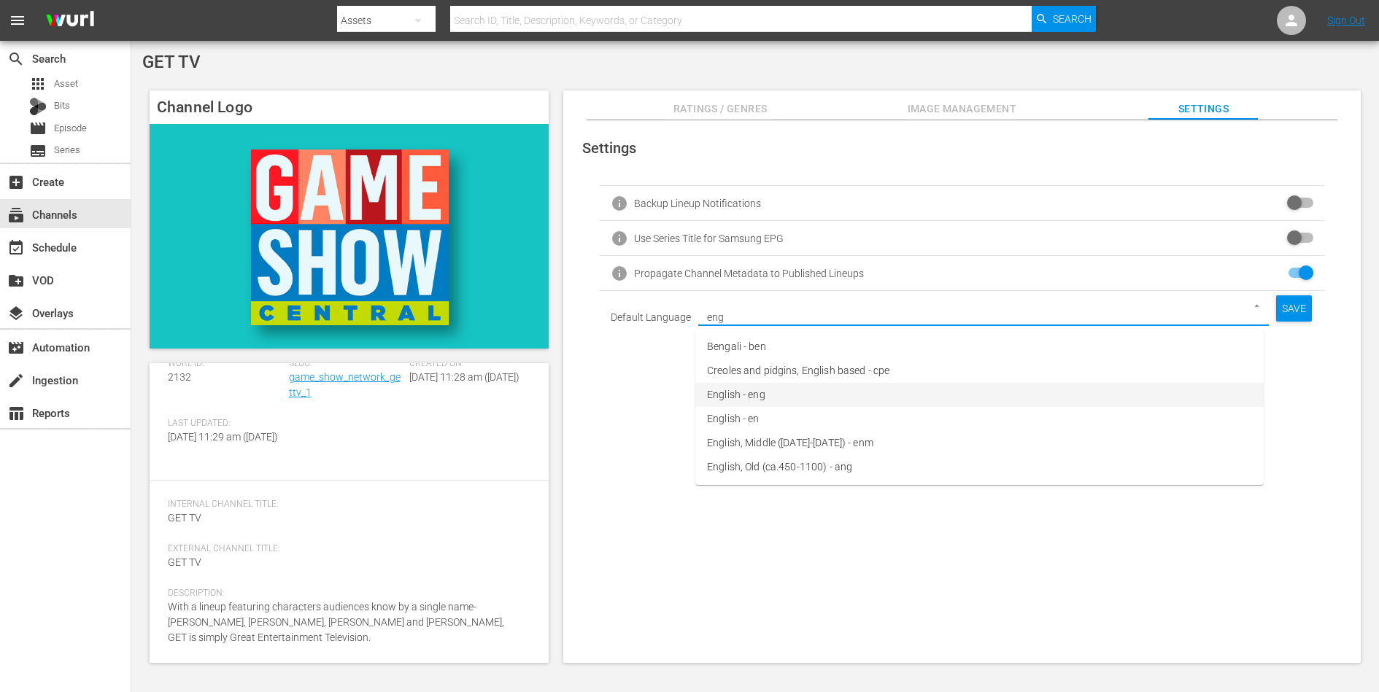
click at [765, 391] on li "English - eng" at bounding box center [979, 395] width 568 height 24
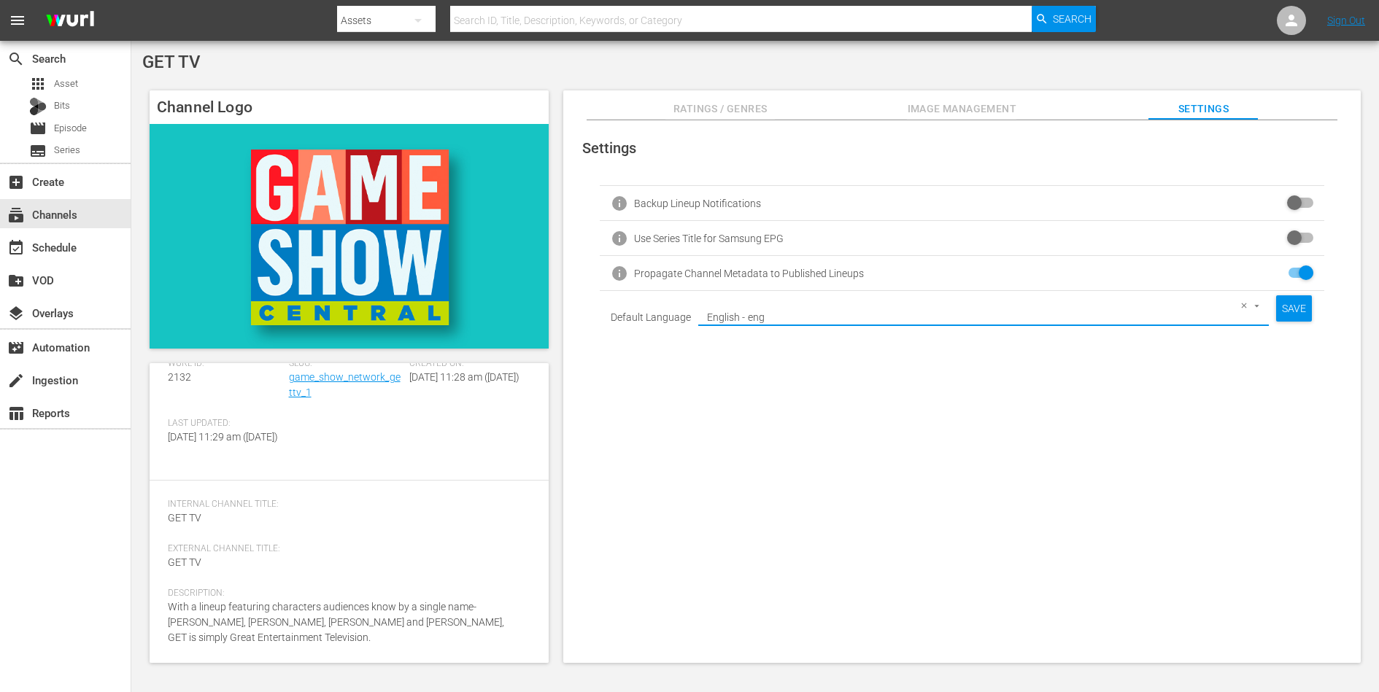
type input "English - eng"
click at [1102, 311] on div "SAVE" at bounding box center [1294, 308] width 36 height 26
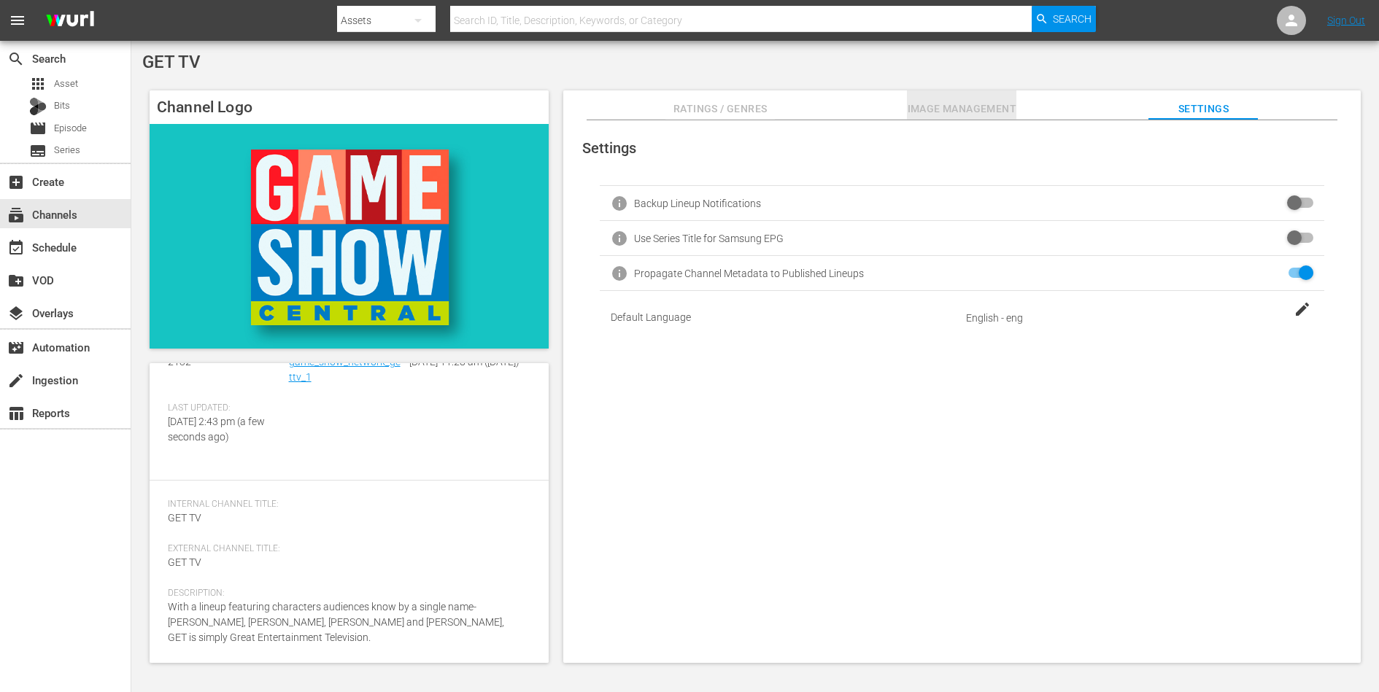
click at [977, 103] on span "Image Management" at bounding box center [961, 109] width 109 height 18
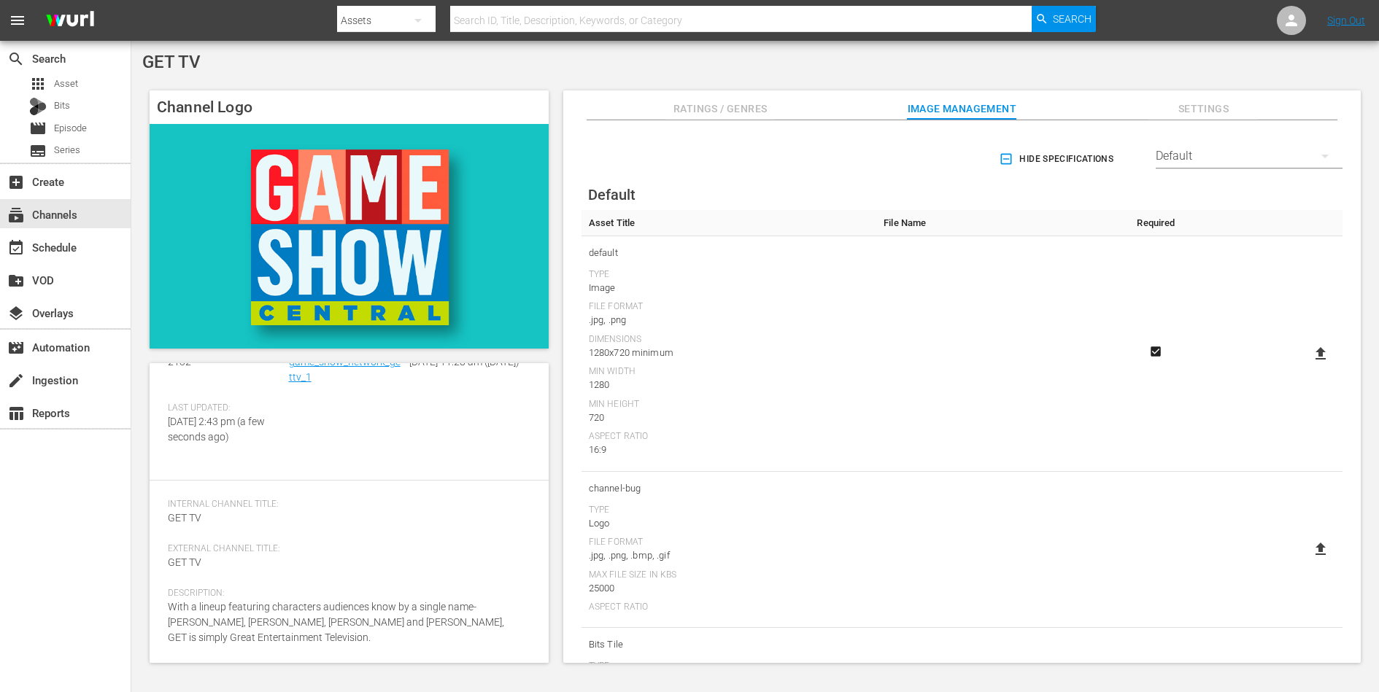
click at [1102, 352] on icon at bounding box center [1321, 354] width 18 height 18
click at [1102, 366] on input "file" at bounding box center [1306, 366] width 1 height 1
type input "C:\fakepath\GET_Evergreen_Discovery_848x477.jpg"
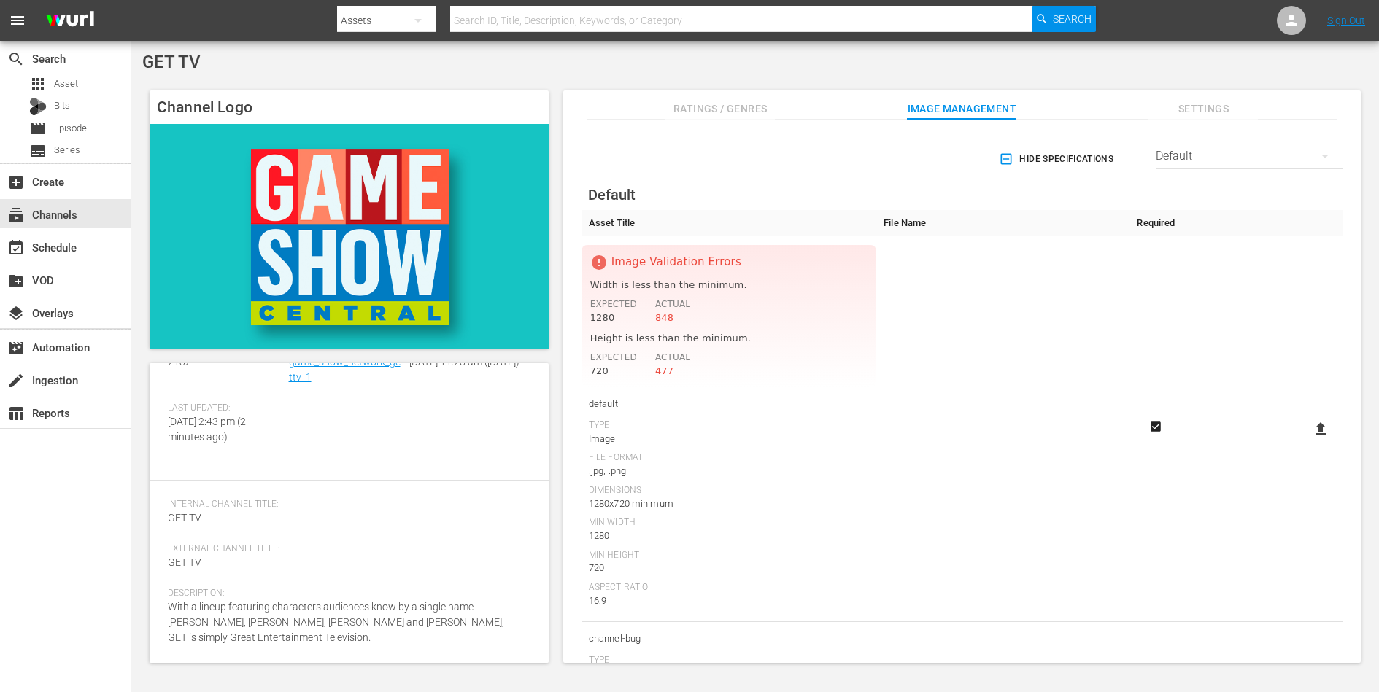
click at [1102, 425] on icon at bounding box center [1321, 429] width 18 height 18
click at [1102, 441] on input "file" at bounding box center [1306, 441] width 1 height 1
click at [820, 42] on div "GET TV Channel Logo Channel Details edit Wurl ID: 2132 Slug: game_show_network_…" at bounding box center [754, 362] width 1247 height 642
click at [1102, 158] on div "Default" at bounding box center [1249, 156] width 187 height 41
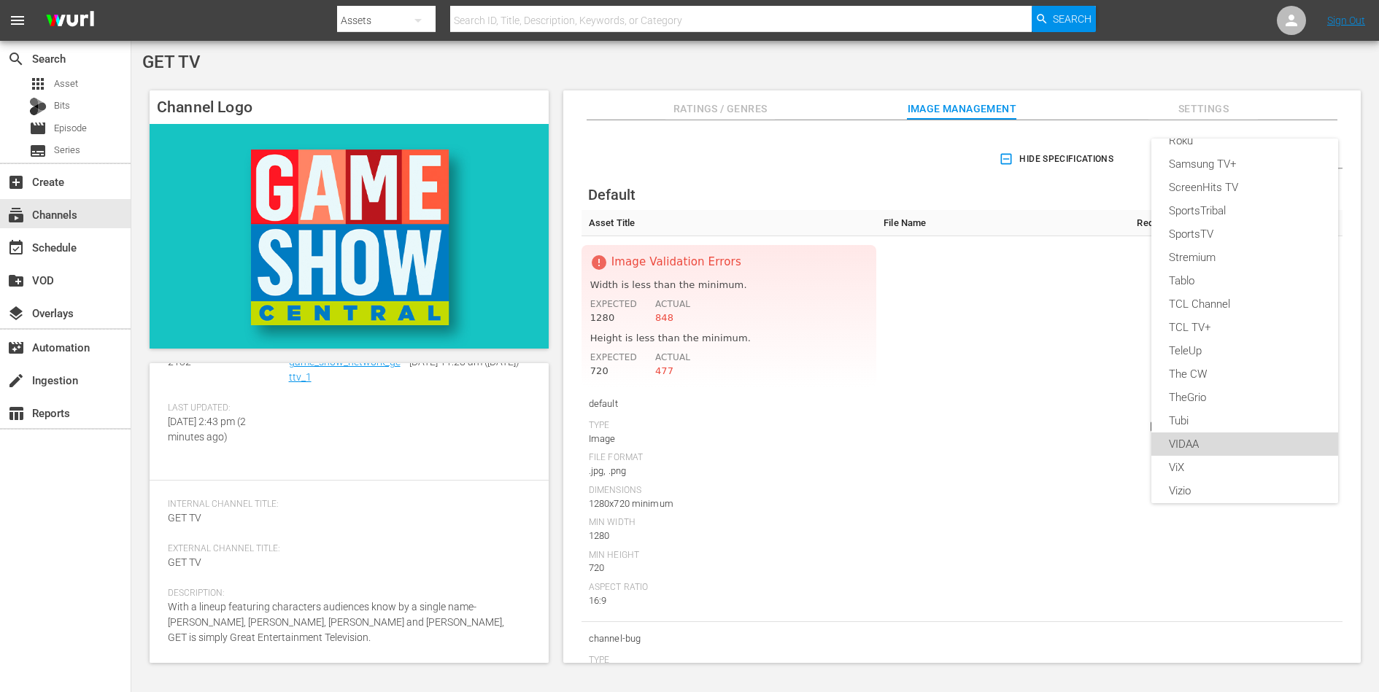
click at [1102, 442] on div "VIDAA" at bounding box center [1245, 444] width 152 height 23
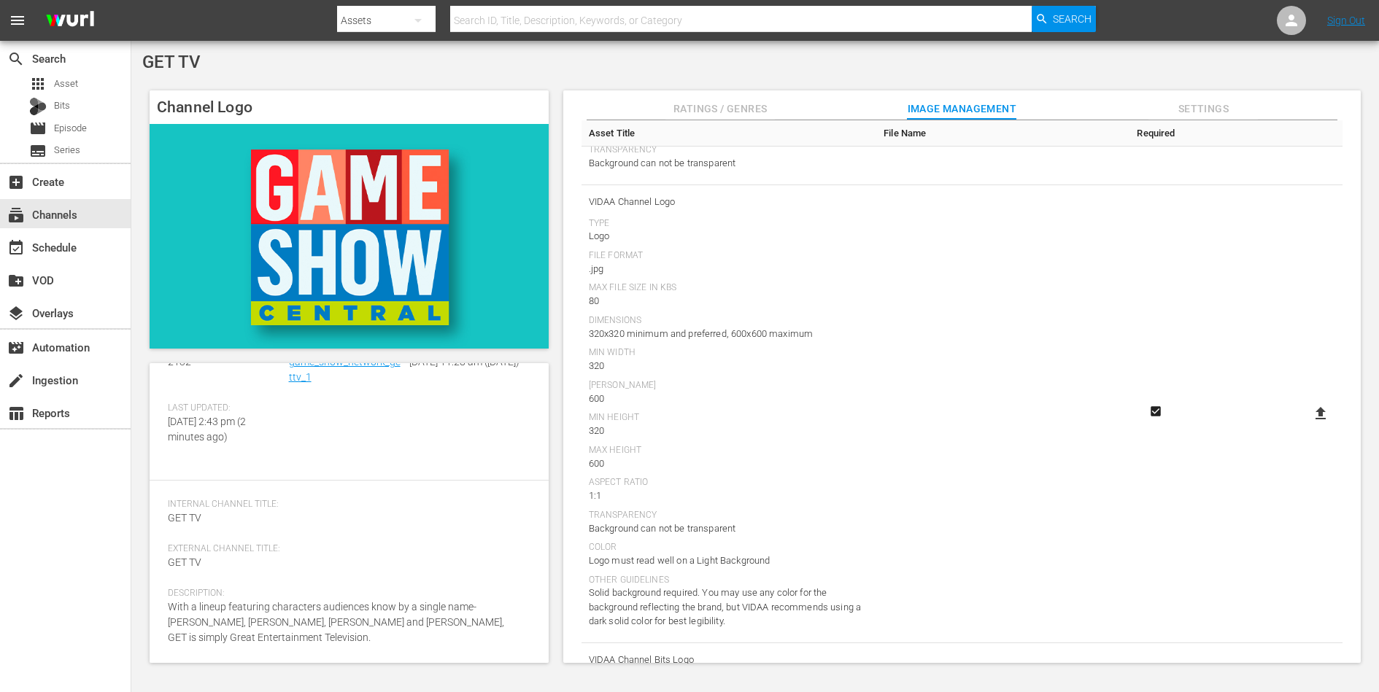
scroll to position [427, 0]
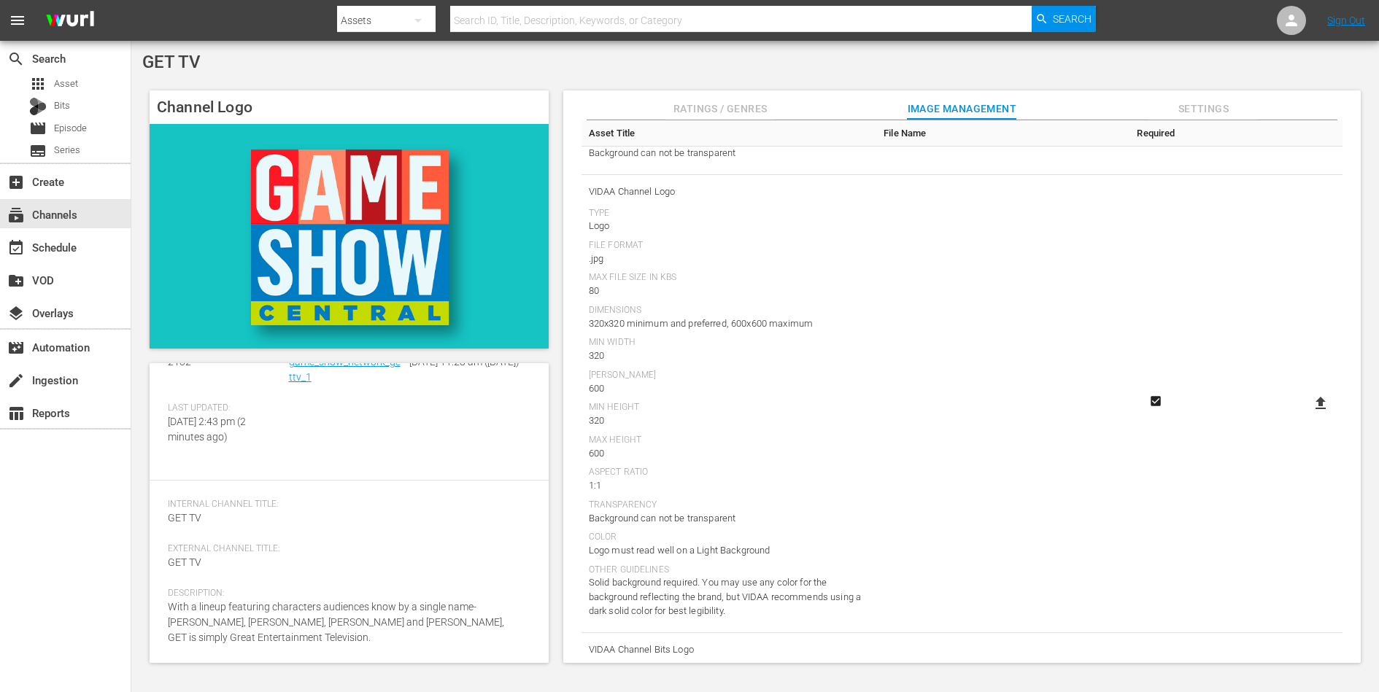
click at [1102, 400] on icon at bounding box center [1321, 404] width 18 height 18
click at [1102, 416] on input "file" at bounding box center [1306, 416] width 1 height 1
type input "C:\fakepath\GET_VIDAA_Hisense[35].jpg"
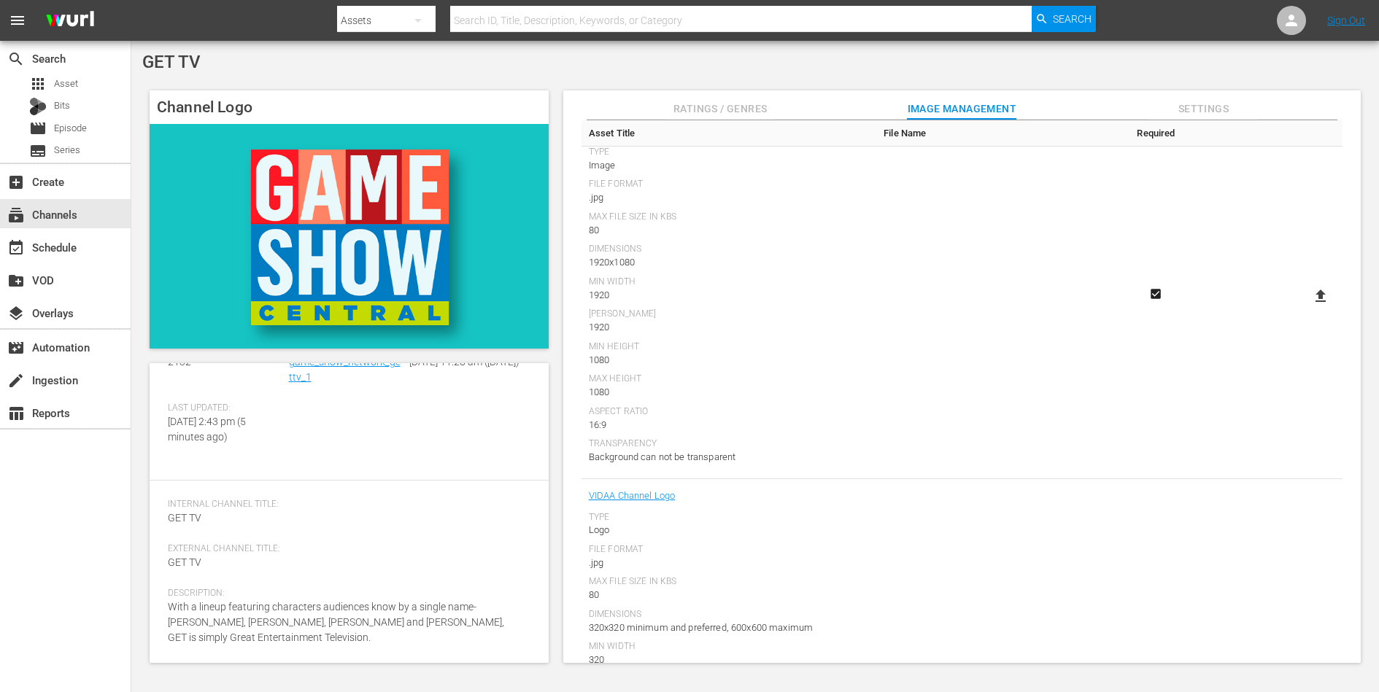
scroll to position [0, 0]
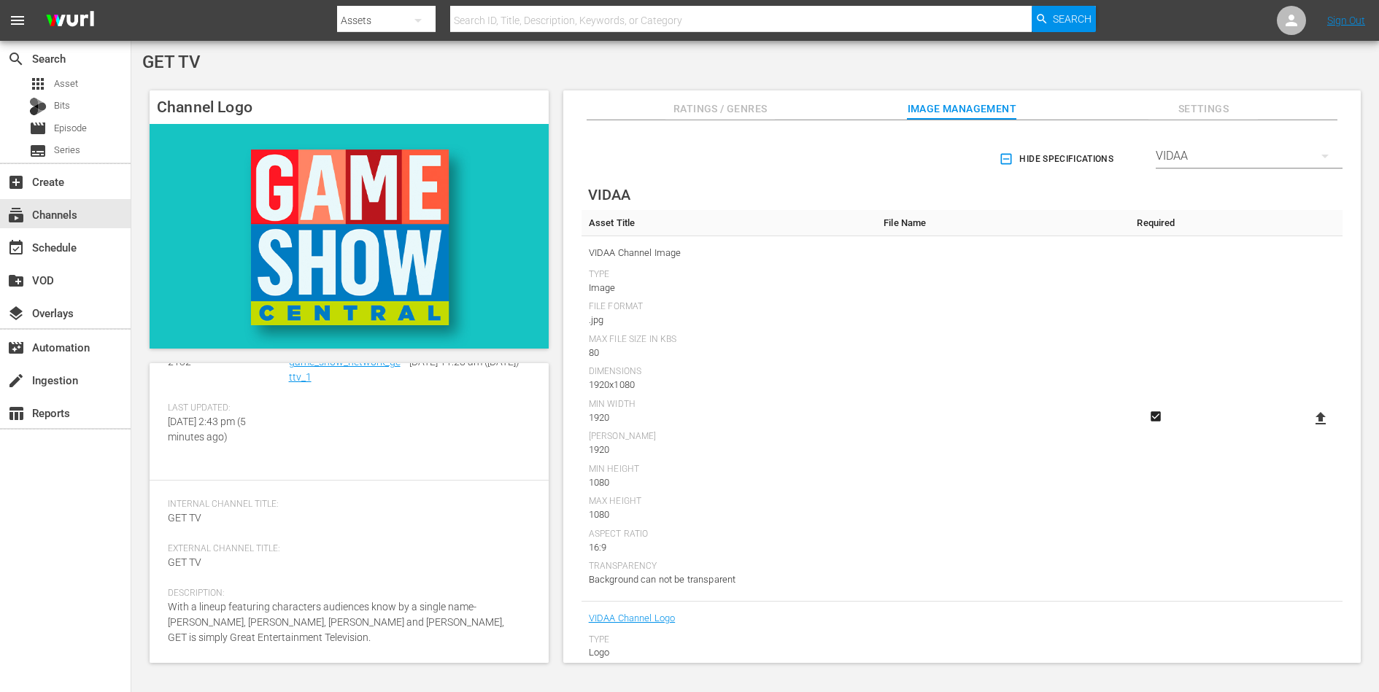
click at [1102, 98] on button "Settings" at bounding box center [1202, 104] width 109 height 29
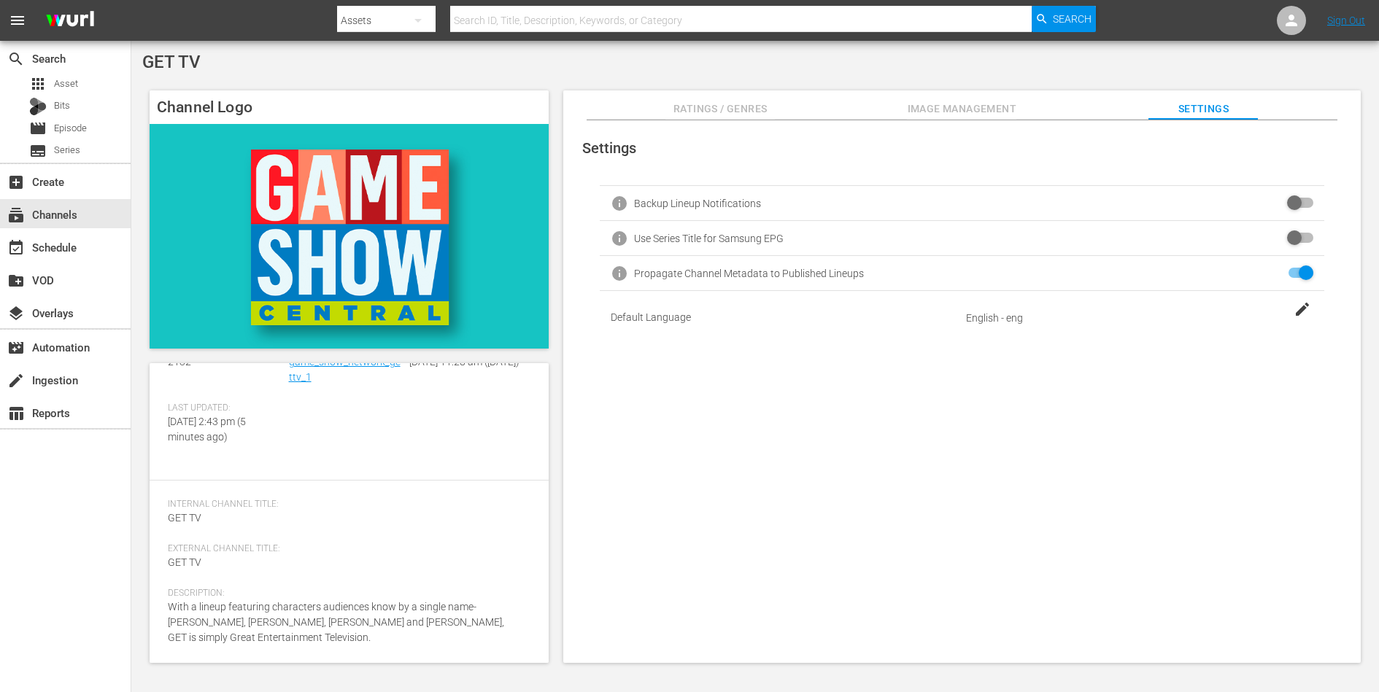
click at [761, 104] on span "Ratings / Genres" at bounding box center [719, 109] width 109 height 18
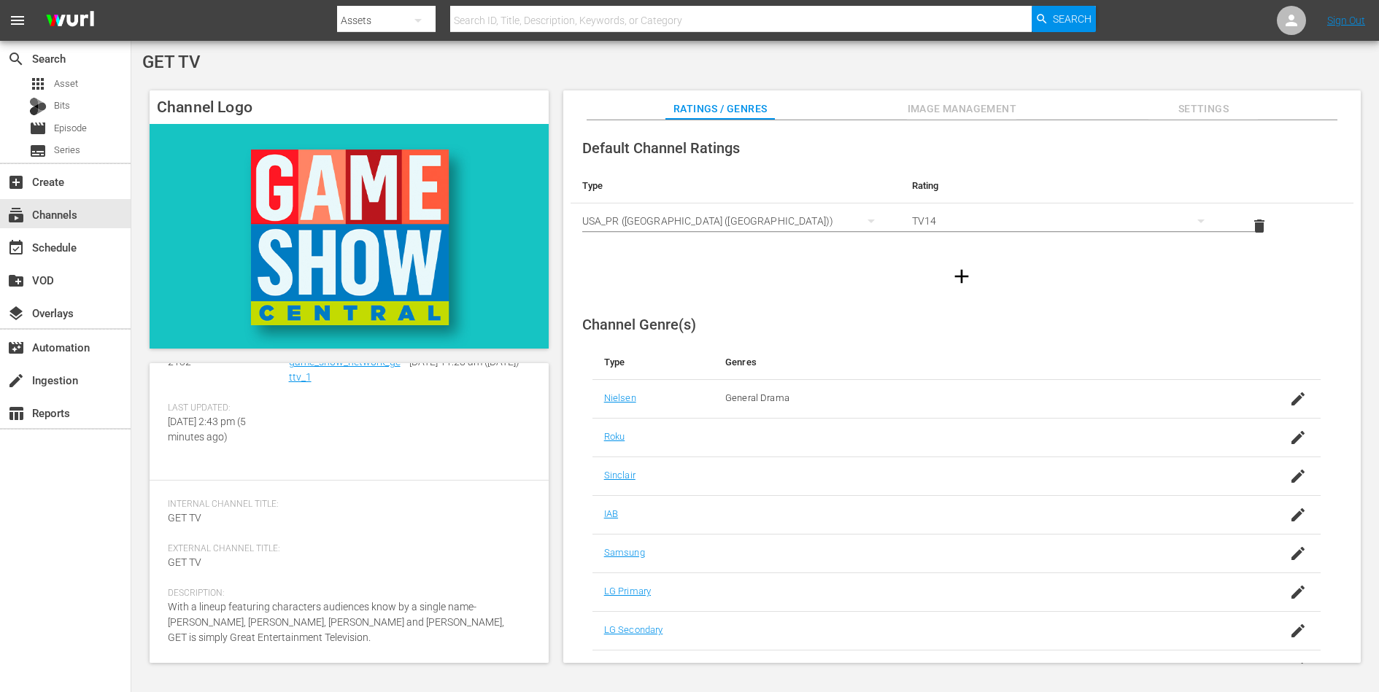
click at [975, 116] on span "Image Management" at bounding box center [961, 109] width 109 height 18
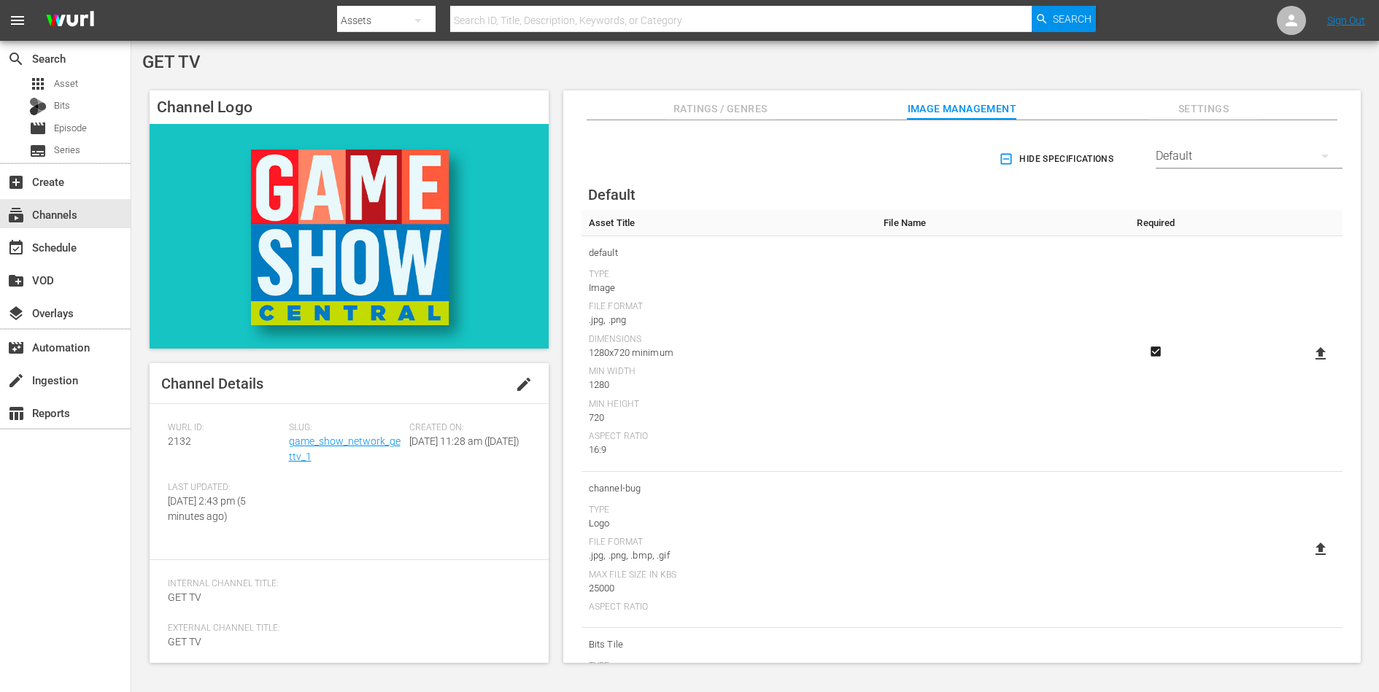
scroll to position [322, 0]
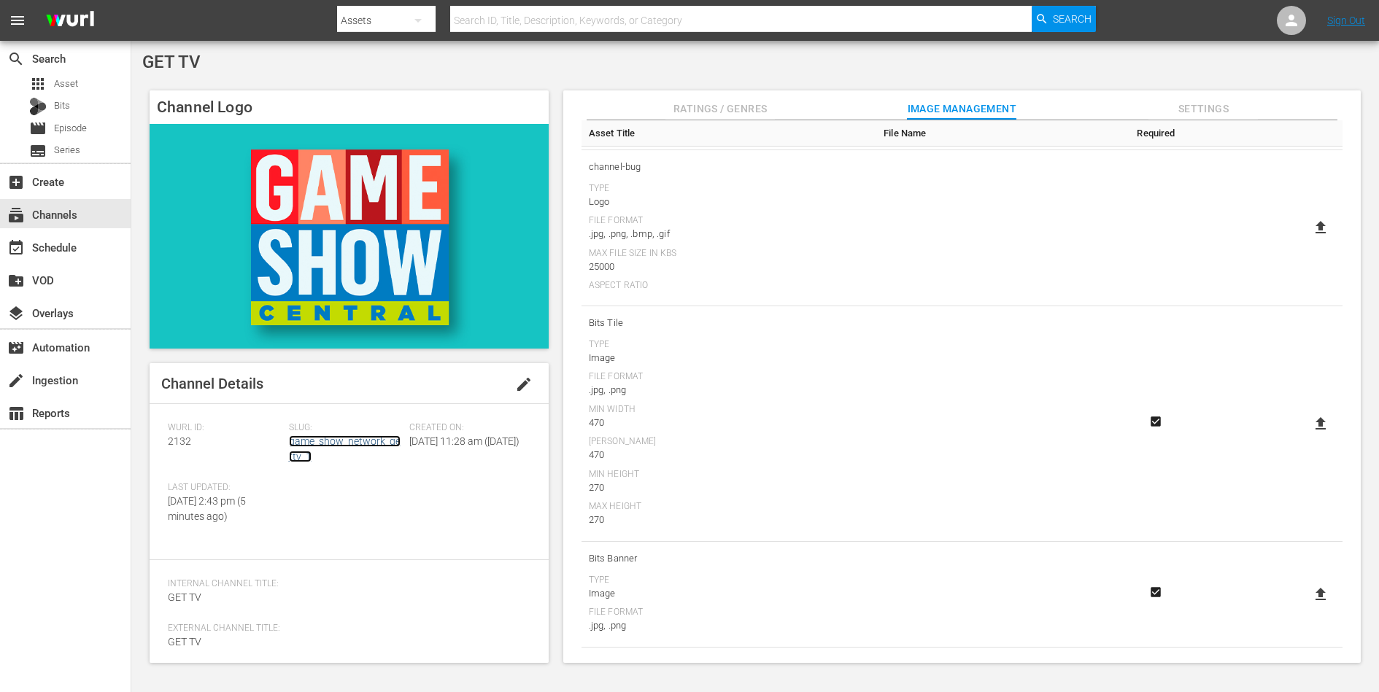
click at [338, 440] on link "game_show_network_gettv_1" at bounding box center [345, 449] width 112 height 27
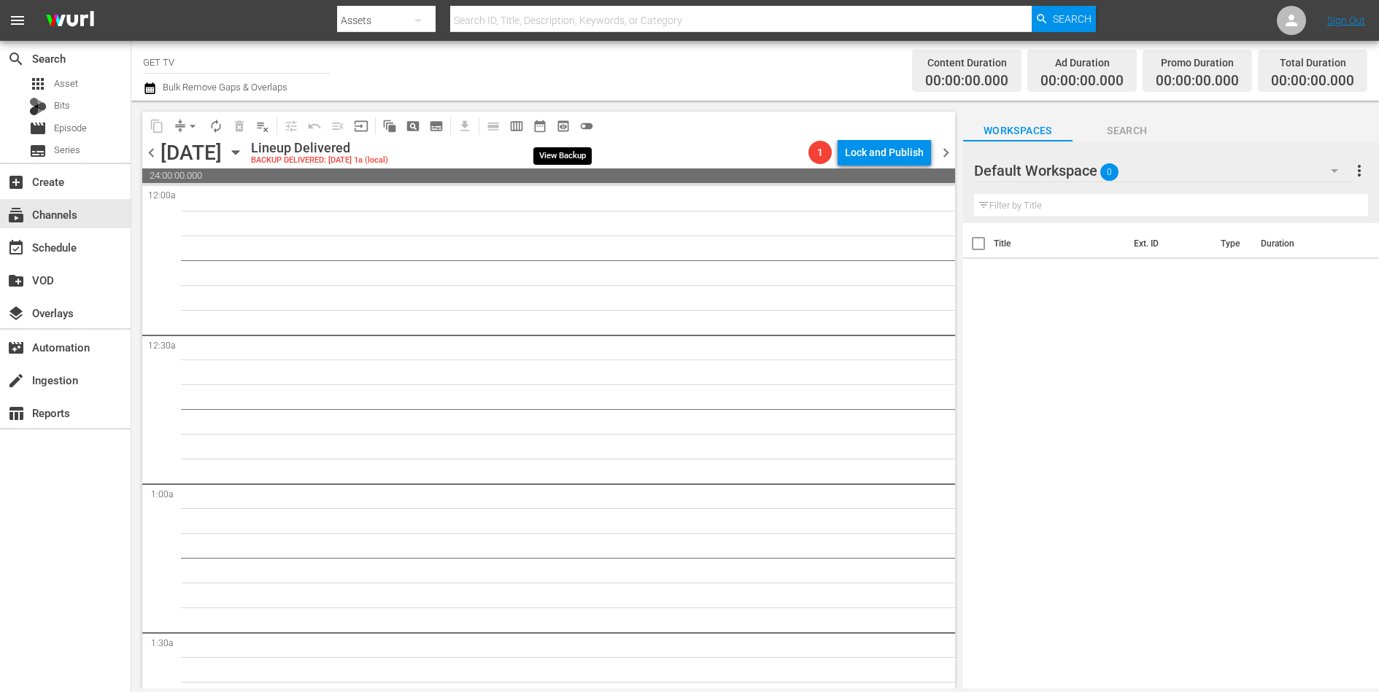
click at [560, 122] on span "preview_outlined" at bounding box center [563, 126] width 15 height 15
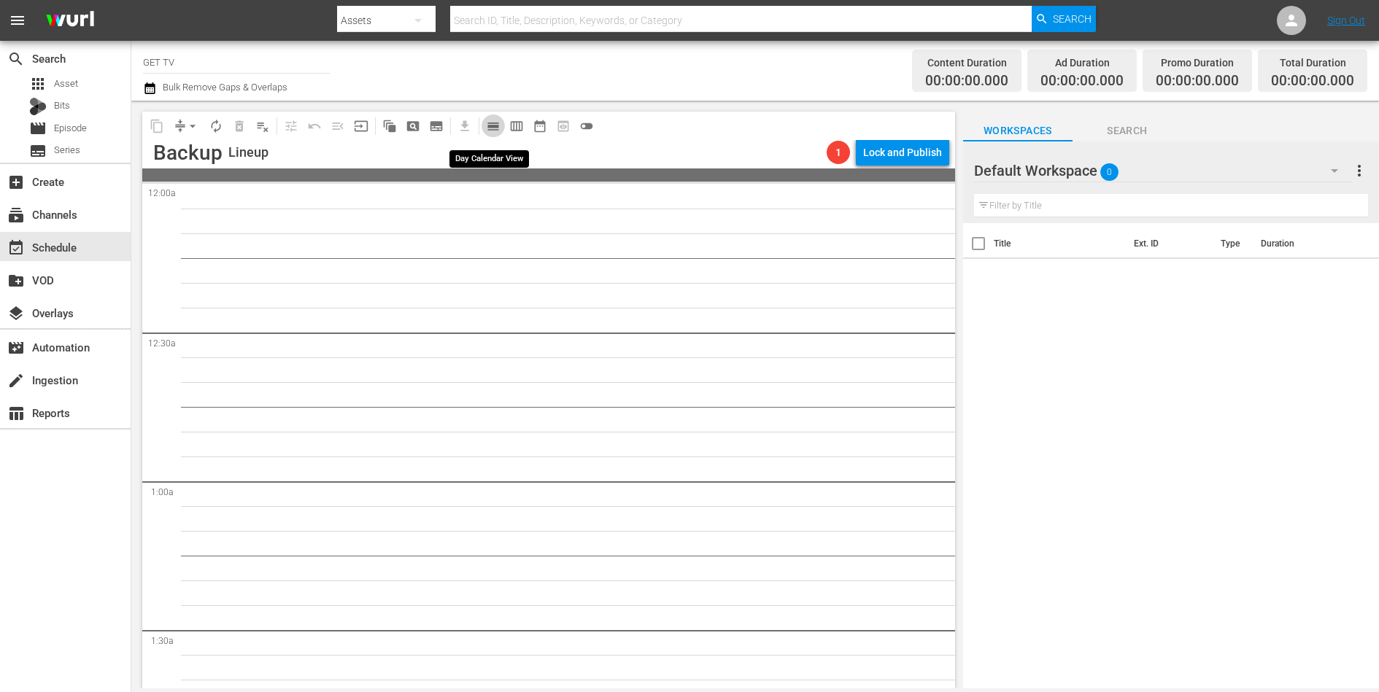
click at [497, 125] on span "calendar_view_day_outlined" at bounding box center [493, 126] width 15 height 15
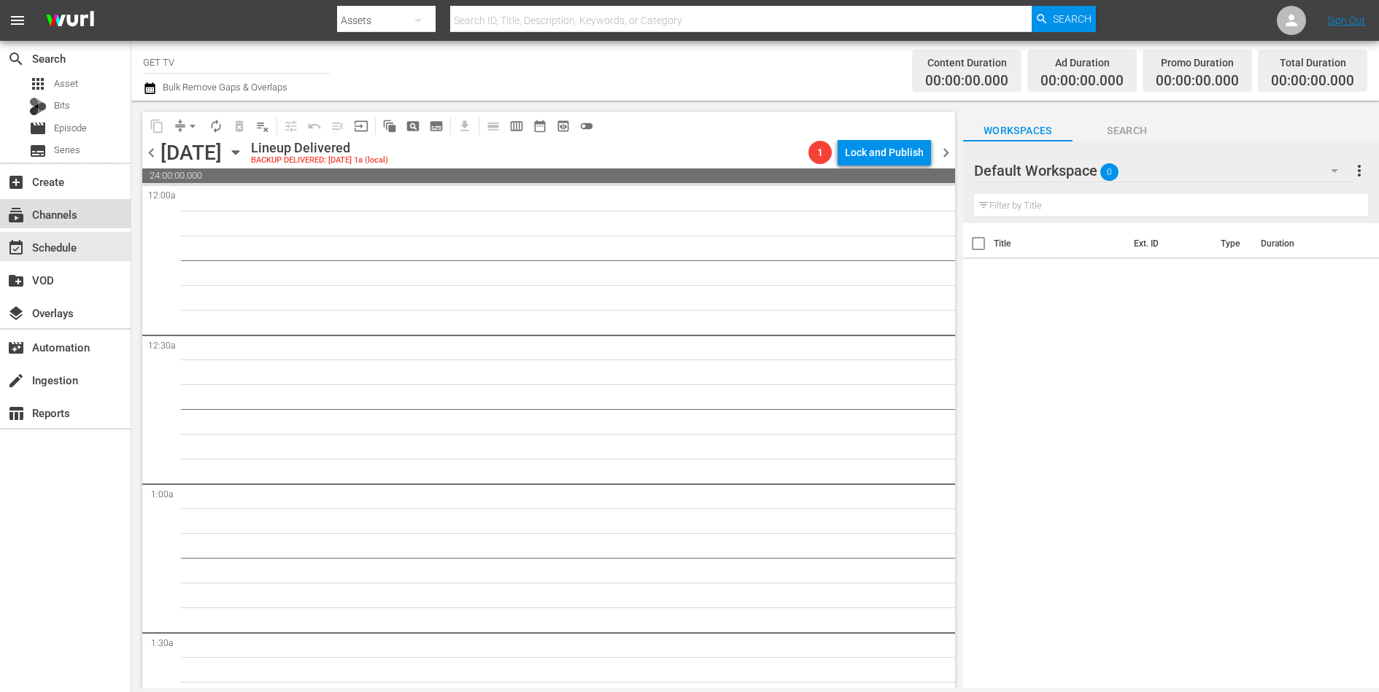
click at [61, 219] on div "subscriptions Channels" at bounding box center [41, 212] width 82 height 13
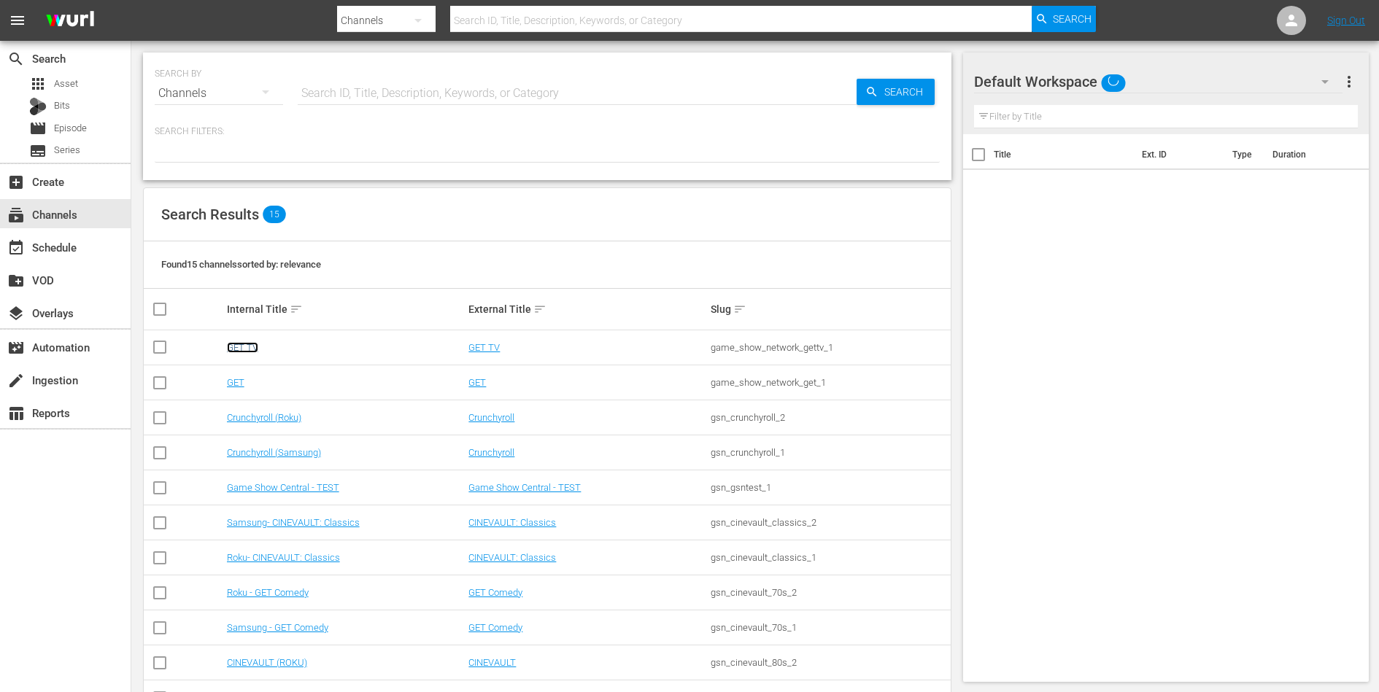
click at [246, 347] on link "GET TV" at bounding box center [242, 347] width 31 height 11
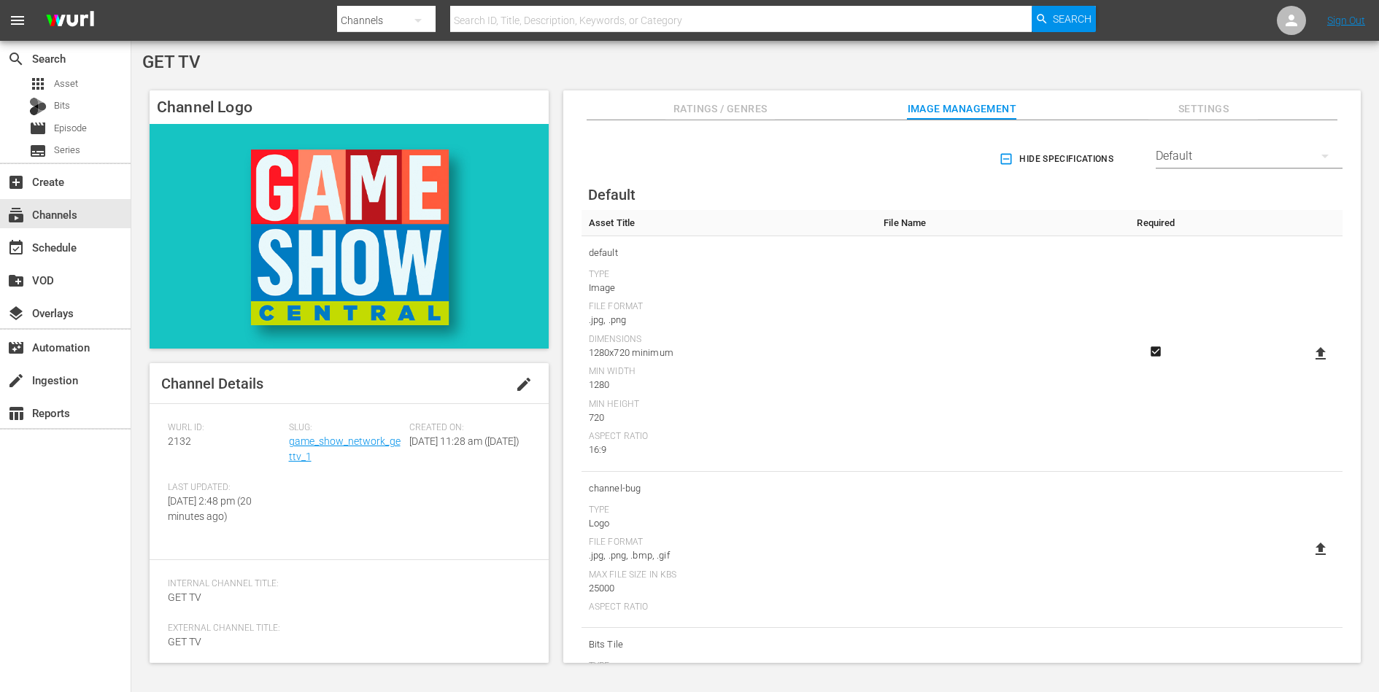
click at [1102, 356] on icon at bounding box center [1321, 354] width 18 height 18
click at [1102, 366] on input "file" at bounding box center [1306, 366] width 1 height 1
type input "C:\fakepath\GET_Evergreen_Discovery.jpg"
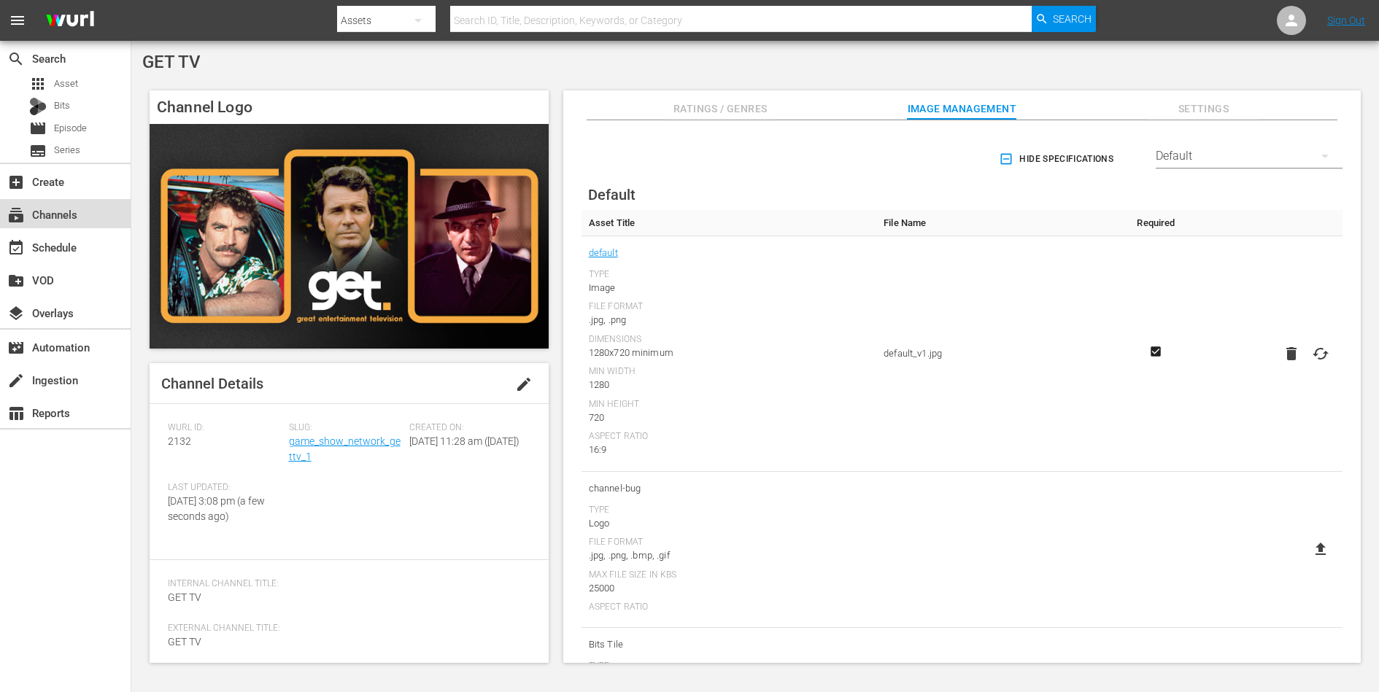
click at [85, 217] on div "subscriptions Channels" at bounding box center [65, 213] width 131 height 29
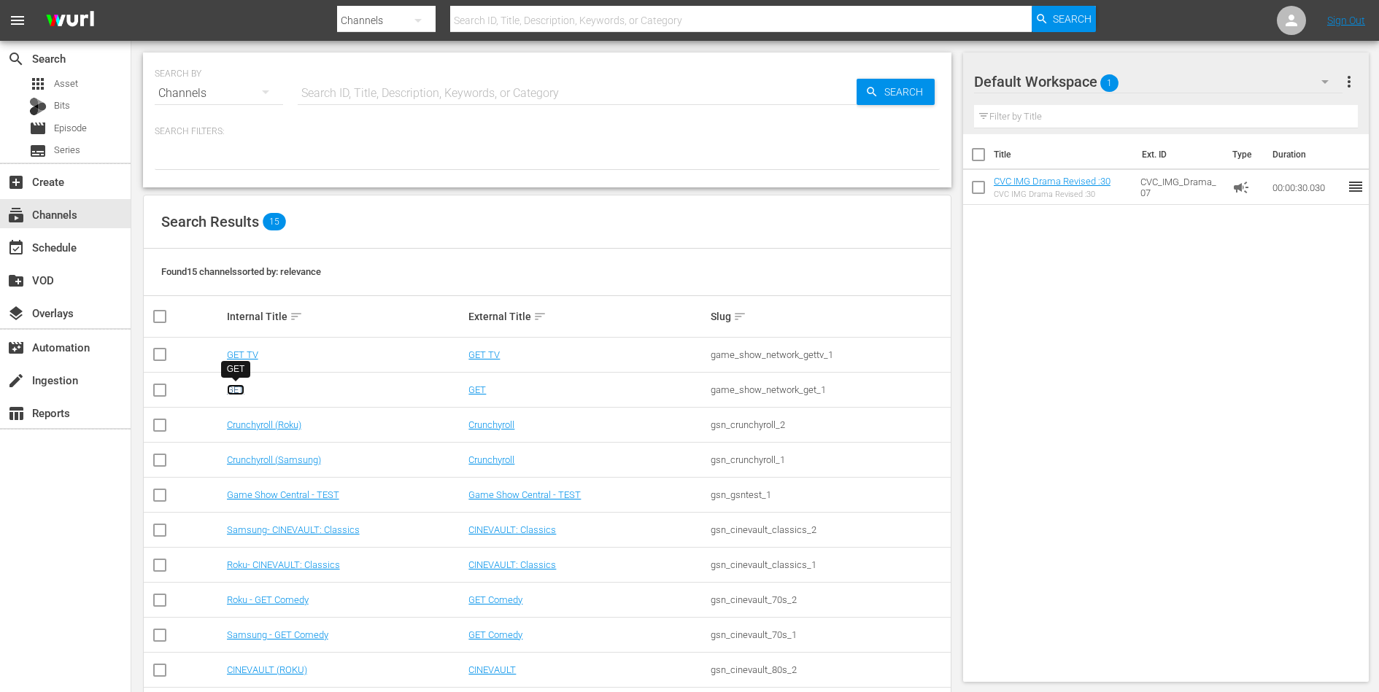
click at [239, 388] on link "GET" at bounding box center [236, 389] width 18 height 11
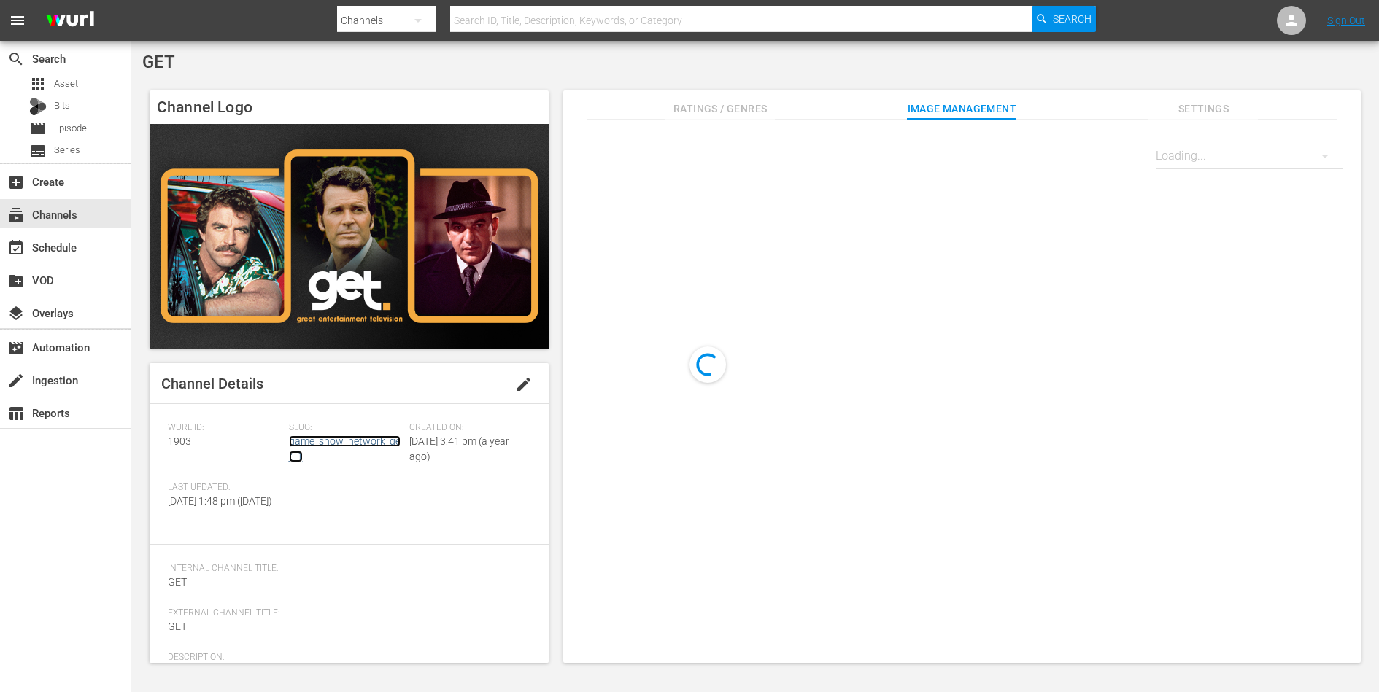
click at [360, 439] on link "game_show_network_get_1" at bounding box center [345, 449] width 112 height 27
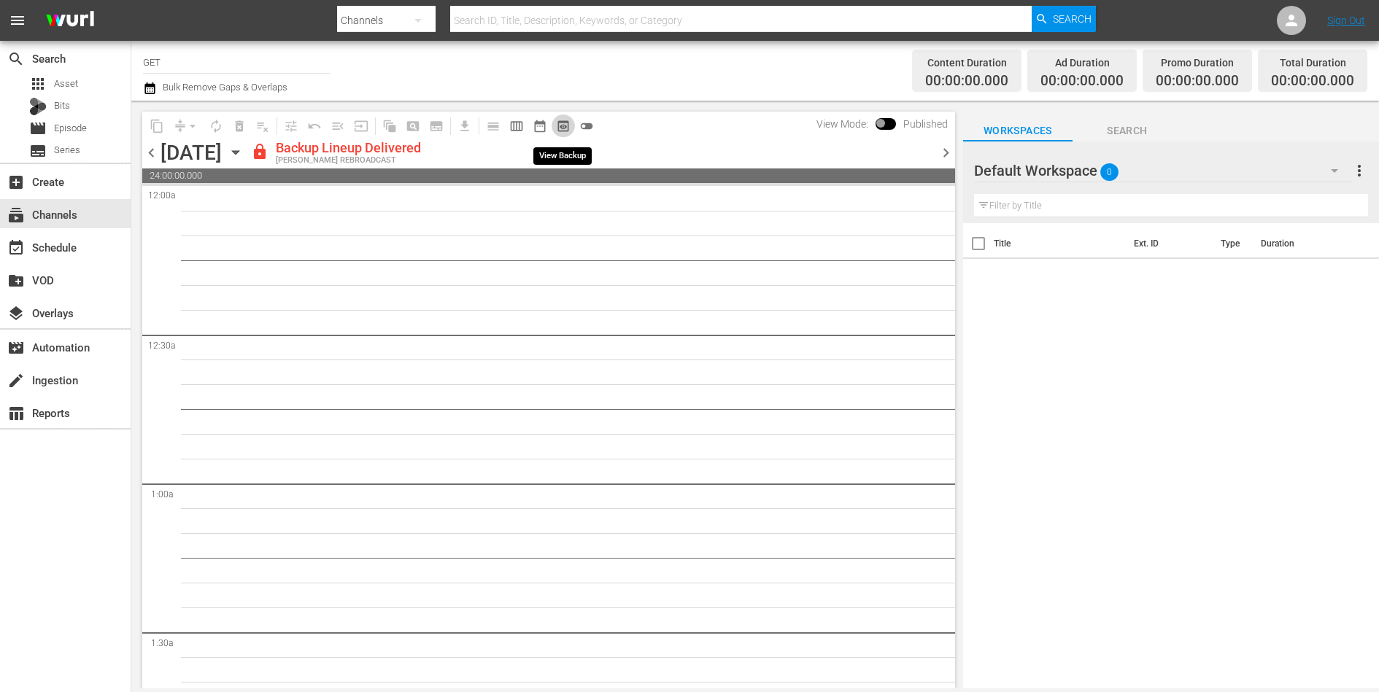
click at [565, 123] on span "preview_outlined" at bounding box center [563, 126] width 15 height 15
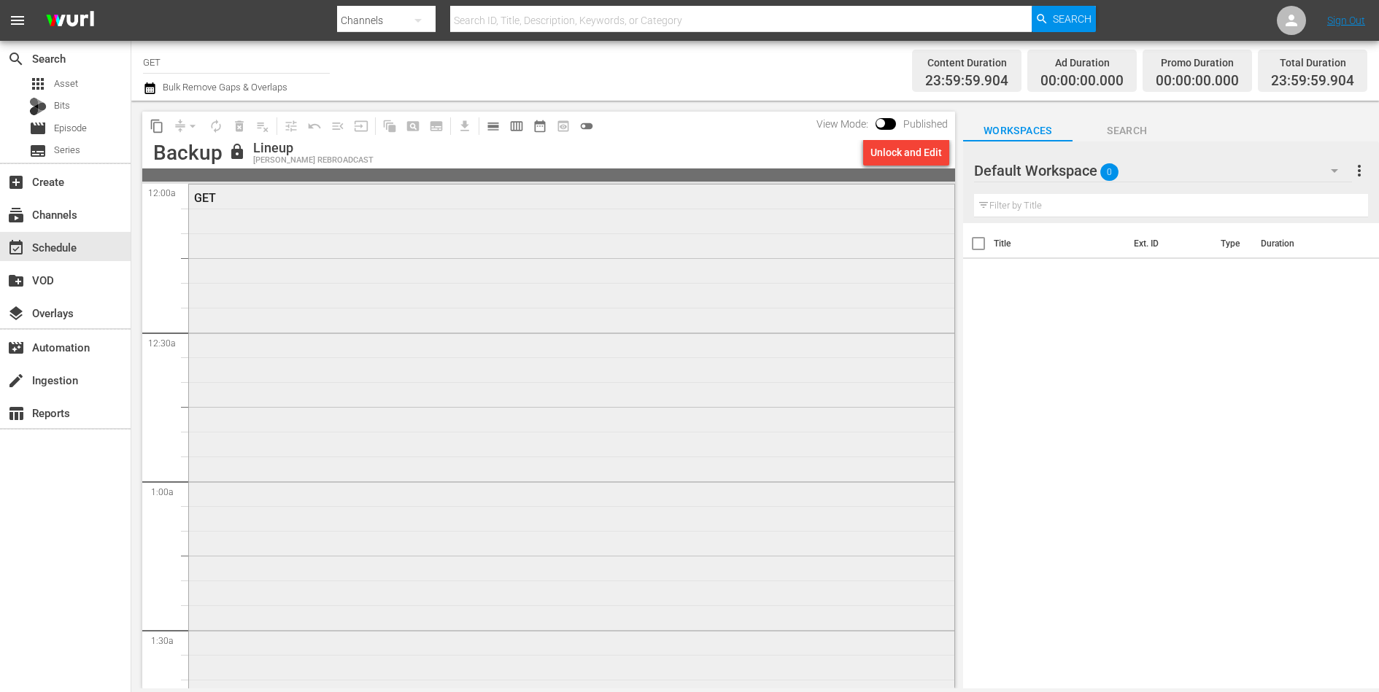
click at [692, 327] on div "GET" at bounding box center [571, 480] width 765 height 591
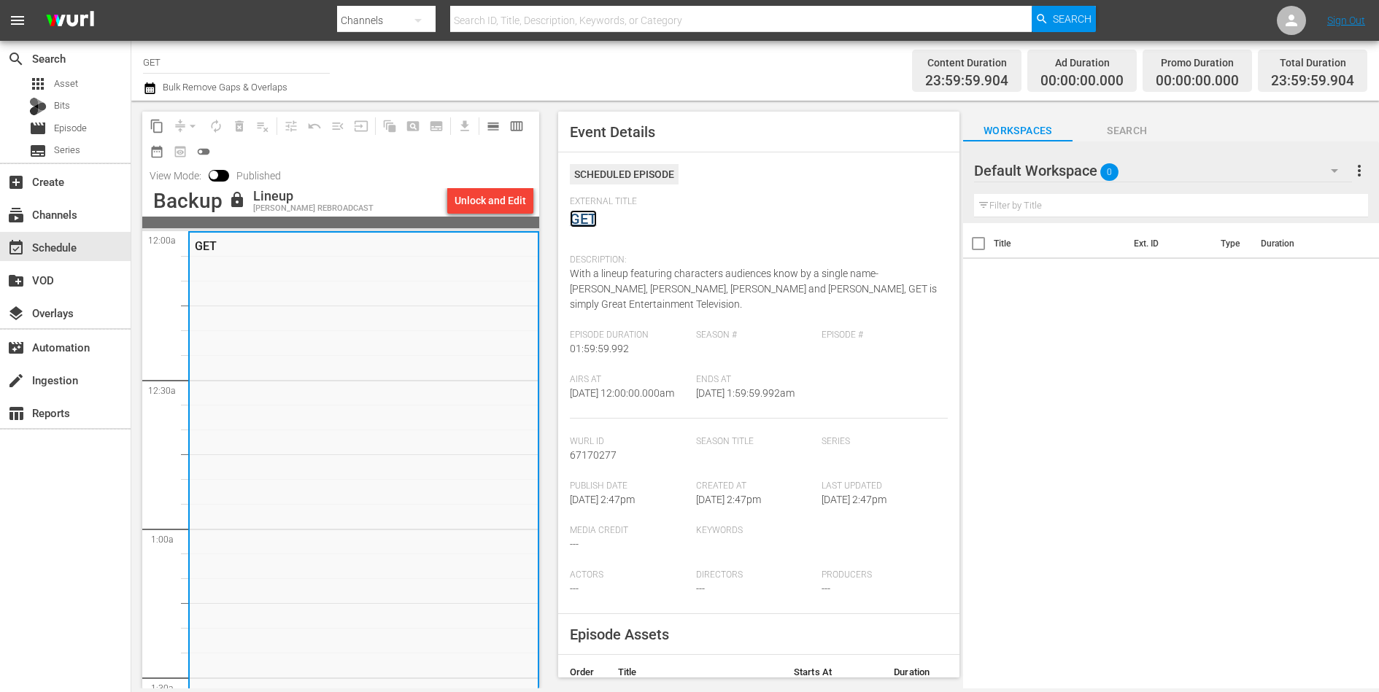
click at [581, 216] on link "GET" at bounding box center [583, 219] width 27 height 18
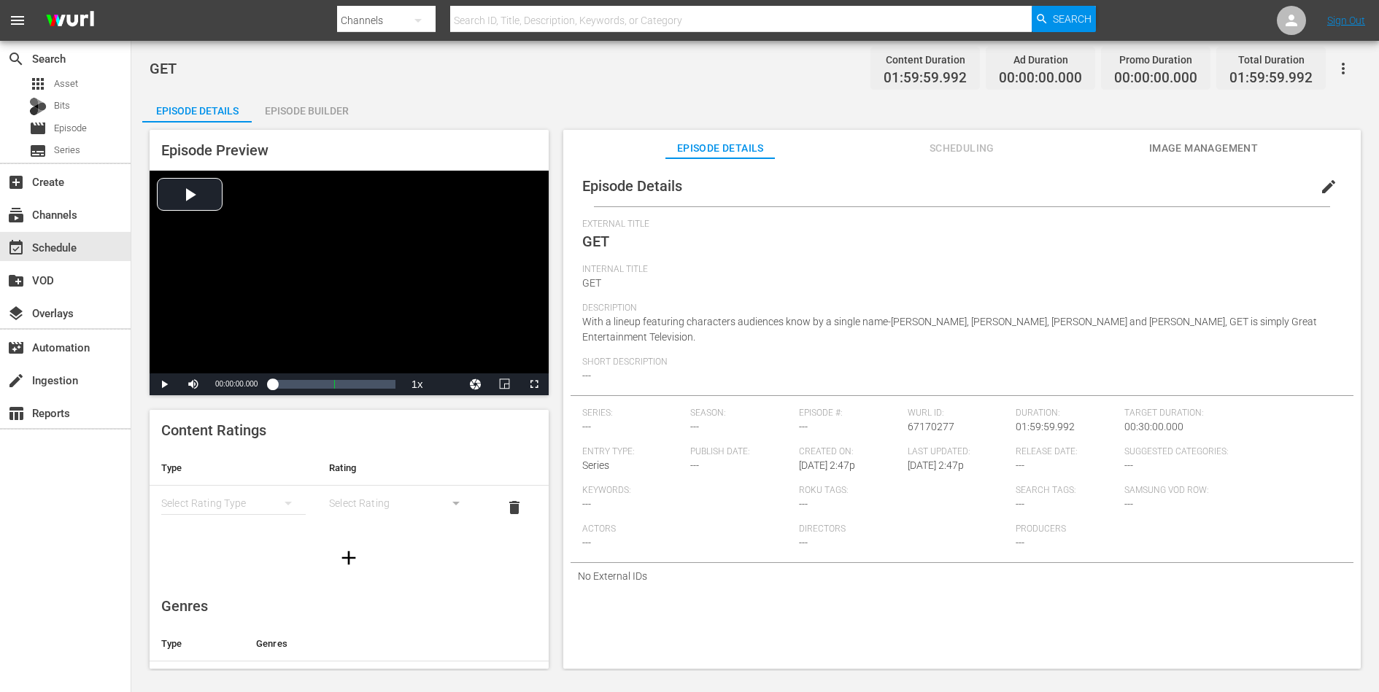
click at [1342, 62] on icon "button" at bounding box center [1343, 69] width 18 height 18
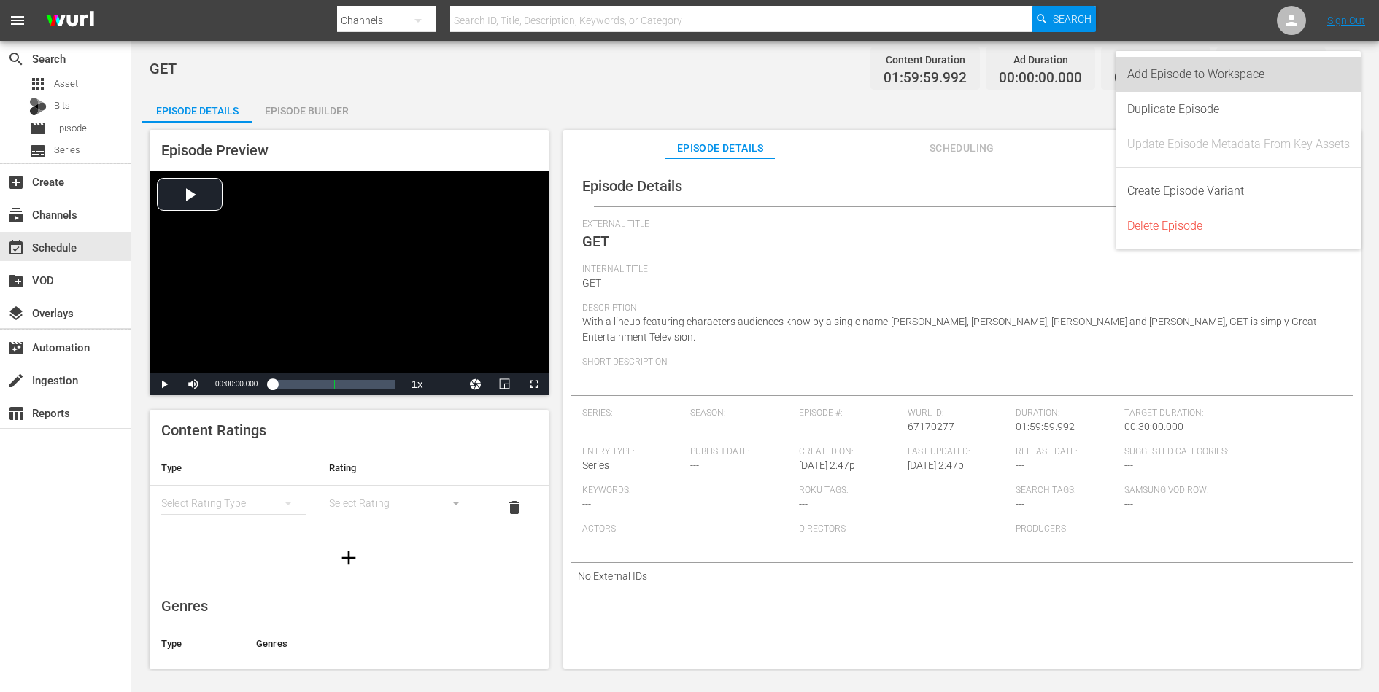
click at [1317, 75] on div "Add Episode to Workspace" at bounding box center [1238, 74] width 222 height 35
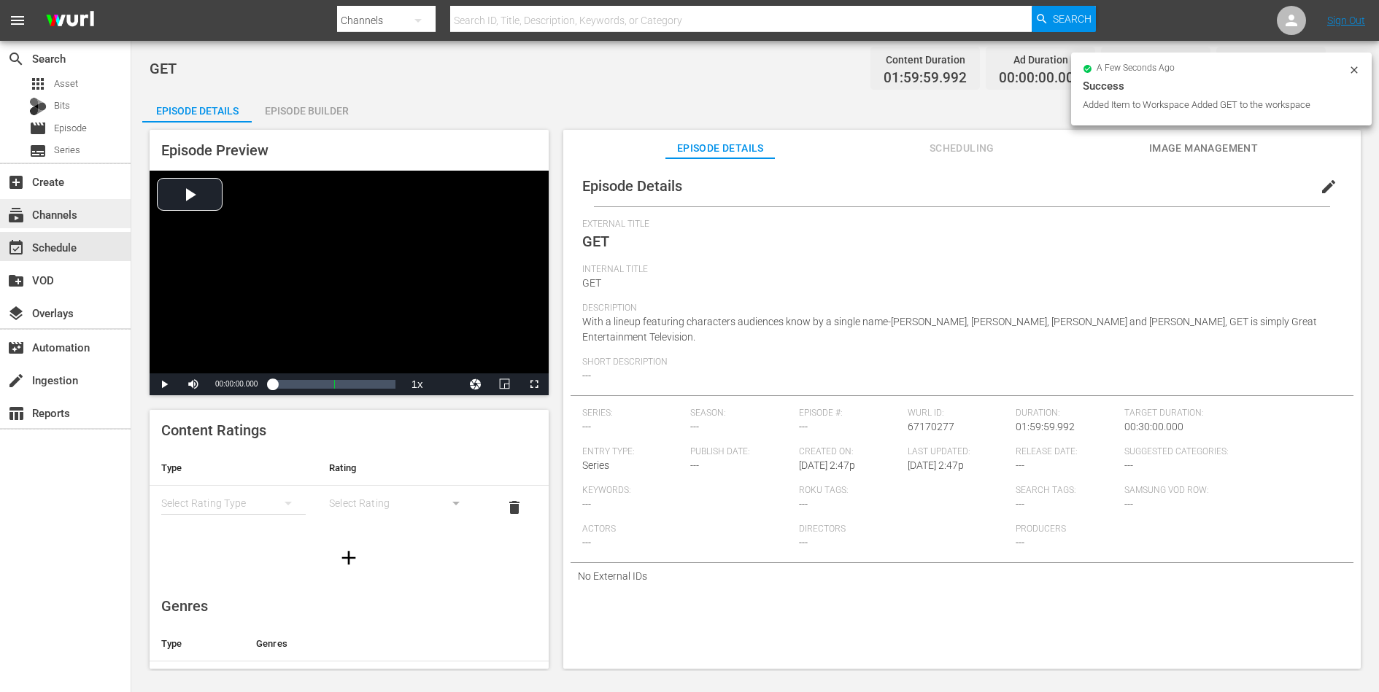
click at [44, 219] on div "subscriptions Channels" at bounding box center [41, 212] width 82 height 13
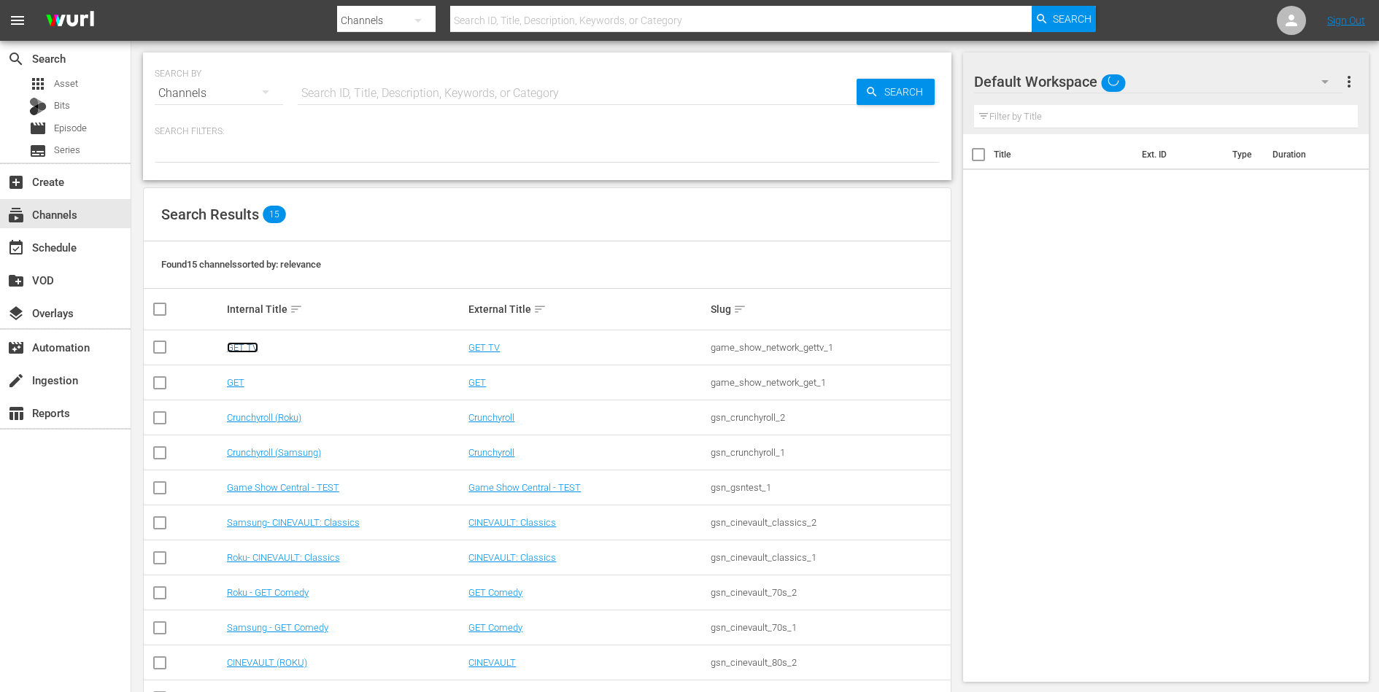
click at [238, 342] on link "GET TV" at bounding box center [242, 347] width 31 height 11
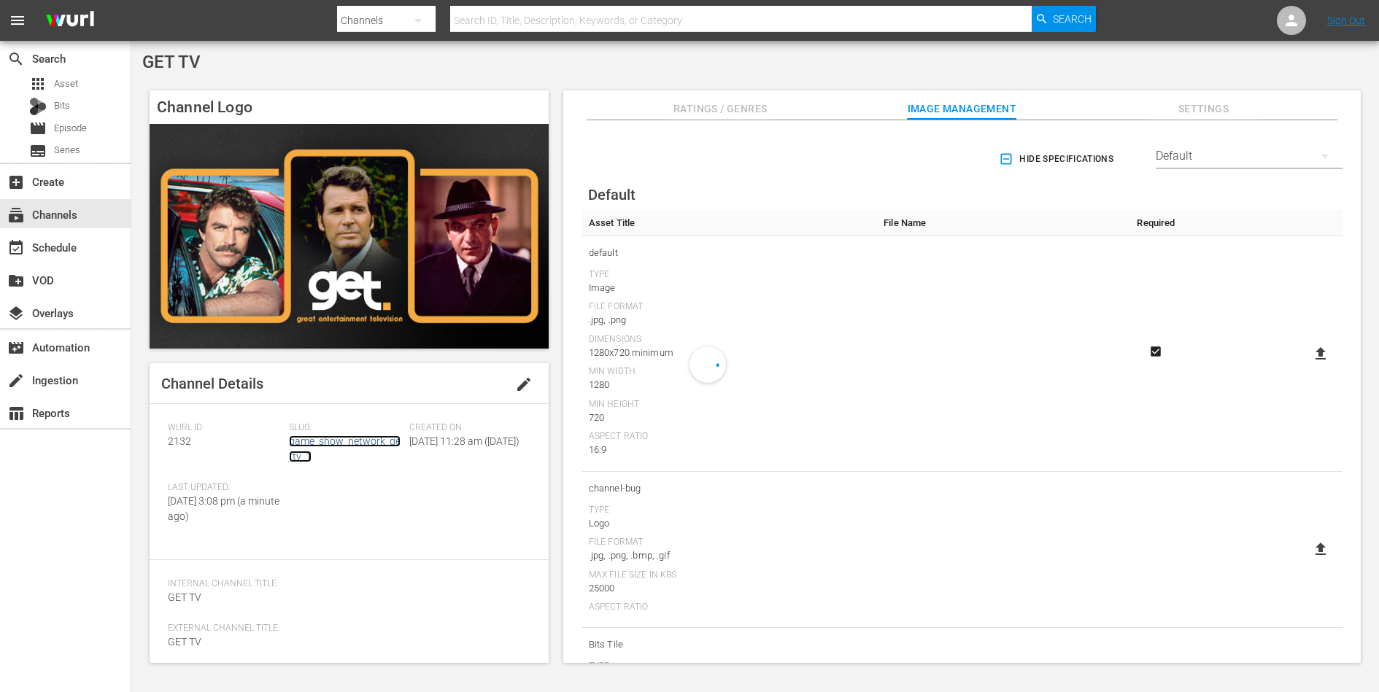
click at [323, 438] on link "game_show_network_gettv_1" at bounding box center [345, 449] width 112 height 27
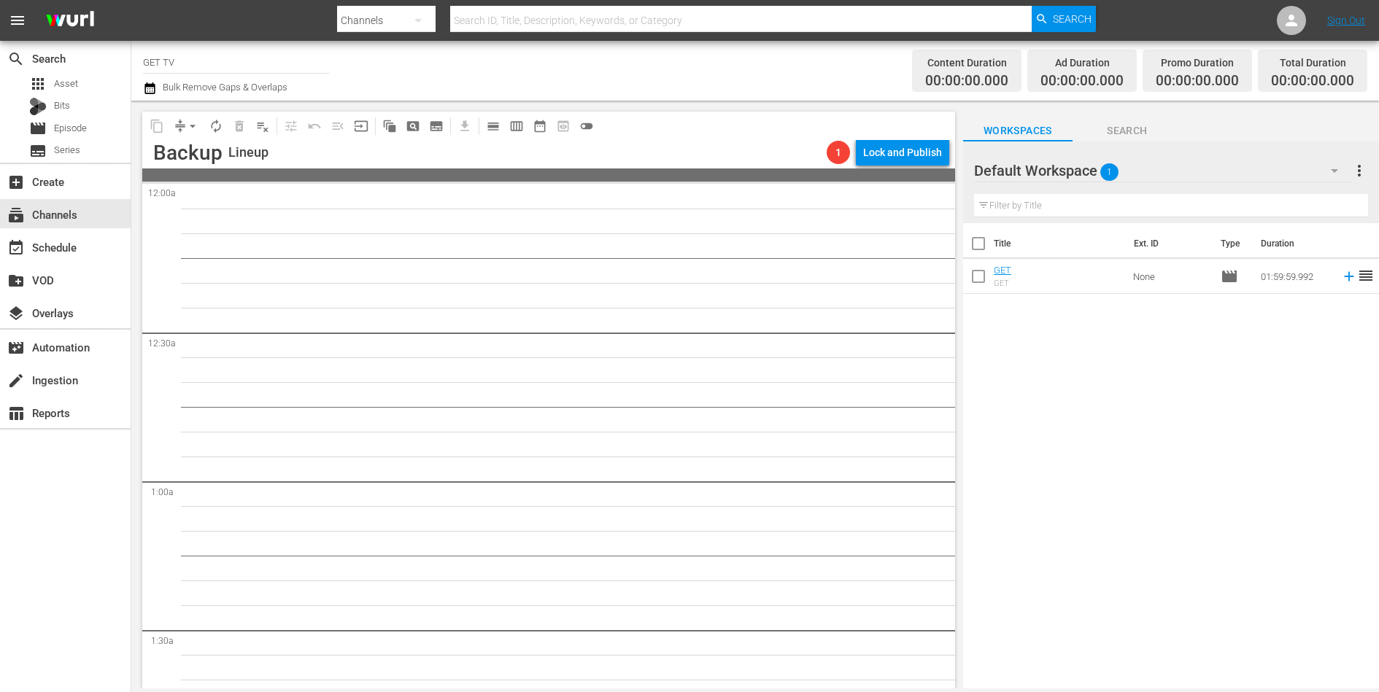
click at [976, 275] on input "checkbox" at bounding box center [978, 279] width 31 height 31
checkbox input "true"
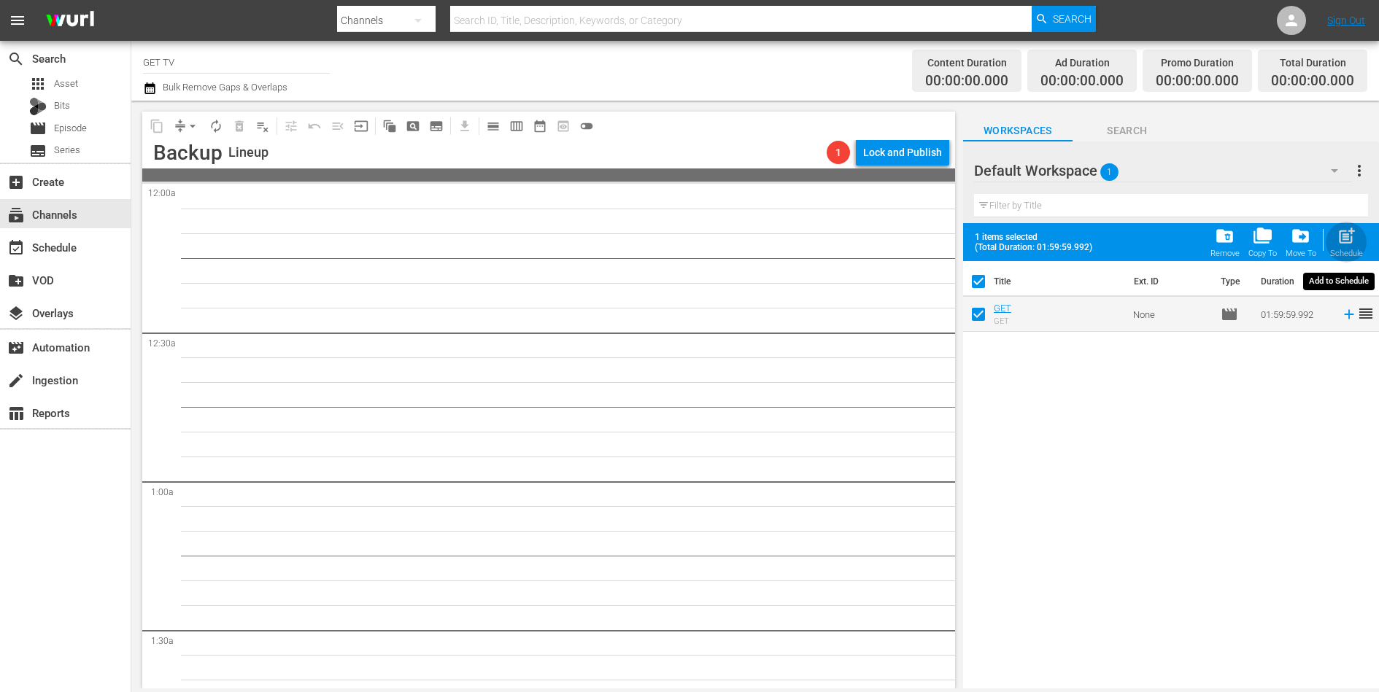
click at [1342, 241] on span "post_add" at bounding box center [1346, 236] width 20 height 20
checkbox input "false"
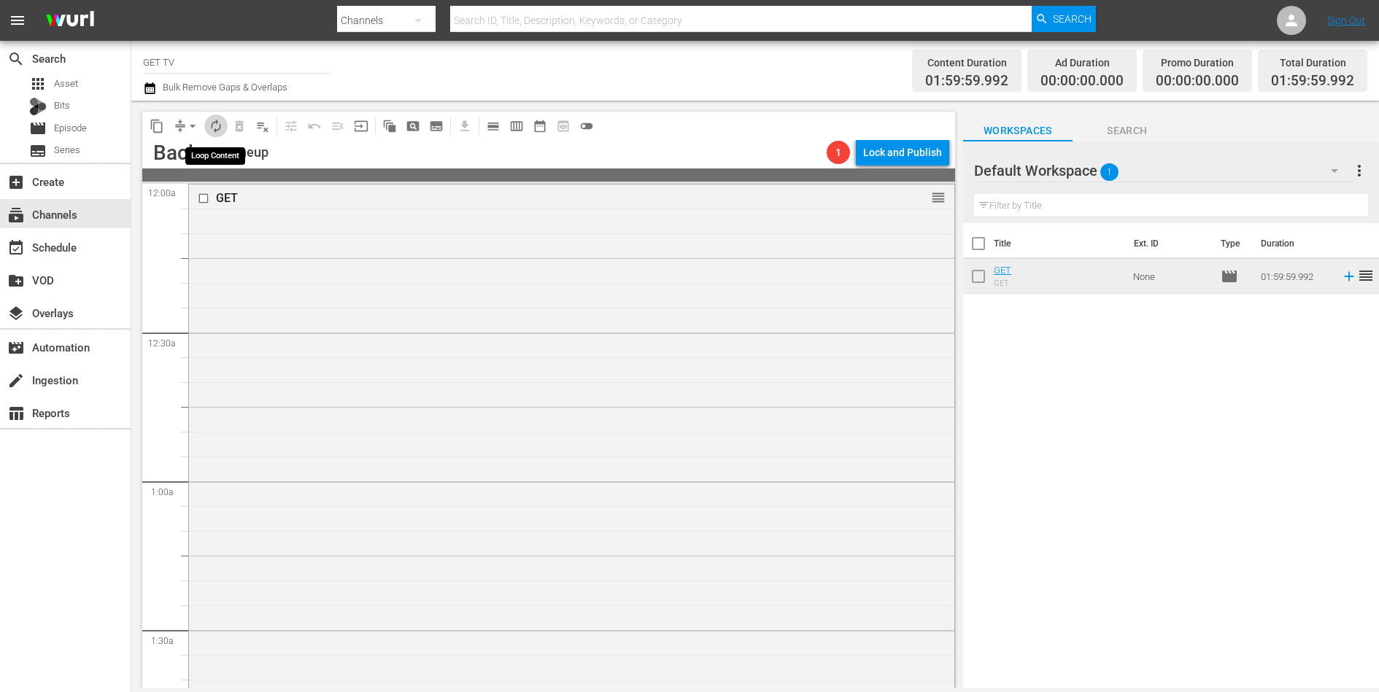
click at [218, 125] on span "autorenew_outlined" at bounding box center [216, 126] width 15 height 15
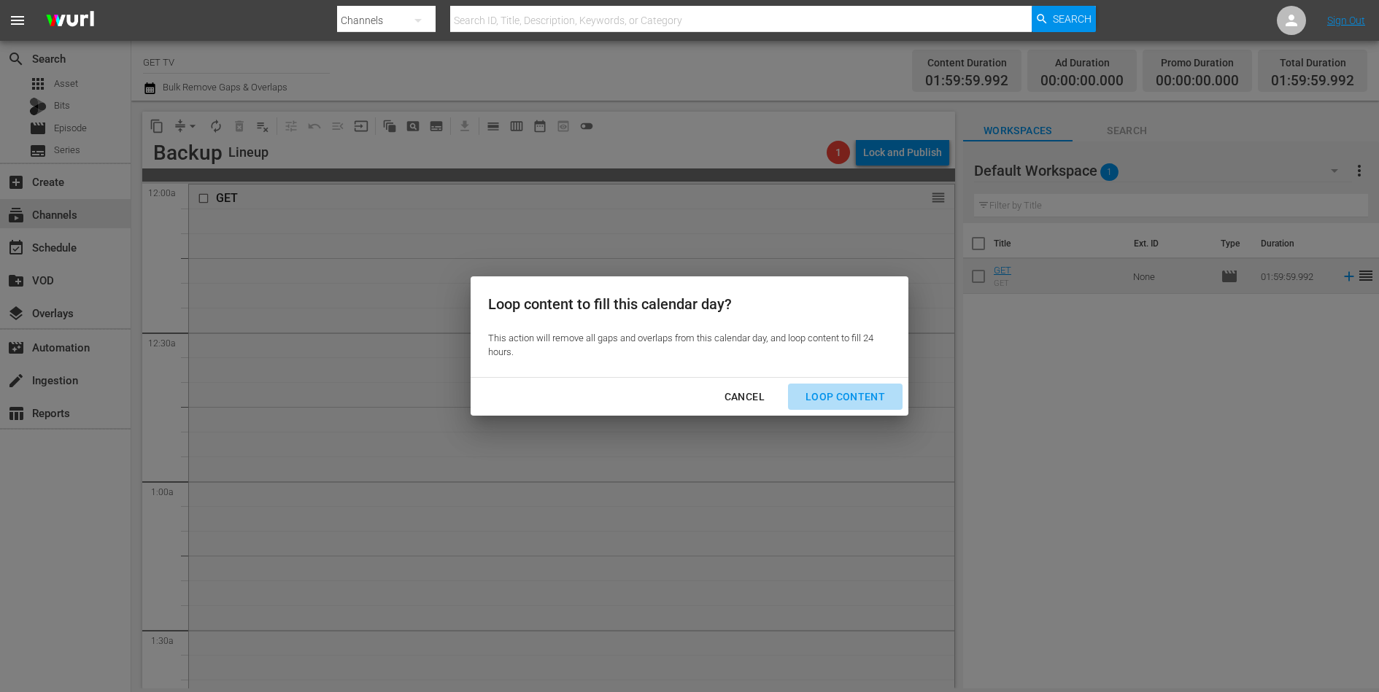
click at [866, 399] on div "Loop Content" at bounding box center [845, 397] width 103 height 18
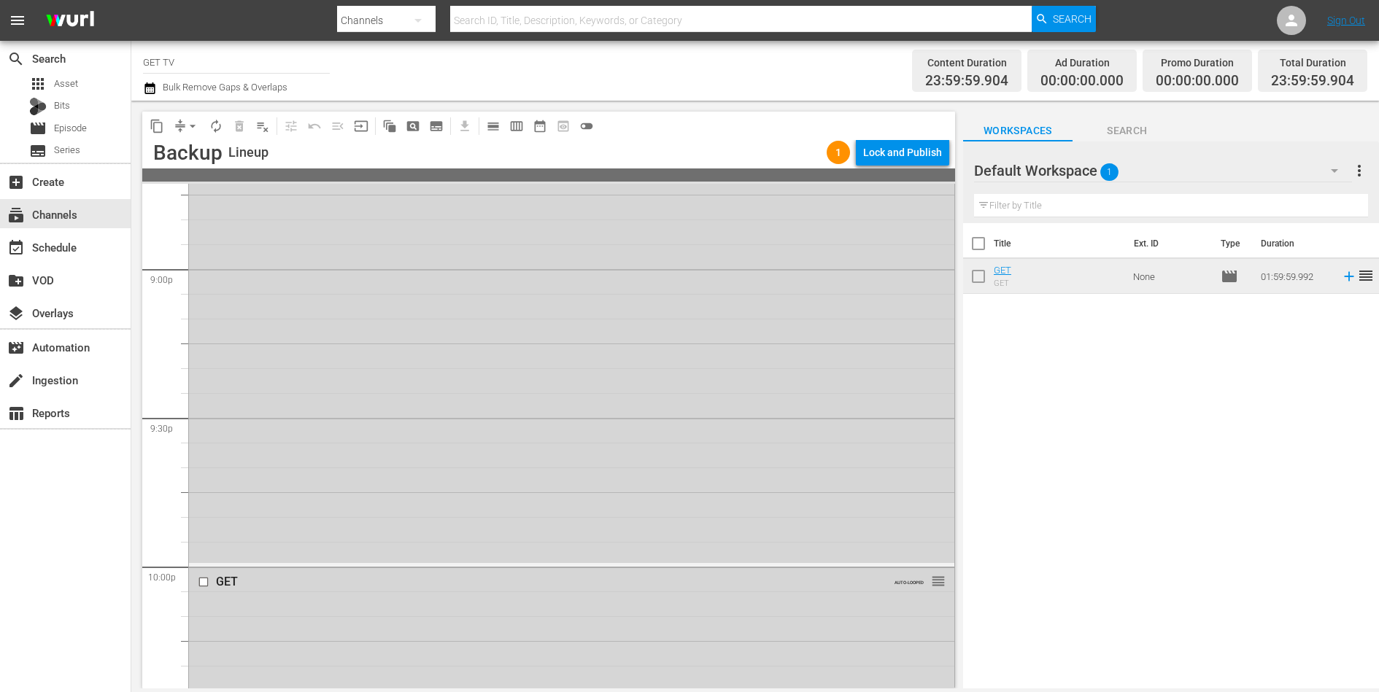
scroll to position [6638, 0]
click at [886, 155] on div "Lock and Publish" at bounding box center [902, 152] width 79 height 26
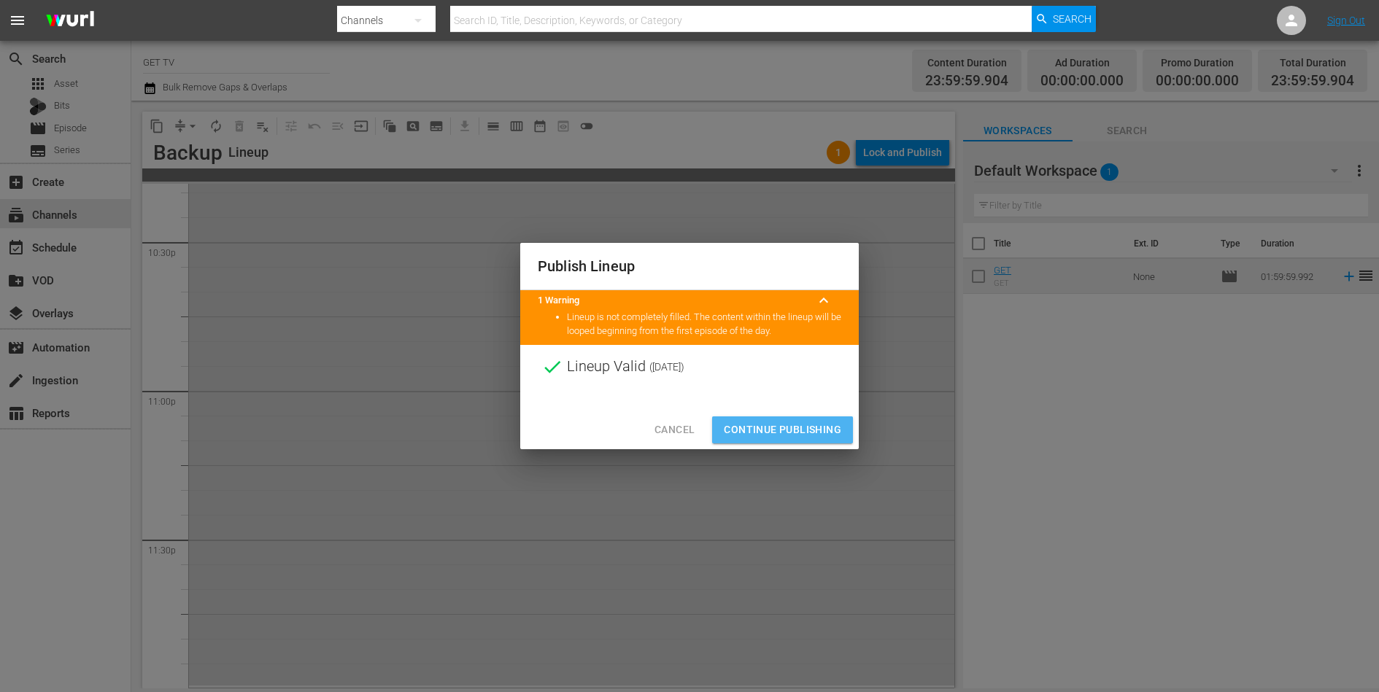
click at [771, 424] on span "Continue Publishing" at bounding box center [782, 430] width 117 height 18
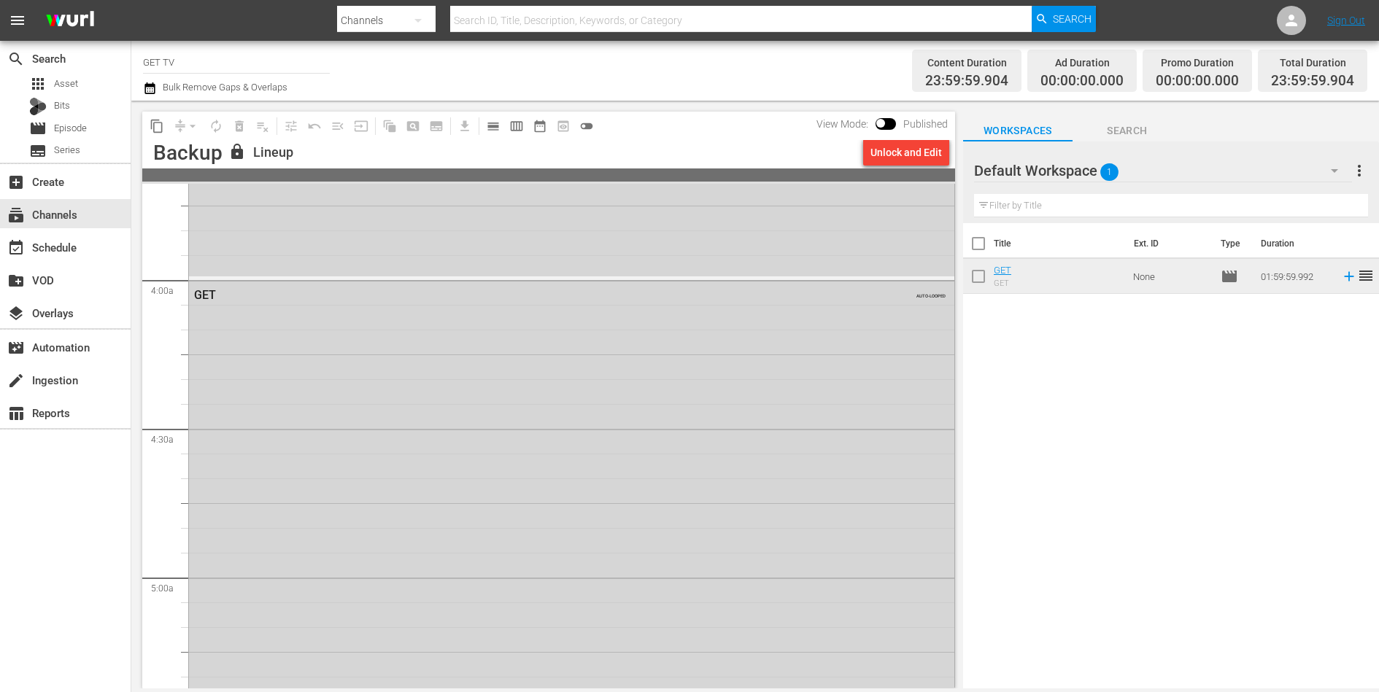
scroll to position [0, 0]
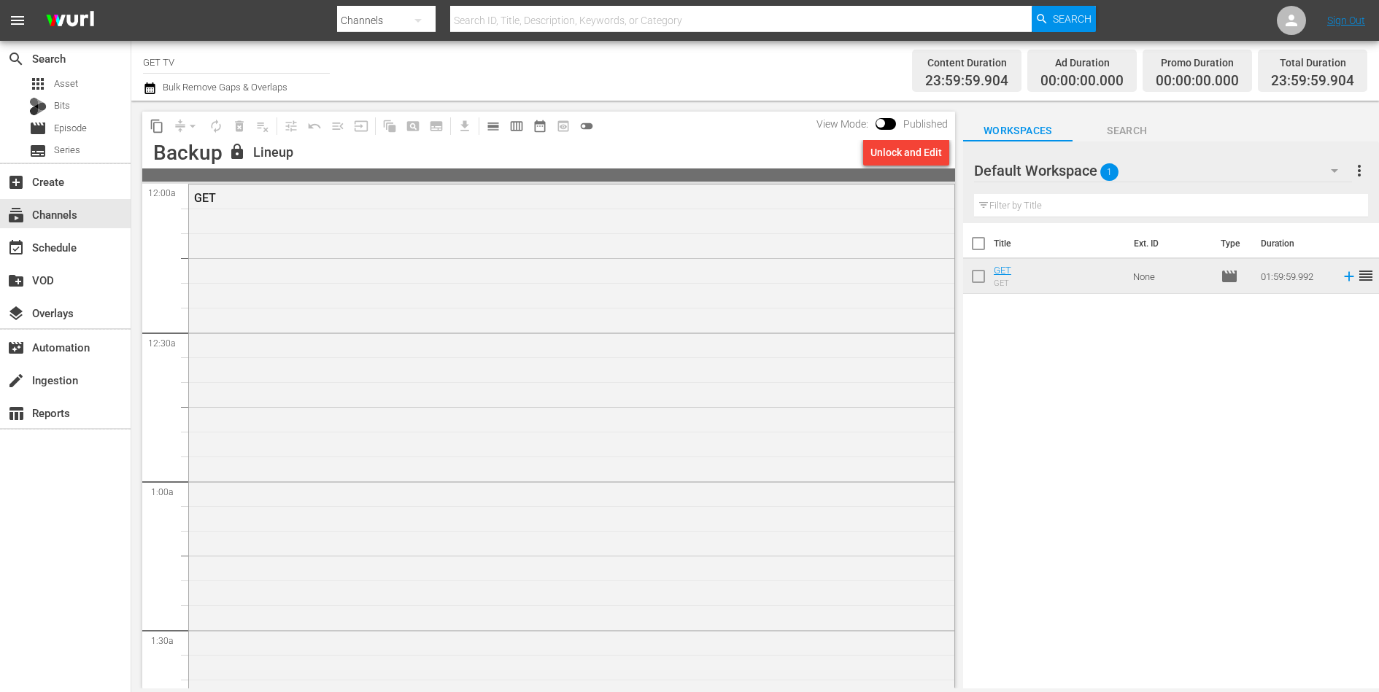
click at [974, 277] on input "checkbox" at bounding box center [978, 279] width 31 height 31
checkbox input "true"
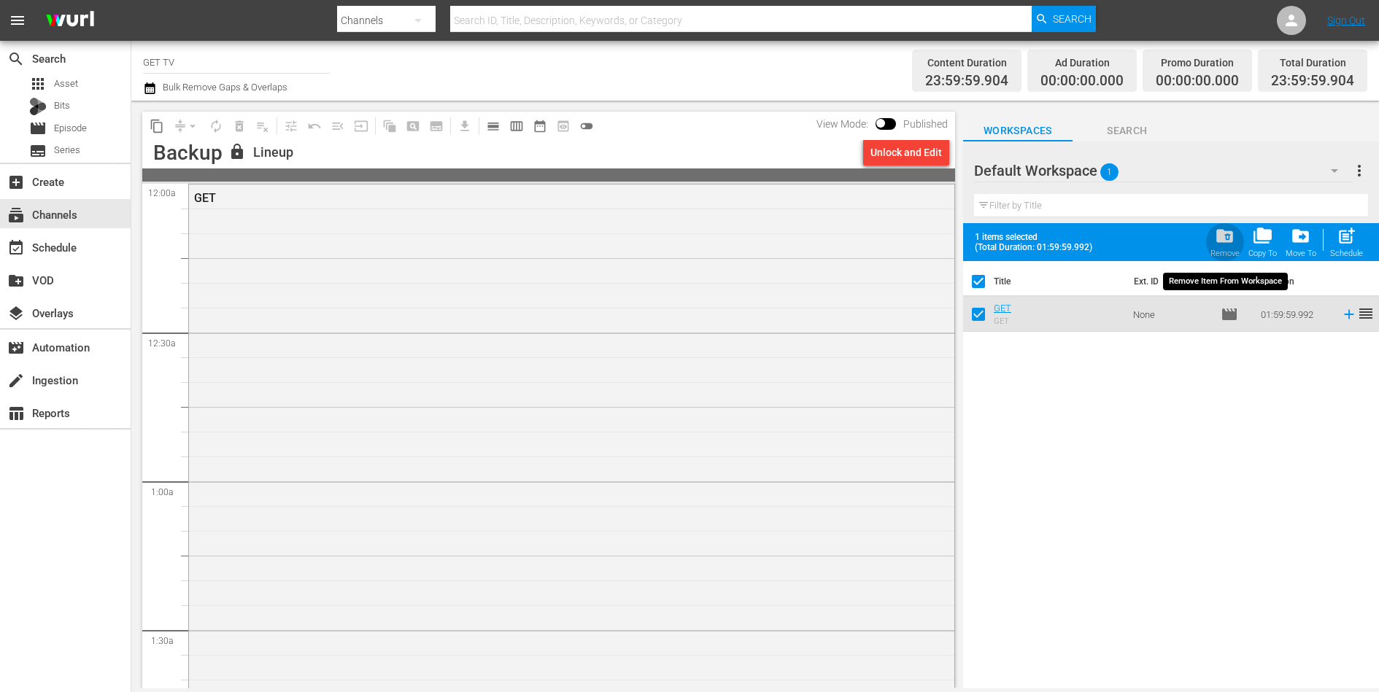
click at [1223, 241] on span "folder_delete" at bounding box center [1225, 236] width 20 height 20
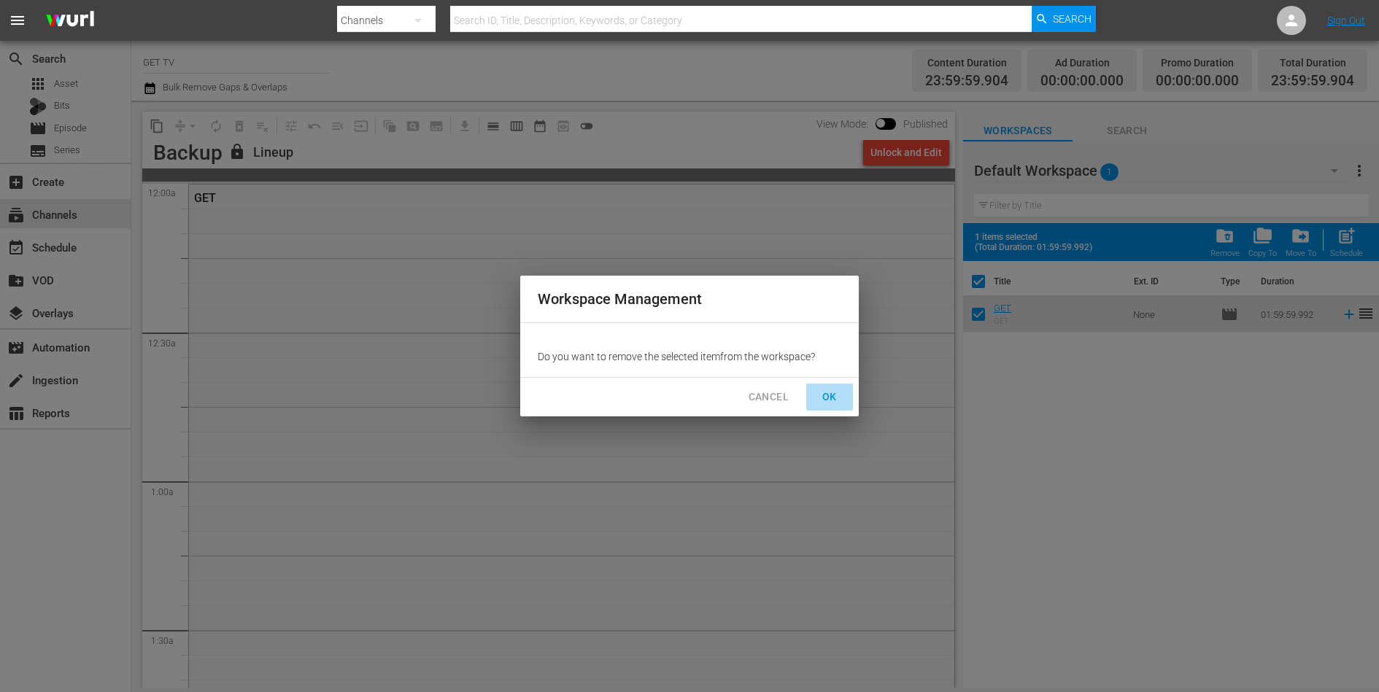
click at [834, 390] on span "OK" at bounding box center [829, 397] width 23 height 18
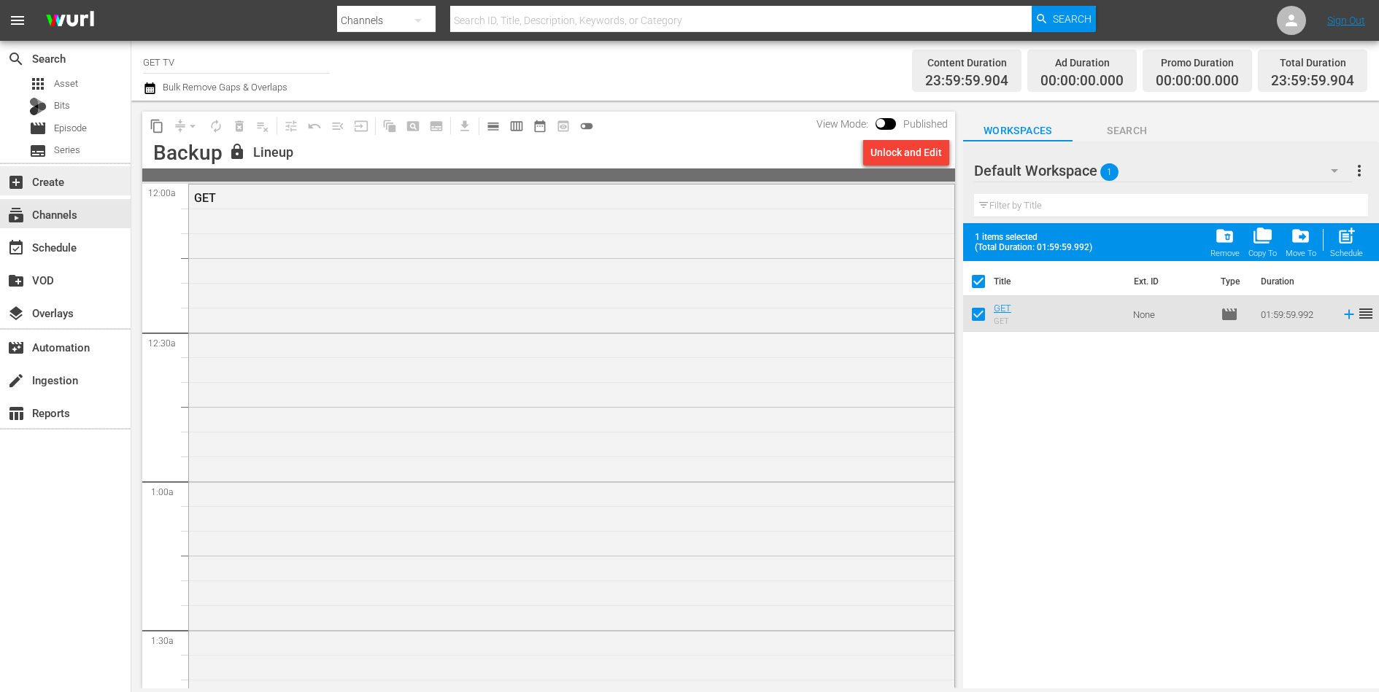
checkbox input "false"
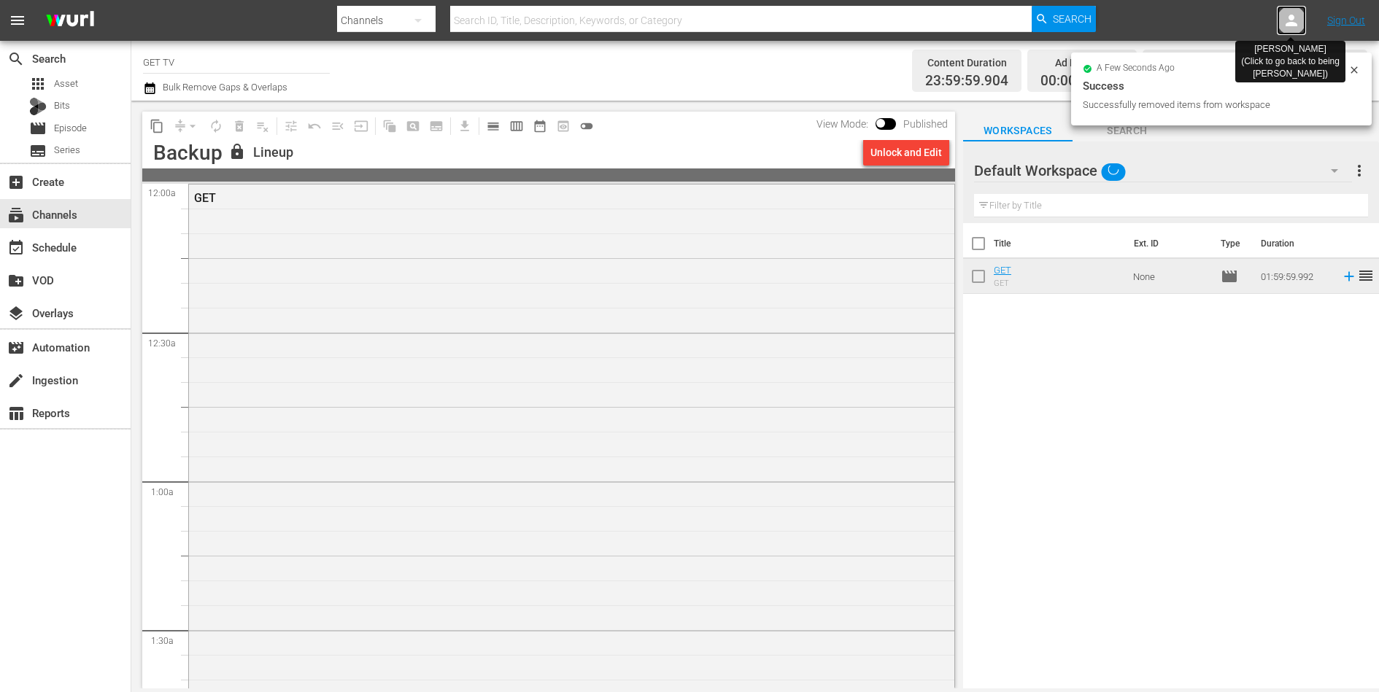
click at [1292, 16] on icon at bounding box center [1291, 21] width 12 height 12
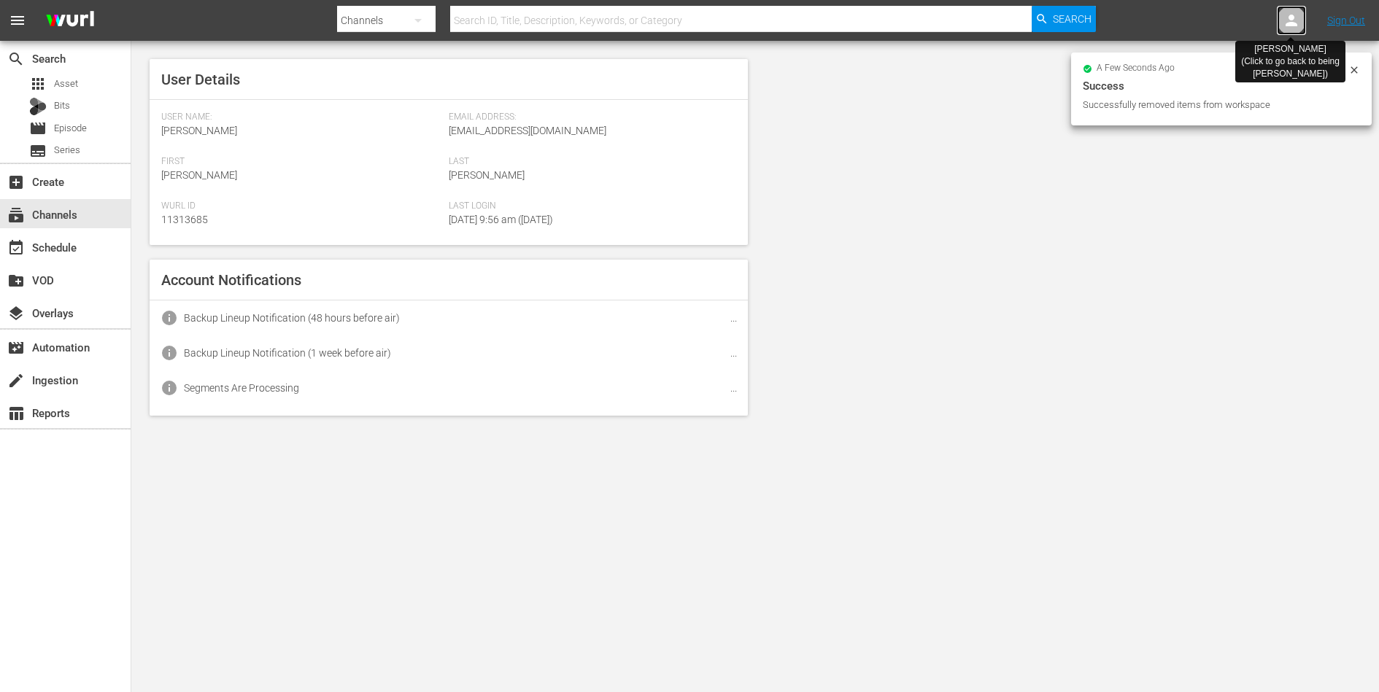
click at [1292, 16] on icon at bounding box center [1291, 21] width 12 height 12
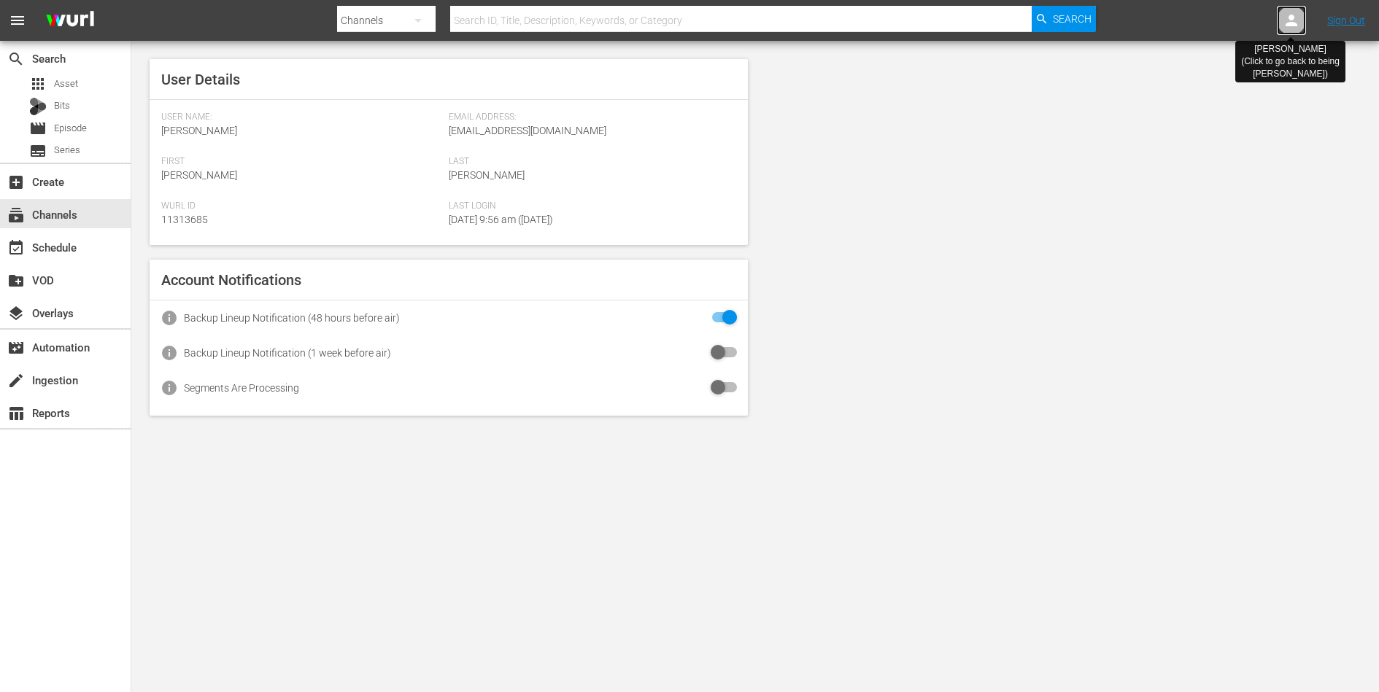
click at [1292, 18] on icon at bounding box center [1291, 21] width 12 height 12
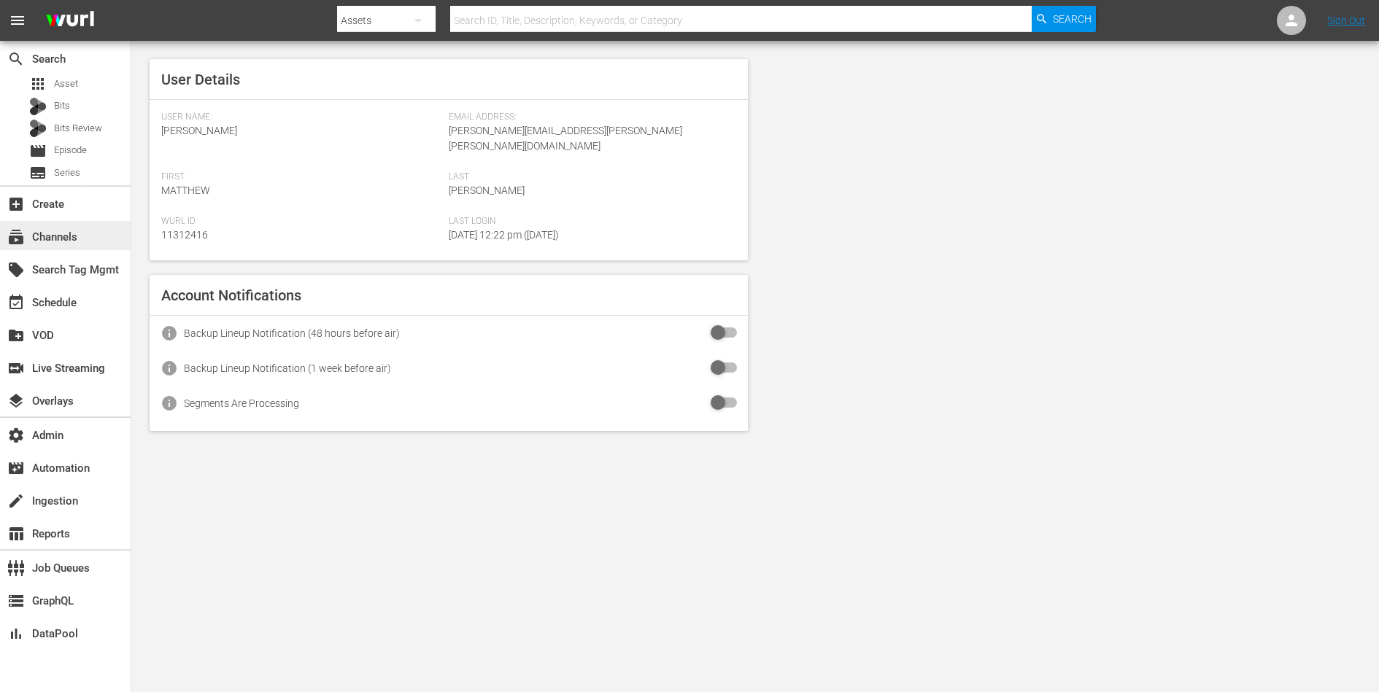
click at [28, 239] on div "subscriptions Channels" at bounding box center [41, 234] width 82 height 13
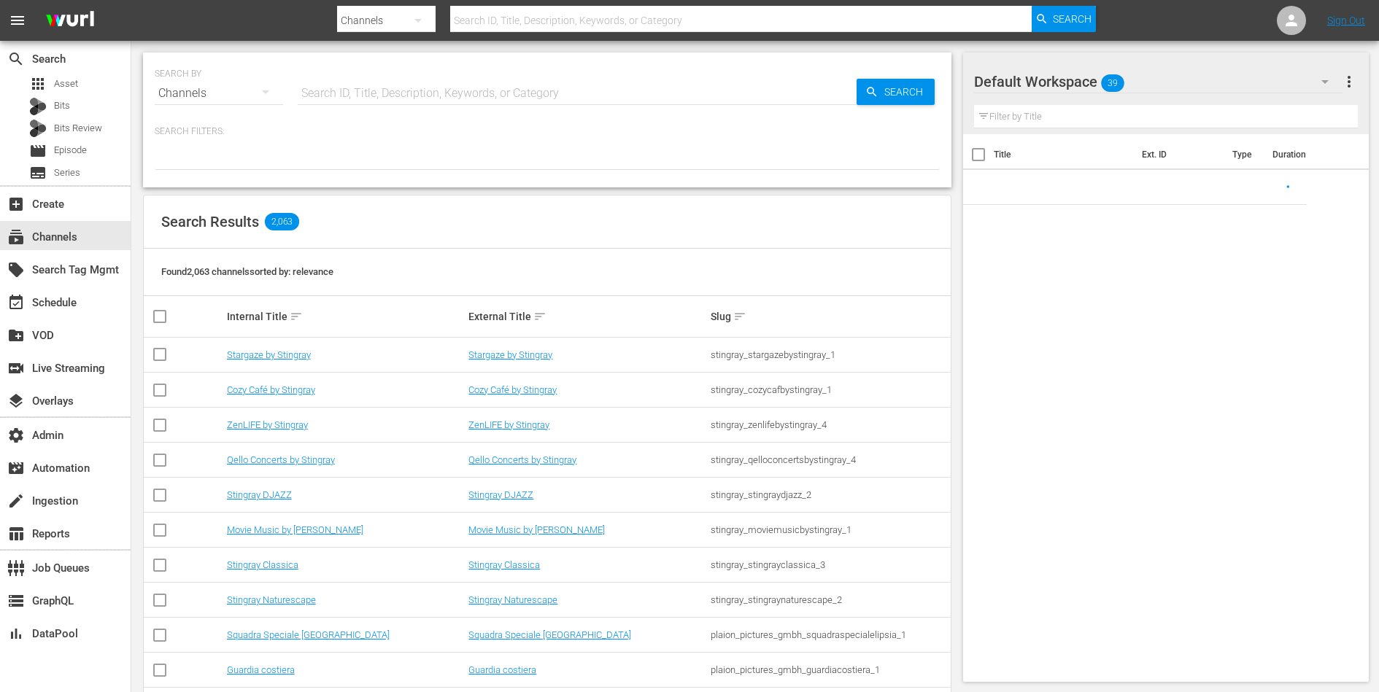
click at [357, 88] on input "text" at bounding box center [577, 93] width 559 height 35
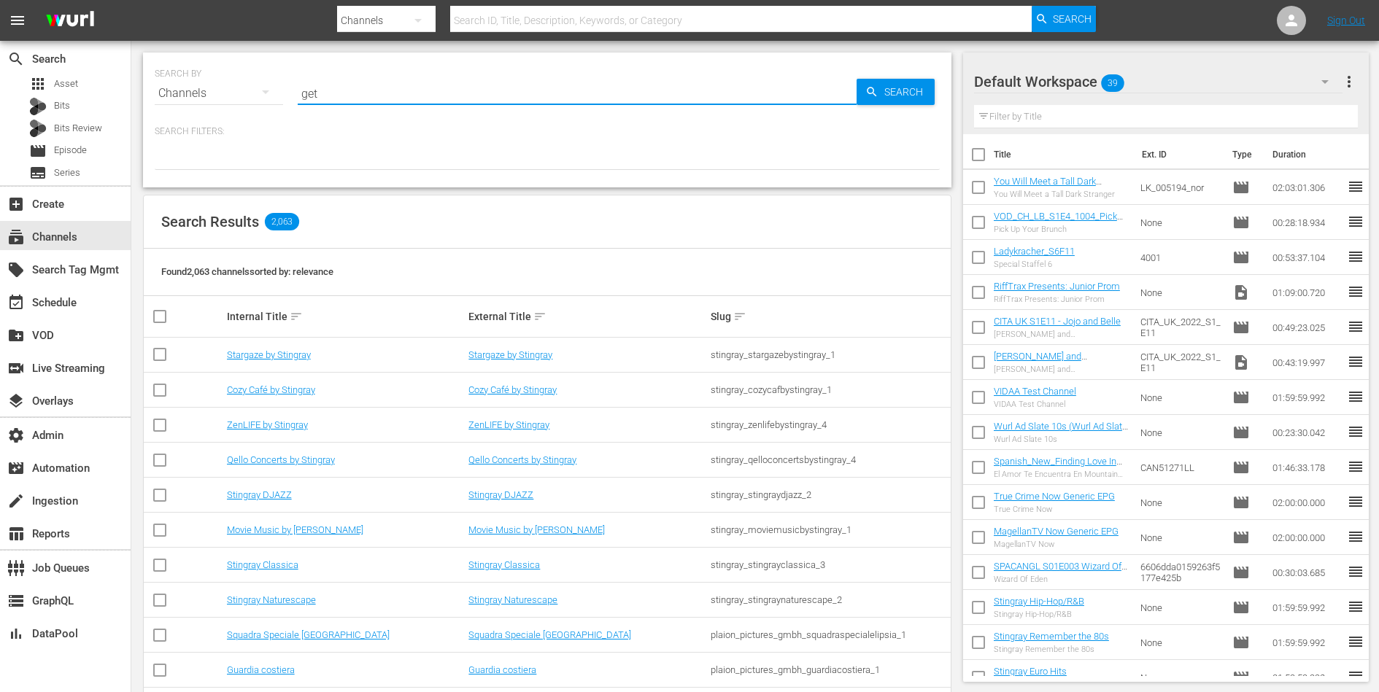
type input "get"
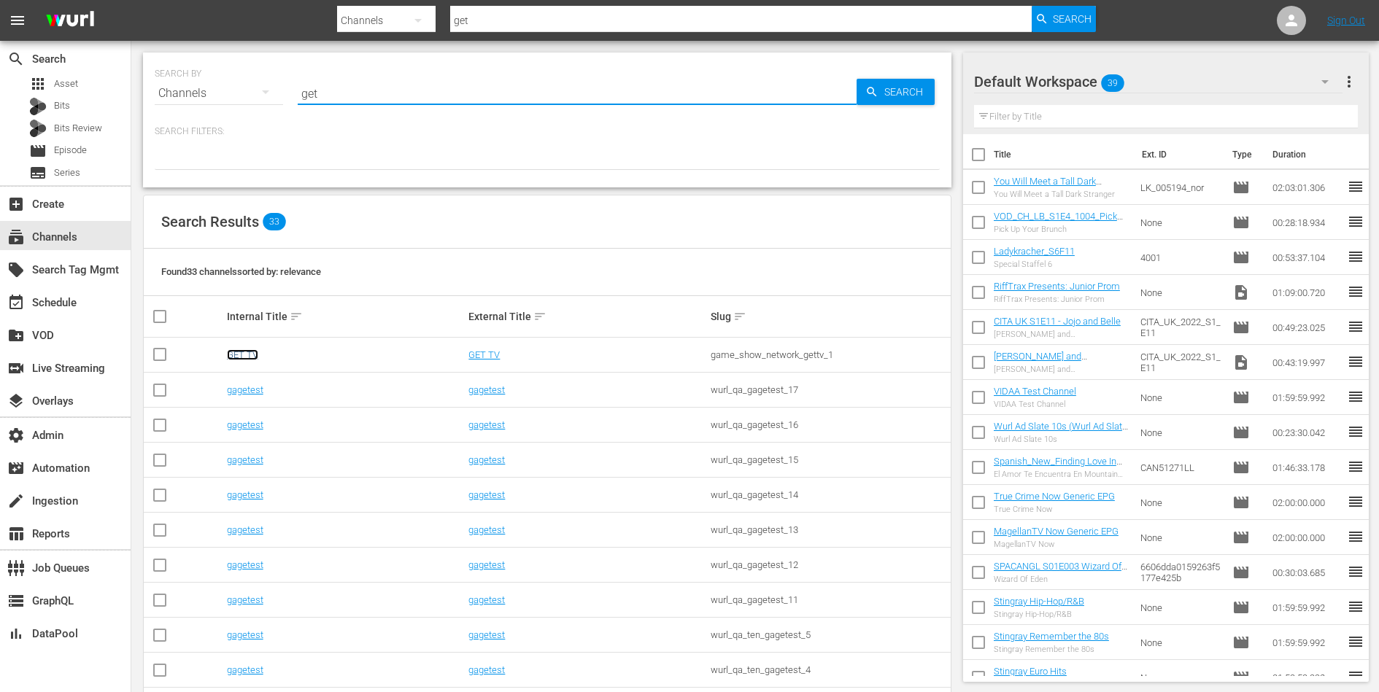
click at [240, 355] on link "GET TV" at bounding box center [242, 354] width 31 height 11
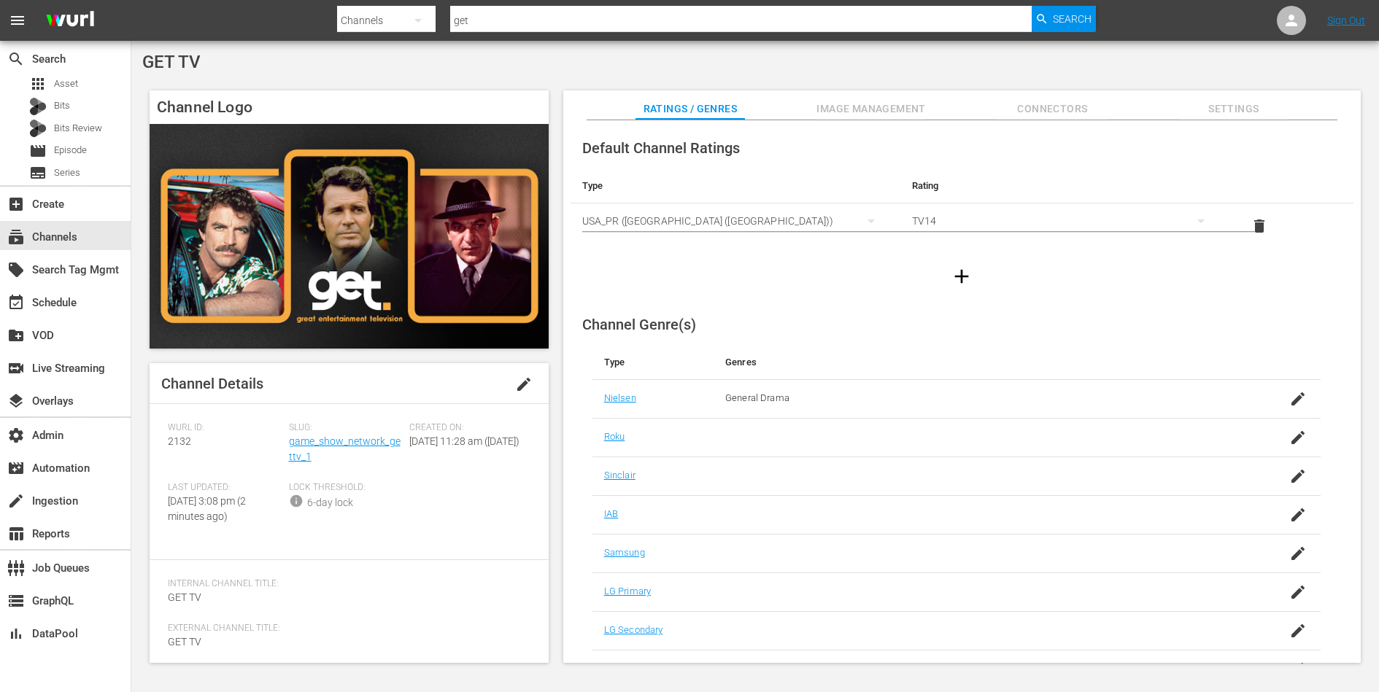
click at [867, 103] on span "Image Management" at bounding box center [870, 109] width 109 height 18
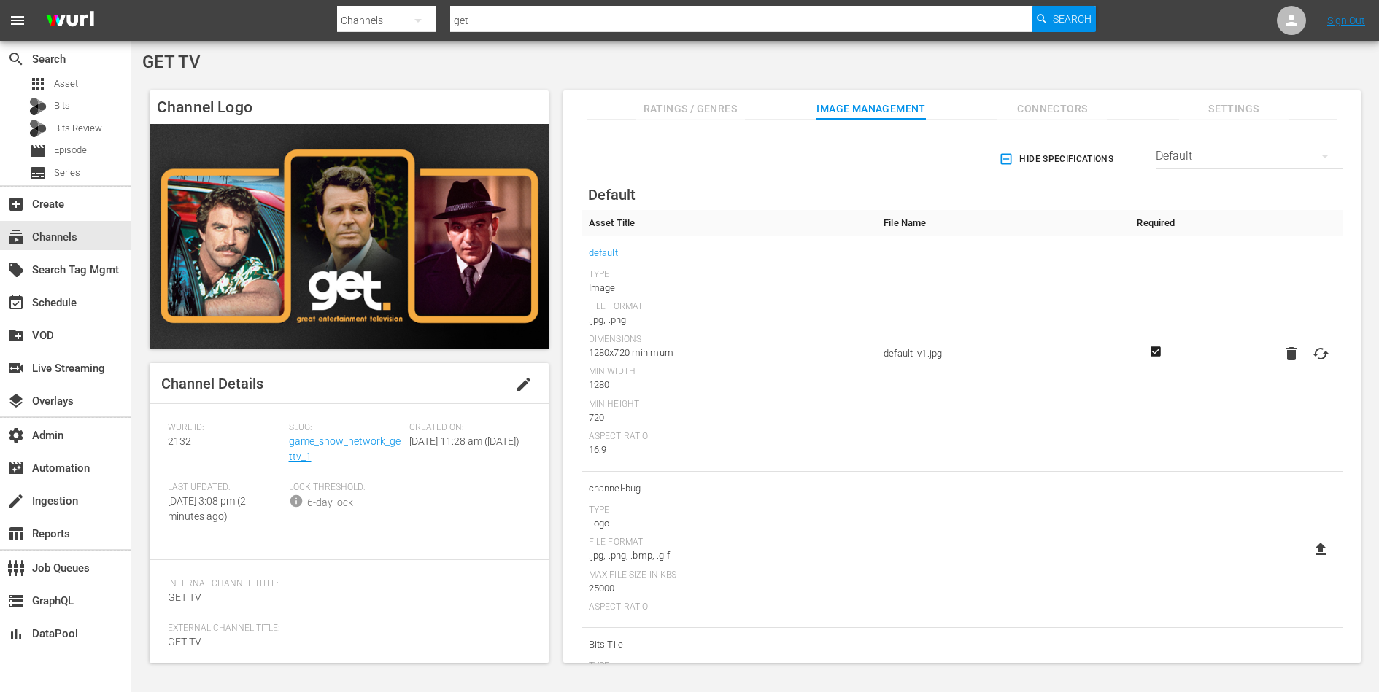
click at [1064, 103] on span "Connectors" at bounding box center [1051, 109] width 109 height 18
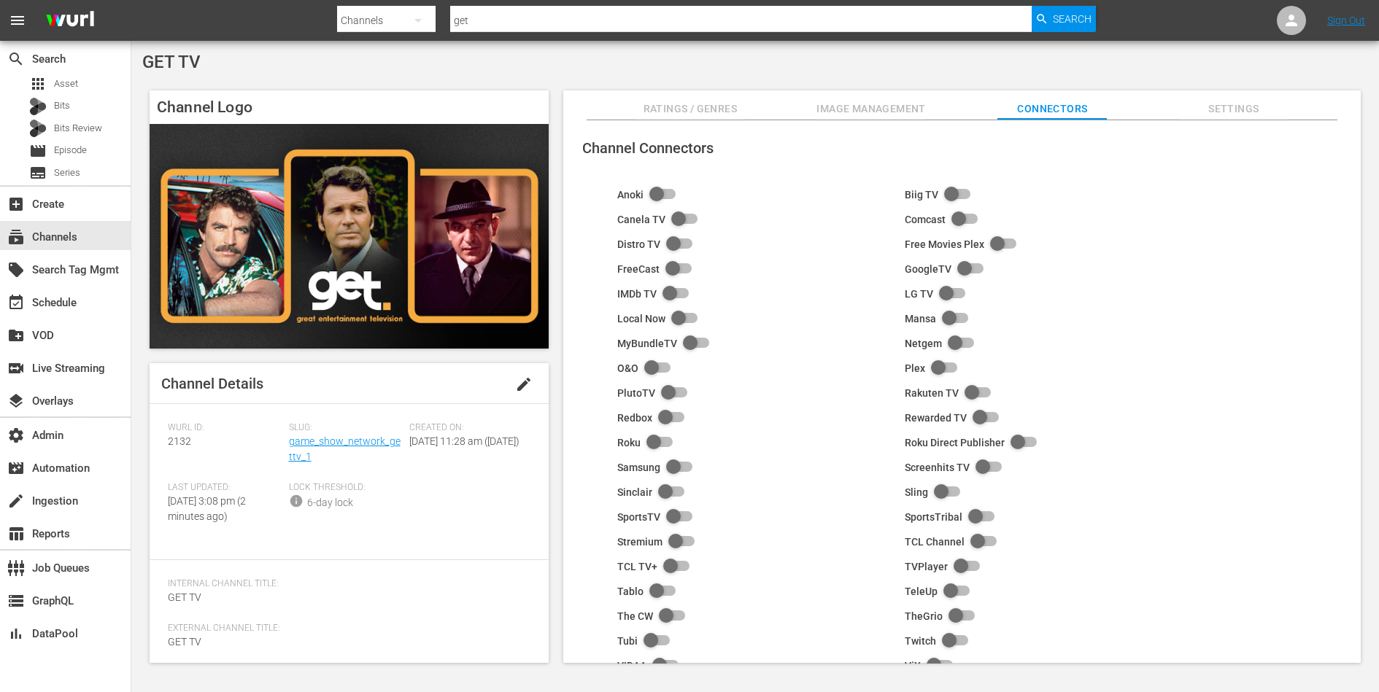
scroll to position [92, 0]
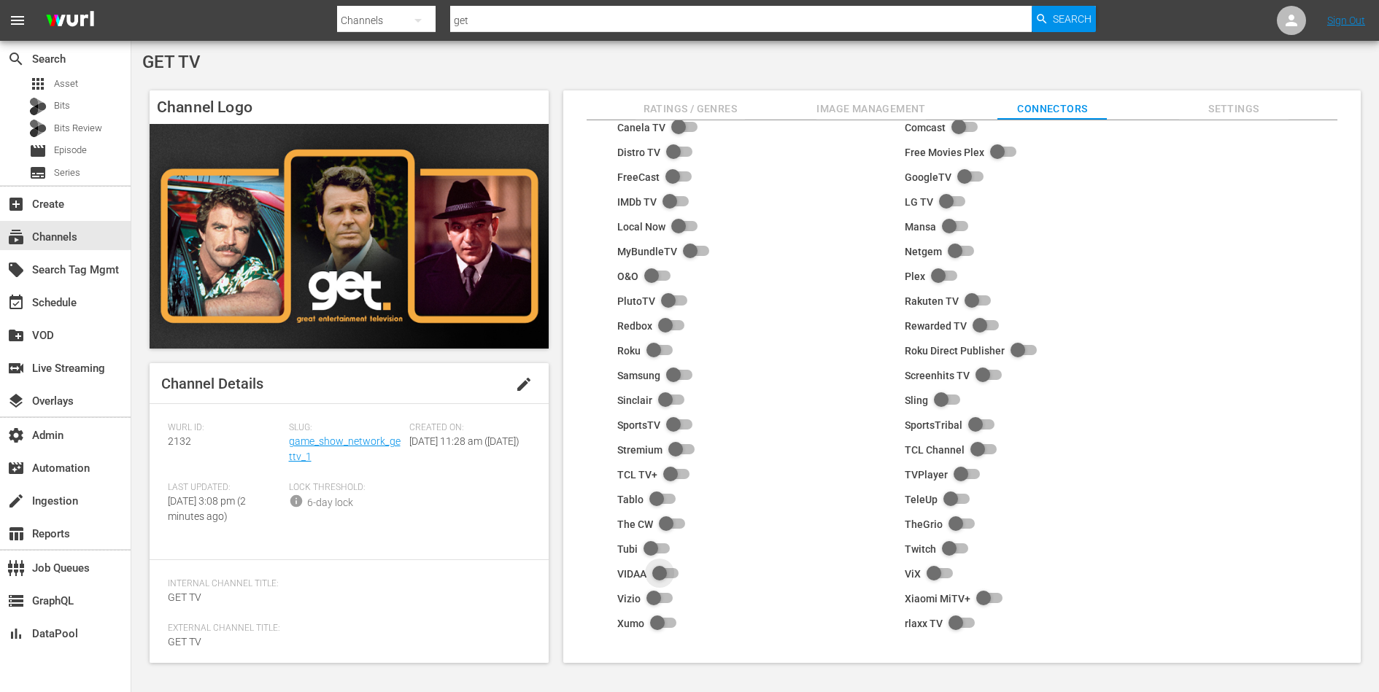
click at [662, 568] on input "checkbox" at bounding box center [662, 574] width 32 height 18
checkbox input "true"
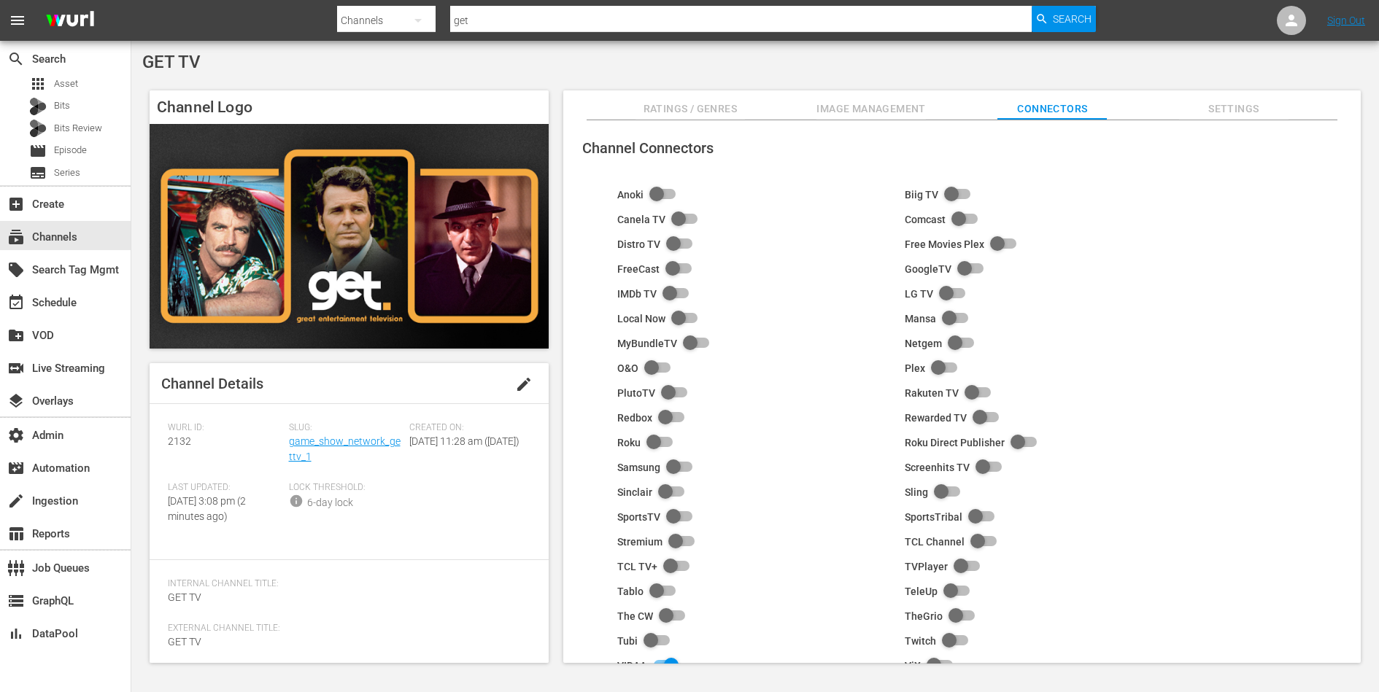
click at [1223, 101] on span "Settings" at bounding box center [1233, 109] width 109 height 18
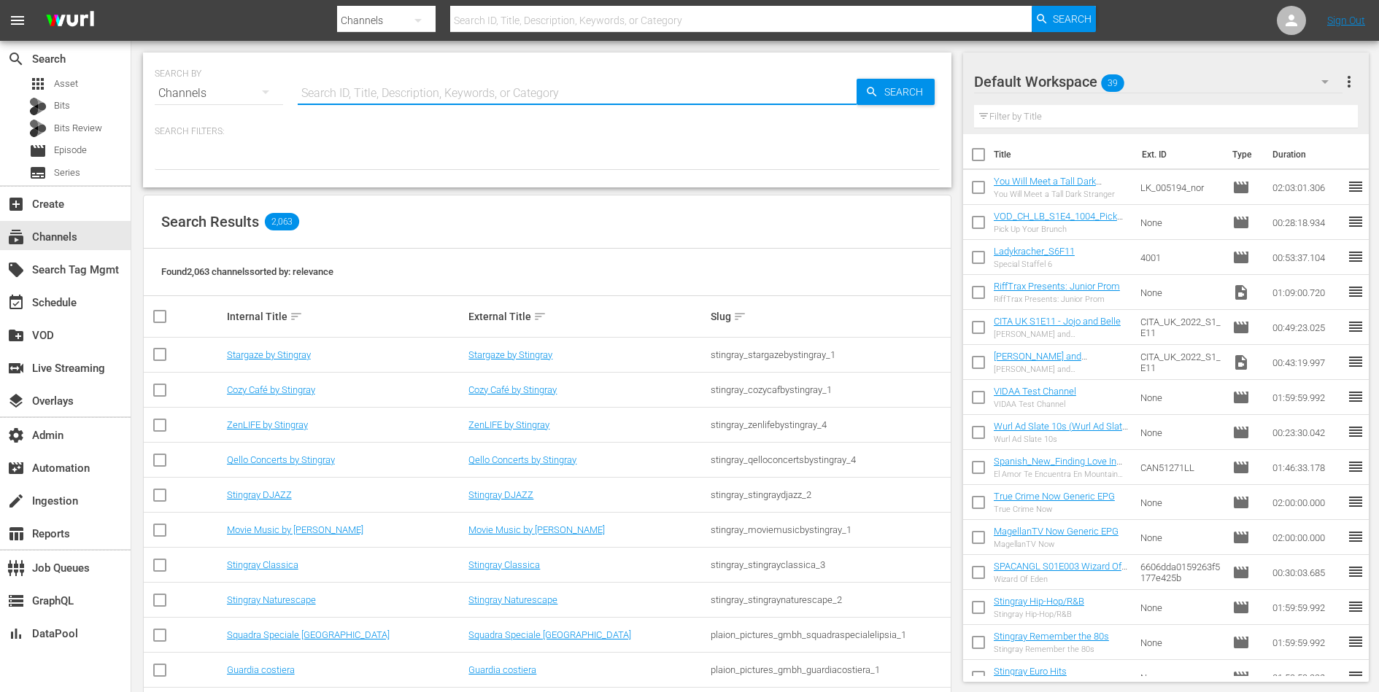
click at [385, 85] on input "text" at bounding box center [577, 93] width 559 height 35
type input "get"
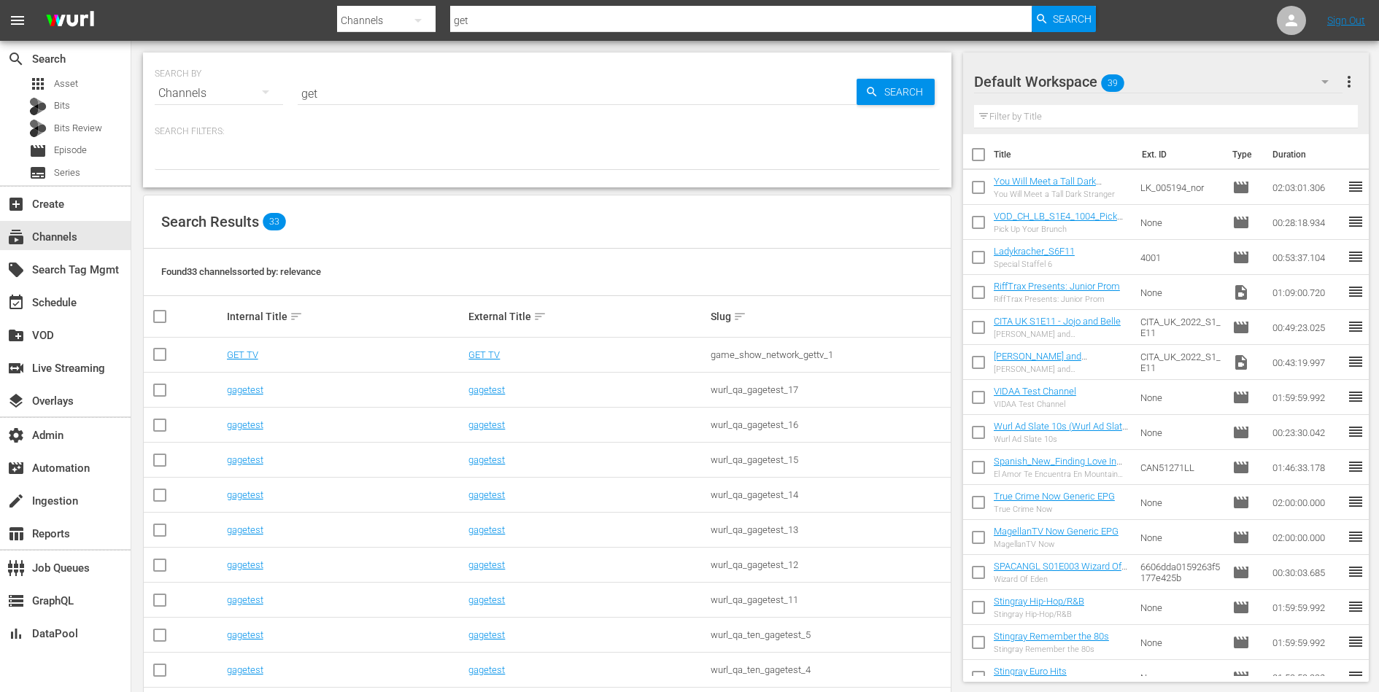
click at [778, 351] on div "game_show_network_gettv_1" at bounding box center [830, 354] width 238 height 11
copy tbody "game_show_network_gettv_1"
click at [876, 160] on div at bounding box center [547, 157] width 785 height 25
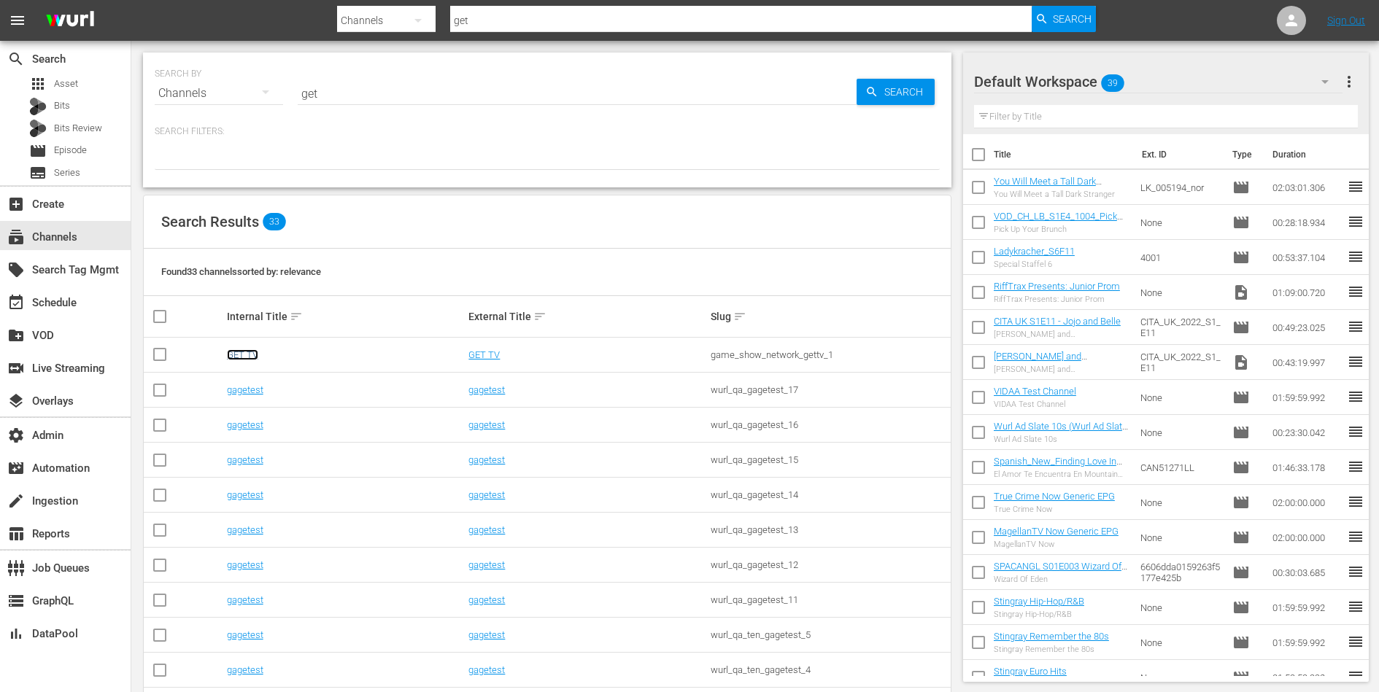
click at [240, 349] on link "GET TV" at bounding box center [242, 354] width 31 height 11
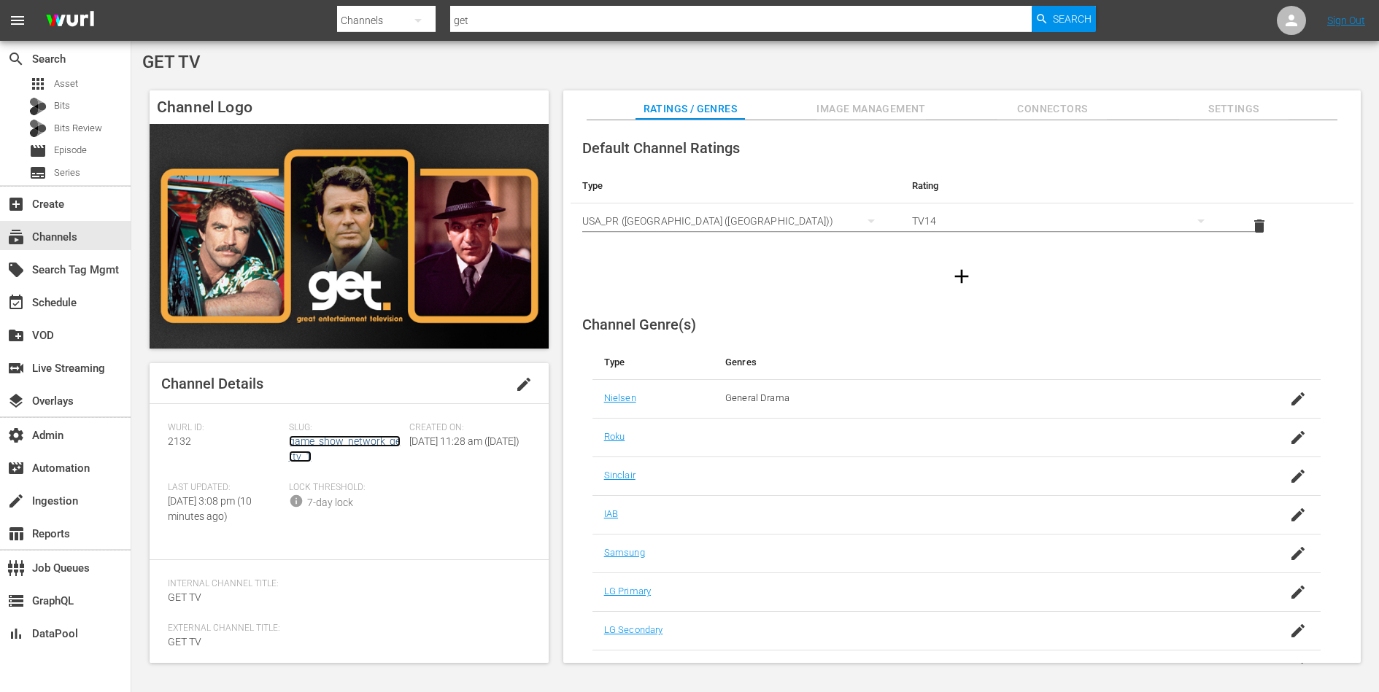
click at [329, 445] on link "game_show_network_gettv_1" at bounding box center [345, 449] width 112 height 27
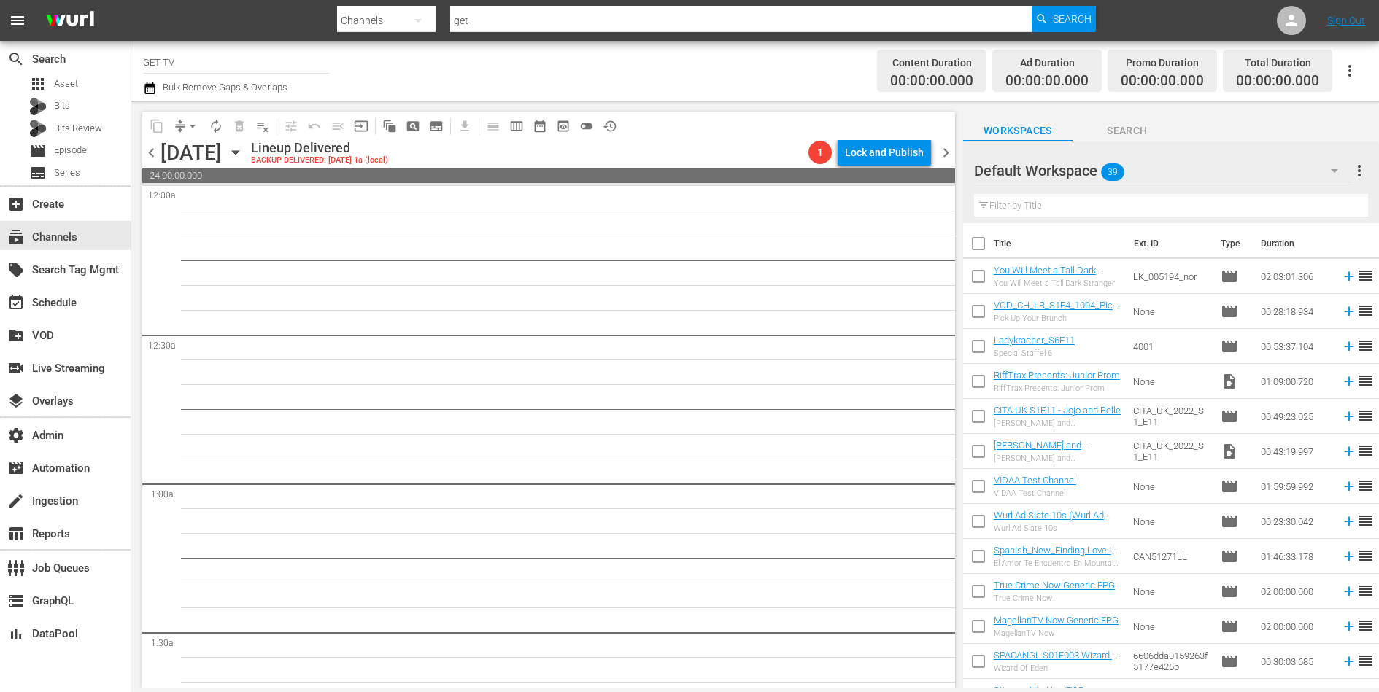
click at [945, 149] on span "chevron_right" at bounding box center [946, 153] width 18 height 18
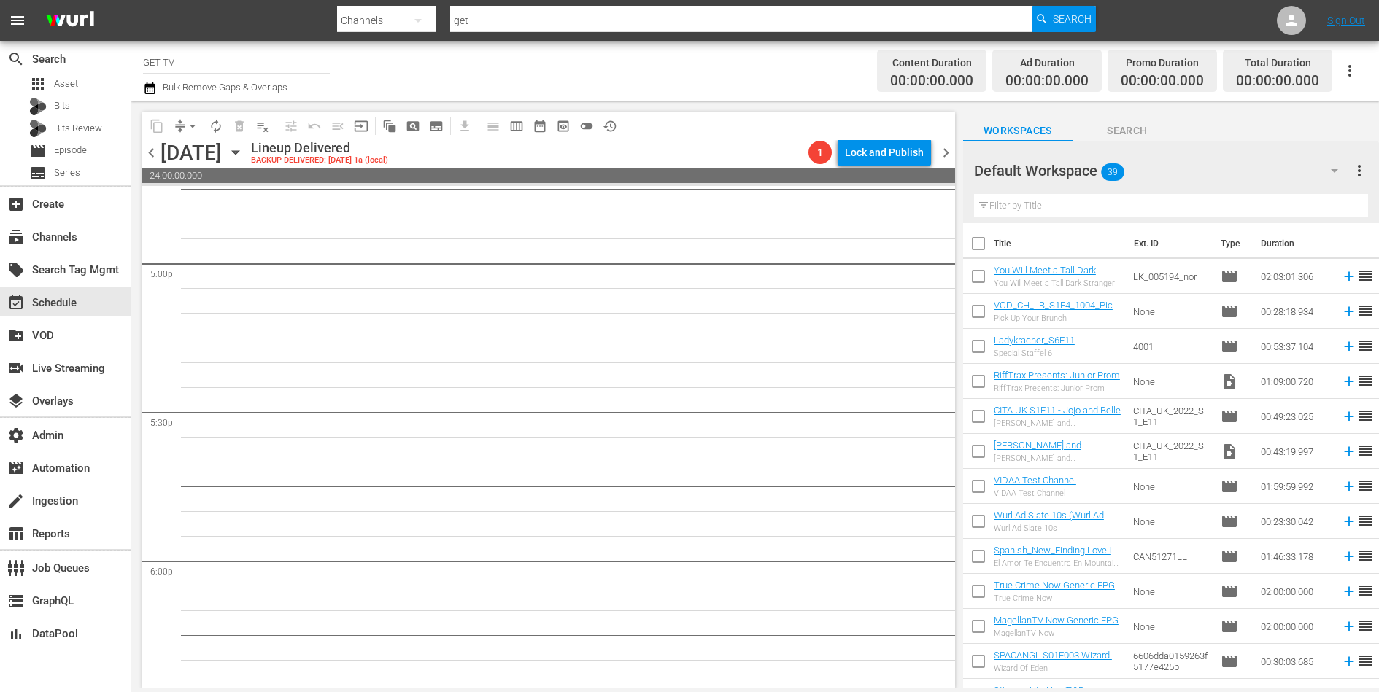
scroll to position [5196, 0]
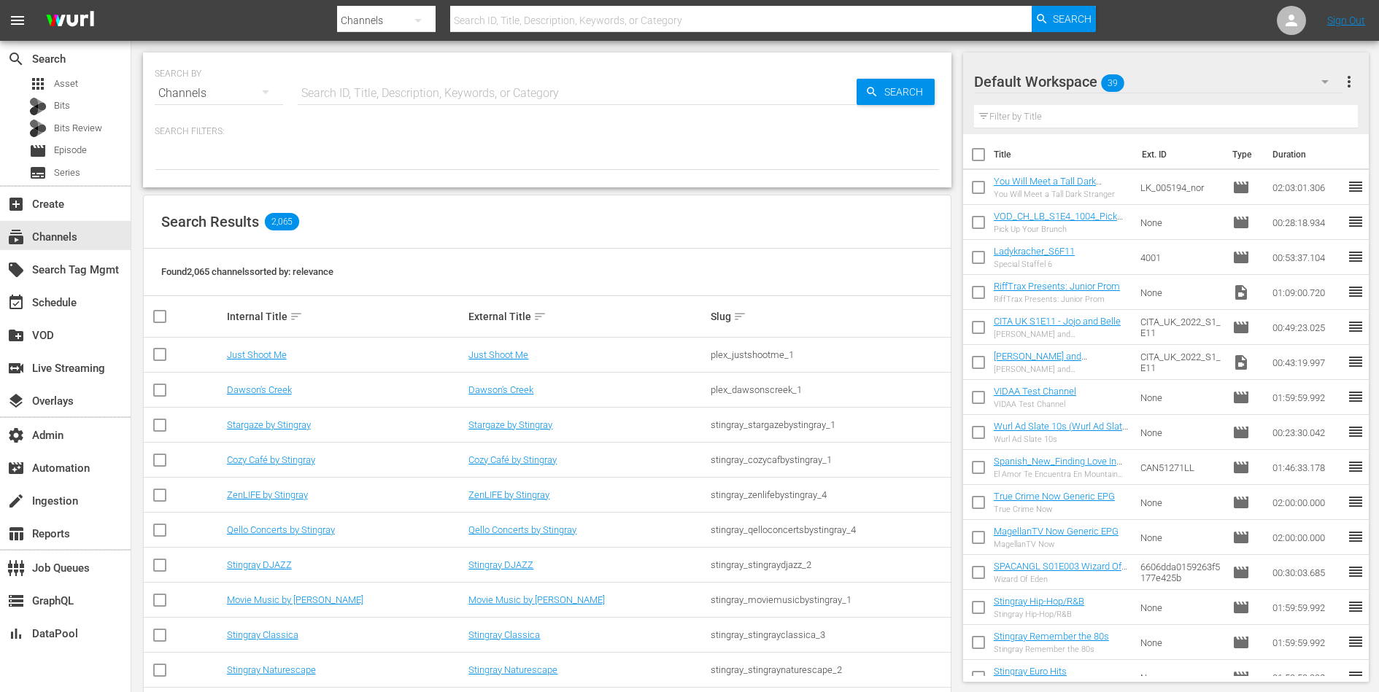
click at [476, 88] on input "text" at bounding box center [577, 93] width 559 height 35
type input "bbc"
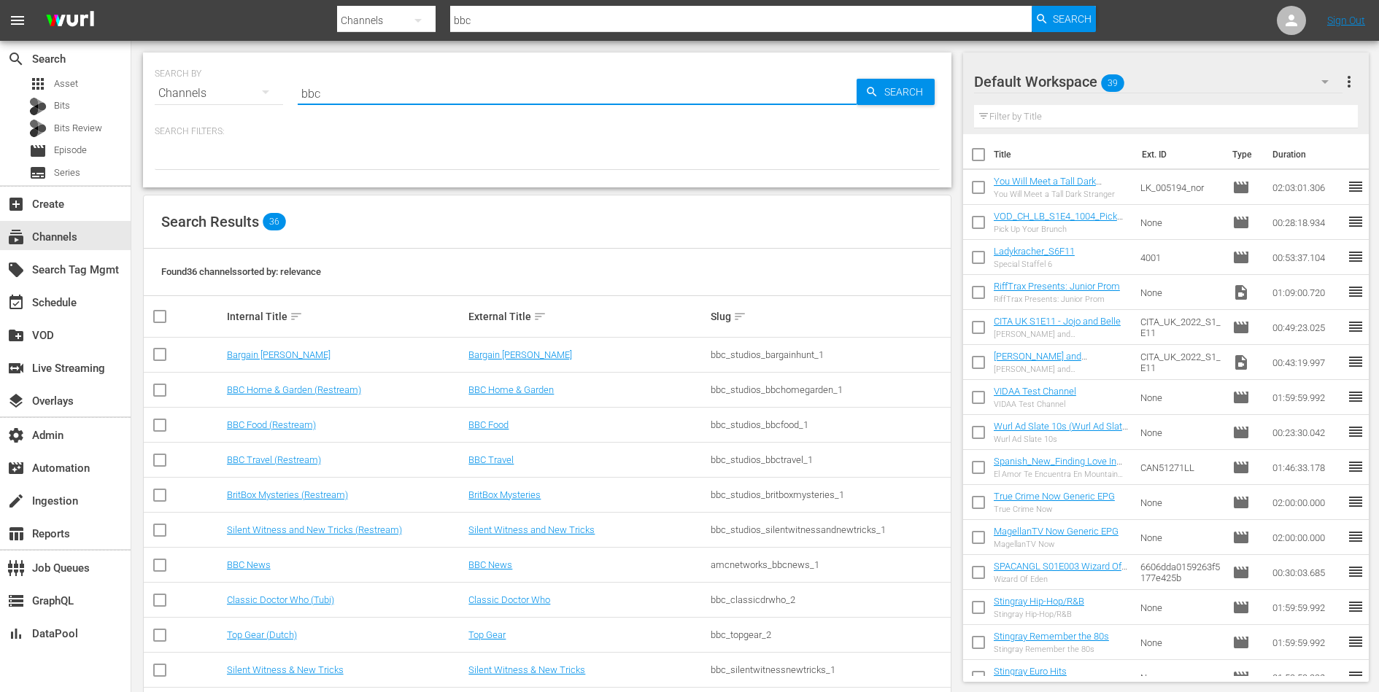
click at [538, 101] on input "bbc" at bounding box center [577, 93] width 559 height 35
type input "classic"
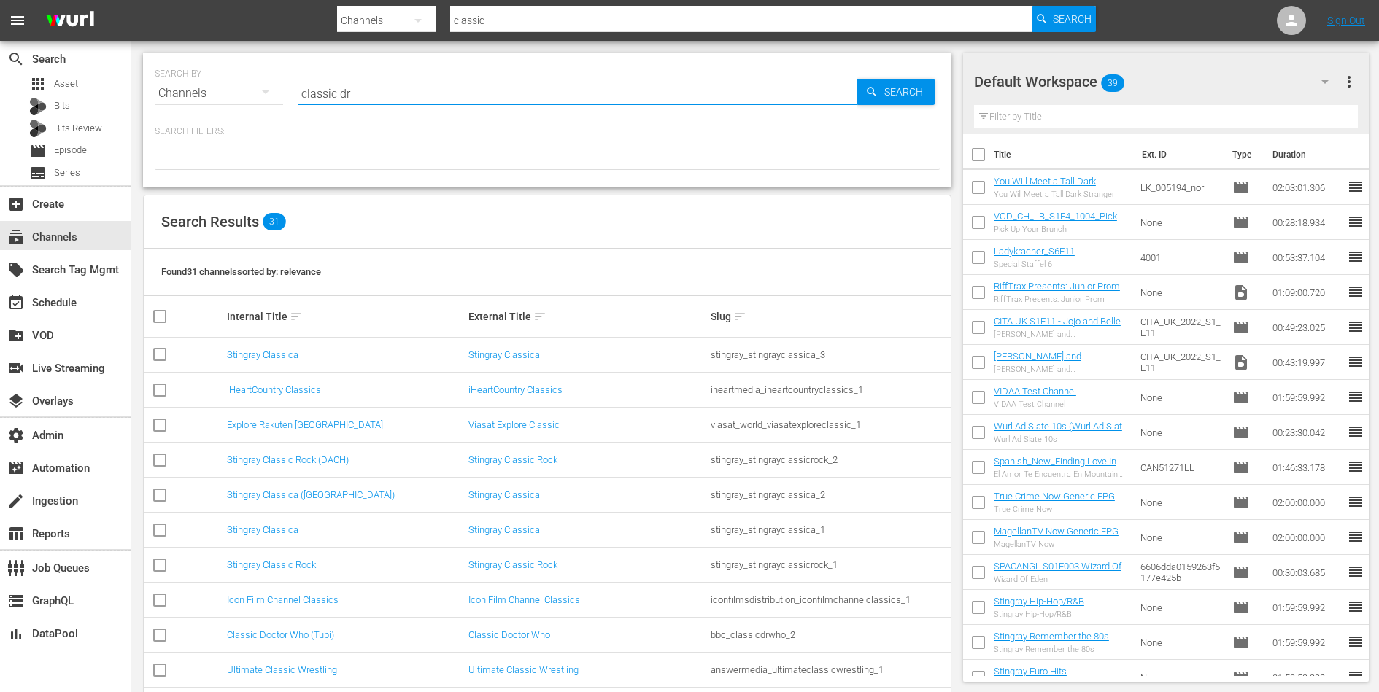
type input "classic dr"
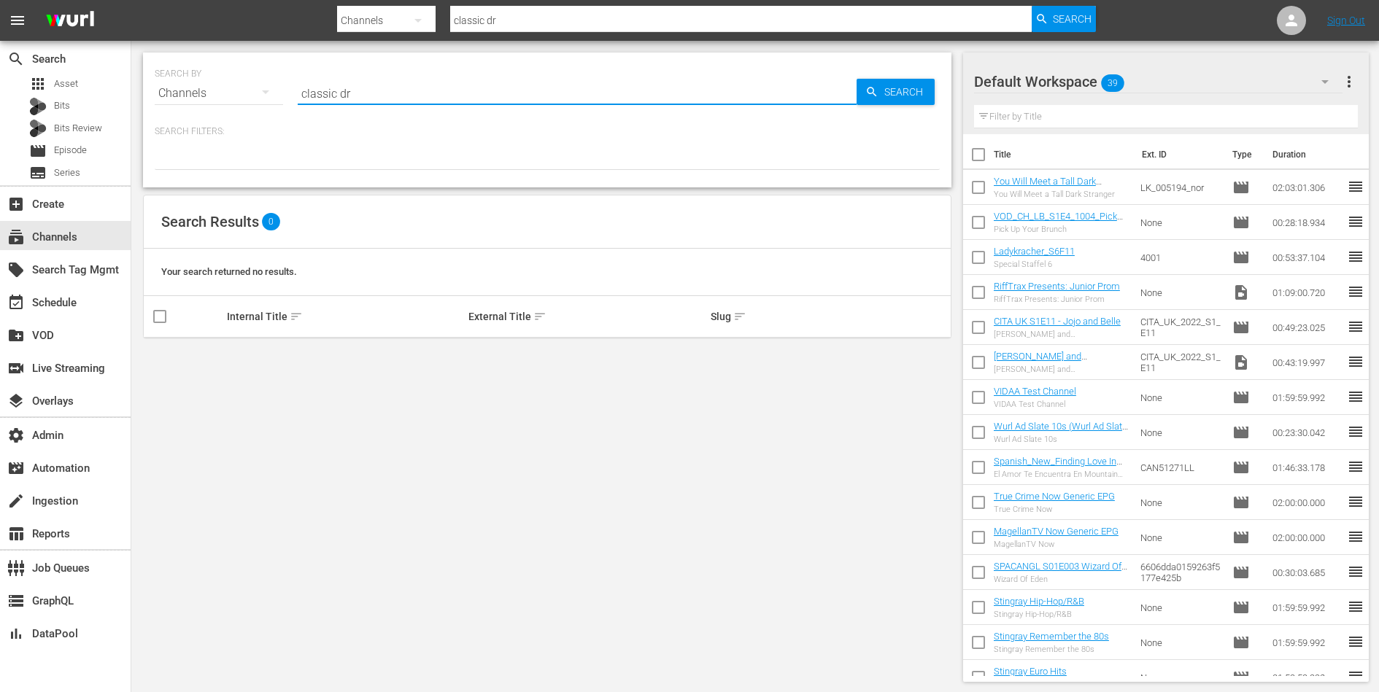
click at [546, 80] on input "classic dr" at bounding box center [577, 93] width 559 height 35
paste input "bbc_comedy_1"
type input "bbc_comedy_1"
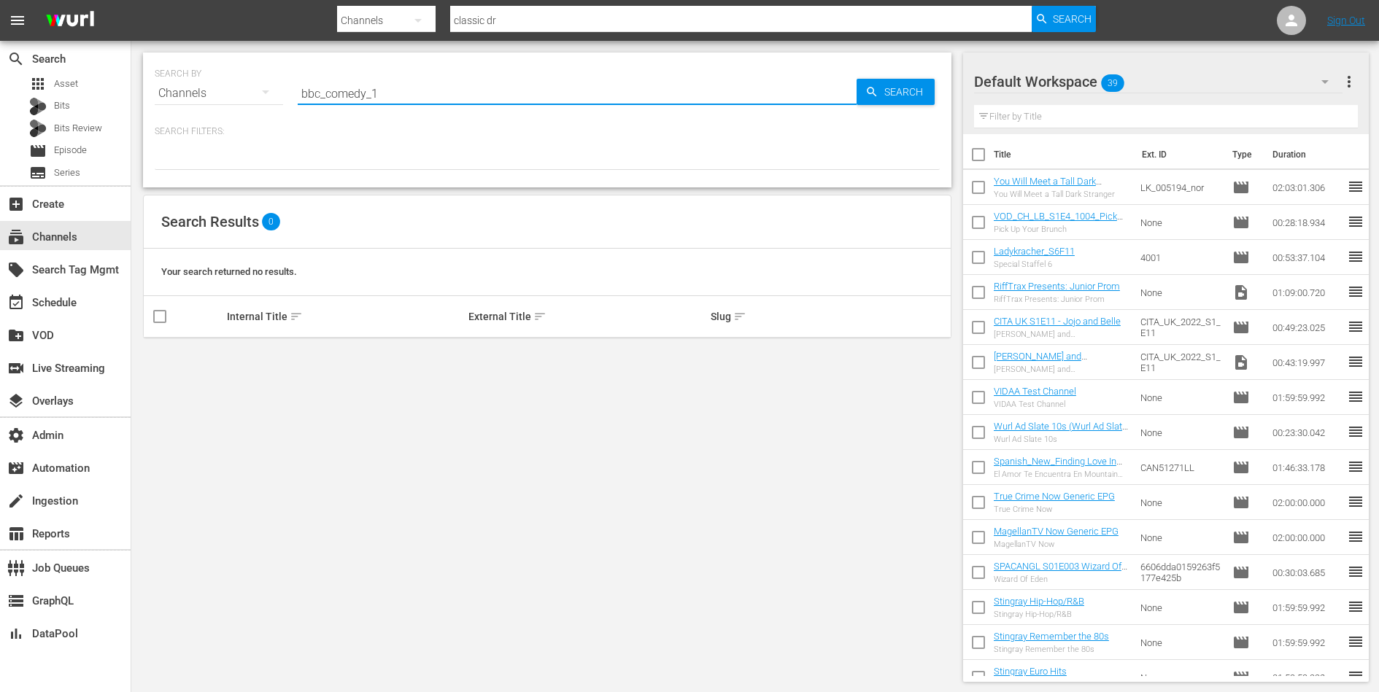
type input "bbc_comedy_1"
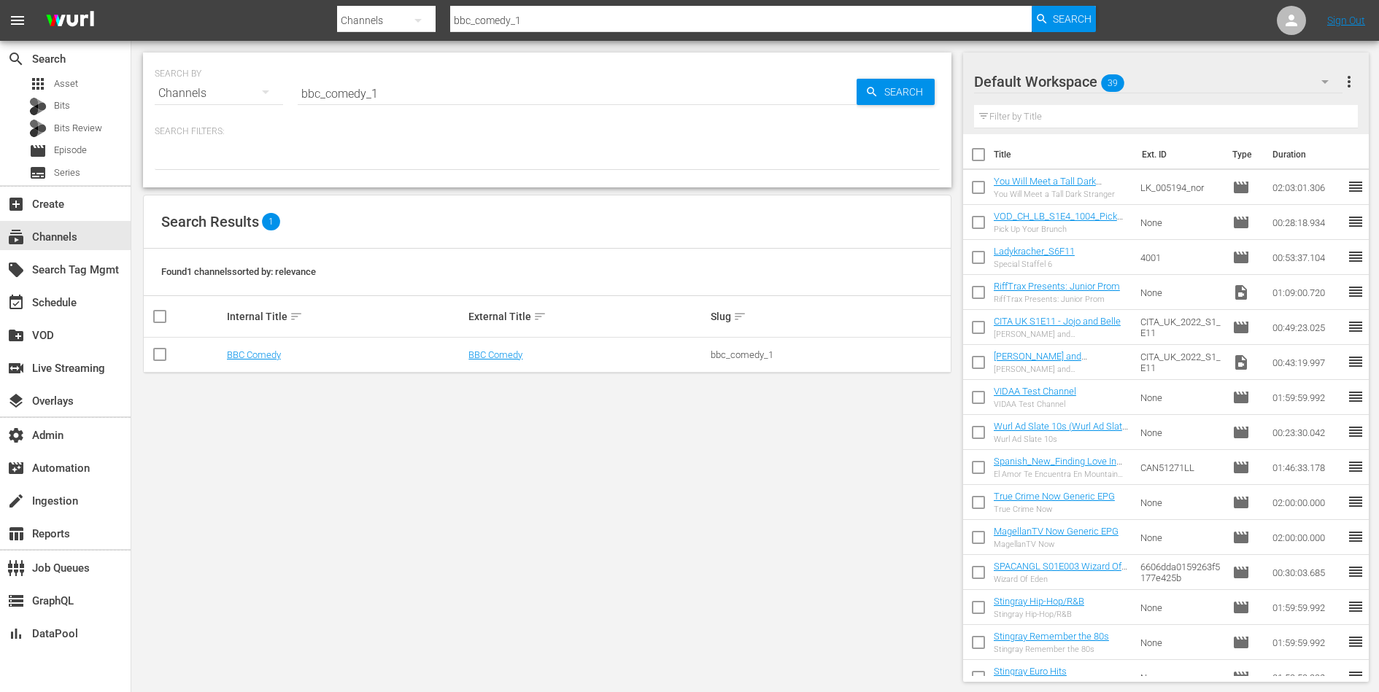
click at [255, 343] on td "BBC Comedy" at bounding box center [346, 355] width 242 height 35
click at [250, 356] on link "BBC Comedy" at bounding box center [254, 354] width 54 height 11
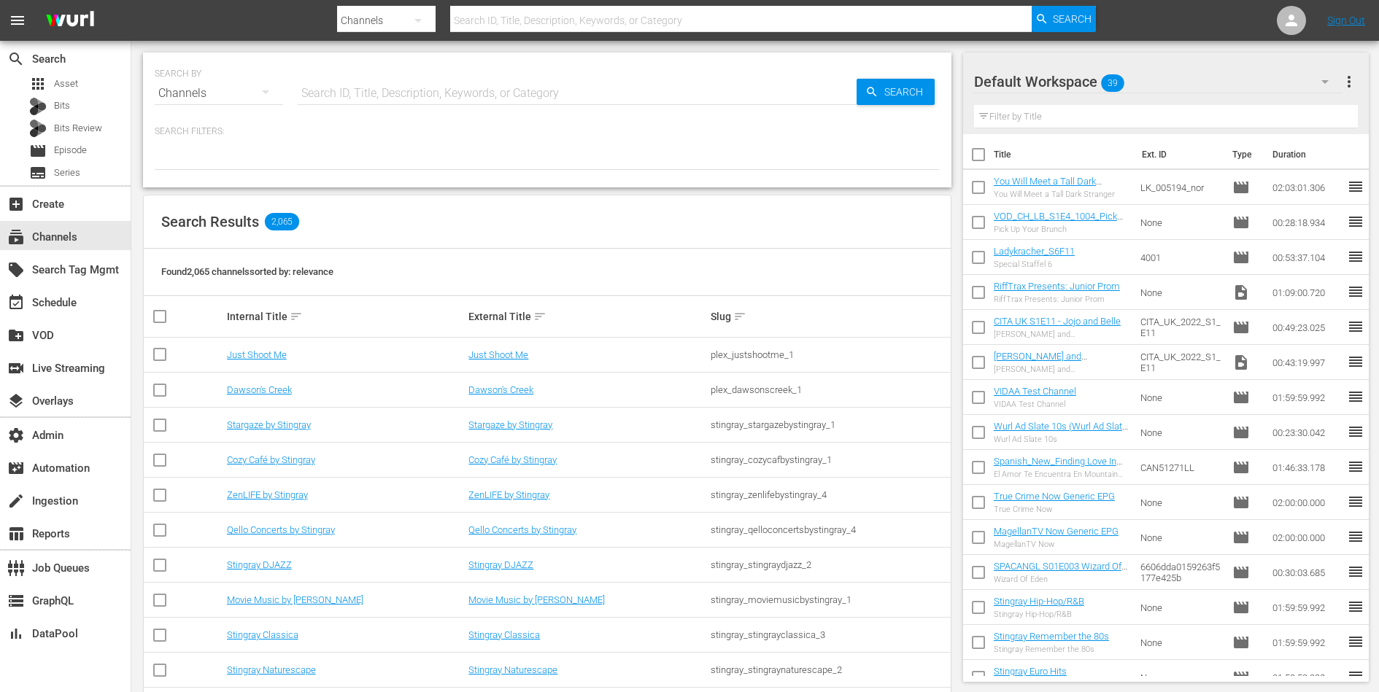
click at [336, 101] on input "text" at bounding box center [577, 93] width 559 height 35
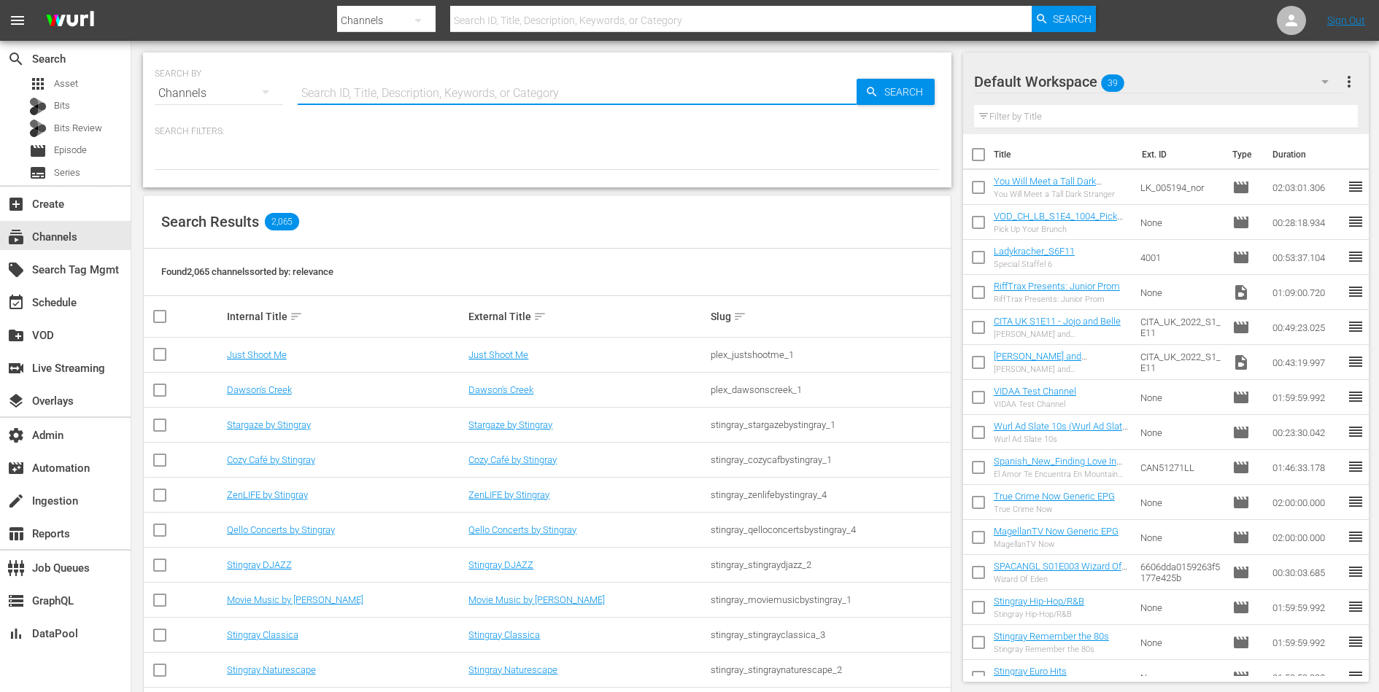
paste input "bbc_studios_bargainhunt_1"
type input "bbc_studios_bargainhunt_1"
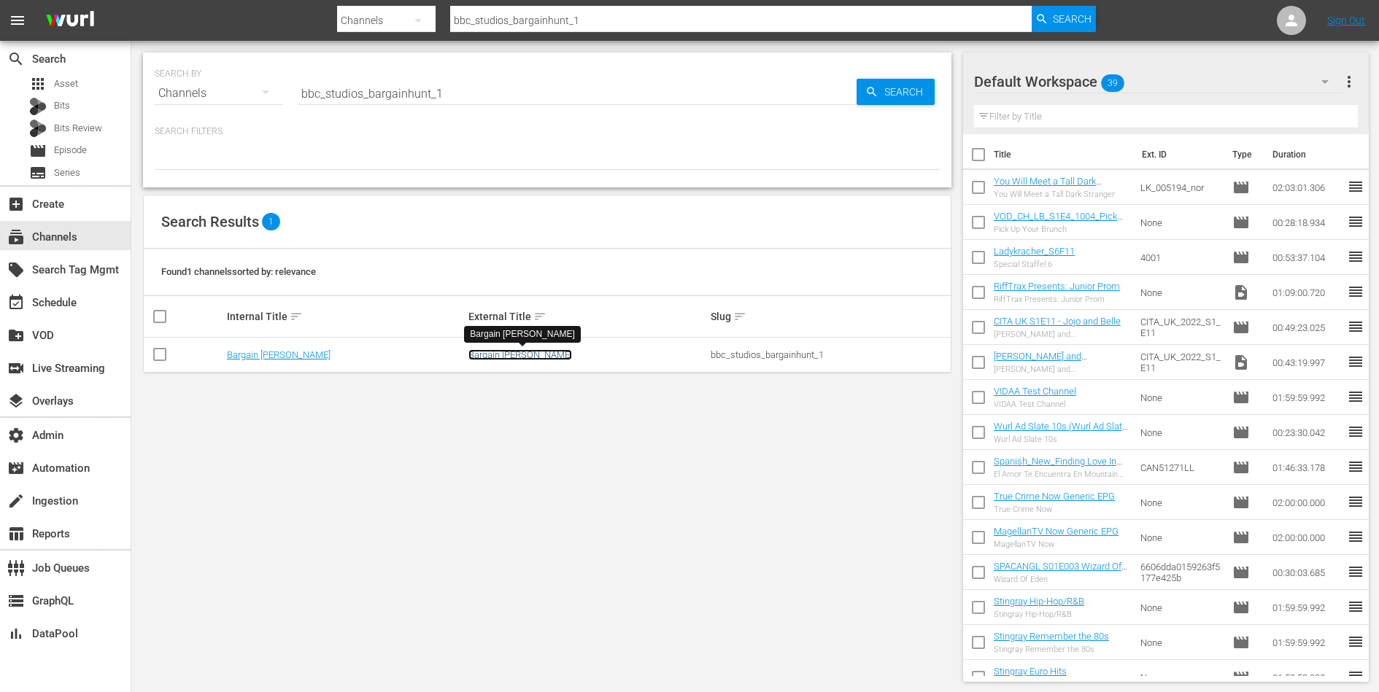
click at [501, 352] on link "Bargain [PERSON_NAME]" at bounding box center [520, 354] width 104 height 11
